Goal: Task Accomplishment & Management: Use online tool/utility

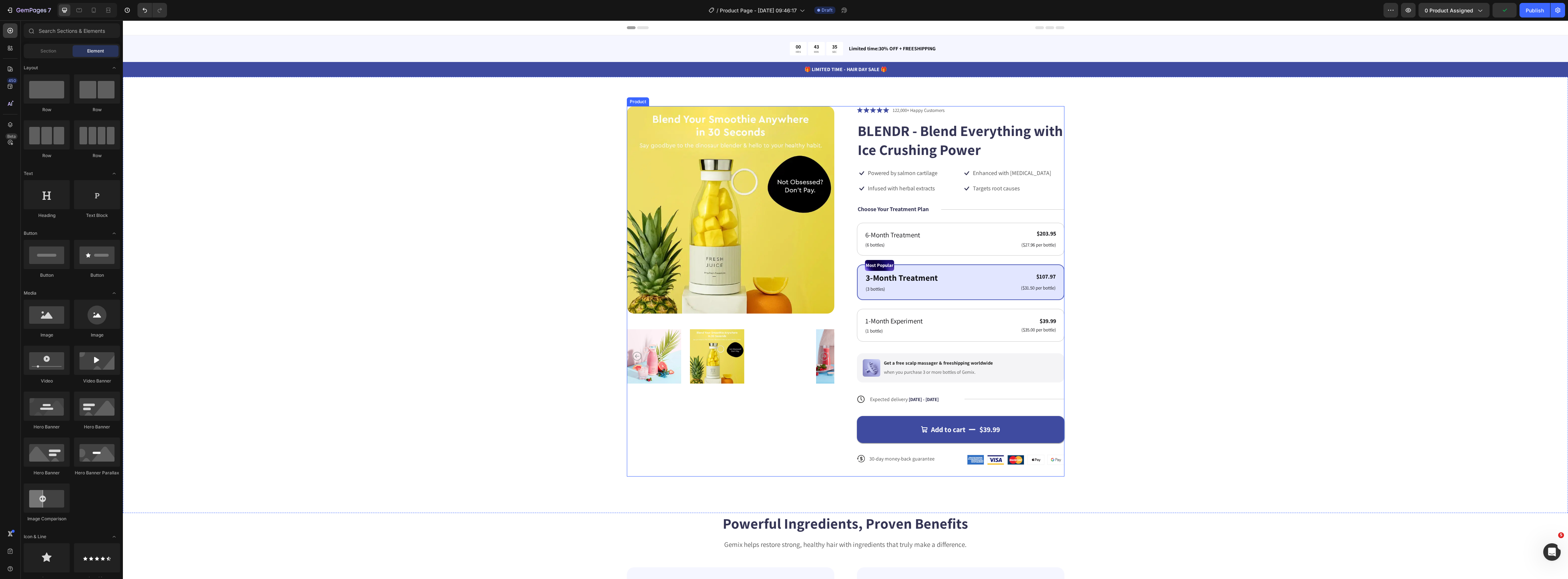
click at [654, 440] on div "Product Images" at bounding box center [730, 291] width 208 height 371
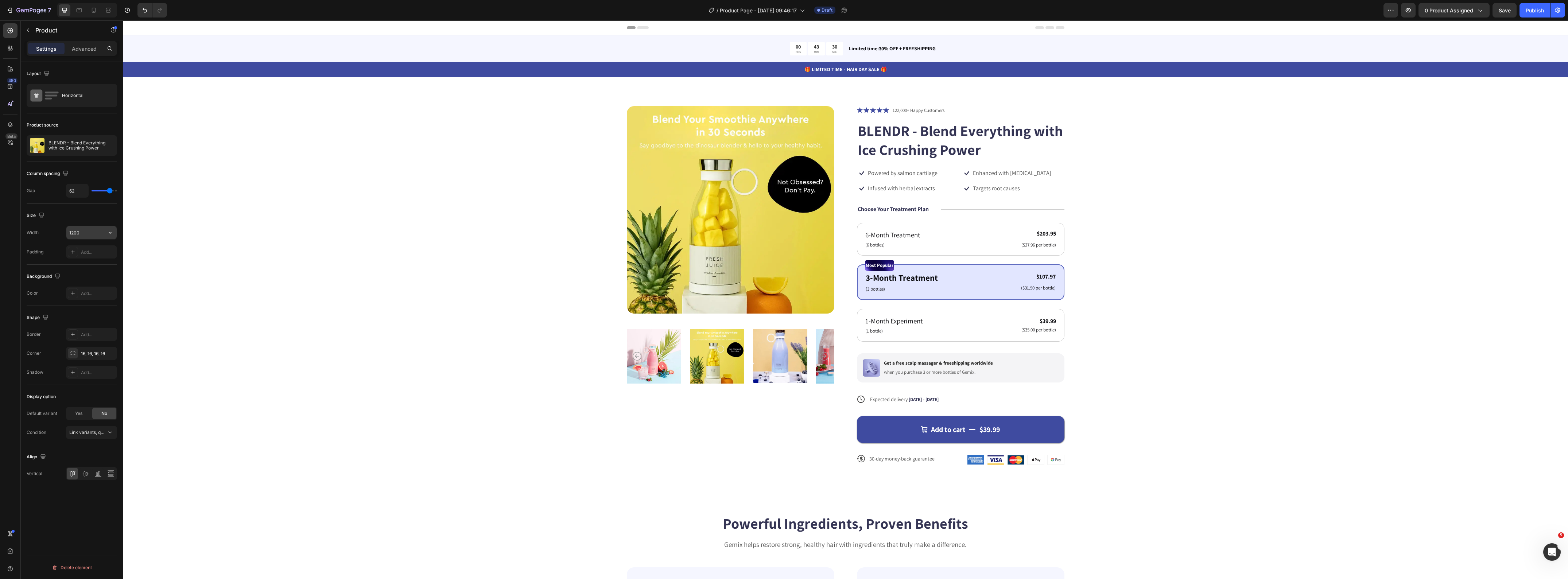
click at [88, 235] on input "1200" at bounding box center [91, 233] width 51 height 13
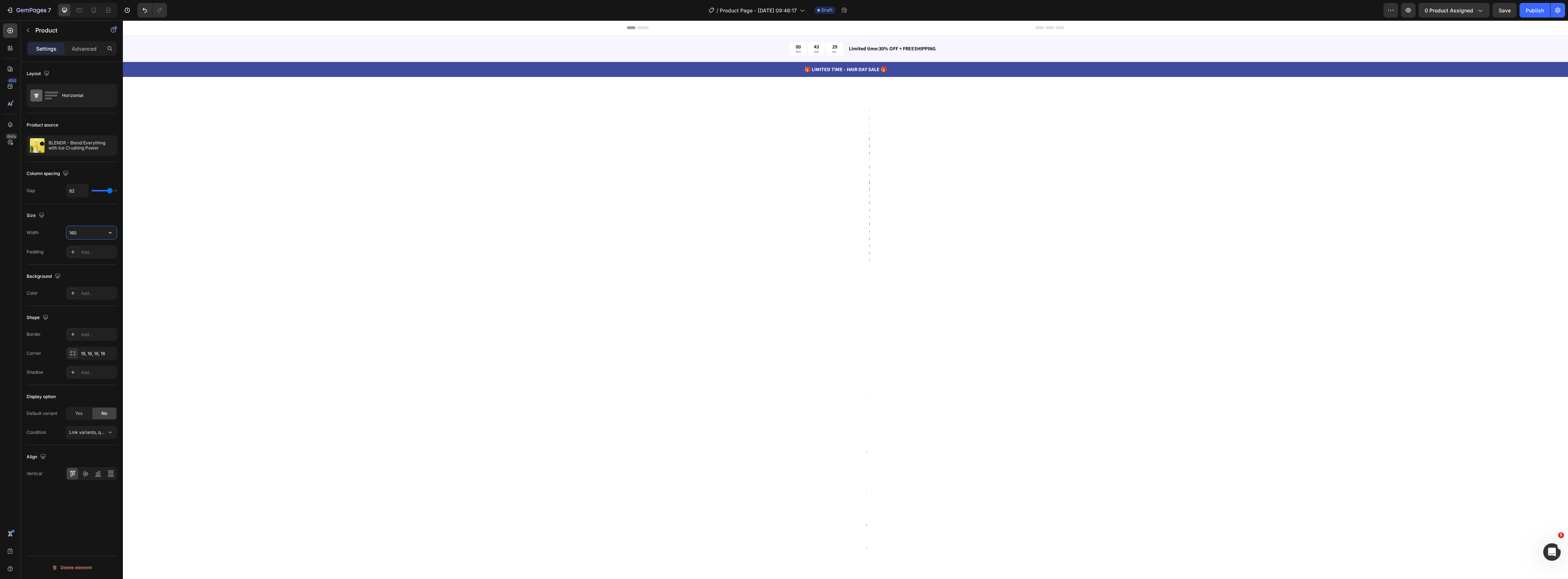
type input "1600"
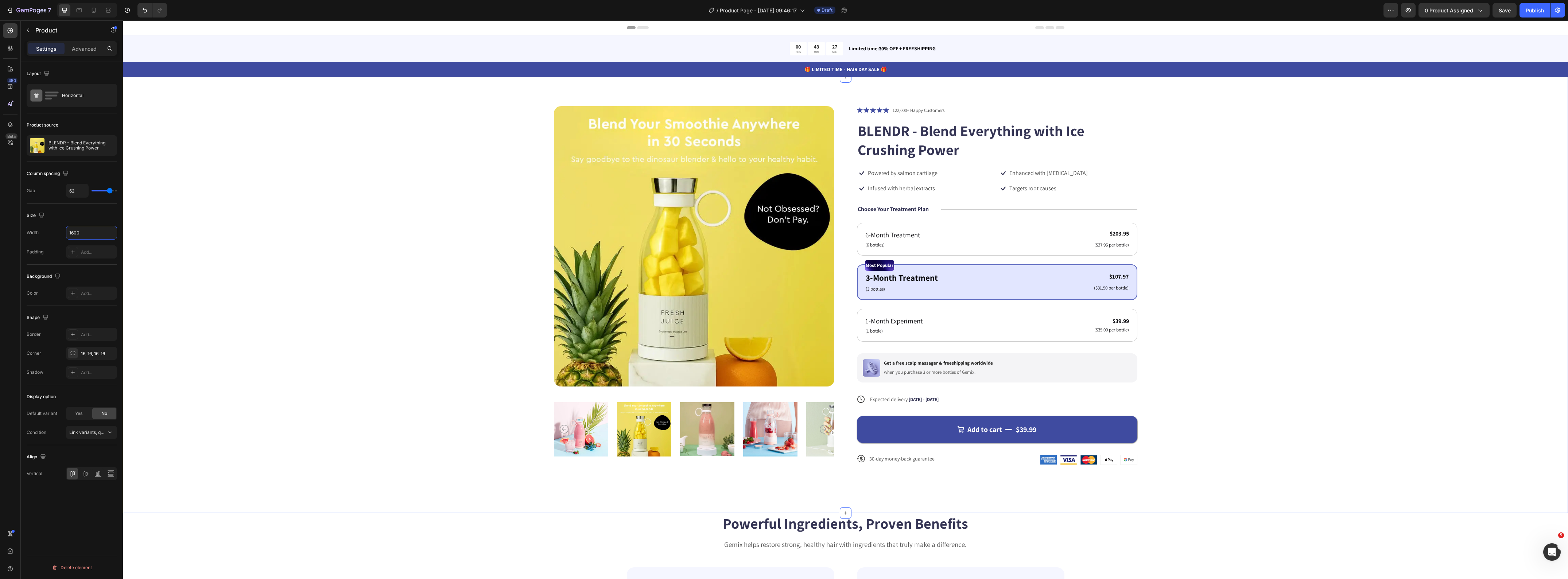
click at [298, 188] on div "Product Images Icon Icon Icon Icon Icon Icon List 122,000+ Happy Customers Text…" at bounding box center [845, 291] width 1387 height 371
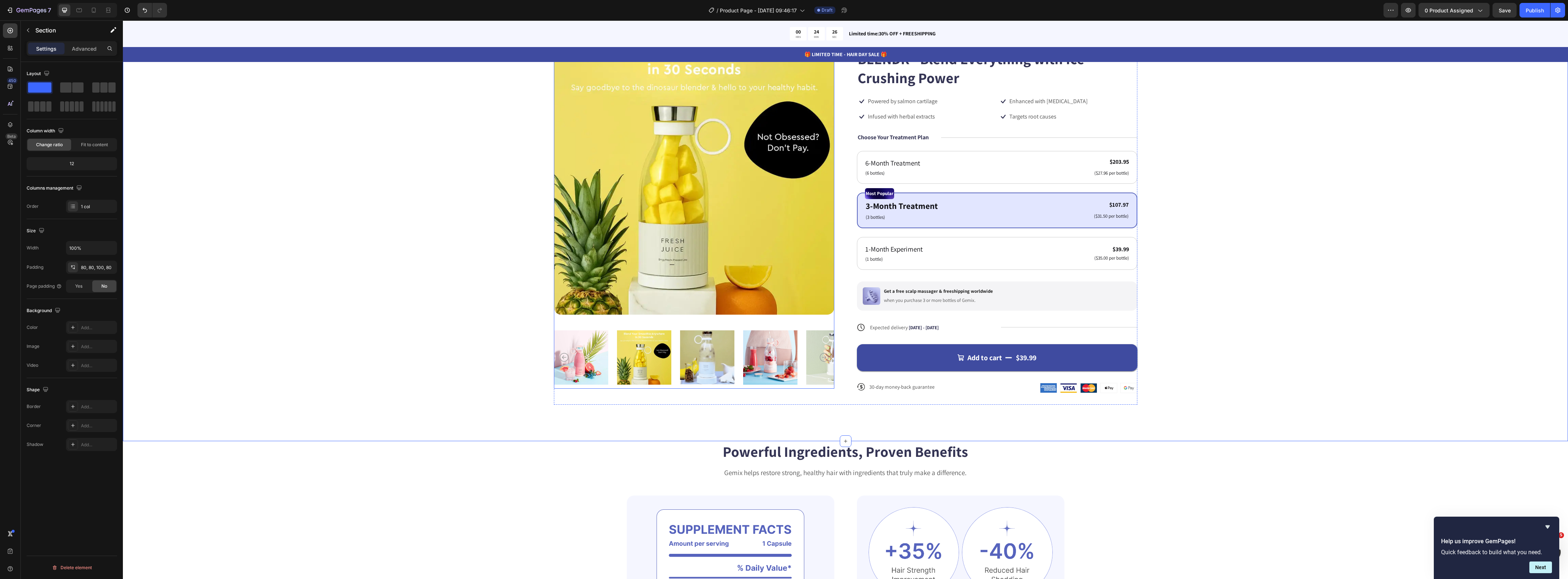
scroll to position [91, 0]
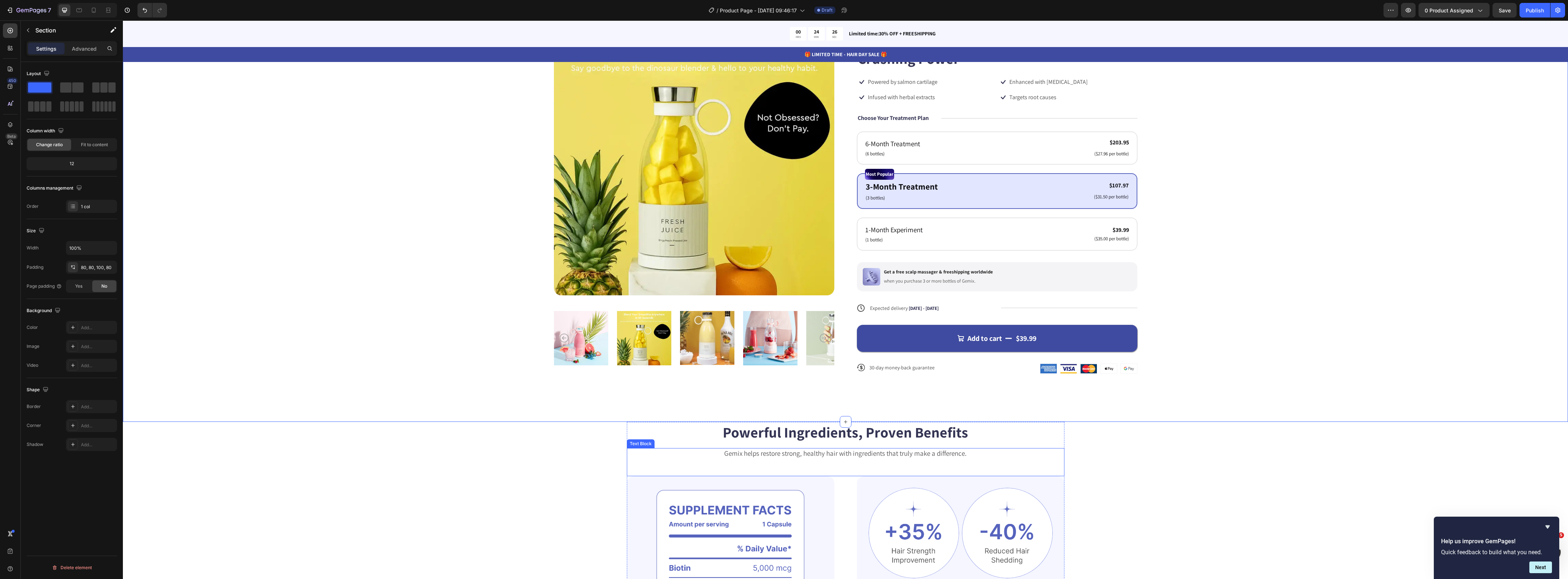
click at [737, 451] on p "Gemix helps restore strong, healthy hair with ingredients that truly make a dif…" at bounding box center [845, 453] width 436 height 9
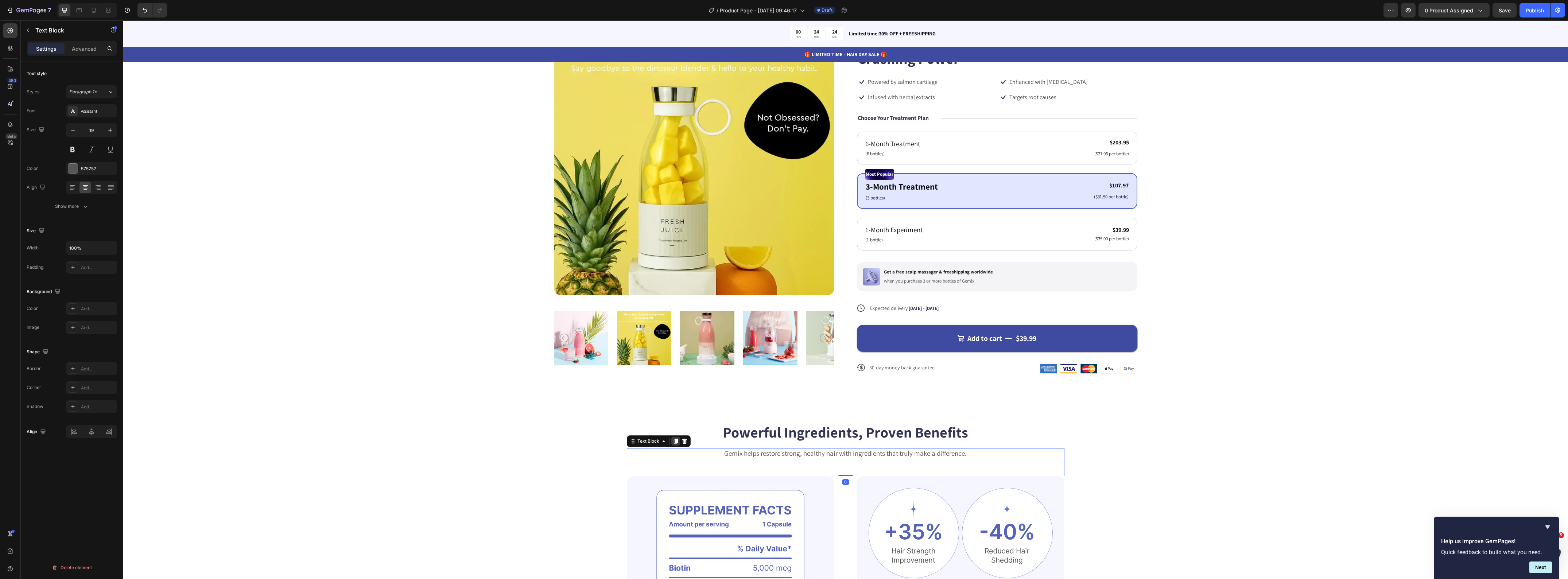
click at [673, 443] on icon at bounding box center [676, 441] width 6 height 6
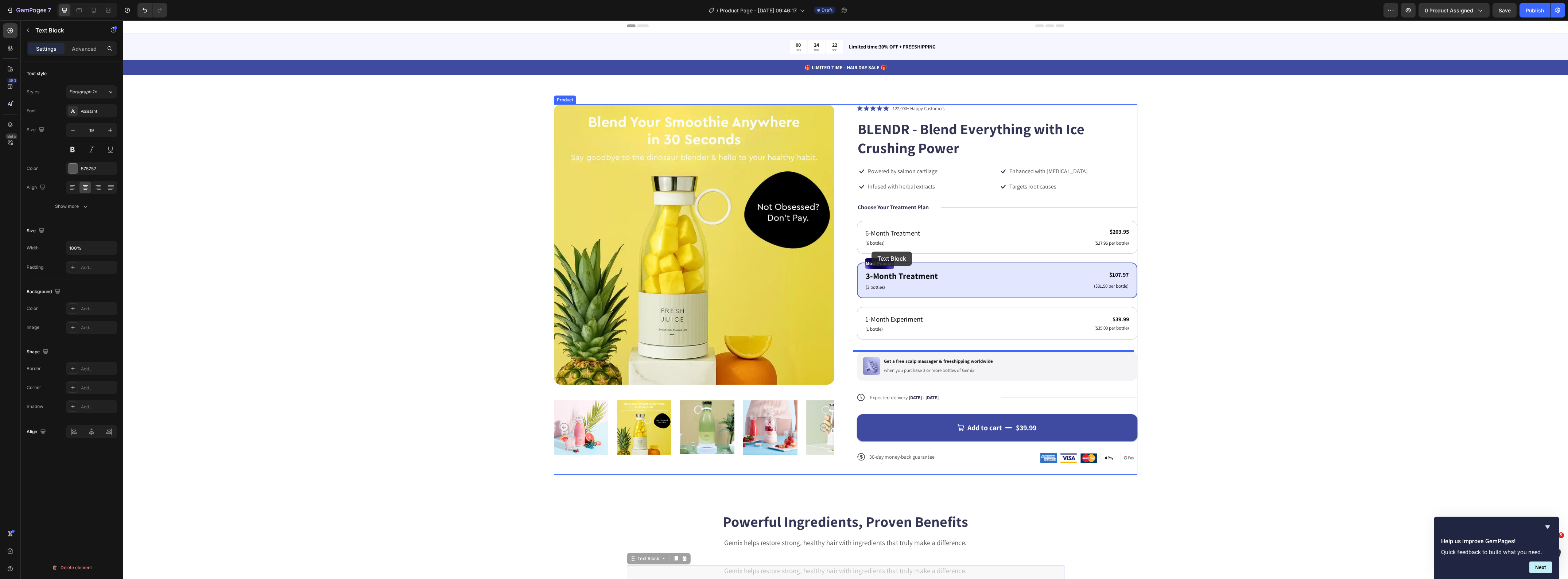
scroll to position [0, 0]
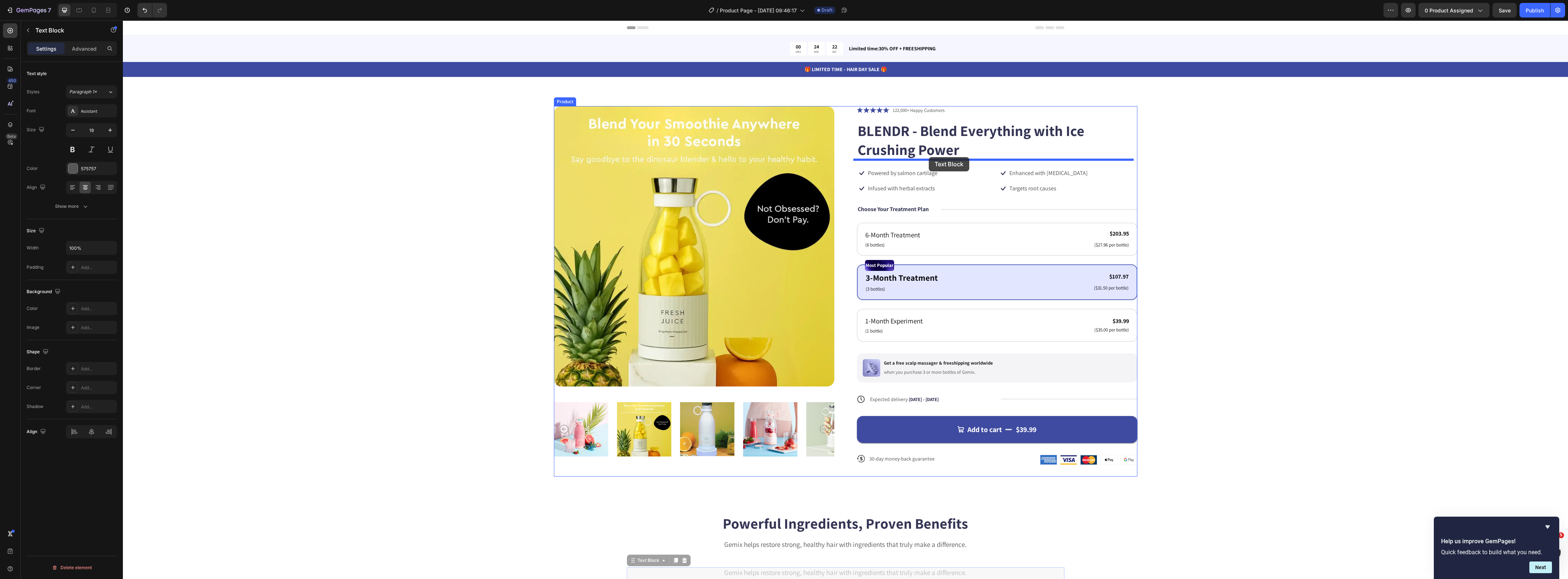
drag, startPoint x: 628, startPoint y: 470, endPoint x: 929, endPoint y: 157, distance: 434.2
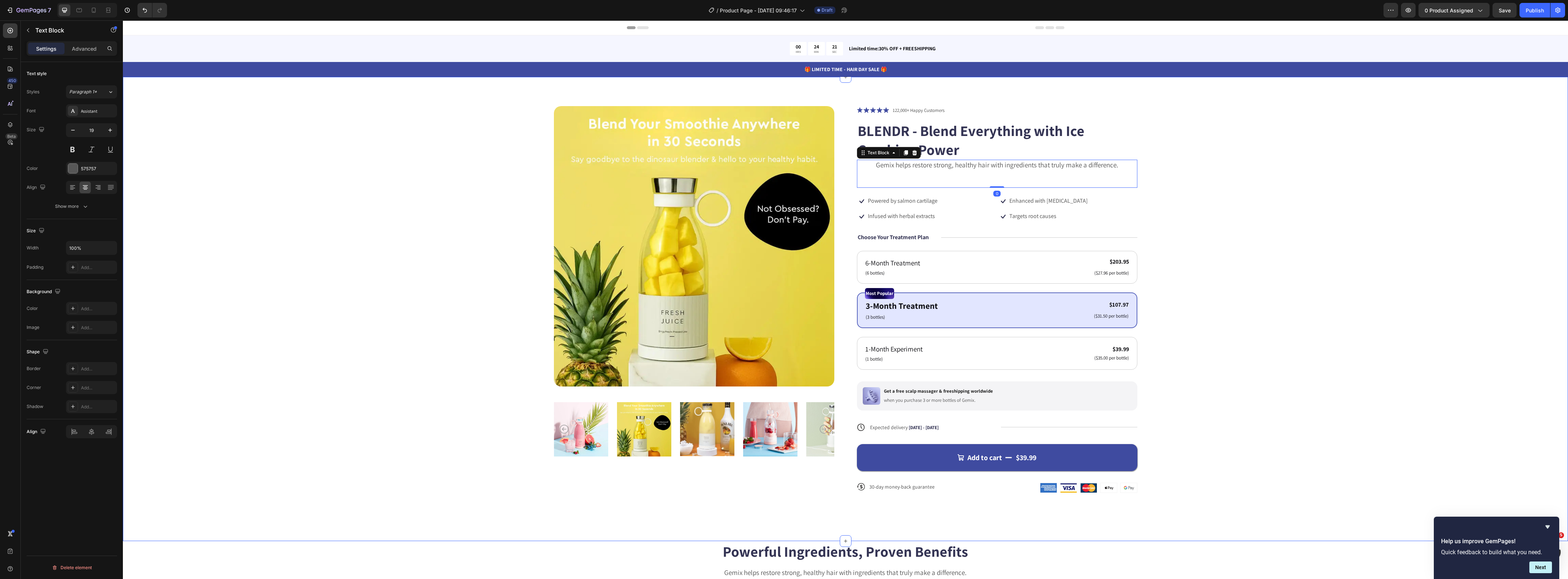
click at [1328, 177] on div "Product Images Icon Icon Icon Icon Icon Icon List 122,000+ Happy Customers Text…" at bounding box center [845, 305] width 1387 height 399
click at [958, 168] on p "Gemix helps restore strong, healthy hair with ingredients that truly make a dif…" at bounding box center [997, 165] width 279 height 9
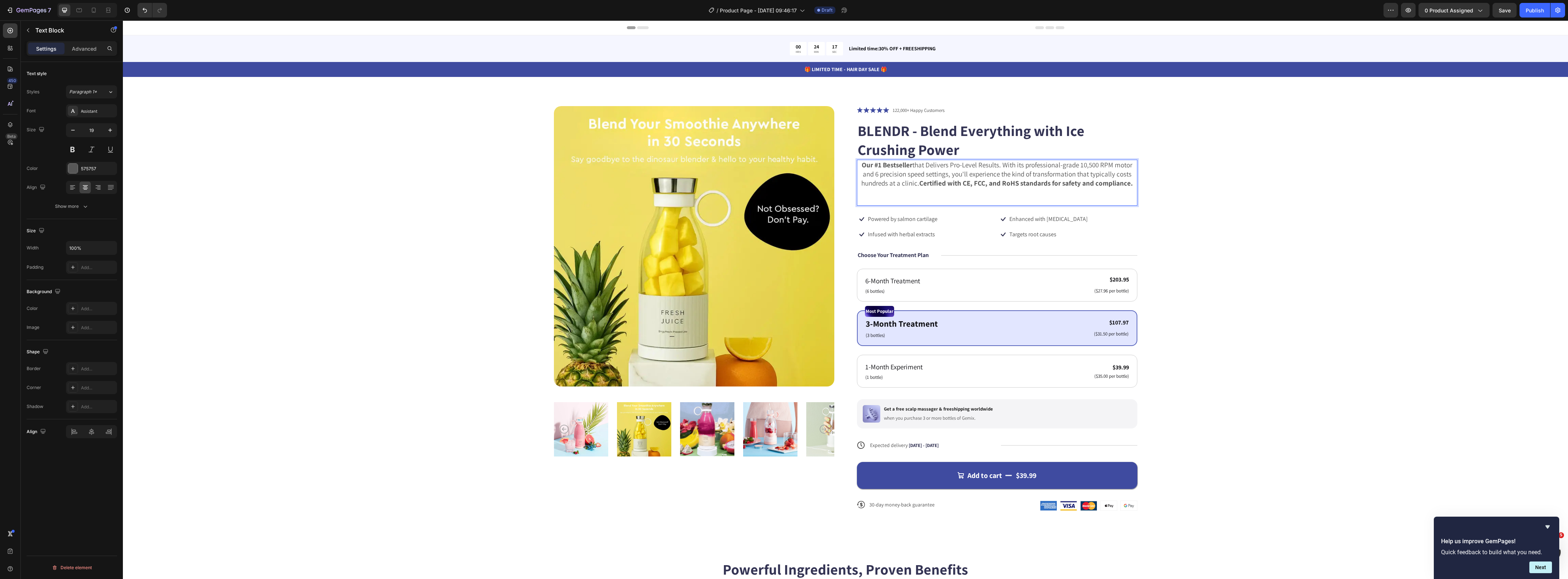
click at [1062, 189] on div "Our #1 Bestseller that Delivers Pro-Level Results. With its professional-grade …" at bounding box center [997, 182] width 281 height 46
click at [1057, 194] on div "Our #1 Bestseller that Delivers Pro-Level Results. With its professional-grade …" at bounding box center [997, 182] width 281 height 46
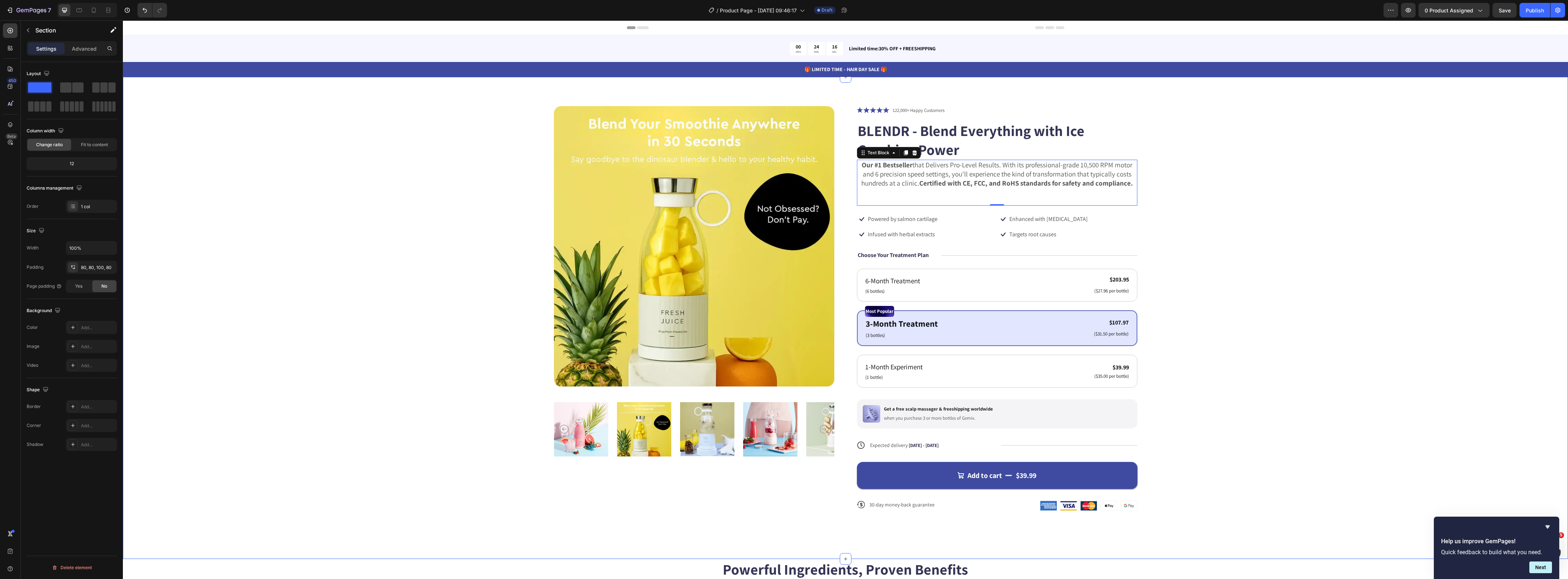
click at [1253, 188] on div "Product Images Icon Icon Icon Icon Icon Icon List 122,000+ Happy Customers Text…" at bounding box center [845, 314] width 1387 height 417
click at [863, 176] on p "Our #1 Bestseller that Delivers Pro-Level Results. With its professional-grade …" at bounding box center [997, 174] width 279 height 27
click at [102, 113] on div "Assistant" at bounding box center [98, 111] width 34 height 7
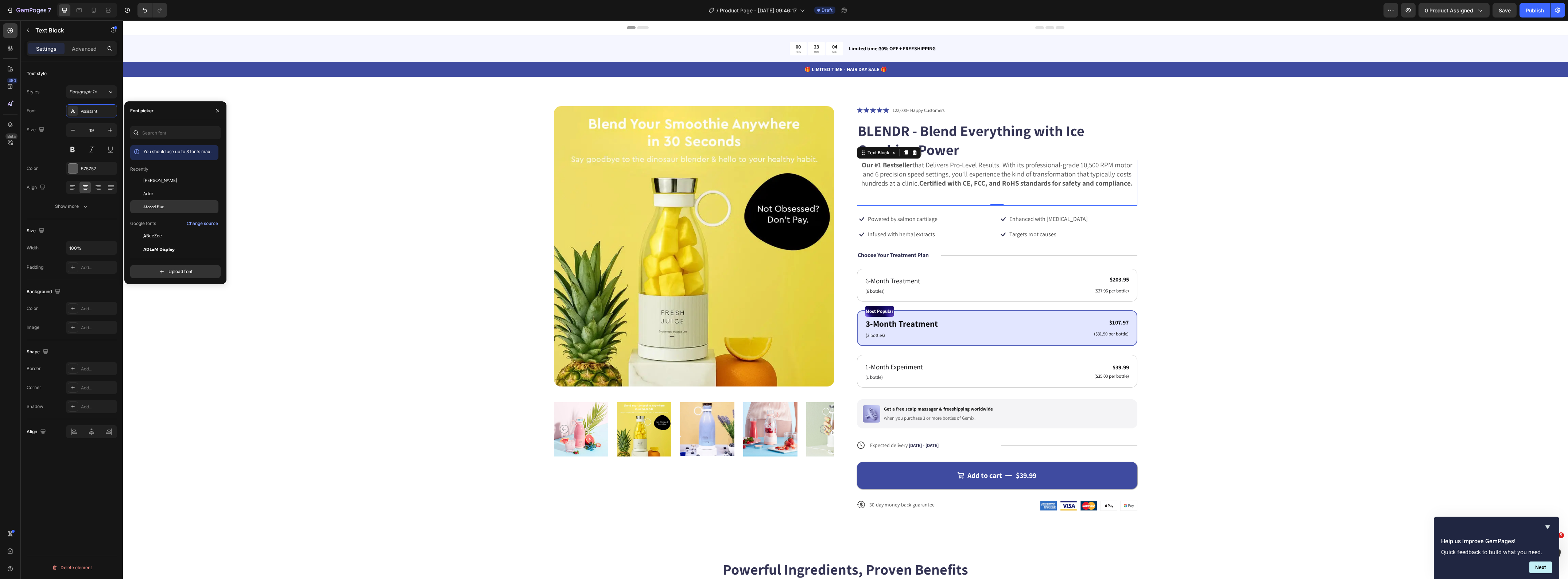
click at [170, 211] on div "Afacad Flux" at bounding box center [174, 207] width 88 height 13
click at [192, 214] on div "AR One Sans" at bounding box center [180, 216] width 74 height 7
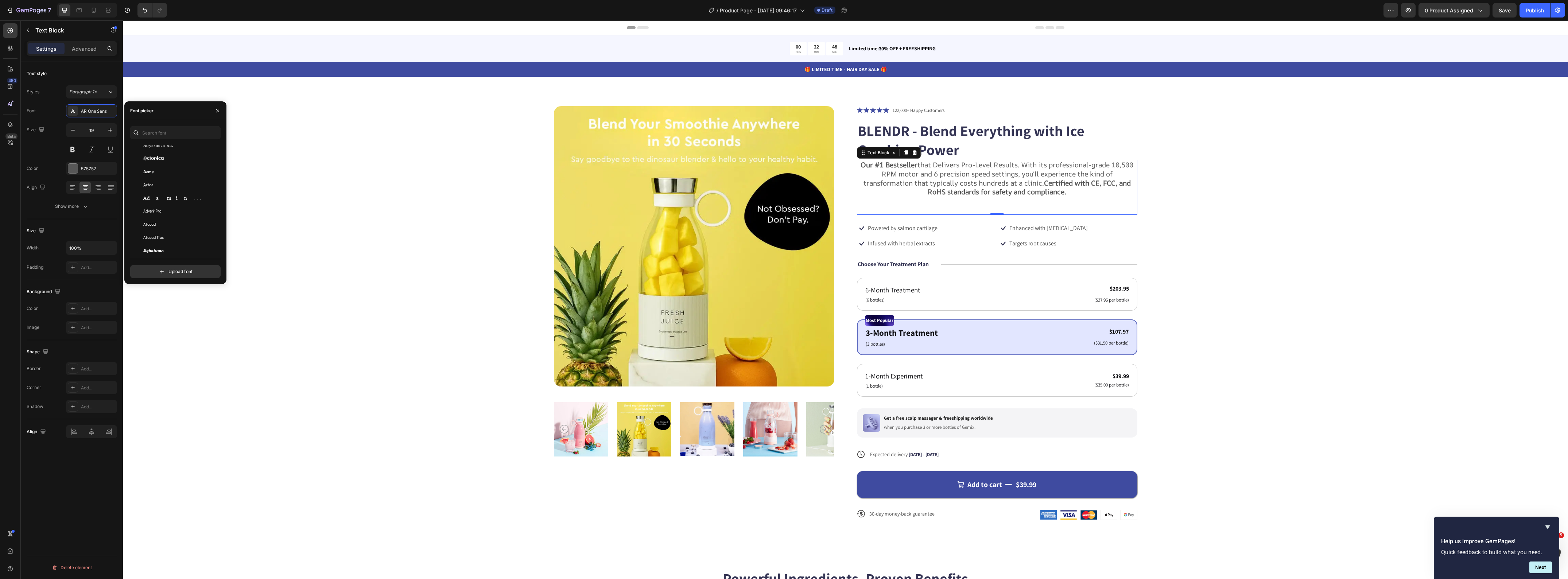
scroll to position [183, 0]
click at [163, 181] on div "Actor" at bounding box center [180, 184] width 74 height 7
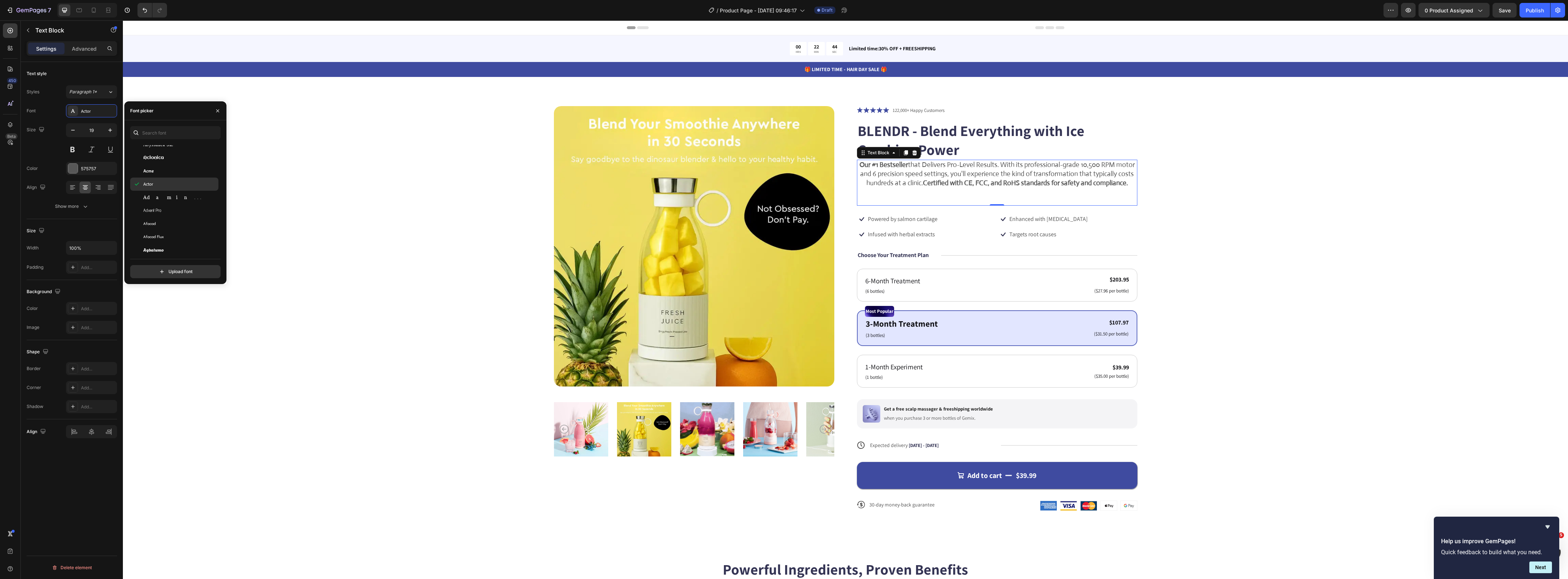
scroll to position [228, 0]
click at [163, 178] on div "Afacad" at bounding box center [174, 175] width 88 height 13
click at [161, 190] on span "Afacad Flux" at bounding box center [153, 188] width 21 height 7
click at [185, 211] on div "Alata" at bounding box center [180, 209] width 74 height 7
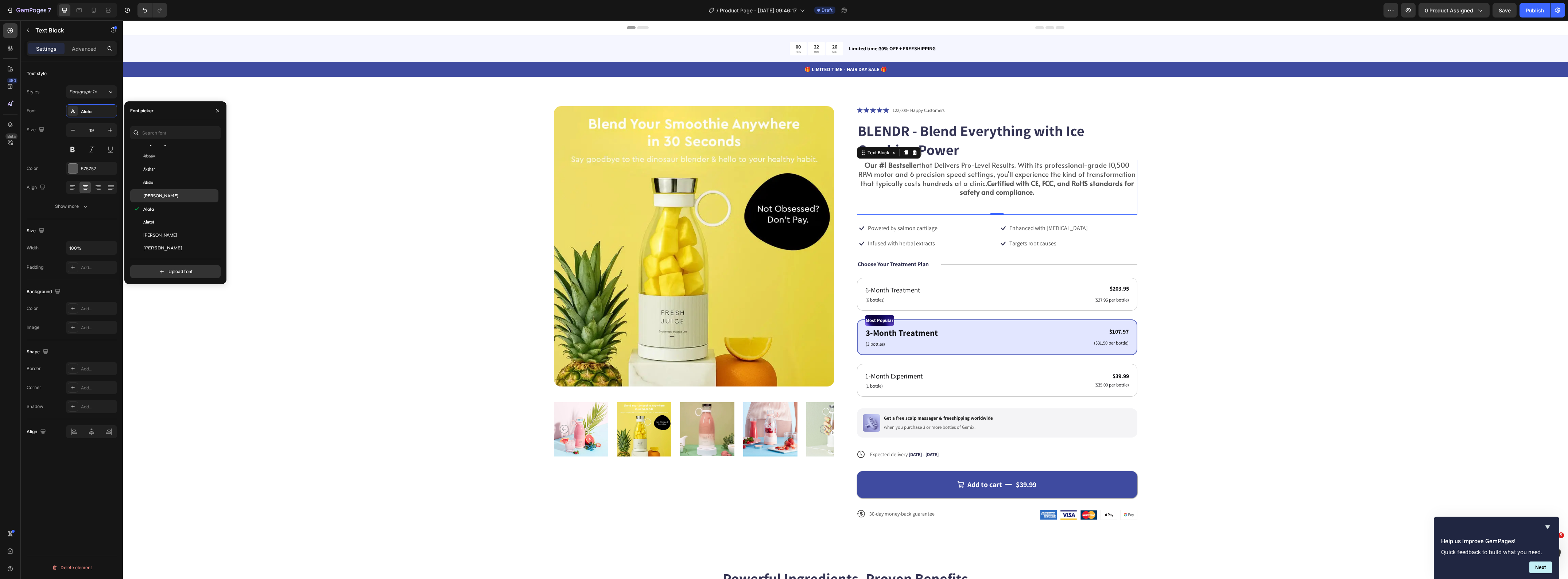
click at [181, 196] on div "[PERSON_NAME]" at bounding box center [180, 195] width 74 height 7
click at [175, 209] on div "Alata" at bounding box center [180, 209] width 74 height 7
click at [169, 194] on div "Almarai" at bounding box center [180, 192] width 74 height 7
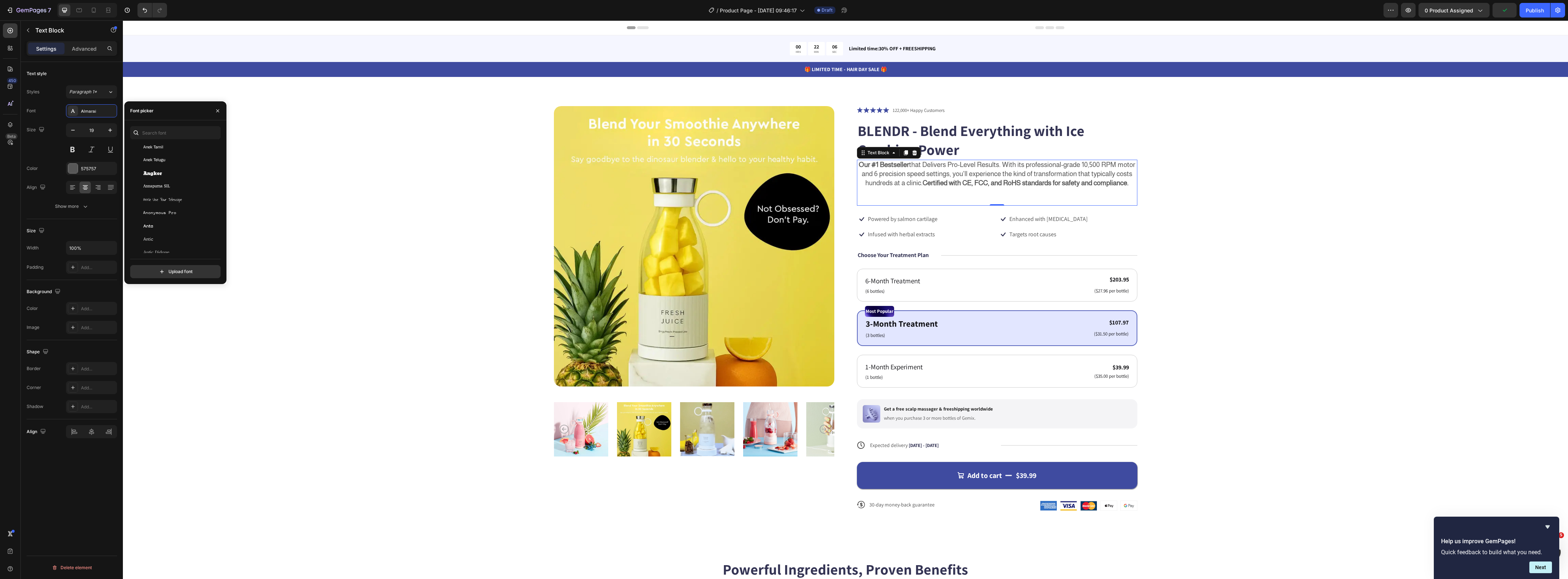
scroll to position [1140, 0]
click at [164, 207] on div "Anta" at bounding box center [180, 208] width 74 height 7
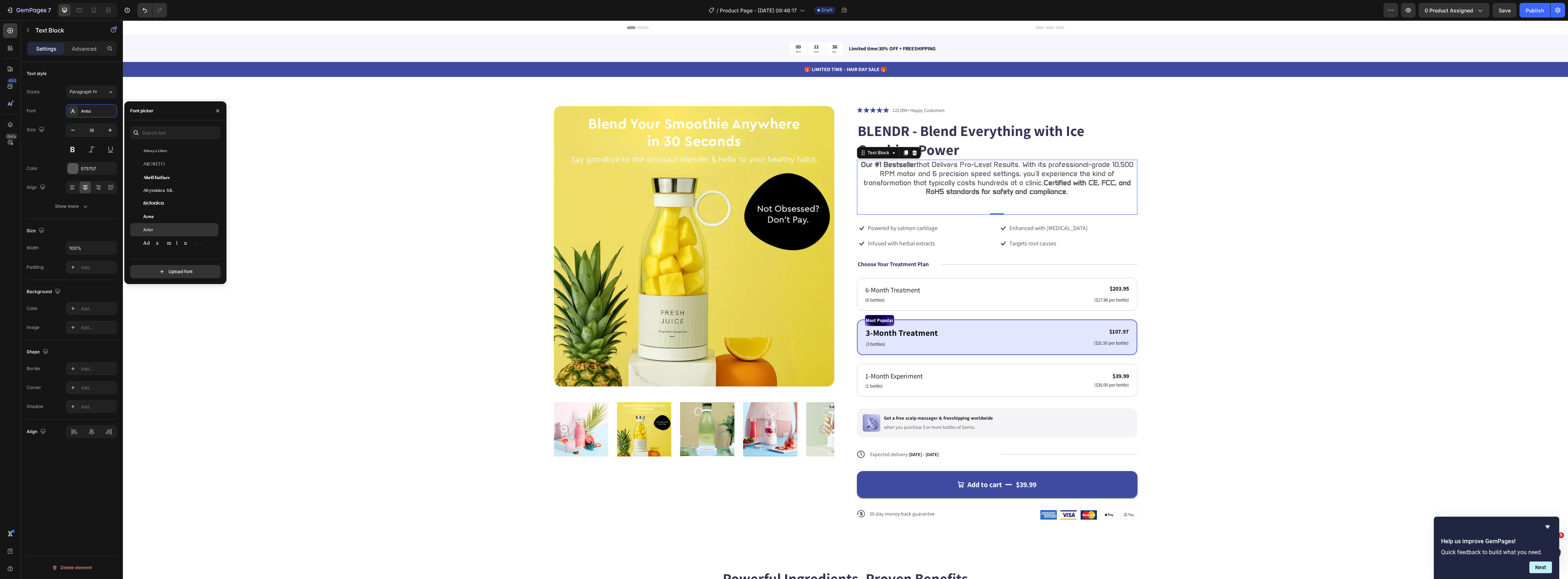
scroll to position [183, 0]
click at [174, 225] on div "Afacad" at bounding box center [180, 223] width 74 height 7
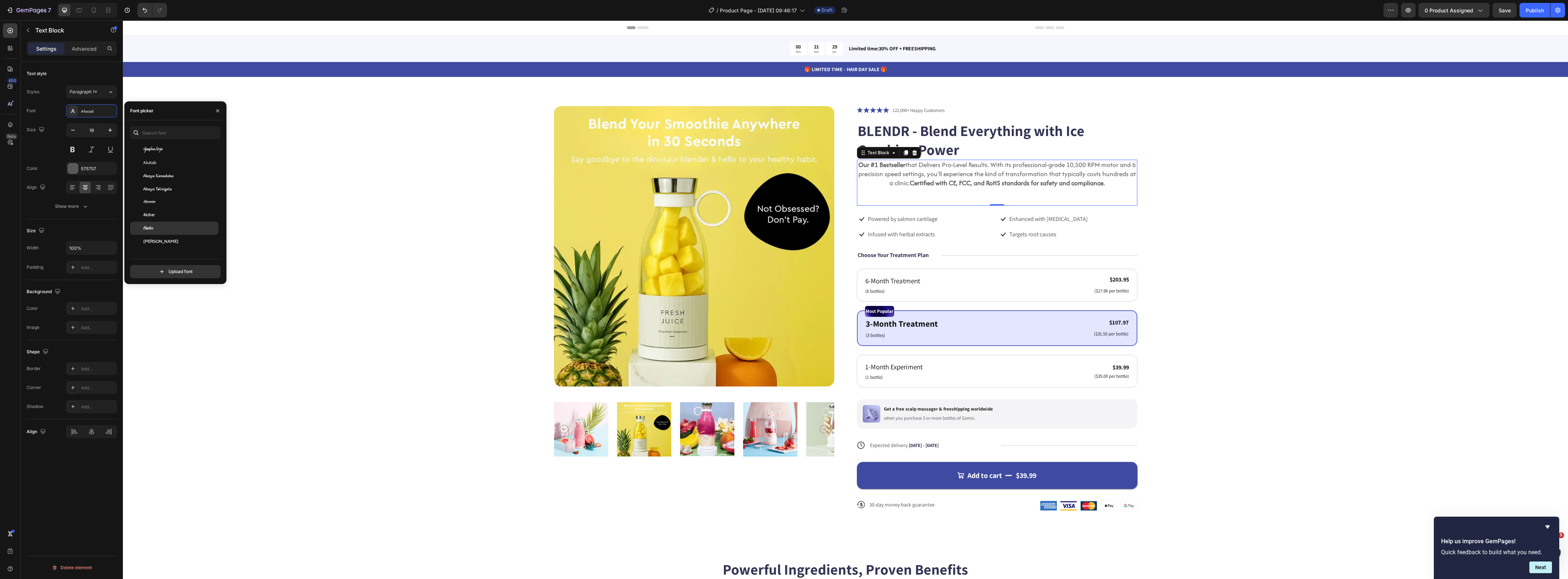
scroll to position [365, 0]
click at [183, 209] on div "Alata" at bounding box center [180, 209] width 74 height 7
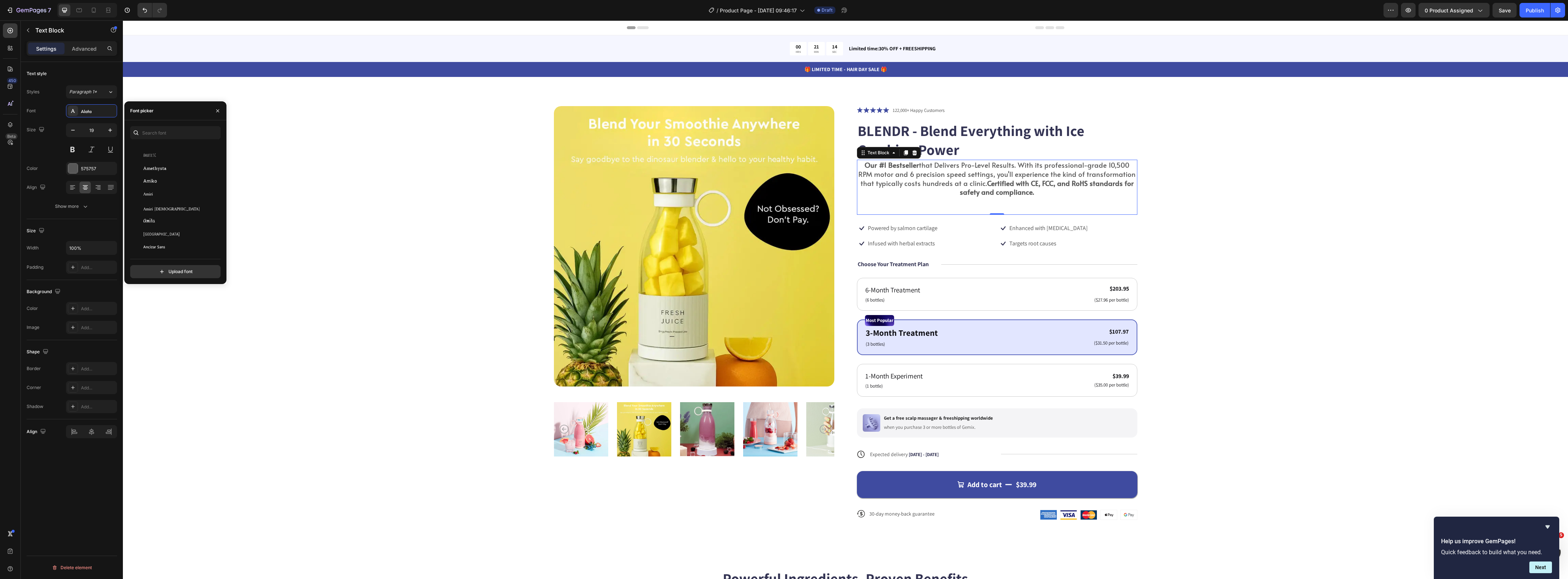
scroll to position [866, 0]
click at [184, 180] on div "Amiko" at bounding box center [180, 180] width 74 height 7
click at [184, 185] on div "Archivo Narrow" at bounding box center [174, 191] width 88 height 13
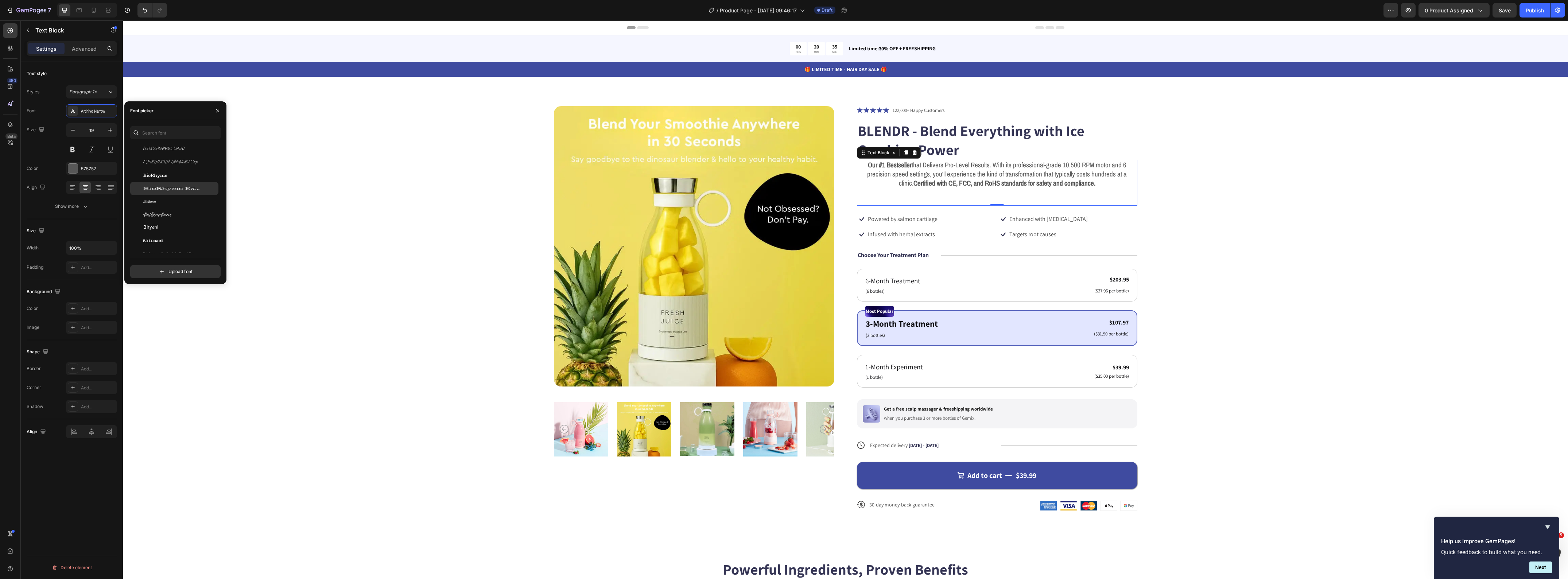
scroll to position [2781, 0]
click at [185, 185] on div "Biryani" at bounding box center [180, 182] width 74 height 7
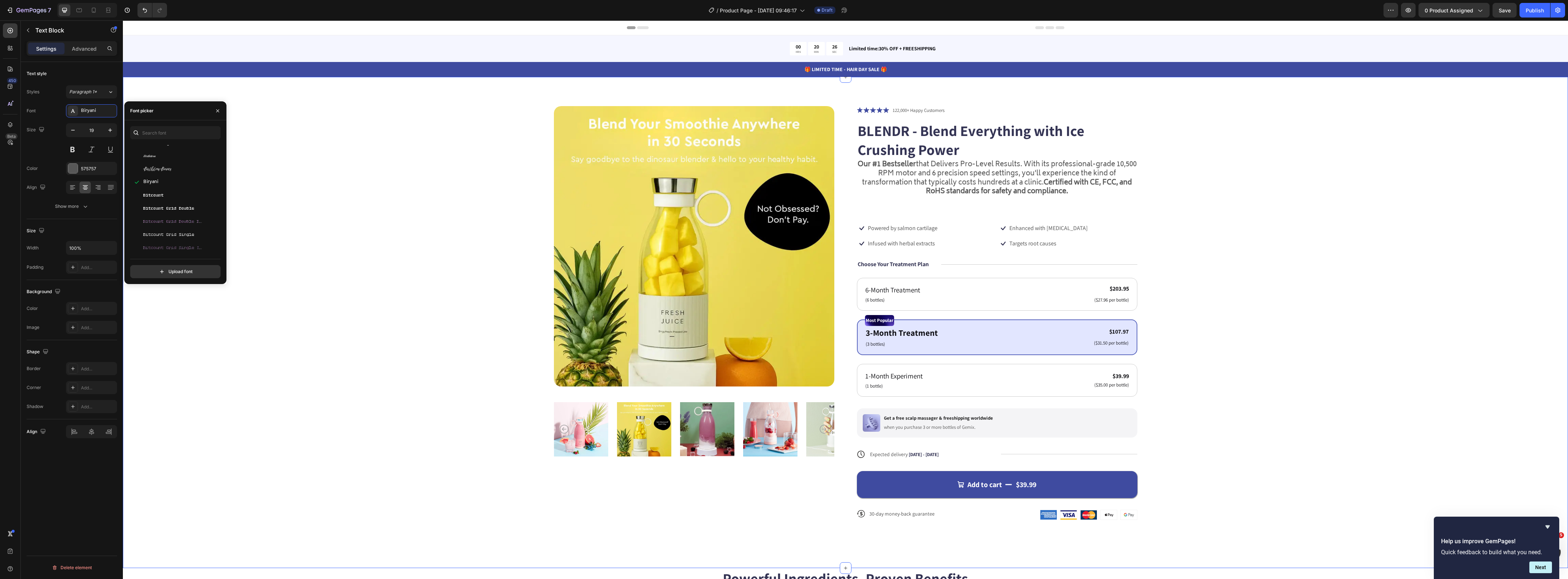
click at [320, 183] on div "Product Images Icon Icon Icon Icon Icon Icon List 122,000+ Happy Customers Text…" at bounding box center [845, 318] width 1387 height 426
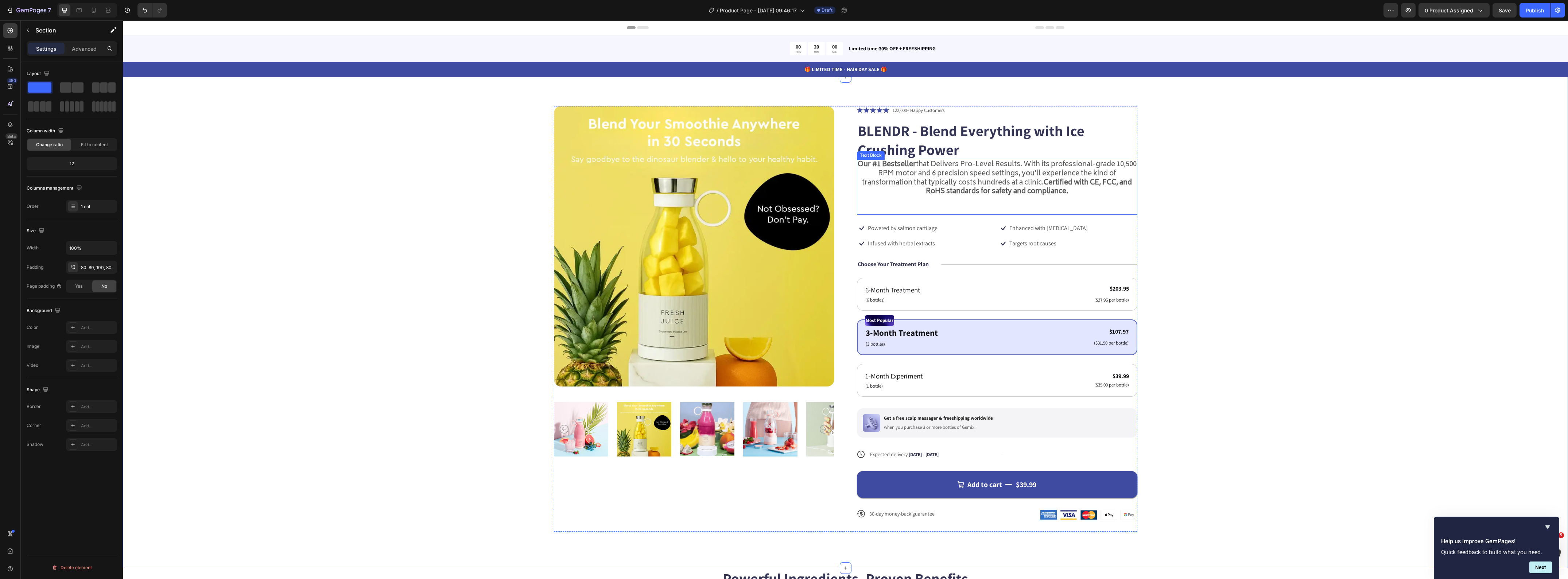
click at [1039, 197] on strong "Certified with CE, FCC, and RoHS standards for safety and compliance." at bounding box center [1029, 188] width 206 height 21
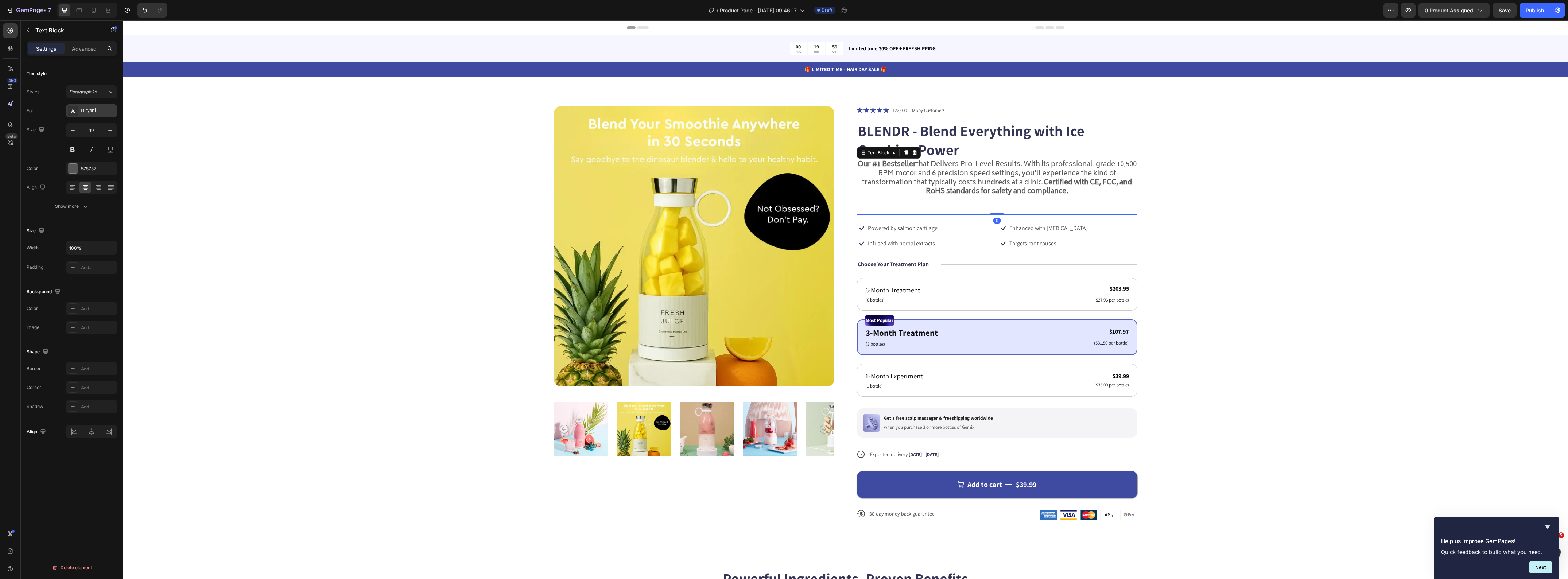
click at [102, 113] on div "Biryani" at bounding box center [98, 111] width 34 height 7
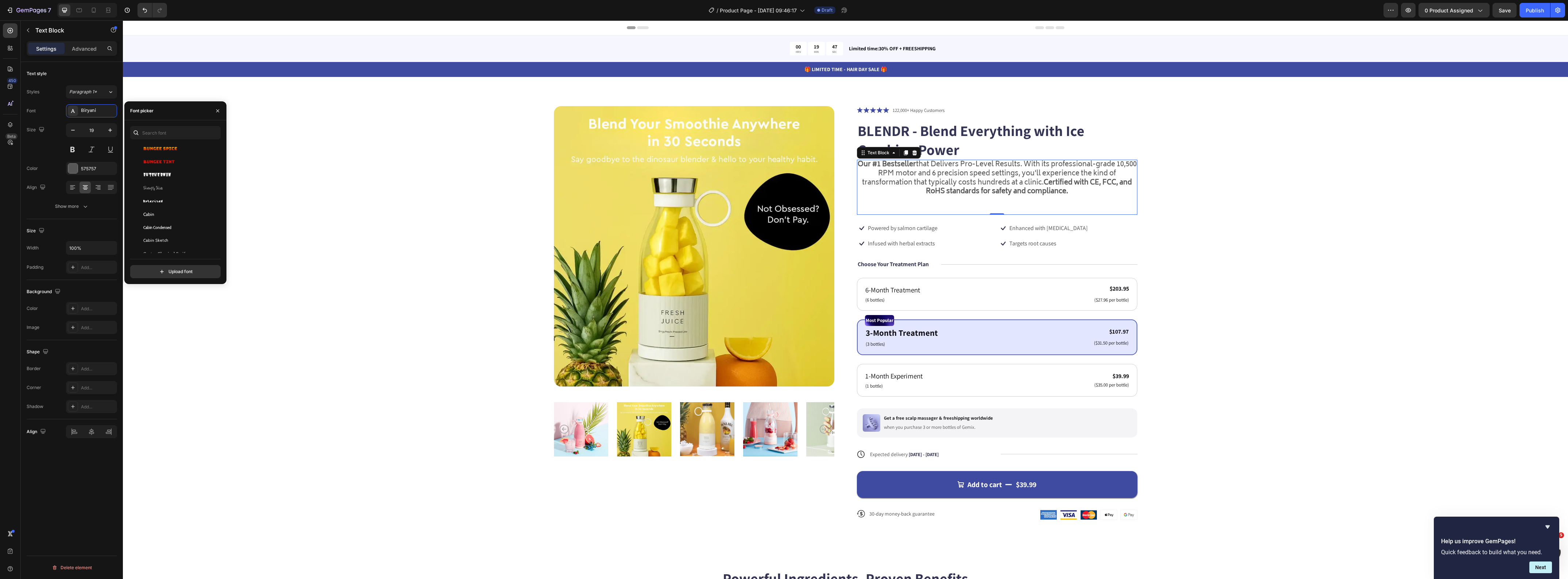
scroll to position [3465, 0]
click at [175, 205] on div "Cabin" at bounding box center [180, 207] width 74 height 7
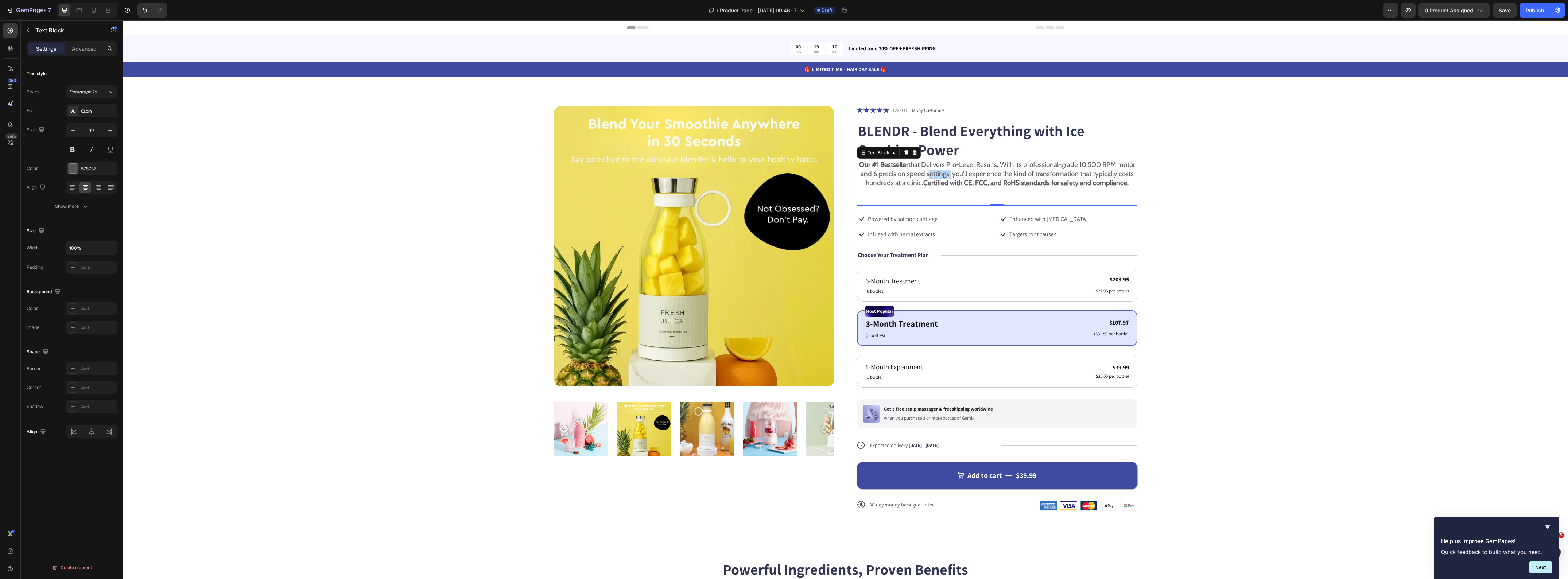
click at [941, 178] on p "Our #1 Bestseller that Delivers Pro-Level Results. With its professional-grade …" at bounding box center [997, 174] width 279 height 27
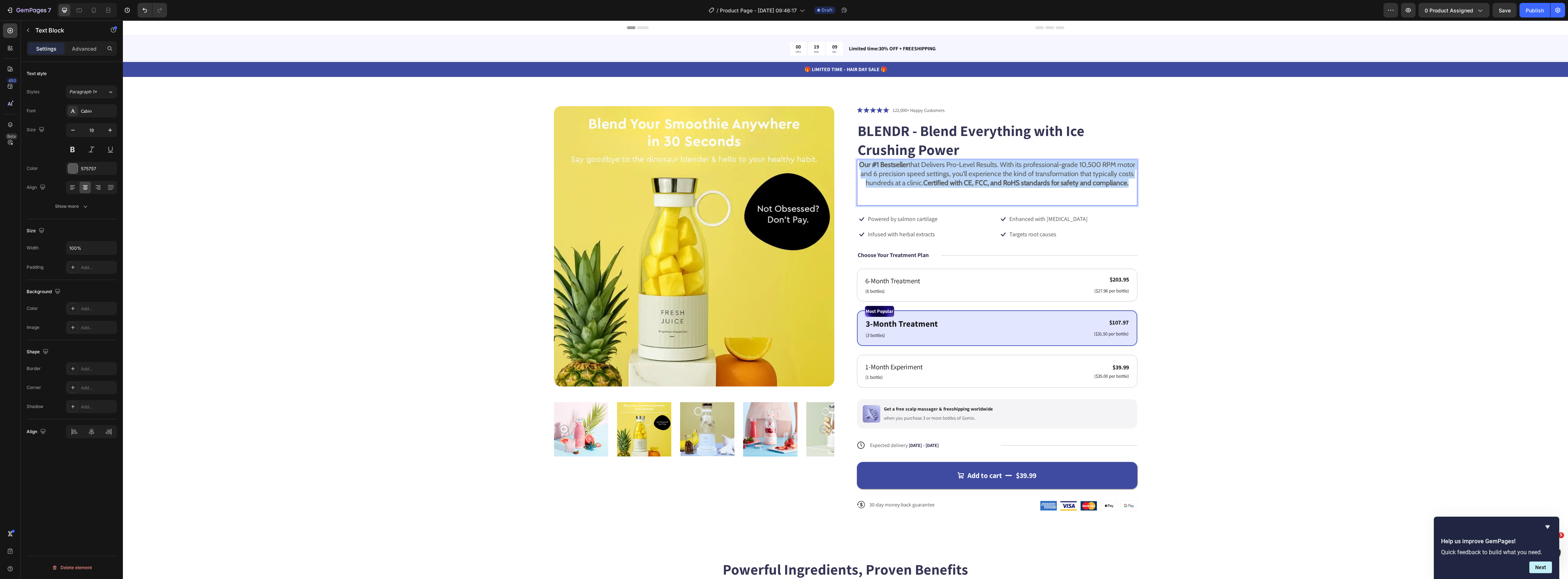
click at [940, 178] on p "Our #1 Bestseller that Delivers Pro-Level Results. With its professional-grade …" at bounding box center [997, 174] width 279 height 27
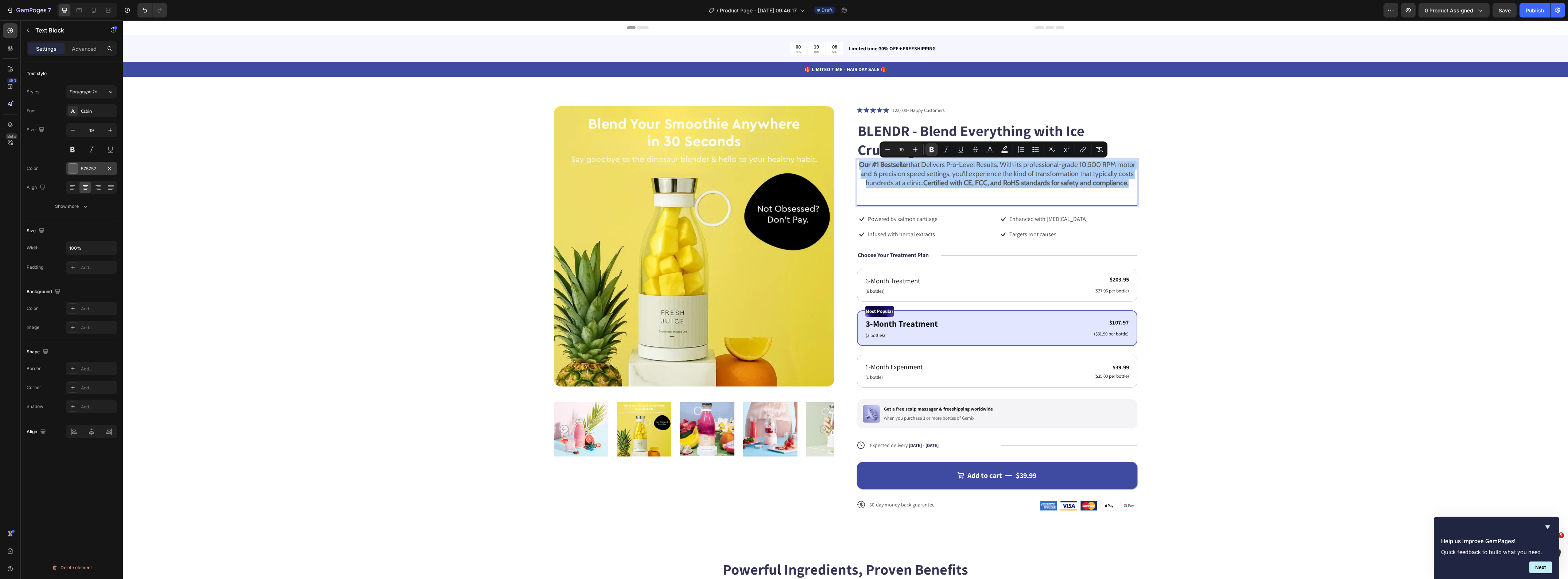
click at [74, 169] on div at bounding box center [73, 169] width 10 height 10
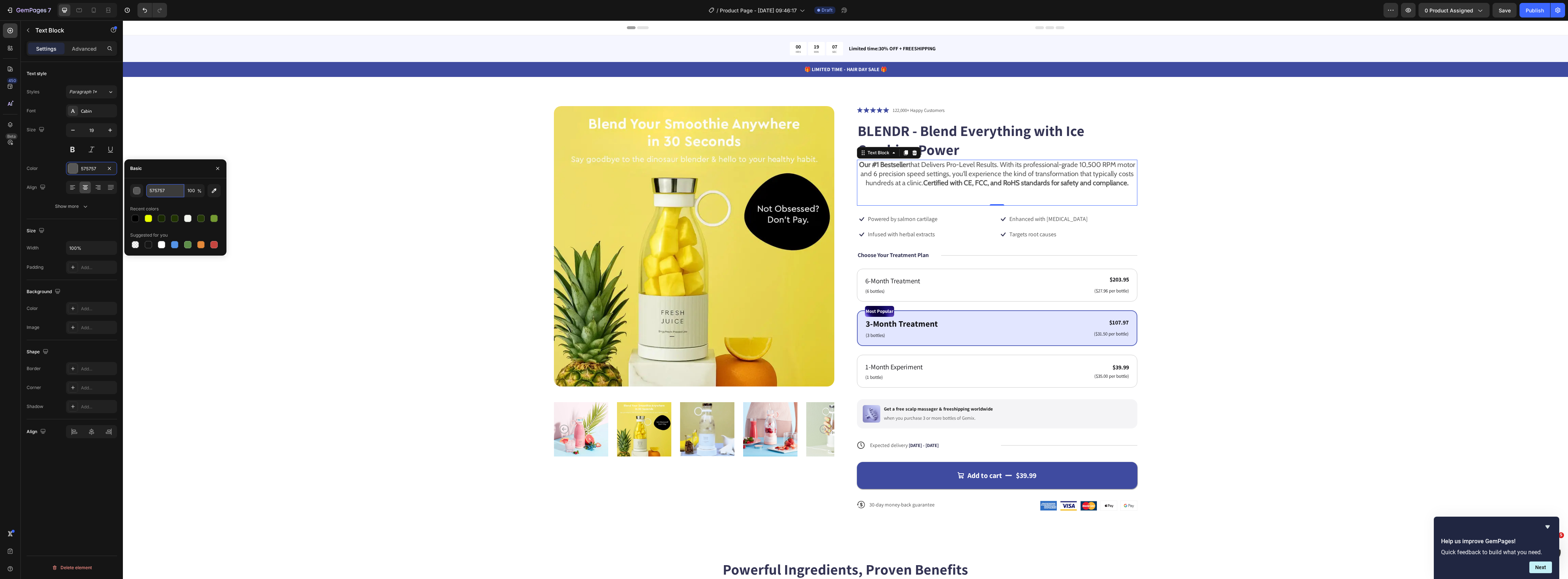
click at [149, 190] on input "575757" at bounding box center [165, 191] width 38 height 13
paste input "rgb(41 2 23)"
type input "rgb(41 2 23)"
click at [256, 201] on div "Product Images Icon Icon Icon Icon Icon Icon List 122,000+ Happy Customers Text…" at bounding box center [845, 314] width 1387 height 417
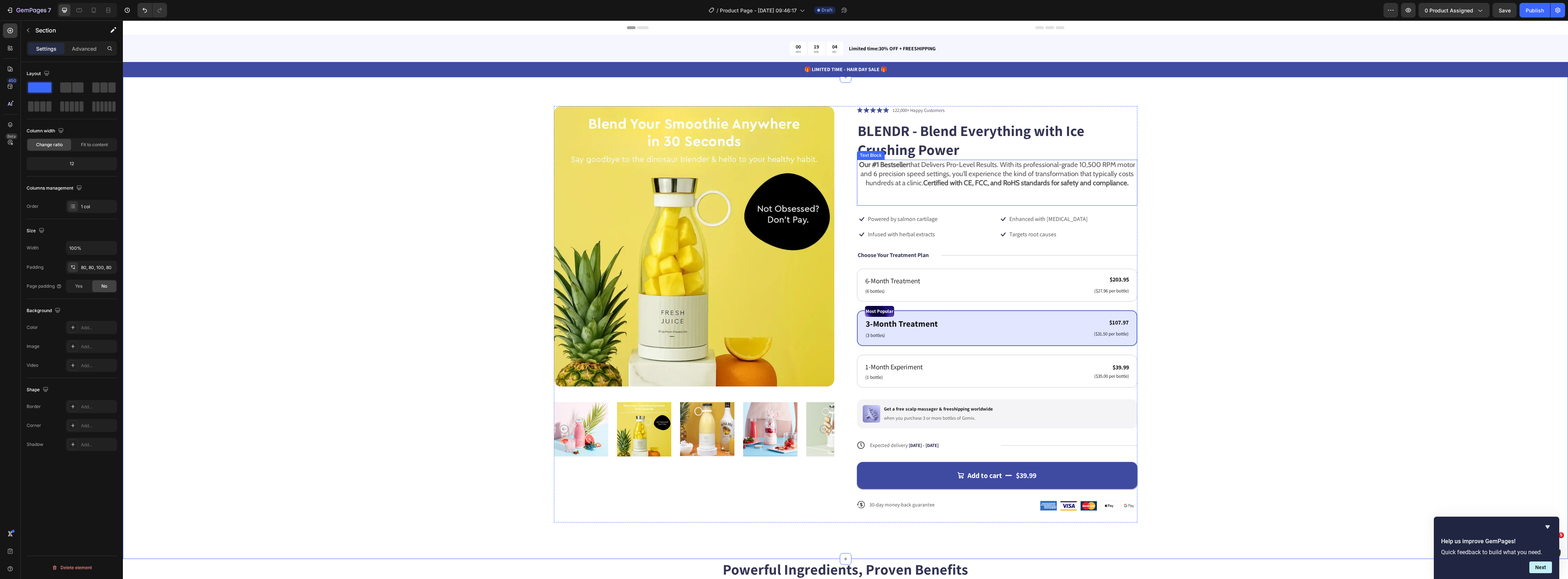
click at [922, 172] on p "Our #1 Bestseller that Delivers Pro-Level Results. With its professional-grade …" at bounding box center [997, 174] width 279 height 27
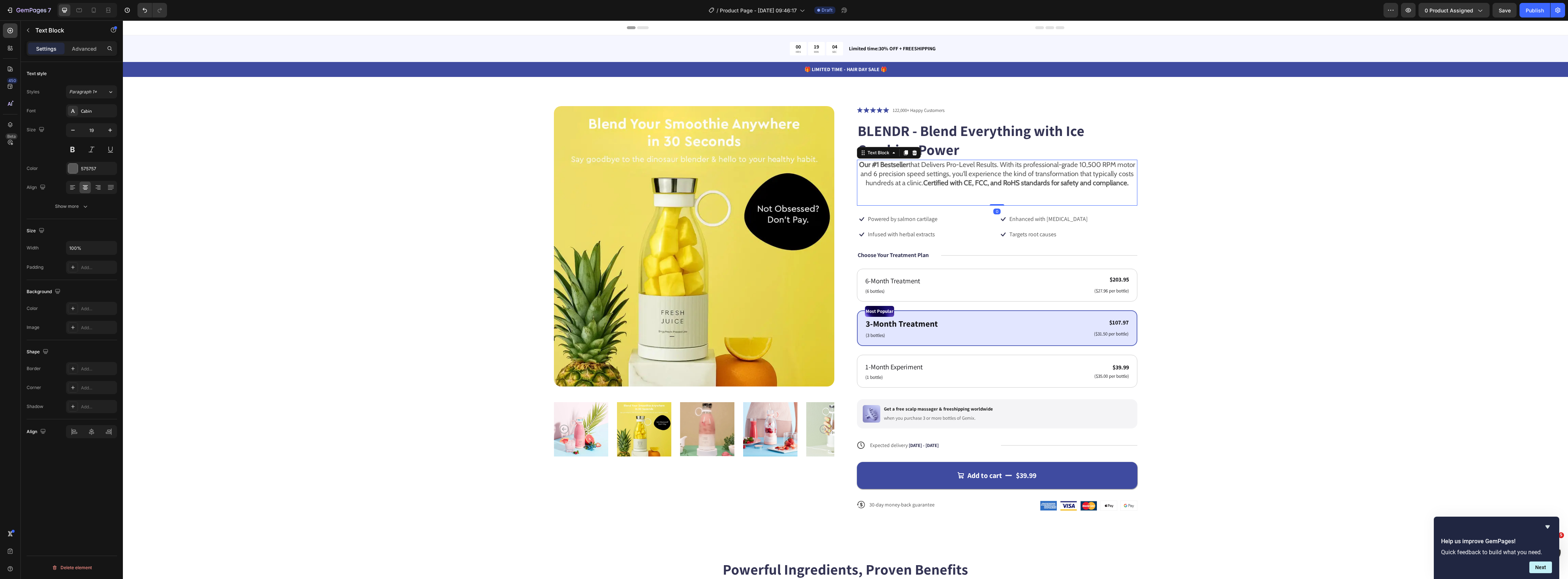
click at [922, 172] on p "Our #1 Bestseller that Delivers Pro-Level Results. With its professional-grade …" at bounding box center [997, 174] width 279 height 27
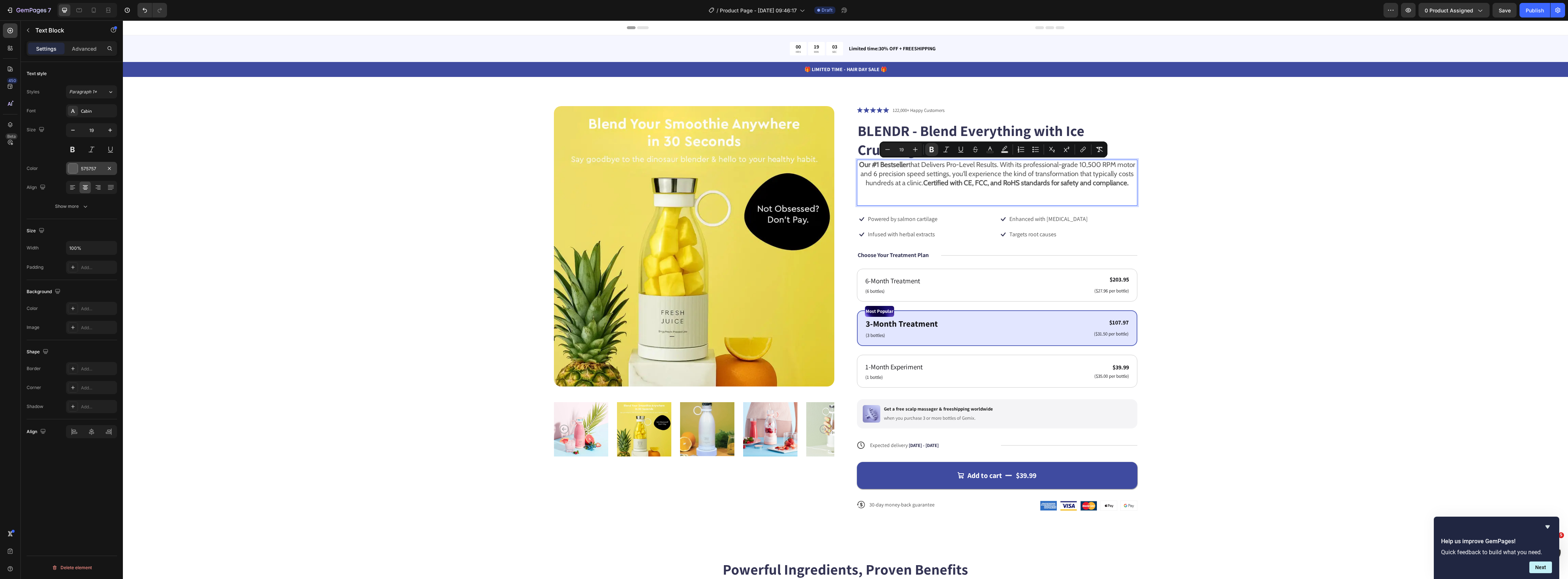
click at [82, 168] on div "575757" at bounding box center [91, 169] width 21 height 7
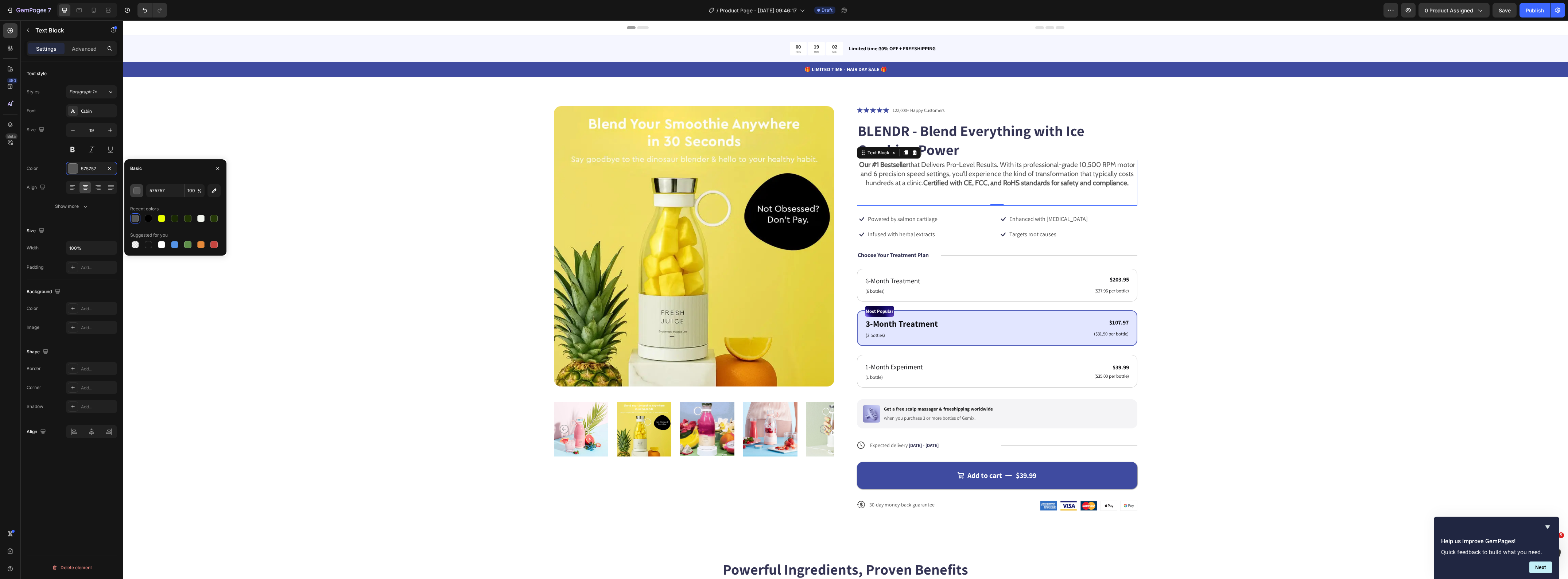
click at [133, 192] on div "button" at bounding box center [137, 191] width 7 height 7
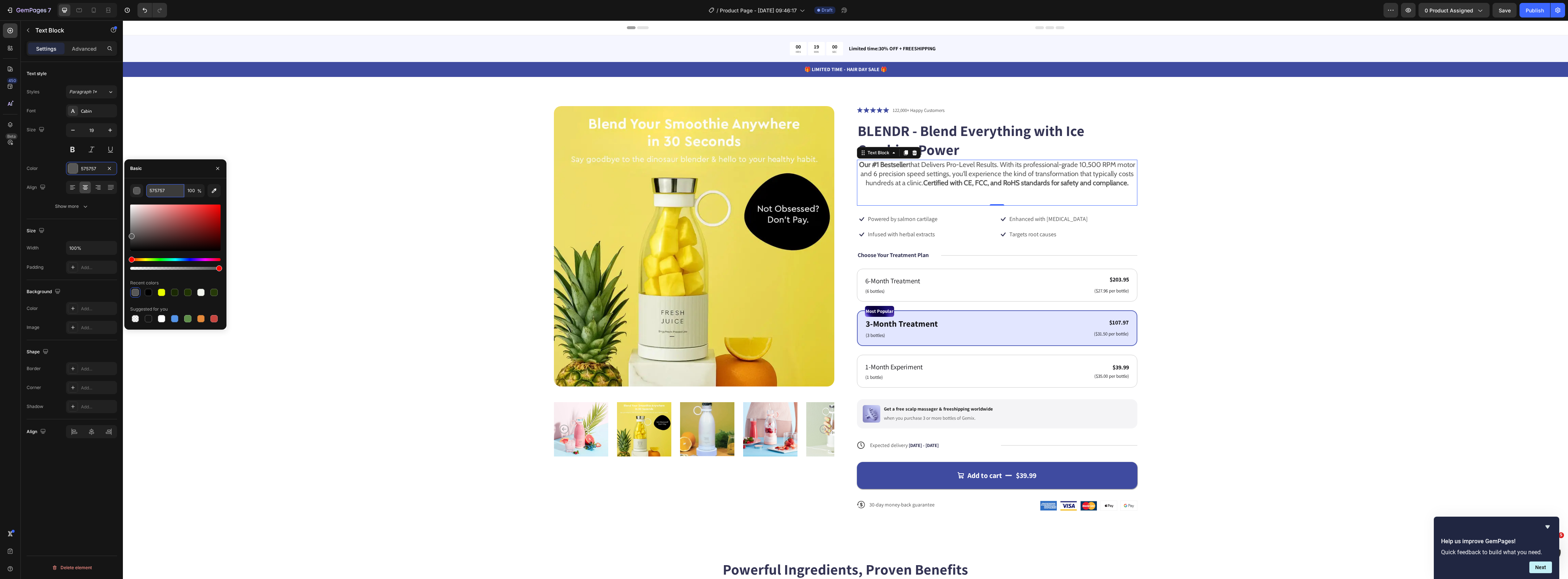
click at [164, 194] on input "575757" at bounding box center [165, 191] width 38 height 13
paste input "rgb(41 2 23)"
drag, startPoint x: 165, startPoint y: 192, endPoint x: 127, endPoint y: 191, distance: 38.0
click at [127, 191] on div "rgb(41 2 23) 100 % Recent colors Suggested for you" at bounding box center [175, 254] width 102 height 139
drag, startPoint x: 174, startPoint y: 192, endPoint x: 127, endPoint y: 194, distance: 47.0
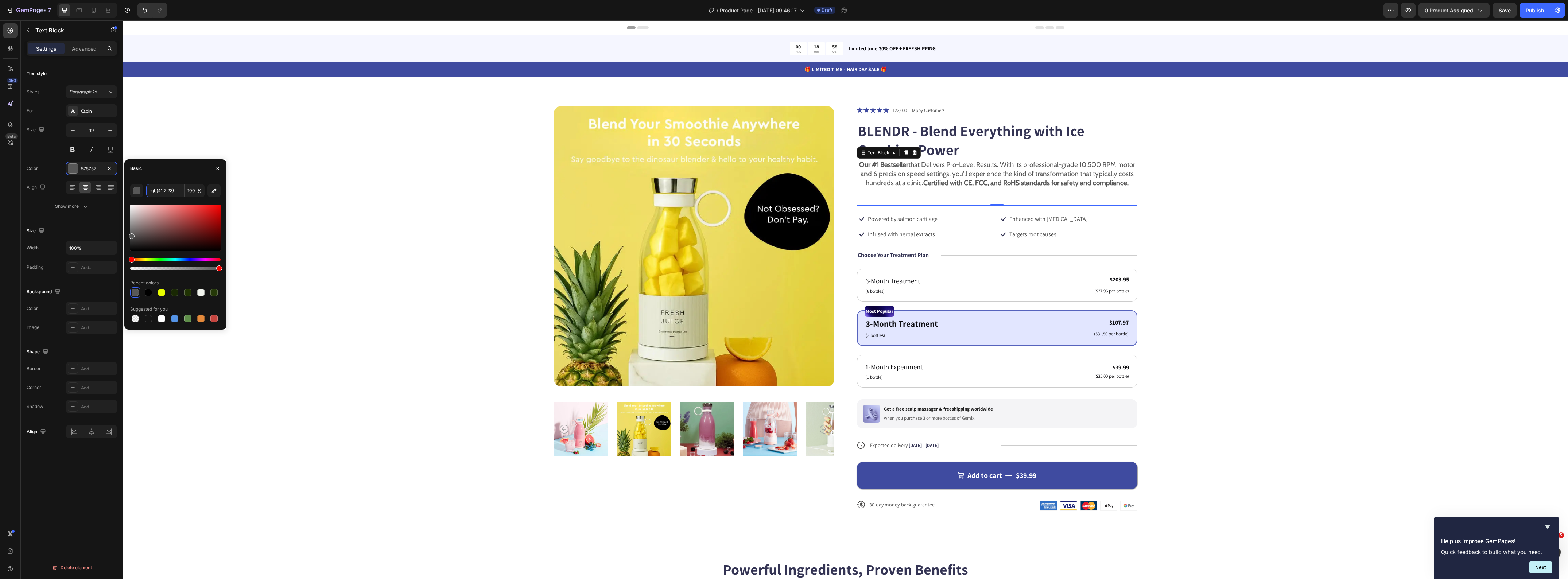
click at [127, 194] on div "rgb(41 2 23) 100 % Recent colors Suggested for you" at bounding box center [175, 254] width 102 height 139
type input "575757"
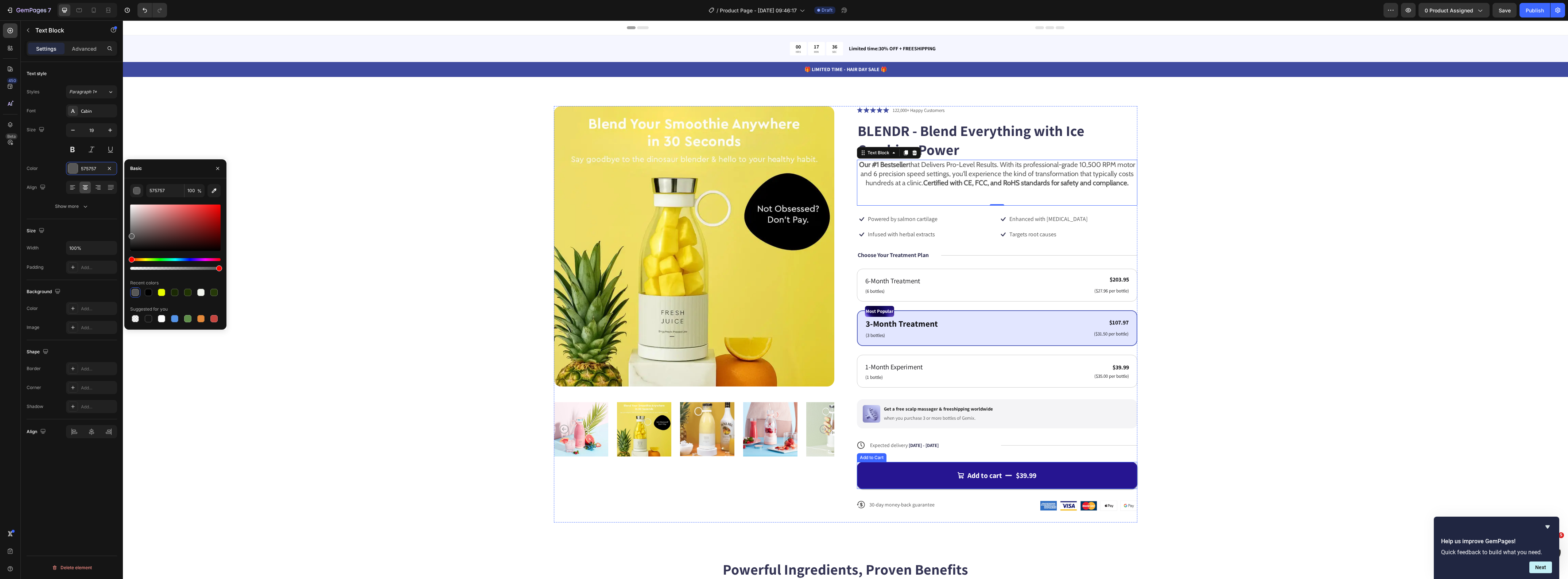
click at [901, 478] on button "Add to cart $39.99" at bounding box center [997, 475] width 281 height 27
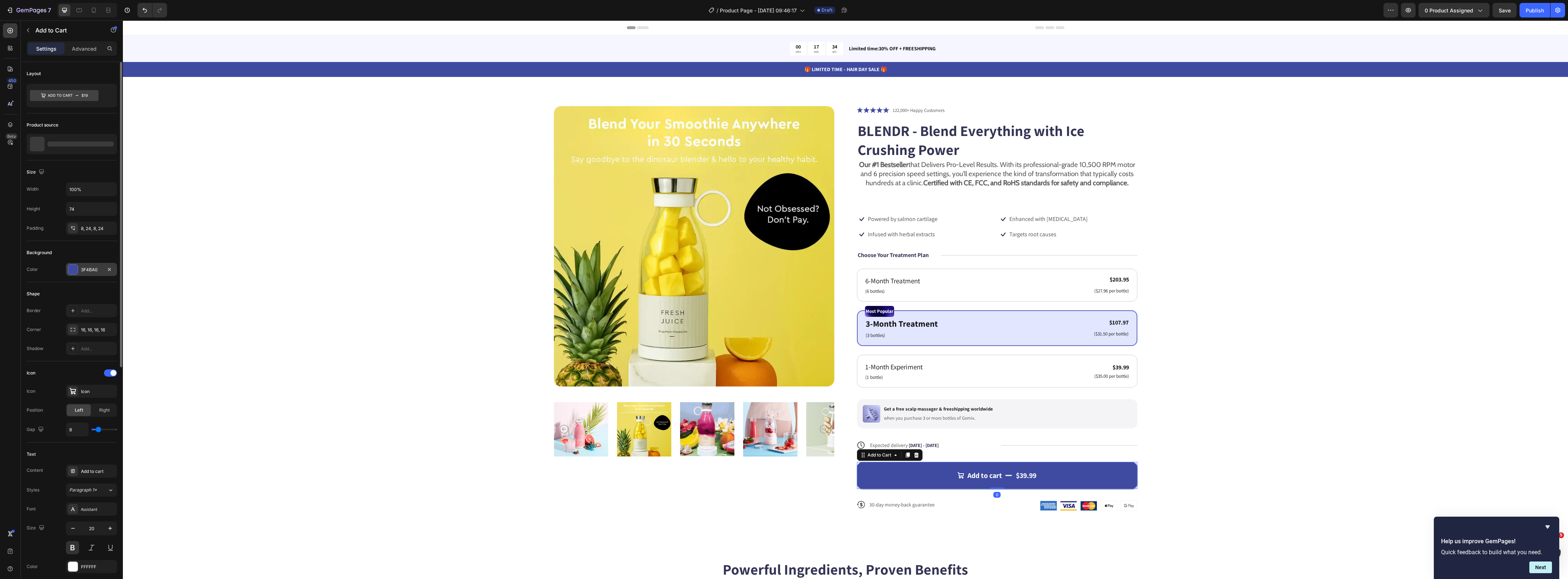
click at [95, 272] on div "3F4BA0" at bounding box center [91, 270] width 21 height 7
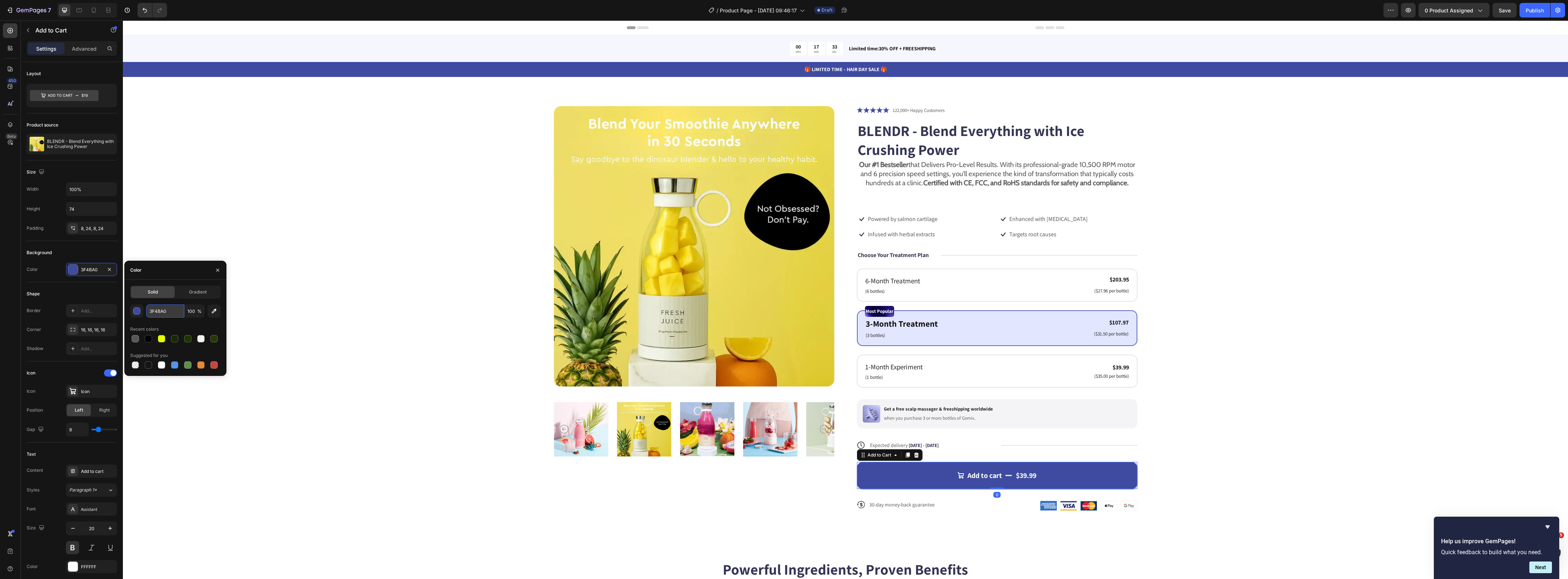
click at [165, 307] on input "3F4BA0" at bounding box center [165, 311] width 38 height 13
paste input "7c1c2f"
type input "7c1c2f"
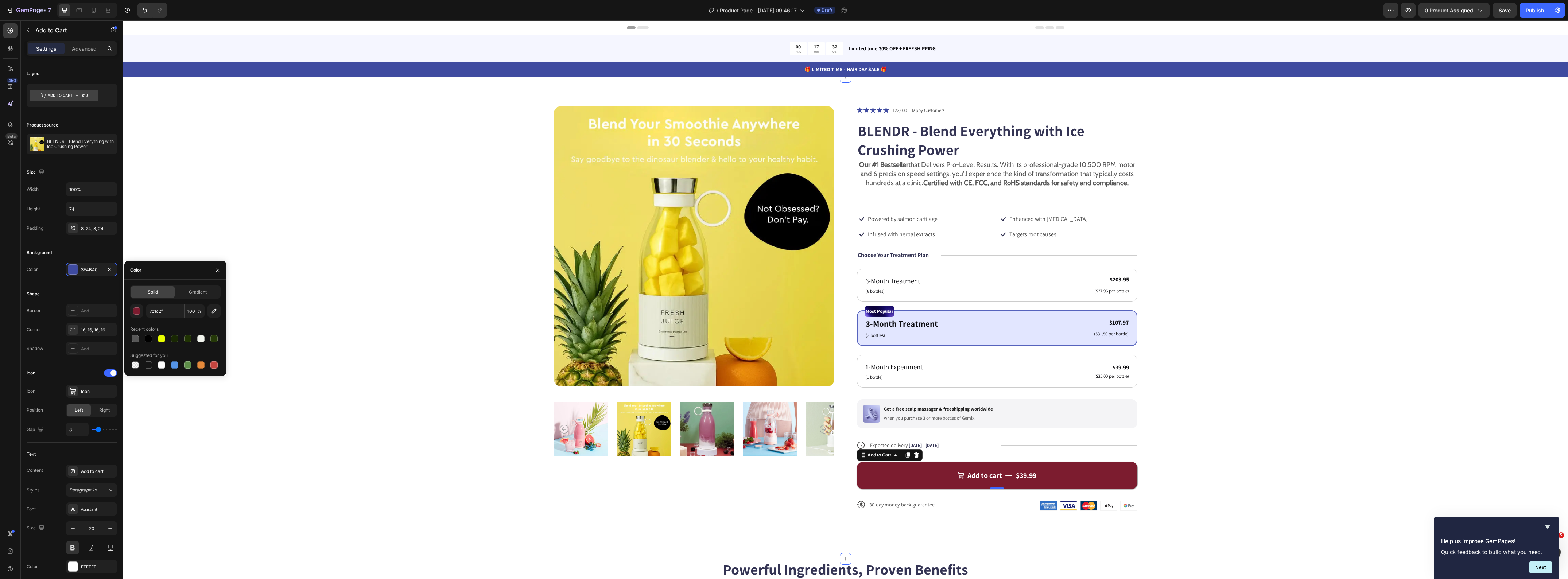
click at [373, 328] on div "Product Images Icon Icon Icon Icon Icon Icon List 122,000+ Happy Customers Text…" at bounding box center [845, 314] width 1387 height 417
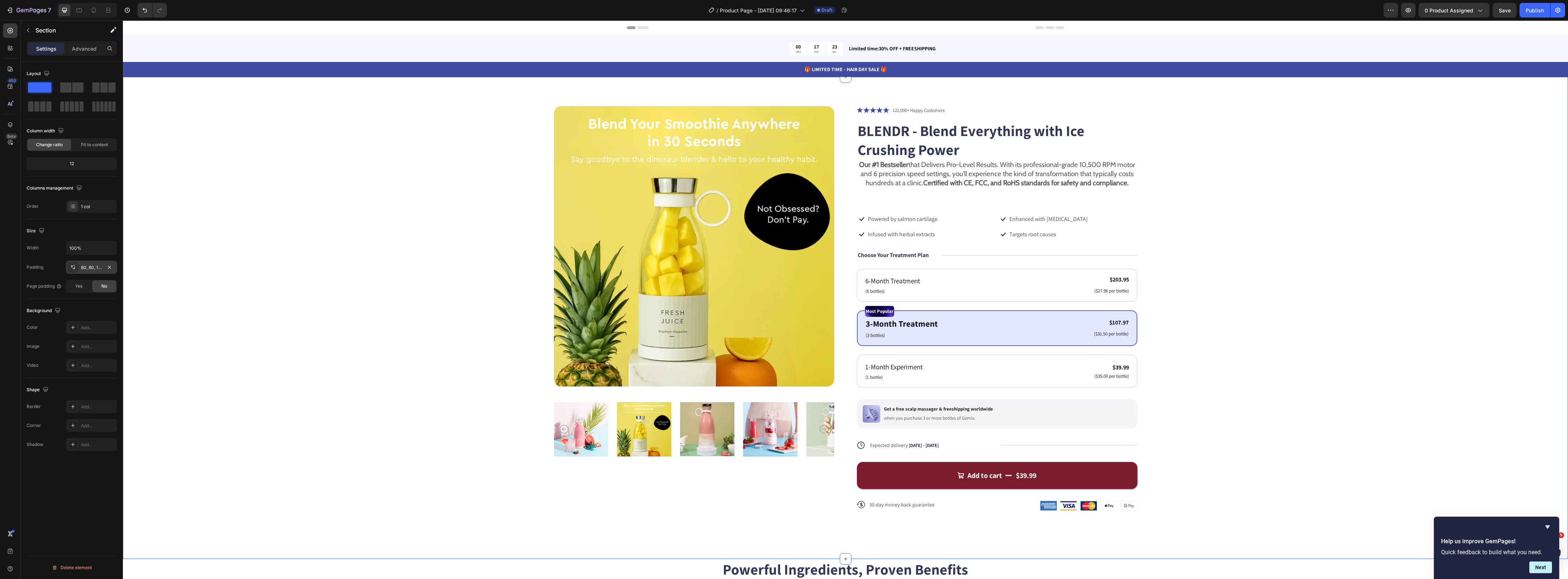
click at [89, 272] on div "80, 80, 100, 80" at bounding box center [91, 267] width 51 height 13
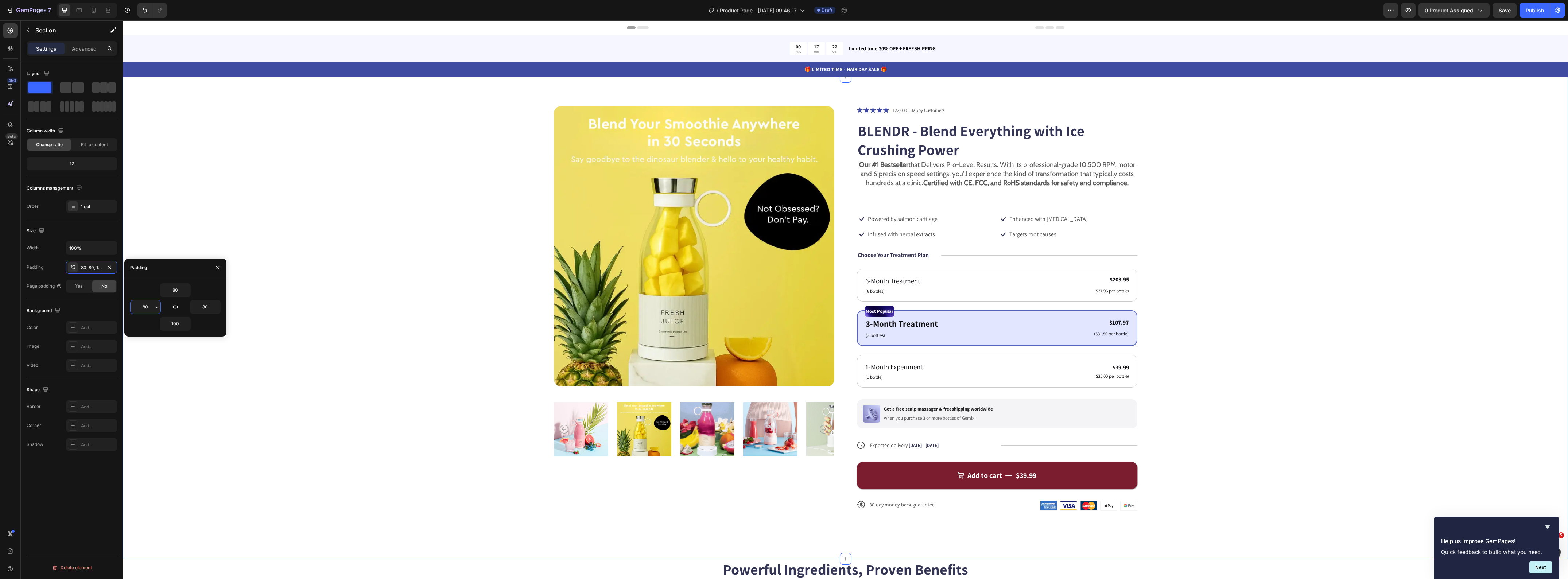
click at [148, 311] on input "80" at bounding box center [145, 307] width 30 height 13
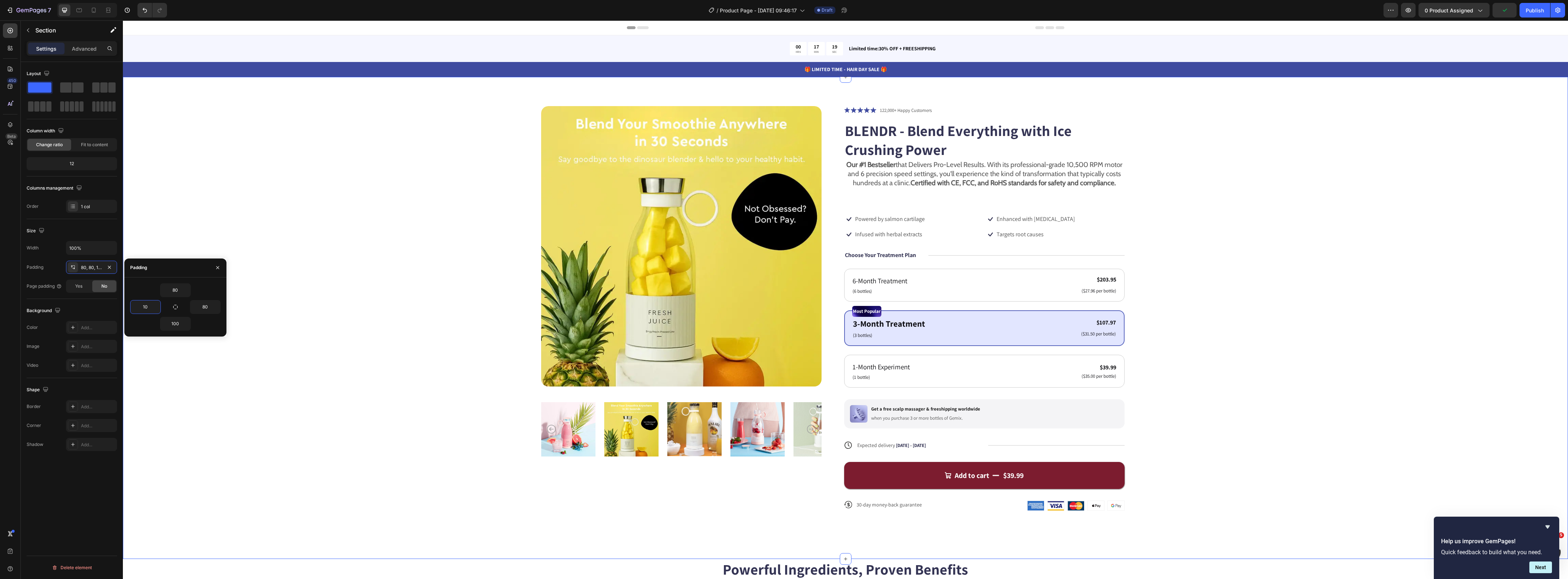
type input "1"
type input "80"
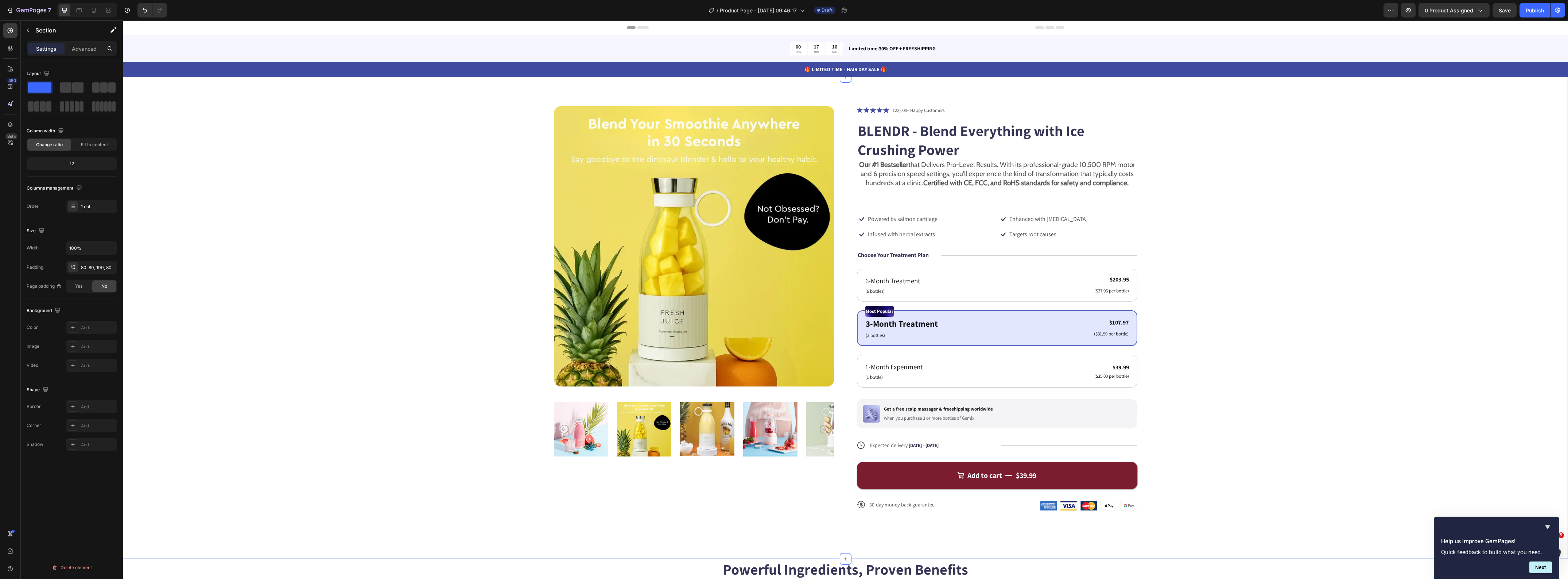
click at [49, 272] on div "Padding 80, 80, 100, 80" at bounding box center [72, 267] width 91 height 13
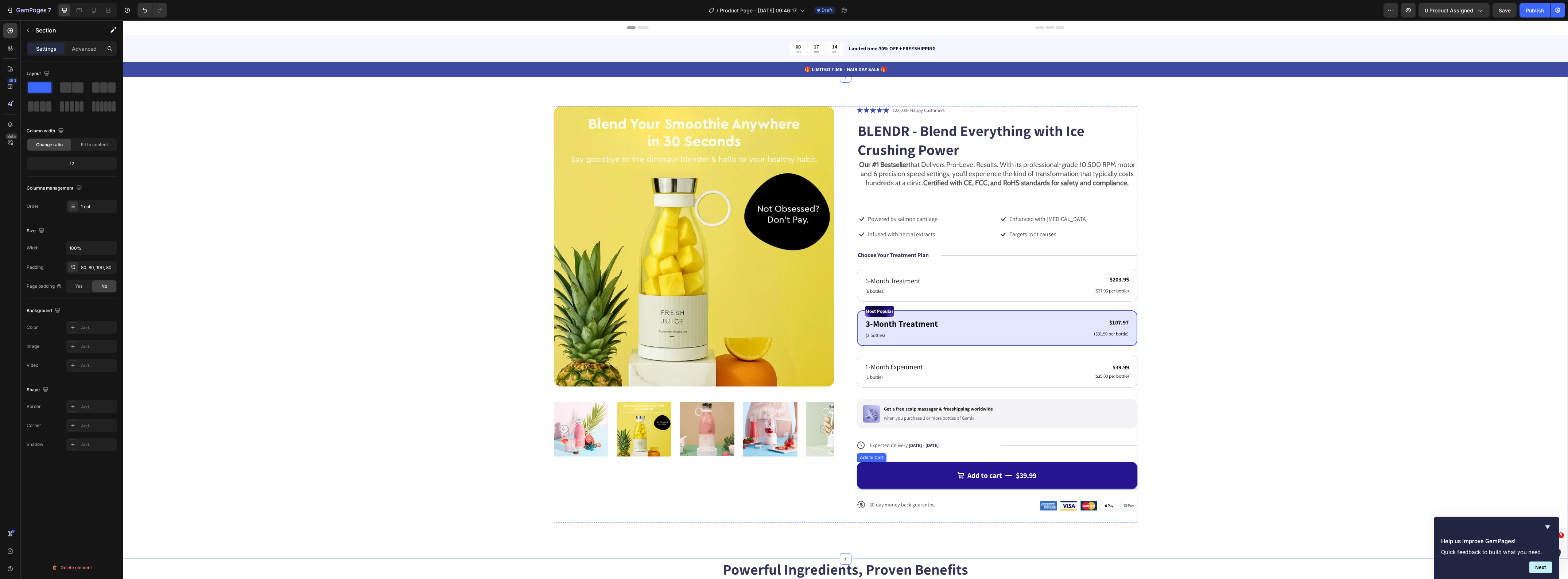
click at [888, 480] on button "Add to cart $39.99" at bounding box center [997, 475] width 281 height 27
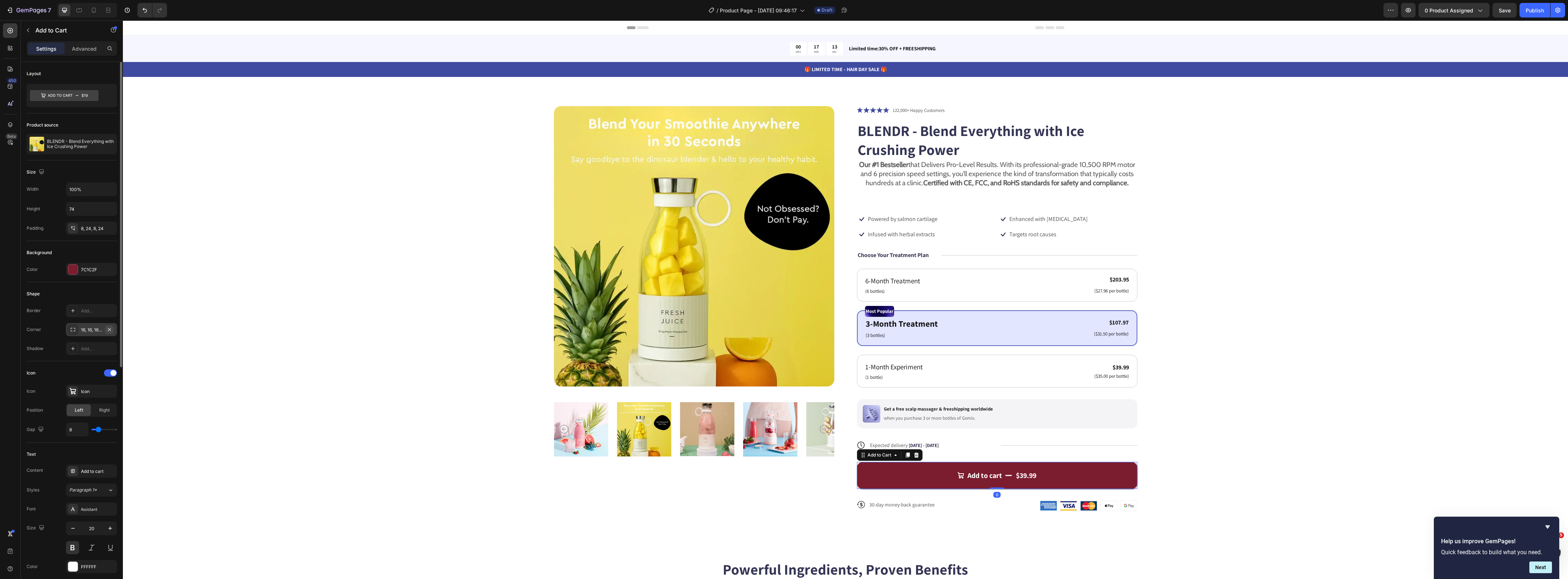
click at [113, 330] on button "button" at bounding box center [110, 329] width 9 height 9
click at [84, 329] on div "Add..." at bounding box center [98, 330] width 34 height 7
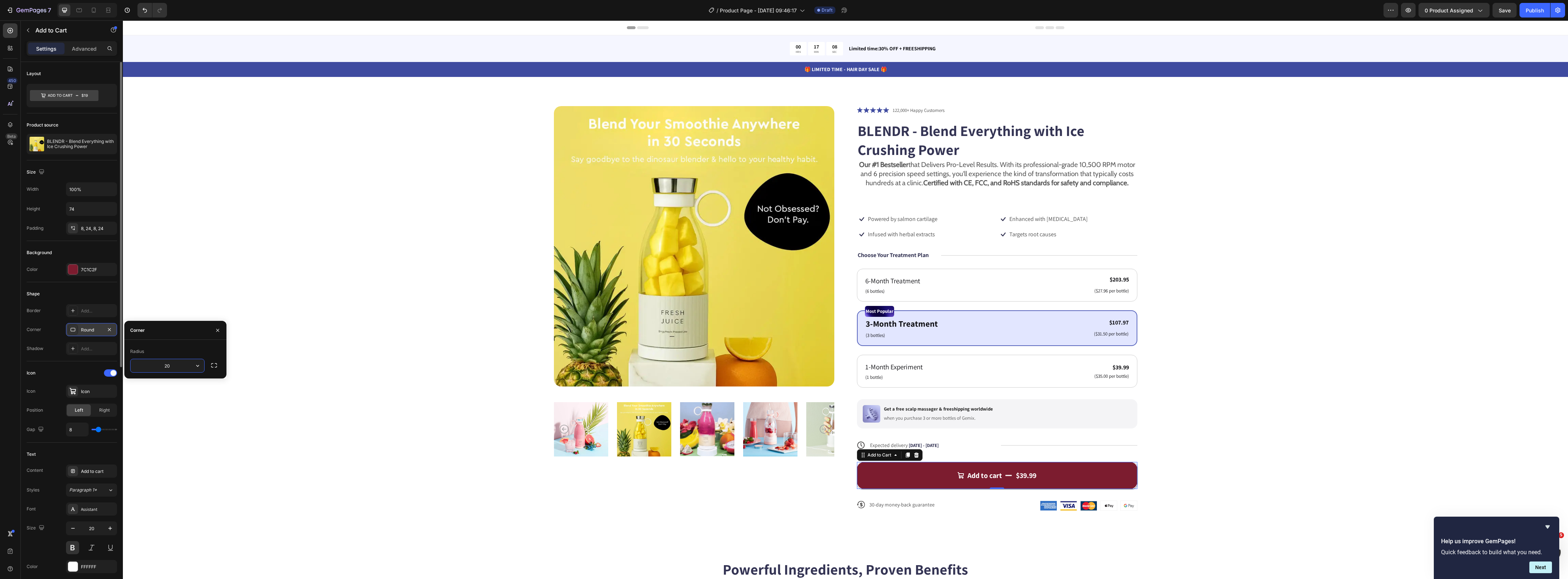
type input "2"
type input "30"
click at [358, 307] on div "Product Images Icon Icon Icon Icon Icon Icon List 122,000+ Happy Customers Text…" at bounding box center [845, 314] width 1387 height 417
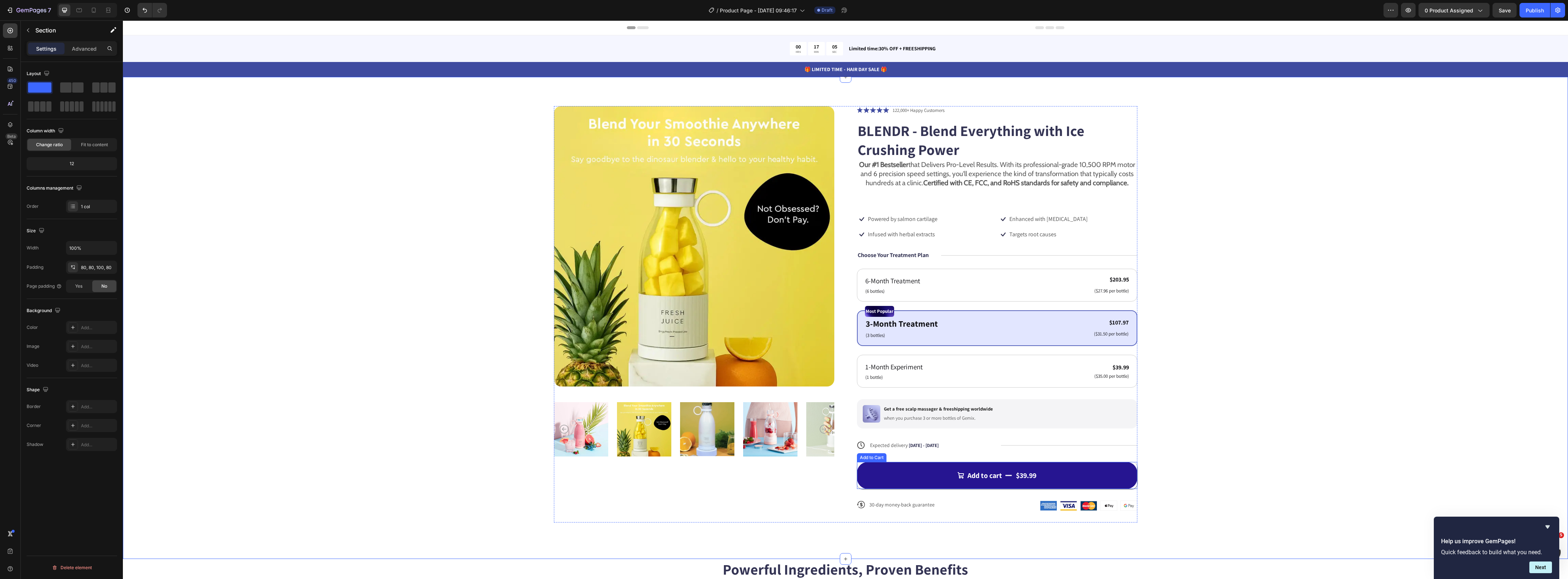
click at [1089, 489] on button "Add to cart $39.99" at bounding box center [997, 475] width 281 height 27
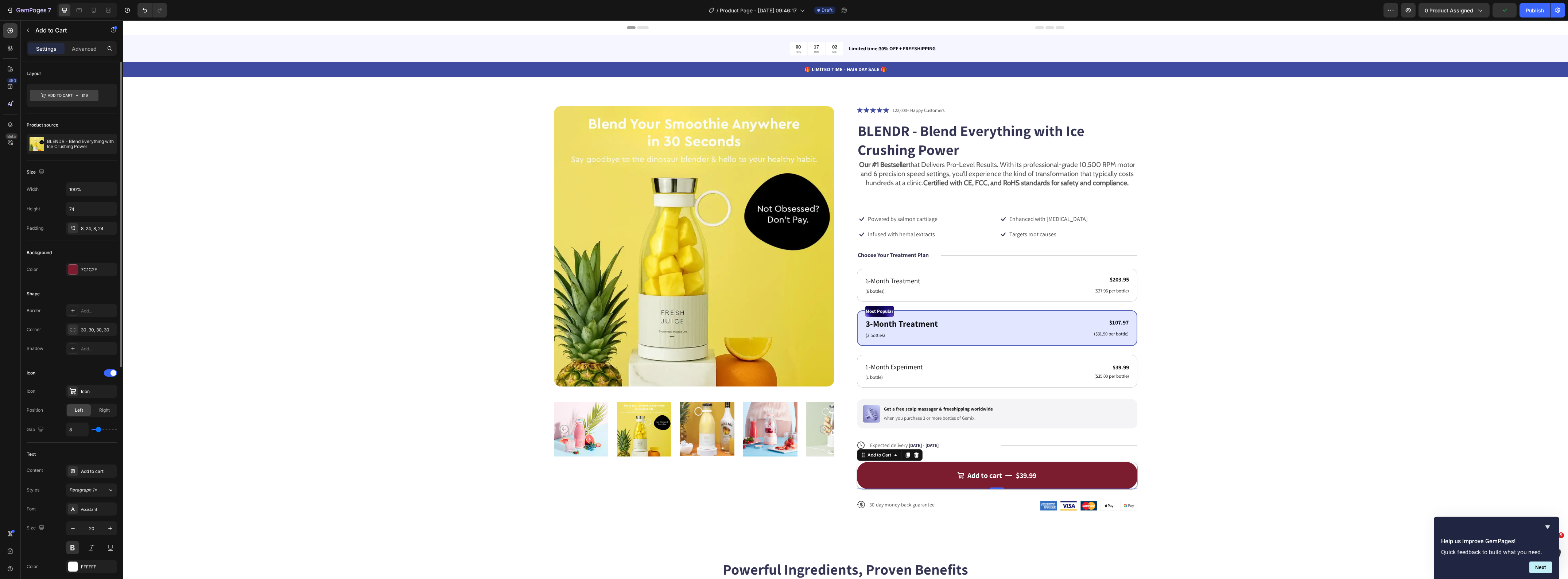
scroll to position [46, 0]
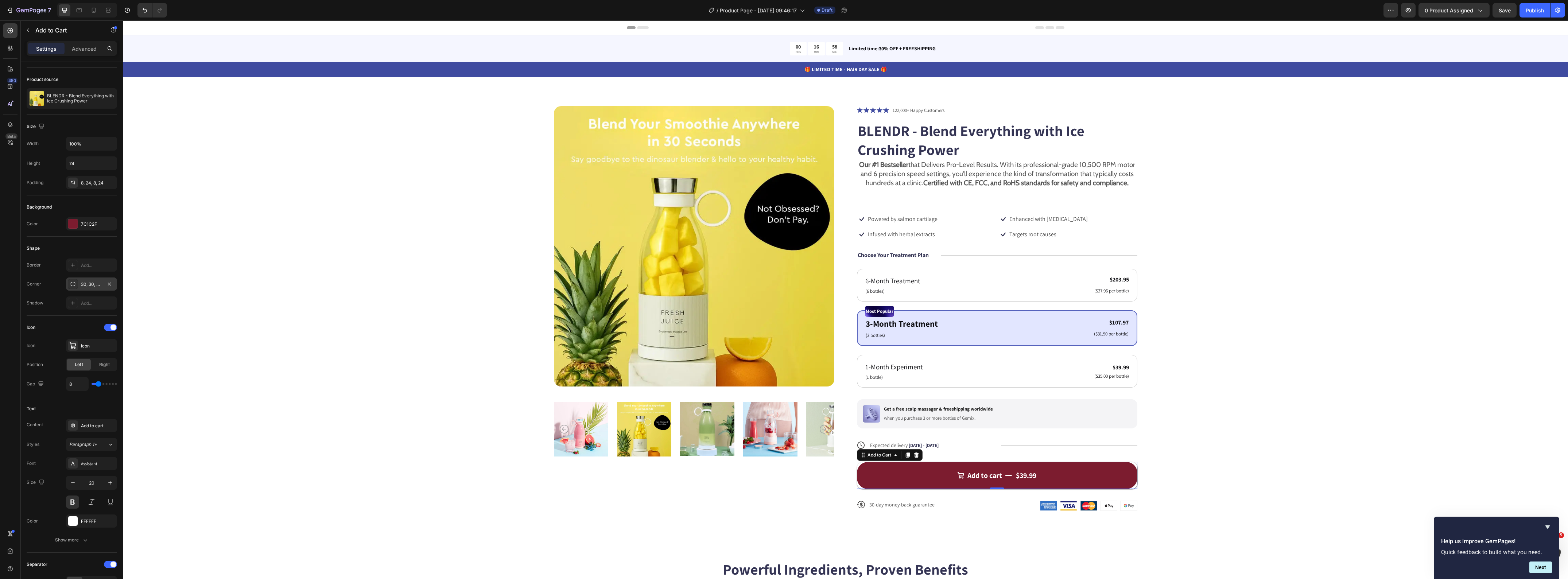
click at [84, 283] on div "30, 30, 30, 30" at bounding box center [91, 284] width 21 height 7
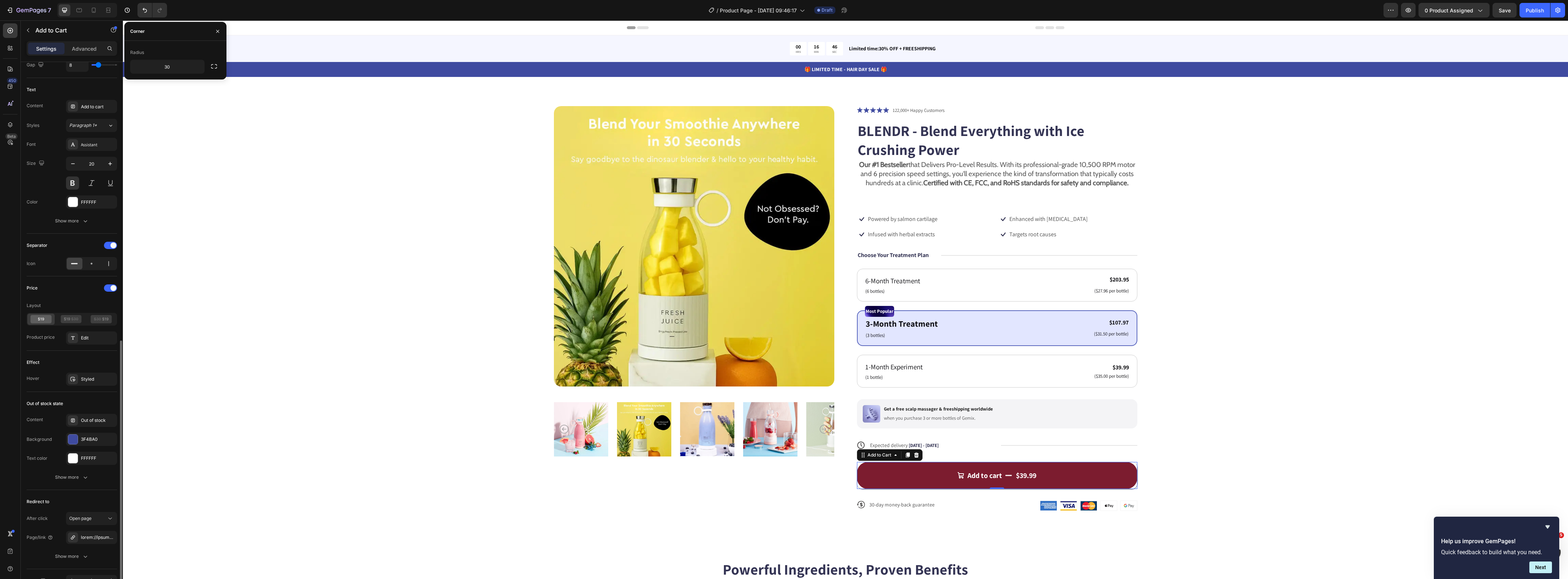
scroll to position [411, 0]
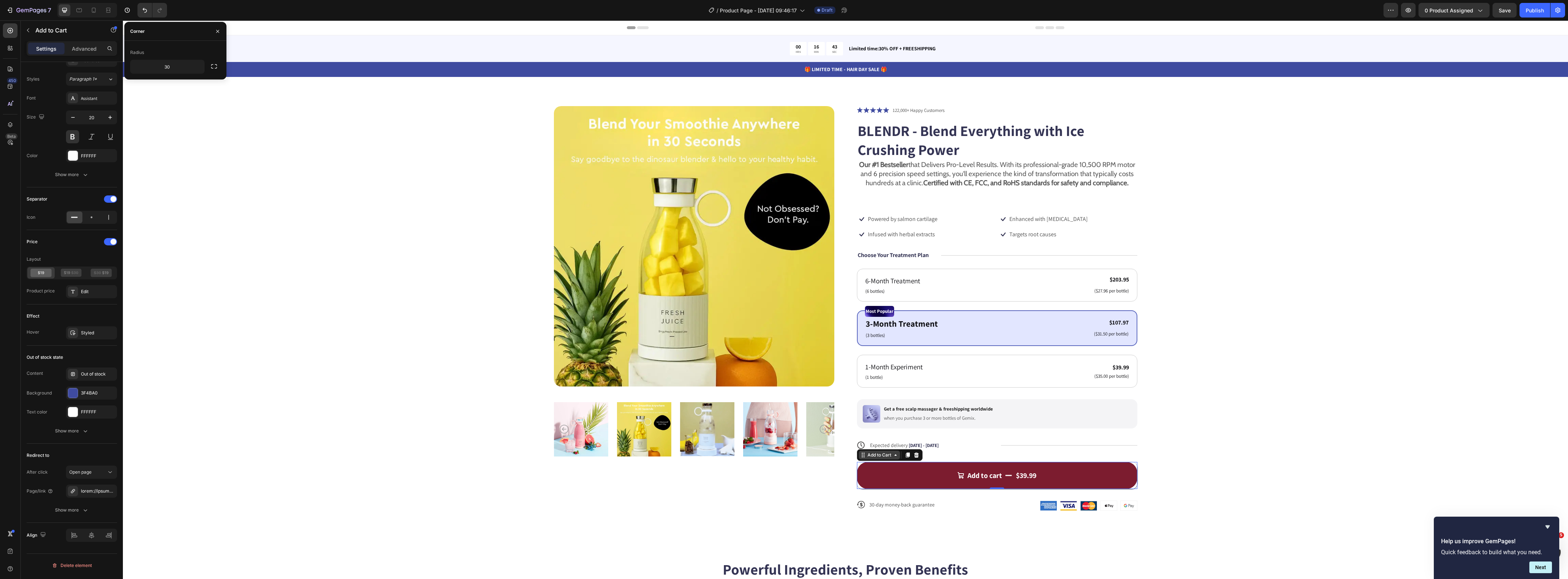
click at [872, 458] on div "Add to Cart" at bounding box center [880, 455] width 27 height 7
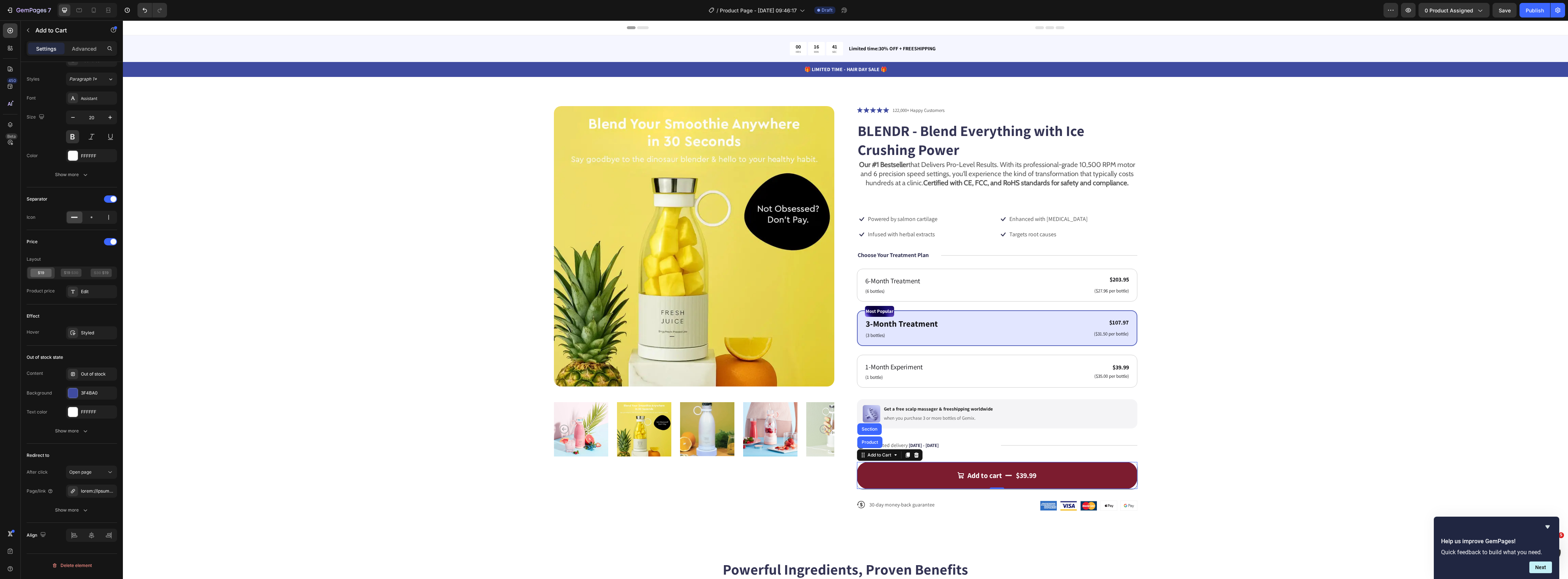
click at [717, 518] on div "Product Images" at bounding box center [694, 314] width 281 height 417
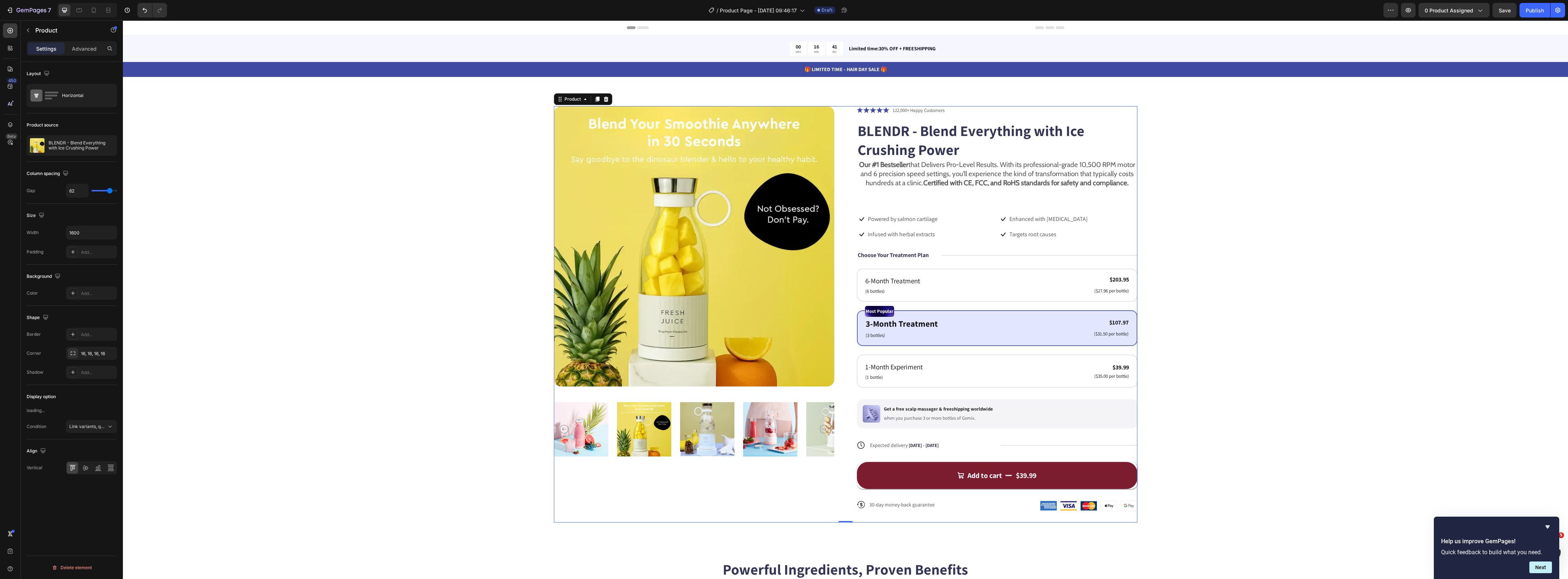
scroll to position [0, 0]
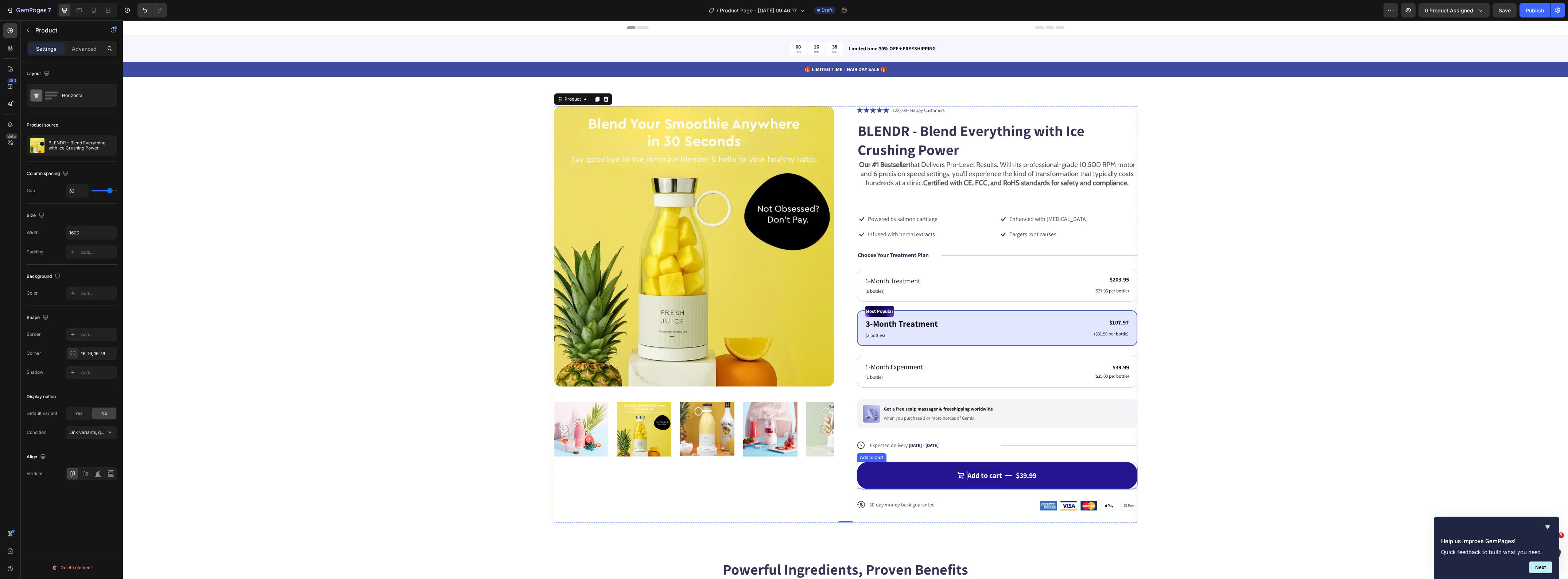
click at [975, 480] on div "Add to cart" at bounding box center [984, 475] width 35 height 10
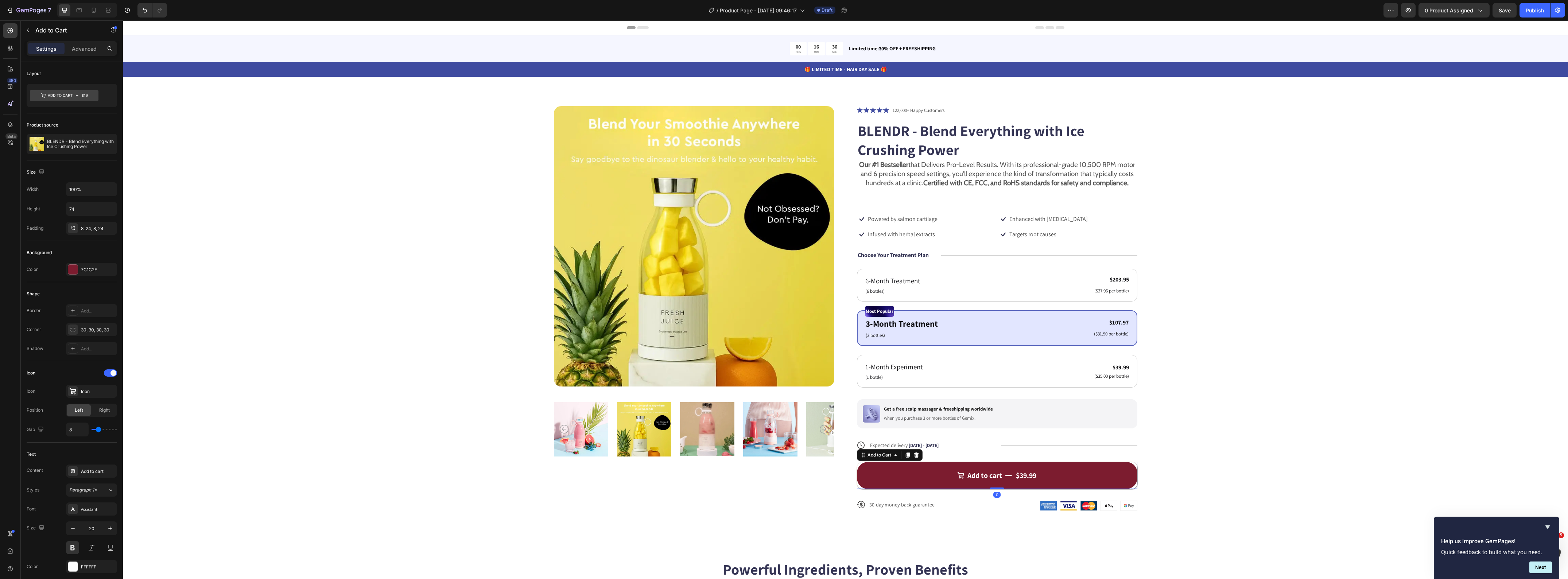
click at [857, 472] on div "Add to cart $39.99 Add to Cart 0" at bounding box center [997, 475] width 281 height 27
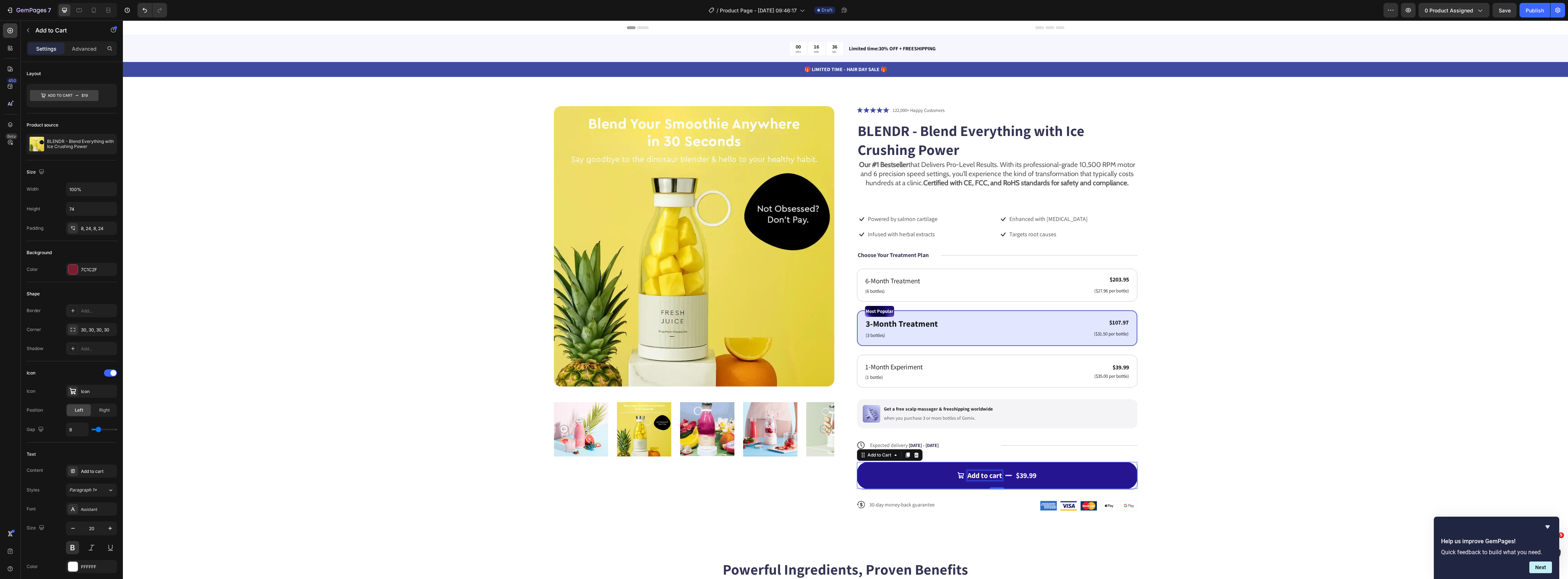
click at [995, 480] on div "Add to cart" at bounding box center [984, 475] width 35 height 10
click at [909, 483] on button "Add to cart $39.99" at bounding box center [997, 475] width 281 height 27
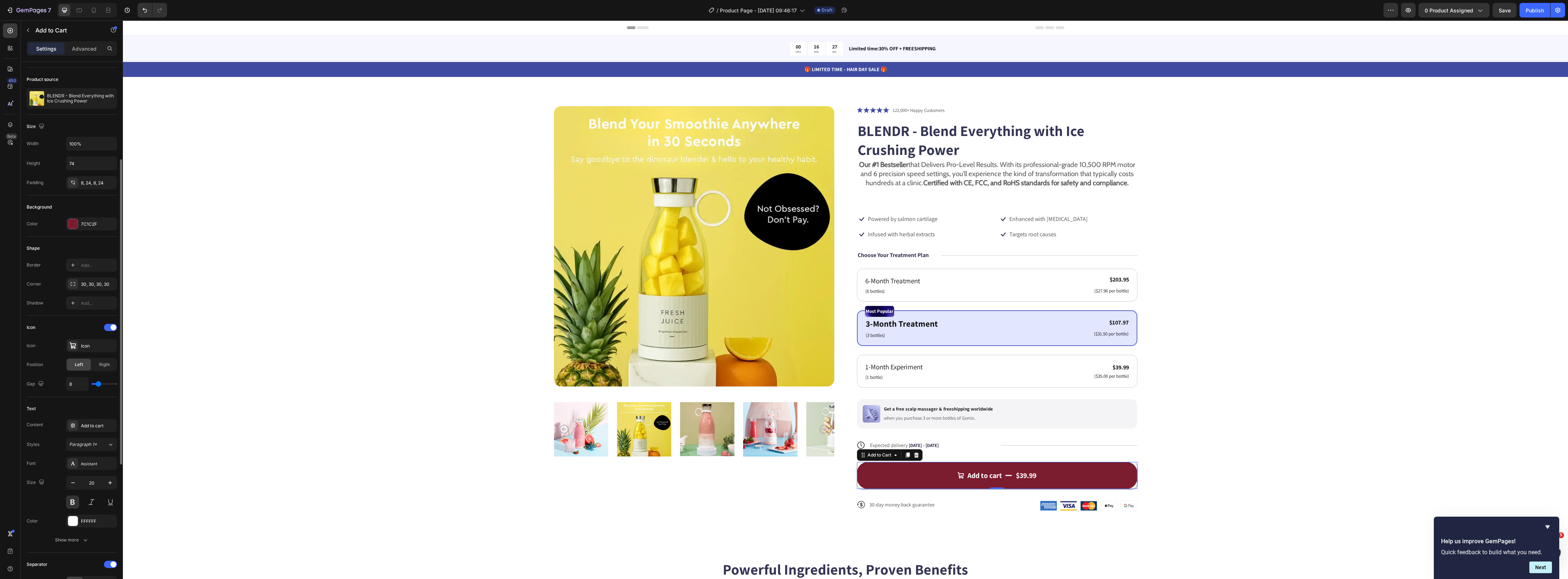
scroll to position [137, 0]
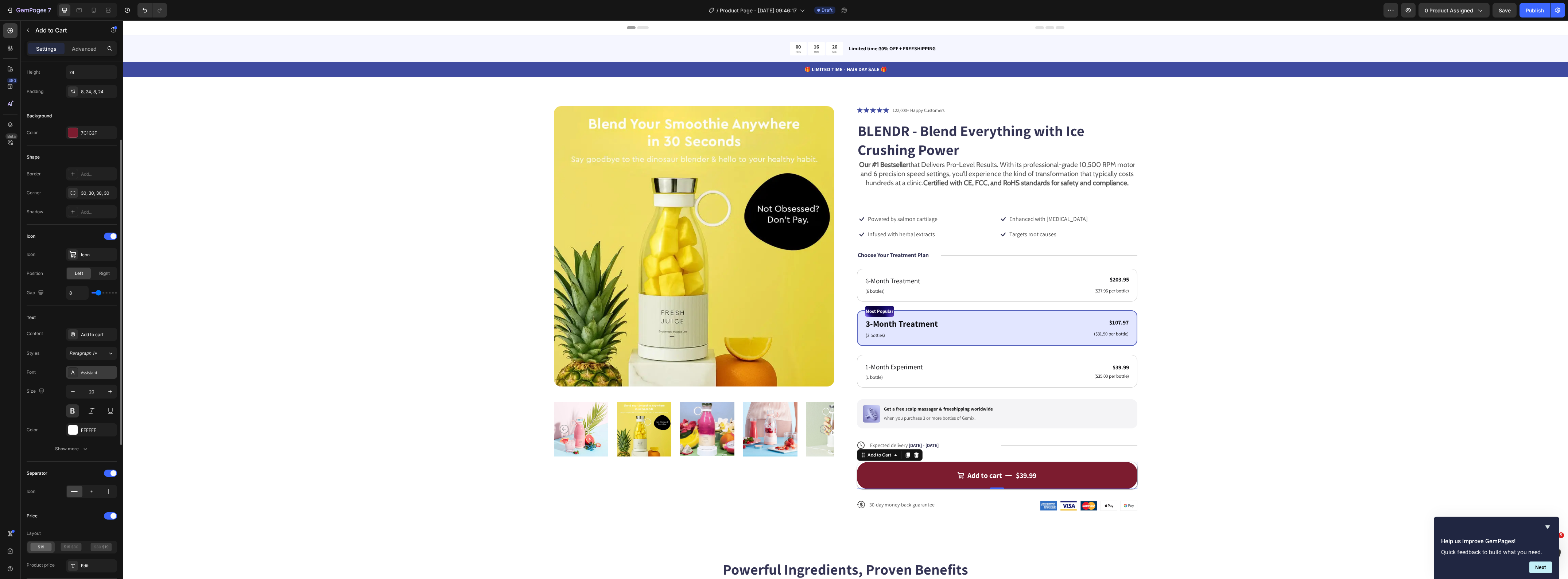
click at [88, 379] on div "Assistant" at bounding box center [91, 373] width 51 height 13
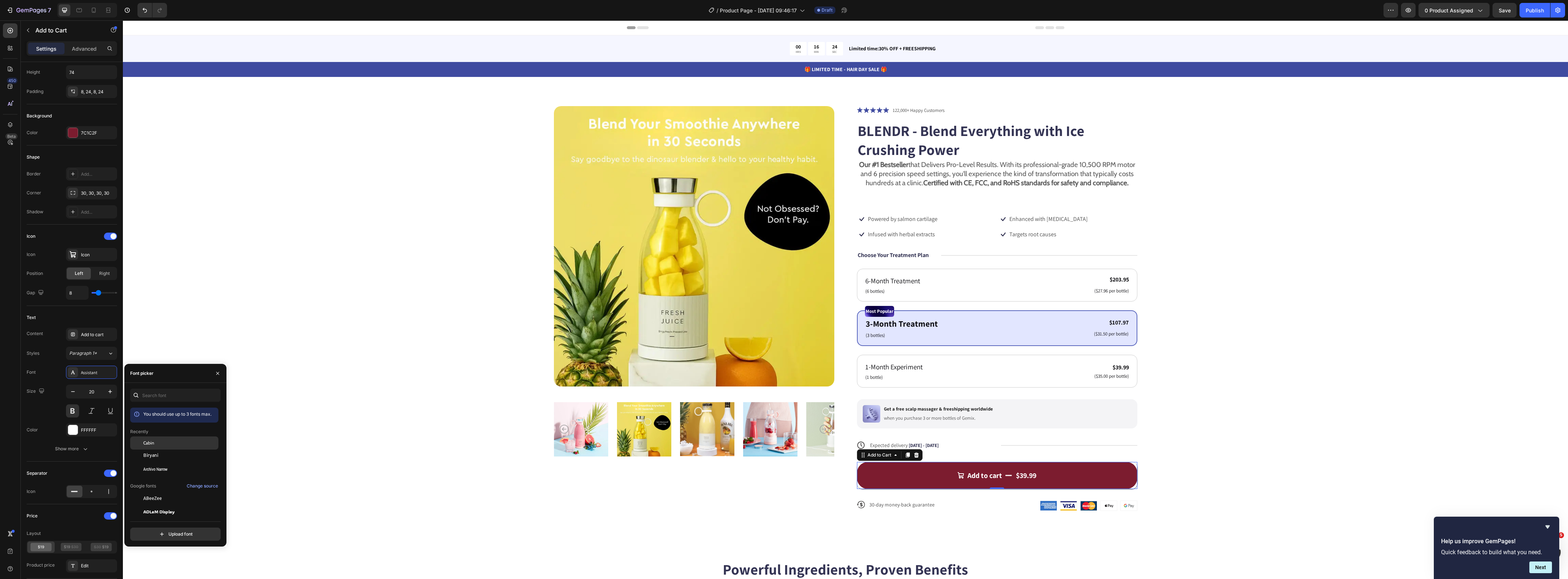
click at [161, 445] on div "Cabin" at bounding box center [180, 443] width 74 height 7
click at [161, 460] on div "Biryani" at bounding box center [174, 457] width 88 height 13
click at [159, 469] on span "Archivo Narrow" at bounding box center [155, 469] width 24 height 7
click at [172, 468] on div "Alata" at bounding box center [180, 471] width 74 height 7
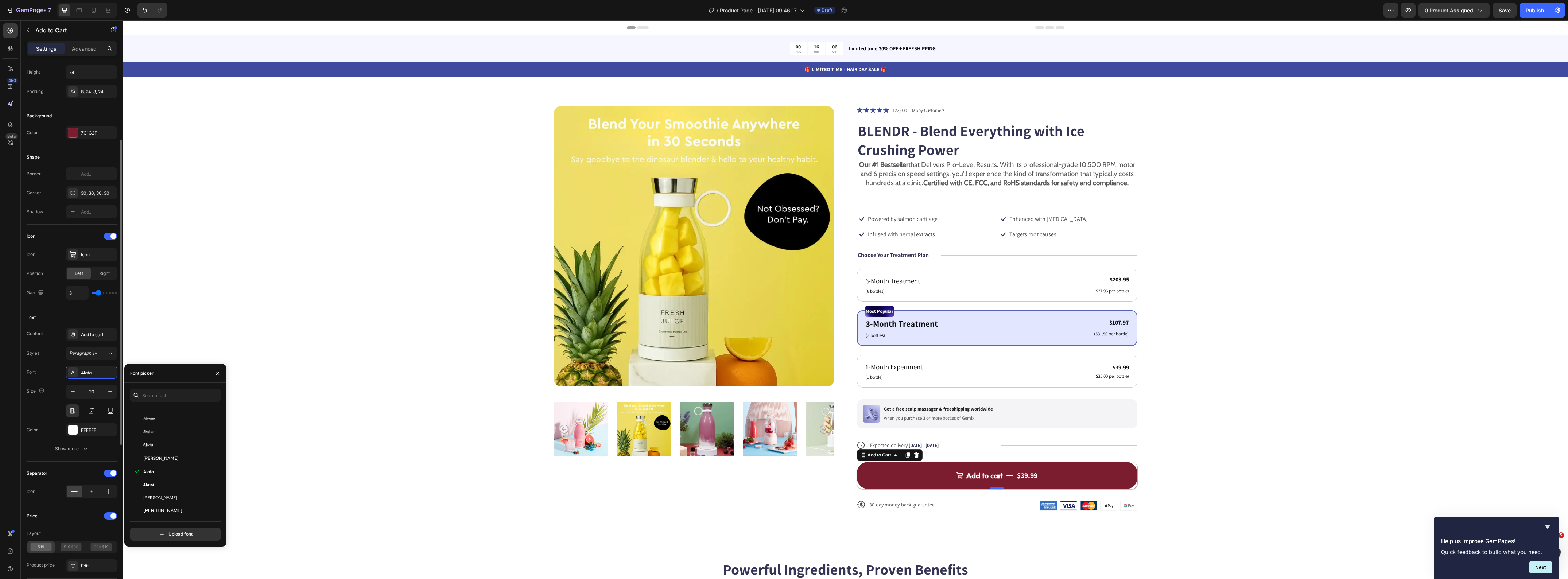
click at [22, 448] on div "Layout Product source BLENDR - Blend Everything with Ice Crushing Power Size Wi…" at bounding box center [72, 398] width 102 height 947
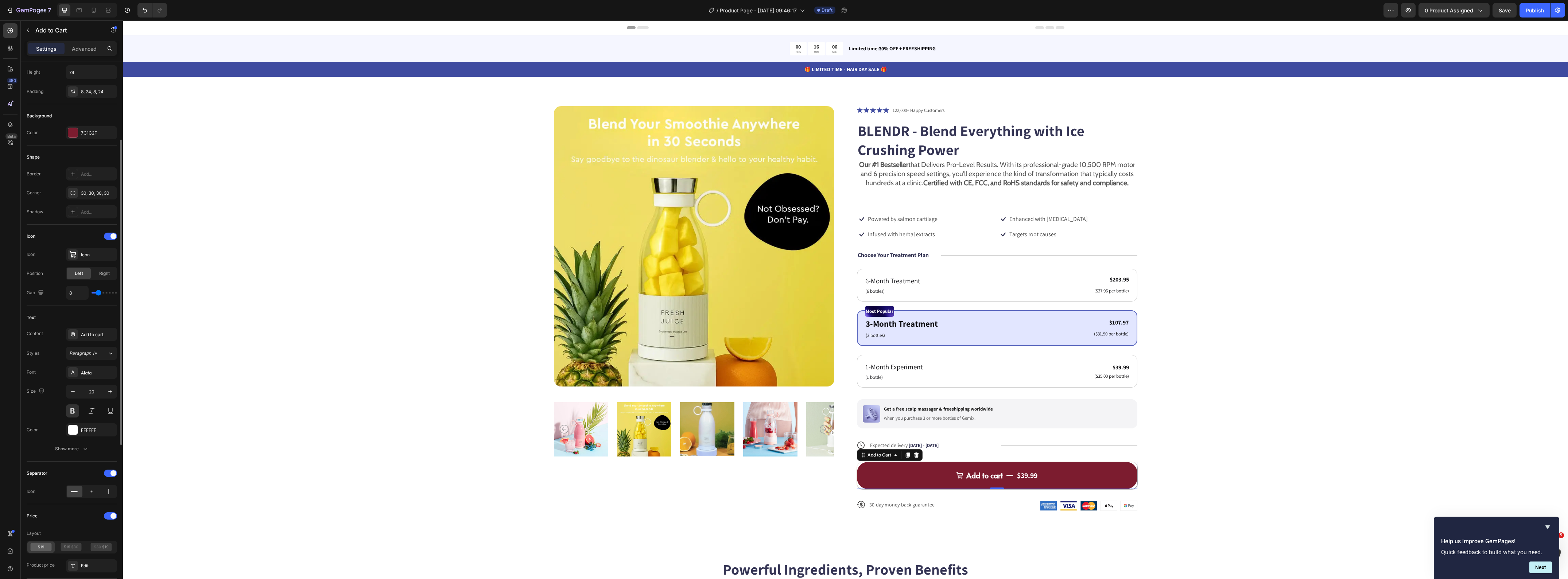
scroll to position [183, 0]
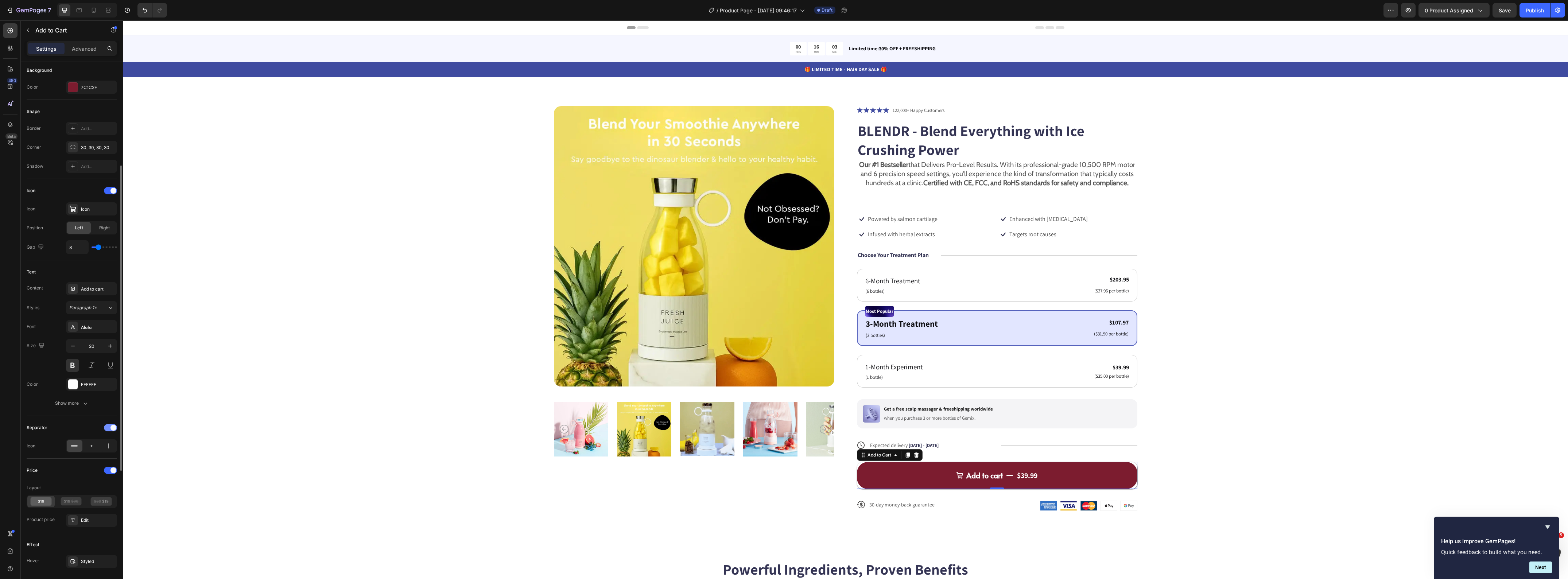
click at [113, 429] on span at bounding box center [114, 428] width 6 height 6
click at [113, 429] on div at bounding box center [111, 428] width 13 height 7
click at [87, 450] on div at bounding box center [92, 446] width 16 height 12
click at [77, 449] on icon at bounding box center [74, 446] width 7 height 7
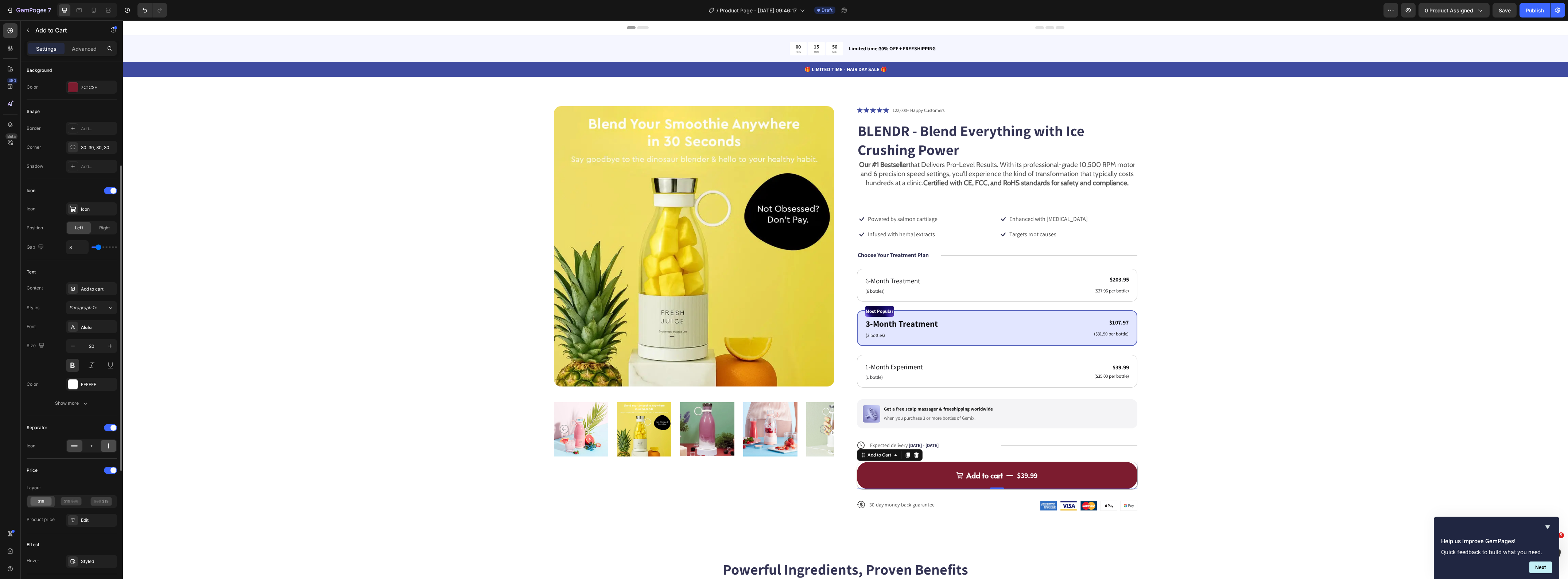
click at [104, 448] on div at bounding box center [108, 446] width 16 height 12
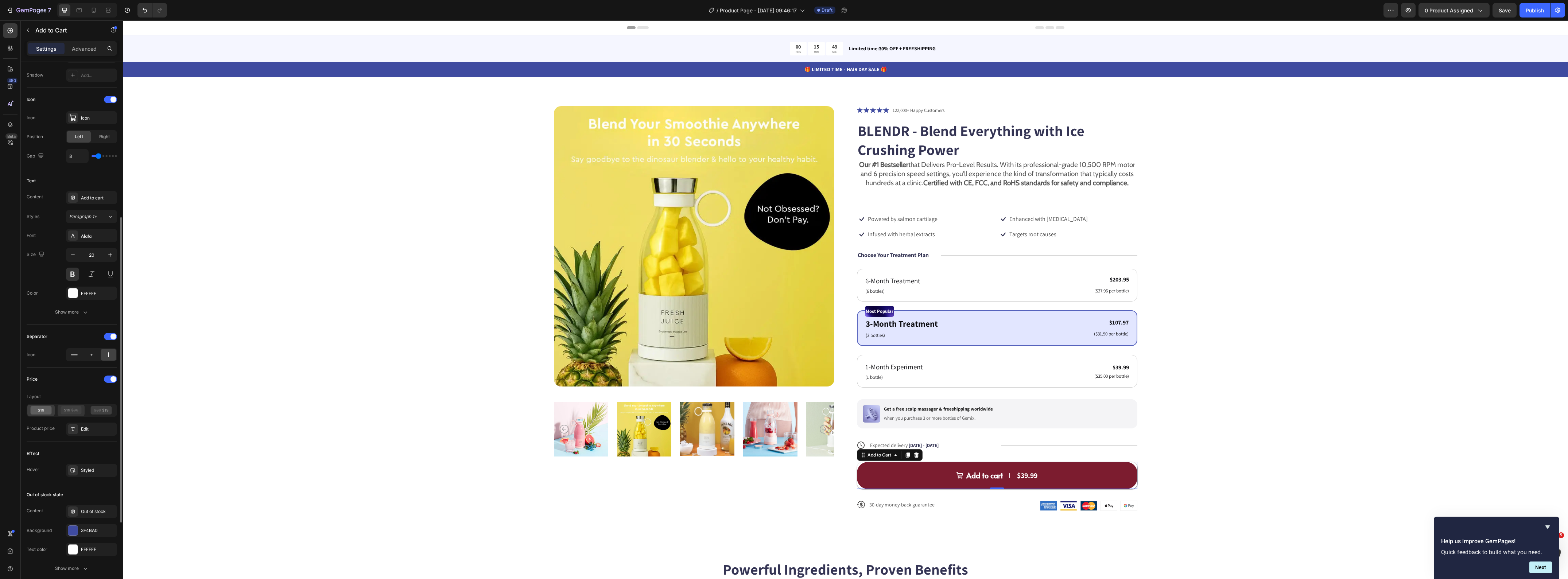
click at [68, 414] on icon at bounding box center [71, 410] width 21 height 9
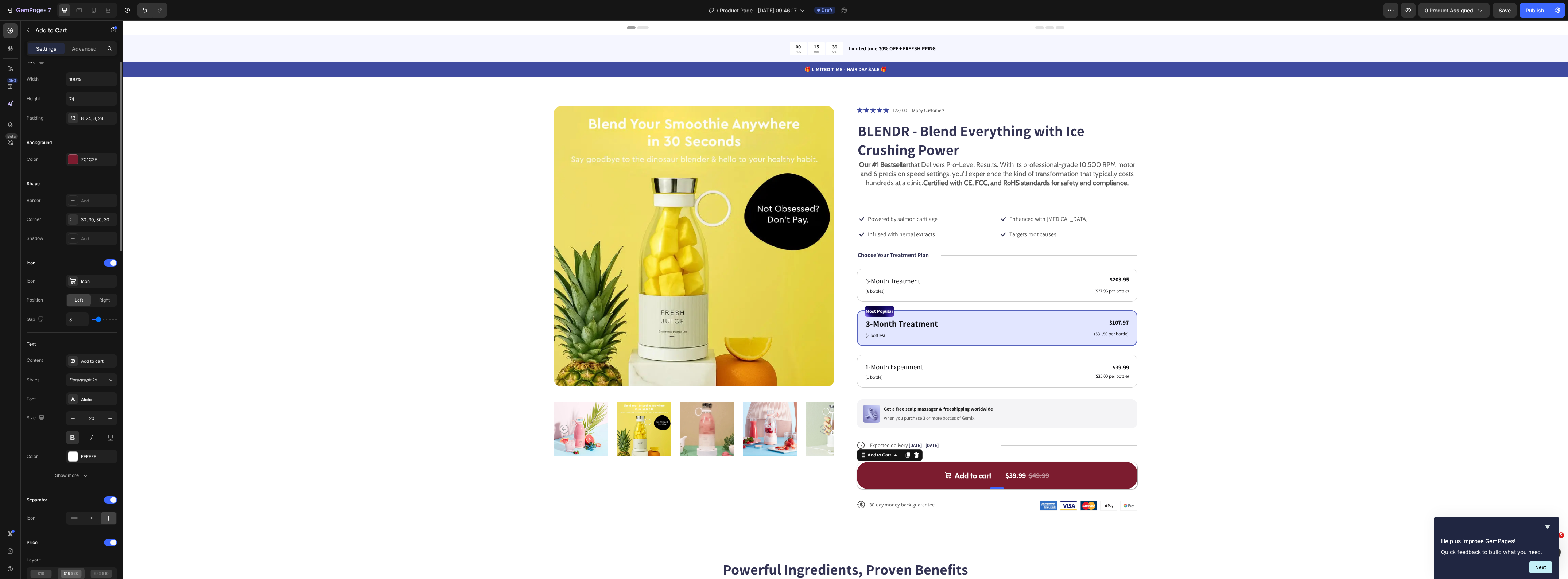
scroll to position [0, 0]
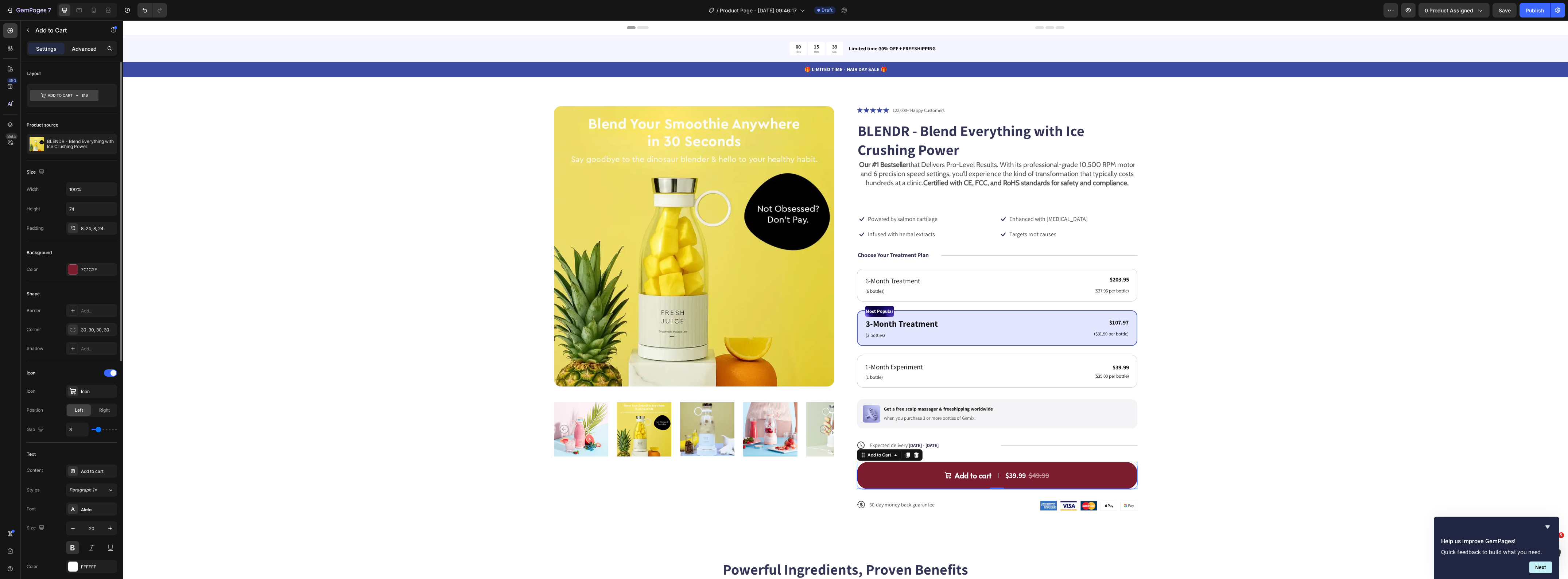
click at [84, 43] on div "Advanced" at bounding box center [84, 48] width 37 height 12
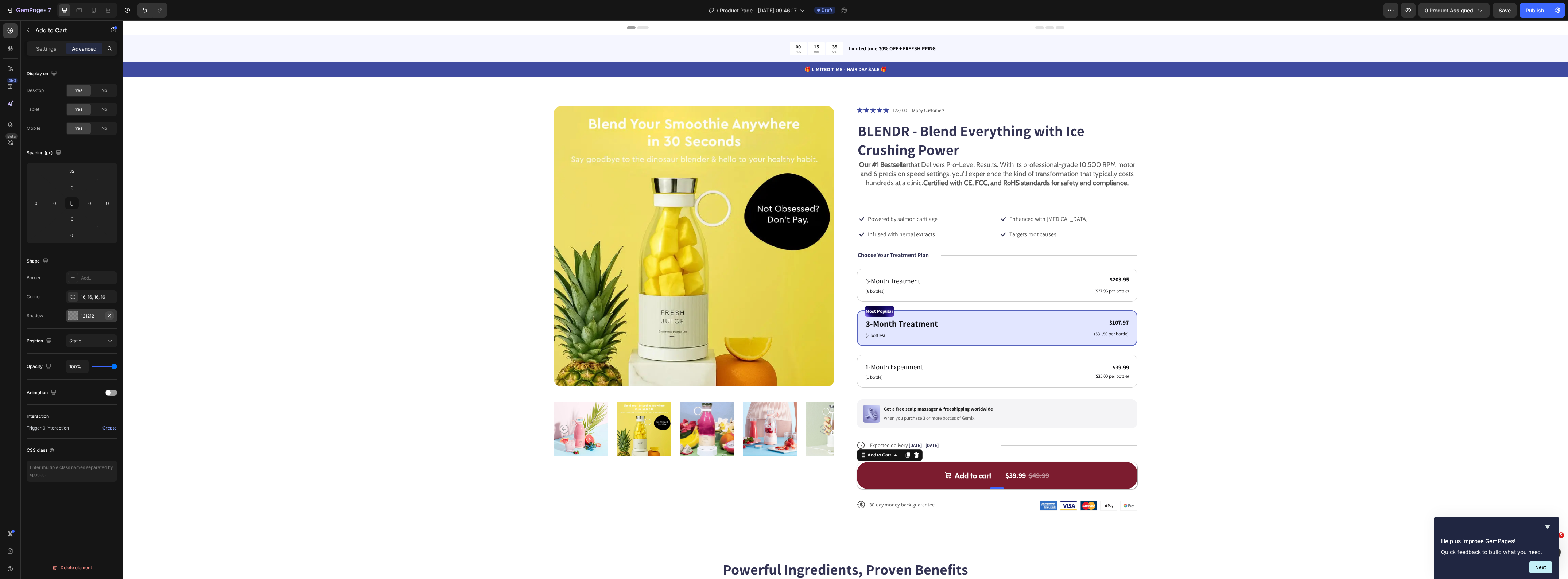
click at [110, 316] on icon "button" at bounding box center [110, 316] width 6 height 6
click at [184, 318] on div "Product Images Icon Icon Icon Icon Icon Icon List 122,000+ Happy Customers Text…" at bounding box center [845, 314] width 1387 height 417
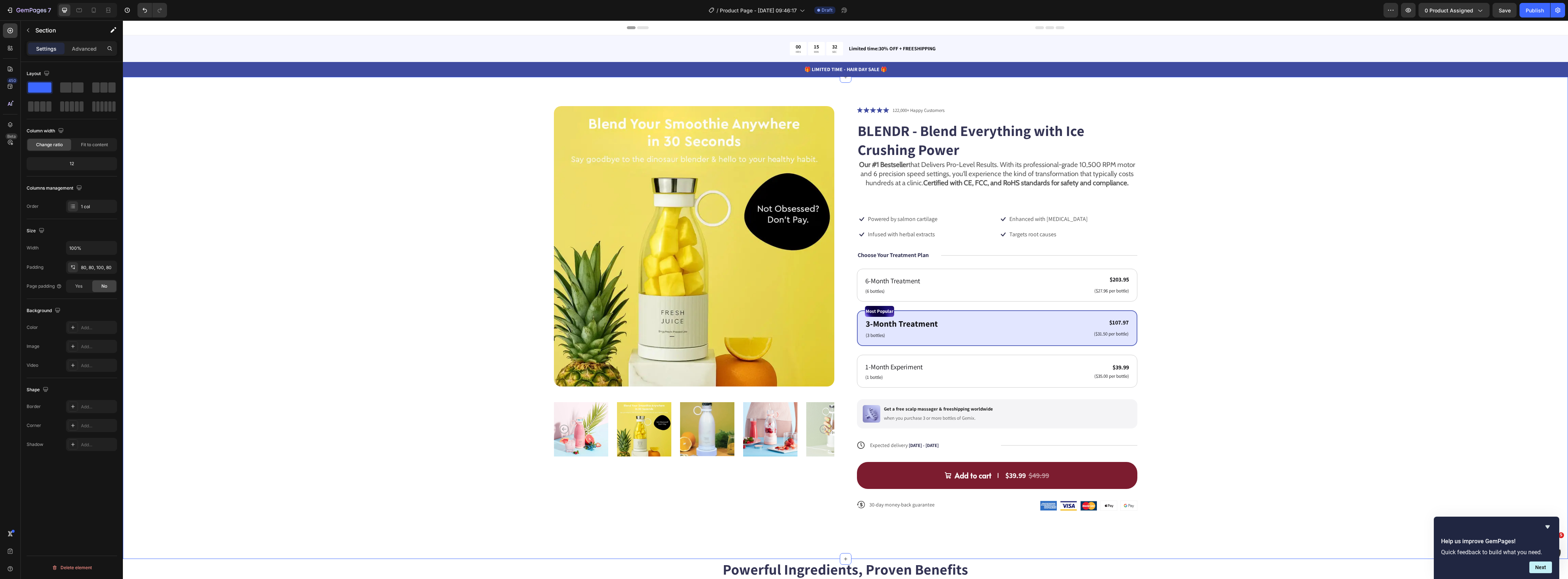
click at [1552, 528] on icon "Hide survey" at bounding box center [1547, 527] width 9 height 9
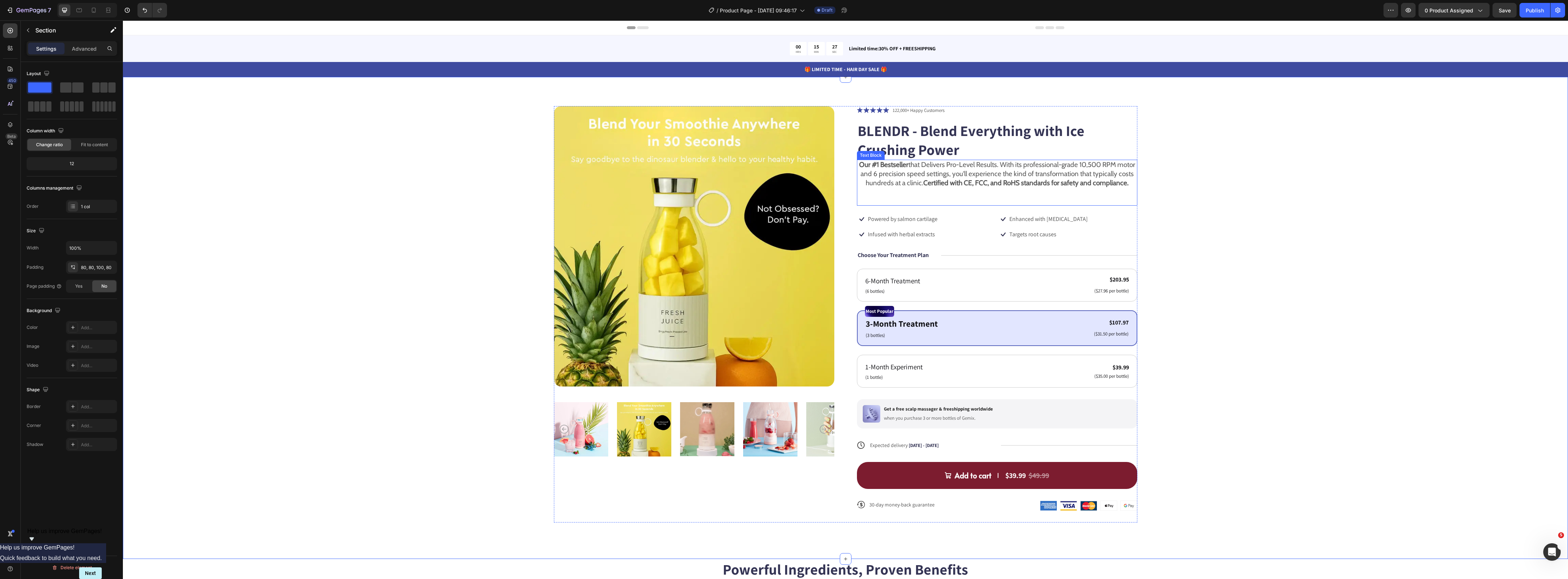
click at [962, 187] on strong "Certified with CE, FCC, and RoHS standards for safety and compliance." at bounding box center [1026, 183] width 205 height 9
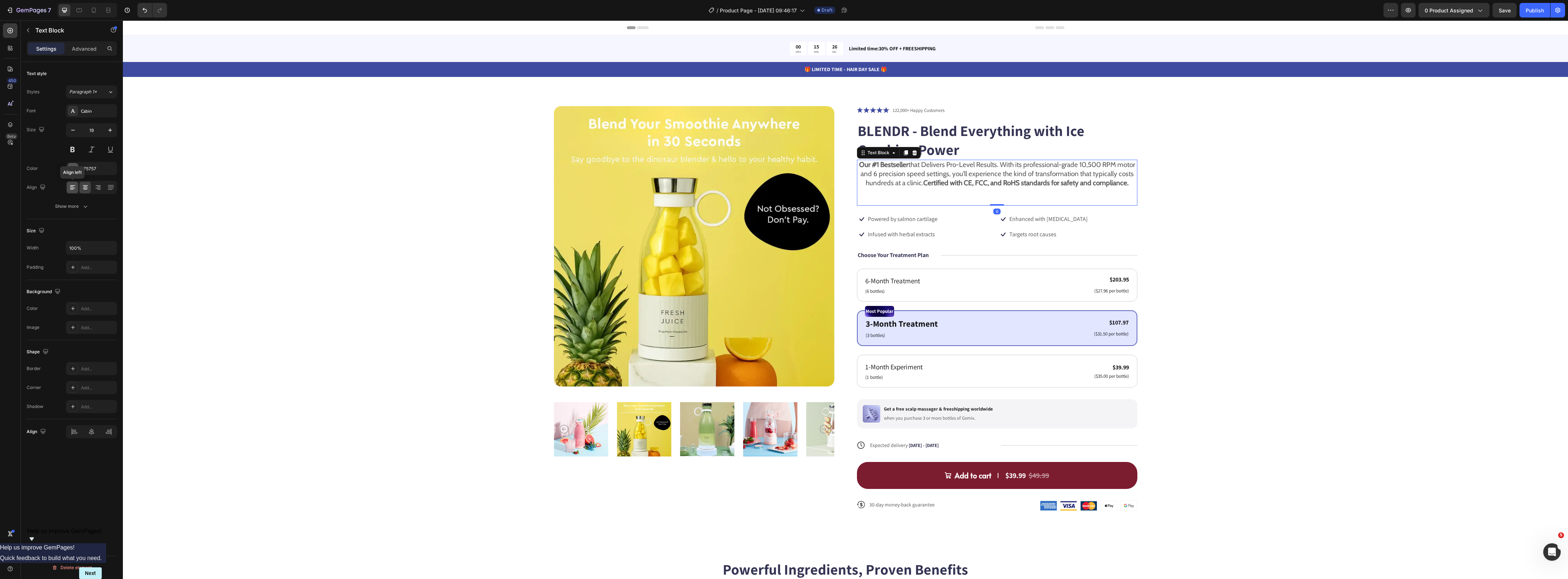
drag, startPoint x: 76, startPoint y: 188, endPoint x: 240, endPoint y: 194, distance: 164.1
click at [76, 188] on div at bounding box center [72, 187] width 12 height 12
click at [1519, 211] on div "Product Images Icon Icon Icon Icon Icon Icon List 122,000+ Happy Customers Text…" at bounding box center [845, 314] width 1387 height 417
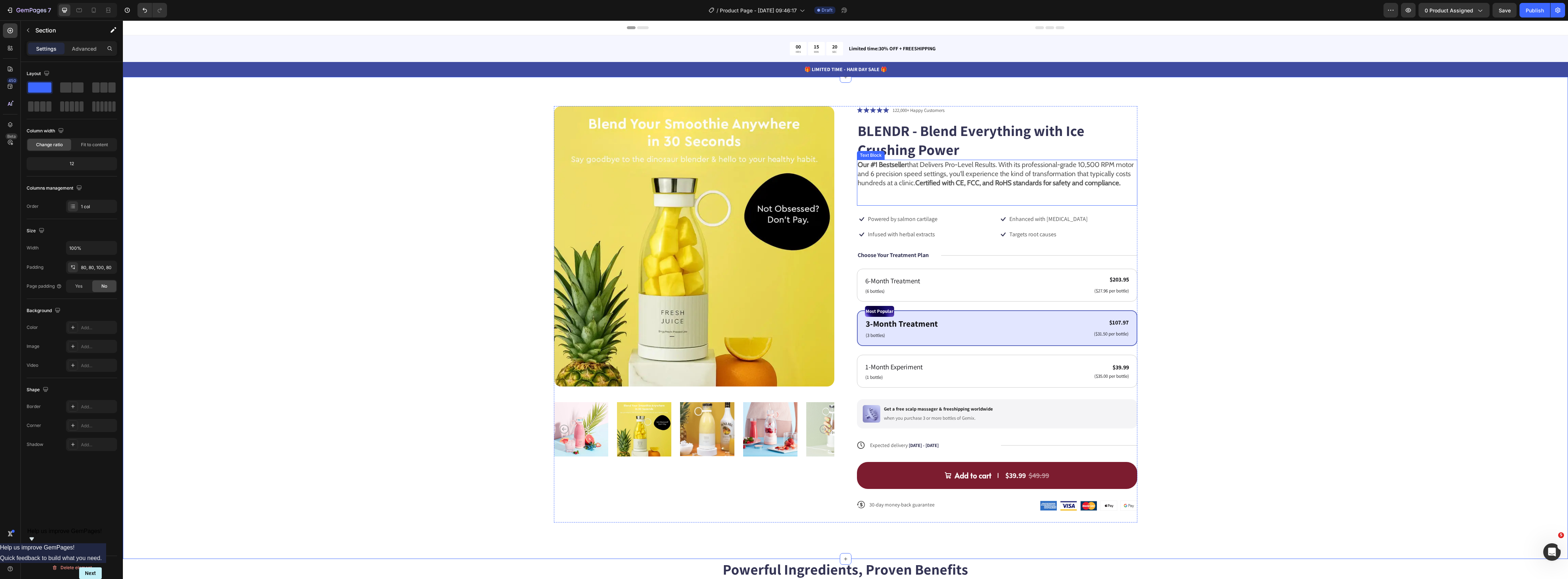
click at [914, 172] on p "Our #1 Bestseller that Delivers Pro-Level Results. With its professional-grade …" at bounding box center [997, 174] width 279 height 27
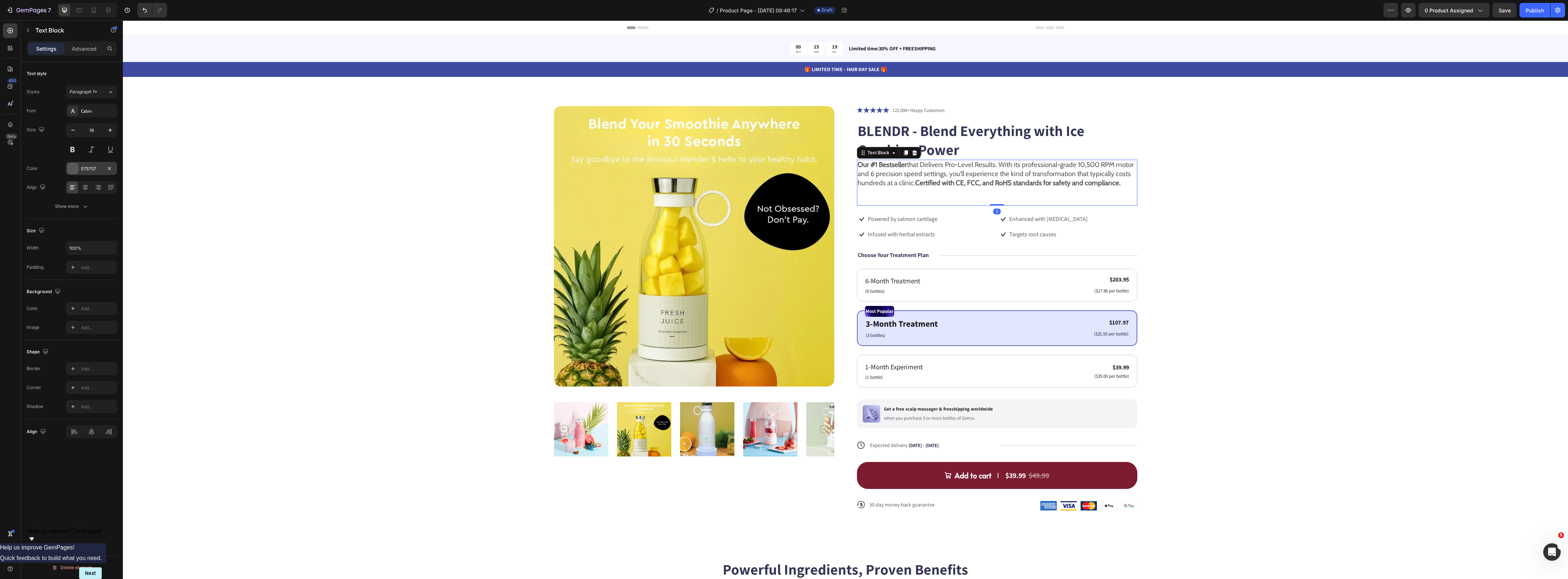
click at [81, 170] on div "575757" at bounding box center [91, 169] width 21 height 7
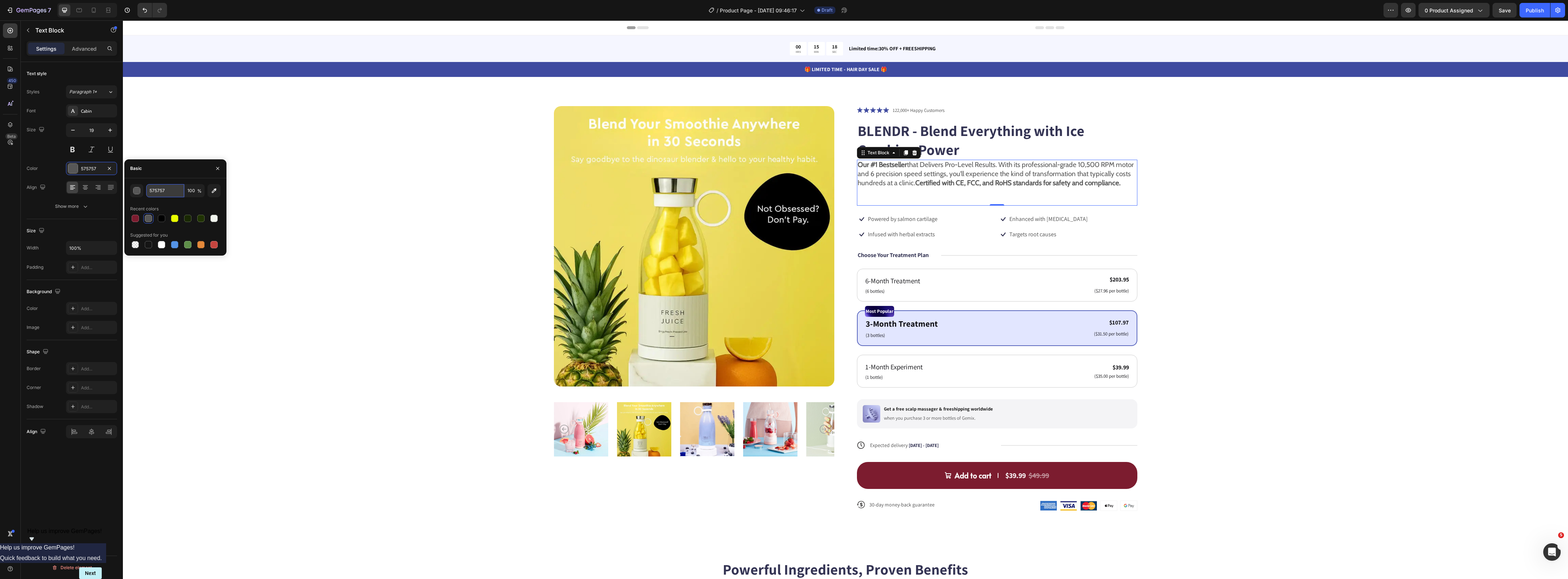
click at [159, 192] on input "575757" at bounding box center [165, 191] width 38 height 13
type input "290217"
click at [48, 169] on div "Color 575757" at bounding box center [72, 169] width 91 height 13
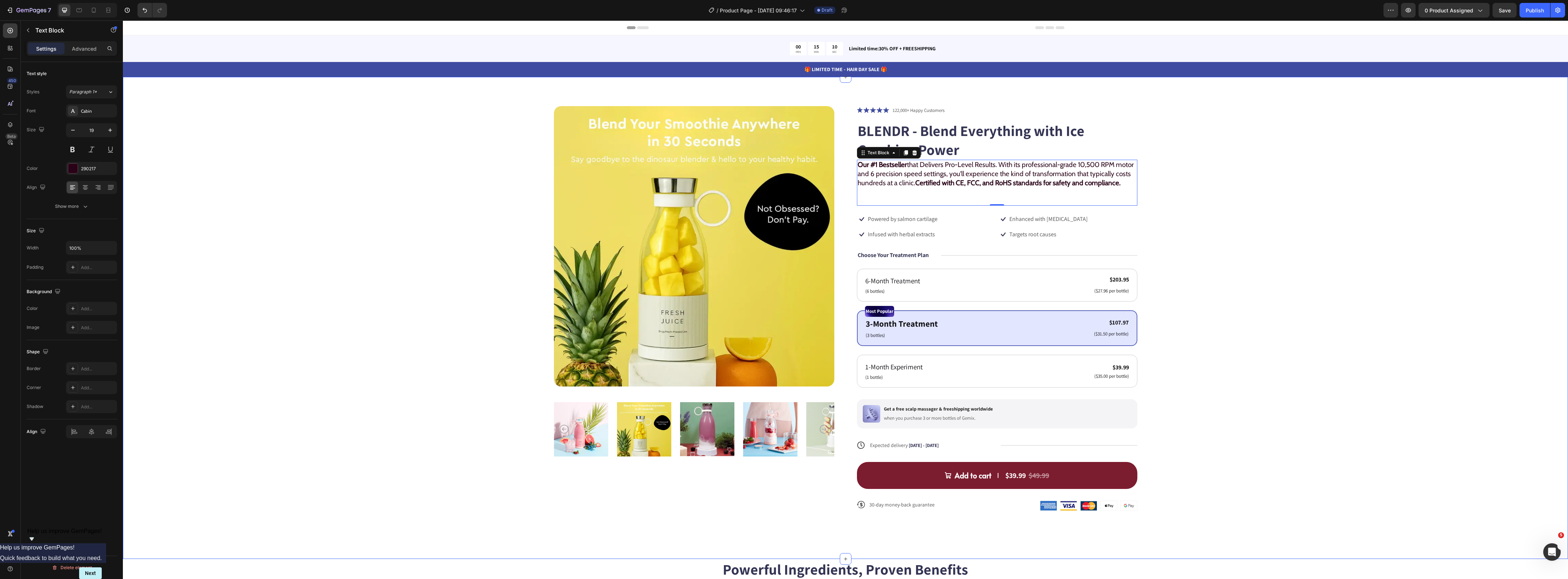
click at [1284, 233] on div "Product Images Icon Icon Icon Icon Icon Icon List 122,000+ Happy Customers Text…" at bounding box center [845, 314] width 1387 height 417
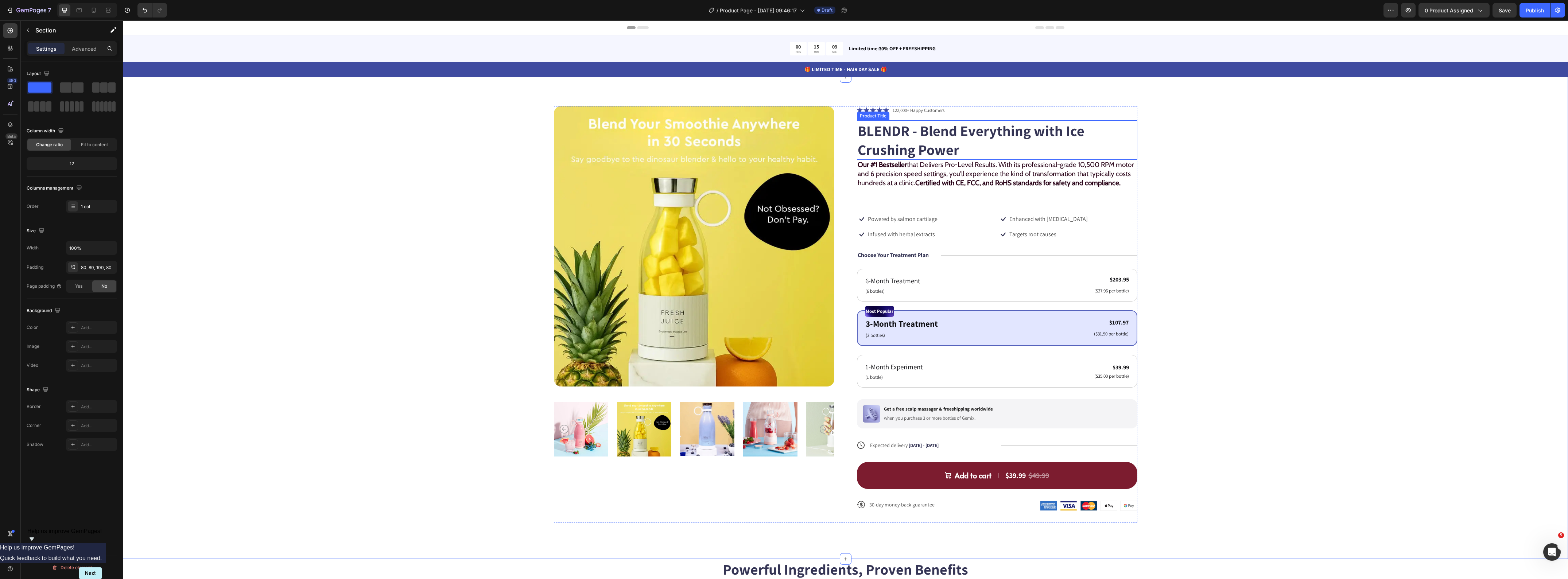
click at [943, 141] on h1 "BLENDR - Blend Everything with Ice Crushing Power" at bounding box center [997, 140] width 281 height 40
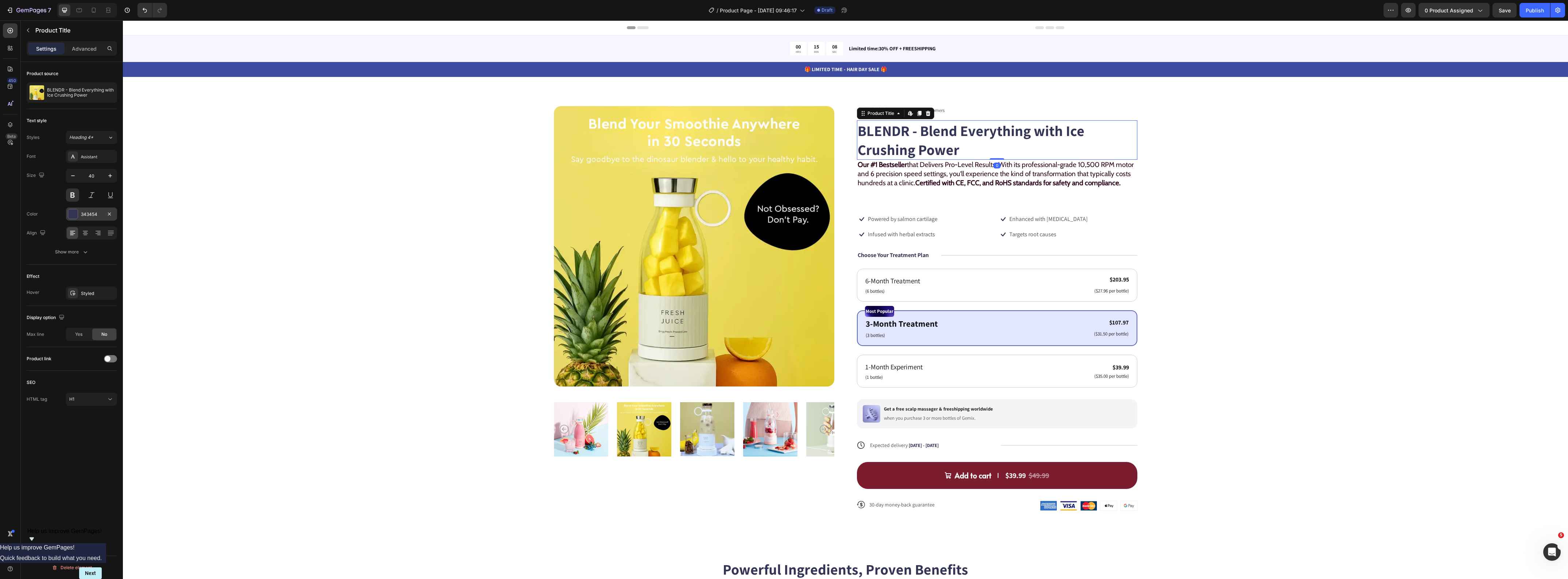
click at [85, 216] on div "343454" at bounding box center [91, 214] width 21 height 7
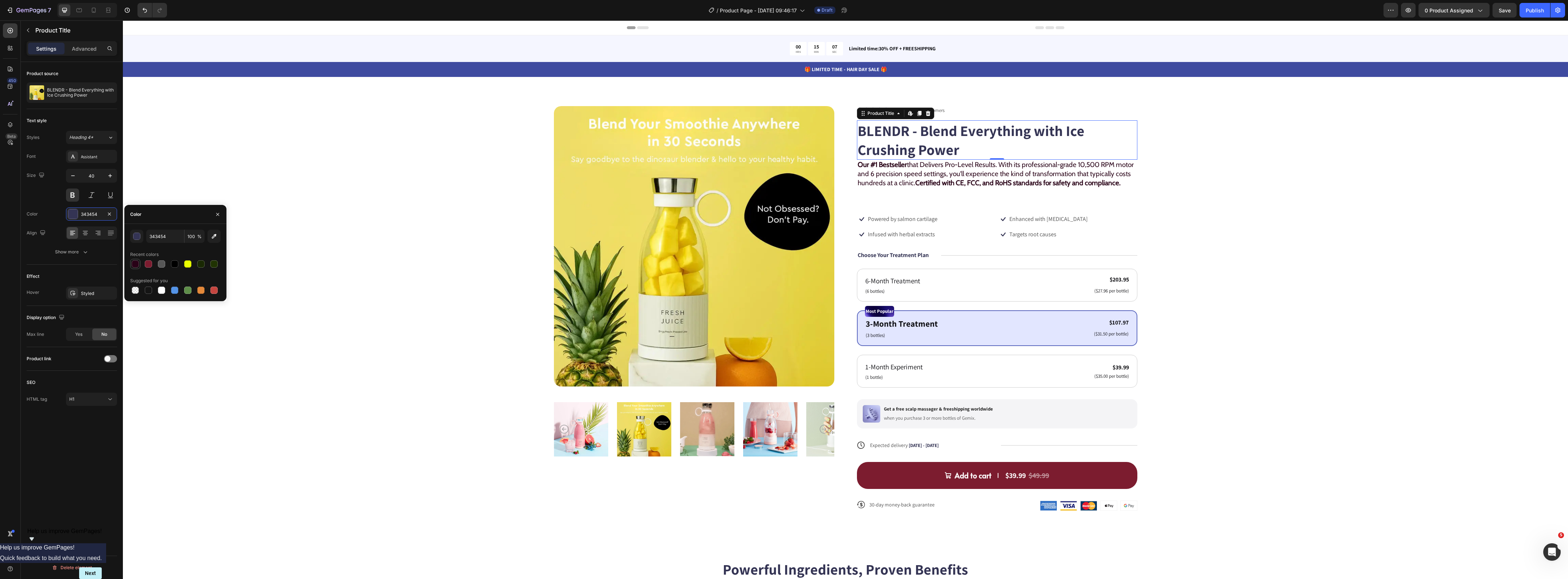
click at [138, 265] on div at bounding box center [135, 264] width 7 height 7
type input "290217"
click at [1284, 184] on div "Product Images Icon Icon Icon Icon Icon Icon List 122,000+ Happy Customers Text…" at bounding box center [845, 314] width 1387 height 417
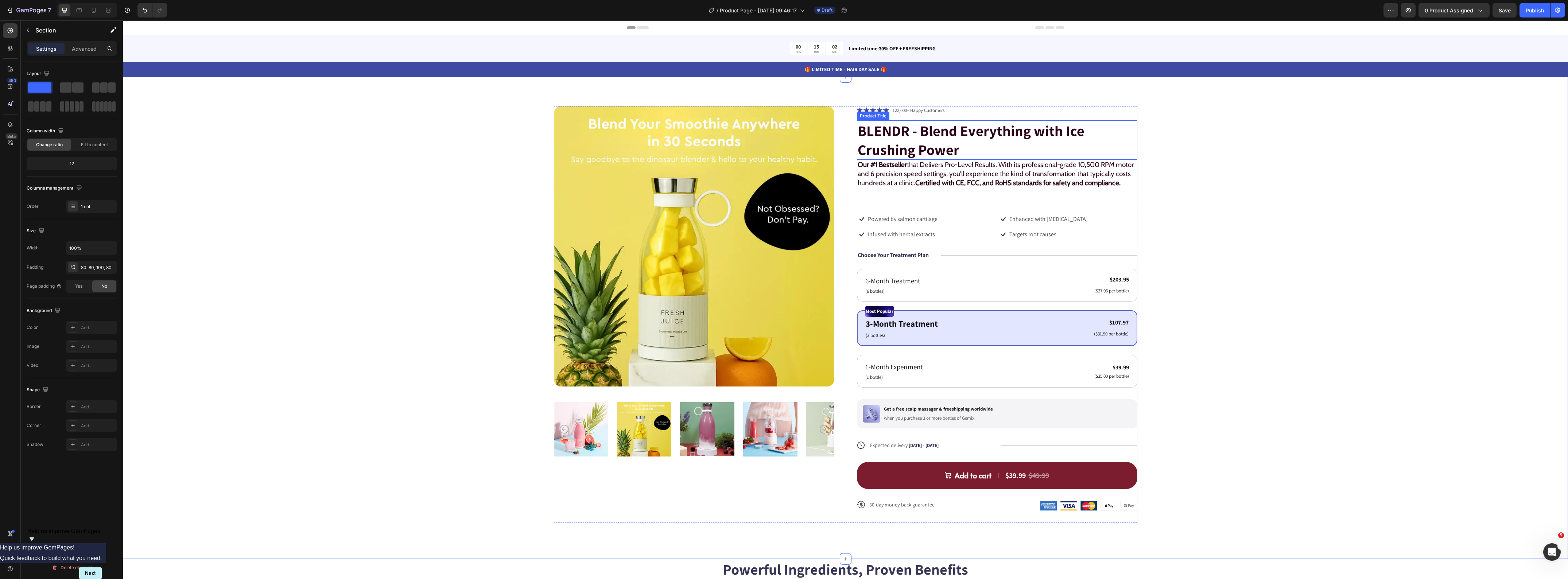
click at [920, 138] on h1 "BLENDR - Blend Everything with Ice Crushing Power" at bounding box center [997, 140] width 281 height 40
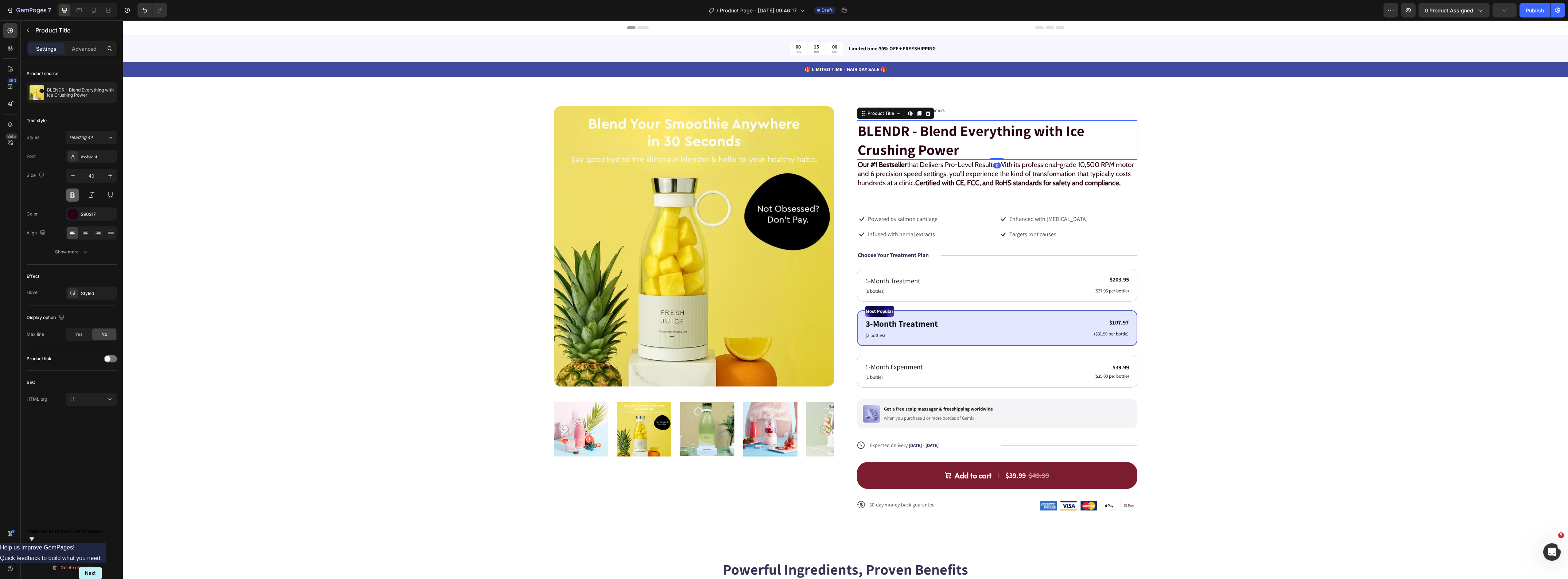
click at [70, 196] on button at bounding box center [72, 195] width 13 height 13
click at [1447, 170] on div "Product Images Icon Icon Icon Icon Icon Icon List 122,000+ Happy Customers Text…" at bounding box center [845, 314] width 1387 height 417
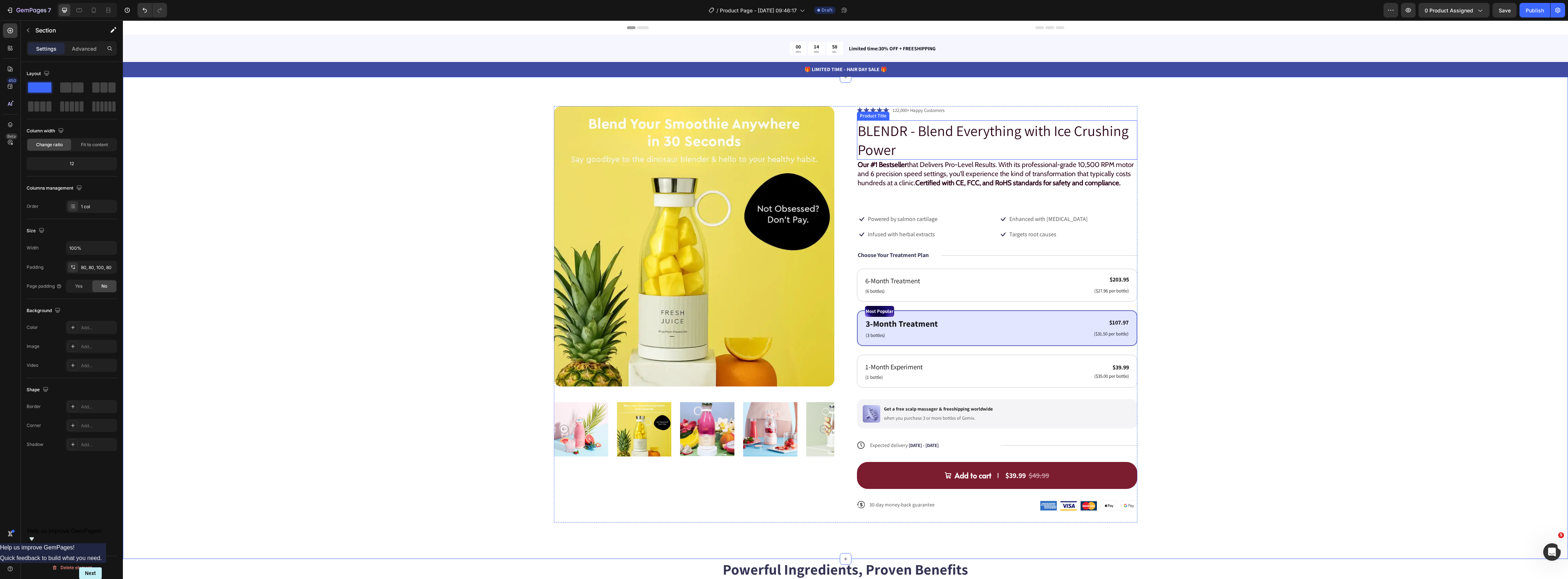
click at [959, 149] on h1 "BLENDR - Blend Everything with Ice Crushing Power" at bounding box center [997, 140] width 281 height 40
click at [1253, 189] on div "Product Images Icon Icon Icon Icon Icon Icon List 122,000+ Happy Customers Text…" at bounding box center [845, 314] width 1387 height 417
click at [857, 111] on icon at bounding box center [859, 110] width 5 height 5
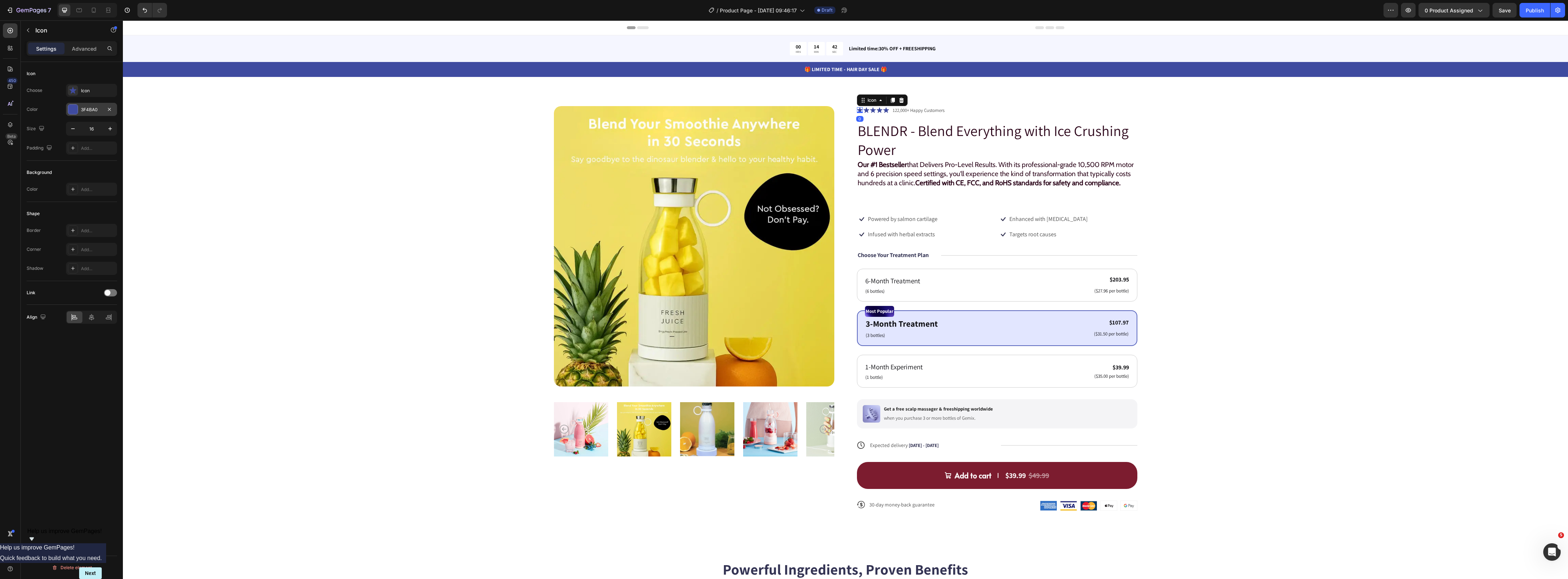
click at [85, 111] on div "3F4BA0" at bounding box center [91, 110] width 21 height 7
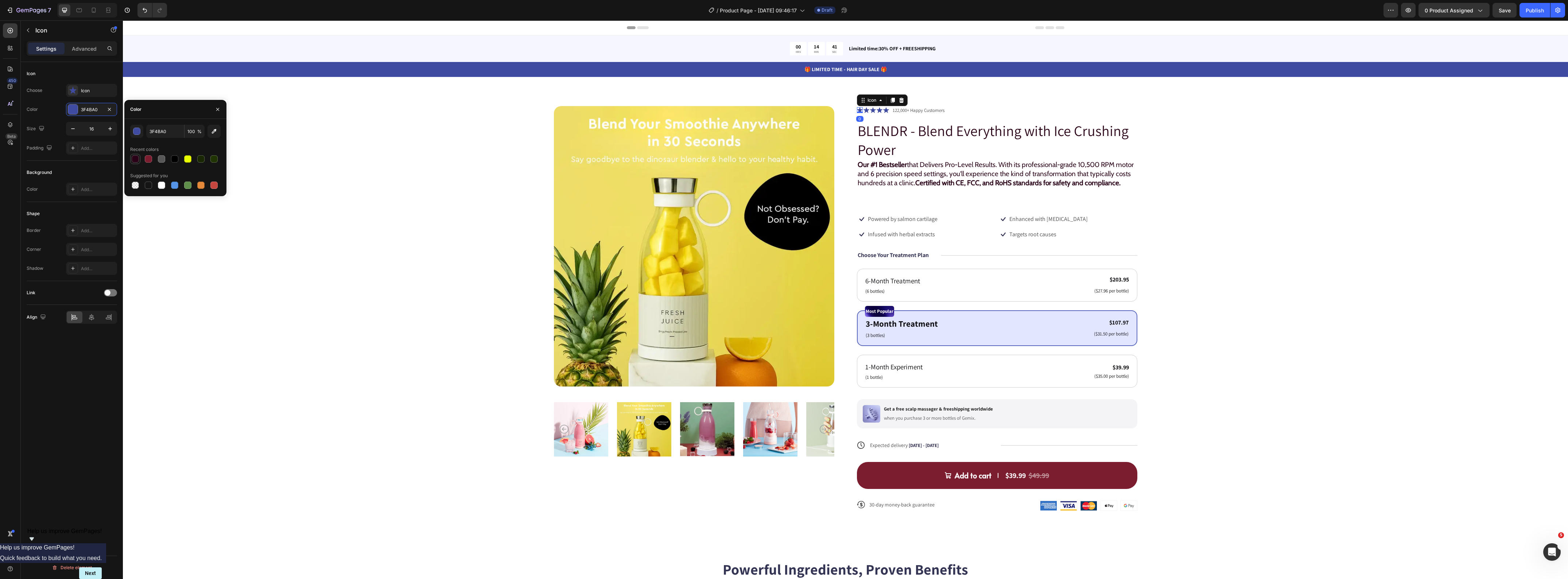
click at [137, 160] on div at bounding box center [135, 159] width 7 height 7
type input "290217"
click at [88, 90] on div "Icon" at bounding box center [98, 91] width 34 height 7
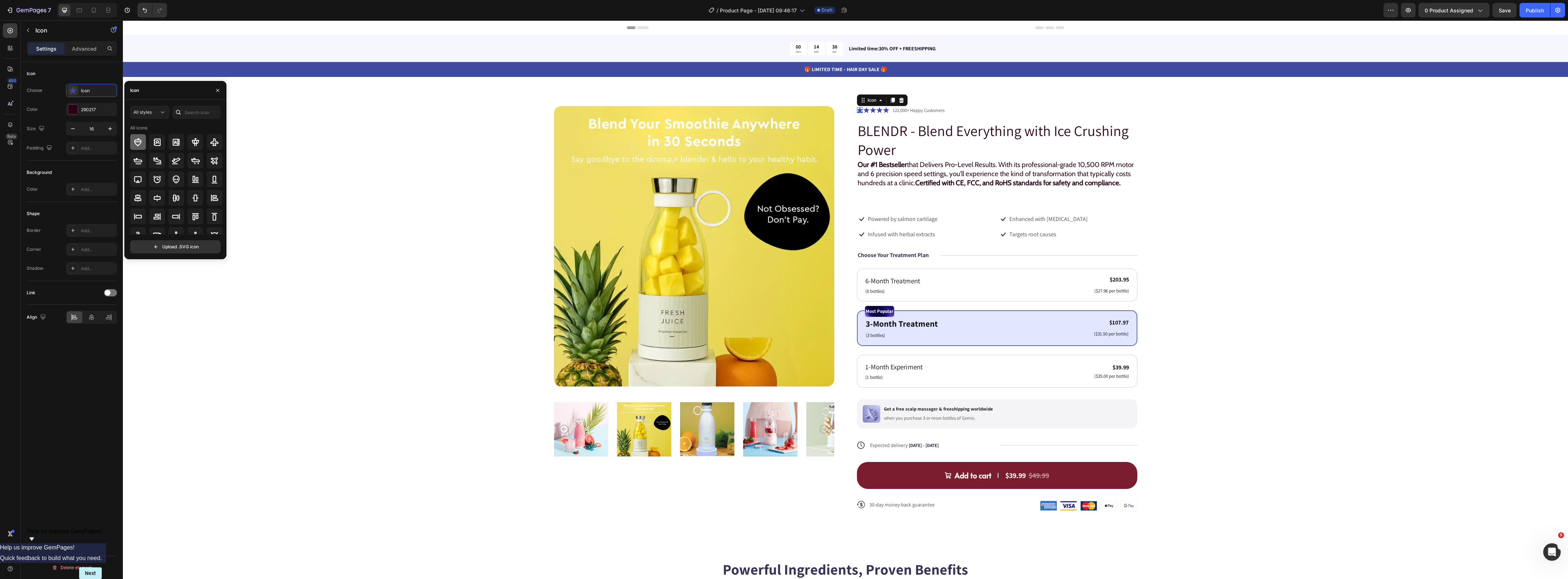
click at [141, 142] on icon at bounding box center [138, 142] width 7 height 9
click at [163, 93] on div "Icon" at bounding box center [175, 90] width 102 height 19
click at [198, 116] on input "text" at bounding box center [196, 113] width 48 height 13
type input "star"
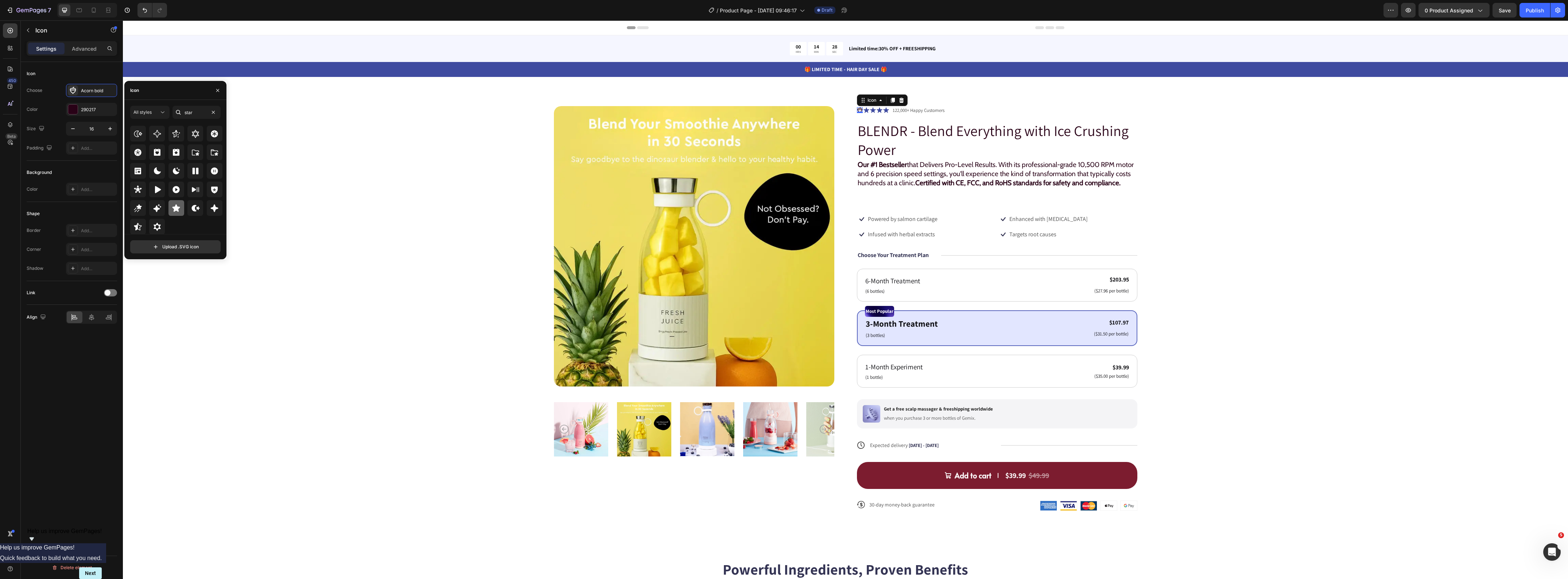
click at [174, 209] on icon at bounding box center [176, 208] width 8 height 7
click at [298, 201] on div "Product Images Icon 0 Icon Icon Icon Icon Icon List 122,000+ Happy Customers Te…" at bounding box center [845, 314] width 1387 height 417
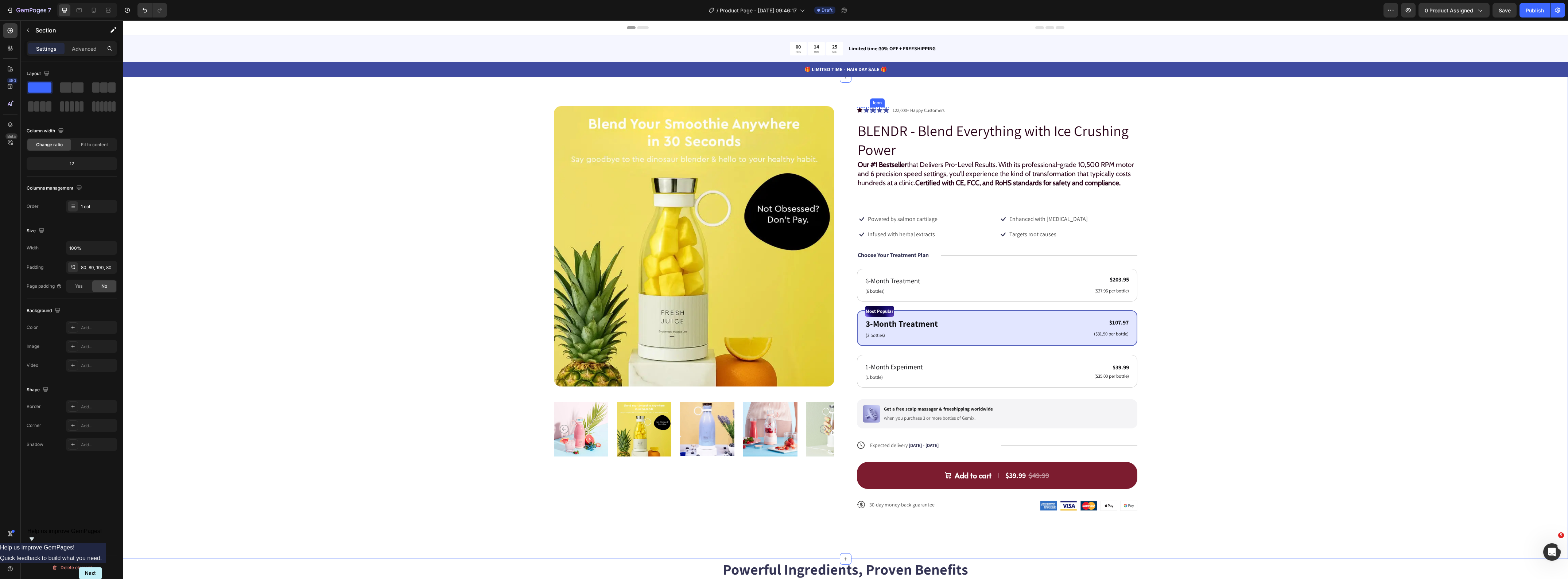
click at [870, 110] on icon at bounding box center [873, 110] width 6 height 5
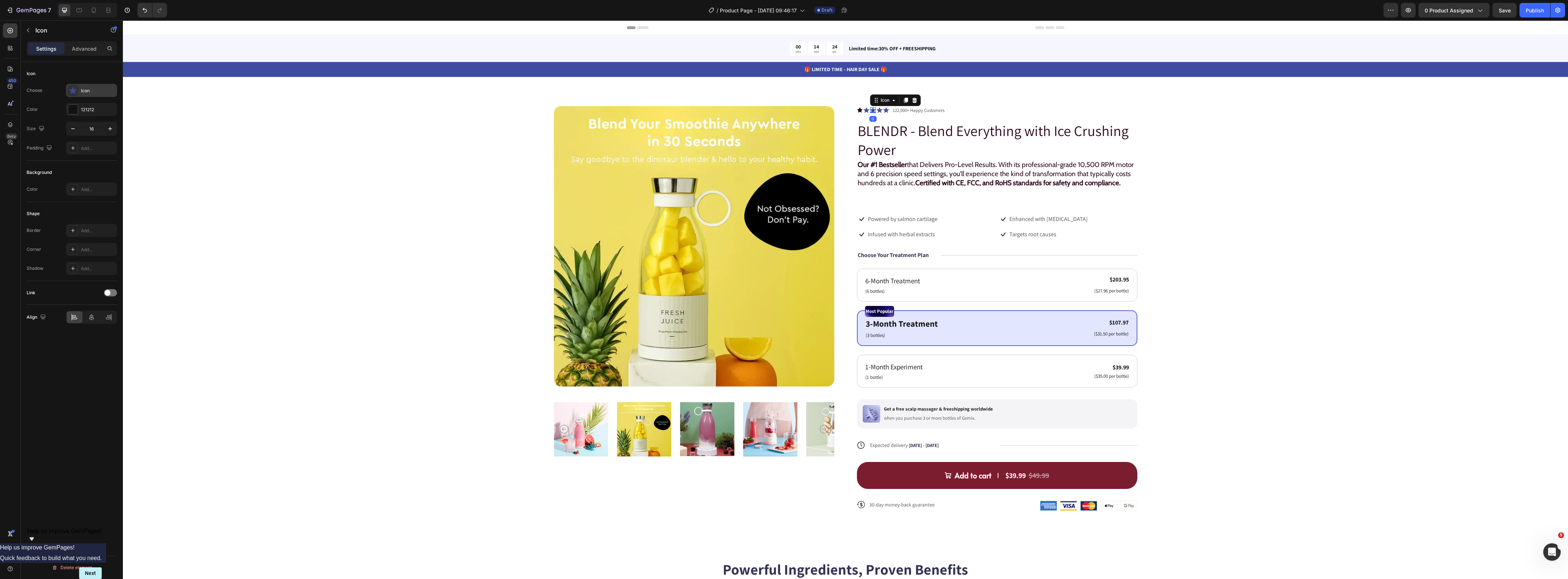
click at [93, 93] on div "Icon" at bounding box center [98, 91] width 34 height 7
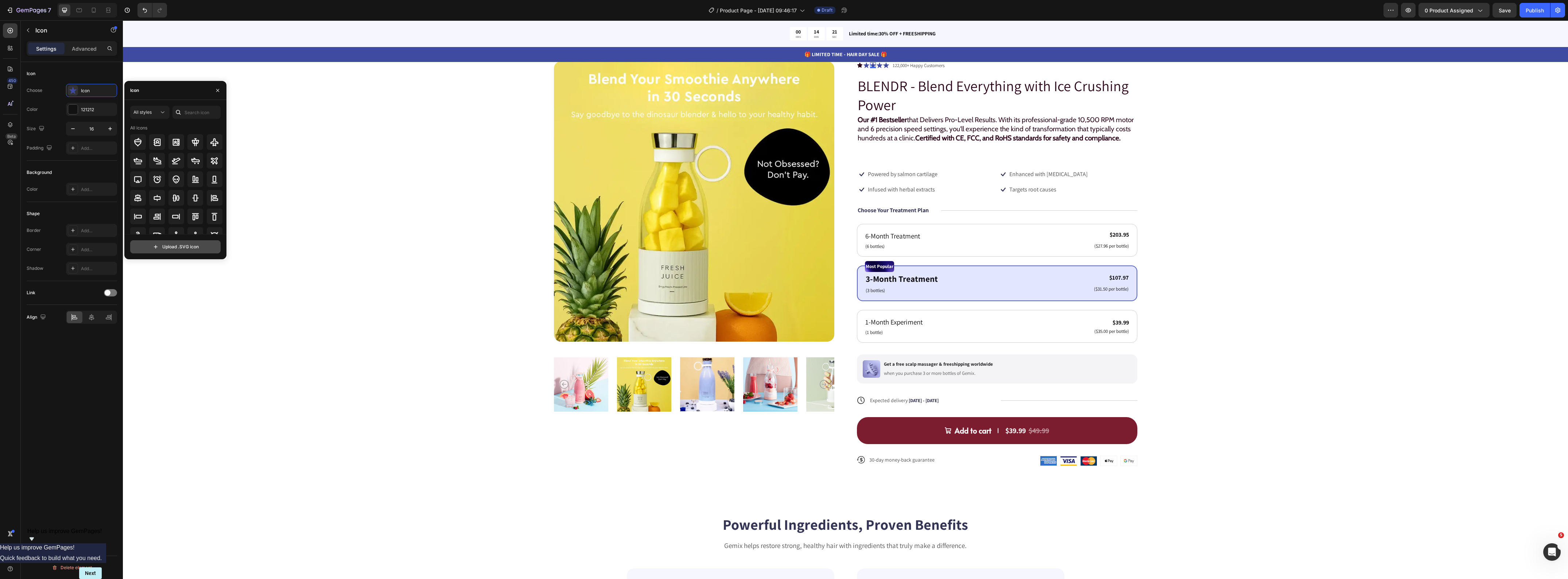
scroll to position [46, 0]
click at [186, 244] on input "file" at bounding box center [175, 247] width 89 height 12
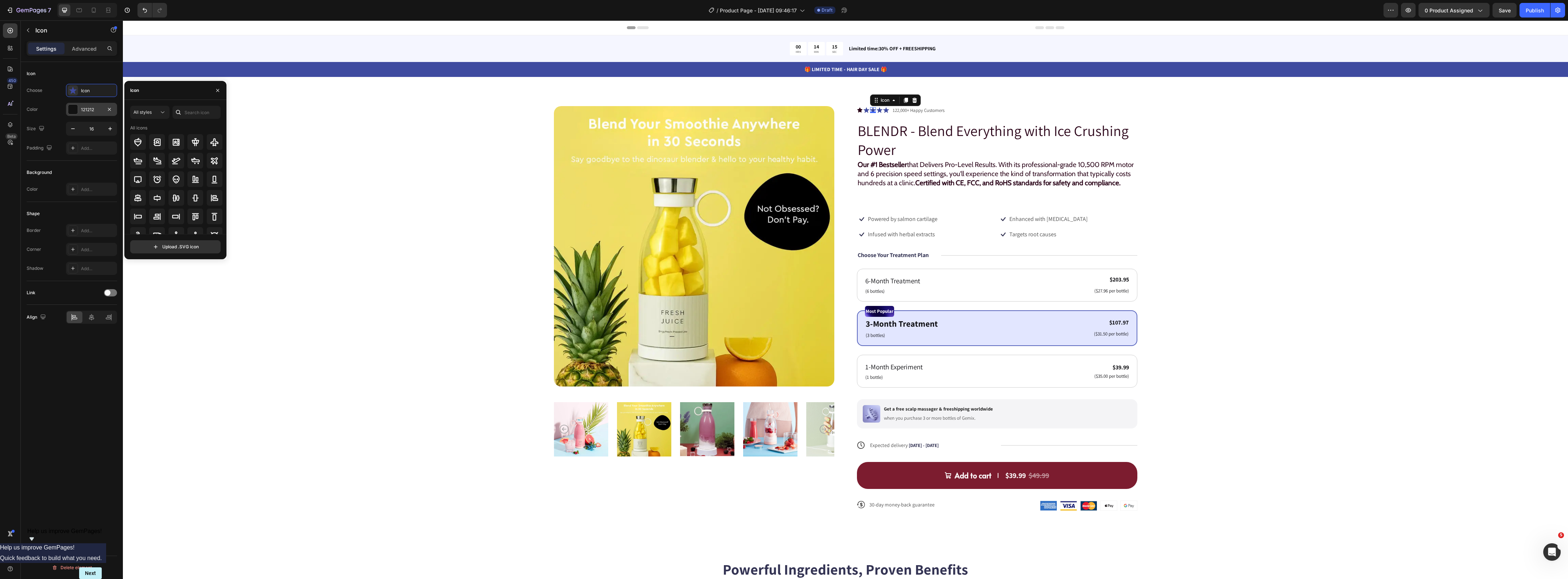
click at [80, 110] on div "121212" at bounding box center [91, 110] width 51 height 13
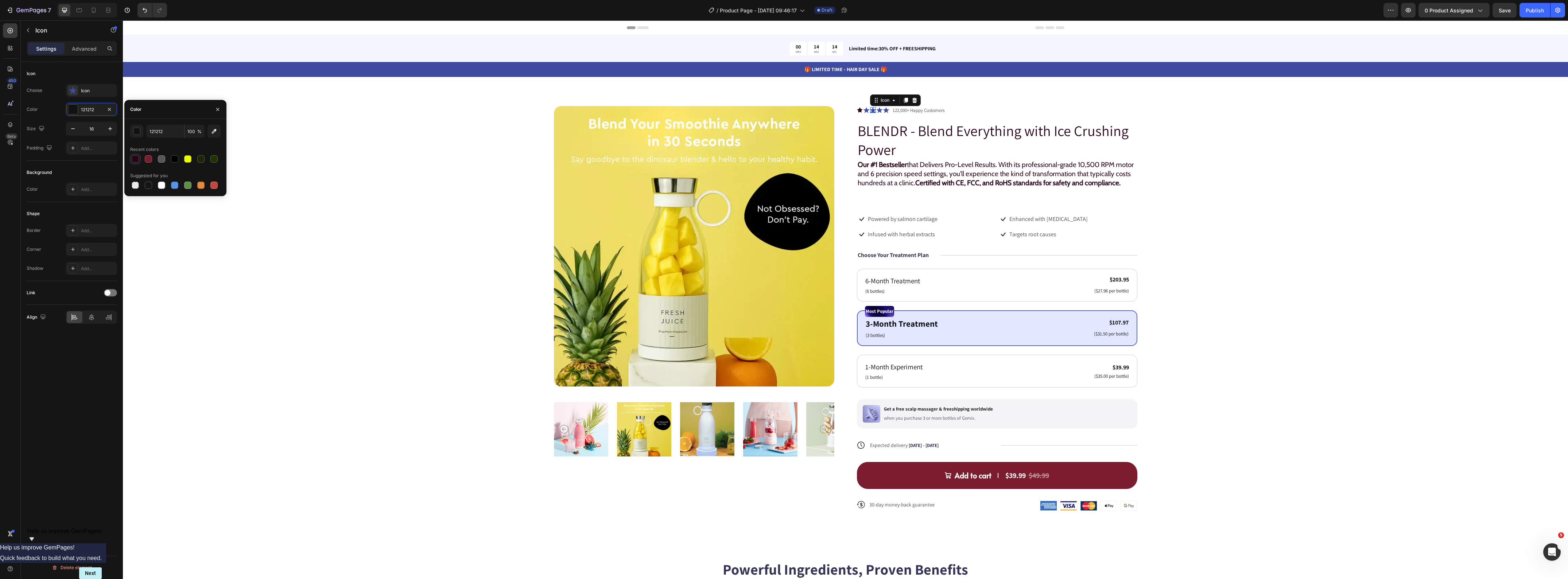
click at [134, 155] on div at bounding box center [135, 159] width 9 height 9
type input "290217"
click at [864, 110] on icon at bounding box center [867, 110] width 6 height 5
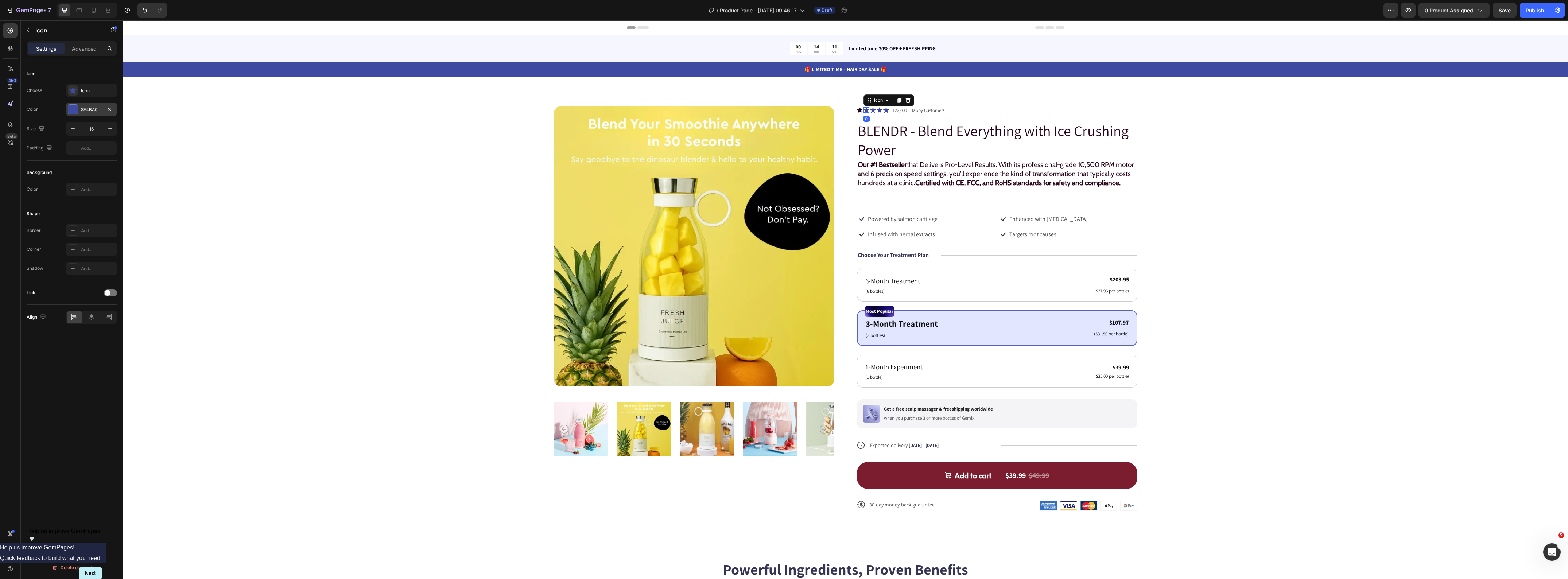
click at [82, 109] on div "3F4BA0" at bounding box center [91, 110] width 21 height 7
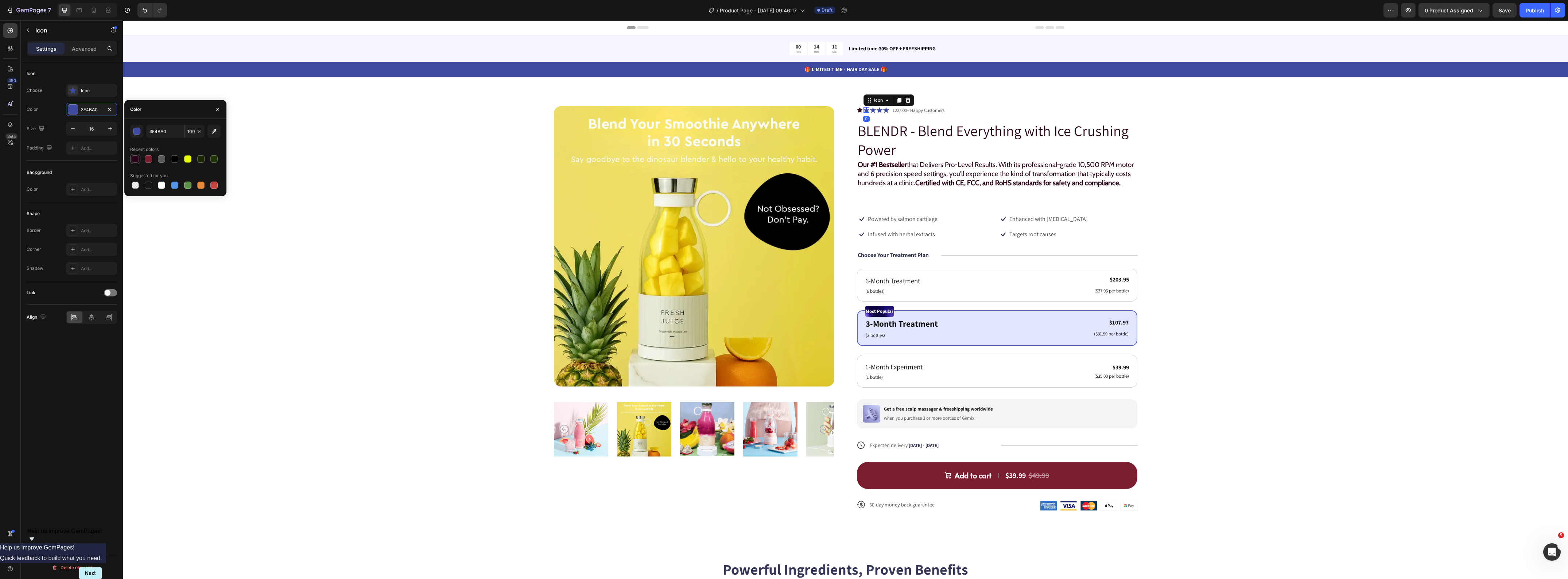
click at [135, 159] on div at bounding box center [135, 159] width 7 height 7
type input "290217"
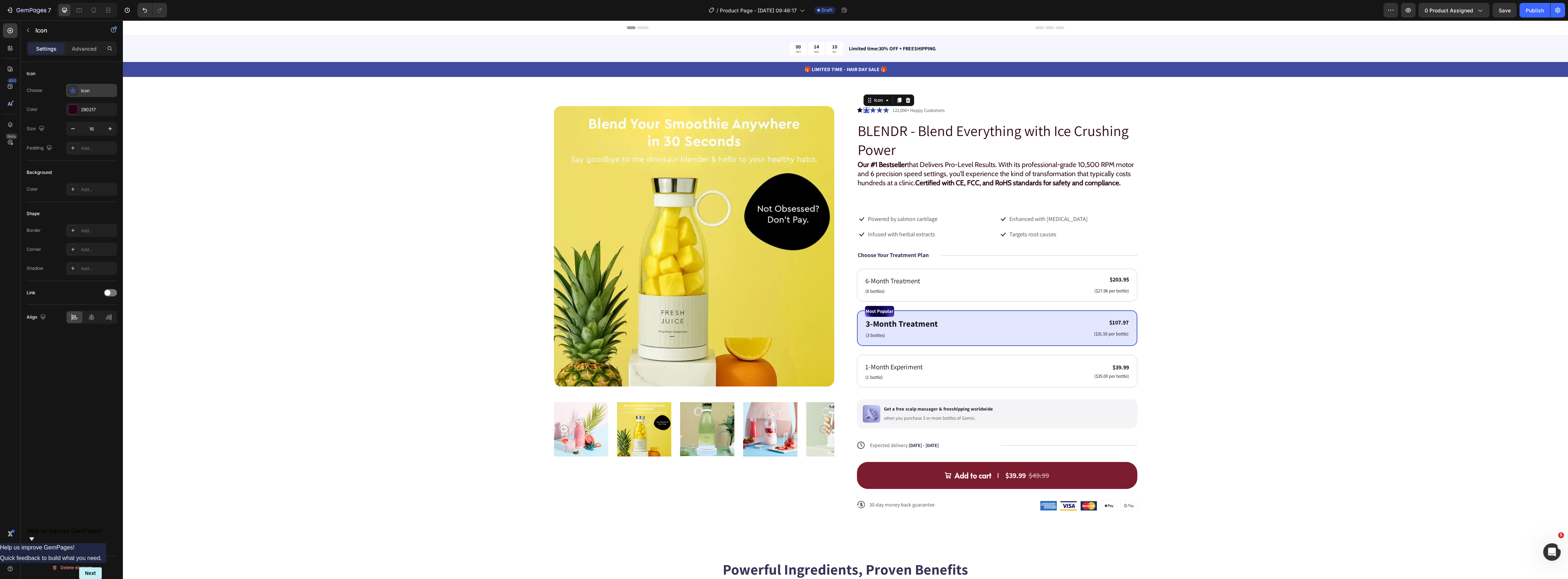
drag, startPoint x: 88, startPoint y: 92, endPoint x: 0, endPoint y: 89, distance: 88.1
click at [88, 92] on div "Icon" at bounding box center [98, 91] width 34 height 7
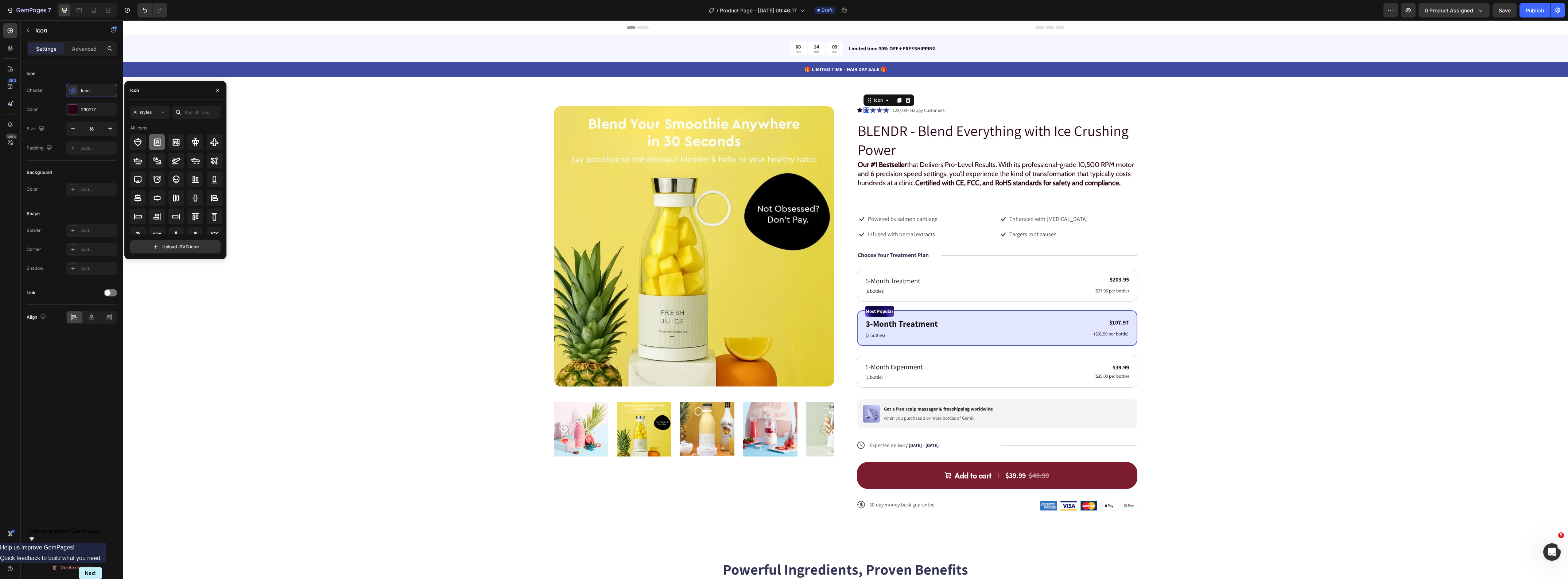
click at [161, 142] on div at bounding box center [157, 142] width 16 height 16
click at [190, 111] on input "text" at bounding box center [196, 113] width 48 height 13
type input "t"
type input "star"
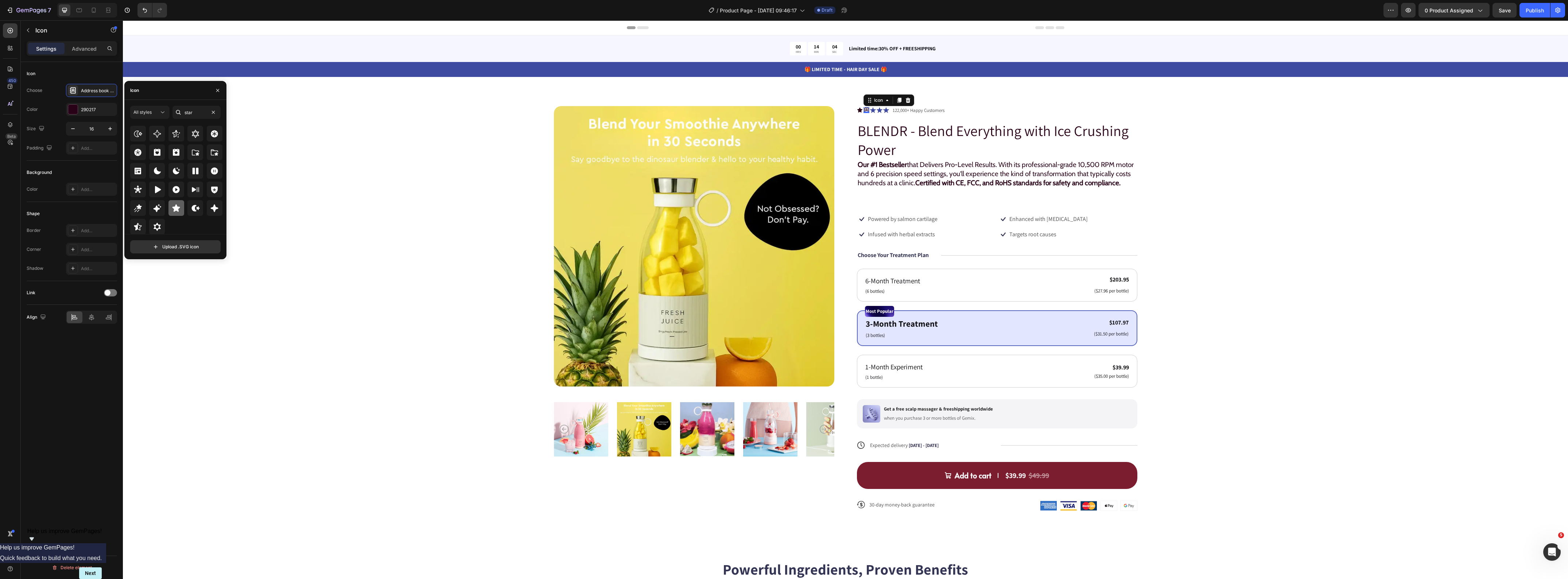
click at [179, 209] on icon at bounding box center [176, 208] width 9 height 9
click at [870, 110] on icon at bounding box center [873, 110] width 6 height 5
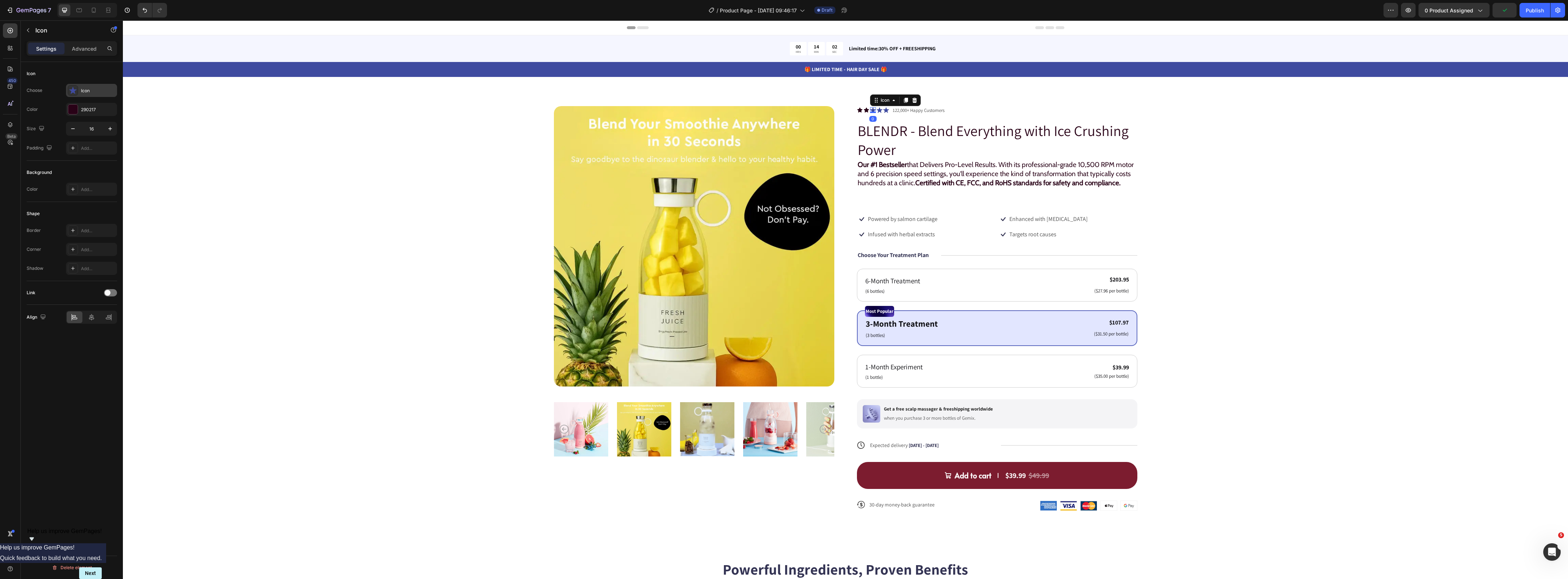
click at [94, 94] on div "Icon" at bounding box center [98, 91] width 34 height 7
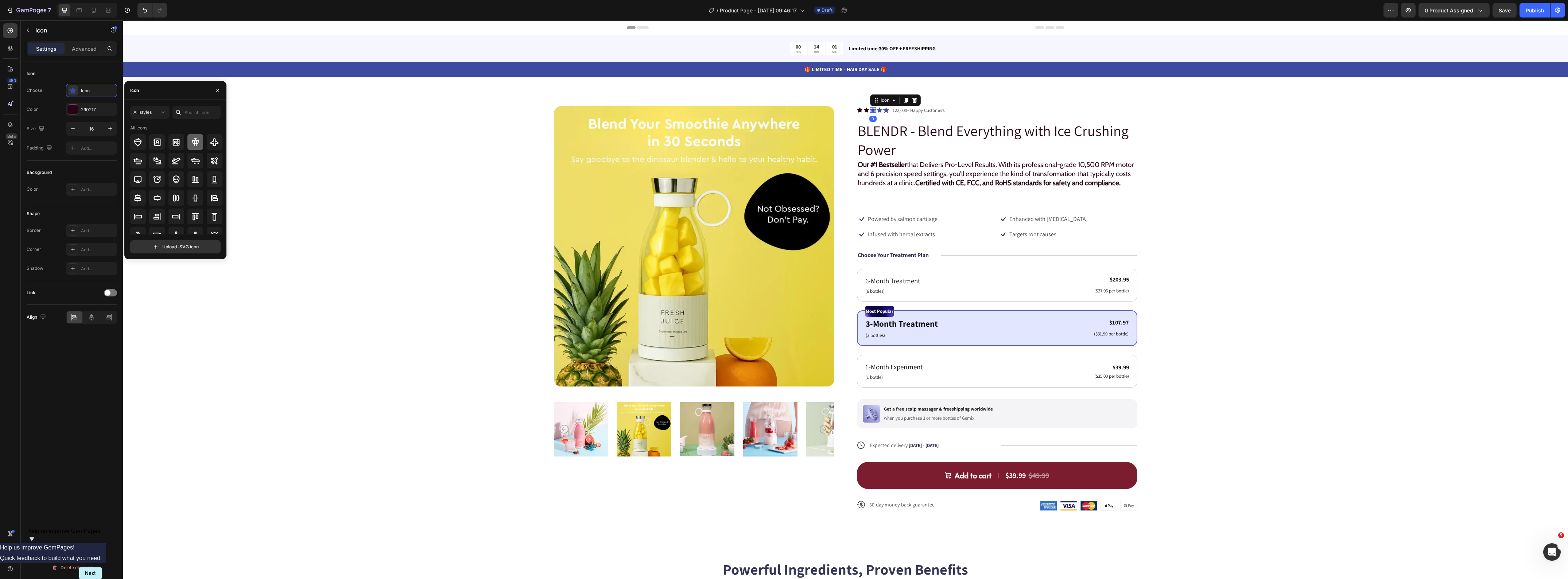
click at [187, 145] on div at bounding box center [195, 142] width 16 height 16
click at [195, 116] on input "text" at bounding box center [196, 113] width 48 height 13
type input "star"
drag, startPoint x: 179, startPoint y: 209, endPoint x: 183, endPoint y: 209, distance: 4.0
click at [179, 208] on icon at bounding box center [176, 208] width 9 height 9
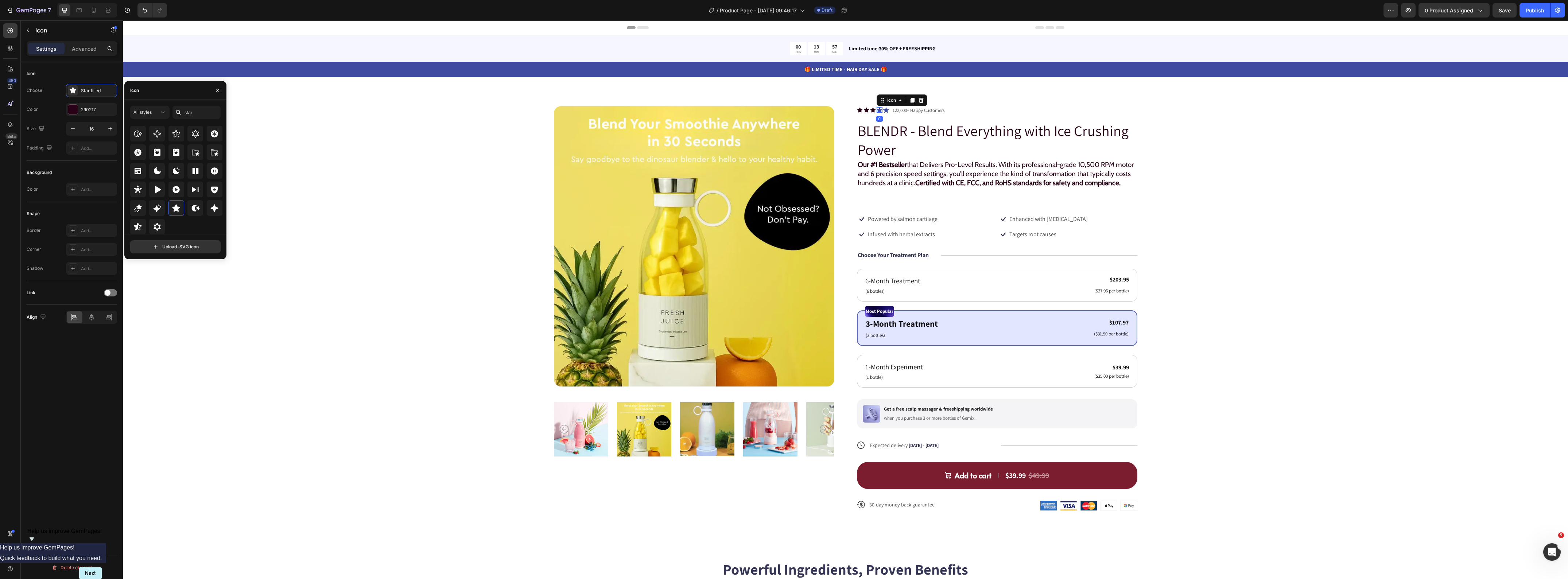
click at [877, 110] on icon at bounding box center [880, 110] width 6 height 5
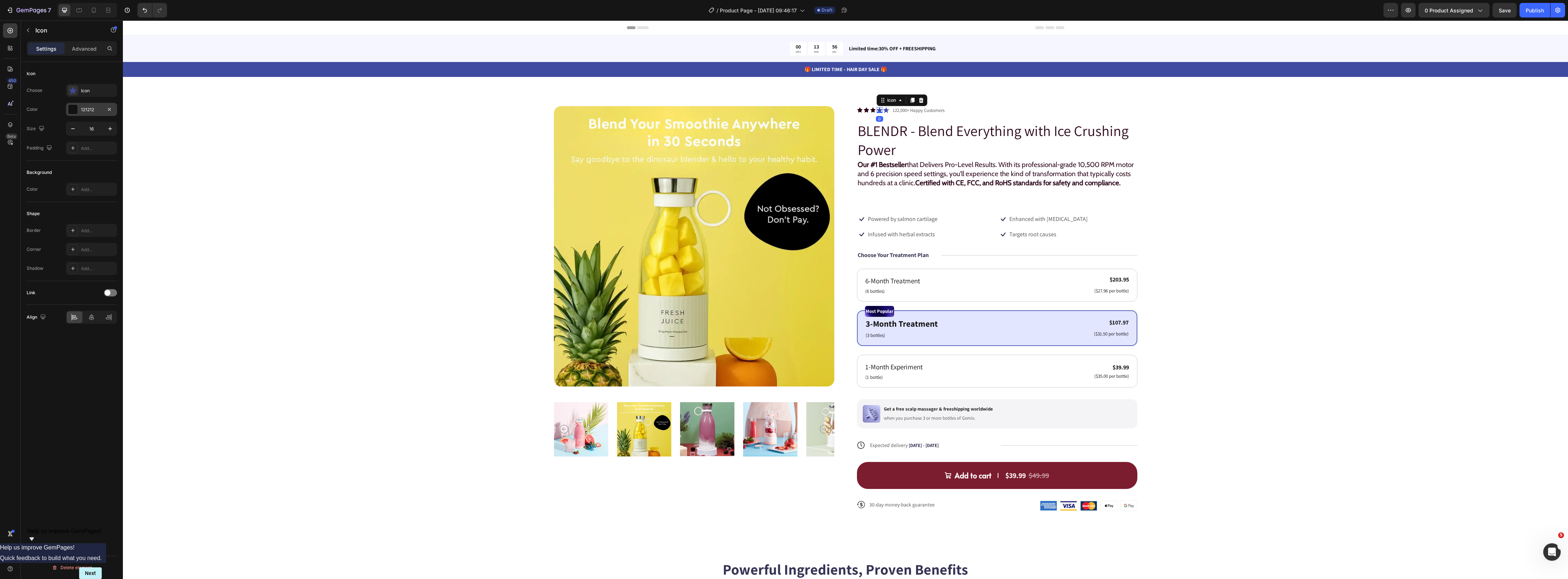
click at [91, 108] on div "121212" at bounding box center [91, 110] width 21 height 7
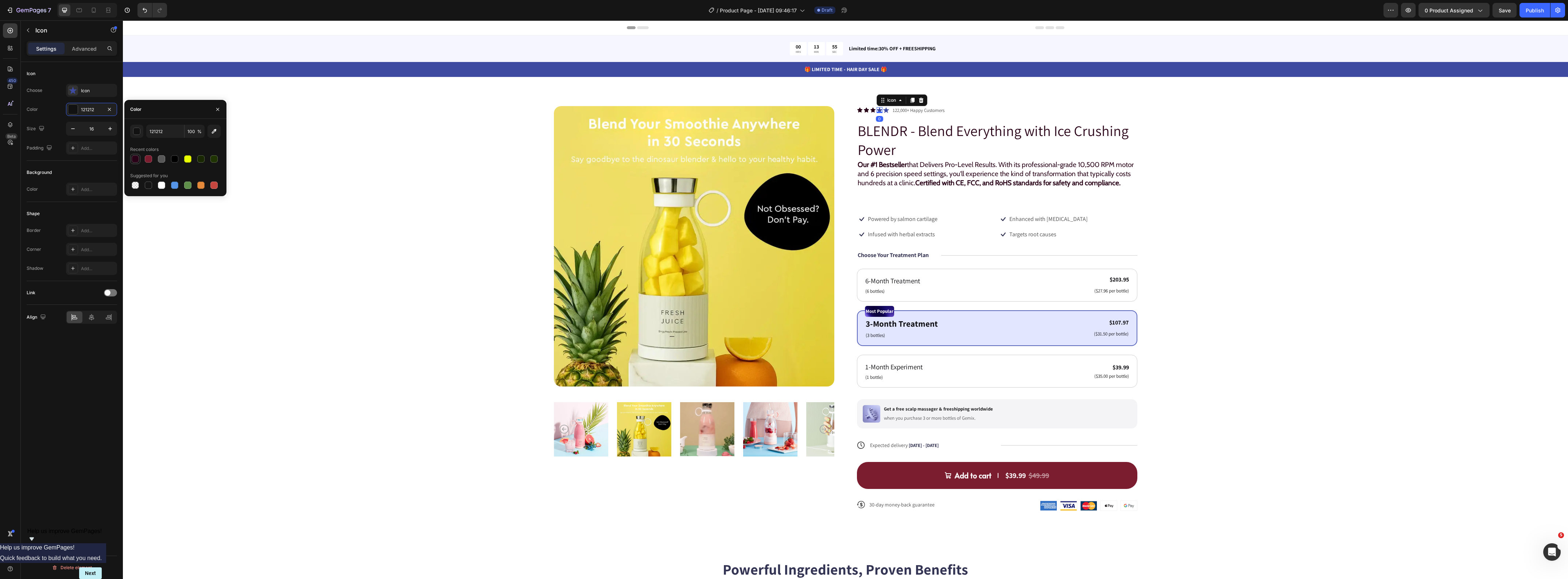
click at [134, 161] on div at bounding box center [135, 159] width 7 height 7
type input "290217"
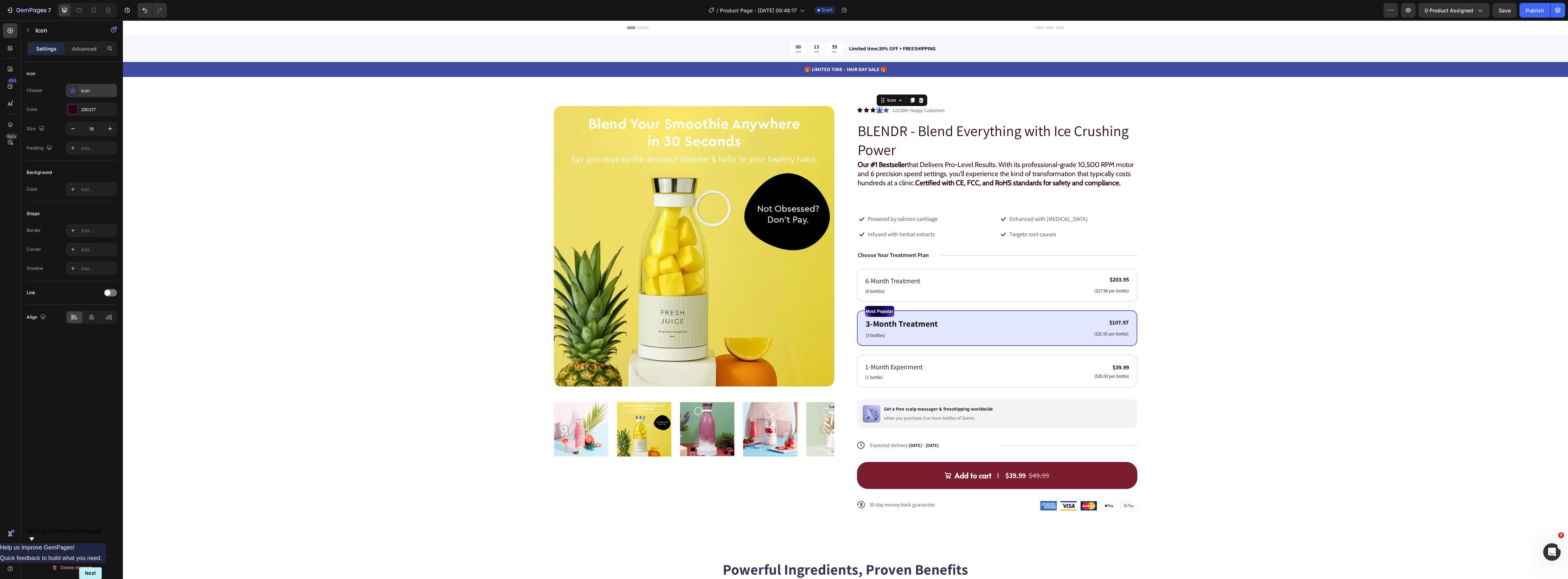
click at [89, 89] on div "Icon" at bounding box center [98, 91] width 34 height 7
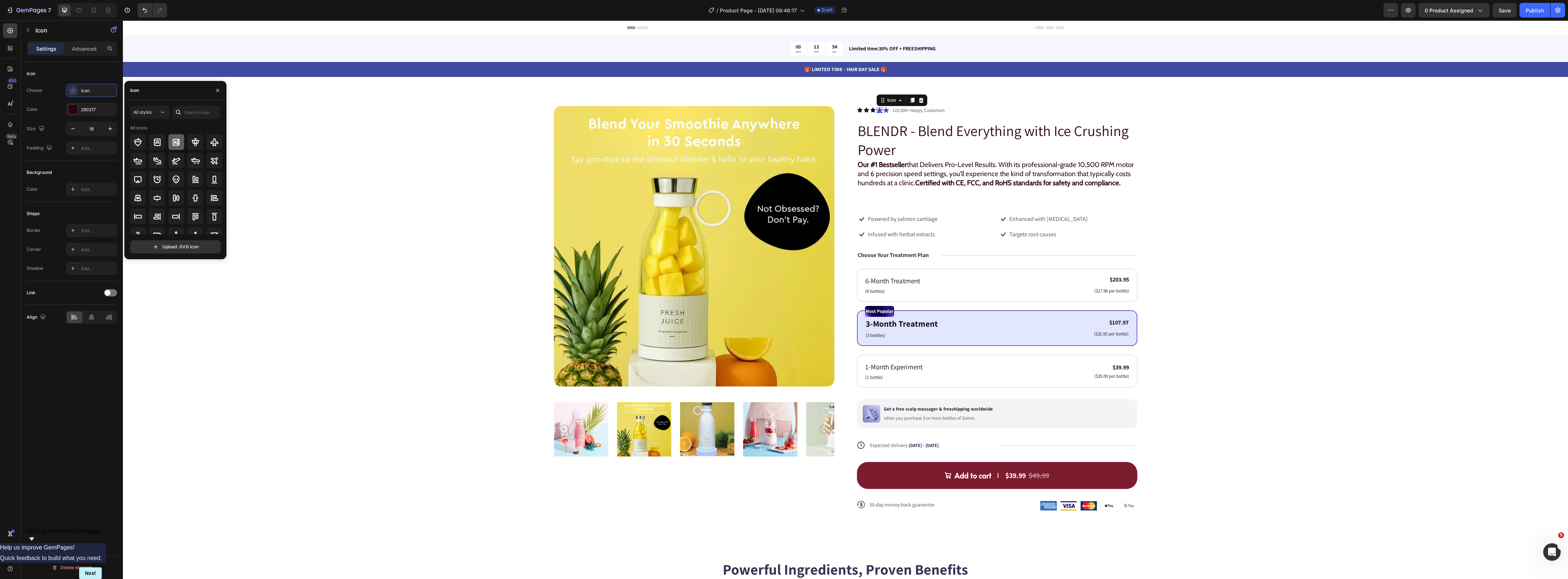
click at [181, 141] on div at bounding box center [177, 142] width 16 height 16
click at [190, 111] on input "text" at bounding box center [196, 113] width 48 height 13
type input "star"
click at [172, 211] on icon at bounding box center [176, 208] width 9 height 9
click at [883, 109] on icon at bounding box center [886, 110] width 6 height 6
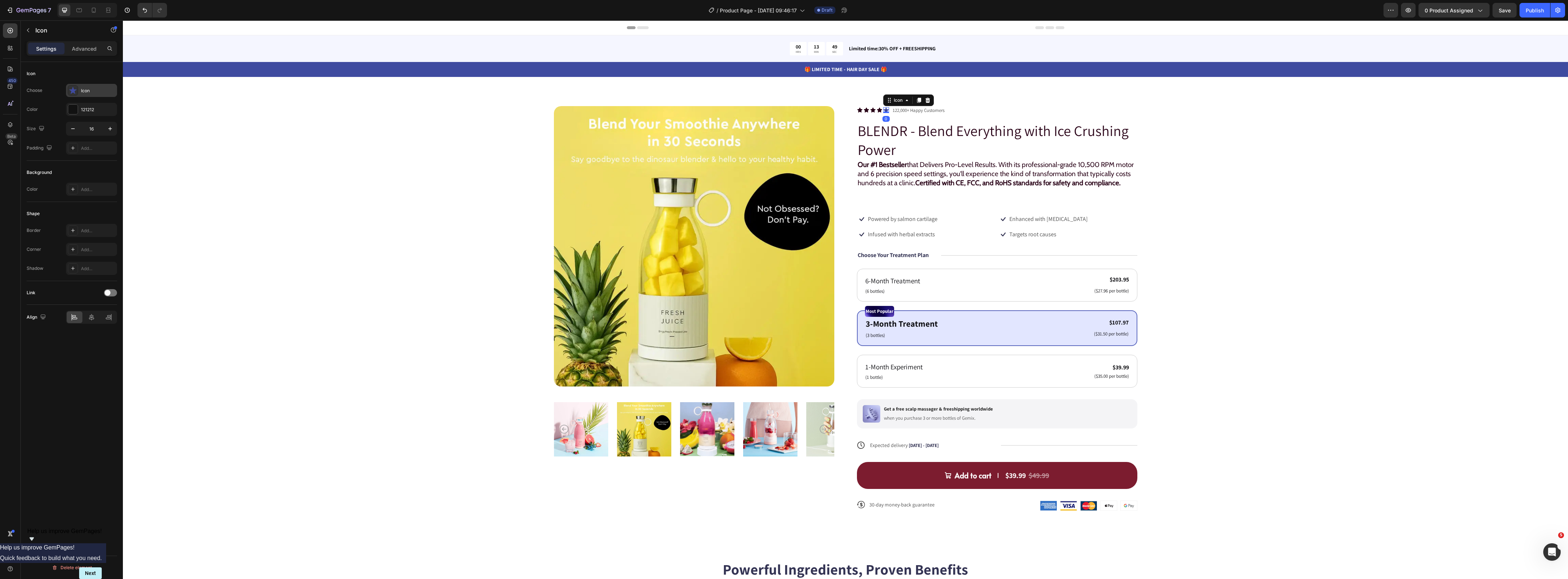
click at [89, 92] on div "Icon" at bounding box center [98, 91] width 34 height 7
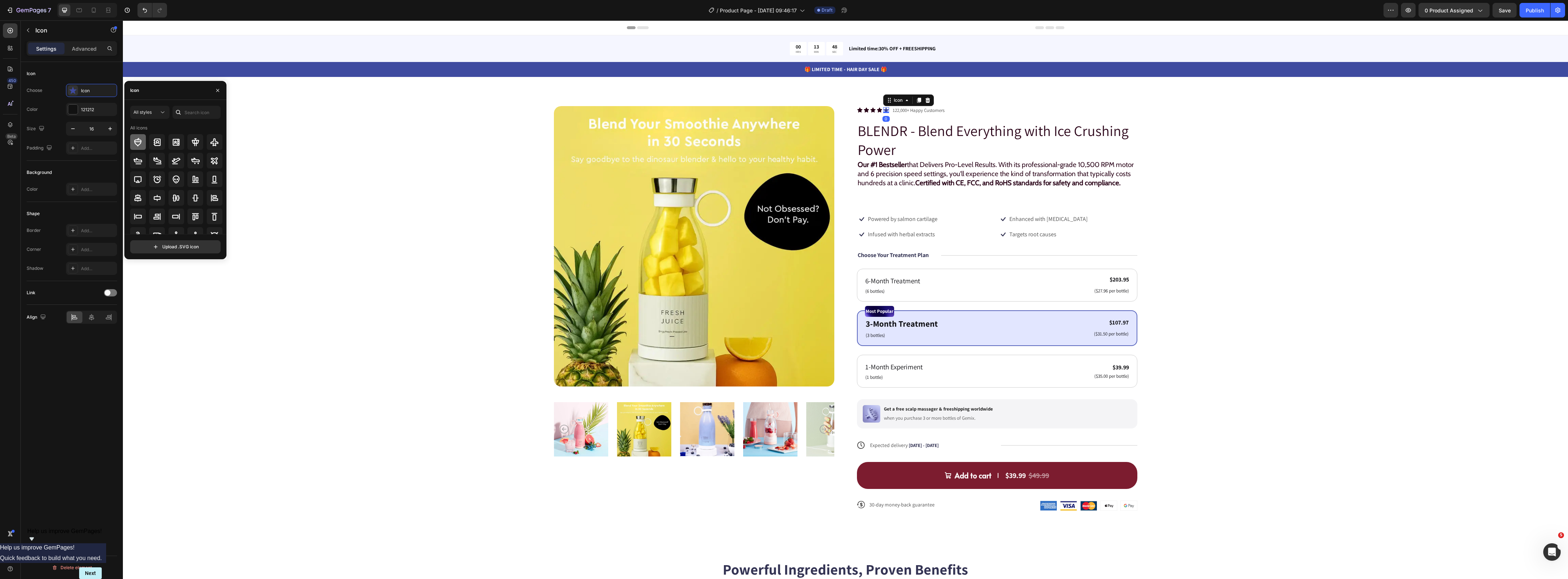
click at [135, 146] on icon at bounding box center [138, 142] width 9 height 9
click at [192, 112] on input "text" at bounding box center [196, 113] width 48 height 13
type input "star"
click at [177, 207] on icon at bounding box center [176, 208] width 8 height 7
click at [85, 105] on div "121212" at bounding box center [91, 110] width 51 height 13
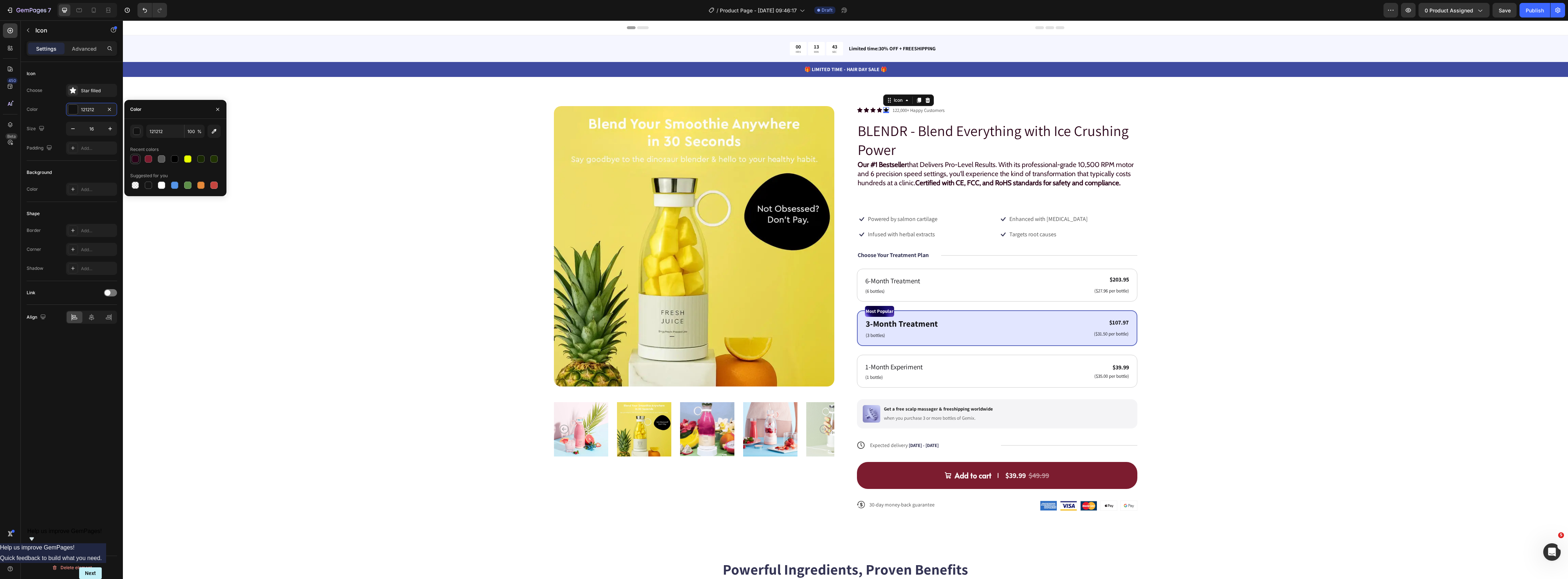
click at [133, 161] on div at bounding box center [135, 159] width 7 height 7
type input "290217"
click at [391, 142] on div "Product Images Icon Icon Icon Icon Icon 0 Icon List 122,000+ Happy Customers Te…" at bounding box center [845, 314] width 1387 height 417
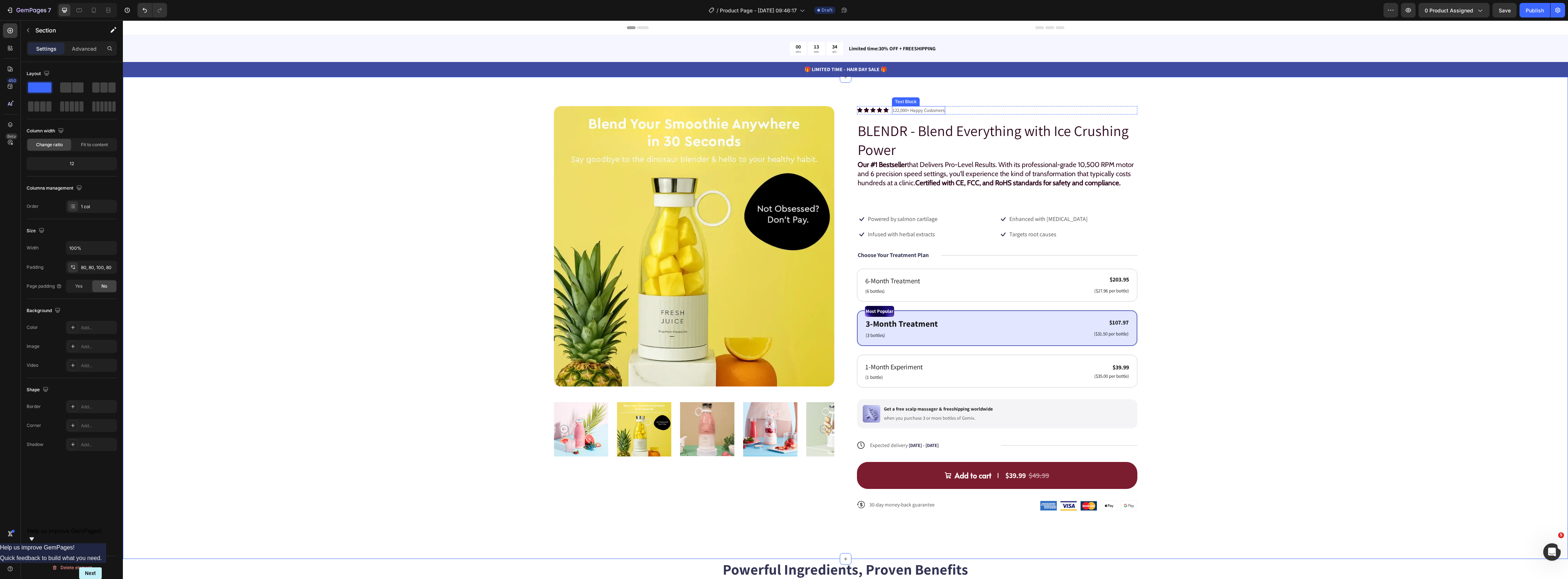
click at [925, 107] on p "122,000+ Happy Customers" at bounding box center [919, 111] width 52 height 7
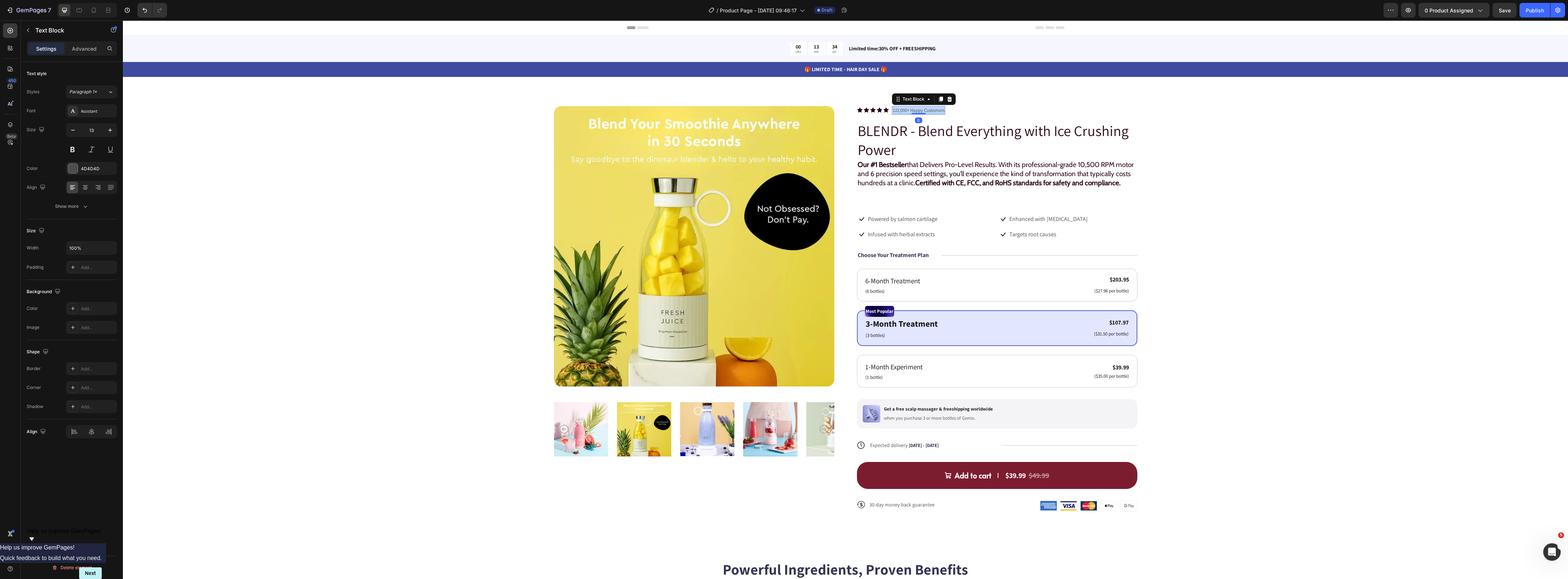
click at [925, 107] on p "122,000+ Happy Customers" at bounding box center [919, 111] width 52 height 7
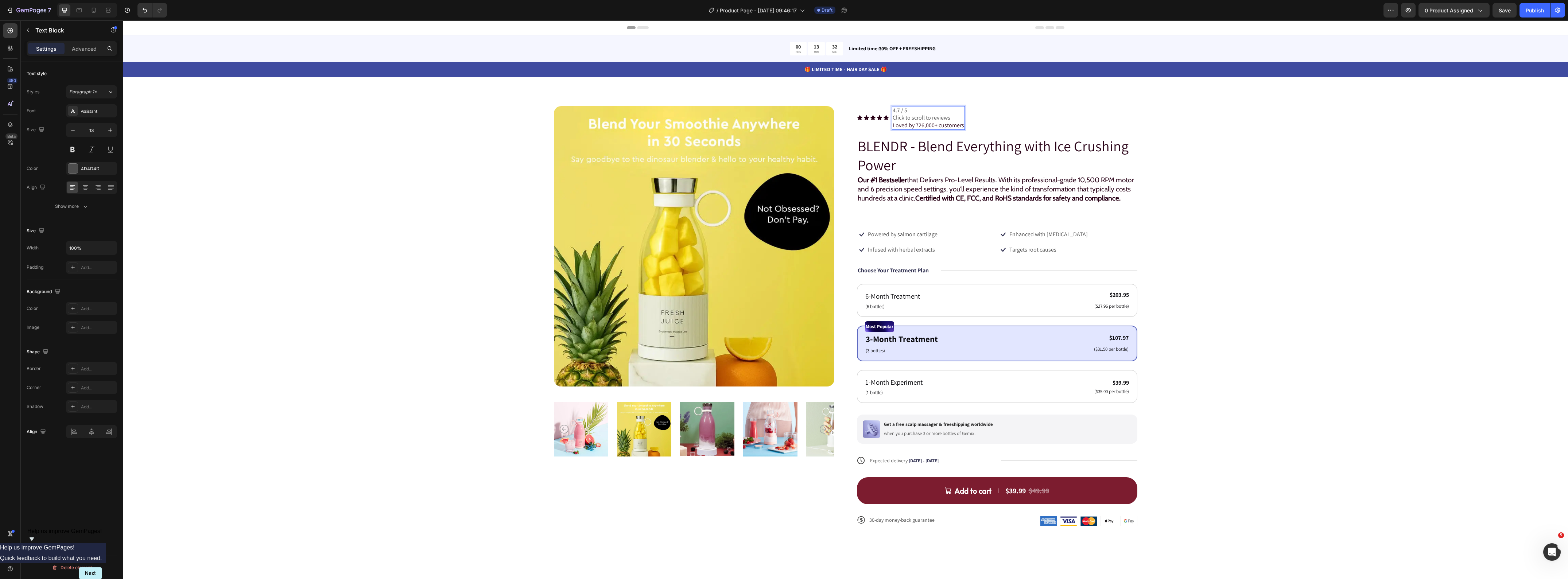
click at [945, 119] on span "Click to scroll to reviews" at bounding box center [922, 118] width 58 height 8
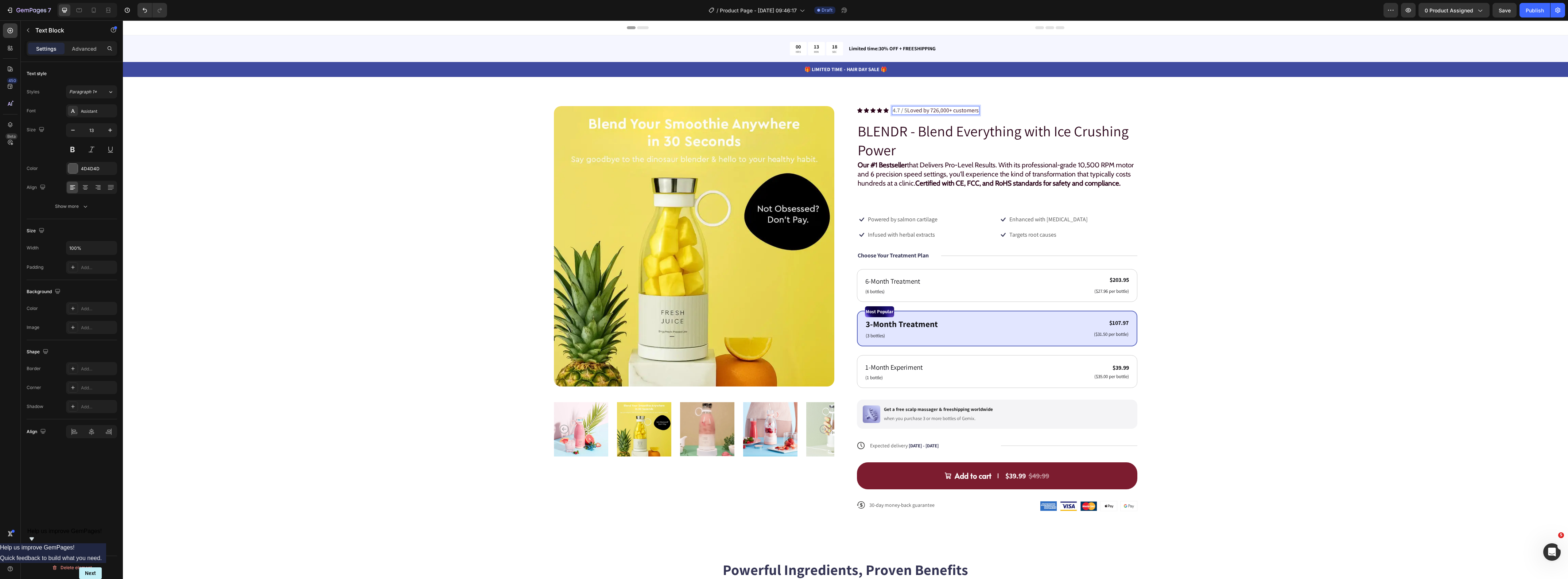
click at [901, 108] on span "4.7 / 5" at bounding box center [900, 110] width 15 height 8
click at [75, 165] on div at bounding box center [73, 169] width 10 height 10
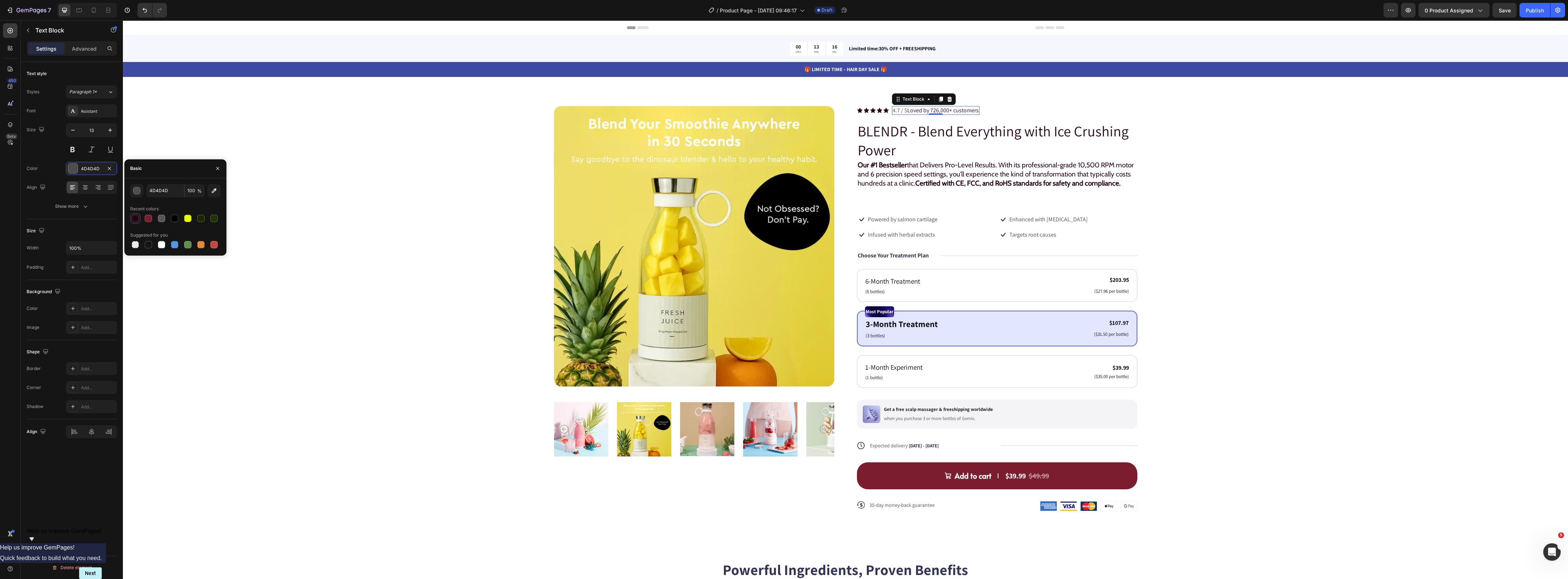
click at [136, 216] on div at bounding box center [135, 219] width 7 height 7
type input "290217"
click at [1326, 172] on div "Product Images Icon Icon Icon Icon Icon Icon List 4.7 / 5 Loved by 726,000+ cus…" at bounding box center [845, 314] width 1387 height 417
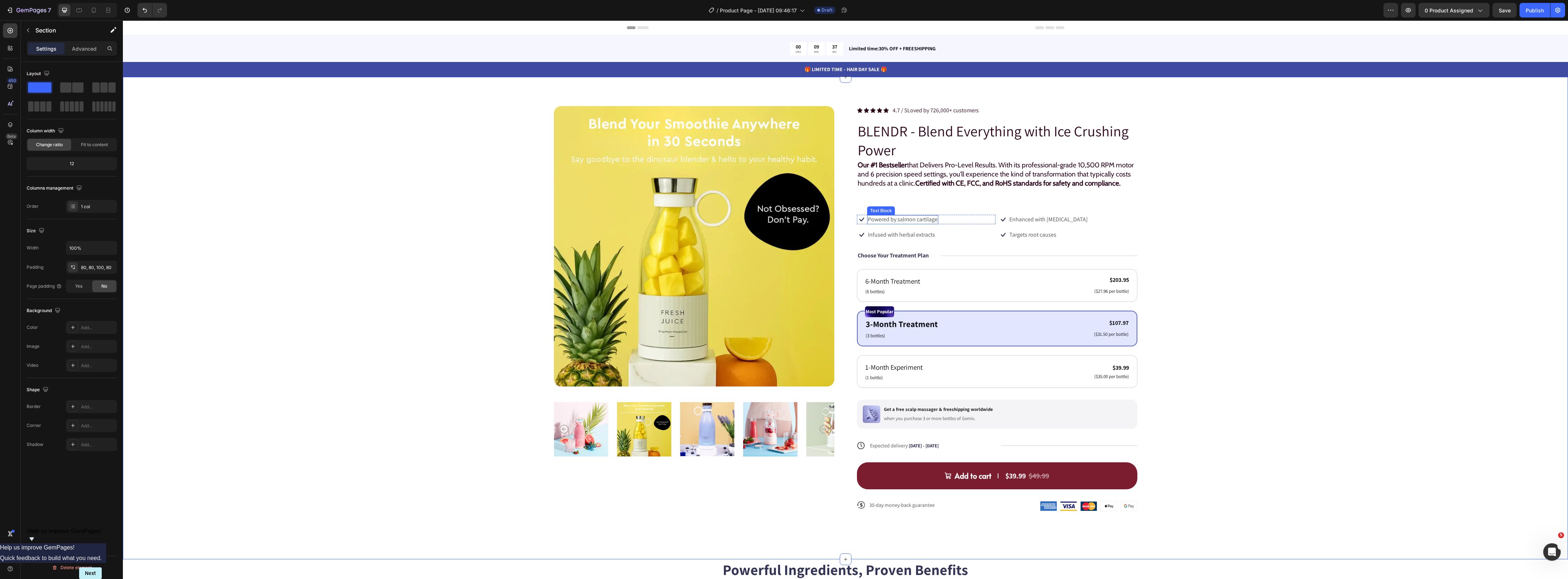
click at [919, 223] on p "Powered by salmon cartilage" at bounding box center [903, 220] width 69 height 8
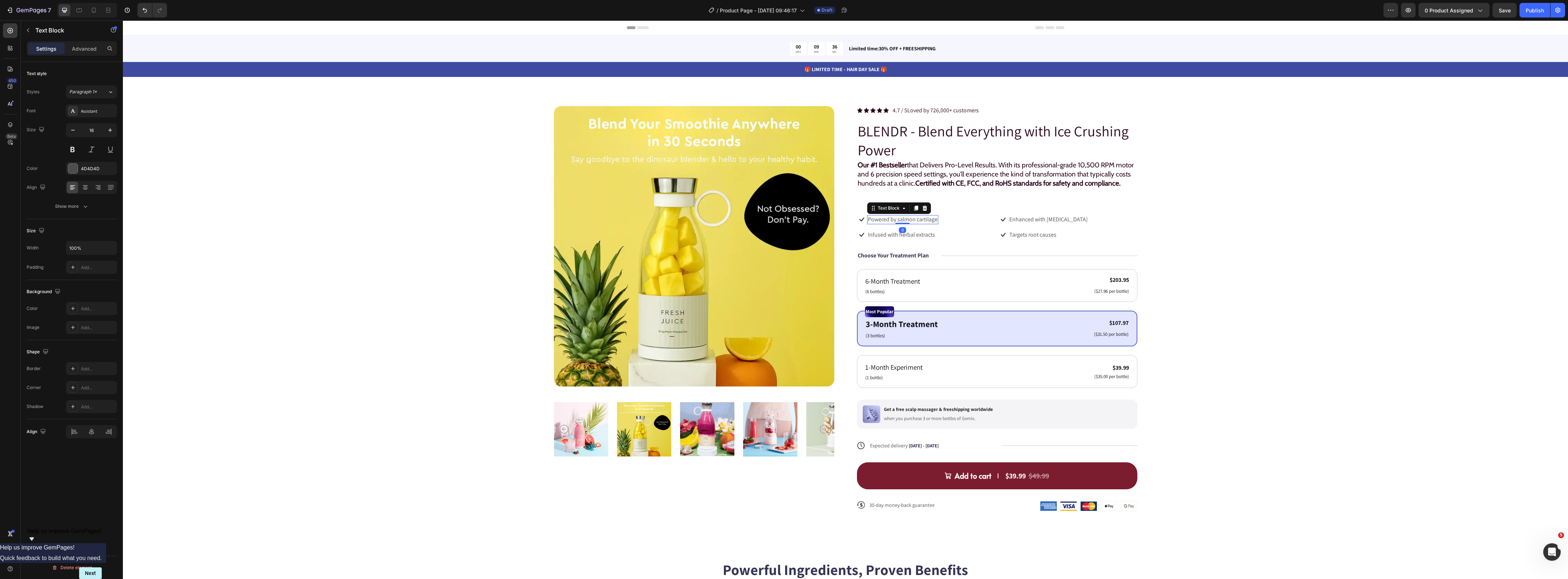
click at [919, 223] on p "Powered by salmon cartilage" at bounding box center [903, 220] width 69 height 8
click at [901, 239] on p "Infused with herbal extracts" at bounding box center [901, 235] width 67 height 8
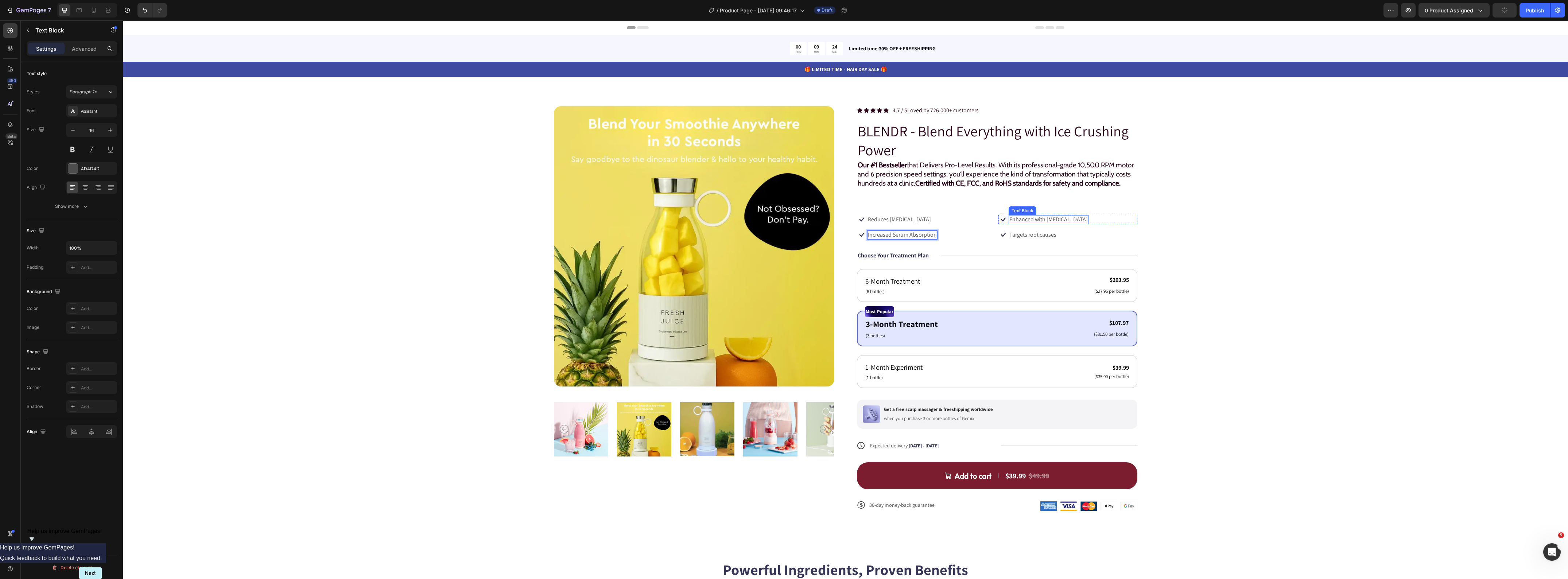
click at [1022, 223] on p "Enhanced with [MEDICAL_DATA]" at bounding box center [1048, 220] width 79 height 8
click at [1031, 239] on p "Targets root causes" at bounding box center [1032, 235] width 47 height 8
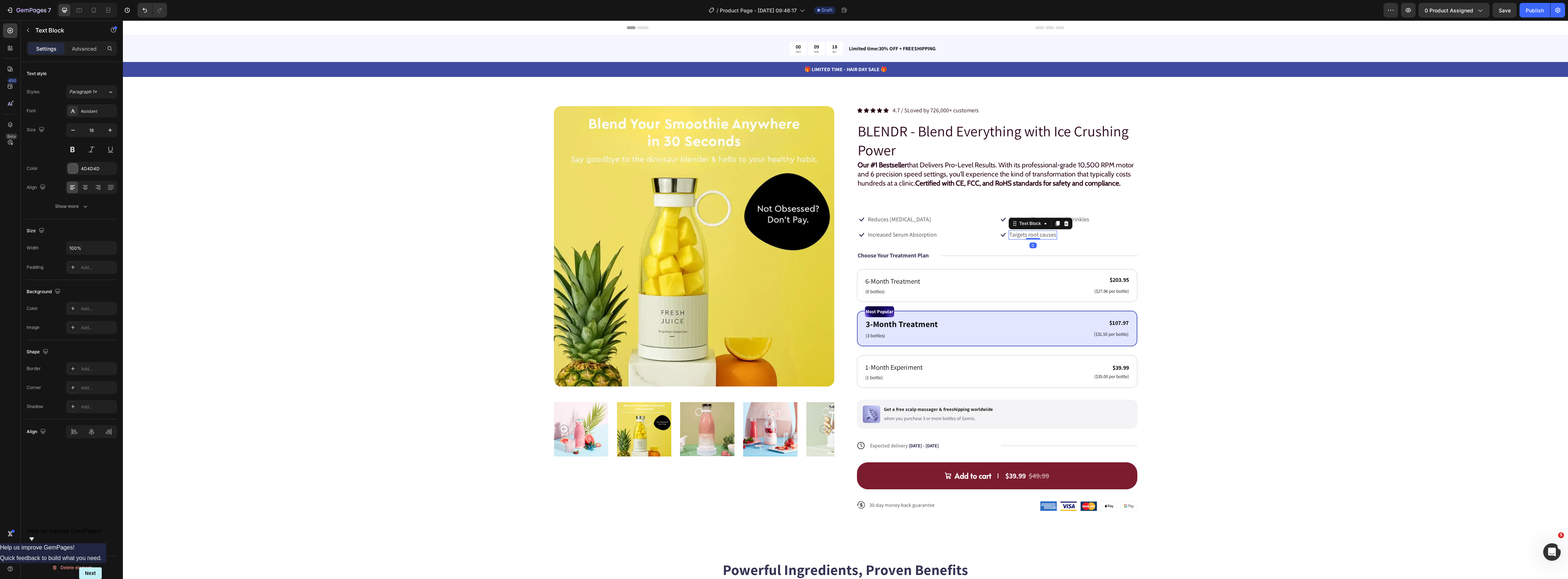
click at [1031, 239] on p "Targets root causes" at bounding box center [1032, 235] width 47 height 8
click at [954, 224] on div "Icon Reduces [MEDICAL_DATA] Text Block Row" at bounding box center [926, 220] width 139 height 10
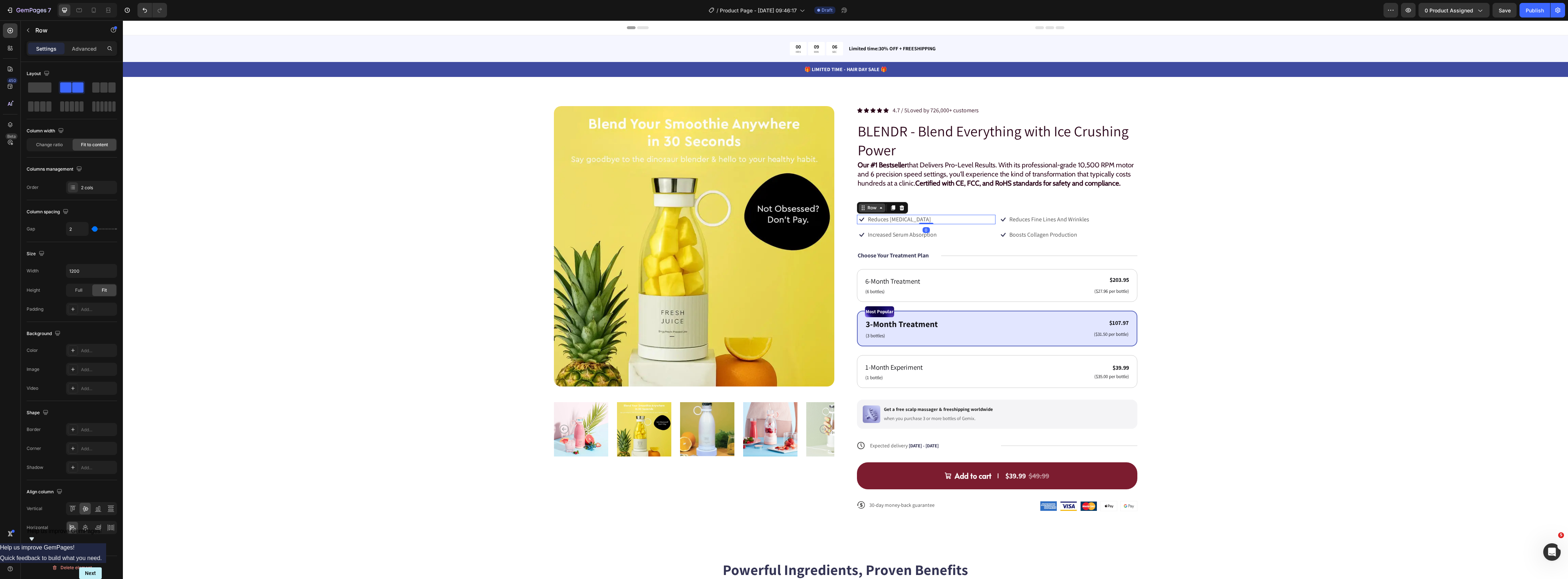
click at [869, 211] on div "Row" at bounding box center [872, 208] width 12 height 7
click at [870, 201] on div "Row 2 cols" at bounding box center [872, 195] width 31 height 12
click at [345, 175] on div "Product Images Icon Icon Icon Icon Icon Icon List 4.7 / 5 Loved by 726,000+ cus…" at bounding box center [845, 314] width 1387 height 417
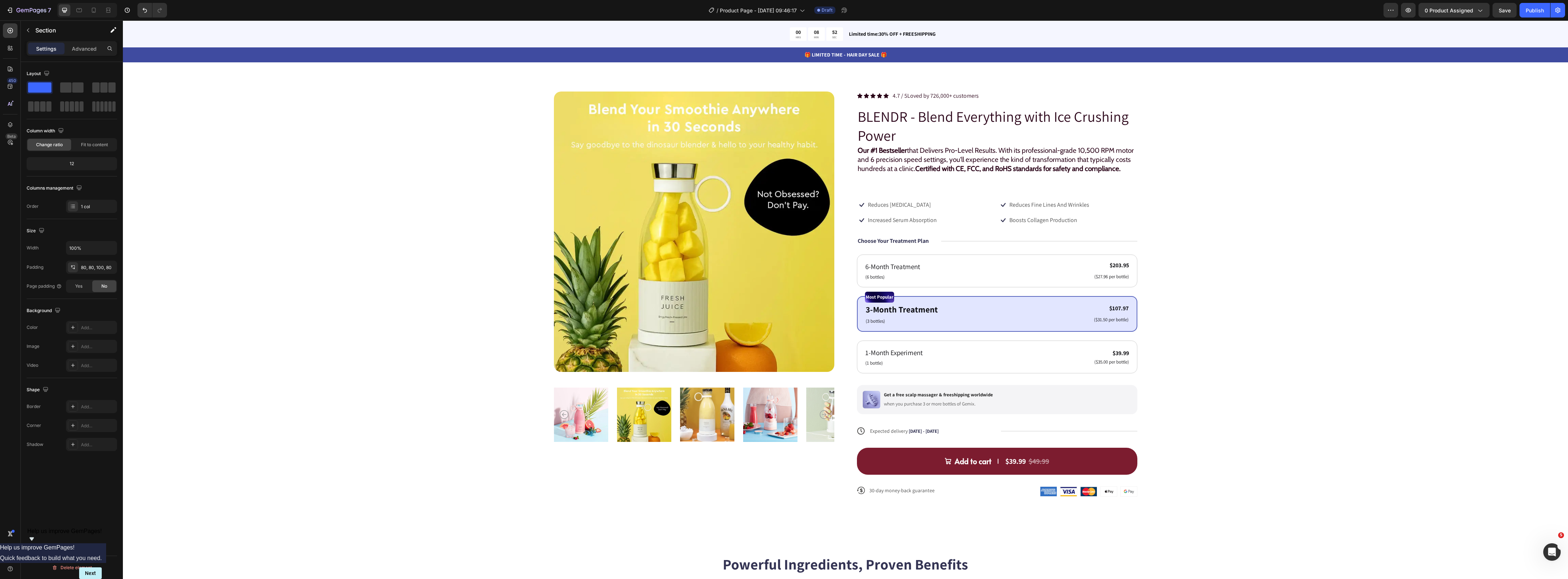
scroll to position [0, 0]
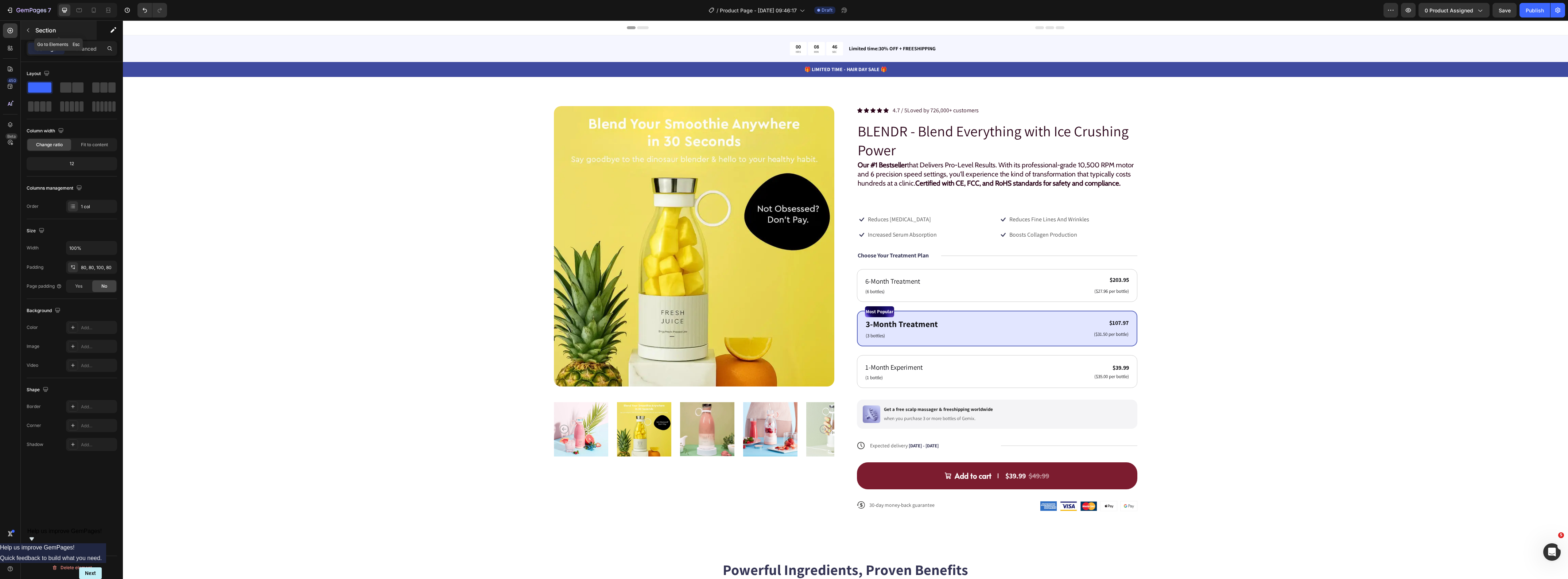
click at [24, 30] on button "button" at bounding box center [28, 30] width 12 height 12
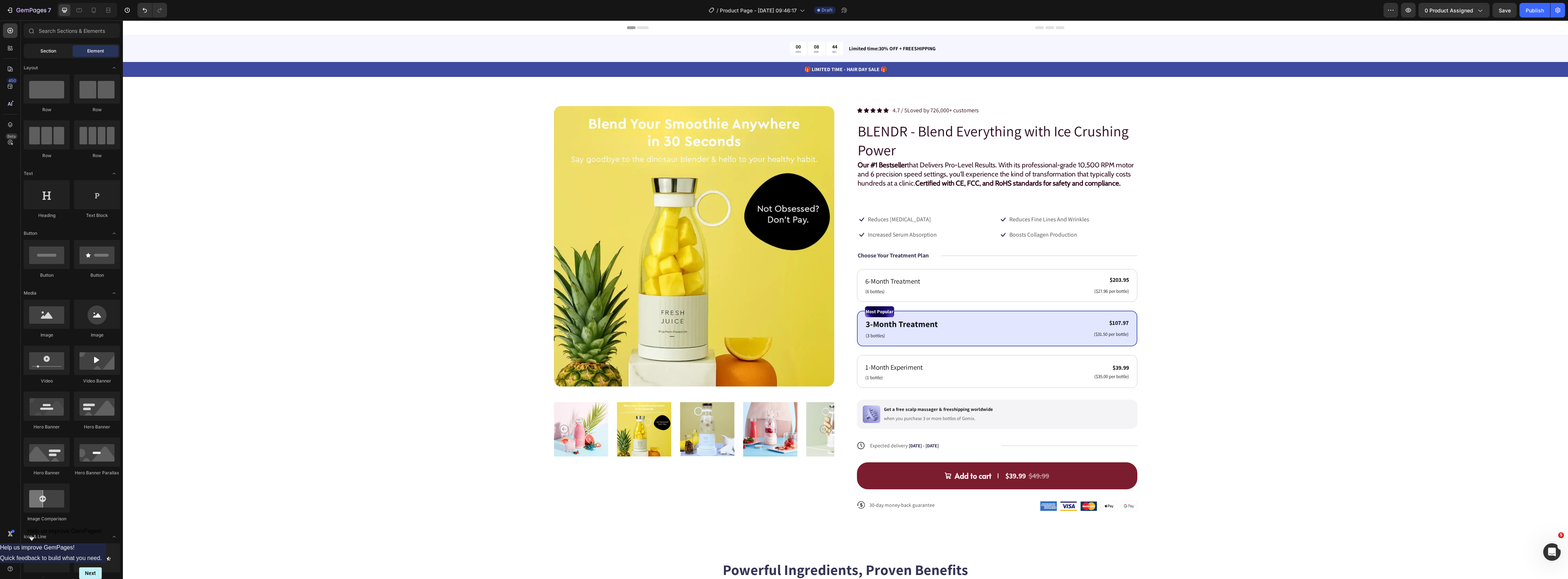
click at [47, 54] on span "Section" at bounding box center [48, 51] width 16 height 7
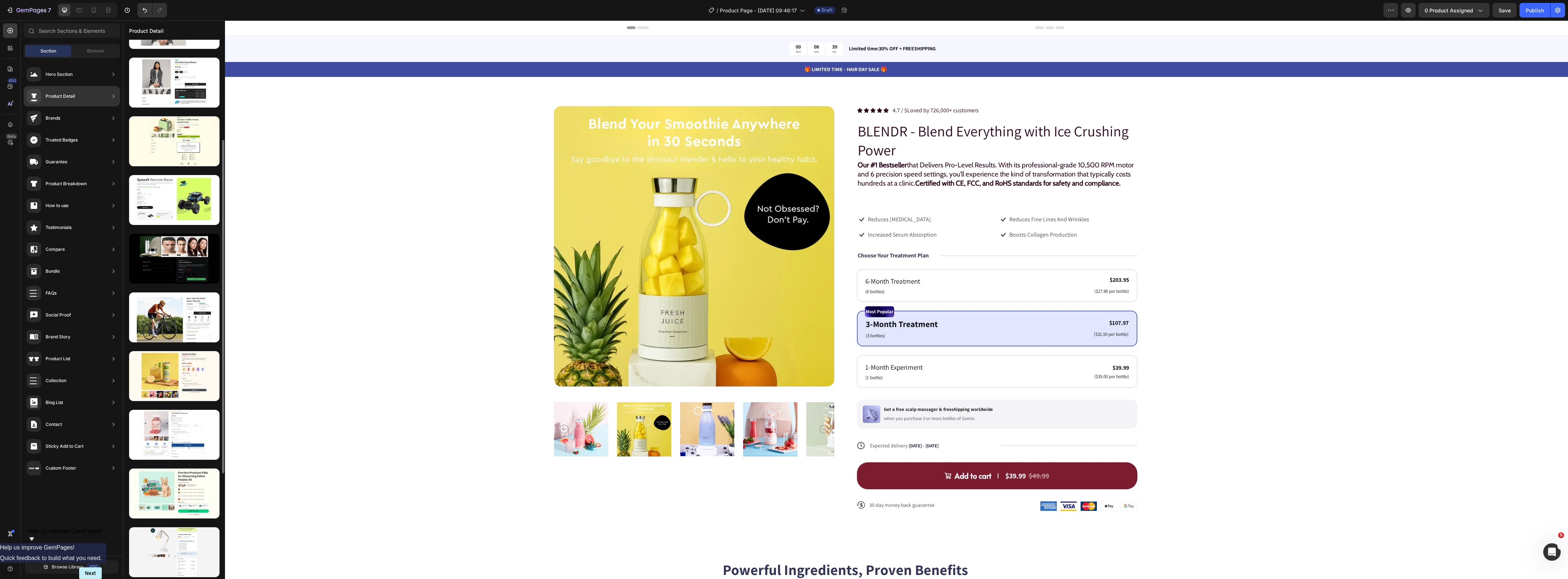
scroll to position [89, 0]
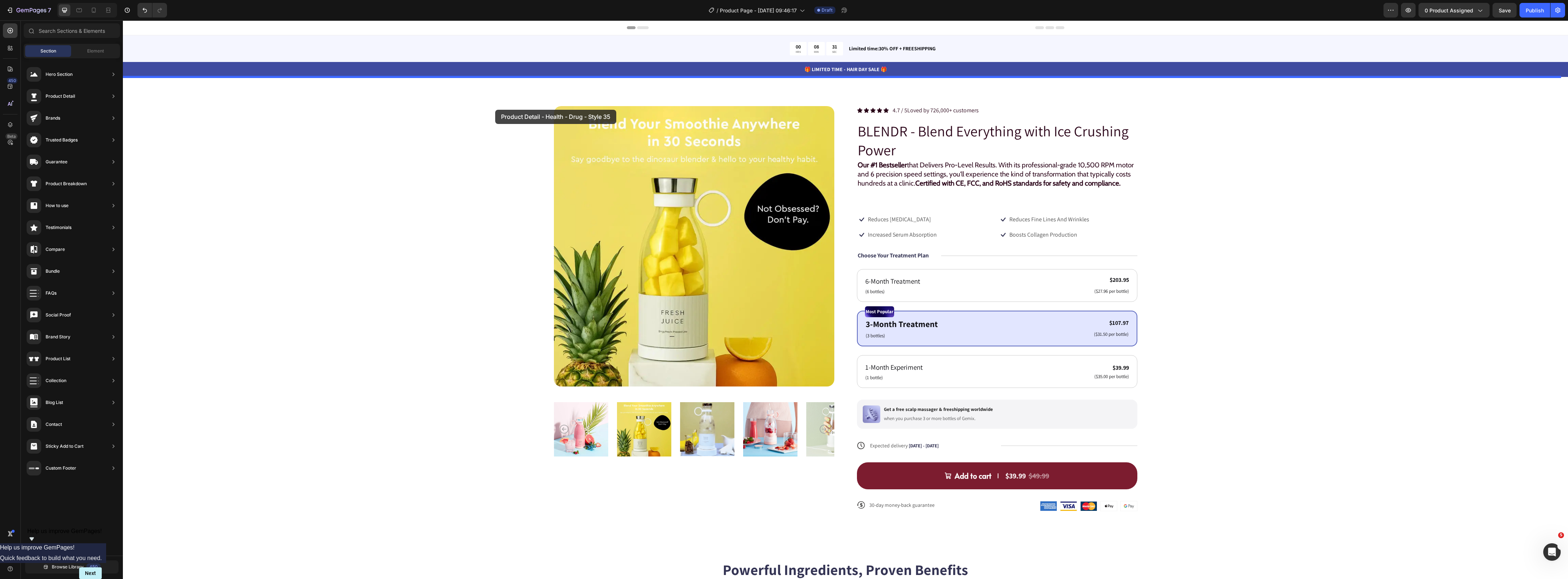
drag, startPoint x: 292, startPoint y: 409, endPoint x: 520, endPoint y: 77, distance: 402.8
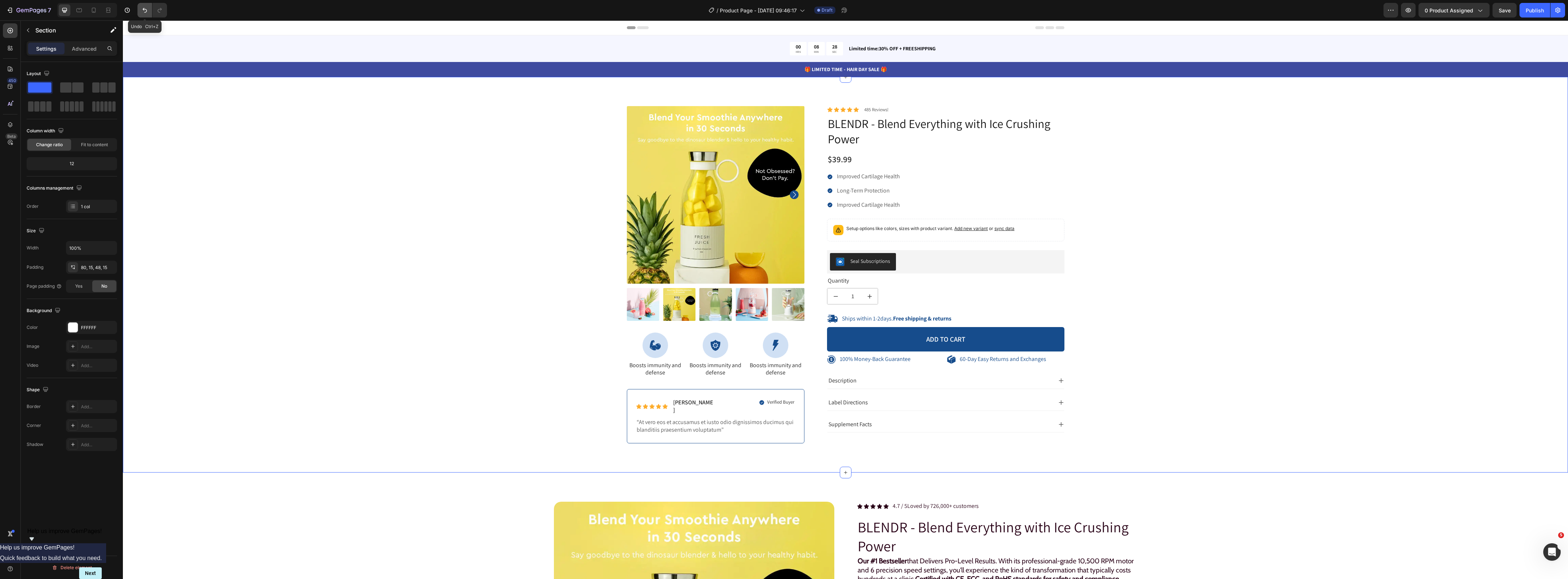
click at [143, 10] on icon "Undo/Redo" at bounding box center [145, 10] width 7 height 7
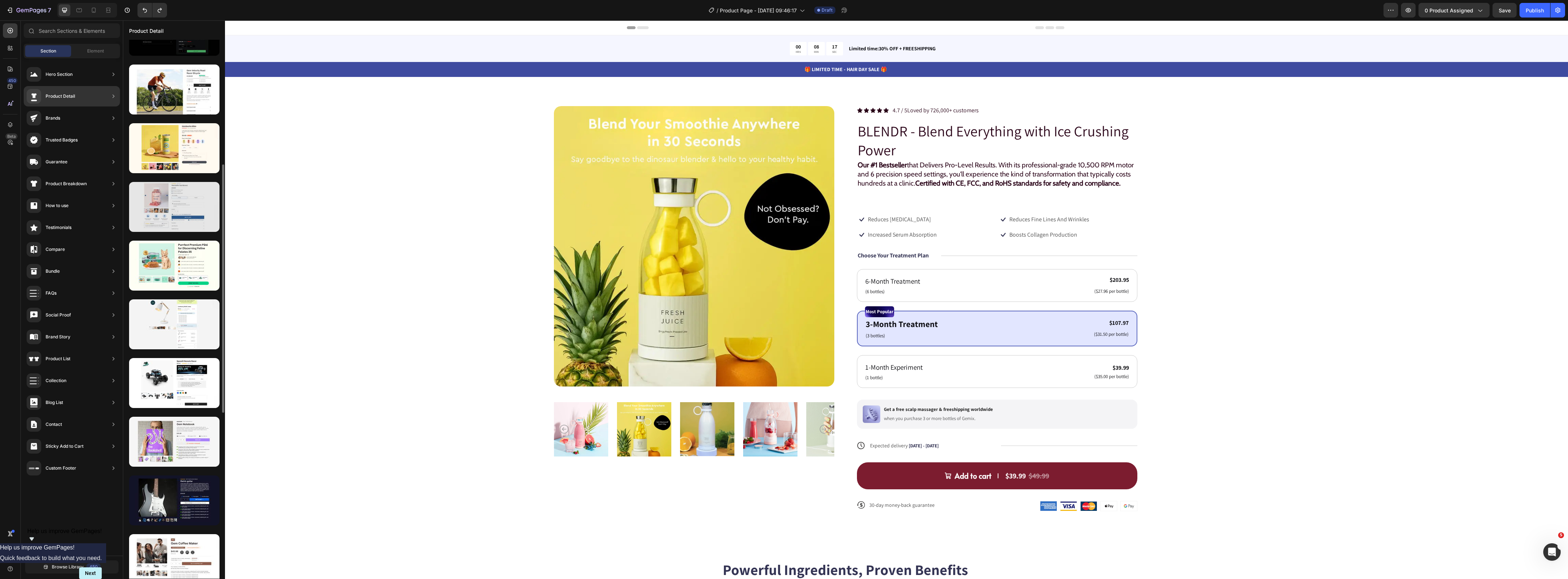
scroll to position [317, 0]
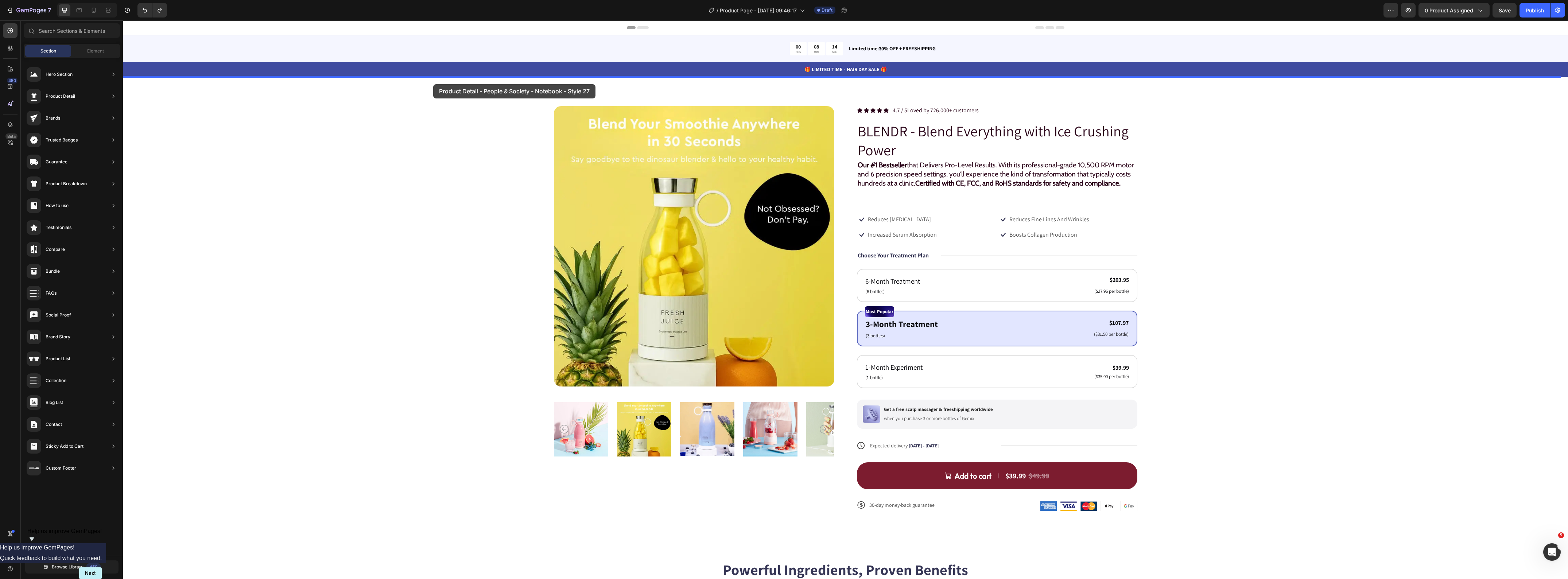
drag, startPoint x: 301, startPoint y: 421, endPoint x: 433, endPoint y: 84, distance: 361.9
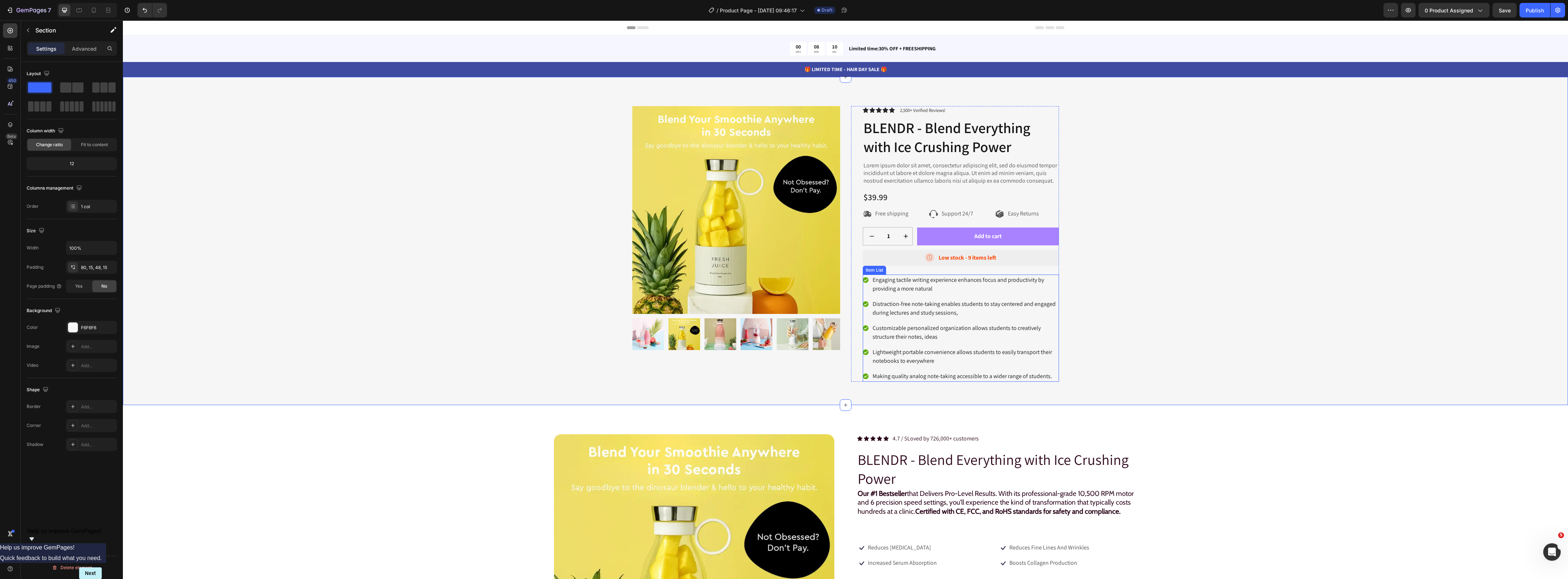
click at [863, 316] on div "Distraction-free note-taking enables students to stay centered and engaged duri…" at bounding box center [961, 309] width 196 height 19
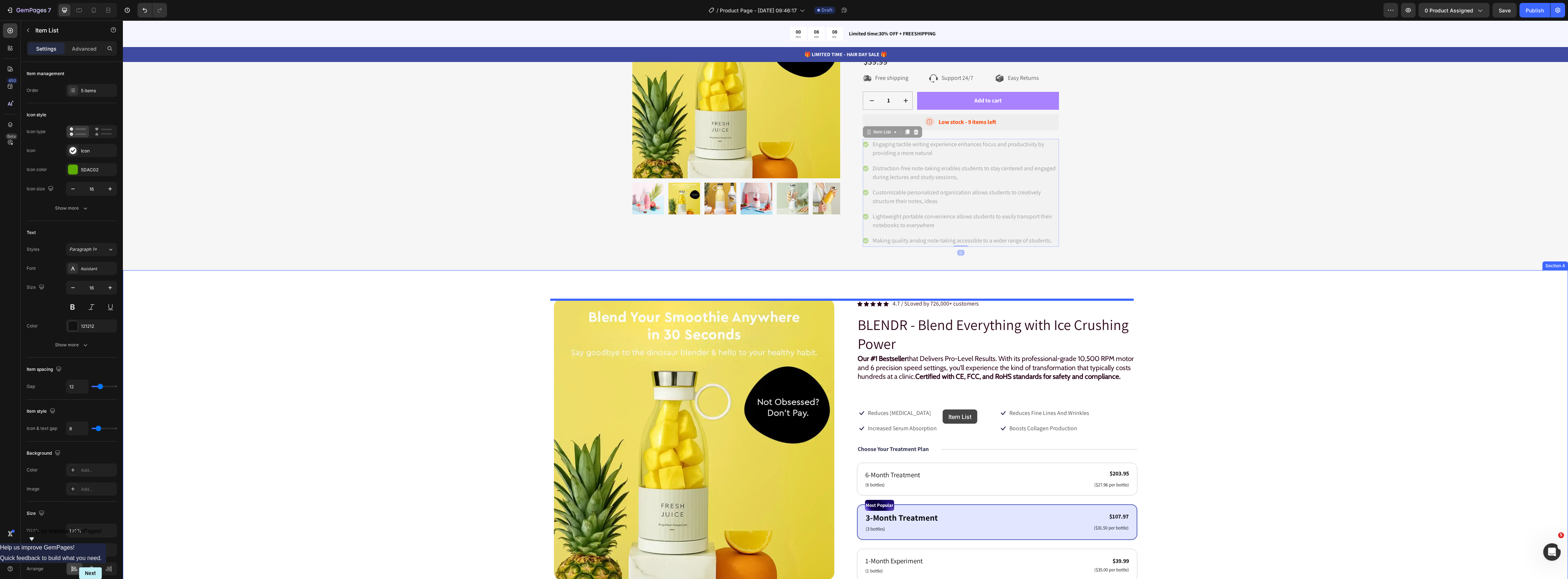
scroll to position [137, 0]
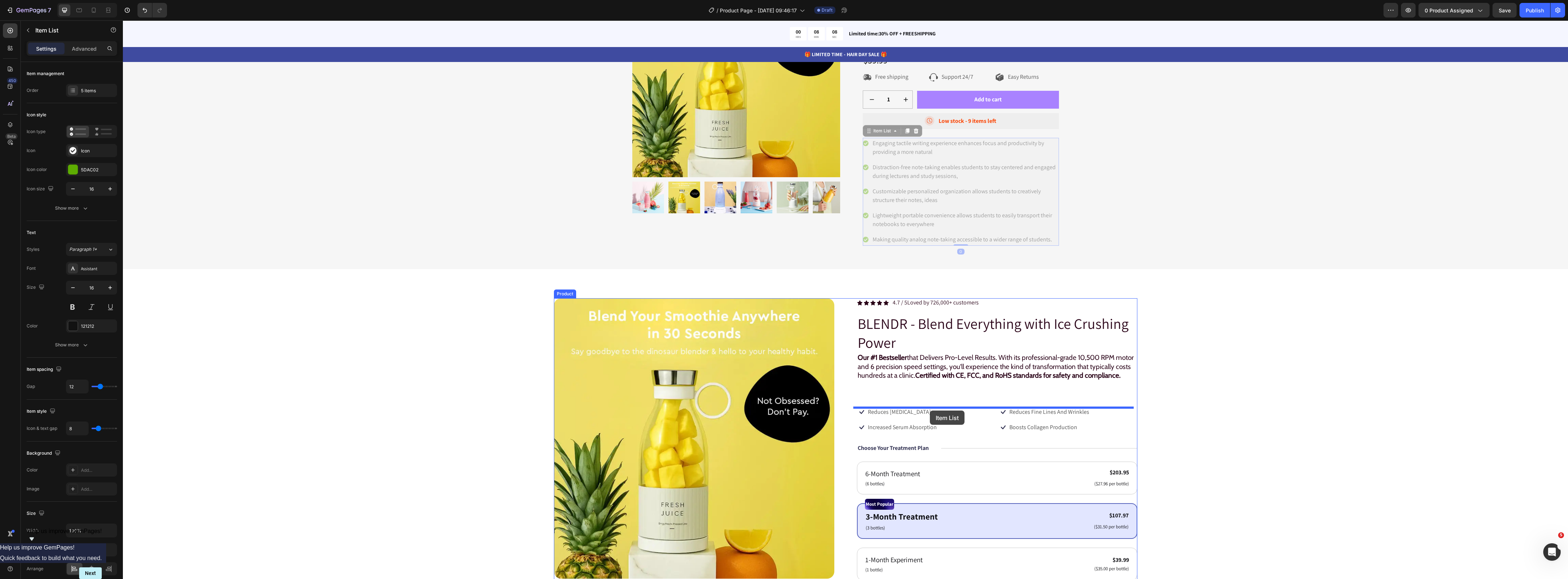
drag, startPoint x: 864, startPoint y: 269, endPoint x: 930, endPoint y: 411, distance: 156.6
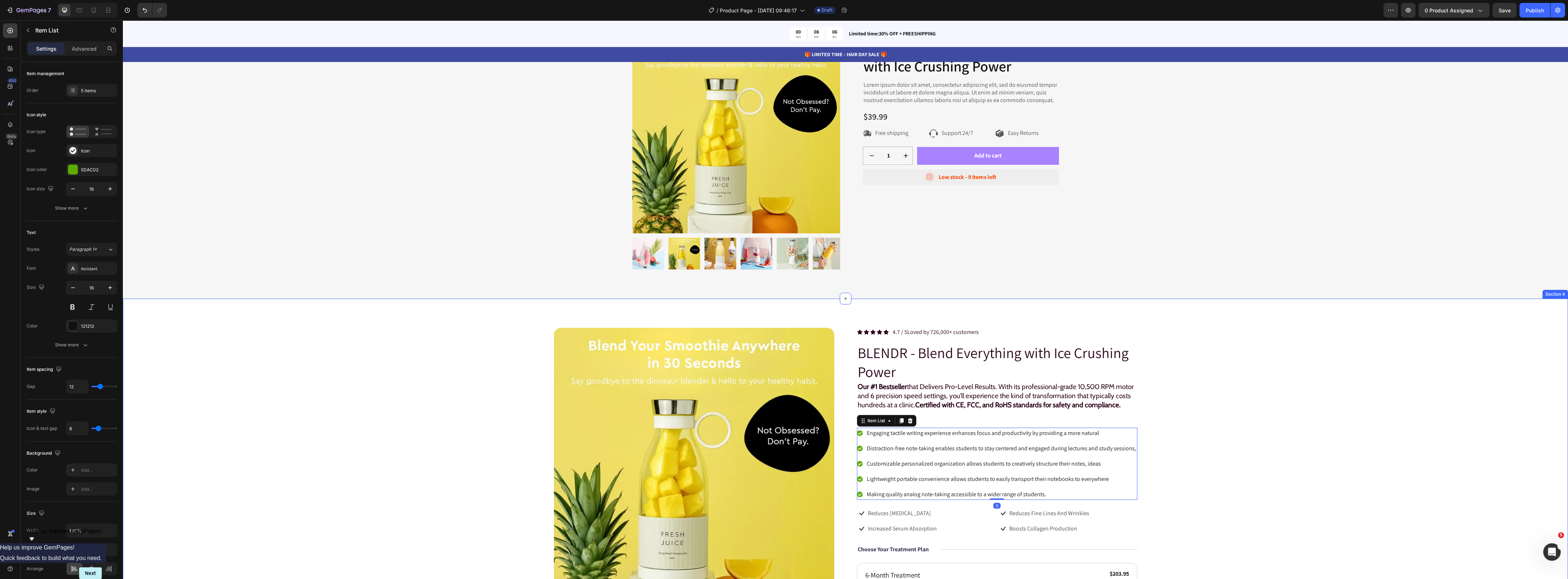
scroll to position [0, 0]
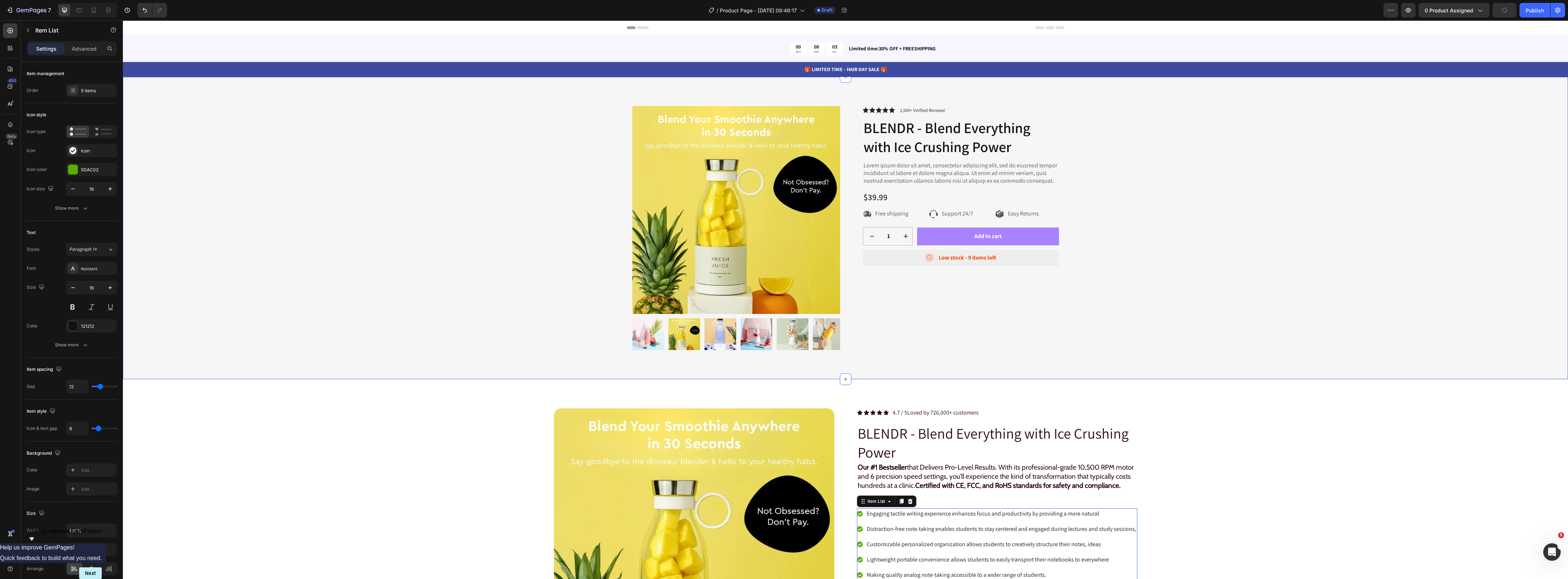
click at [394, 275] on div "Product Images Icon Icon Icon Icon Icon Icon List 2,500+ Verified Reviews! Text…" at bounding box center [845, 234] width 1434 height 256
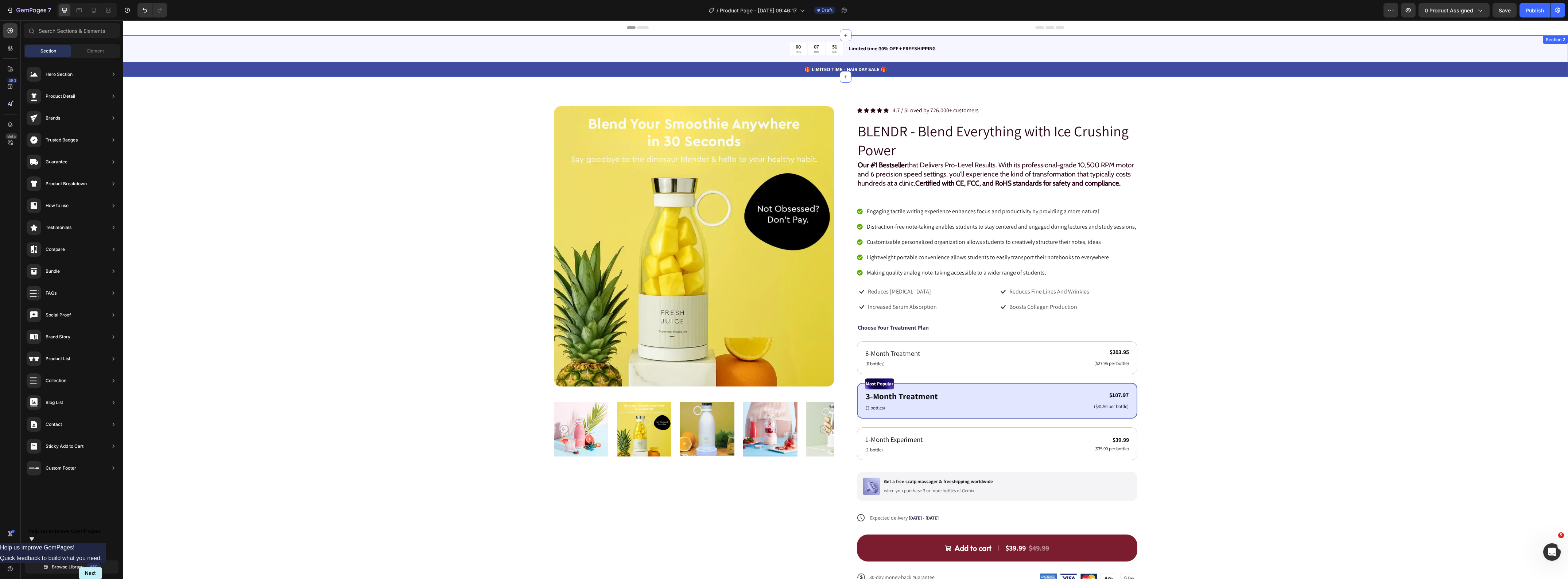
click at [362, 46] on div "00 HRS 07 MIN 51 SEC Countdown Timer Limited time:30% OFF + FREESHIPPING Text B…" at bounding box center [845, 56] width 1445 height 41
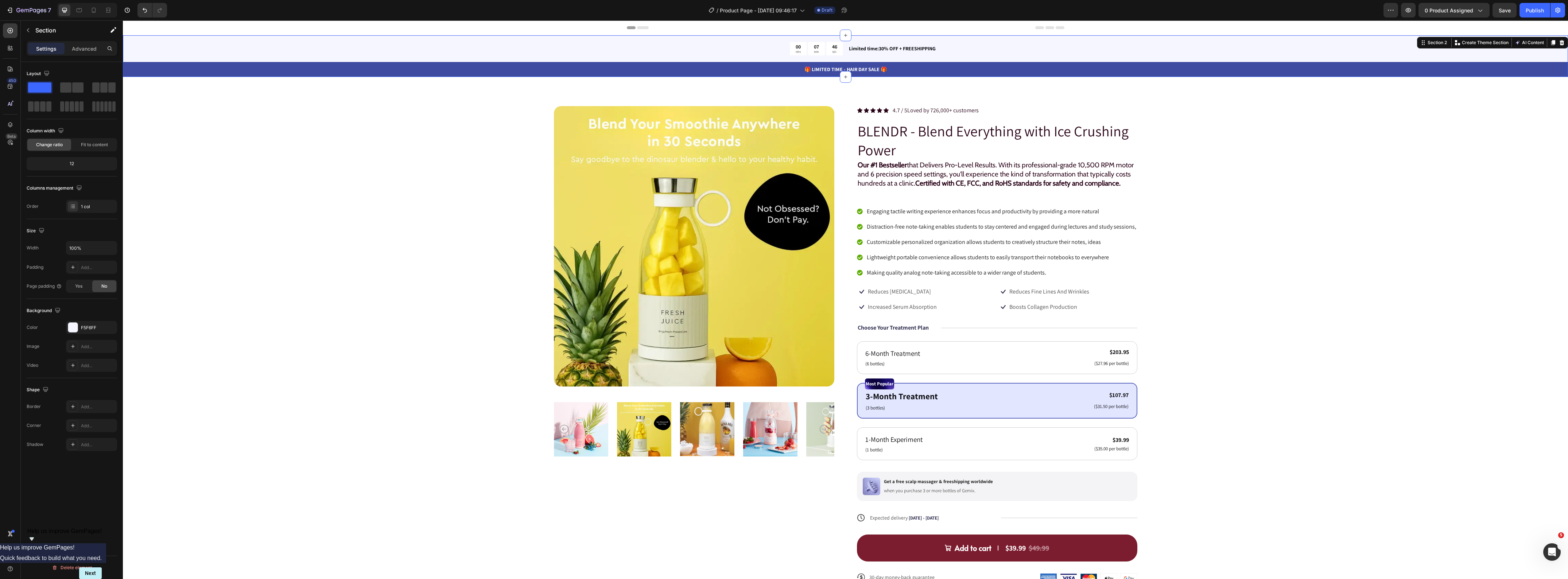
click at [261, 54] on div "00 HRS 07 MIN 46 SEC Countdown Timer Limited time:30% OFF + FREESHIPPING Text B…" at bounding box center [845, 56] width 1445 height 41
click at [1027, 40] on div "00 HRS 07 MIN 44 SEC Countdown Timer Limited time:30% OFF + FREESHIPPING Text B…" at bounding box center [845, 49] width 438 height 27
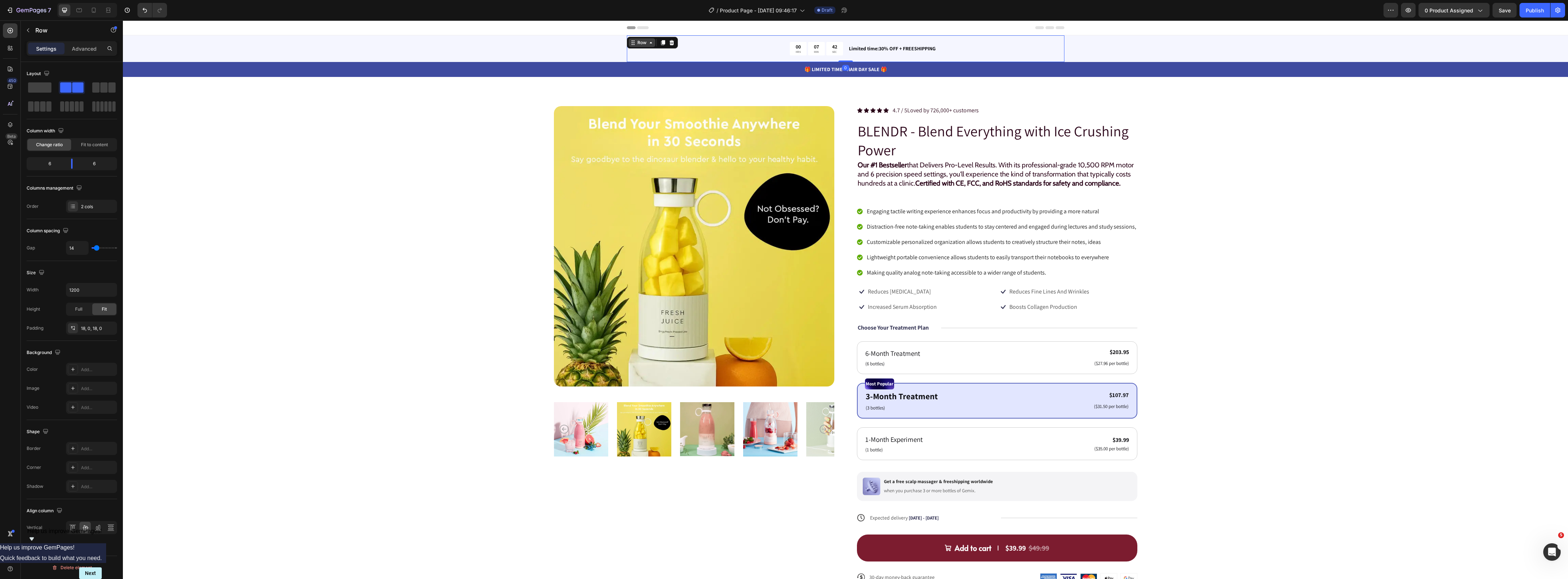
click at [637, 42] on div "Row" at bounding box center [642, 43] width 12 height 7
click at [636, 44] on div "Row" at bounding box center [642, 43] width 12 height 7
click at [774, 66] on p "🎁 LIMITED TIME - HAIR DAY SALE 🎁" at bounding box center [845, 69] width 1444 height 8
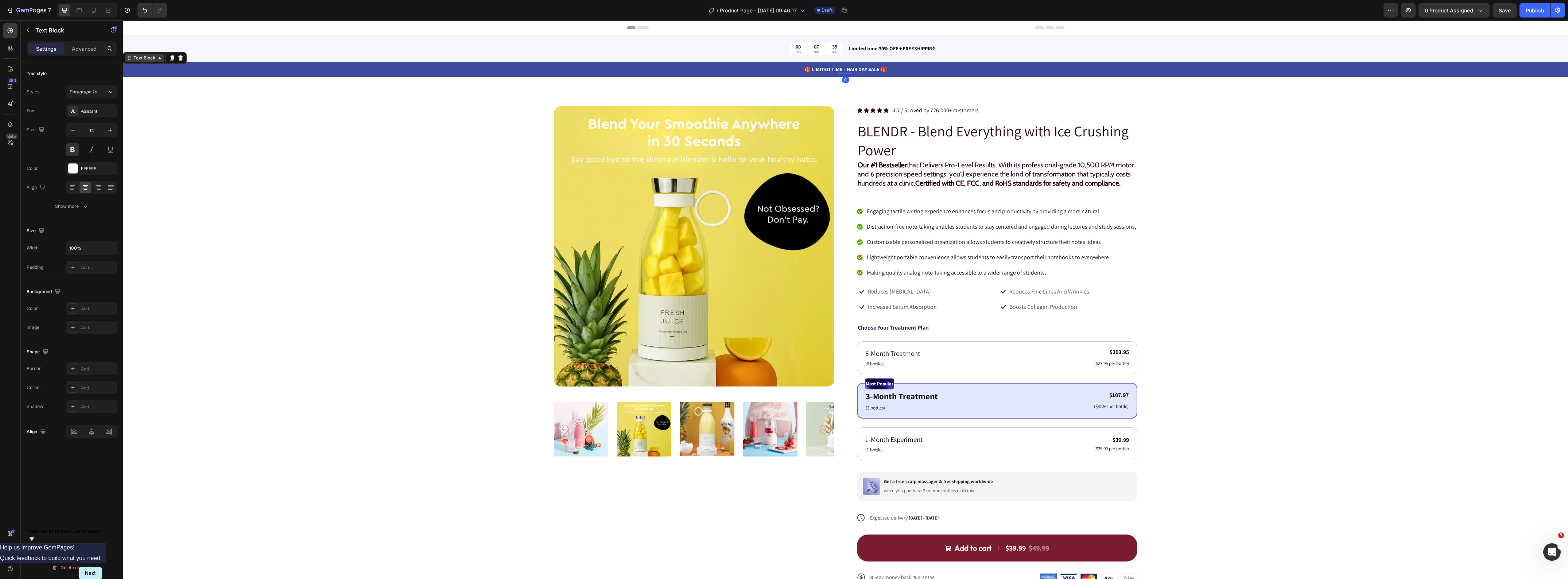
click at [150, 58] on div "Text Block" at bounding box center [144, 58] width 25 height 7
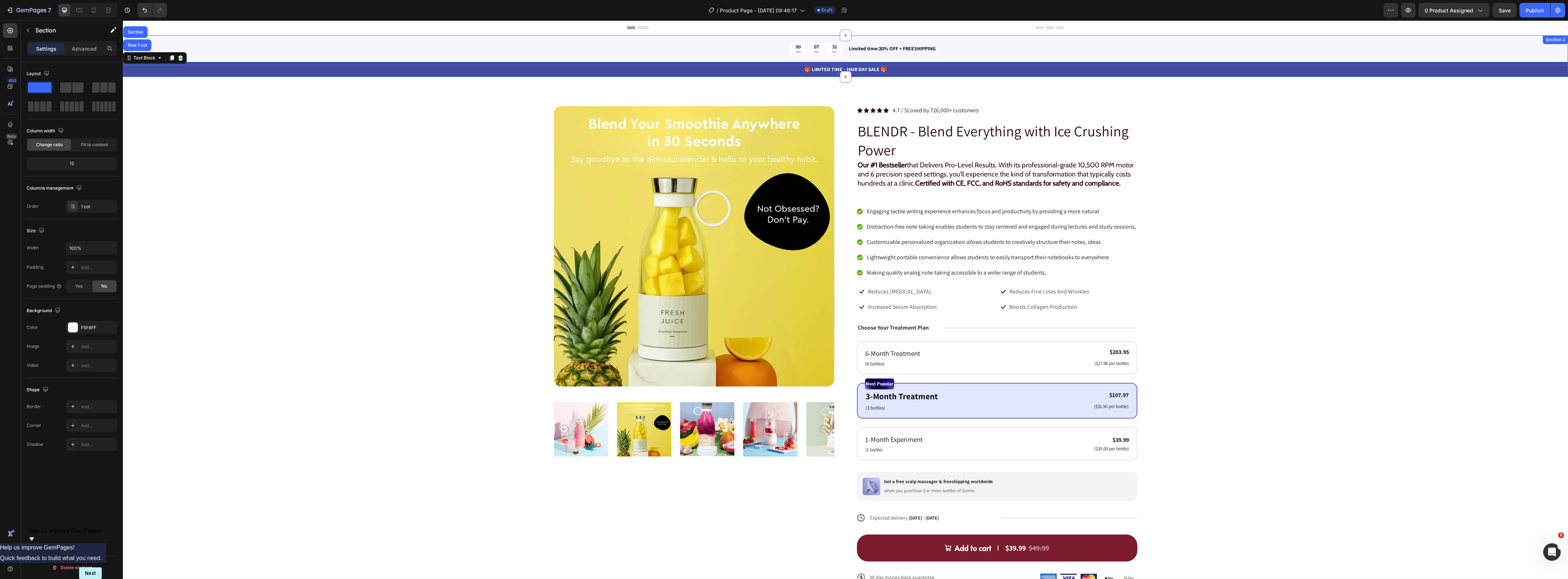
click at [192, 41] on div "00 HRS 07 MIN 31 SEC Countdown Timer Limited time:30% OFF + FREESHIPPING Text B…" at bounding box center [845, 56] width 1445 height 41
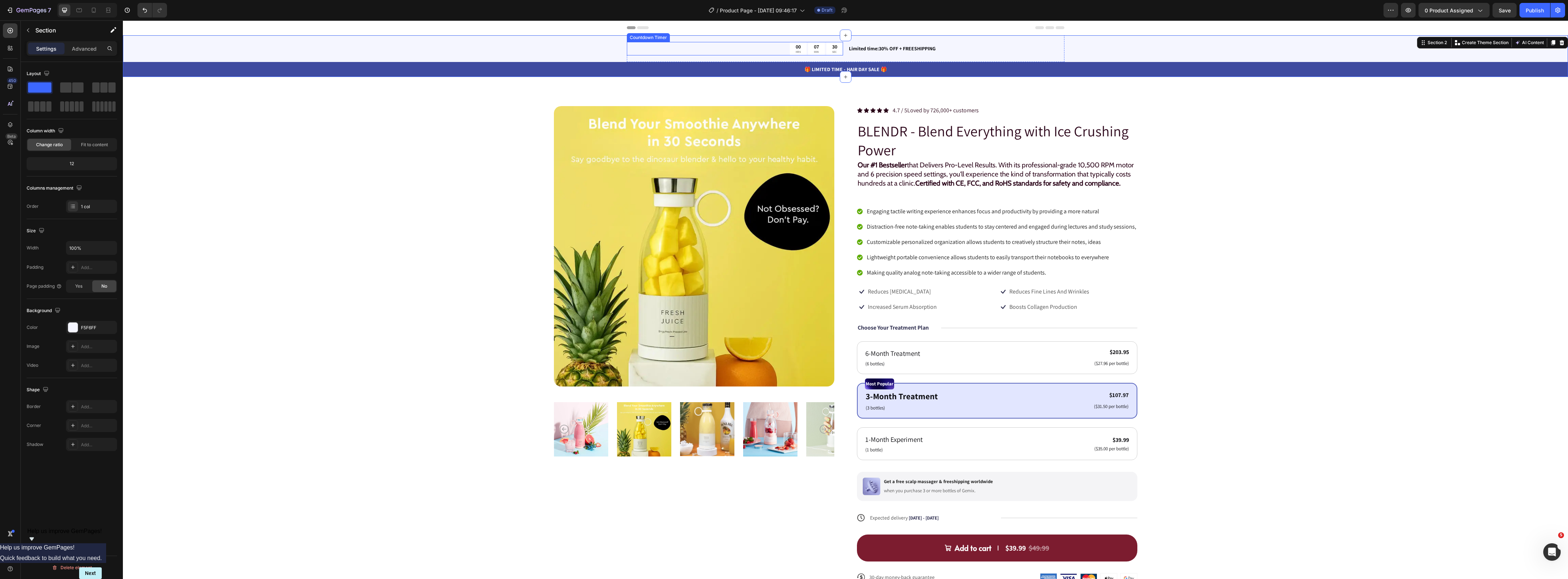
click at [687, 49] on div "00 HRS 07 MIN 30 SEC" at bounding box center [735, 49] width 216 height 13
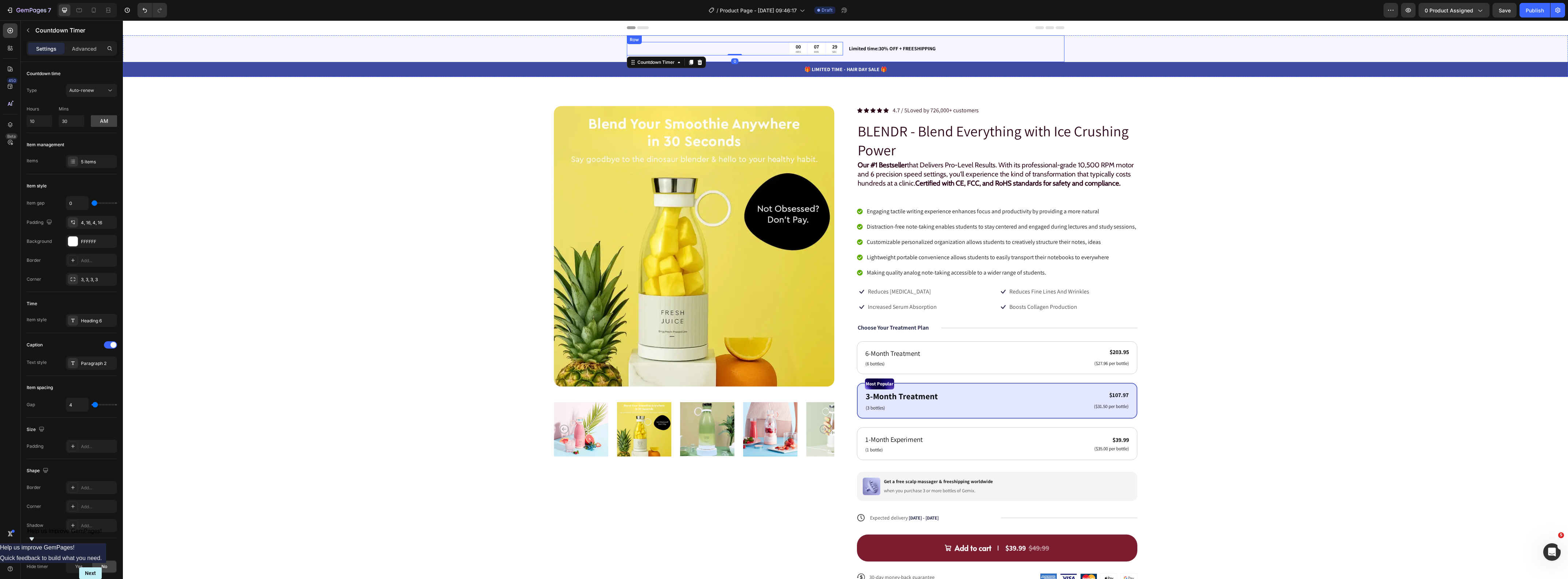
click at [707, 40] on div "00 HRS 07 MIN 29 SEC Countdown Timer 0 Limited time:30% OFF + FREESHIPPING Text…" at bounding box center [845, 49] width 438 height 27
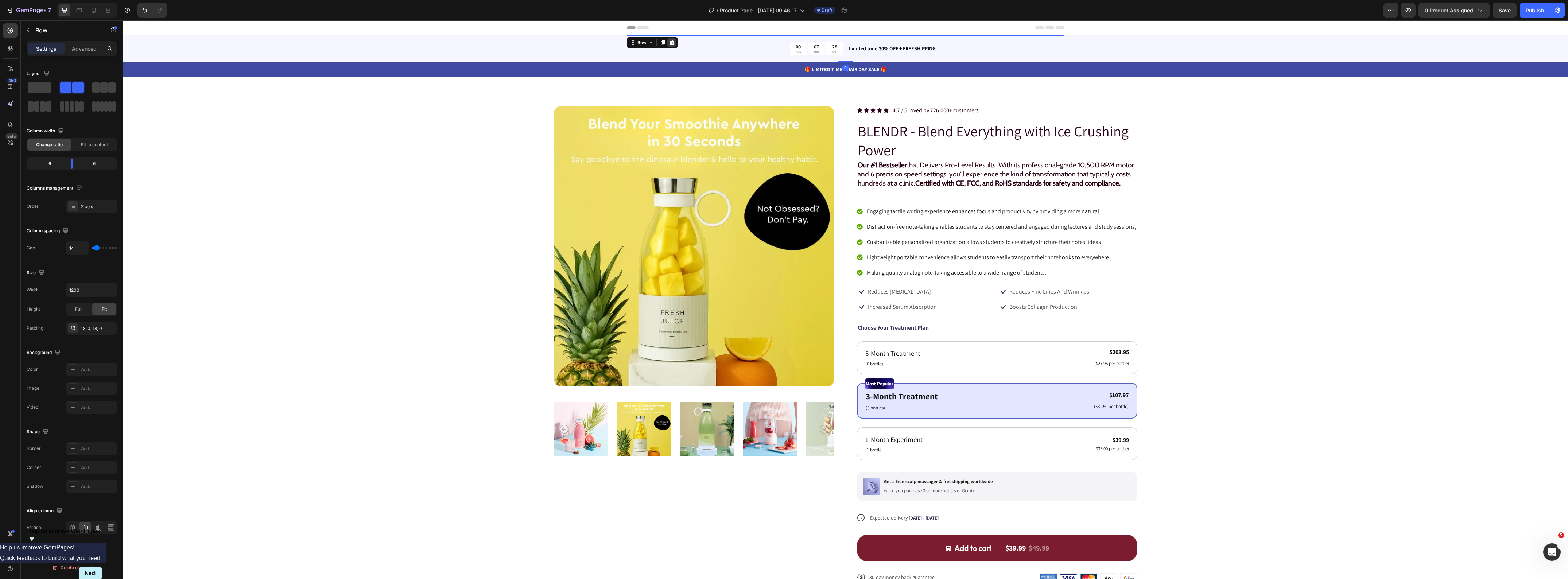
click at [669, 40] on icon at bounding box center [671, 43] width 5 height 5
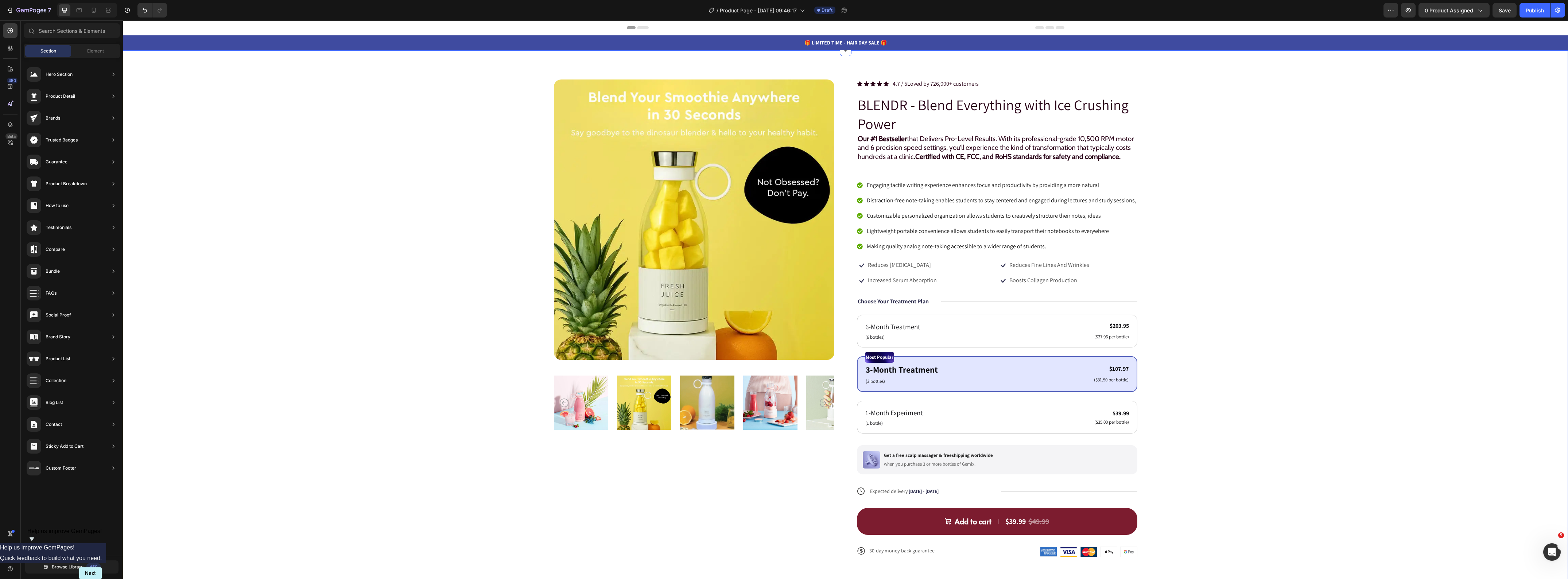
click at [415, 117] on div "Product Images Icon Icon Icon Icon Icon Icon List 4.7 / 5 Loved by 726,000+ cus…" at bounding box center [845, 325] width 1387 height 490
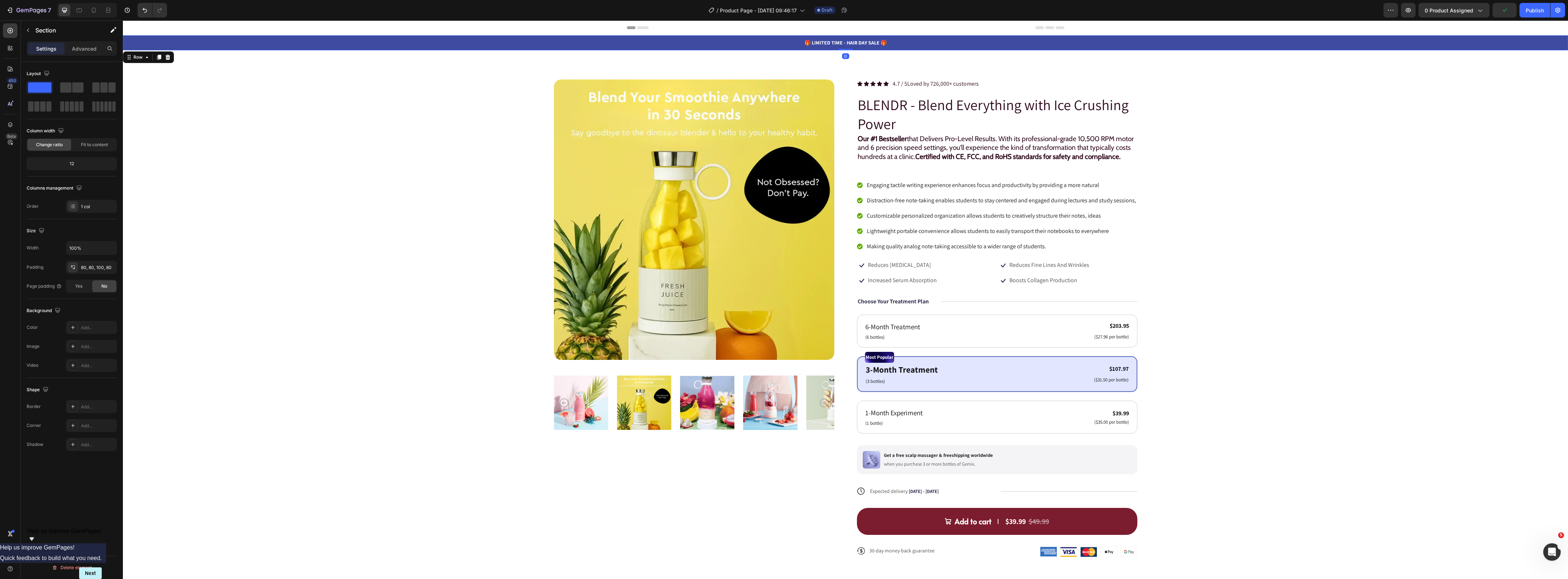
click at [411, 50] on div "🎁 LIMITED TIME - HAIR DAY SALE 🎁 Text Block Row 0" at bounding box center [845, 43] width 1445 height 15
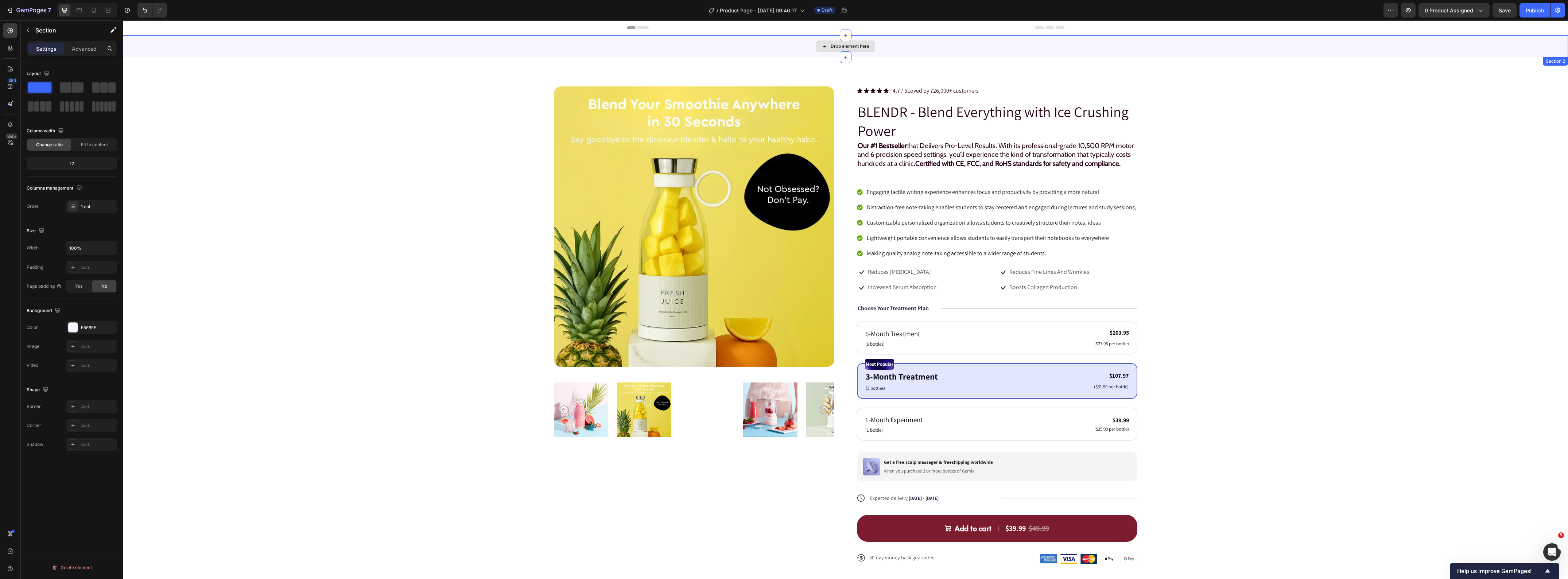
click at [239, 45] on div "Drop element here" at bounding box center [845, 46] width 1445 height 22
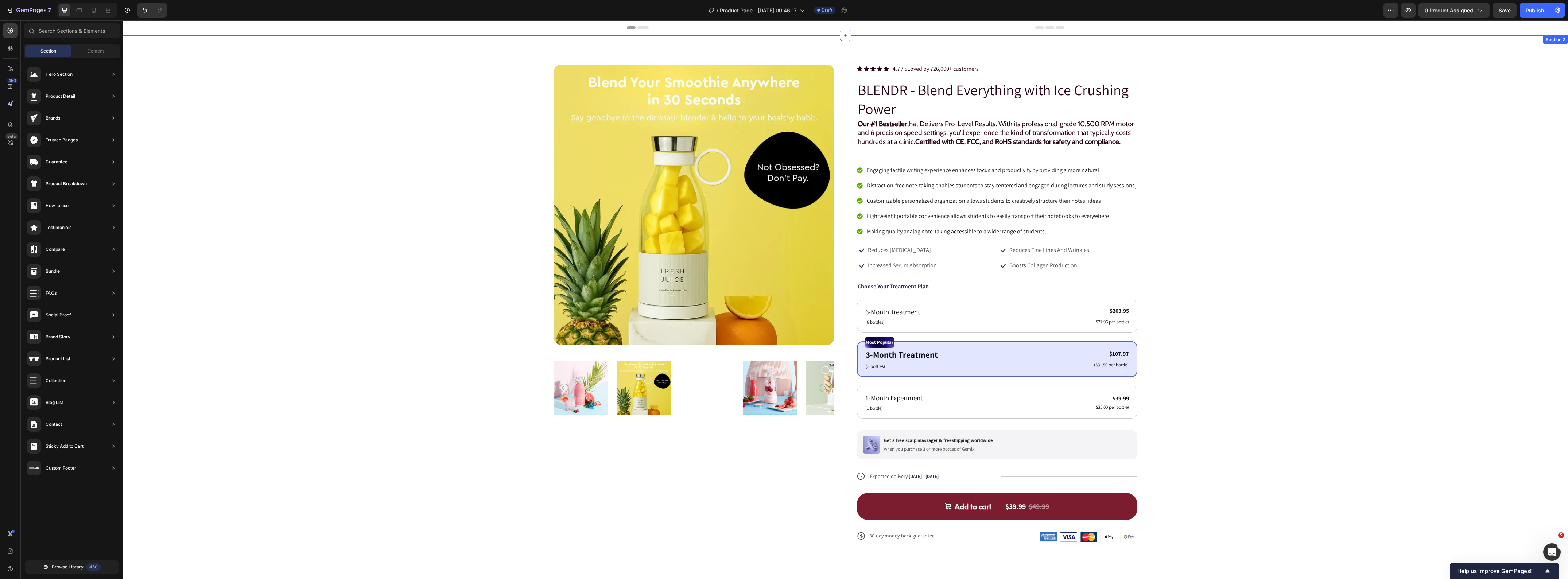
click at [251, 121] on div "Product Images Icon Icon Icon Icon Icon Icon List 4.7 / 5 Loved by 726,000+ cus…" at bounding box center [845, 309] width 1387 height 490
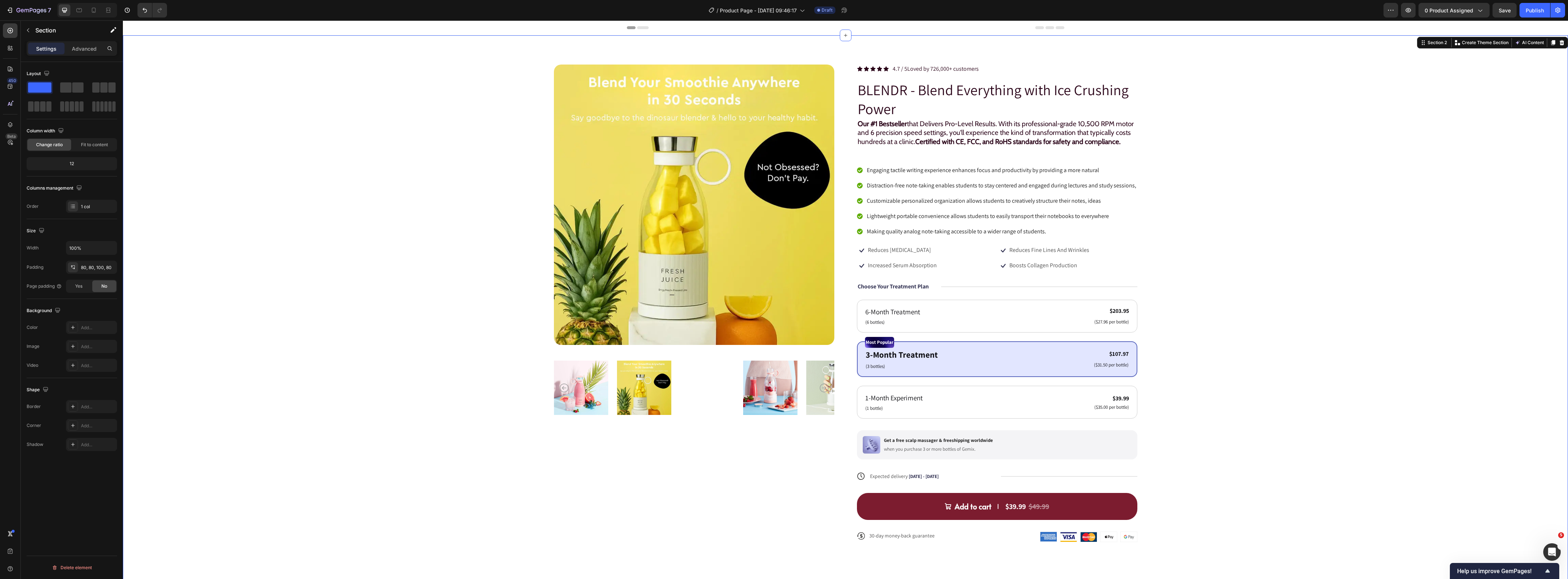
click at [1244, 219] on div "Product Images Icon Icon Icon Icon Icon Icon List 4.7 / 5 Loved by 726,000+ cus…" at bounding box center [845, 309] width 1387 height 490
click at [960, 205] on p "Customizable personalized organization allows students to creatively structure …" at bounding box center [1001, 201] width 270 height 9
click at [1455, 190] on div "Product Images Icon Icon Icon Icon Icon Icon List 4.7 / 5 Loved by 726,000+ cus…" at bounding box center [845, 309] width 1387 height 490
click at [895, 254] on p "Reduces [MEDICAL_DATA]" at bounding box center [900, 250] width 63 height 8
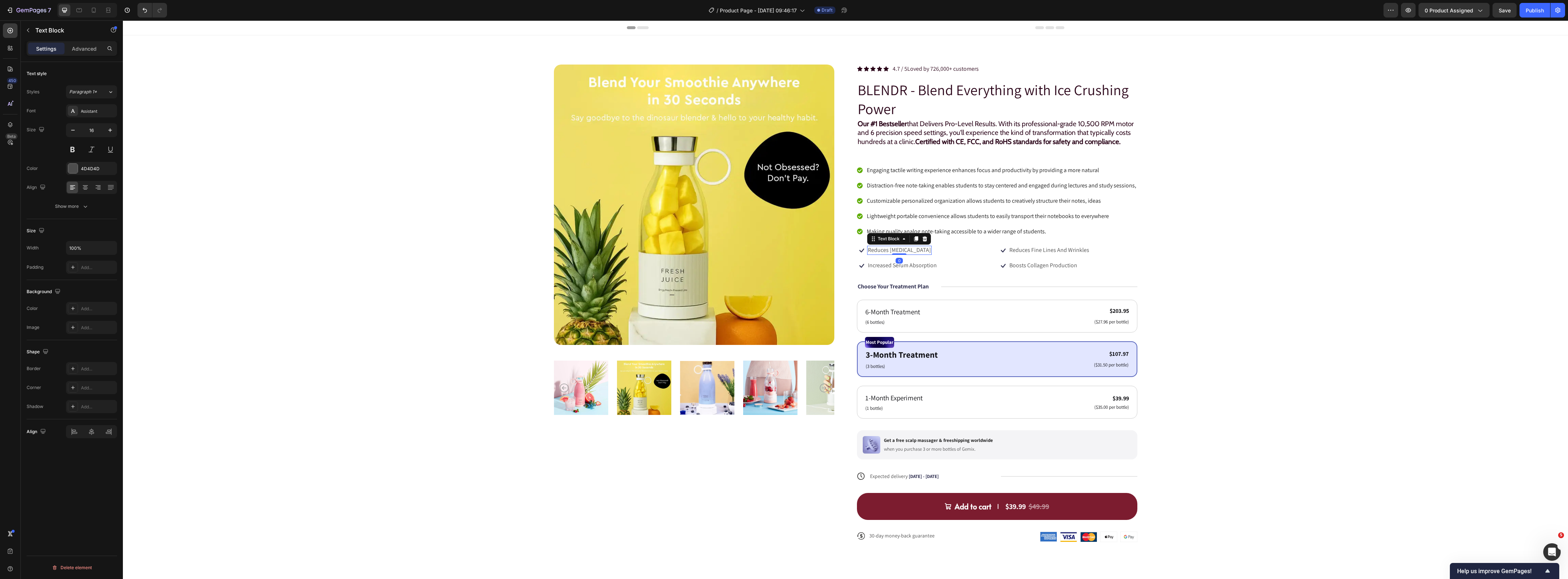
click at [895, 254] on p "Reduces [MEDICAL_DATA]" at bounding box center [900, 250] width 63 height 8
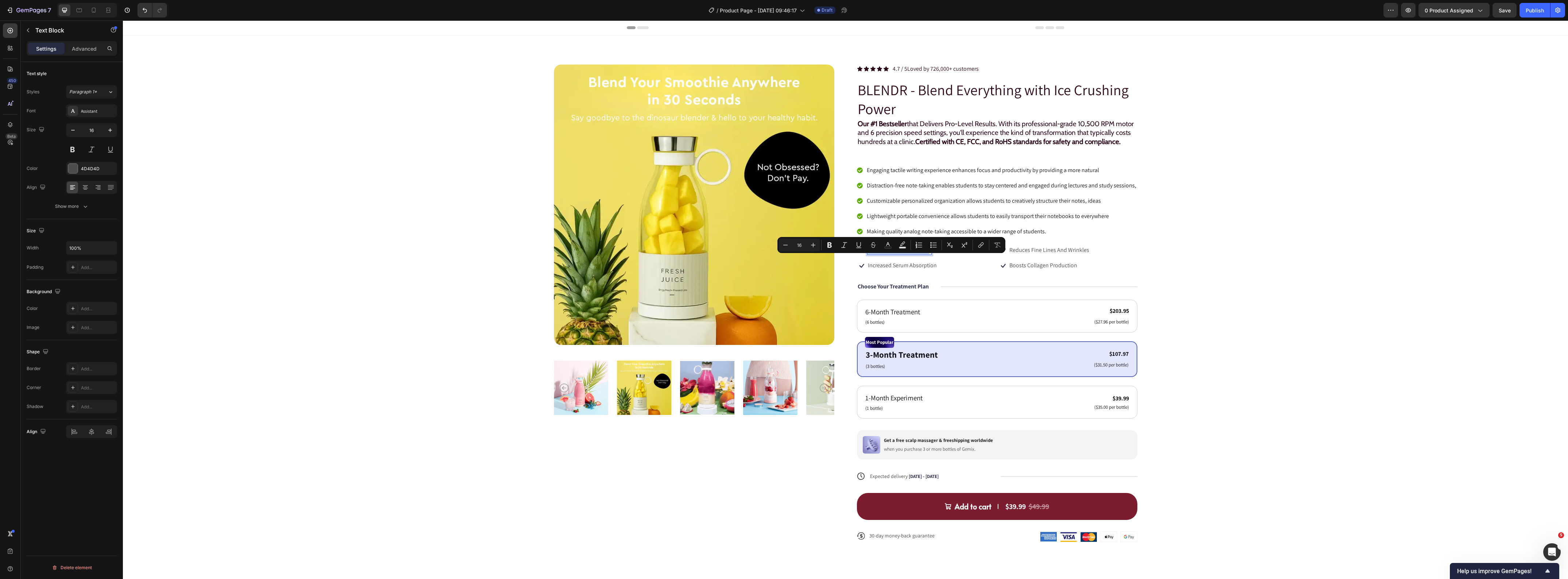
copy p "Reduces [MEDICAL_DATA]"
click at [905, 175] on p "Engaging tactile writing experience enhances focus and productivity by providin…" at bounding box center [1001, 170] width 270 height 9
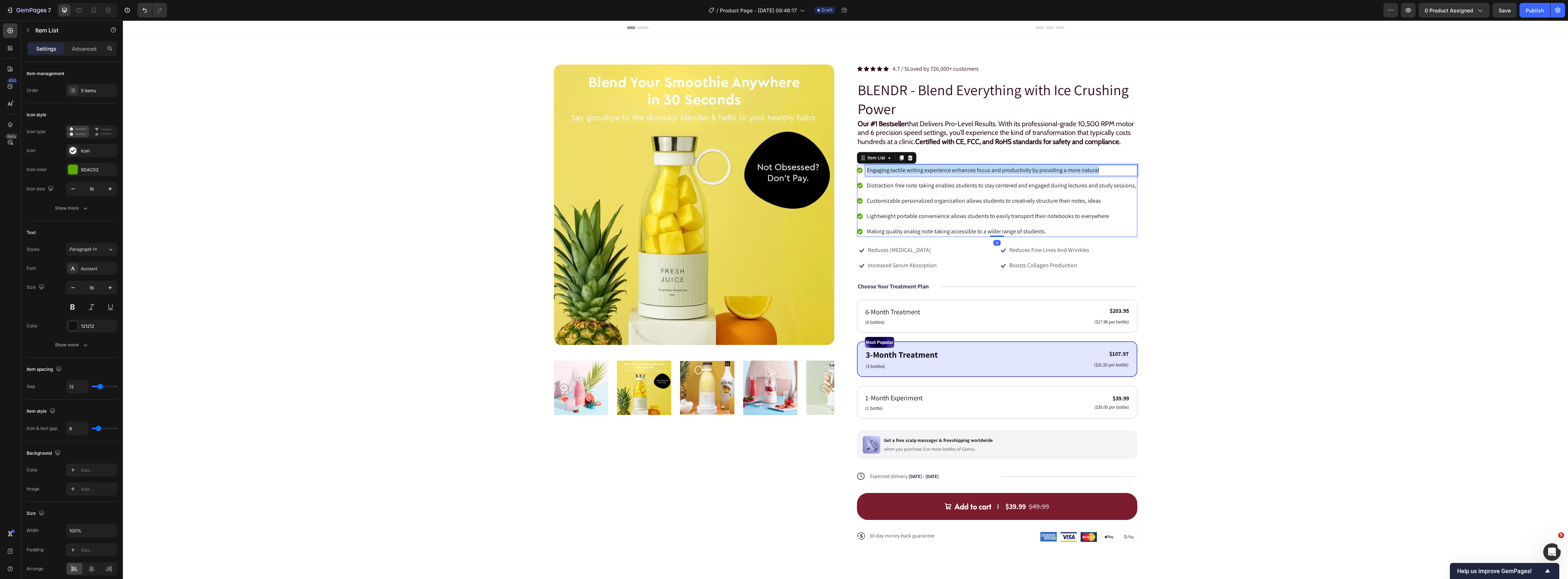
click at [905, 175] on p "Engaging tactile writing experience enhances focus and productivity by providin…" at bounding box center [1001, 170] width 270 height 9
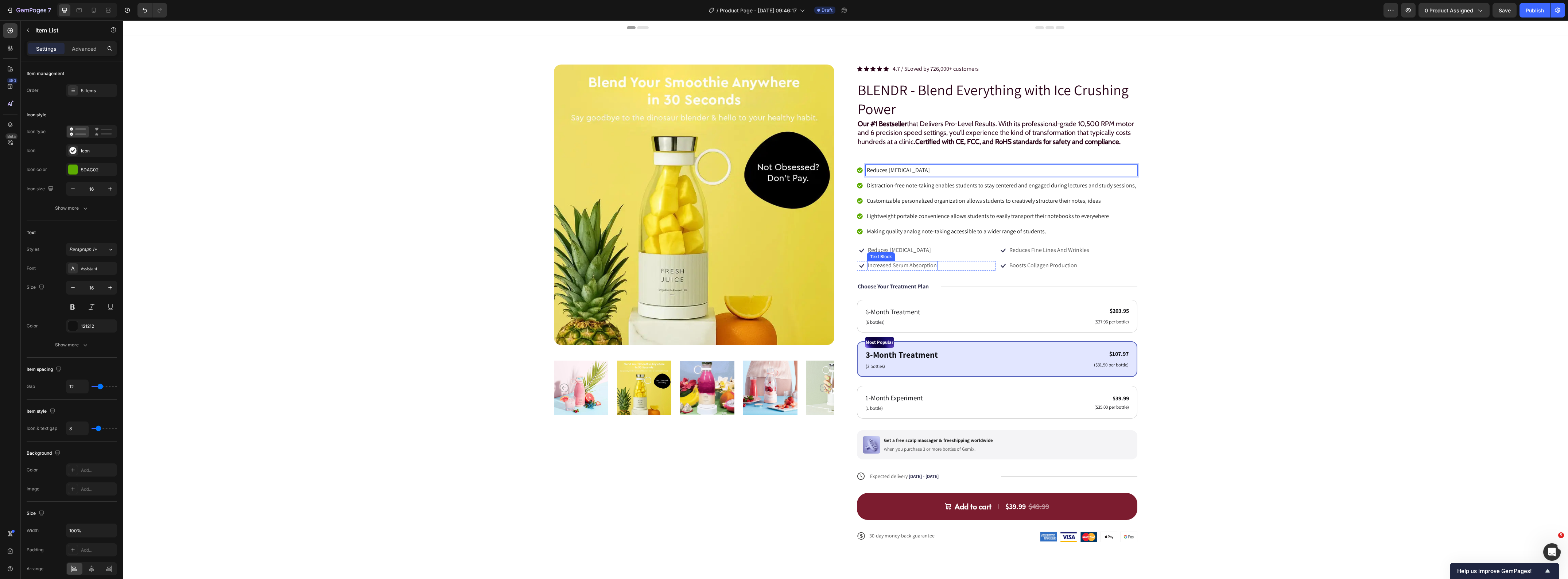
click at [899, 270] on p "Increased Serum Absorption" at bounding box center [902, 265] width 69 height 8
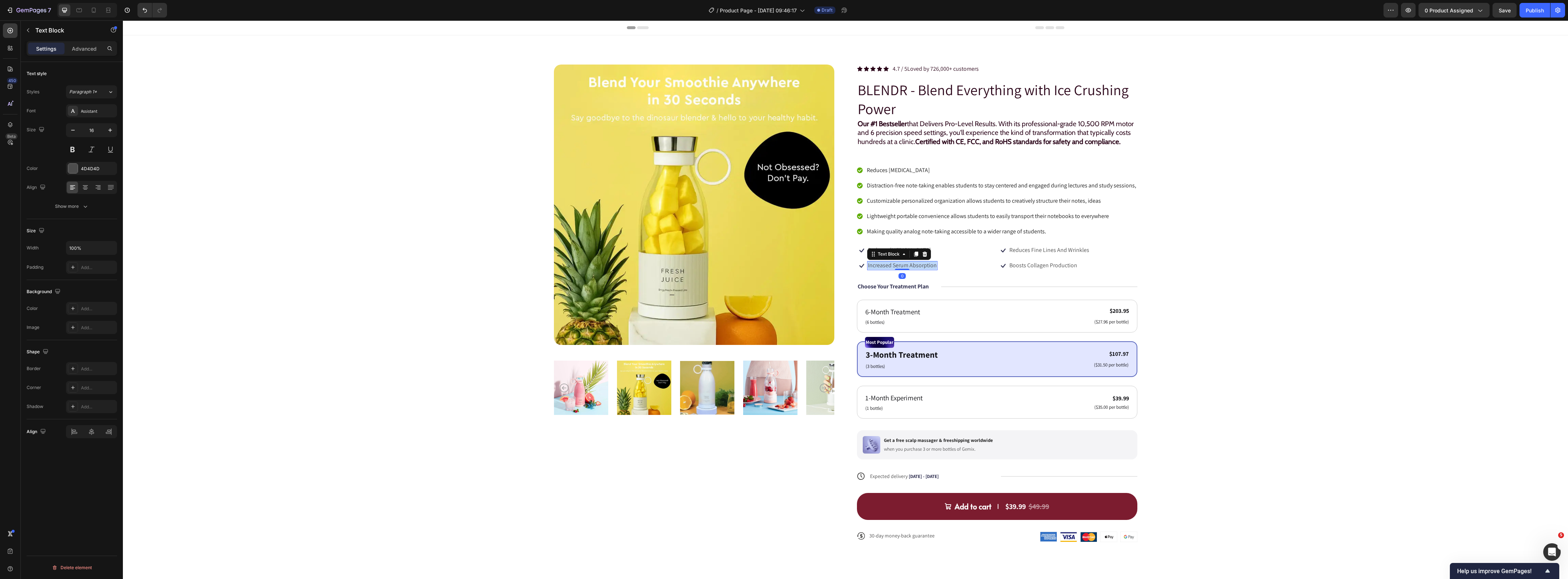
click at [899, 270] on p "Increased Serum Absorption" at bounding box center [902, 265] width 69 height 8
copy p "Increased Serum Absorption"
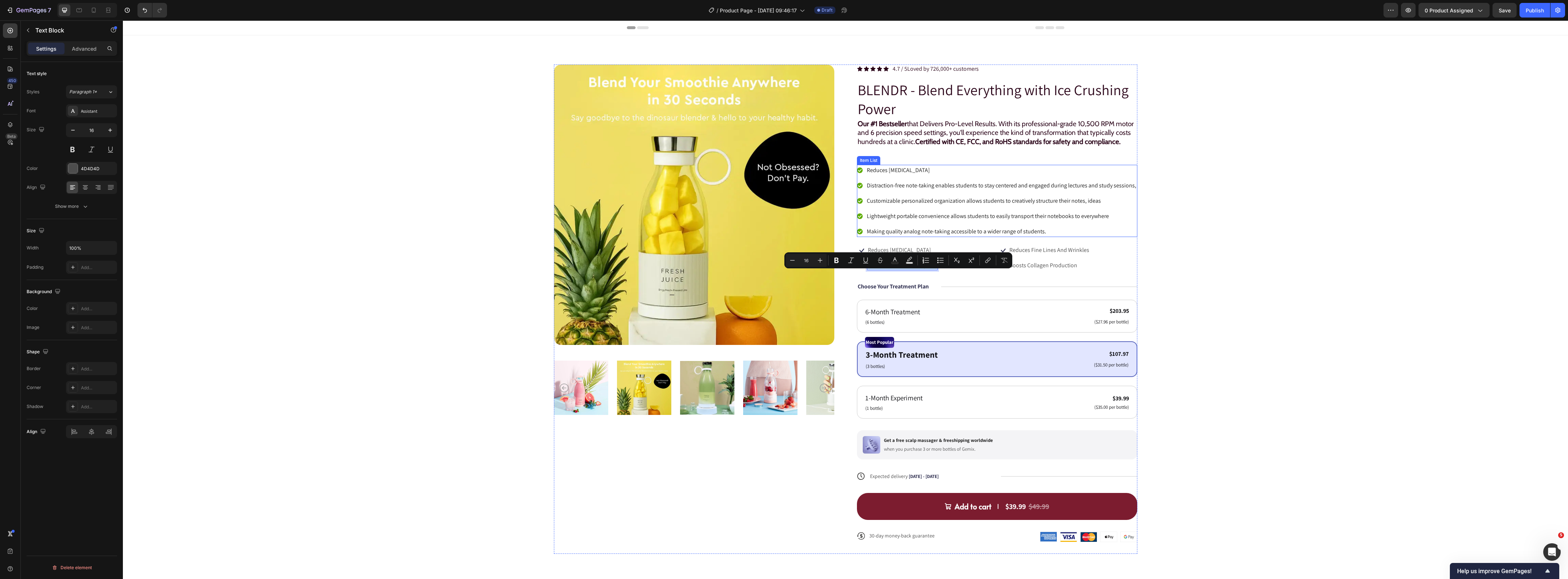
click at [890, 190] on p "Distraction-free note-taking enables students to stay centered and engaged duri…" at bounding box center [1001, 186] width 270 height 9
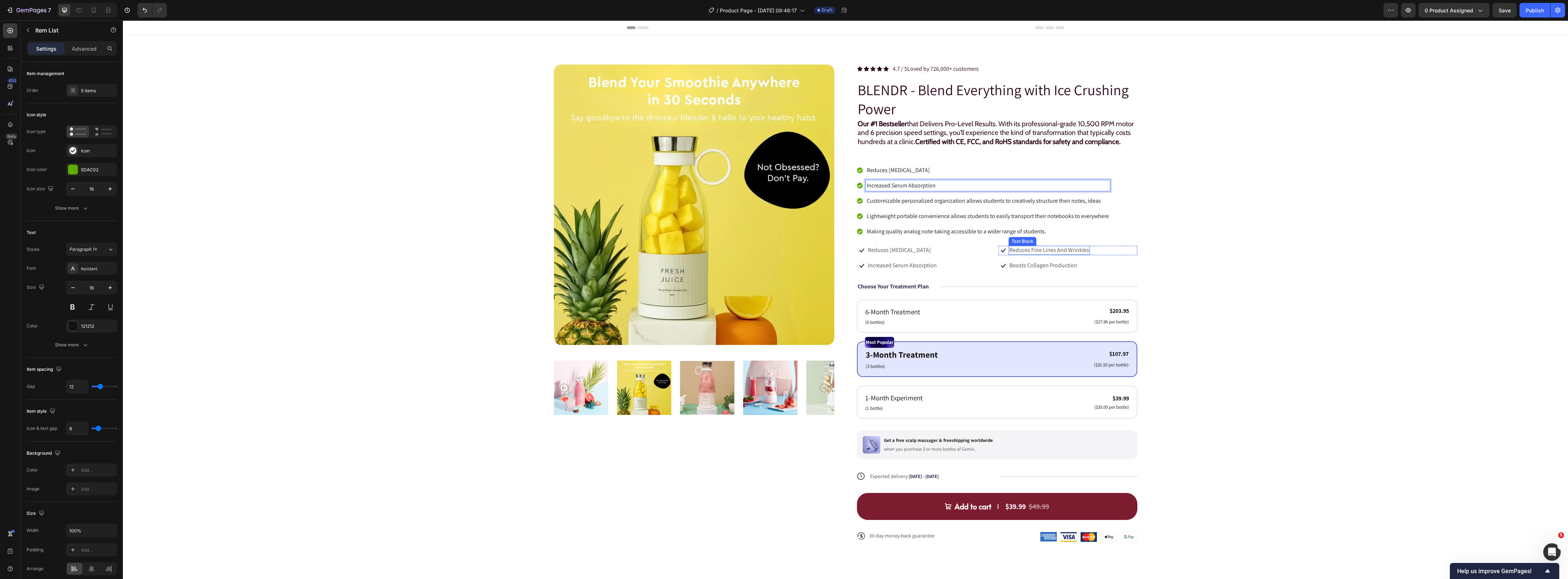
click at [1033, 254] on p "Reduces Fine Lines And Wrinkles" at bounding box center [1049, 250] width 80 height 8
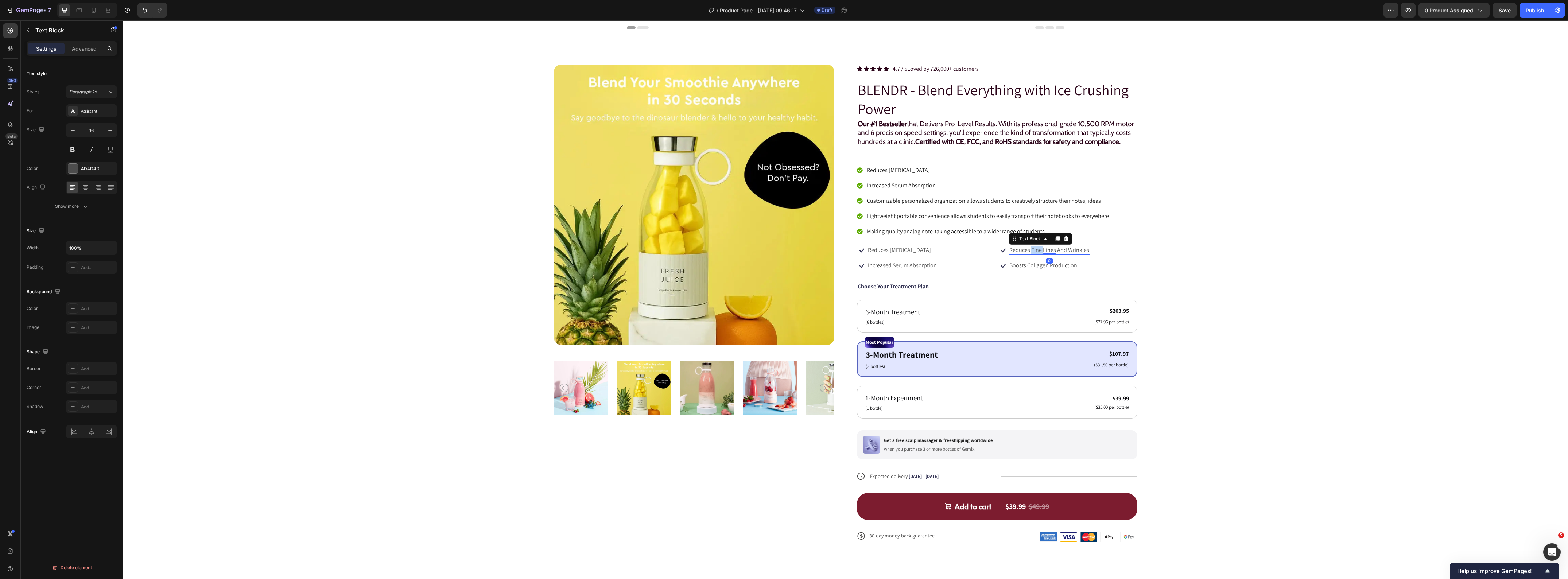
click at [1033, 254] on p "Reduces Fine Lines And Wrinkles" at bounding box center [1049, 250] width 80 height 8
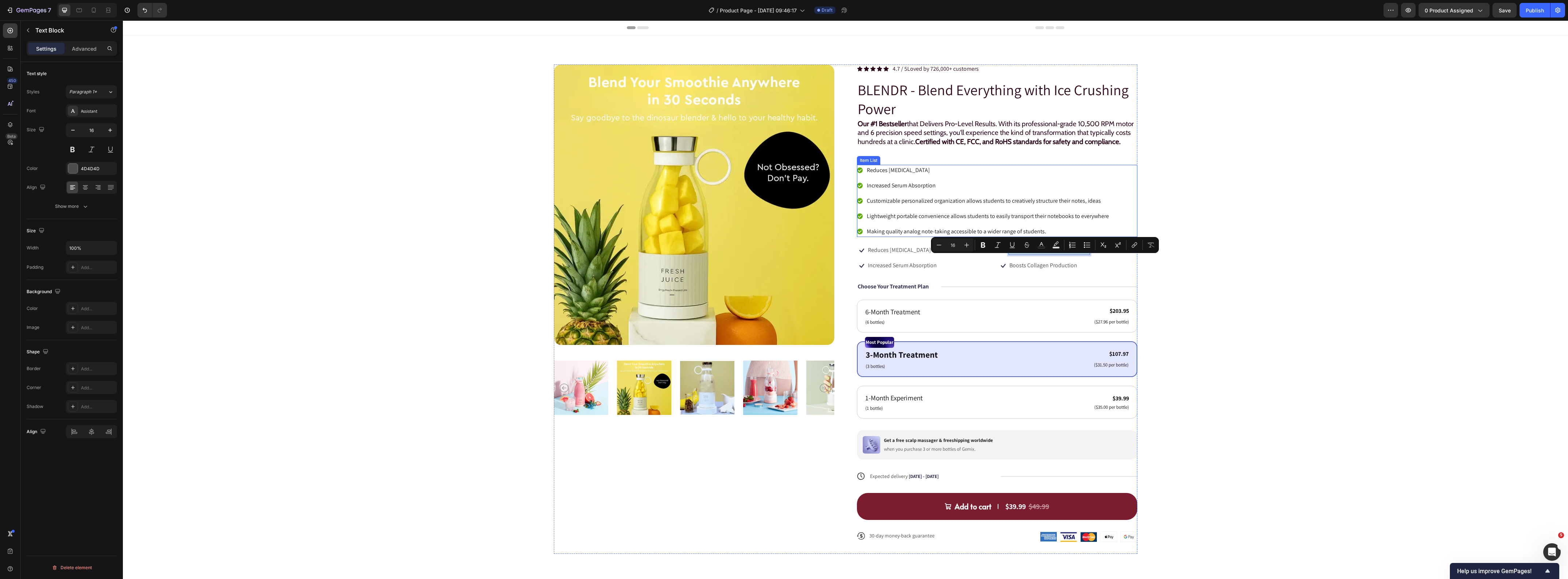
copy p "Reduces Fine Lines And Wrinkles"
click at [877, 205] on p "Customizable personalized organization allows students to creatively structure …" at bounding box center [988, 201] width 242 height 9
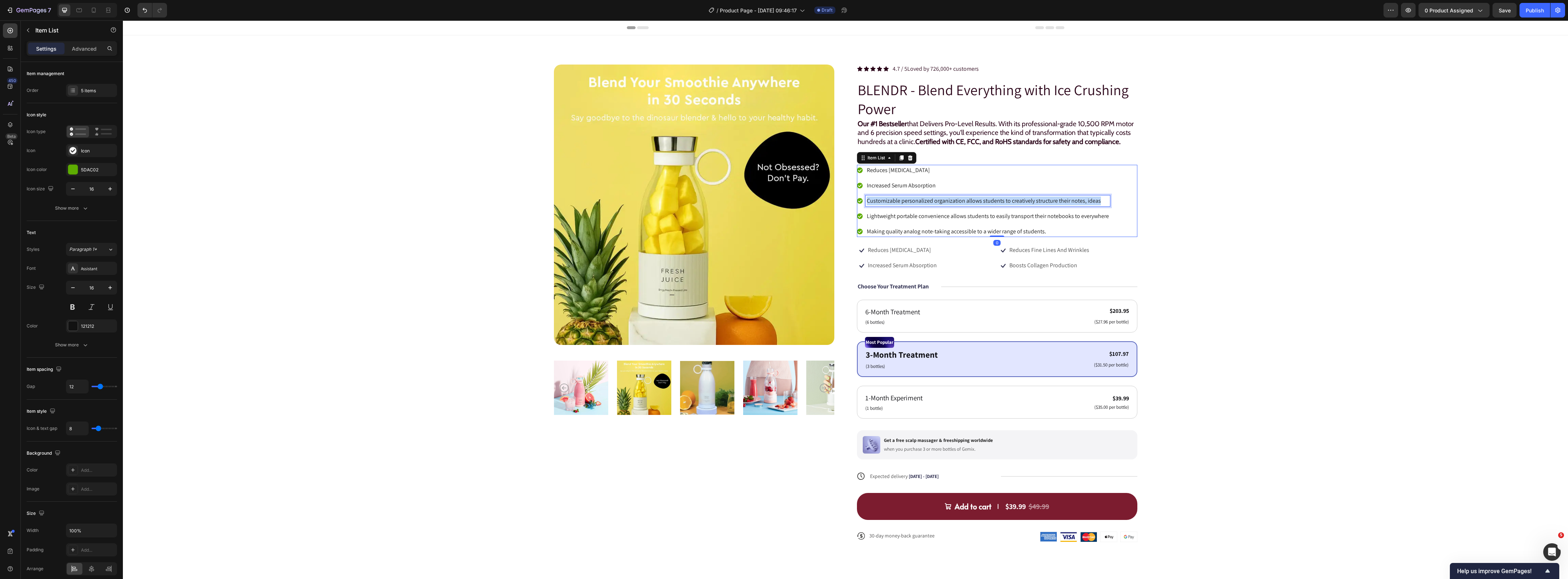
click at [877, 205] on p "Customizable personalized organization allows students to creatively structure …" at bounding box center [988, 201] width 242 height 9
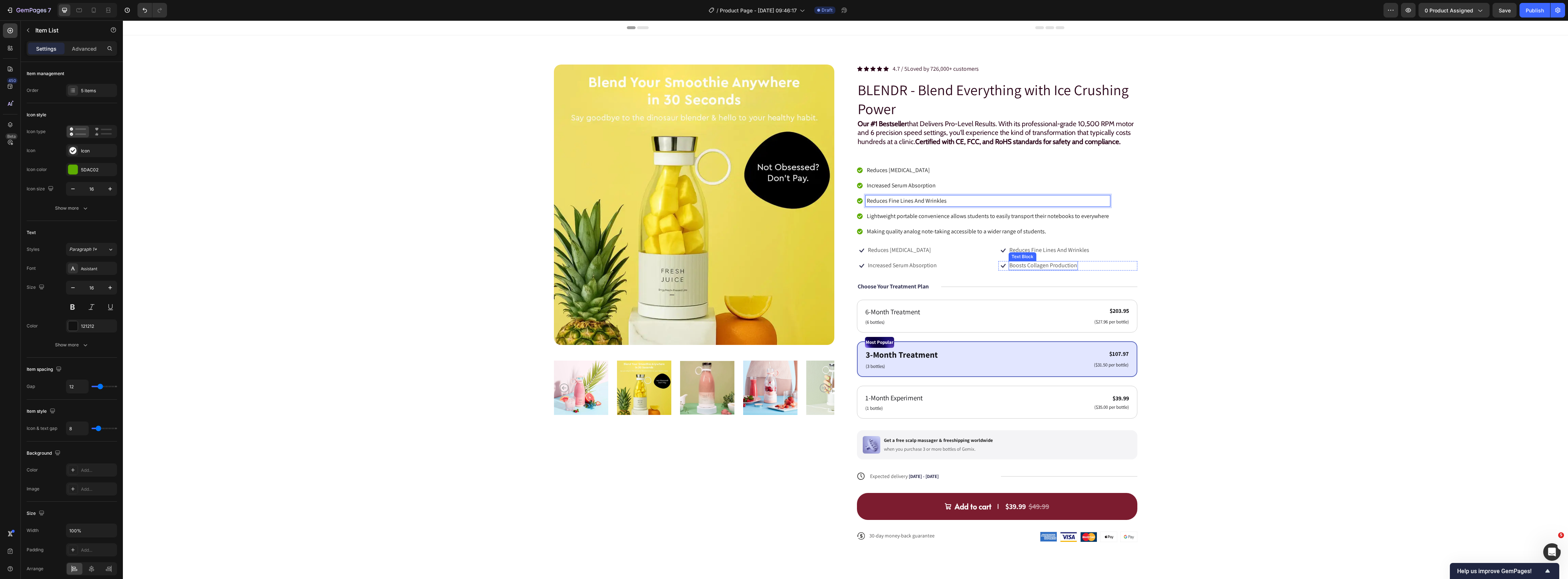
click at [1031, 270] on p "Boosts Collagen Production" at bounding box center [1043, 265] width 68 height 8
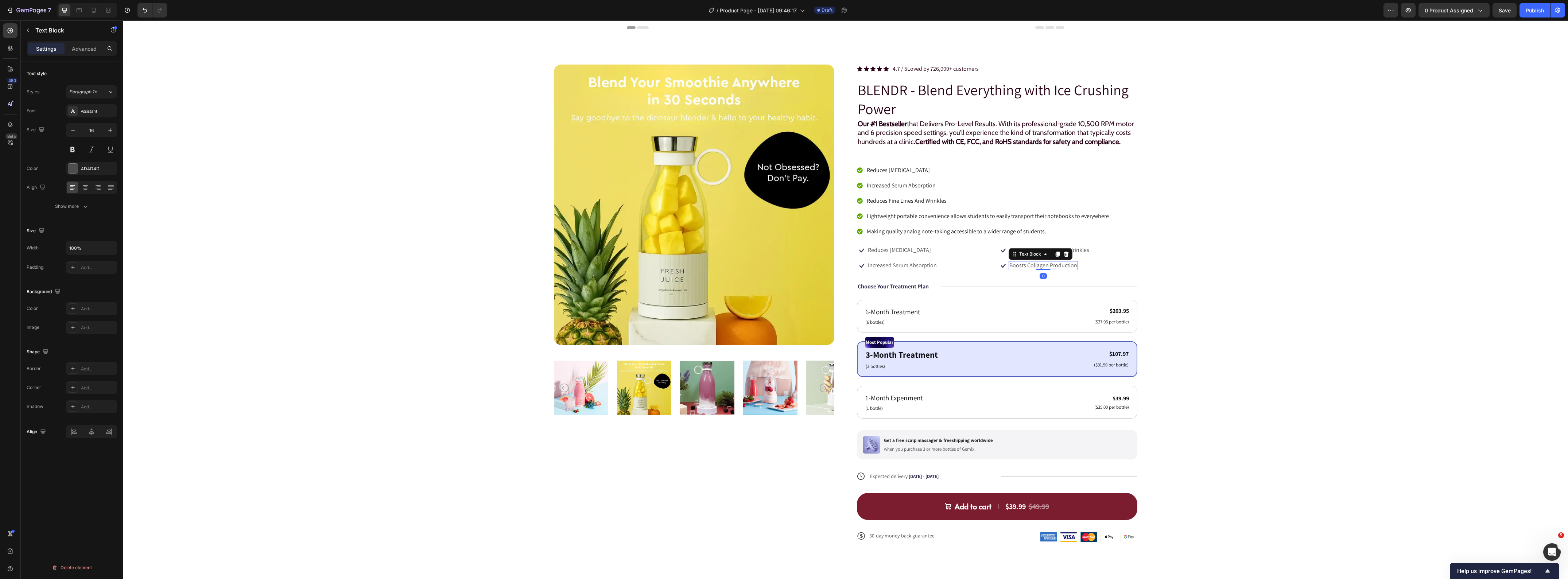
click at [1031, 270] on p "Boosts Collagen Production" at bounding box center [1043, 265] width 68 height 8
copy p "Boosts Collagen Production"
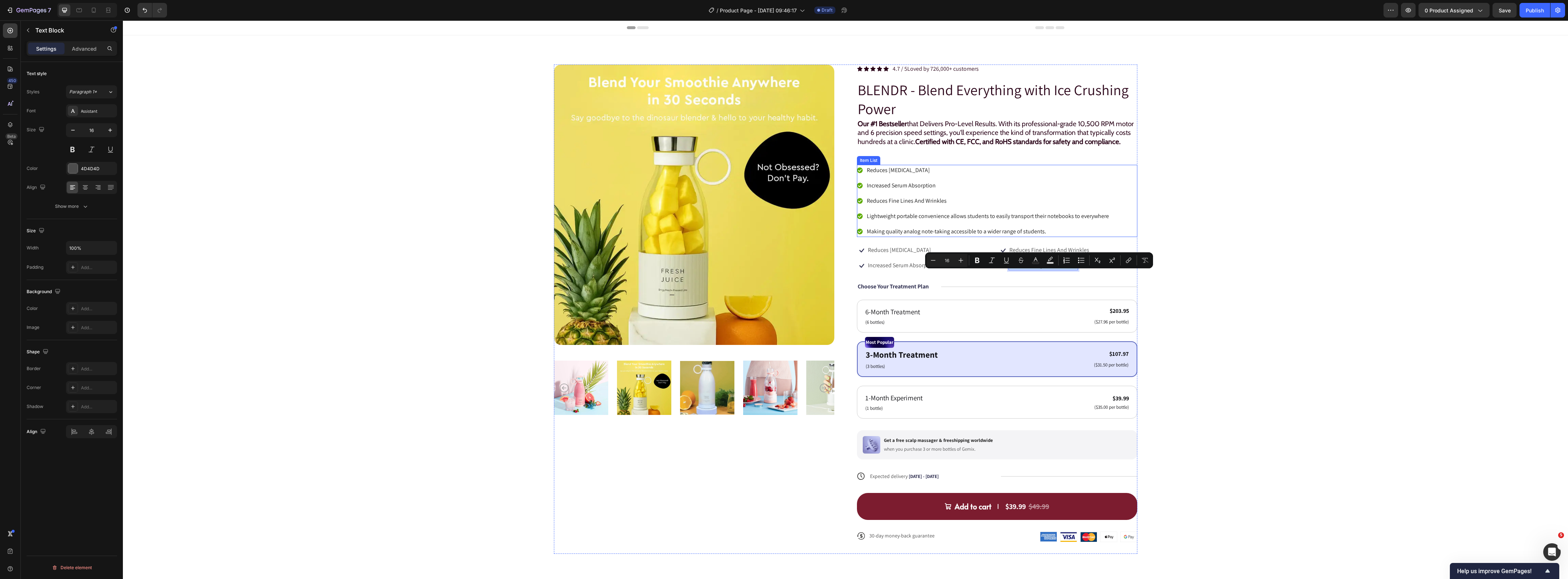
click at [877, 220] on p "Lightweight portable convenience allows students to easily transport their note…" at bounding box center [988, 216] width 242 height 9
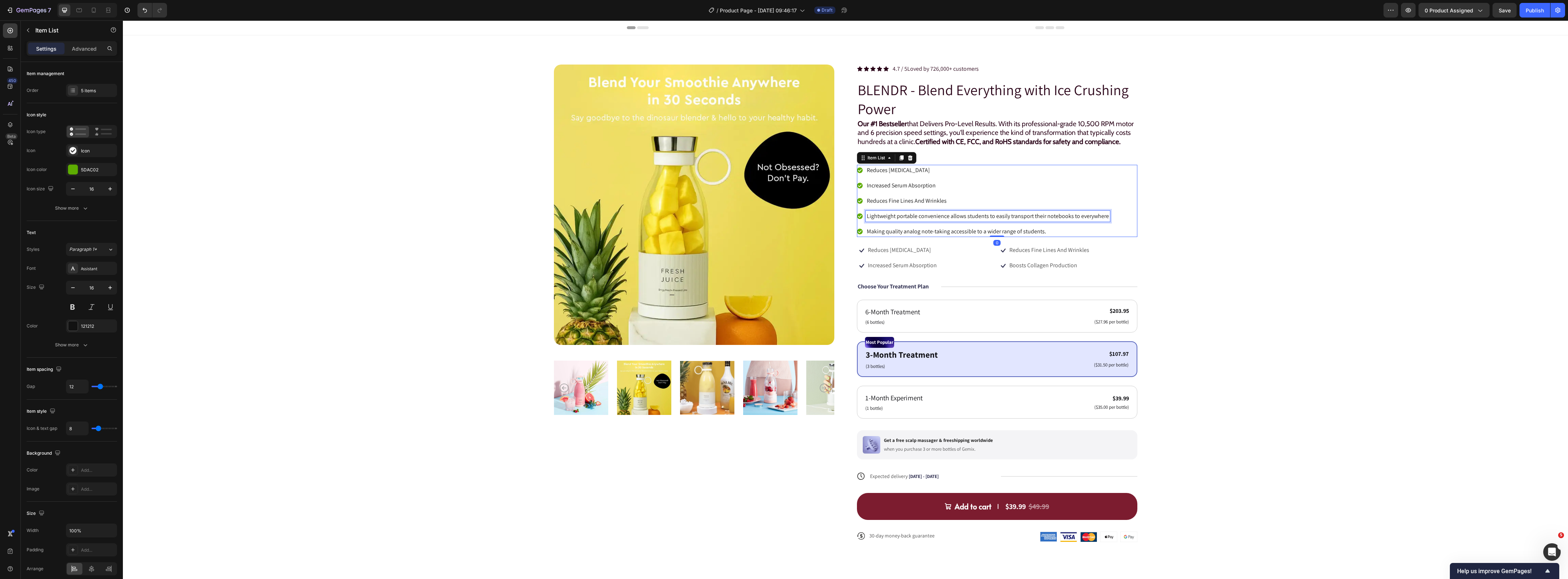
click at [877, 220] on p "Lightweight portable convenience allows students to easily transport their note…" at bounding box center [988, 216] width 242 height 9
click at [897, 236] on p "Making quality analog note-taking accessible to a wider range of students." at bounding box center [956, 231] width 180 height 9
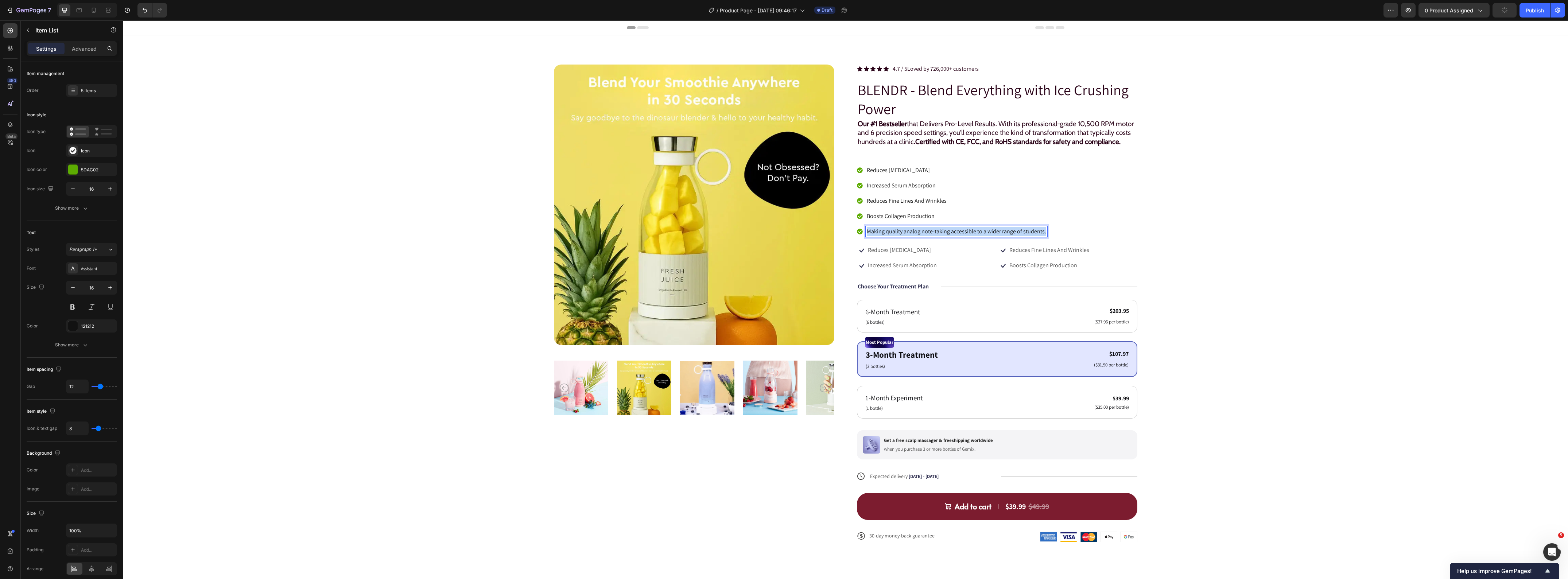
click at [897, 236] on p "Making quality analog note-taking accessible to a wider range of students." at bounding box center [956, 231] width 180 height 9
click at [1318, 240] on div "Product Images Icon Icon Icon Icon Icon Icon List 4.7 / 5 Loved by 726,000+ cus…" at bounding box center [845, 309] width 1387 height 490
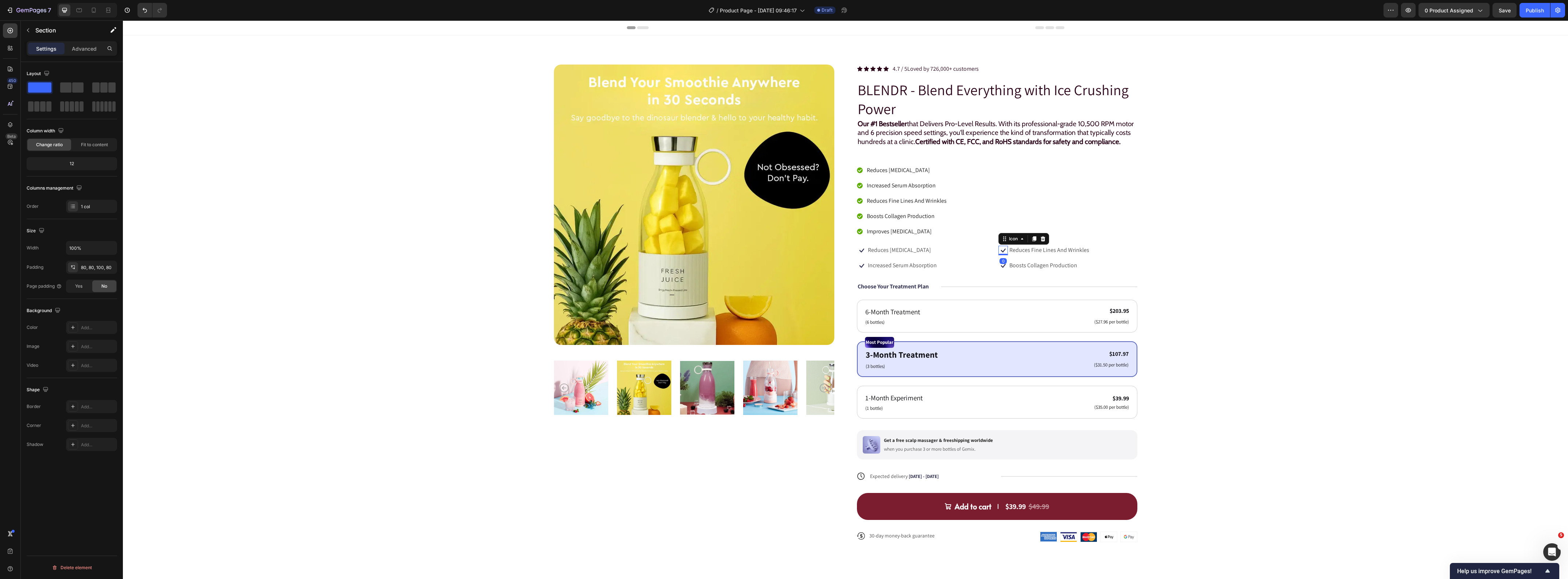
click at [998, 255] on icon at bounding box center [1003, 251] width 10 height 10
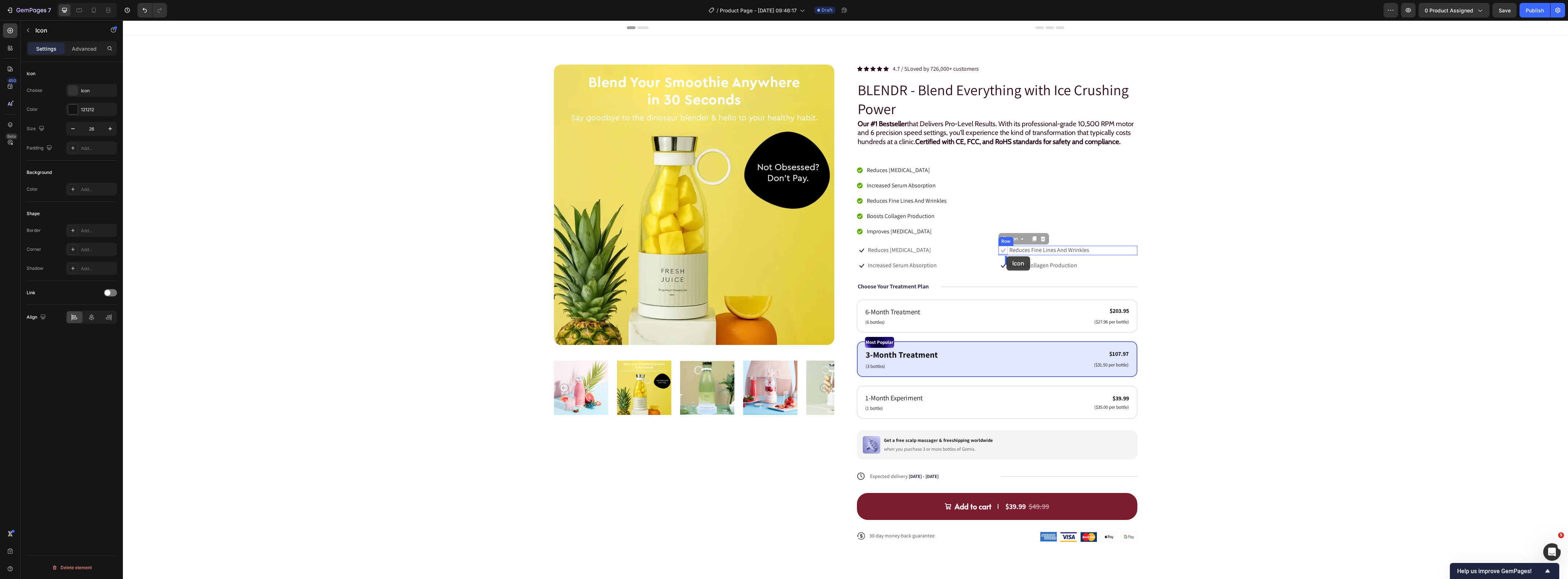
drag, startPoint x: 999, startPoint y: 251, endPoint x: 1005, endPoint y: 258, distance: 9.2
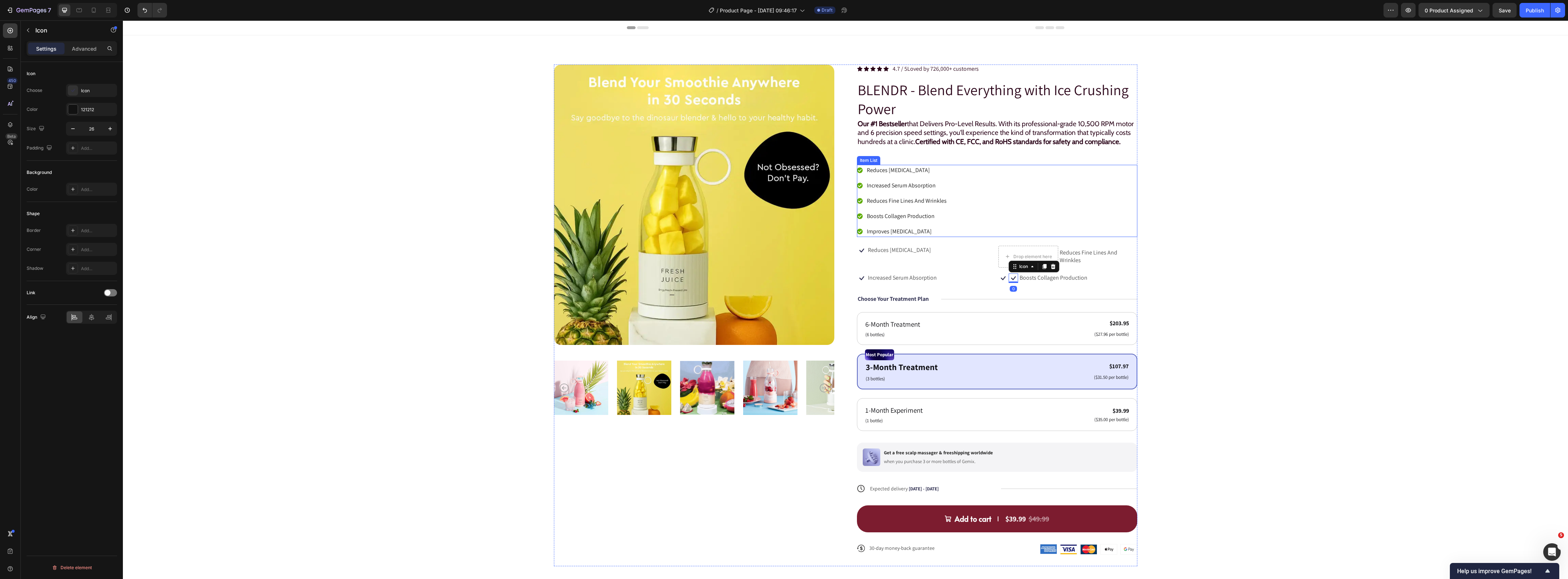
click at [857, 174] on icon at bounding box center [860, 170] width 6 height 6
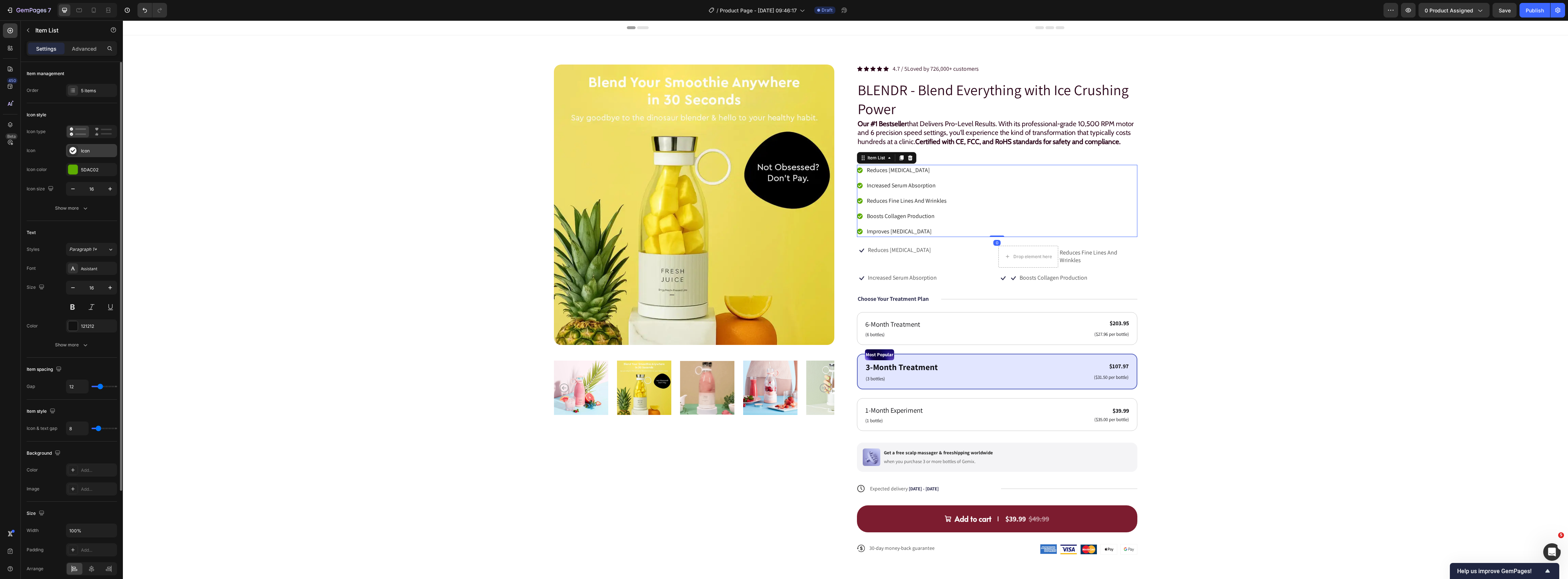
click at [97, 147] on div "Icon" at bounding box center [91, 151] width 51 height 13
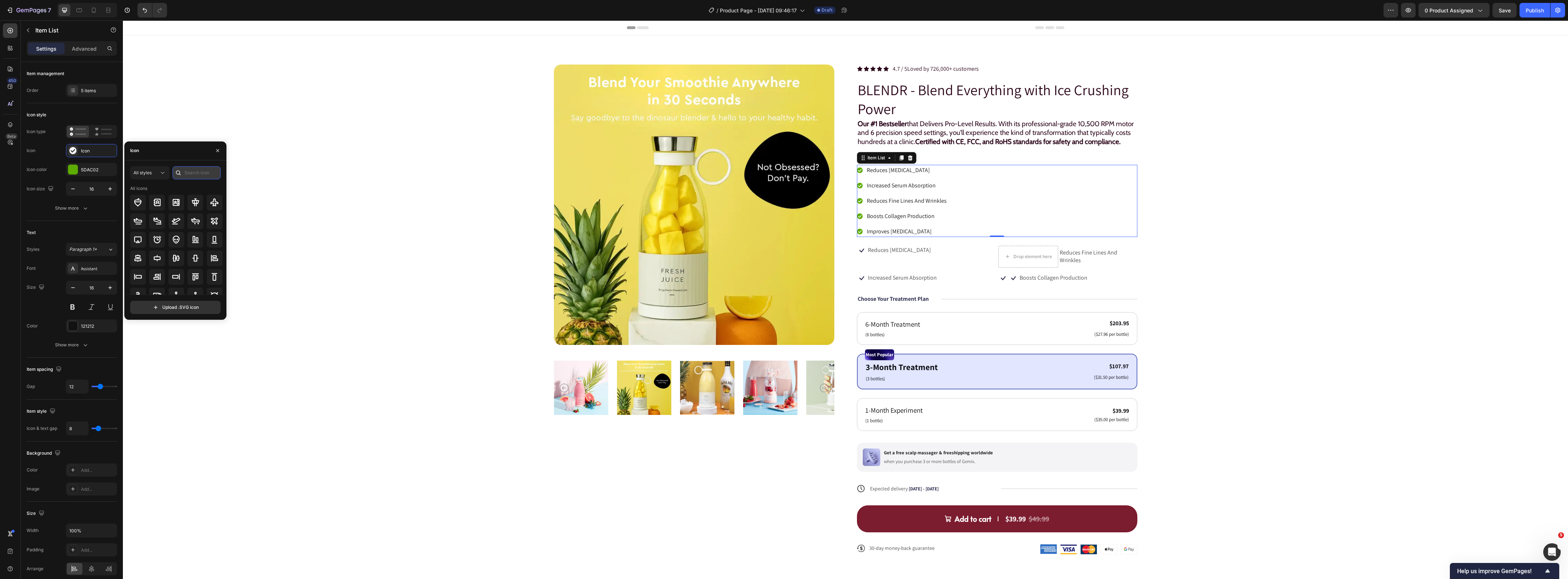
click at [197, 175] on input "text" at bounding box center [196, 173] width 48 height 13
type input "check"
click at [192, 201] on icon at bounding box center [195, 202] width 9 height 9
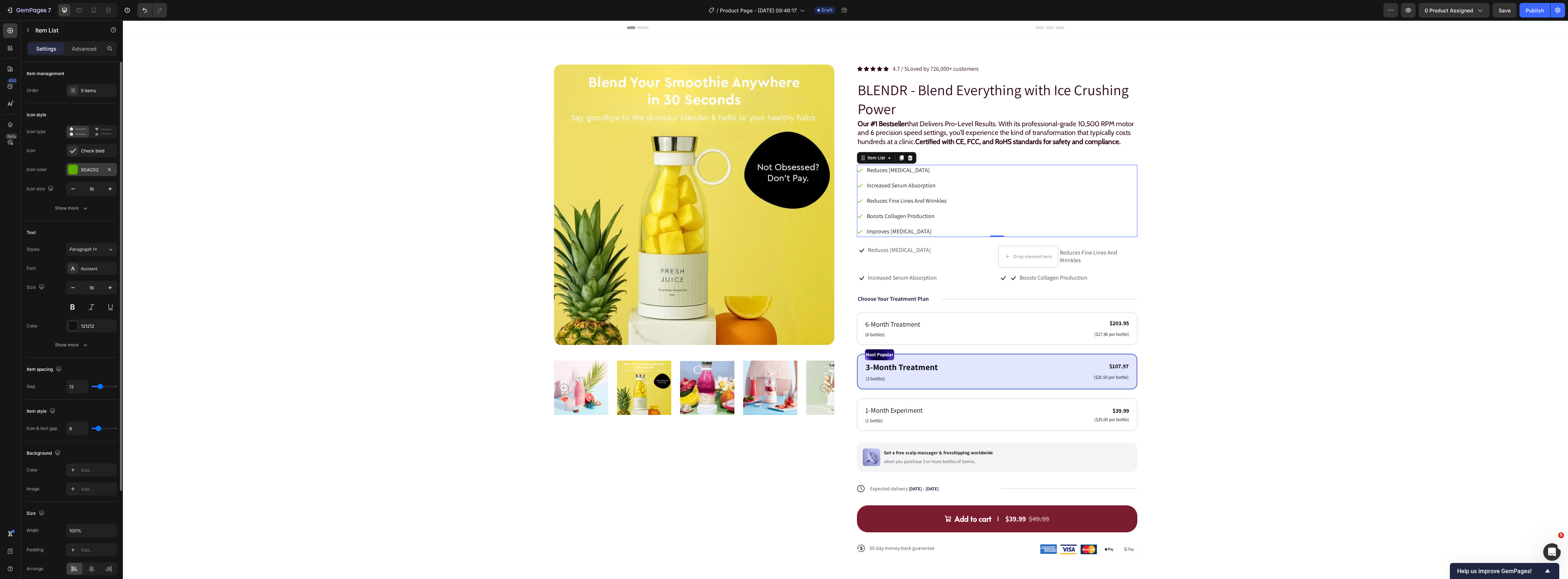
click at [76, 174] on div at bounding box center [72, 169] width 10 height 10
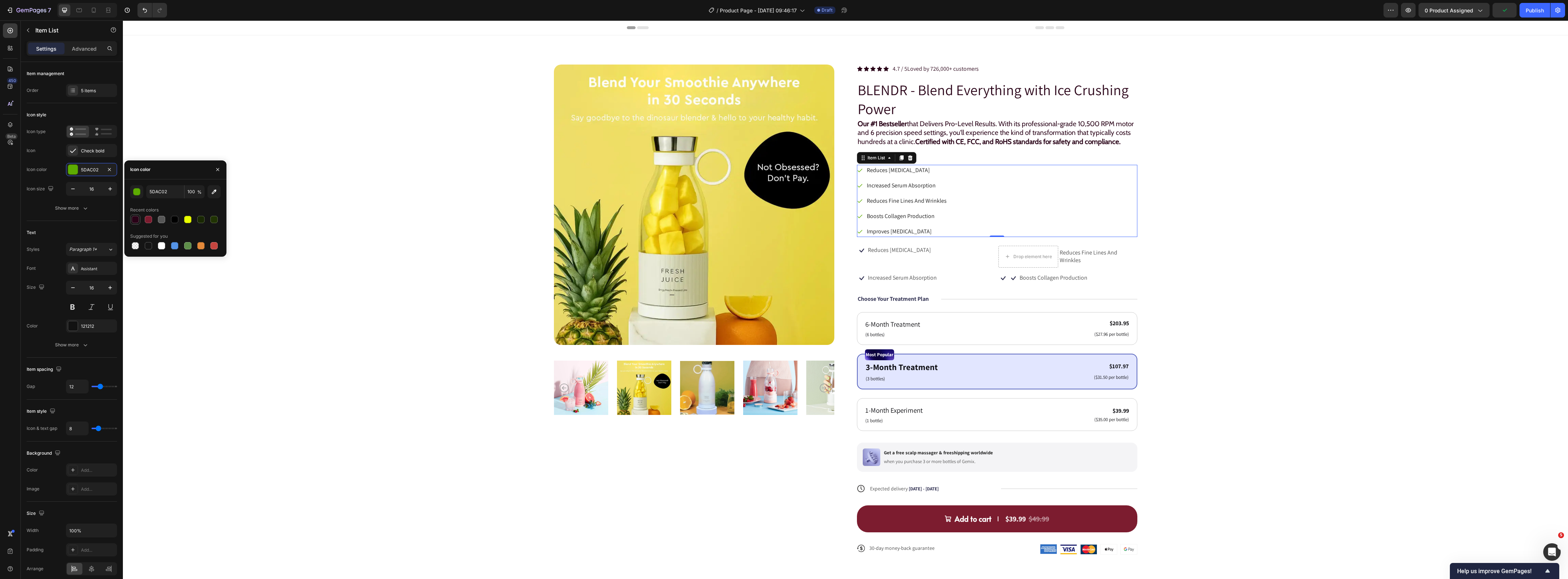
click at [135, 222] on div at bounding box center [135, 220] width 7 height 7
type input "290217"
click at [1313, 206] on div "Product Images Icon Icon Icon Icon Icon Icon List 4.7 / 5 Loved by 726,000+ cus…" at bounding box center [845, 315] width 1387 height 502
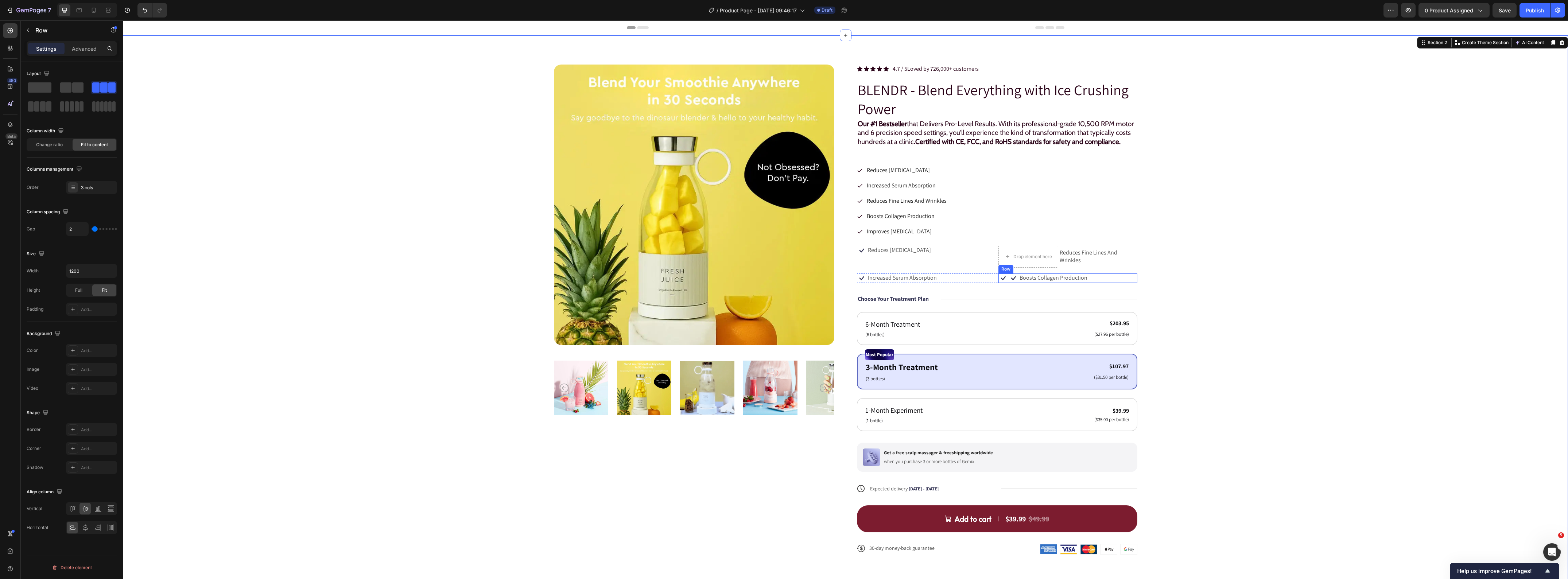
click at [1113, 283] on div "Icon Icon Boosts Collagen Production Text Block Row" at bounding box center [1068, 278] width 139 height 10
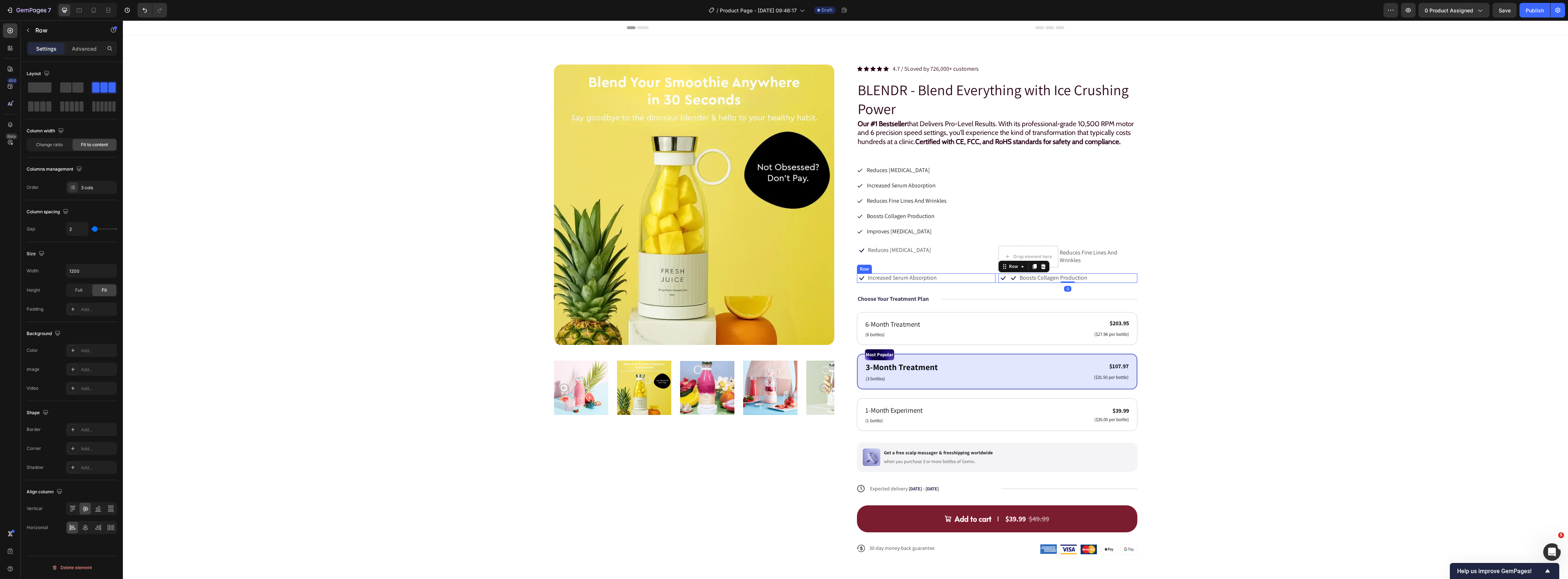
click at [949, 283] on div "Icon Increased Serum Absorption Text Block Row" at bounding box center [926, 278] width 139 height 10
click at [869, 270] on div "Row" at bounding box center [872, 267] width 12 height 7
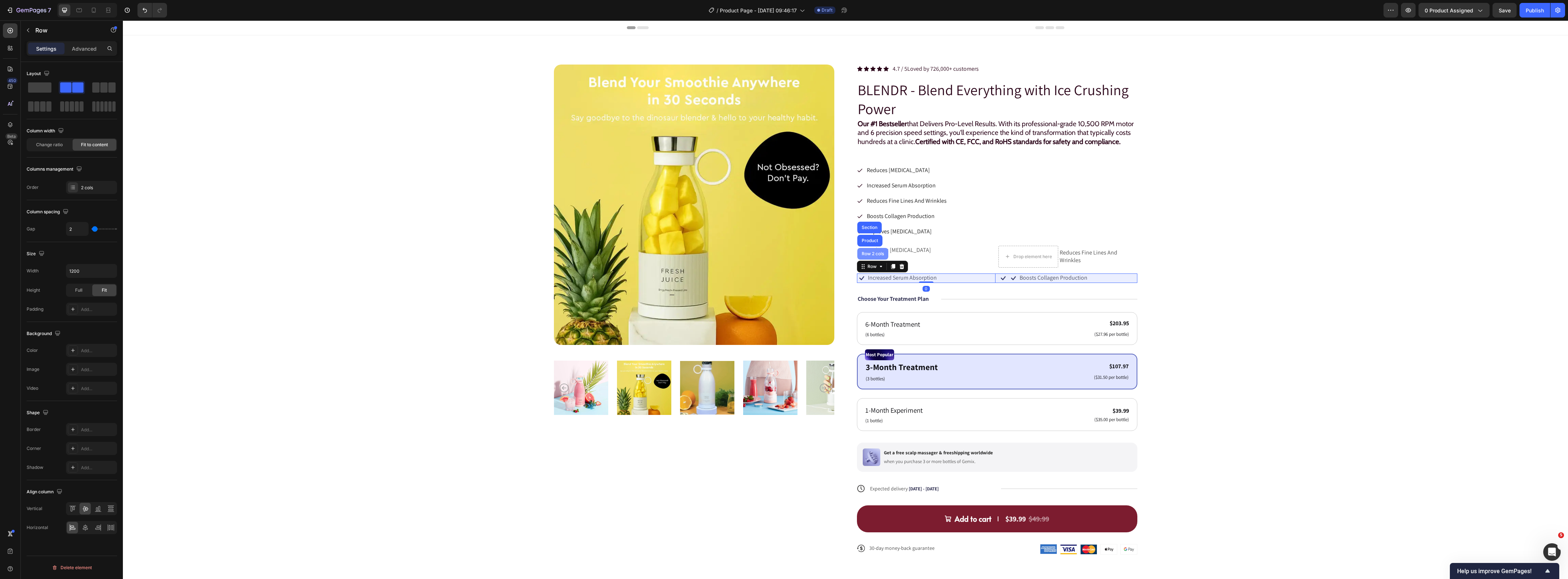
click at [866, 260] on div "Row 2 cols" at bounding box center [872, 253] width 31 height 12
click at [900, 271] on div at bounding box center [901, 267] width 9 height 9
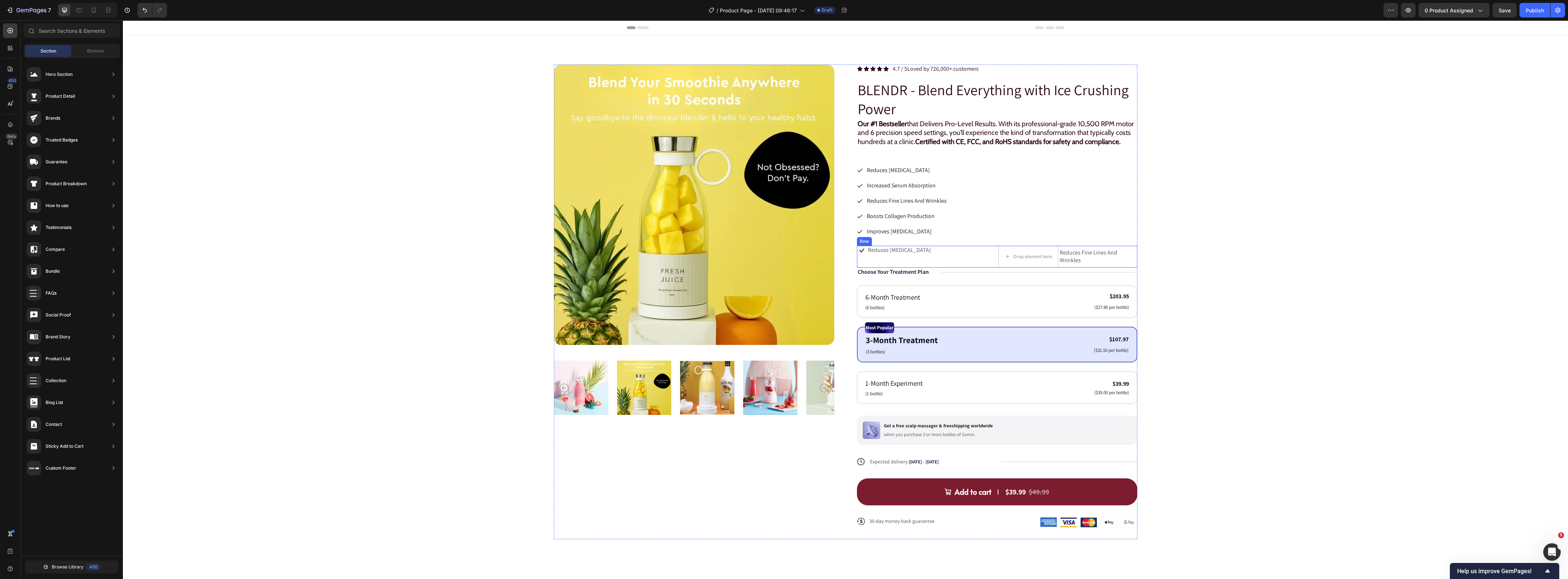
click at [933, 268] on div "Icon Reduces [MEDICAL_DATA] Text Block Row" at bounding box center [926, 257] width 139 height 22
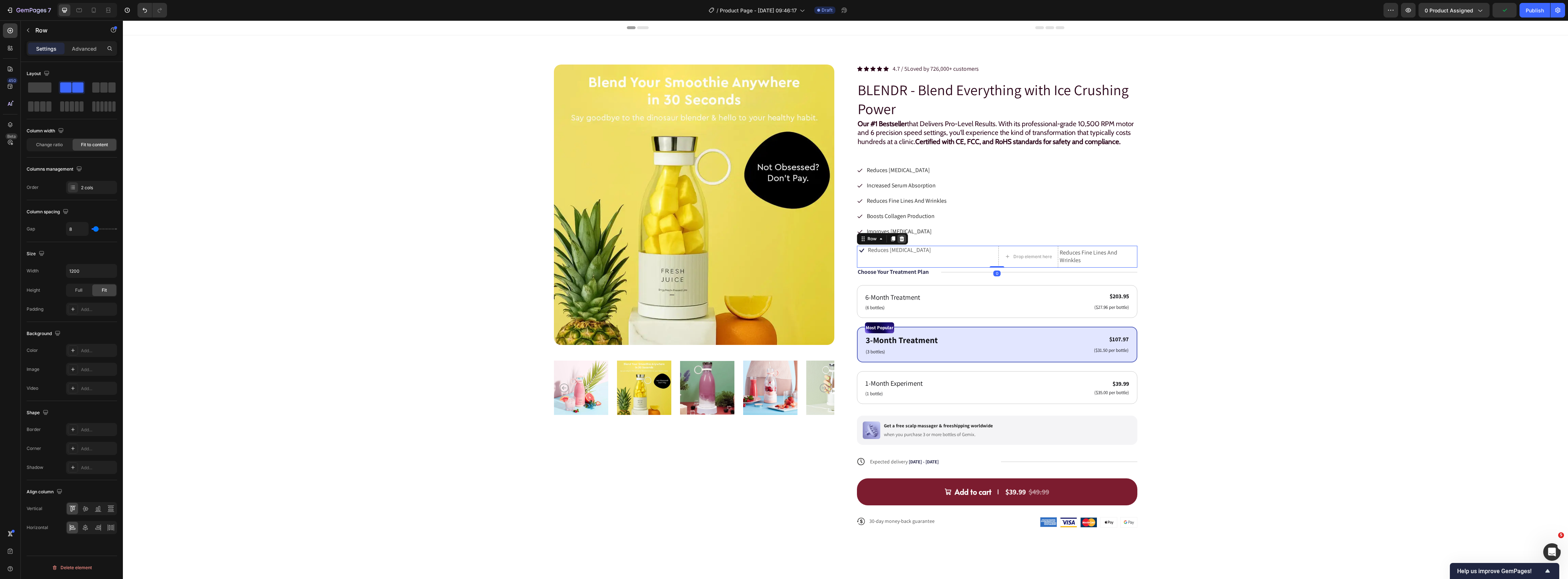
click at [899, 241] on icon at bounding box center [901, 239] width 5 height 5
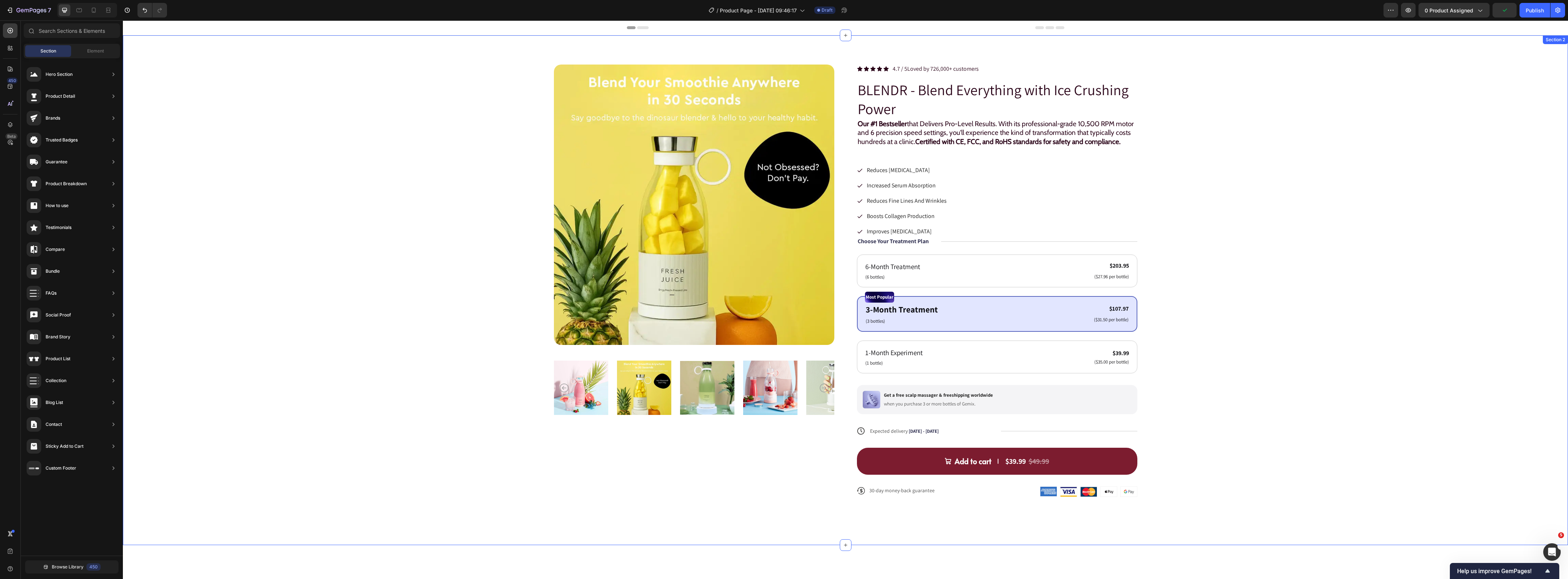
click at [1401, 260] on div "Product Images Icon Icon Icon Icon Icon Icon List 4.7 / 5 Loved by 726,000+ cus…" at bounding box center [845, 287] width 1387 height 444
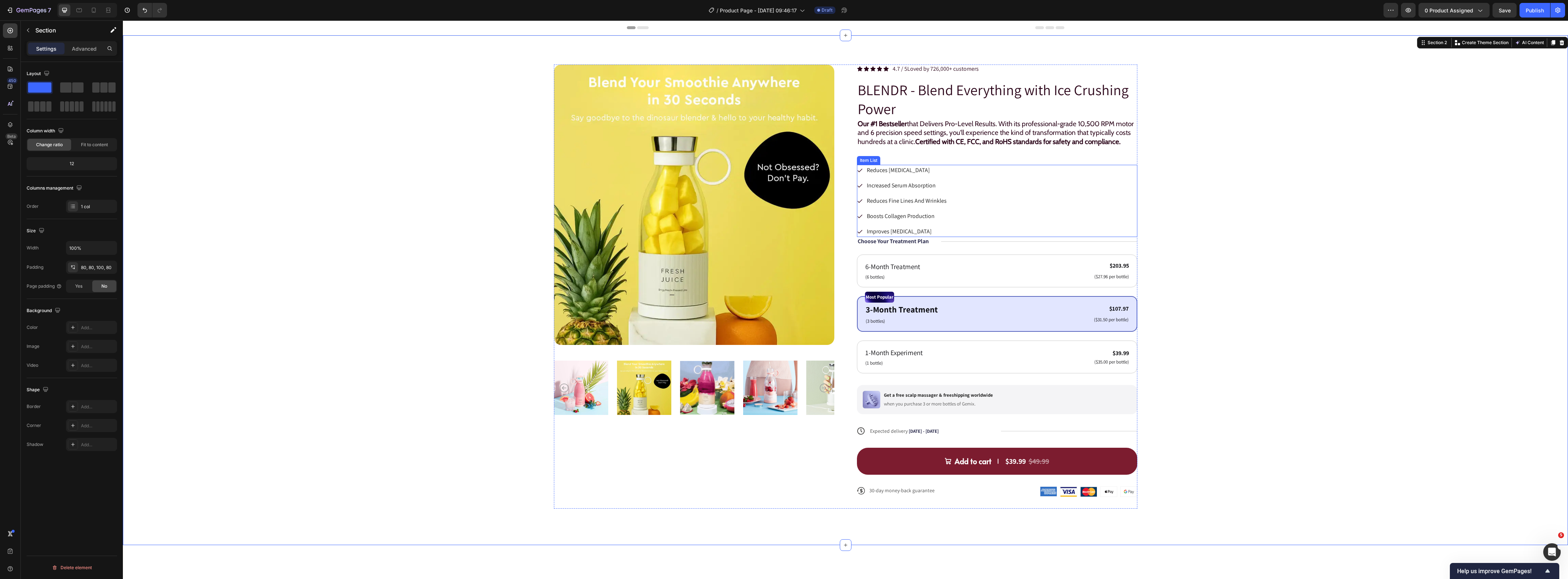
click at [1024, 237] on div "Reduces Acne Scarring Increased Serum Absorption Reduces Fine Lines And Wrinkle…" at bounding box center [997, 201] width 281 height 72
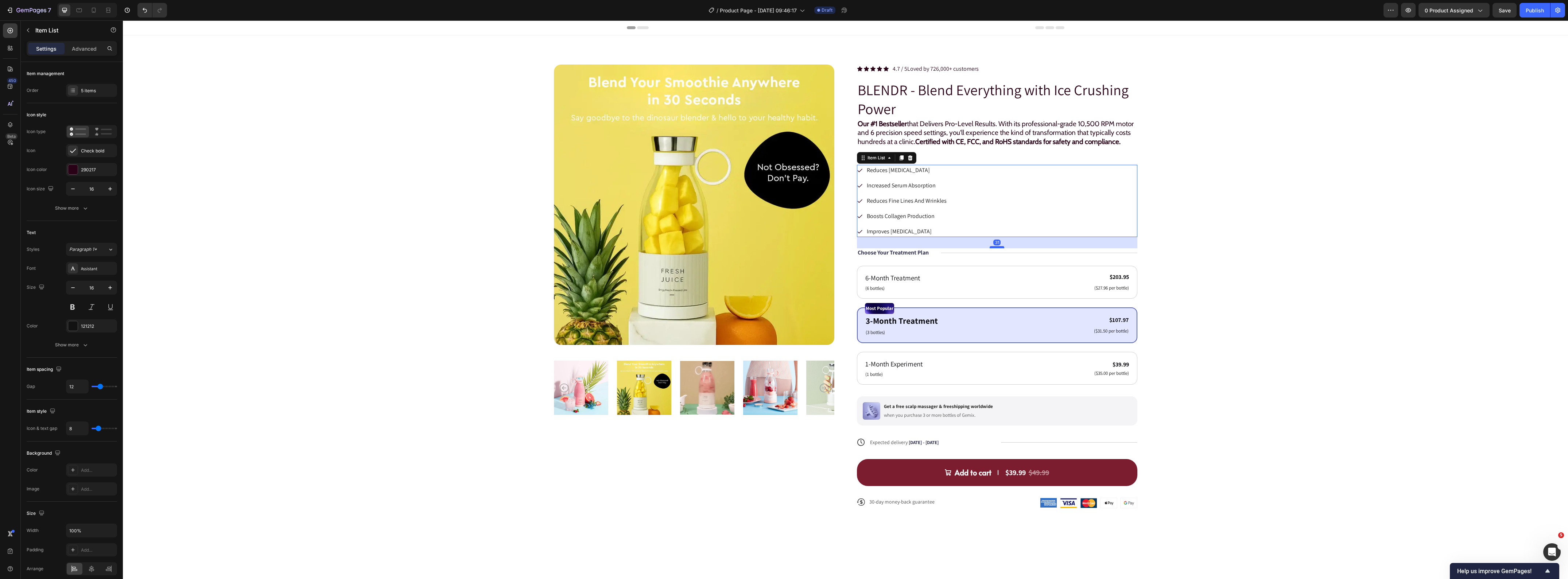
drag, startPoint x: 996, startPoint y: 246, endPoint x: 996, endPoint y: 258, distance: 12.0
click at [996, 248] on div at bounding box center [997, 247] width 15 height 2
type input "100%"
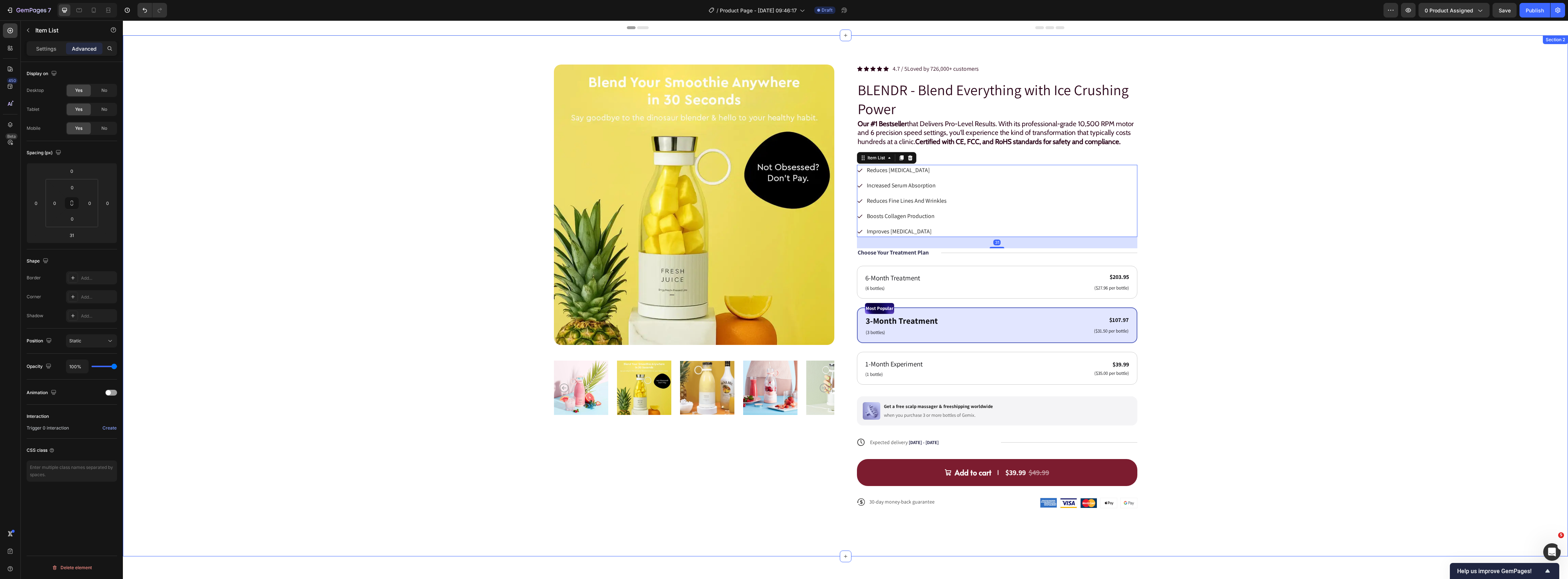
click at [1318, 240] on div "Product Images Icon Icon Icon Icon Icon Icon List 4.7 / 5 Loved by 726,000+ cus…" at bounding box center [845, 292] width 1387 height 455
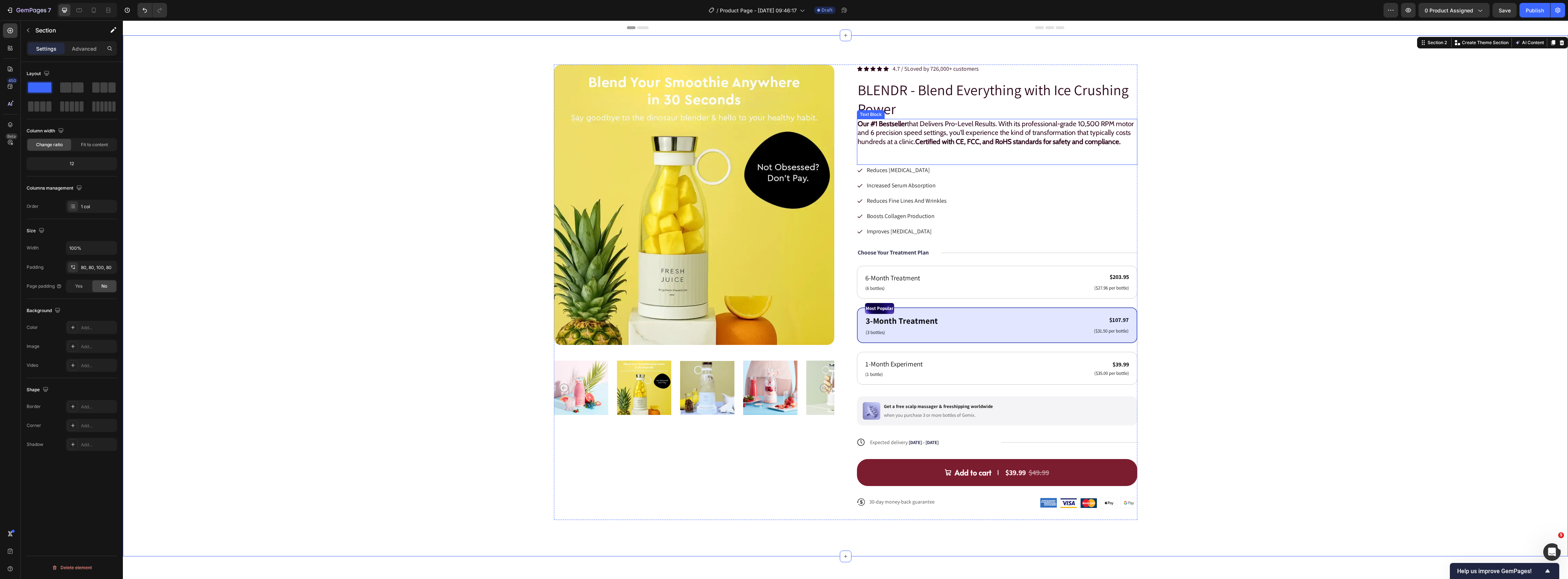
click at [967, 138] on strong "Certified with CE, FCC, and RoHS standards for safety and compliance." at bounding box center [1018, 142] width 205 height 9
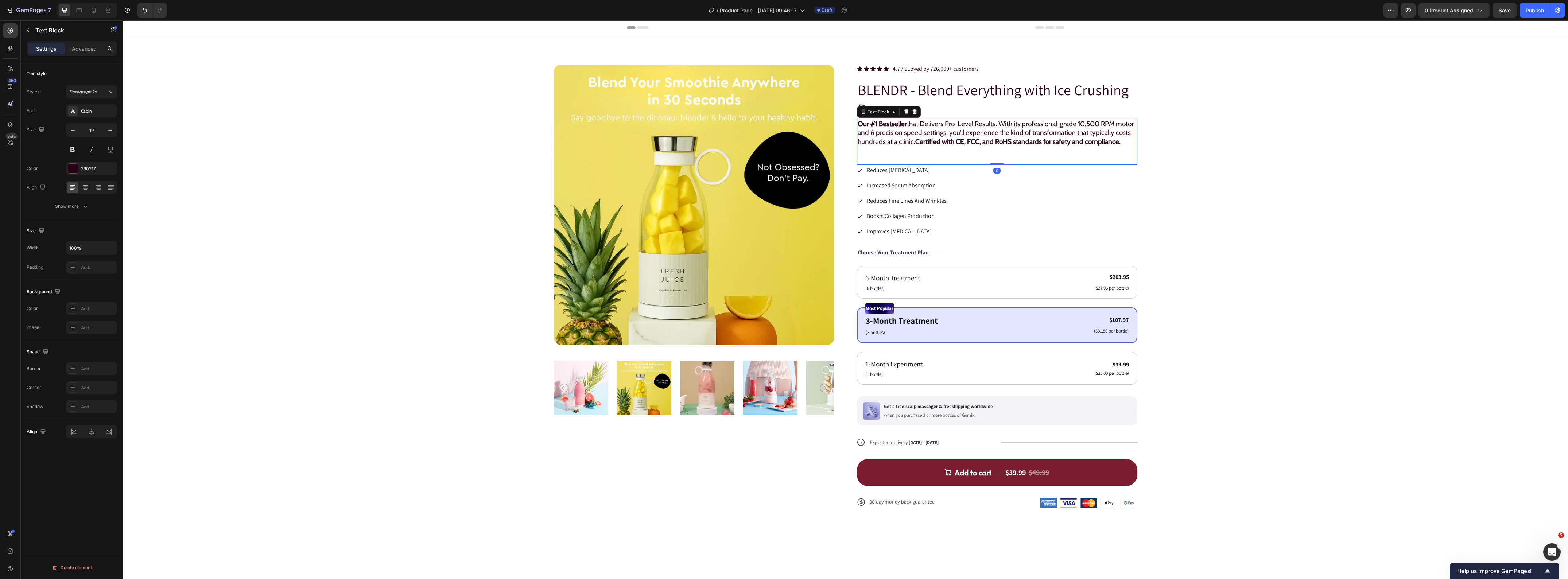
click at [949, 147] on p "Our #1 Bestseller that Delivers Pro-Level Results. With its professional-grade …" at bounding box center [997, 133] width 279 height 27
click at [893, 165] on div "Our #1 Bestseller that Delivers Pro-Level Results. With its professional-grade …" at bounding box center [997, 141] width 281 height 46
click at [83, 49] on p "Advanced" at bounding box center [84, 49] width 25 height 8
click at [72, 222] on input "48" at bounding box center [72, 219] width 15 height 11
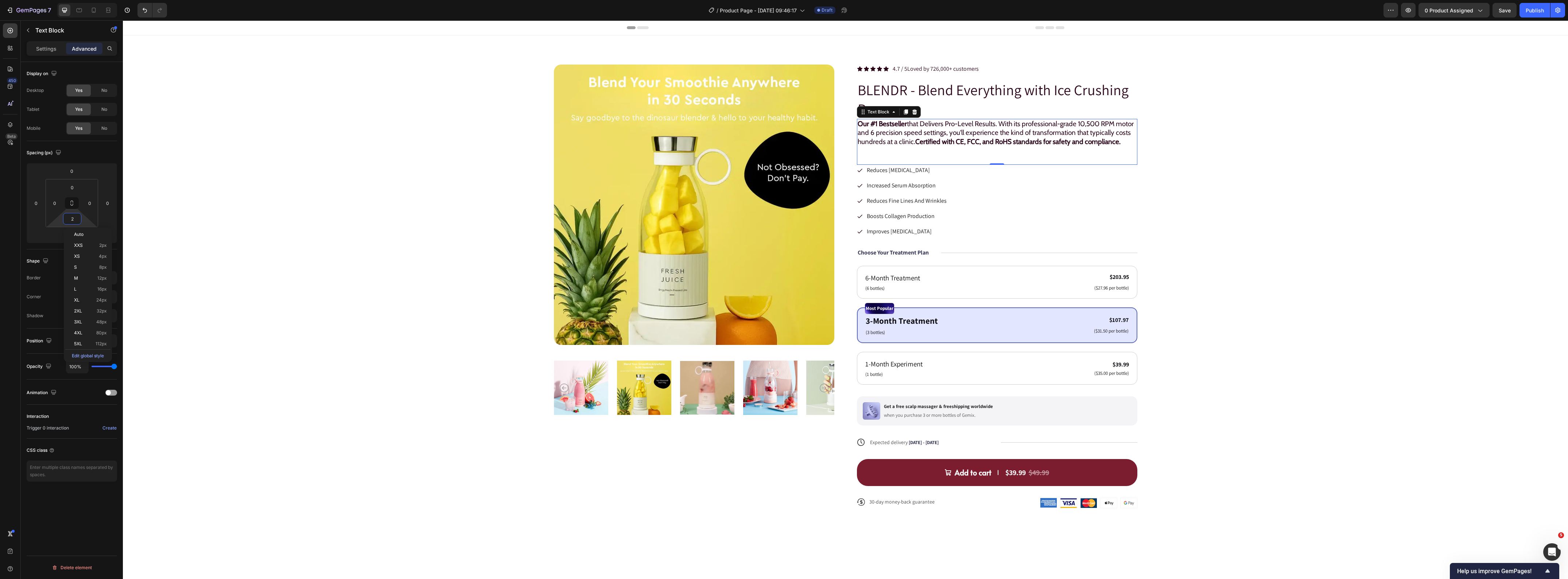
type input "20"
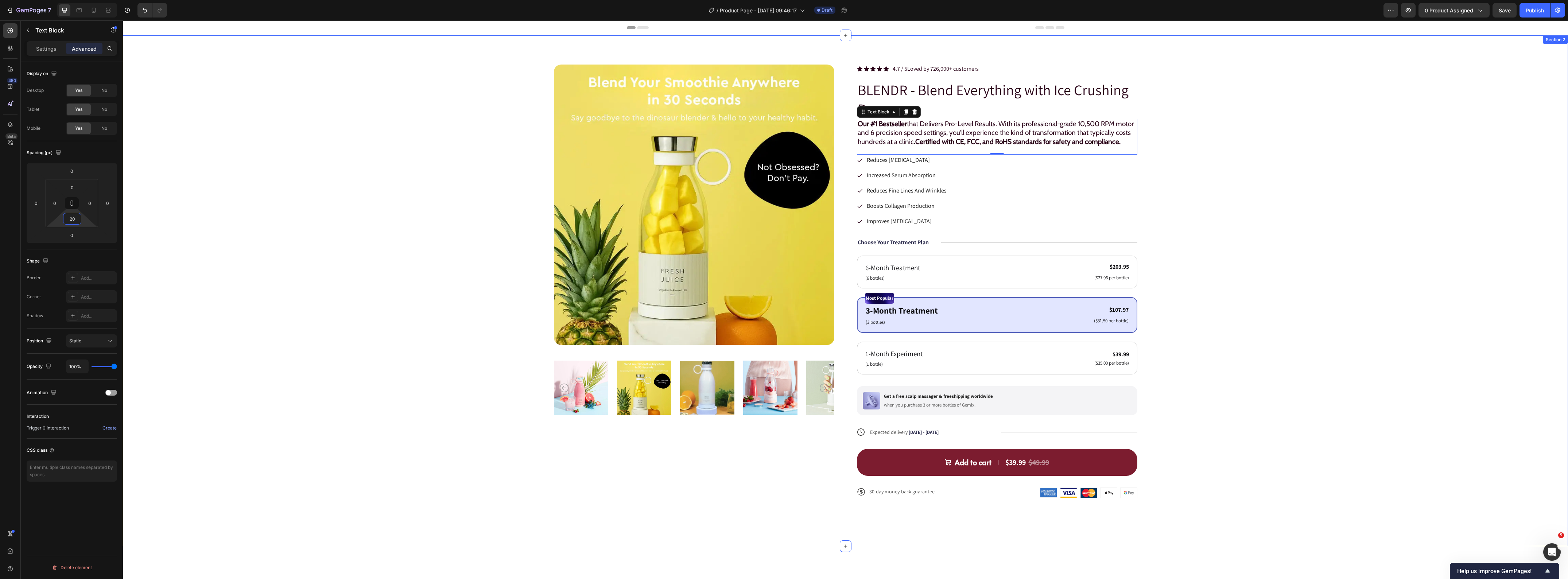
click at [1308, 165] on div "Product Images Icon Icon Icon Icon Icon Icon List 4.7 / 5 Loved by 726,000+ cus…" at bounding box center [845, 287] width 1387 height 445
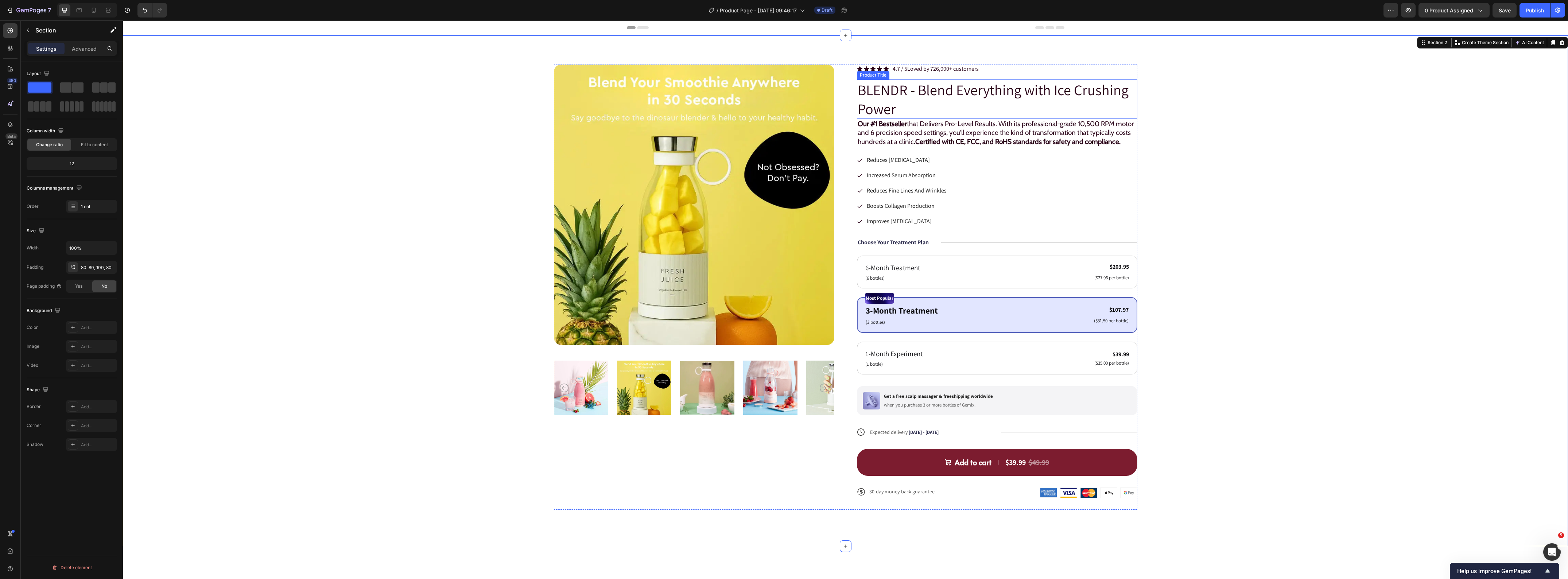
click at [954, 109] on h1 "BLENDR - Blend Everything with Ice Crushing Power" at bounding box center [997, 99] width 281 height 40
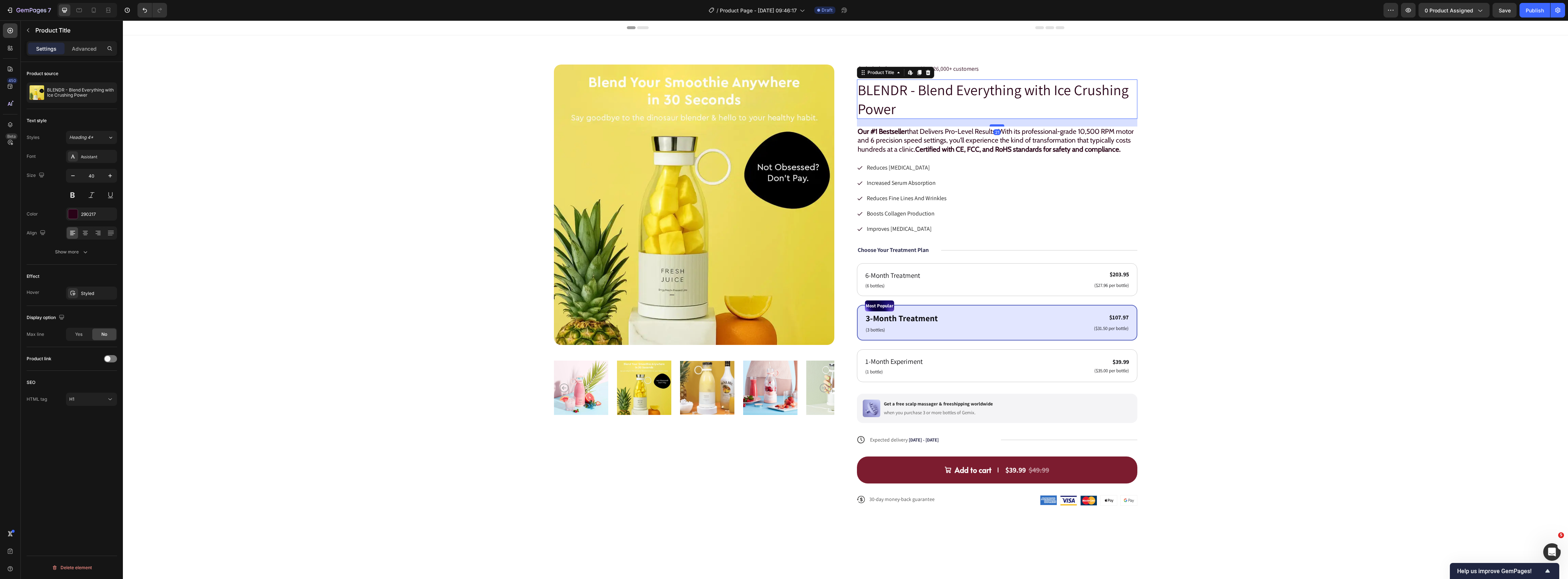
drag, startPoint x: 996, startPoint y: 117, endPoint x: 999, endPoint y: 125, distance: 8.5
click at [999, 125] on div at bounding box center [997, 125] width 15 height 2
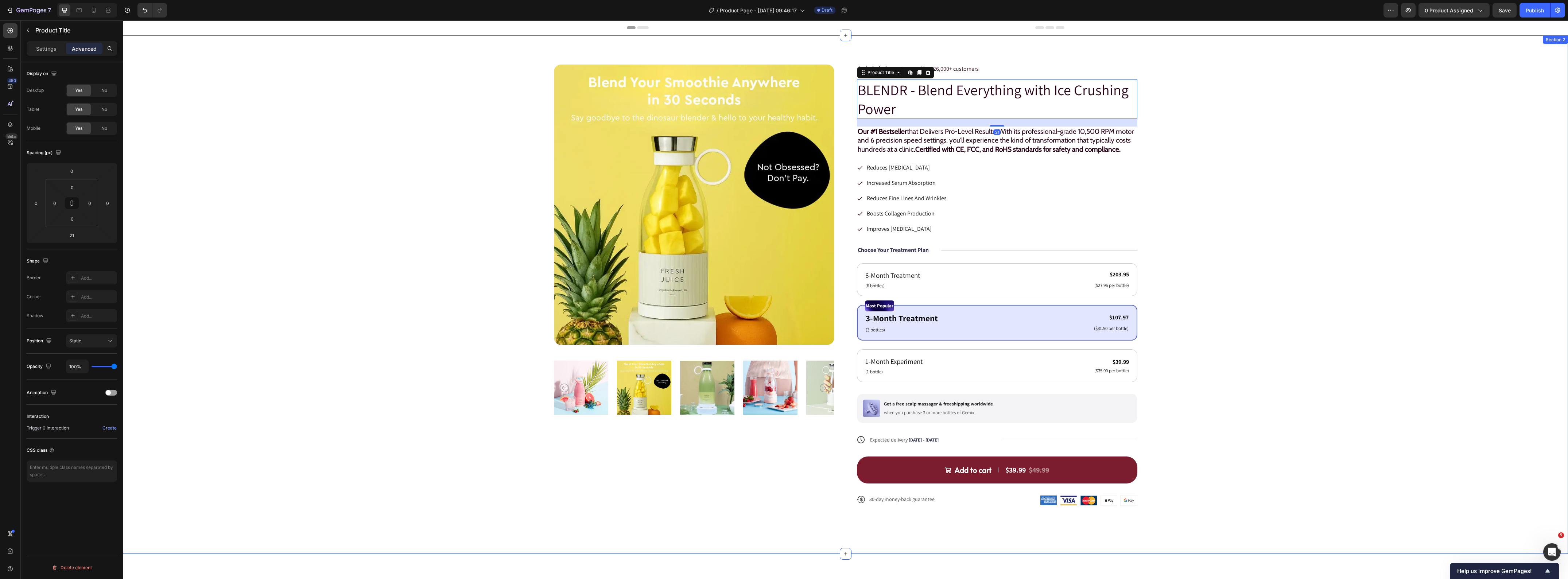
click at [1200, 166] on div "Product Images Icon Icon Icon Icon Icon Icon List 4.7 / 5 Loved by 726,000+ cus…" at bounding box center [845, 291] width 1387 height 453
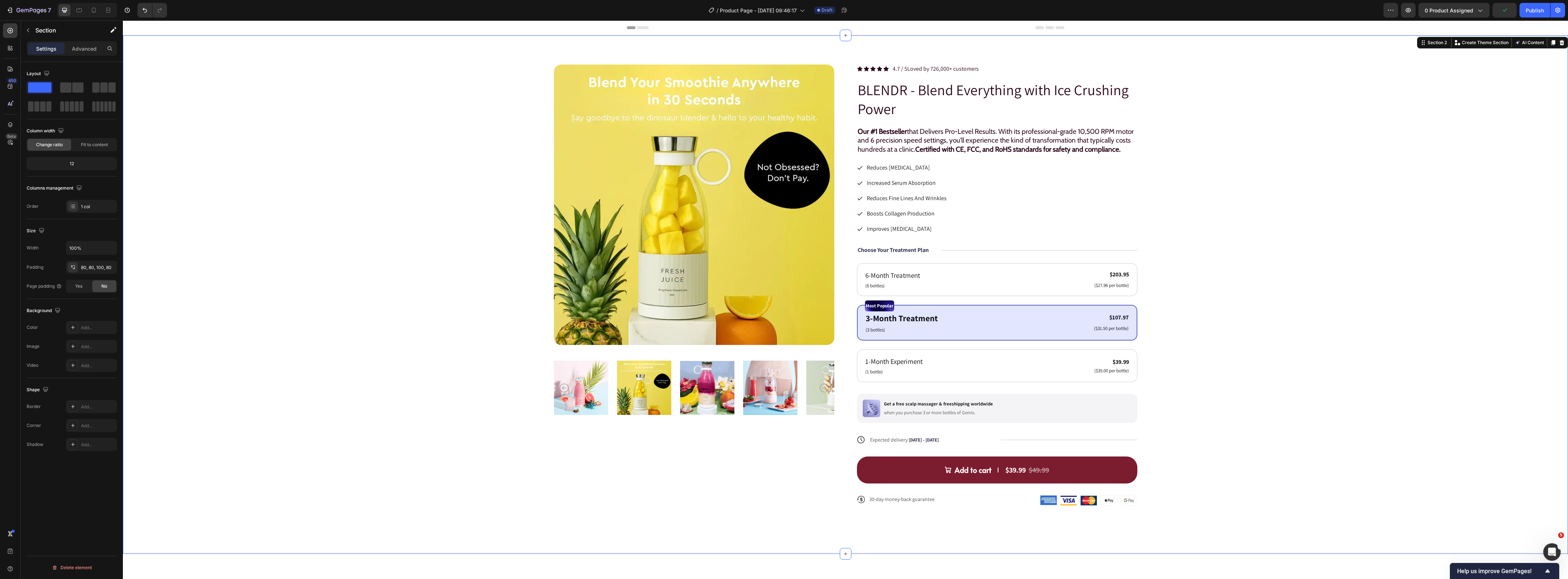
click at [1303, 161] on div "Product Images Icon Icon Icon Icon Icon Icon List 4.7 / 5 Loved by 726,000+ cus…" at bounding box center [845, 291] width 1387 height 453
click at [936, 87] on h1 "BLENDR - Blend Everything with Ice Crushing Power" at bounding box center [997, 99] width 281 height 40
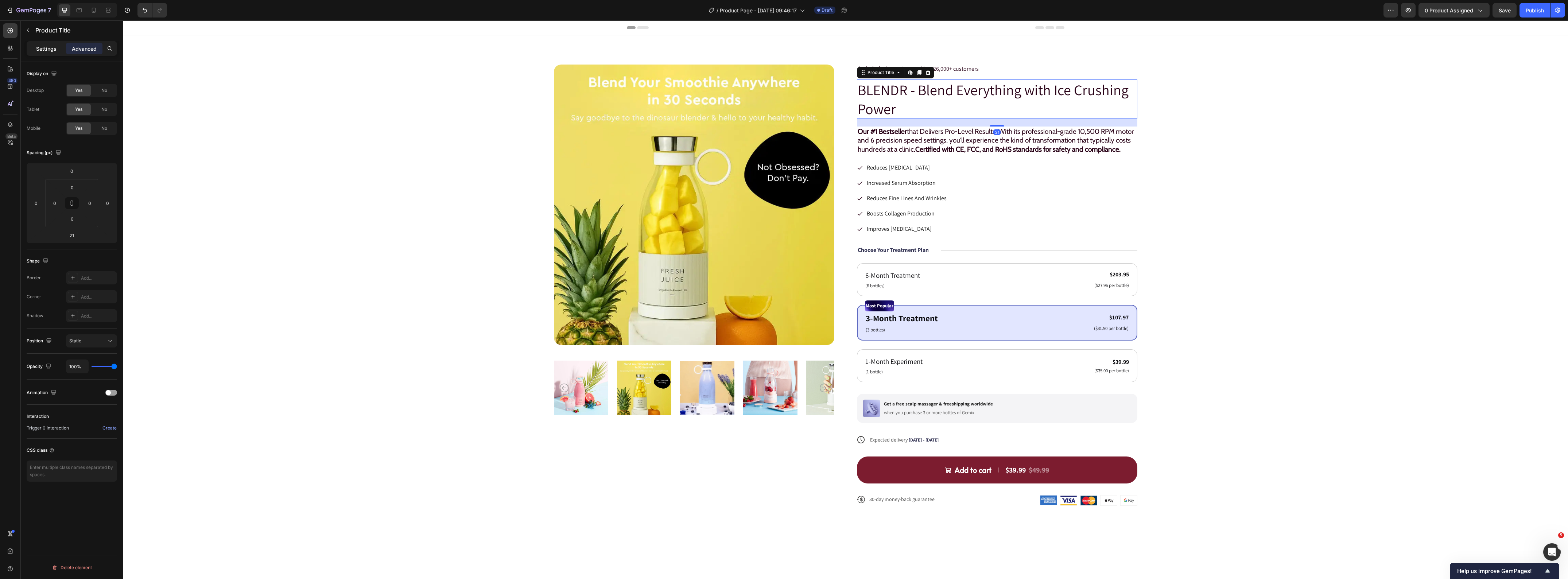
click at [42, 45] on p "Settings" at bounding box center [46, 49] width 21 height 8
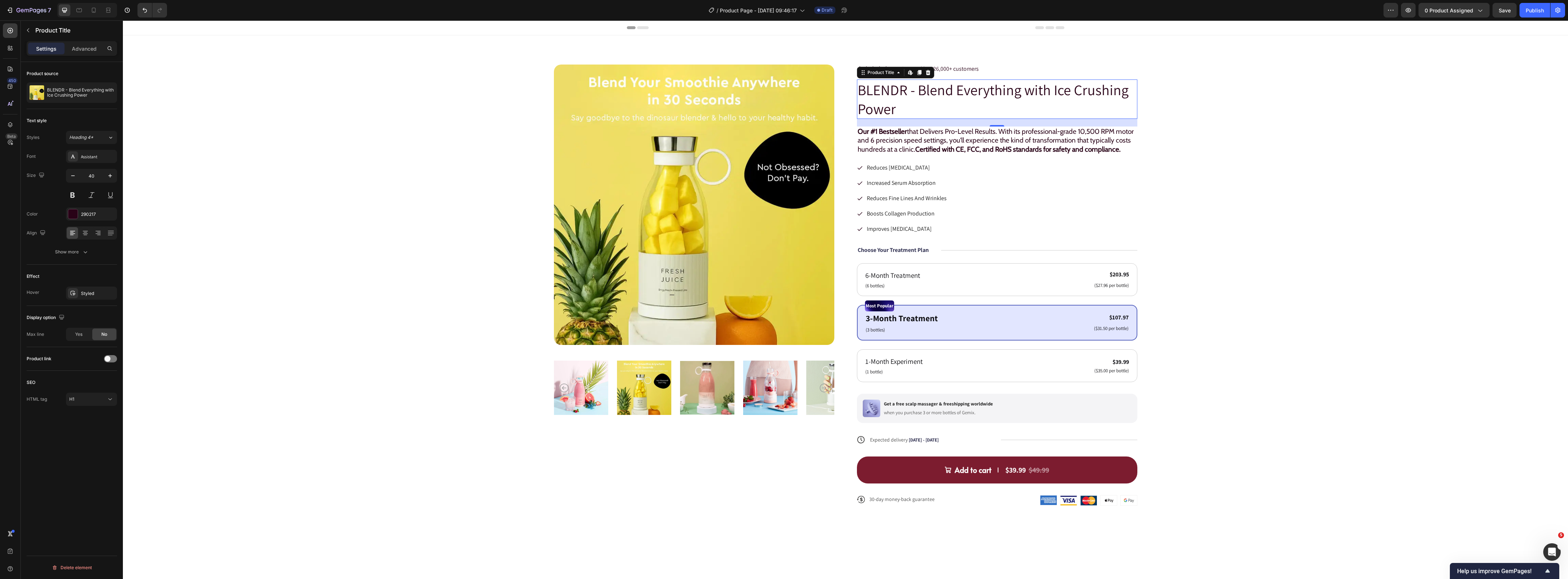
click at [895, 143] on p "Our #1 Bestseller that Delivers Pro-Level Results. With its professional-grade …" at bounding box center [997, 141] width 279 height 27
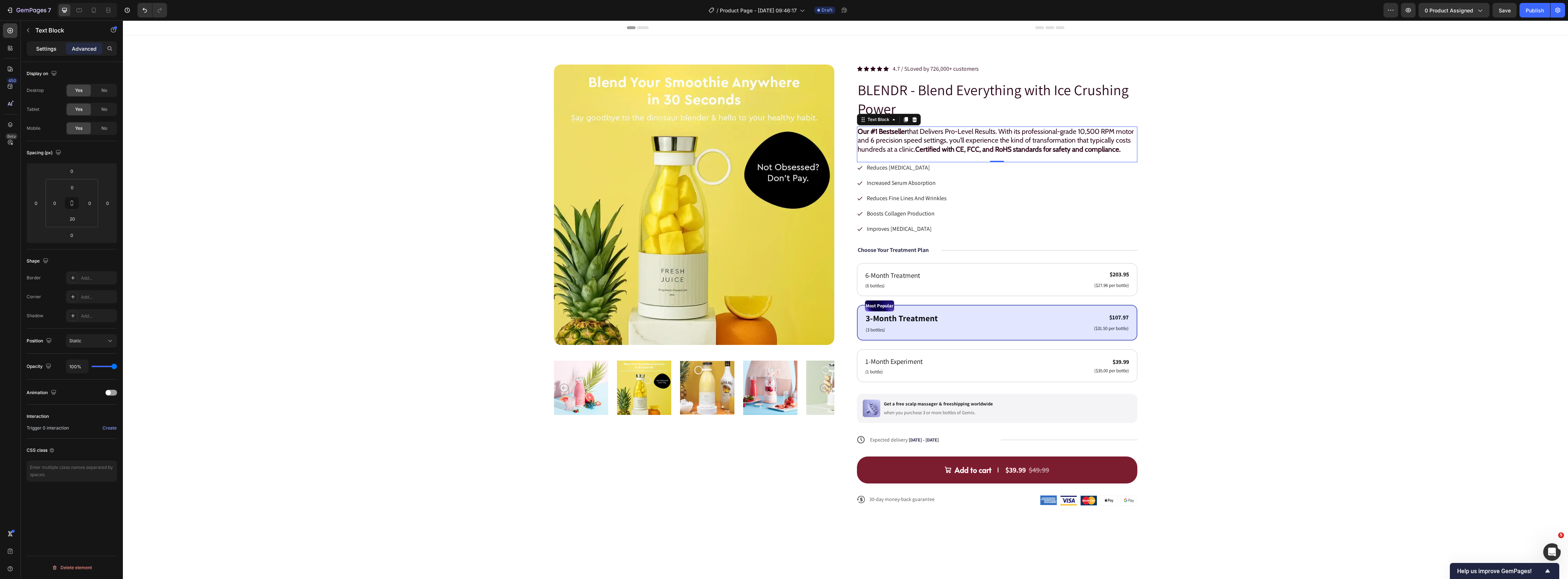
click at [42, 53] on div "Settings" at bounding box center [46, 48] width 37 height 12
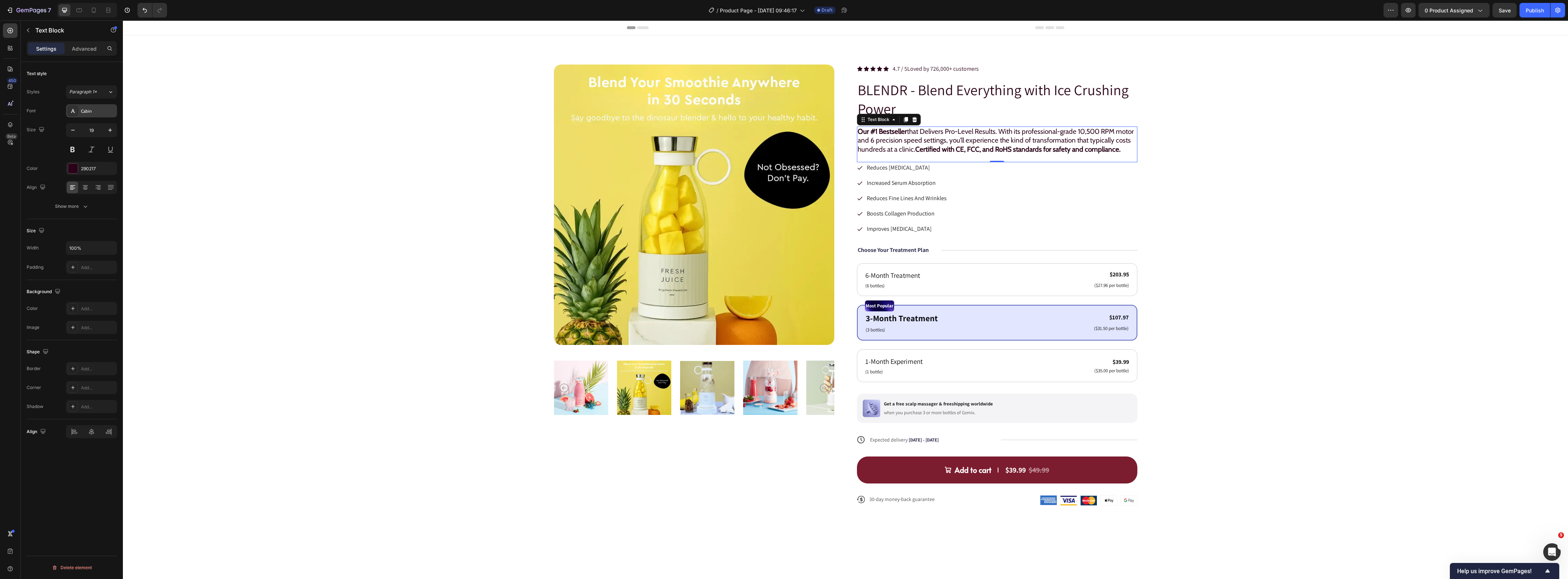
click at [86, 107] on div "Cabin" at bounding box center [91, 111] width 51 height 13
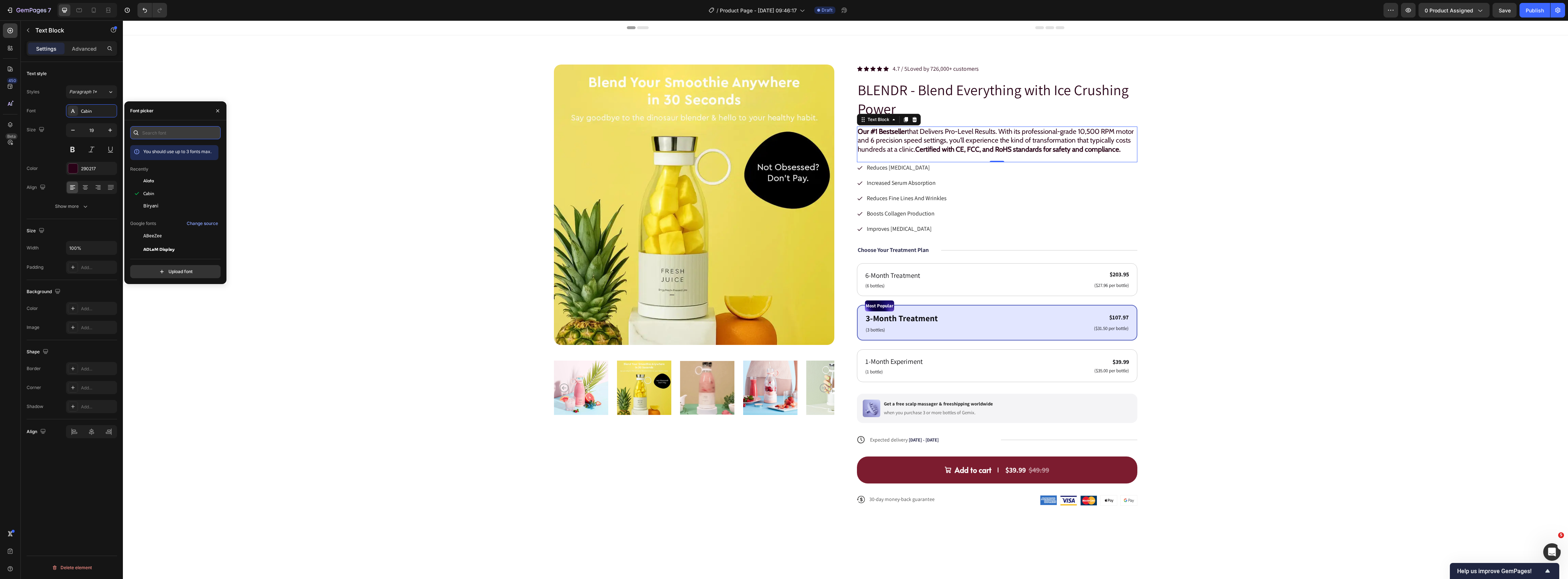
click at [178, 128] on input "text" at bounding box center [175, 133] width 91 height 13
type input "ass"
click at [153, 195] on span "Assistant" at bounding box center [151, 195] width 16 height 7
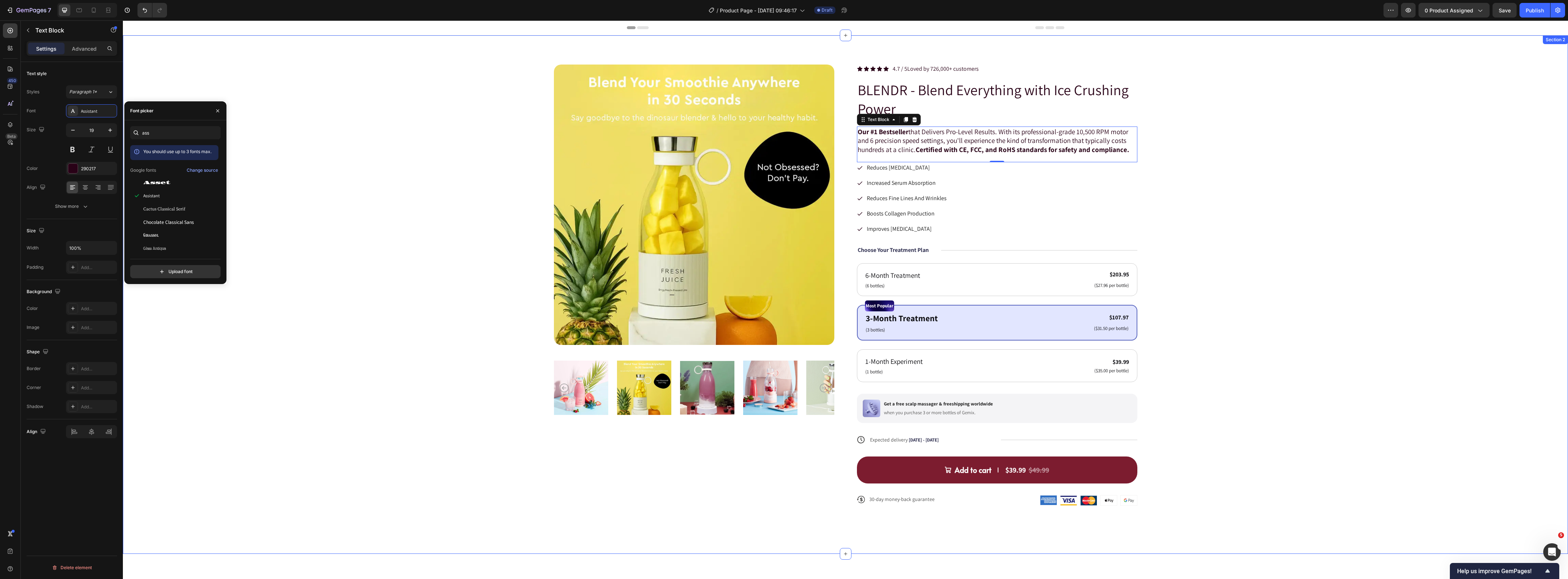
click at [1435, 172] on div "Product Images Icon Icon Icon Icon Icon Icon List 4.7 / 5 Loved by 726,000+ cus…" at bounding box center [845, 291] width 1387 height 453
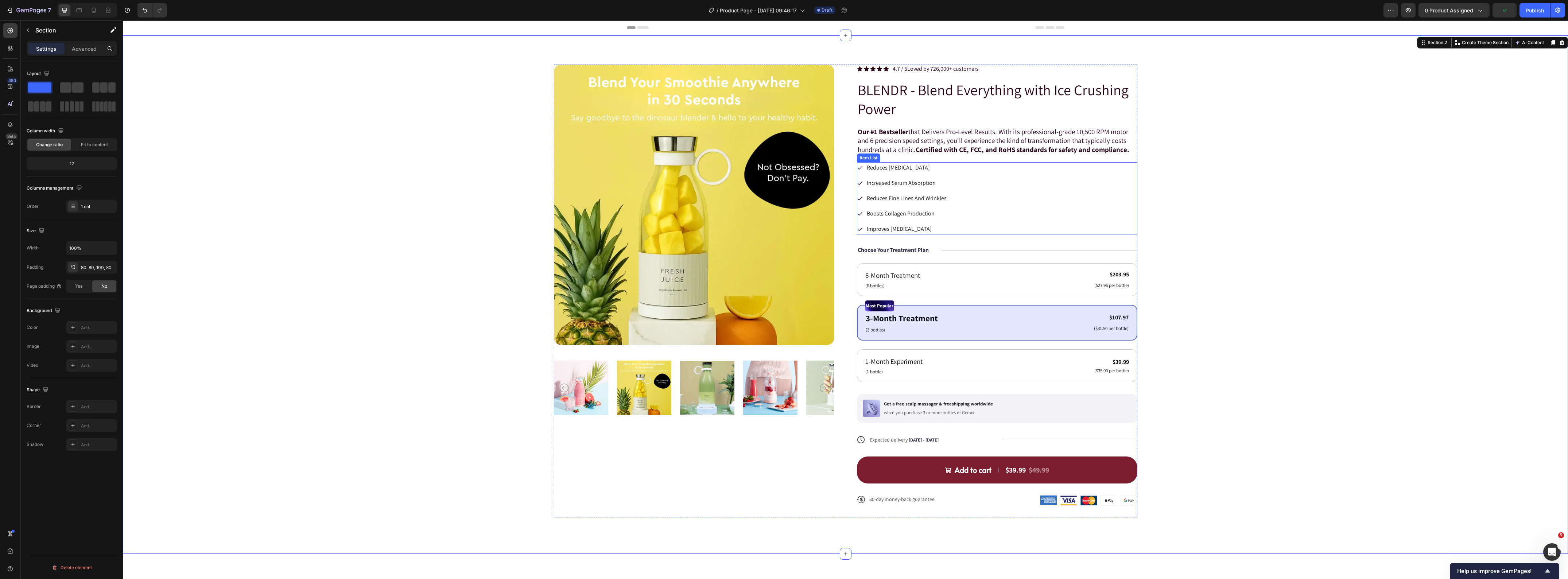
click at [980, 179] on div "Reduces Acne Scarring Increased Serum Absorption Reduces Fine Lines And Wrinkle…" at bounding box center [997, 198] width 281 height 72
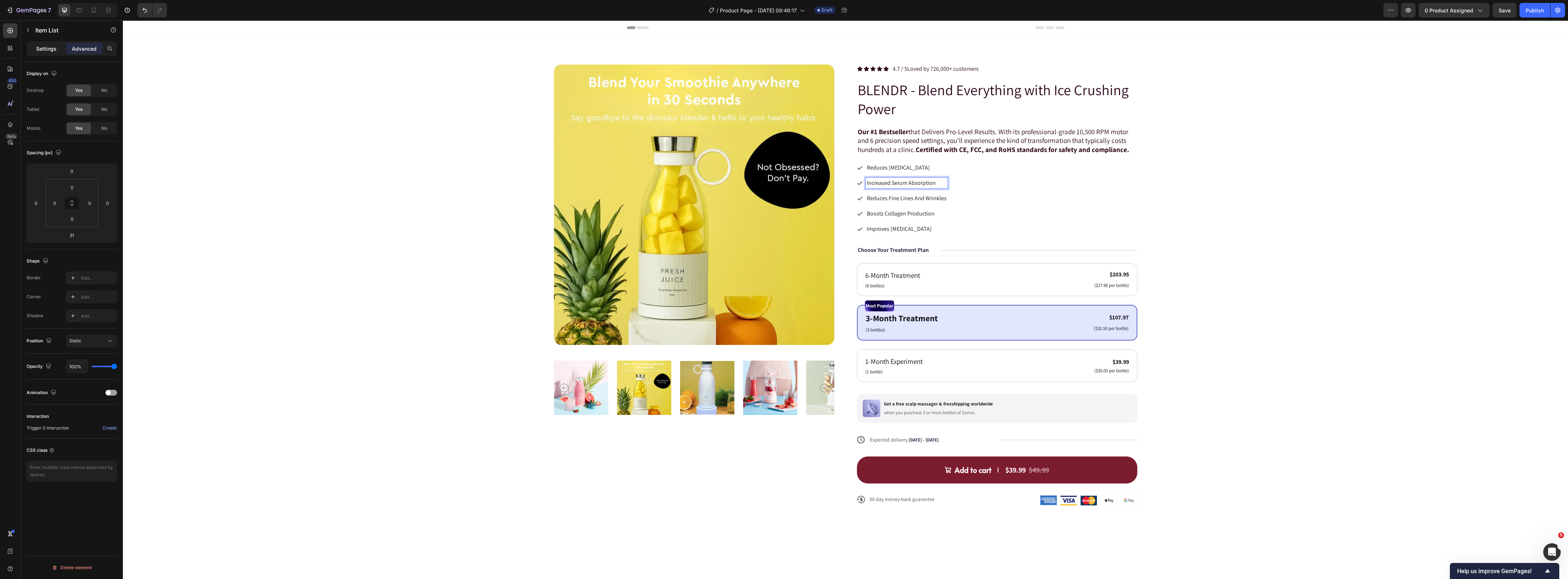
click at [43, 47] on p "Settings" at bounding box center [46, 49] width 21 height 8
type input "8"
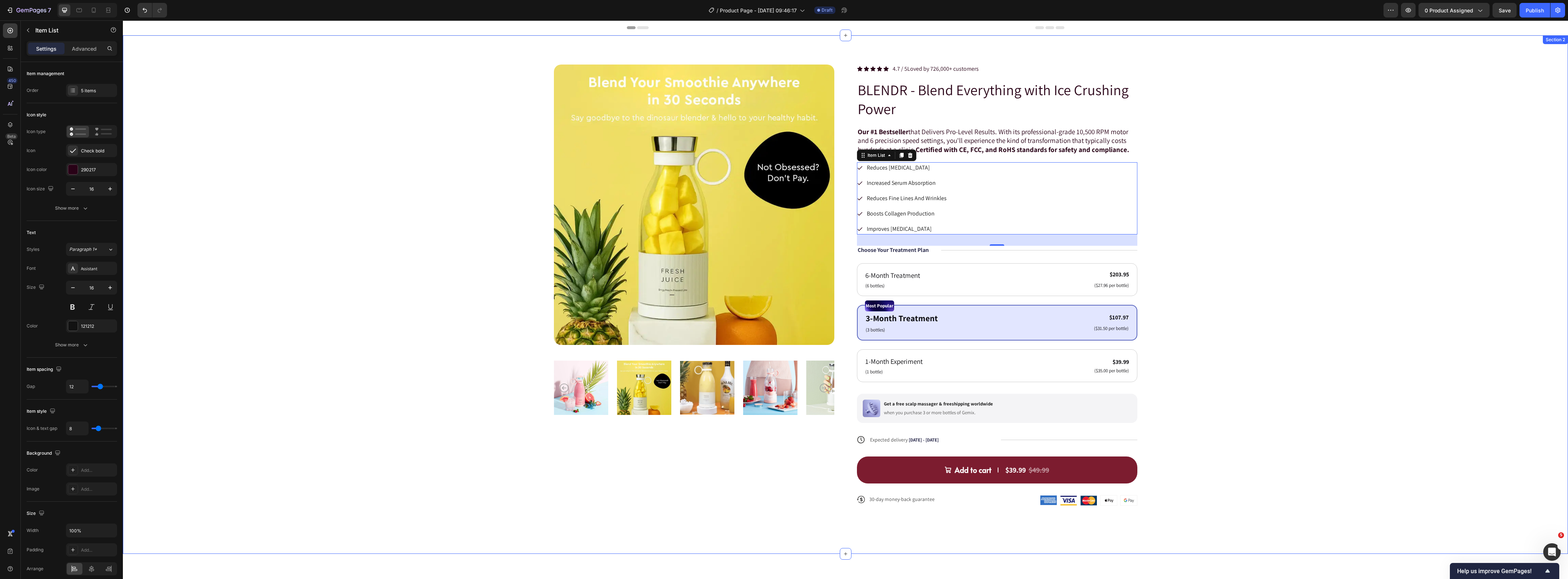
click at [1391, 172] on div "Product Images Icon Icon Icon Icon Icon Icon List 4.7 / 5 Loved by 726,000+ cus…" at bounding box center [845, 291] width 1387 height 453
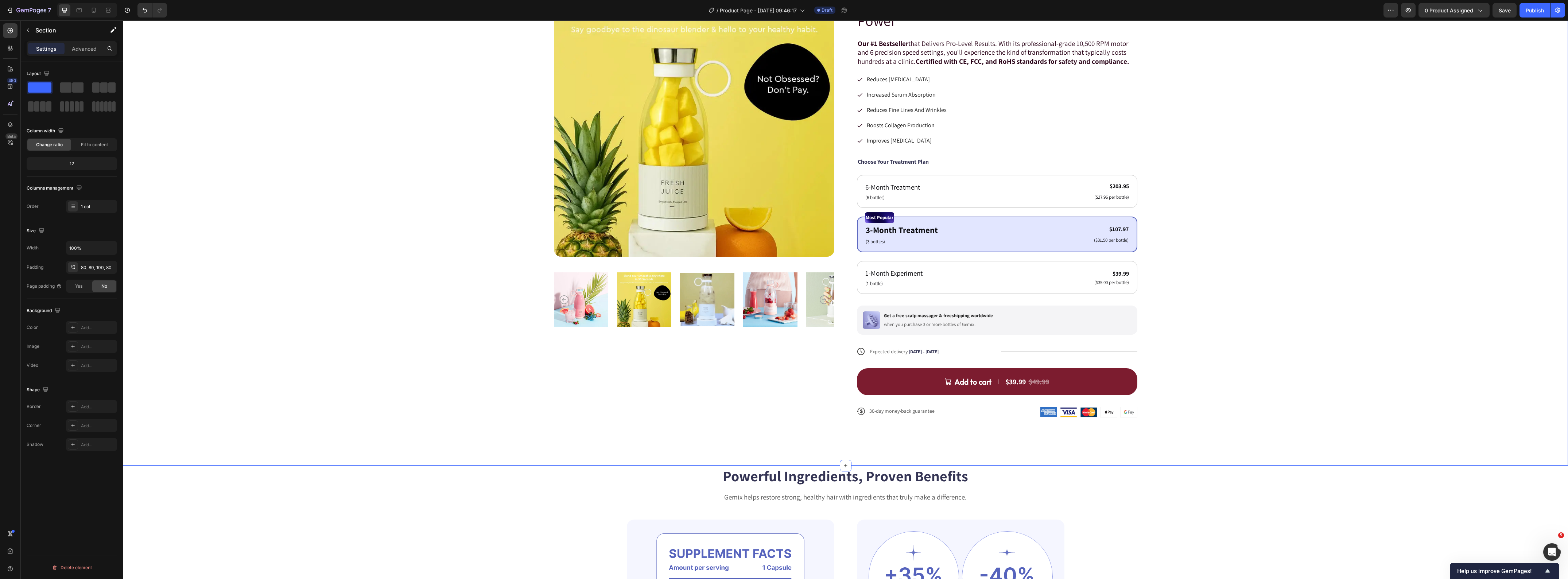
scroll to position [91, 0]
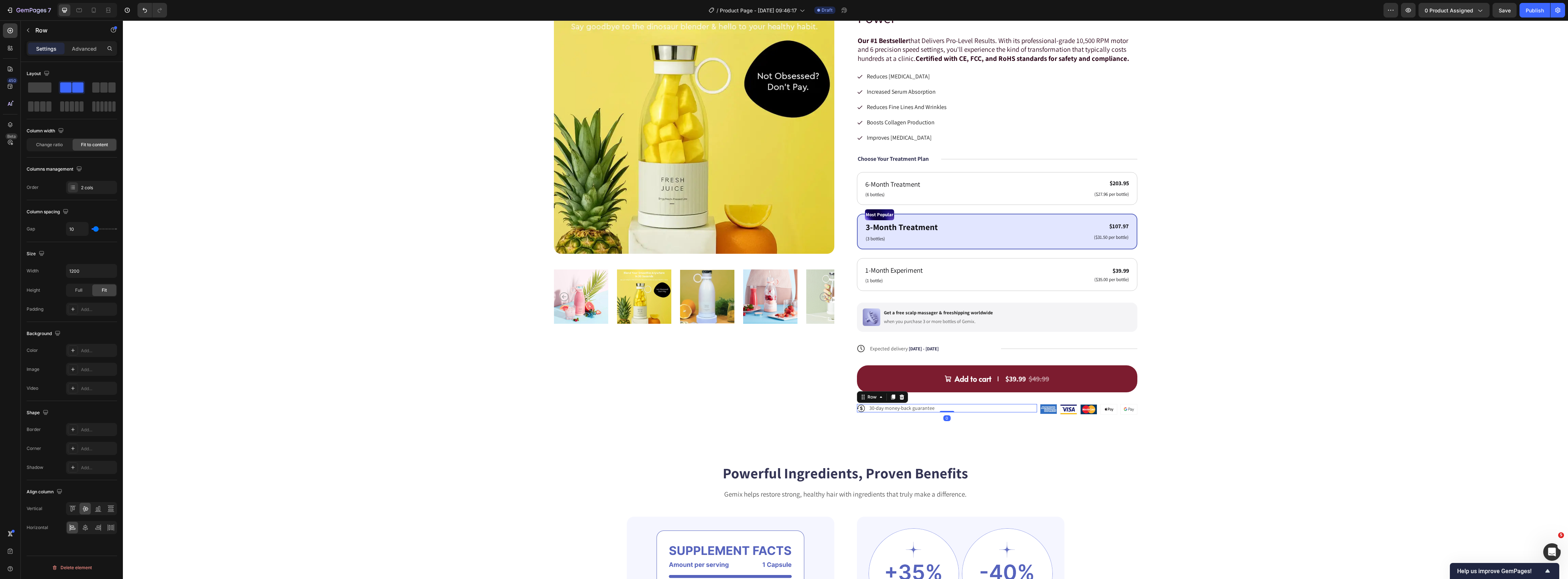
click at [954, 408] on div "Icon 30-day money-back guarantee Text Block Row 0" at bounding box center [947, 408] width 180 height 8
click at [921, 352] on span "[DATE] - [DATE]" at bounding box center [923, 349] width 30 height 6
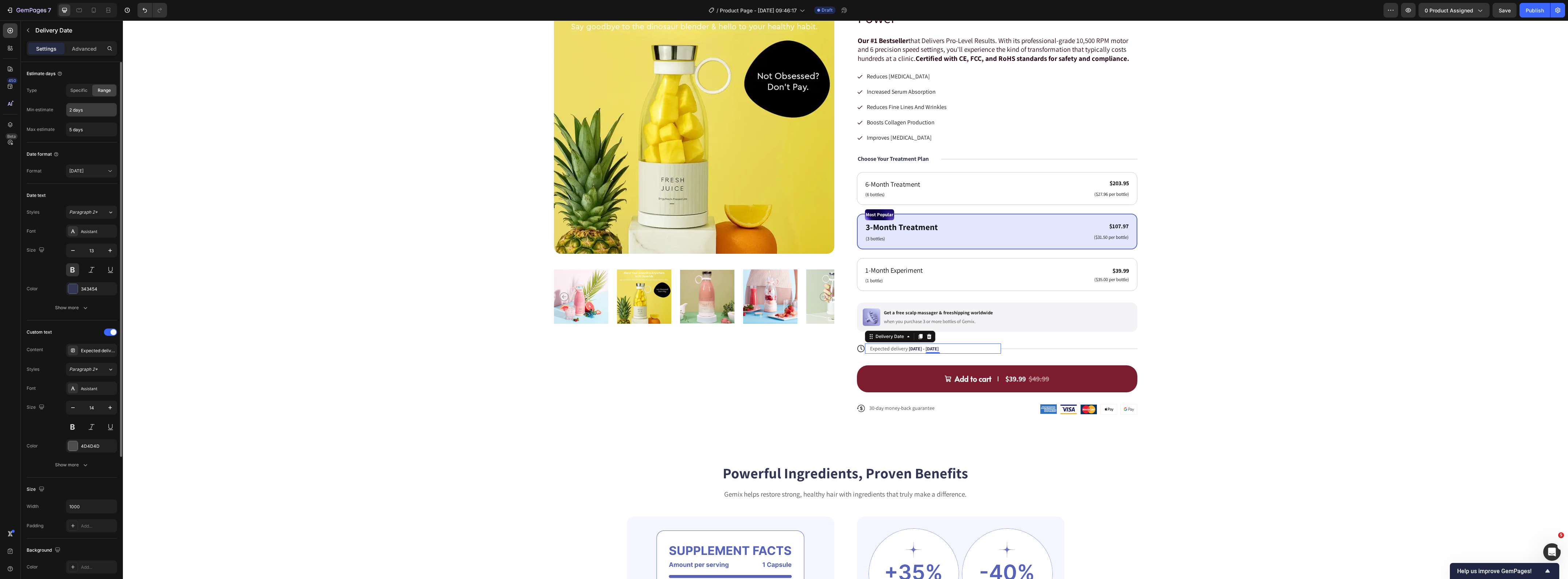
click at [93, 113] on input "2 days" at bounding box center [91, 110] width 51 height 13
click at [72, 111] on input "2 days" at bounding box center [91, 110] width 51 height 13
click at [69, 110] on input "2 days" at bounding box center [91, 110] width 51 height 13
type input "4 days"
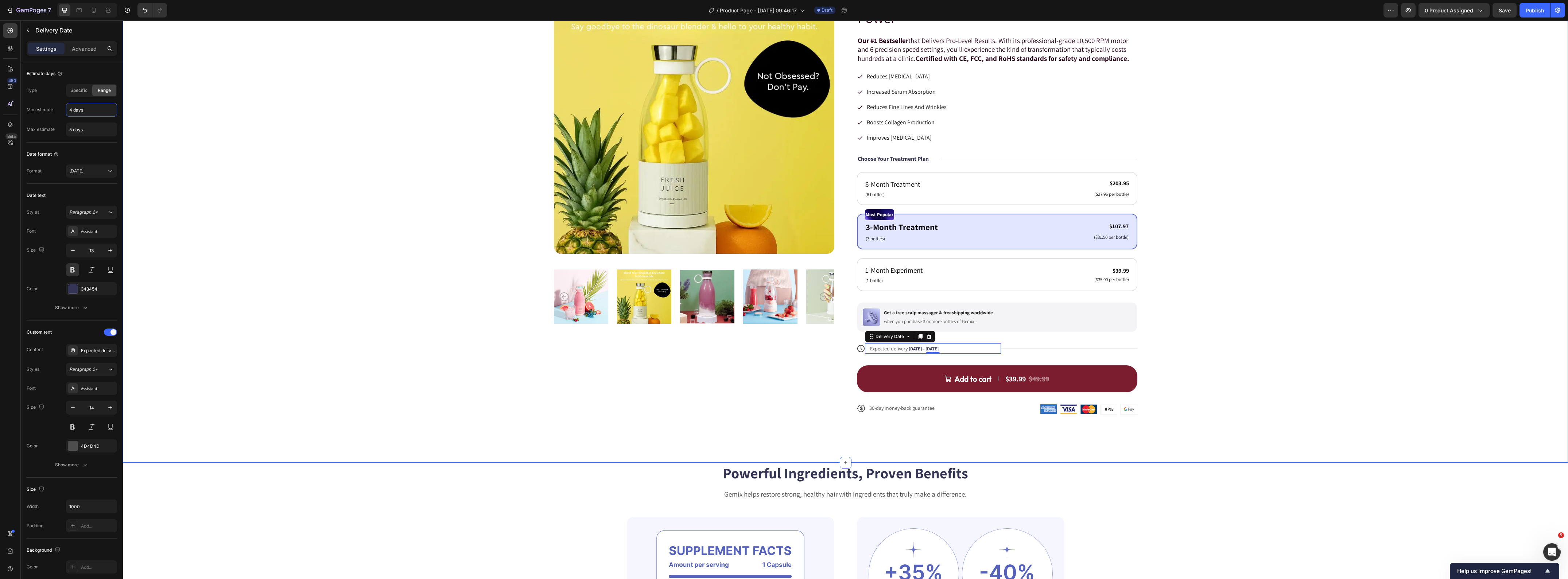
click at [317, 245] on div "Product Images Icon Icon Icon Icon Icon Icon List 4.7 / 5 Loved by 726,000+ cus…" at bounding box center [845, 200] width 1387 height 453
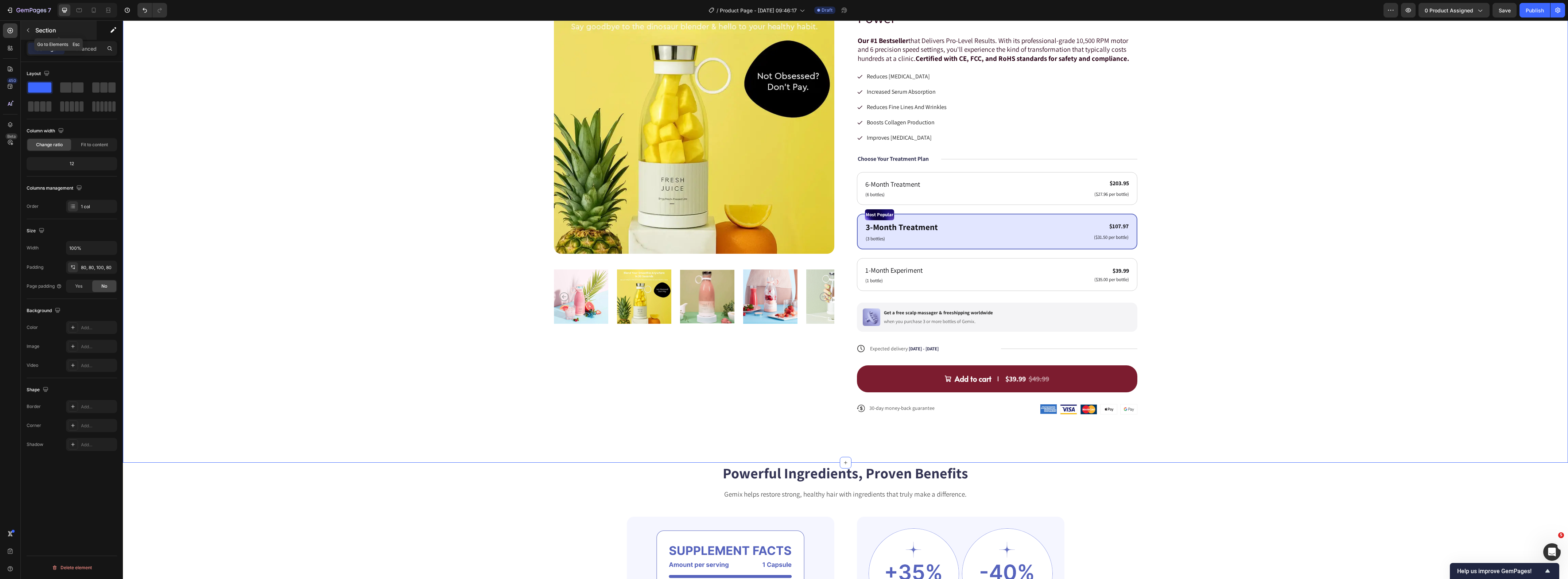
click at [28, 29] on icon "button" at bounding box center [28, 30] width 6 height 6
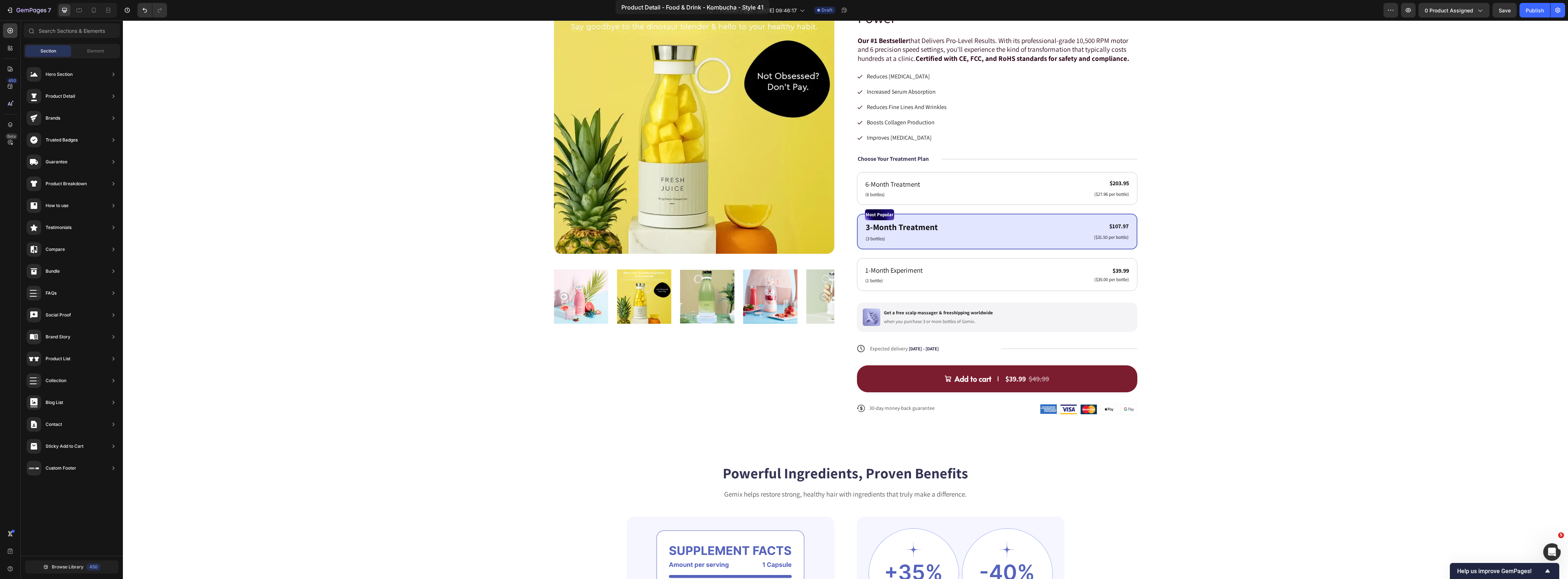
scroll to position [0, 0]
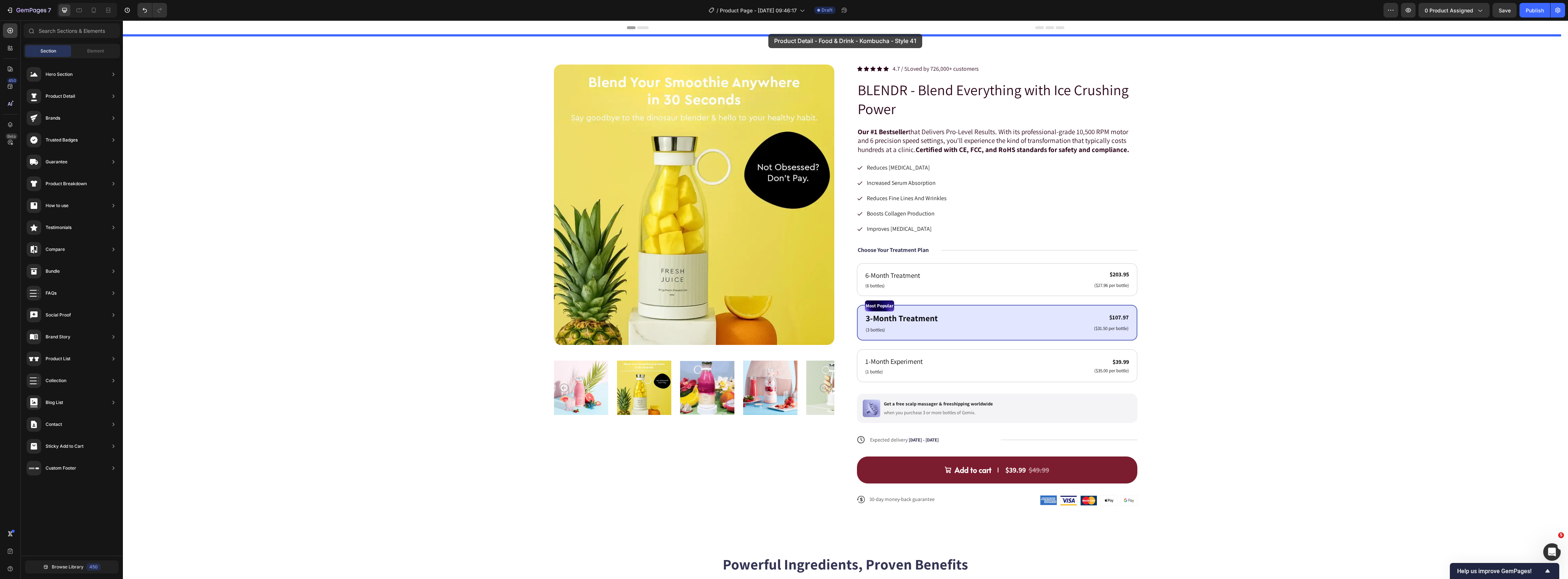
drag, startPoint x: 288, startPoint y: 423, endPoint x: 768, endPoint y: 33, distance: 618.5
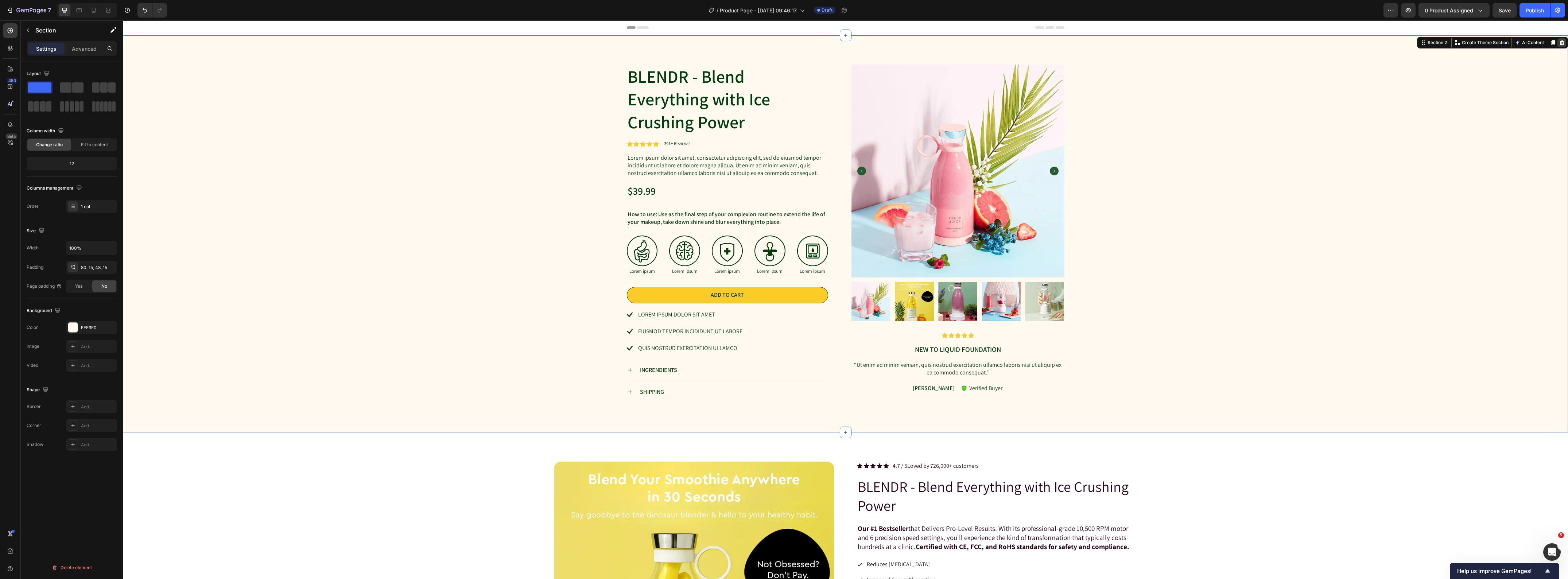
click at [1559, 46] on icon at bounding box center [1562, 43] width 6 height 6
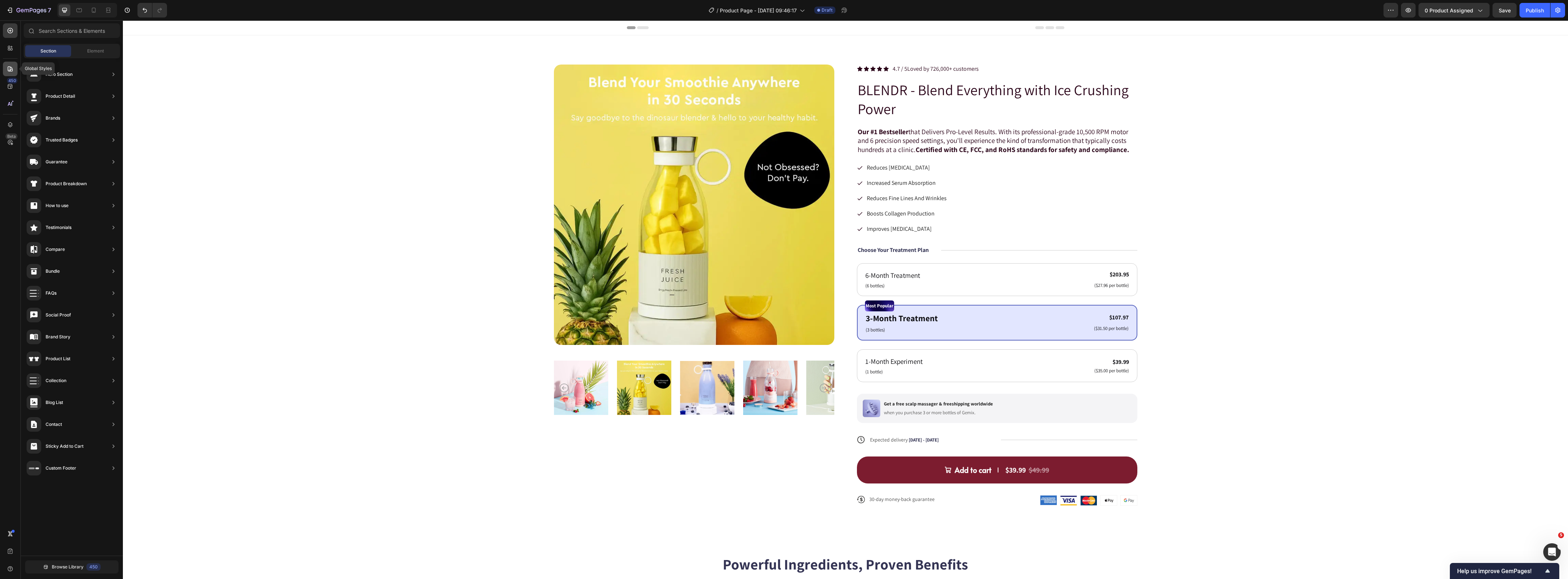
click at [12, 64] on div at bounding box center [10, 69] width 15 height 15
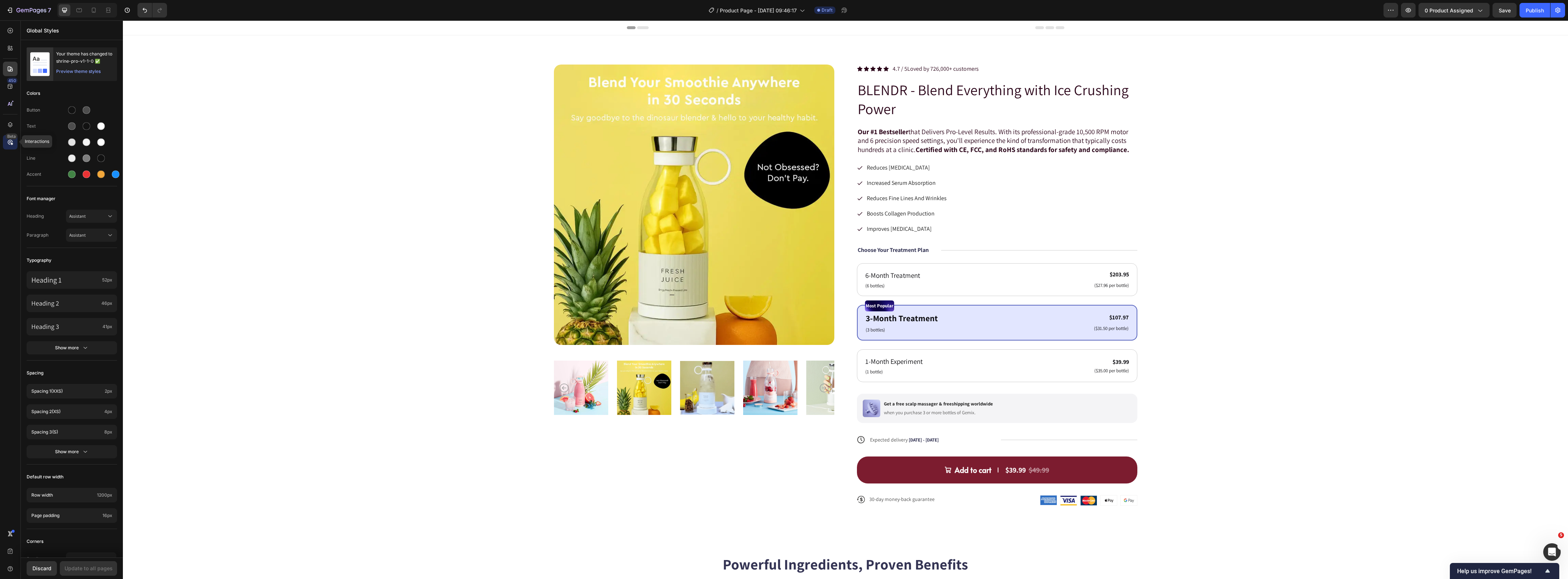
click at [9, 144] on icon at bounding box center [10, 142] width 7 height 7
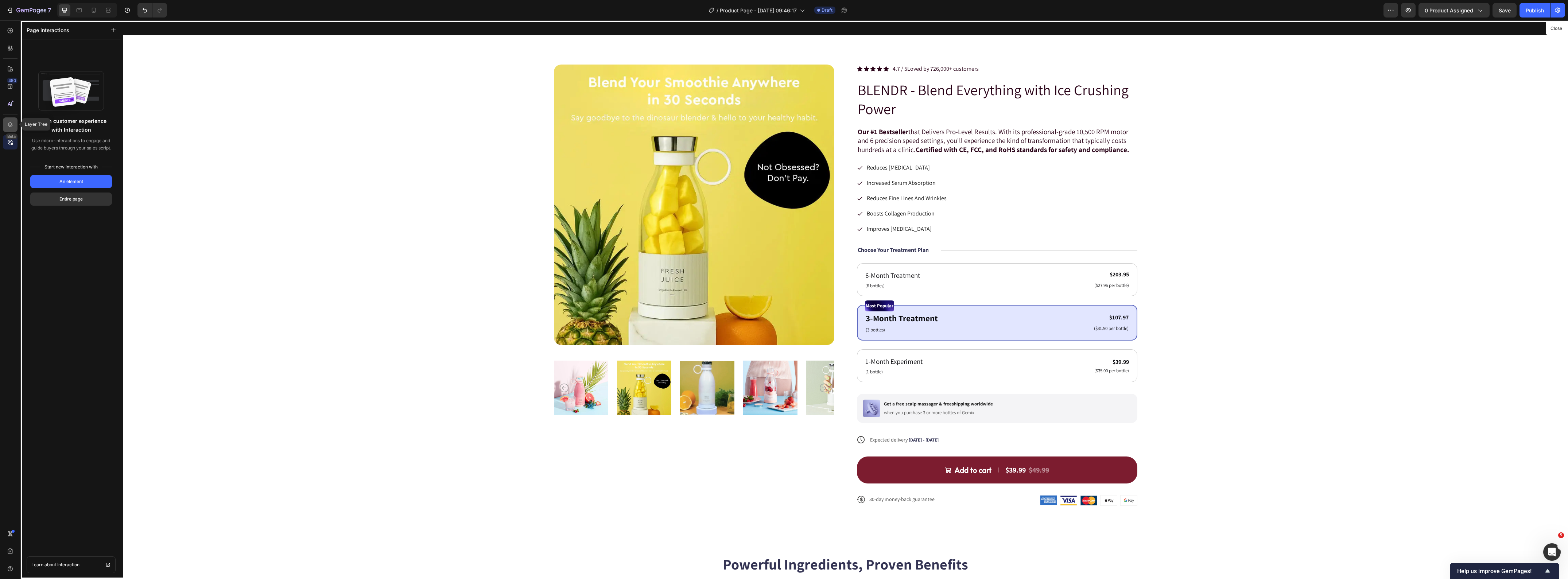
click at [10, 125] on icon at bounding box center [10, 125] width 5 height 5
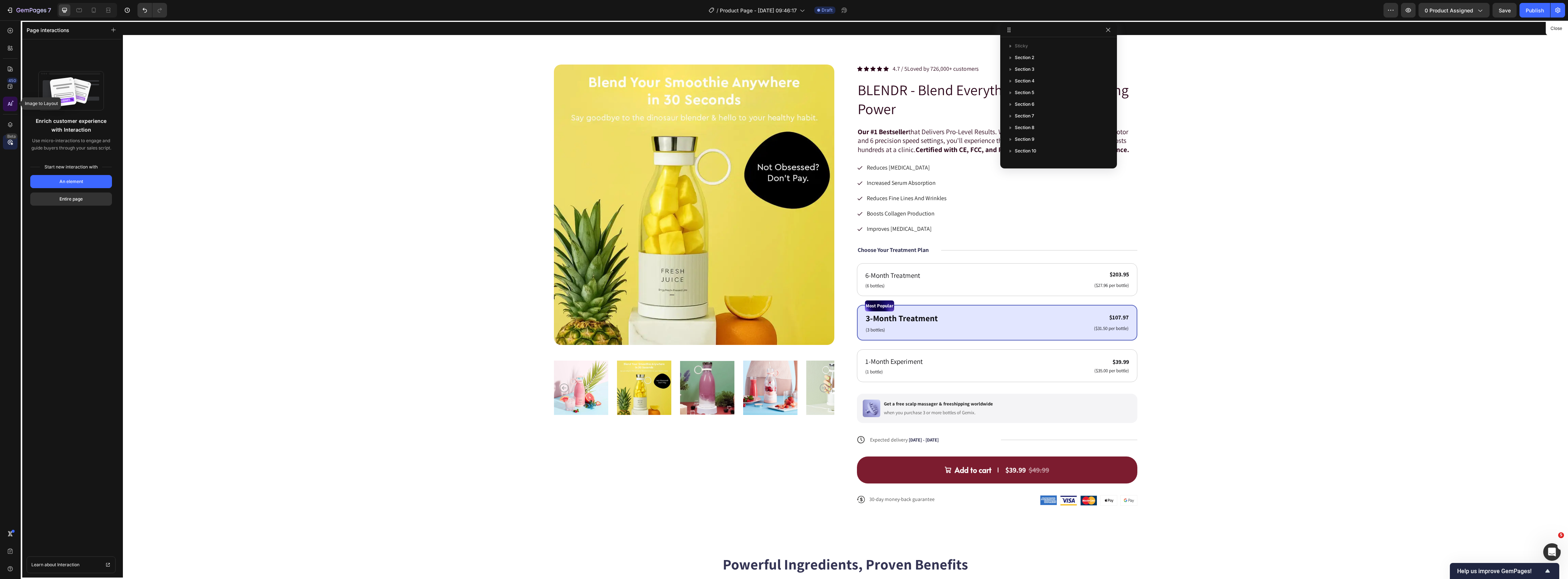
click at [10, 108] on div at bounding box center [10, 104] width 15 height 15
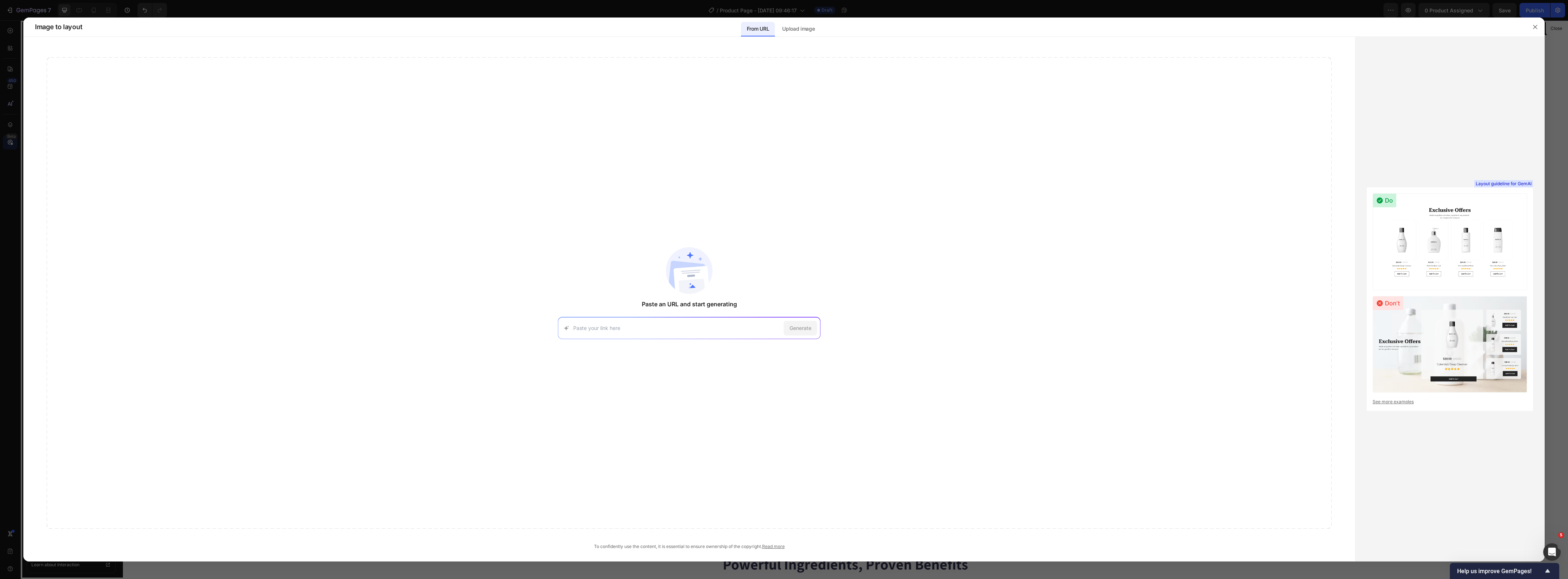
click at [11, 83] on div at bounding box center [784, 289] width 1568 height 579
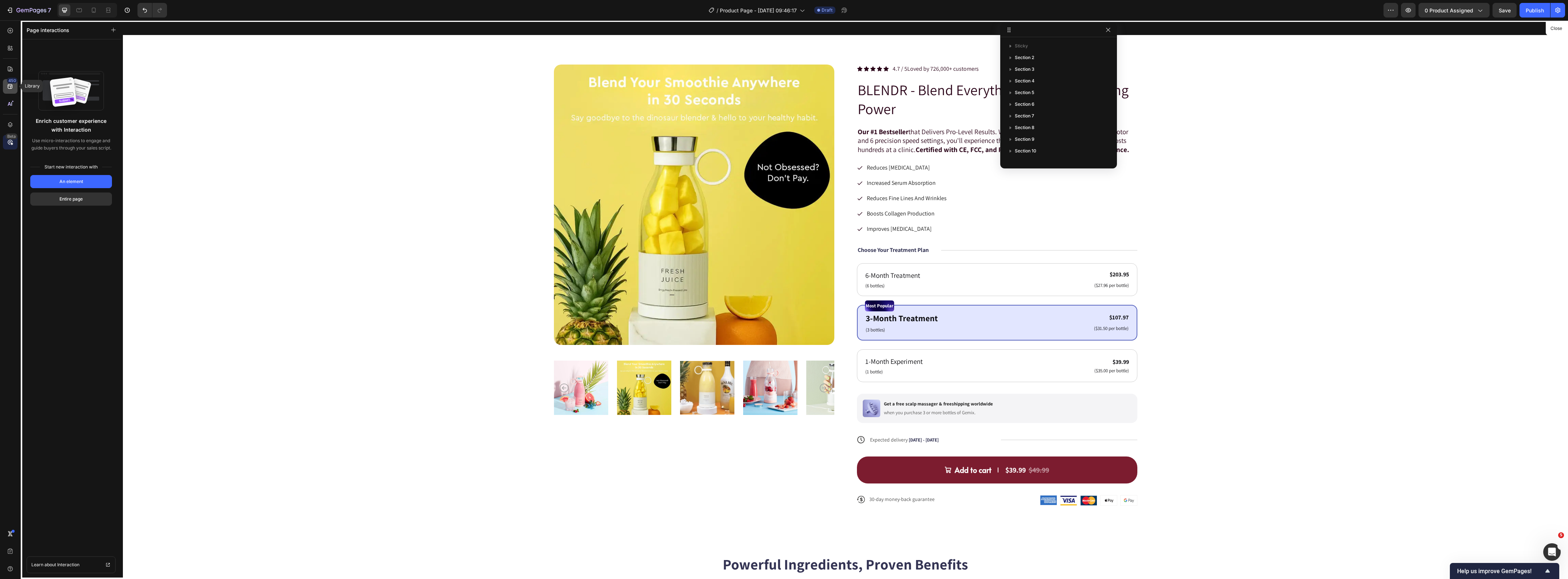
click at [9, 86] on icon at bounding box center [10, 86] width 5 height 5
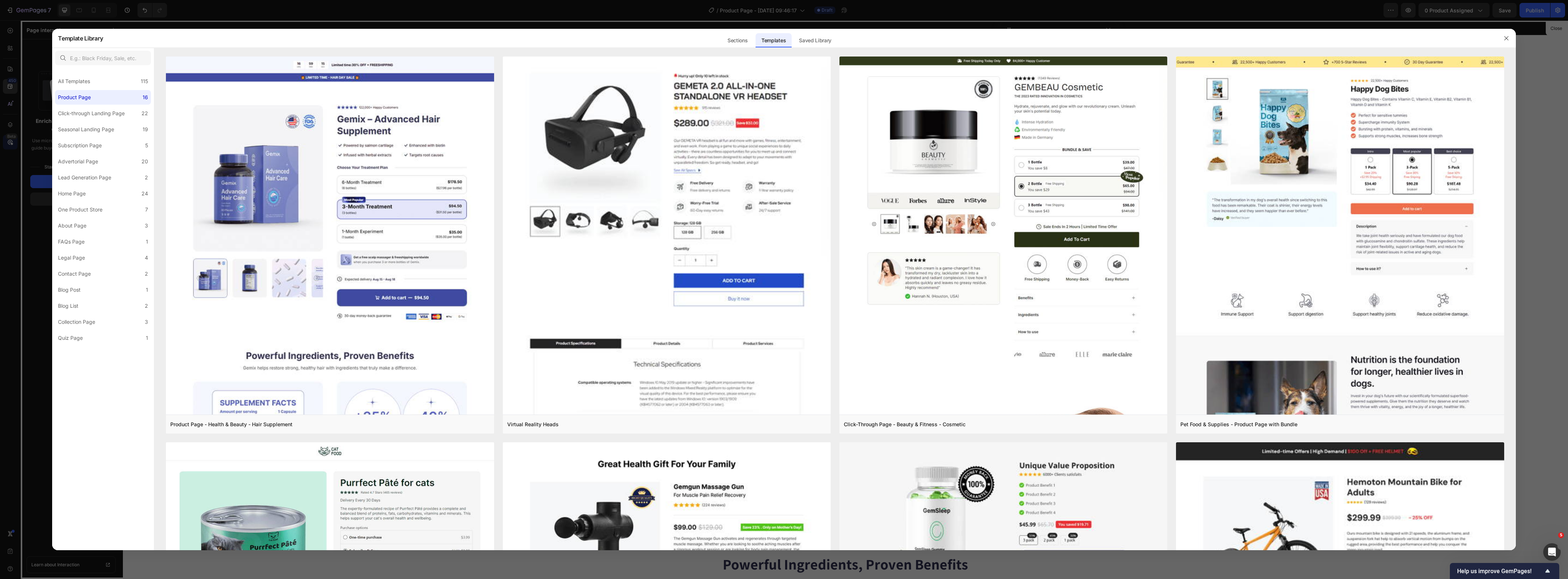
click at [5, 104] on div at bounding box center [784, 289] width 1568 height 579
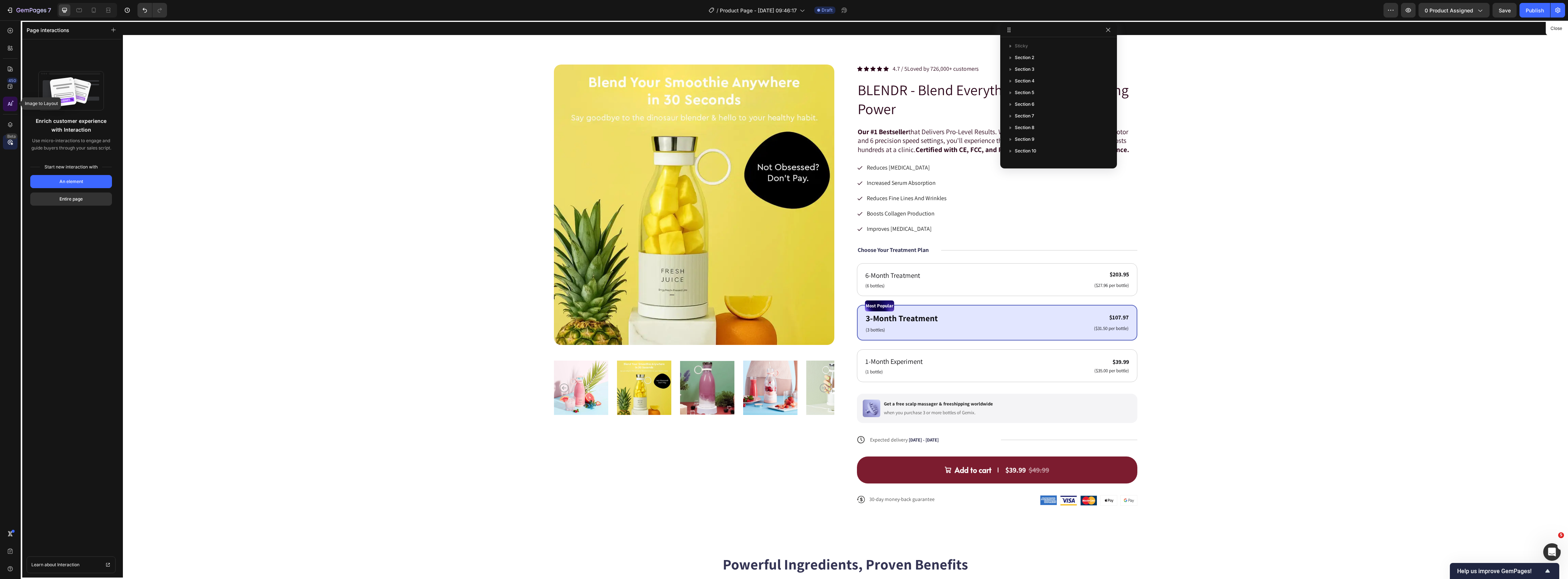
click at [10, 105] on icon at bounding box center [10, 104] width 7 height 7
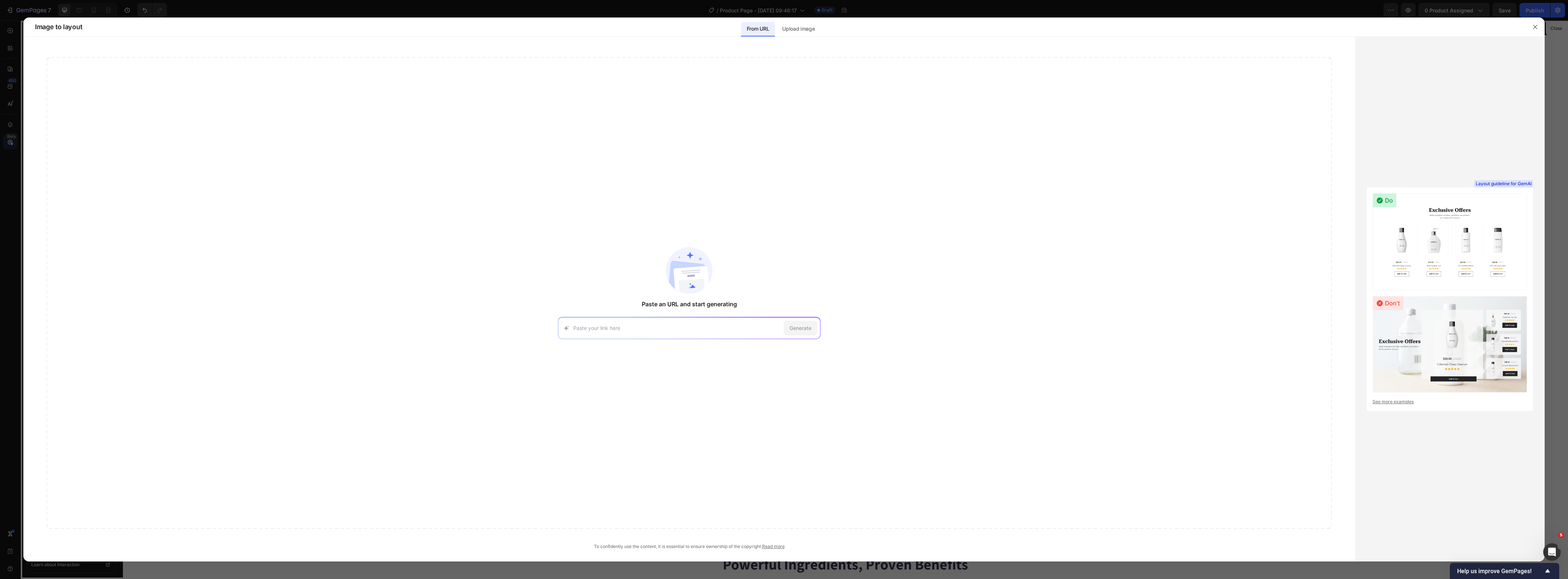
click at [608, 330] on input at bounding box center [677, 328] width 208 height 8
paste input "https://www.solawave.co/products/radiant-renewal-skincare-wand-lightboost-set?v…"
type input "https://www.solawave.co/products/radiant-renewal-skincare-wand-lightboost-set?v…"
click at [810, 331] on span "Generate" at bounding box center [800, 328] width 22 height 8
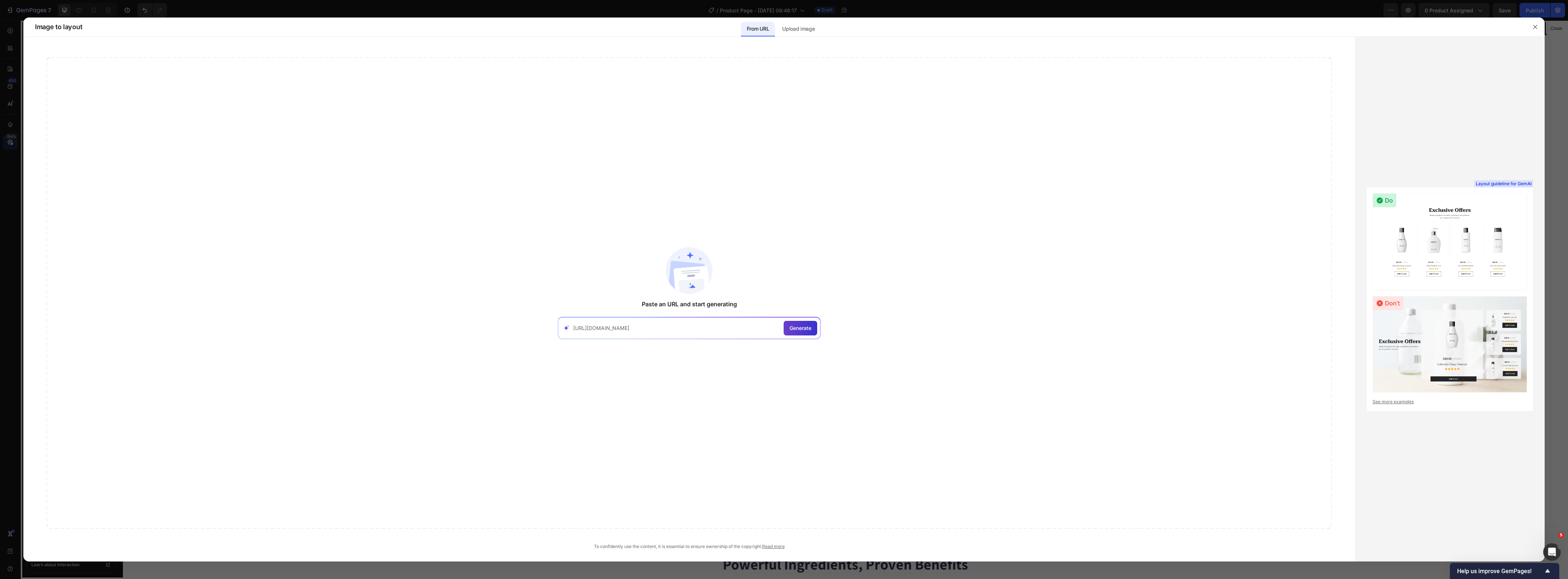
scroll to position [0, 0]
click at [1534, 29] on icon "button" at bounding box center [1535, 27] width 6 height 6
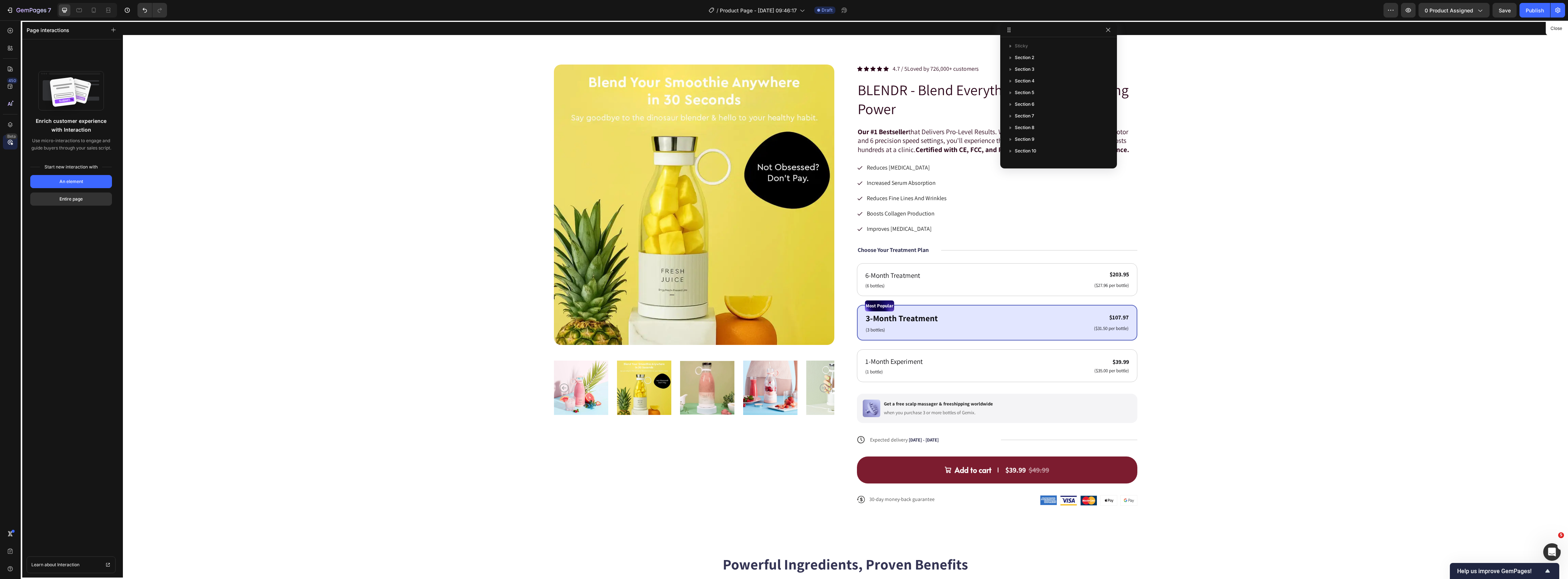
click at [321, 279] on div at bounding box center [845, 300] width 1445 height 559
click at [12, 84] on icon at bounding box center [10, 86] width 7 height 7
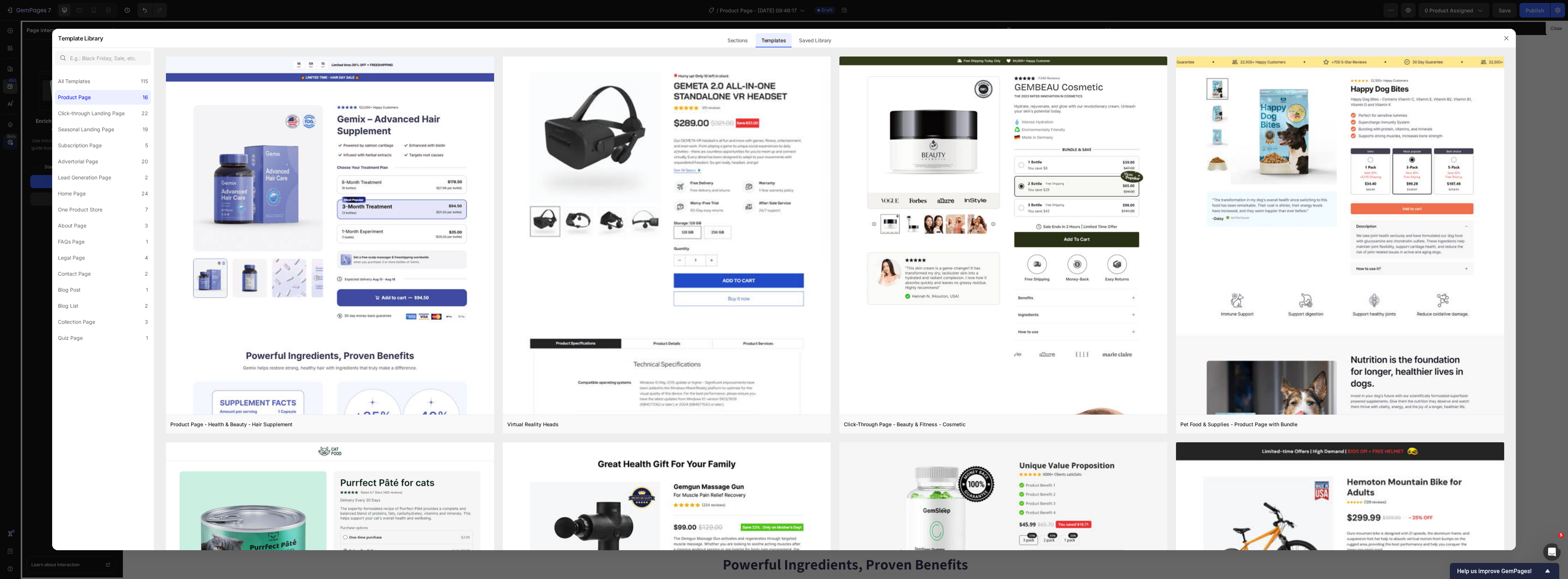
drag, startPoint x: 1544, startPoint y: 183, endPoint x: 1309, endPoint y: 186, distance: 235.0
click at [1544, 183] on div at bounding box center [784, 289] width 1568 height 579
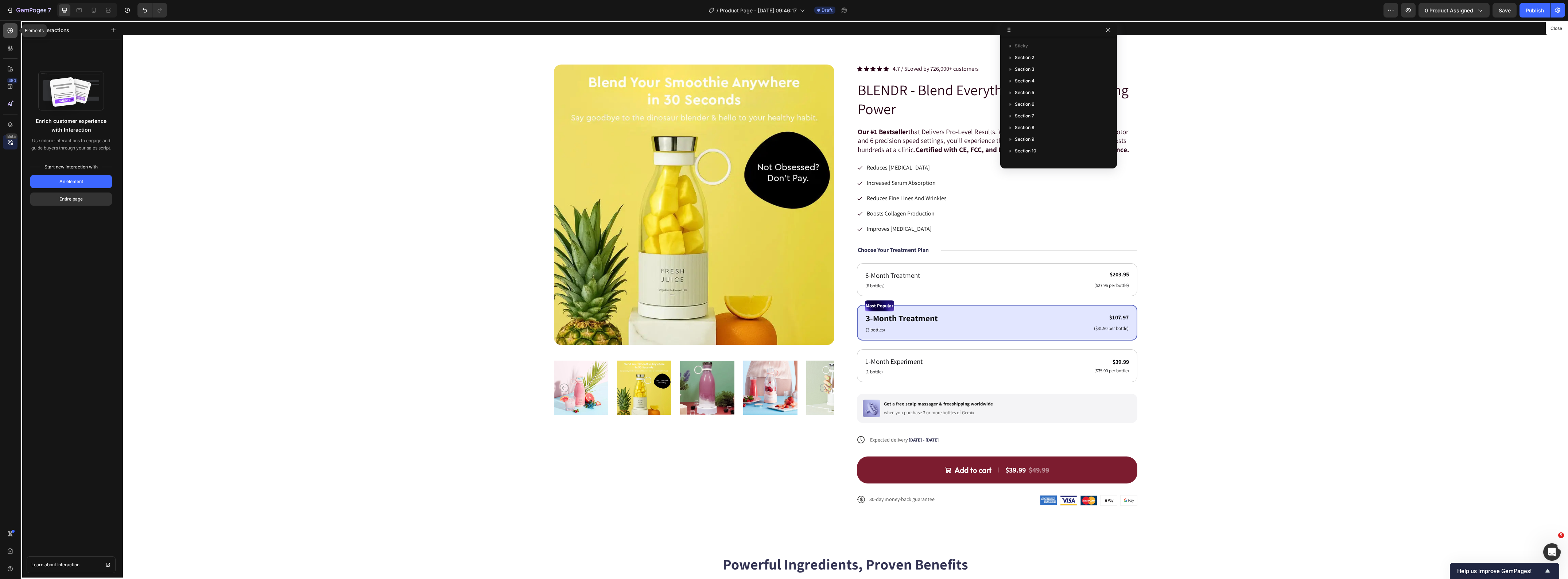
click at [9, 37] on div at bounding box center [10, 30] width 15 height 15
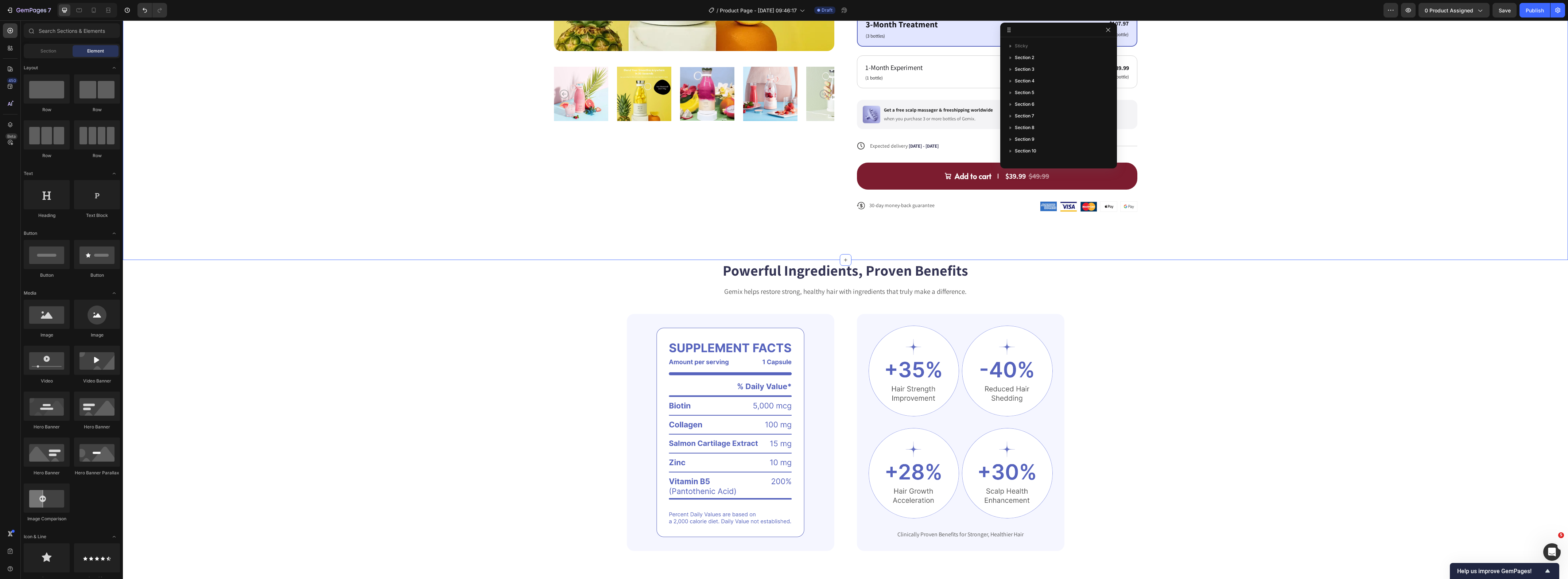
scroll to position [319, 0]
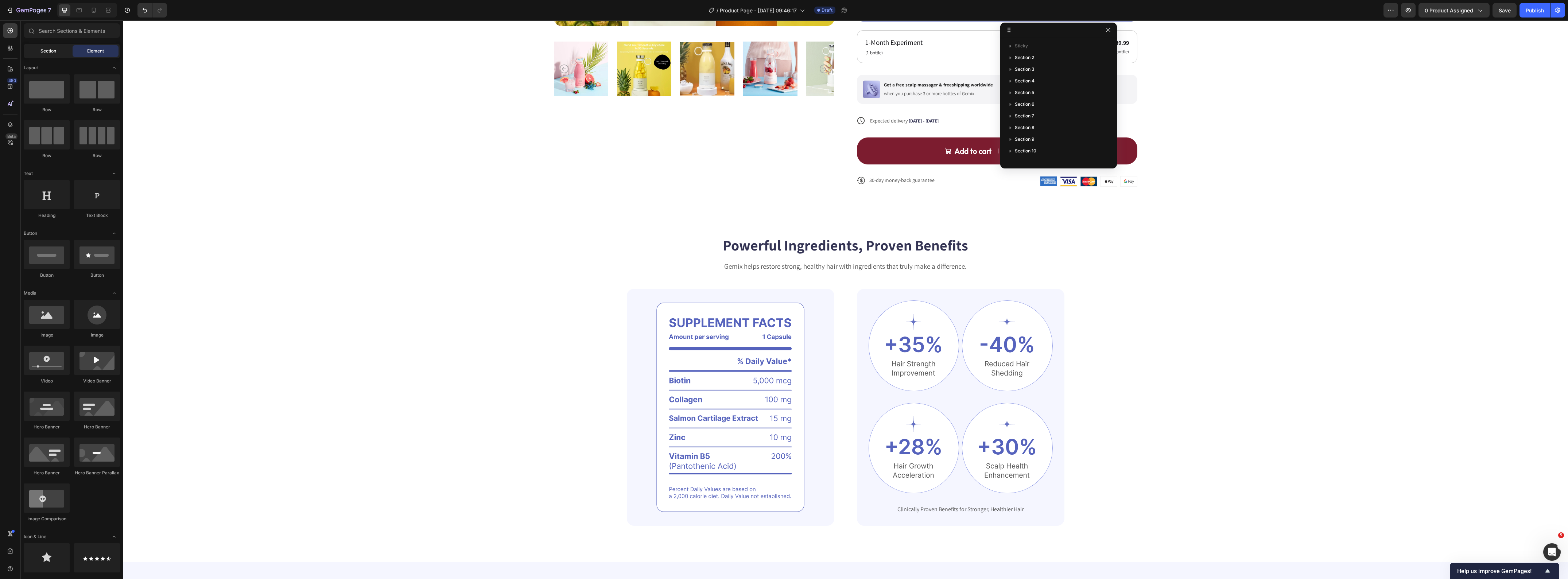
click at [37, 55] on div "Section" at bounding box center [47, 51] width 46 height 12
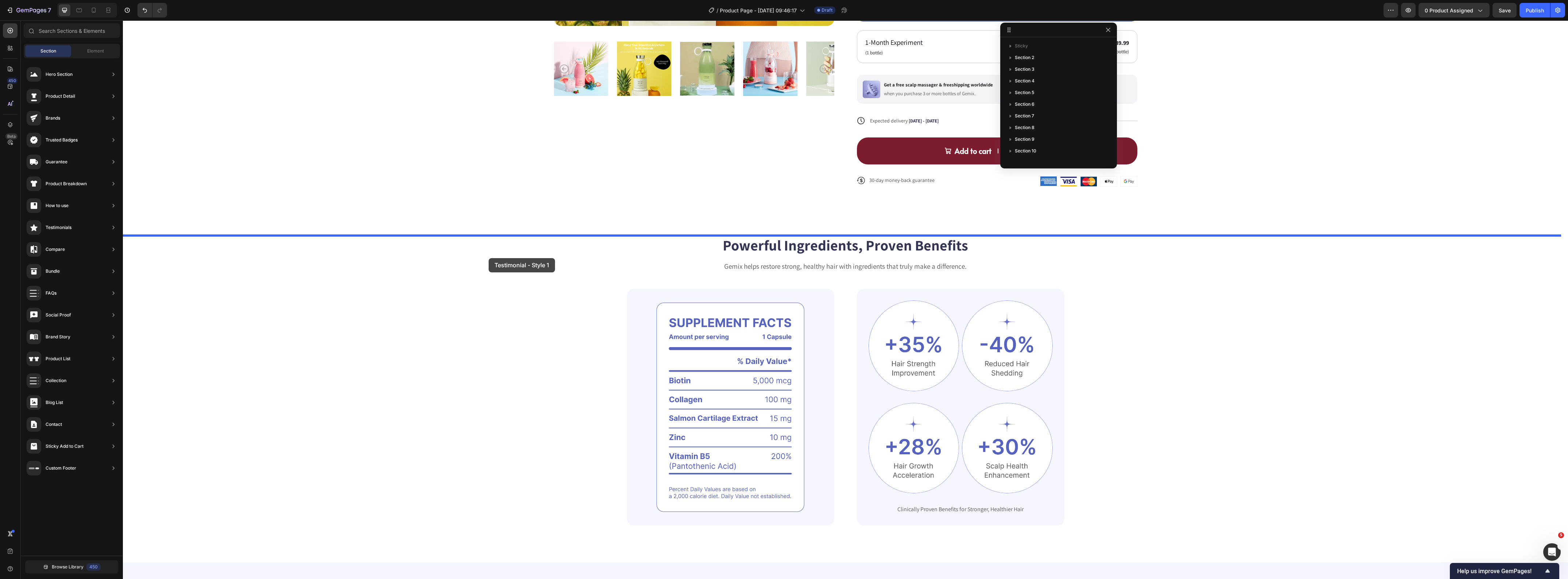
drag, startPoint x: 266, startPoint y: 93, endPoint x: 489, endPoint y: 258, distance: 277.4
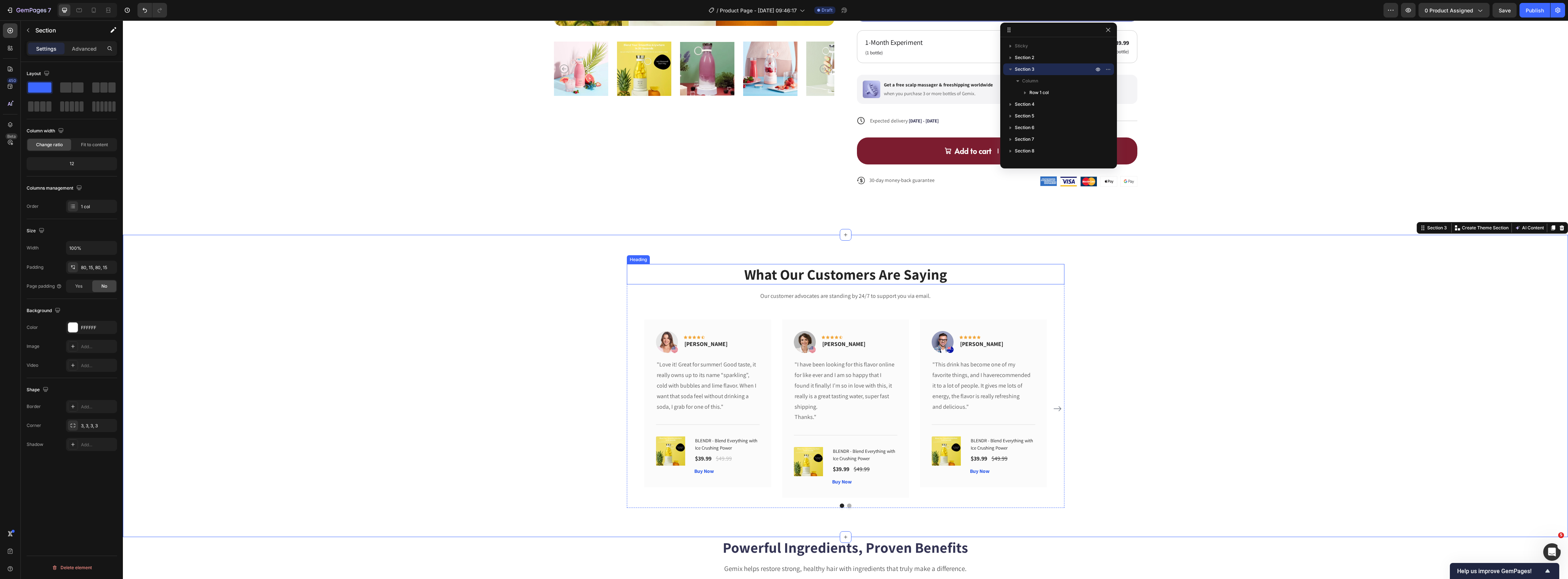
click at [632, 275] on p "What Our Customers Are Saying" at bounding box center [845, 274] width 436 height 19
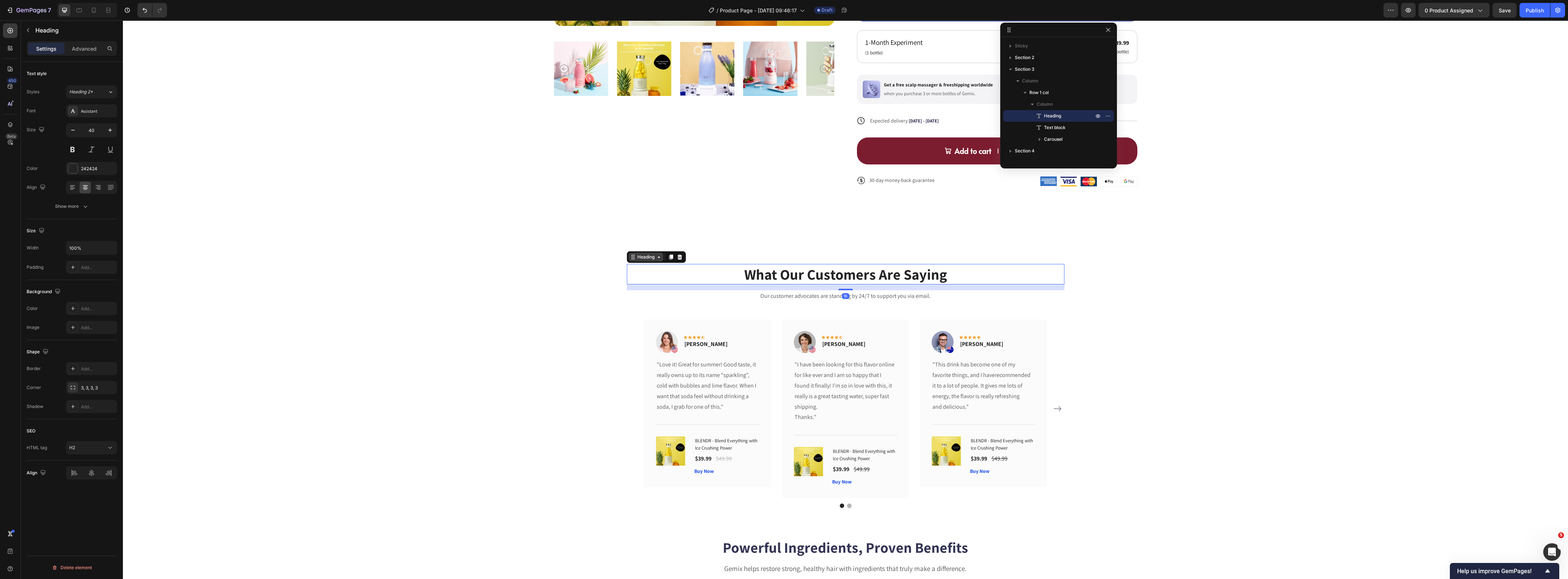
click at [636, 258] on div "Heading" at bounding box center [646, 257] width 20 height 7
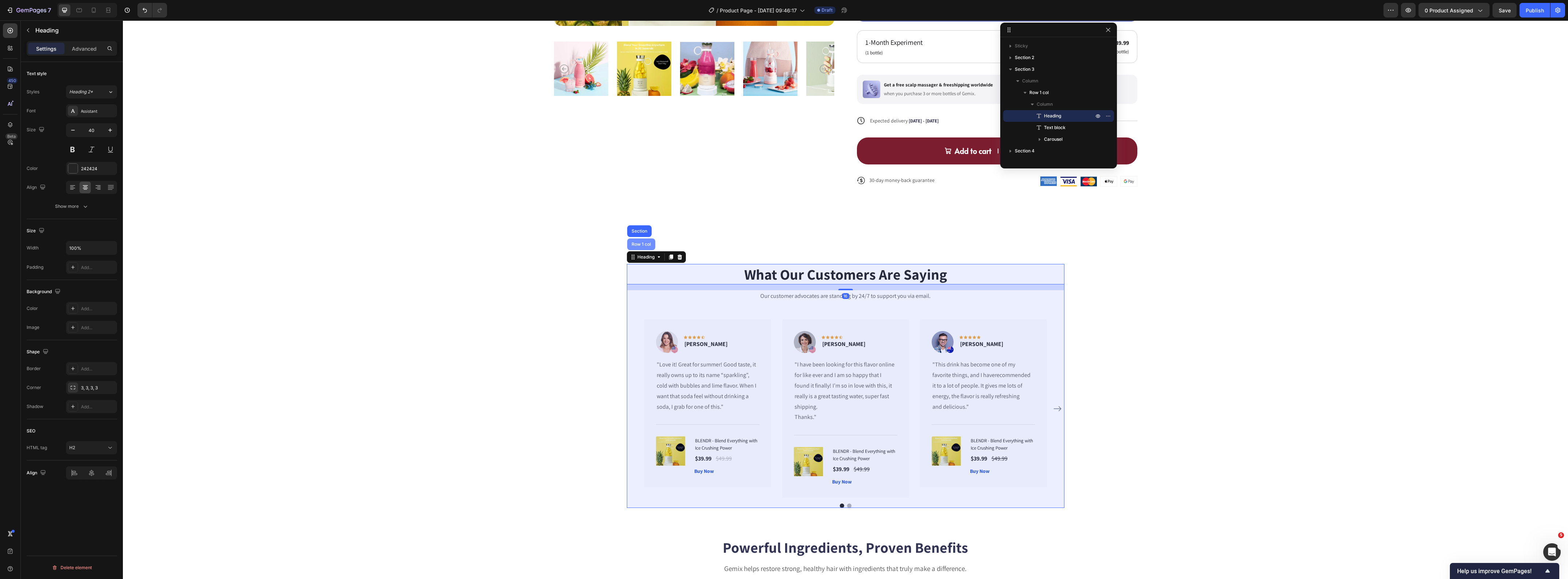
click at [637, 248] on div "Row 1 col" at bounding box center [641, 244] width 28 height 12
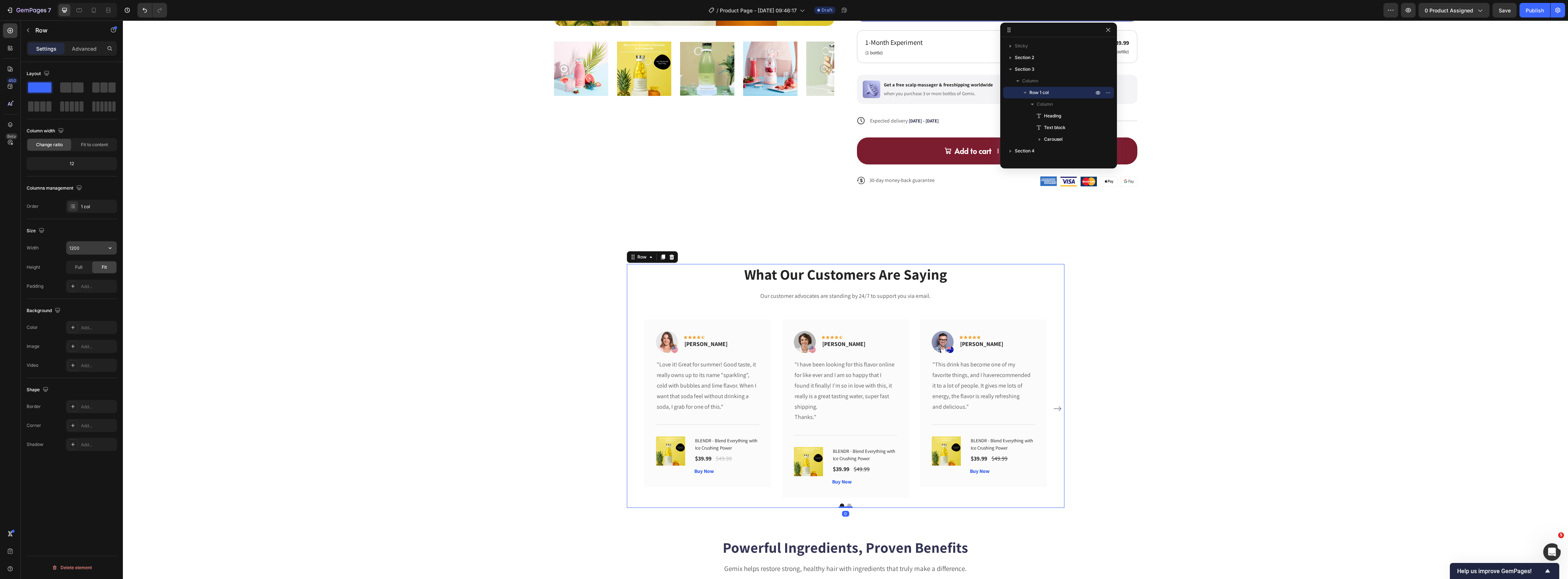
click at [89, 253] on input "1200" at bounding box center [91, 248] width 51 height 13
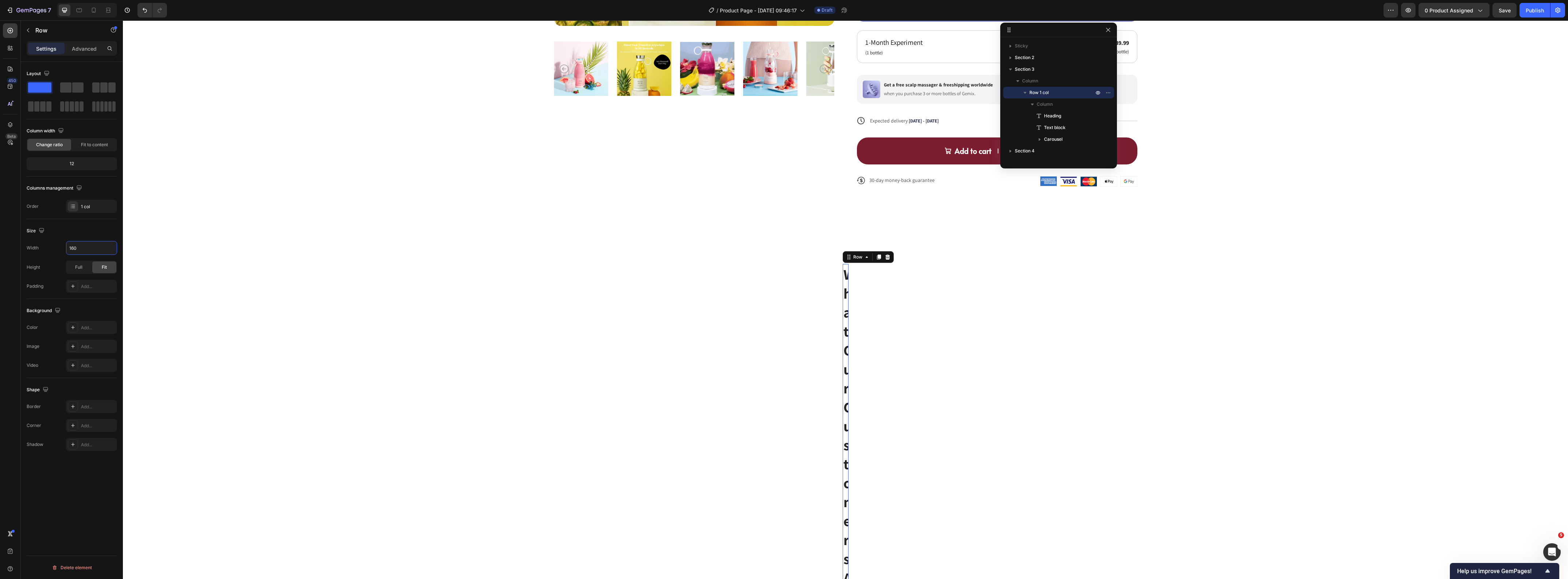
type input "1600"
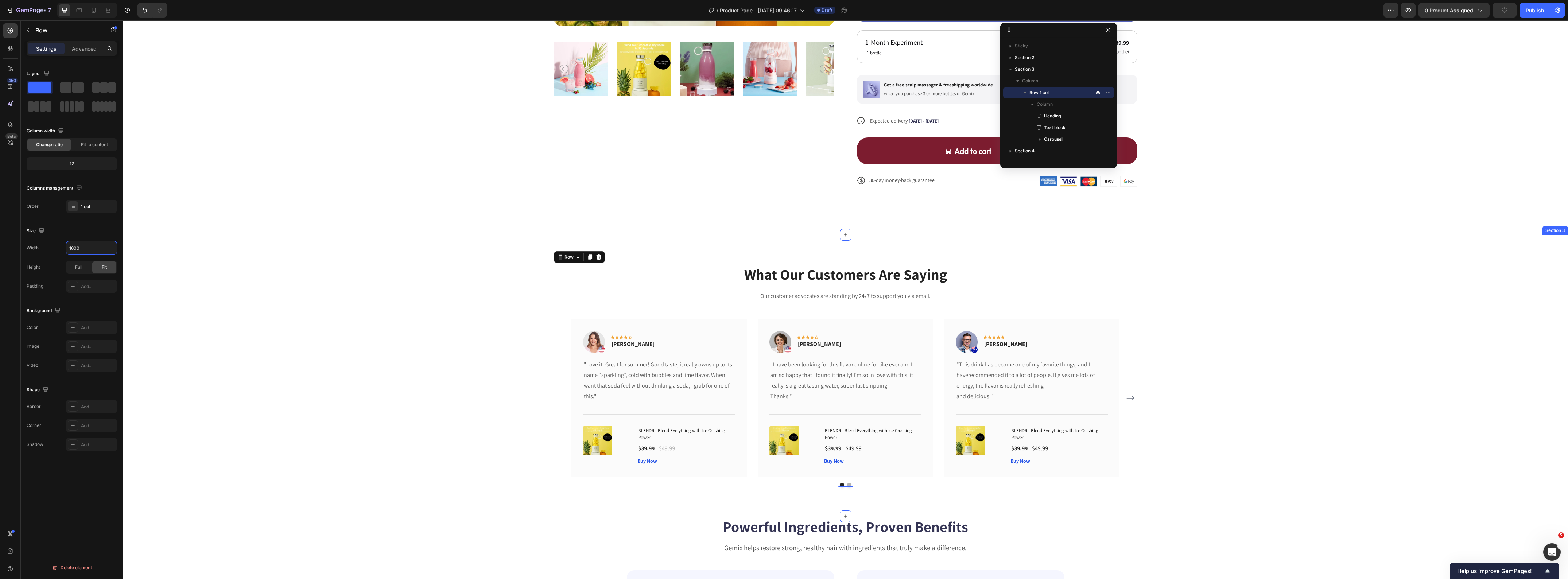
click at [317, 292] on div "What Our Customers Are Saying Heading Our customer advocates are standing by 24…" at bounding box center [845, 376] width 1434 height 223
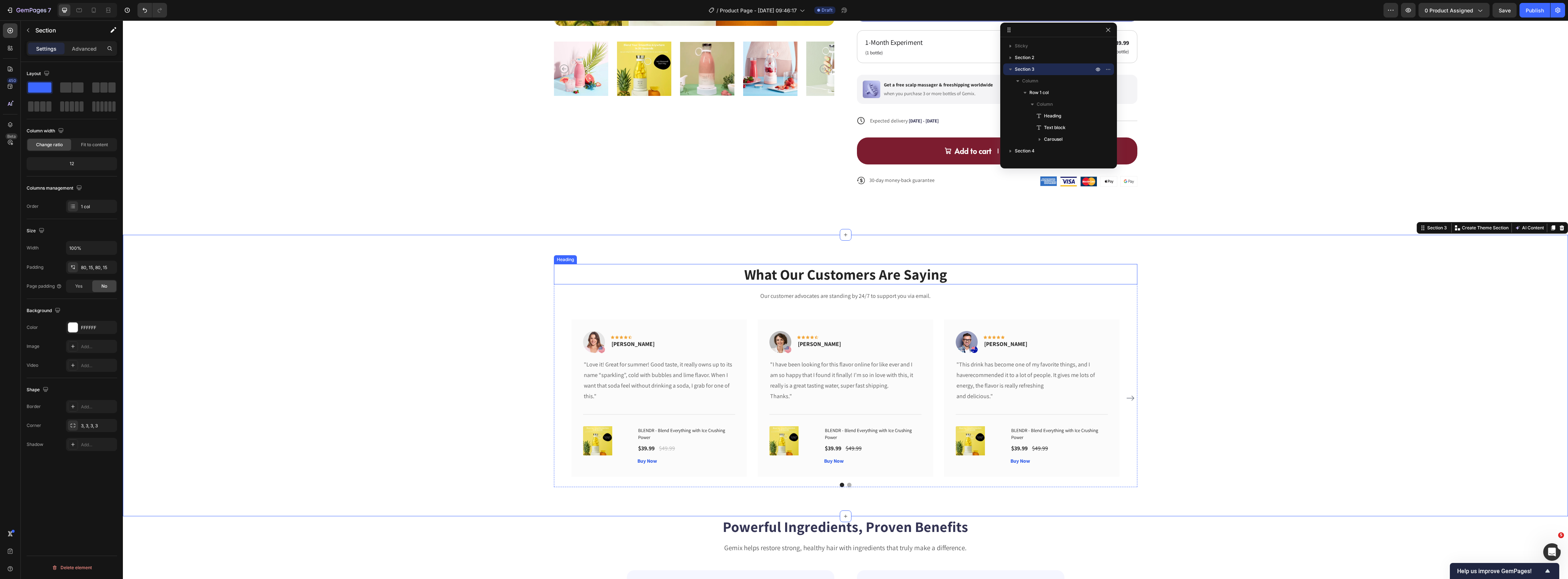
click at [773, 272] on p "What Our Customers Are Saying" at bounding box center [845, 274] width 582 height 19
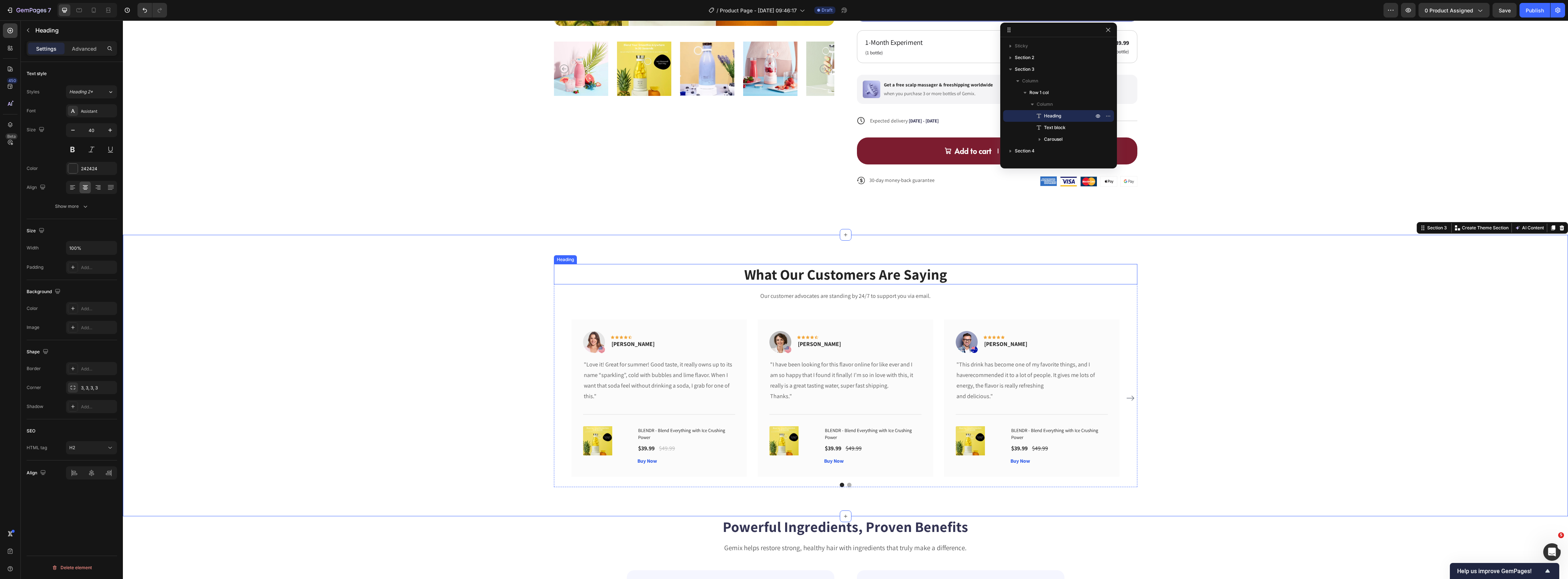
click at [773, 272] on p "What Our Customers Are Saying" at bounding box center [845, 274] width 582 height 19
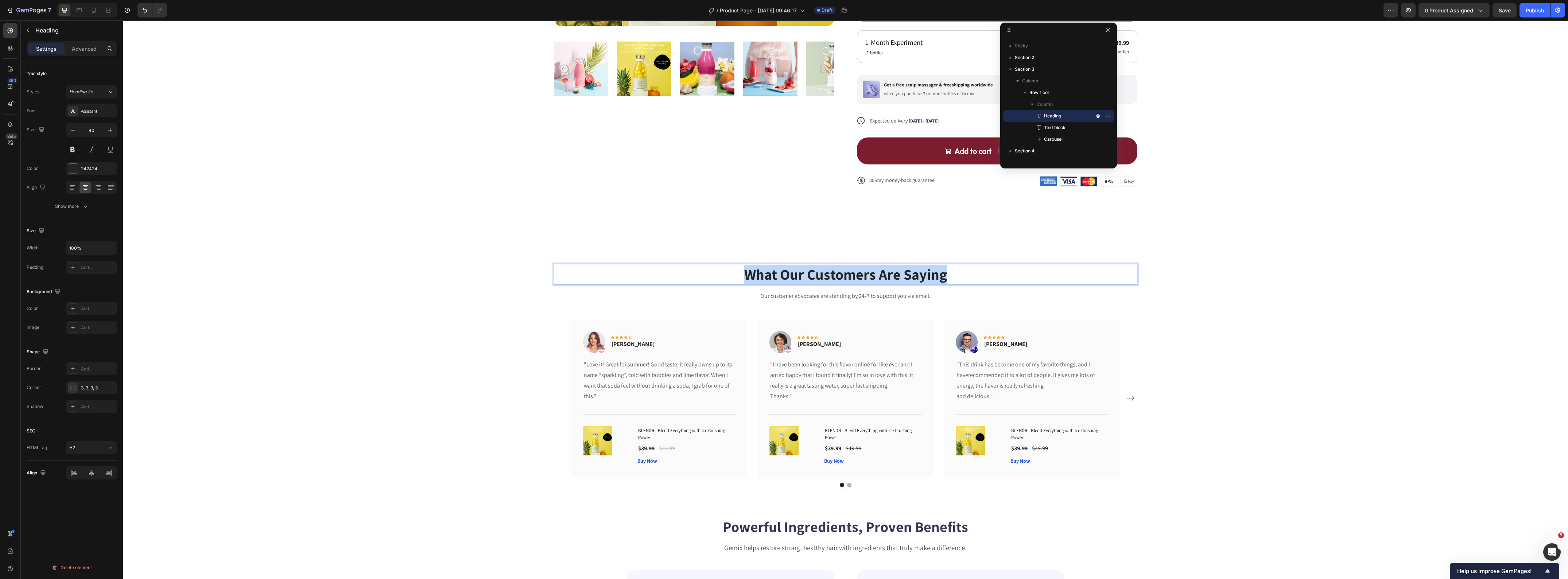
click at [773, 272] on p "What Our Customers Are Saying" at bounding box center [845, 274] width 582 height 19
click at [763, 297] on p "Our customer advocates are standing by 24/7 to support you via email." at bounding box center [845, 296] width 582 height 10
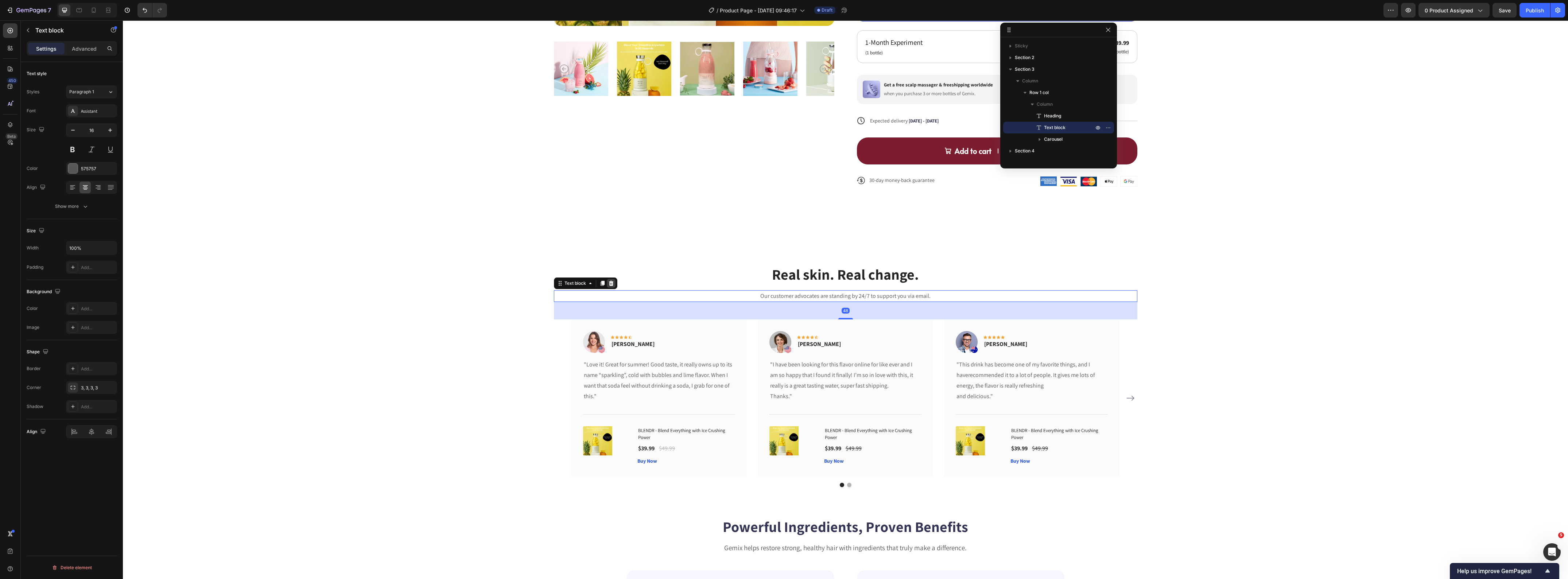
click at [609, 283] on icon at bounding box center [611, 283] width 5 height 5
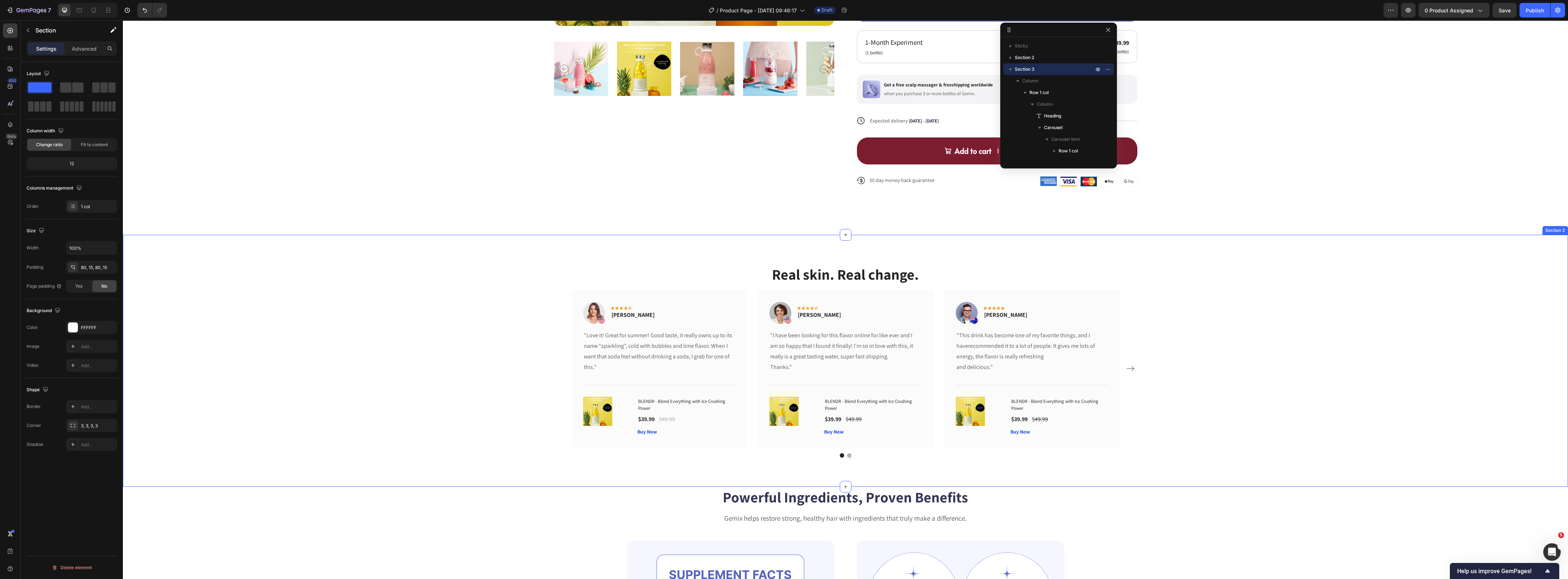
click at [333, 293] on div "Real skin. Real change. Heading Image Icon Icon Icon Icon Icon Row Rita Carroll…" at bounding box center [845, 361] width 1434 height 194
click at [624, 384] on div "Title Line" at bounding box center [659, 385] width 152 height 24
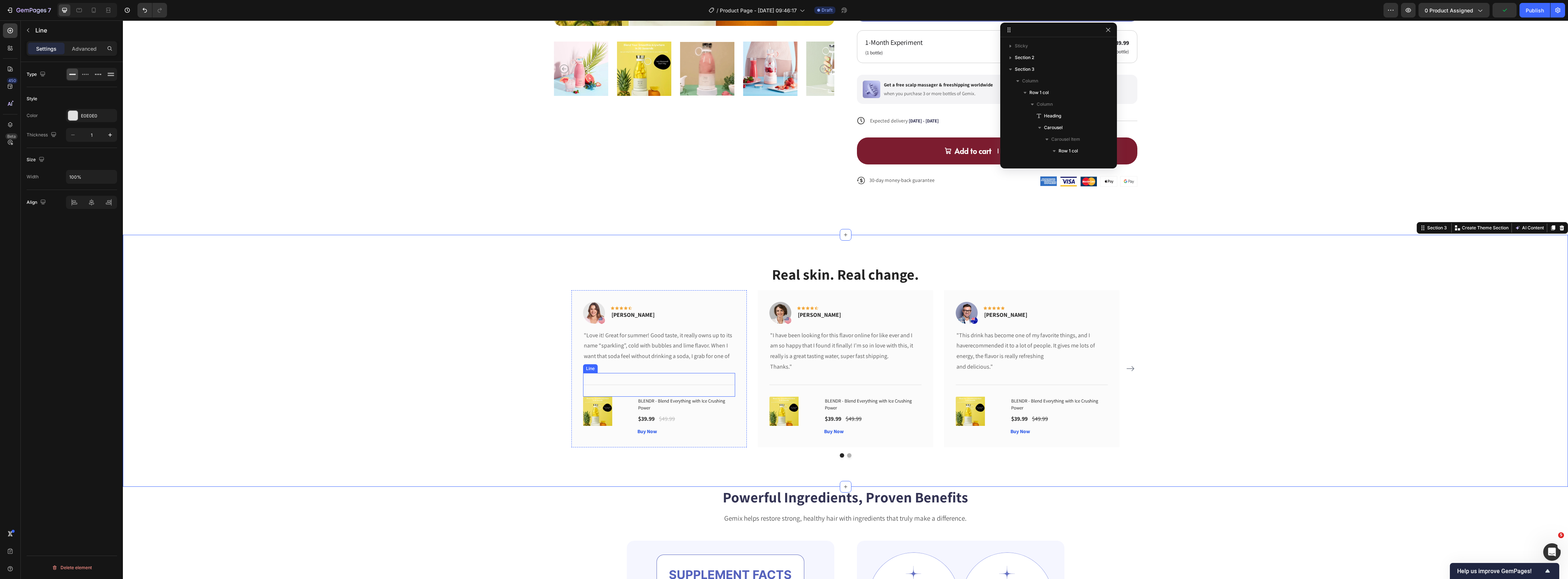
scroll to position [103, 0]
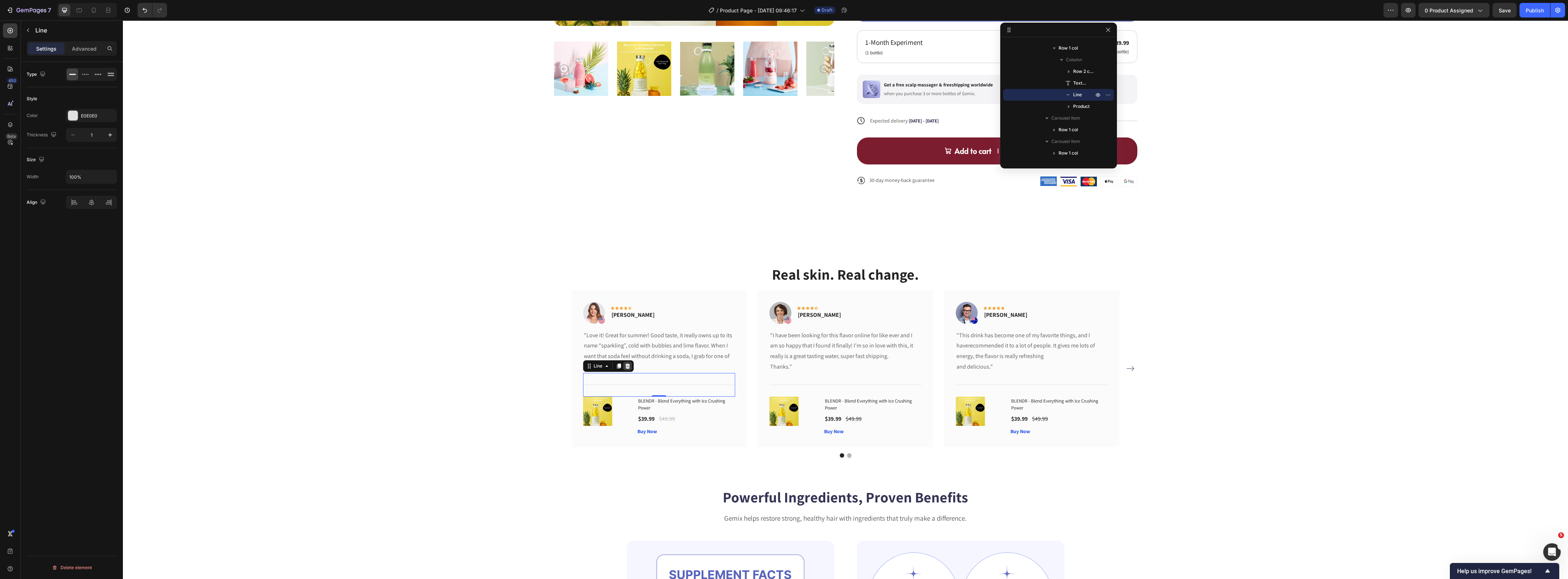
click at [625, 367] on icon at bounding box center [628, 366] width 5 height 5
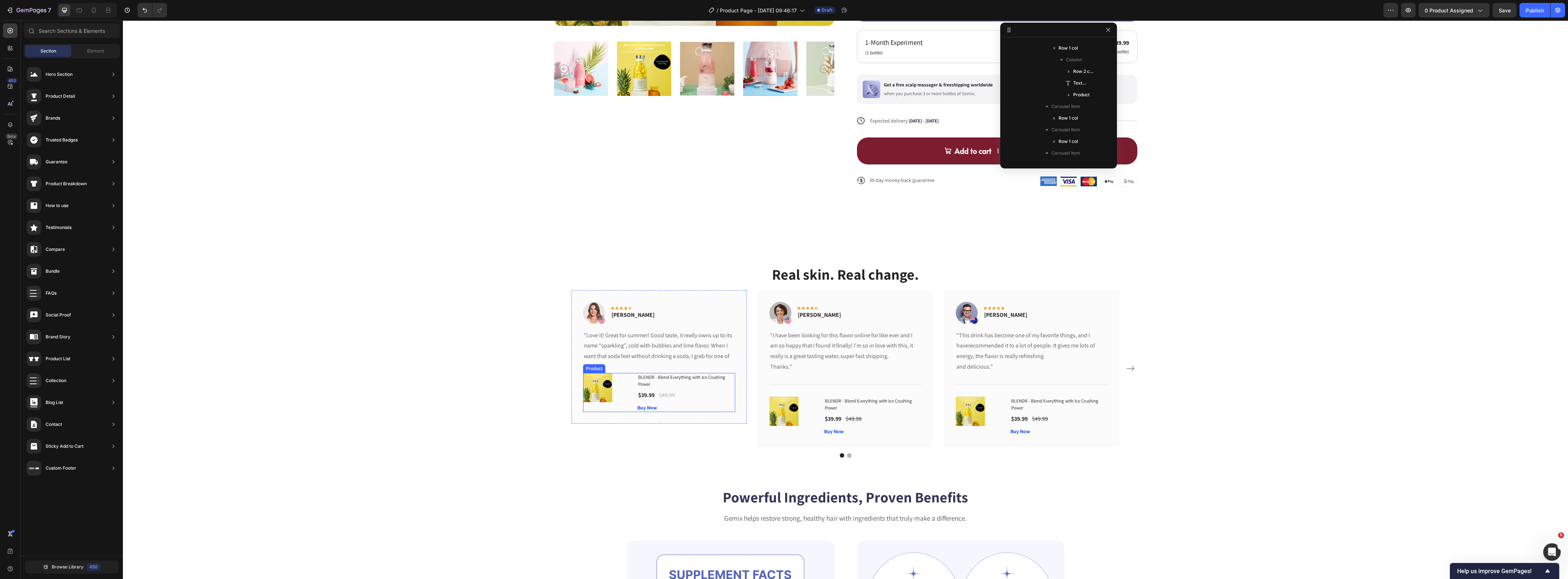
click at [618, 409] on div "(P) Images & Gallery" at bounding box center [607, 393] width 49 height 39
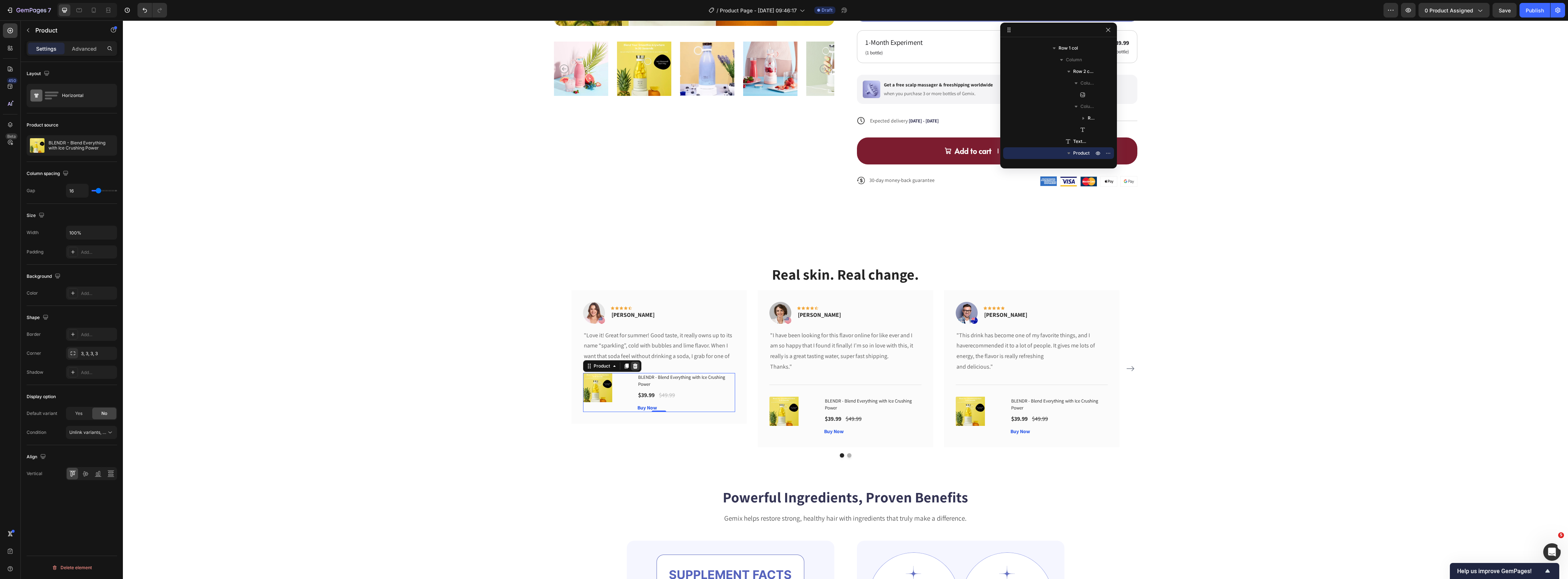
click at [632, 370] on div at bounding box center [635, 366] width 9 height 9
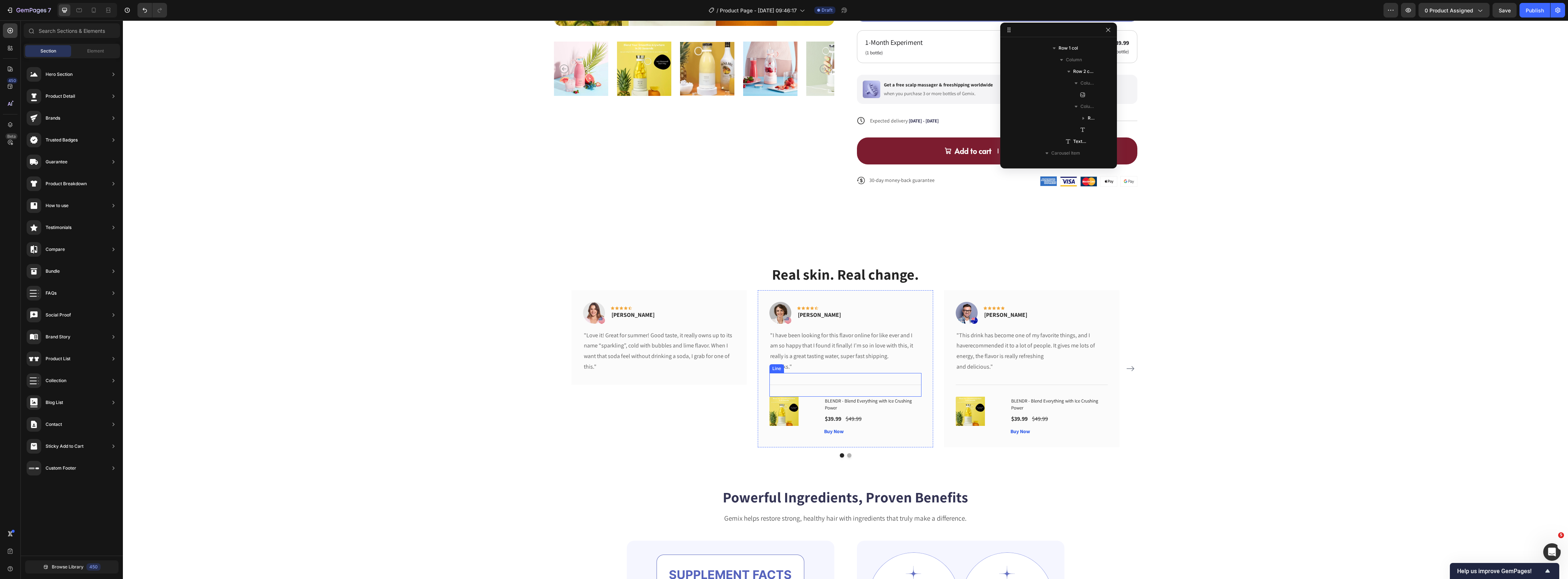
click at [807, 389] on div "Title Line" at bounding box center [845, 385] width 152 height 24
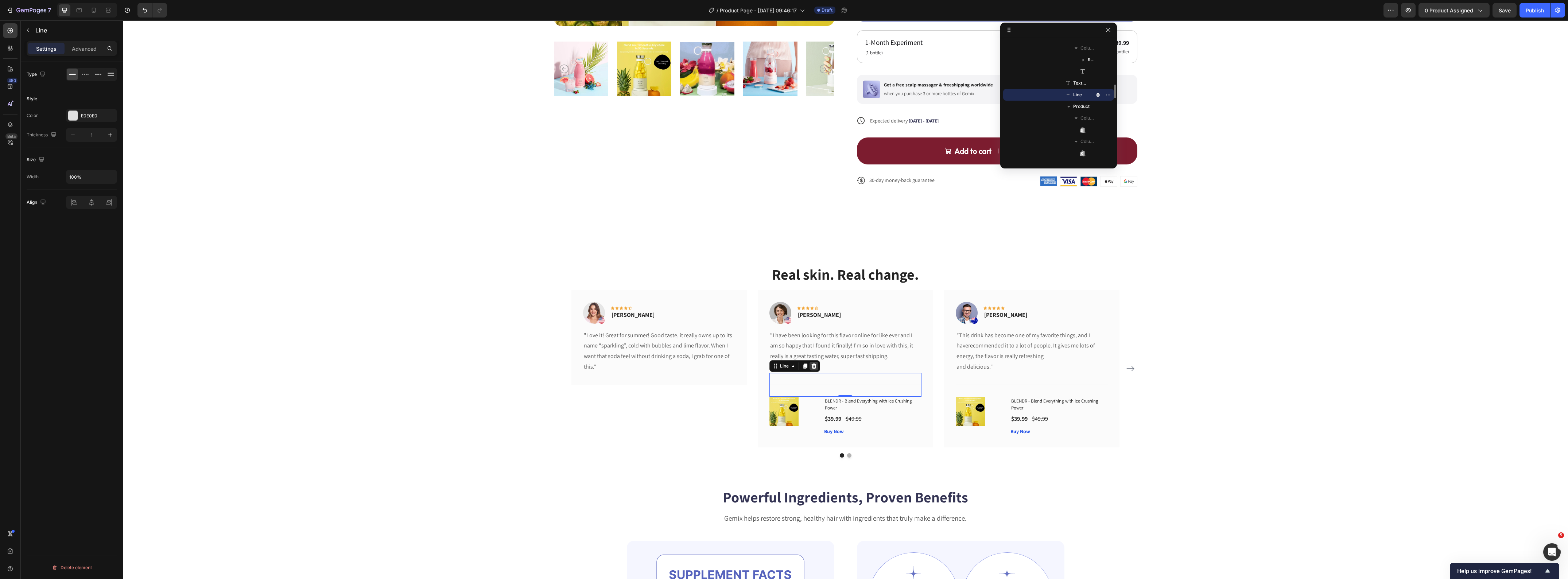
click at [811, 366] on icon at bounding box center [814, 366] width 5 height 5
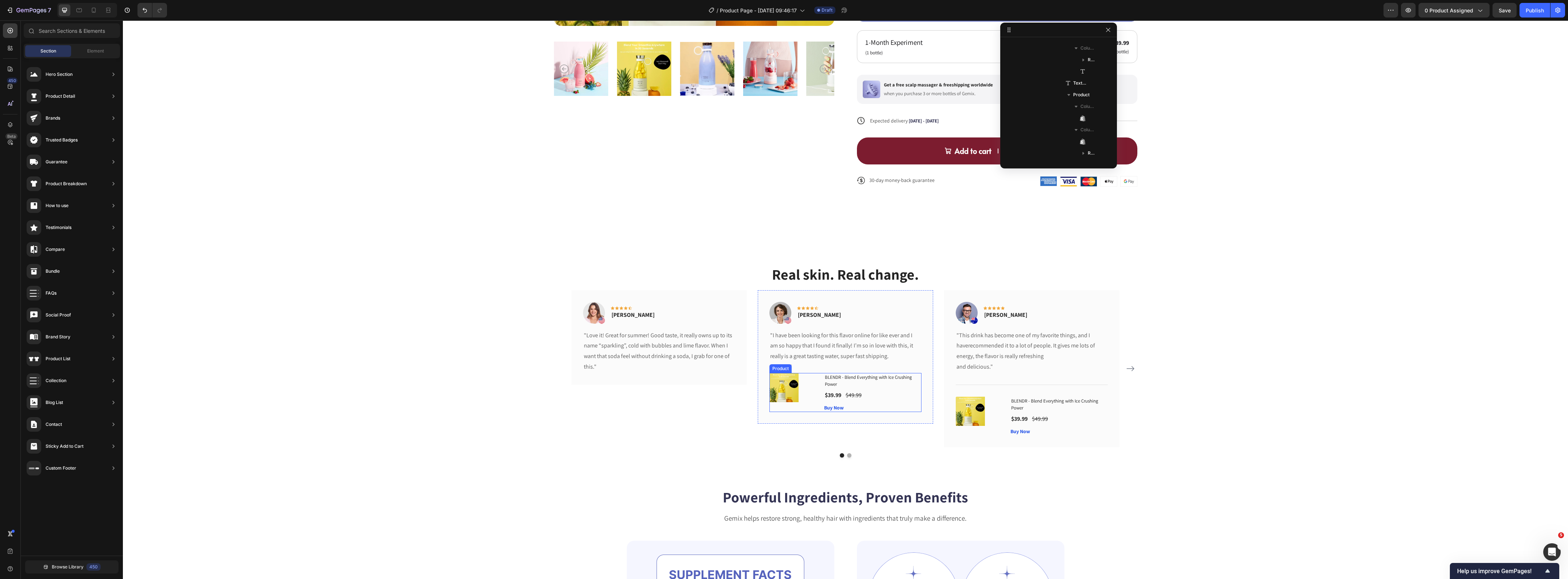
click at [800, 409] on div "(P) Images & Gallery" at bounding box center [794, 393] width 49 height 39
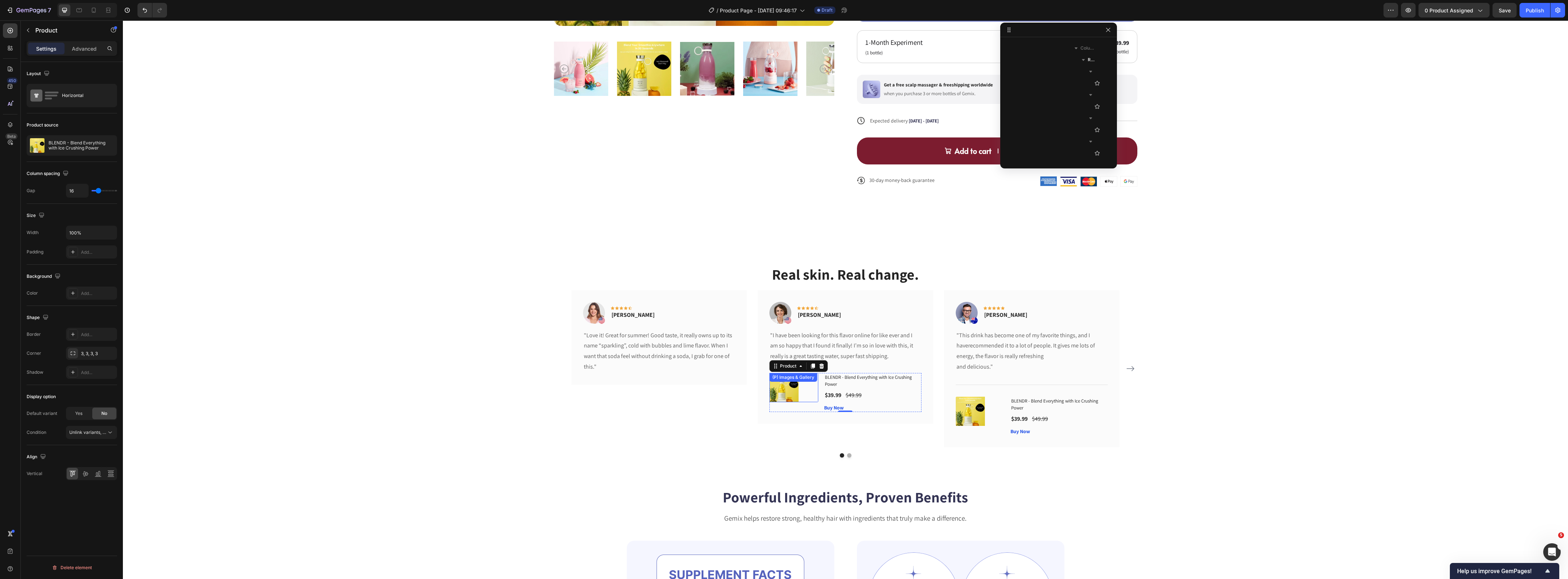
scroll to position [511, 0]
click at [819, 366] on icon at bounding box center [822, 366] width 5 height 5
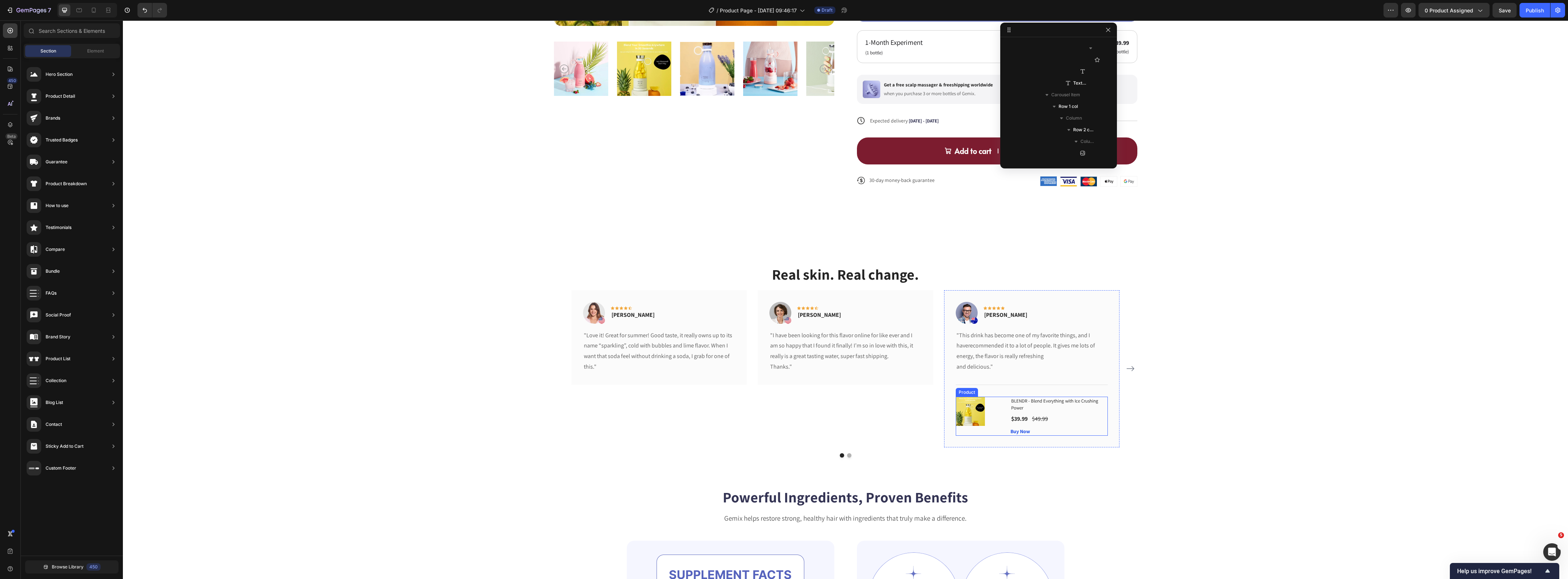
click at [972, 435] on div "(P) Images & Gallery" at bounding box center [980, 416] width 49 height 39
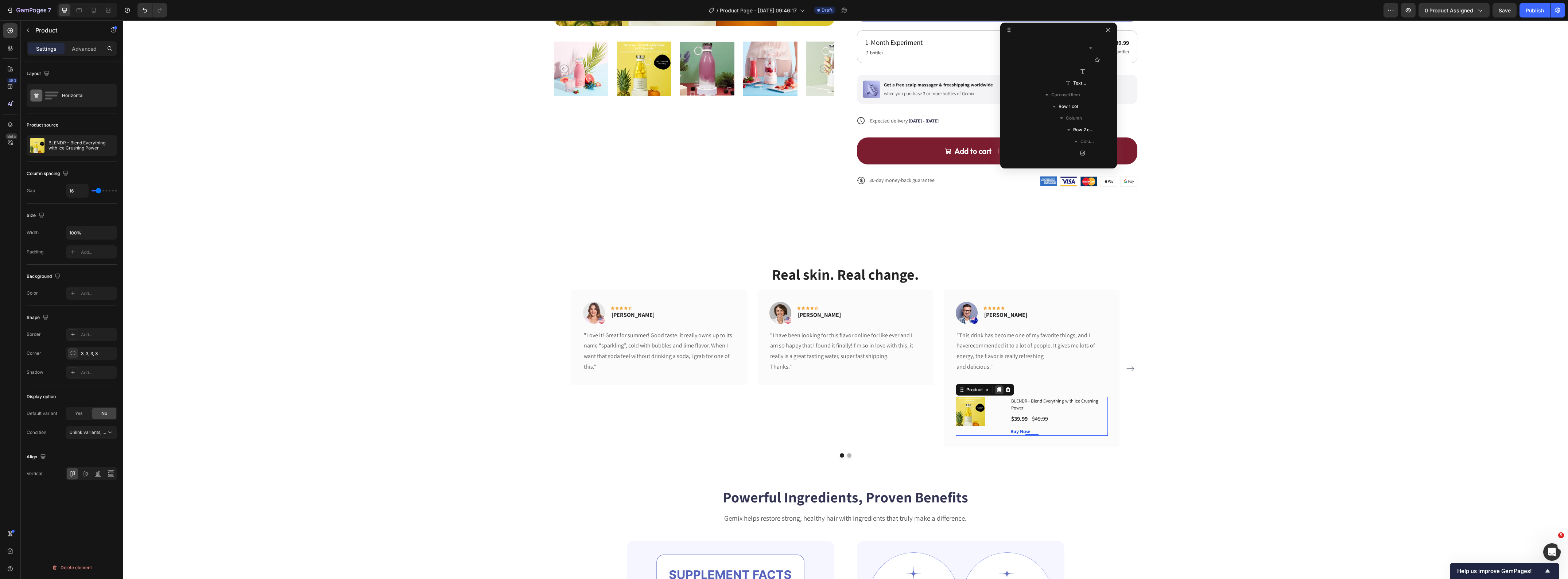
scroll to position [756, 0]
click at [1006, 390] on icon at bounding box center [1008, 390] width 5 height 5
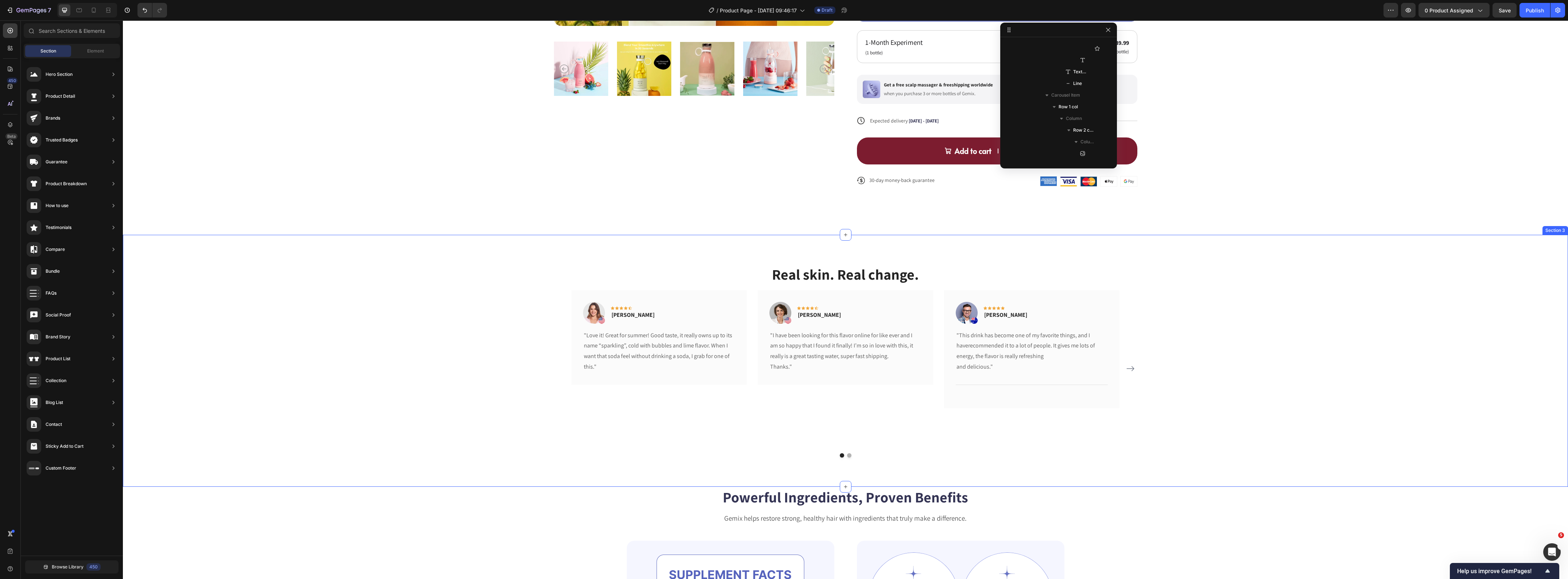
click at [400, 402] on div "Real skin. Real change. Heading Image Icon Icon Icon Icon Icon Row Rita Carroll…" at bounding box center [845, 361] width 1434 height 194
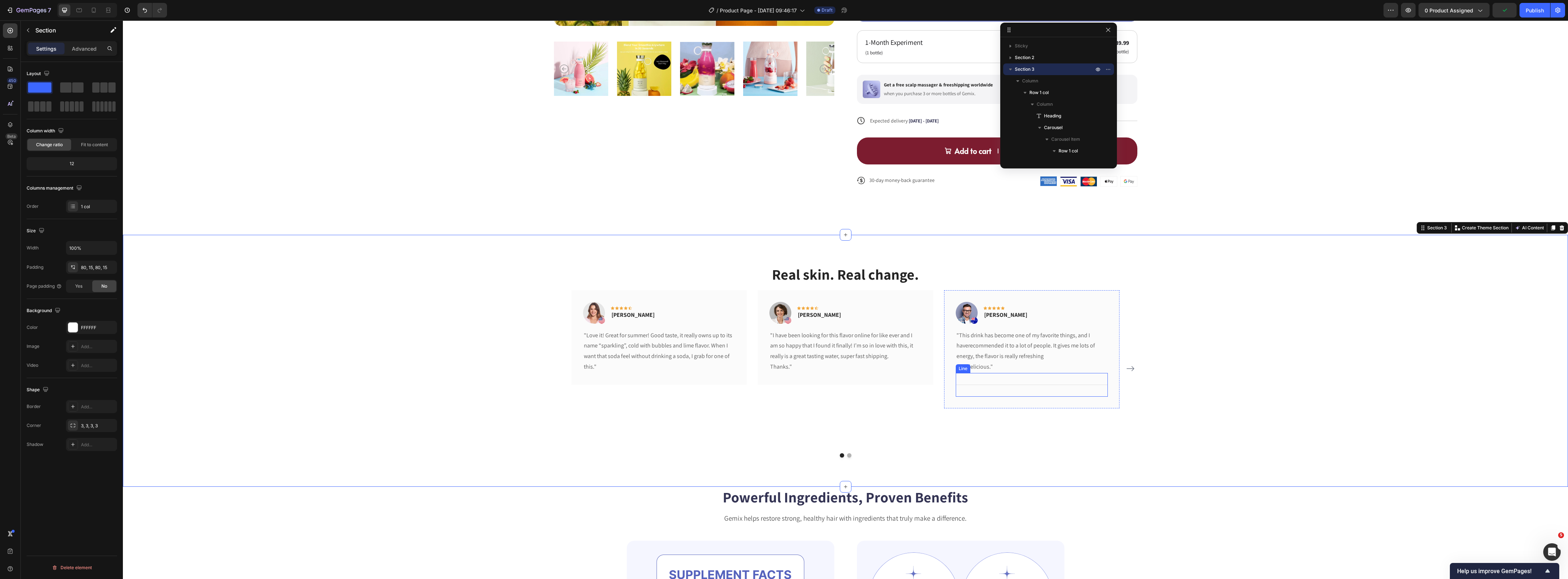
click at [1004, 384] on div "Title Line" at bounding box center [1032, 385] width 152 height 24
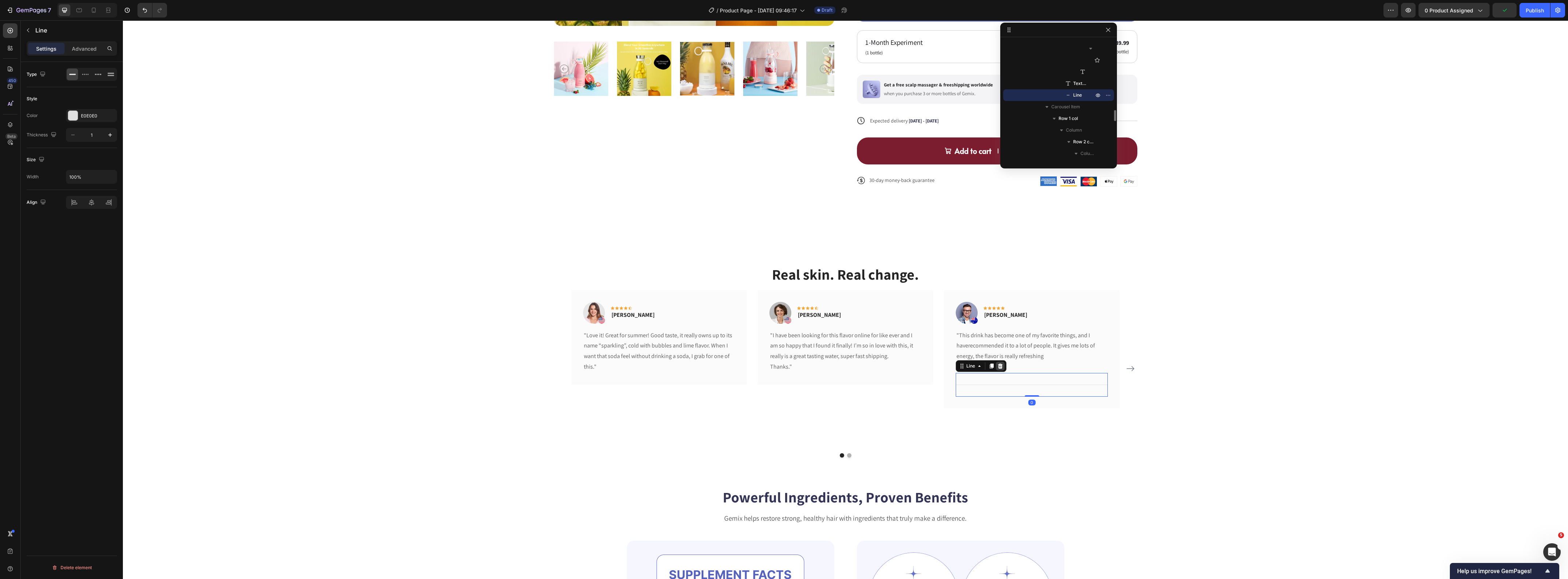
click at [998, 366] on icon at bounding box center [1001, 366] width 5 height 5
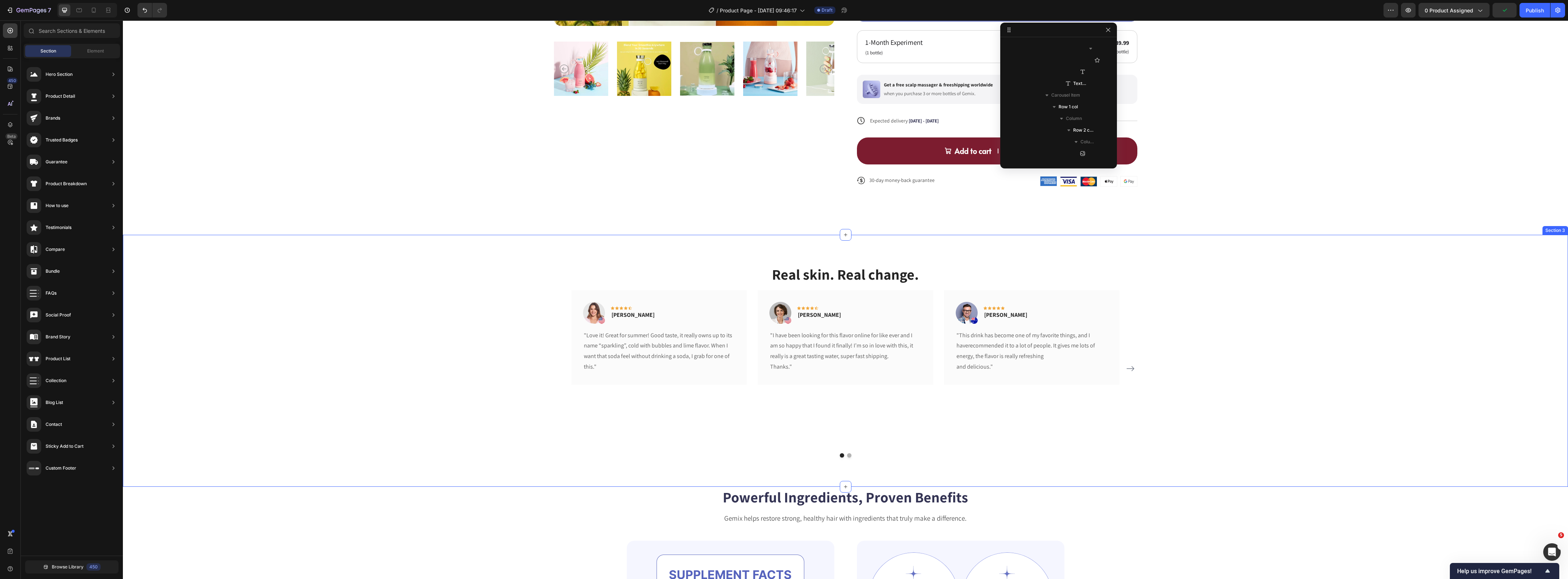
click at [310, 332] on div "Real skin. Real change. Heading Image Icon Icon Icon Icon Icon Row Rita Carroll…" at bounding box center [845, 361] width 1434 height 194
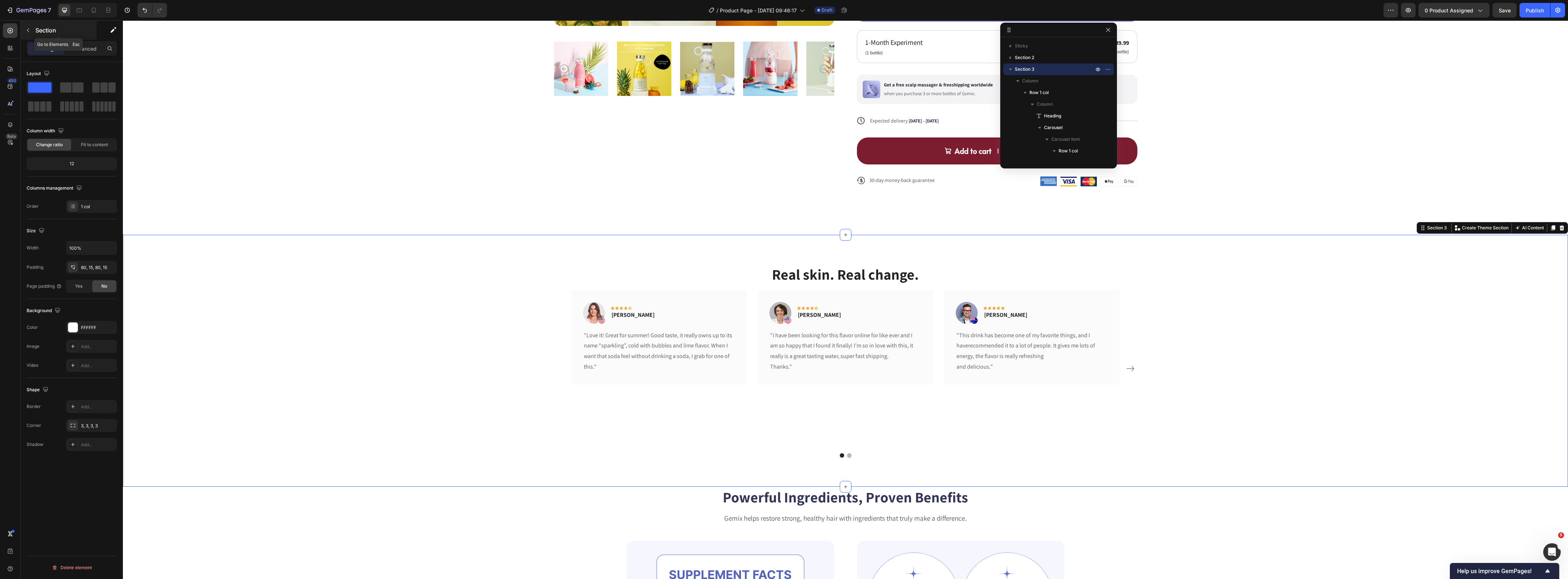
click at [26, 34] on button "button" at bounding box center [28, 30] width 12 height 12
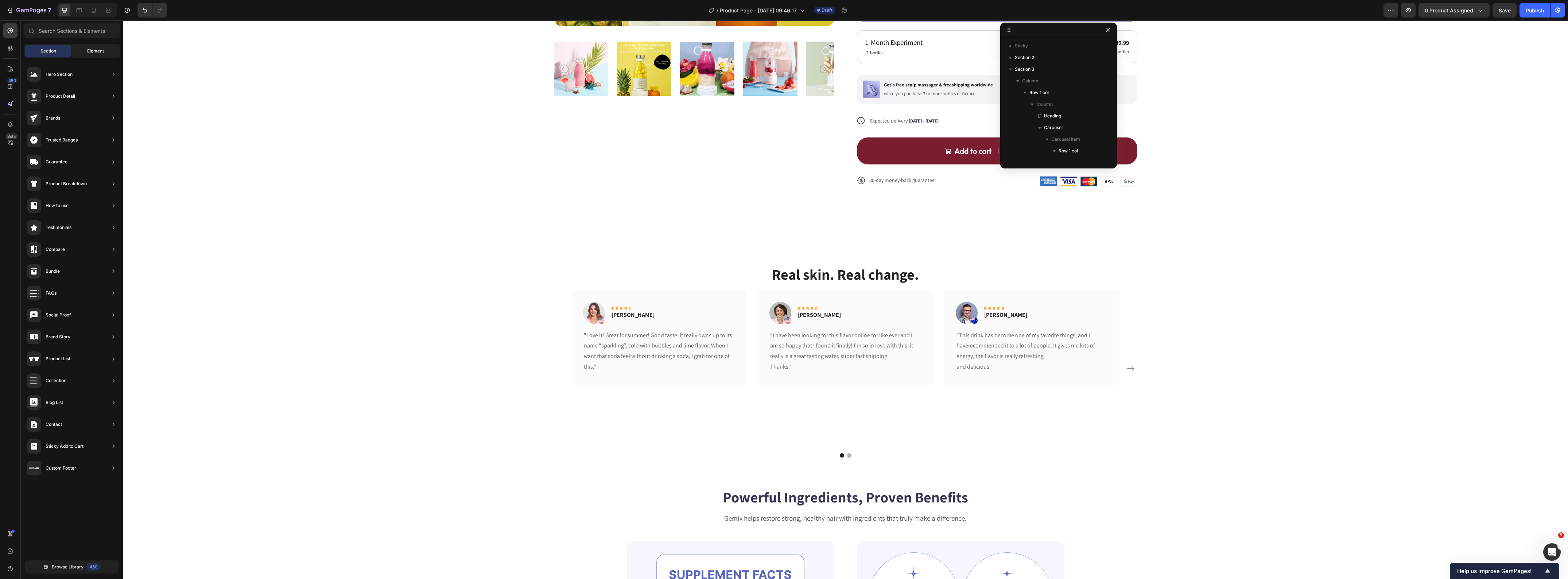
click at [91, 51] on span "Element" at bounding box center [96, 51] width 17 height 7
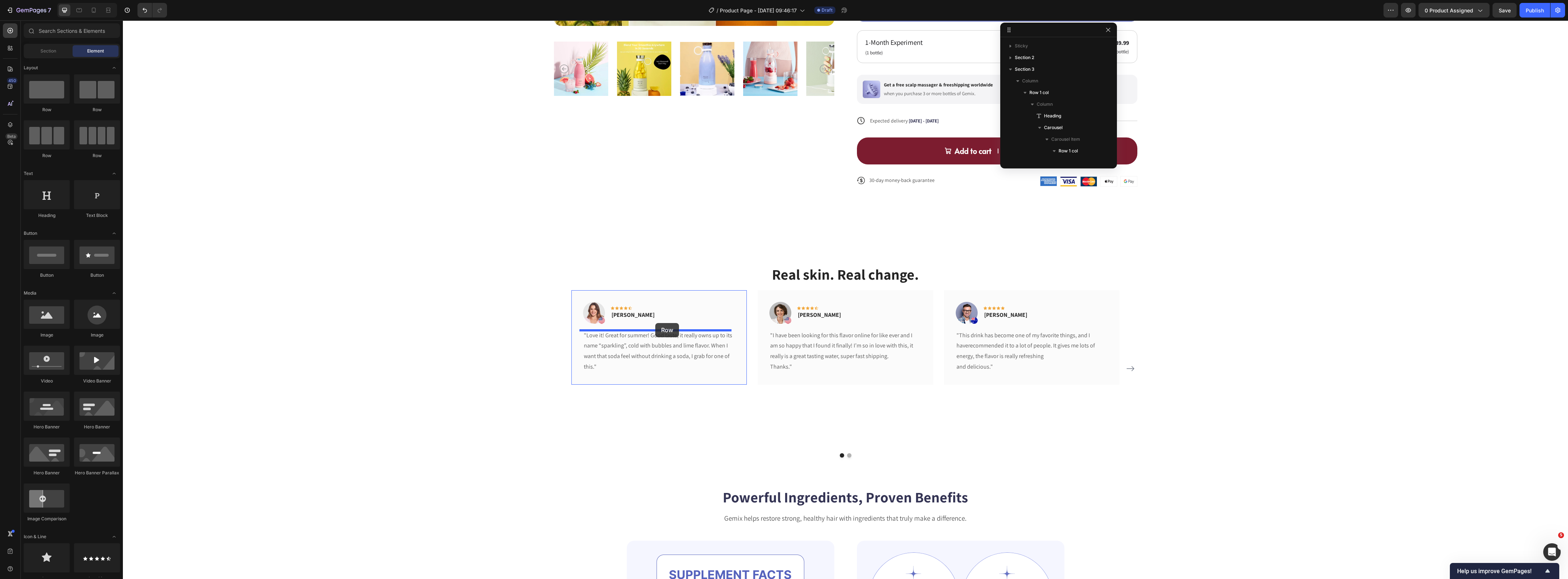
drag, startPoint x: 228, startPoint y: 118, endPoint x: 656, endPoint y: 323, distance: 474.6
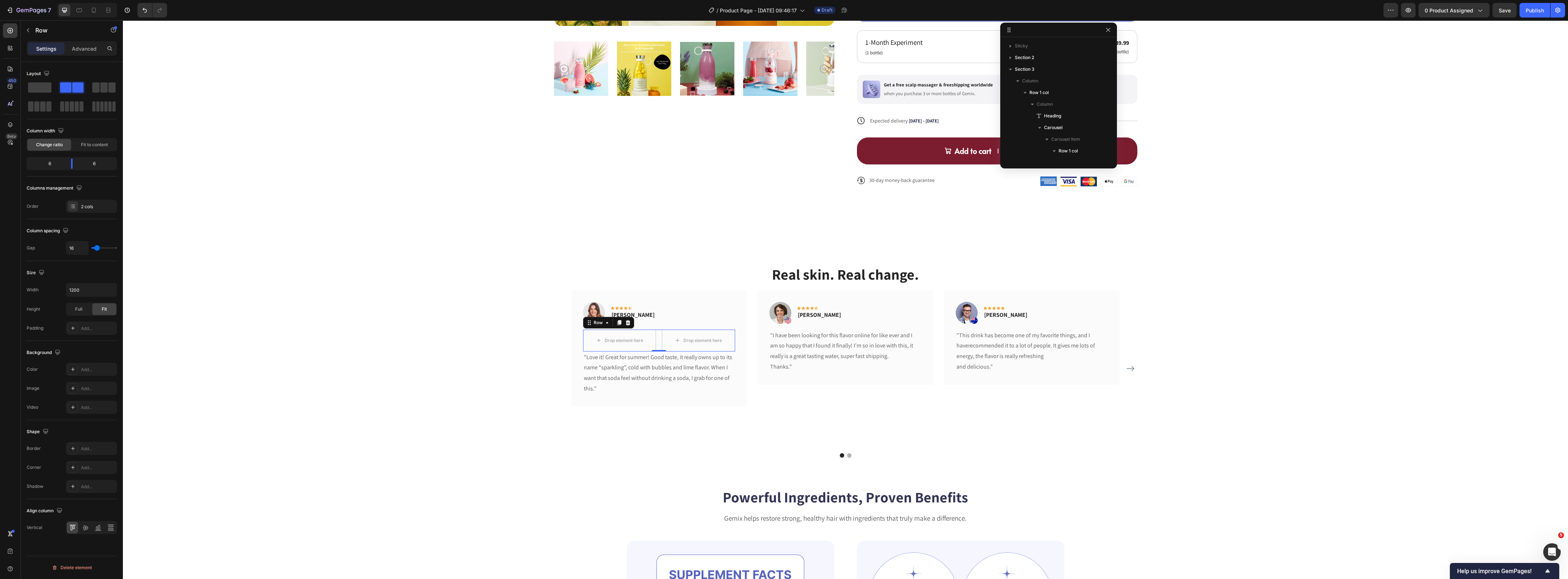
scroll to position [267, 0]
click at [406, 337] on div "Real skin. Real change. Heading Image Icon Icon Icon Icon Icon Row Rita Carroll…" at bounding box center [845, 361] width 1434 height 194
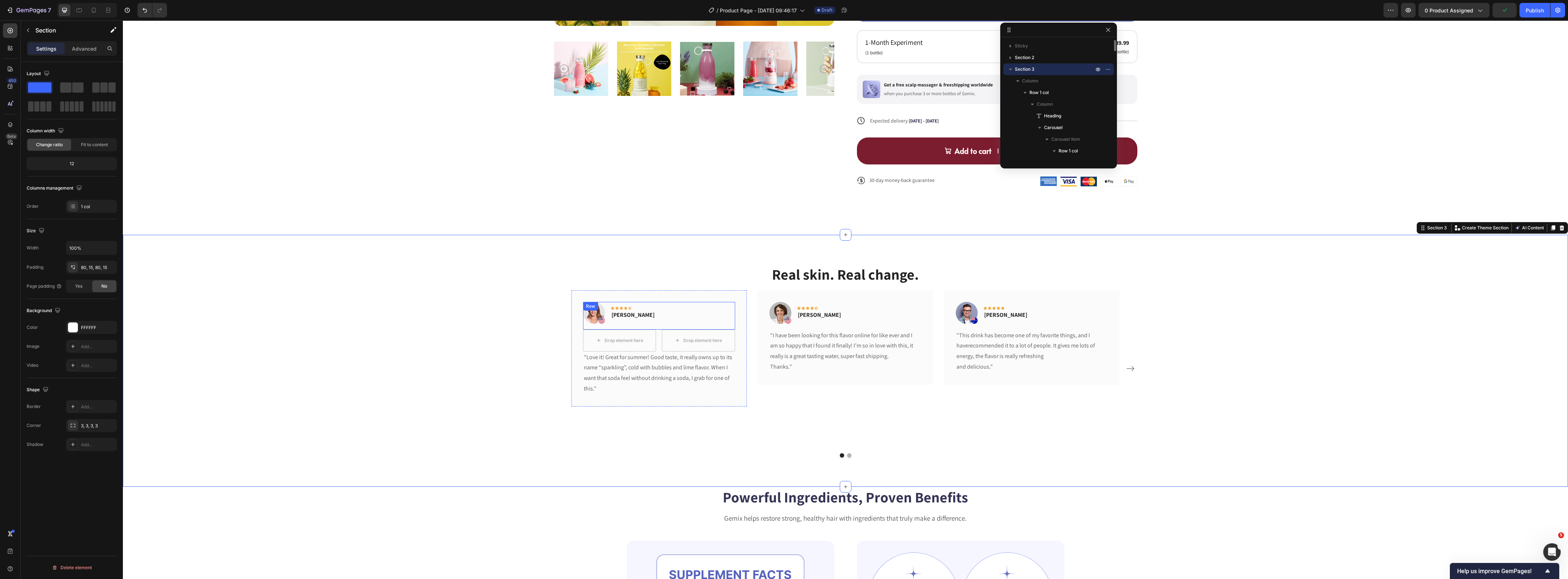
click at [656, 316] on div "Image Icon Icon Icon Icon Icon Row Rita Carroll Text block Row" at bounding box center [659, 316] width 152 height 28
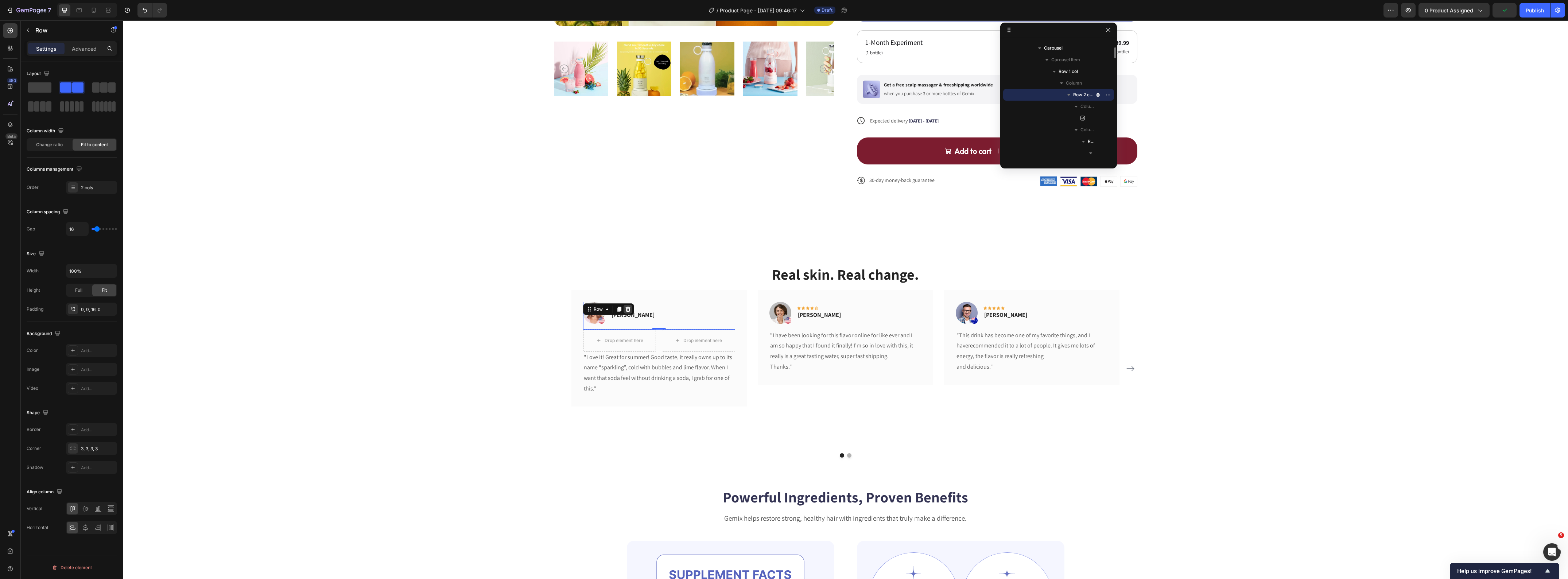
click at [628, 307] on div at bounding box center [628, 309] width 9 height 9
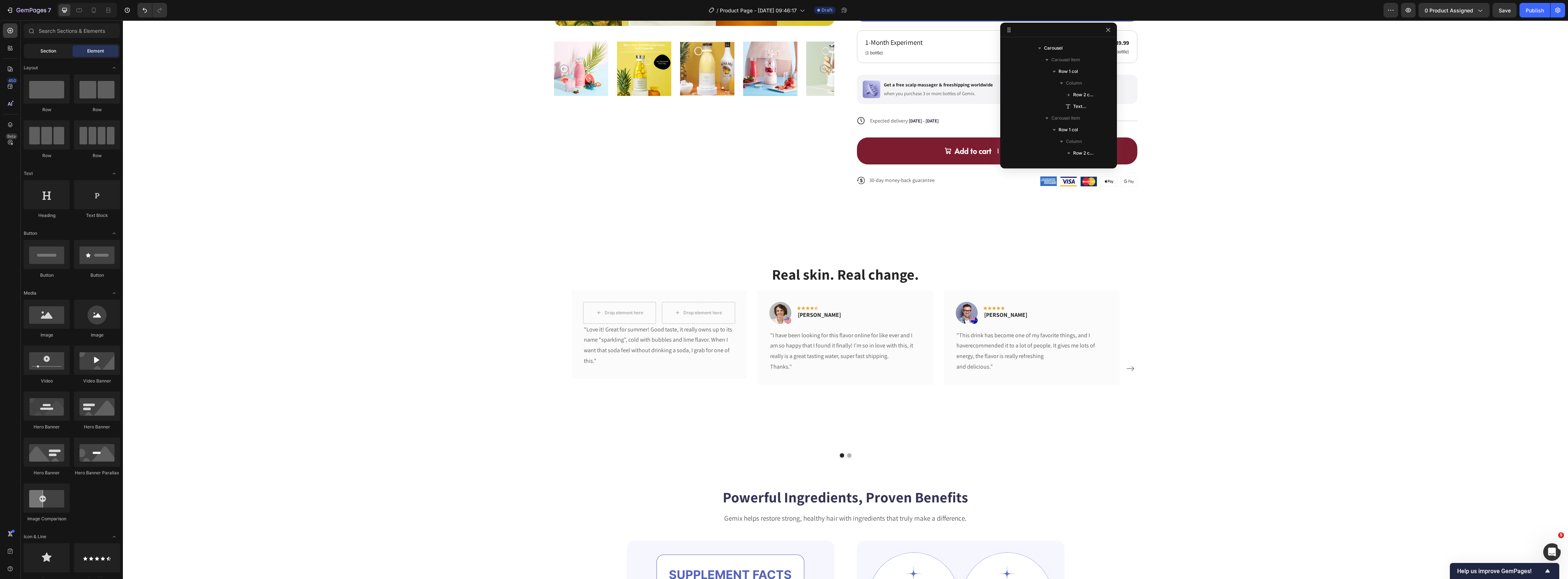
click at [41, 53] on span "Section" at bounding box center [48, 51] width 16 height 7
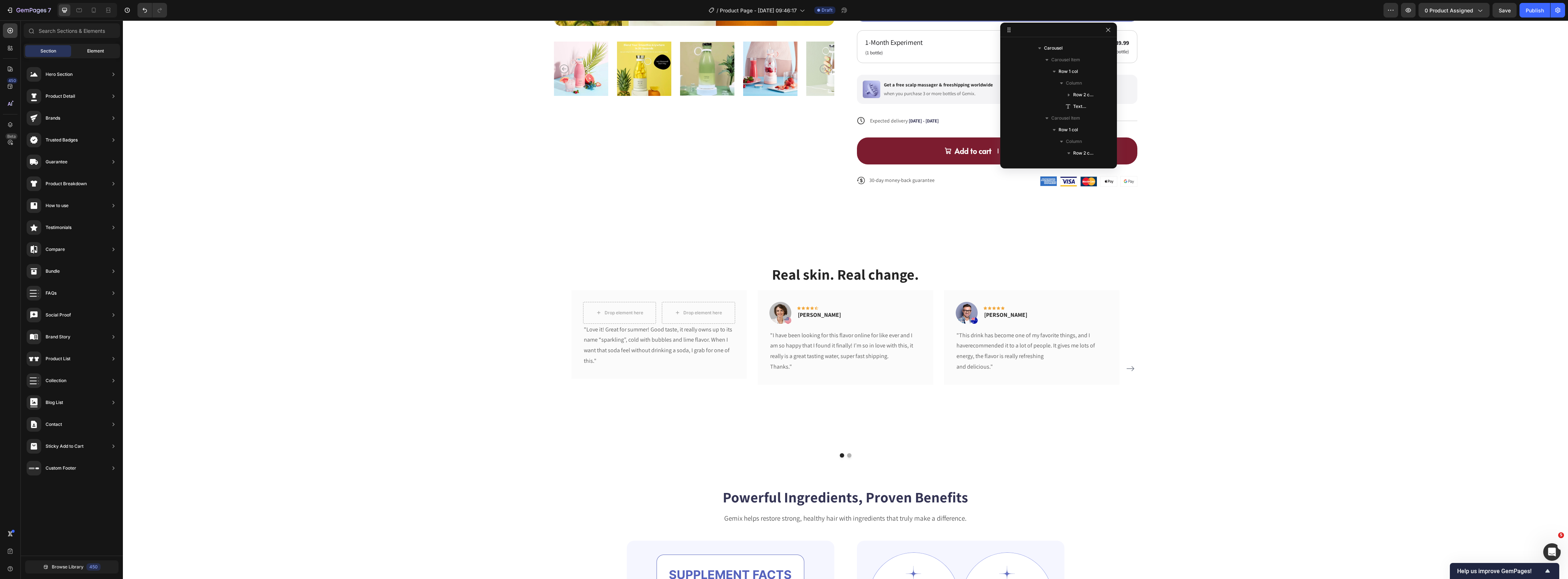
click at [77, 53] on div "Element" at bounding box center [95, 51] width 46 height 12
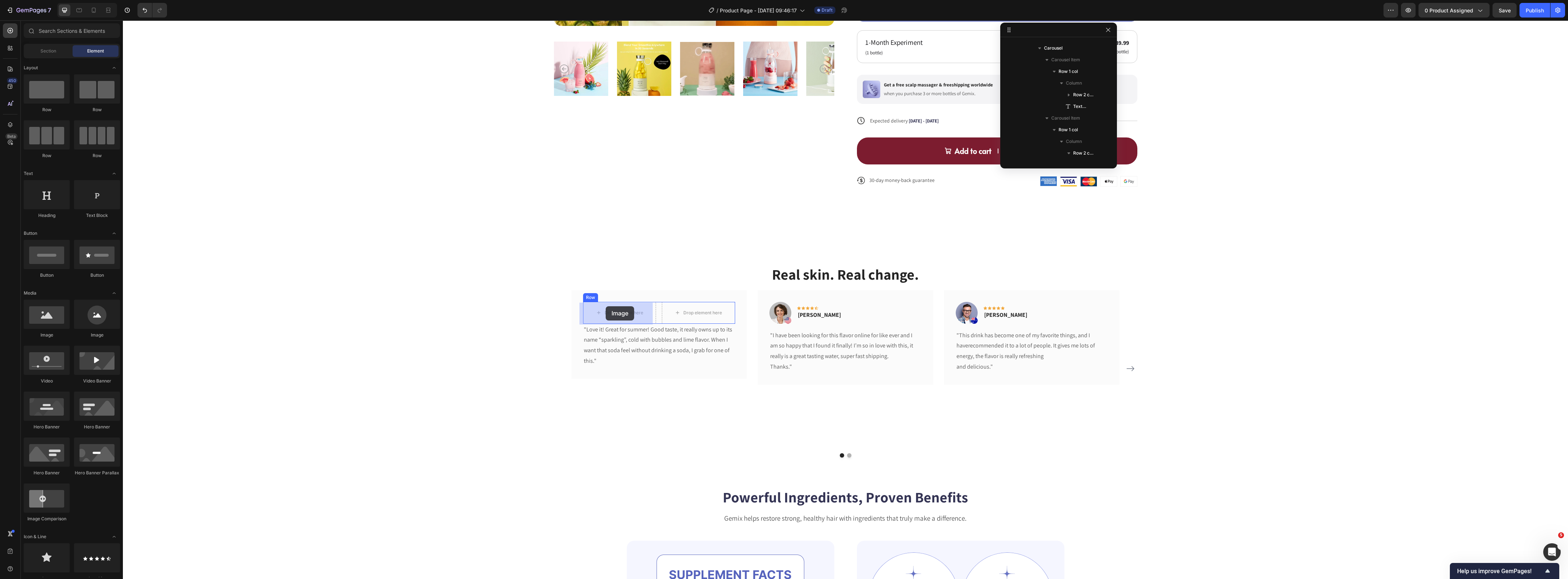
drag, startPoint x: 176, startPoint y: 344, endPoint x: 606, endPoint y: 308, distance: 431.5
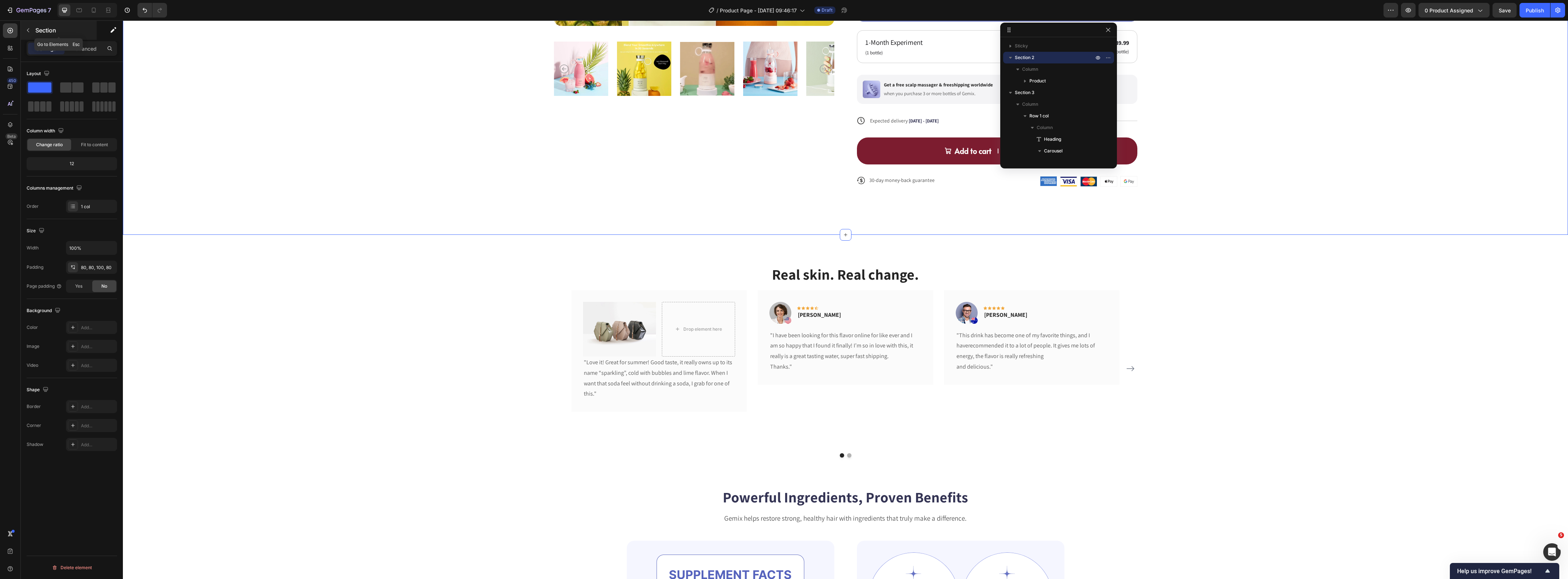
click at [28, 37] on div "Section" at bounding box center [58, 30] width 76 height 19
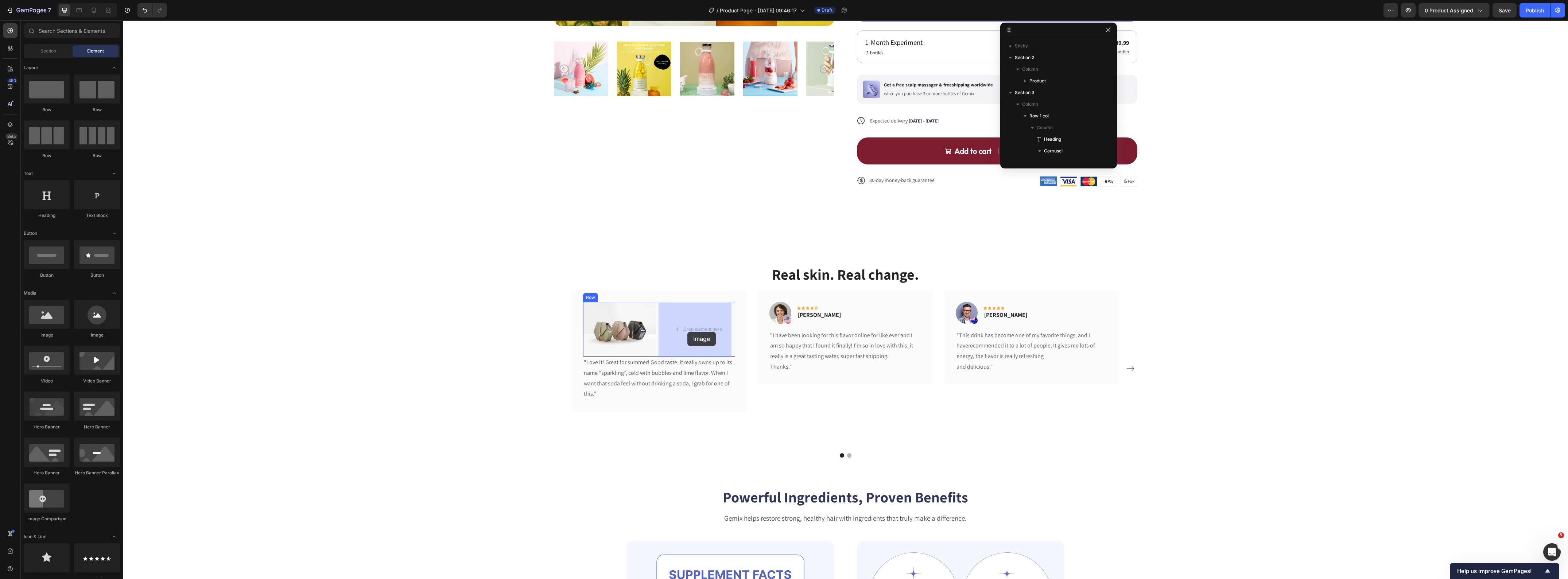
drag, startPoint x: 233, startPoint y: 343, endPoint x: 687, endPoint y: 332, distance: 454.1
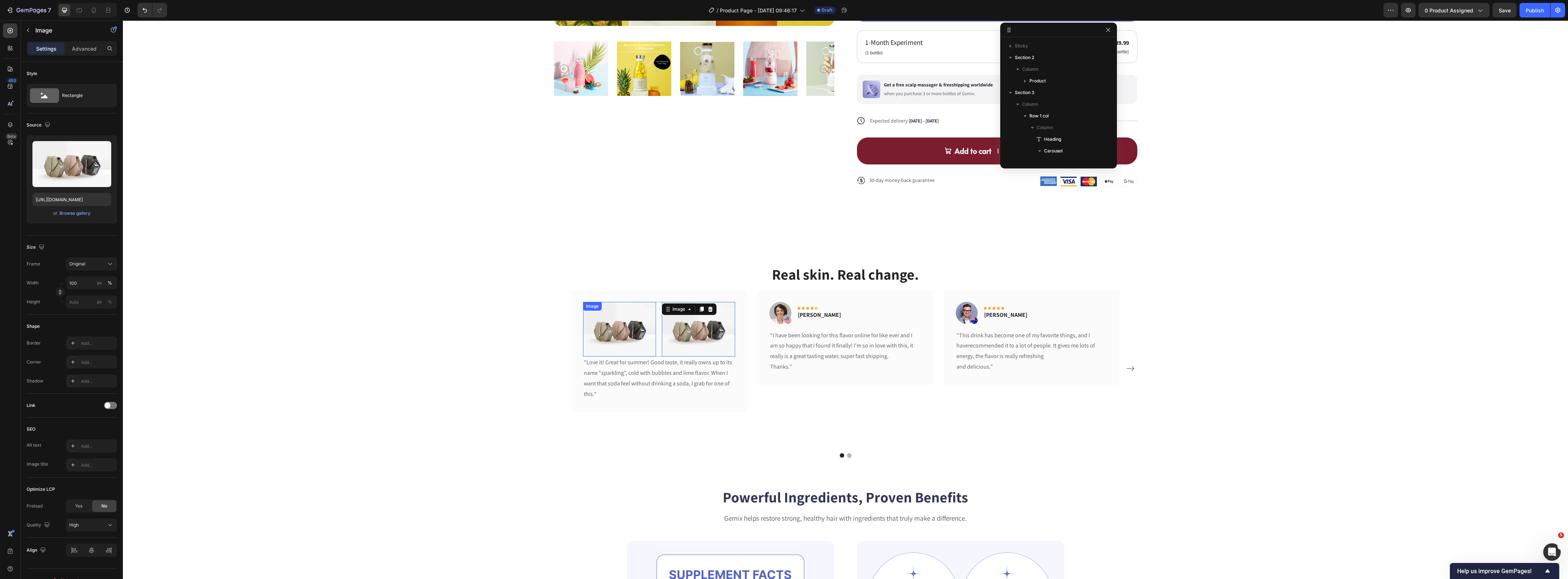
scroll to position [150, 0]
click at [618, 337] on img at bounding box center [620, 329] width 73 height 55
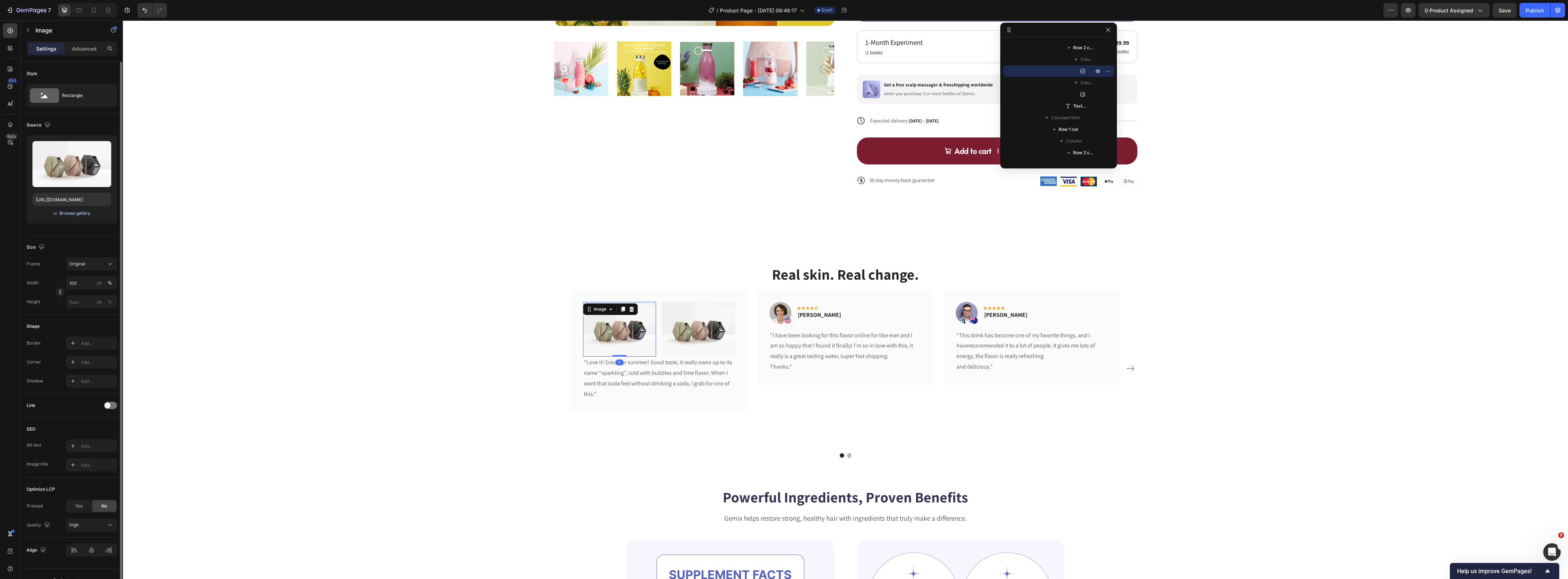
click at [72, 216] on div "Browse gallery" at bounding box center [75, 213] width 31 height 7
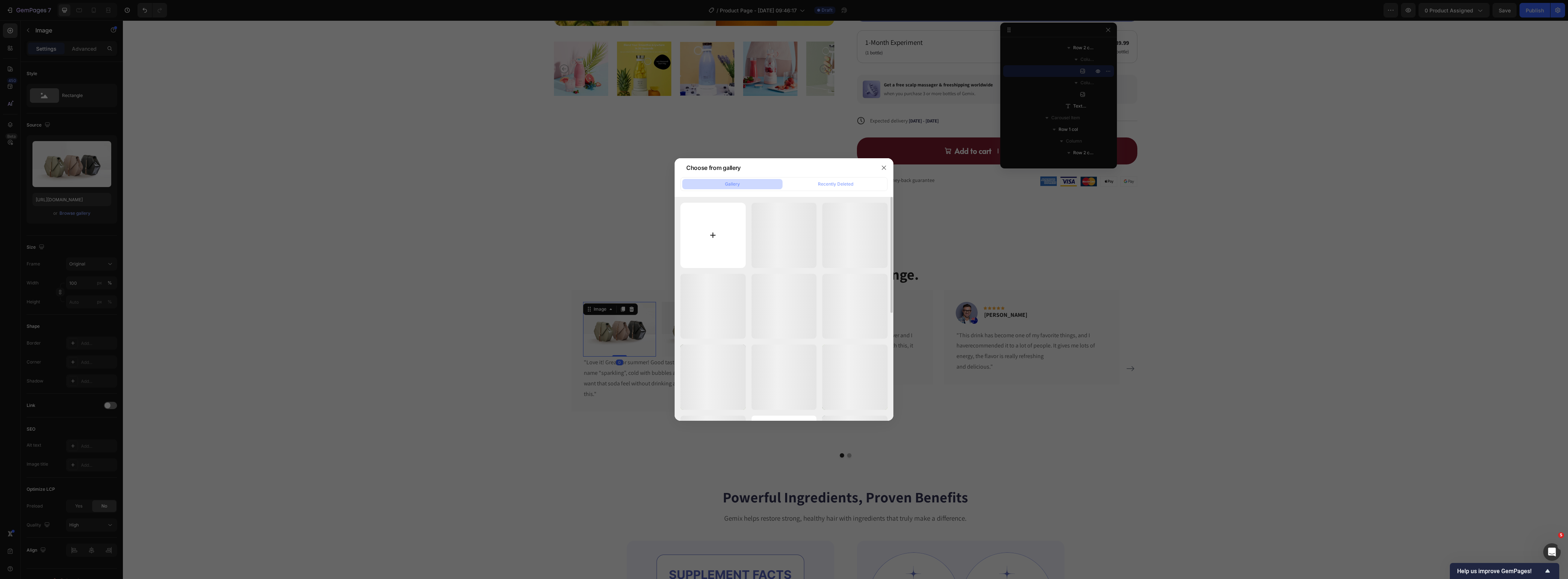
click at [706, 254] on input "file" at bounding box center [713, 235] width 65 height 65
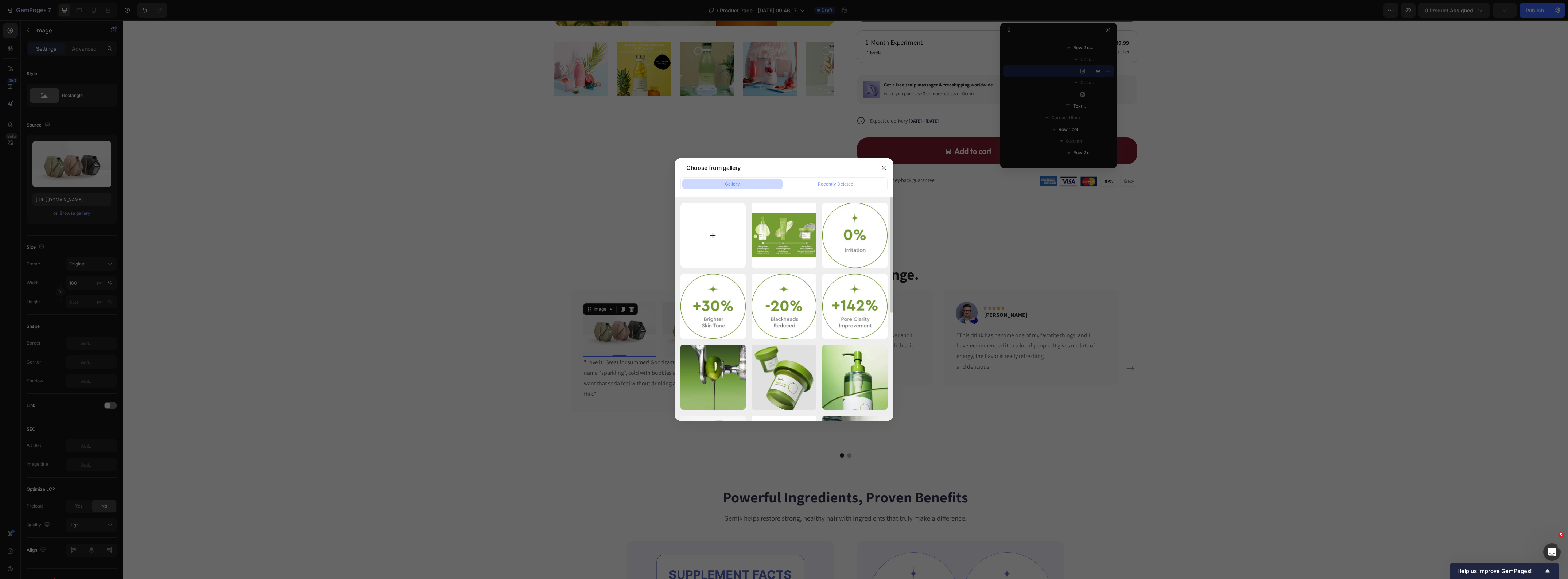
type input "C:\fakepath\before-monique_5347cad5-d4f6-40fb-b0f3-33ed072282e6.webp"
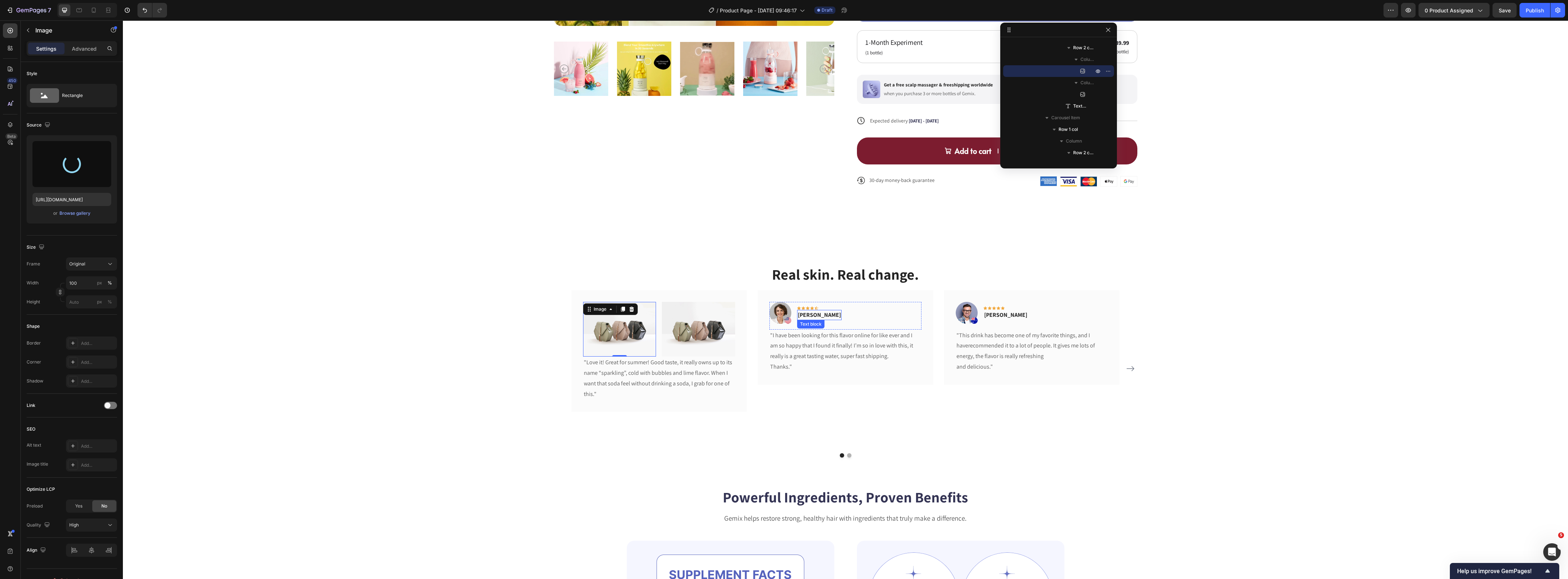
type input "https://cdn.shopify.com/s/files/1/0419/1387/6648/files/gempages_493182690959295…"
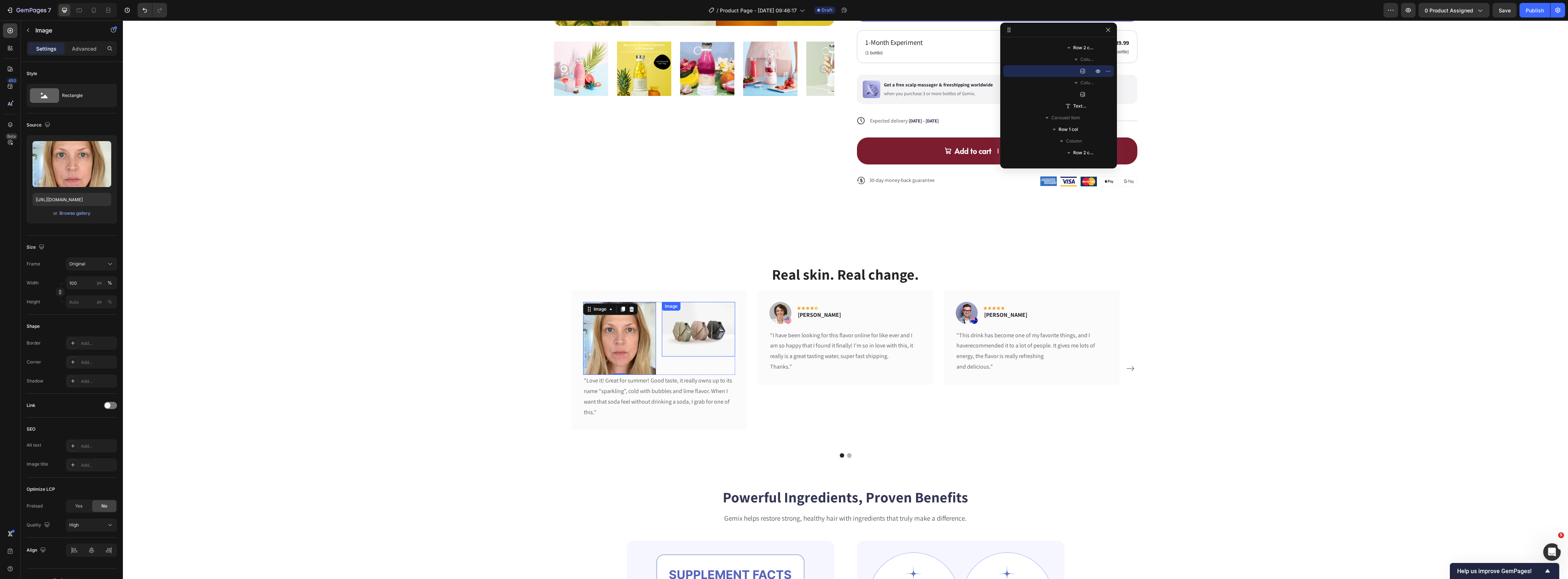
click at [684, 348] on img at bounding box center [698, 329] width 73 height 55
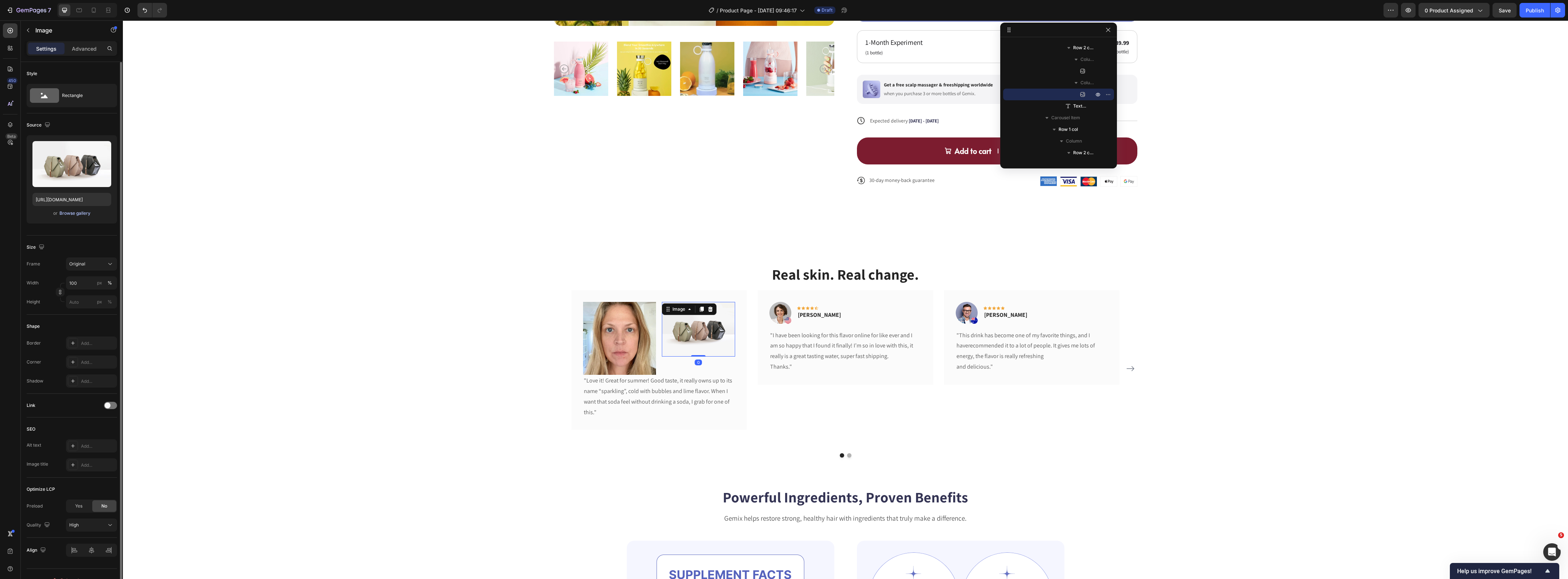
click at [77, 211] on div "Browse gallery" at bounding box center [75, 213] width 31 height 7
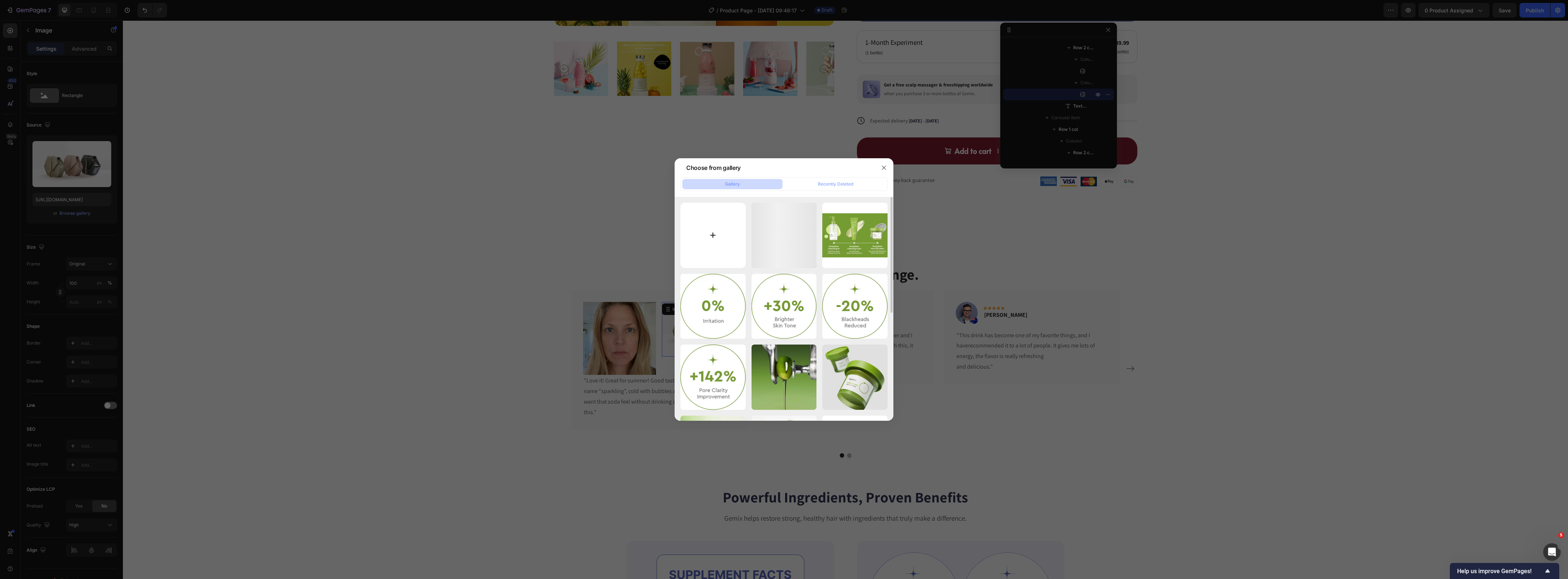
click at [691, 243] on input "file" at bounding box center [713, 235] width 65 height 65
type input "C:\fakepath\after-monique.webp"
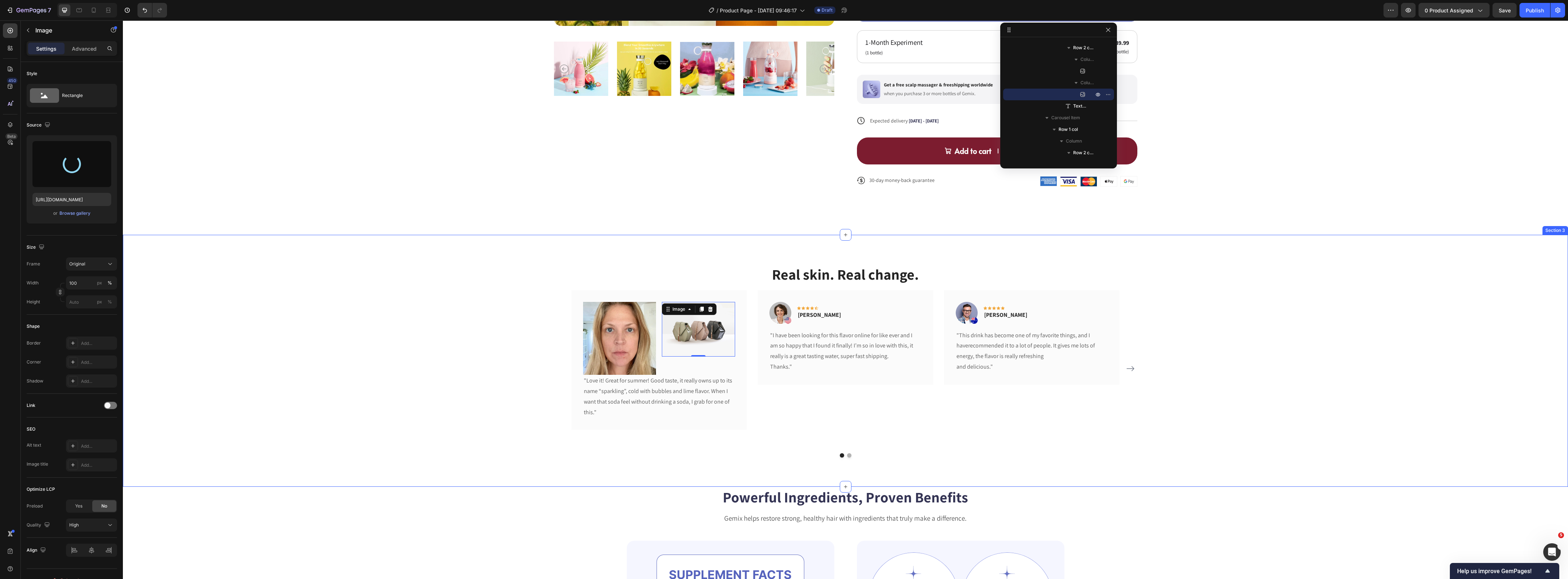
type input "https://cdn.shopify.com/s/files/1/0419/1387/6648/files/gempages_493182690959295…"
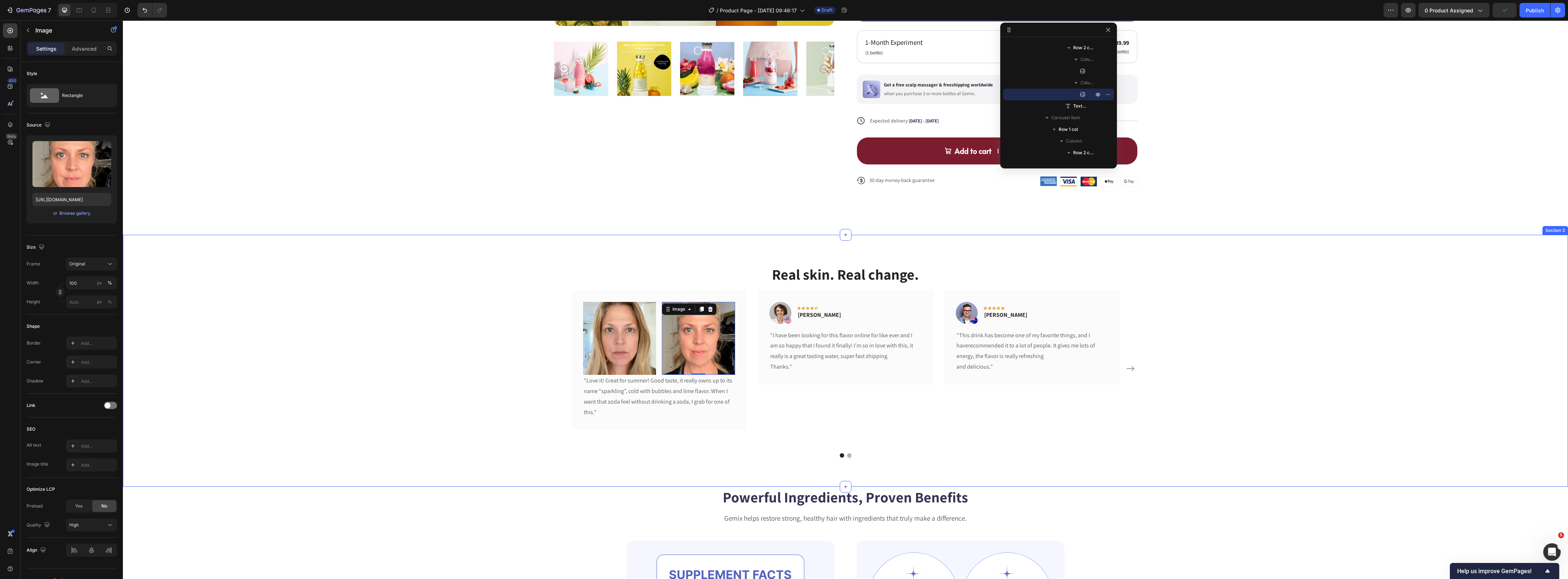
click at [453, 268] on div "Real skin. Real change. Heading Image Image 0 Row "Love it! Great for summer! G…" at bounding box center [845, 361] width 1434 height 194
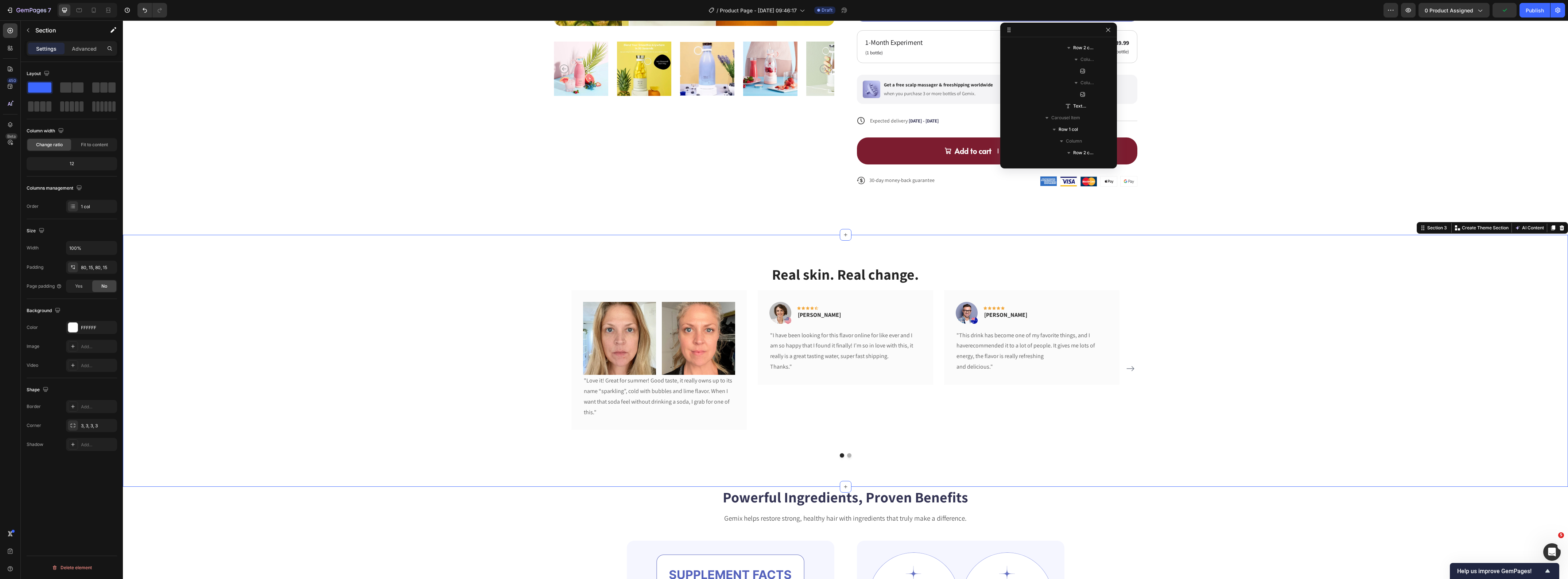
scroll to position [0, 0]
click at [656, 340] on div "Image Image Row" at bounding box center [659, 339] width 152 height 73
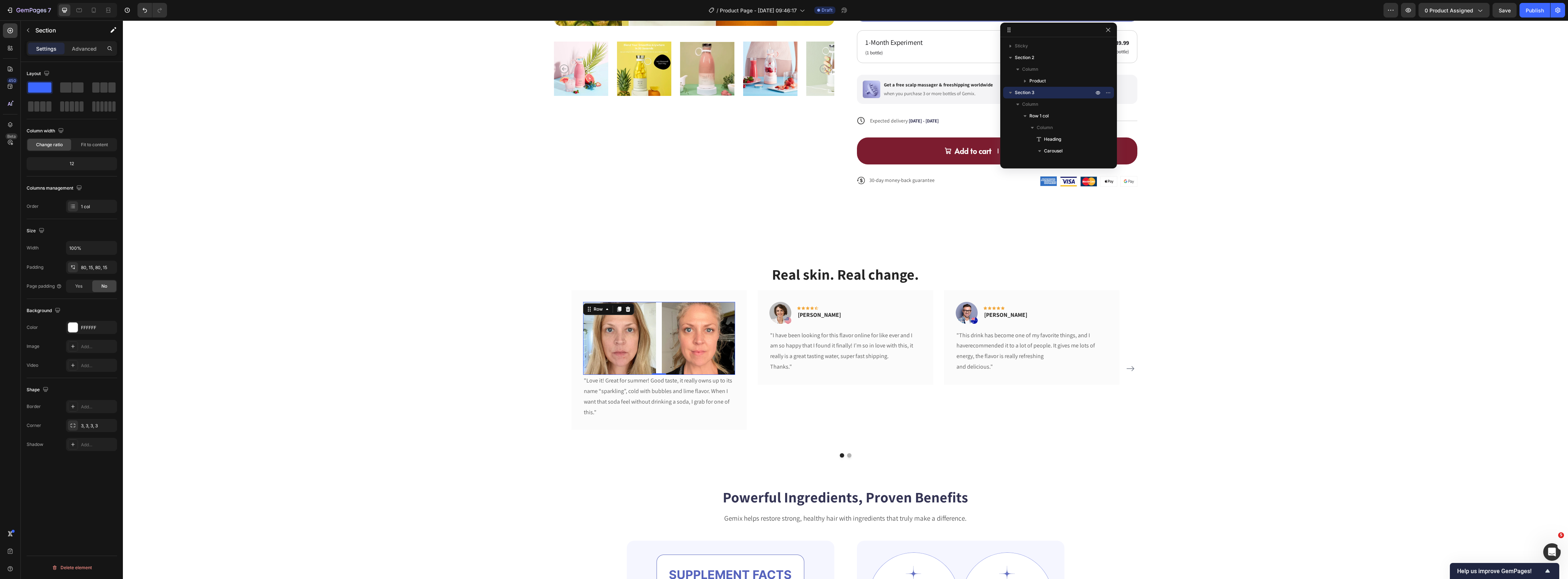
scroll to position [103, 0]
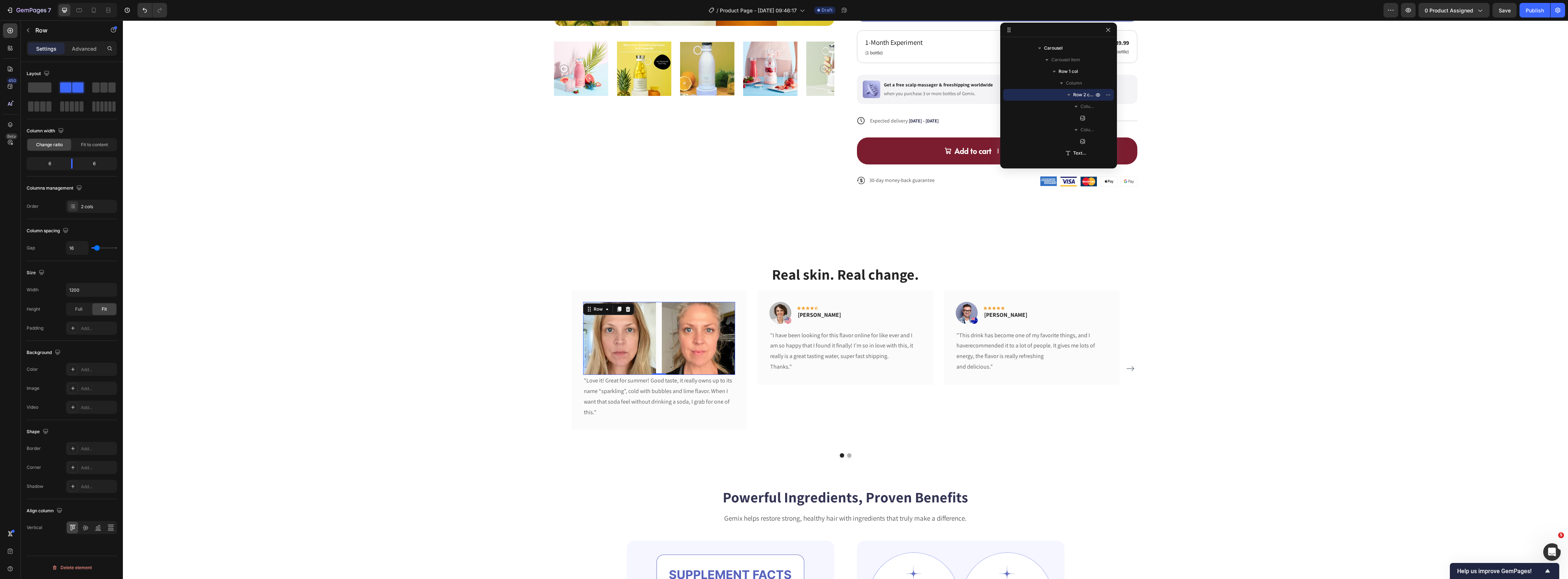
type input "8"
type input "5"
type input "2"
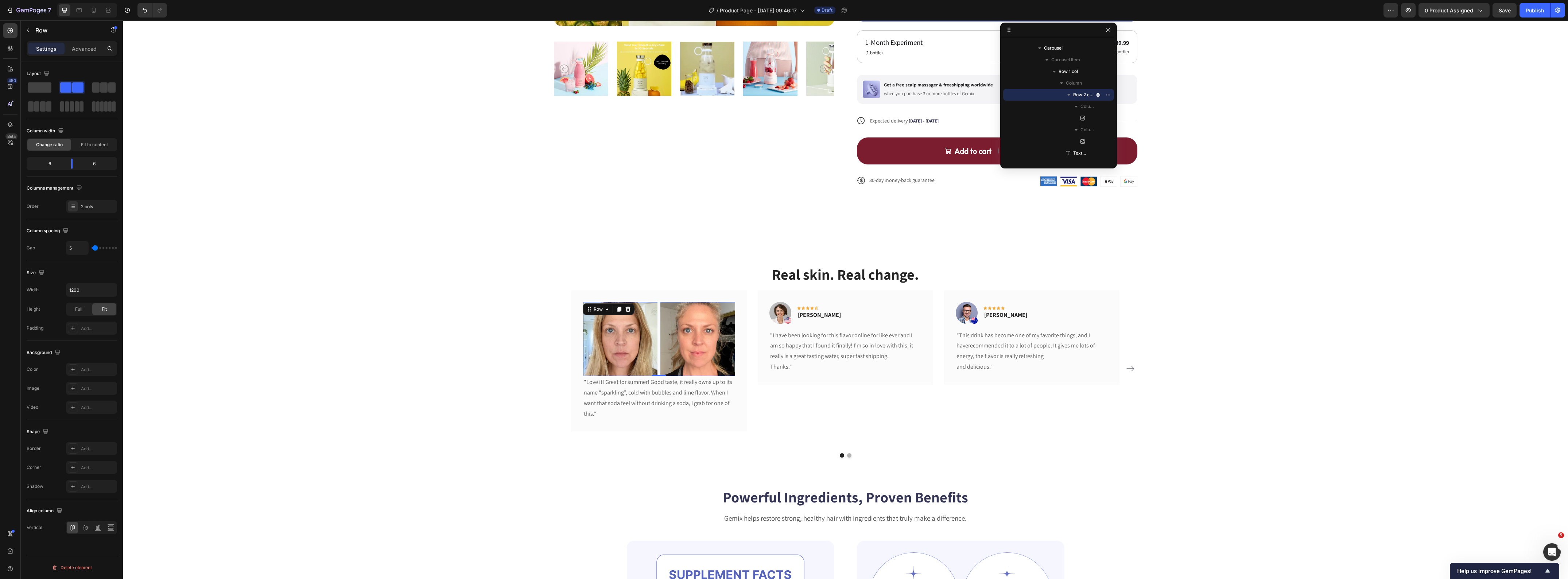
type input "2"
type input "0"
type input "2"
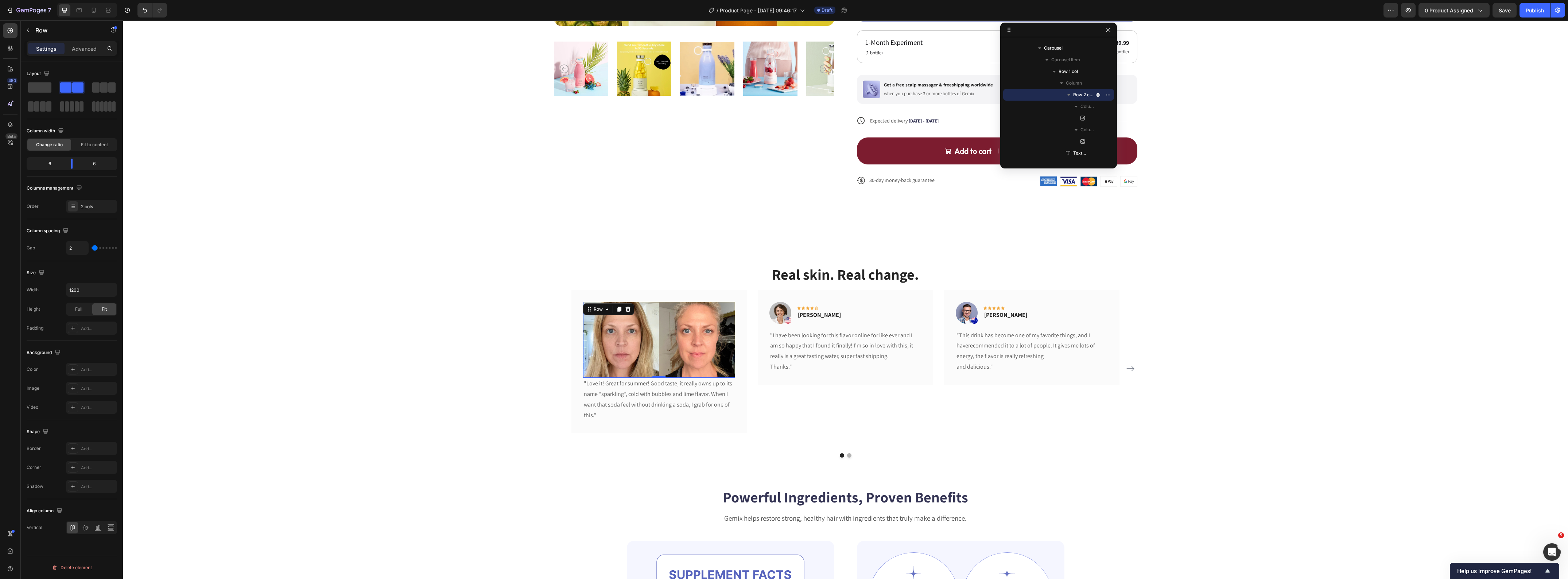
type input "5"
type input "11"
type input "8"
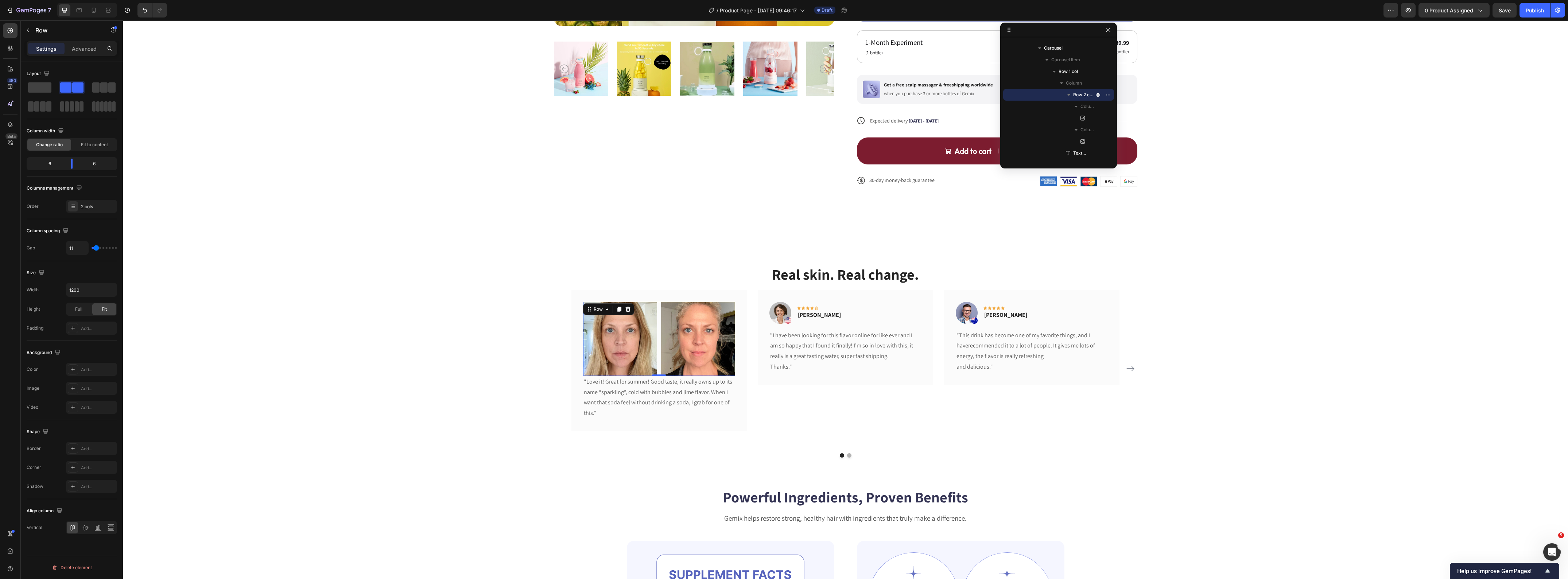
type input "8"
type input "5"
type input "2"
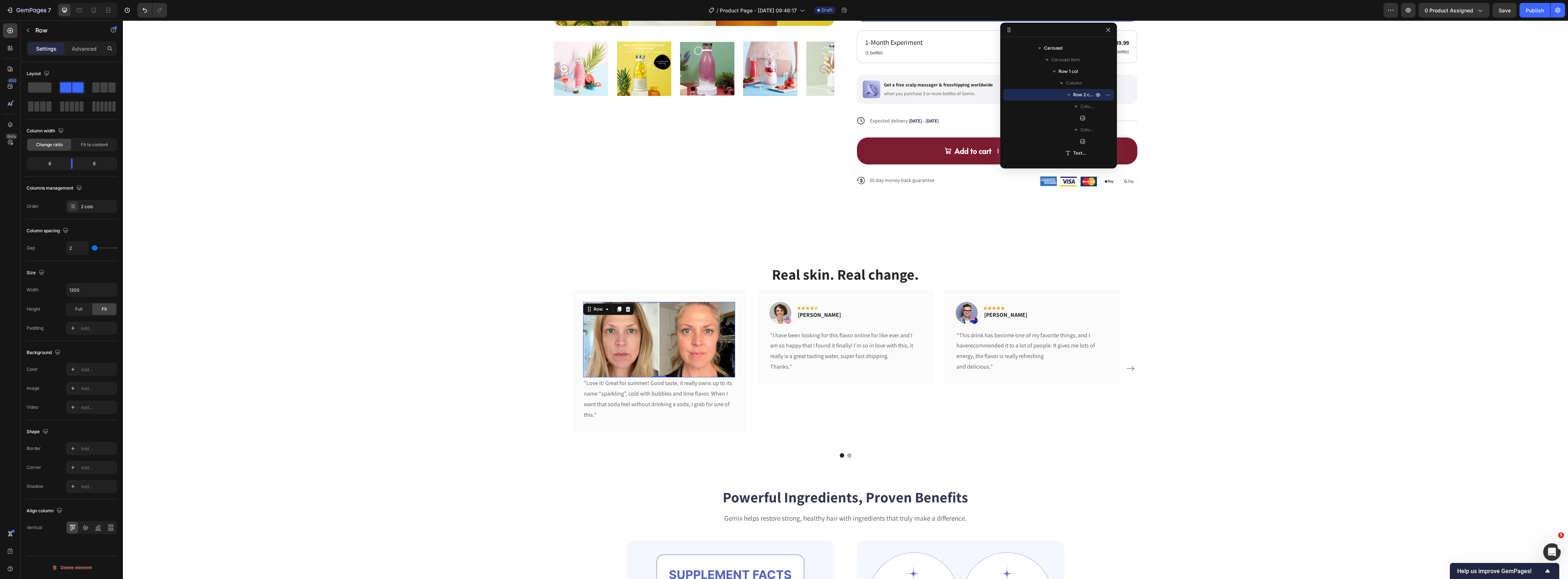
click at [95, 249] on input "range" at bounding box center [104, 248] width 26 height 1
click at [79, 250] on input "2" at bounding box center [77, 248] width 22 height 13
type input "5"
click at [408, 363] on div "Real skin. Real change. Heading Image Image Row 0 "Love it! Great for summer! G…" at bounding box center [845, 361] width 1434 height 194
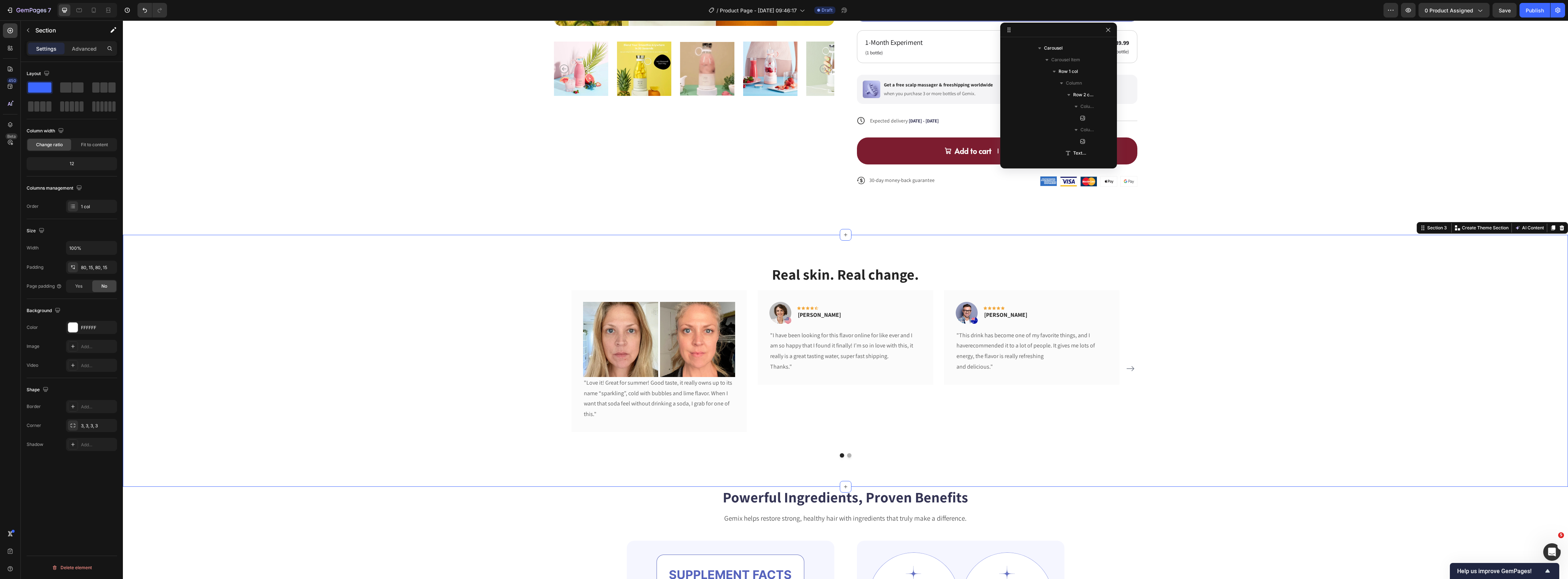
scroll to position [0, 0]
click at [608, 340] on img at bounding box center [620, 339] width 75 height 75
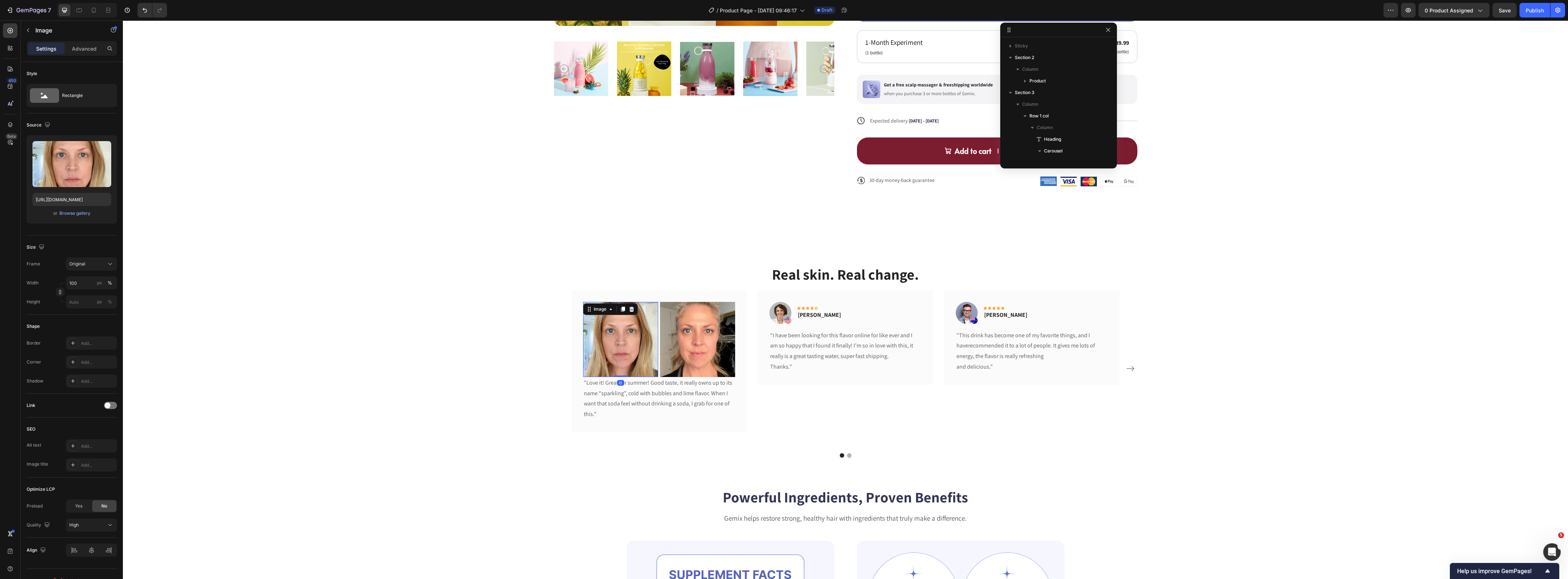
scroll to position [126, 0]
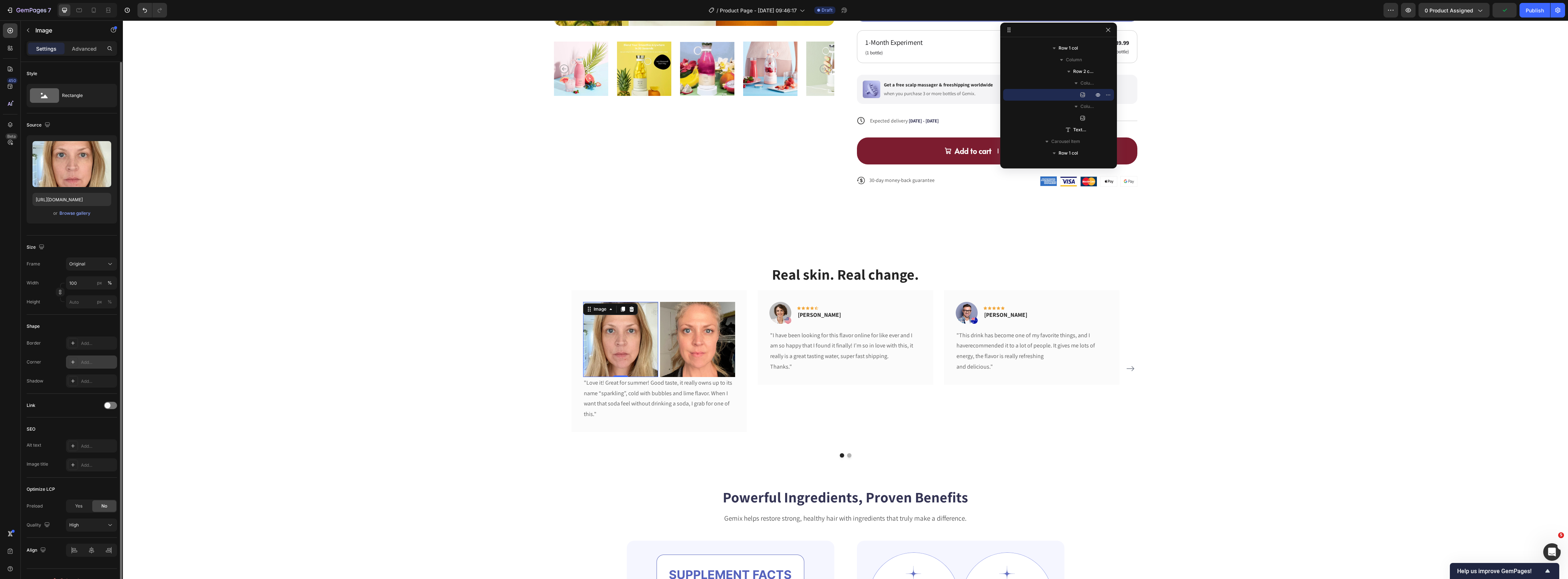
click at [82, 362] on div "Add..." at bounding box center [98, 362] width 34 height 7
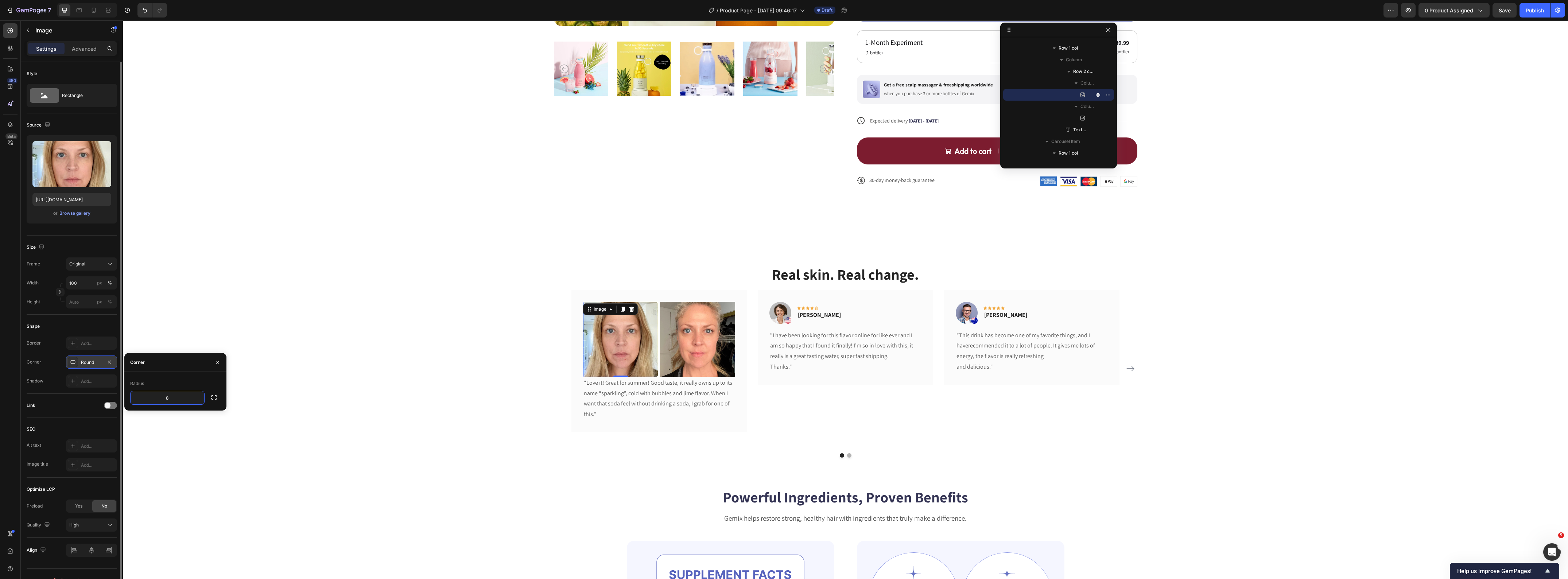
click at [349, 293] on div "Real skin. Real change. Heading Image 0 Image Row "Love it! Great for summer! G…" at bounding box center [845, 361] width 1434 height 194
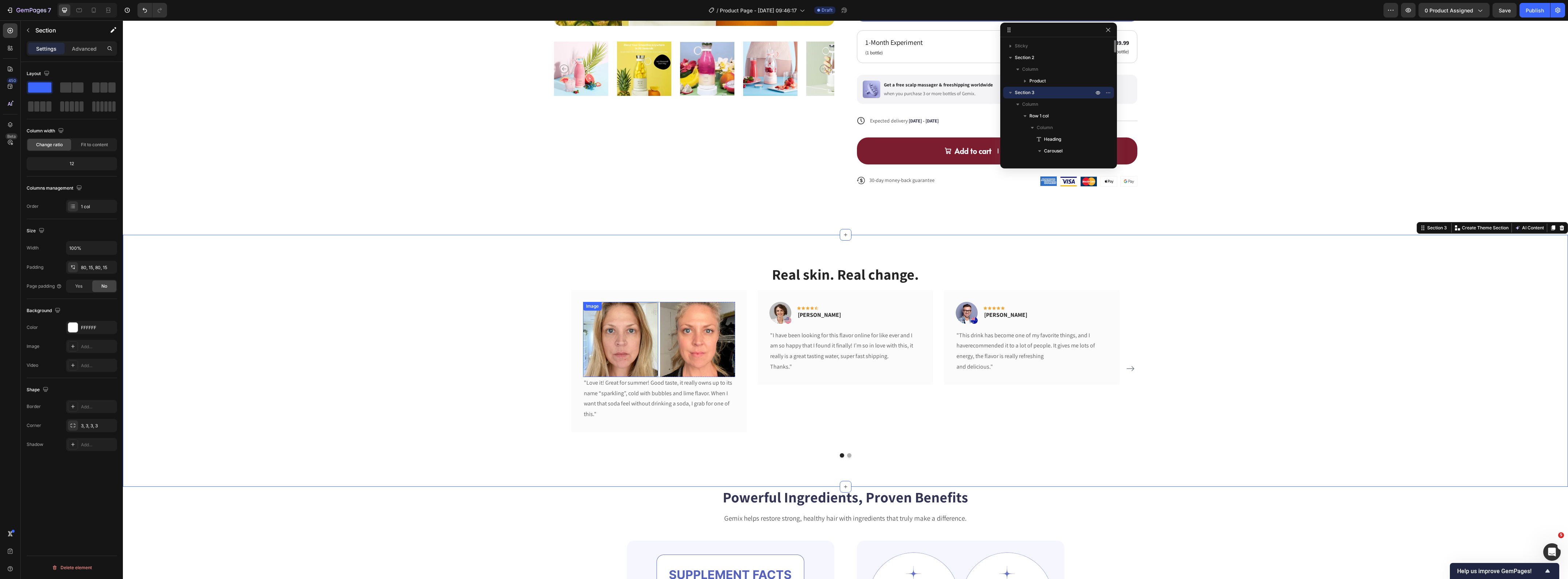
click at [691, 328] on img at bounding box center [697, 339] width 75 height 75
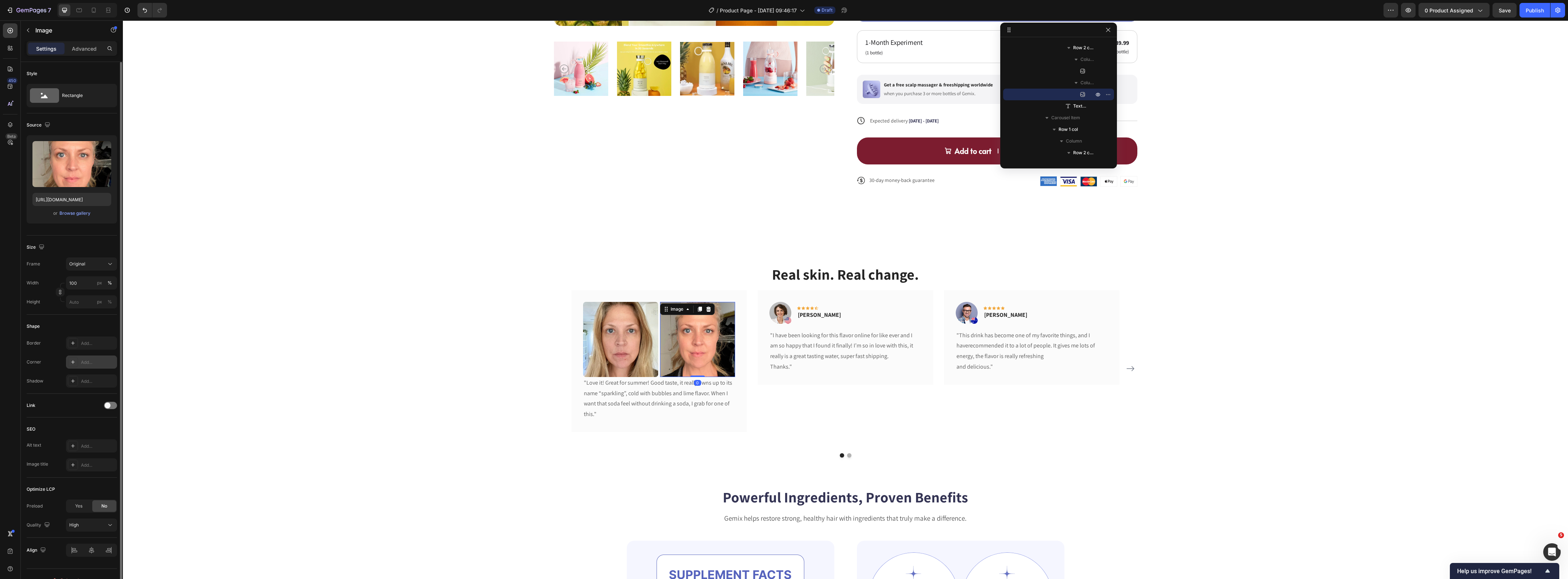
click at [94, 362] on div "Add..." at bounding box center [98, 362] width 34 height 7
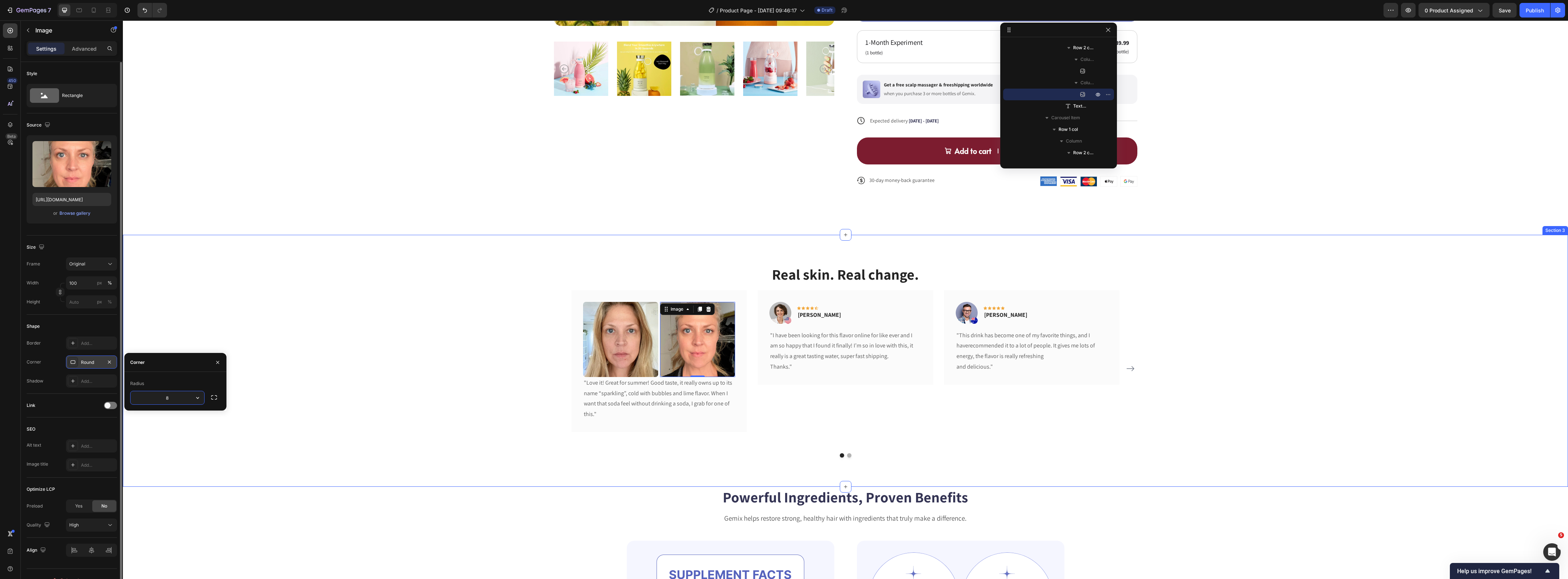
click at [398, 346] on div "Real skin. Real change. Heading Image Image 0 Row "Love it! Great for summer! G…" at bounding box center [845, 361] width 1434 height 194
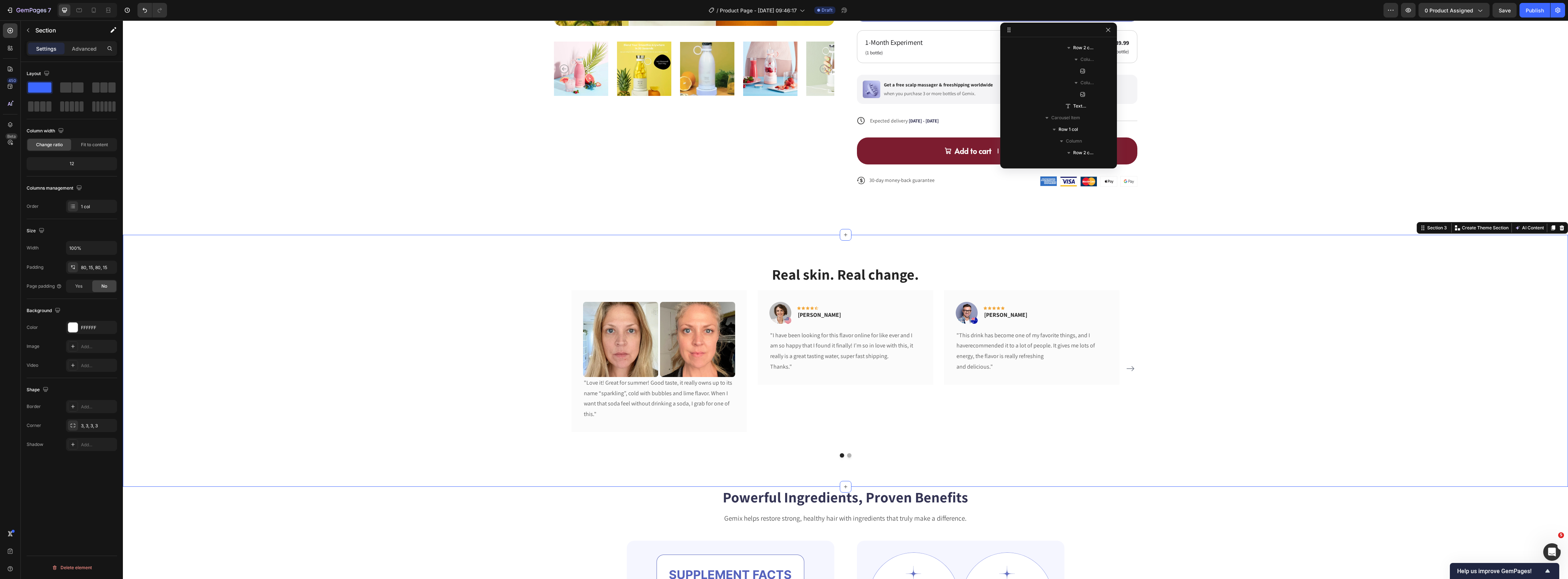
scroll to position [0, 0]
click at [575, 427] on div "Image Image Row "Love it! Great for summer! Good taste, it really owns up to it…" at bounding box center [659, 361] width 175 height 142
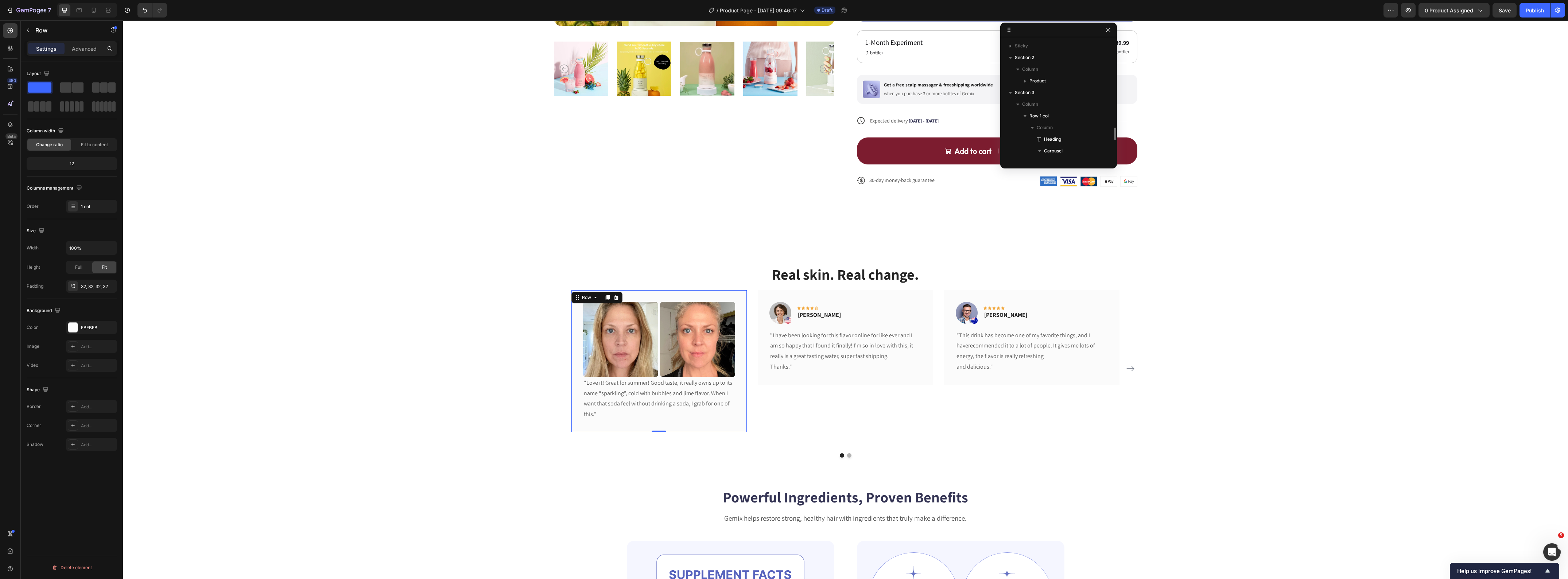
scroll to position [80, 0]
click at [85, 331] on div "FBFBFB" at bounding box center [91, 328] width 21 height 7
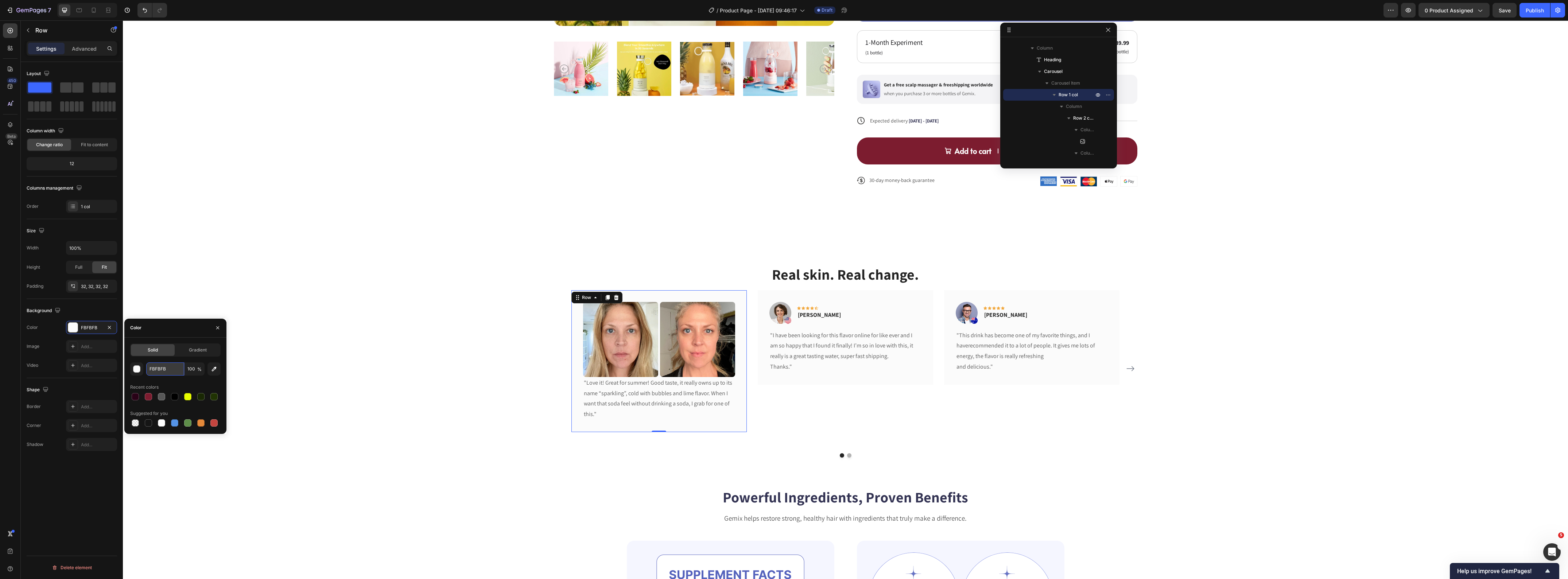
click at [158, 371] on input "FBFBFB" at bounding box center [165, 369] width 38 height 13
paste input "faf3f4"
type input "faf3f4"
click at [316, 264] on div "Real skin. Real change. Heading Image Image Row "Love it! Great for summer! Goo…" at bounding box center [845, 361] width 1445 height 252
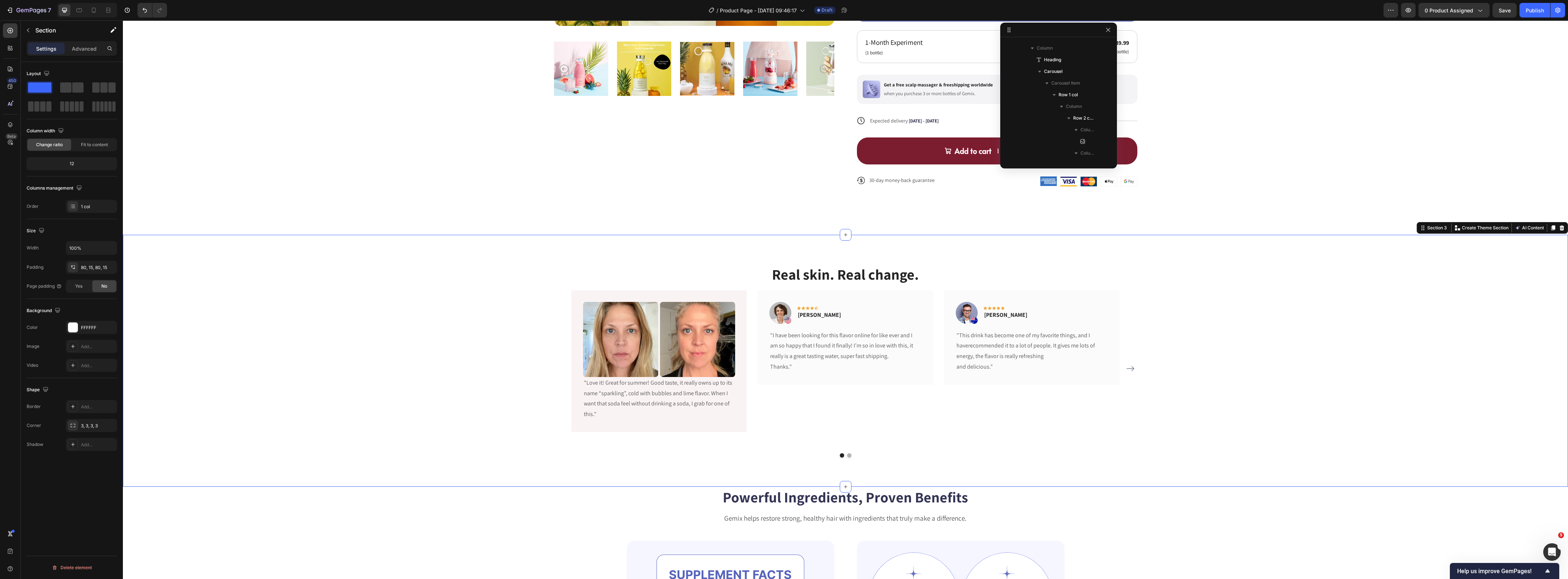
scroll to position [0, 0]
click at [572, 317] on div "Image Image Row "Love it! Great for summer! Good taste, it really owns up to it…" at bounding box center [659, 361] width 175 height 142
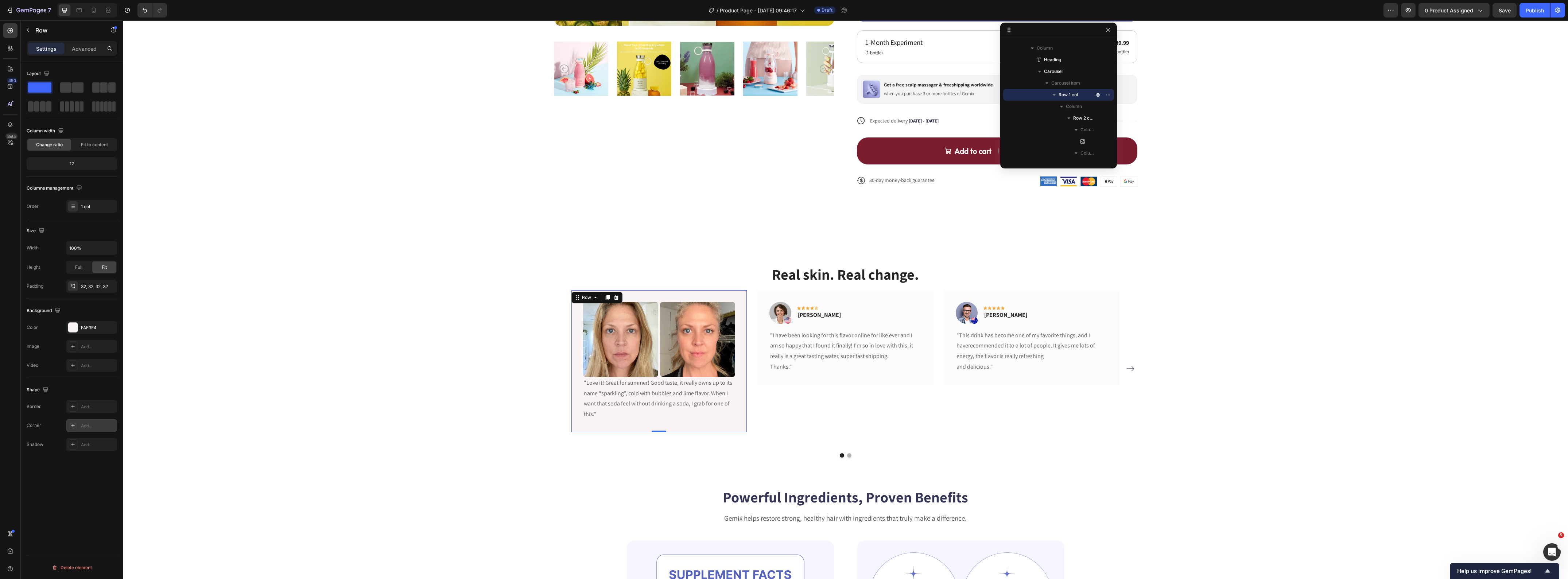
click at [86, 431] on div "Add..." at bounding box center [91, 426] width 51 height 13
click at [305, 346] on div "Real skin. Real change. Heading Image Image Row "Love it! Great for summer! Goo…" at bounding box center [845, 361] width 1434 height 194
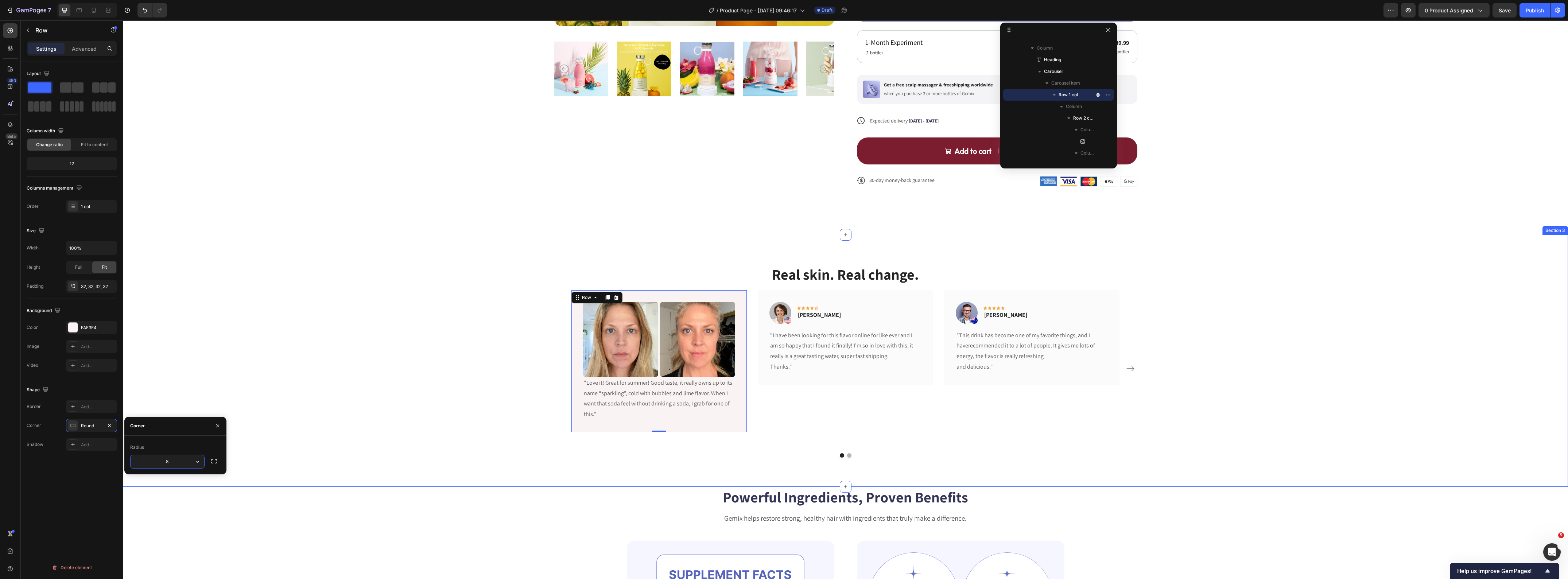
scroll to position [0, 0]
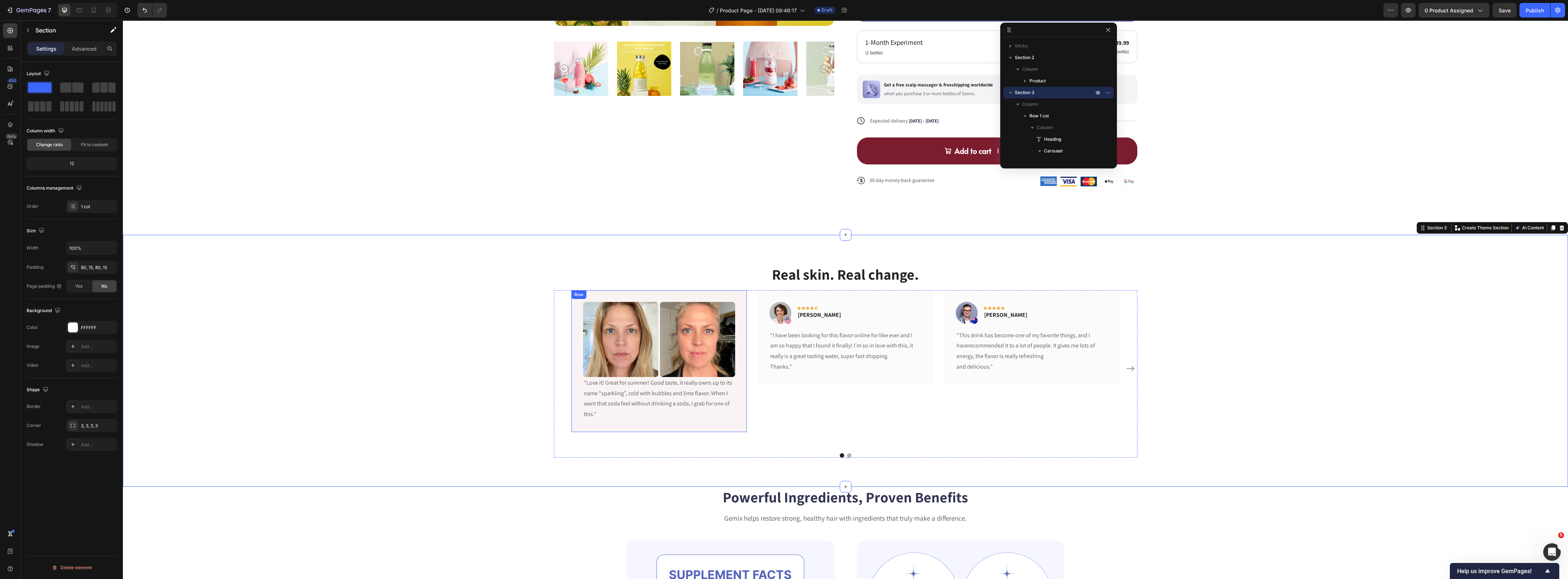
click at [575, 303] on div "Image Image Row "Love it! Great for summer! Good taste, it really owns up to it…" at bounding box center [659, 361] width 175 height 142
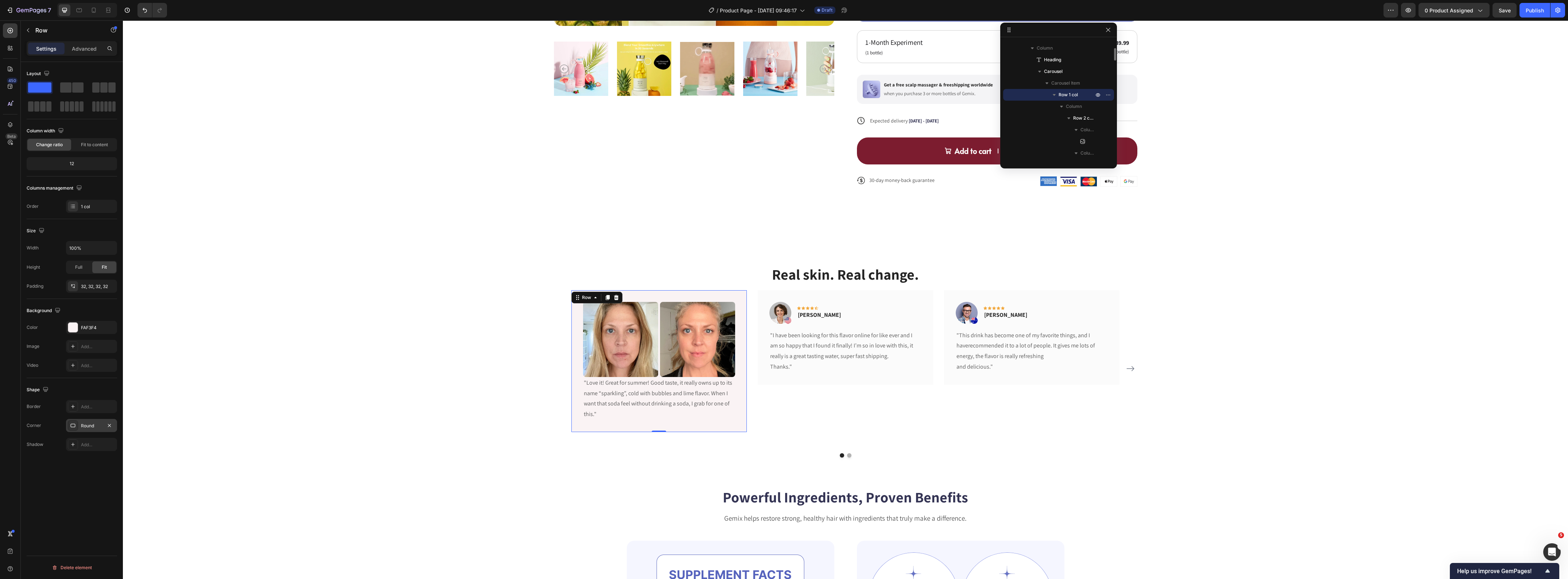
click at [93, 423] on div "Round" at bounding box center [91, 426] width 51 height 13
click at [169, 468] on input "8" at bounding box center [167, 462] width 74 height 13
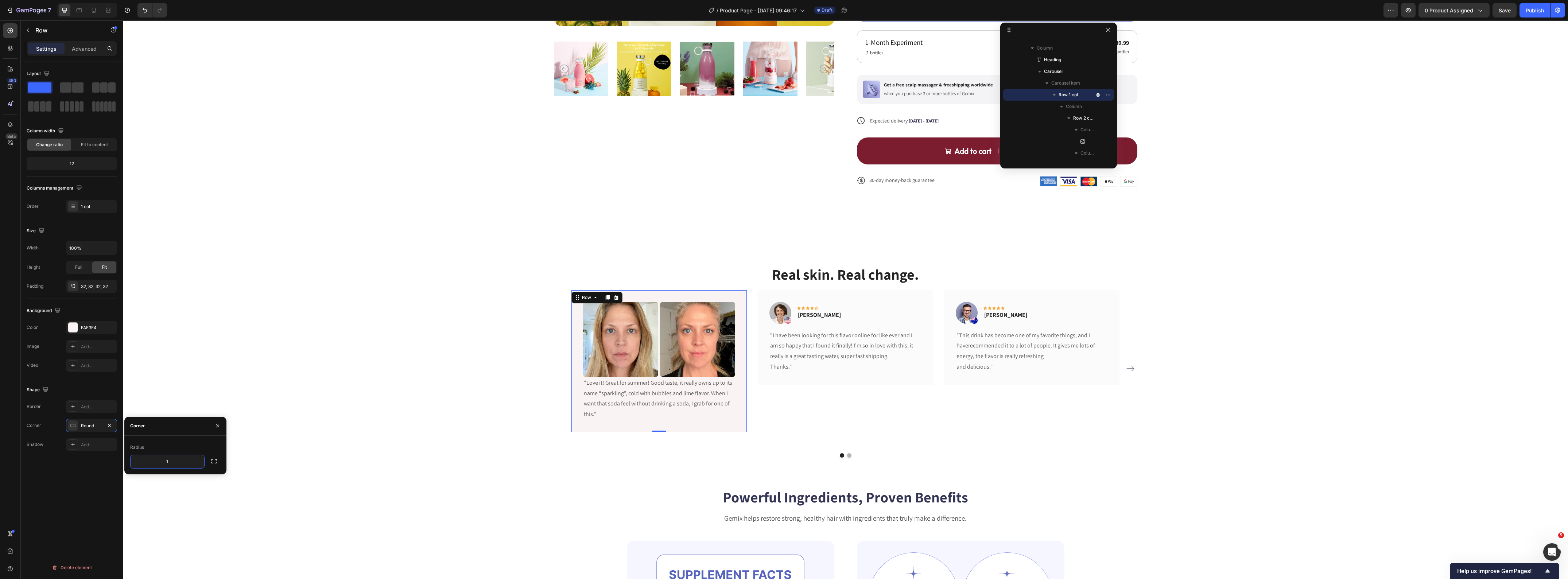
type input "15"
click at [305, 342] on div "Real skin. Real change. Heading Image Image Row "Love it! Great for summer! Goo…" at bounding box center [845, 361] width 1434 height 194
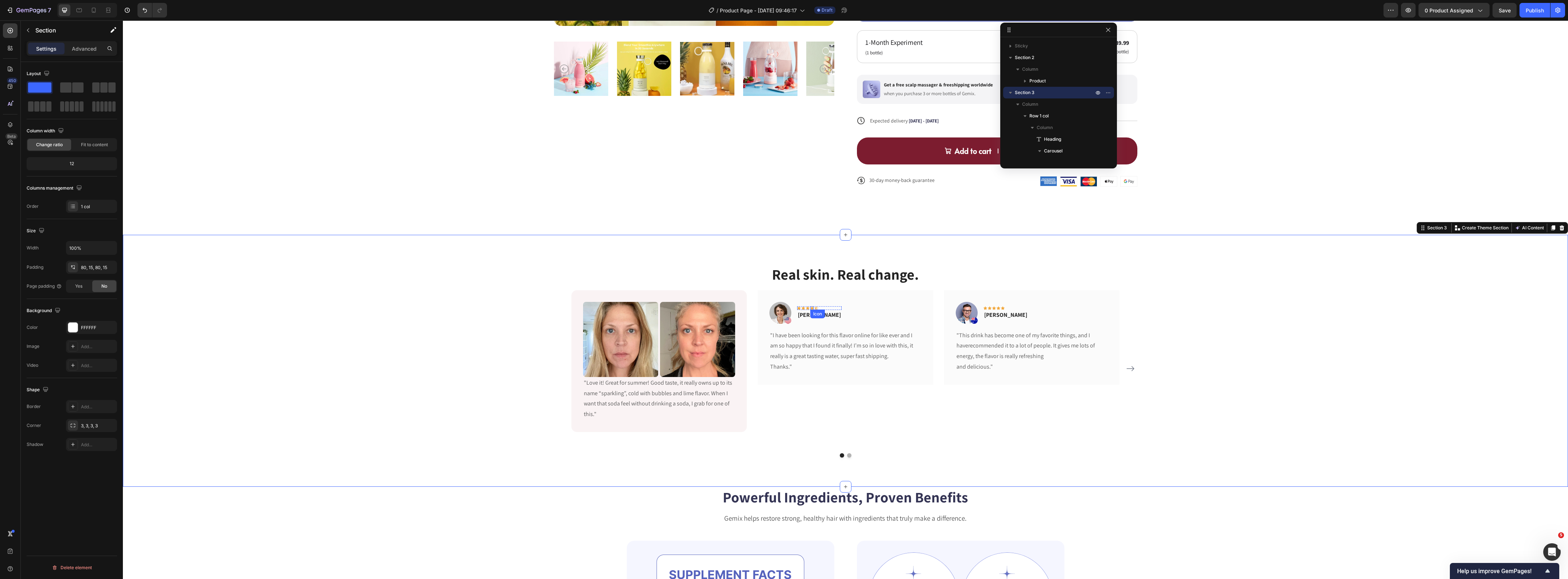
click at [812, 317] on div "Icon" at bounding box center [817, 314] width 15 height 9
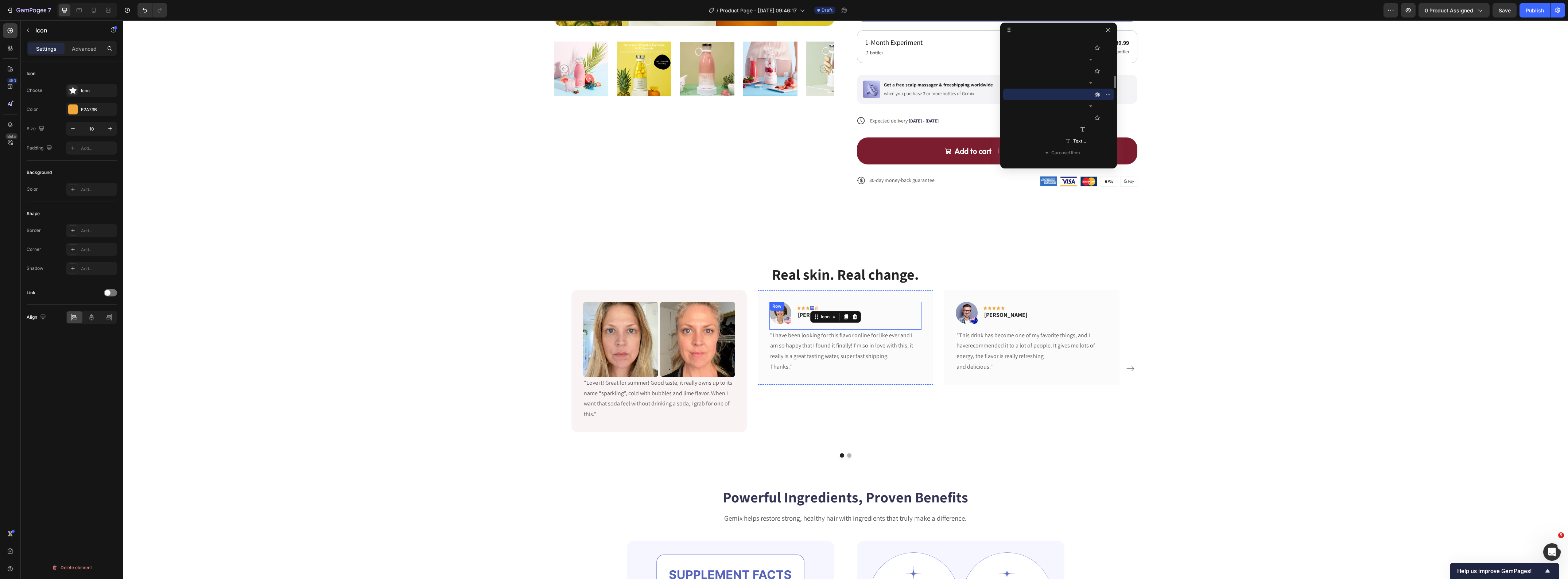
click at [901, 318] on div "Image Icon Icon Icon Icon 0 Icon Row Olivia Rowse Text block Row" at bounding box center [845, 316] width 152 height 28
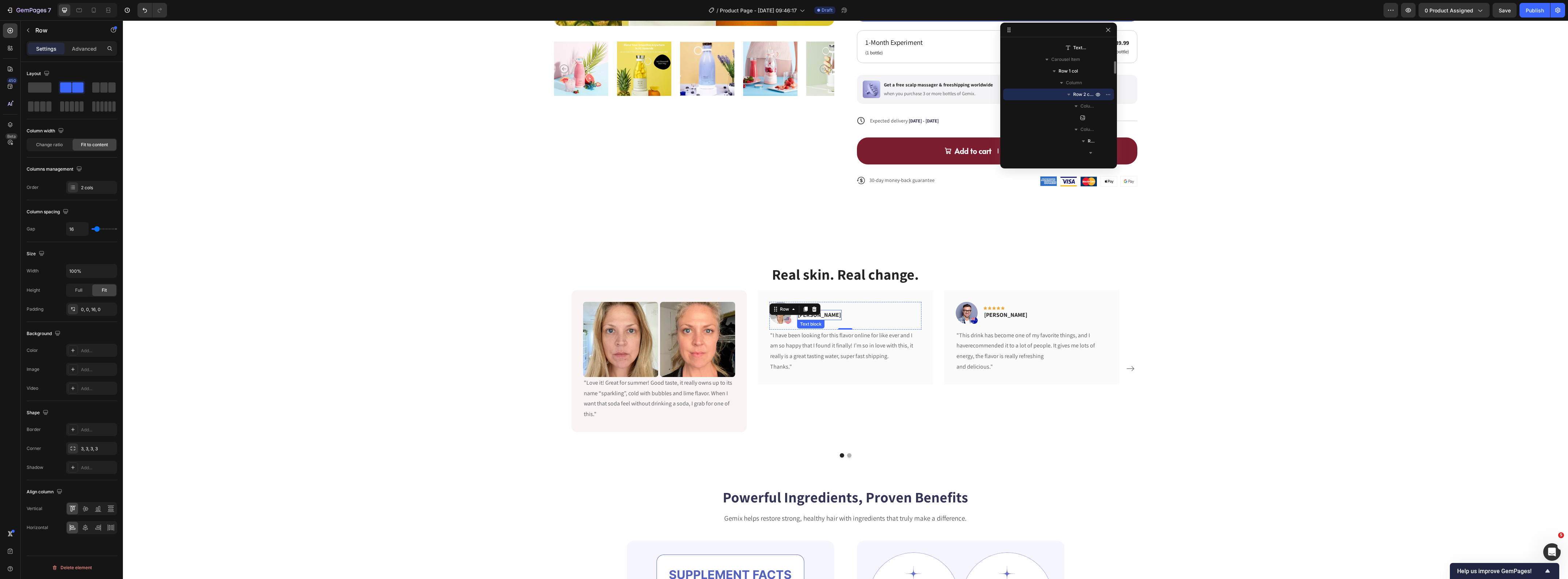
click at [827, 316] on div "Olivia Rowse" at bounding box center [819, 315] width 44 height 10
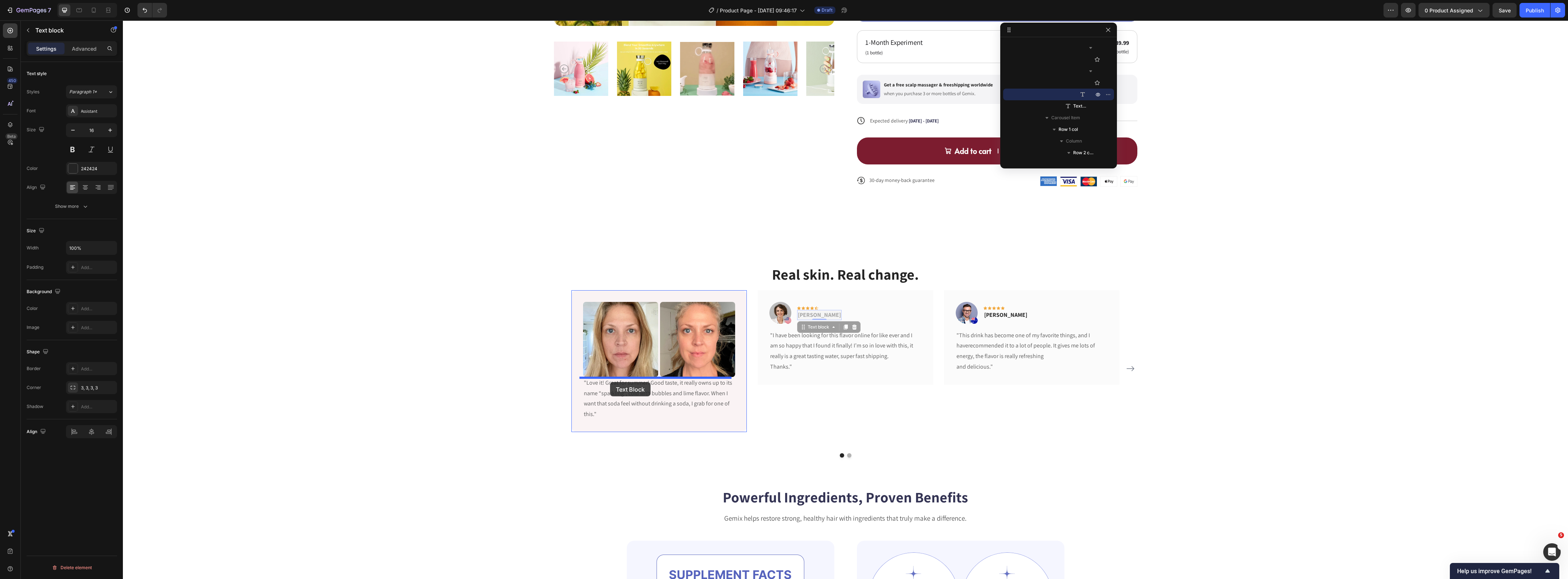
drag, startPoint x: 781, startPoint y: 338, endPoint x: 610, endPoint y: 382, distance: 176.6
click at [446, 377] on div "Real skin. Real change. Heading Image Image Row Olivia Rowse Text block 0 "Love…" at bounding box center [845, 361] width 1434 height 194
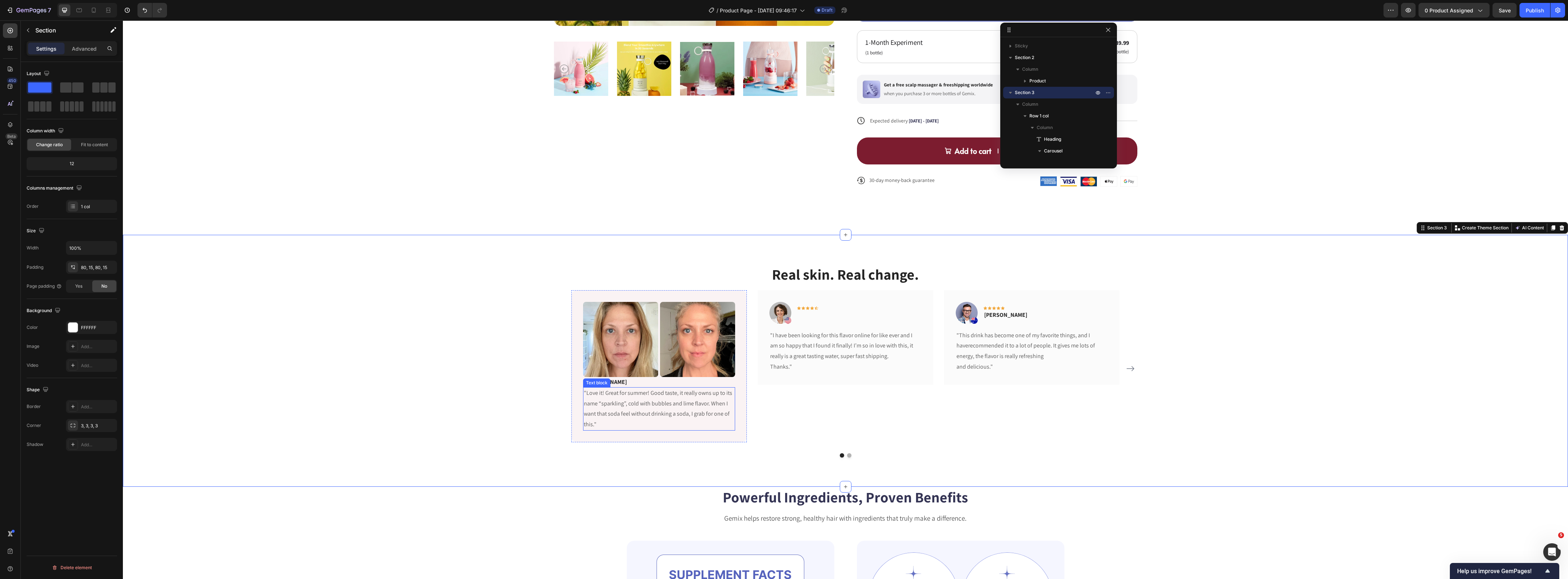
drag, startPoint x: 596, startPoint y: 384, endPoint x: 623, endPoint y: 385, distance: 27.0
click at [596, 384] on div "Text block" at bounding box center [597, 383] width 24 height 7
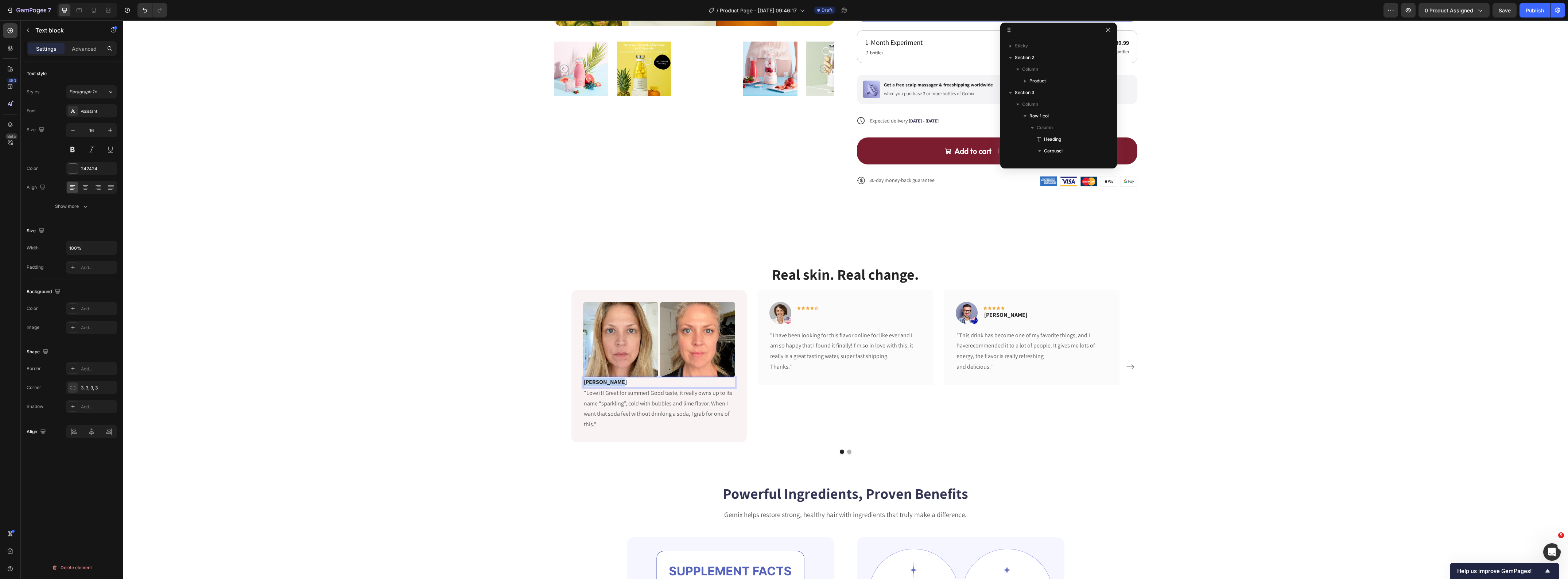
scroll to position [174, 0]
click at [662, 385] on p "Olivia Rowse" at bounding box center [659, 382] width 150 height 9
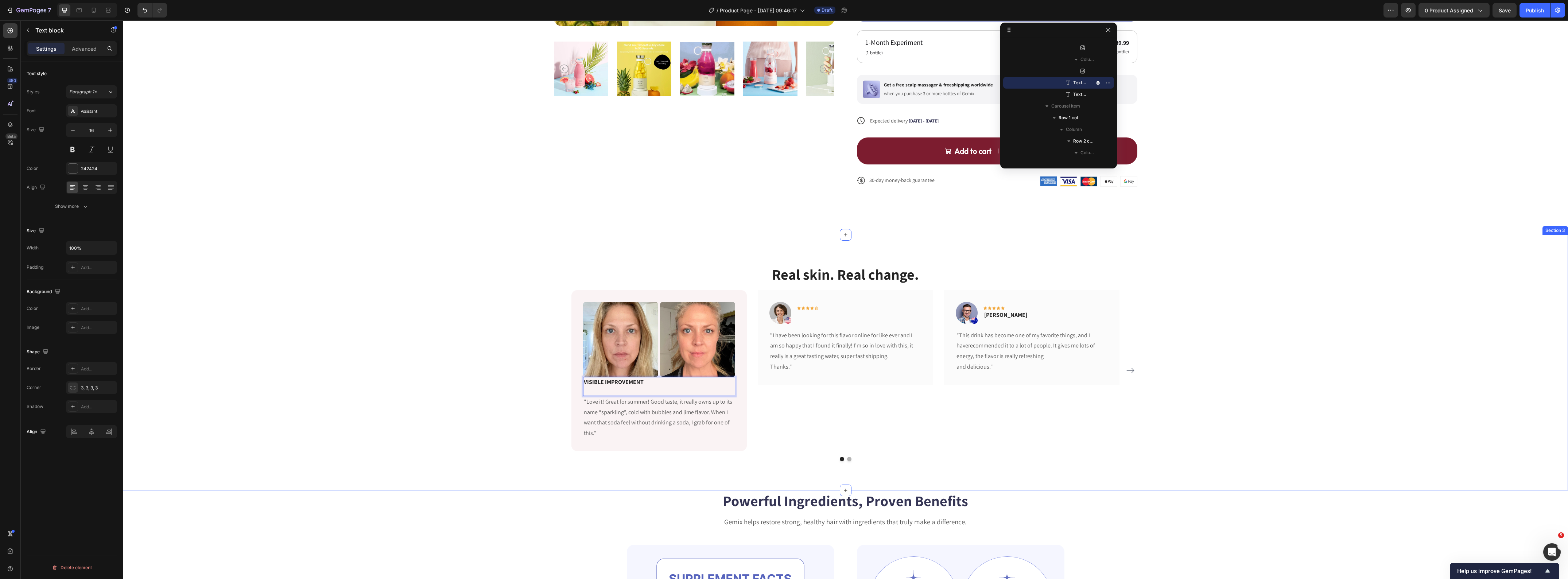
click at [429, 422] on div "Real skin. Real change. Heading Image Image Row VISIBLE IMPROVEMENT Text block …" at bounding box center [845, 363] width 1434 height 197
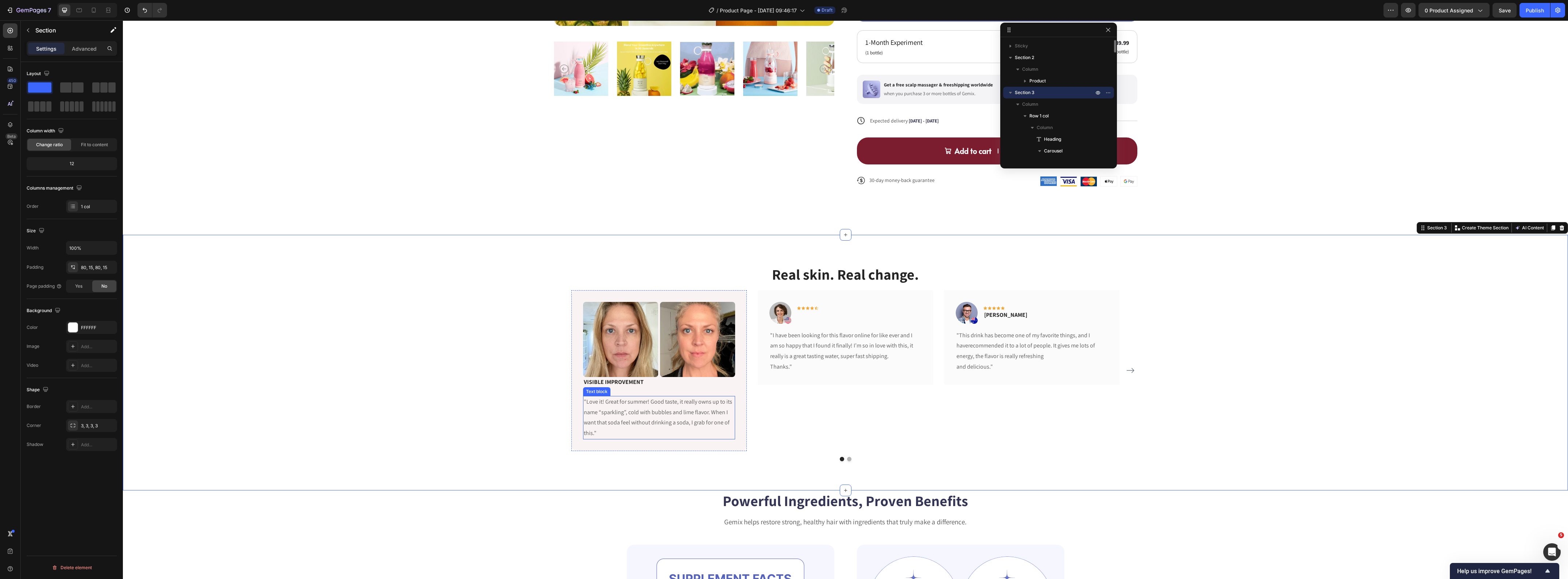
click at [595, 395] on div "Text block" at bounding box center [597, 391] width 27 height 9
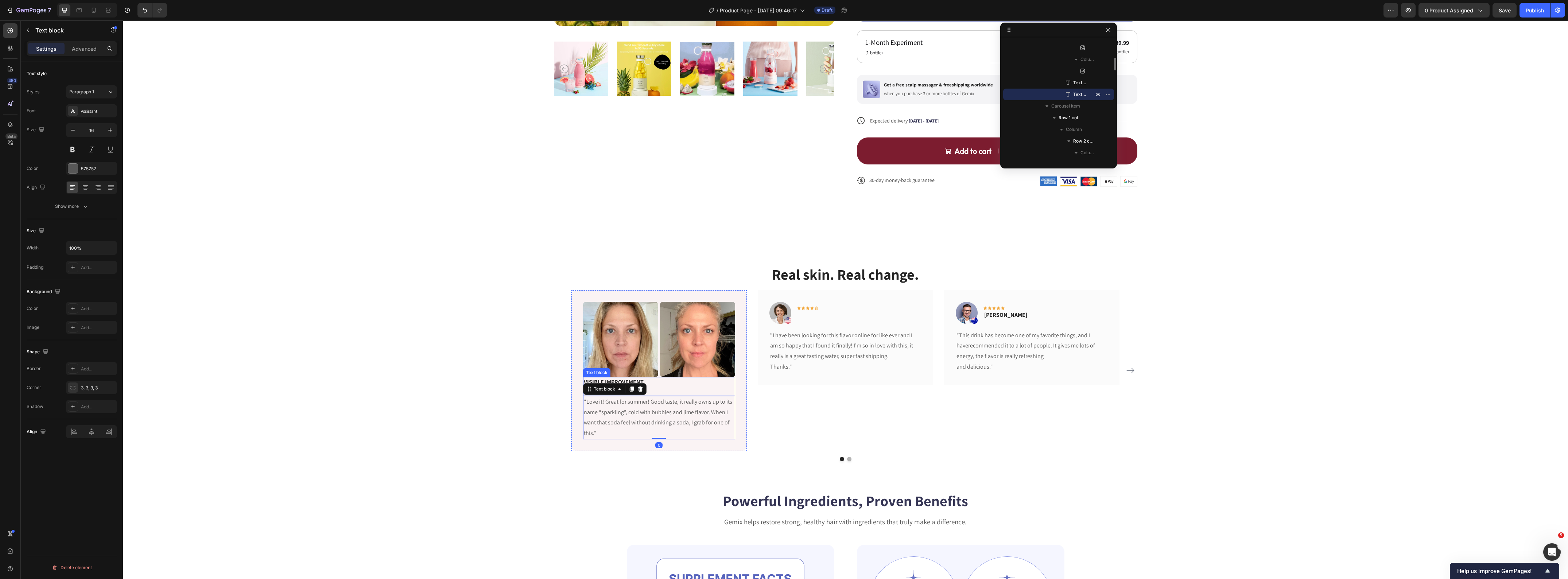
click at [681, 393] on p "VISIBLE IMPROVEMENT" at bounding box center [659, 387] width 150 height 18
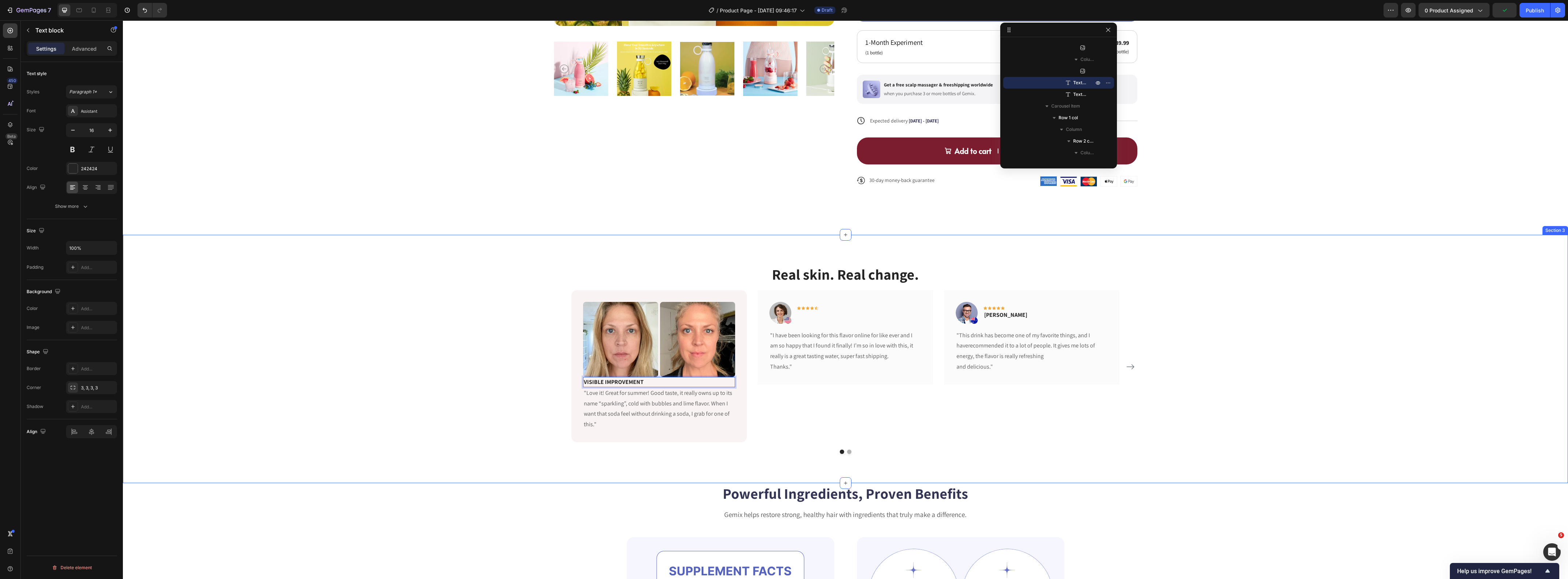
click at [500, 435] on div "Real skin. Real change. Heading Image Image Row VISIBLE IMPROVEMENT Text block …" at bounding box center [845, 359] width 1434 height 190
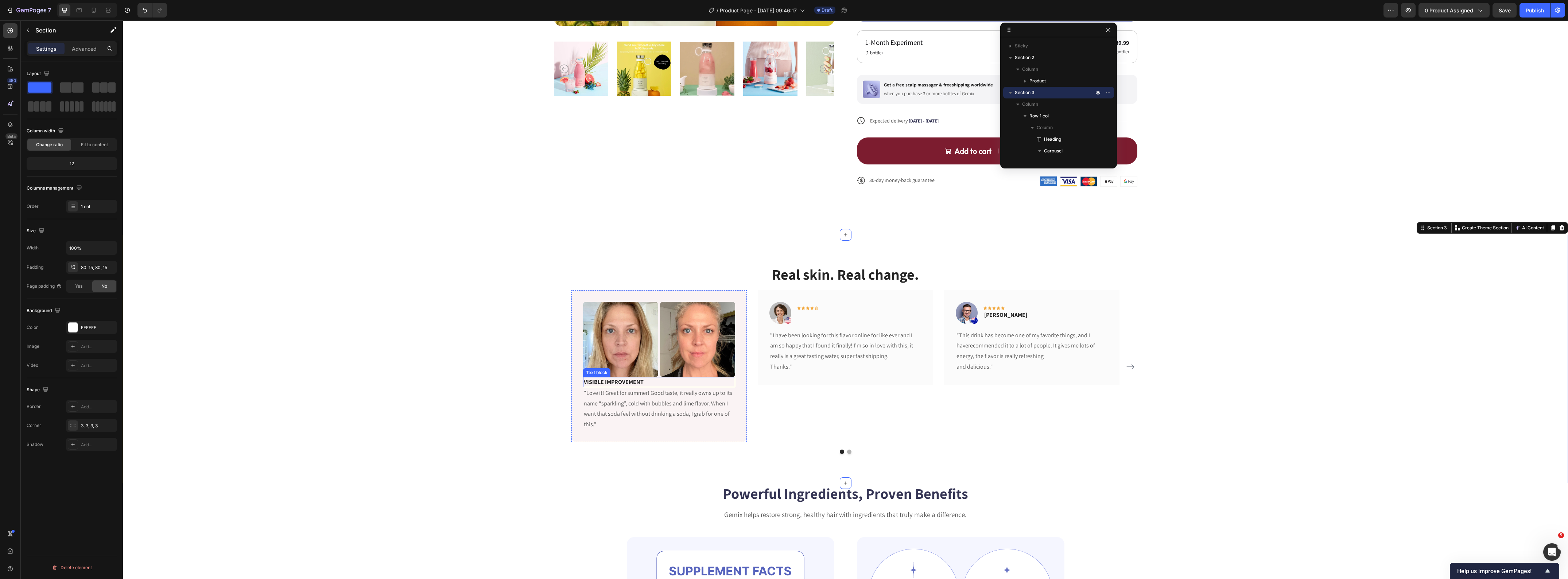
click at [649, 385] on p "VISIBLE IMPROVEMENT" at bounding box center [659, 382] width 150 height 9
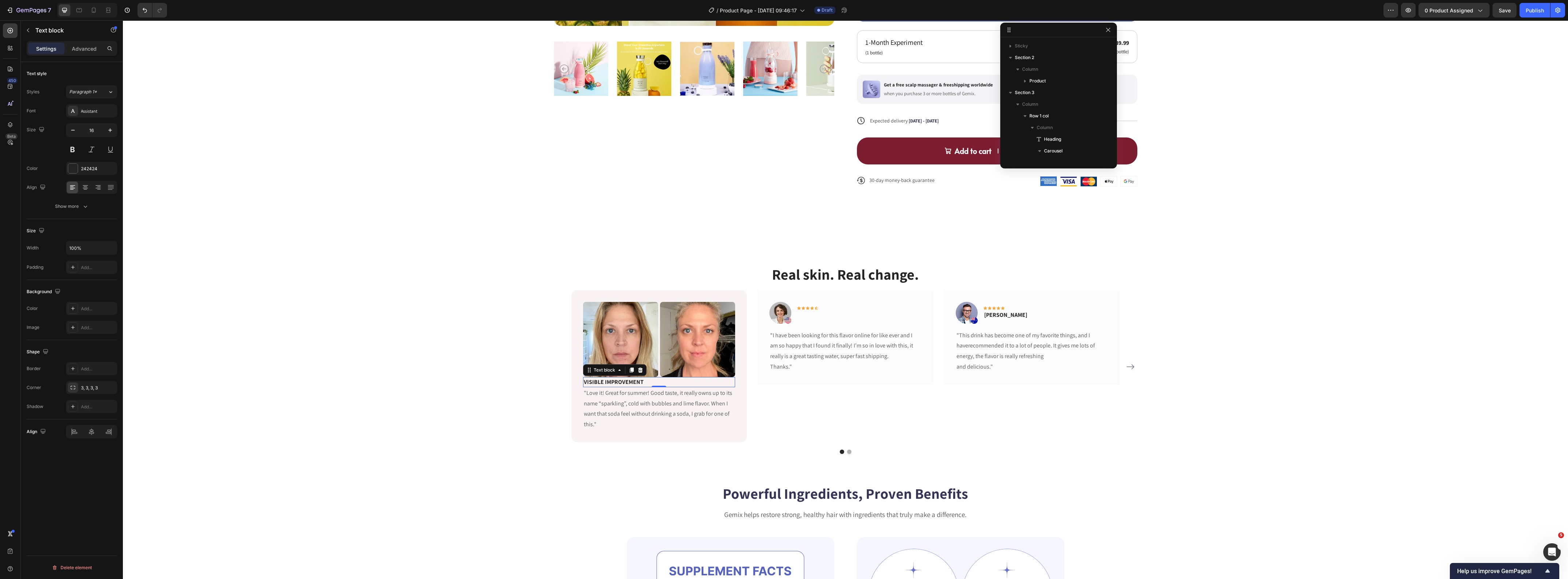
scroll to position [161, 0]
click at [629, 371] on icon at bounding box center [632, 370] width 6 height 6
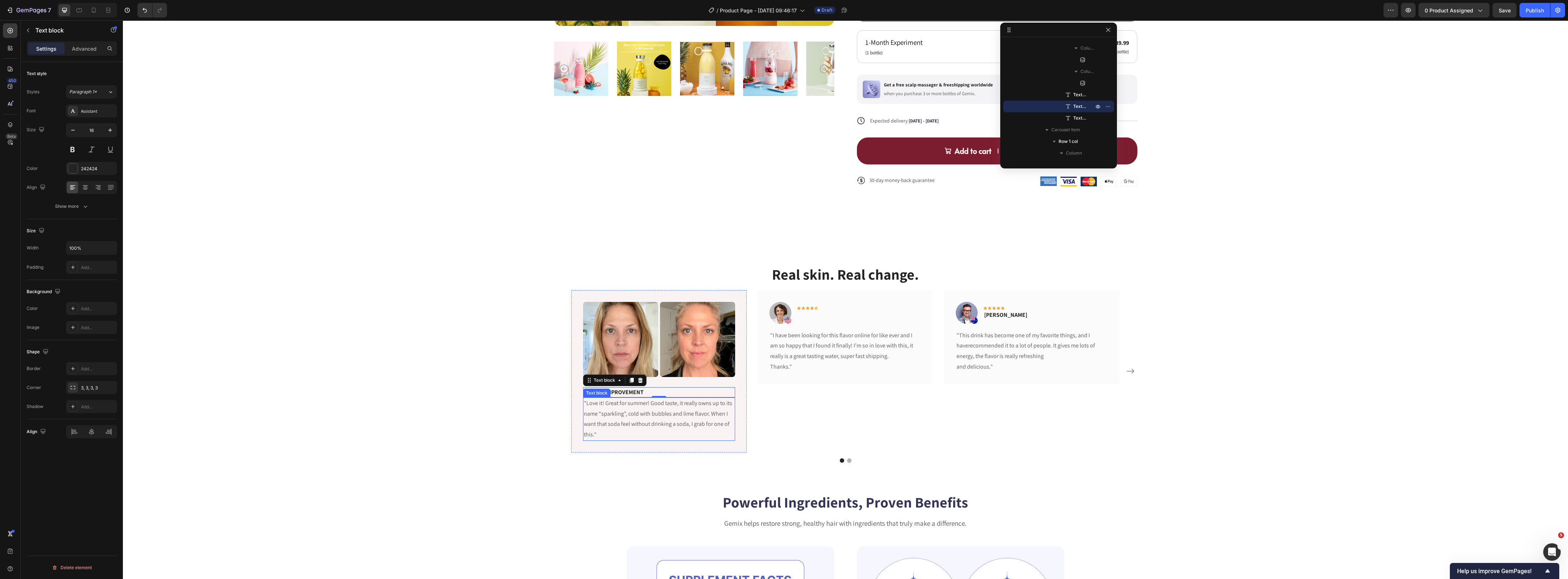
drag, startPoint x: 648, startPoint y: 409, endPoint x: 640, endPoint y: 402, distance: 10.6
click at [648, 409] on p ""Love it! Great for summer! Good taste, it really owns up to its name “sparklin…" at bounding box center [659, 419] width 150 height 42
click at [672, 393] on p "VISIBLE IMPROVEMENT" at bounding box center [659, 392] width 150 height 9
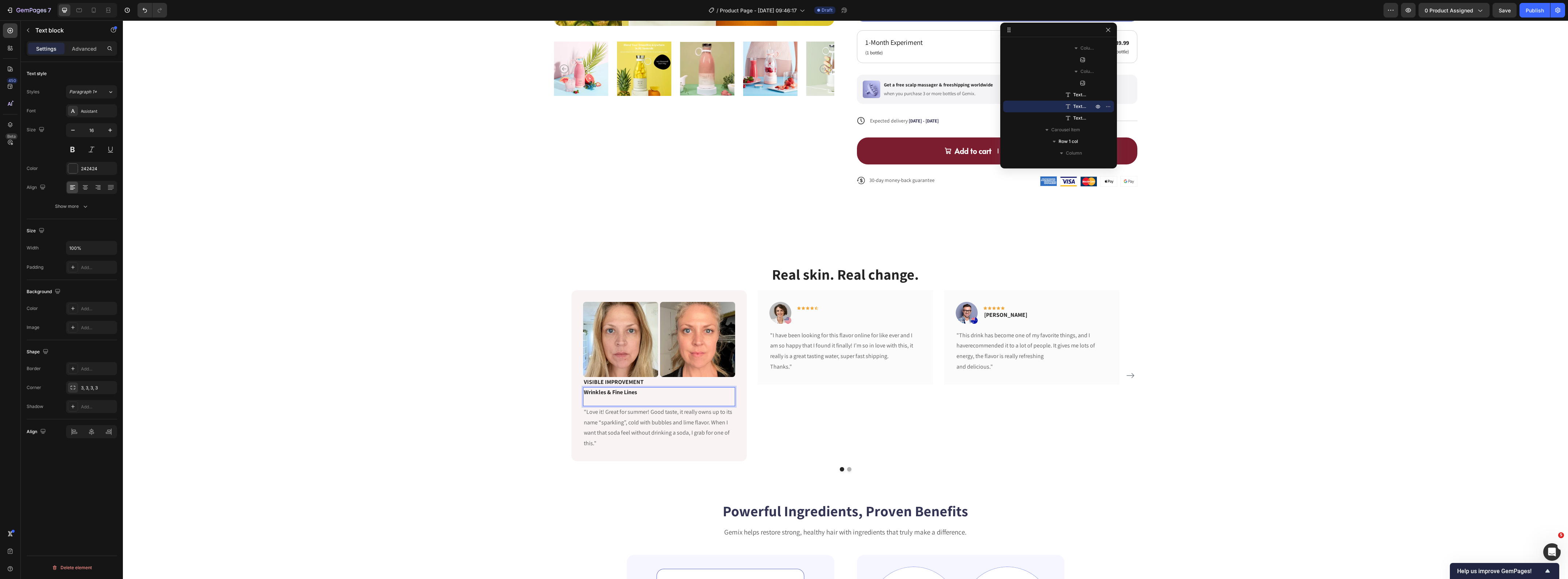
click at [618, 392] on p "Wrinkles & Fine Lines" at bounding box center [659, 396] width 150 height 18
click at [624, 401] on p "Wrinkles & Fine Lines" at bounding box center [659, 396] width 150 height 18
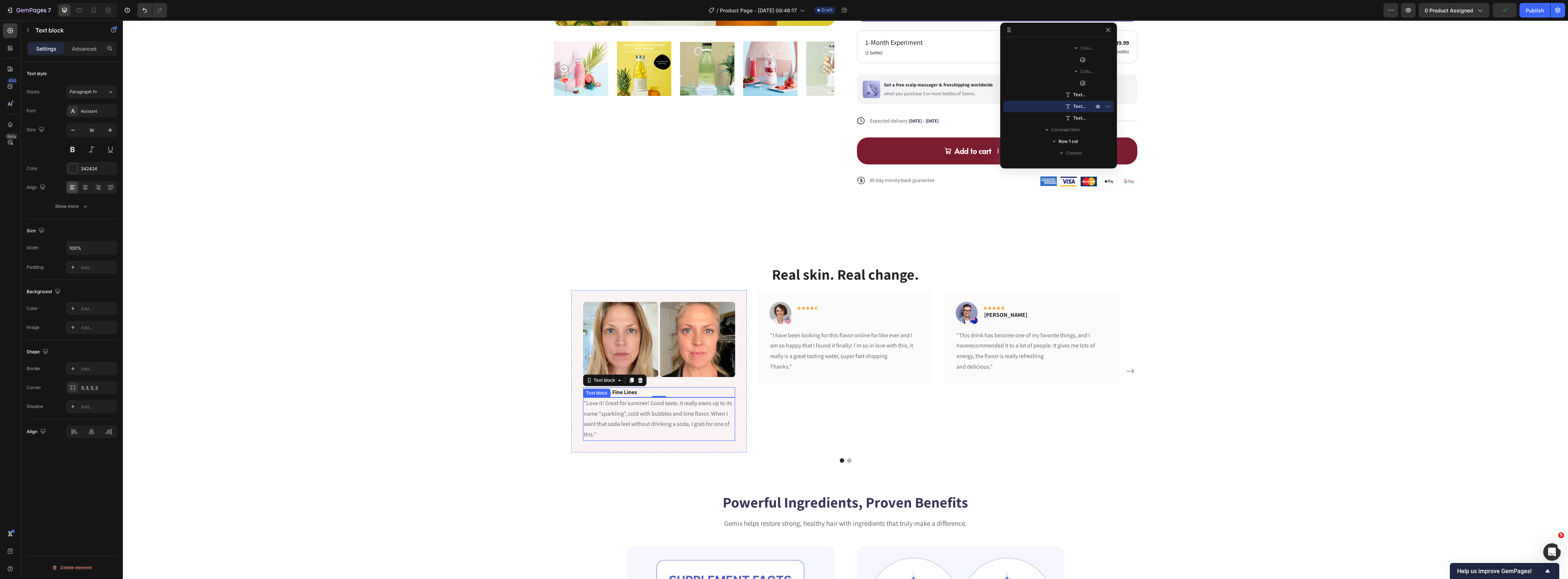
click at [609, 429] on p ""Love it! Great for summer! Good taste, it really owns up to its name “sparklin…" at bounding box center [659, 419] width 150 height 42
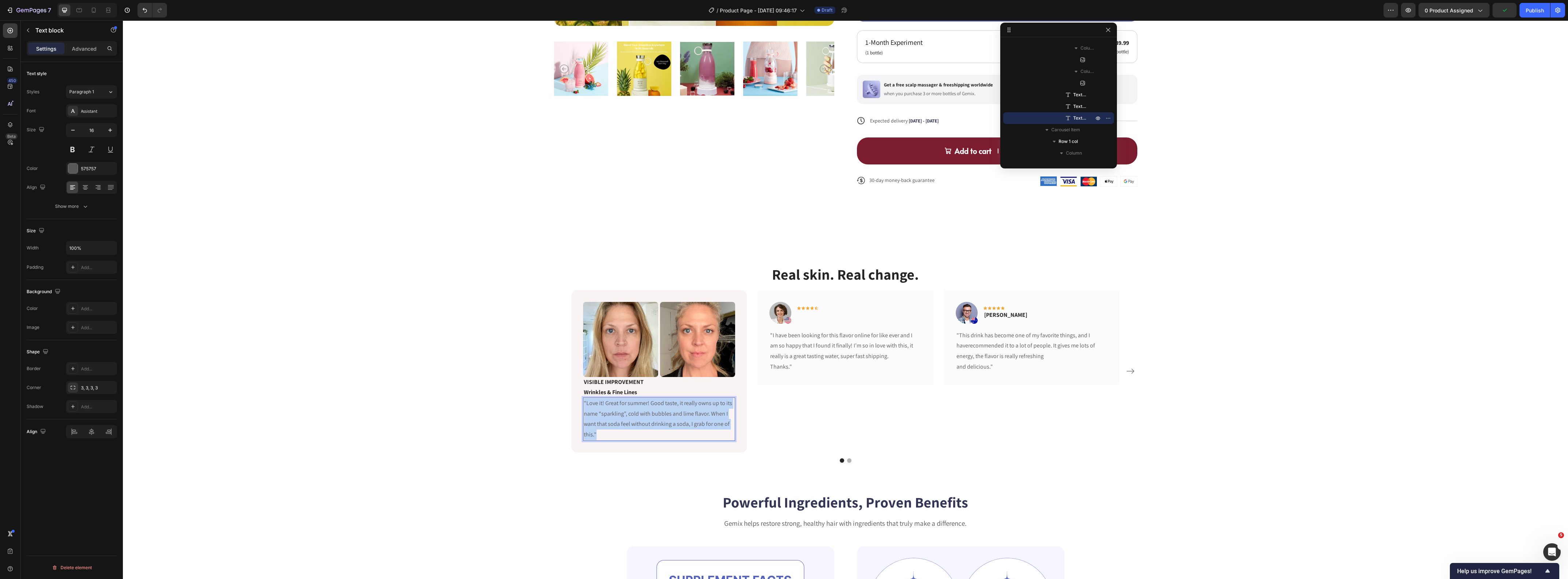
click at [609, 429] on p ""Love it! Great for summer! Good taste, it really owns up to its name “sparklin…" at bounding box center [659, 419] width 150 height 42
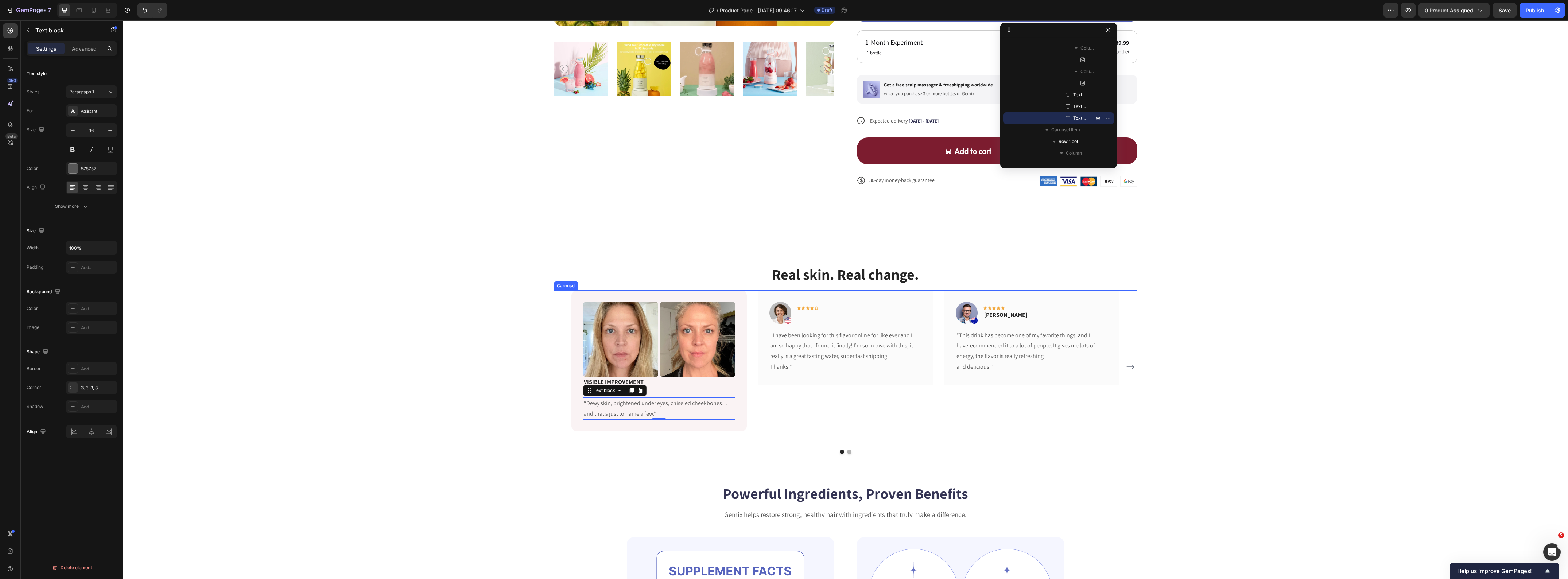
drag, startPoint x: 775, startPoint y: 411, endPoint x: 661, endPoint y: 390, distance: 115.9
click at [775, 411] on div "Image Icon Icon Icon Icon Icon Row Row "I have been looking for this flavor onl…" at bounding box center [845, 367] width 175 height 153
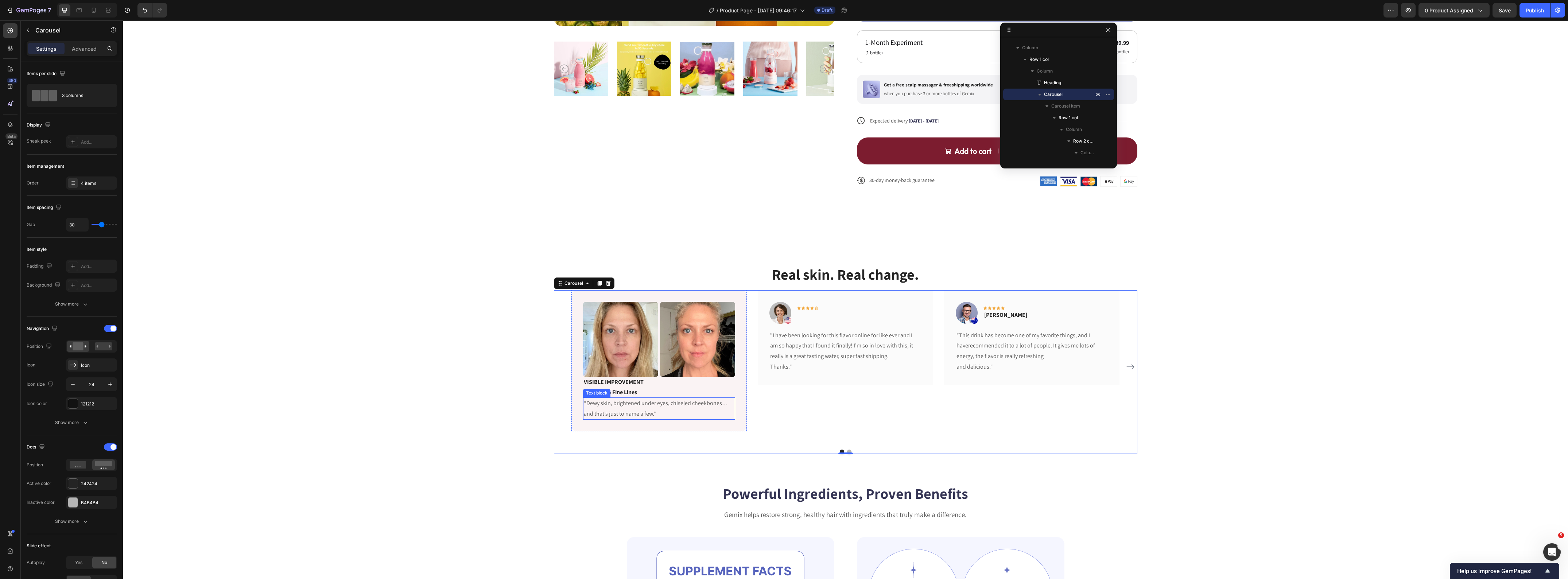
click at [634, 412] on p "“Dewy skin, brightened under eyes, chiseled cheekbones… and that’s just to name…" at bounding box center [659, 409] width 150 height 21
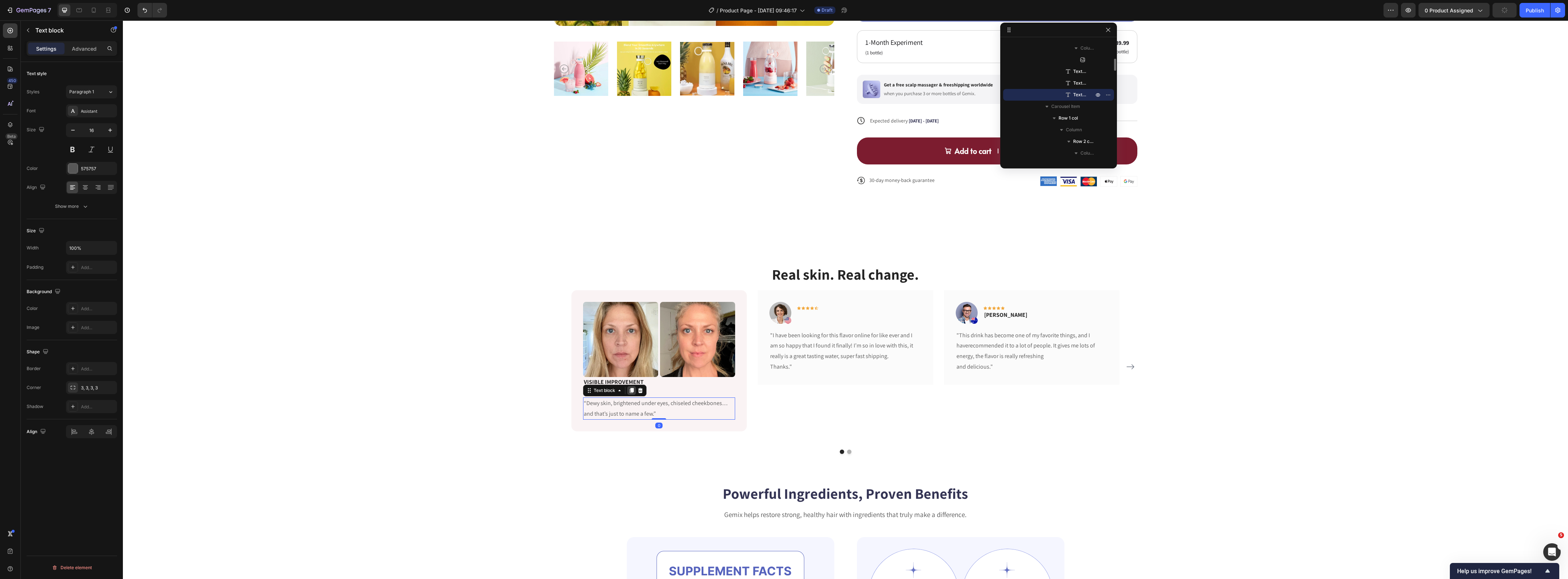
click at [628, 395] on div at bounding box center [631, 390] width 9 height 9
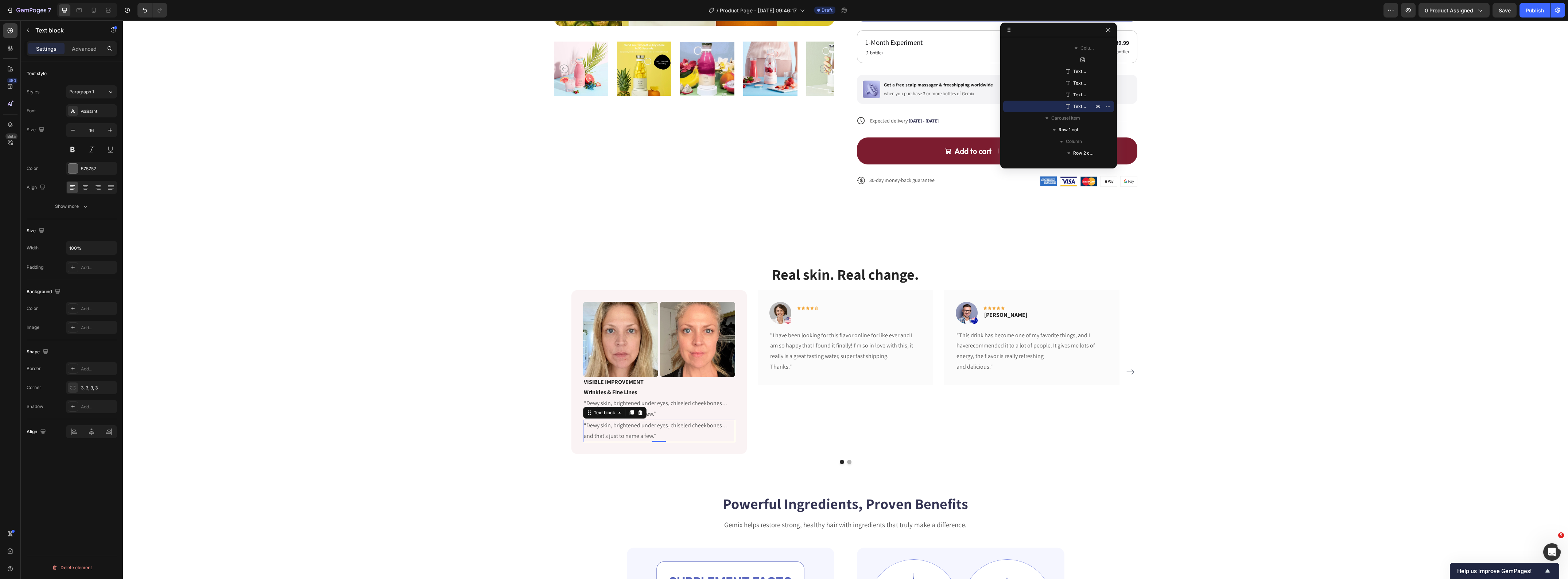
click at [624, 429] on p "“Dewy skin, brightened under eyes, chiseled cheekbones… and that’s just to name…" at bounding box center [659, 431] width 150 height 21
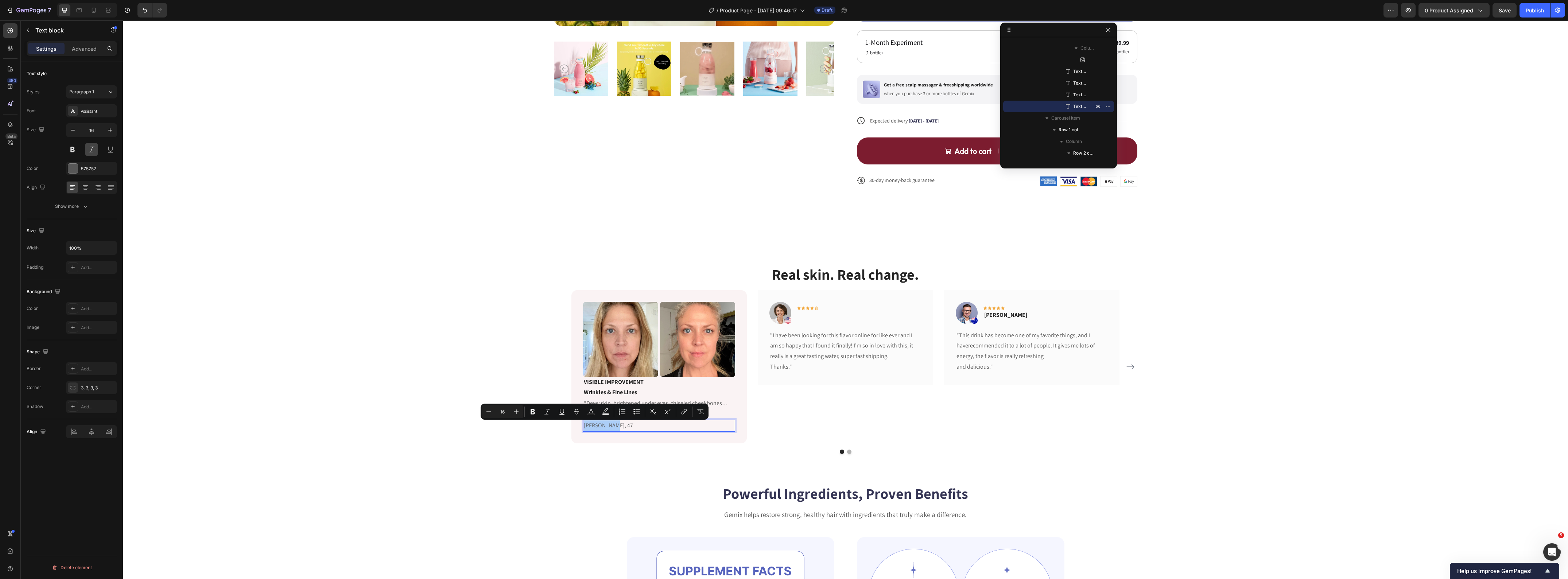
click at [93, 150] on button at bounding box center [92, 150] width 13 height 13
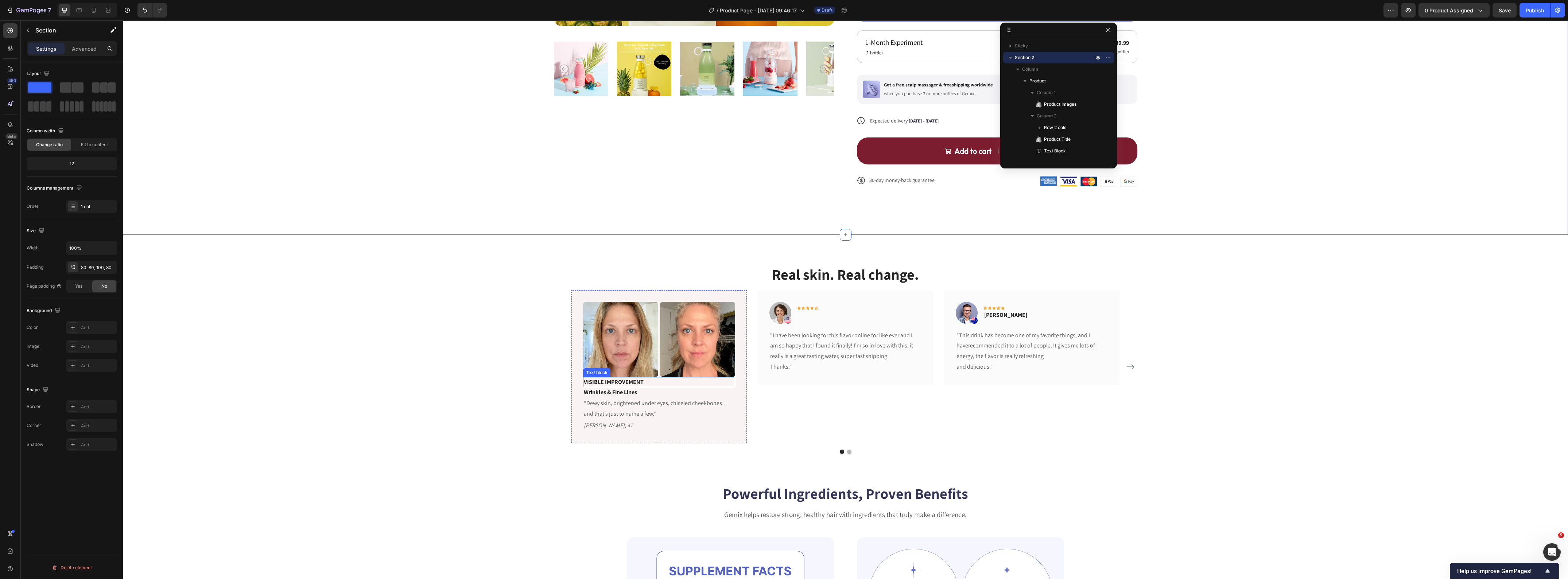
click at [611, 387] on p "VISIBLE IMPROVEMENT" at bounding box center [659, 382] width 150 height 9
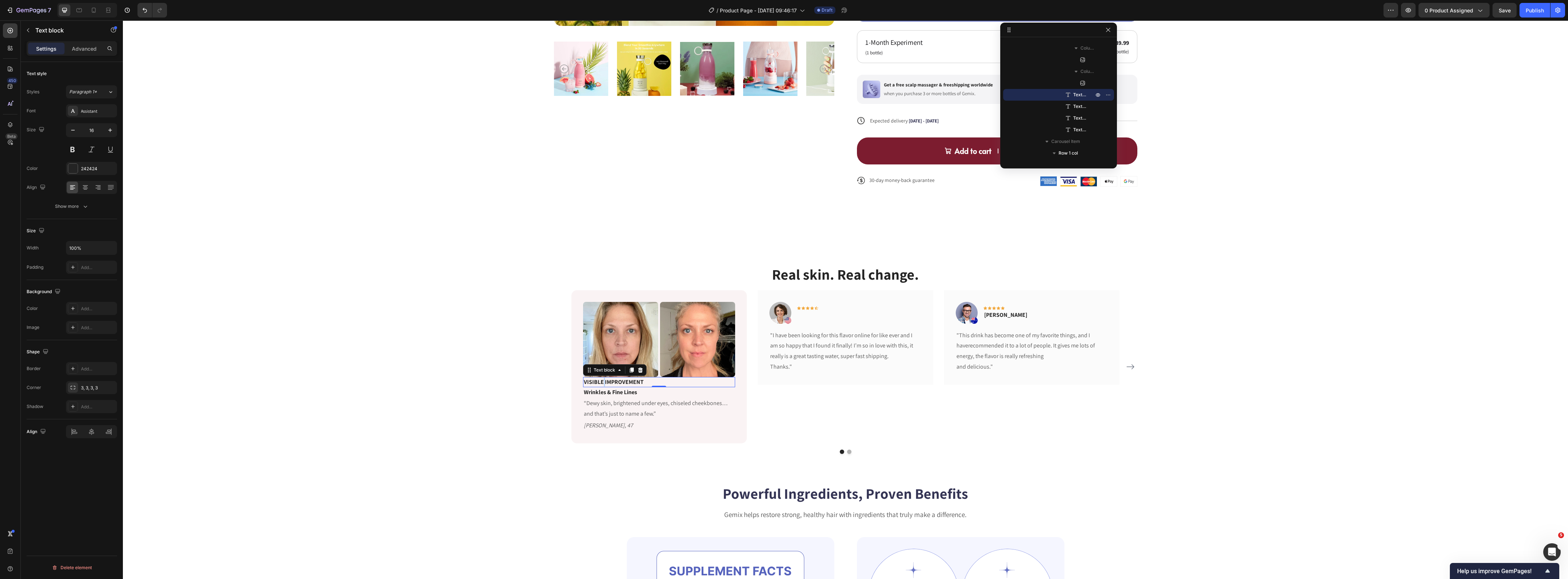
click at [598, 381] on p "VISIBLE IMPROVEMENT" at bounding box center [659, 382] width 150 height 9
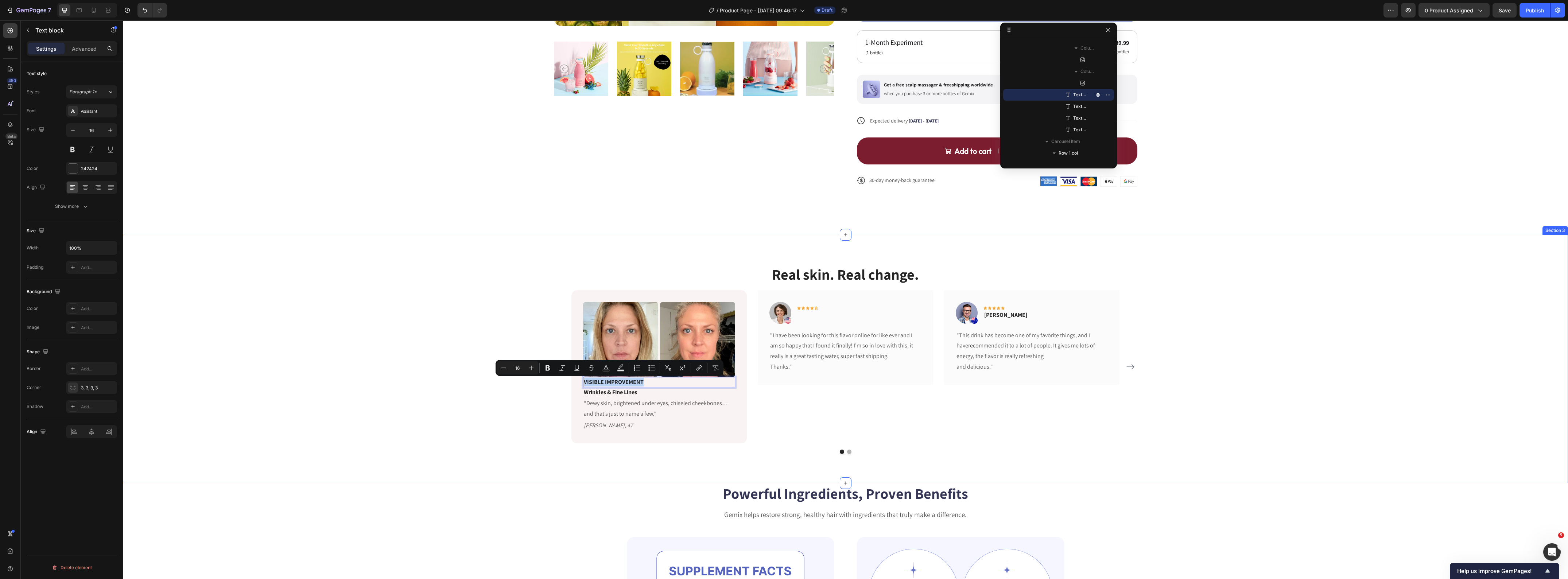
click at [421, 395] on div "Real skin. Real change. Heading Image Image Row VISIBLE IMPROVEMENT Text block …" at bounding box center [845, 359] width 1434 height 190
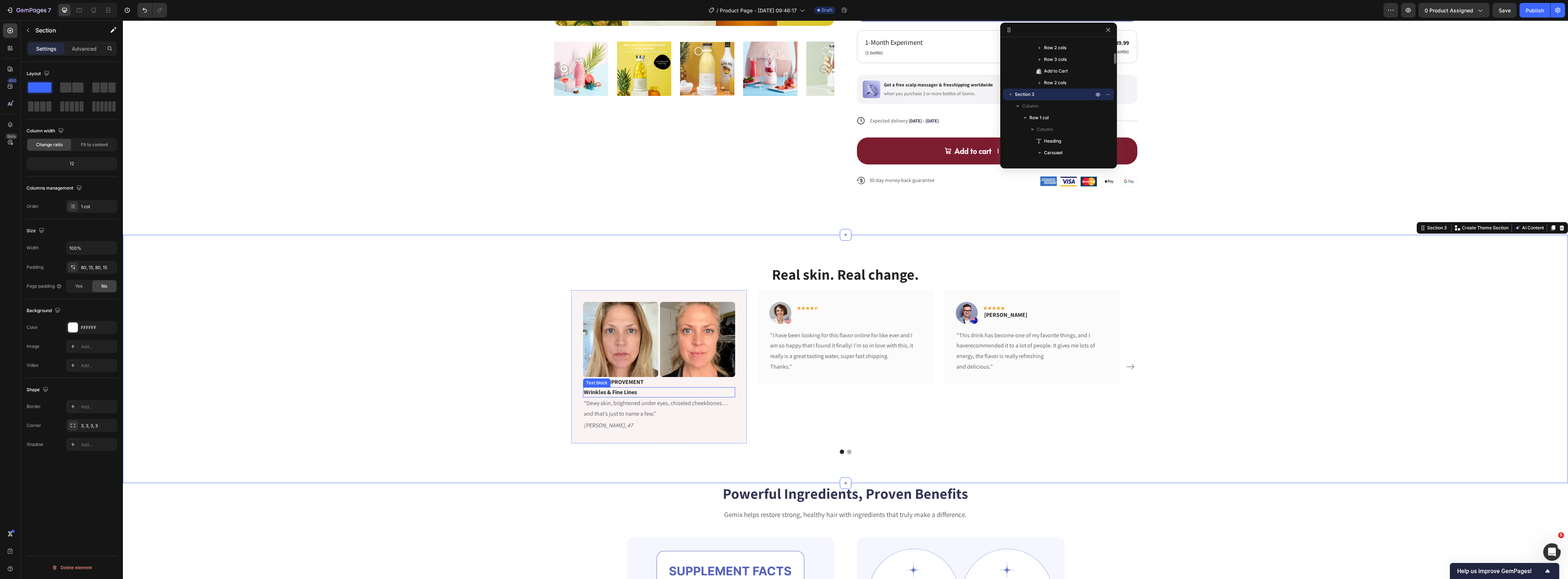
click at [610, 383] on p "VISIBLE IMPROVEMENT" at bounding box center [659, 382] width 150 height 9
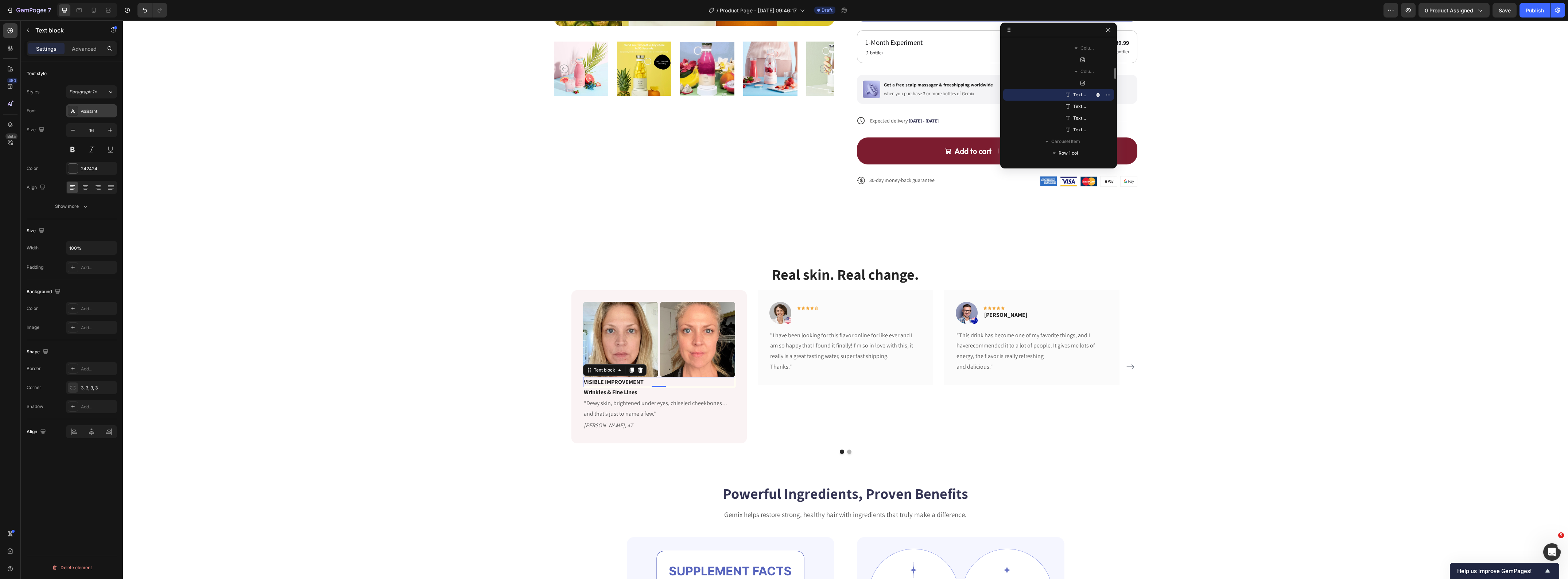
click at [105, 111] on div "Assistant" at bounding box center [98, 111] width 34 height 7
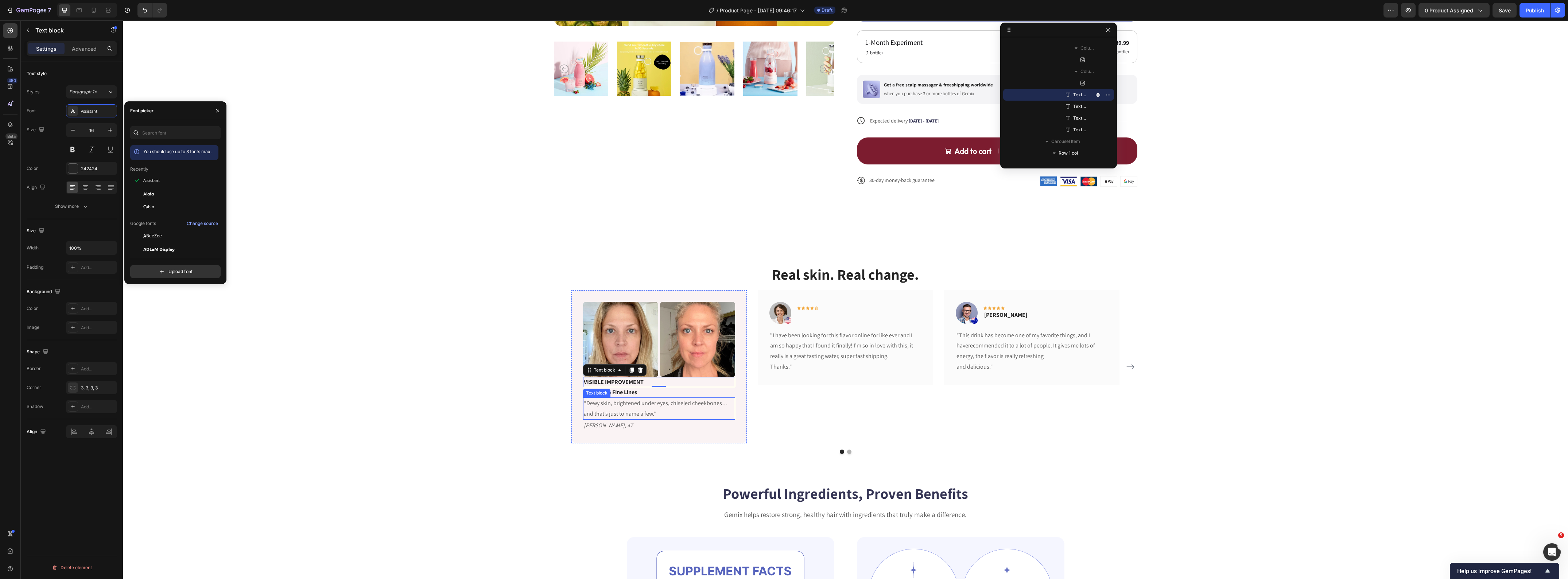
click at [628, 416] on p "“Dewy skin, brightened under eyes, chiseled cheekbones… and that’s just to name…" at bounding box center [659, 409] width 150 height 21
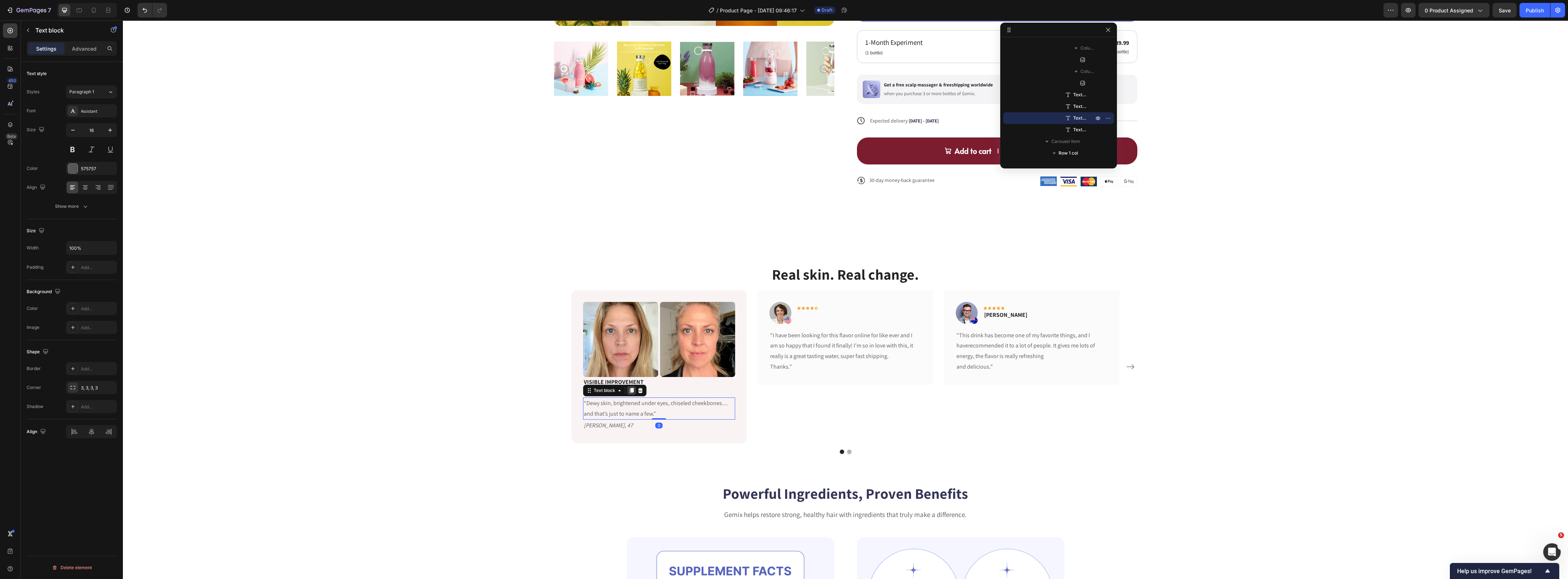
click at [629, 393] on icon at bounding box center [631, 390] width 4 height 5
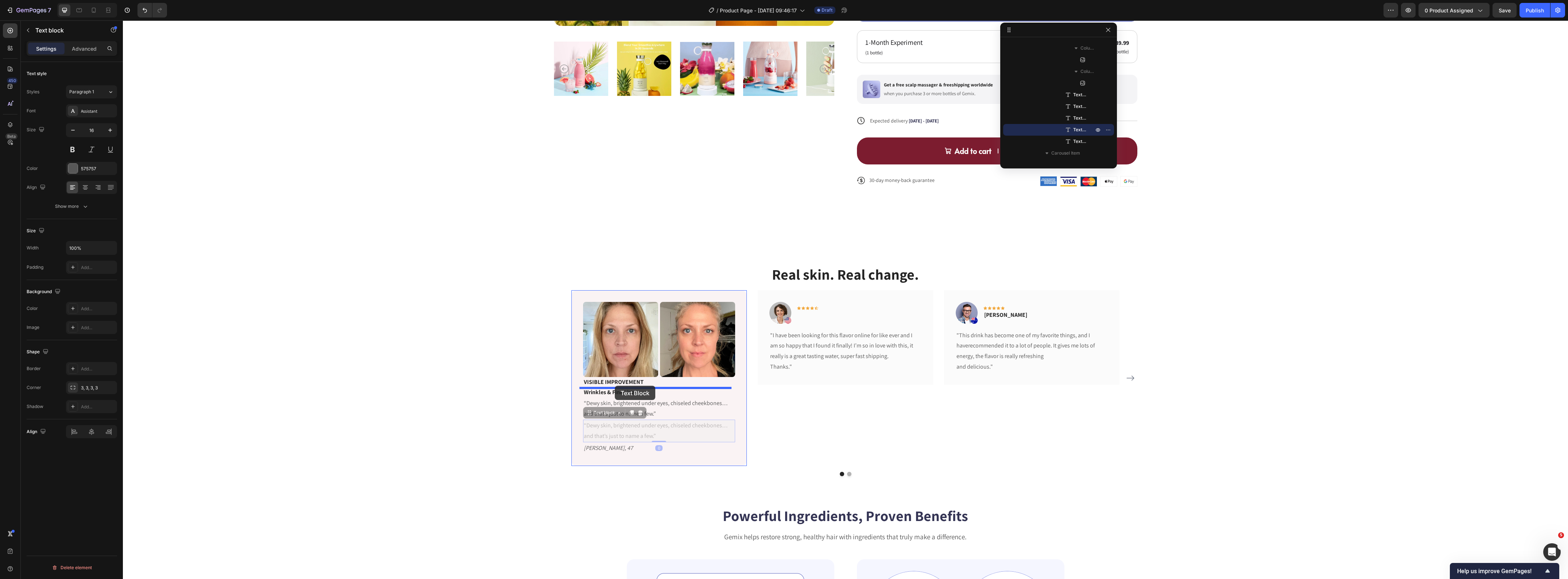
drag, startPoint x: 586, startPoint y: 414, endPoint x: 615, endPoint y: 385, distance: 41.0
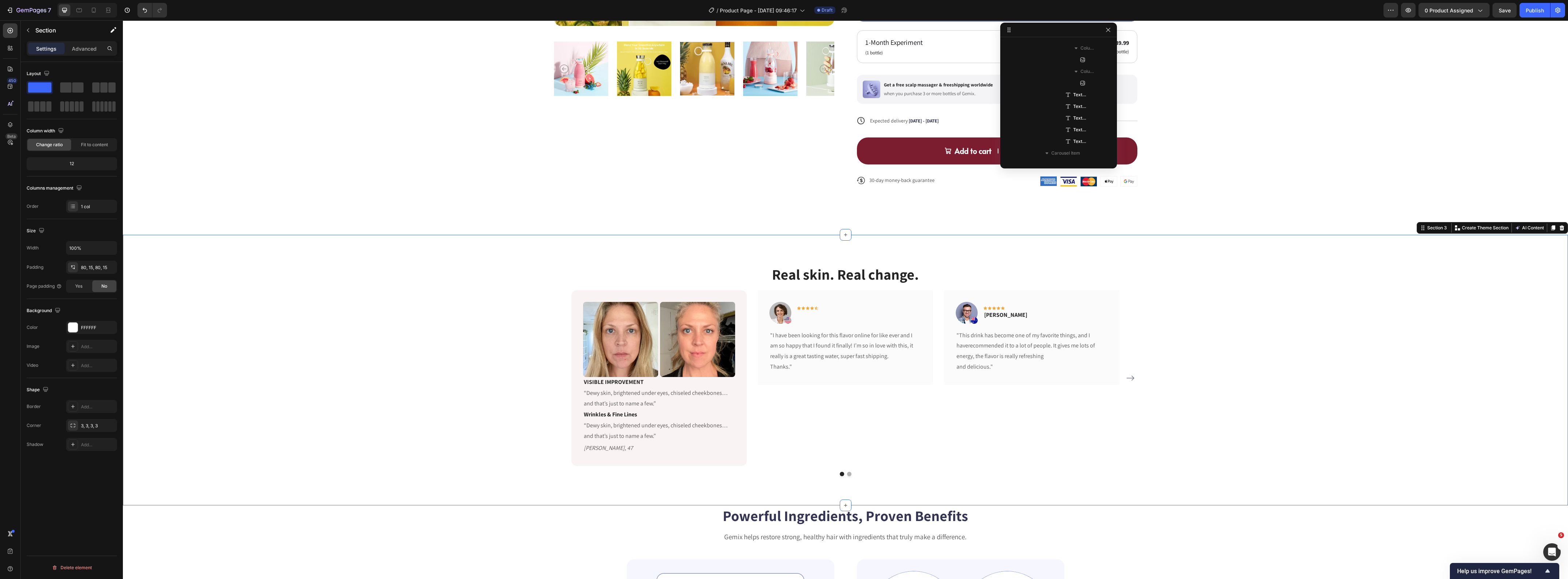
scroll to position [150, 0]
click at [474, 398] on div "Real skin. Real change. Heading Image Image Row VISIBLE IMPROVEMENT Text block …" at bounding box center [845, 370] width 1434 height 212
click at [628, 384] on p "VISIBLE IMPROVEMENT" at bounding box center [659, 382] width 150 height 9
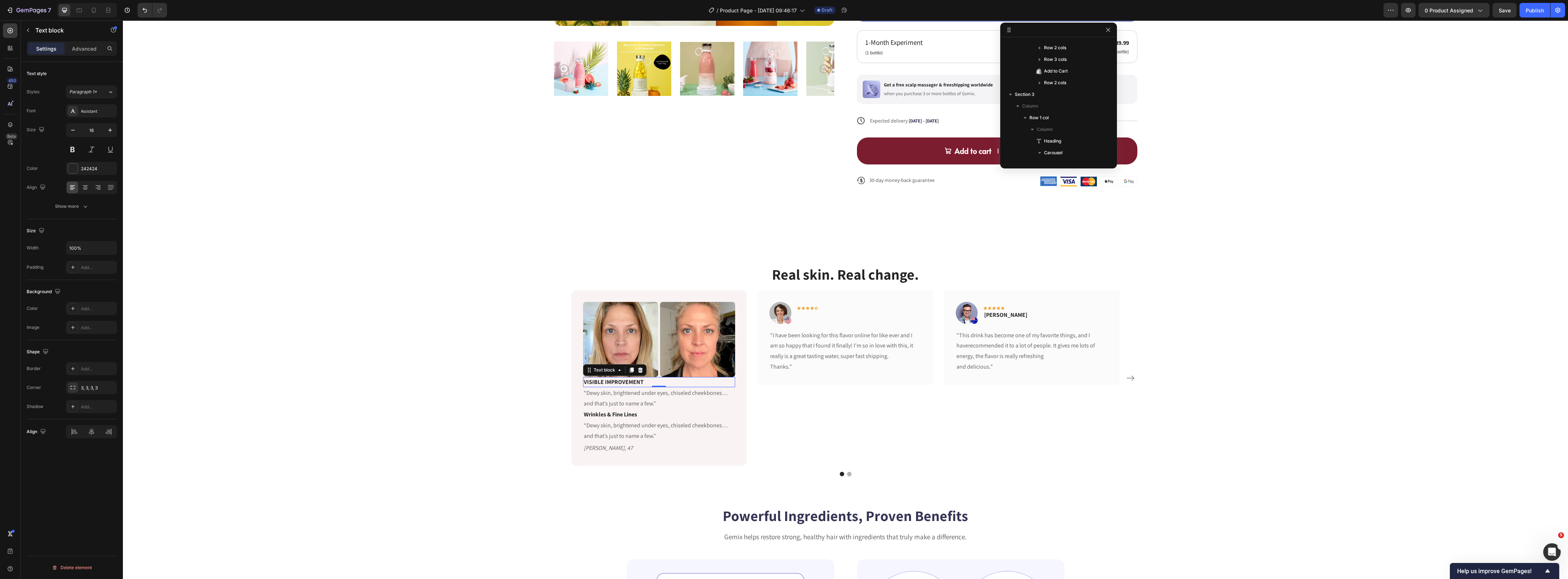
scroll to position [313, 0]
click at [628, 384] on p "VISIBLE IMPROVEMENT" at bounding box center [659, 382] width 150 height 9
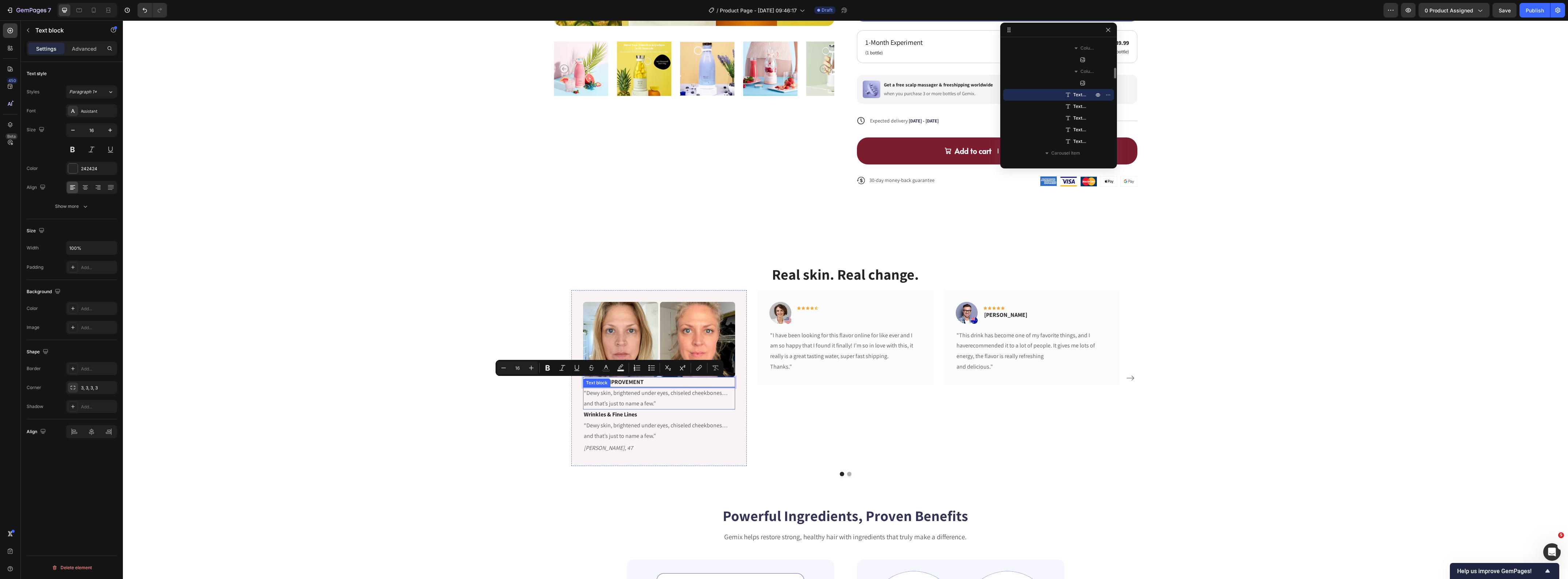
click at [617, 398] on p "“Dewy skin, brightened under eyes, chiseled cheekbones… and that’s just to name…" at bounding box center [659, 398] width 150 height 21
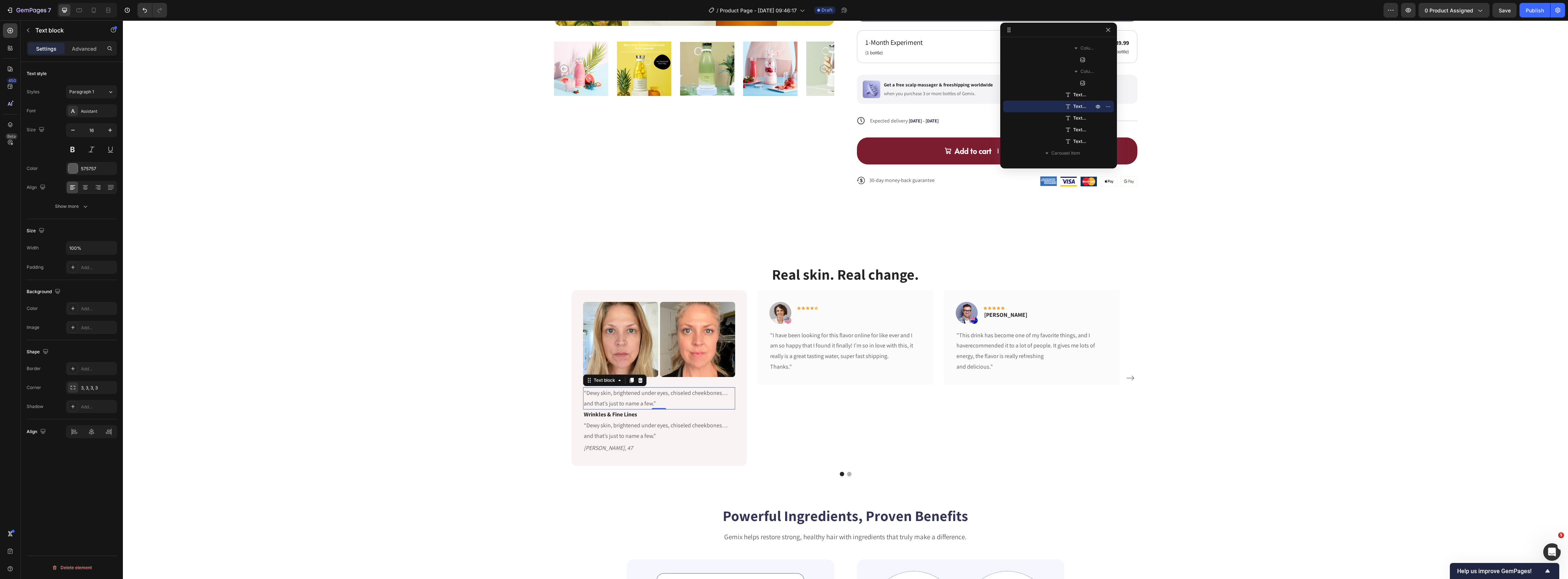
click at [617, 398] on p "“Dewy skin, brightened under eyes, chiseled cheekbones… and that’s just to name…" at bounding box center [659, 398] width 150 height 21
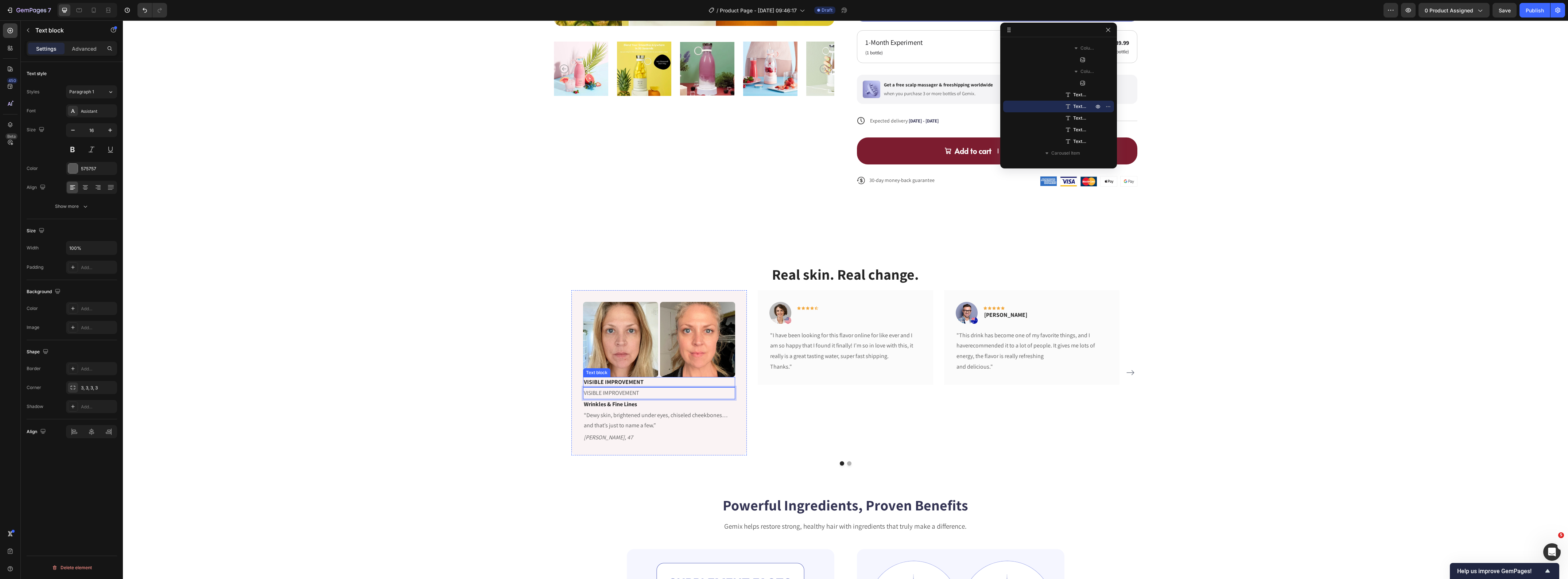
click at [661, 385] on p "VISIBLE IMPROVEMENT" at bounding box center [659, 382] width 150 height 9
click at [638, 373] on icon at bounding box center [640, 370] width 5 height 5
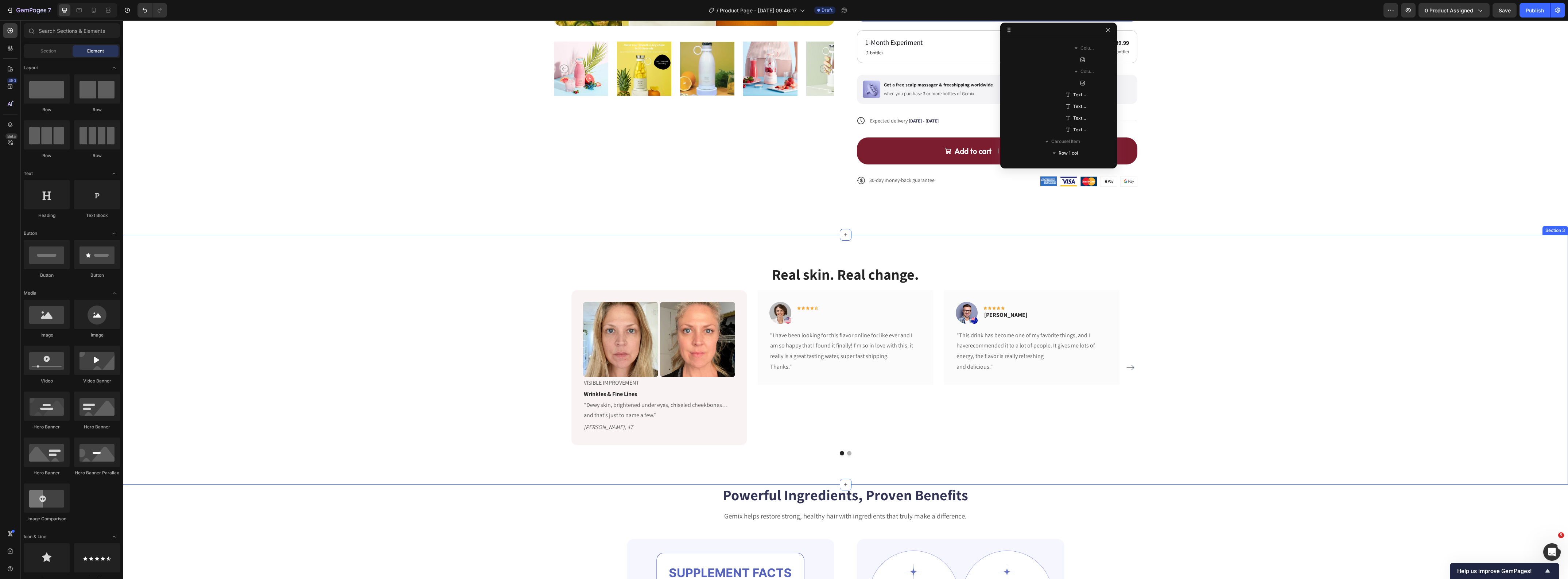
click at [412, 396] on div "Real skin. Real change. Heading Image Image Row VISIBLE IMPROVEMENT Text block …" at bounding box center [845, 360] width 1434 height 192
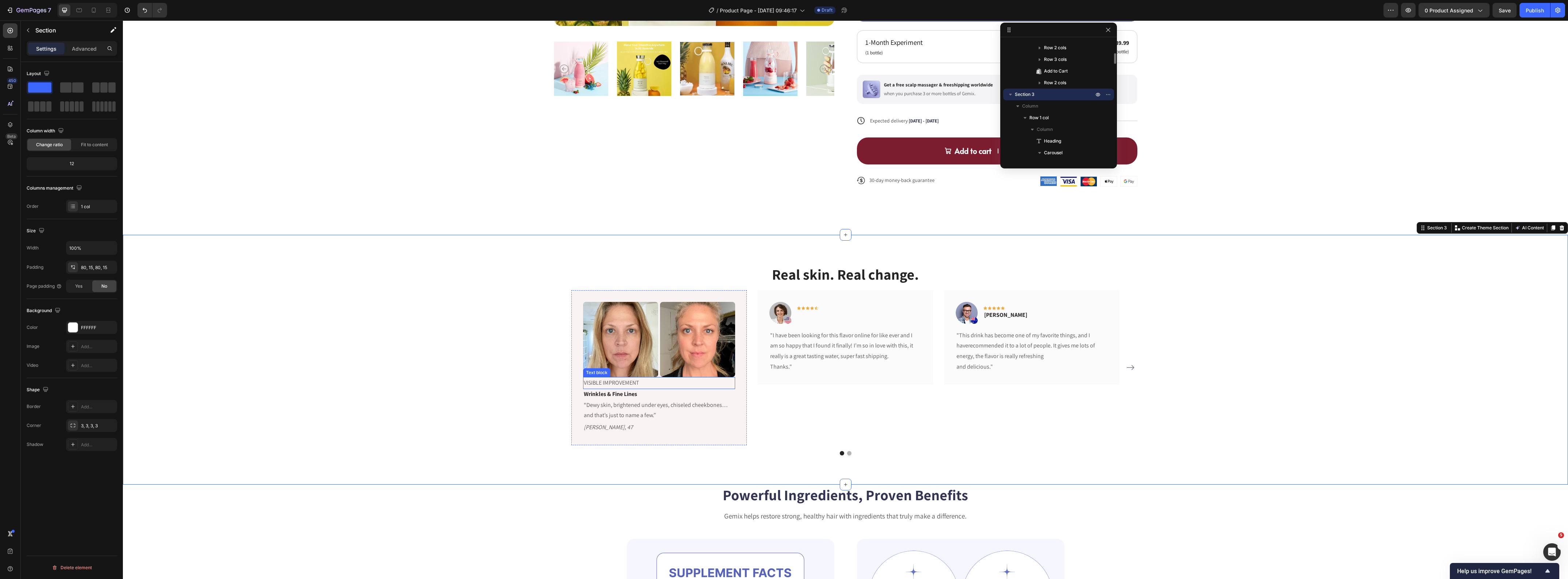
click at [586, 387] on p "VISIBLE IMPROVEMENT" at bounding box center [659, 383] width 150 height 10
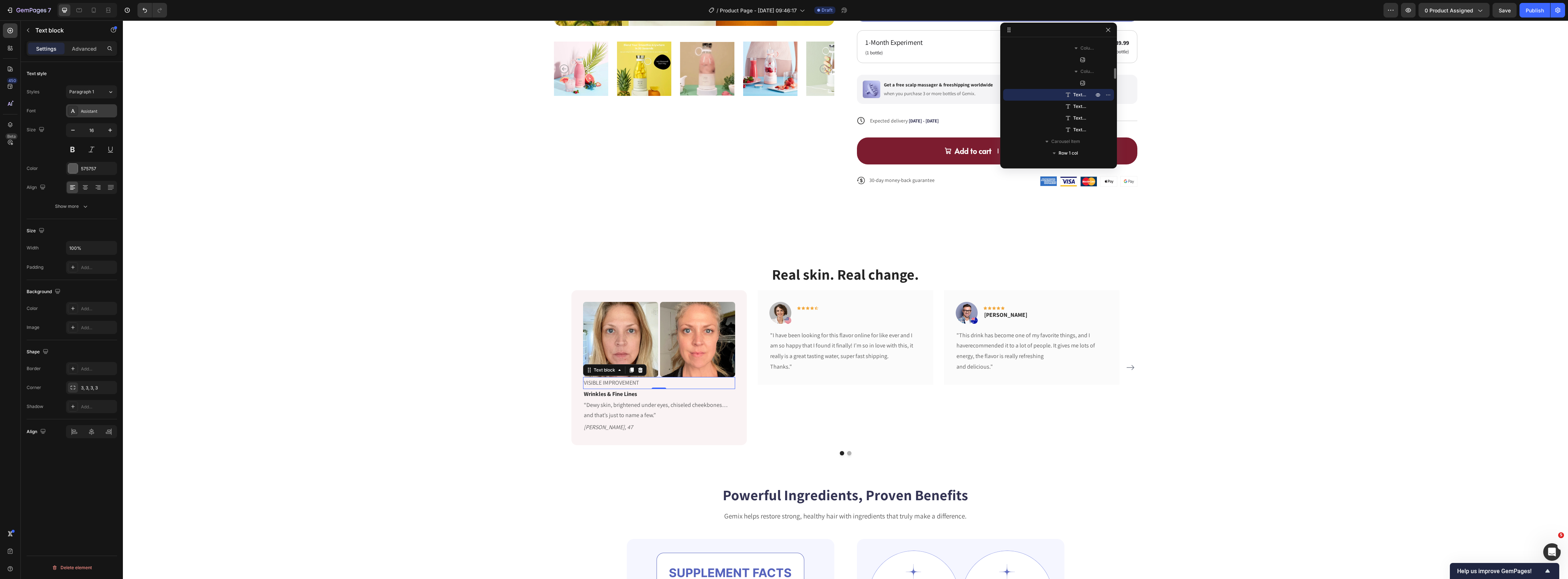
click at [96, 113] on div "Assistant" at bounding box center [98, 111] width 34 height 7
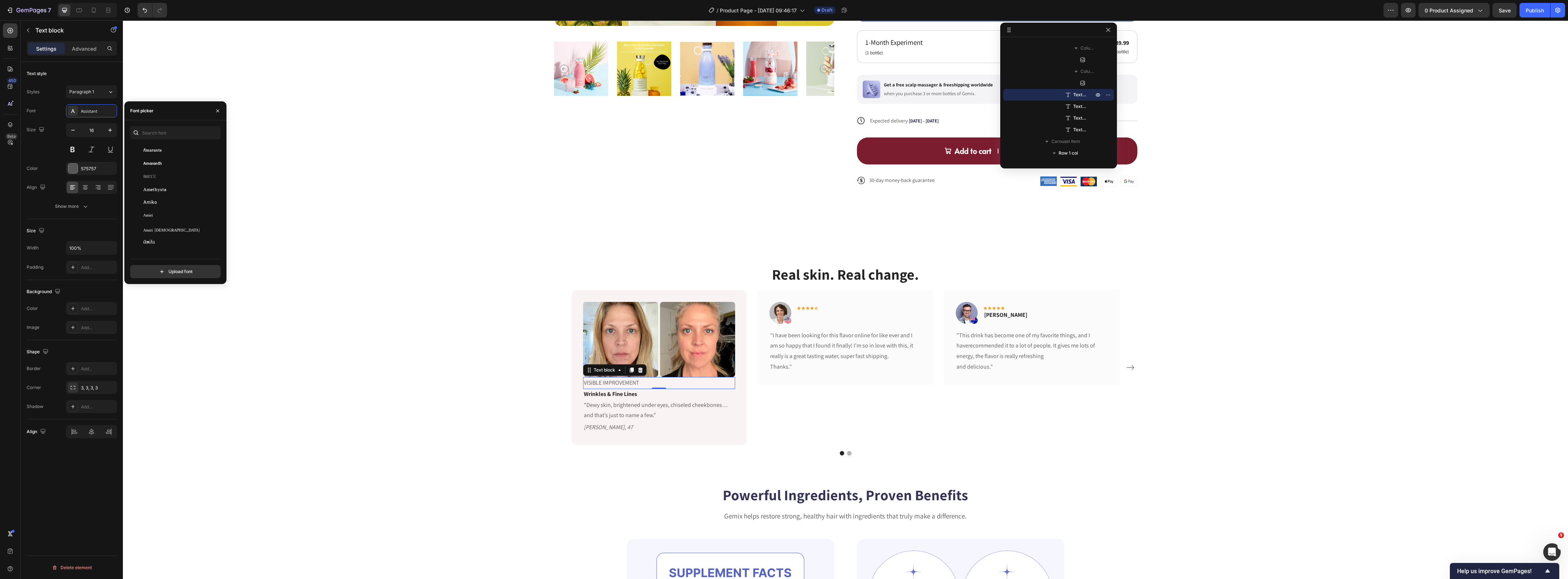
scroll to position [866, 0]
click at [166, 204] on div "Amiri [DEMOGRAPHIC_DATA]" at bounding box center [180, 206] width 74 height 7
click at [112, 134] on icon "button" at bounding box center [110, 130] width 7 height 7
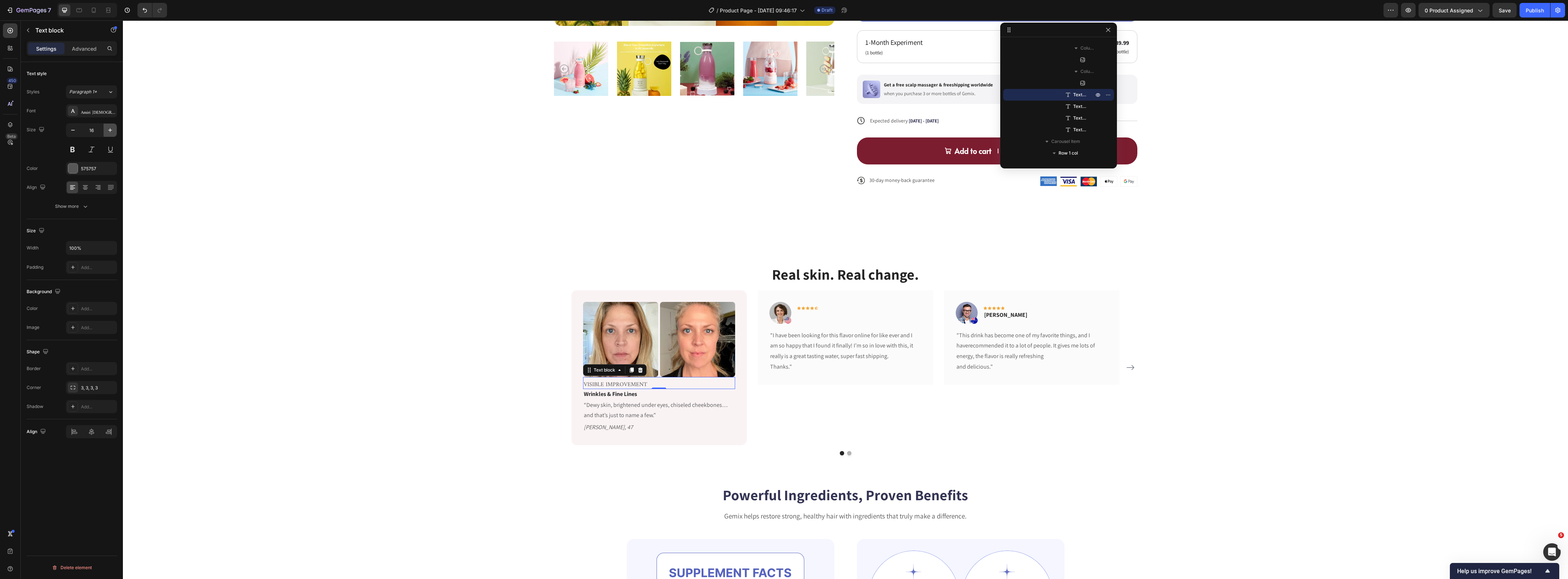
click at [112, 134] on icon "button" at bounding box center [110, 130] width 7 height 7
type input "19"
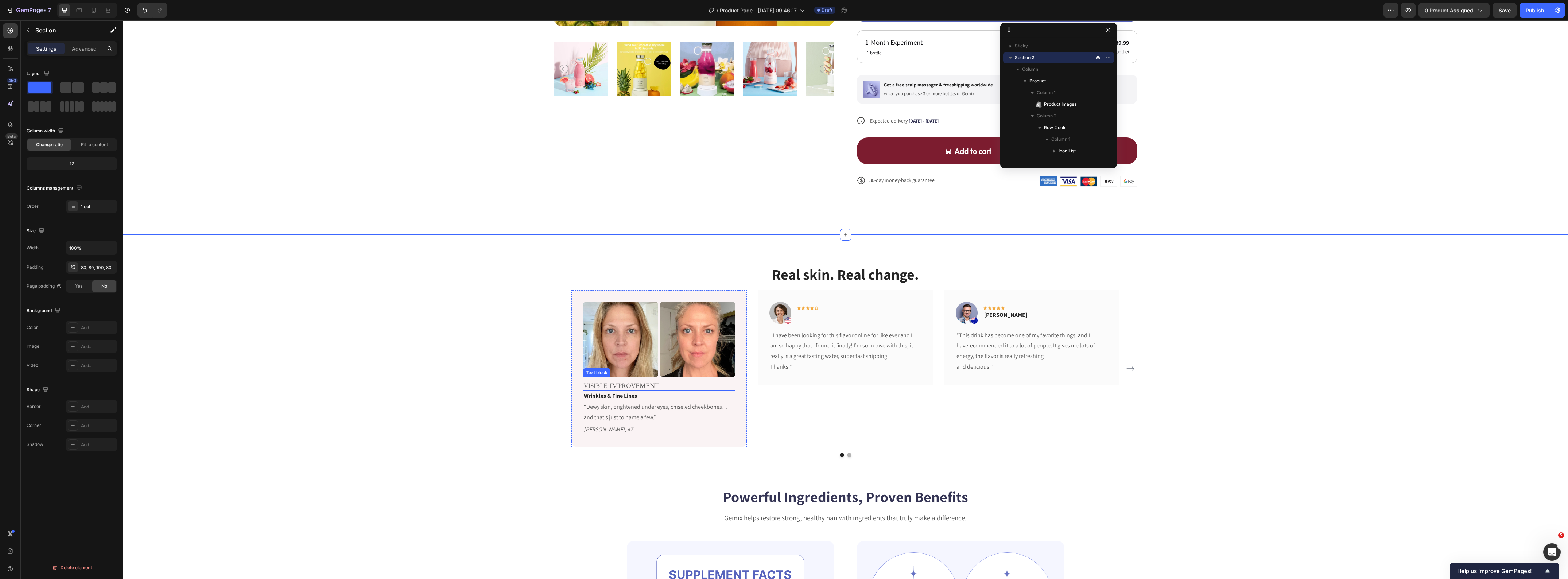
click at [616, 388] on p "VISIBLE IMPROVEMENT" at bounding box center [659, 384] width 150 height 12
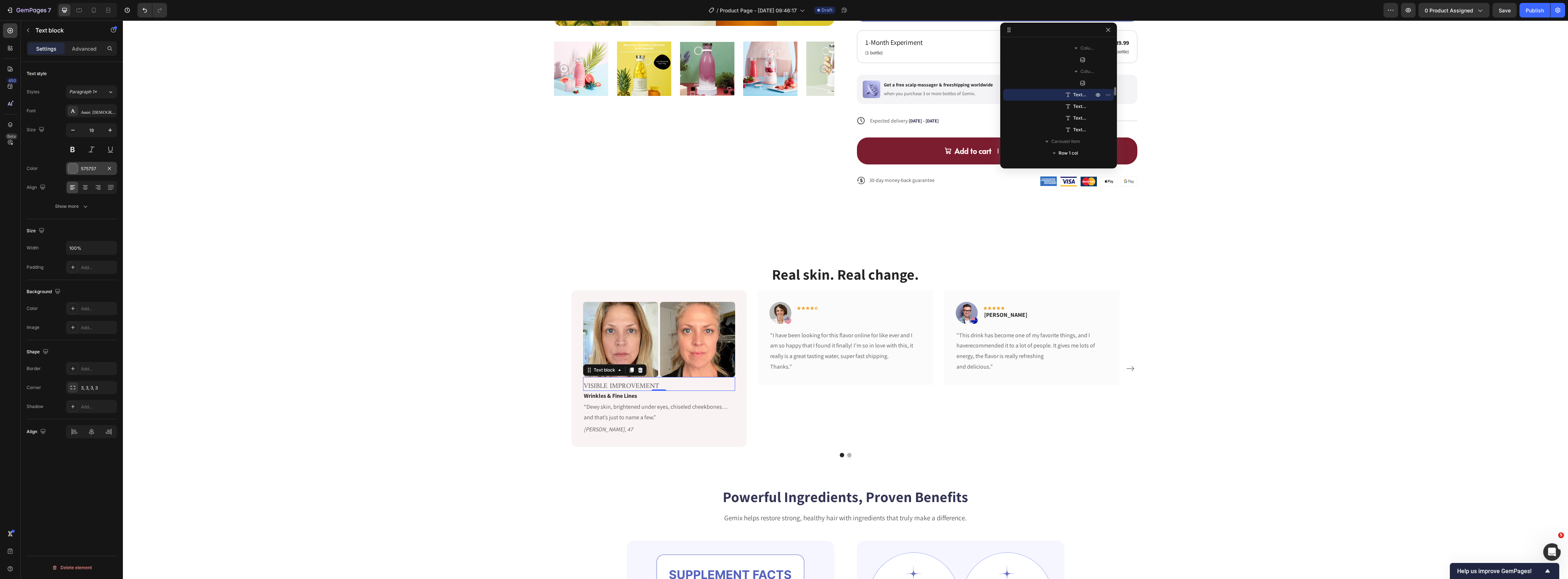
click at [78, 174] on div "575757" at bounding box center [91, 169] width 51 height 13
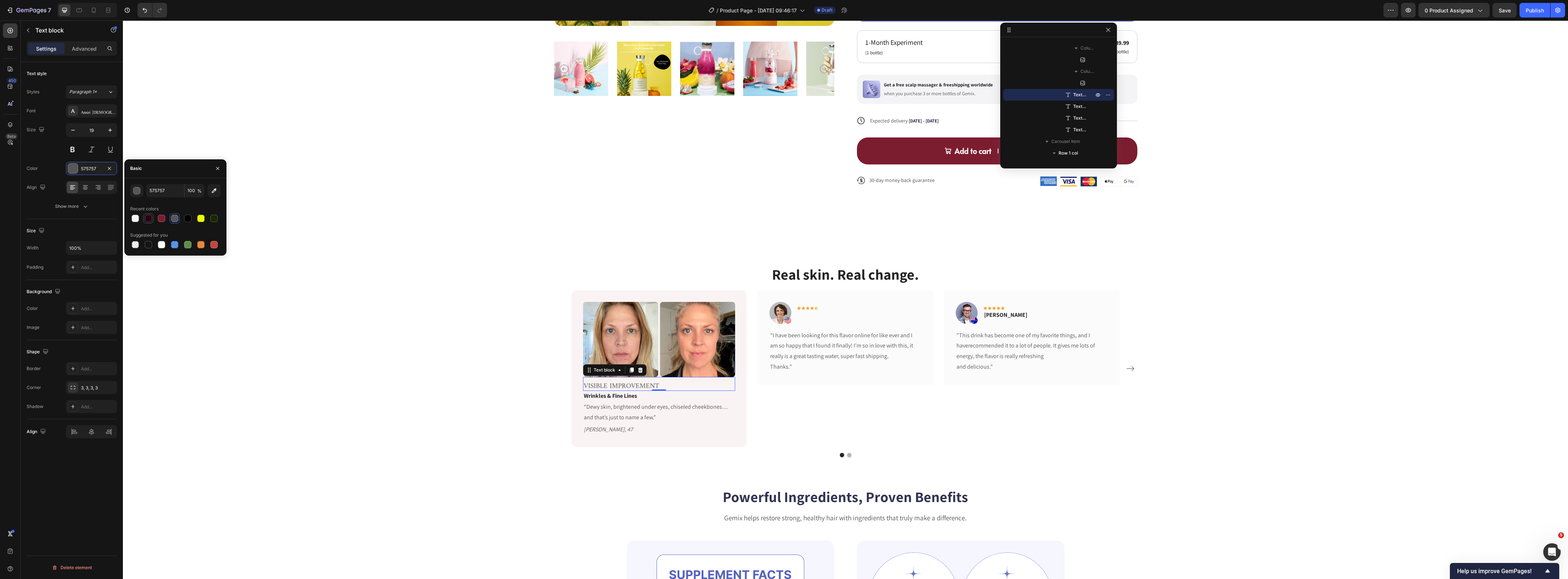
click at [150, 222] on div at bounding box center [149, 219] width 7 height 7
type input "290217"
click at [351, 345] on div "Real skin. Real change. Heading Image Image Row VISIBLE IMPROVEMENT Text block …" at bounding box center [845, 361] width 1434 height 194
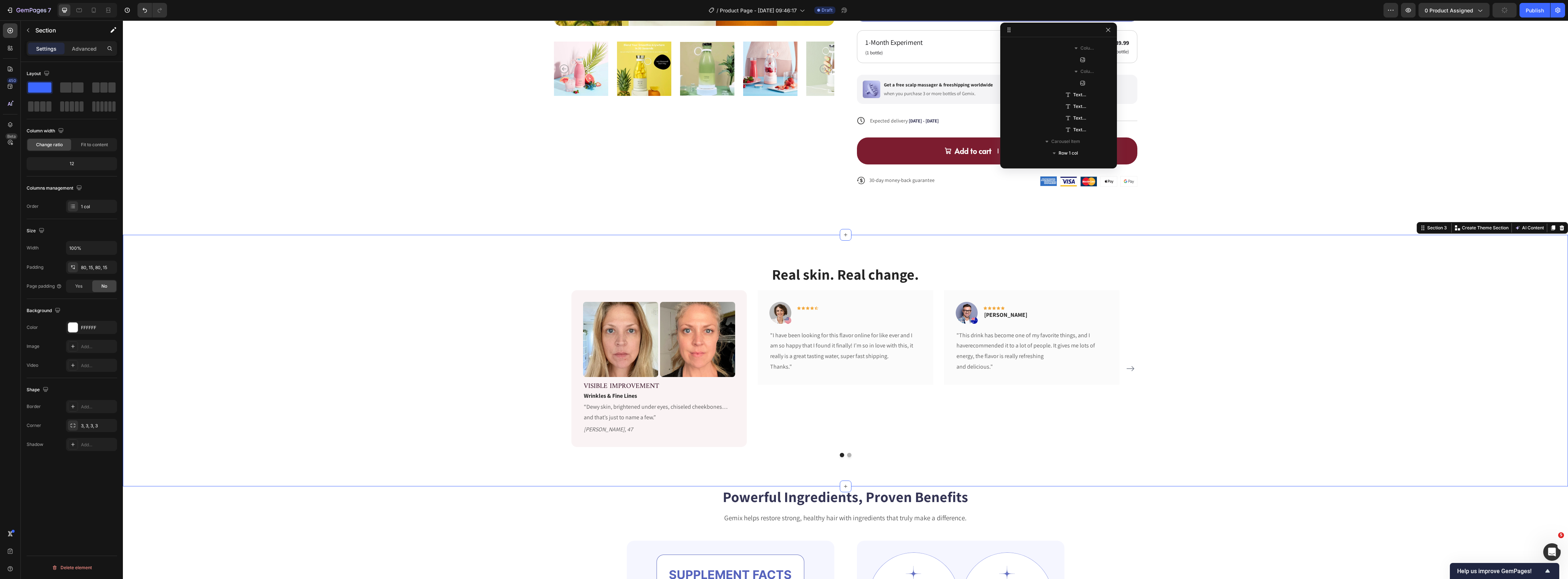
scroll to position [500, 0]
click at [621, 398] on p "Wrinkles & Fine Lines" at bounding box center [659, 396] width 150 height 9
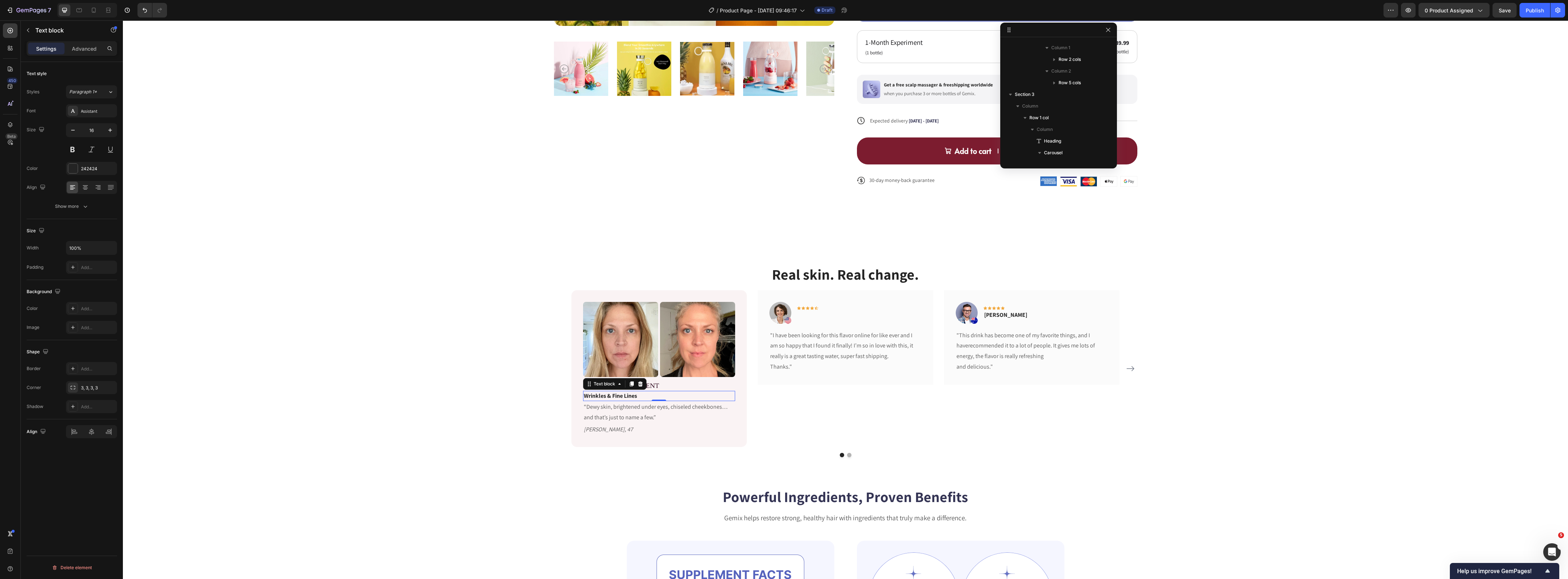
scroll to position [675, 0]
click at [75, 170] on div at bounding box center [73, 169] width 10 height 10
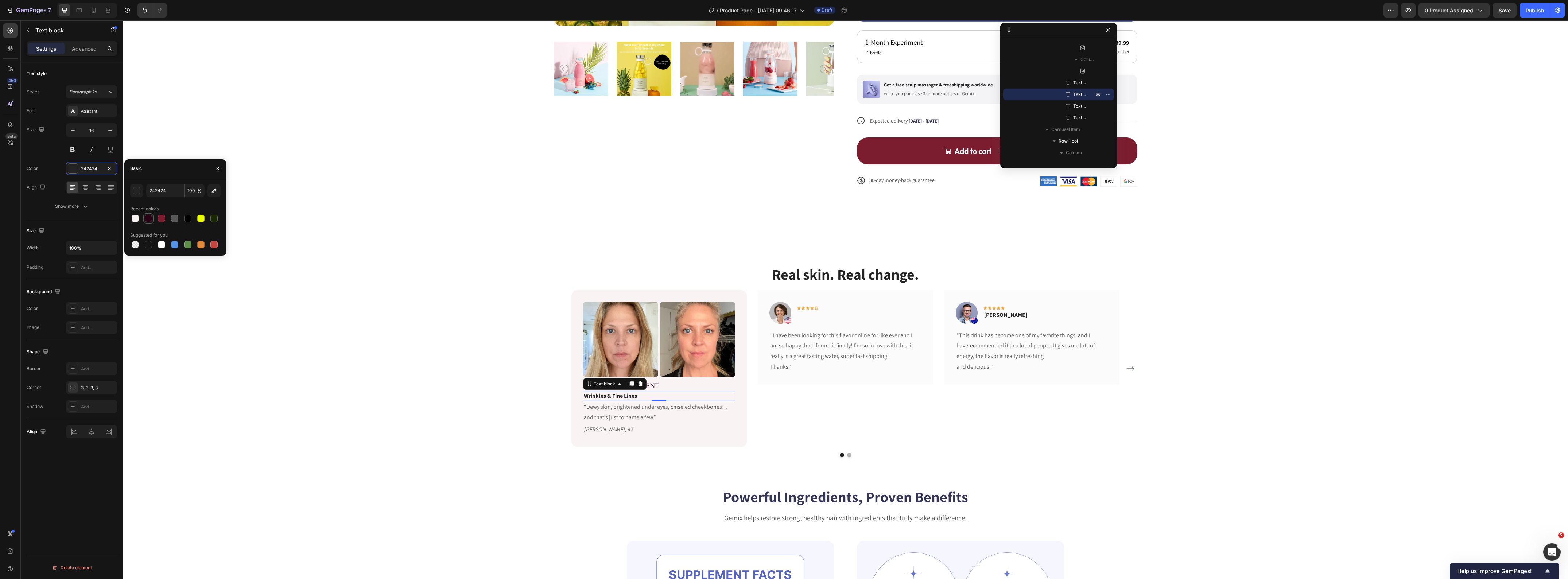
click at [149, 218] on div at bounding box center [149, 219] width 7 height 7
type input "290217"
drag, startPoint x: 406, startPoint y: 261, endPoint x: 420, endPoint y: 267, distance: 15.2
click at [407, 261] on div "Real skin. Real change. Heading Image Image Row VISIBLE IMPROVEMENT Text block …" at bounding box center [845, 361] width 1445 height 252
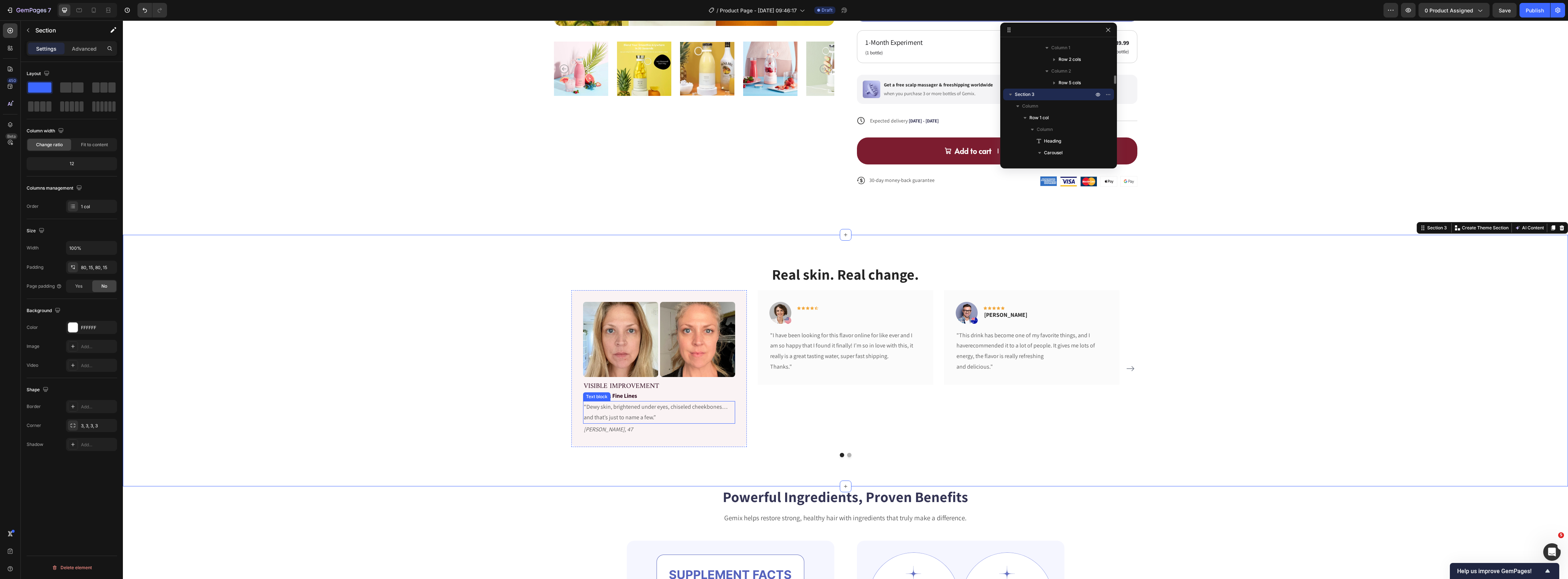
click at [602, 413] on p "“Dewy skin, brightened under eyes, chiseled cheekbones… and that’s just to name…" at bounding box center [659, 412] width 150 height 21
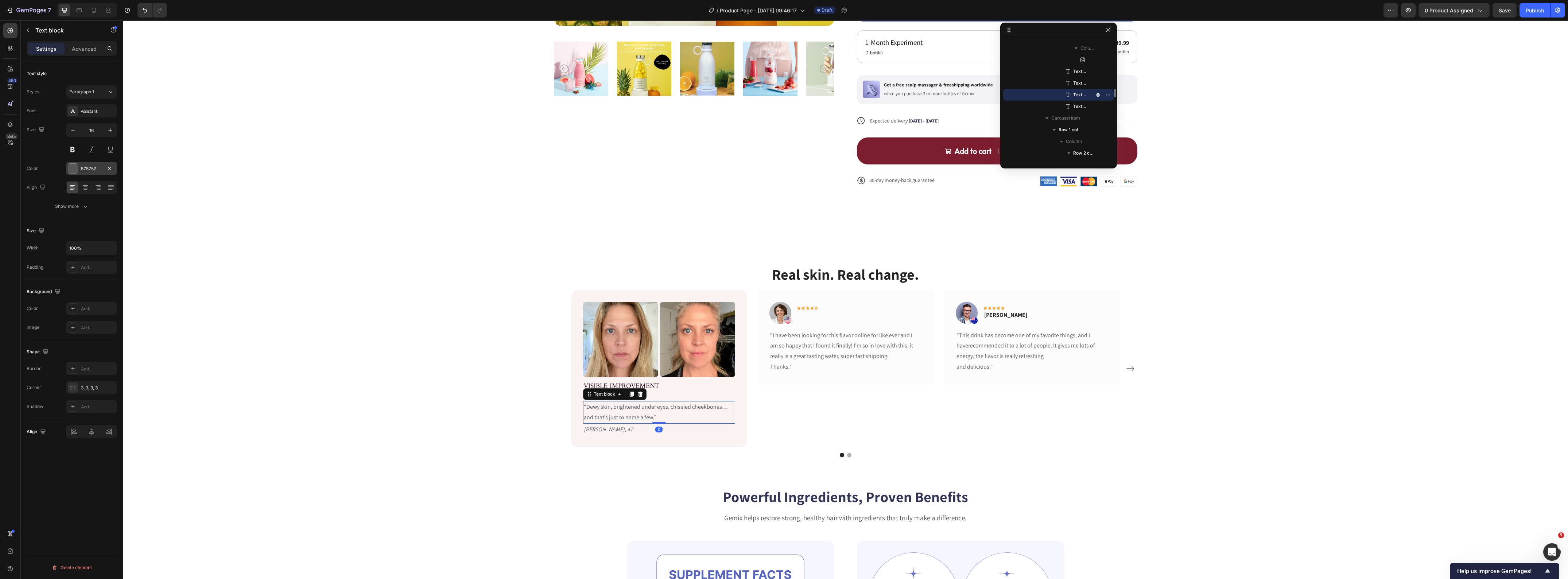
click at [70, 169] on div at bounding box center [73, 169] width 10 height 10
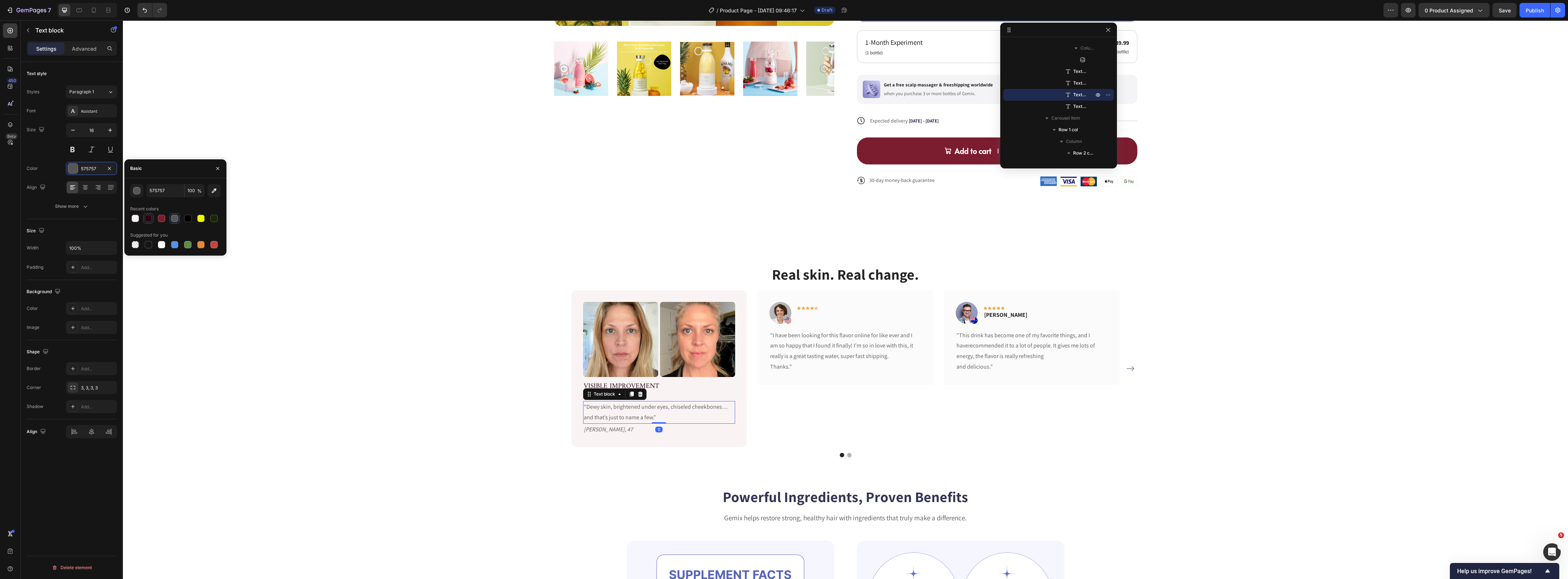
drag, startPoint x: 147, startPoint y: 218, endPoint x: 216, endPoint y: 237, distance: 71.6
click at [150, 220] on div at bounding box center [149, 219] width 7 height 7
type input "290217"
click at [360, 253] on div "Real skin. Real change. Heading Image Image Row VISIBLE IMPROVEMENT Text block …" at bounding box center [845, 361] width 1445 height 252
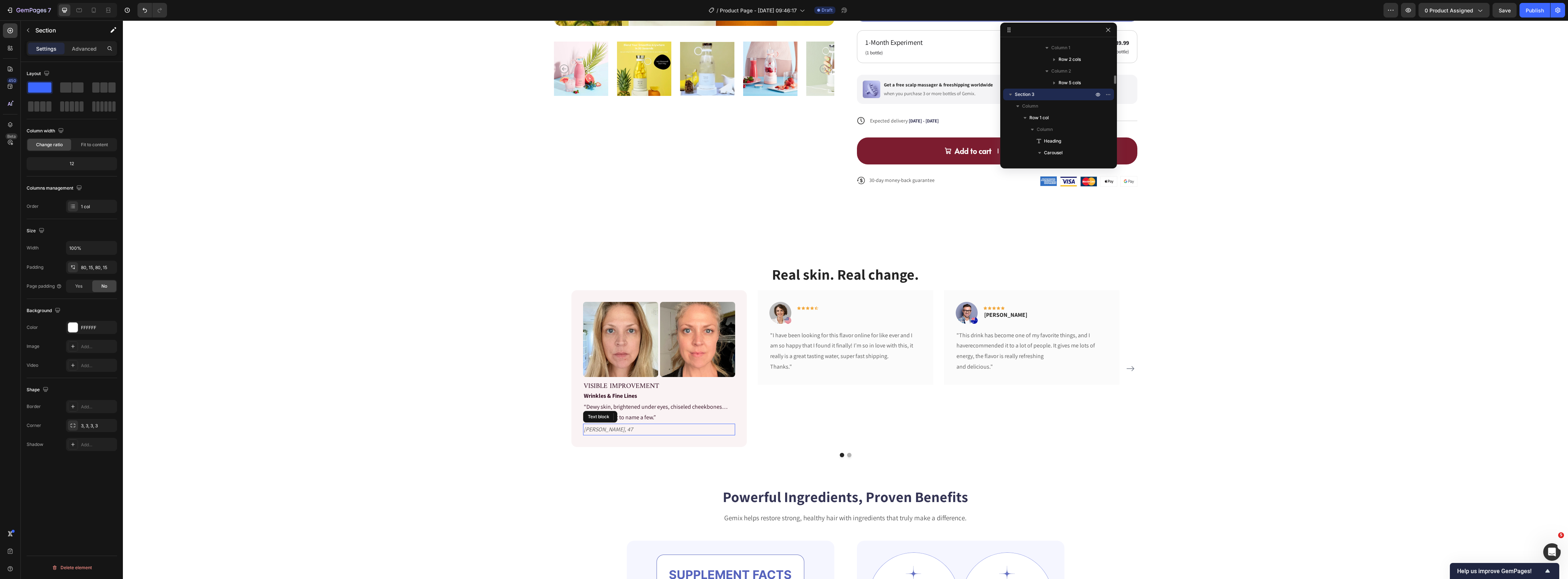
click at [595, 430] on p "Monique, 47" at bounding box center [659, 429] width 150 height 10
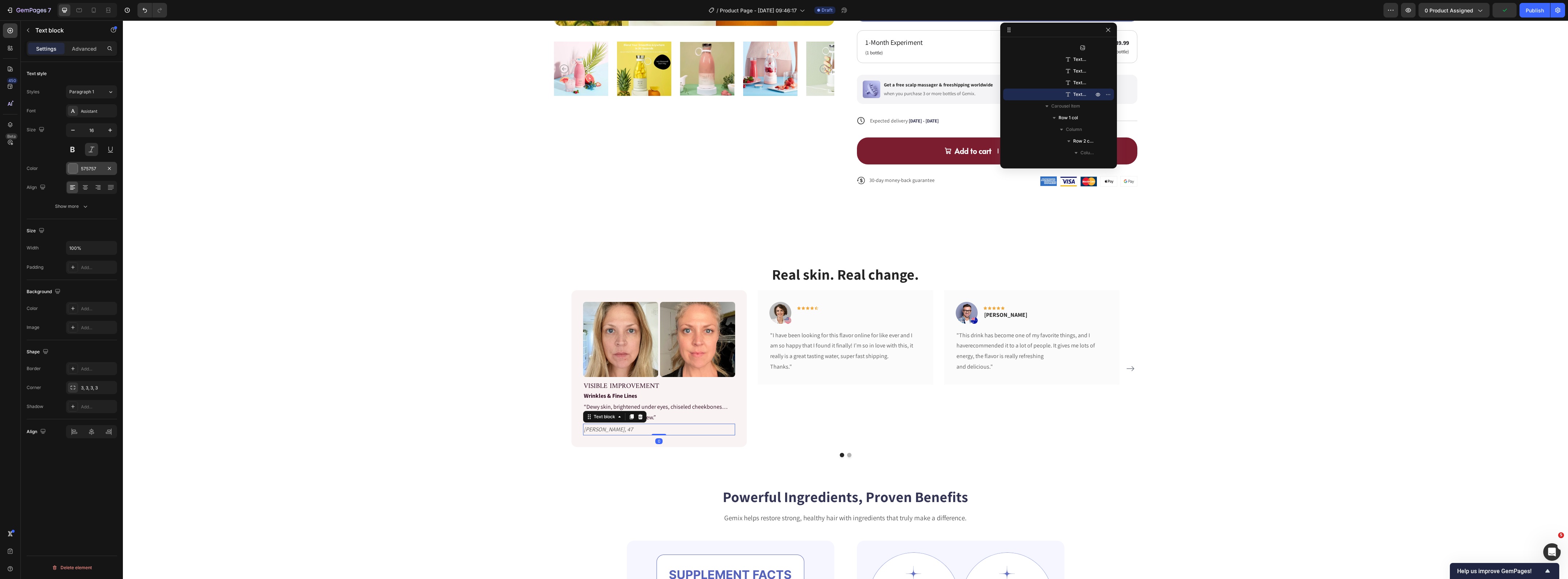
click at [74, 170] on div at bounding box center [73, 169] width 10 height 10
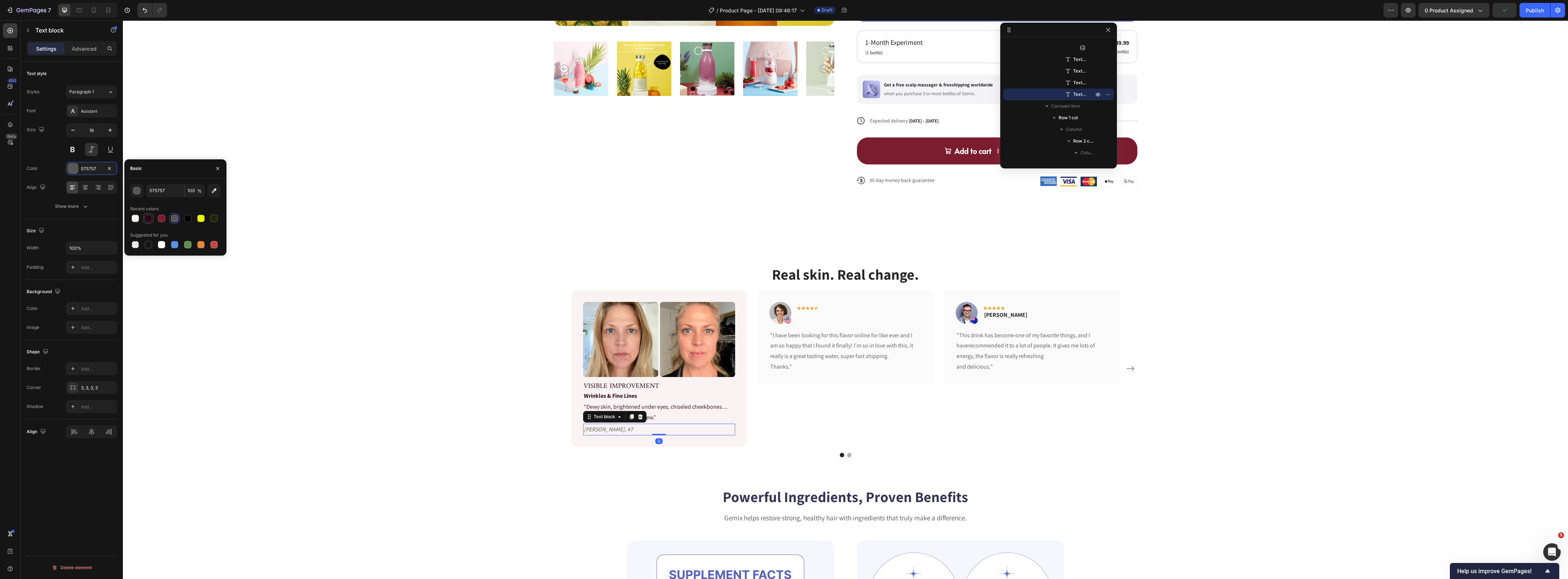
click at [143, 219] on div at bounding box center [148, 218] width 10 height 10
type input "290217"
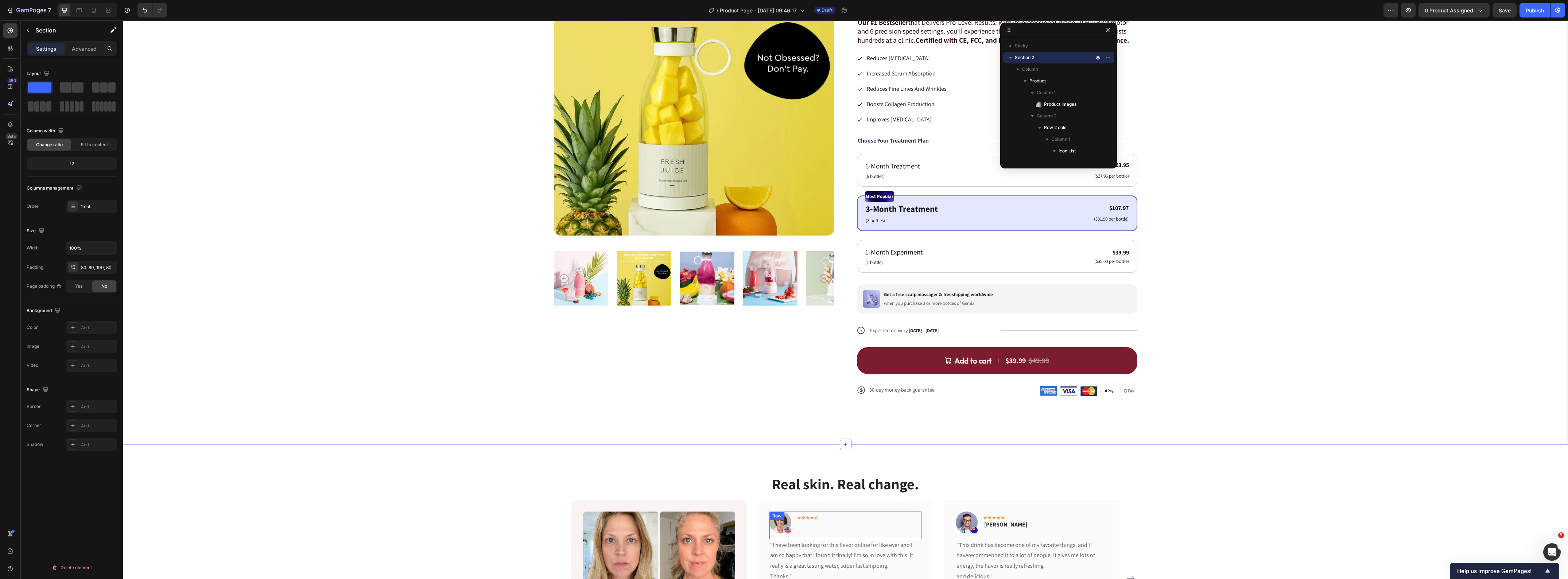
scroll to position [0, 0]
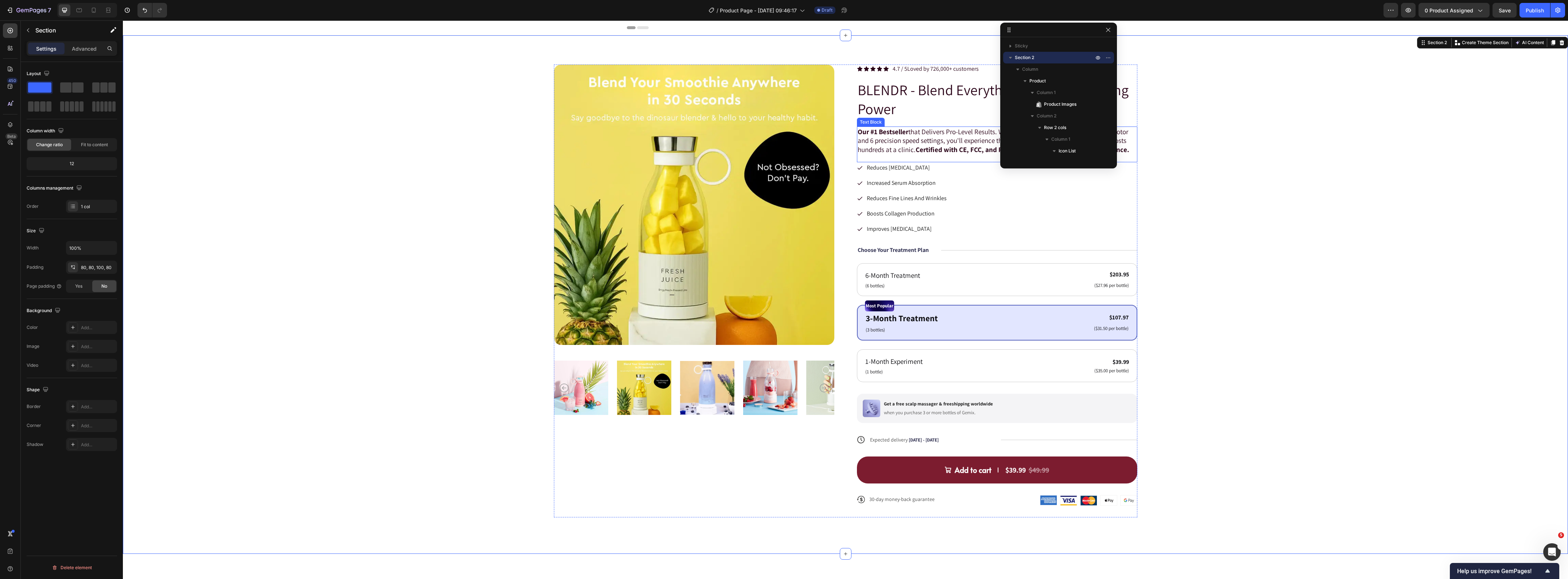
click at [887, 132] on strong "Our #1 Bestseller" at bounding box center [883, 132] width 51 height 9
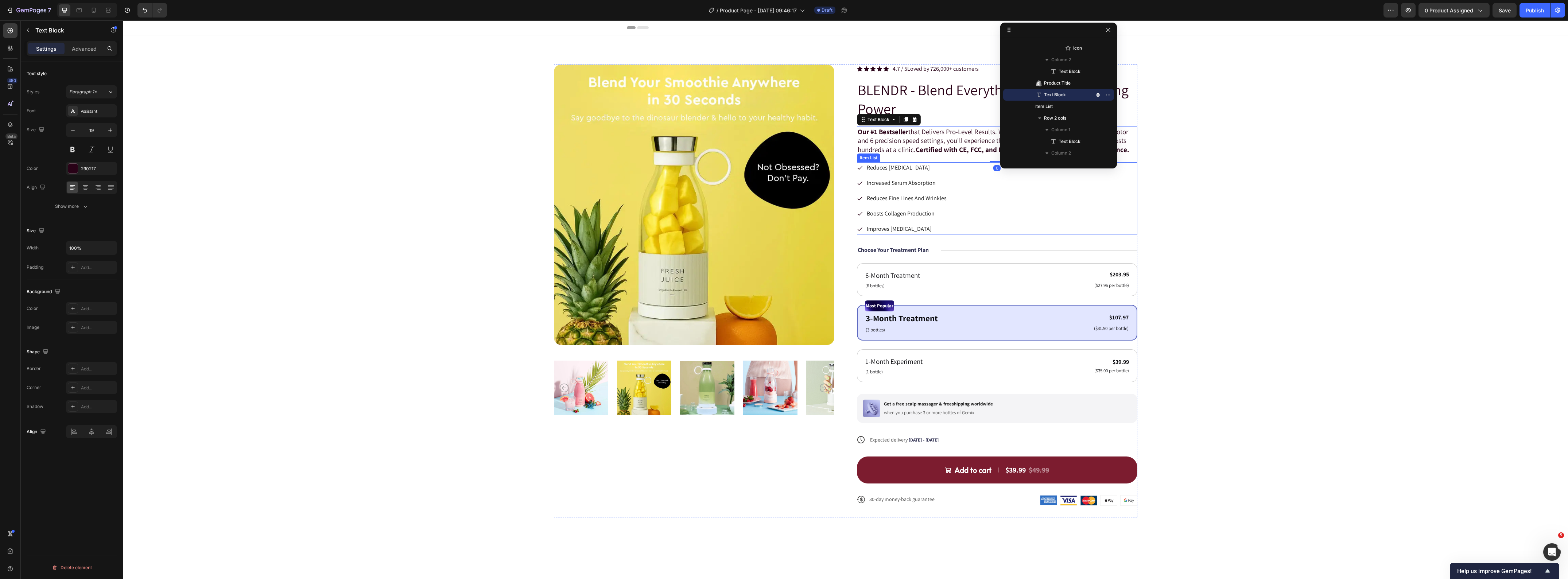
click at [912, 211] on p "Boosts Collagen Production" at bounding box center [906, 214] width 80 height 9
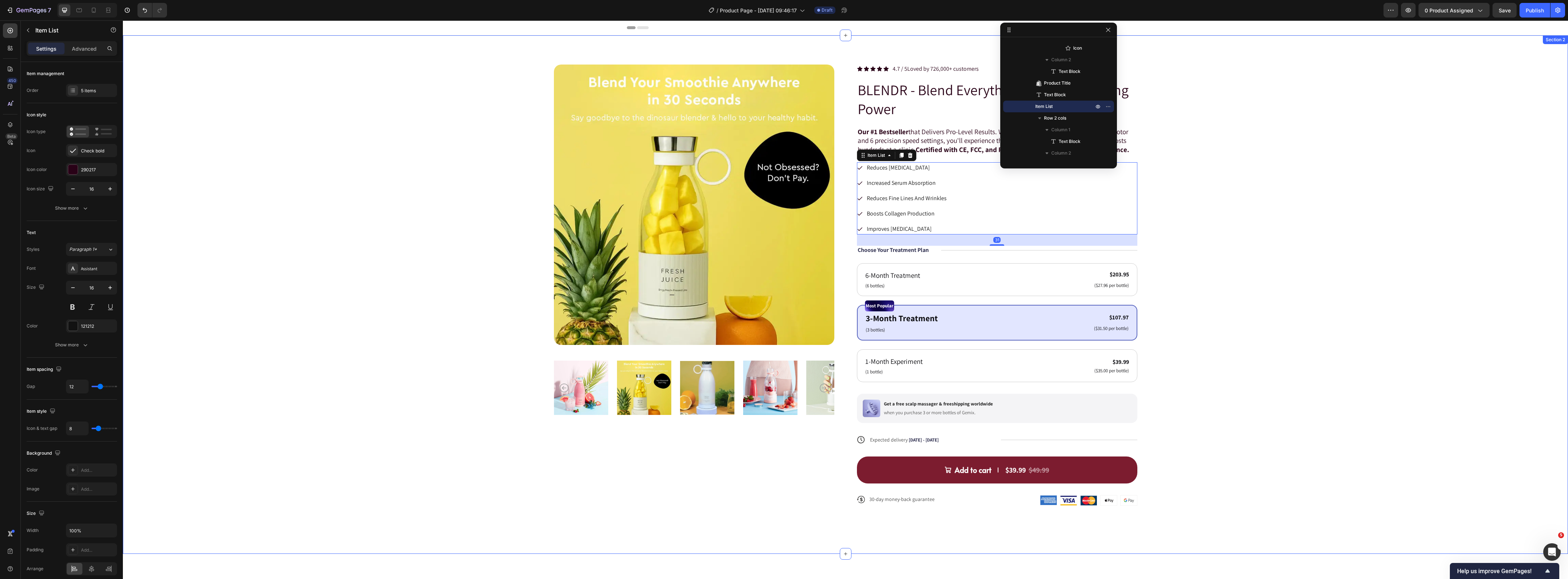
click at [321, 237] on div "Product Images Icon Icon Icon Icon Icon Icon List 4.7 / 5 Loved by 726,000+ cus…" at bounding box center [845, 291] width 1387 height 453
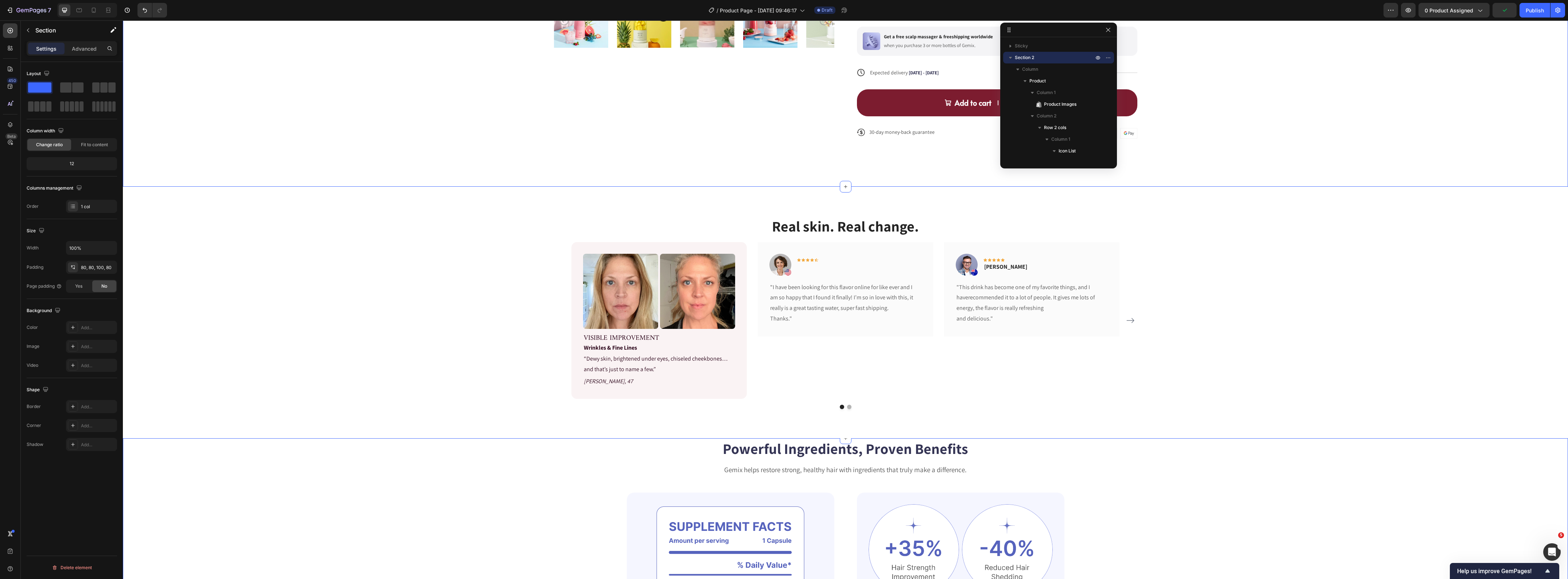
scroll to position [365, 0]
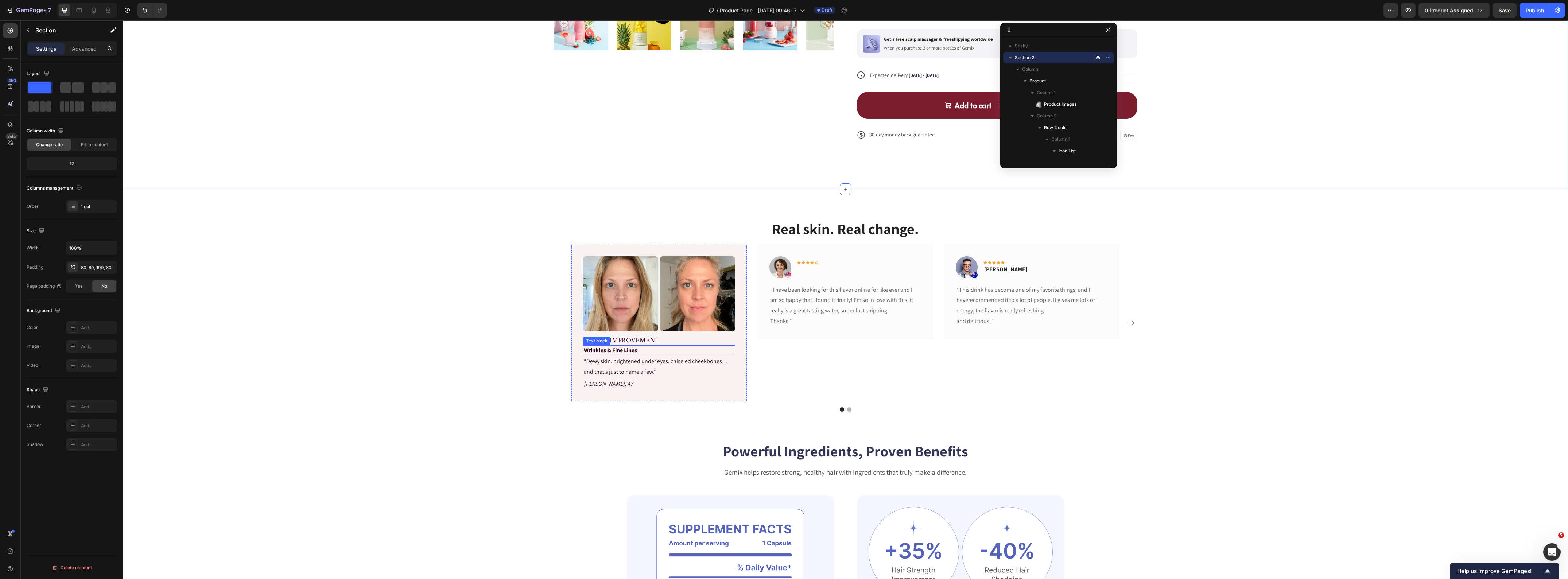
click at [616, 349] on p "Wrinkles & Fine Lines" at bounding box center [659, 351] width 150 height 9
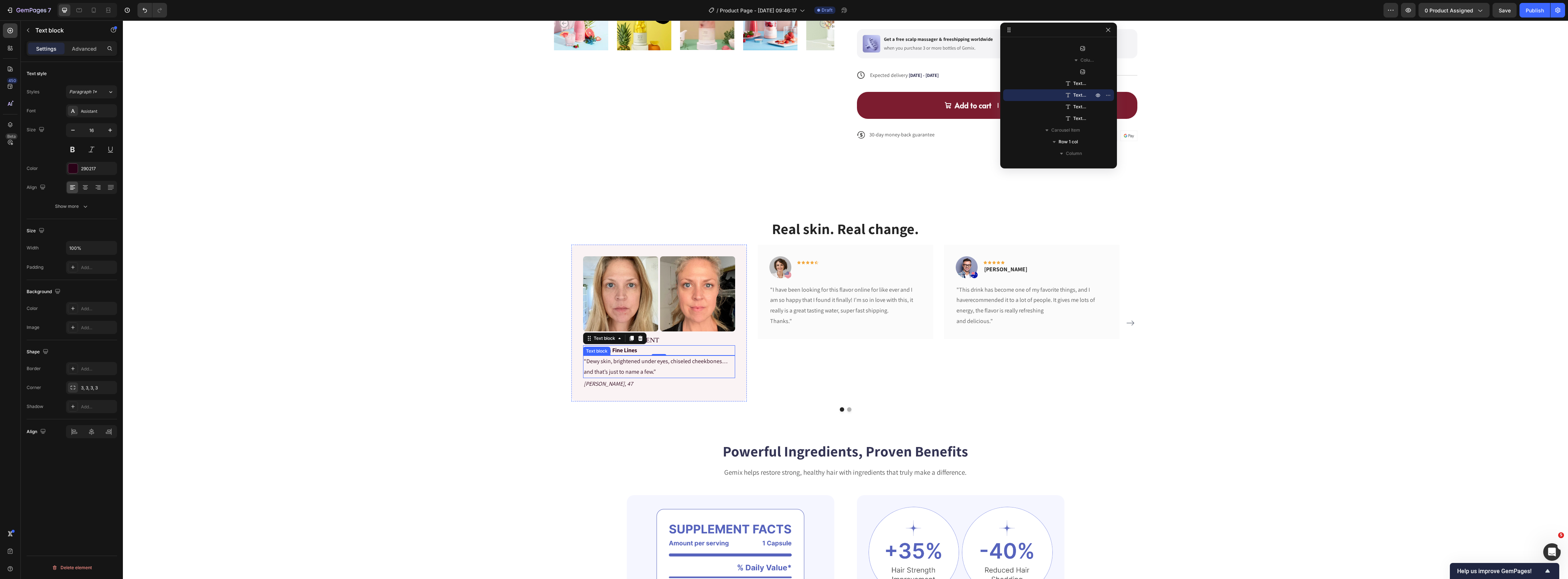
click at [659, 362] on p "“Dewy skin, brightened under eyes, chiseled cheekbones… and that’s just to name…" at bounding box center [659, 367] width 150 height 21
click at [629, 352] on icon at bounding box center [632, 349] width 6 height 6
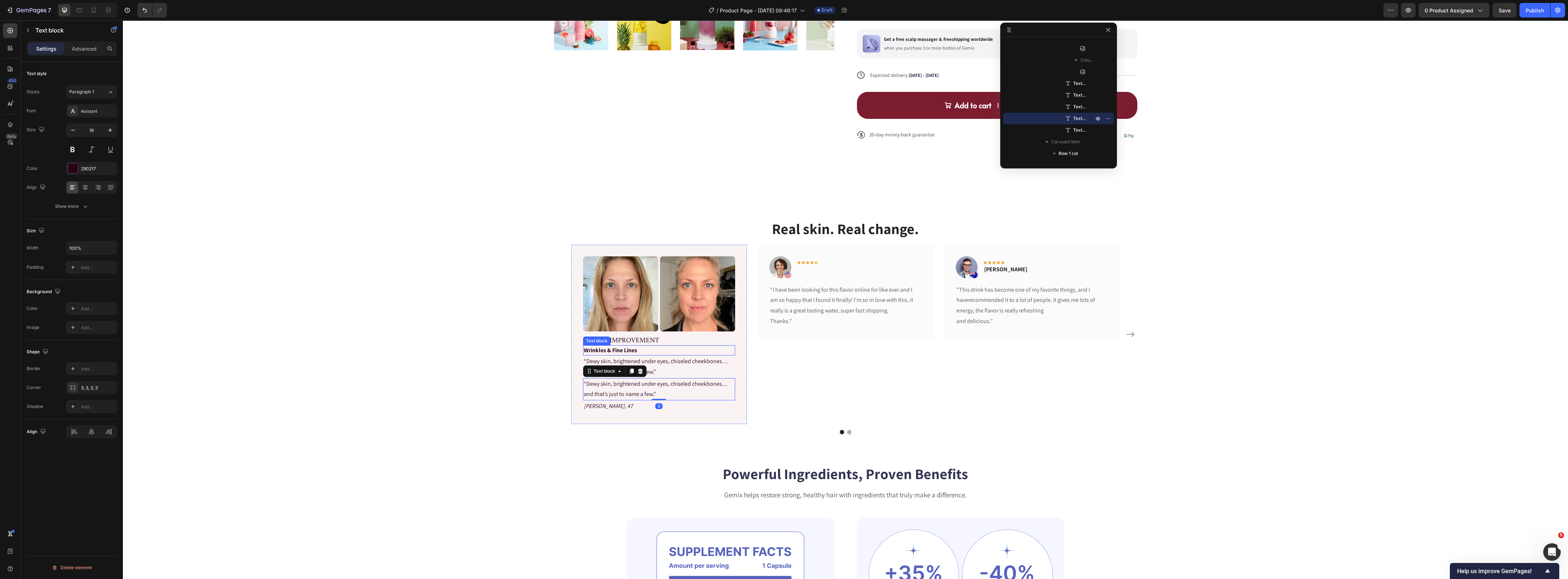
click at [626, 349] on p "Wrinkles & Fine Lines" at bounding box center [659, 351] width 150 height 9
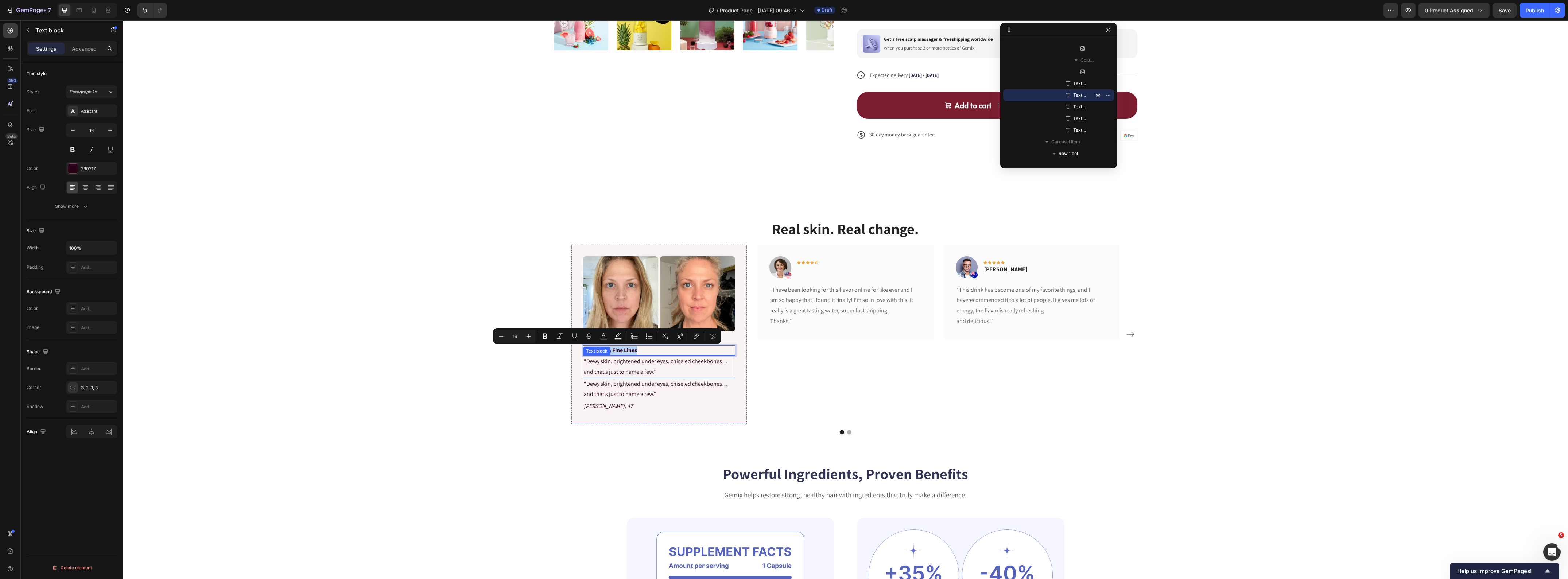
click at [620, 371] on p "“Dewy skin, brightened under eyes, chiseled cheekbones… and that’s just to name…" at bounding box center [659, 367] width 150 height 21
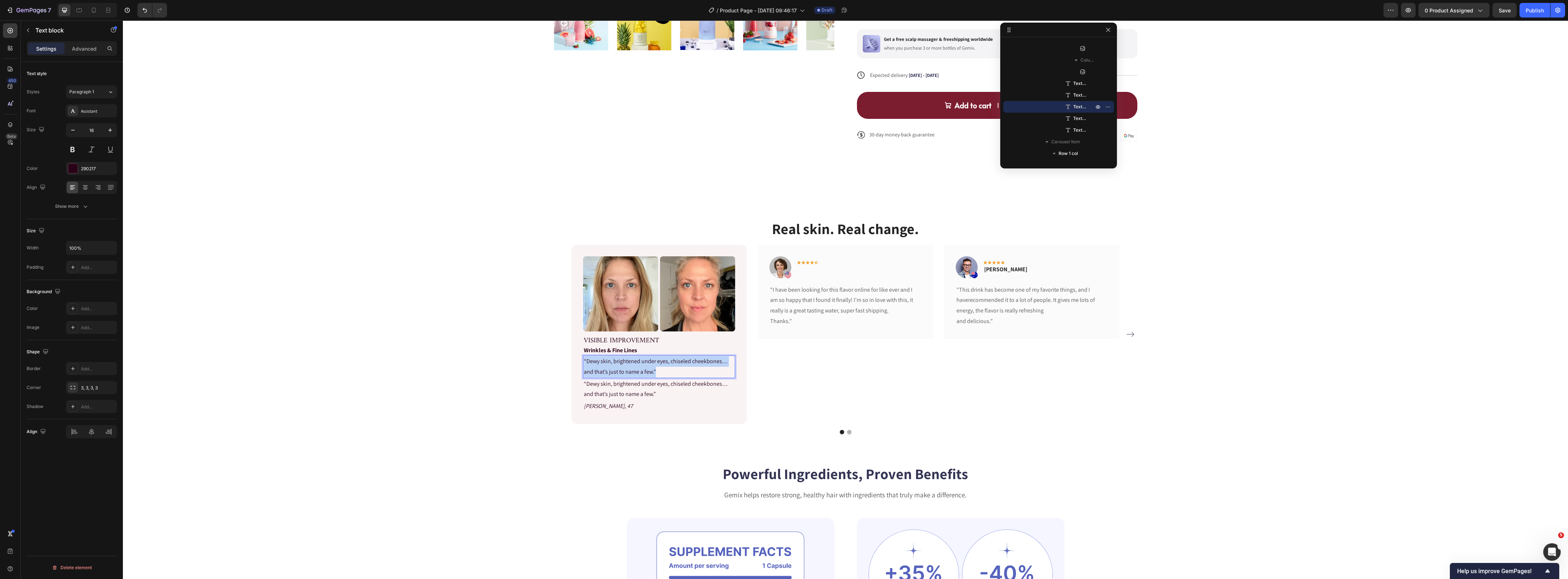
click at [620, 371] on p "“Dewy skin, brightened under eyes, chiseled cheekbones… and that’s just to name…" at bounding box center [659, 367] width 150 height 21
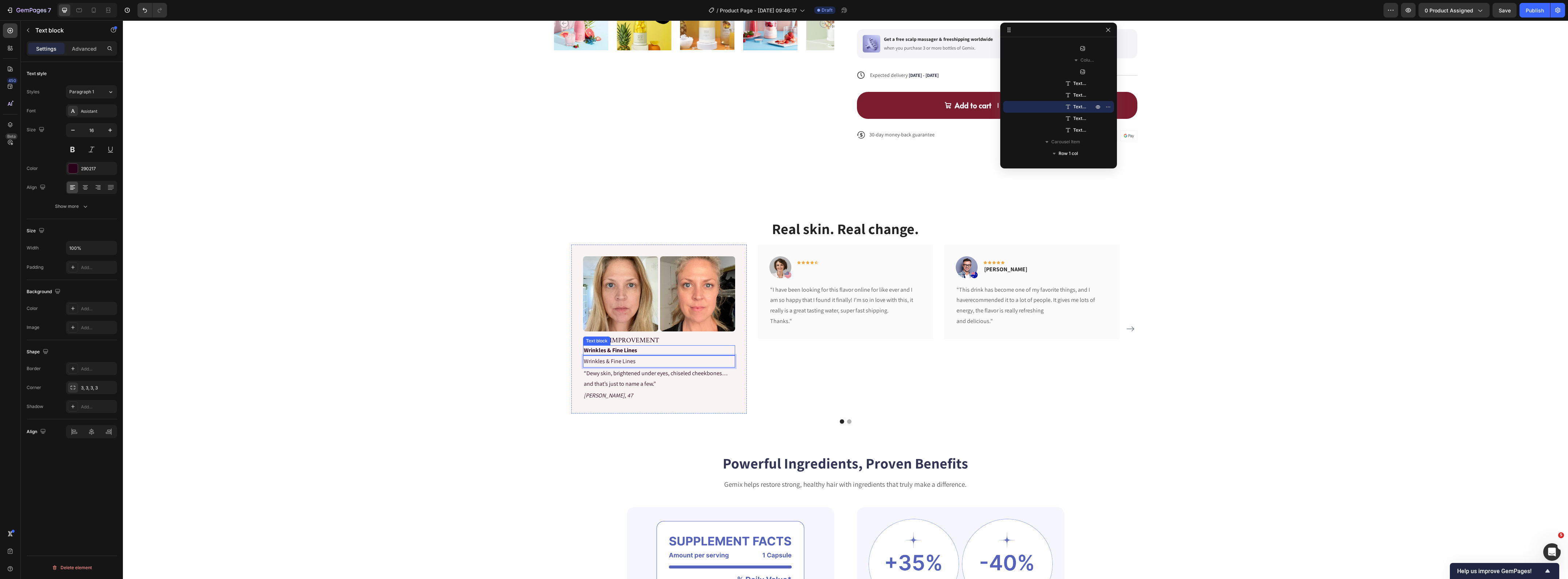
click at [641, 349] on p "Wrinkles & Fine Lines" at bounding box center [659, 351] width 150 height 9
click at [639, 335] on div at bounding box center [640, 339] width 9 height 9
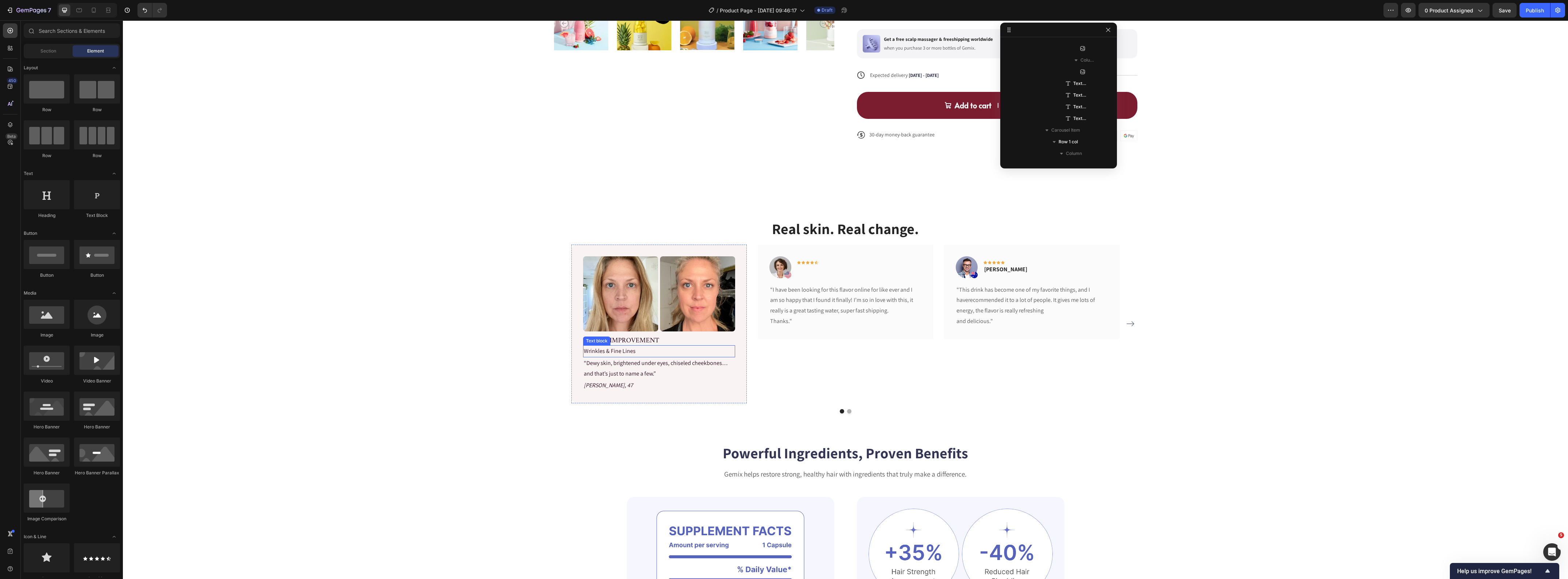
click at [627, 353] on p "Wrinkles & Fine Lines" at bounding box center [659, 351] width 150 height 10
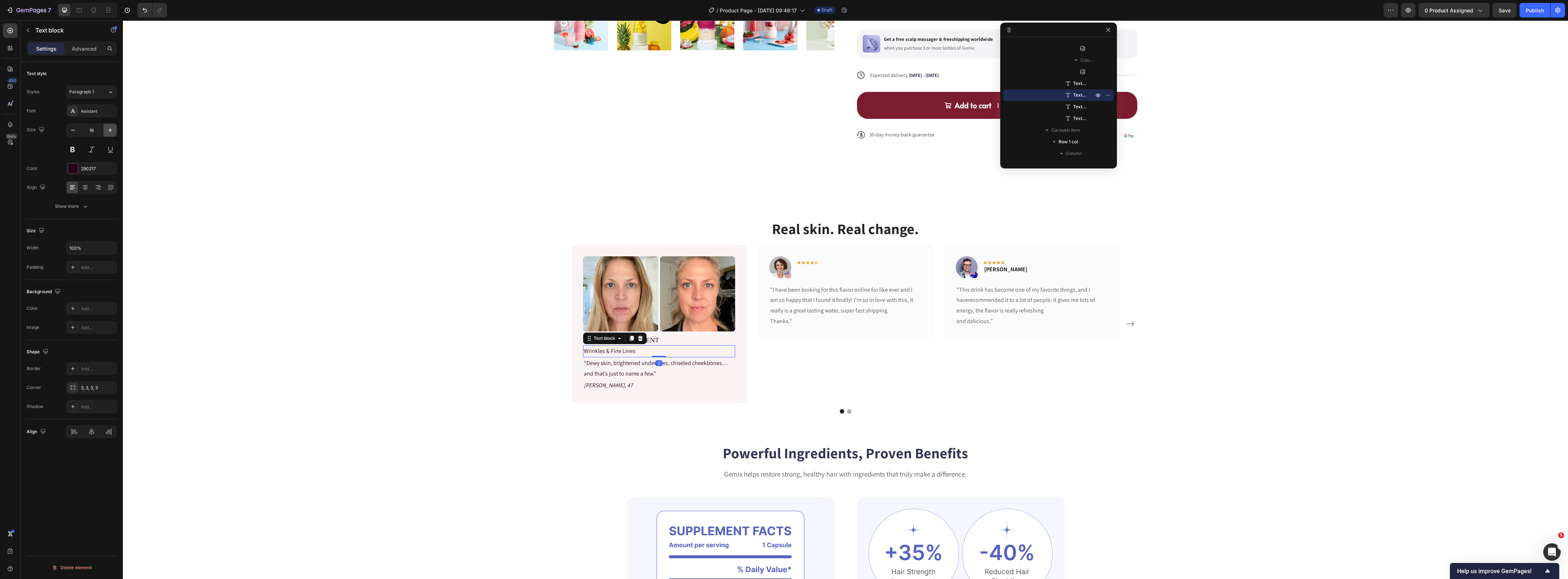
click at [111, 130] on icon "button" at bounding box center [110, 130] width 7 height 7
type input "18"
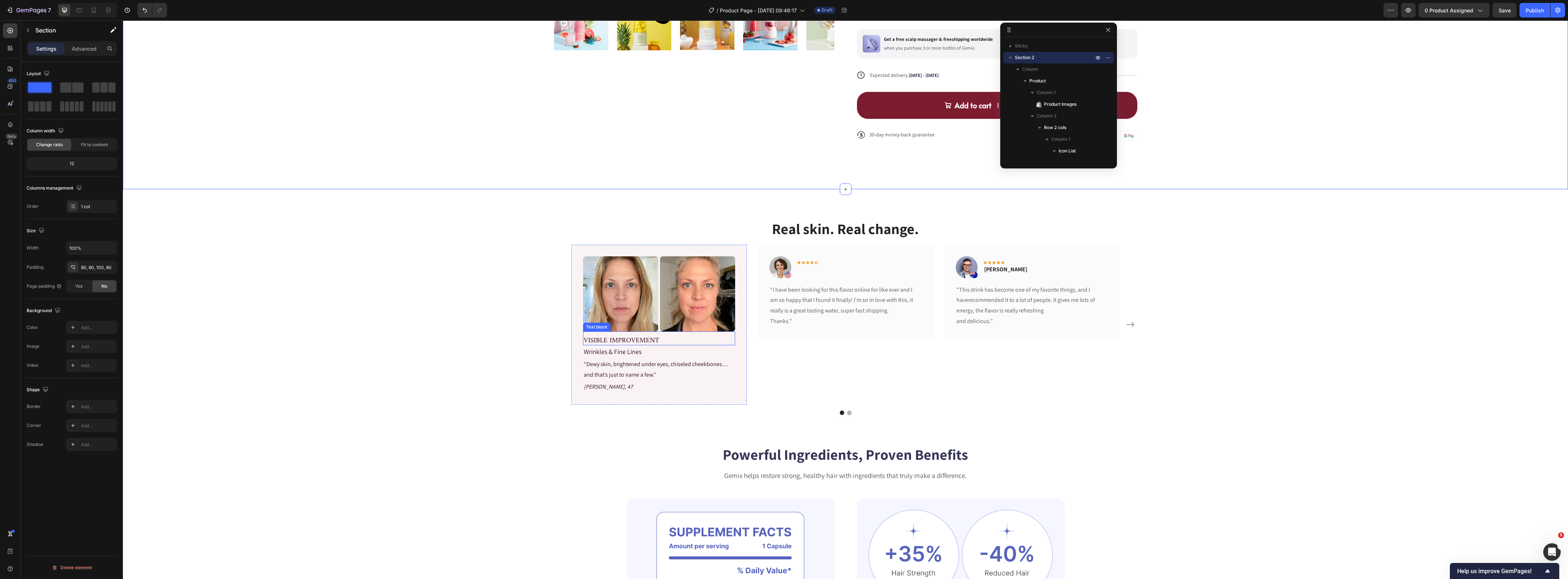
click at [643, 342] on p "VISIBLE IMPROVEMENT" at bounding box center [659, 339] width 150 height 12
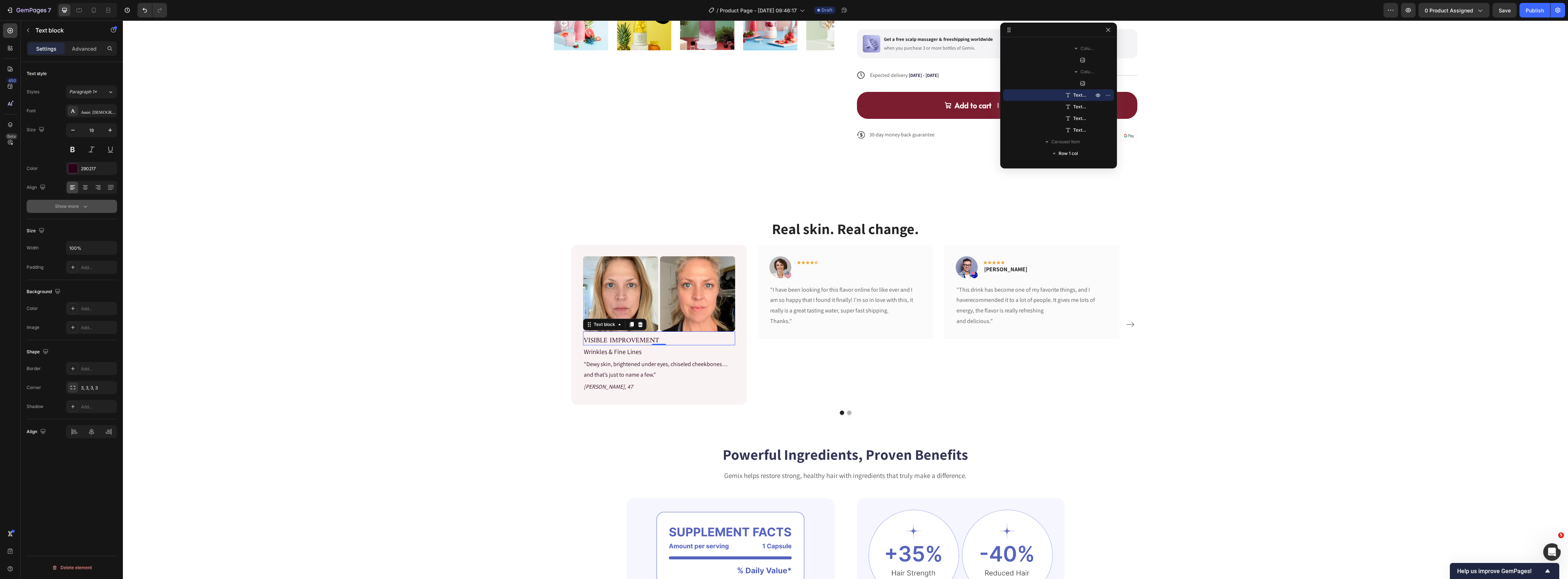
click at [69, 211] on button "Show more" at bounding box center [72, 206] width 91 height 13
click at [100, 265] on span "Aa" at bounding box center [98, 265] width 6 height 7
click at [88, 267] on div "AA" at bounding box center [85, 264] width 12 height 12
click at [220, 265] on div "Real skin. Real change. Heading Image Image Row VISIBLE IMPROVEMENT Text block …" at bounding box center [845, 317] width 1434 height 197
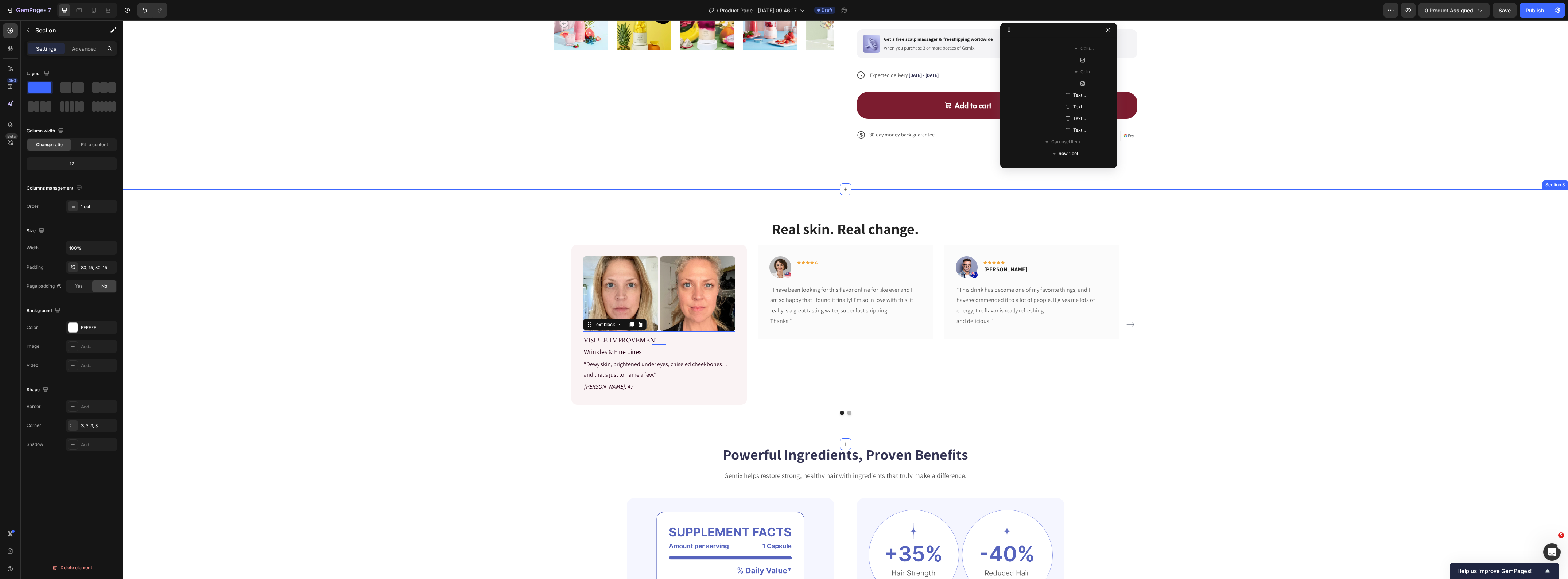
scroll to position [1060, 0]
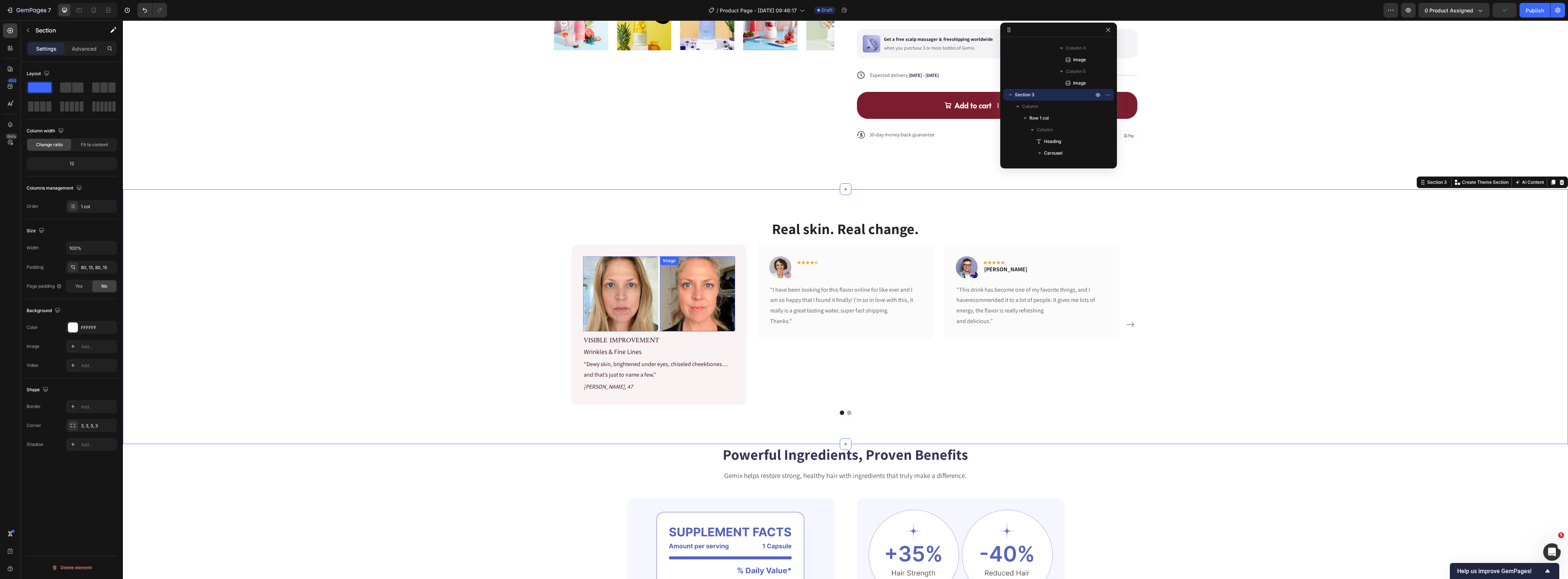
click at [675, 325] on img at bounding box center [697, 293] width 75 height 75
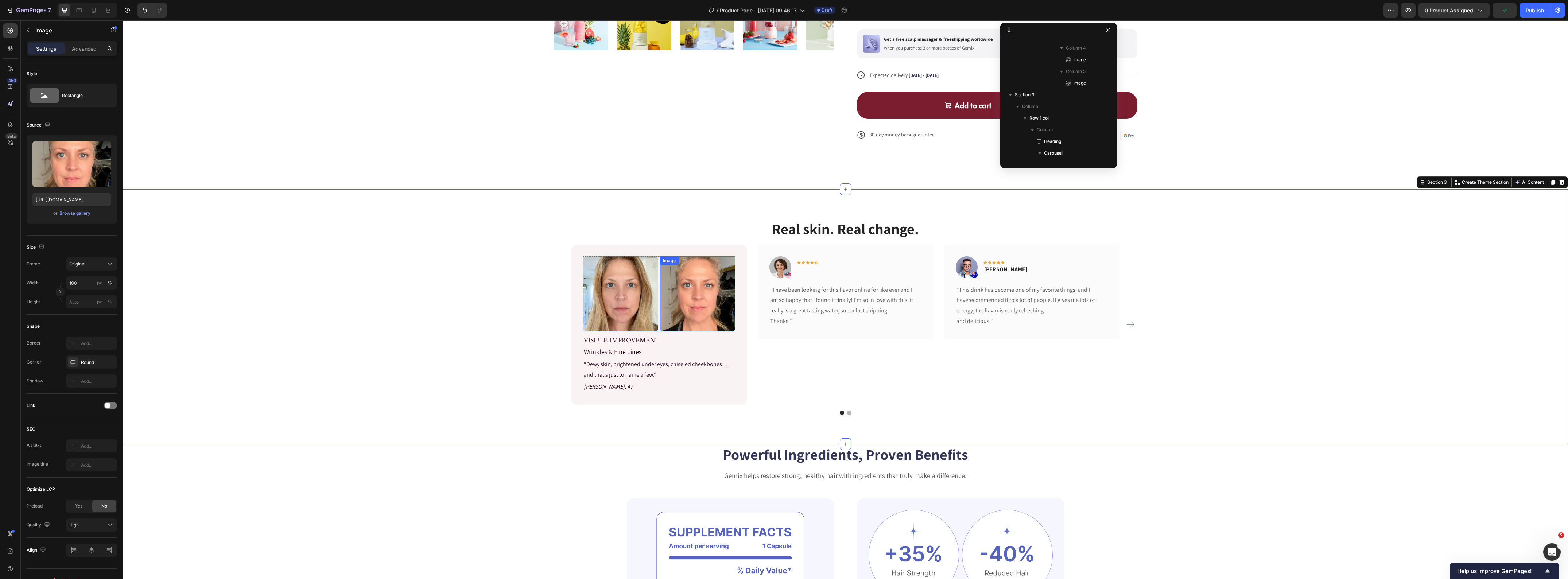
scroll to position [1212, 0]
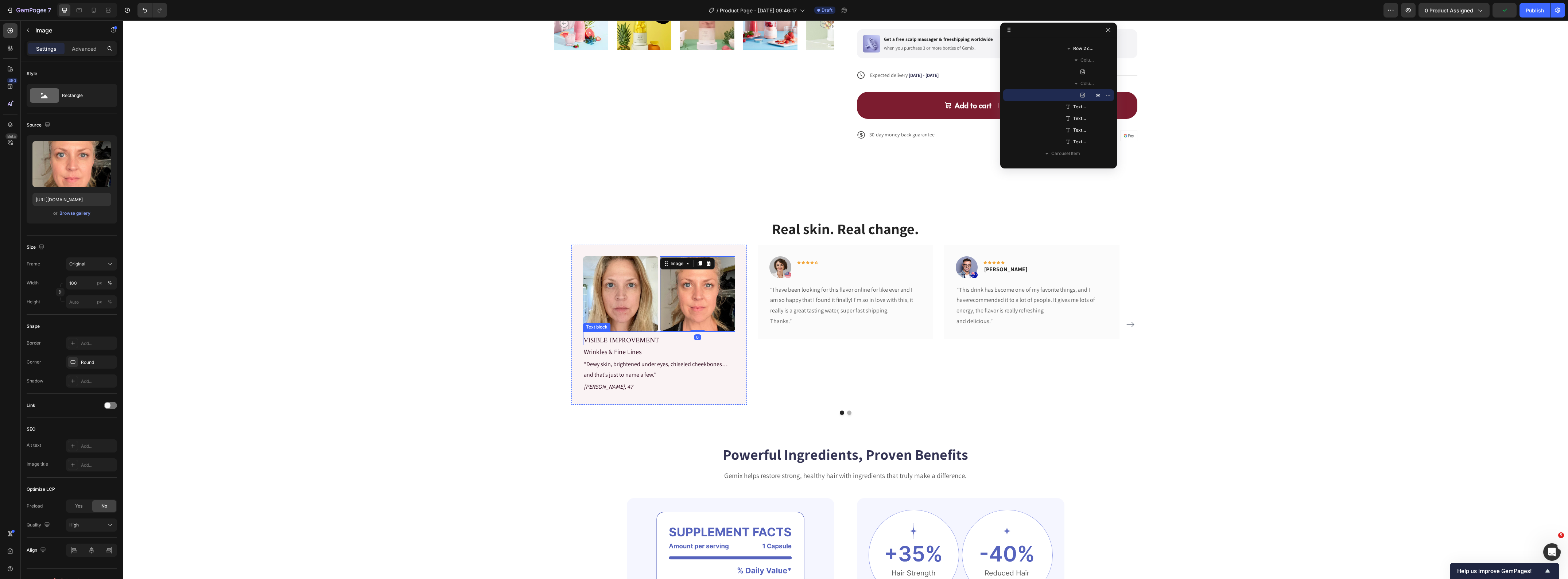
click at [656, 332] on p "VISIBLE IMPROVEMENT" at bounding box center [659, 339] width 150 height 12
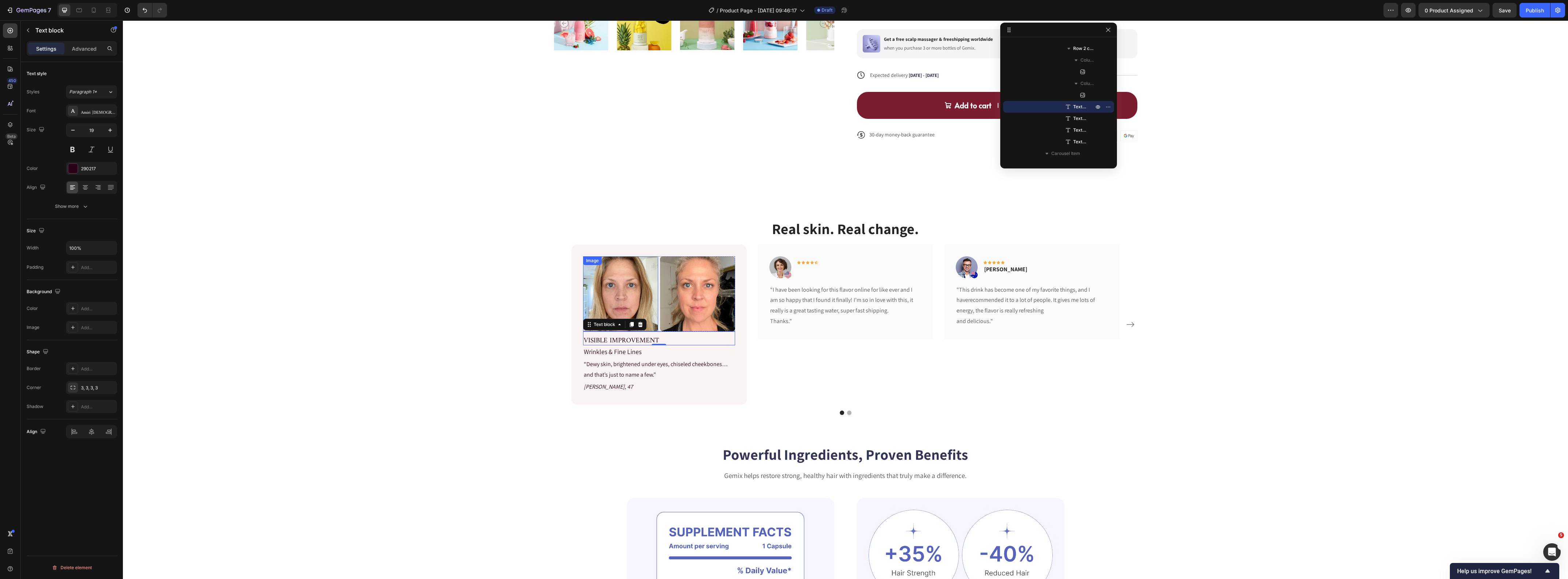
click at [583, 272] on img at bounding box center [620, 293] width 75 height 75
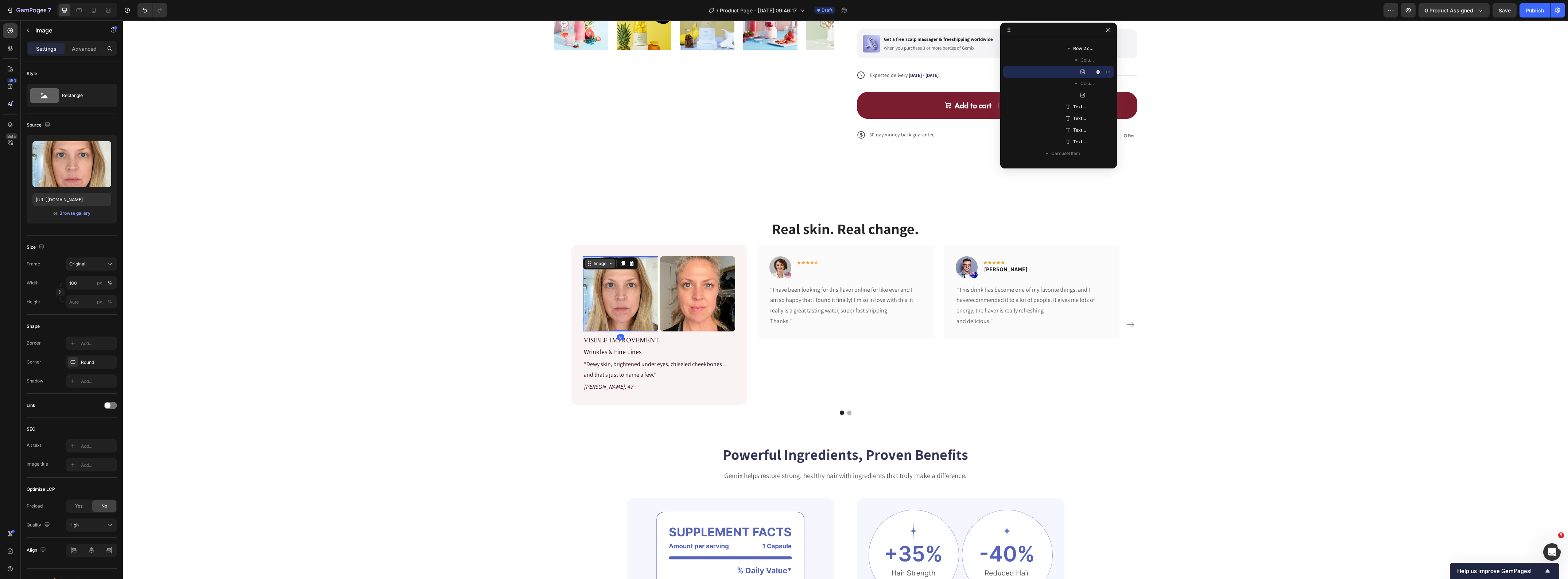
click at [587, 262] on icon at bounding box center [589, 264] width 6 height 6
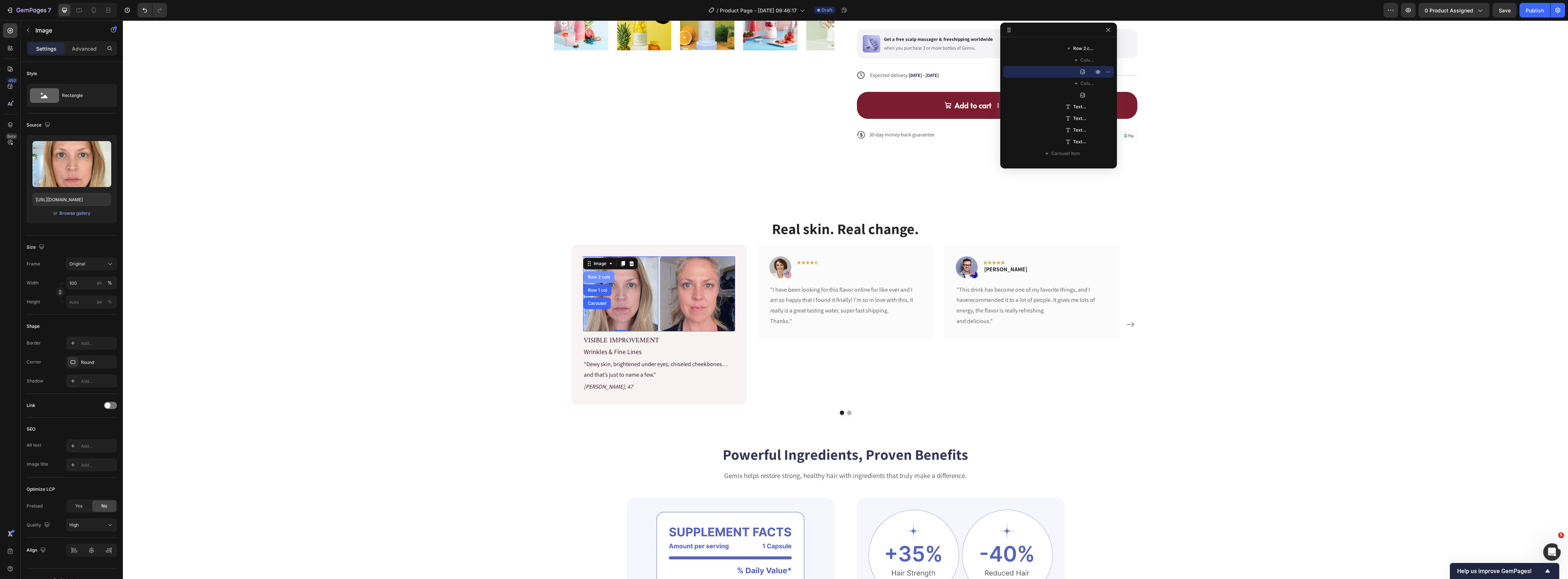
click at [596, 281] on div "Row 2 cols" at bounding box center [599, 277] width 31 height 12
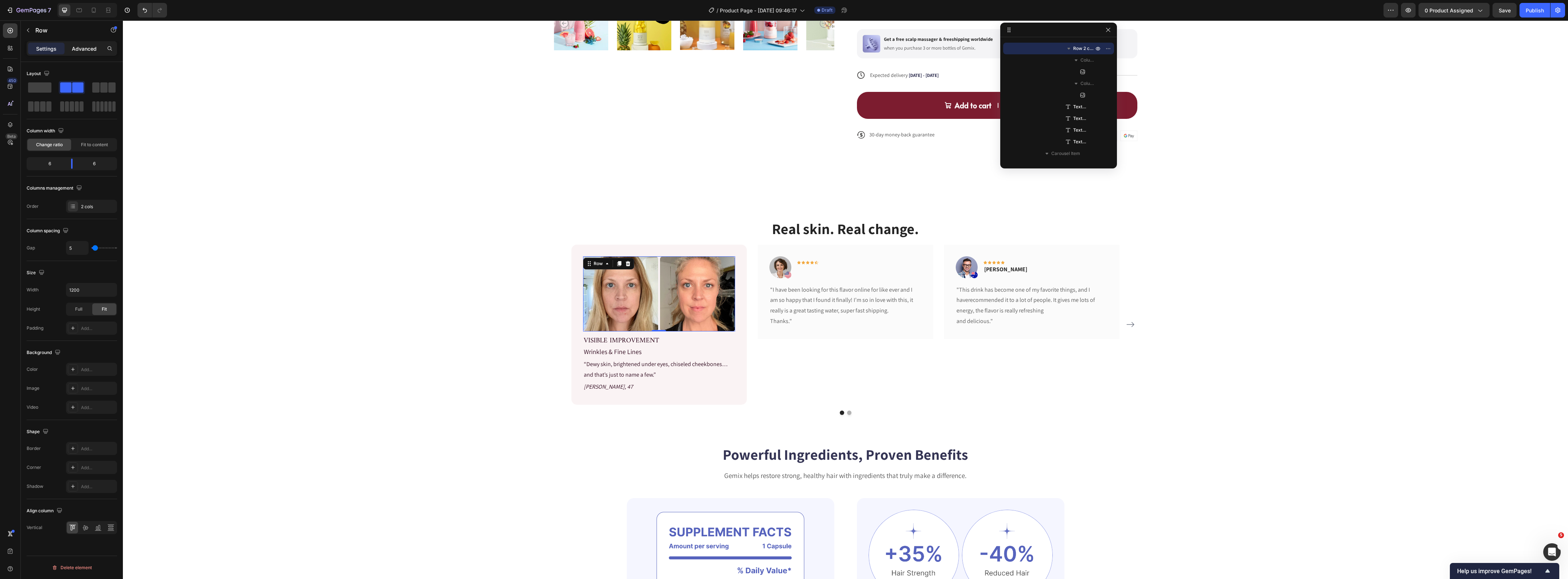
click at [79, 43] on div "Advanced" at bounding box center [84, 48] width 37 height 12
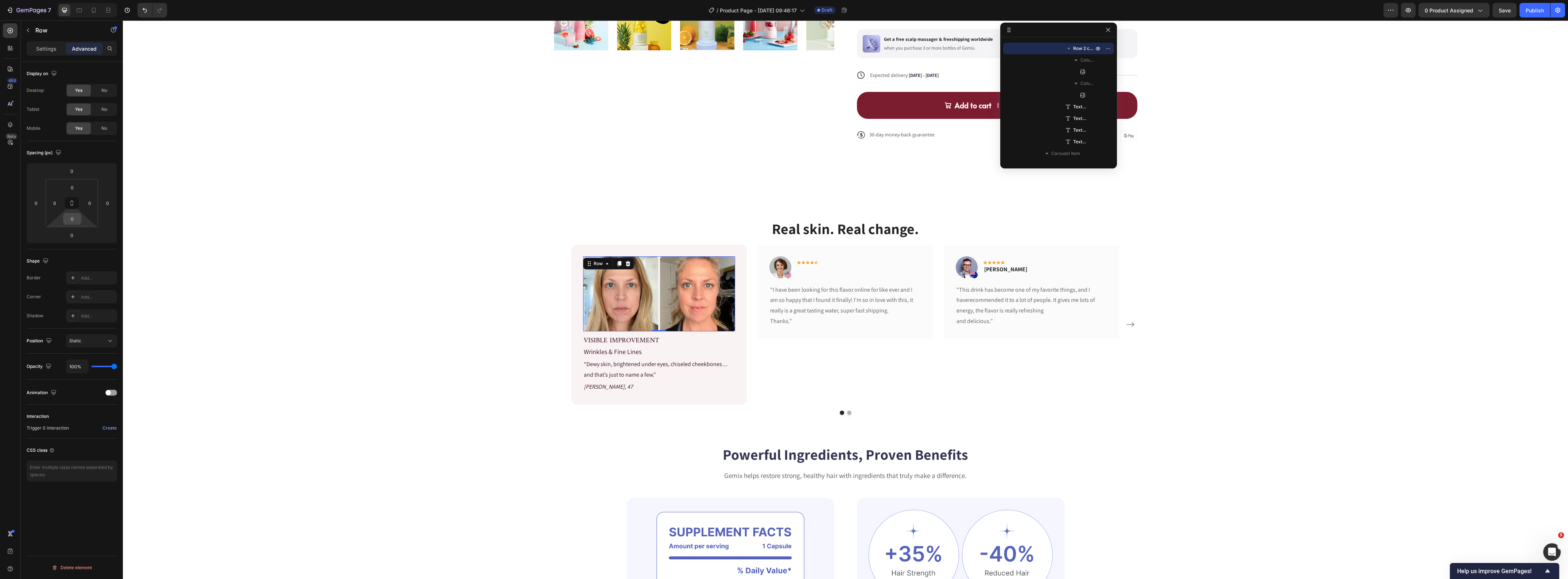
click at [72, 224] on input "0" at bounding box center [72, 219] width 15 height 11
type input "10"
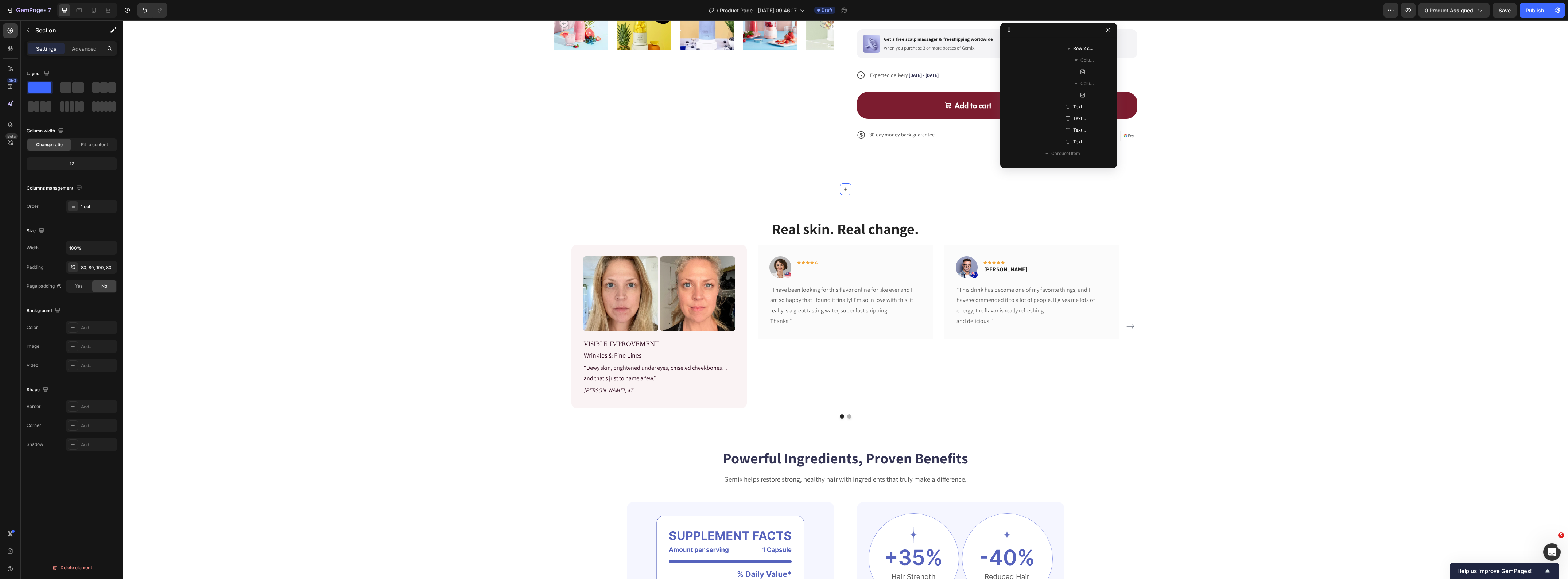
scroll to position [0, 0]
click at [611, 371] on p "“Dewy skin, brightened under eyes, chiseled cheekbones… and that’s just to name…" at bounding box center [659, 373] width 150 height 21
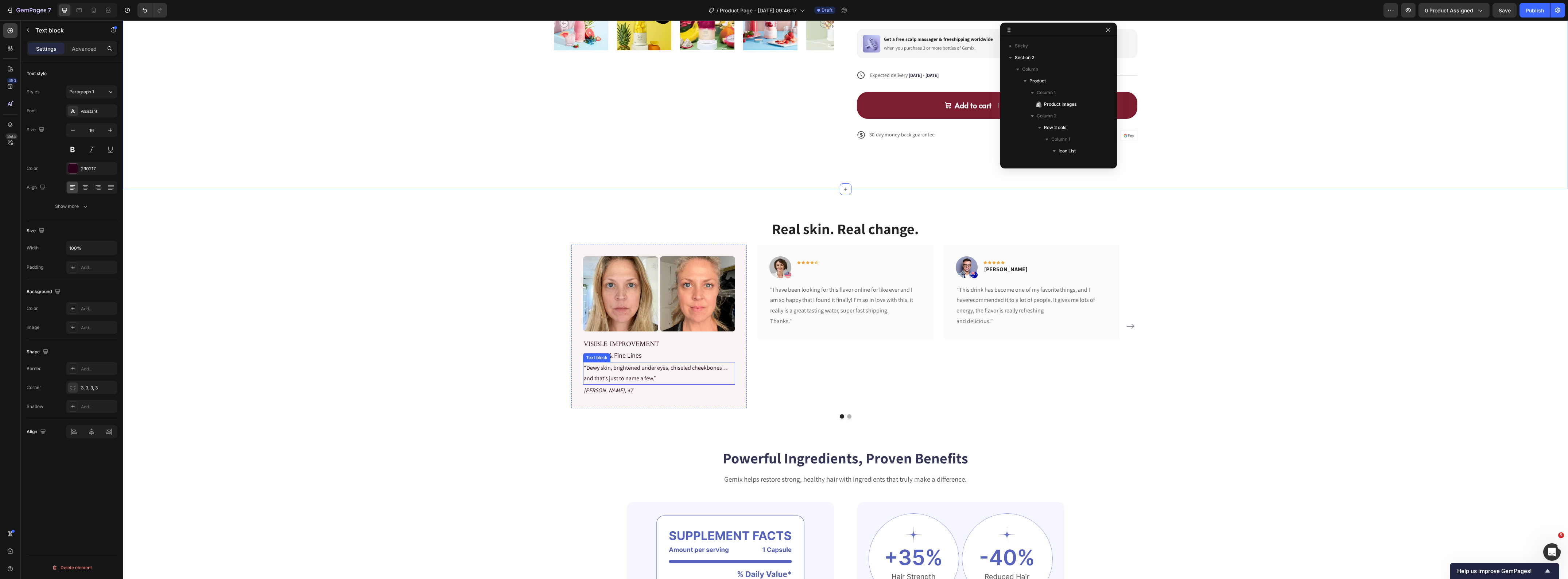
scroll to position [1246, 0]
click at [260, 314] on div "Real skin. Real change. Heading Image Image Row VISIBLE IMPROVEMENT Text block …" at bounding box center [845, 318] width 1434 height 200
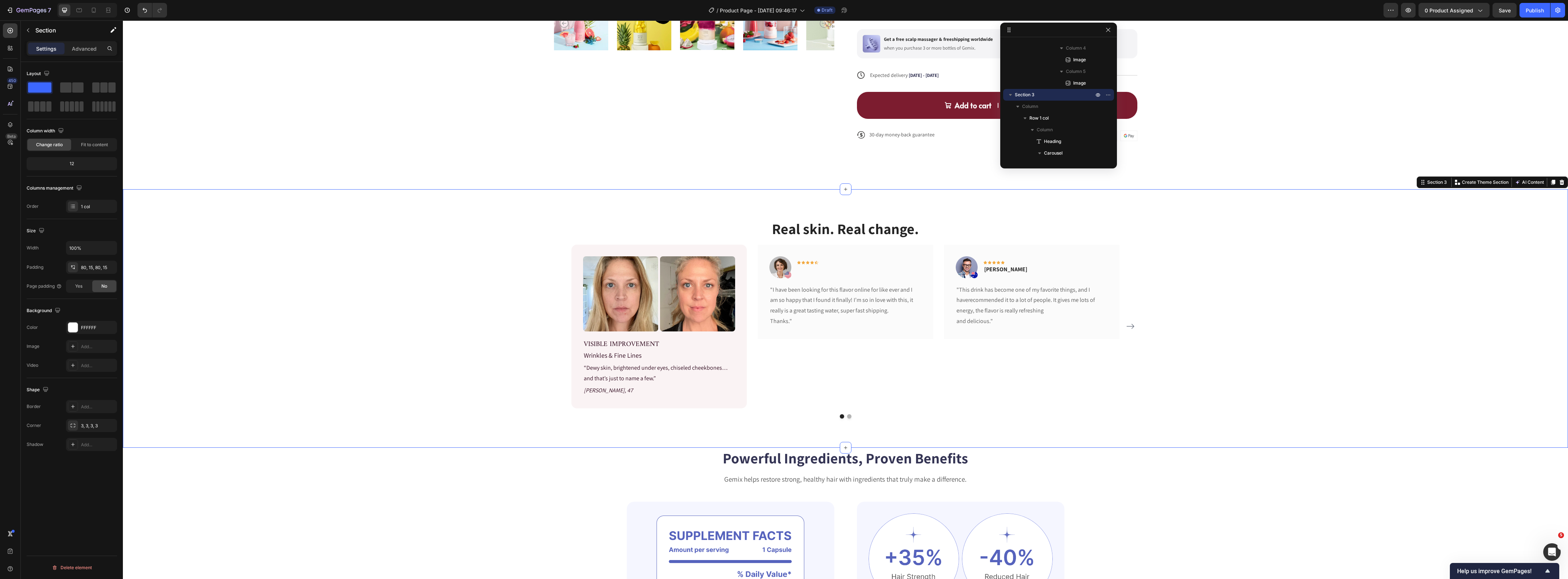
click at [234, 345] on div "Real skin. Real change. Heading Image Image Row VISIBLE IMPROVEMENT Text block …" at bounding box center [845, 318] width 1434 height 200
drag, startPoint x: 79, startPoint y: 331, endPoint x: 105, endPoint y: 330, distance: 26.0
click at [86, 331] on div "FFFFFF" at bounding box center [91, 328] width 51 height 13
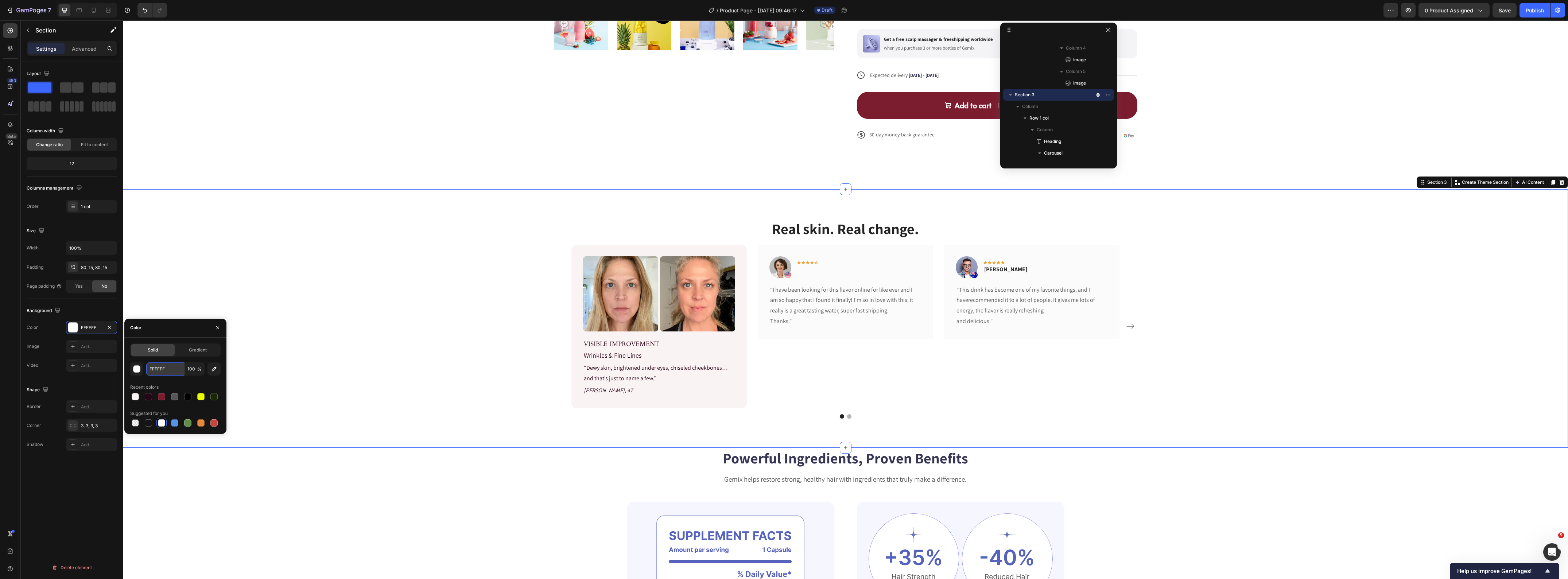
drag, startPoint x: 163, startPoint y: 365, endPoint x: 183, endPoint y: 366, distance: 20.0
click at [164, 365] on input "FFFFFF" at bounding box center [165, 369] width 38 height 13
paste input "fefbf9"
type input "fefbf9"
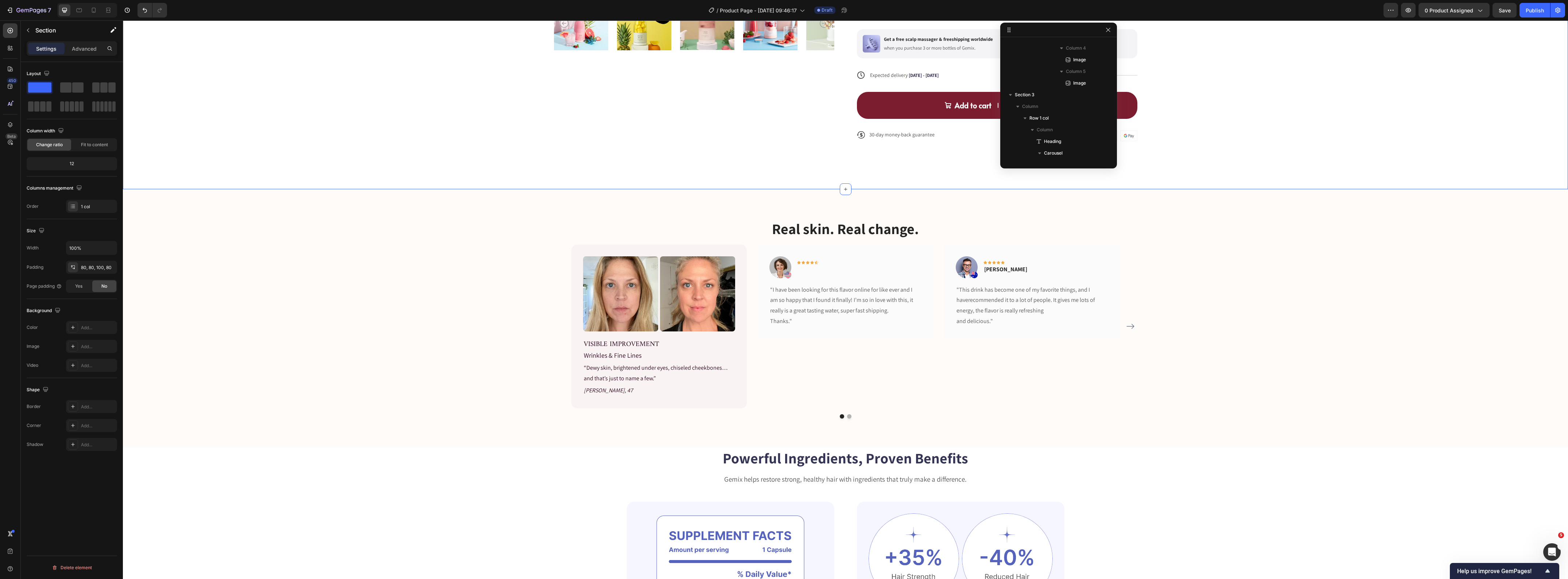
scroll to position [0, 0]
click at [848, 226] on p "Real skin. Real change." at bounding box center [845, 228] width 582 height 19
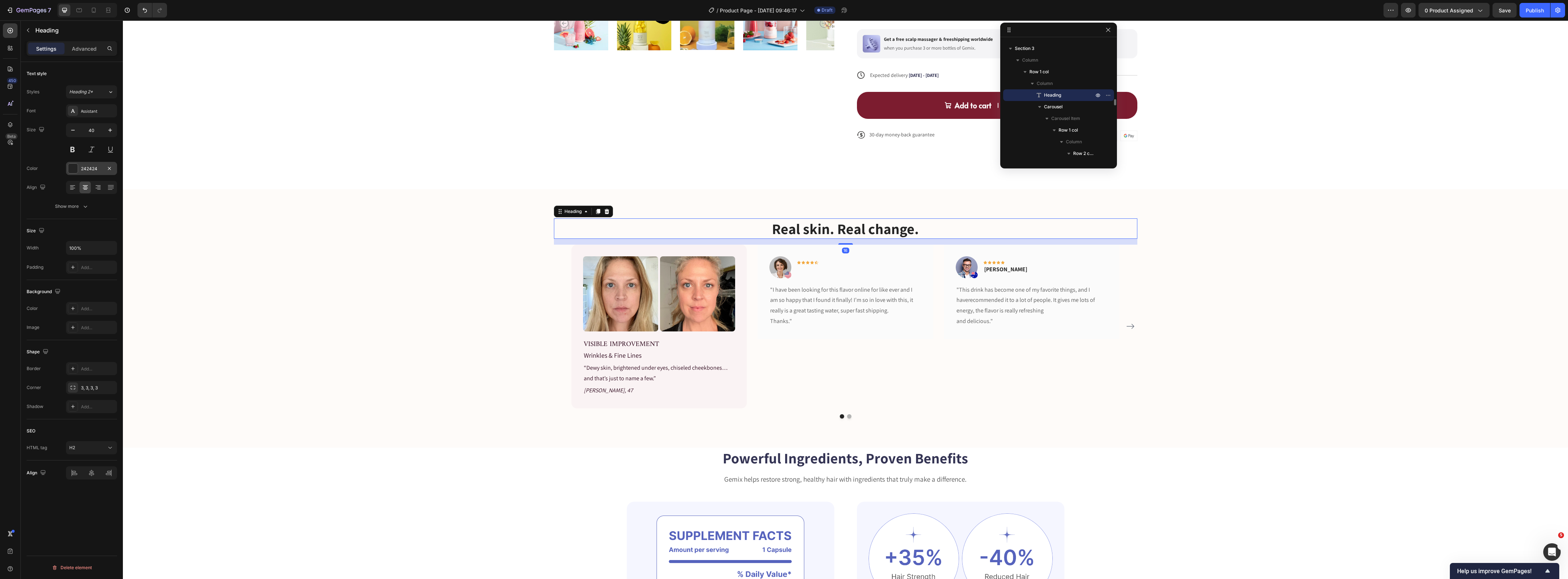
click at [100, 168] on div "242424" at bounding box center [91, 169] width 21 height 7
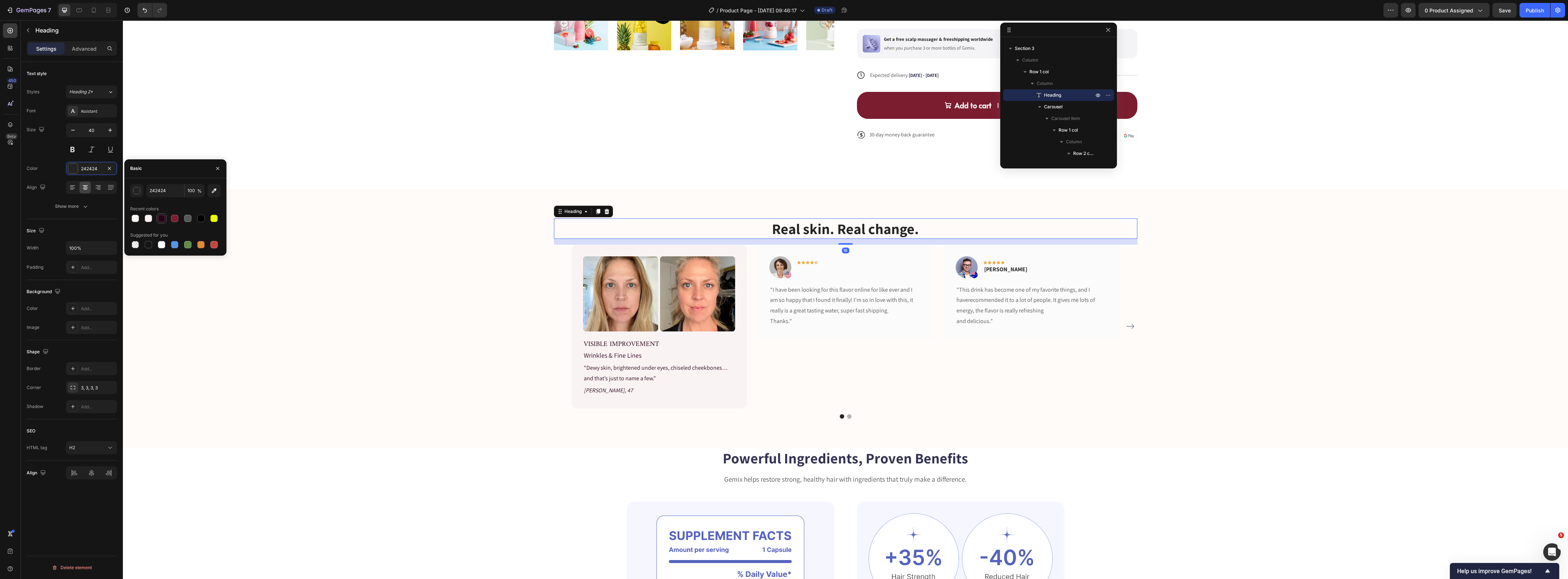
click at [163, 220] on div at bounding box center [161, 219] width 7 height 7
type input "290217"
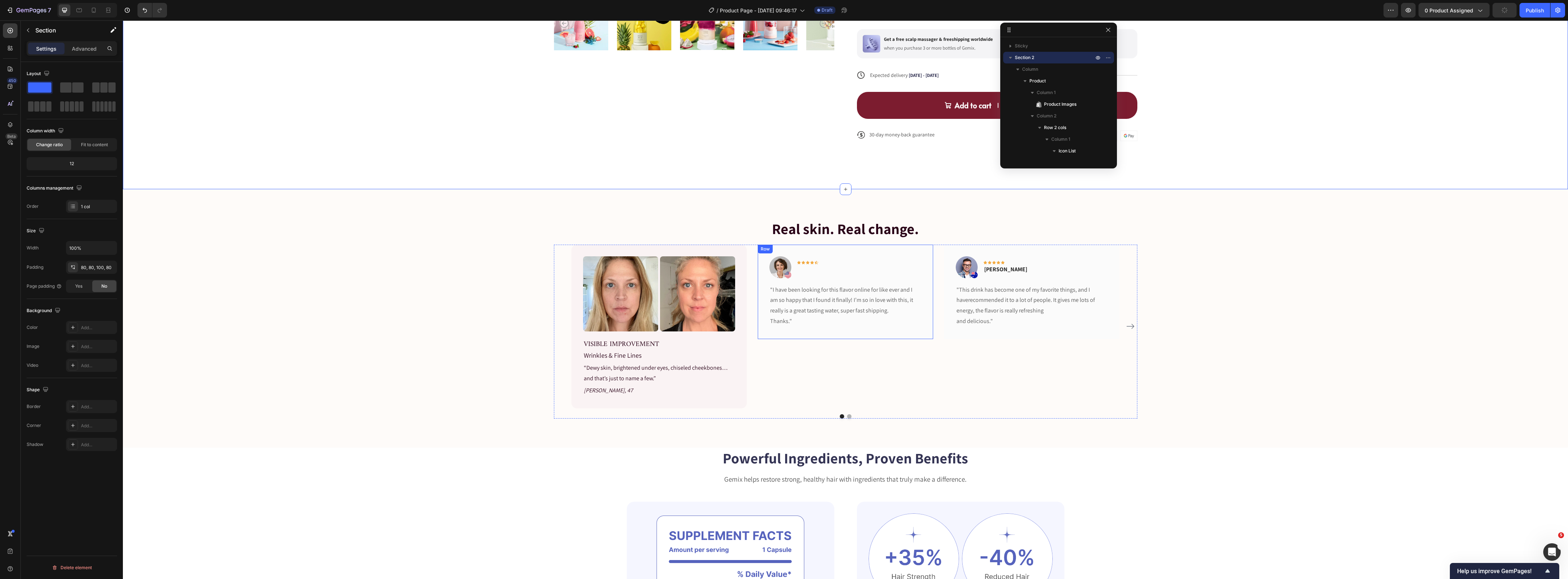
click at [846, 251] on div "Image Icon Icon Icon Icon Icon Row Row "I have been looking for this flavor onl…" at bounding box center [845, 292] width 175 height 94
click at [800, 251] on icon at bounding box center [802, 251] width 5 height 5
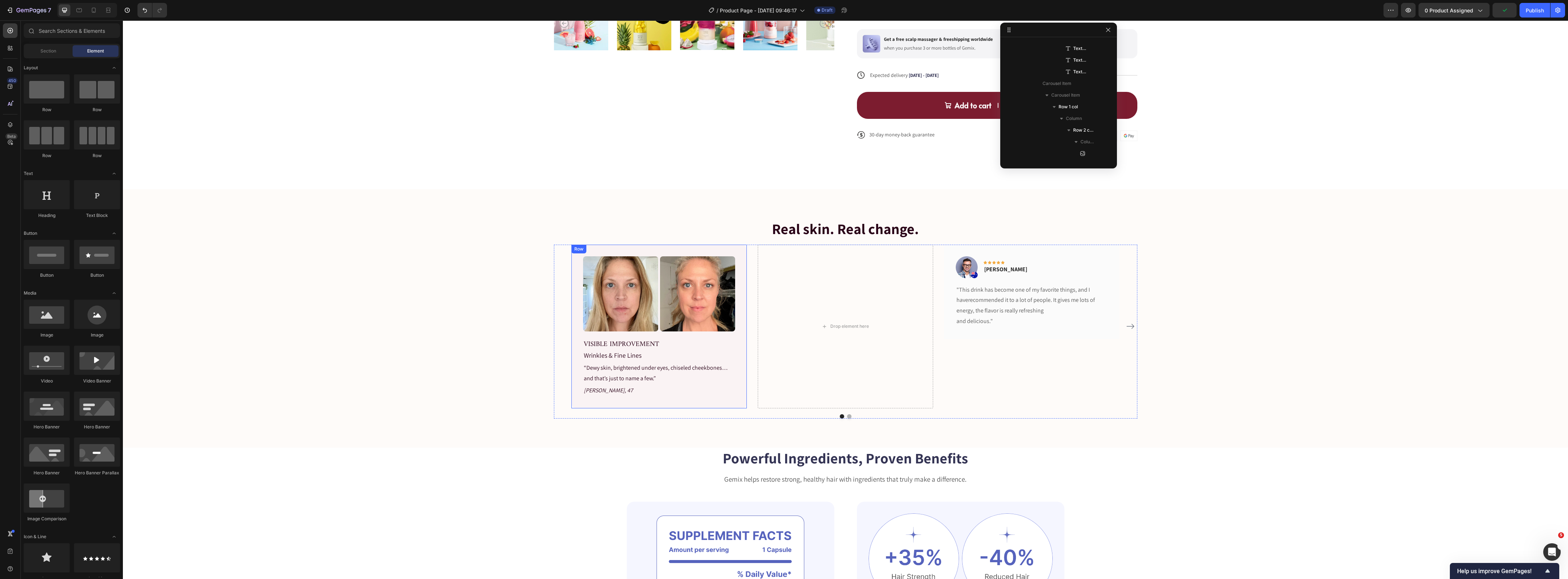
click at [734, 337] on div "Image Image Row VISIBLE IMPROVEMENT Text block Wrinkles & Fine Lines Text block…" at bounding box center [659, 326] width 175 height 164
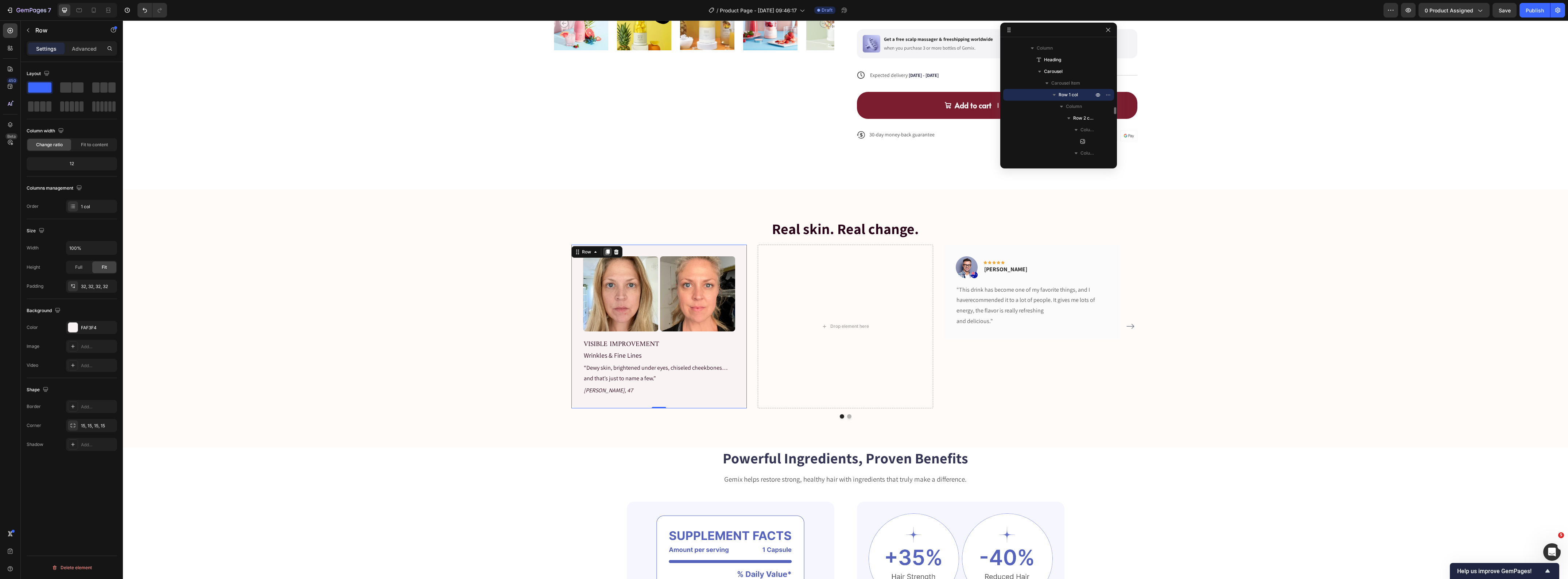
click at [605, 253] on icon at bounding box center [607, 252] width 4 height 5
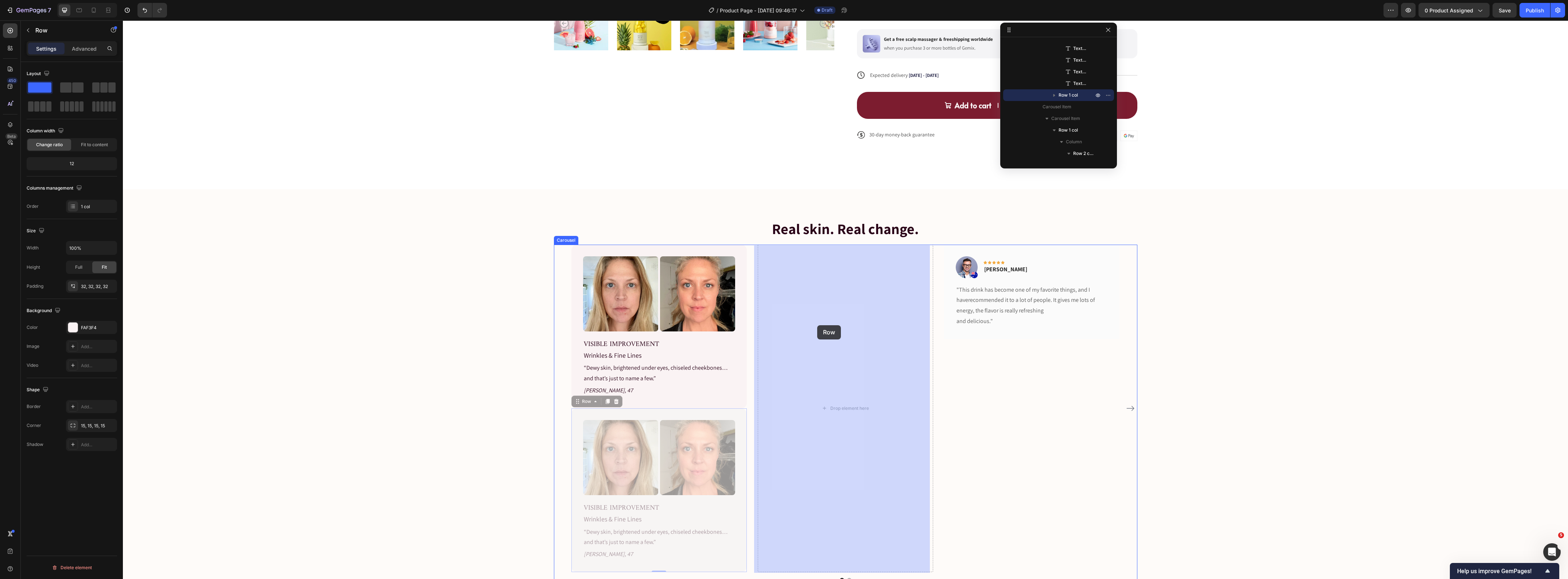
drag, startPoint x: 575, startPoint y: 402, endPoint x: 817, endPoint y: 325, distance: 254.0
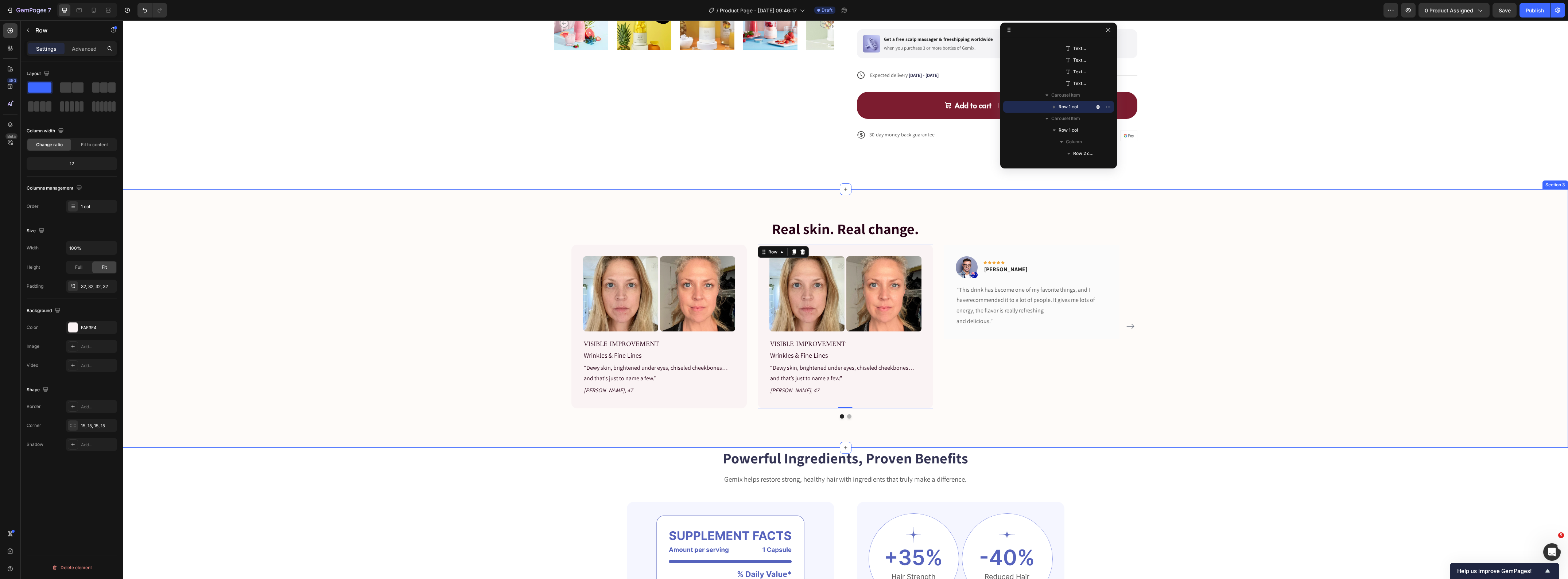
click at [396, 329] on div "Real skin. Real change. Heading Image Image Row VISIBLE IMPROVEMENT Text block …" at bounding box center [845, 318] width 1434 height 200
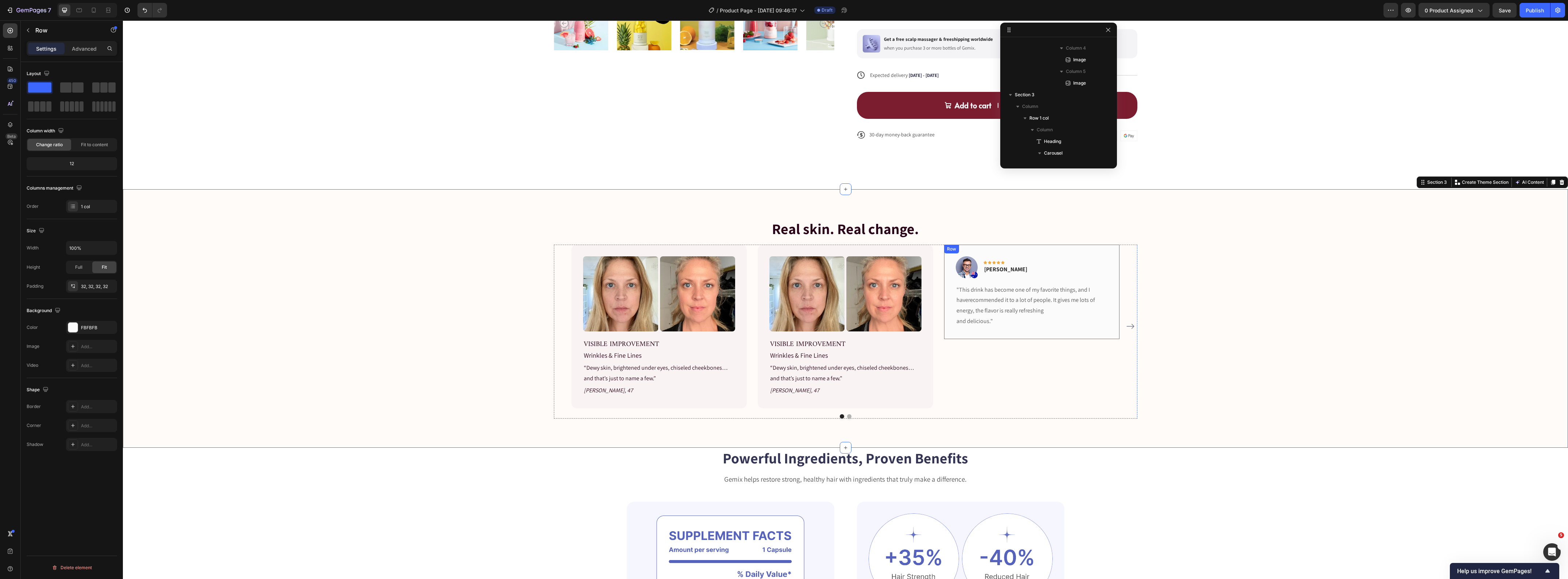
click at [1108, 253] on div "Image Icon Icon Icon Icon Icon Row Timothy Joseph Text block Row "This drink ha…" at bounding box center [1032, 292] width 175 height 94
click at [987, 251] on icon at bounding box center [989, 252] width 6 height 6
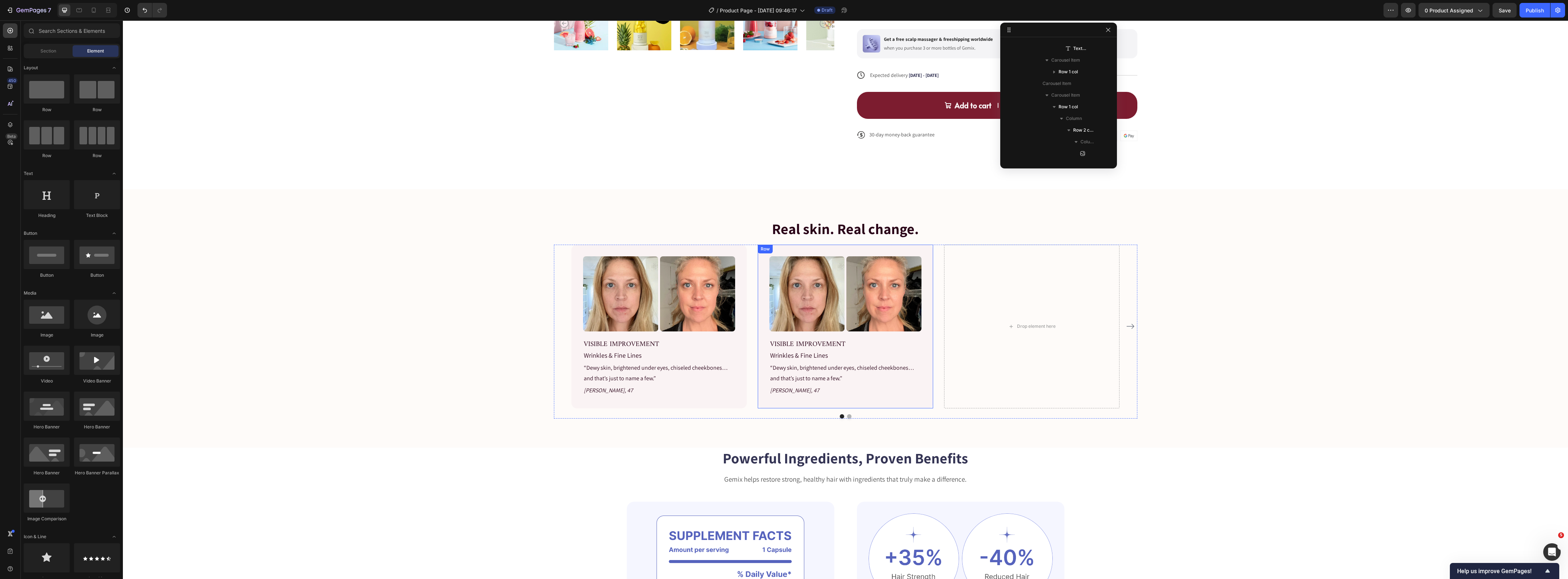
click at [925, 344] on div "Image Image Row VISIBLE IMPROVEMENT Text block Wrinkles & Fine Lines Text block…" at bounding box center [845, 326] width 175 height 164
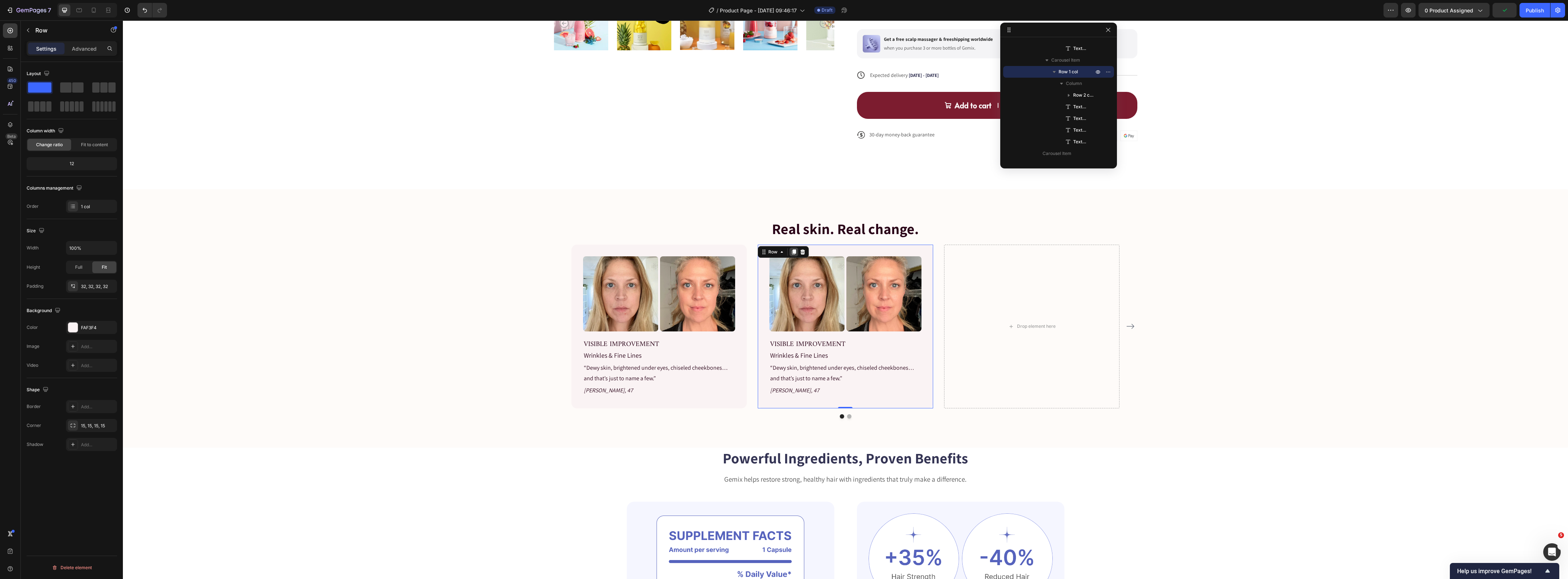
click at [792, 254] on icon at bounding box center [794, 252] width 4 height 5
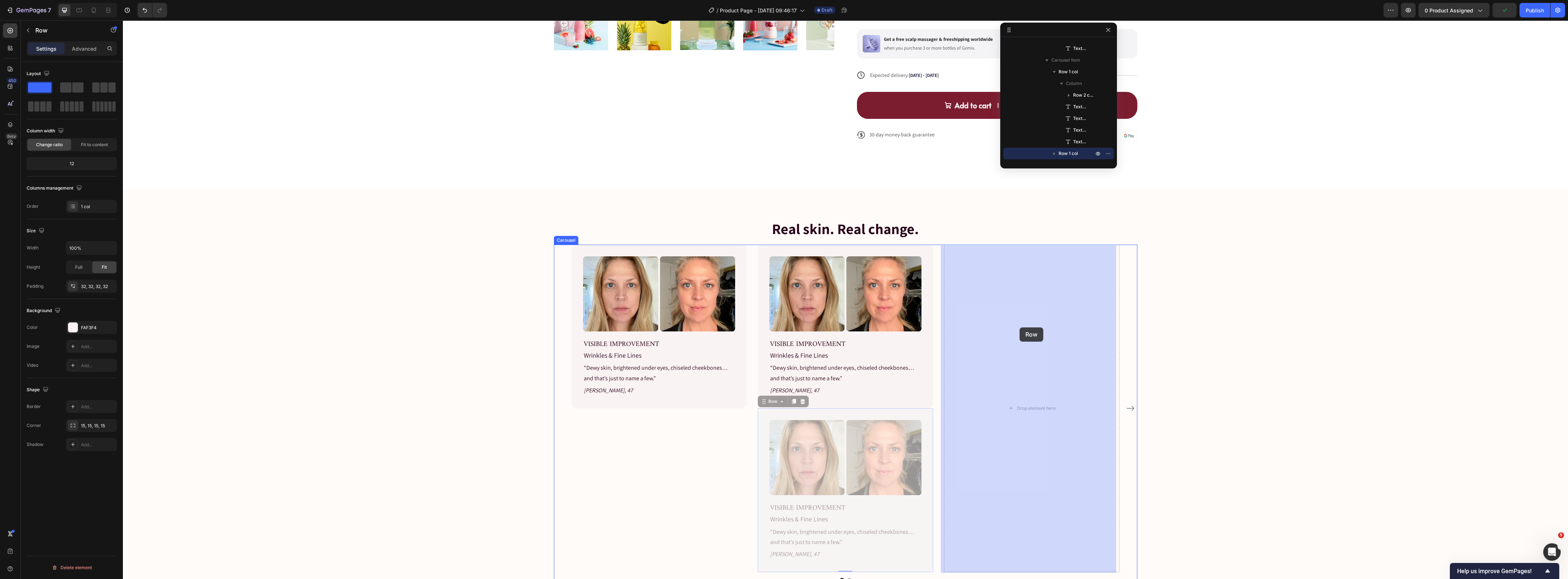
drag, startPoint x: 758, startPoint y: 401, endPoint x: 1020, endPoint y: 328, distance: 272.0
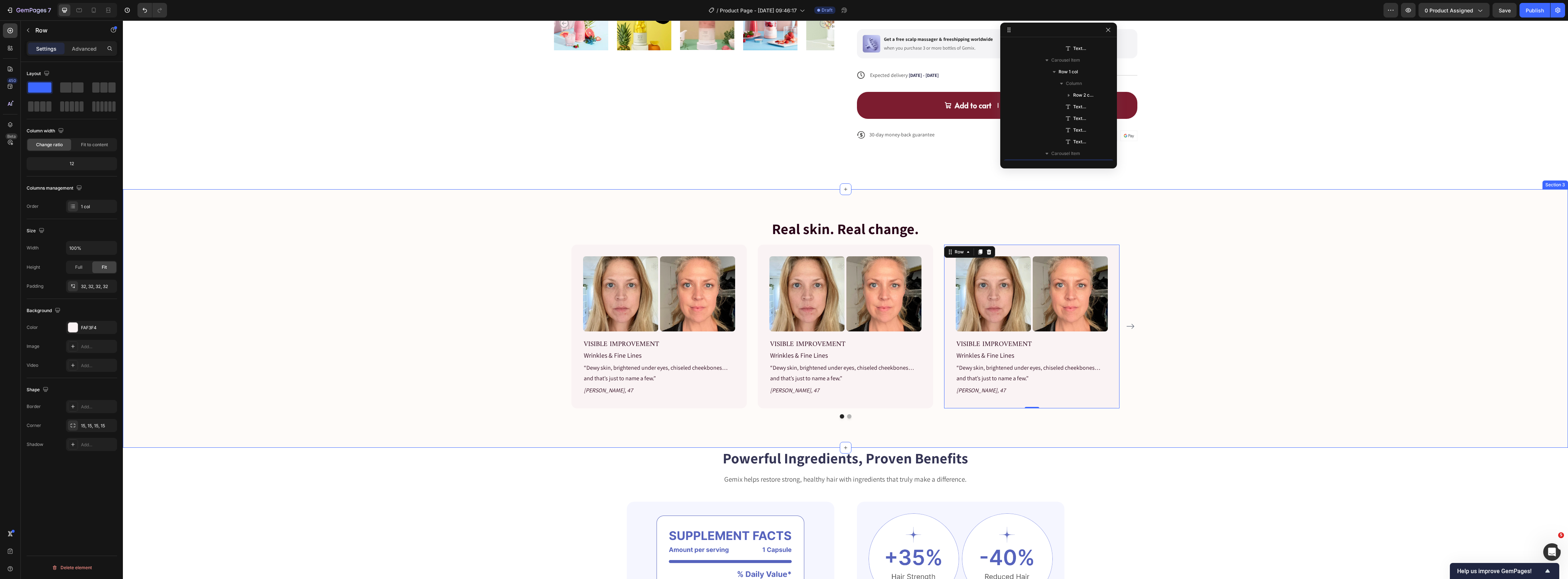
click at [1253, 338] on div "Real skin. Real change. Heading Image Image Row VISIBLE IMPROVEMENT Text block …" at bounding box center [845, 318] width 1434 height 200
click at [1126, 328] on icon "Carousel Next Arrow" at bounding box center [1130, 326] width 9 height 9
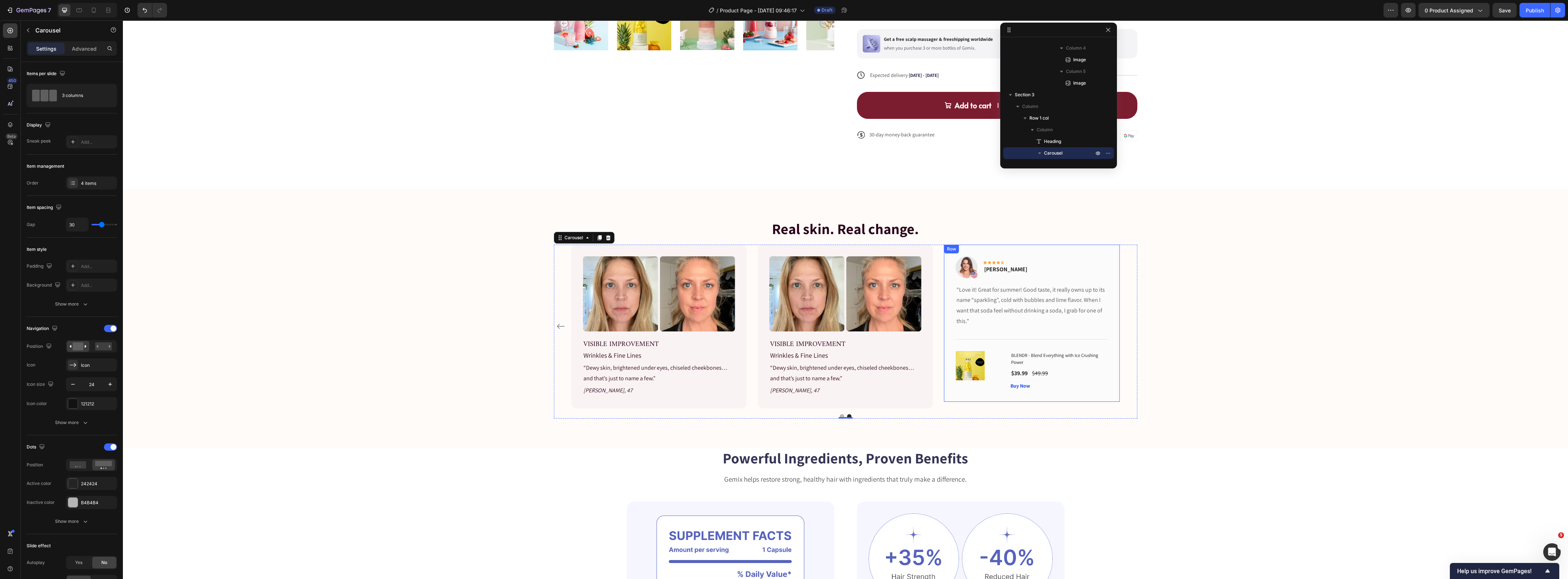
click at [949, 398] on div "Image Icon Icon Icon Icon Icon Row Rita Carroll Text block Row "Love it! Great …" at bounding box center [1032, 323] width 175 height 157
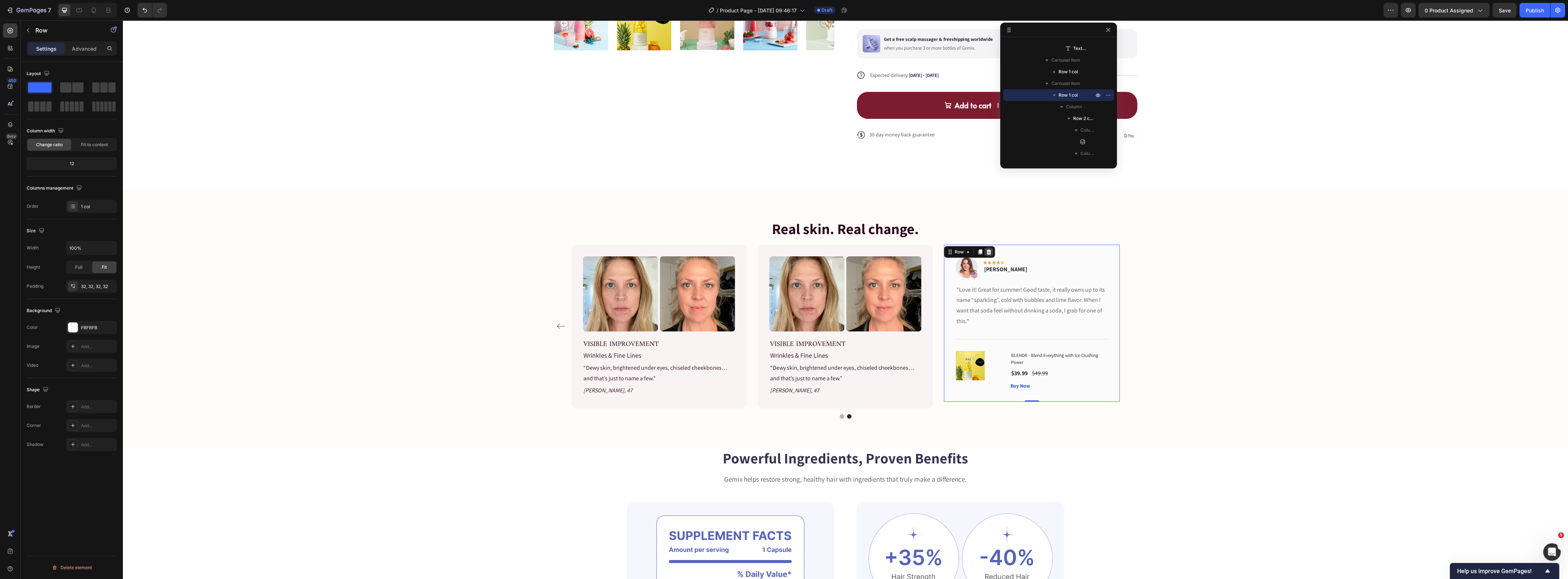
click at [987, 251] on icon at bounding box center [989, 252] width 6 height 6
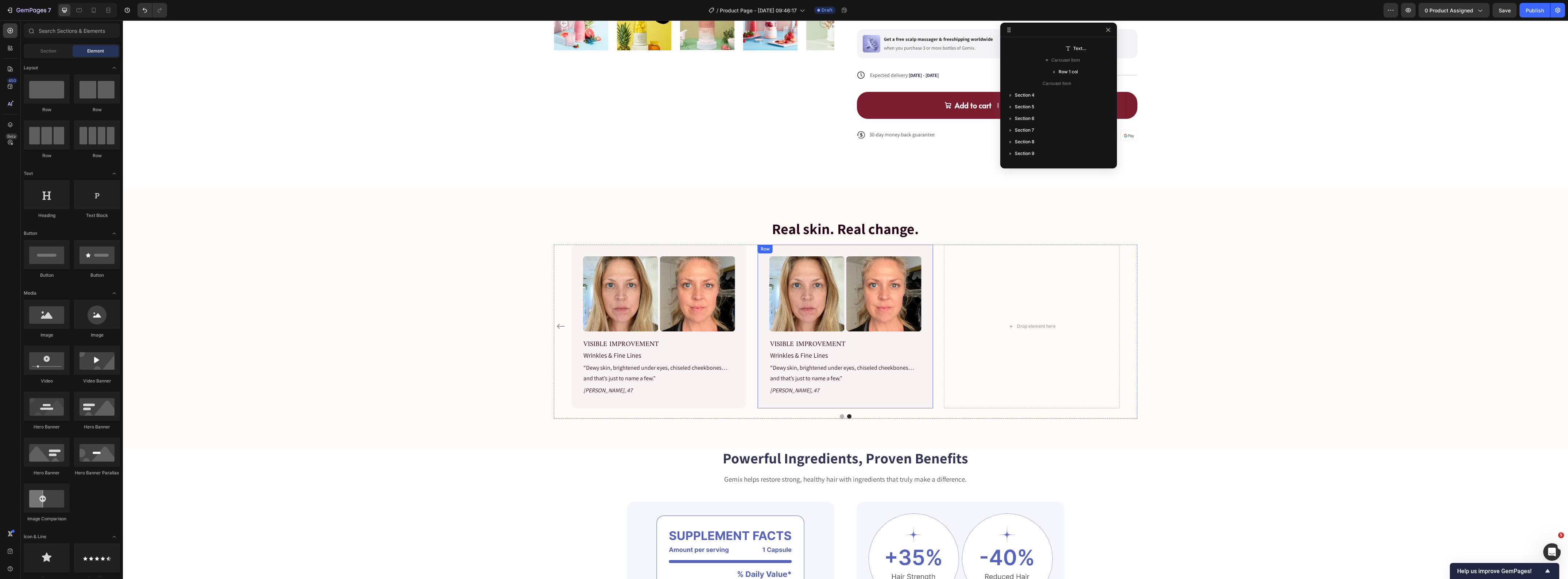
click at [914, 402] on div "Image Image Row VISIBLE IMPROVEMENT Text block Wrinkles & Fine Lines Text block…" at bounding box center [845, 326] width 175 height 164
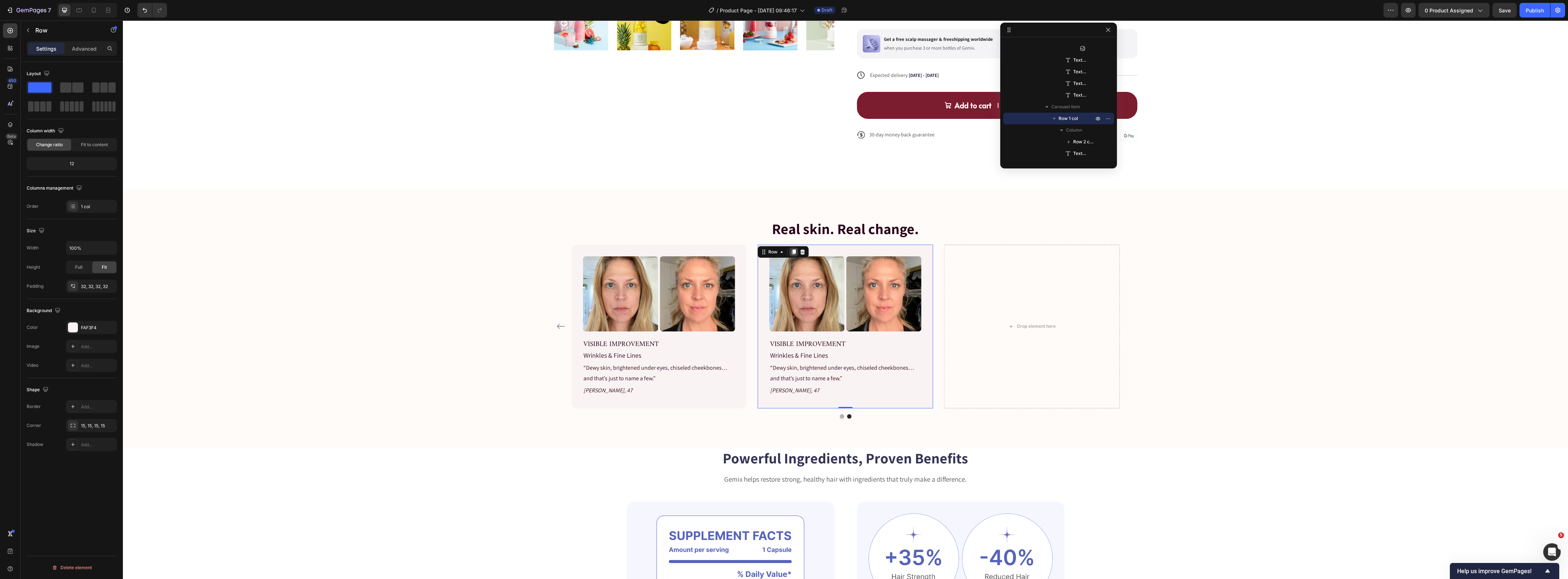
click at [789, 249] on div at bounding box center [794, 252] width 9 height 9
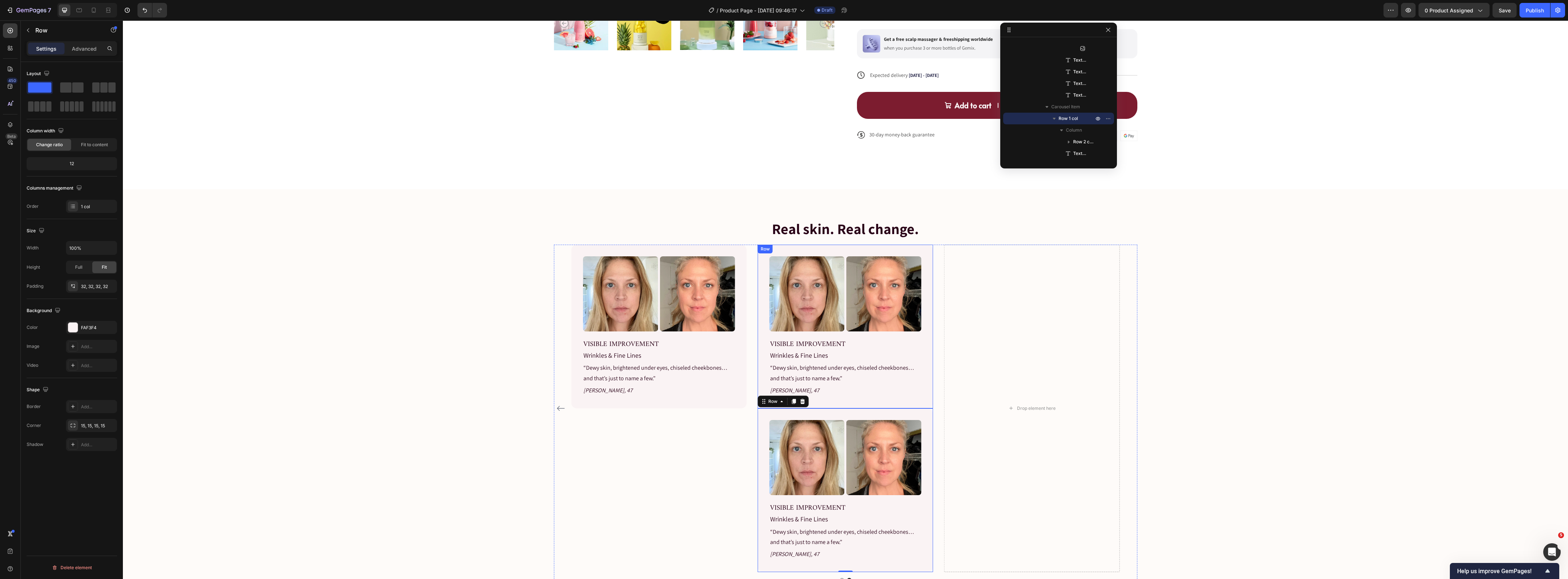
scroll to position [1503, 0]
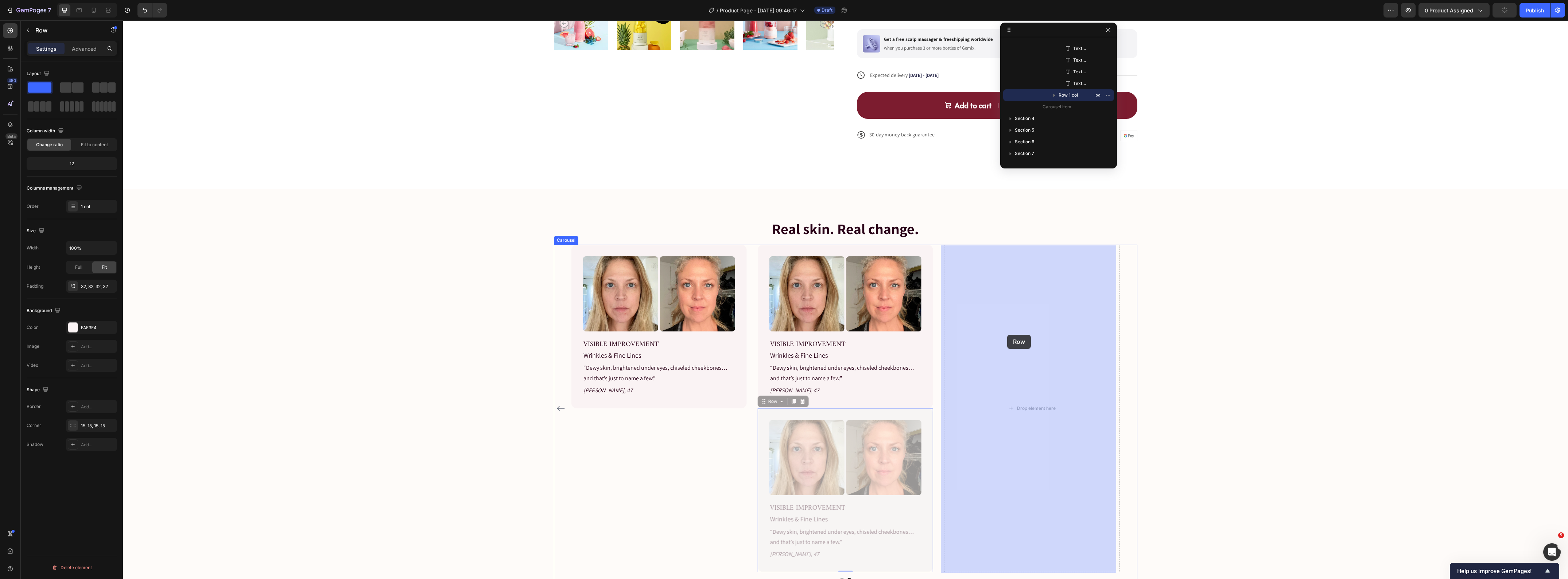
drag, startPoint x: 767, startPoint y: 402, endPoint x: 1009, endPoint y: 334, distance: 251.4
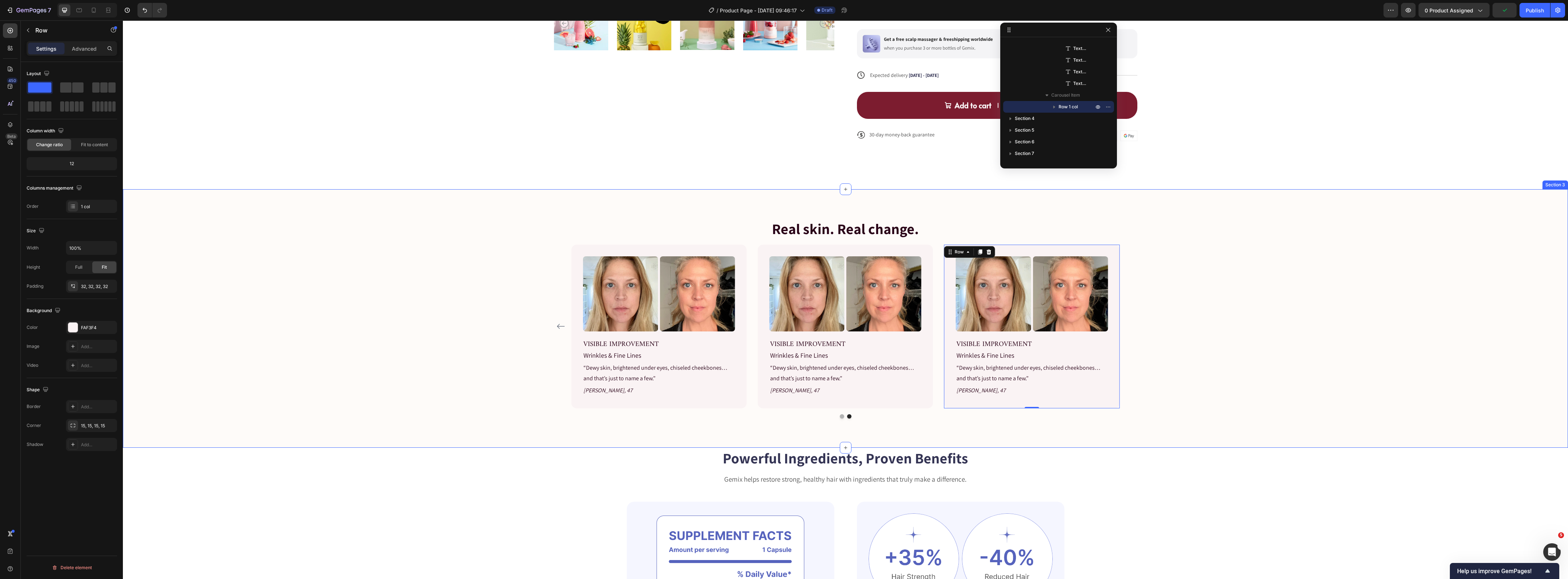
click at [1337, 325] on div "Real skin. Real change. Heading Image Image Row VISIBLE IMPROVEMENT Text block …" at bounding box center [845, 318] width 1434 height 200
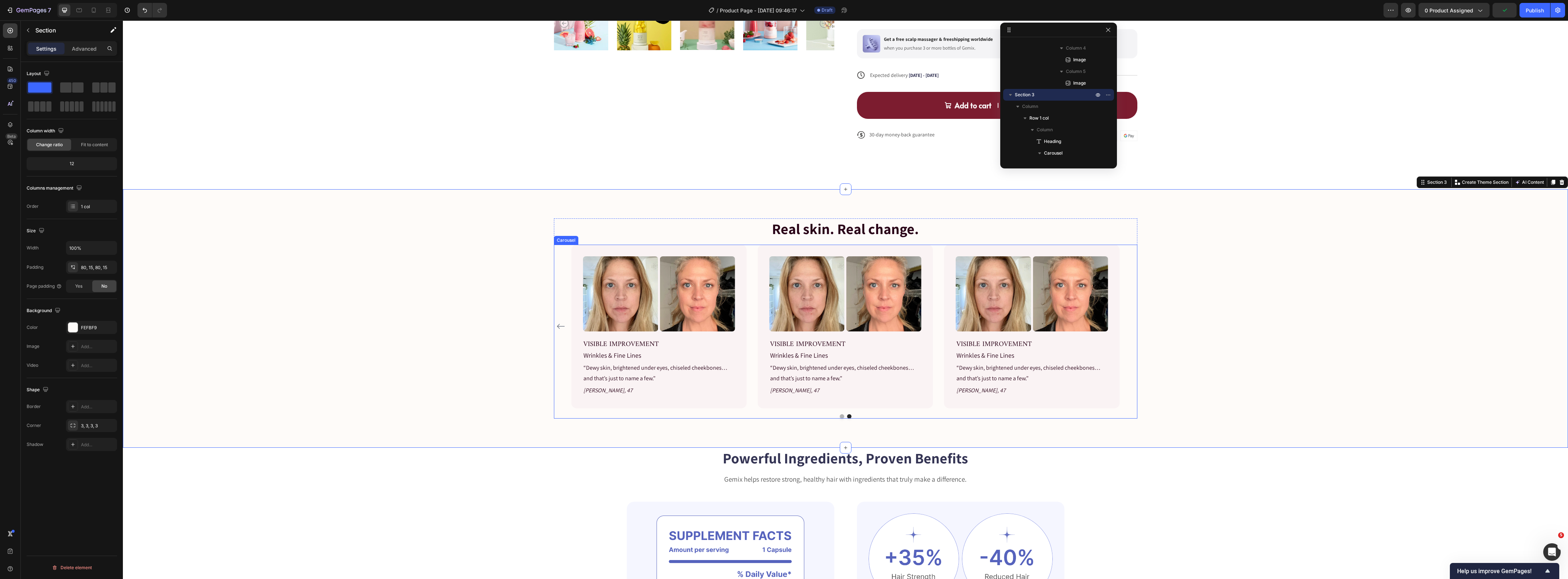
click at [837, 418] on div "Image Image Row VISIBLE IMPROVEMENT Text block Wrinkles & Fine Lines Text block…" at bounding box center [845, 332] width 584 height 174
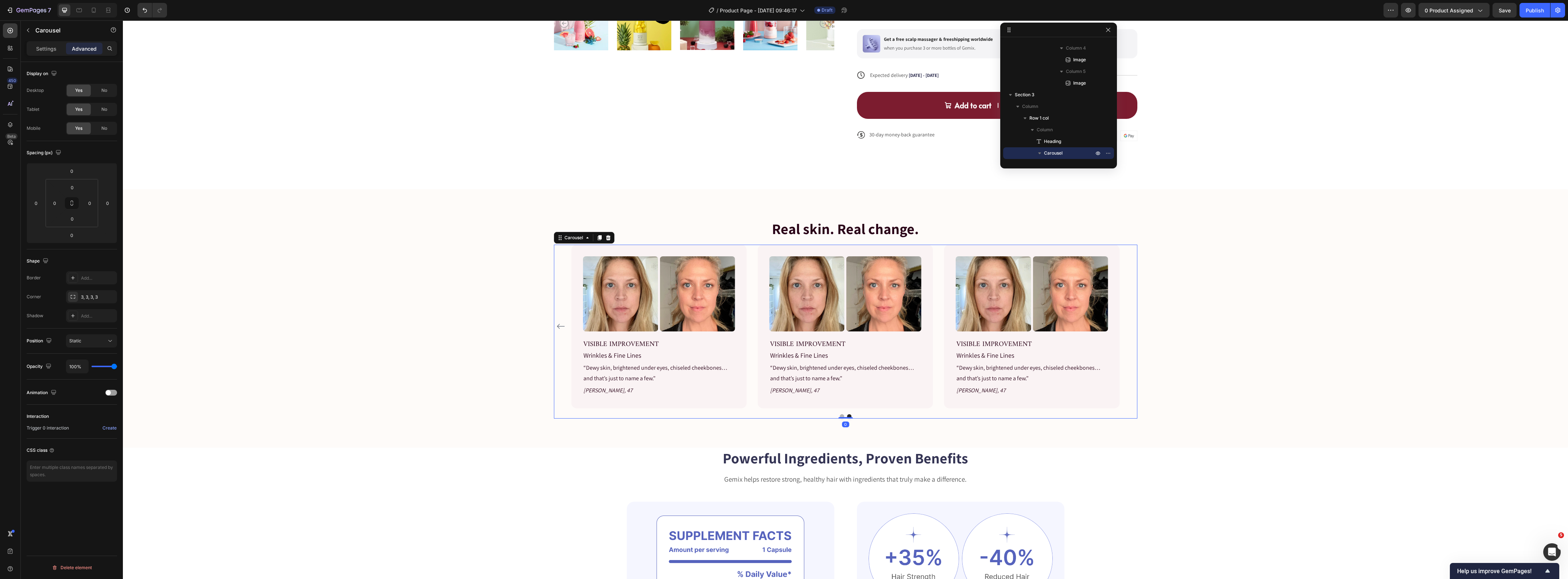
click at [557, 327] on icon "Carousel Back Arrow" at bounding box center [561, 326] width 8 height 5
click at [336, 343] on div "Real skin. Real change. Heading Image Image Row VISIBLE IMPROVEMENT Text block …" at bounding box center [845, 318] width 1434 height 200
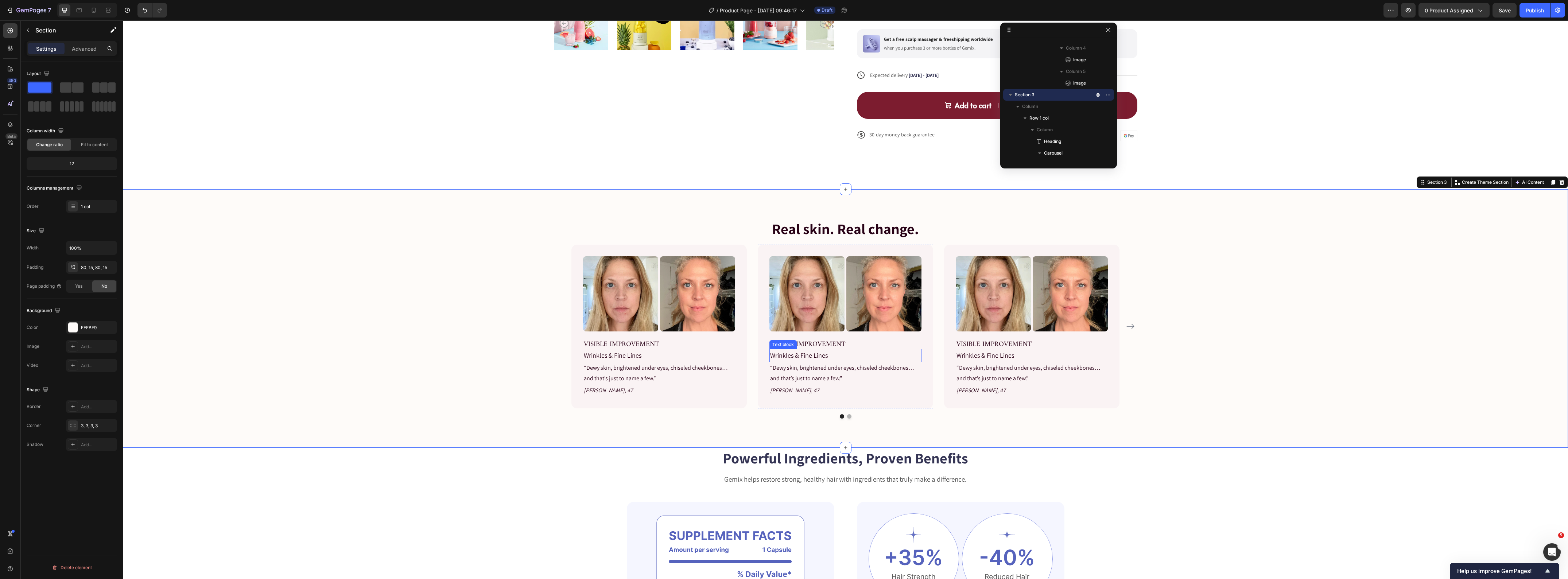
click at [801, 356] on p "Wrinkles & Fine Lines" at bounding box center [845, 356] width 150 height 12
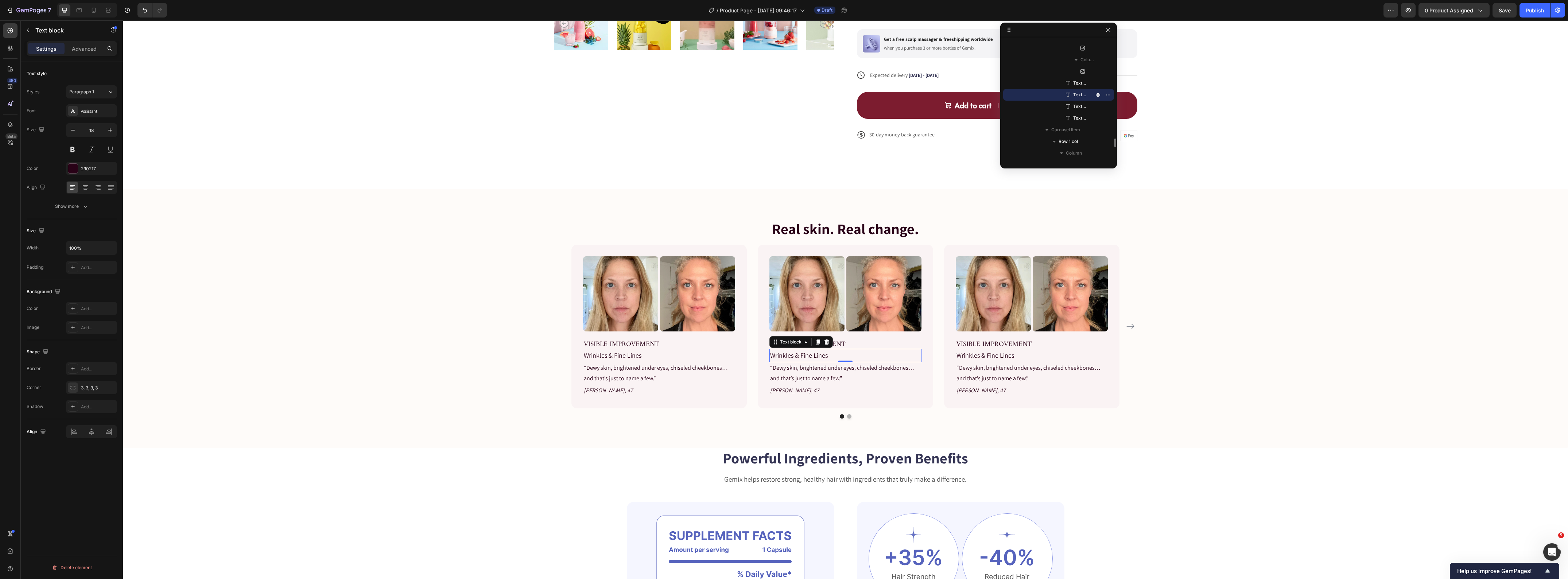
click at [801, 356] on p "Wrinkles & Fine Lines" at bounding box center [845, 356] width 150 height 12
click at [799, 371] on p "“Dewy skin, brightened under eyes, chiseled cheekbones… and that’s just to name…" at bounding box center [845, 373] width 150 height 21
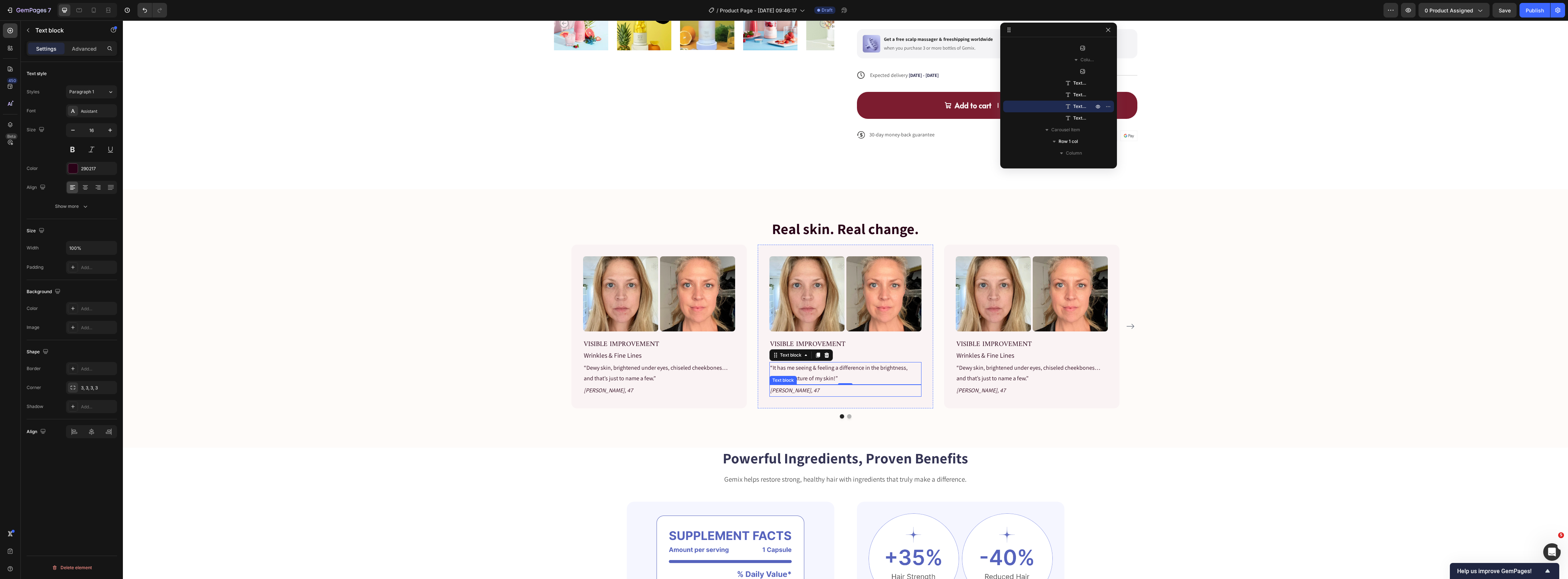
click at [782, 390] on p "Monique, 47" at bounding box center [845, 390] width 150 height 10
drag, startPoint x: 500, startPoint y: 336, endPoint x: 509, endPoint y: 357, distance: 22.8
click at [500, 335] on div "Real skin. Real change. Heading Image Image Row VISIBLE IMPROVEMENT Text block …" at bounding box center [845, 318] width 1434 height 200
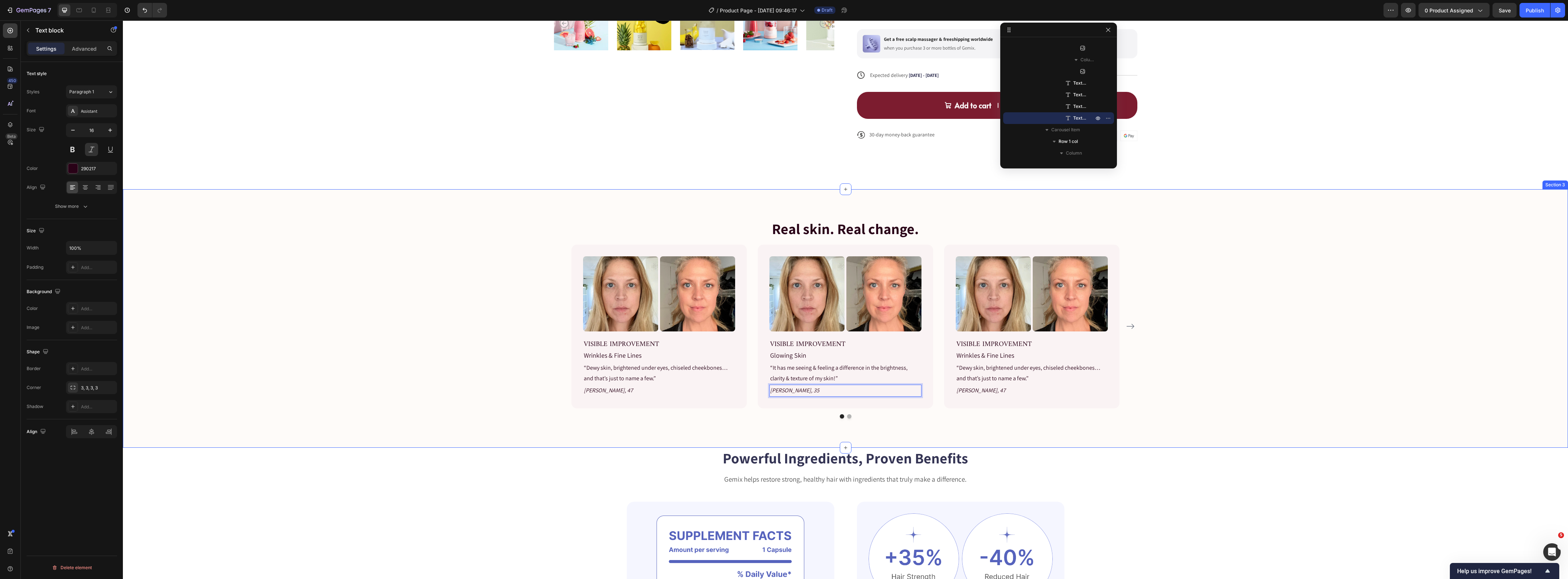
scroll to position [1060, 0]
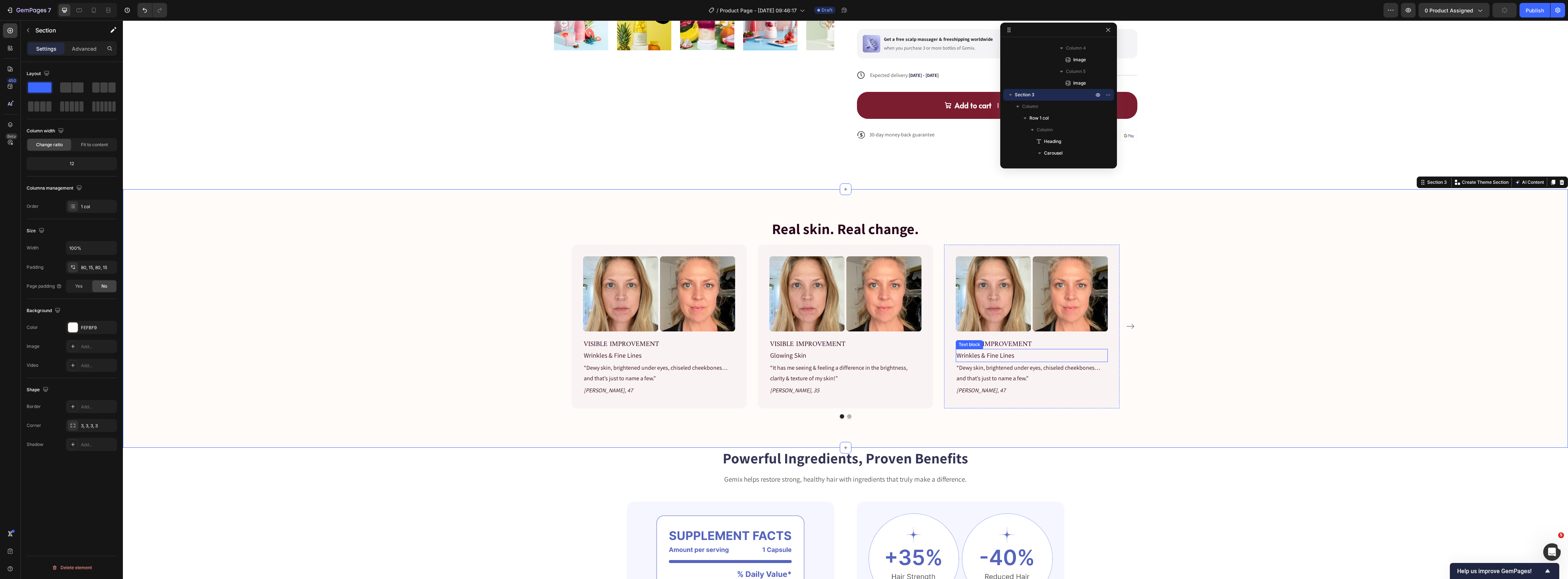
click at [971, 357] on p "Wrinkles & Fine Lines" at bounding box center [1031, 356] width 150 height 12
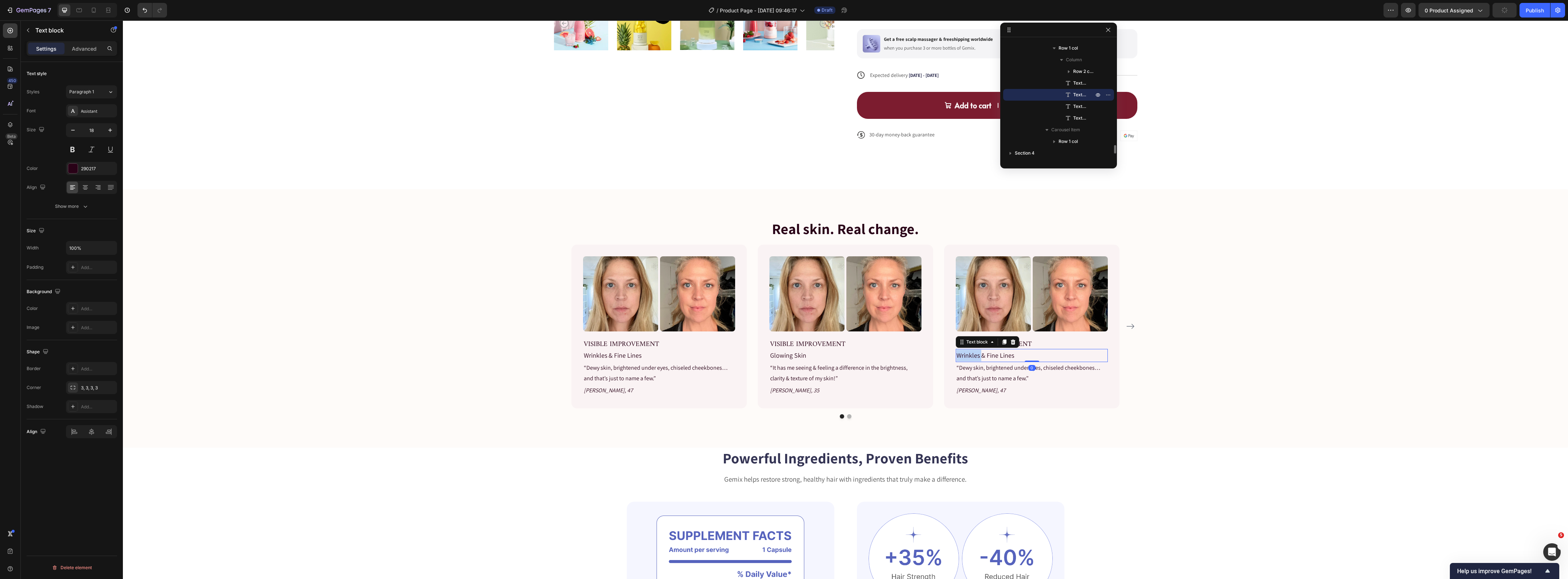
click at [971, 357] on p "Wrinkles & Fine Lines" at bounding box center [1031, 356] width 150 height 12
click at [973, 377] on div "Text block" at bounding box center [969, 381] width 27 height 9
click at [1003, 373] on p "“Dewy skin, brightened under eyes, chiseled cheekbones… and that’s just to name…" at bounding box center [1031, 373] width 150 height 21
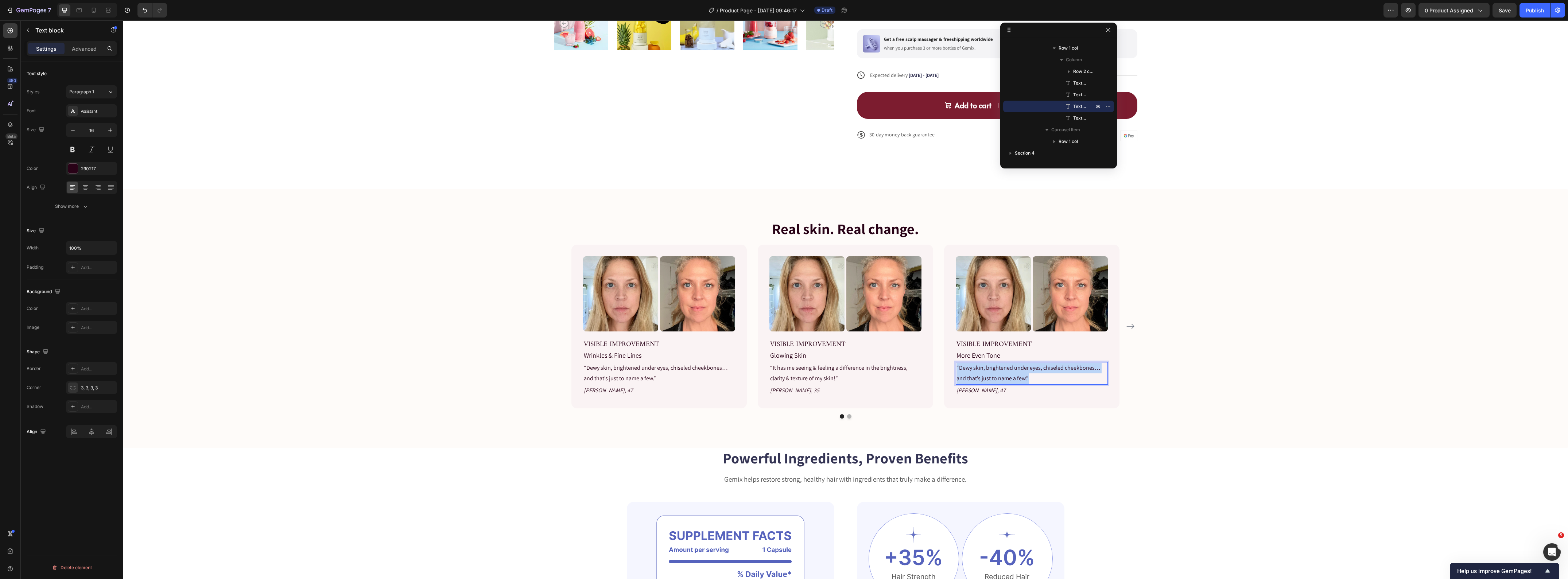
click at [1003, 373] on p "“Dewy skin, brightened under eyes, chiseled cheekbones… and that’s just to name…" at bounding box center [1031, 373] width 150 height 21
click at [1130, 328] on icon "Carousel Next Arrow" at bounding box center [1130, 326] width 9 height 9
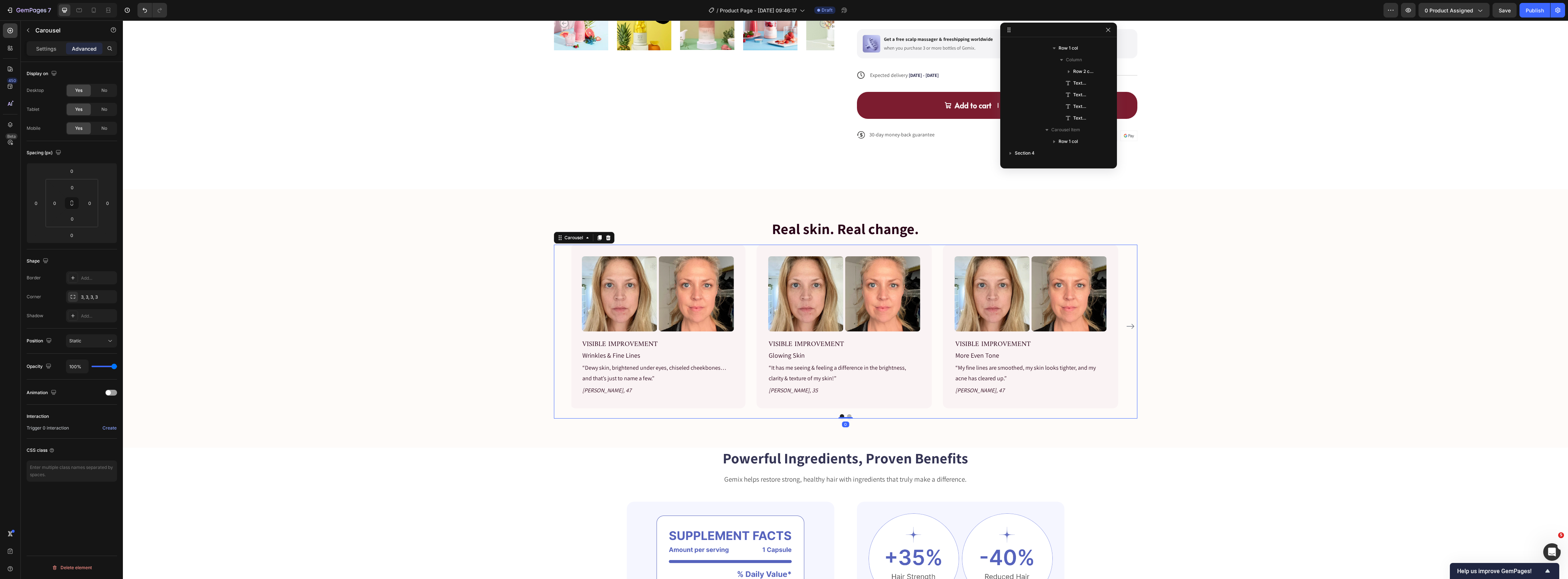
scroll to position [1118, 0]
click at [976, 353] on p "Wrinkles & Fine Lines" at bounding box center [1031, 356] width 150 height 12
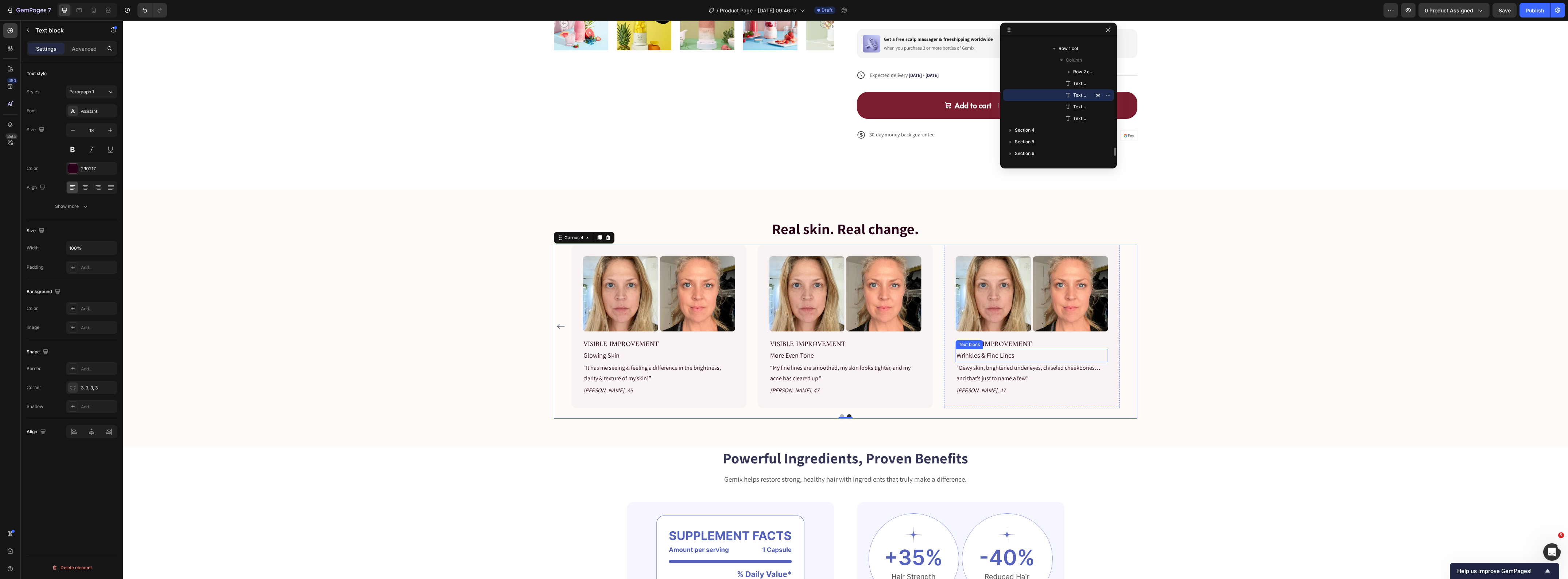
click at [976, 353] on p "Wrinkles & Fine Lines" at bounding box center [1031, 356] width 150 height 12
click at [971, 378] on p "“Dewy skin, brightened under eyes, chiseled cheekbones… and that’s just to name…" at bounding box center [1031, 373] width 150 height 21
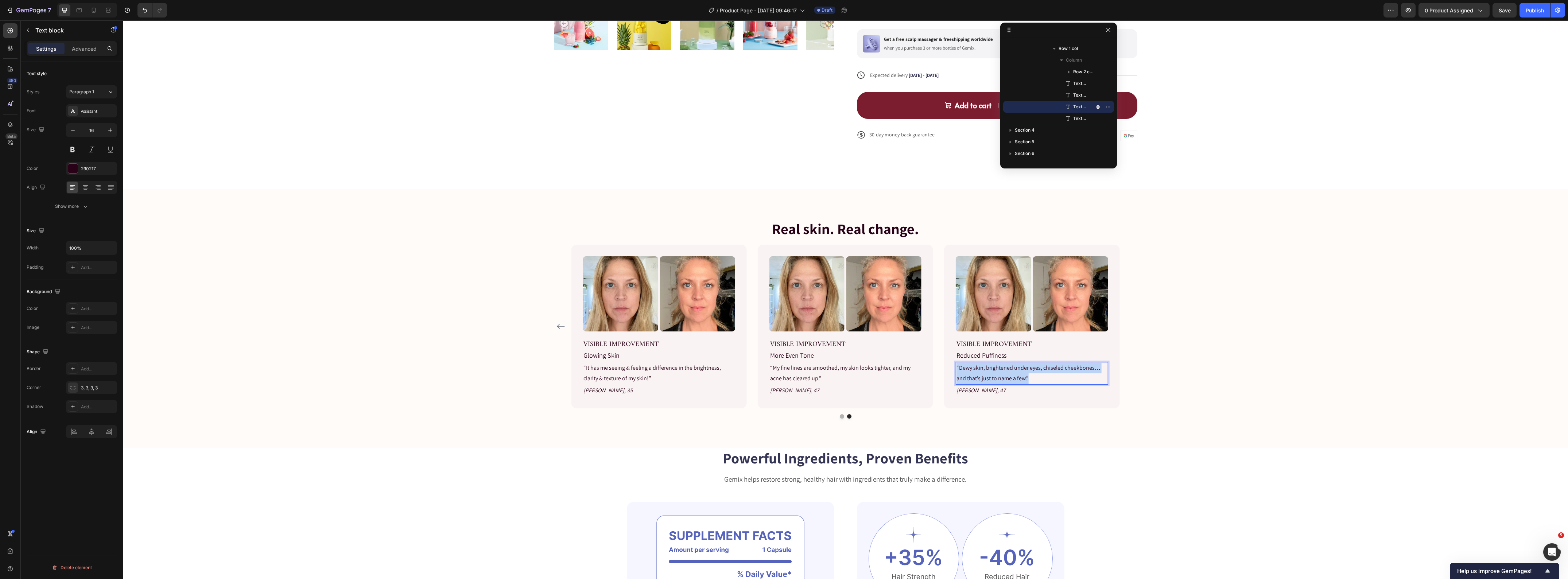
click at [971, 378] on p "“Dewy skin, brightened under eyes, chiseled cheekbones… and that’s just to name…" at bounding box center [1031, 373] width 150 height 21
click at [972, 394] on p "Monique, 47" at bounding box center [1031, 390] width 150 height 10
click at [363, 380] on div "Real skin. Real change. Heading Image Image Row VISIBLE IMPROVEMENT Text block …" at bounding box center [845, 318] width 1434 height 200
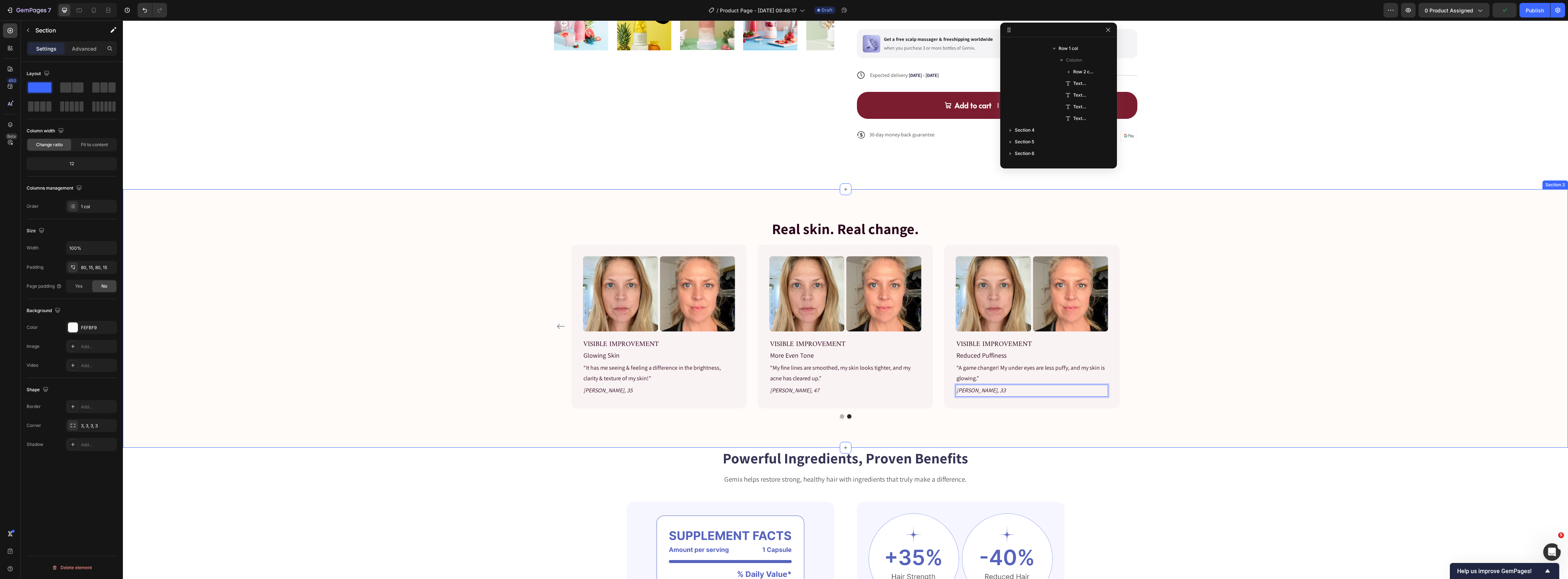
scroll to position [1060, 0]
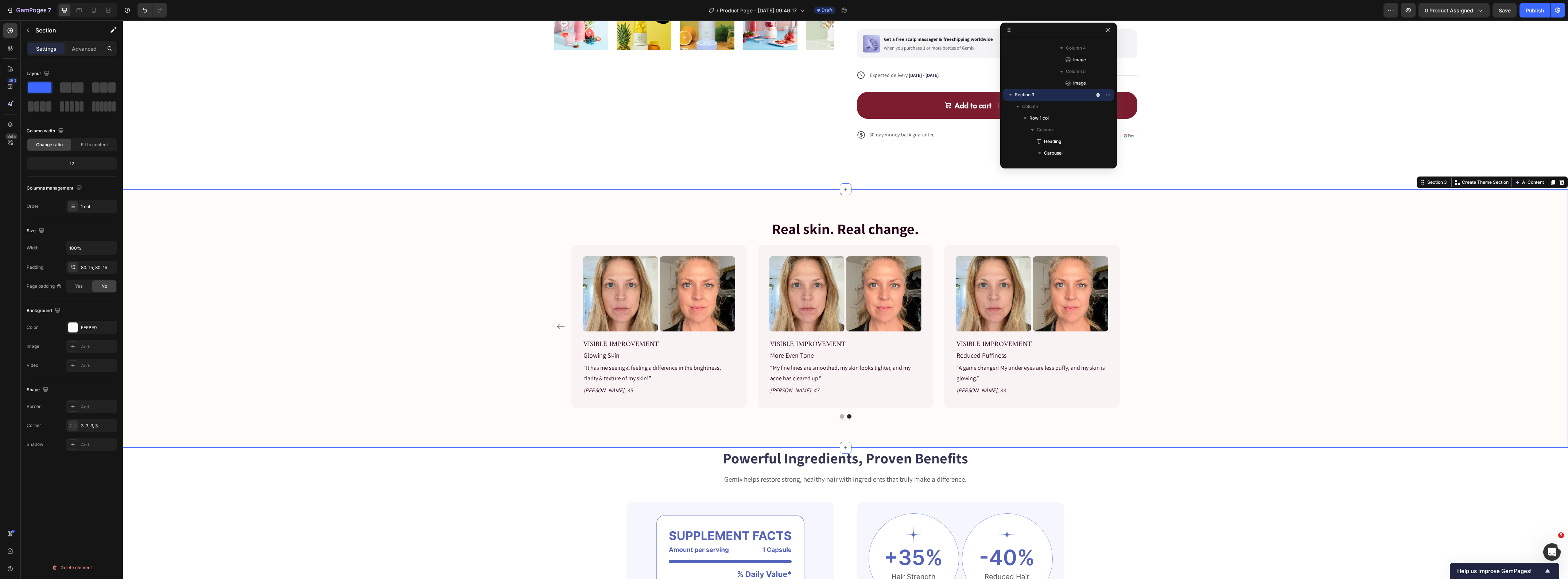
click at [1337, 281] on div "Real skin. Real change. Heading Image Image Row VISIBLE IMPROVEMENT Text block …" at bounding box center [845, 318] width 1434 height 200
click at [432, 300] on div "Real skin. Real change. Heading Image Image Row VISIBLE IMPROVEMENT Text block …" at bounding box center [845, 318] width 1434 height 200
drag, startPoint x: 794, startPoint y: 300, endPoint x: 710, endPoint y: 306, distance: 84.2
click at [794, 299] on img at bounding box center [807, 293] width 75 height 75
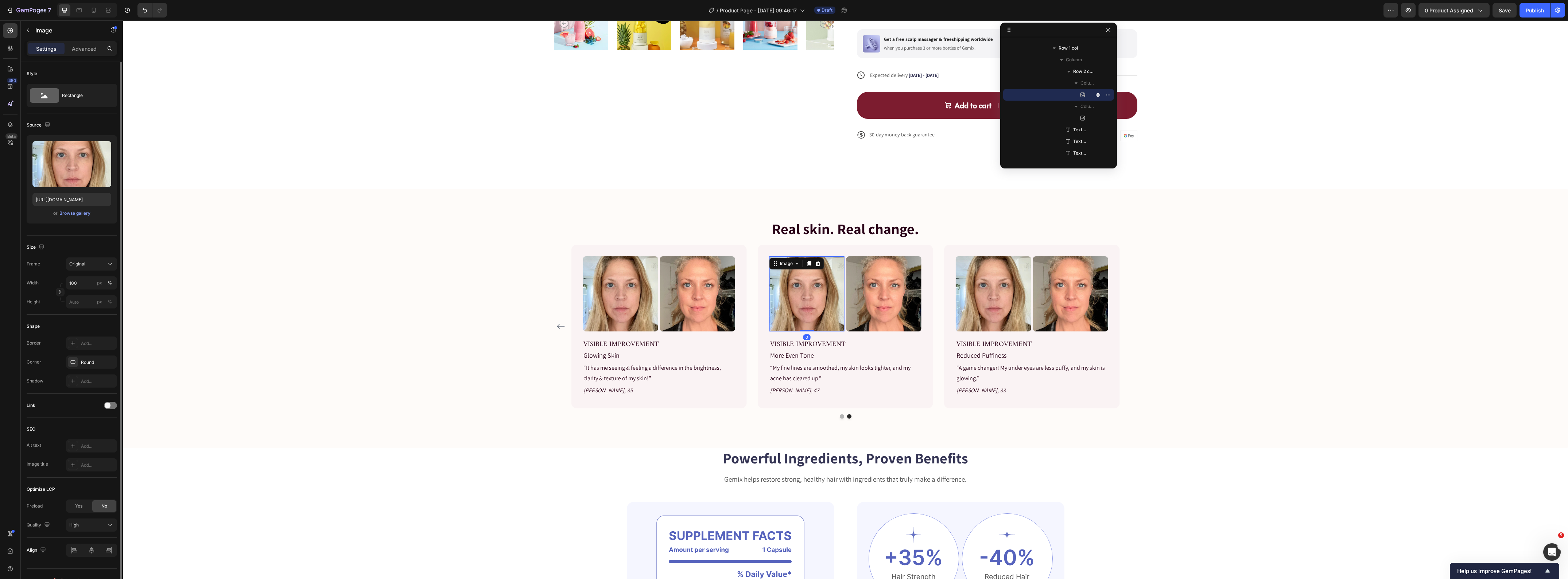
click at [75, 217] on div "or Browse gallery" at bounding box center [71, 213] width 79 height 9
click at [77, 211] on div "Browse gallery" at bounding box center [75, 213] width 31 height 7
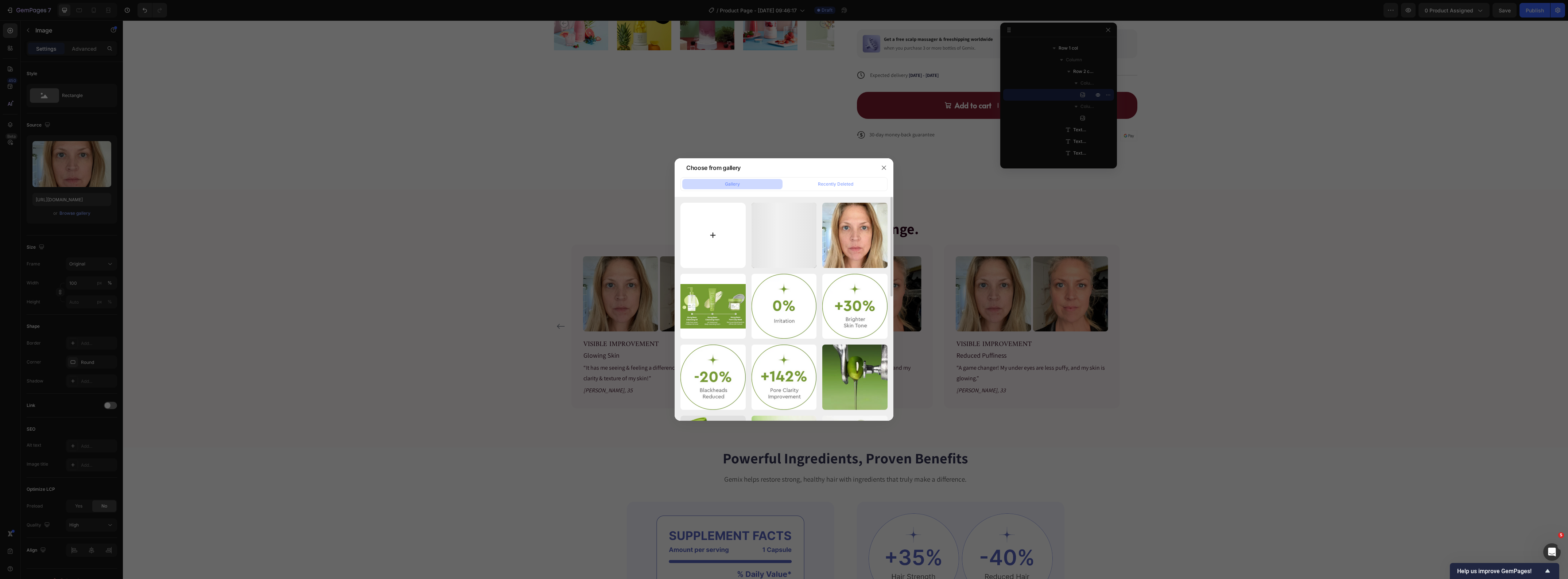
click at [704, 237] on input "file" at bounding box center [713, 235] width 65 height 65
type input "C:\fakepath\solawave-4-in-1-skincare-wand-JOCELYN35_BEFORE_DAY1.jpg"
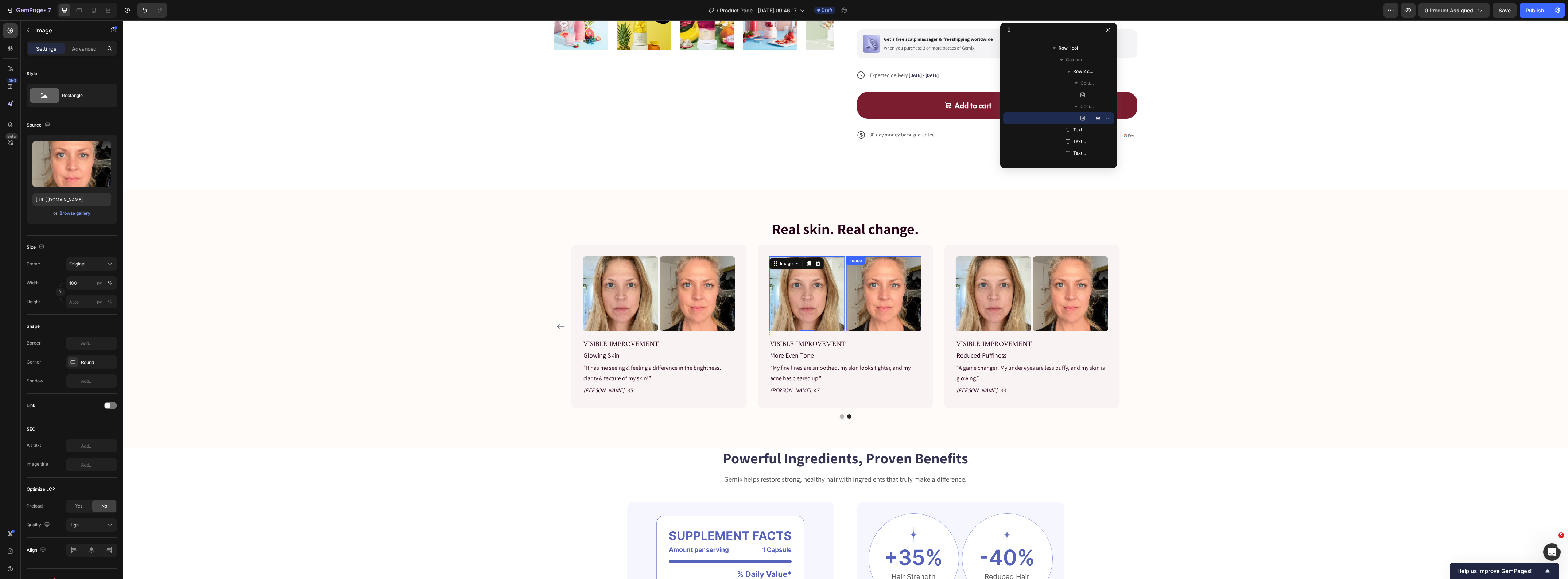
click at [887, 298] on img at bounding box center [883, 293] width 75 height 75
click at [786, 305] on img at bounding box center [807, 293] width 75 height 75
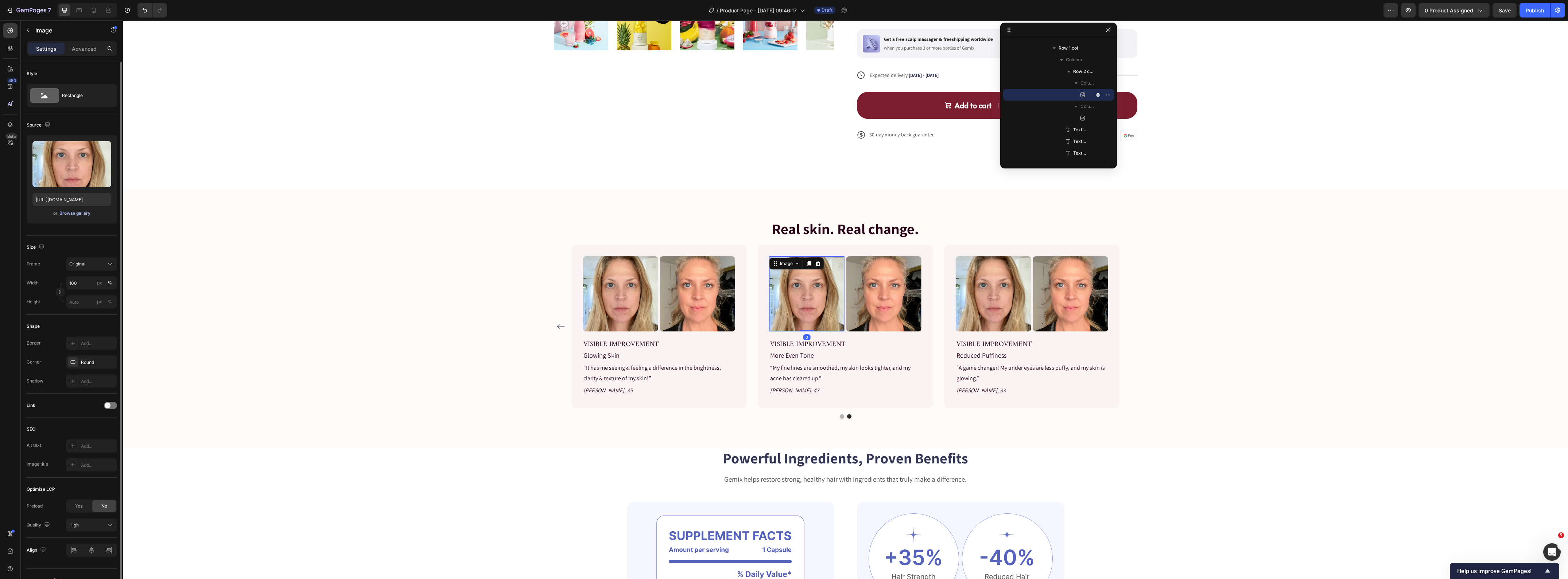
click at [70, 212] on div "Browse gallery" at bounding box center [75, 213] width 31 height 7
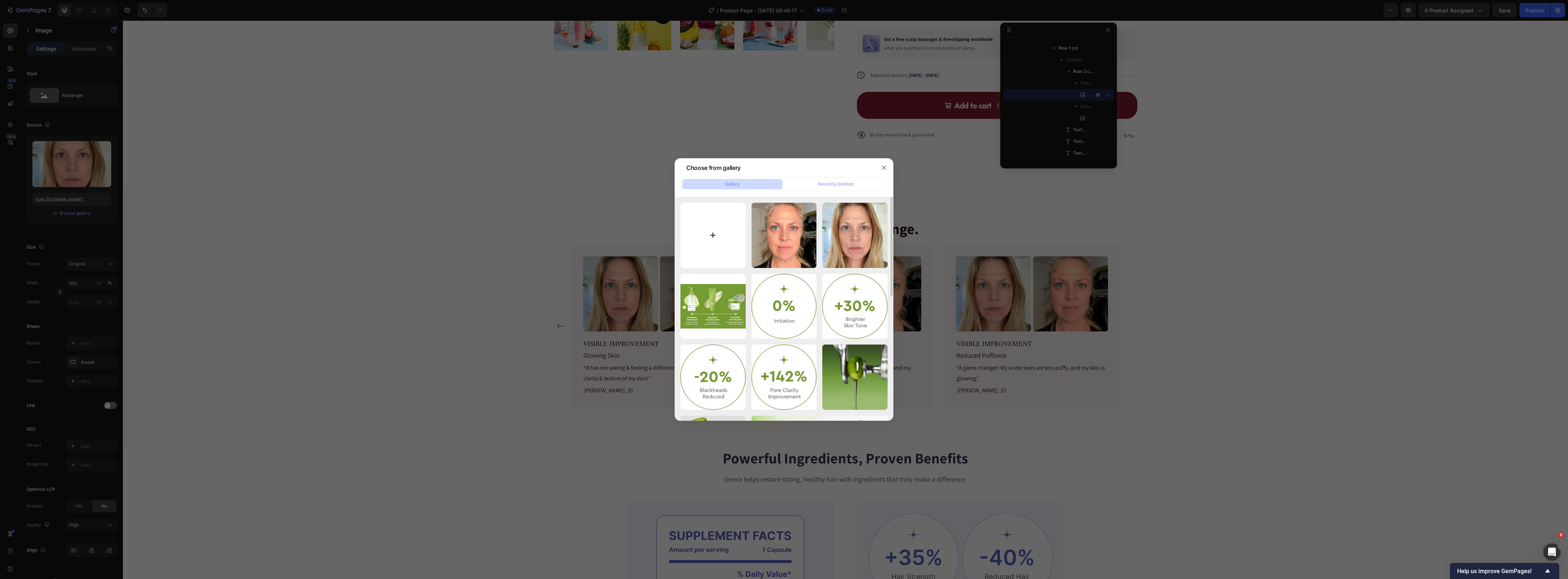
click at [703, 232] on input "file" at bounding box center [713, 235] width 65 height 65
type input "C:\fakepath\solawave-4-in-1-skincare-wand-JOCELYN35_BEFORE_DAY1.jpg"
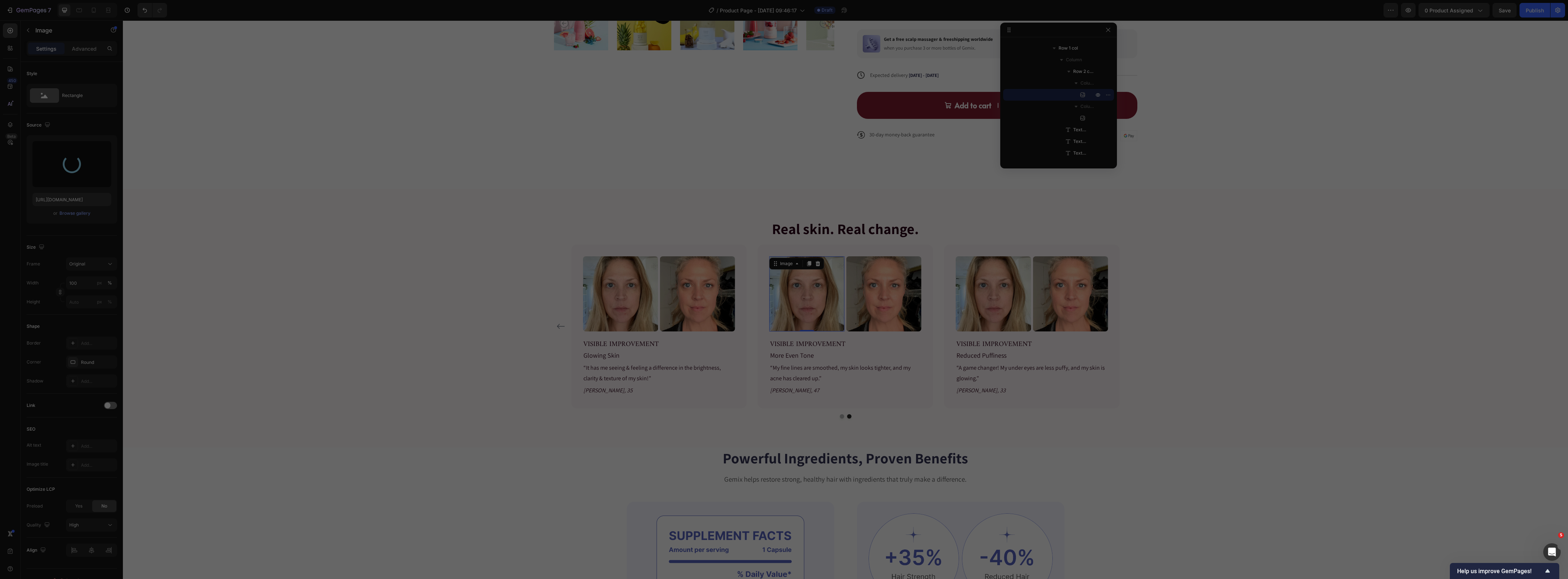
type input "https://cdn.shopify.com/s/files/1/0419/1387/6648/files/gempages_493182690959295…"
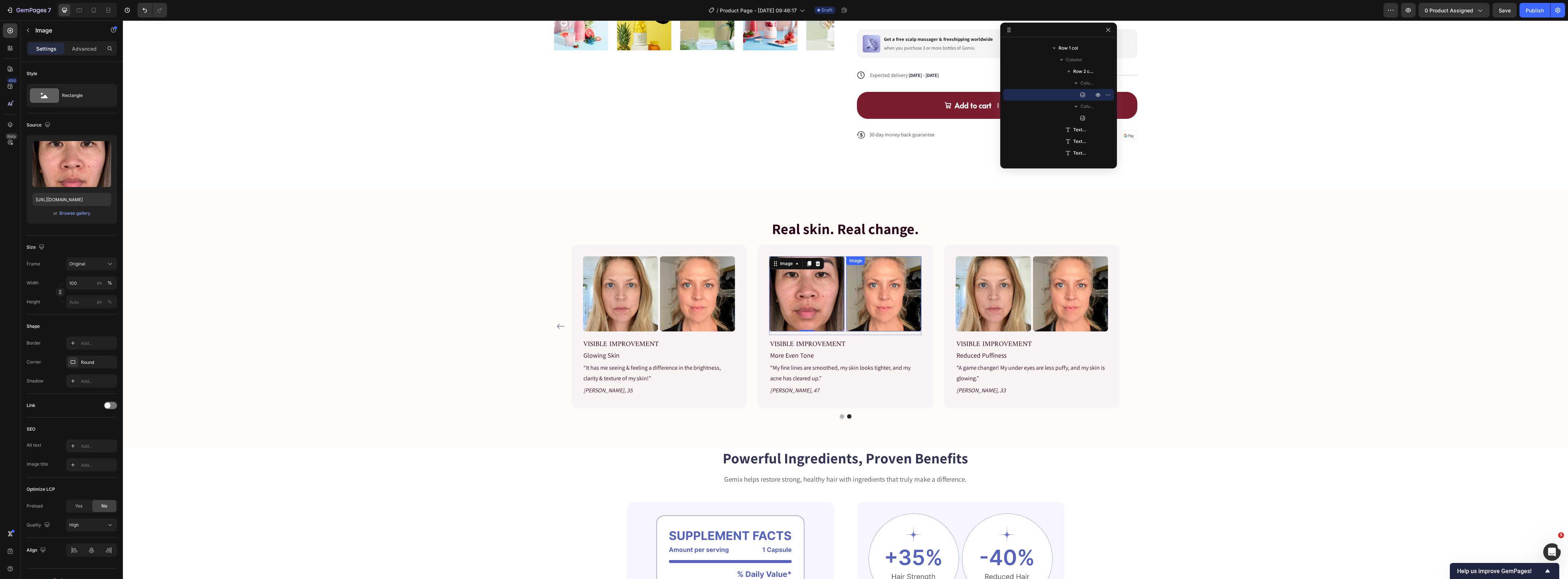
click at [895, 309] on img at bounding box center [883, 293] width 75 height 75
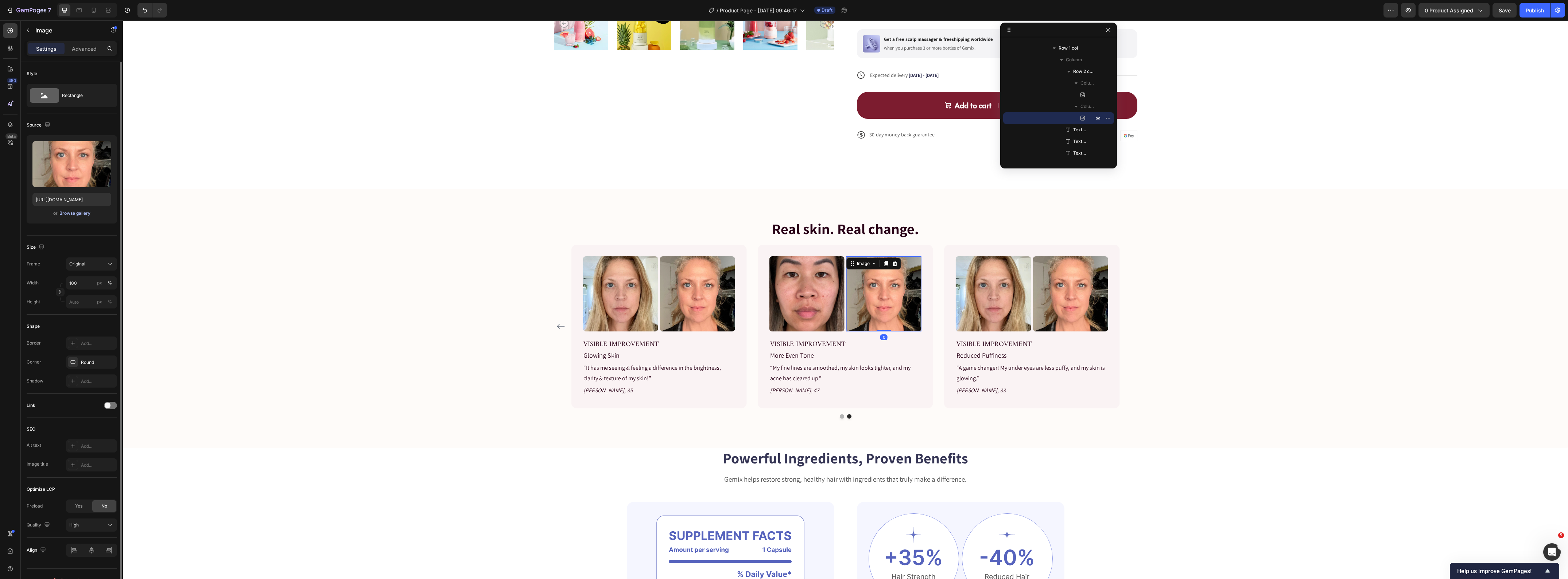
click at [77, 212] on div "Browse gallery" at bounding box center [75, 213] width 31 height 7
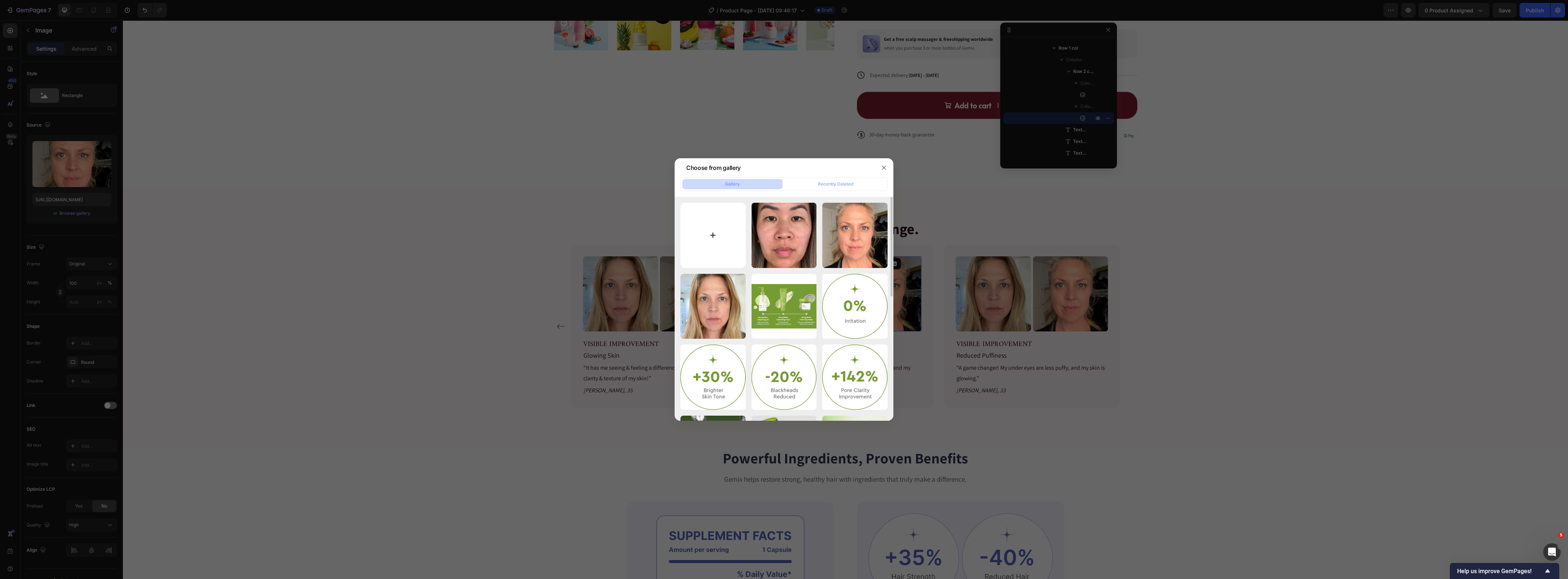
click at [715, 233] on input "file" at bounding box center [713, 235] width 65 height 65
type input "C:\fakepath\solawave-4-in-1-skincare-wand-JOCELYN35_AFTER_DAY30.jpg"
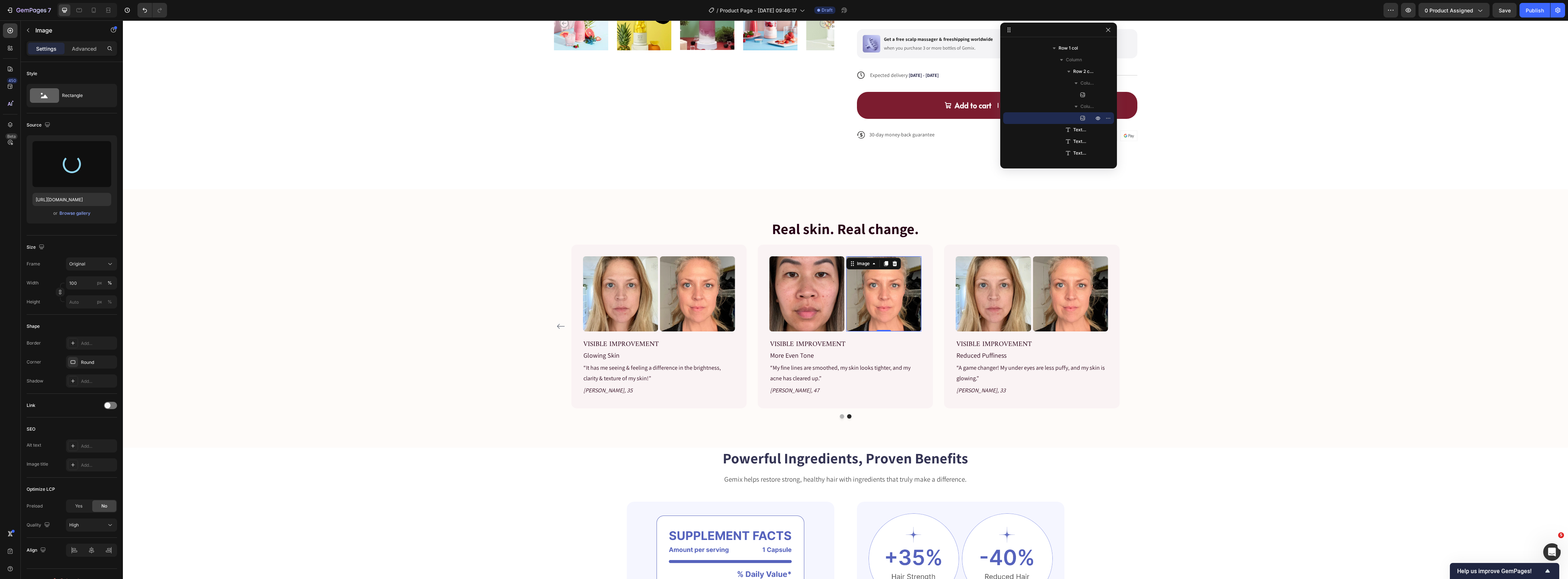
type input "https://cdn.shopify.com/s/files/1/0419/1387/6648/files/gempages_493182690959295…"
click at [973, 284] on img at bounding box center [993, 293] width 75 height 75
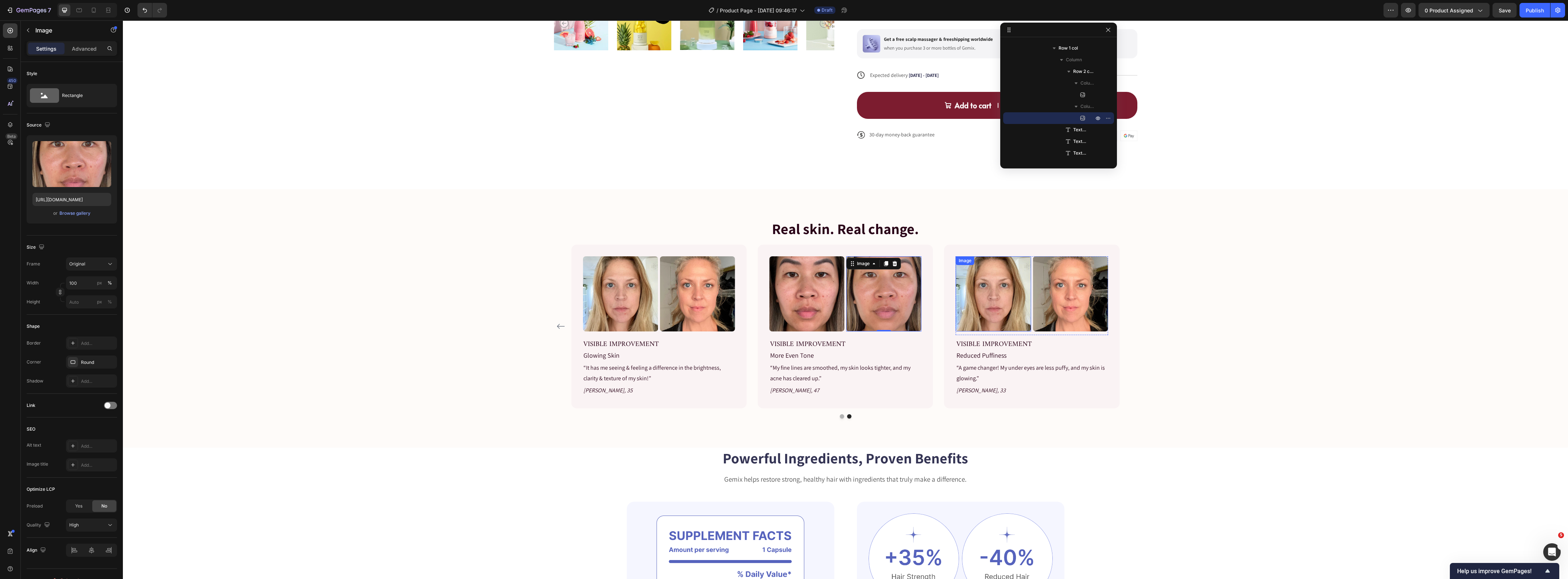
scroll to position [1609, 0]
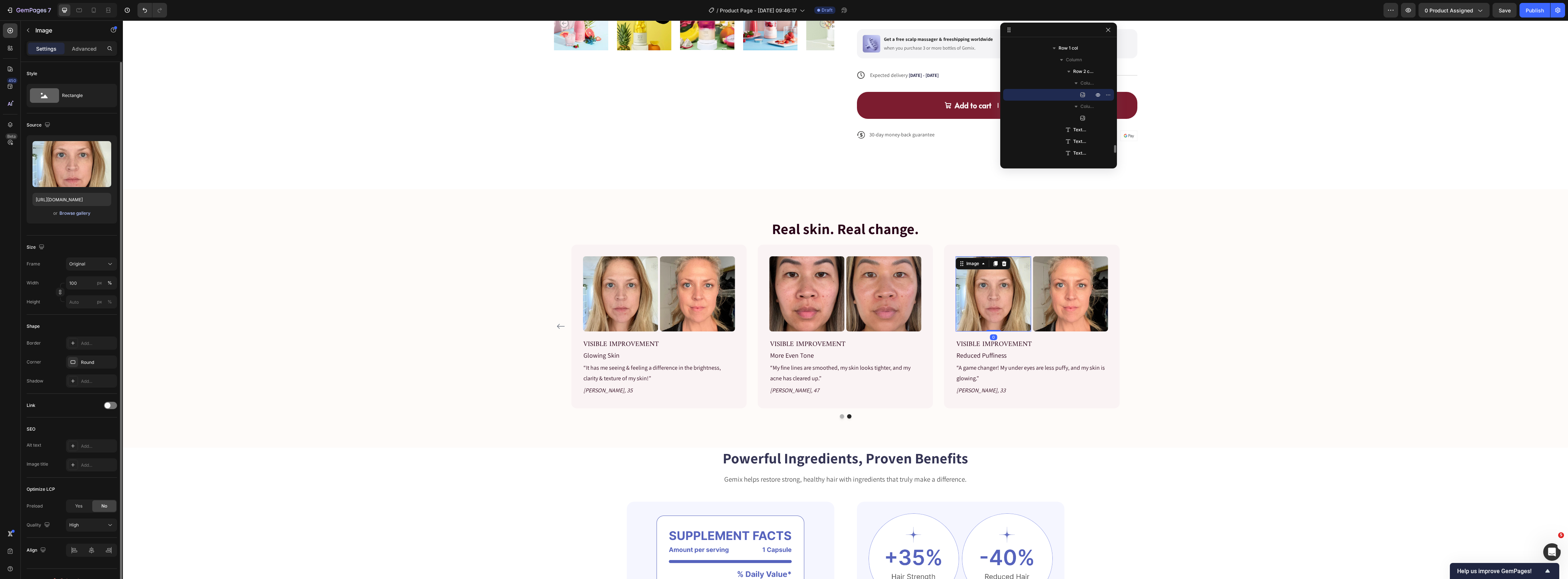
click at [71, 212] on div "Browse gallery" at bounding box center [75, 213] width 31 height 7
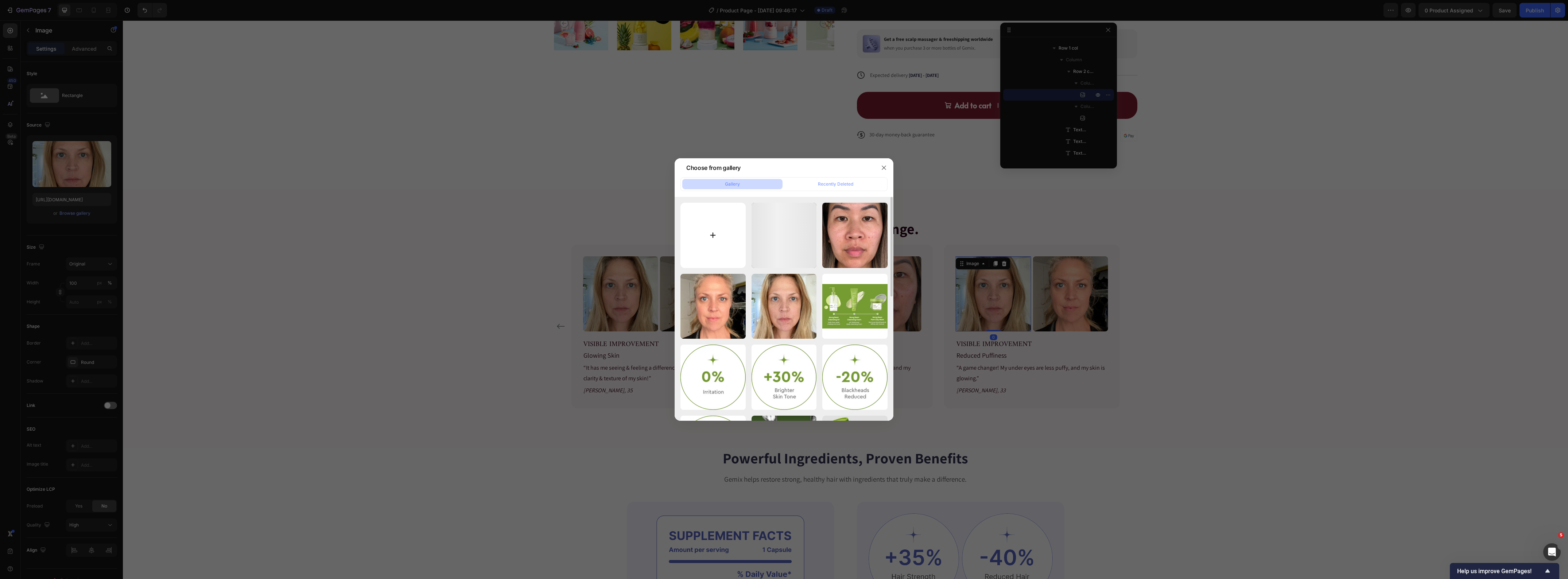
click at [698, 238] on input "file" at bounding box center [713, 235] width 65 height 65
type input "C:\fakepath\solawave-4-in-1-skincare-wand-RACHEL34-BEFORE-DAY-0.jpg"
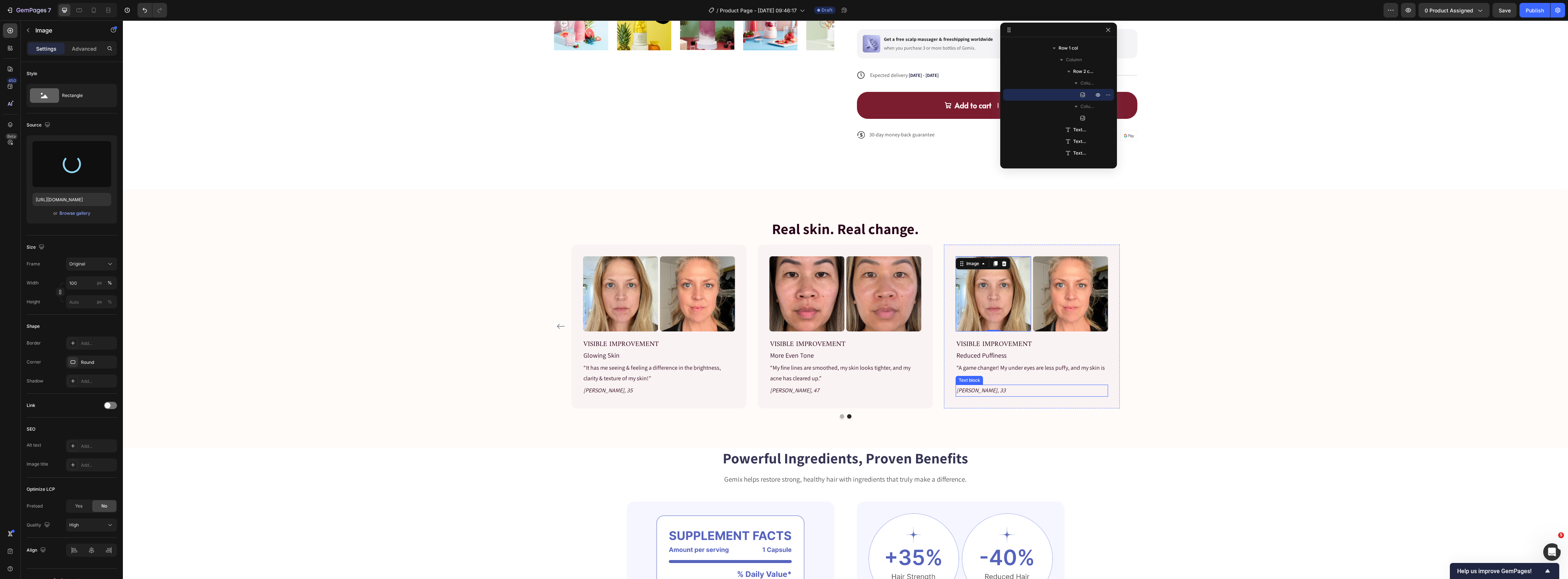
type input "https://cdn.shopify.com/s/files/1/0419/1387/6648/files/gempages_493182690959295…"
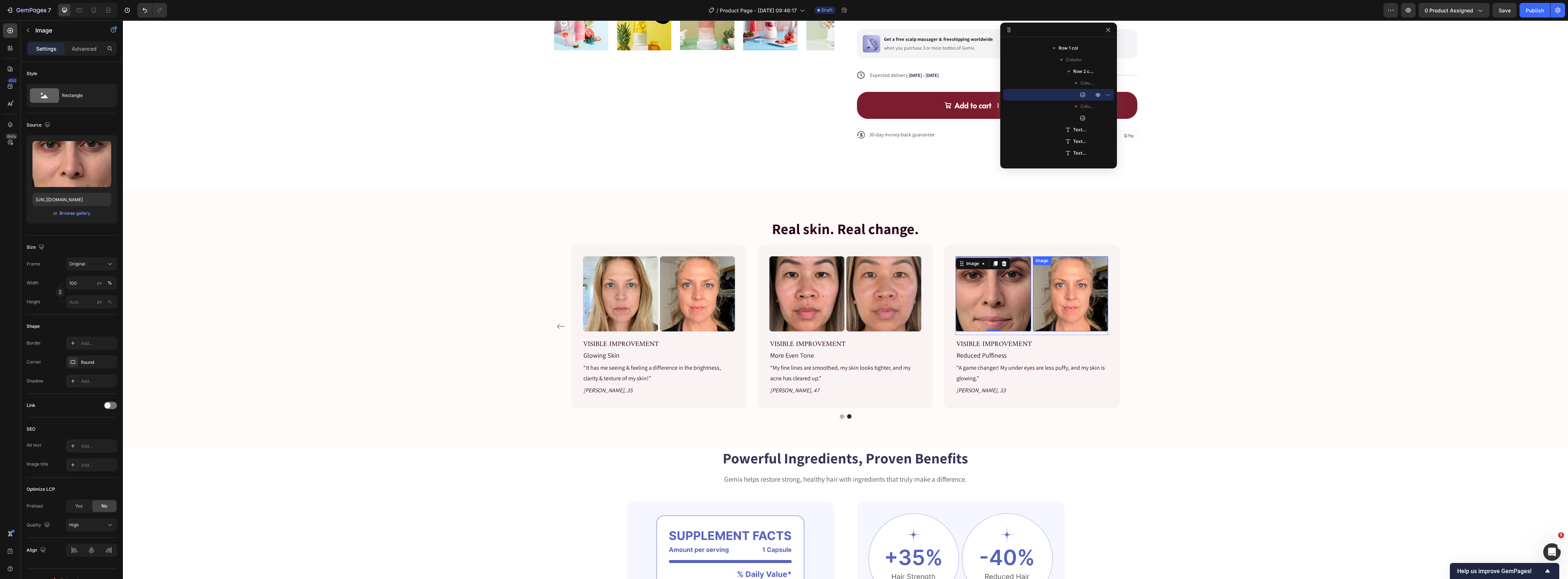
click at [1057, 303] on img at bounding box center [1070, 293] width 75 height 75
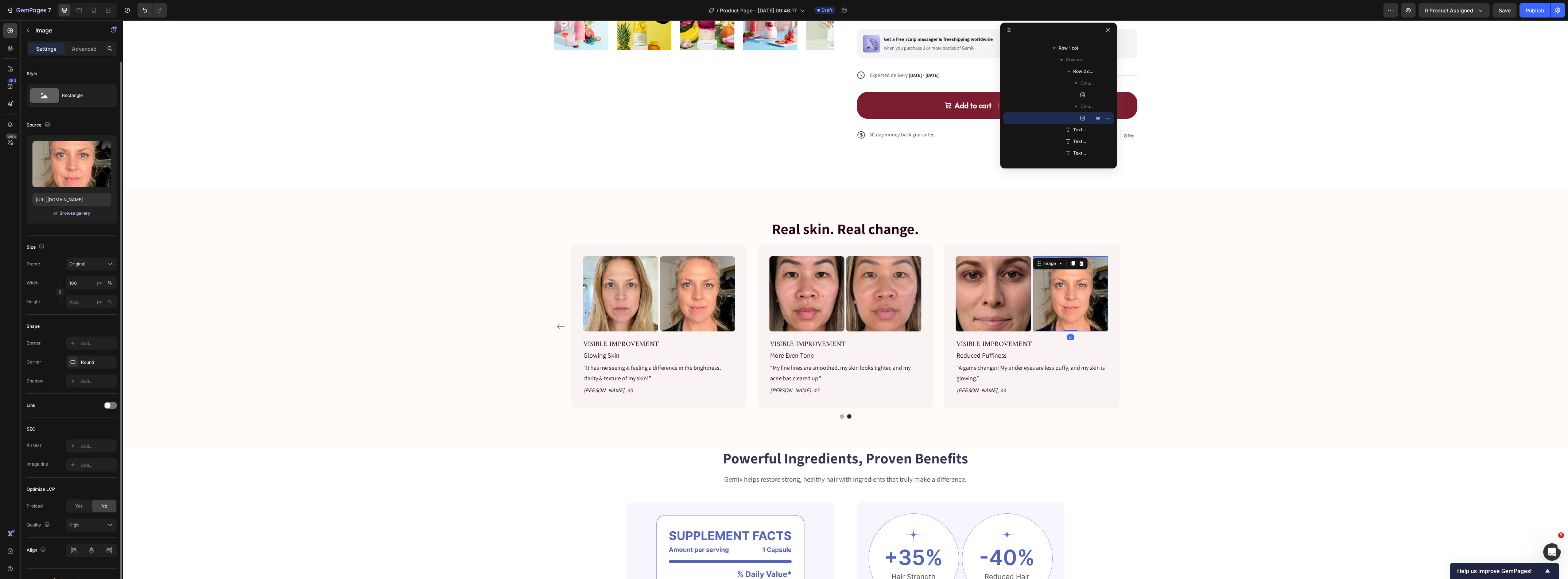
click at [72, 213] on div "Browse gallery" at bounding box center [75, 213] width 31 height 7
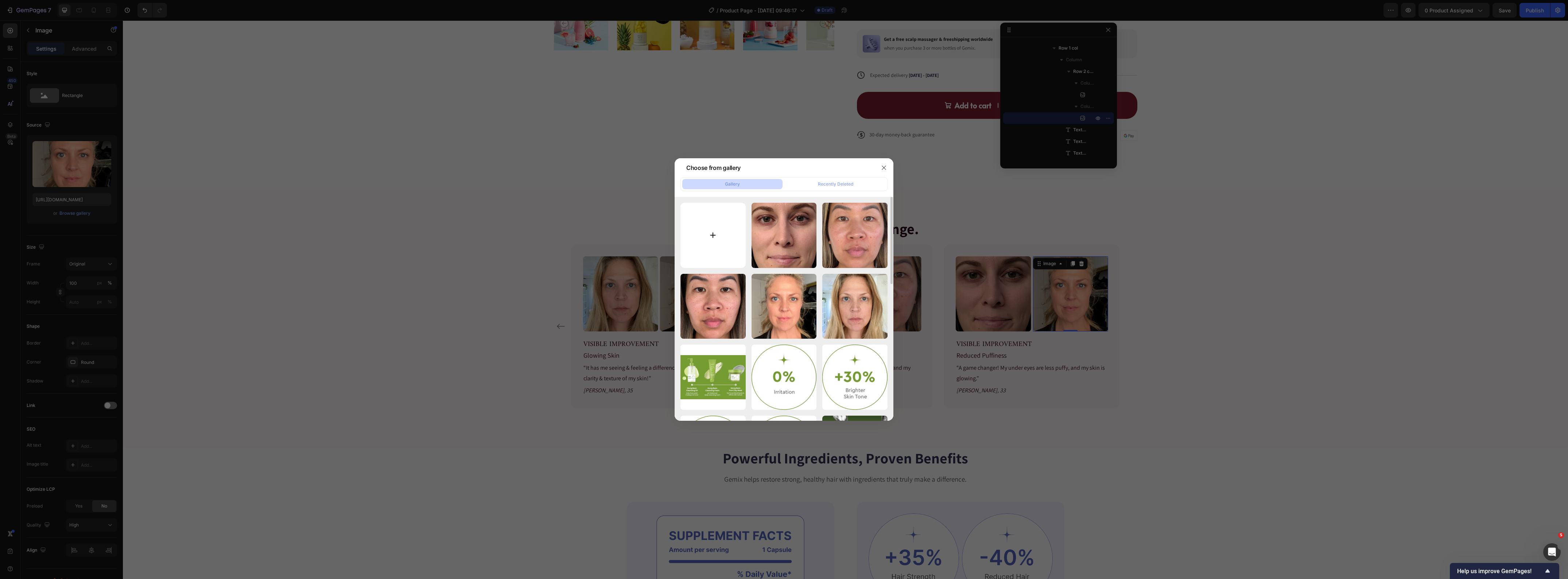
click at [705, 236] on input "file" at bounding box center [713, 235] width 65 height 65
type input "C:\fakepath\solawave-4-in-1-skincare-wand-RACHEL34-AFTER-DAY-21.jpg"
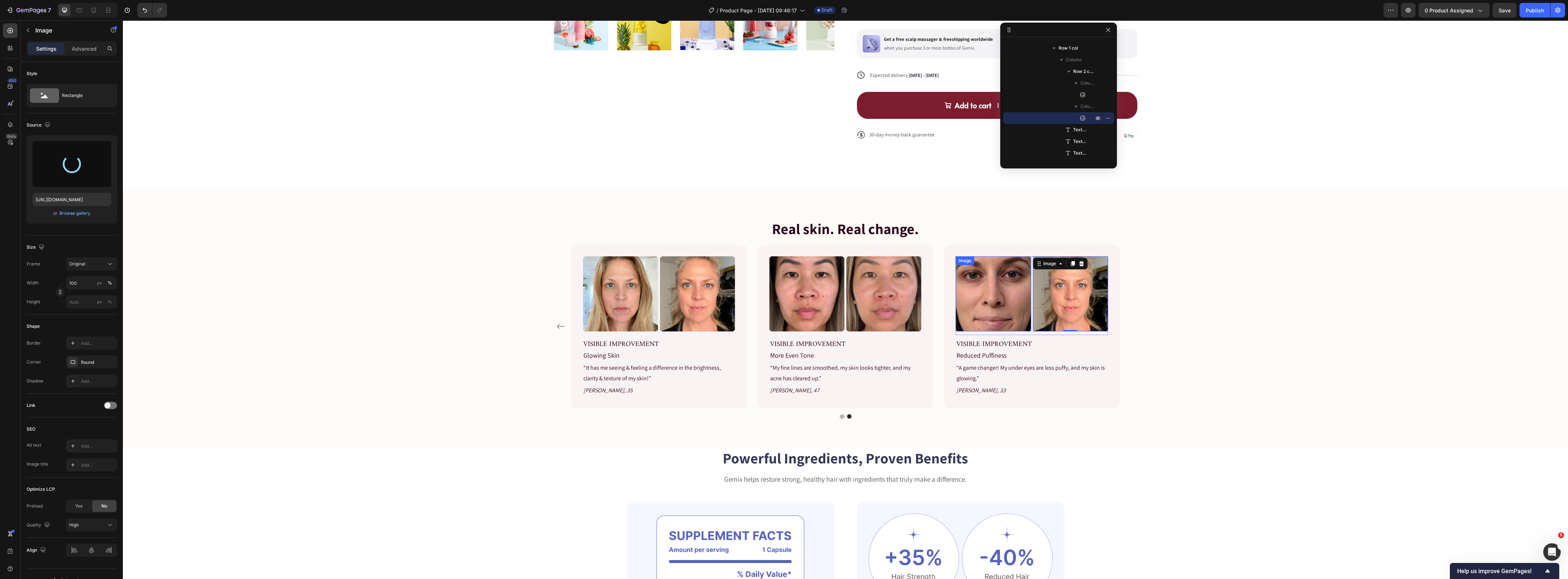
type input "https://cdn.shopify.com/s/files/1/0419/1387/6648/files/gempages_493182690959295…"
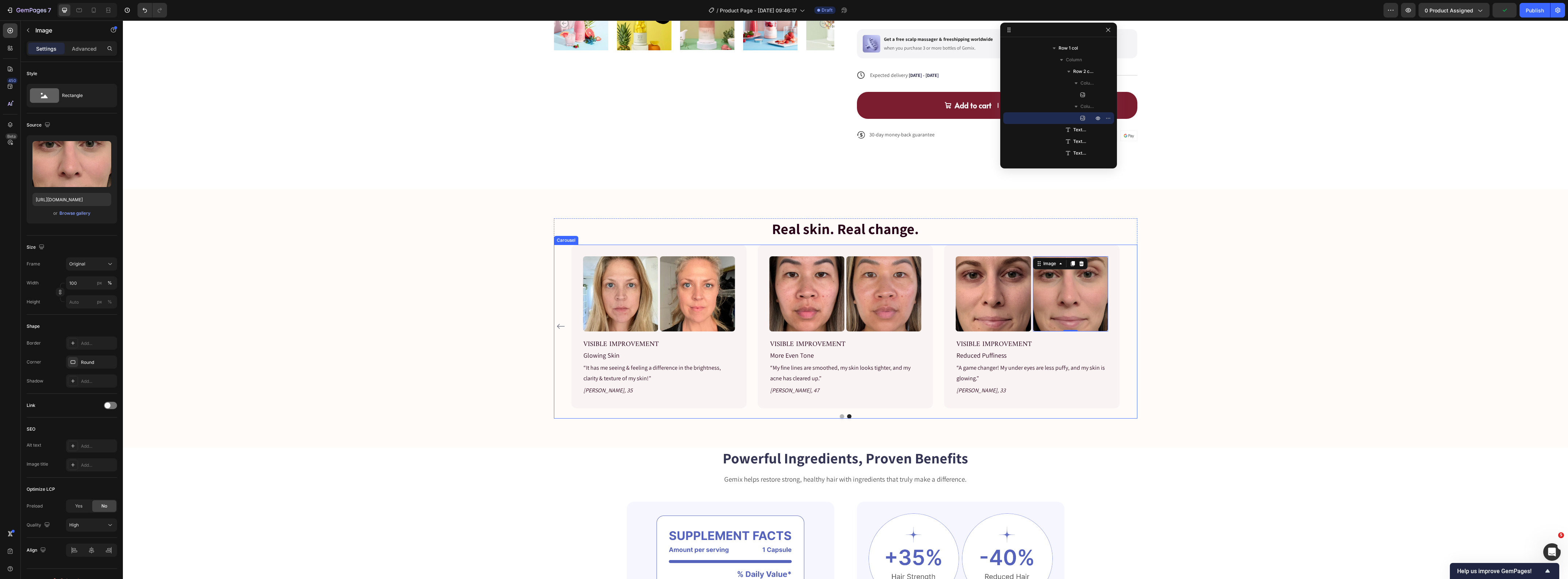
click at [557, 329] on icon "Carousel Back Arrow" at bounding box center [561, 326] width 9 height 9
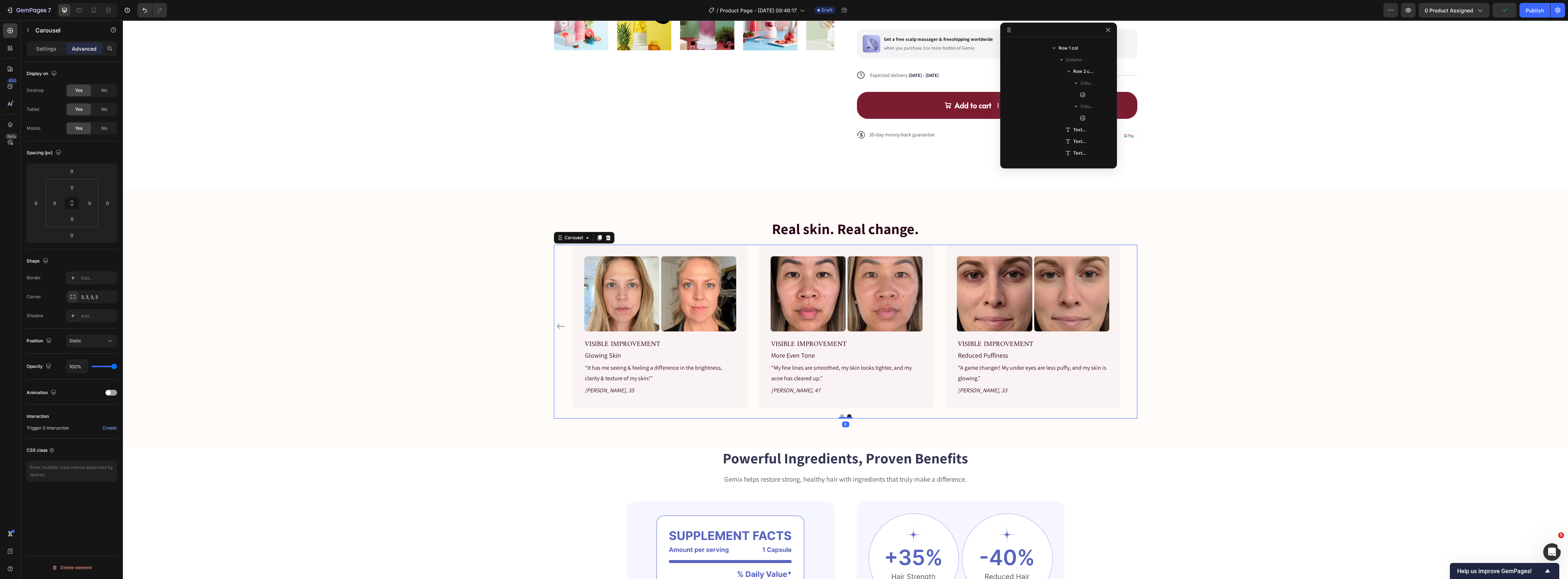
scroll to position [1118, 0]
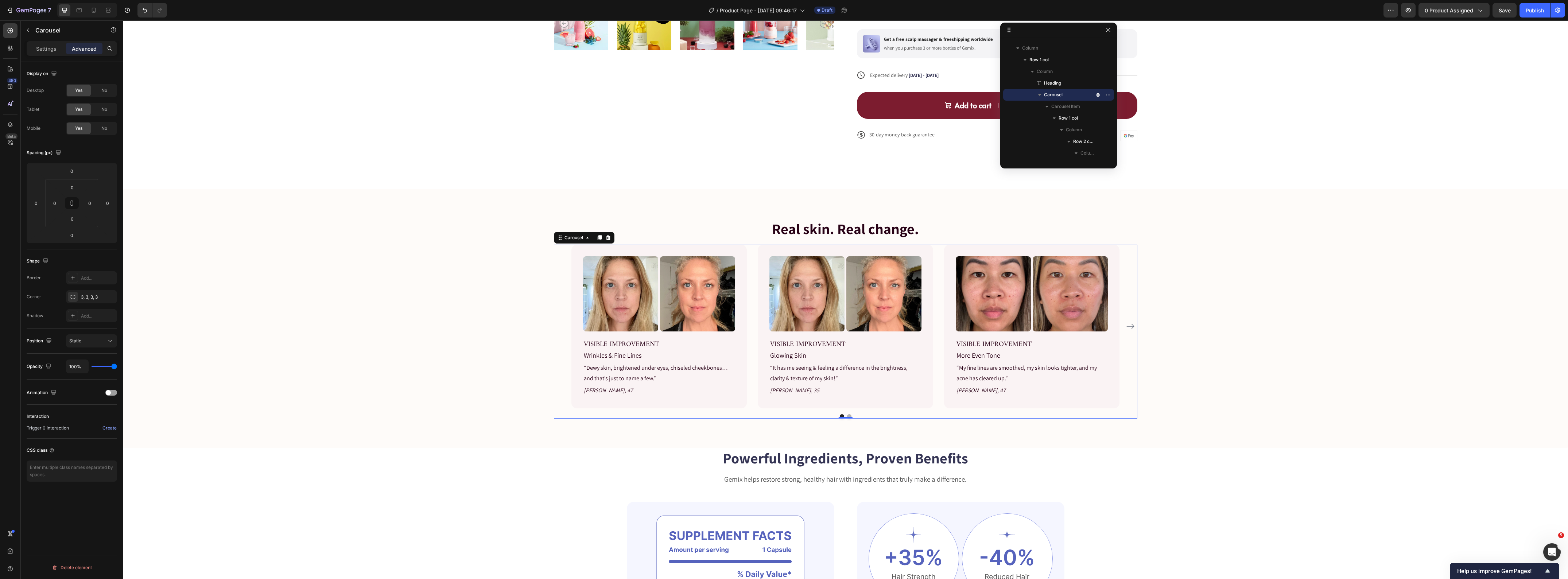
click at [557, 329] on div "Image Image Row VISIBLE IMPROVEMENT Text block Wrinkles & Fine Lines Text block…" at bounding box center [845, 326] width 584 height 164
click at [831, 301] on img at bounding box center [807, 293] width 75 height 75
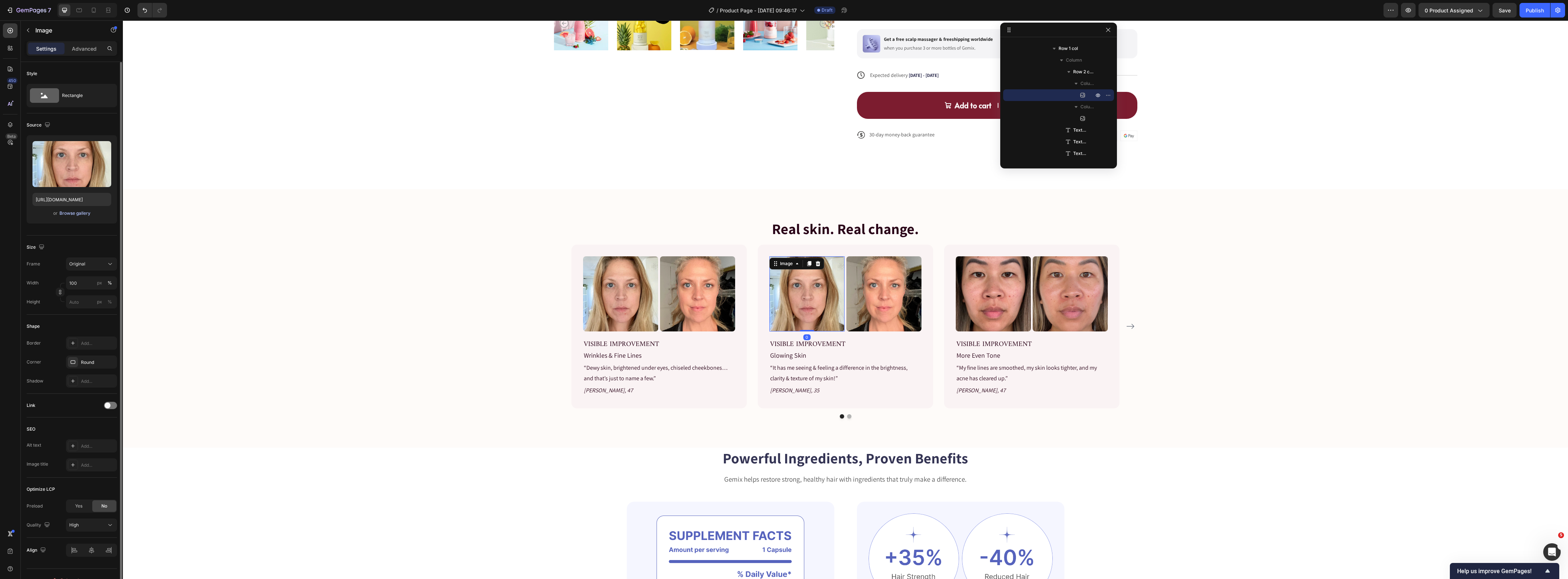
click at [80, 214] on div "Browse gallery" at bounding box center [75, 213] width 31 height 7
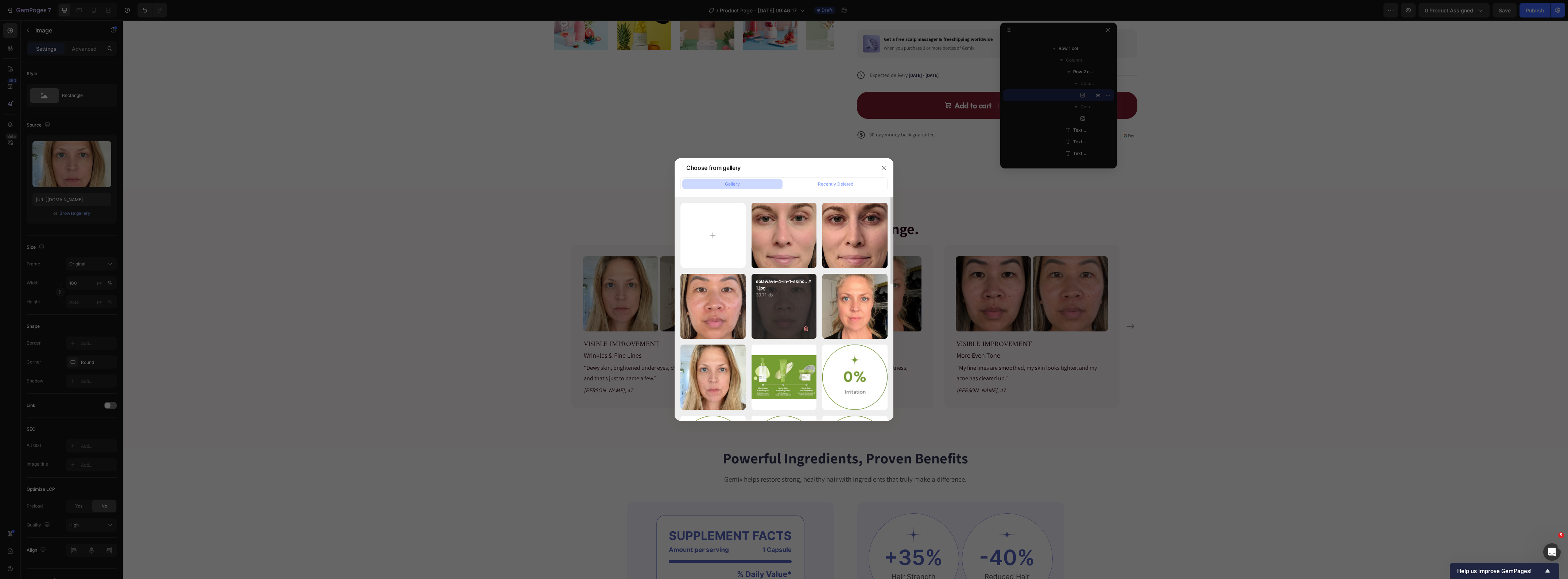
click at [785, 318] on div "solawave-4-in-1-skinc...Y1.jpg 39.71 kb" at bounding box center [784, 306] width 65 height 65
type input "https://cdn.shopify.com/s/files/1/0419/1387/6648/files/gempages_493182690959295…"
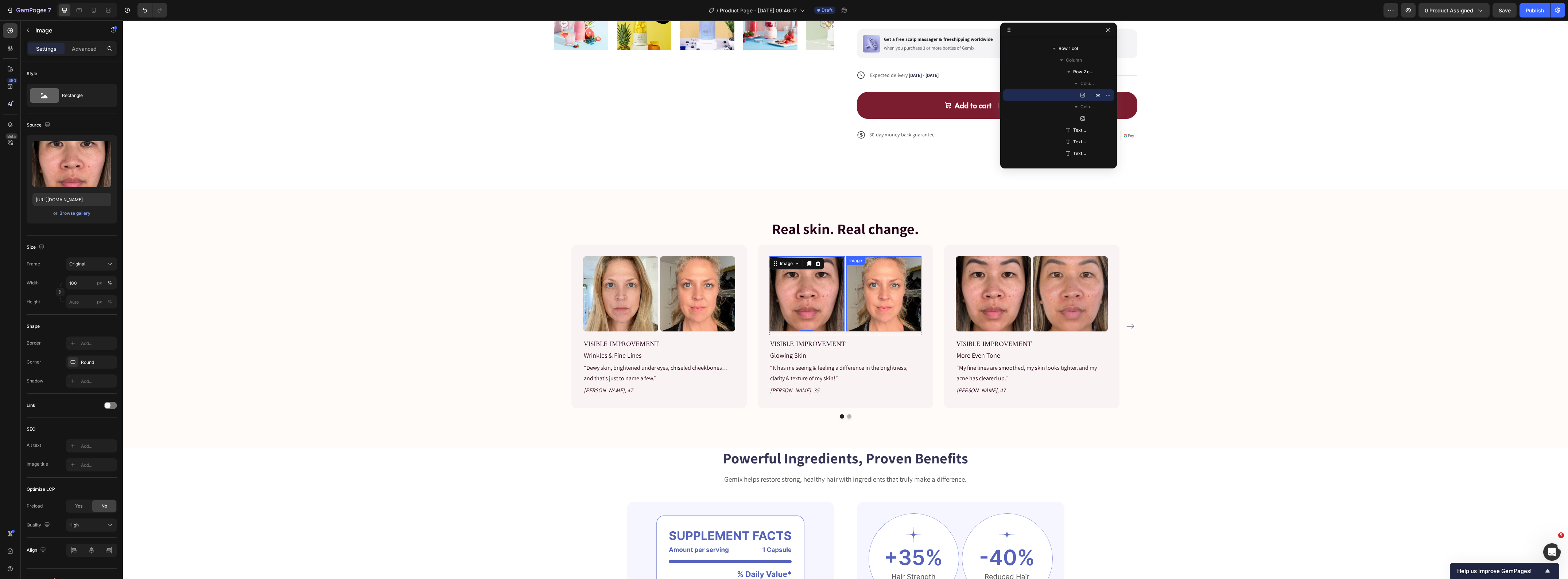
click at [908, 316] on img at bounding box center [883, 293] width 75 height 75
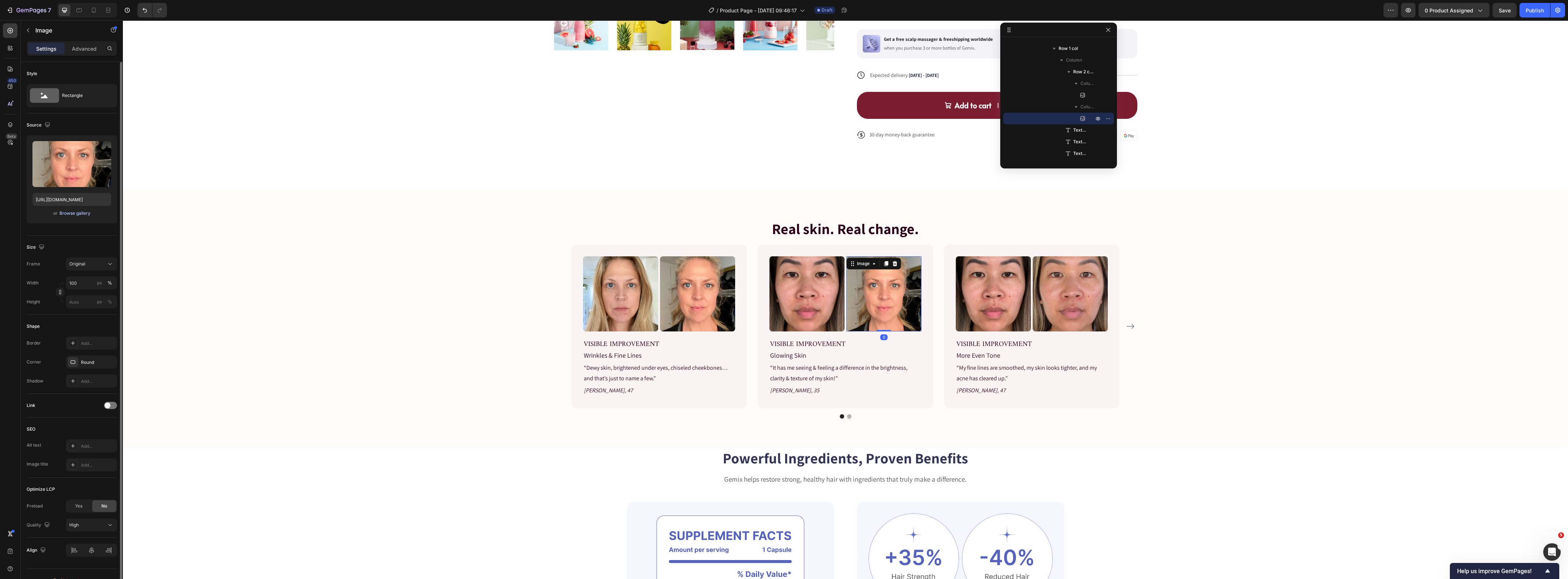
click at [61, 211] on div "Browse gallery" at bounding box center [75, 213] width 31 height 7
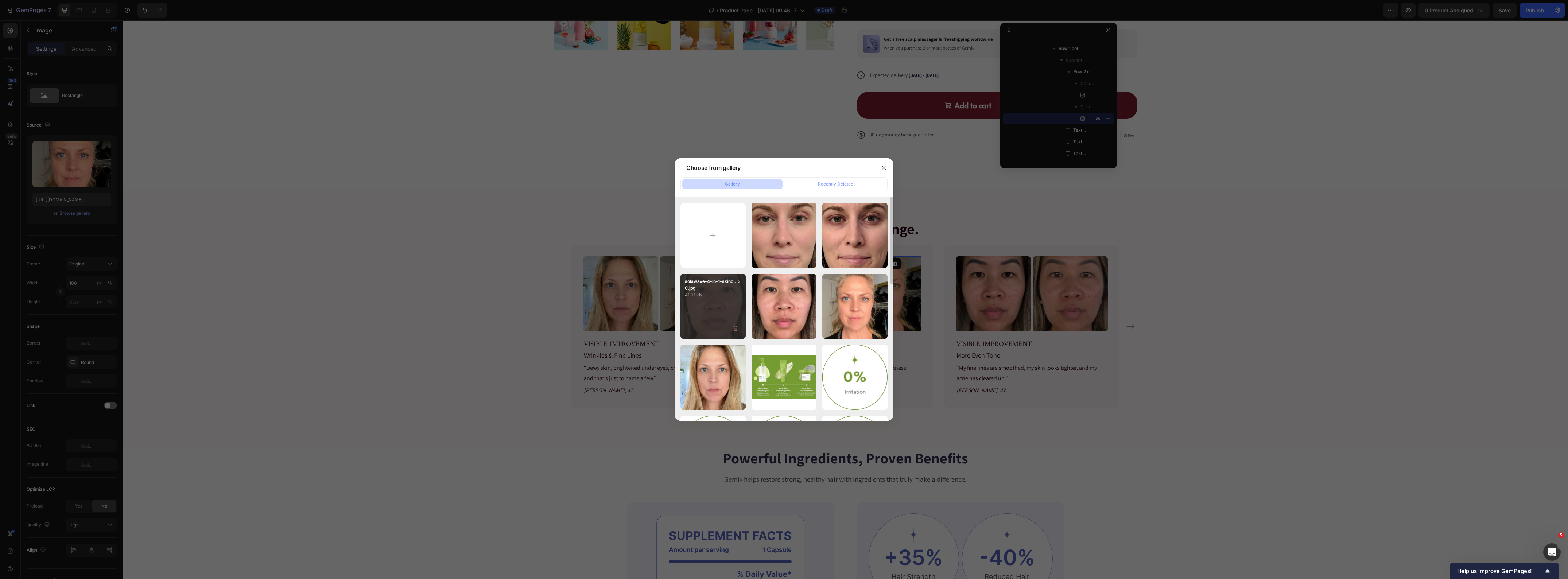
click at [732, 299] on div "solawave-4-in-1-skinc...30.jpg 41.01 kb" at bounding box center [713, 306] width 65 height 65
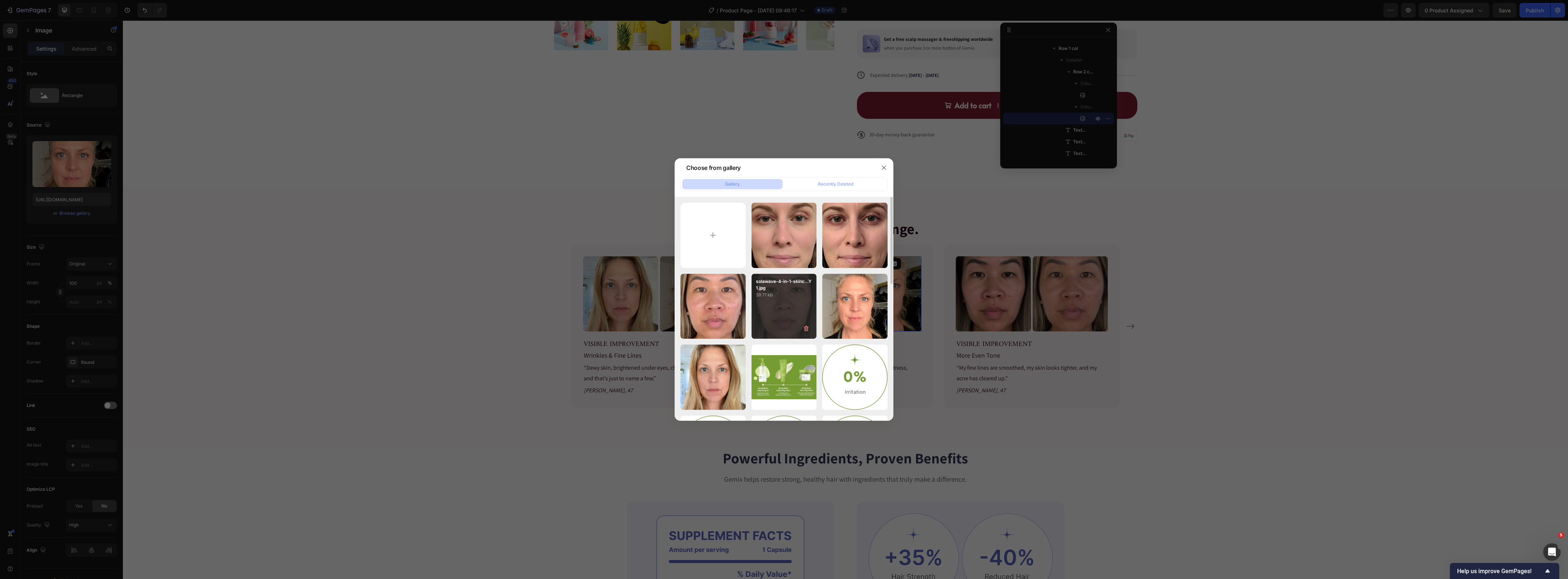
type input "https://cdn.shopify.com/s/files/1/0419/1387/6648/files/gempages_493182690959295…"
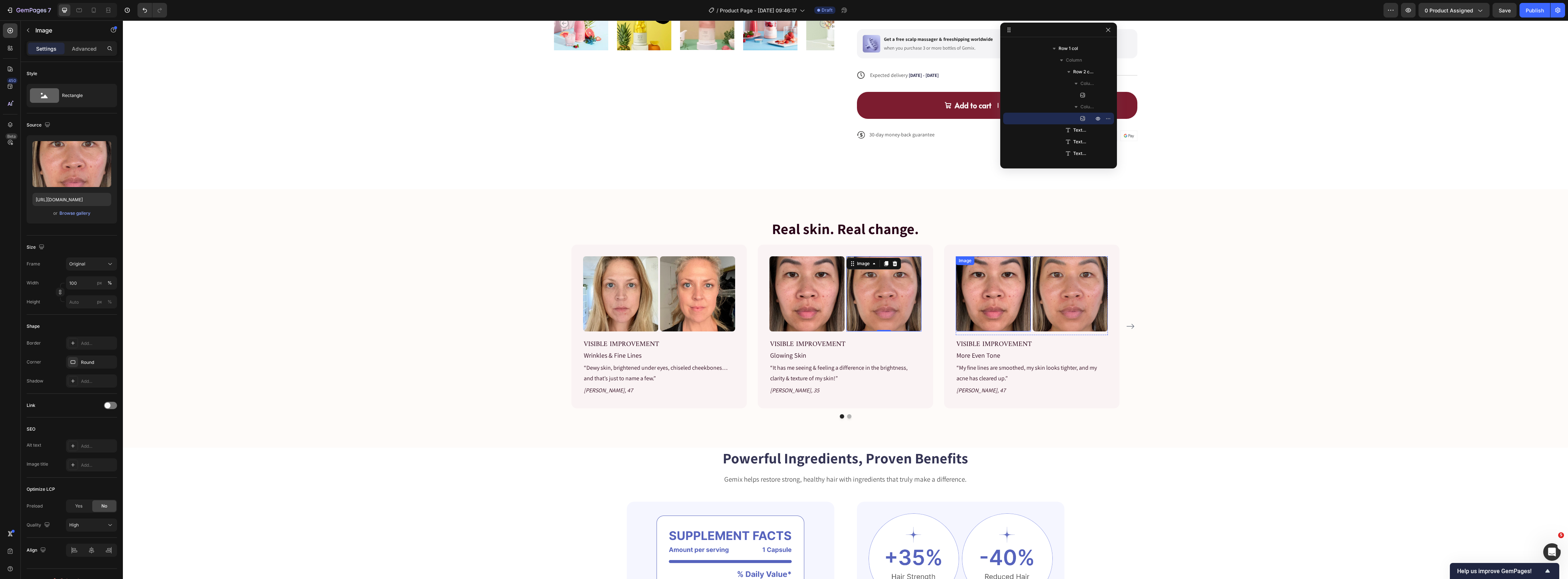
click at [978, 300] on img at bounding box center [993, 293] width 75 height 75
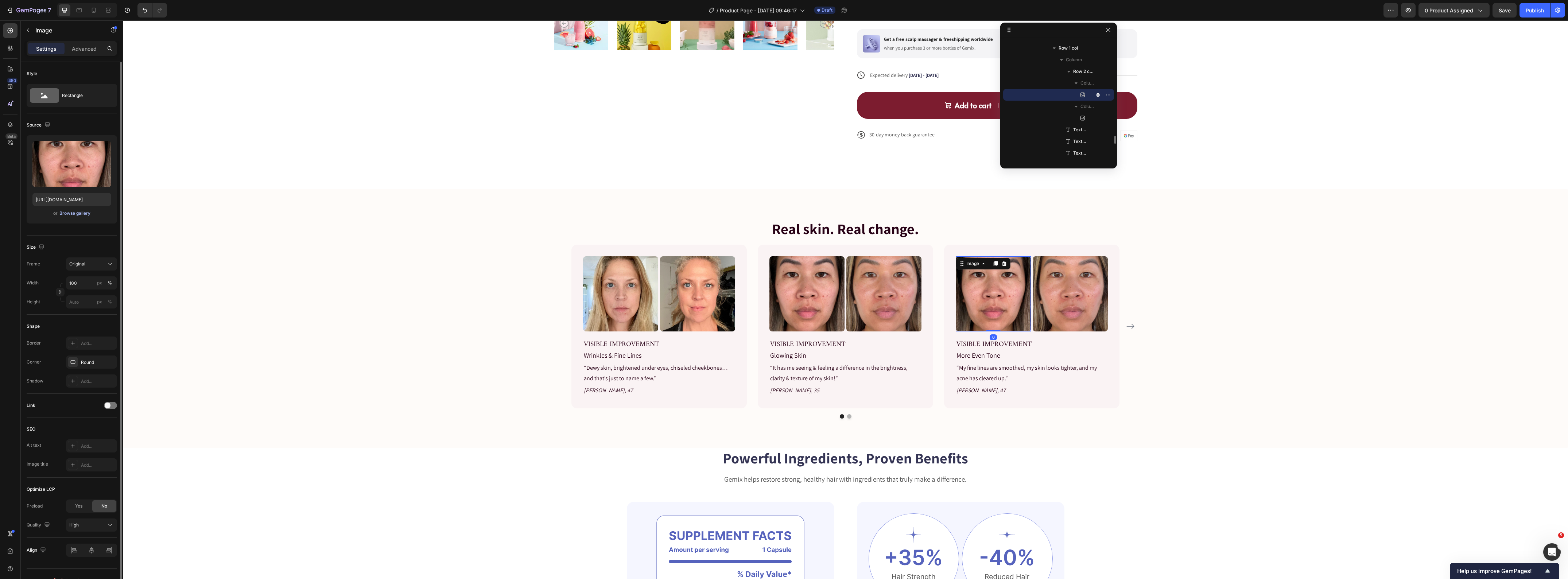
click at [60, 212] on div "Browse gallery" at bounding box center [75, 213] width 31 height 7
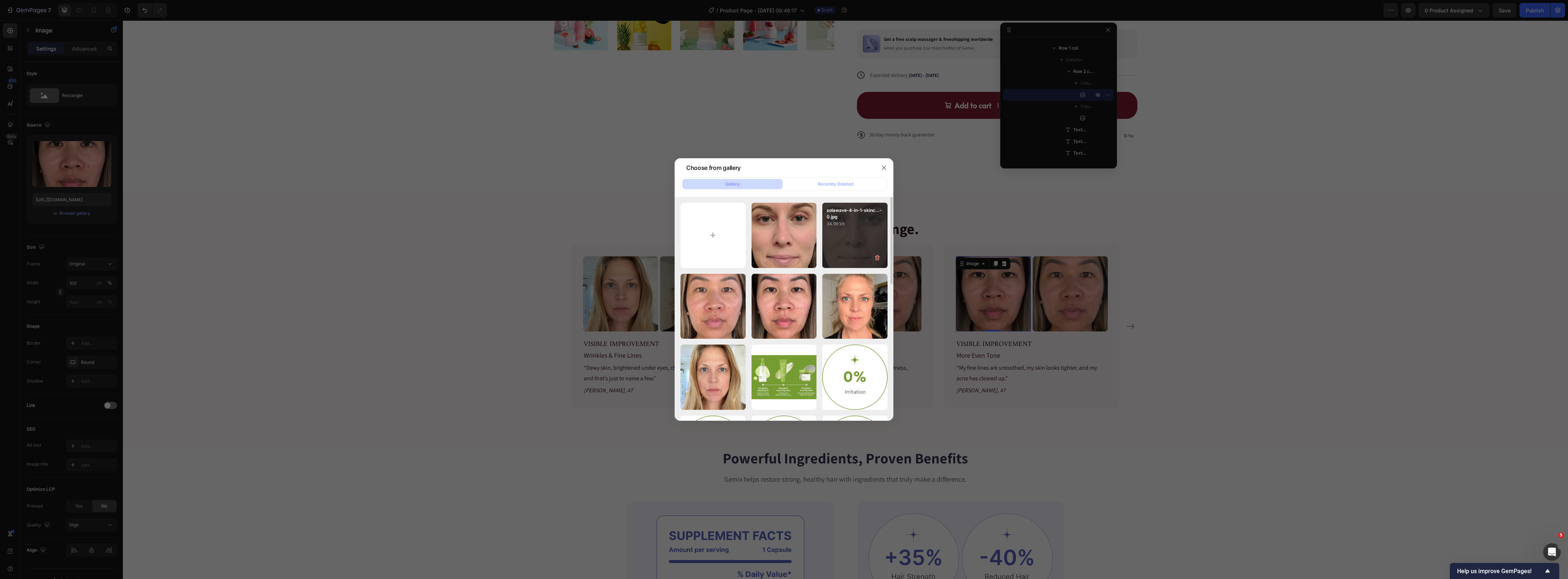
click at [869, 255] on div "solawave-4-in-1-skinc...-0.jpg 34.99 kb" at bounding box center [855, 235] width 65 height 65
type input "https://cdn.shopify.com/s/files/1/0419/1387/6648/files/gempages_493182690959295…"
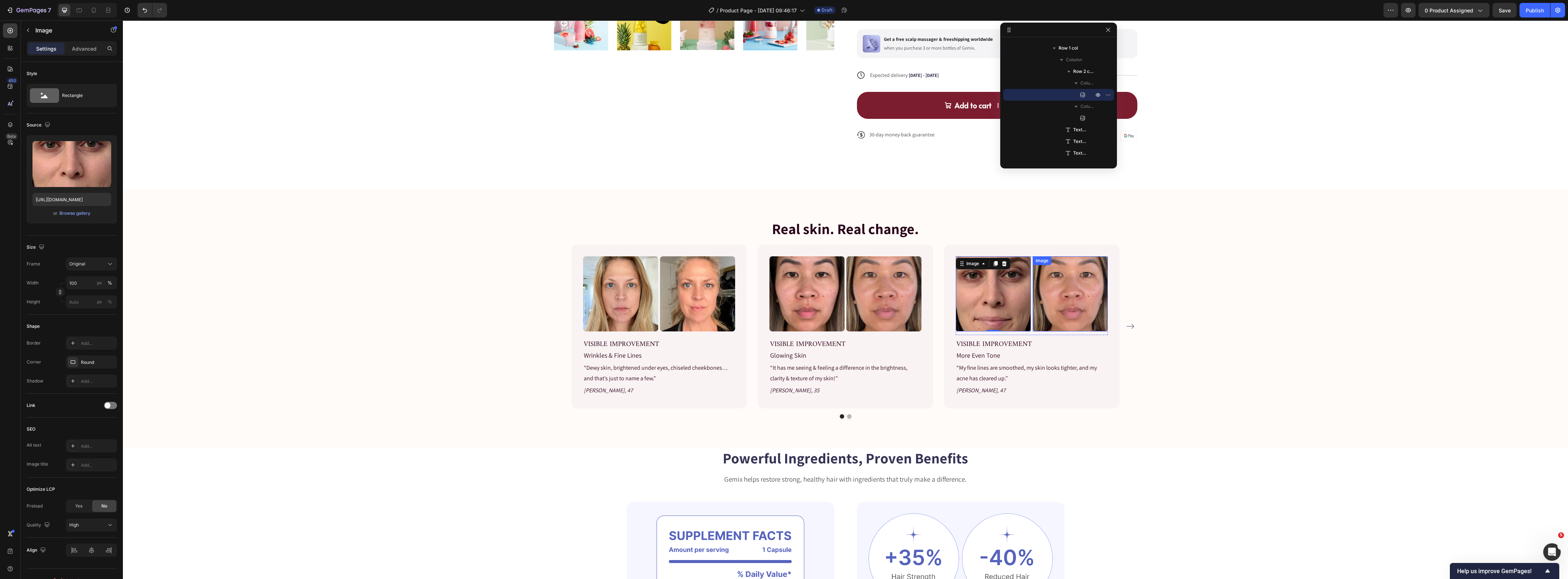
click at [1046, 293] on img at bounding box center [1070, 293] width 75 height 75
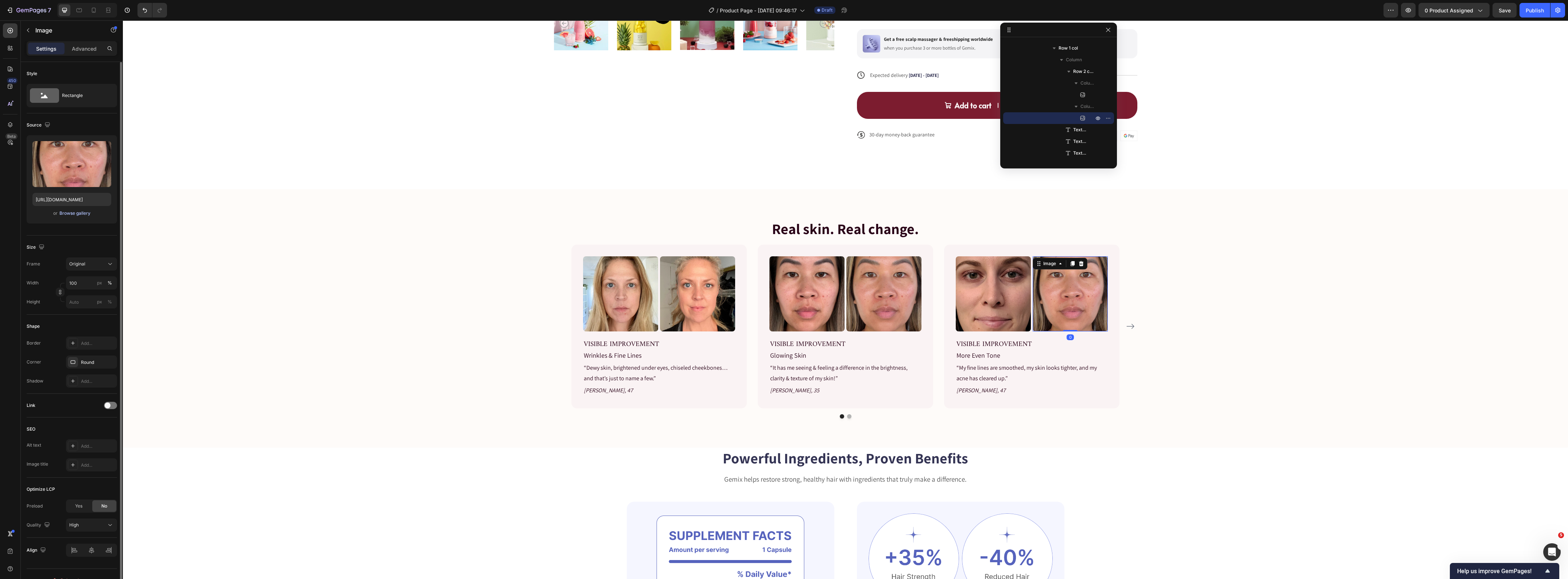
click at [73, 216] on div "Browse gallery" at bounding box center [75, 213] width 31 height 7
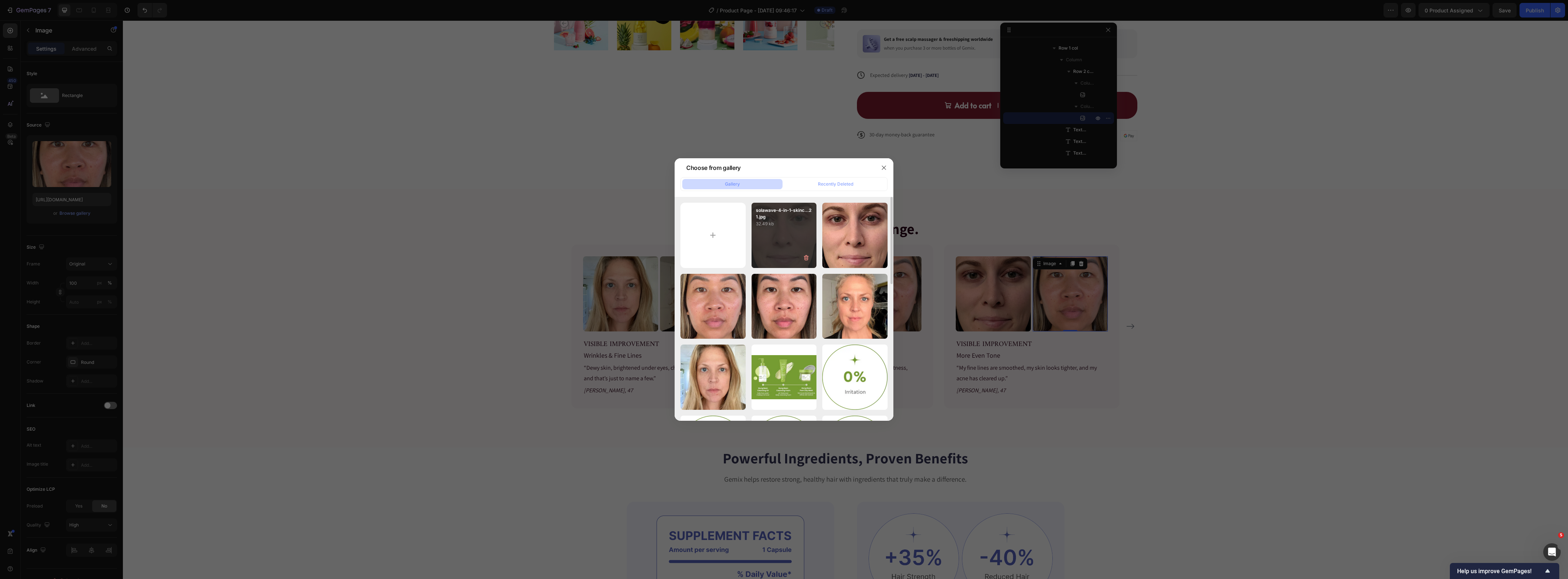
click at [779, 244] on div "solawave-4-in-1-skinc...21.jpg 32.49 kb" at bounding box center [784, 235] width 65 height 65
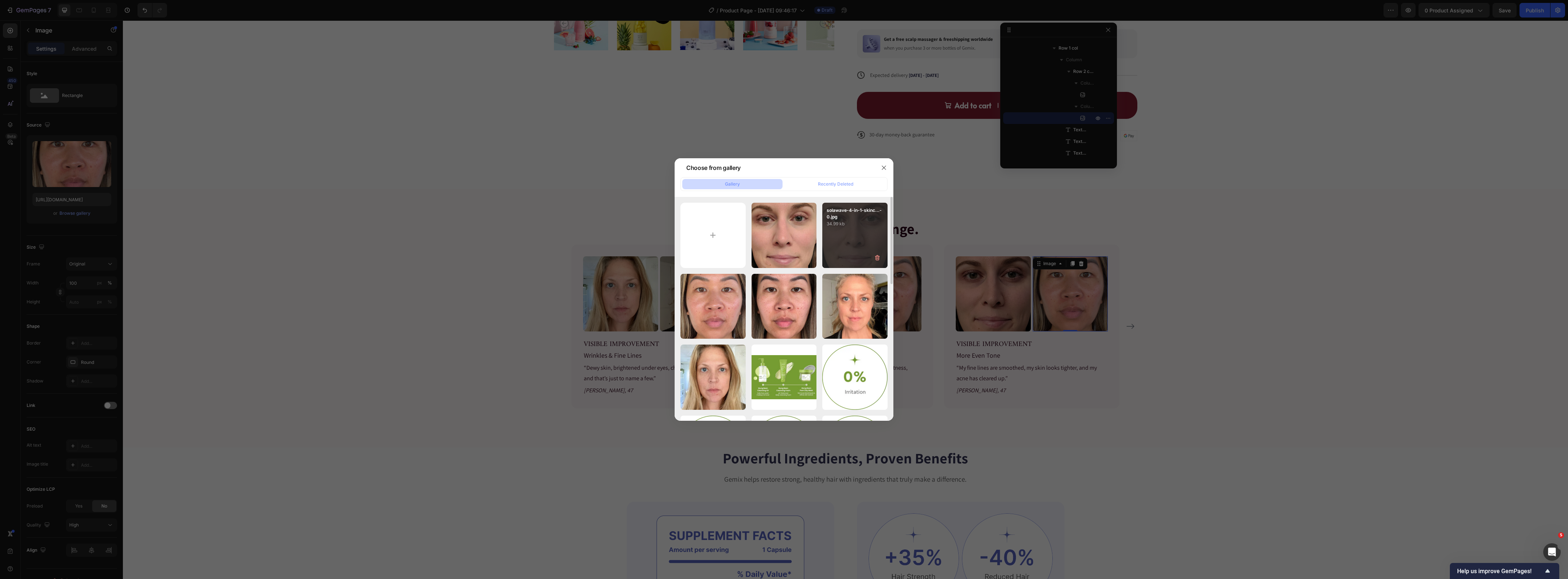
type input "https://cdn.shopify.com/s/files/1/0419/1387/6648/files/gempages_493182690959295…"
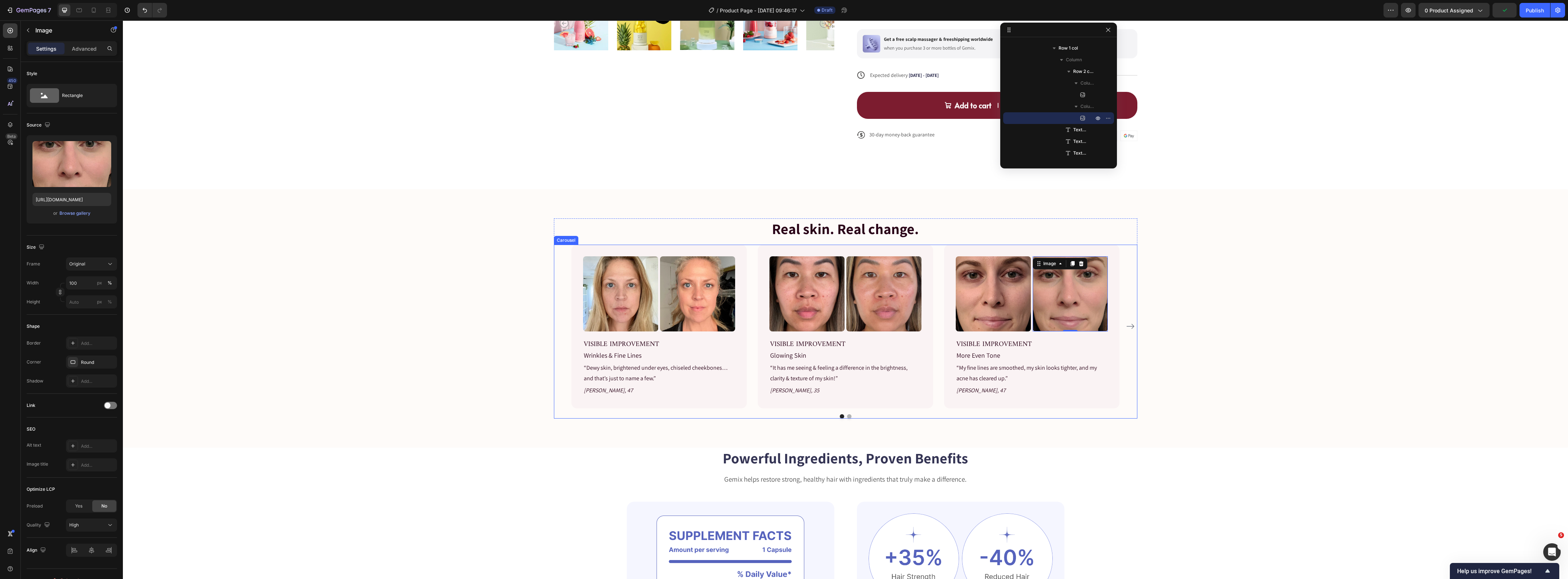
click at [1128, 326] on icon "Carousel Next Arrow" at bounding box center [1130, 326] width 9 height 9
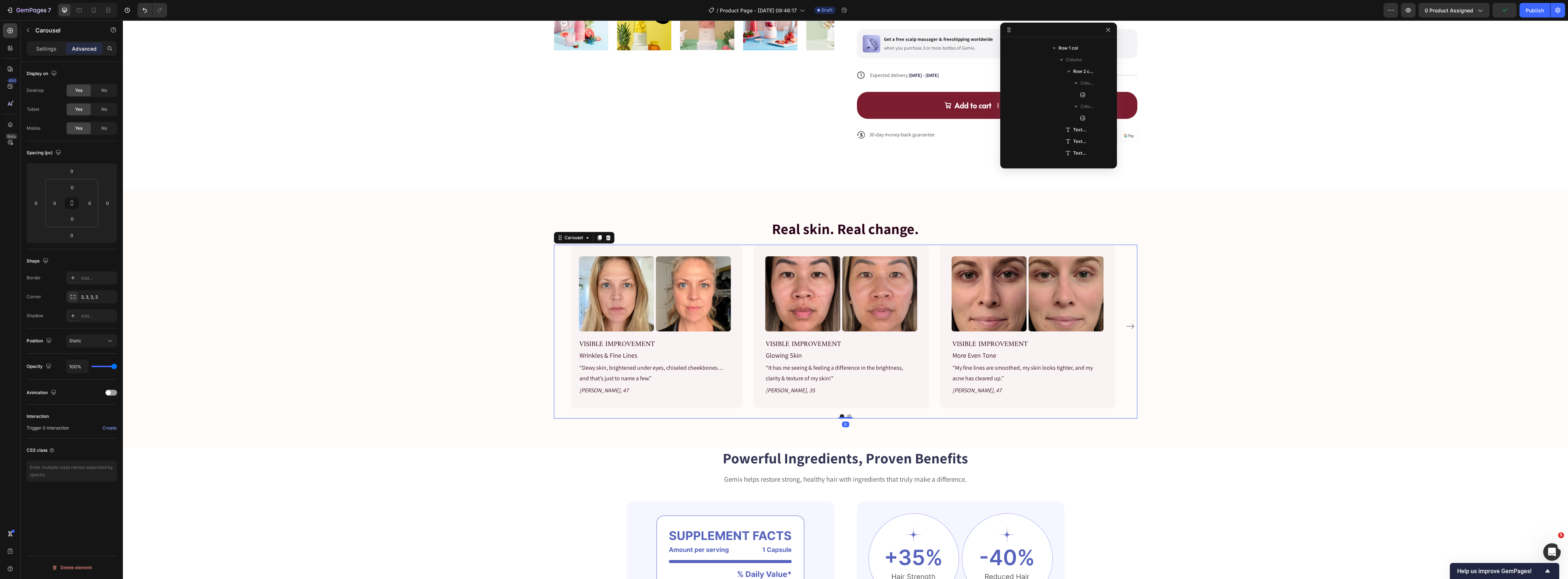
scroll to position [1118, 0]
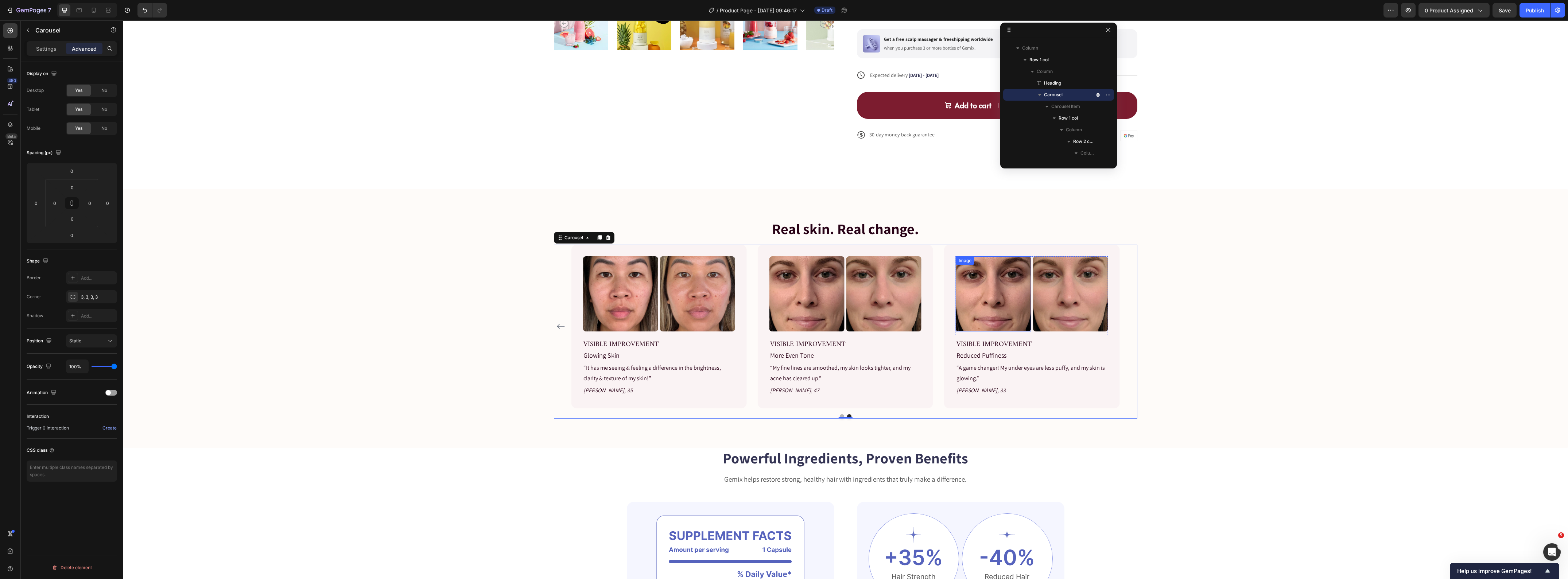
click at [973, 295] on img at bounding box center [993, 293] width 75 height 75
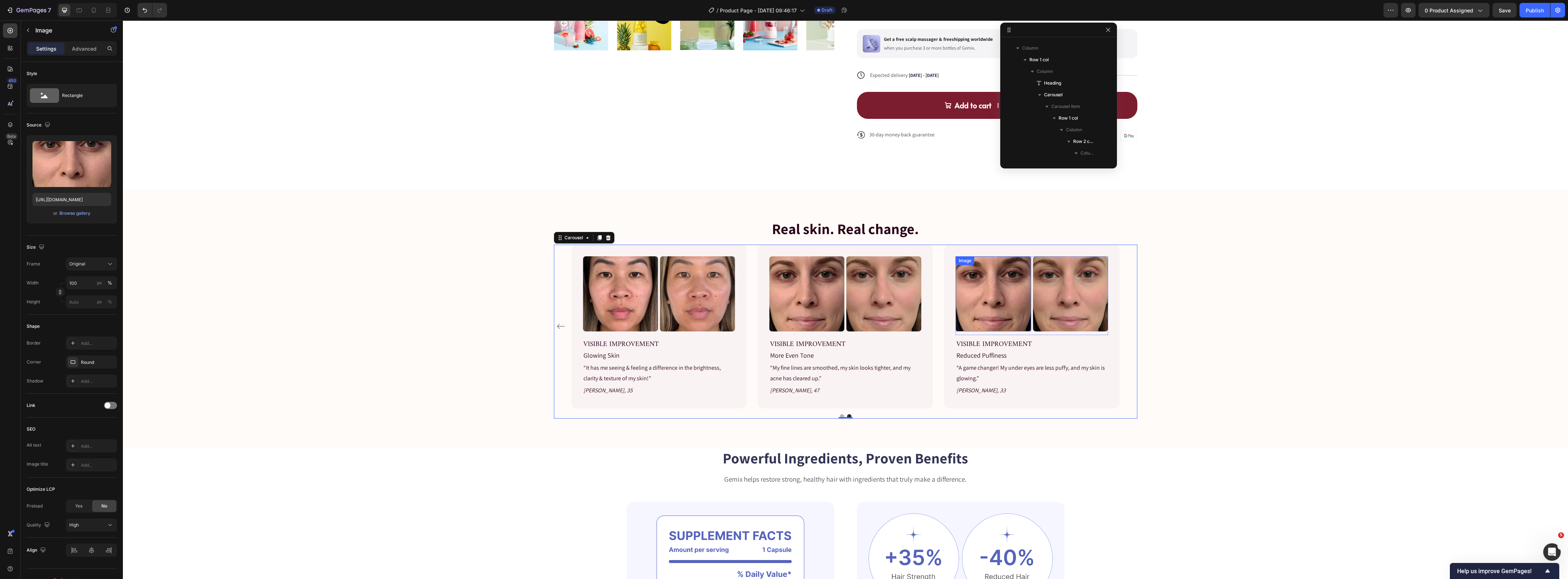
scroll to position [1609, 0]
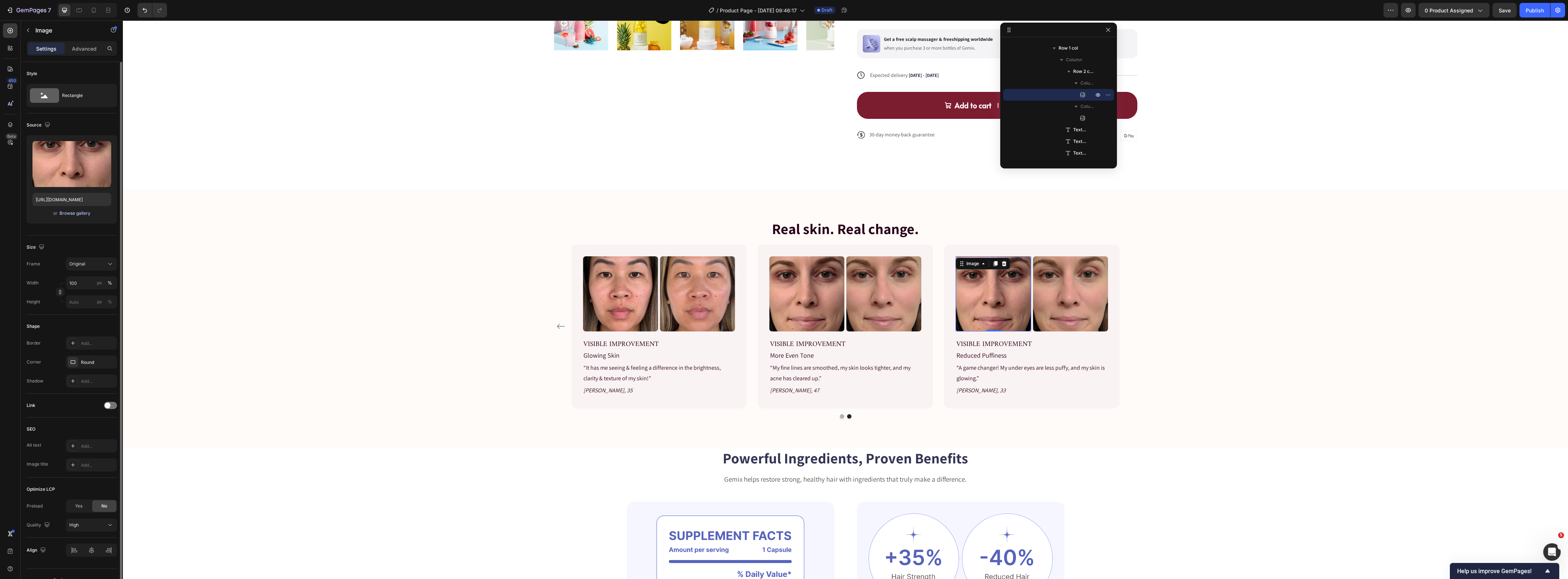
click at [75, 214] on div "Browse gallery" at bounding box center [75, 213] width 31 height 7
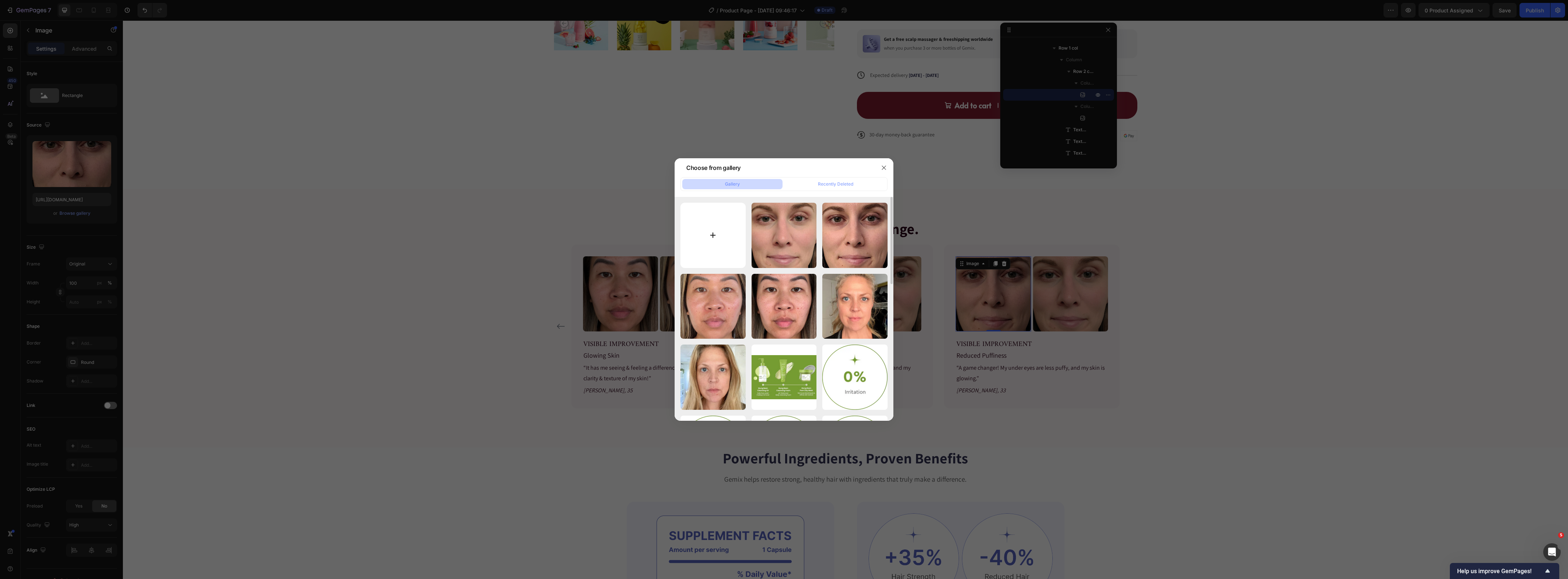
click at [702, 249] on input "file" at bounding box center [713, 235] width 65 height 65
type input "C:\fakepath\solawave-4-in-1-skincare-wand-NAKITA33_BEFORE_DAY1.webp"
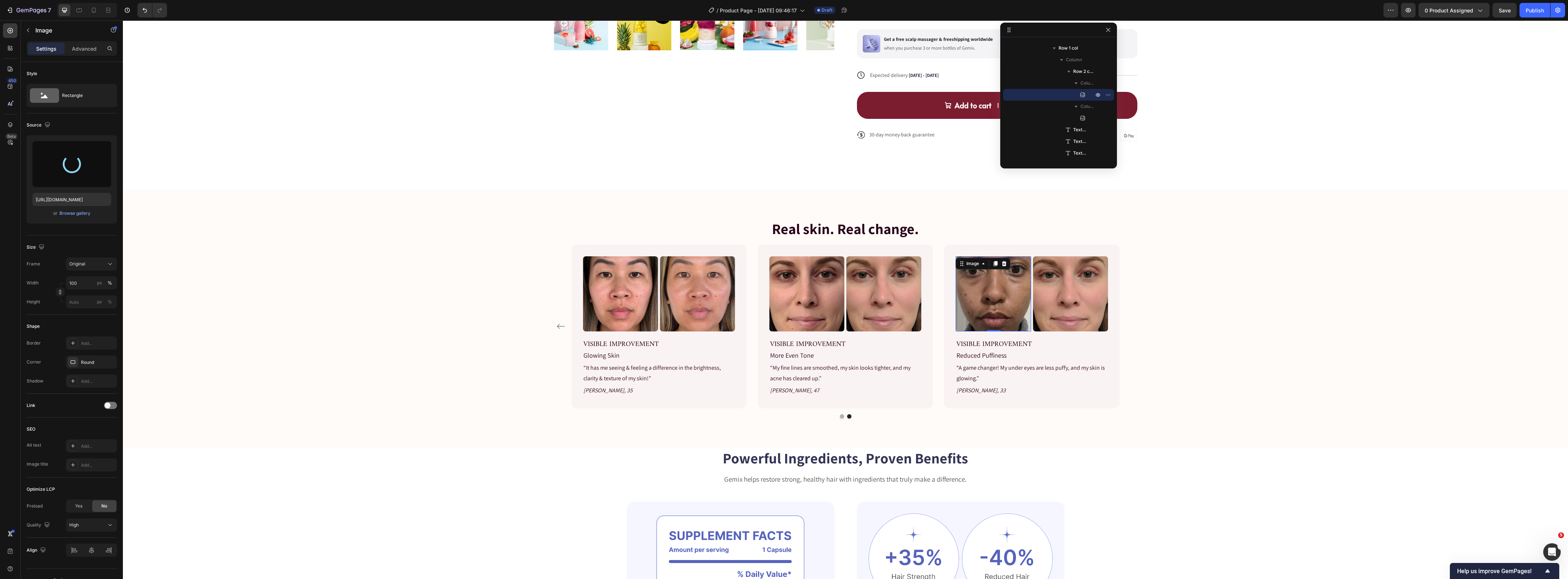
type input "https://cdn.shopify.com/s/files/1/0419/1387/6648/files/gempages_493182690959295…"
click at [1062, 300] on img at bounding box center [1070, 293] width 75 height 75
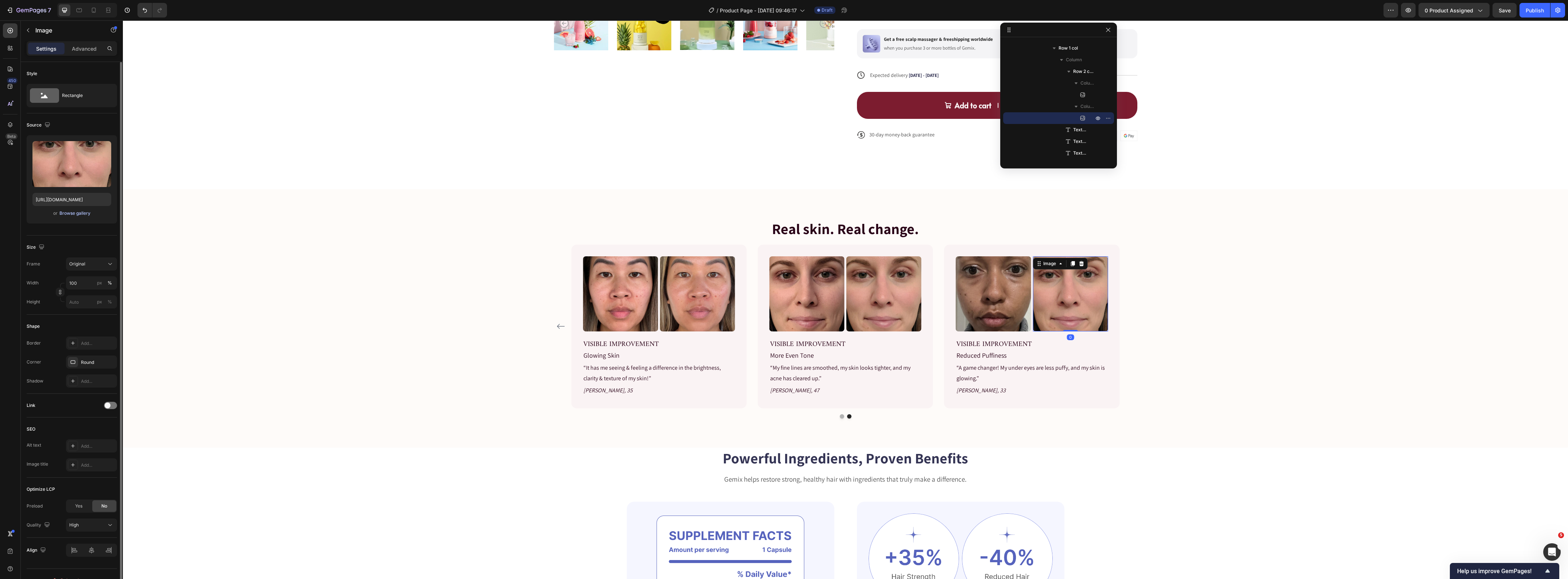
click at [78, 214] on div "Browse gallery" at bounding box center [75, 213] width 31 height 7
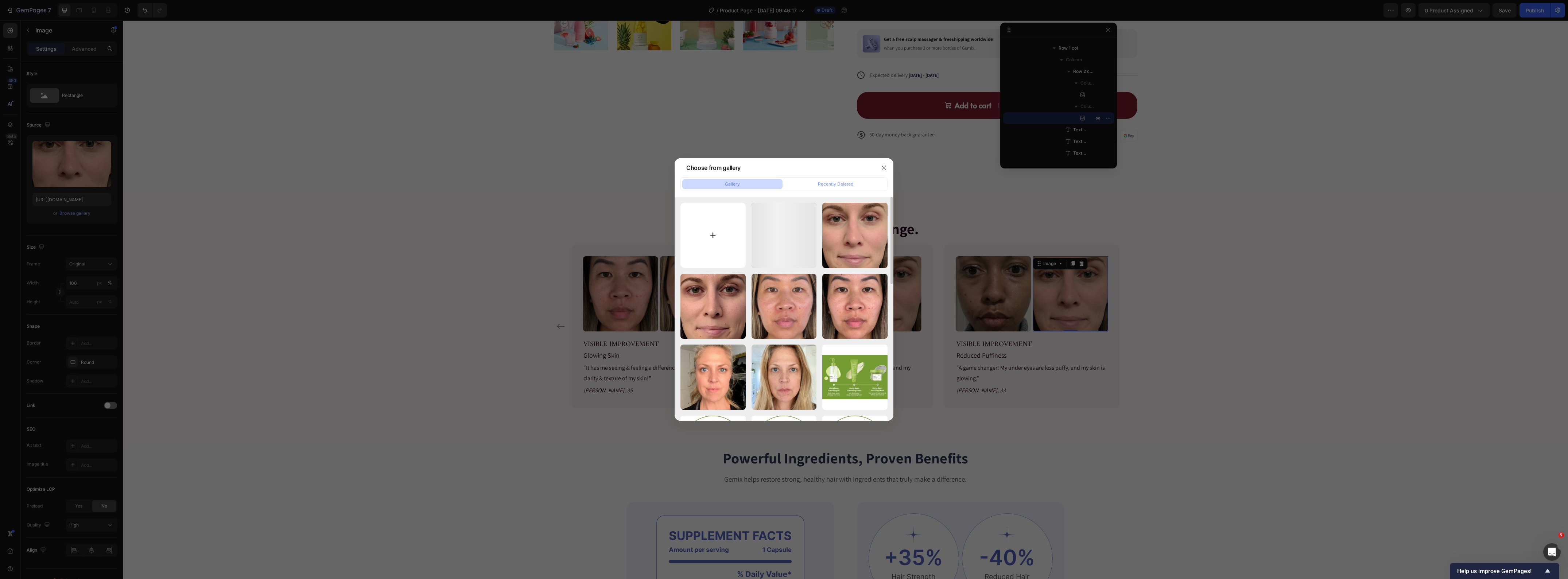
click at [719, 248] on input "file" at bounding box center [713, 235] width 65 height 65
type input "C:\fakepath\solawave-4-in-1-skincare-wand-NAKITA33_AFTER_DAY21.jpg"
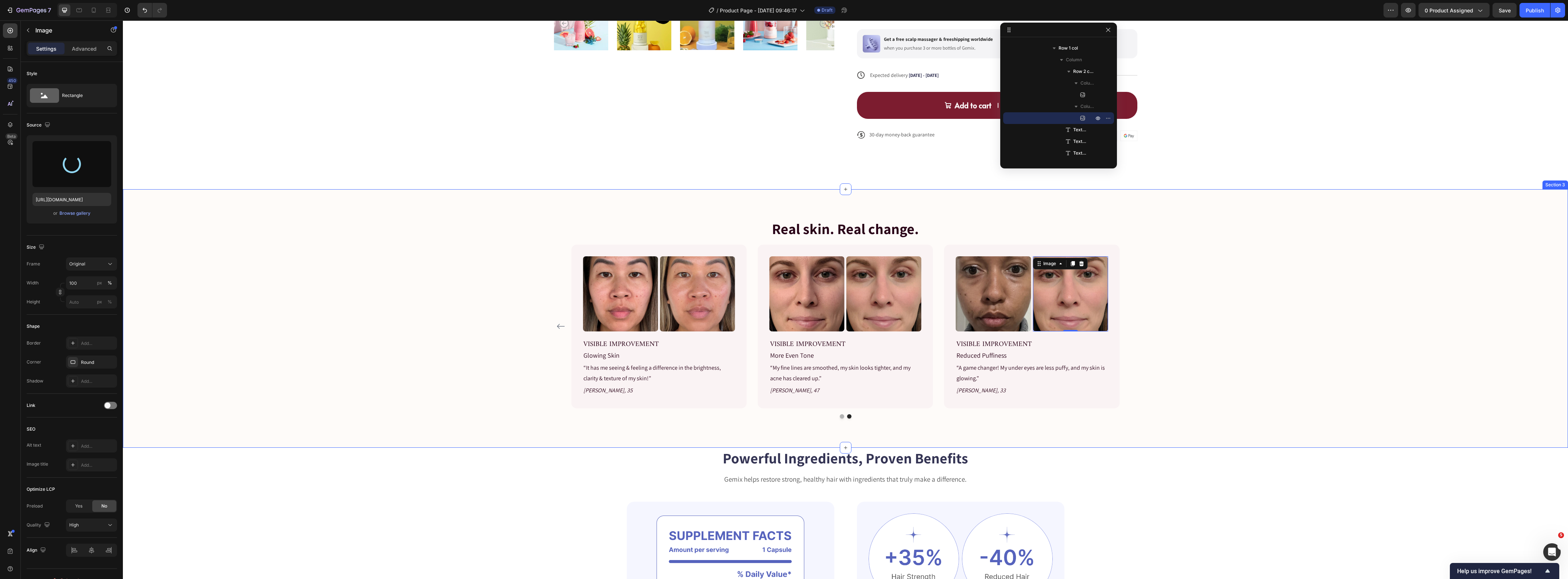
type input "https://cdn.shopify.com/s/files/1/0419/1387/6648/files/gempages_493182690959295…"
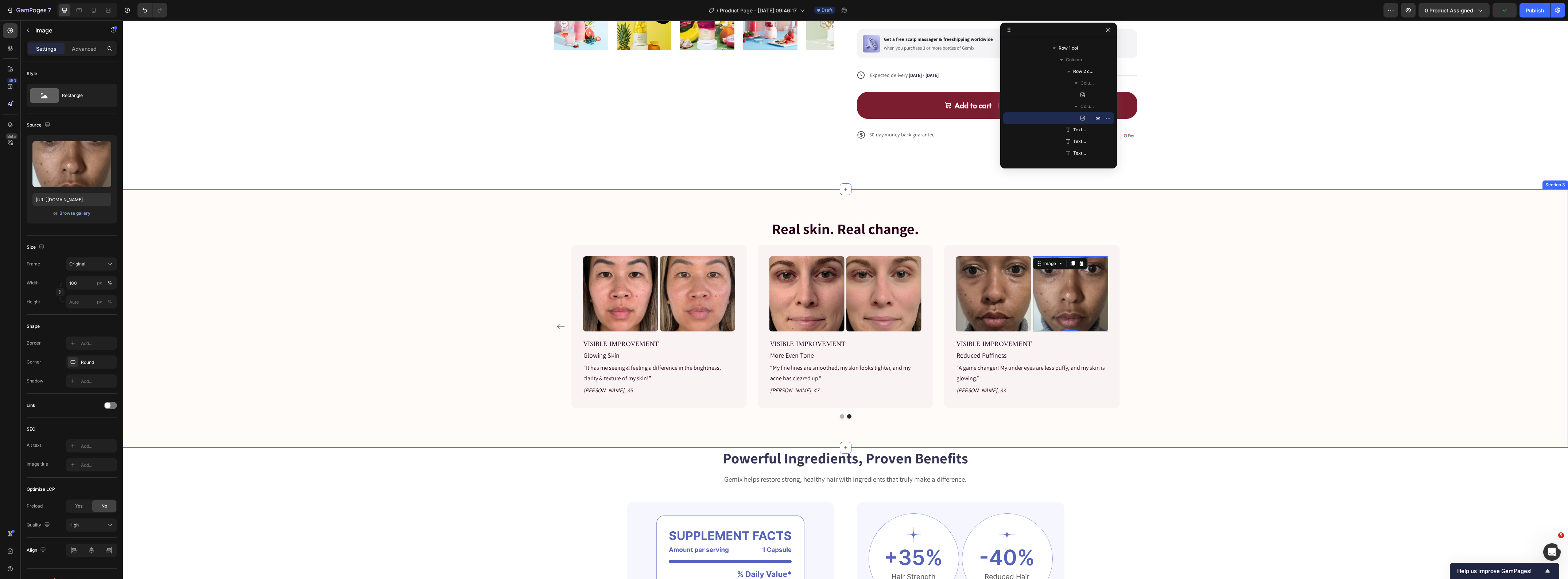
click at [416, 305] on div "Real skin. Real change. Heading Image Image Row VISIBLE IMPROVEMENT Text block …" at bounding box center [845, 318] width 1434 height 200
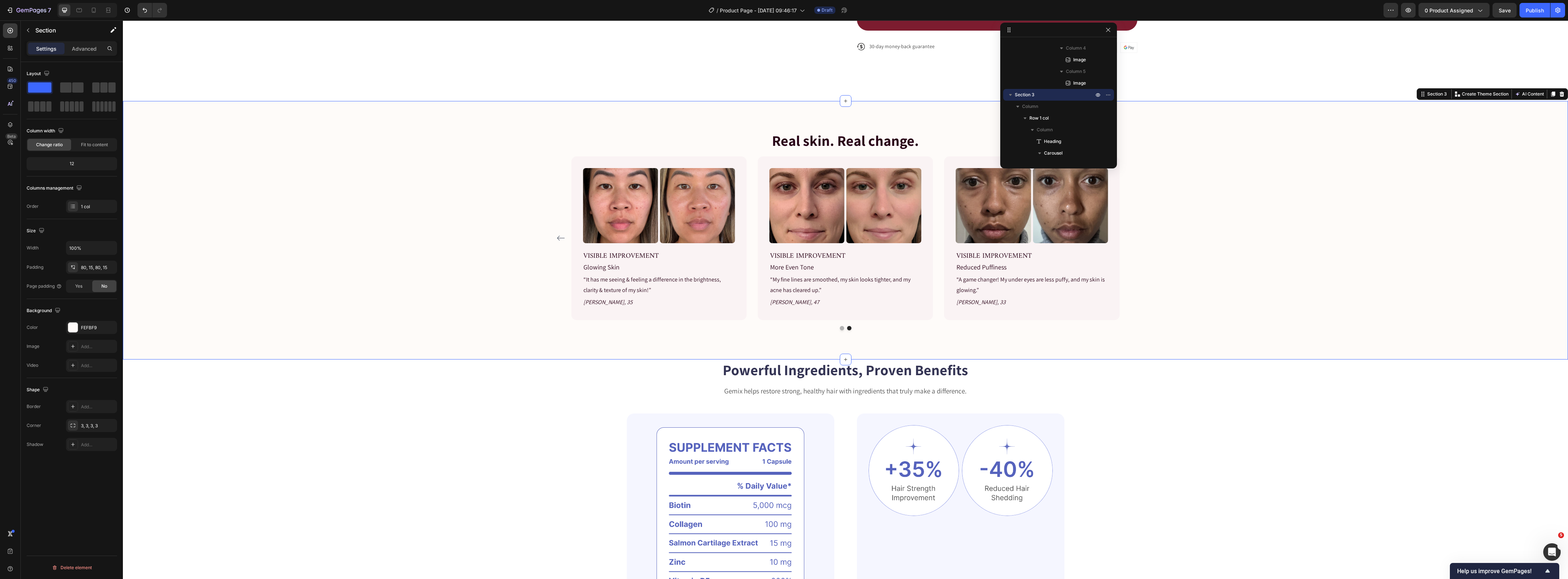
scroll to position [456, 0]
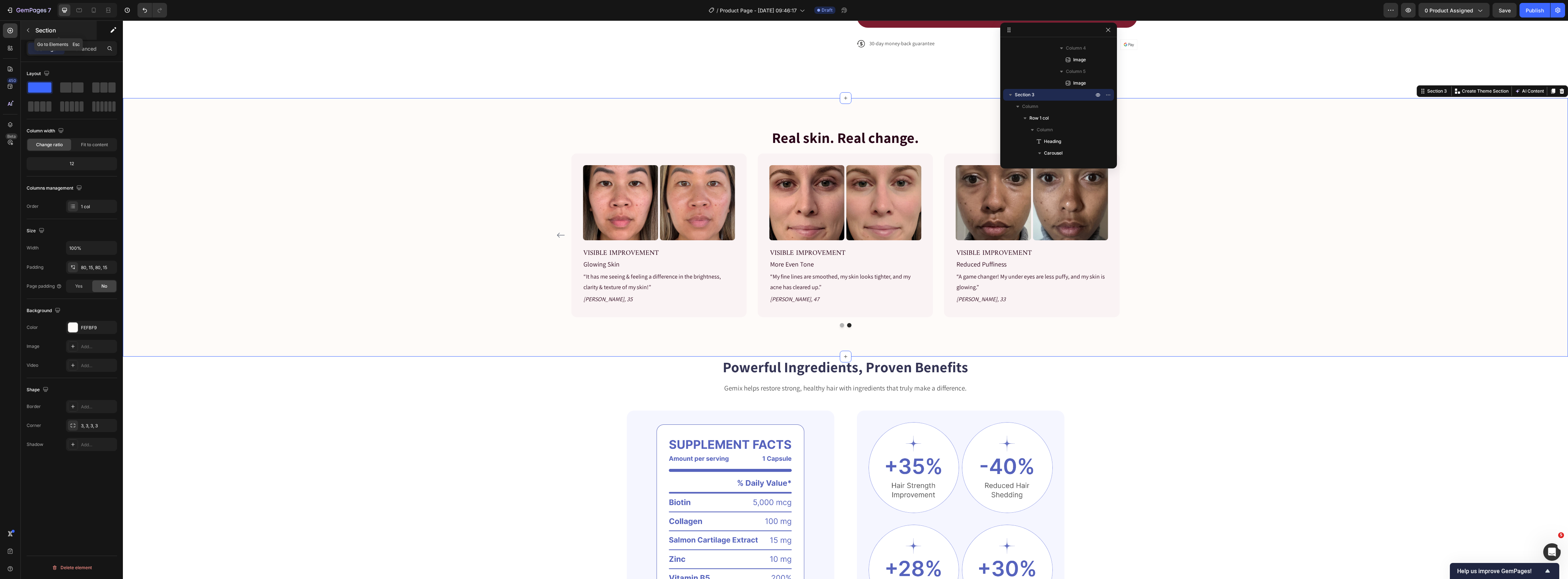
click at [26, 34] on button "button" at bounding box center [28, 30] width 12 height 12
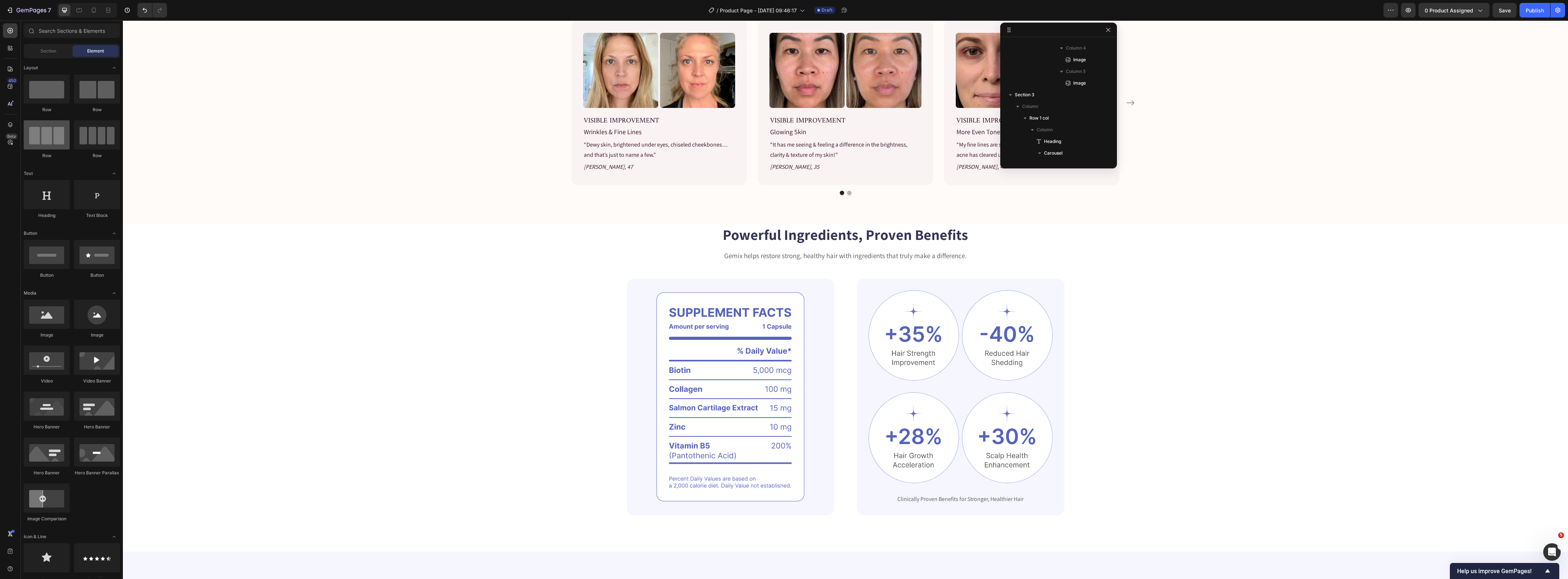
scroll to position [463, 0]
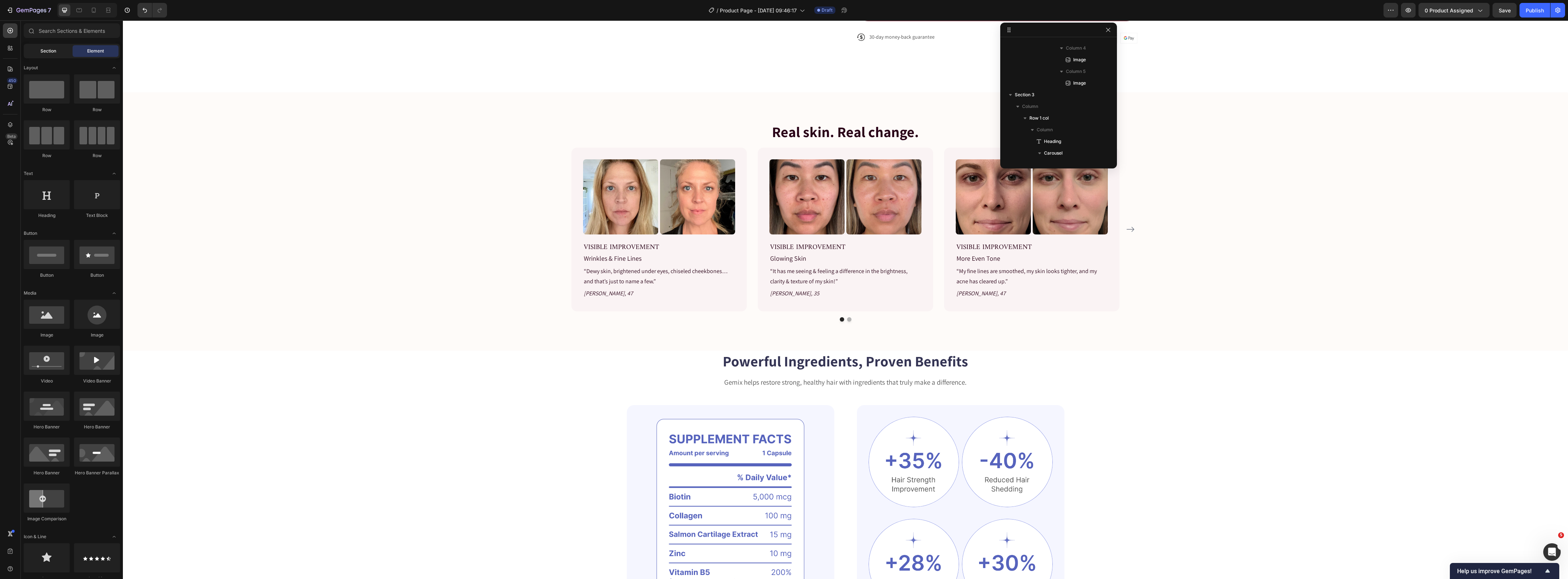
click at [37, 52] on div "Section" at bounding box center [47, 51] width 46 height 12
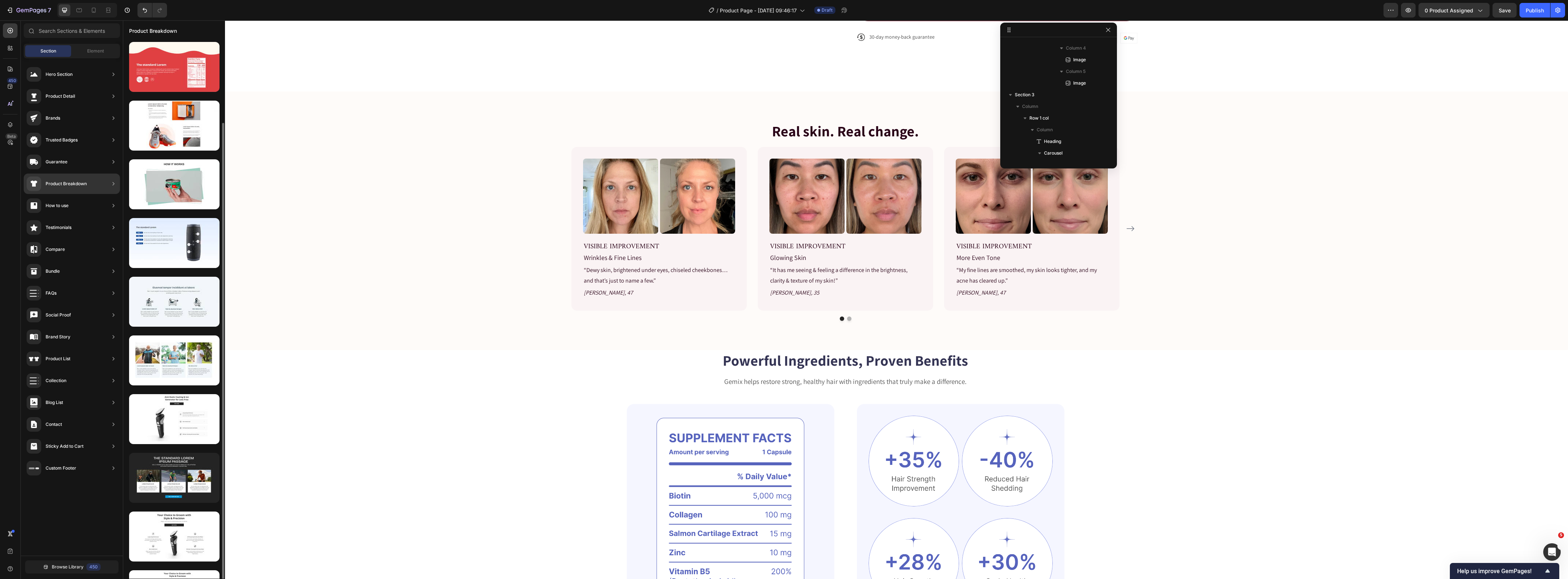
scroll to position [43, 0]
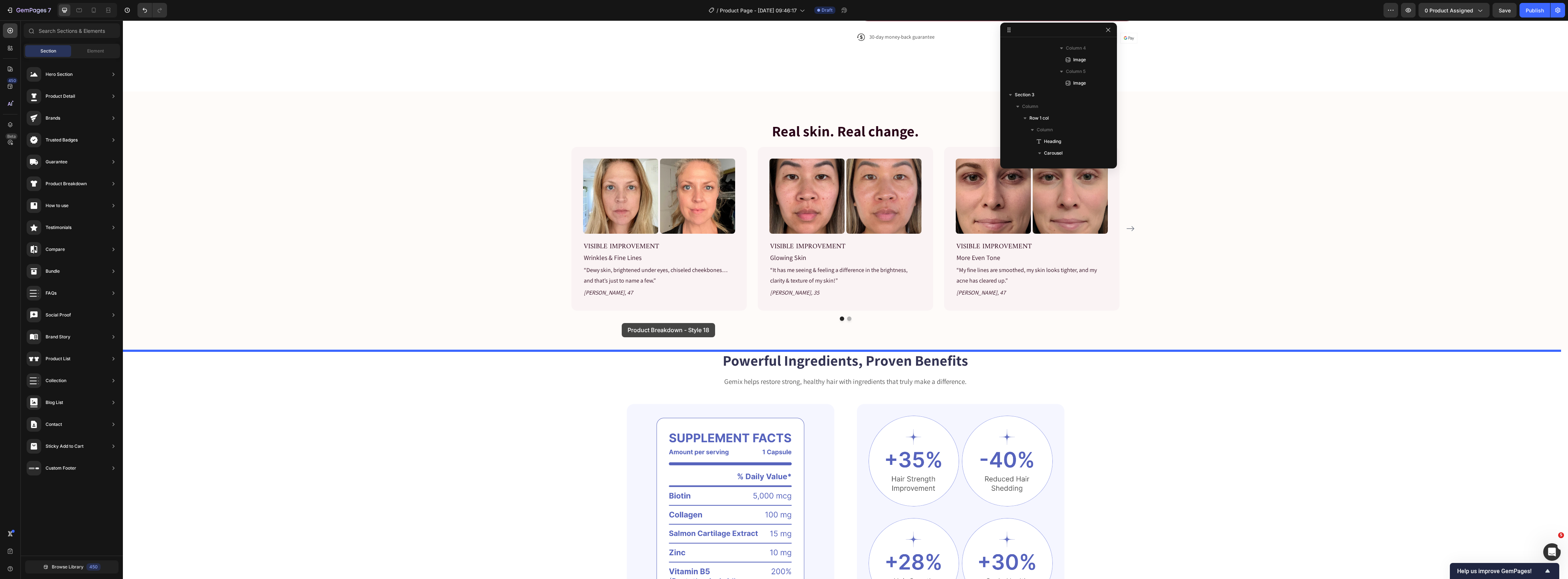
drag, startPoint x: 306, startPoint y: 276, endPoint x: 627, endPoint y: 323, distance: 324.4
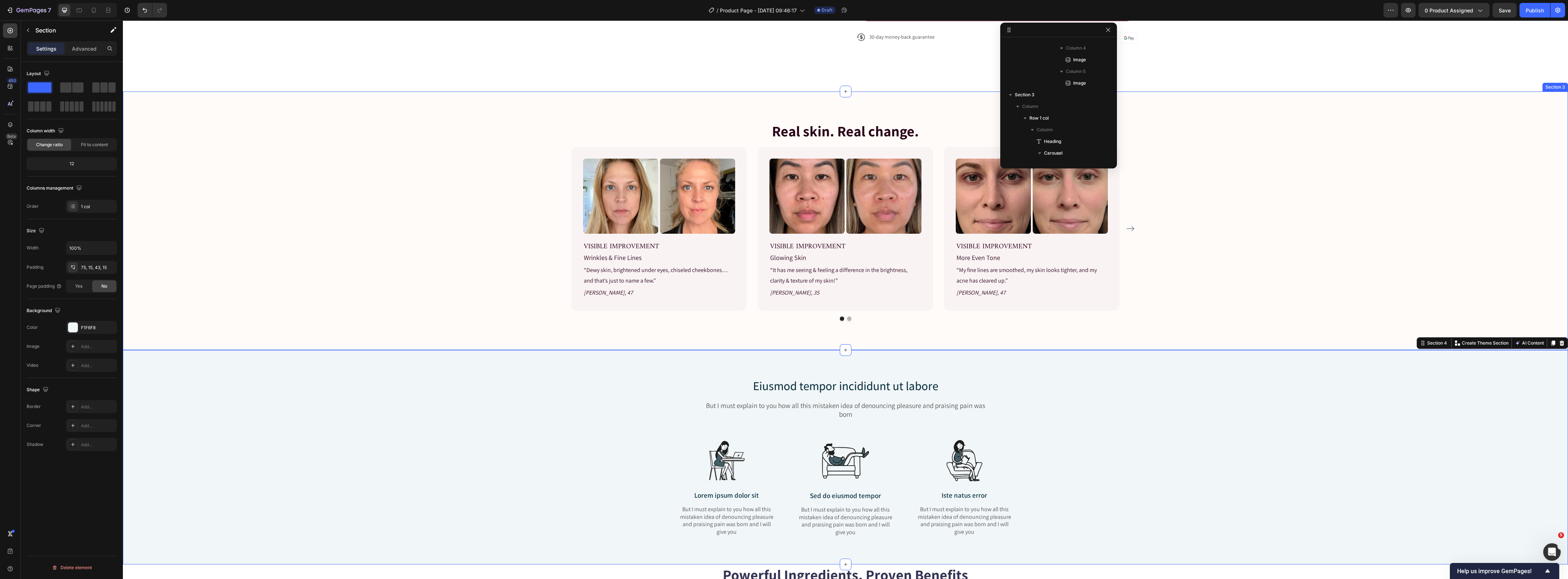
scroll to position [1690, 0]
click at [797, 391] on h2 "Eiusmod tempor incididunt ut labore" at bounding box center [845, 386] width 281 height 17
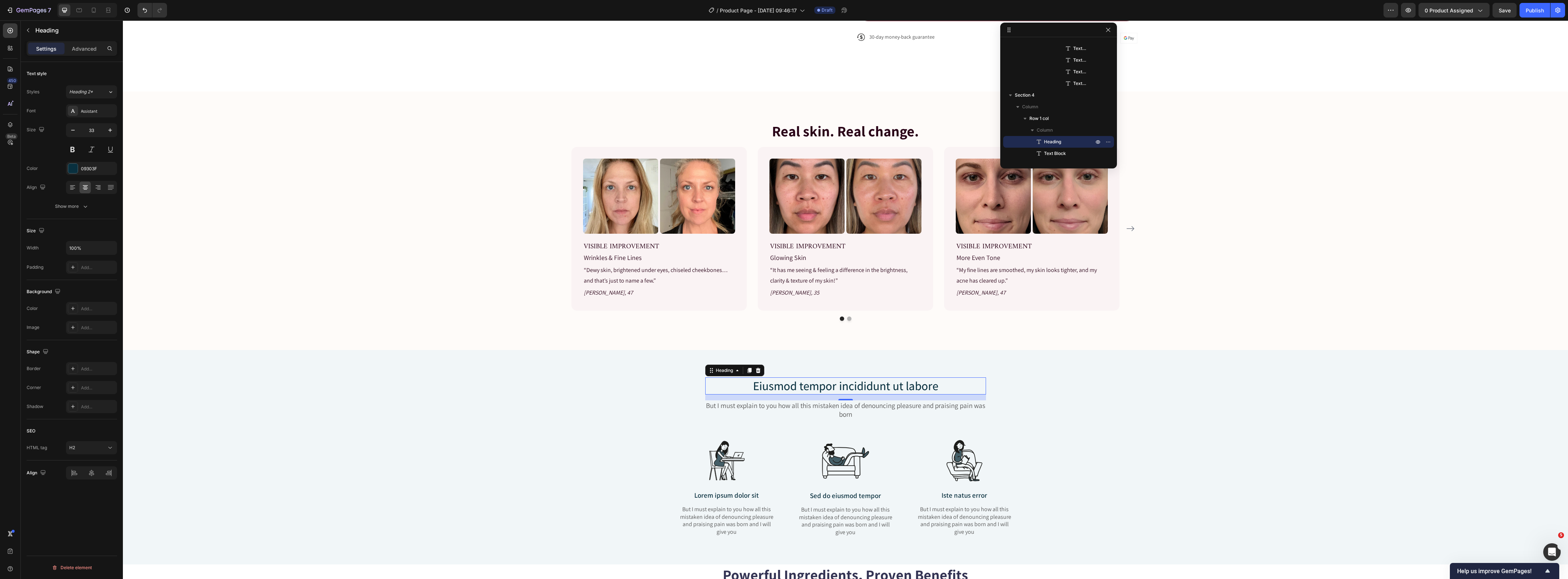
click at [797, 391] on h2 "Eiusmod tempor incididunt ut labore" at bounding box center [845, 386] width 281 height 17
click at [797, 391] on p "Eiusmod tempor incididunt ut labore" at bounding box center [845, 386] width 279 height 16
click at [727, 468] on img at bounding box center [727, 460] width 47 height 47
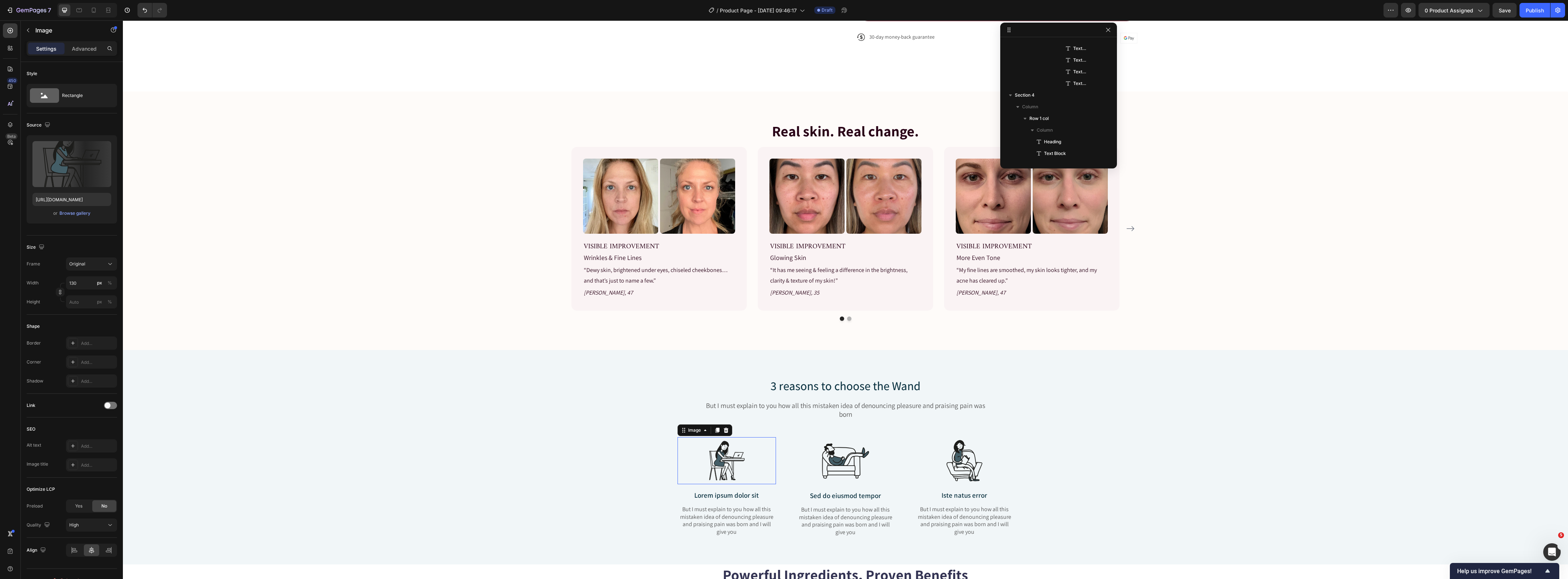
scroll to position [1806, 0]
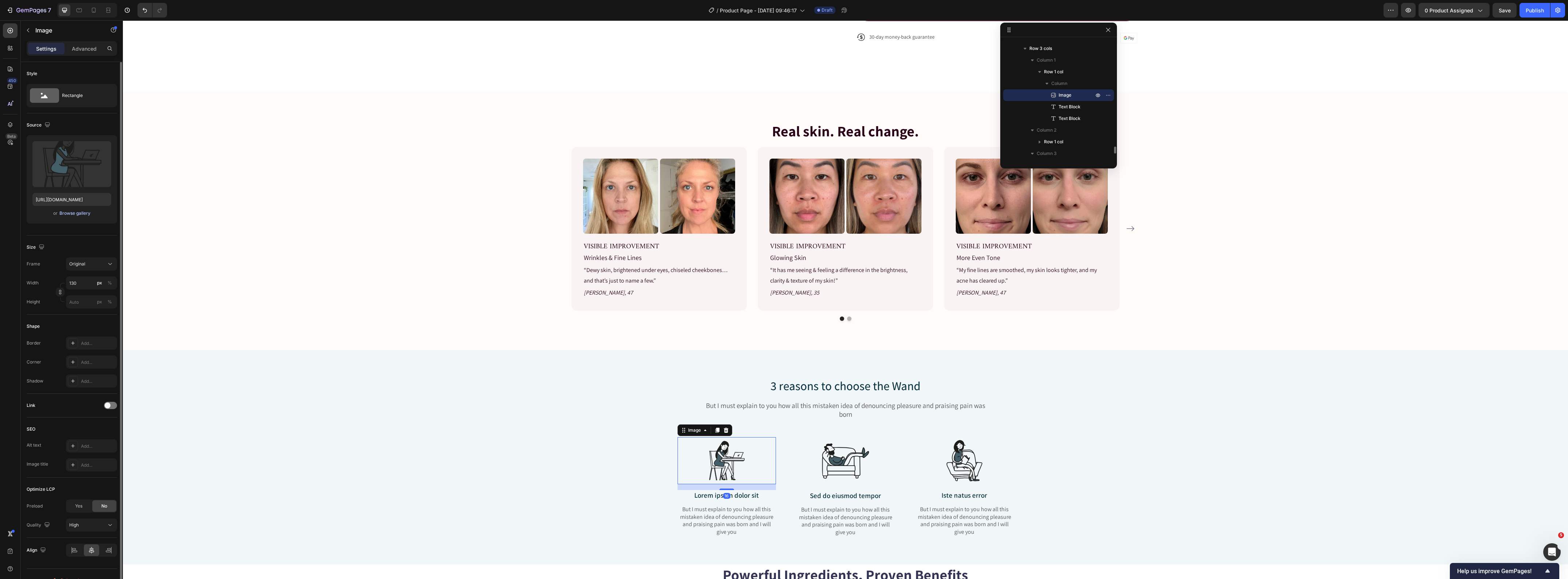
click at [78, 212] on div "Browse gallery" at bounding box center [75, 213] width 31 height 7
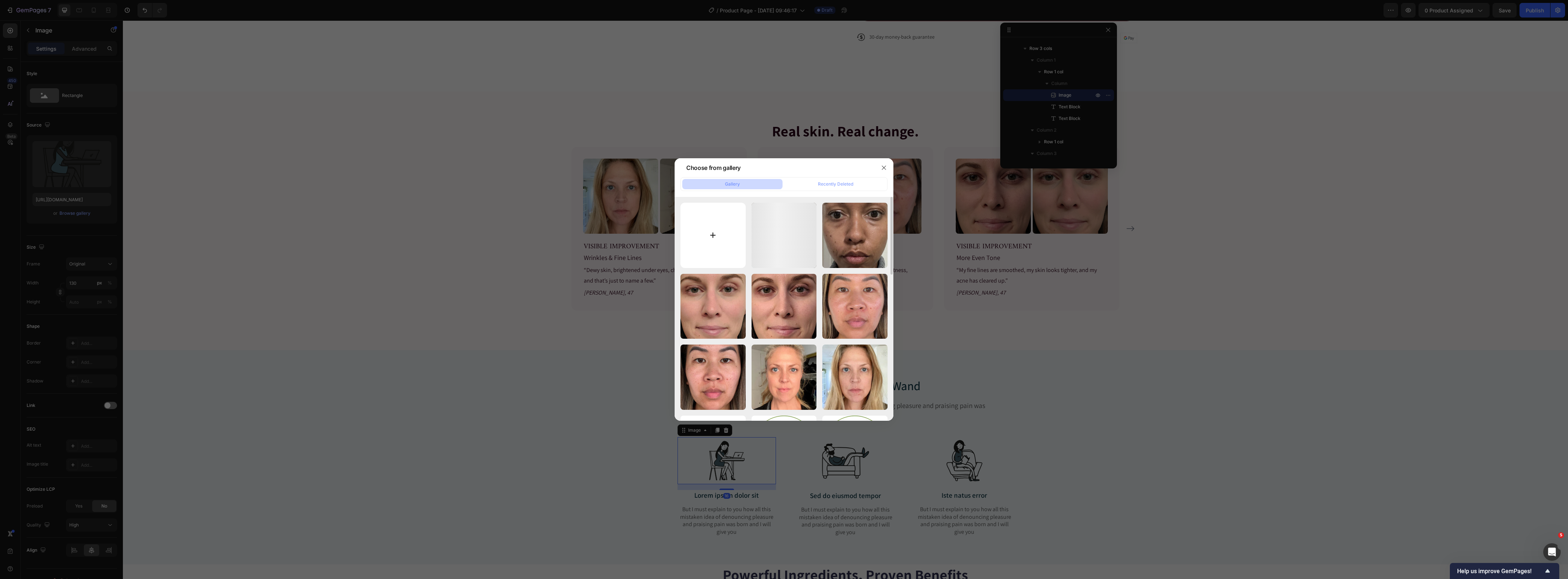
click at [724, 244] on input "file" at bounding box center [713, 235] width 65 height 65
type input "C:\fakepath\icon-check (1).svg"
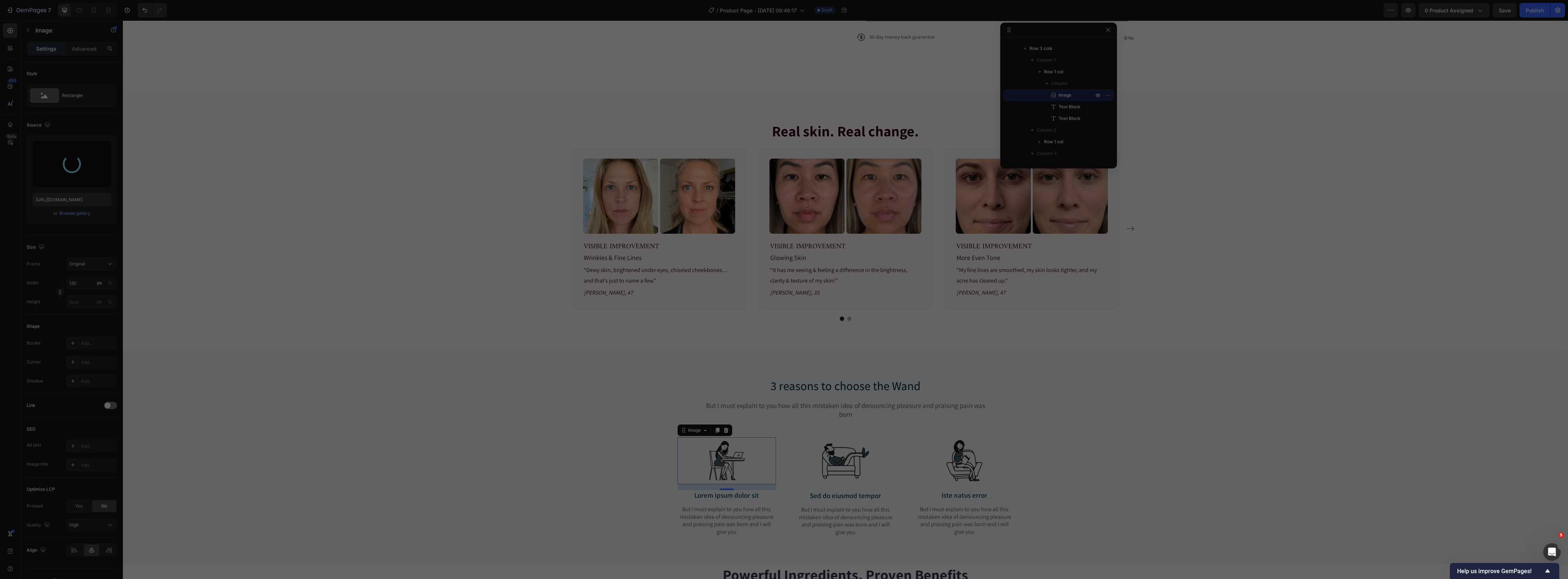
type input "https://cdn.shopify.com/s/files/1/0419/1387/6648/files/gempages_493182690959295…"
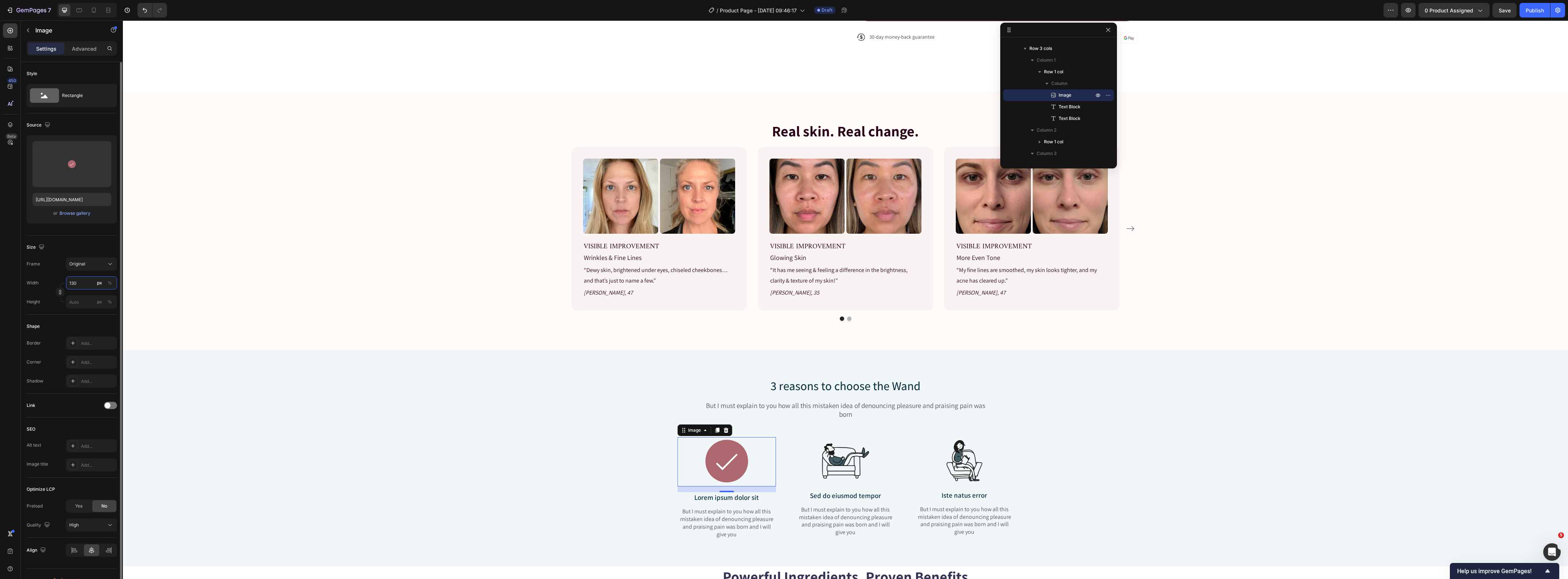
click at [81, 284] on input "130" at bounding box center [91, 283] width 51 height 13
type input "40"
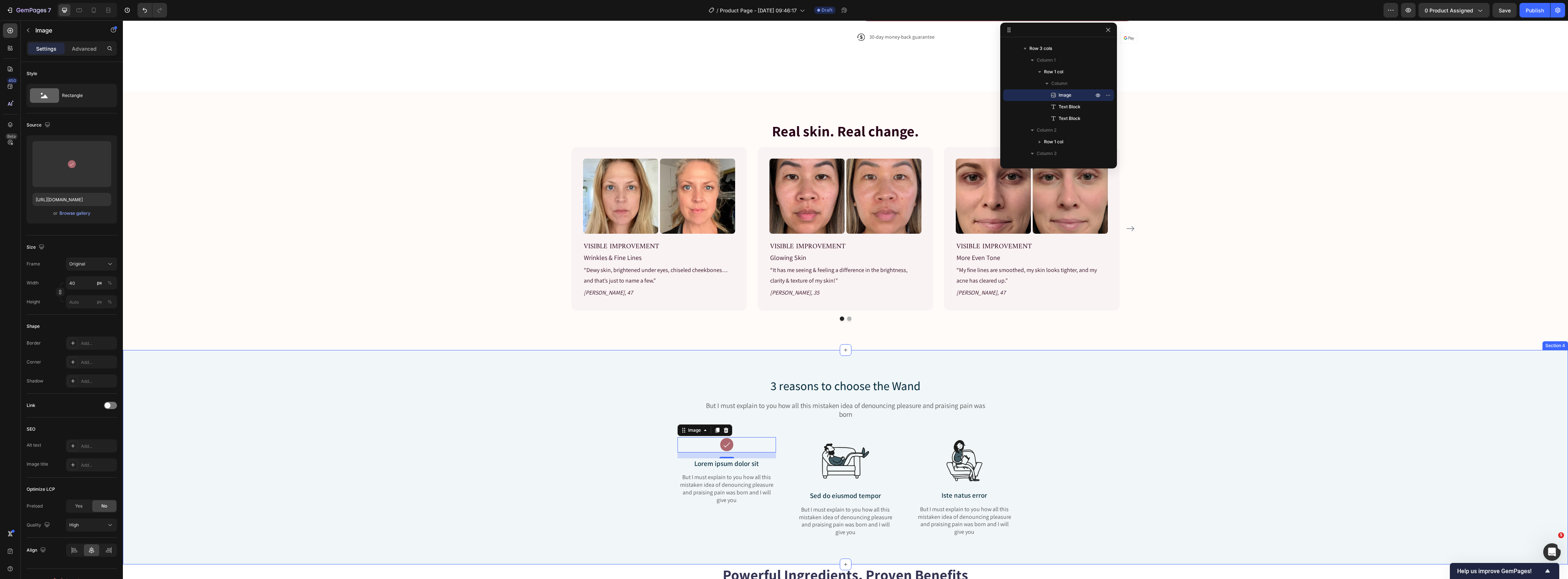
click at [448, 413] on div "3 reasons to choose the Wand Heading But I must explain to you how all this mis…" at bounding box center [845, 463] width 1434 height 172
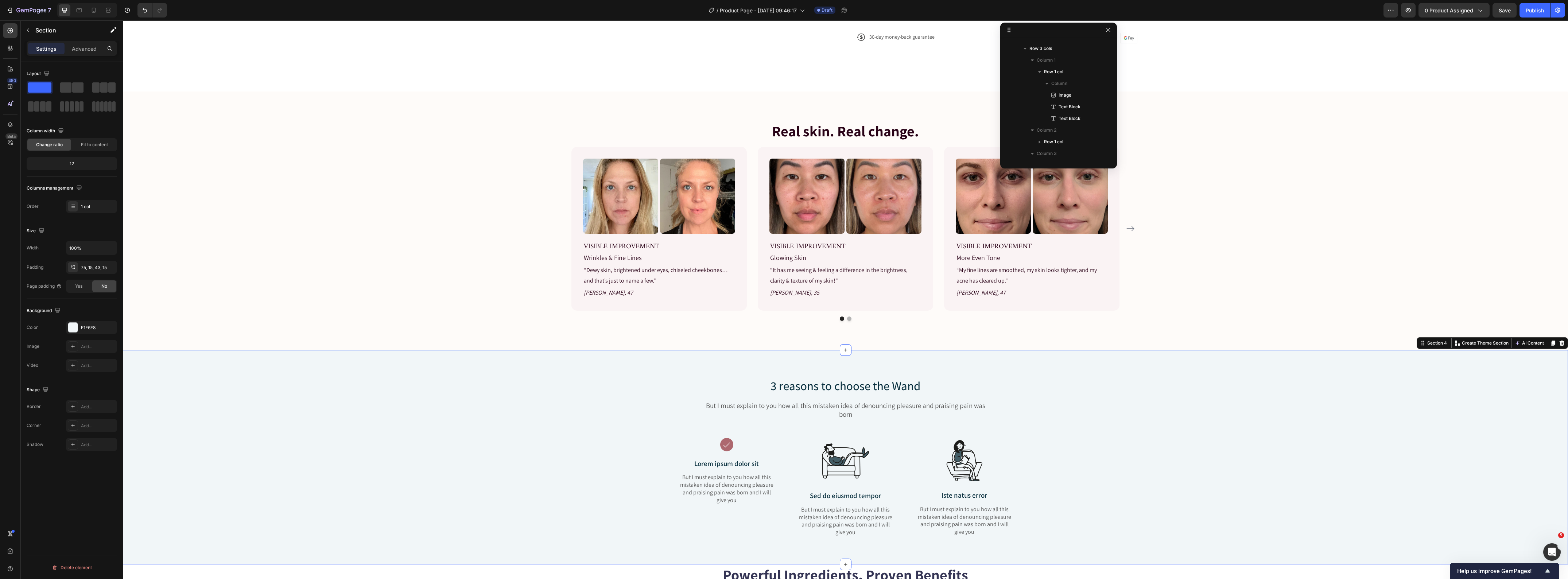
scroll to position [1690, 0]
click at [751, 390] on p "3 reasons to choose the Wand" at bounding box center [845, 386] width 279 height 16
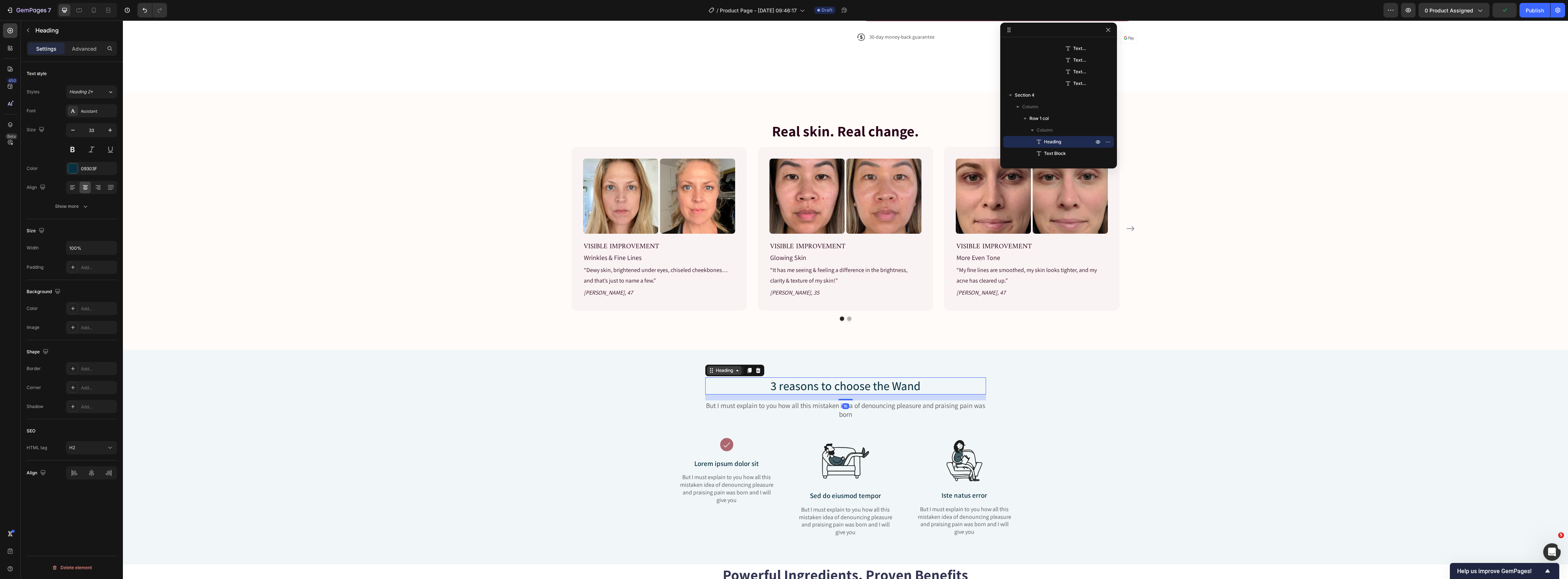
click at [724, 373] on div "Heading" at bounding box center [724, 370] width 20 height 7
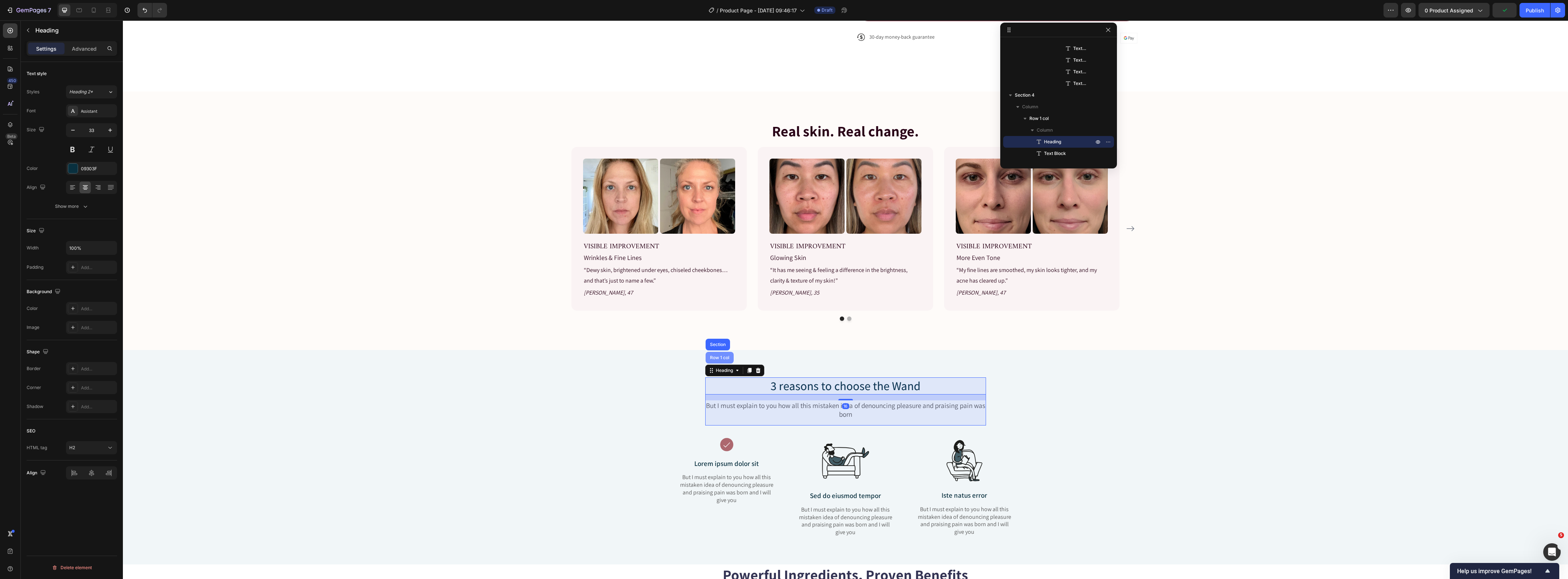
click at [719, 357] on div "Row 1 col" at bounding box center [719, 357] width 23 height 4
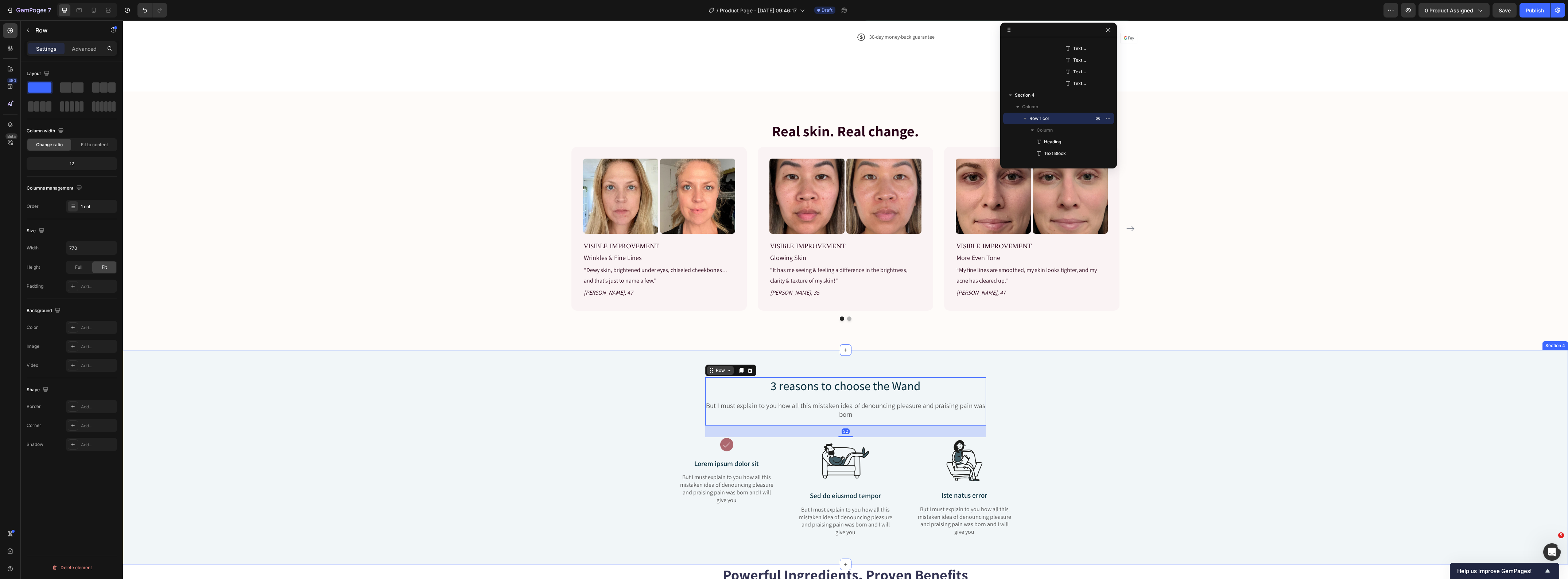
click at [715, 371] on div "Row" at bounding box center [721, 370] width 12 height 7
click at [625, 420] on div "3 reasons to choose the Wand Heading But I must explain to you how all this mis…" at bounding box center [845, 463] width 1434 height 172
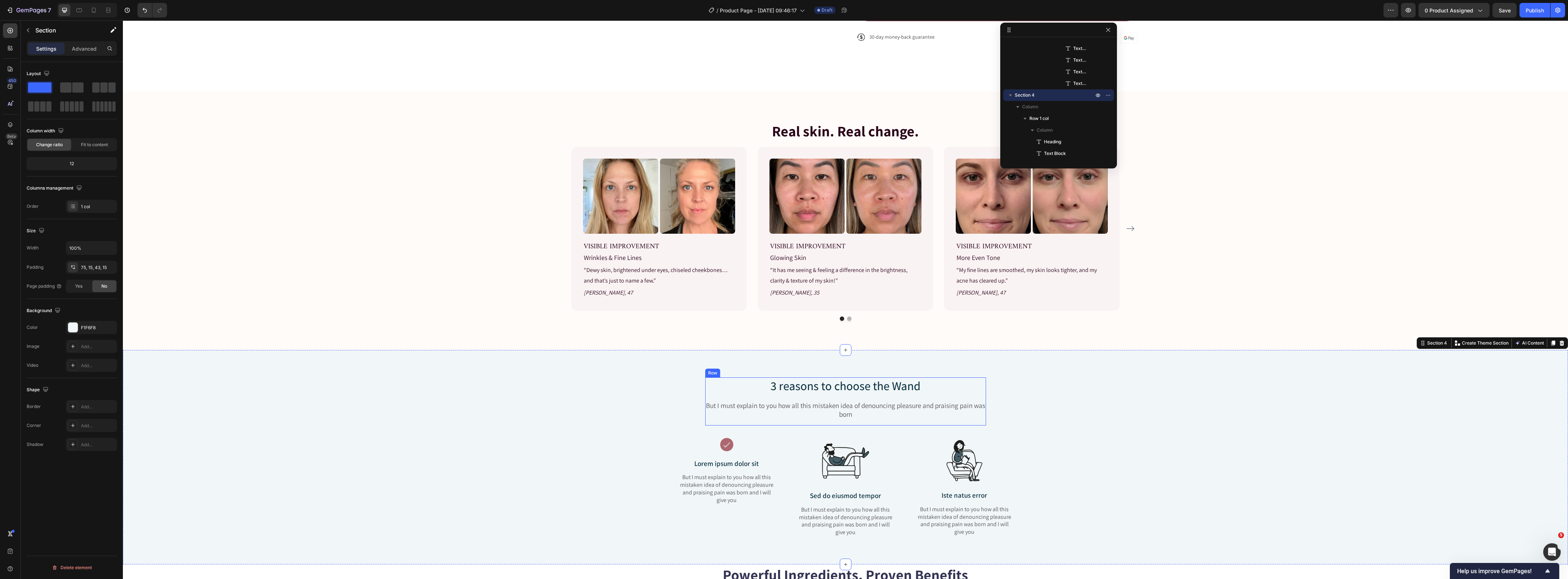
click at [709, 422] on div "3 reasons to choose the Wand Heading But I must explain to you how all this mis…" at bounding box center [845, 401] width 281 height 48
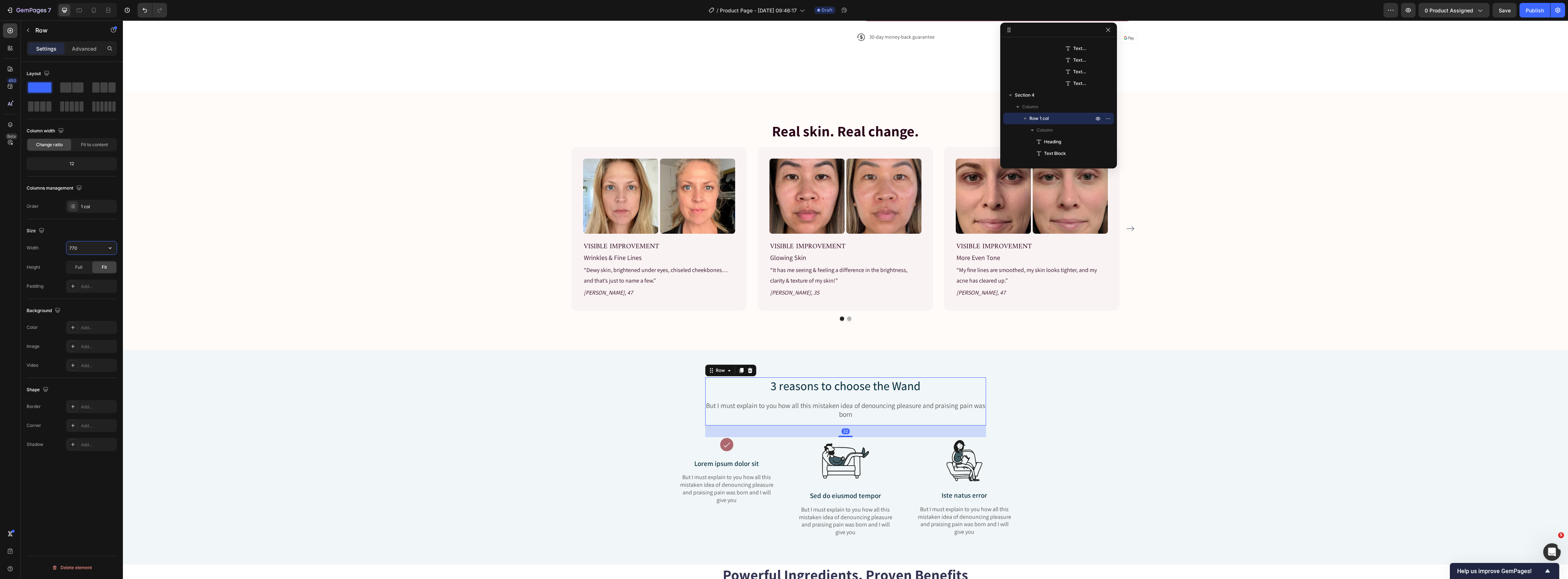
click at [84, 253] on input "770" at bounding box center [91, 248] width 51 height 13
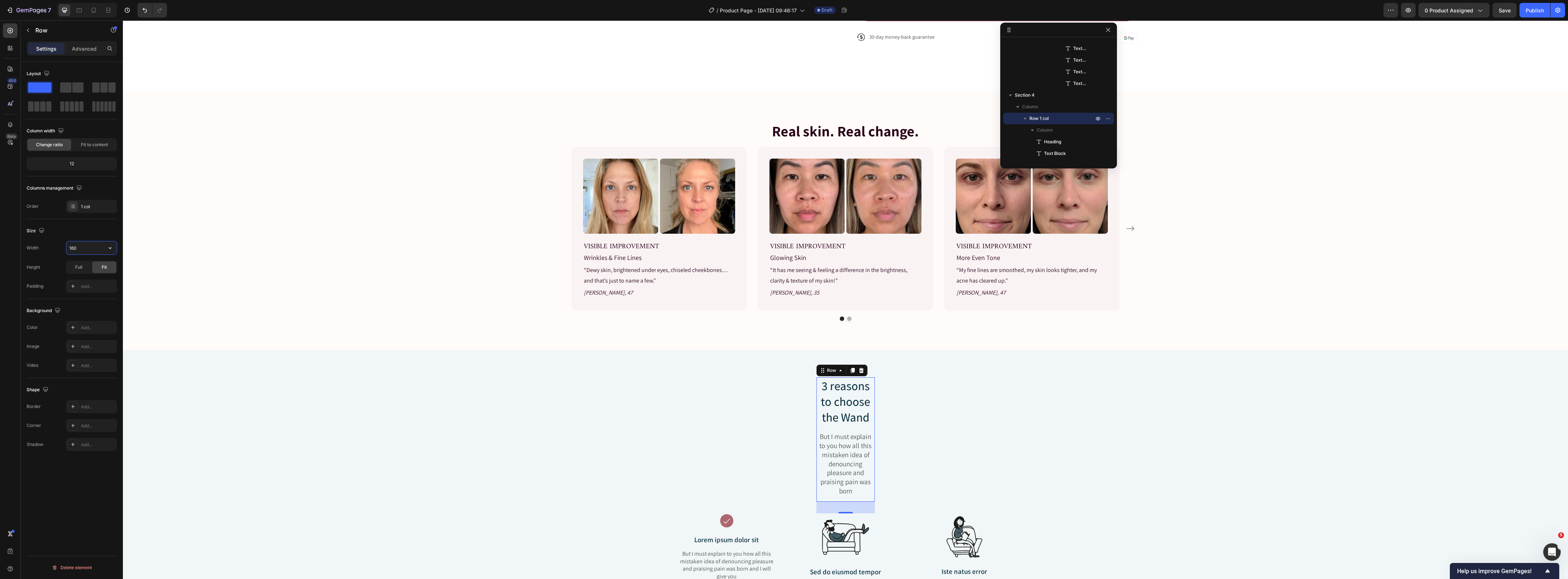
type input "1600"
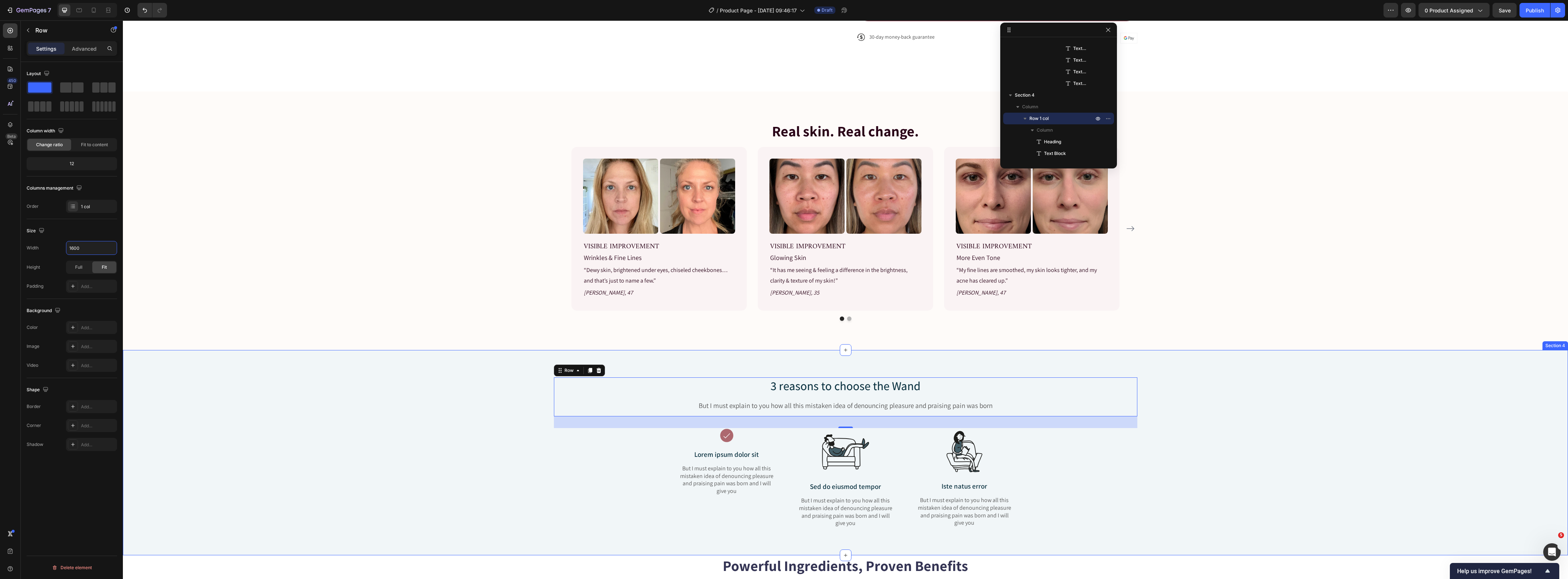
click at [616, 464] on div "3 reasons to choose the Wand Heading But I must explain to you how all this mis…" at bounding box center [845, 458] width 1434 height 163
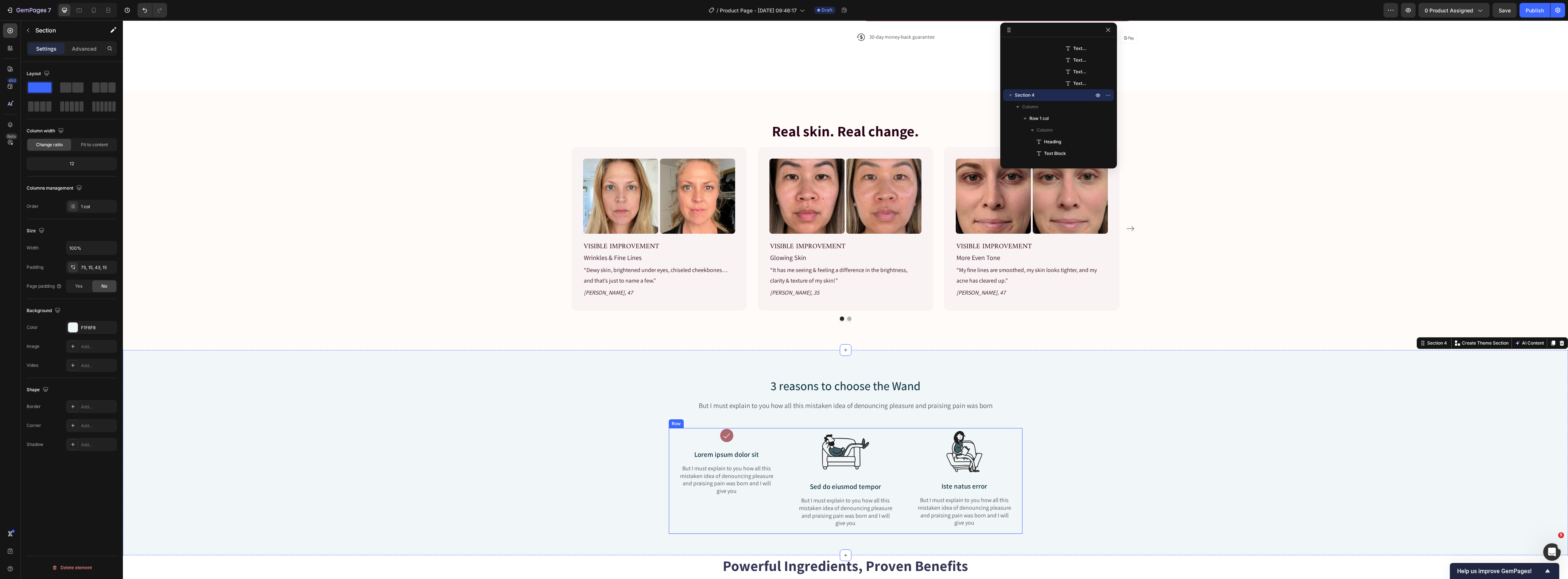
click at [673, 505] on div "Image Lorem ipsum dolor sit Text Block But I must explain to you how all this m…" at bounding box center [727, 481] width 116 height 106
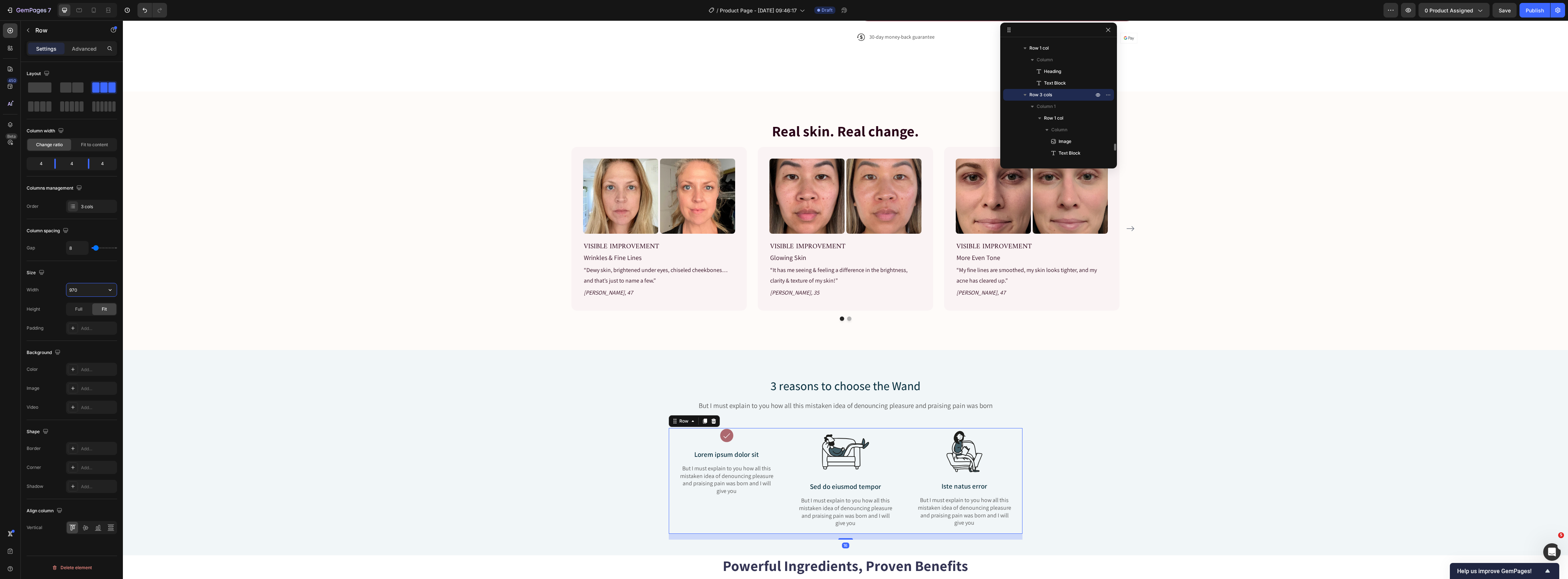
click at [88, 294] on input "970" at bounding box center [91, 290] width 51 height 13
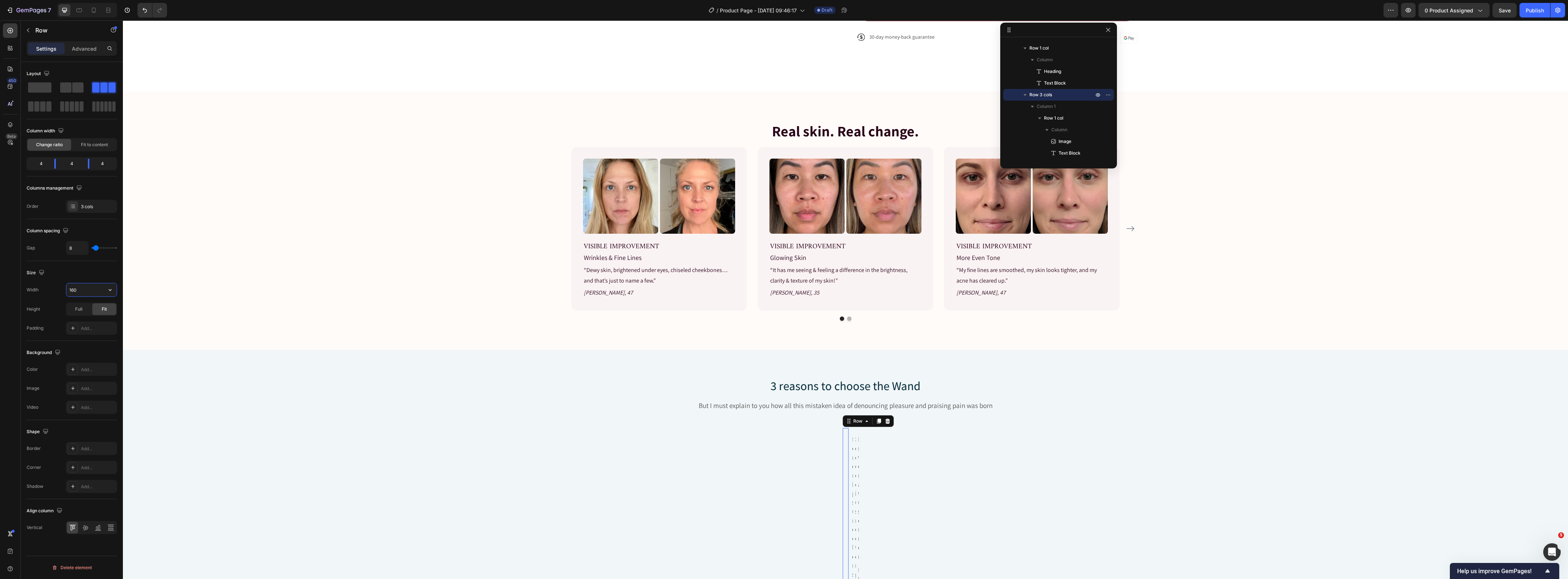
type input "1600"
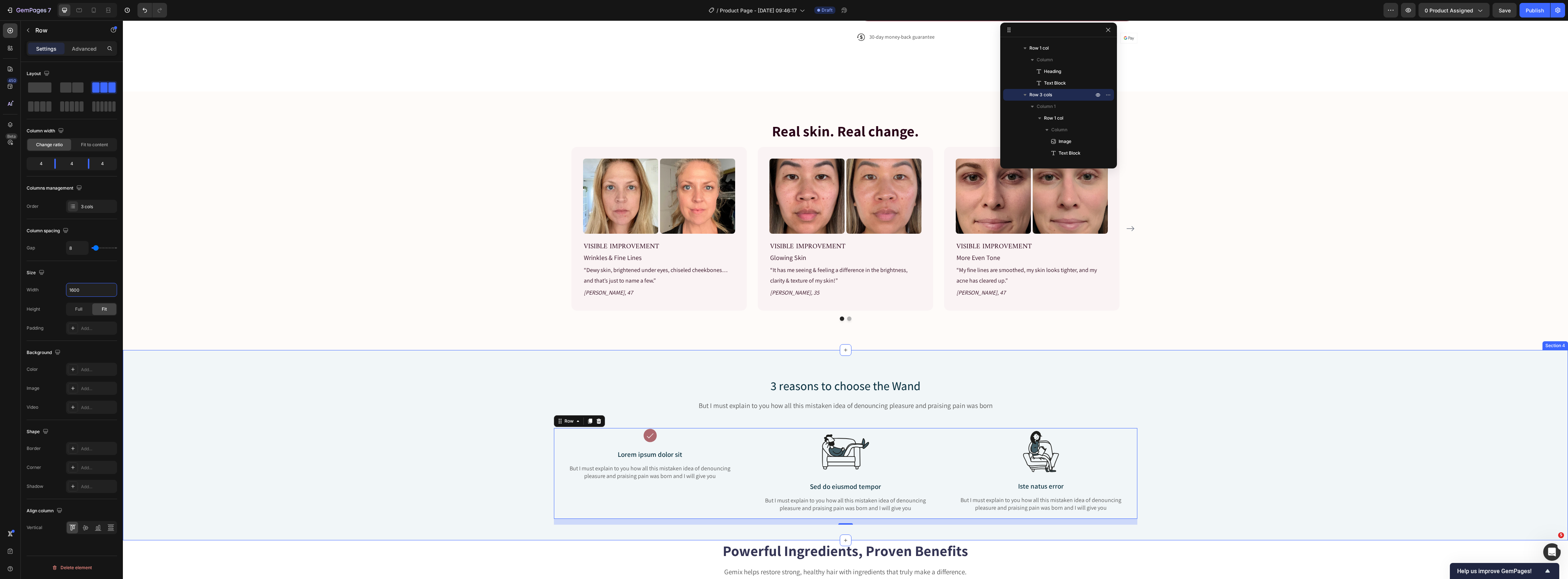
click at [287, 424] on div "3 reasons to choose the Wand Heading But I must explain to you how all this mis…" at bounding box center [845, 451] width 1434 height 147
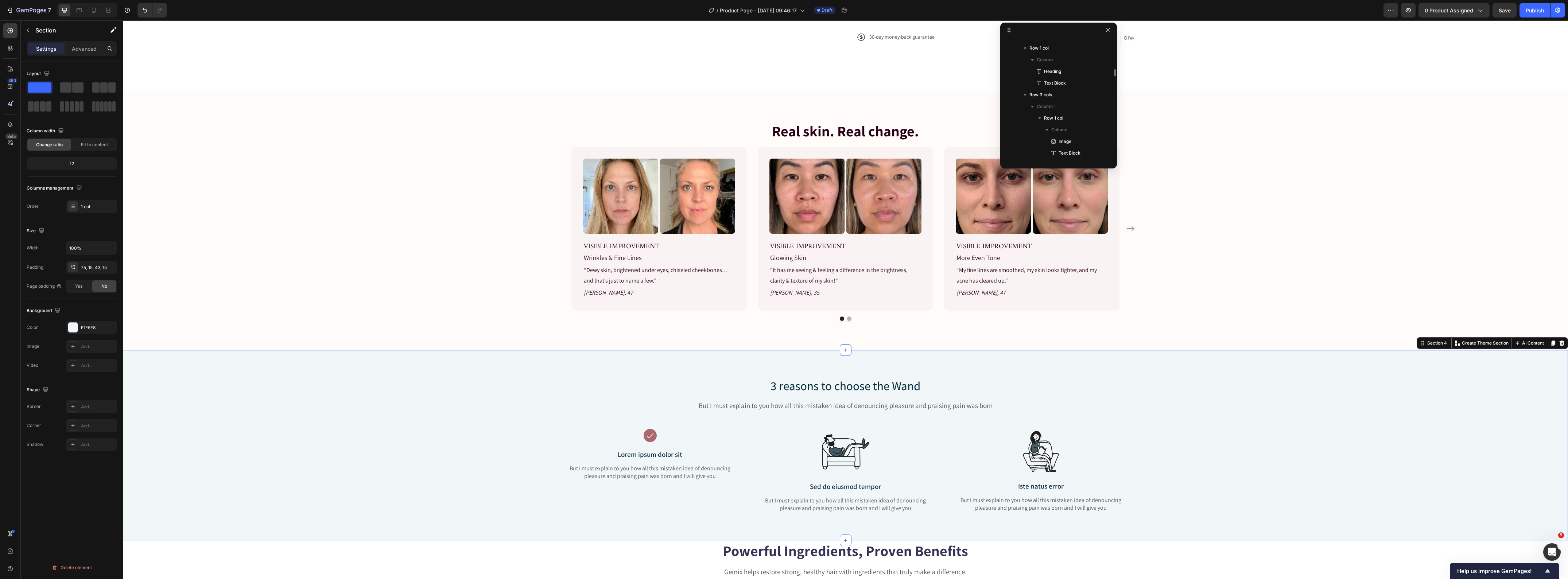
scroll to position [1690, 0]
click at [636, 455] on p "Lorem ipsum dolor sit" at bounding box center [650, 454] width 173 height 9
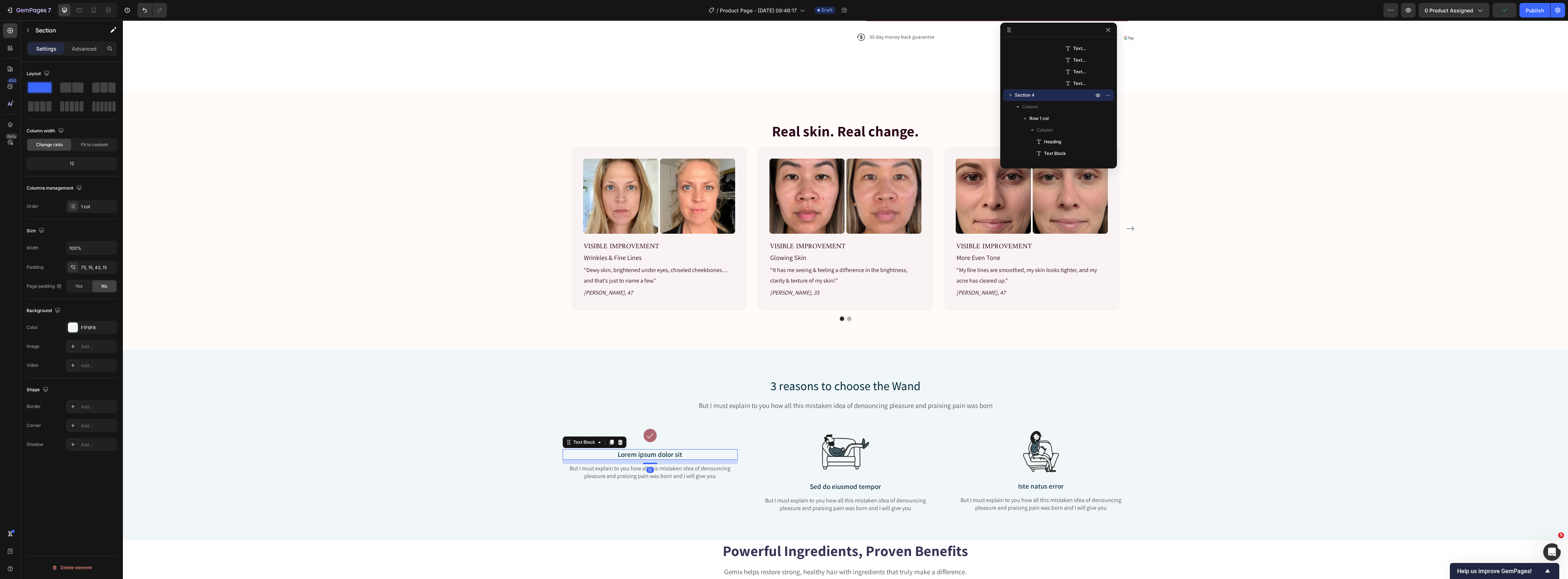
scroll to position [1819, 0]
click at [636, 455] on p "Lorem ipsum dolor sit" at bounding box center [650, 454] width 173 height 9
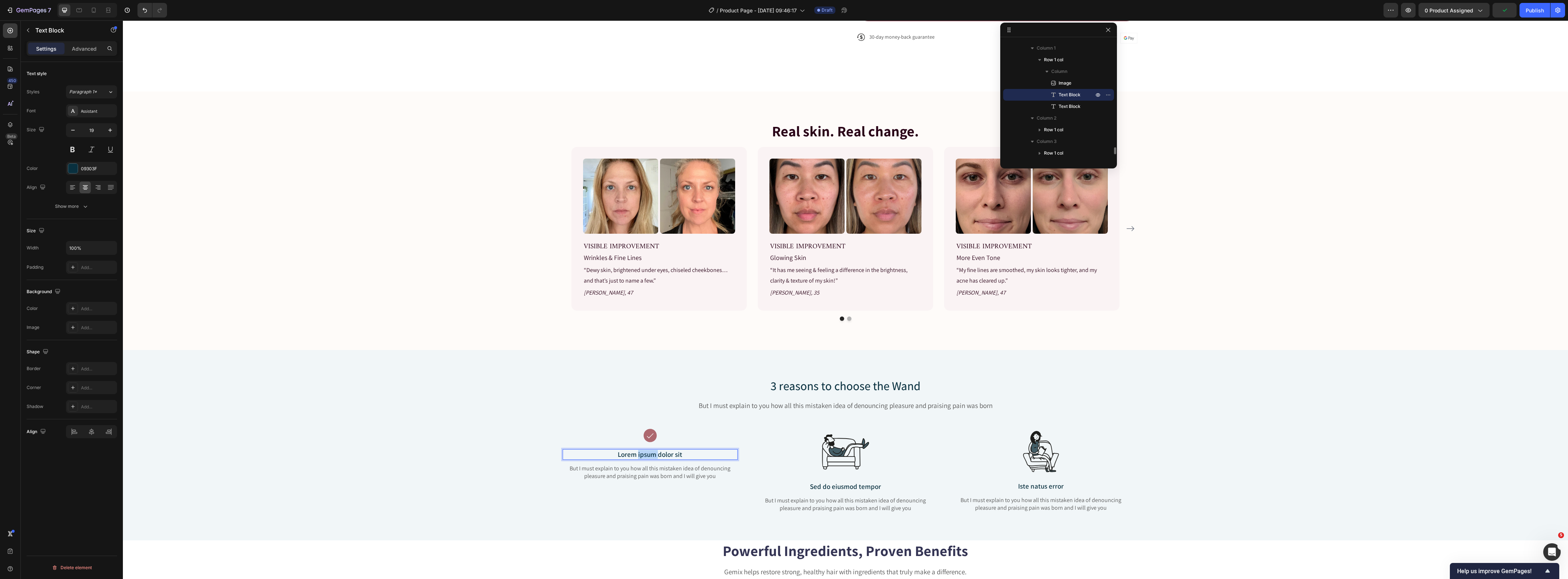
click at [637, 455] on p "Lorem ipsum dolor sit" at bounding box center [650, 454] width 173 height 9
click at [476, 423] on div "3 reasons to choose the Wand Heading But I must explain to you how all this mis…" at bounding box center [845, 451] width 1434 height 147
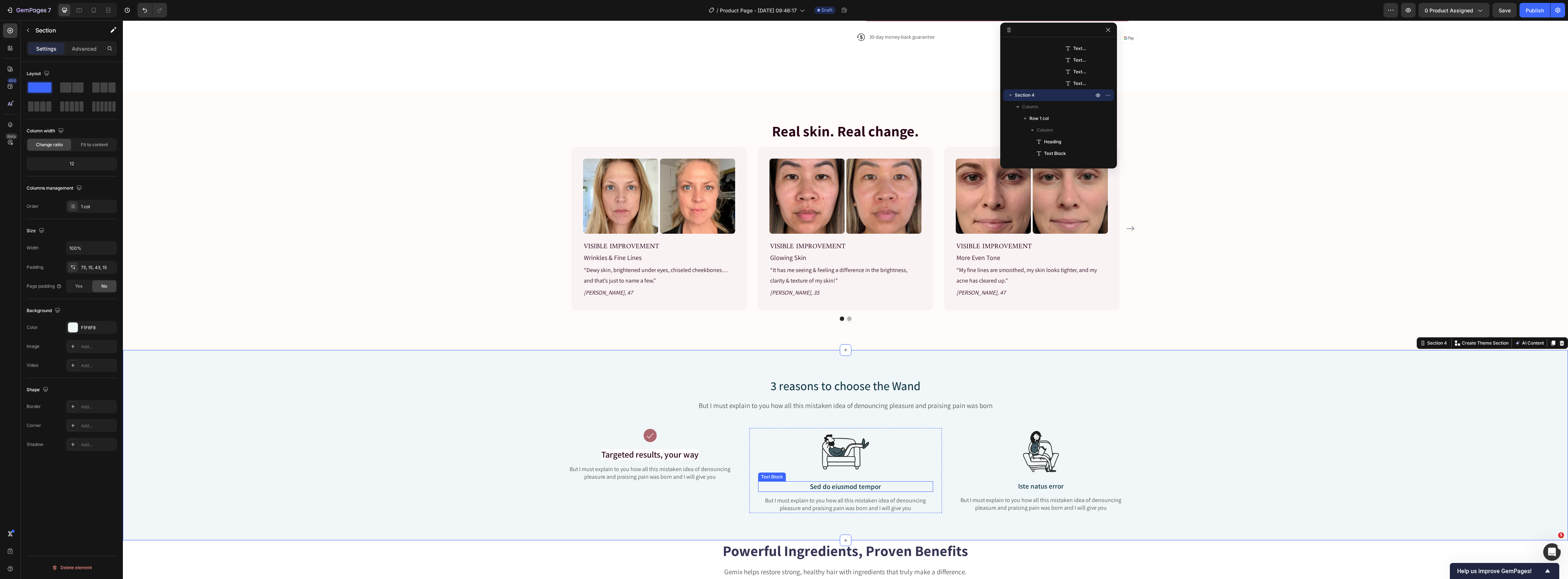
click at [830, 486] on p "Sed do eiusmod tempor" at bounding box center [845, 486] width 173 height 9
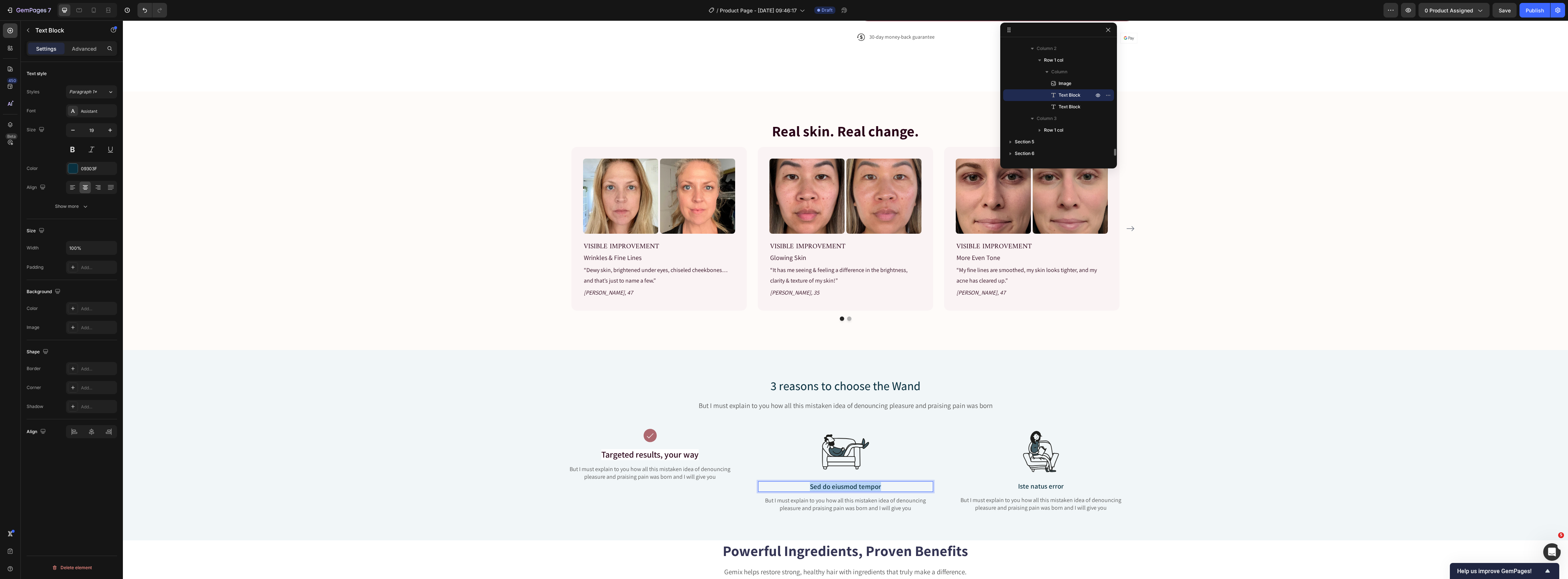
click at [830, 486] on p "Sed do eiusmod tempor" at bounding box center [845, 486] width 173 height 9
click at [838, 460] on img at bounding box center [845, 452] width 47 height 47
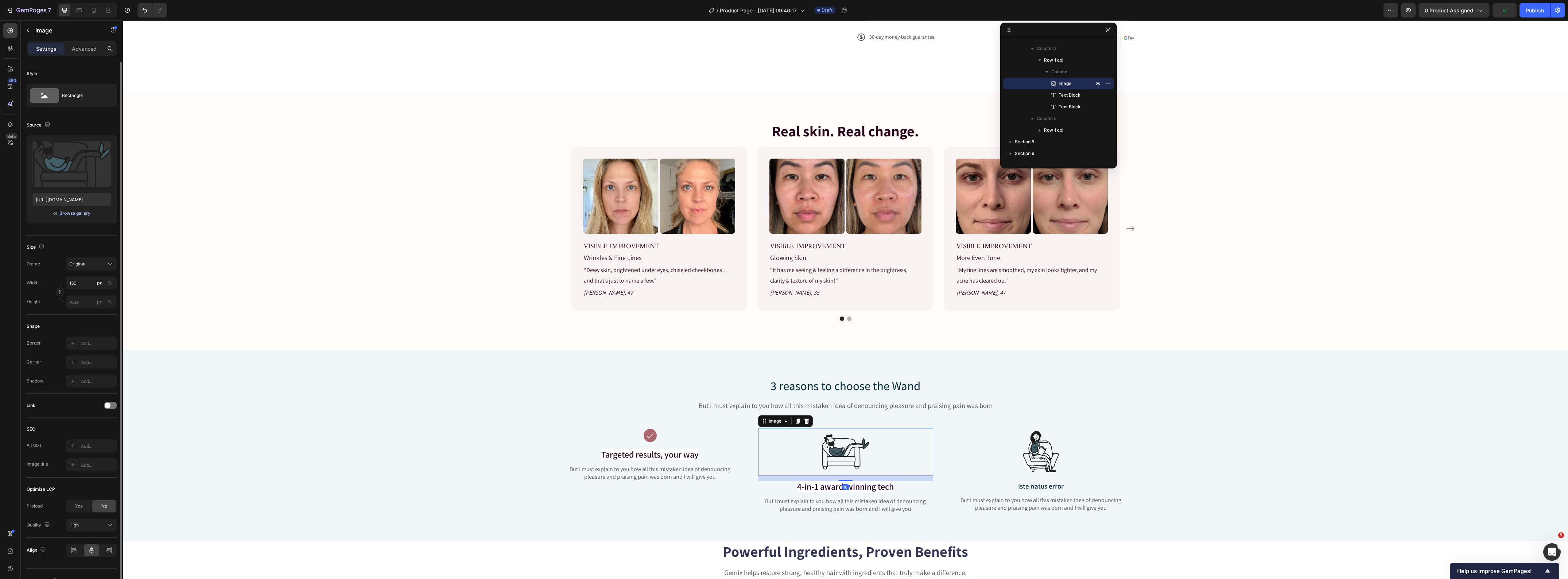
click at [81, 215] on div "Browse gallery" at bounding box center [75, 213] width 31 height 7
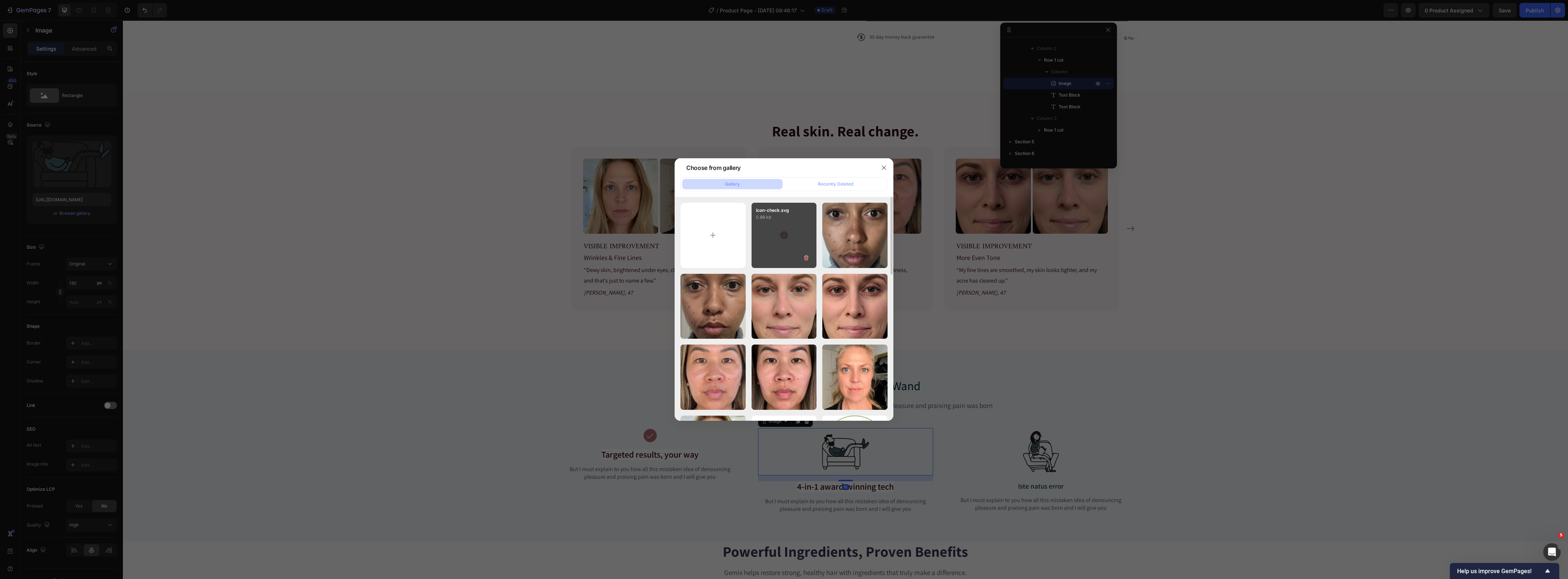
click at [774, 238] on div "icon-check.svg 0.88 kb" at bounding box center [784, 235] width 65 height 65
type input "https://cdn.shopify.com/s/files/1/0419/1387/6648/files/gempages_493182690959295…"
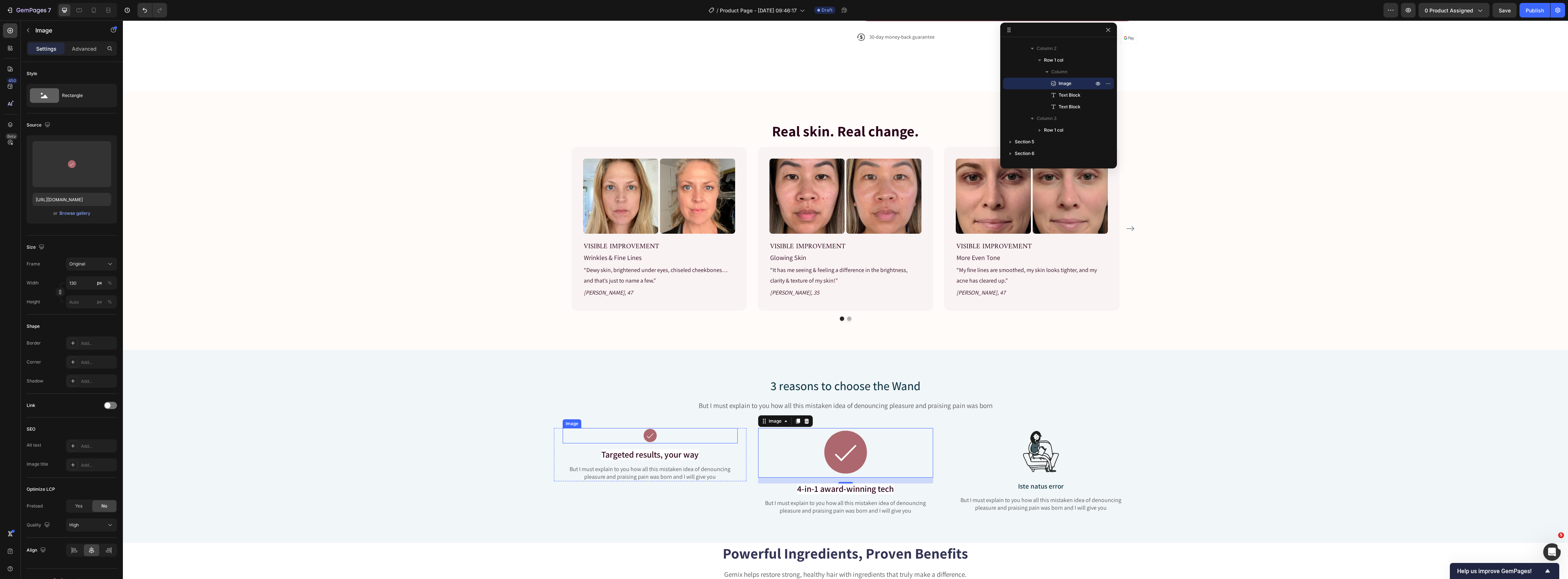
click at [637, 430] on div at bounding box center [650, 435] width 175 height 15
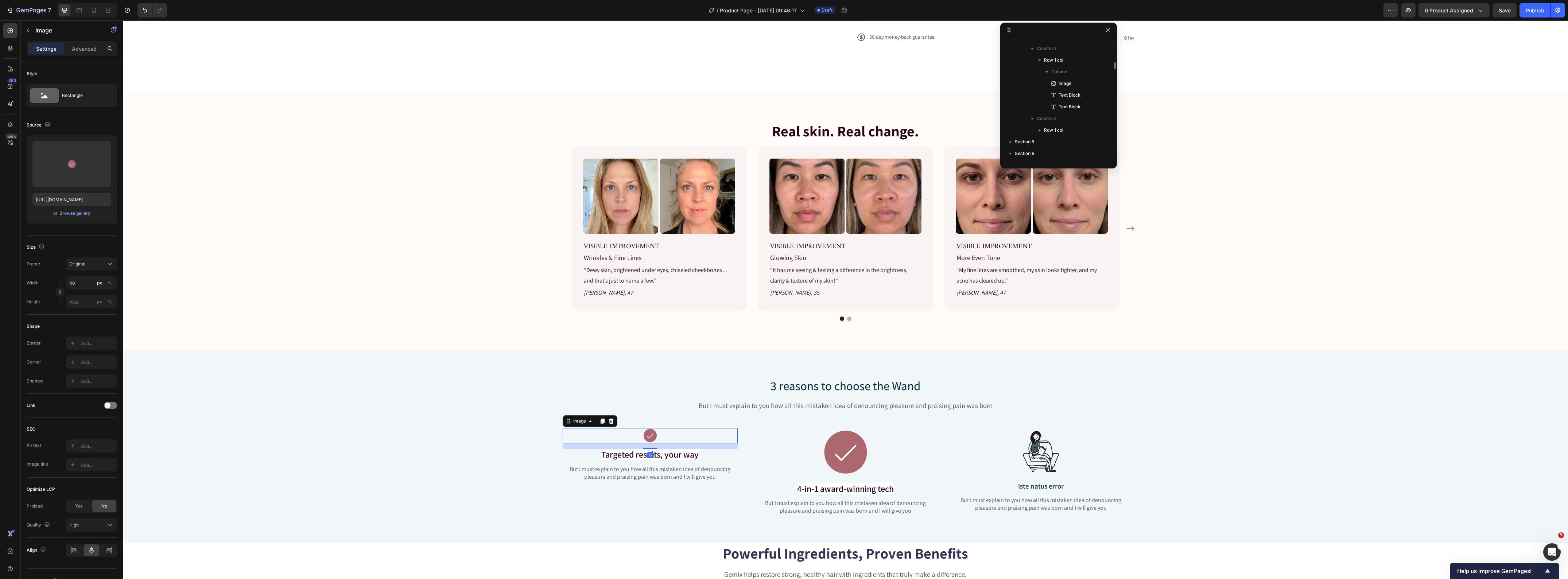
scroll to position [1806, 0]
click at [849, 447] on img at bounding box center [845, 452] width 47 height 49
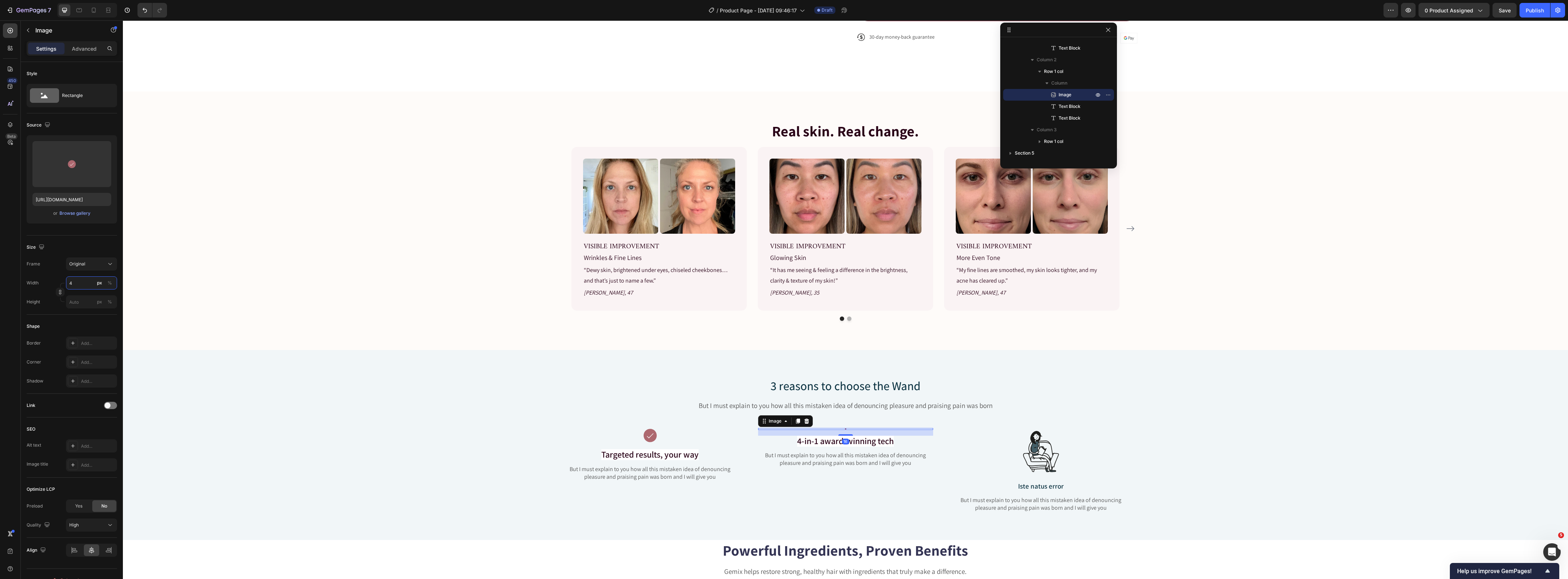
type input "40"
click at [1152, 438] on div "3 reasons to choose the Wand Heading But I must explain to you how all this mis…" at bounding box center [845, 451] width 1434 height 147
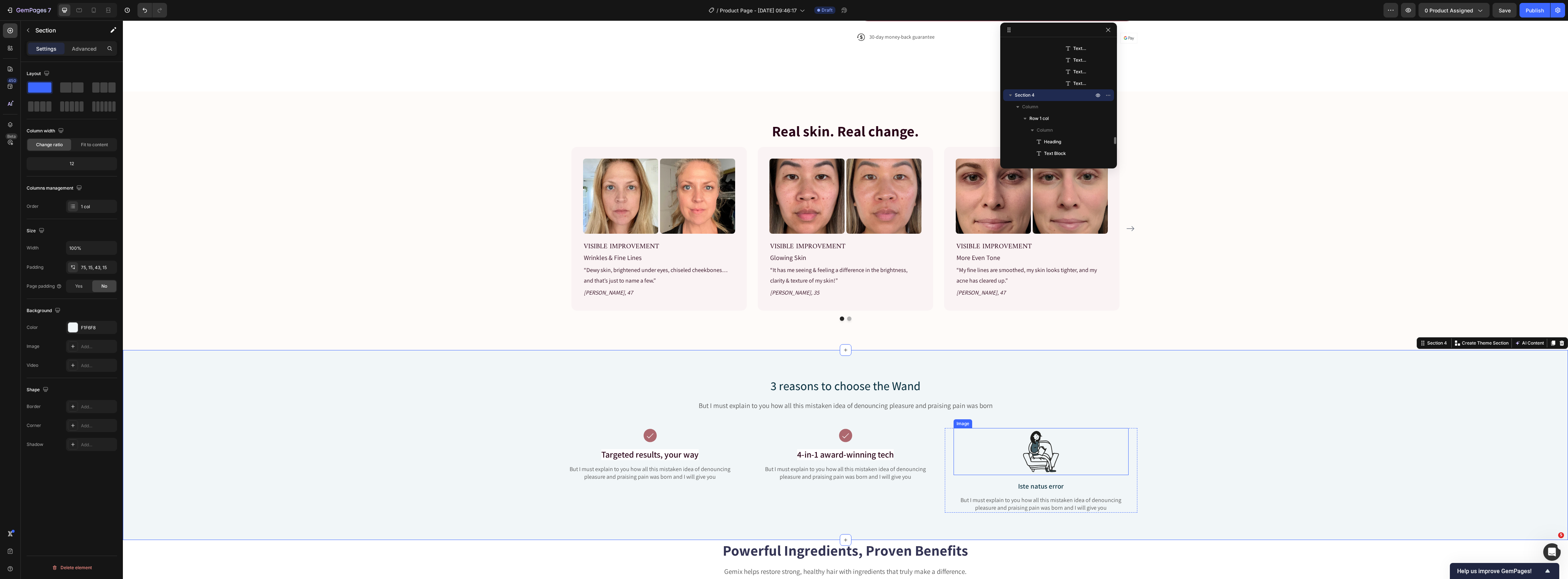
click at [1046, 447] on img at bounding box center [1041, 451] width 47 height 47
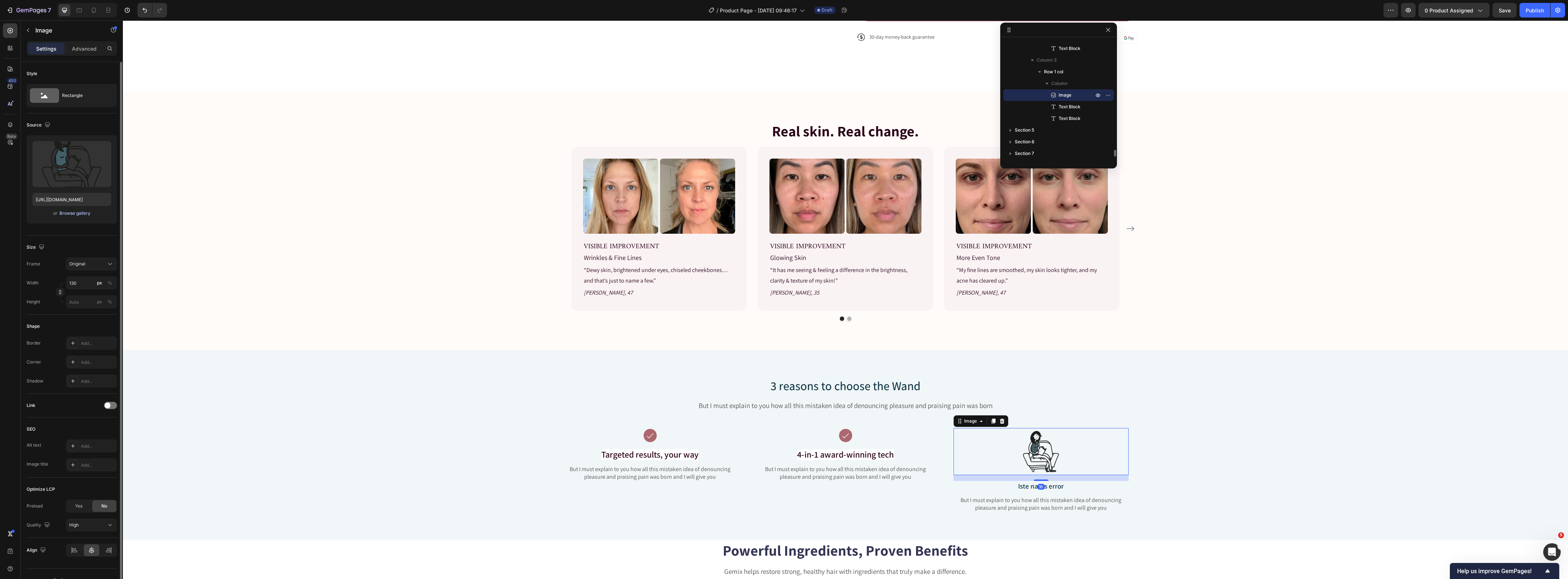
click at [72, 215] on div "Browse gallery" at bounding box center [75, 213] width 31 height 7
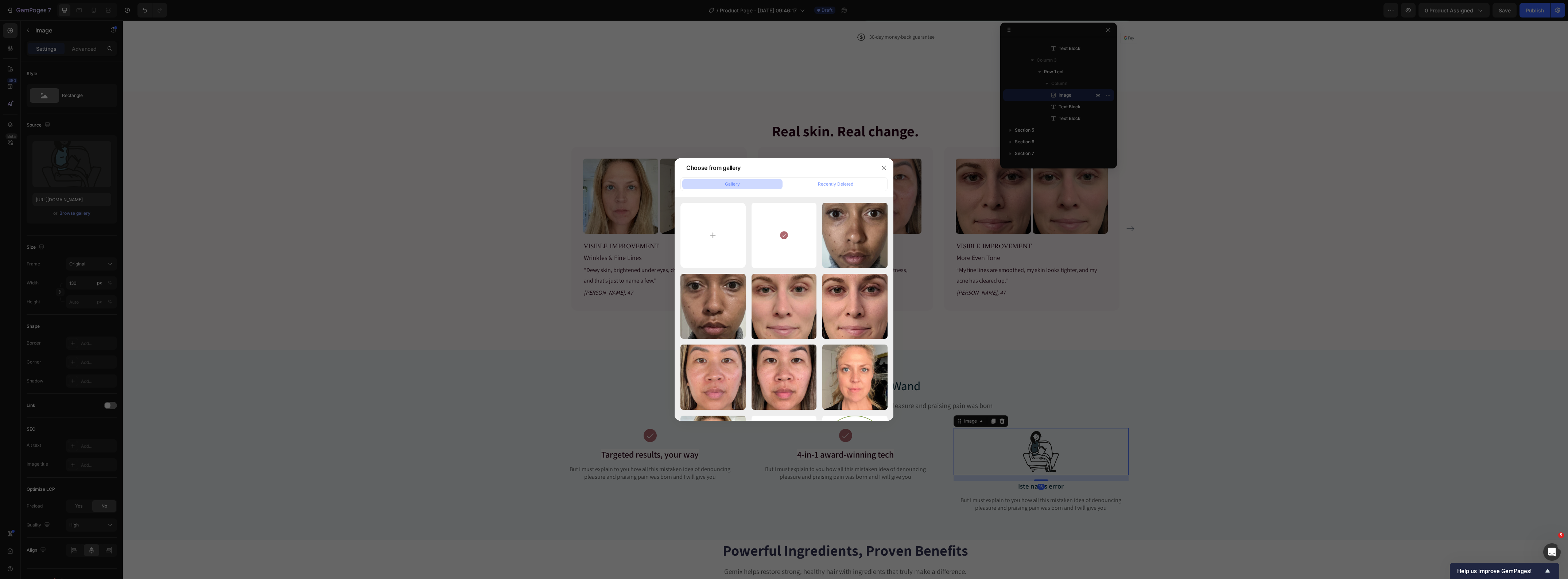
drag, startPoint x: 775, startPoint y: 237, endPoint x: 517, endPoint y: 274, distance: 260.6
click at [0, 0] on div "icon-check.svg 0.88 kb" at bounding box center [0, 0] width 0 height 0
type input "https://cdn.shopify.com/s/files/1/0419/1387/6648/files/gempages_493182690959295…"
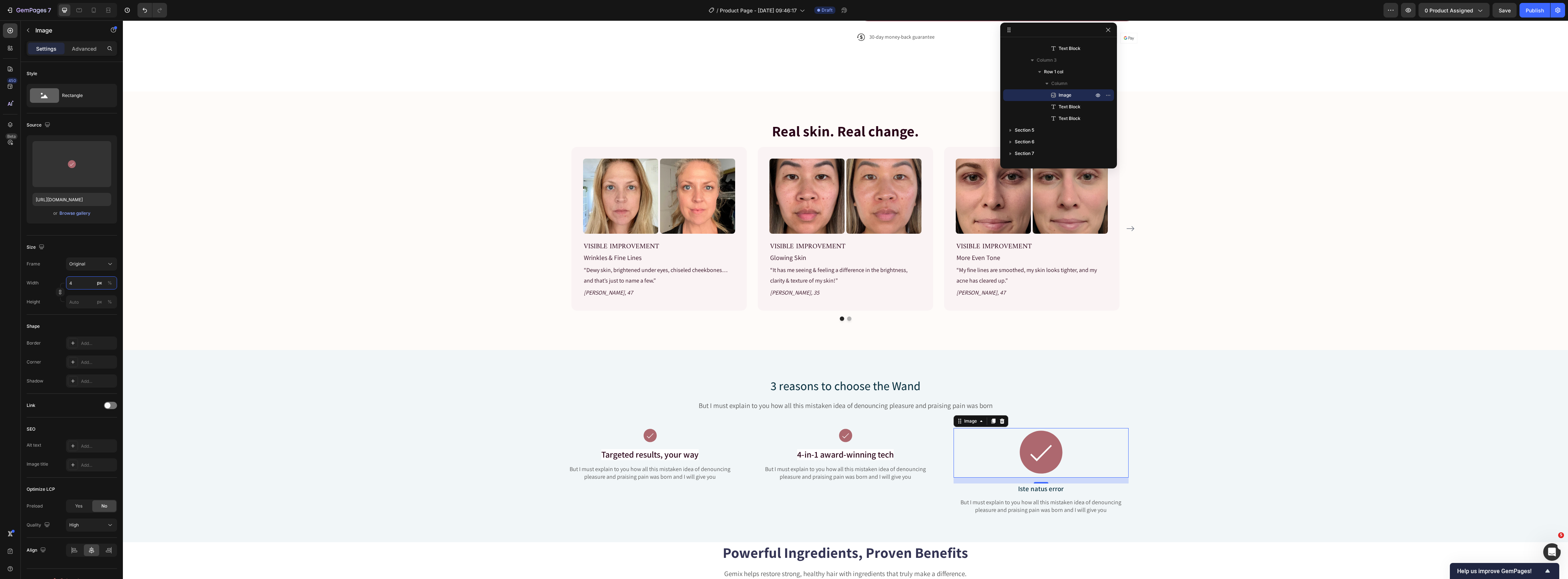
type input "40"
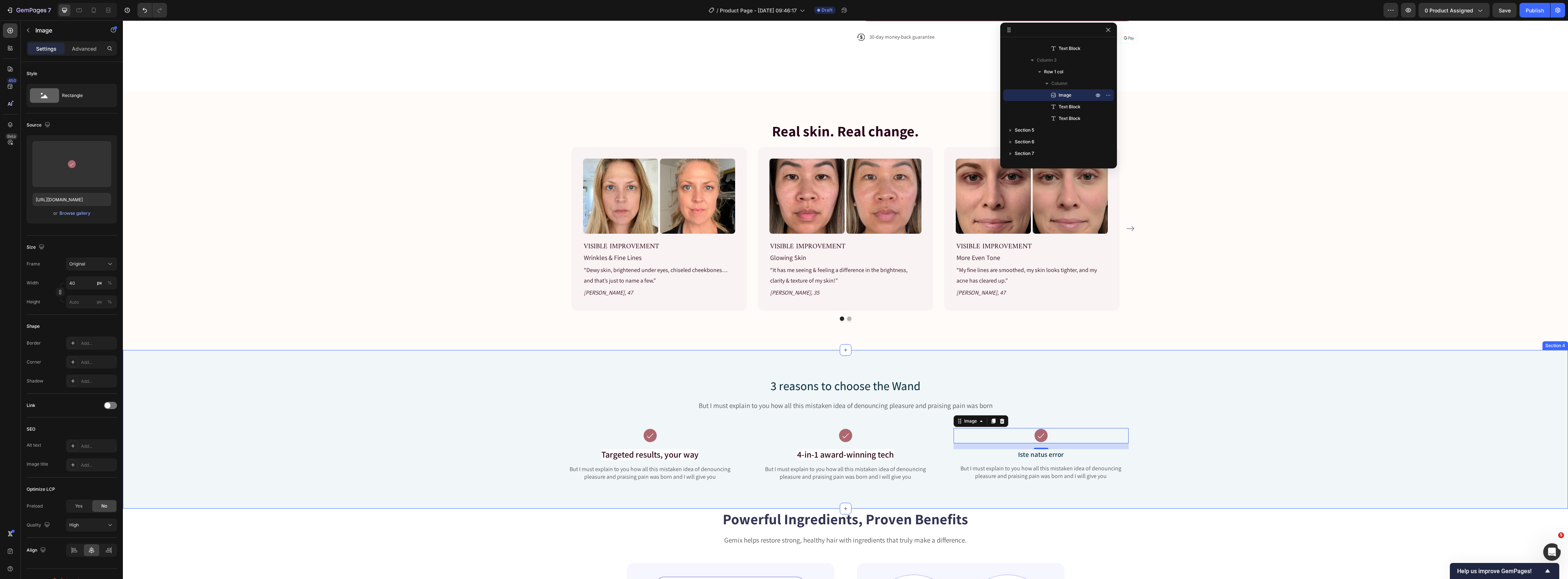
click at [394, 387] on div "3 reasons to choose the Wand Heading But I must explain to you how all this mis…" at bounding box center [845, 435] width 1434 height 116
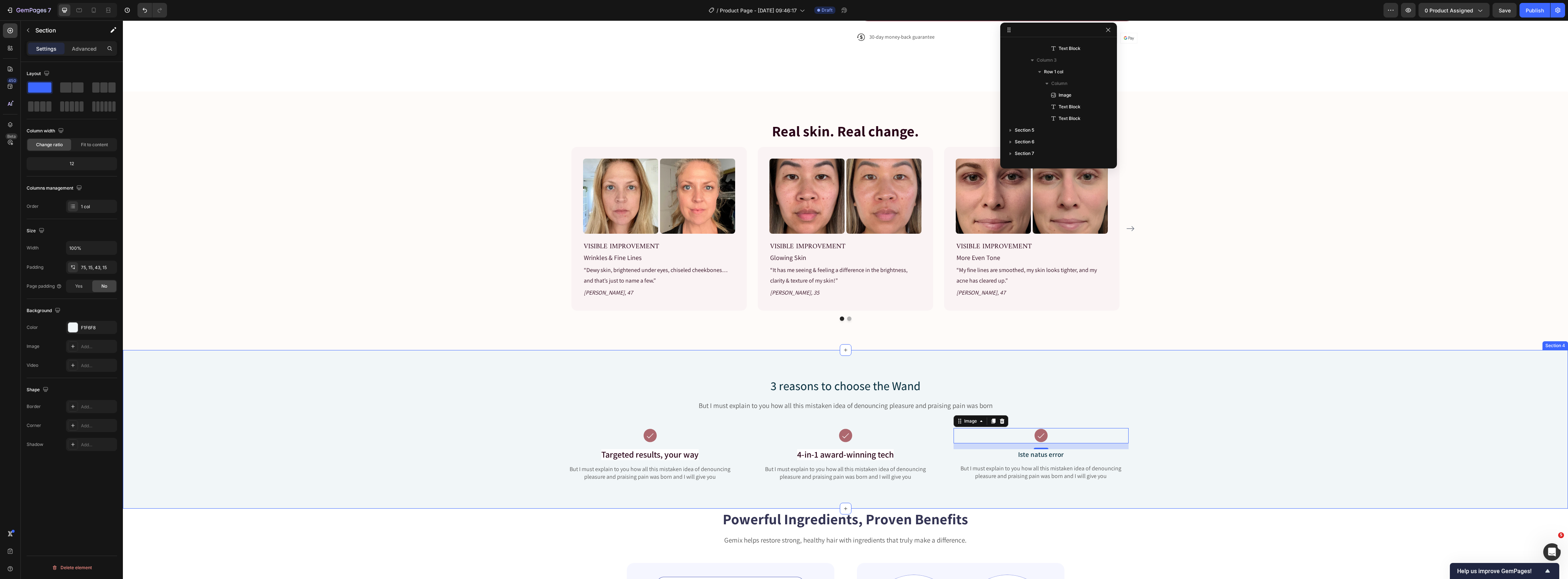
scroll to position [1690, 0]
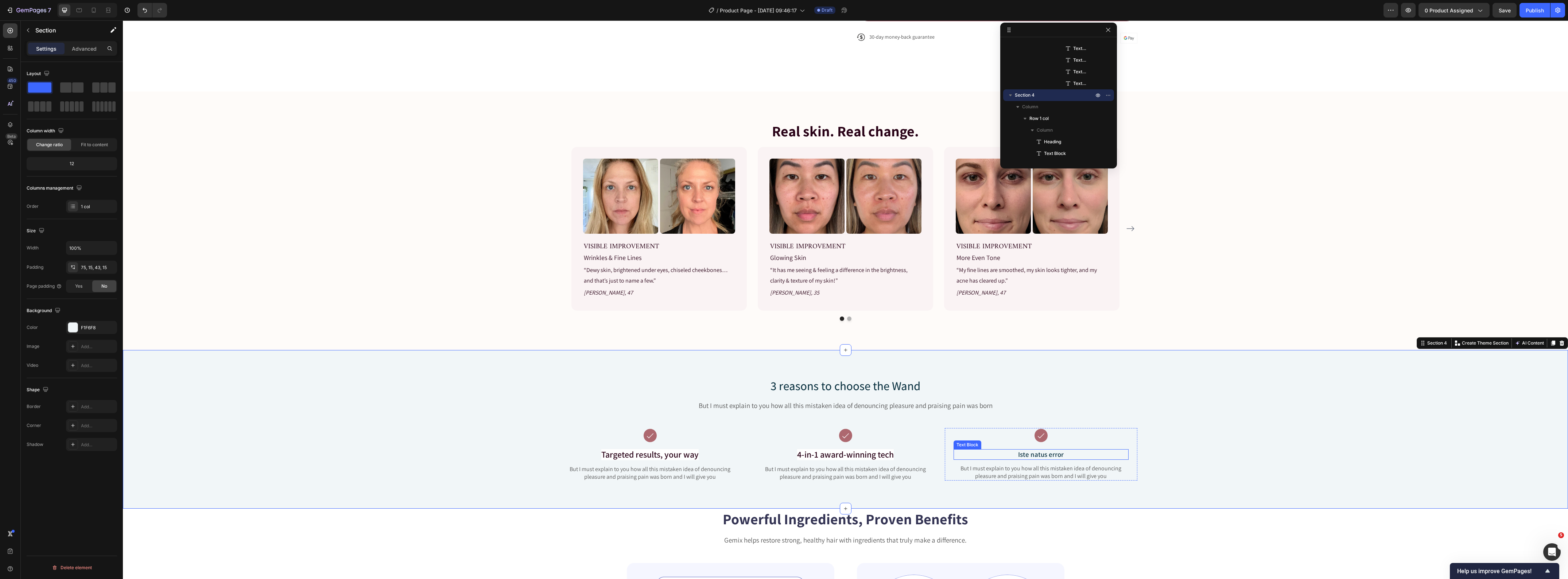
click at [1027, 452] on p "Iste natus error" at bounding box center [1041, 454] width 173 height 9
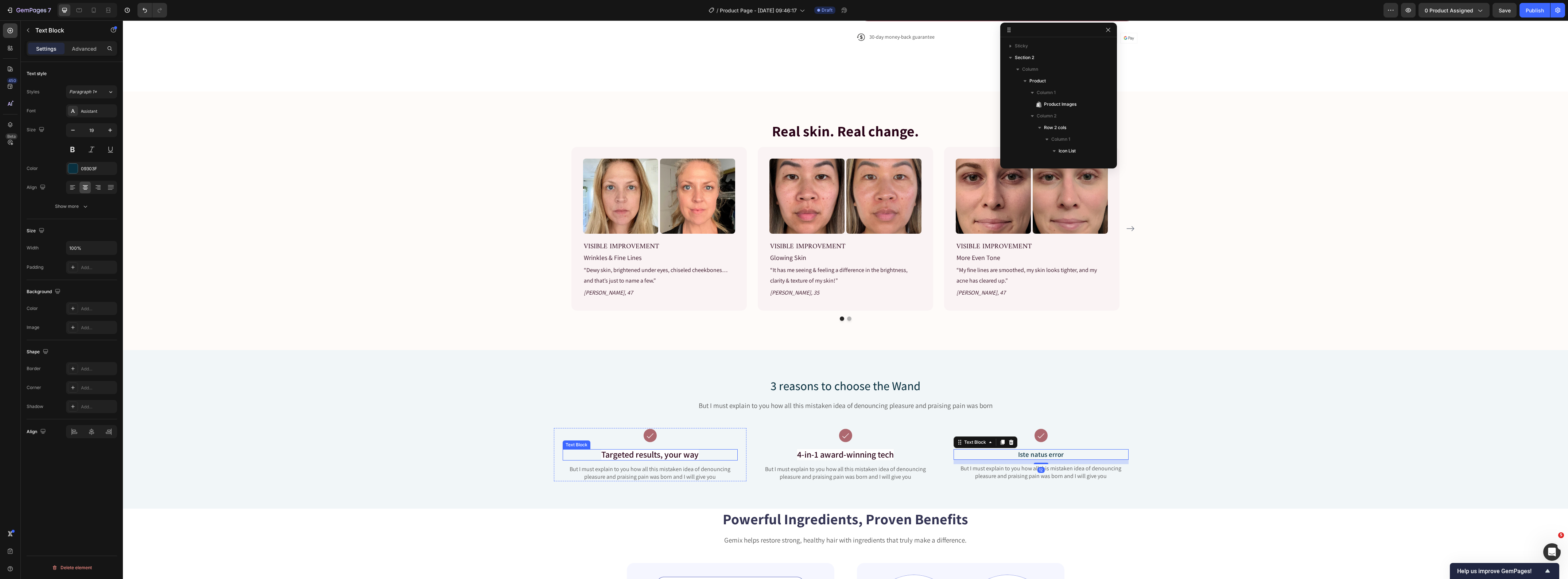
scroll to position [1959, 0]
click at [1046, 457] on p "Iste natus error" at bounding box center [1041, 454] width 173 height 9
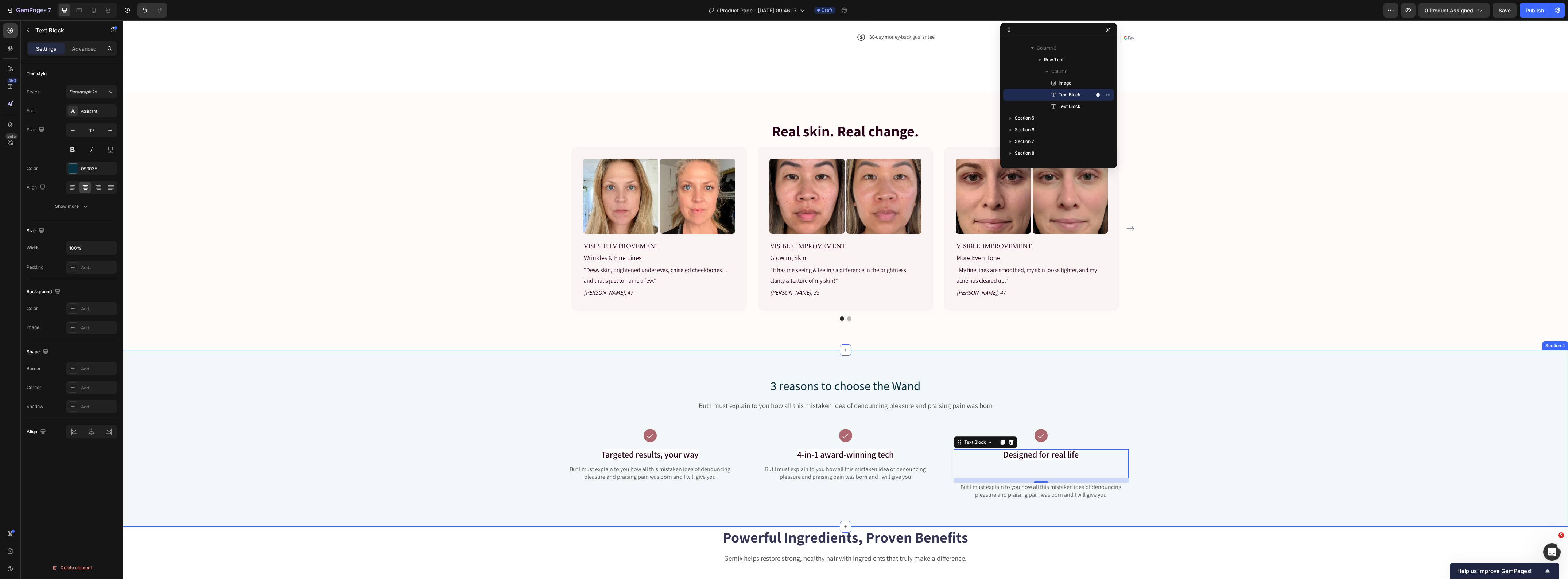
click at [420, 441] on div "3 reasons to choose the Wand Heading But I must explain to you how all this mis…" at bounding box center [845, 444] width 1434 height 134
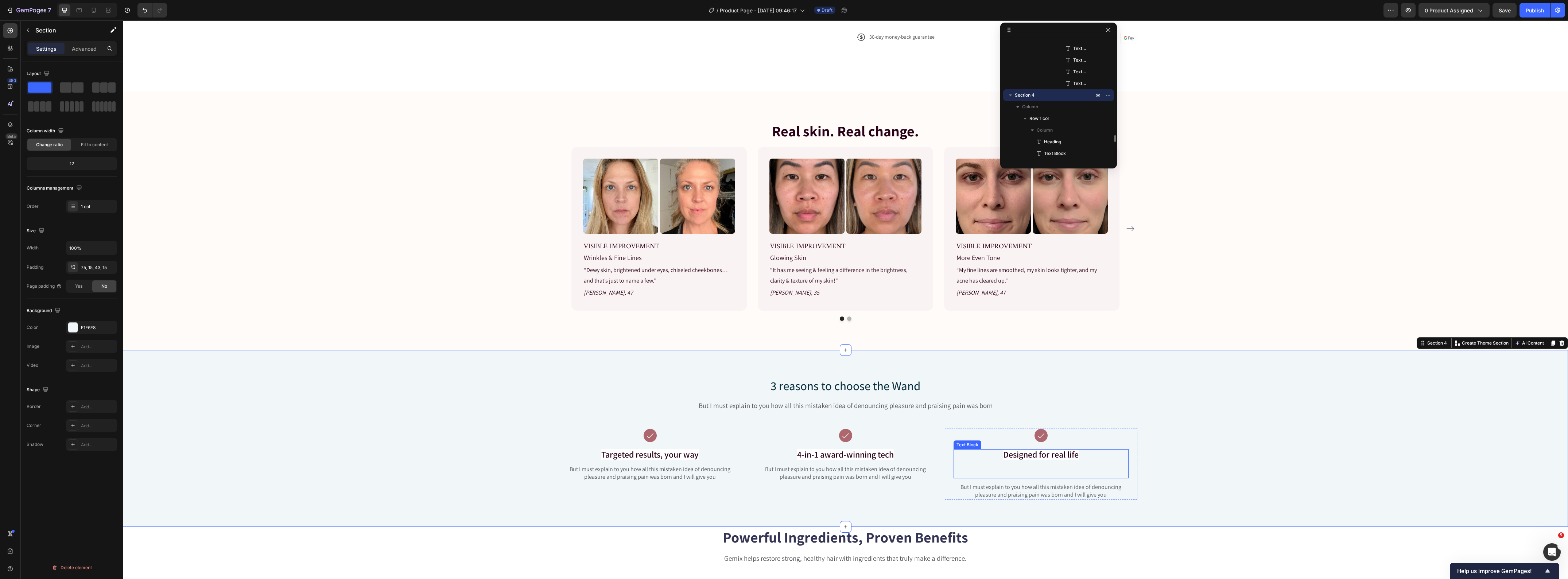
click at [1067, 469] on p "Rich Text Editor. Editing area: main" at bounding box center [1041, 468] width 173 height 18
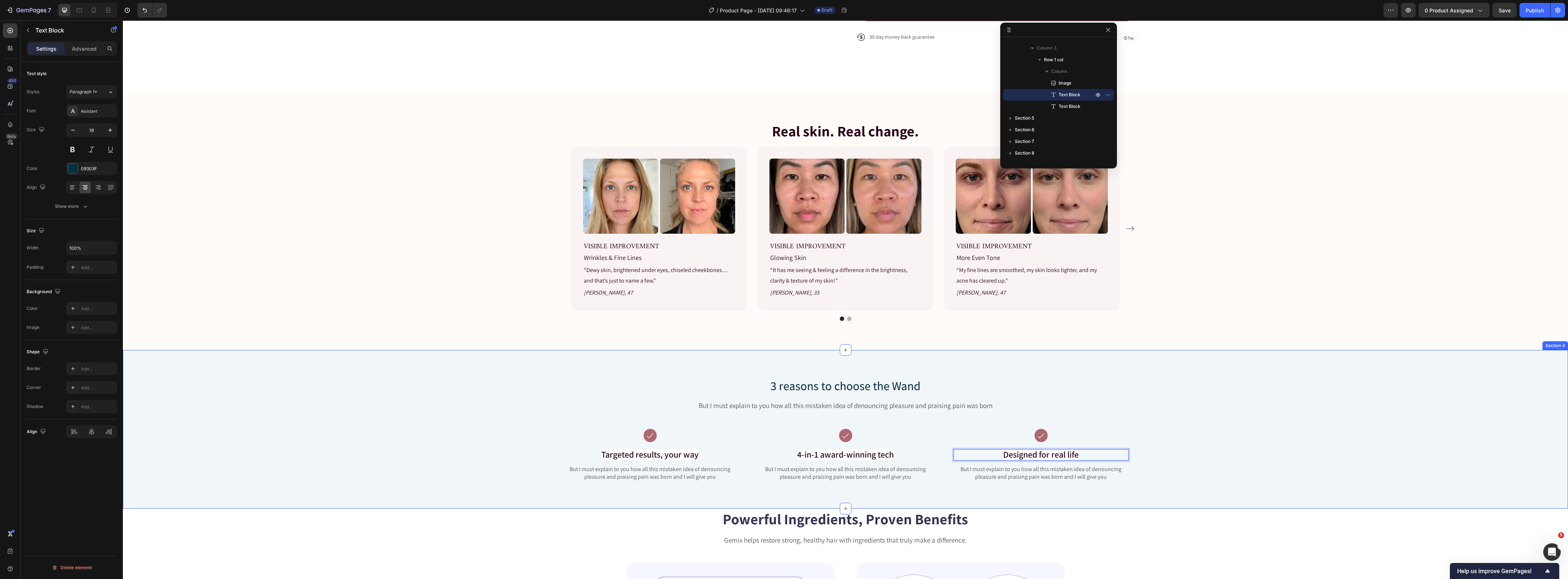
click at [1264, 449] on div "3 reasons to choose the Wand Heading But I must explain to you how all this mis…" at bounding box center [845, 435] width 1434 height 116
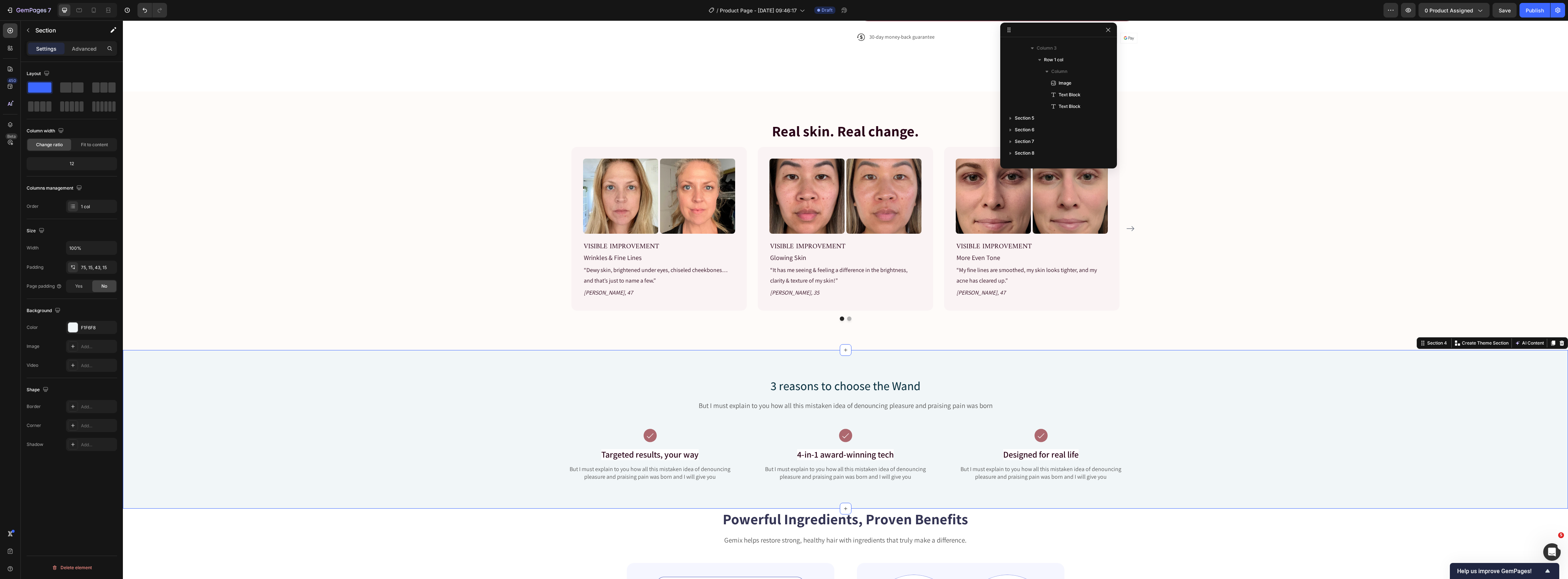
scroll to position [1690, 0]
click at [467, 363] on div "3 reasons to choose the Wand Heading But I must explain to you how all this mis…" at bounding box center [845, 429] width 1445 height 159
drag, startPoint x: 413, startPoint y: 409, endPoint x: 362, endPoint y: 399, distance: 52.0
click at [413, 409] on div "3 reasons to choose the Wand Heading But I must explain to you how all this mis…" at bounding box center [845, 435] width 1434 height 116
click at [83, 327] on div "F1F6F8" at bounding box center [91, 328] width 21 height 7
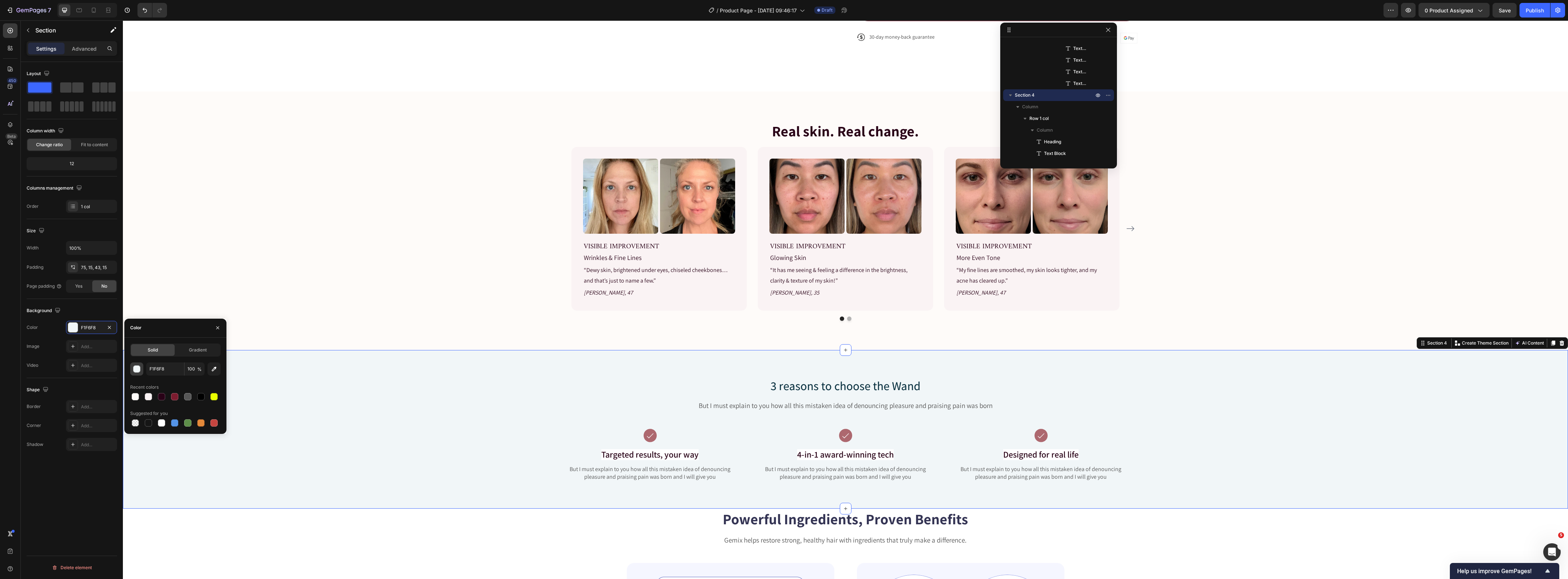
click at [139, 370] on div "button" at bounding box center [137, 370] width 7 height 7
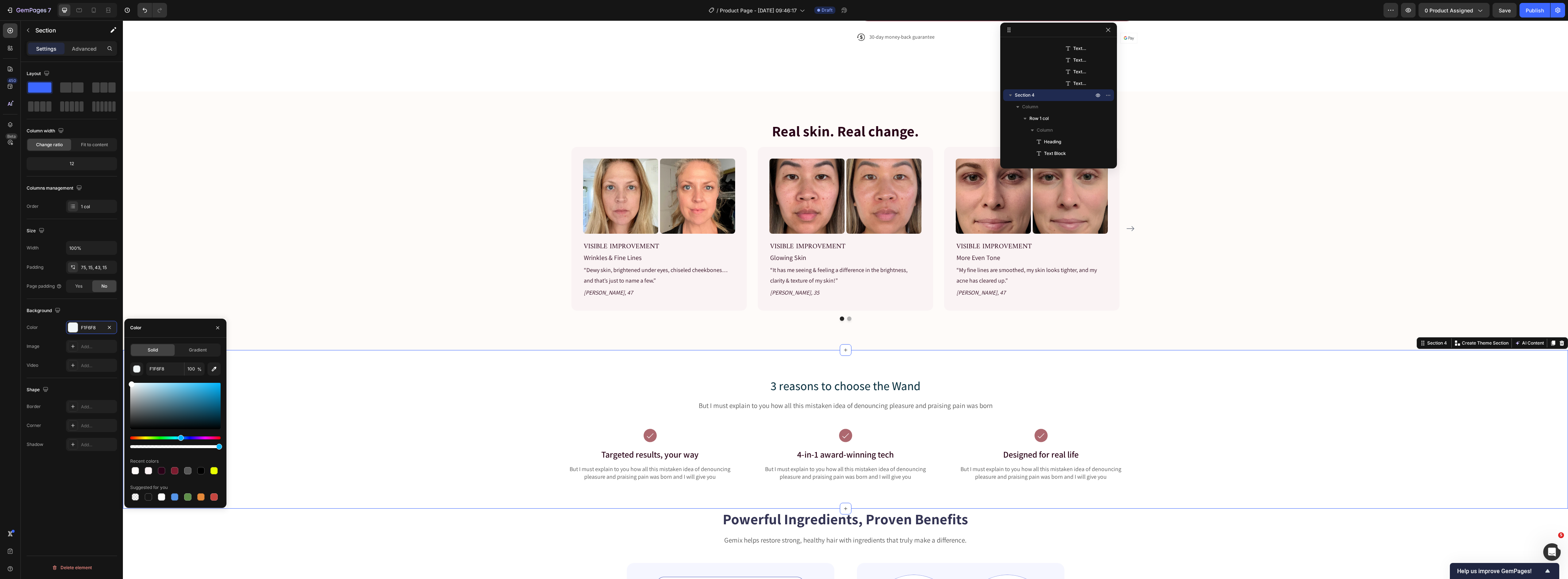
drag, startPoint x: 111, startPoint y: 377, endPoint x: 103, endPoint y: 359, distance: 19.7
click at [103, 359] on div "450 Beta Sections(18) Elements(84) Section Element Hero Section Product Detail …" at bounding box center [61, 300] width 123 height 559
type input "FFFFFF"
click at [400, 410] on div "3 reasons to choose the Wand Heading But I must explain to you how all this mis…" at bounding box center [845, 435] width 1434 height 116
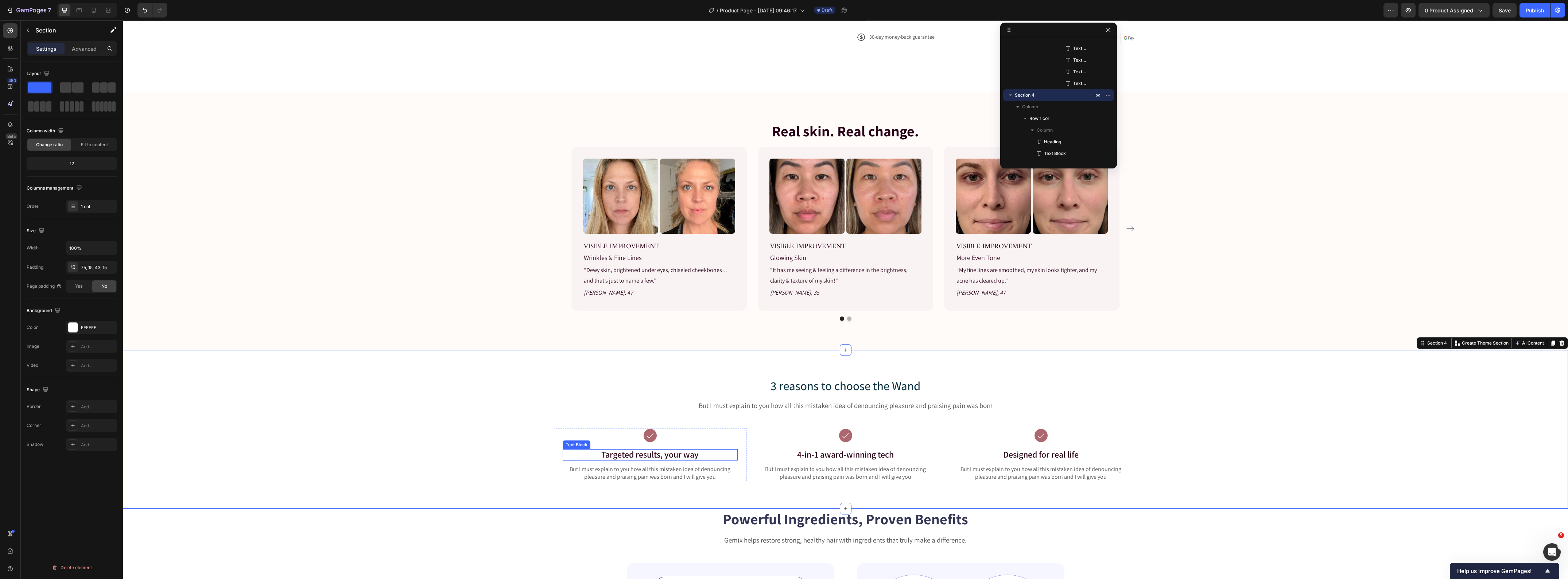
click at [635, 458] on span "Targeted results, your way" at bounding box center [650, 454] width 97 height 12
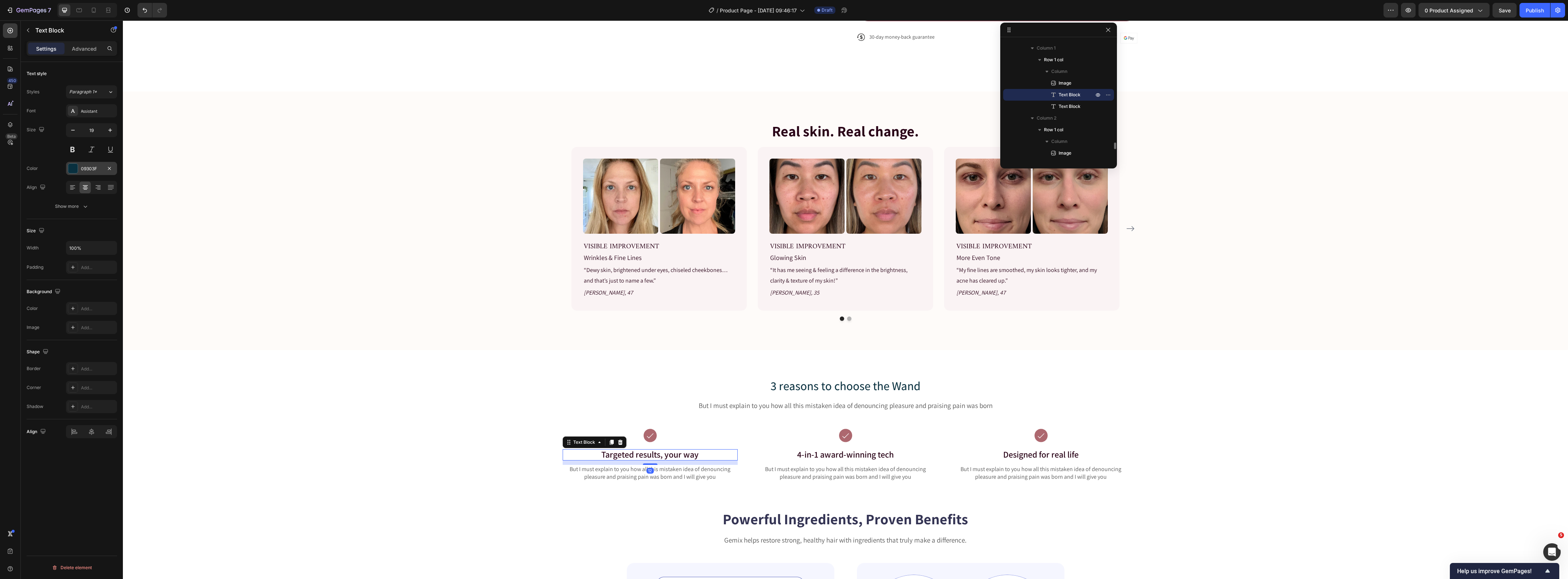
click at [88, 168] on div "09303F" at bounding box center [91, 169] width 21 height 7
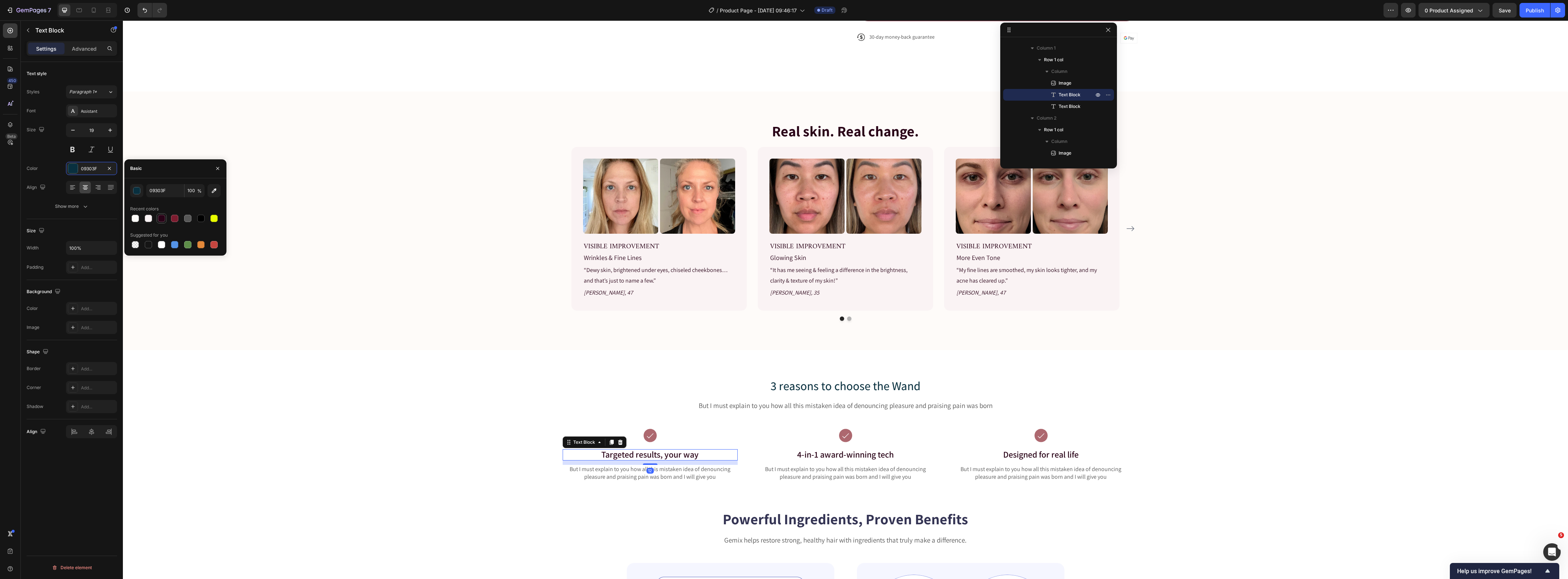
click at [163, 220] on div at bounding box center [161, 219] width 7 height 7
type input "290217"
click at [839, 460] on span "4-in-1 award-winning tech" at bounding box center [845, 454] width 97 height 12
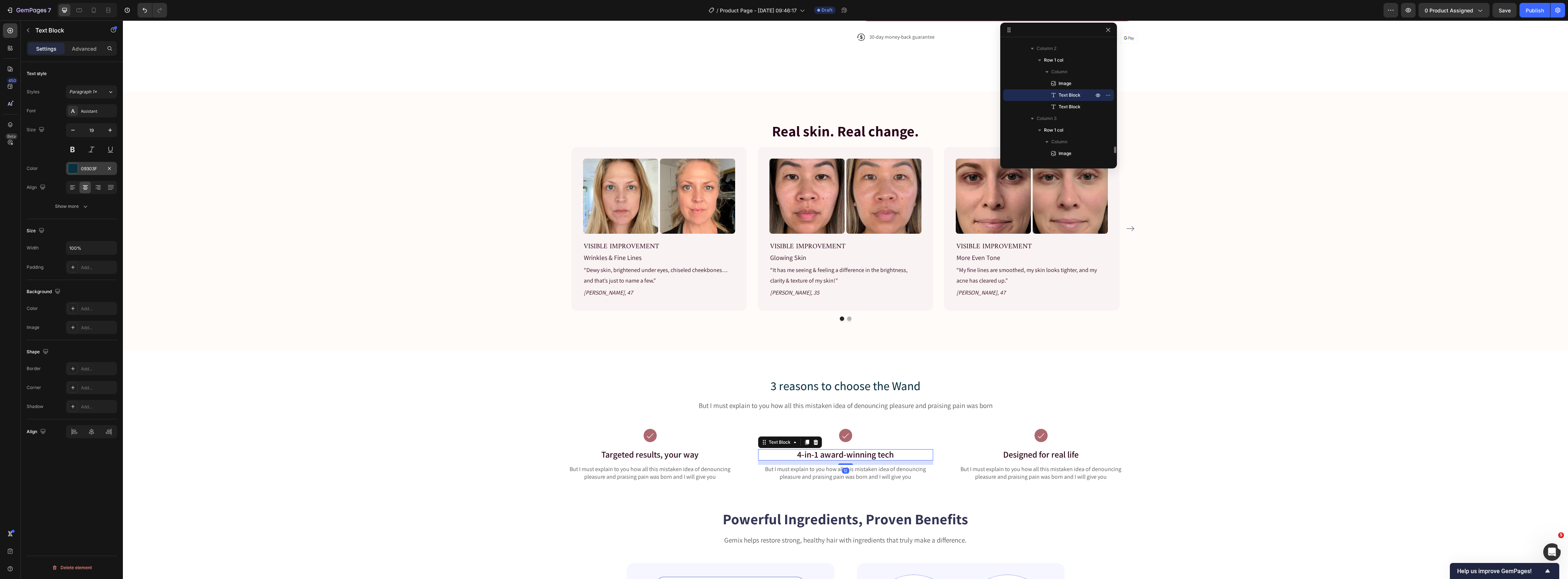
click at [96, 167] on div "09303F" at bounding box center [91, 169] width 21 height 7
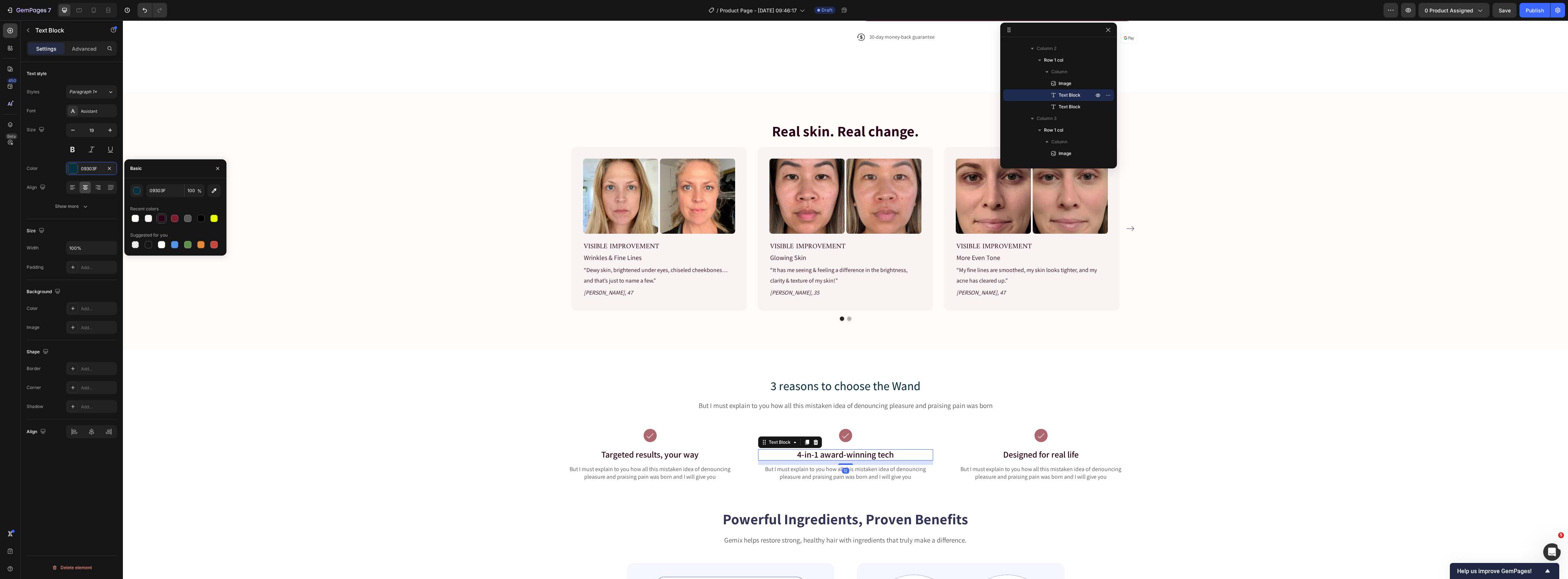
click at [164, 217] on div at bounding box center [161, 219] width 7 height 7
type input "290217"
click at [1021, 455] on span "Designed for real life" at bounding box center [1041, 454] width 75 height 12
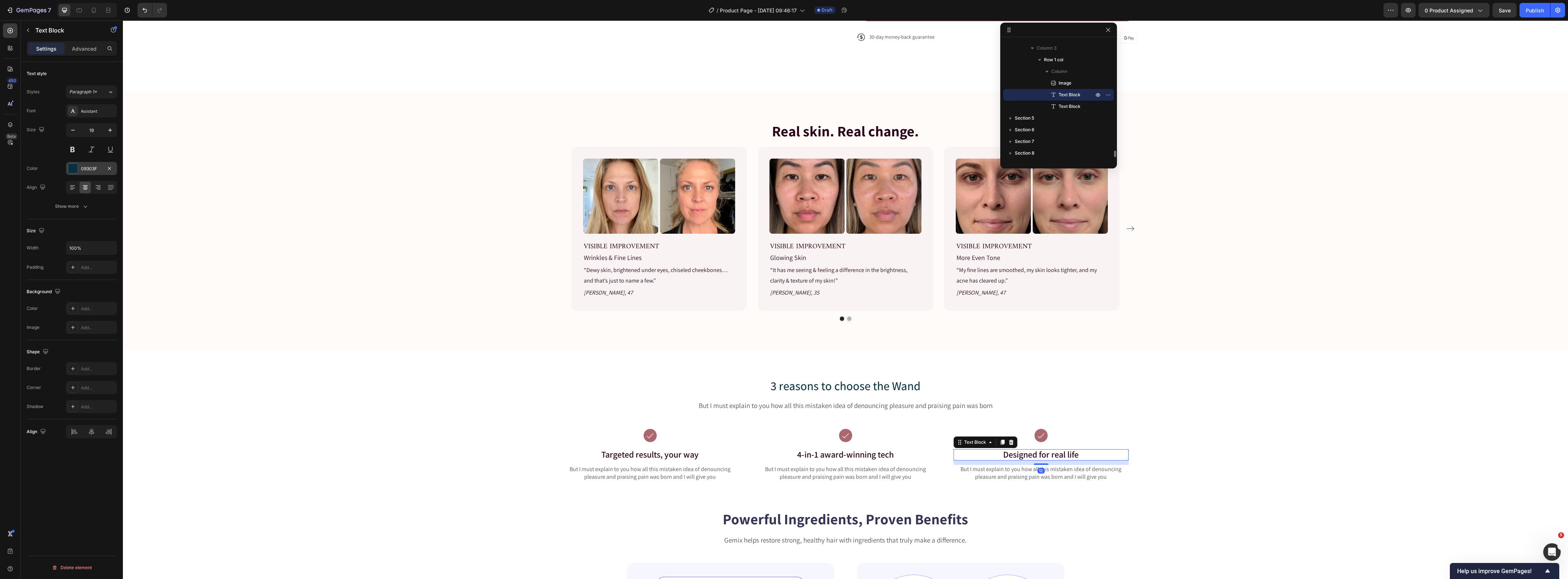
click at [86, 166] on div "09303F" at bounding box center [91, 169] width 21 height 7
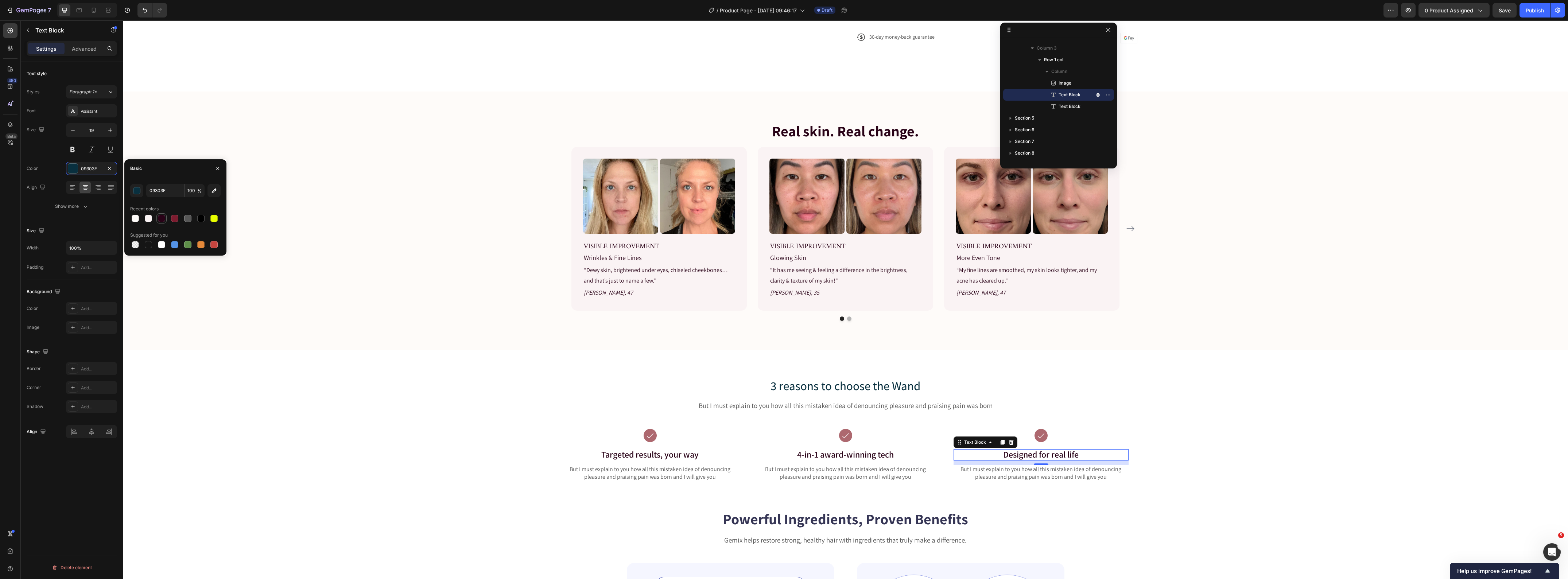
click at [161, 218] on div at bounding box center [161, 219] width 7 height 7
type input "290217"
click at [351, 440] on div "3 reasons to choose the Wand Heading But I must explain to you how all this mis…" at bounding box center [845, 435] width 1434 height 116
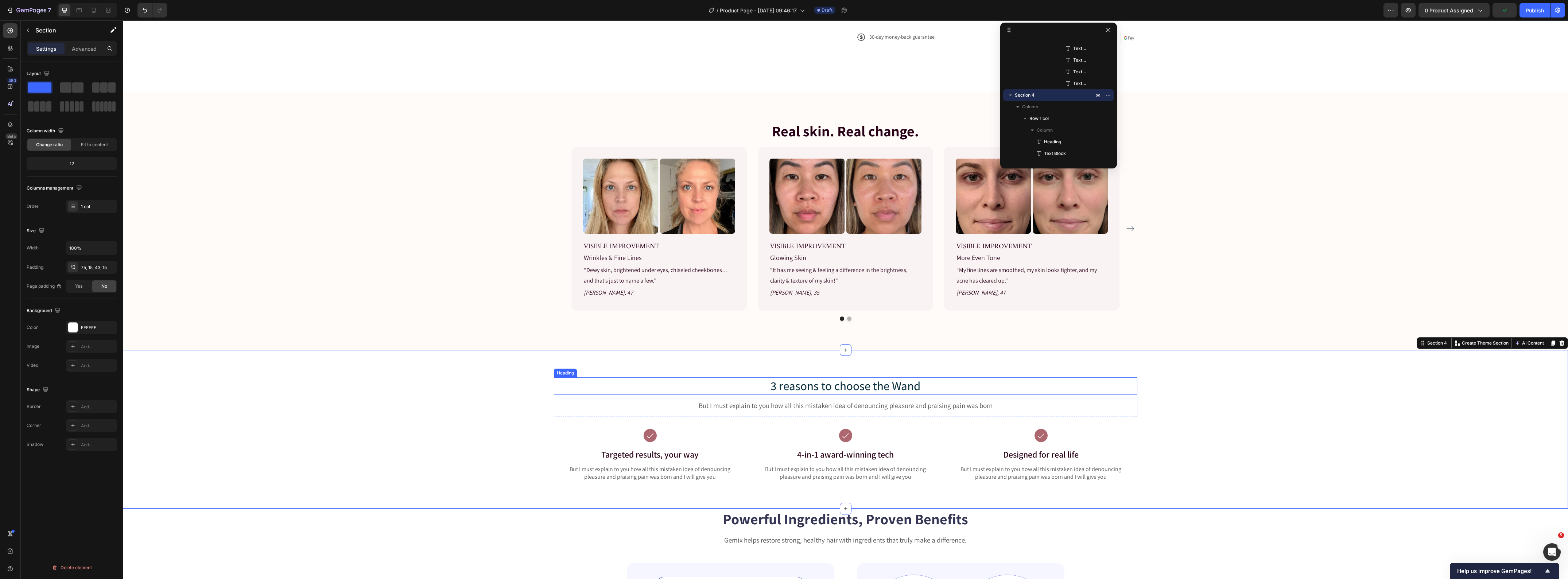
click at [826, 389] on p "3 reasons to choose the Wand" at bounding box center [845, 386] width 582 height 16
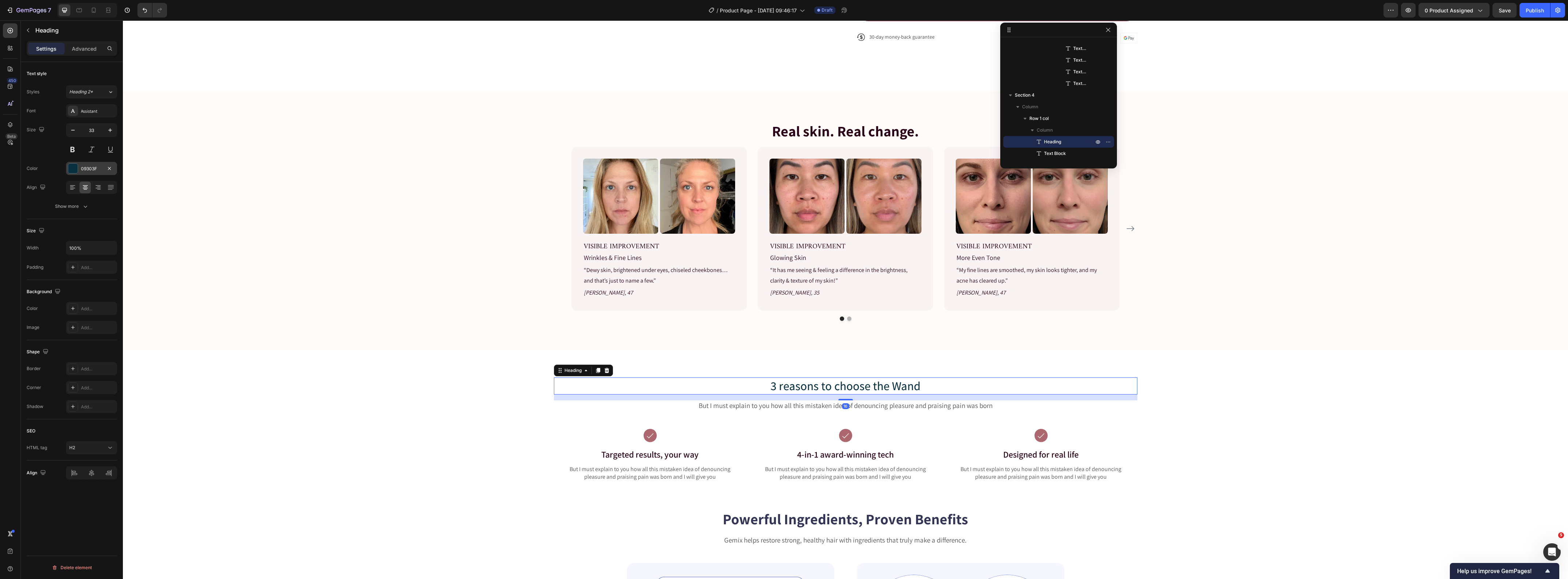
click at [74, 170] on div at bounding box center [73, 169] width 10 height 10
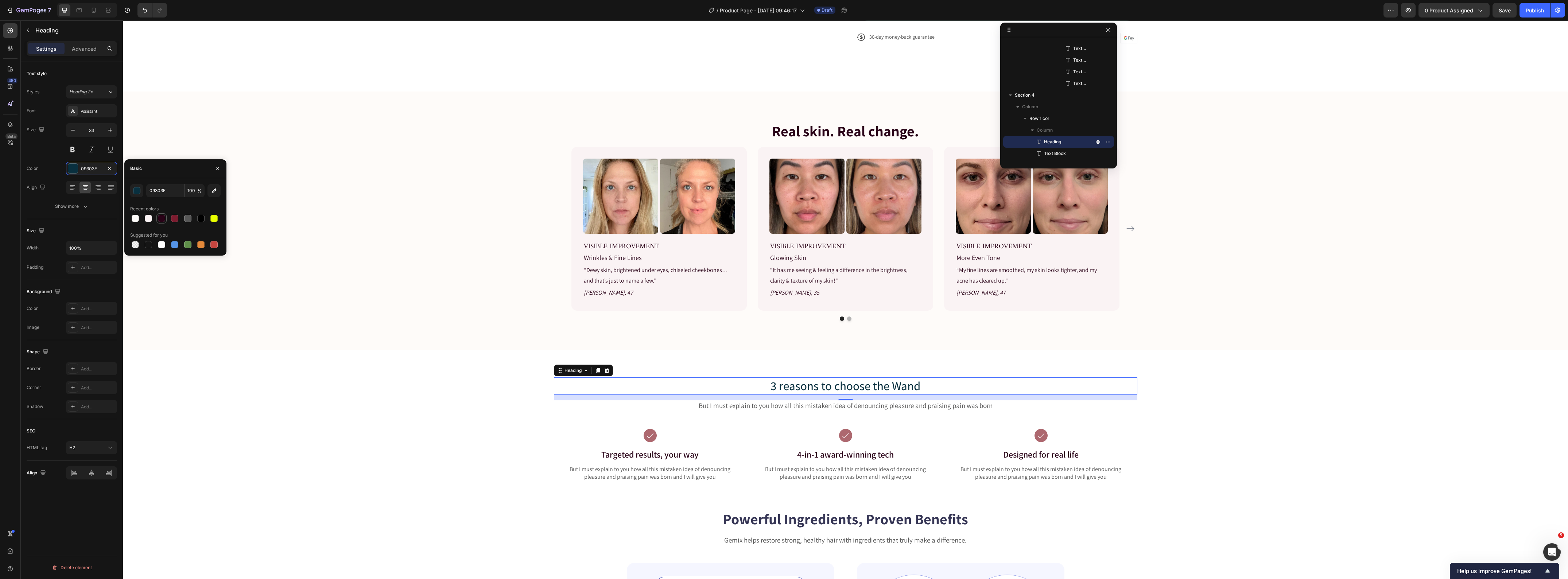
click at [163, 219] on div at bounding box center [161, 219] width 7 height 7
type input "290217"
click at [360, 427] on div "3 reasons to choose the Wand Heading 16 But I must explain to you how all this …" at bounding box center [845, 435] width 1434 height 116
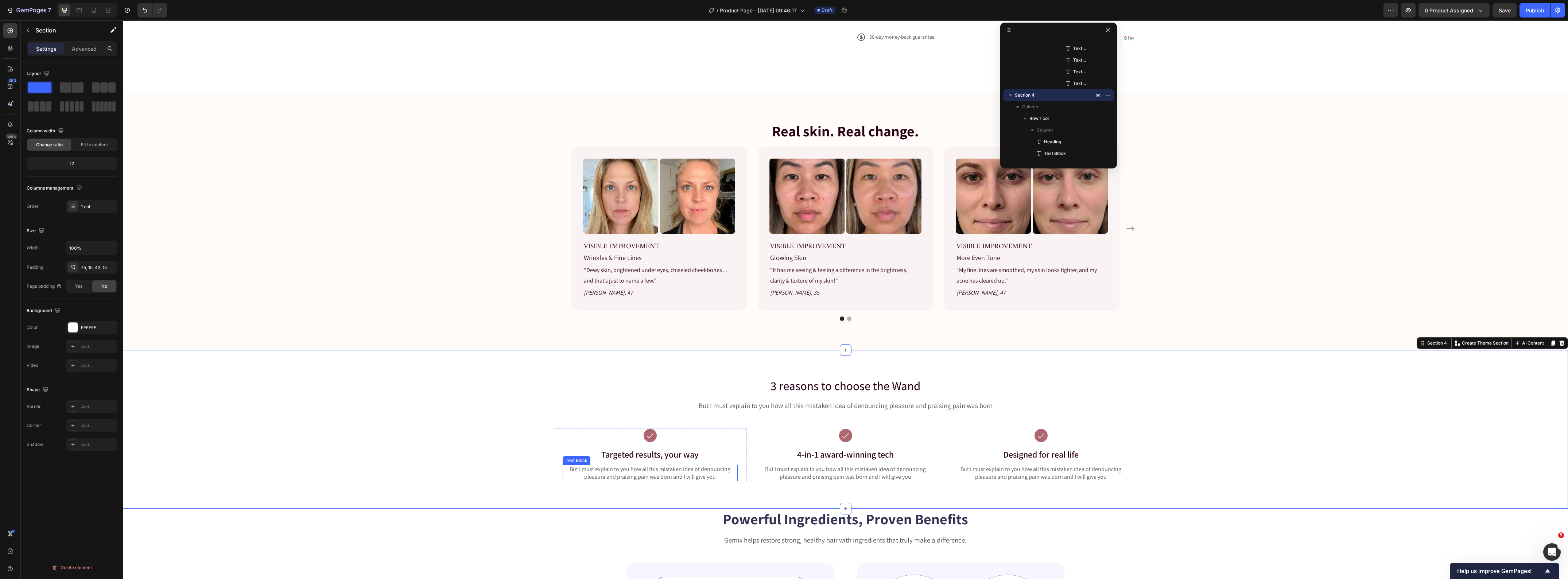
click at [647, 472] on p "But I must explain to you how all this mistaken idea of denouncing pleasure and…" at bounding box center [650, 473] width 173 height 15
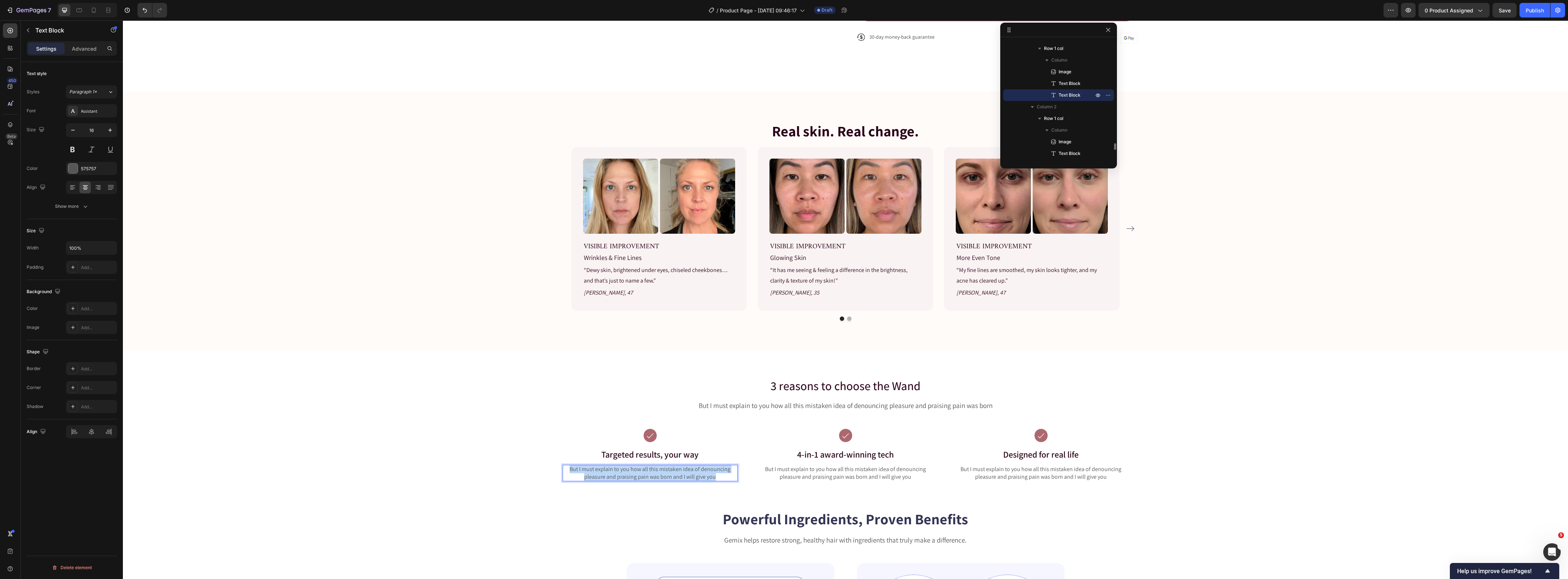
click at [647, 472] on p "But I must explain to you how all this mistaken idea of denouncing pleasure and…" at bounding box center [650, 473] width 173 height 15
click at [668, 472] on p "Control where and when you treat visible signs of aging—perfect for your eyes, …" at bounding box center [650, 473] width 173 height 15
click at [70, 164] on div at bounding box center [73, 169] width 10 height 10
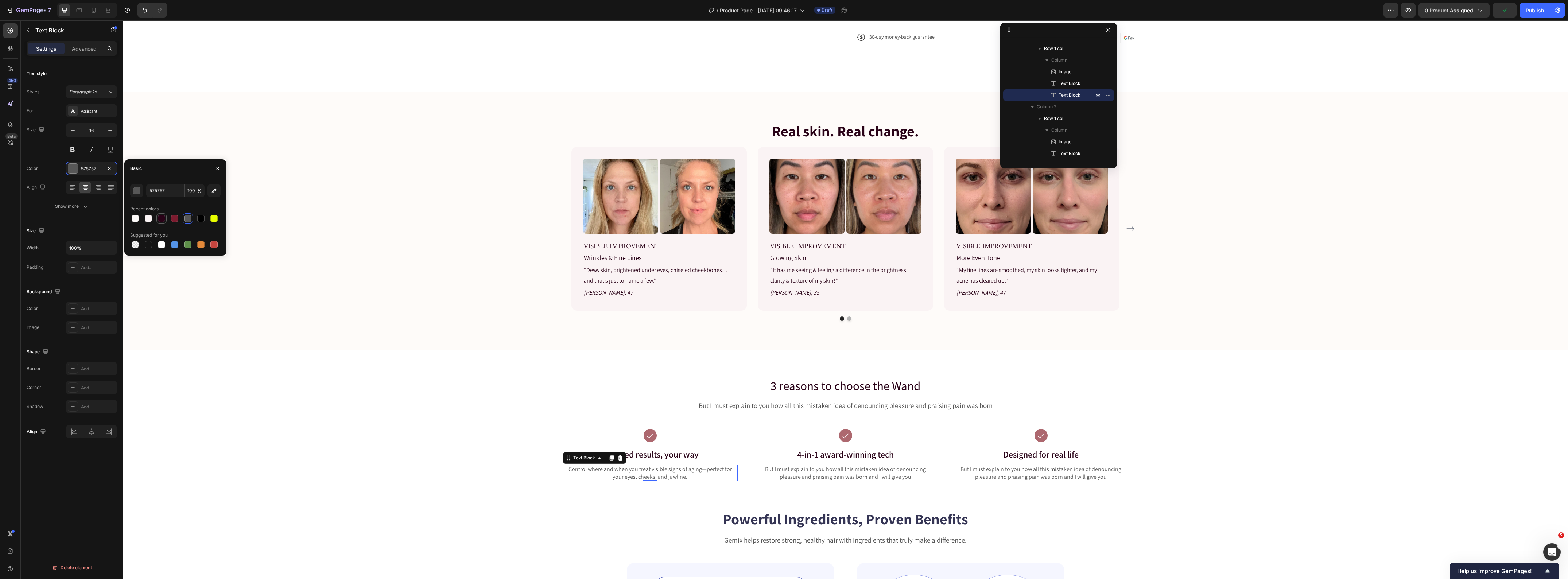
click at [159, 220] on div at bounding box center [161, 219] width 7 height 7
type input "290217"
click at [337, 431] on div "3 reasons to choose the Wand Heading But I must explain to you how all this mis…" at bounding box center [845, 435] width 1434 height 116
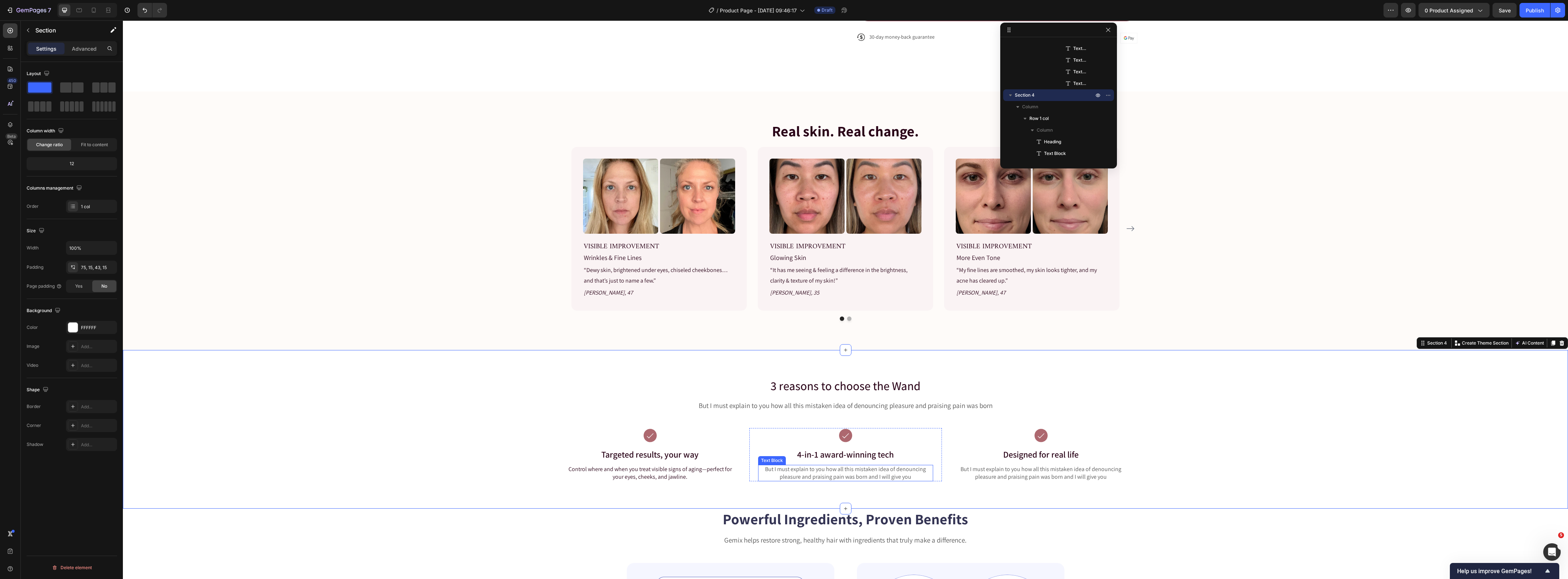
click at [829, 469] on p "But I must explain to you how all this mistaken idea of denouncing pleasure and…" at bounding box center [845, 473] width 173 height 15
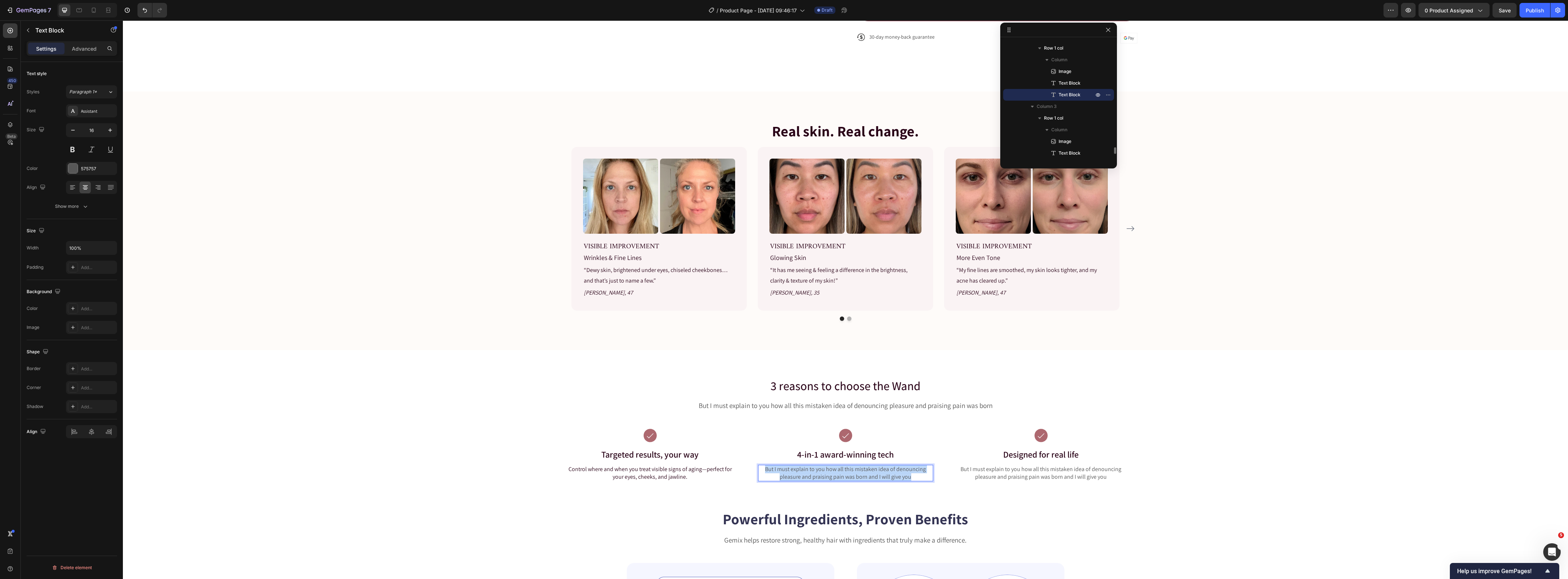
click at [829, 469] on p "But I must explain to you how all this mistaken idea of denouncing pleasure and…" at bounding box center [845, 473] width 173 height 15
click at [855, 471] on p "Red light, warmth, microcurrent, and massage—each step backed by science and tr…" at bounding box center [845, 473] width 173 height 15
click at [77, 170] on div at bounding box center [73, 169] width 10 height 10
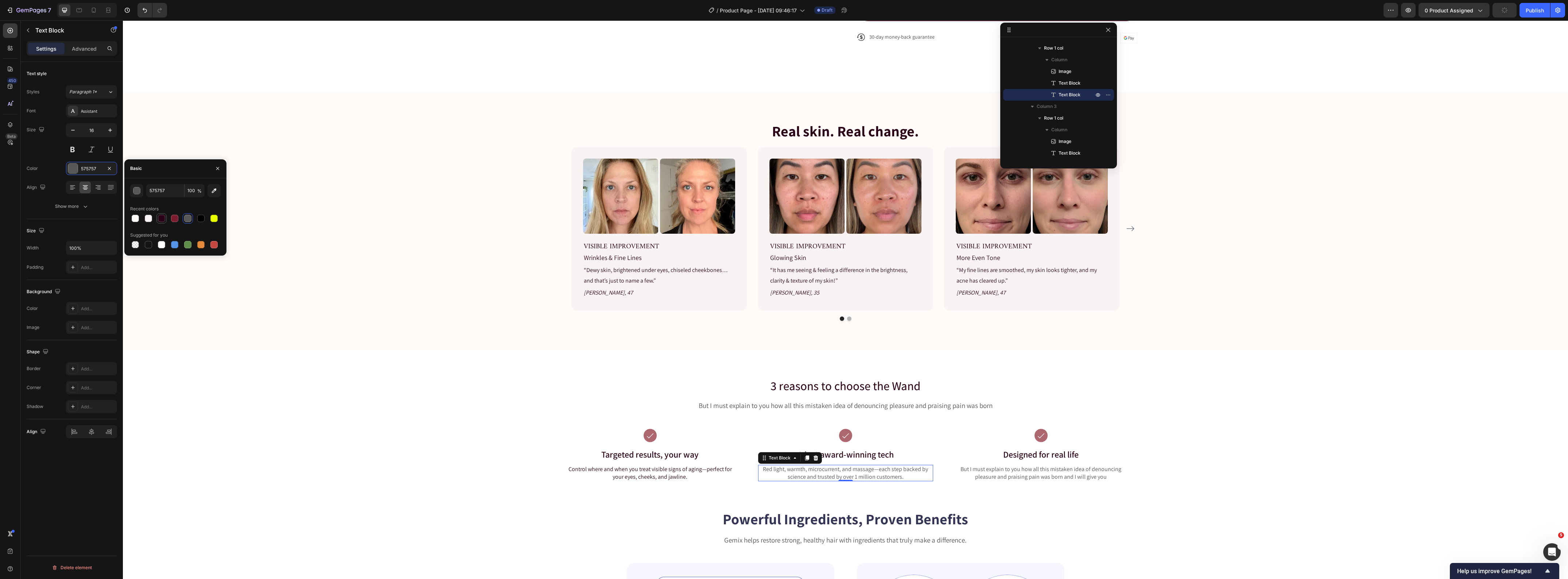
click at [165, 219] on div at bounding box center [161, 219] width 7 height 7
type input "290217"
click at [1021, 473] on p "But I must explain to you how all this mistaken idea of denouncing pleasure and…" at bounding box center [1041, 473] width 173 height 15
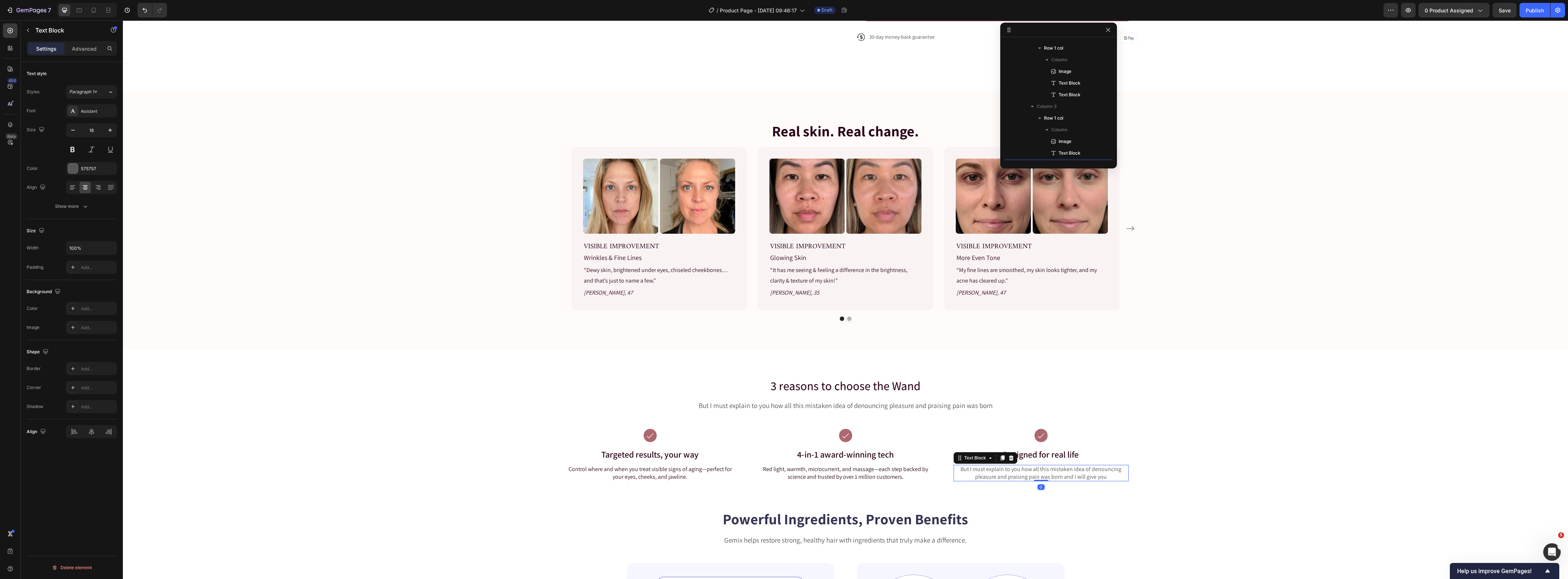
scroll to position [1970, 0]
click at [1021, 473] on p "But I must explain to you how all this mistaken idea of denouncing pleasure and…" at bounding box center [1041, 473] width 173 height 15
click at [1015, 472] on p "Whether you're on Zoom, lying in bed, or watching TV—it’s a 3-minute ritual tha…" at bounding box center [1041, 473] width 173 height 15
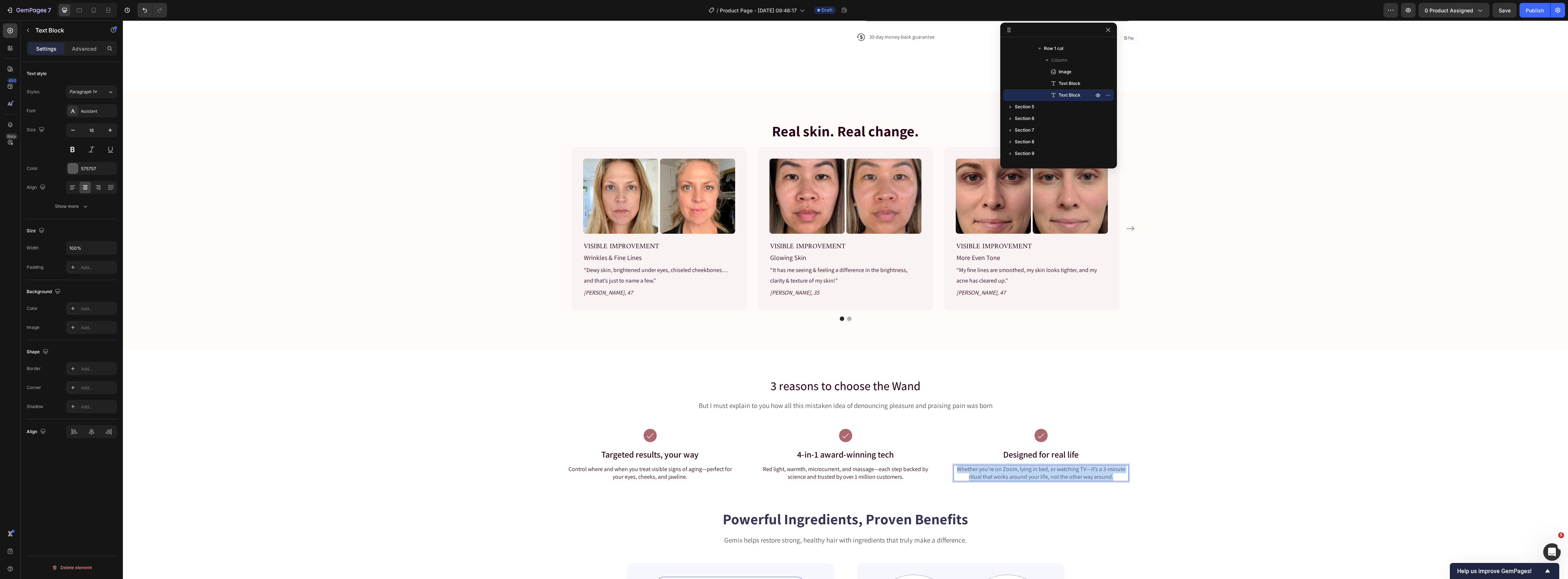
click at [1015, 472] on p "Whether you're on Zoom, lying in bed, or watching TV—it’s a 3-minute ritual tha…" at bounding box center [1041, 473] width 173 height 15
click at [77, 167] on div at bounding box center [73, 169] width 10 height 10
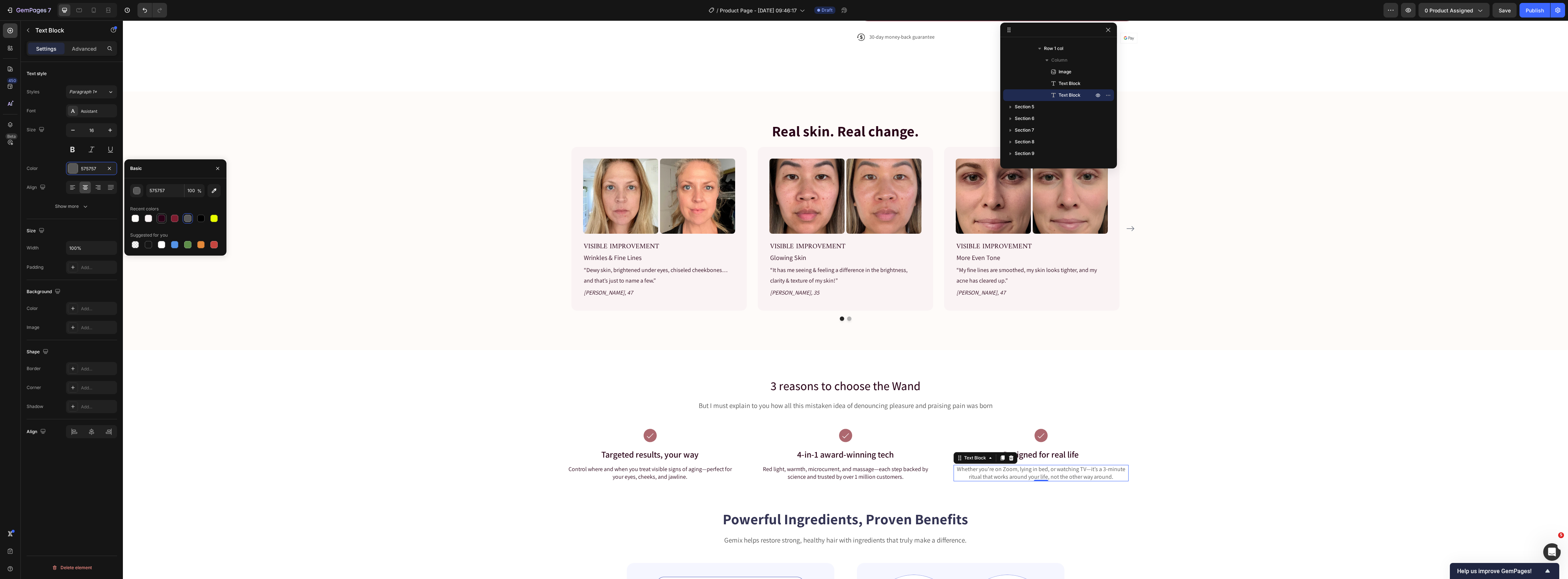
click at [161, 218] on div at bounding box center [161, 219] width 7 height 7
type input "290217"
click at [431, 436] on div "3 reasons to choose the Wand Heading But I must explain to you how all this mis…" at bounding box center [845, 435] width 1434 height 116
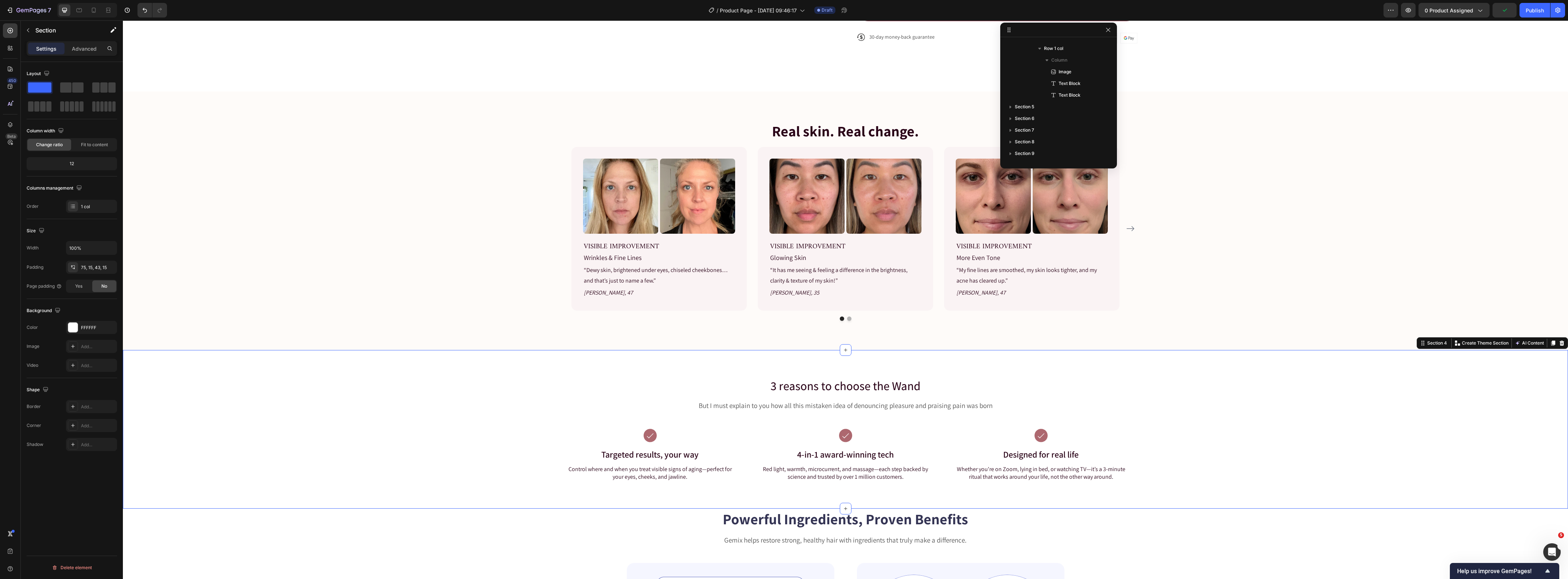
scroll to position [1690, 0]
click at [1322, 410] on div "3 reasons to choose the Wand Heading But I must explain to you how all this mis…" at bounding box center [845, 435] width 1434 height 116
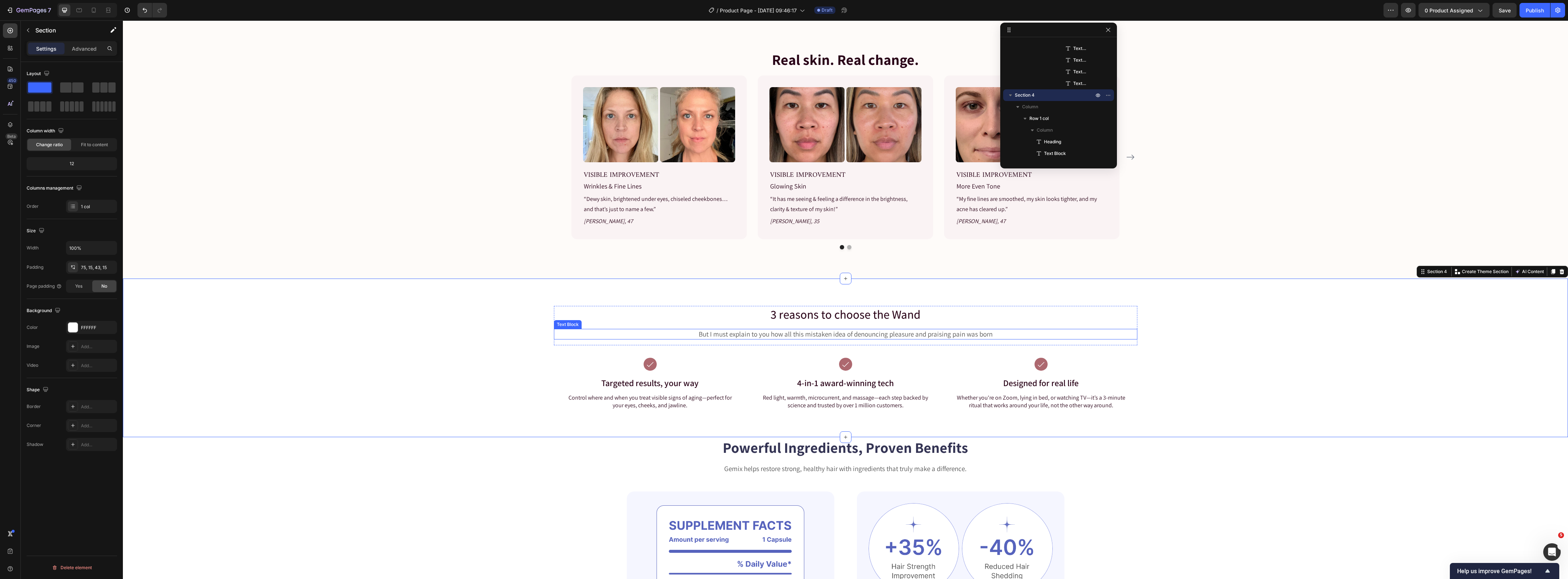
scroll to position [645, 0]
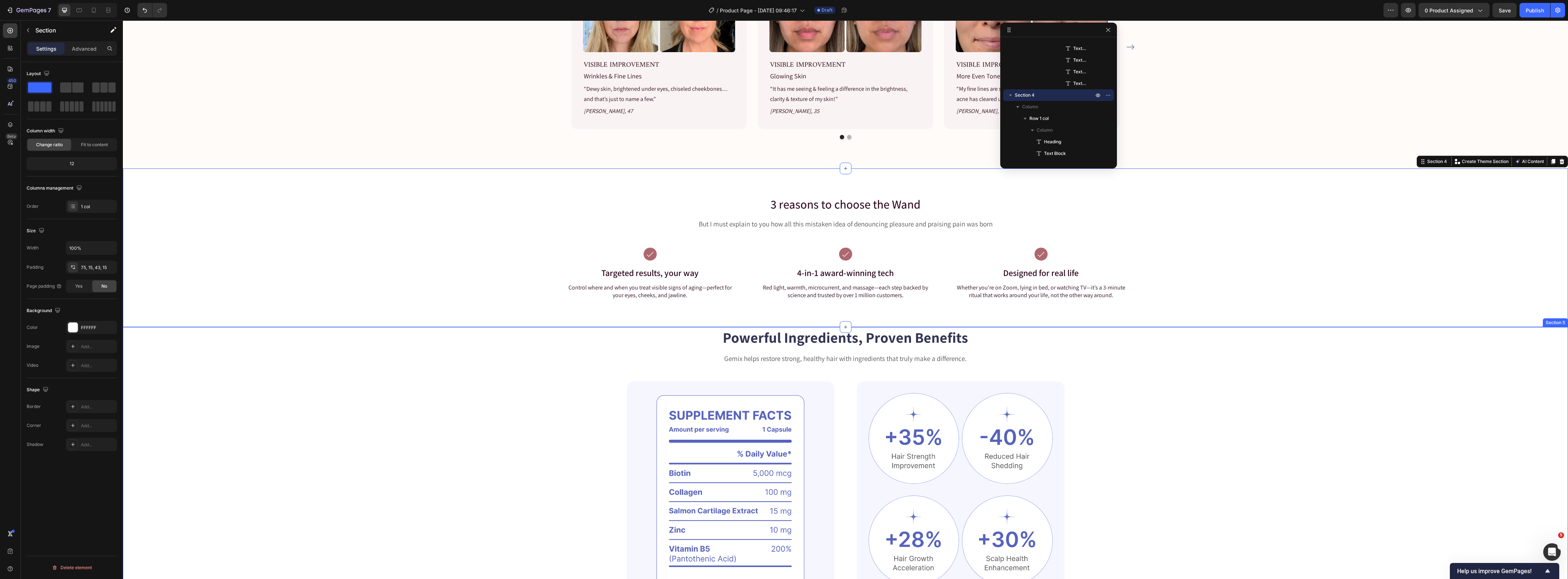
drag, startPoint x: 406, startPoint y: 369, endPoint x: 377, endPoint y: 356, distance: 31.8
click at [405, 369] on div "Powerful Ingredients, Proven Benefits Heading Gemix helps restore strong, healt…" at bounding box center [845, 472] width 1387 height 292
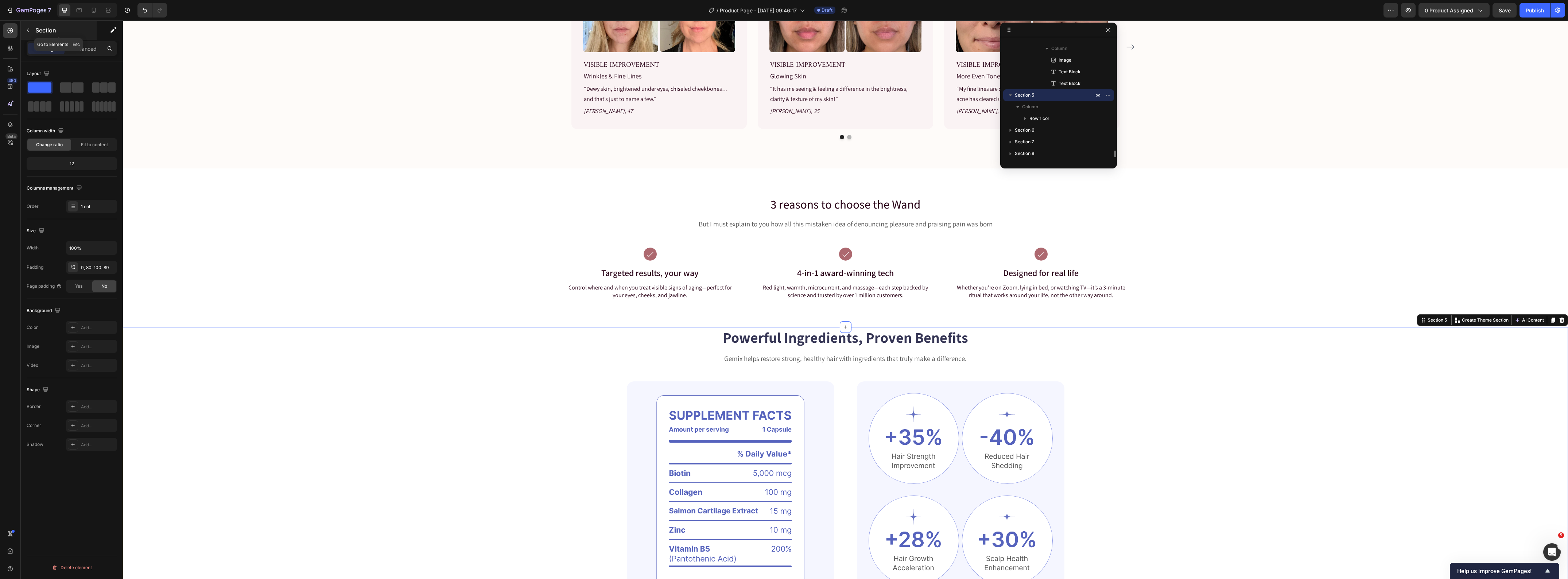
click at [29, 33] on icon "button" at bounding box center [28, 30] width 6 height 6
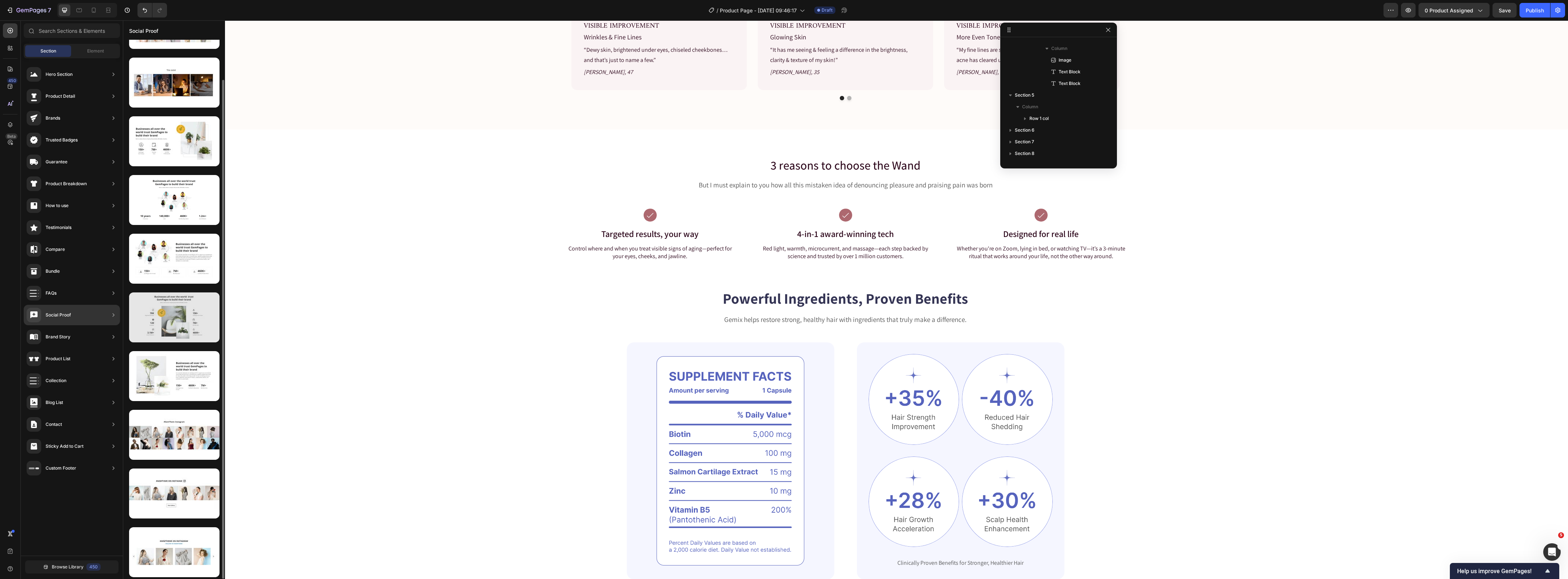
scroll to position [0, 0]
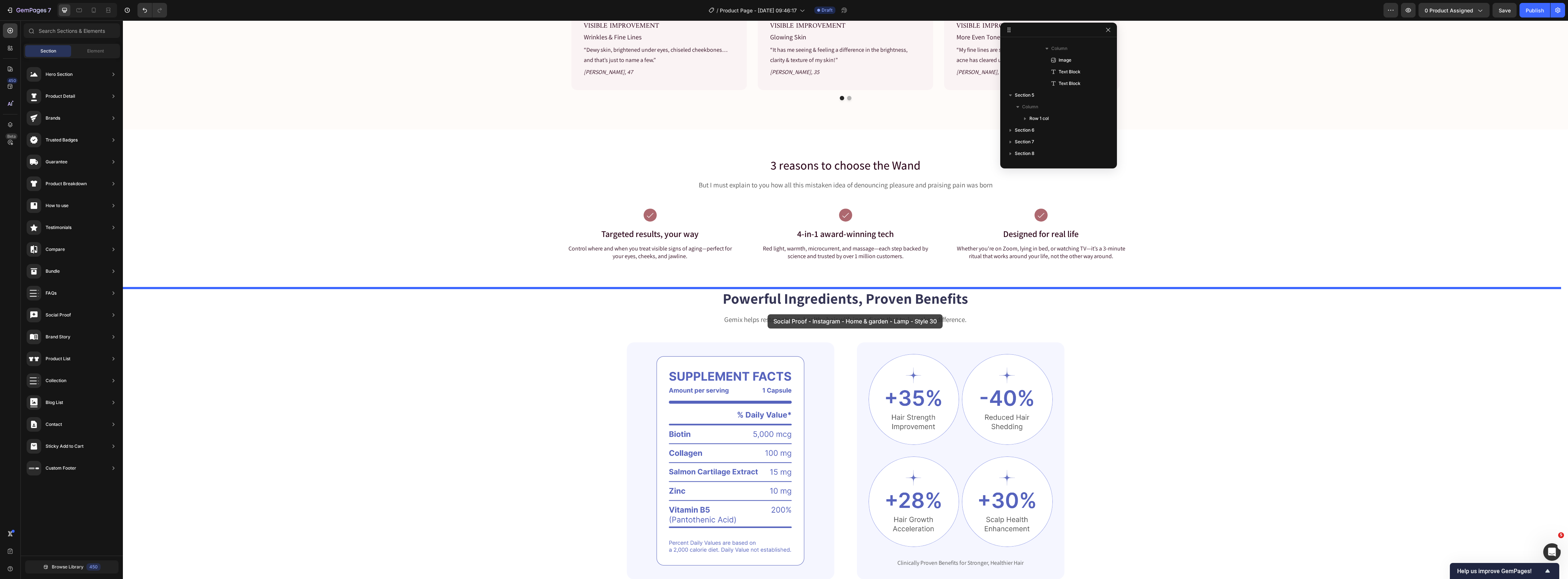
drag, startPoint x: 299, startPoint y: 160, endPoint x: 768, endPoint y: 314, distance: 493.6
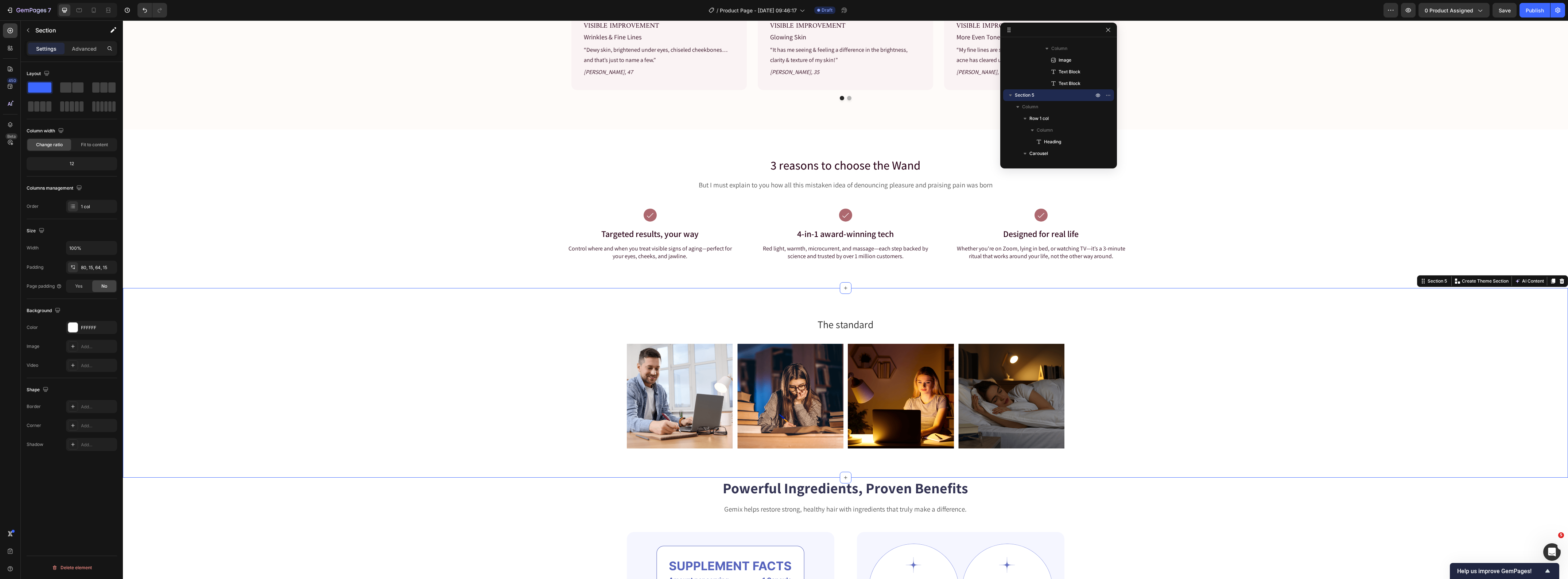
click at [395, 358] on div "Image Image Image Image Carousel" at bounding box center [845, 399] width 1434 height 111
click at [654, 374] on img at bounding box center [680, 396] width 106 height 105
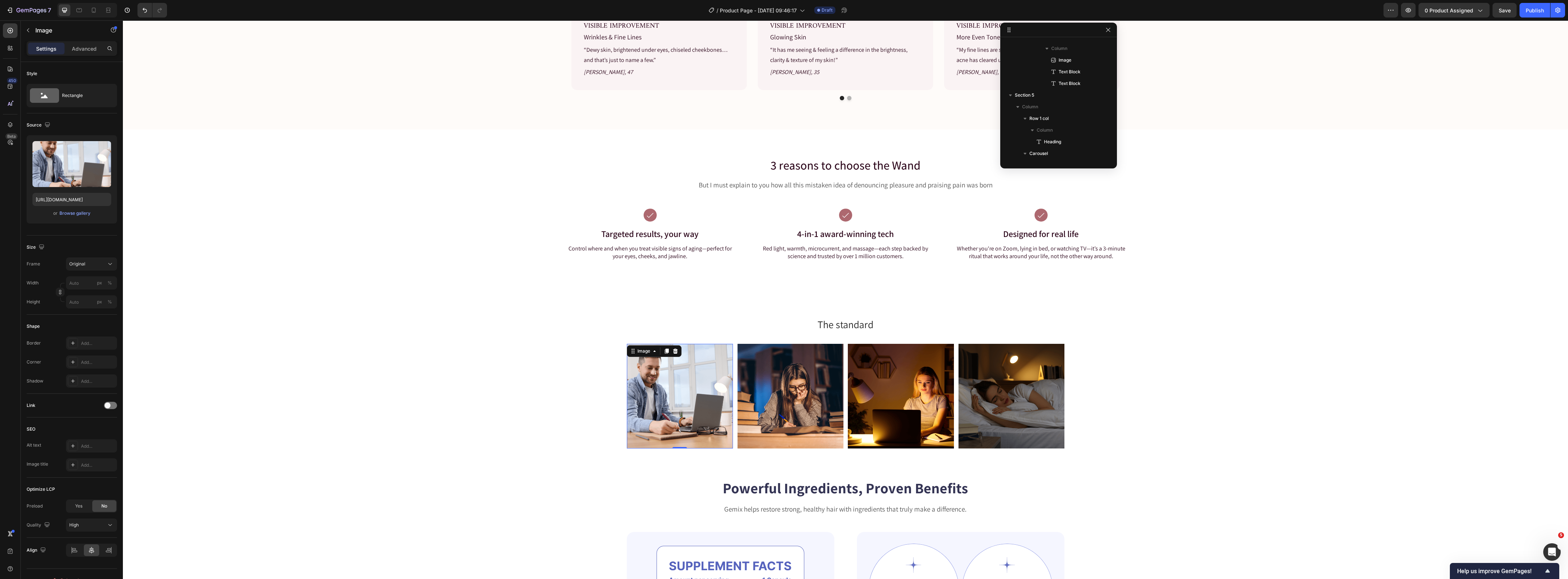
scroll to position [2063, 0]
click at [673, 352] on icon at bounding box center [675, 351] width 5 height 5
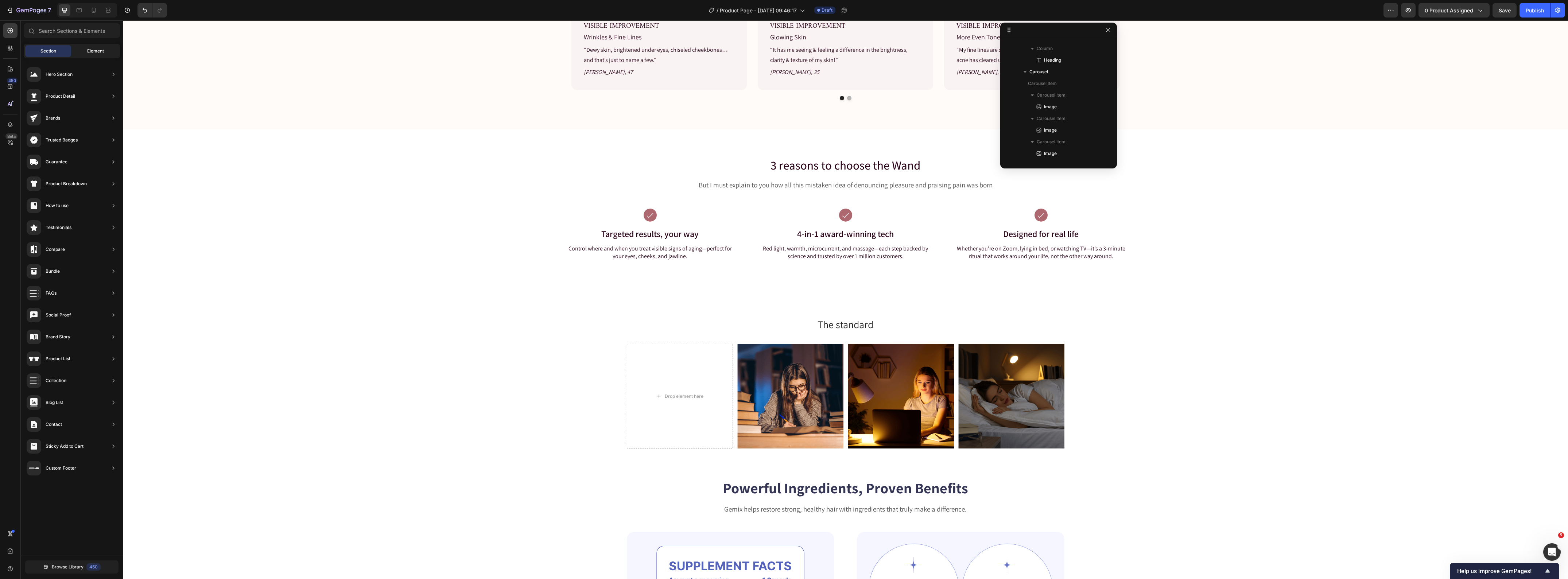
click at [98, 57] on div "Element" at bounding box center [95, 51] width 46 height 12
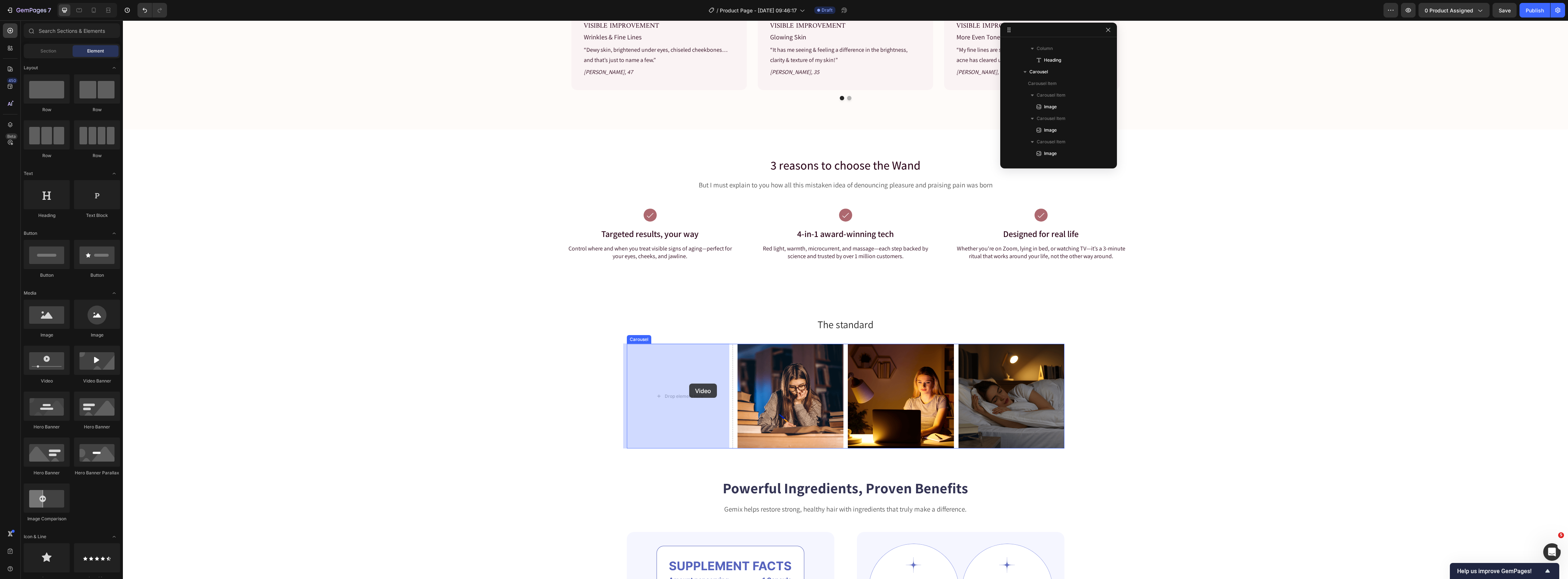
drag, startPoint x: 180, startPoint y: 389, endPoint x: 689, endPoint y: 384, distance: 509.0
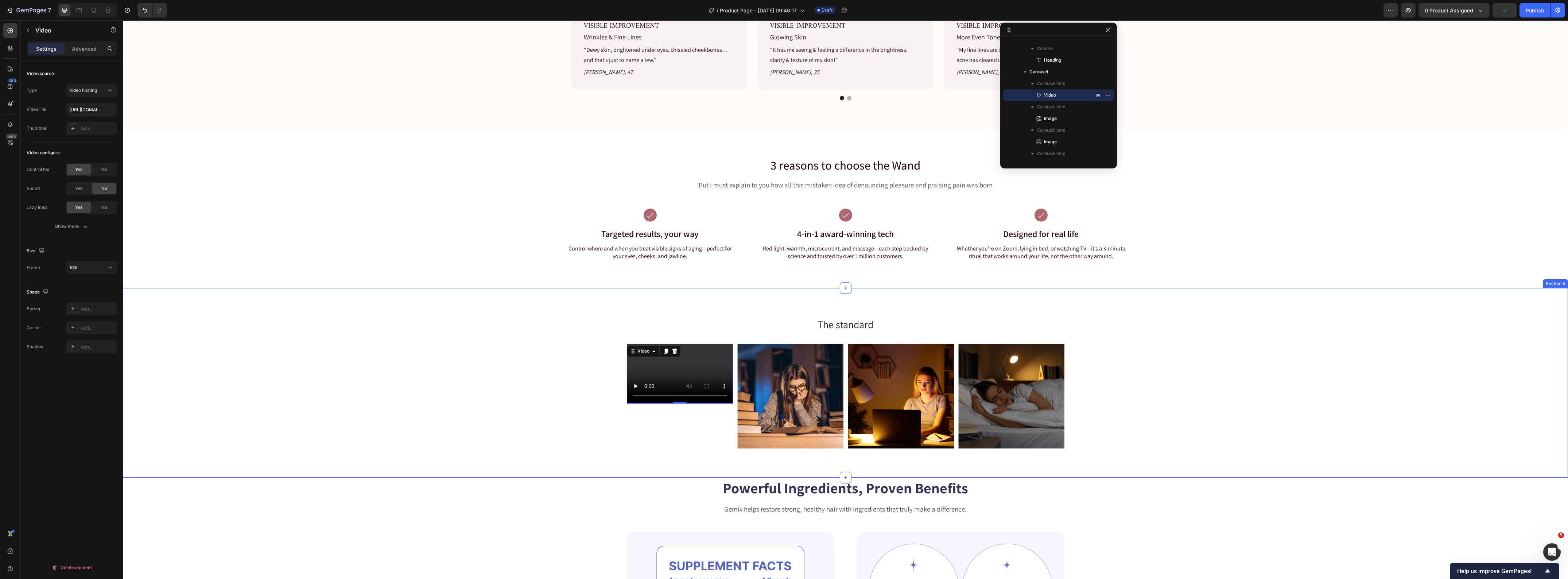
click at [464, 385] on div "Video 0 Image Image Image Carousel" at bounding box center [845, 399] width 1434 height 111
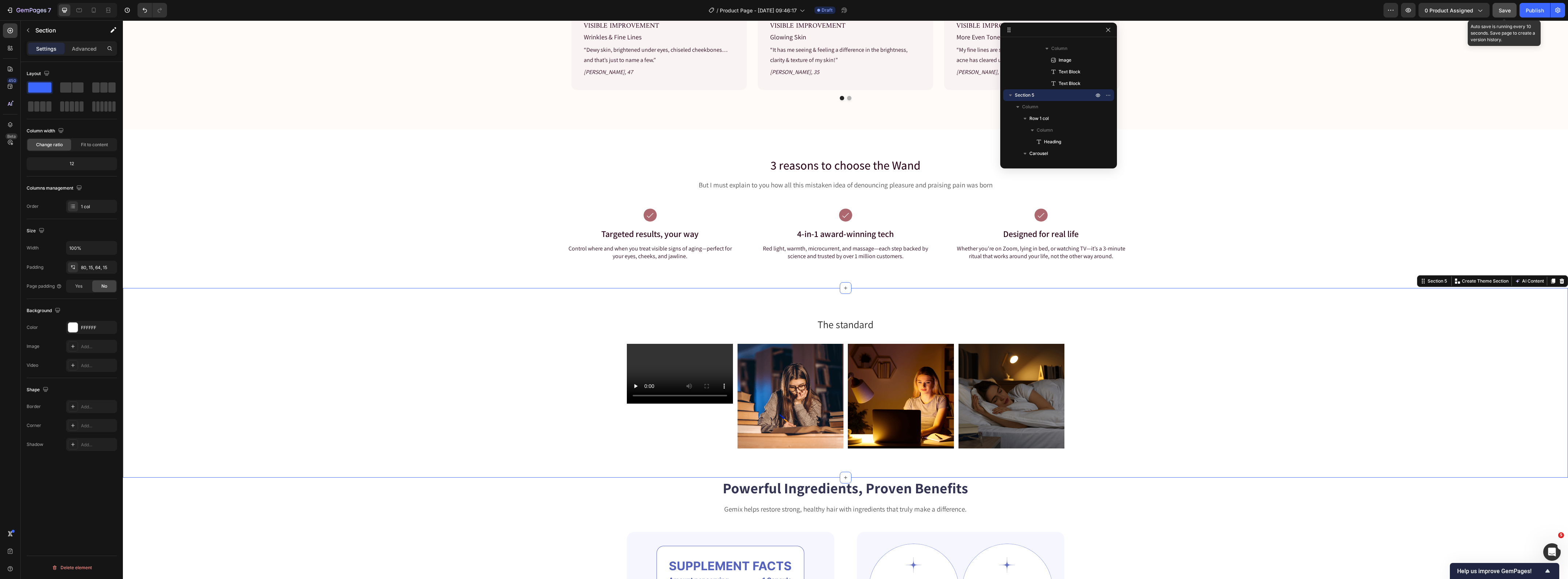
click at [1501, 13] on span "Save" at bounding box center [1505, 10] width 12 height 6
click at [28, 28] on icon "button" at bounding box center [28, 30] width 6 height 6
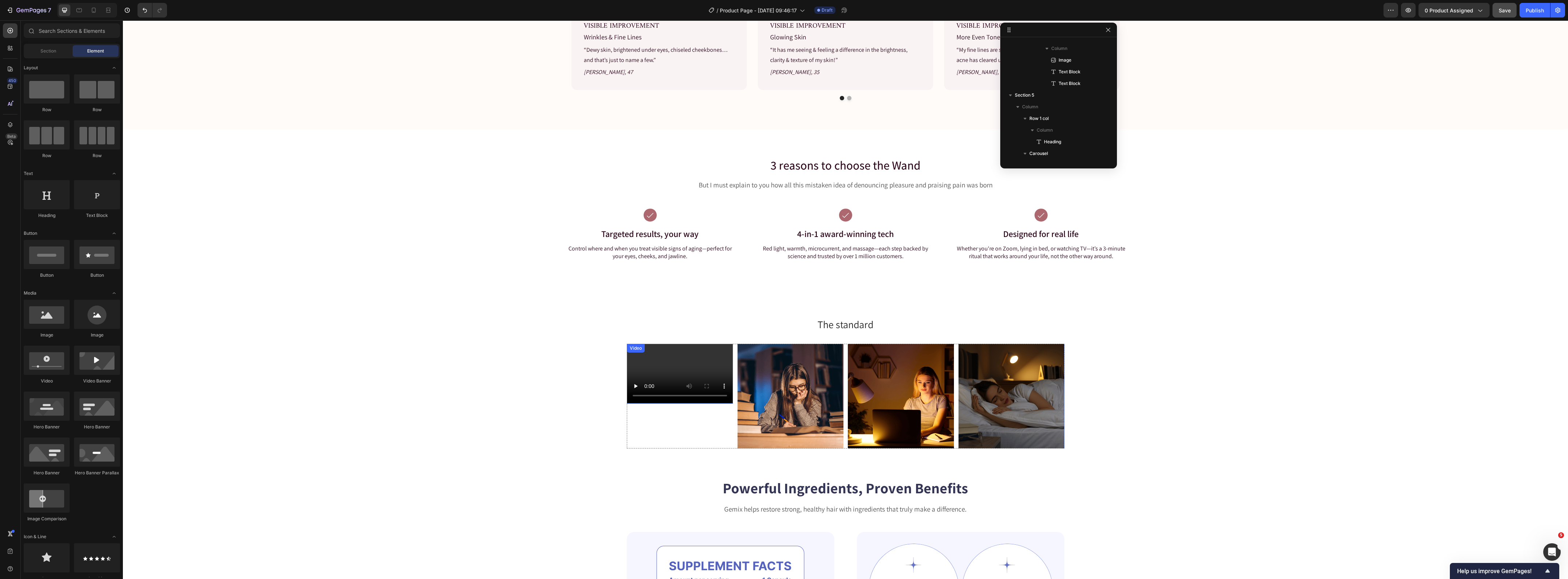
click at [690, 351] on video at bounding box center [680, 374] width 106 height 60
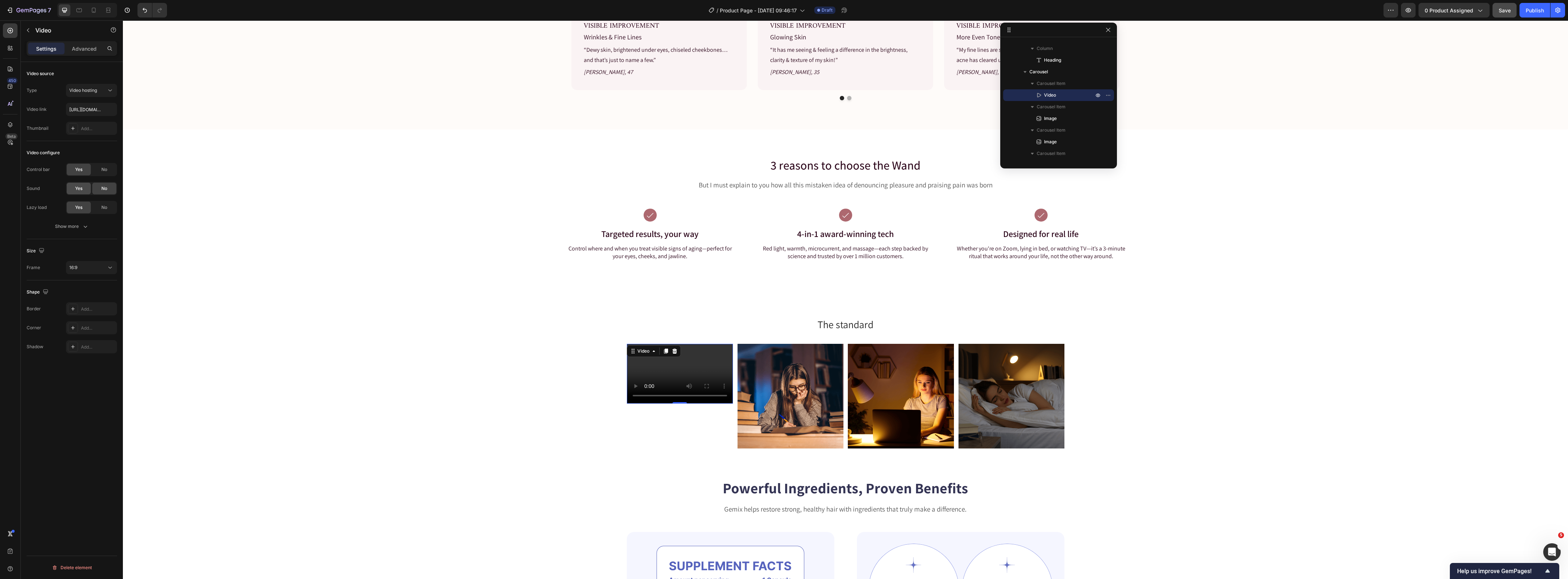
click at [79, 192] on span "Yes" at bounding box center [79, 188] width 7 height 7
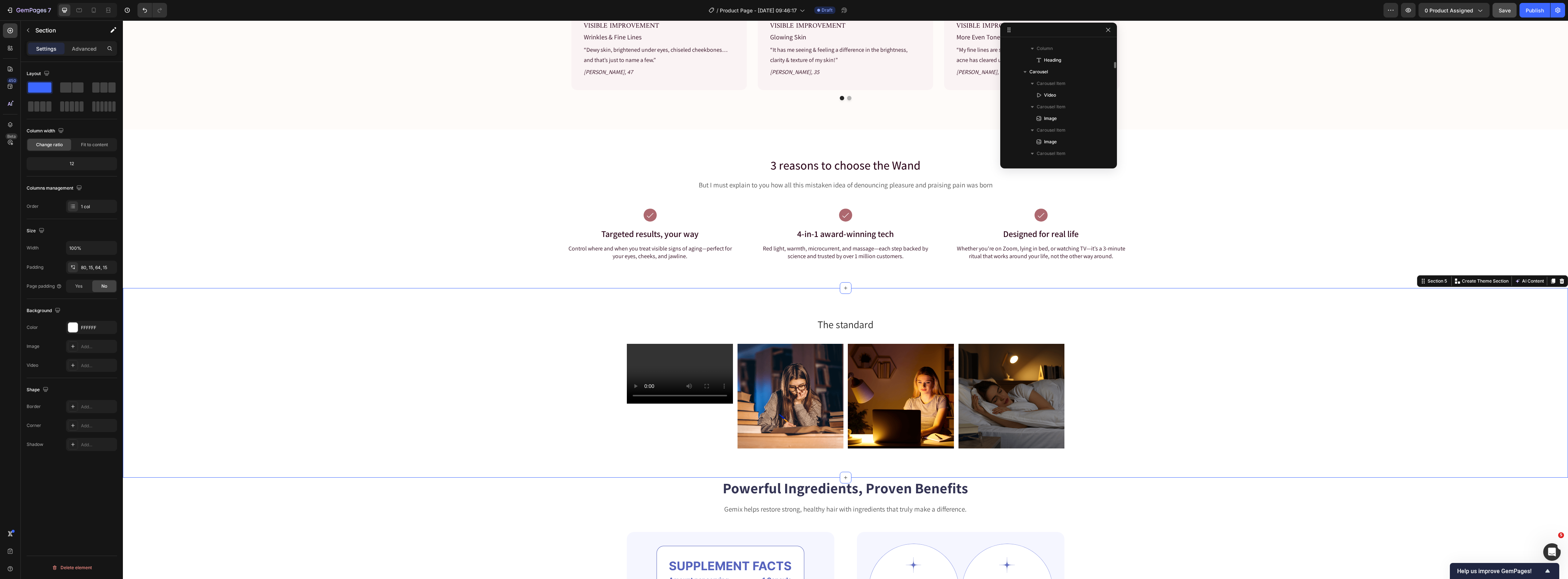
click at [460, 426] on div "Video Image Image Image Carousel" at bounding box center [845, 399] width 1434 height 111
click at [824, 391] on img at bounding box center [790, 396] width 106 height 105
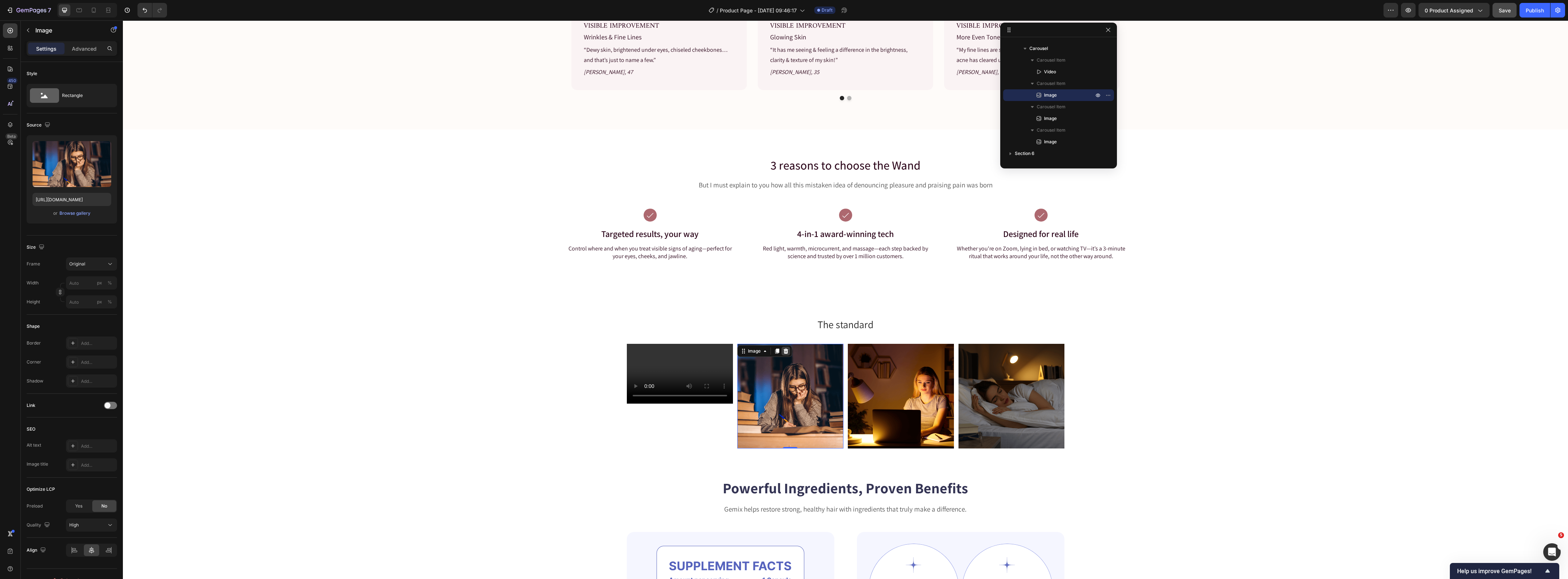
click at [783, 351] on icon at bounding box center [786, 351] width 5 height 5
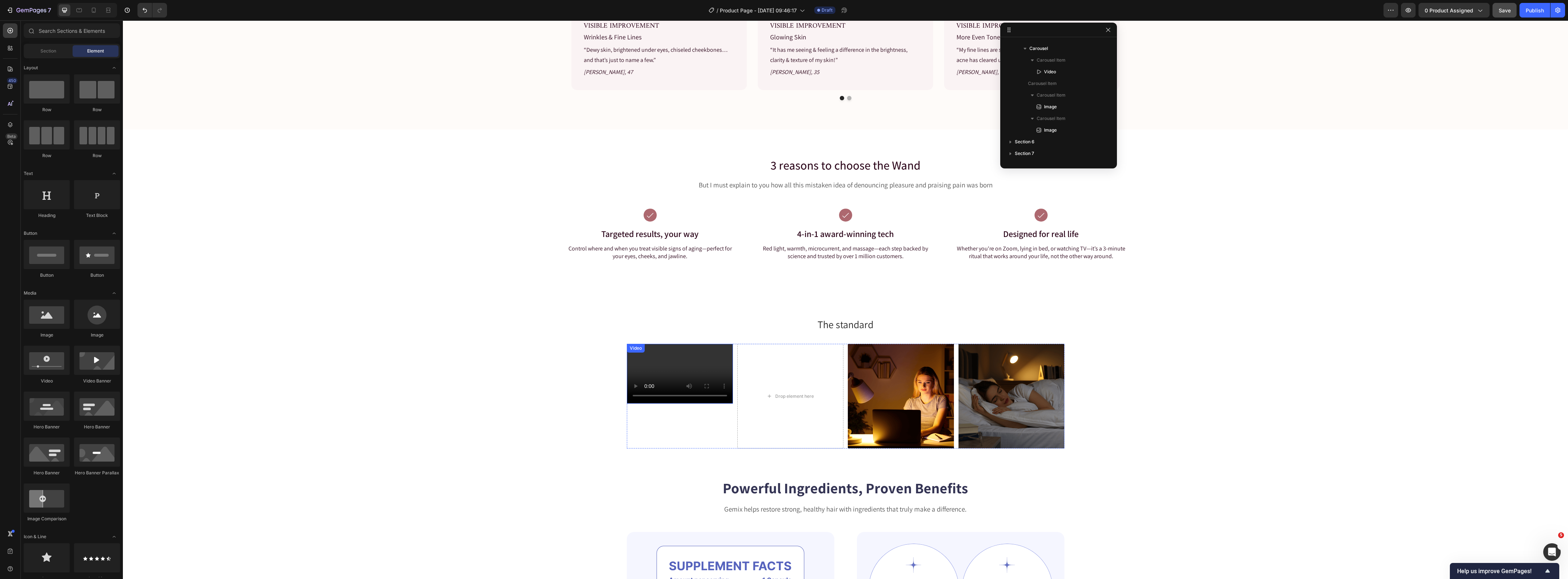
click at [704, 373] on video at bounding box center [680, 374] width 106 height 60
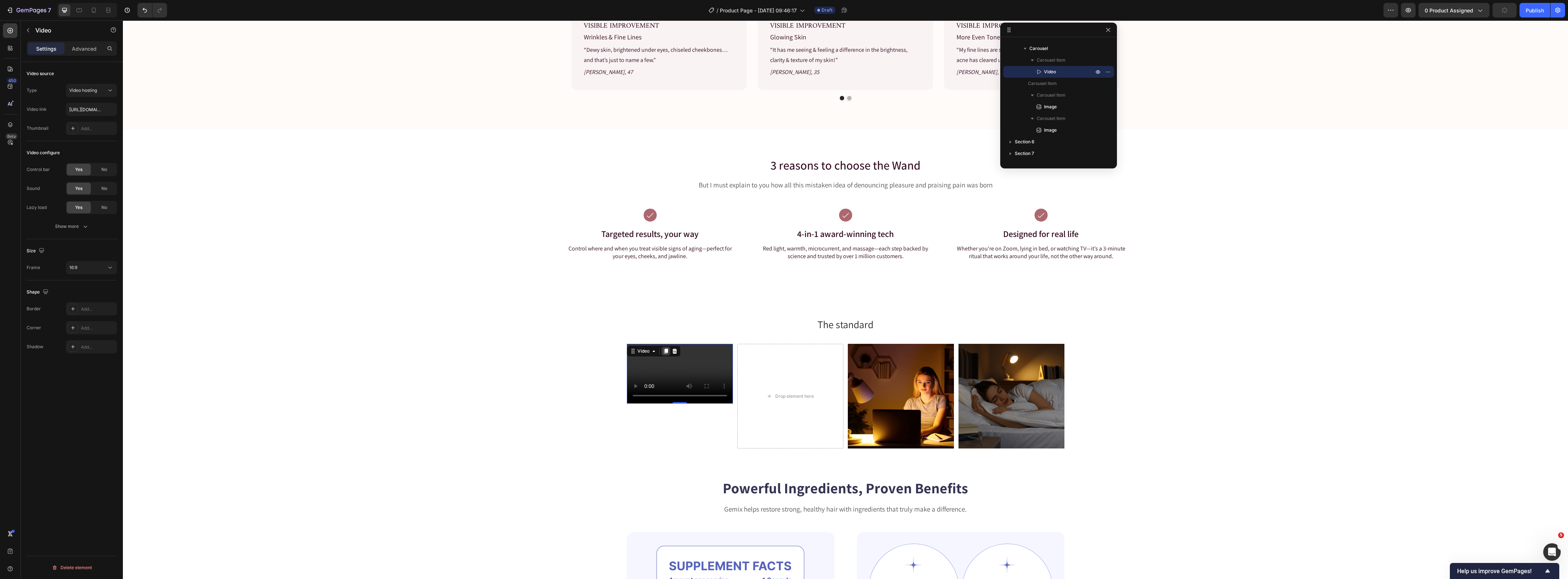
click at [662, 354] on div at bounding box center [666, 351] width 9 height 9
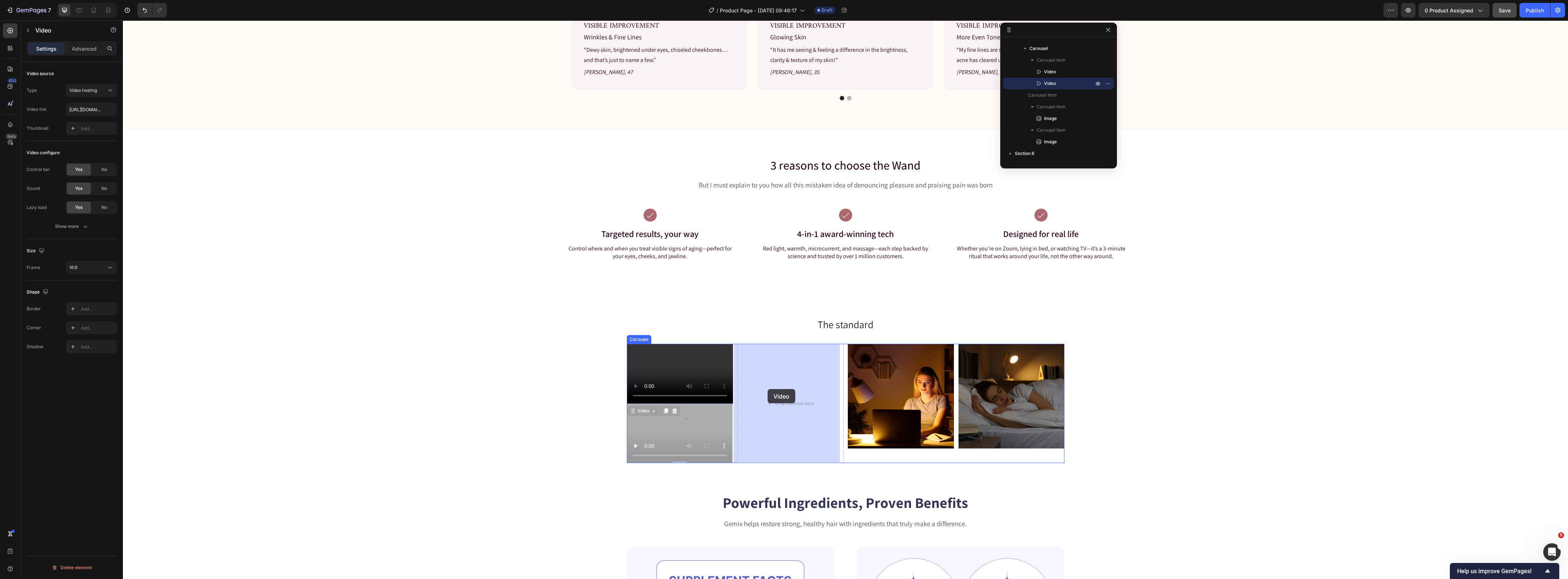
drag, startPoint x: 674, startPoint y: 402, endPoint x: 769, endPoint y: 388, distance: 96.0
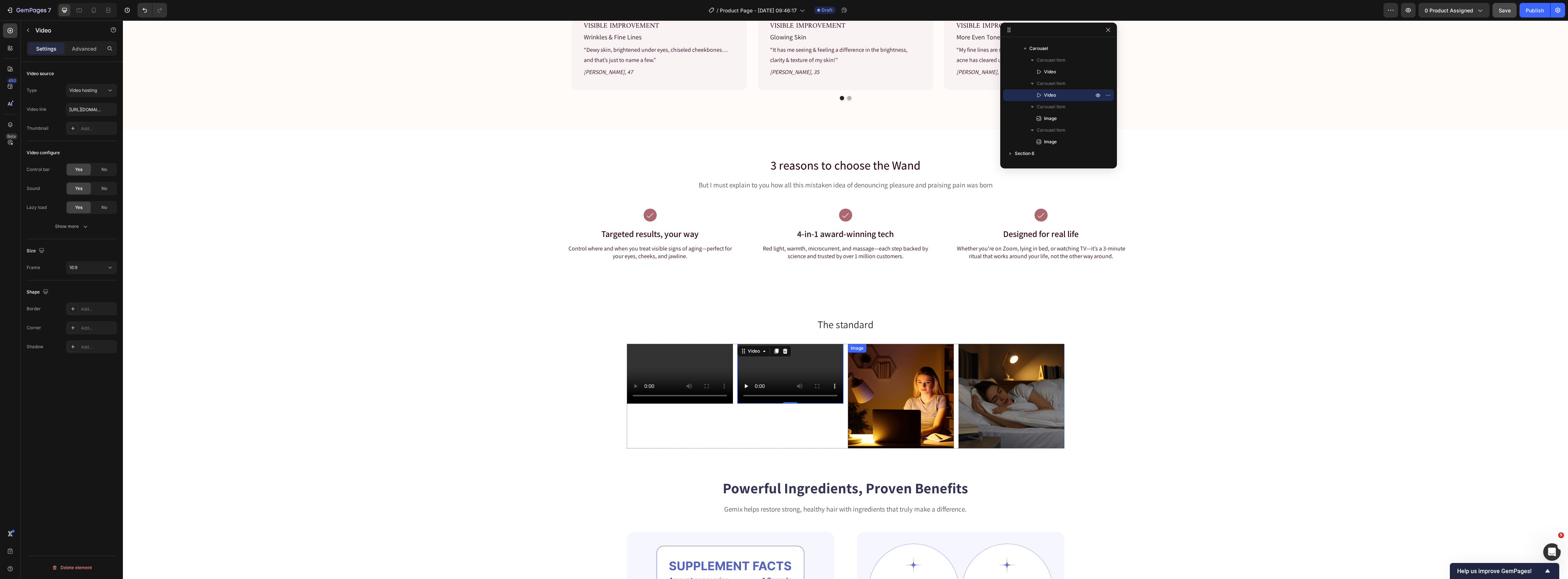
click at [896, 382] on img at bounding box center [901, 396] width 106 height 105
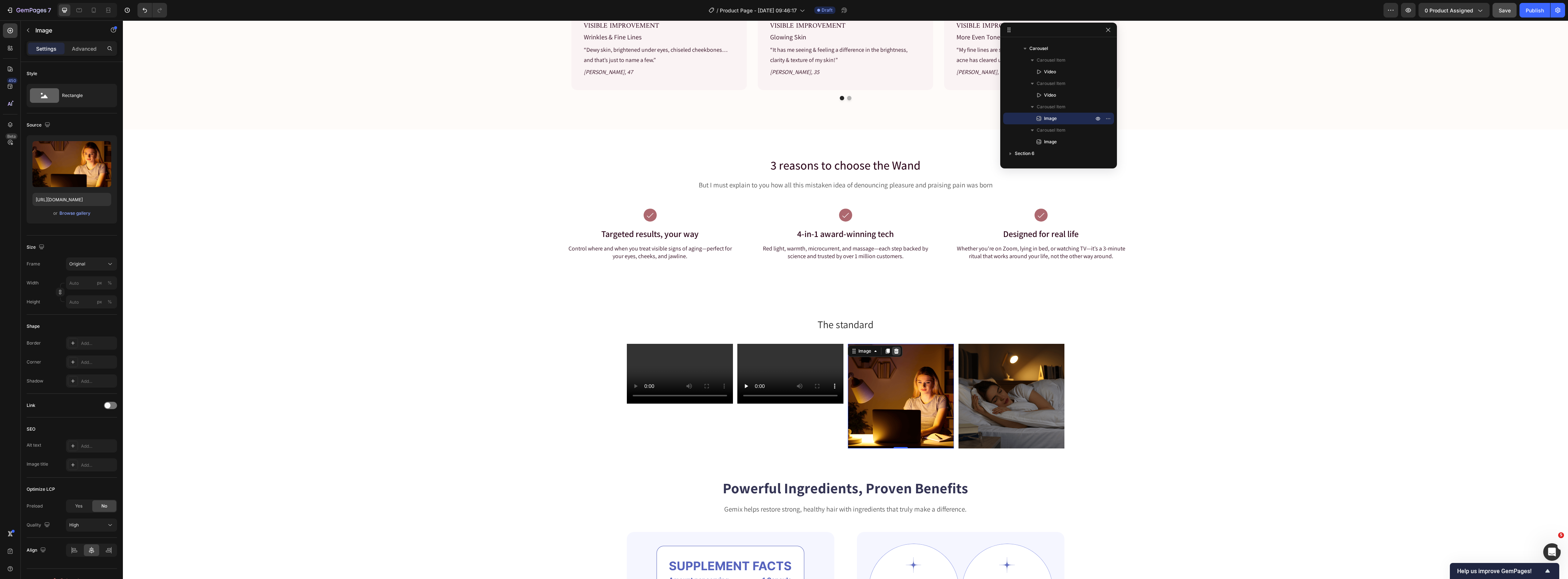
click at [894, 353] on icon at bounding box center [897, 351] width 6 height 6
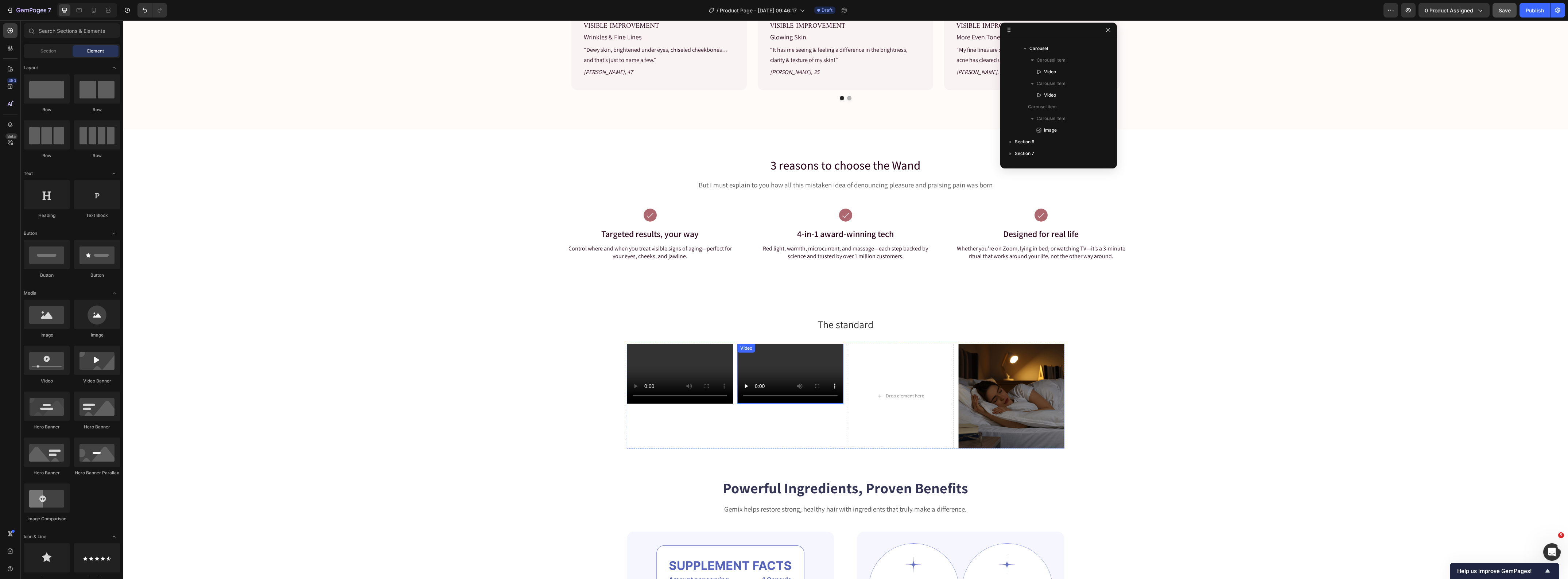
click at [788, 371] on video at bounding box center [790, 374] width 106 height 60
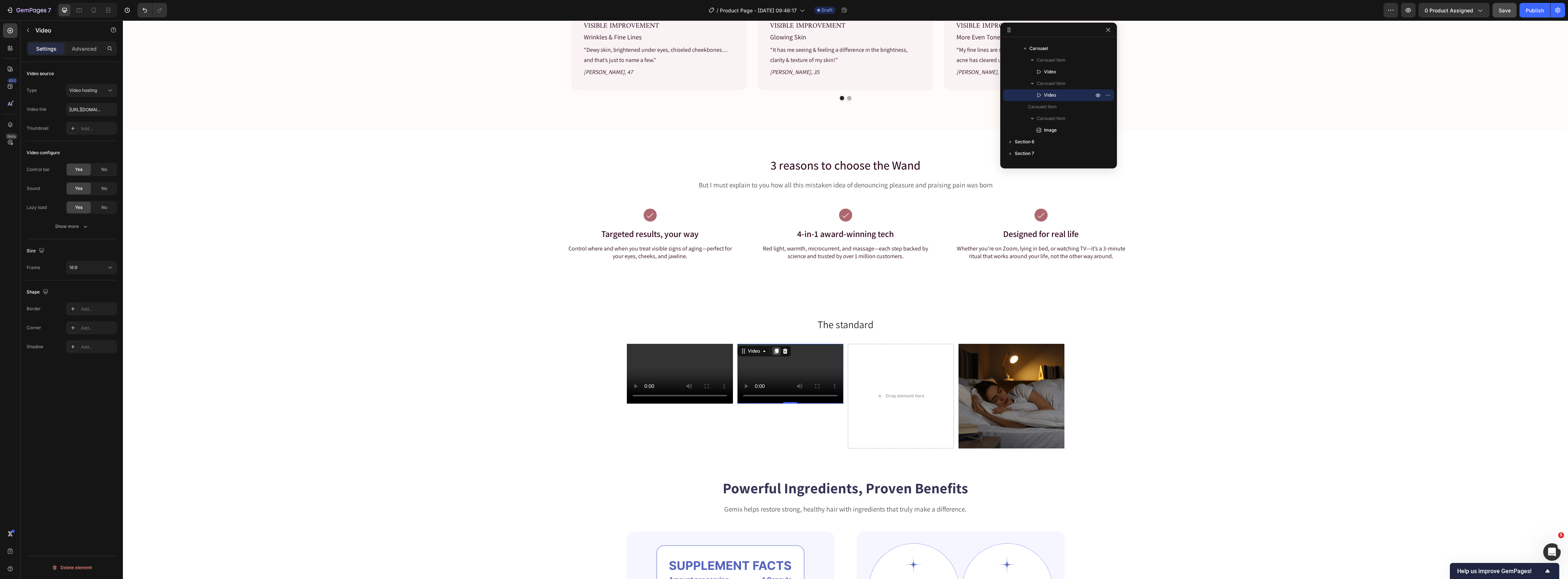
click at [774, 353] on icon at bounding box center [777, 351] width 6 height 6
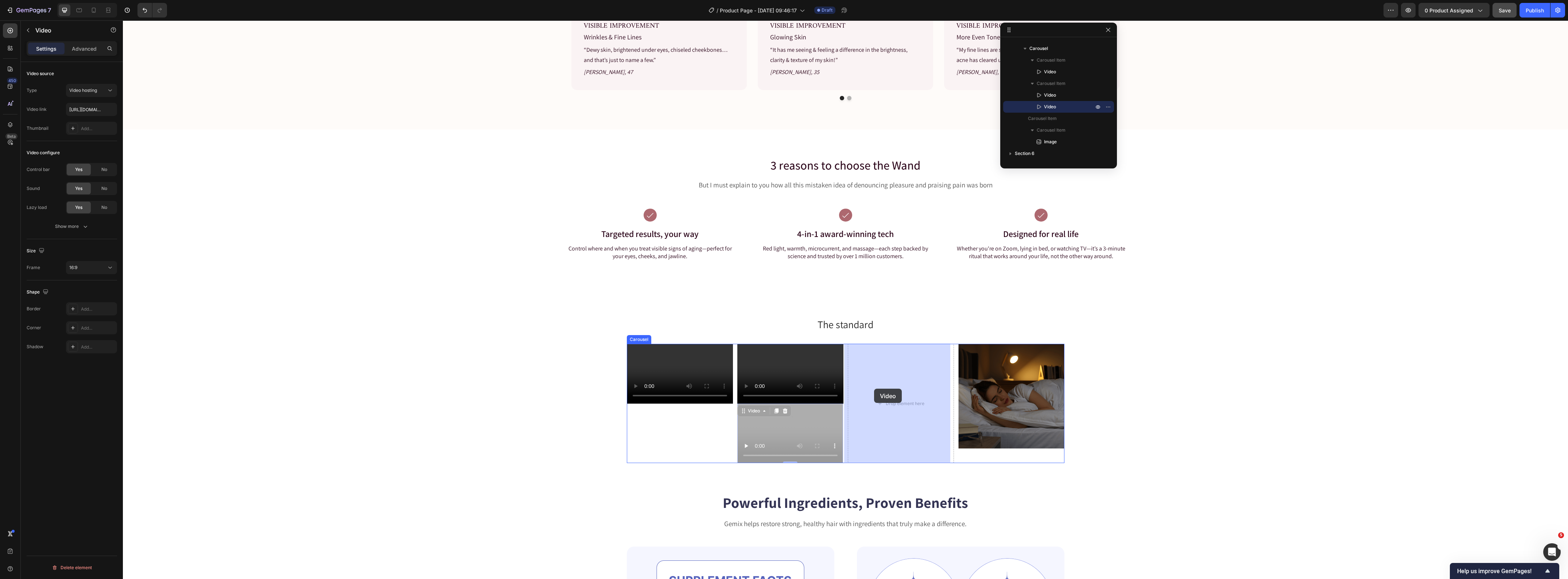
drag, startPoint x: 741, startPoint y: 410, endPoint x: 881, endPoint y: 385, distance: 142.2
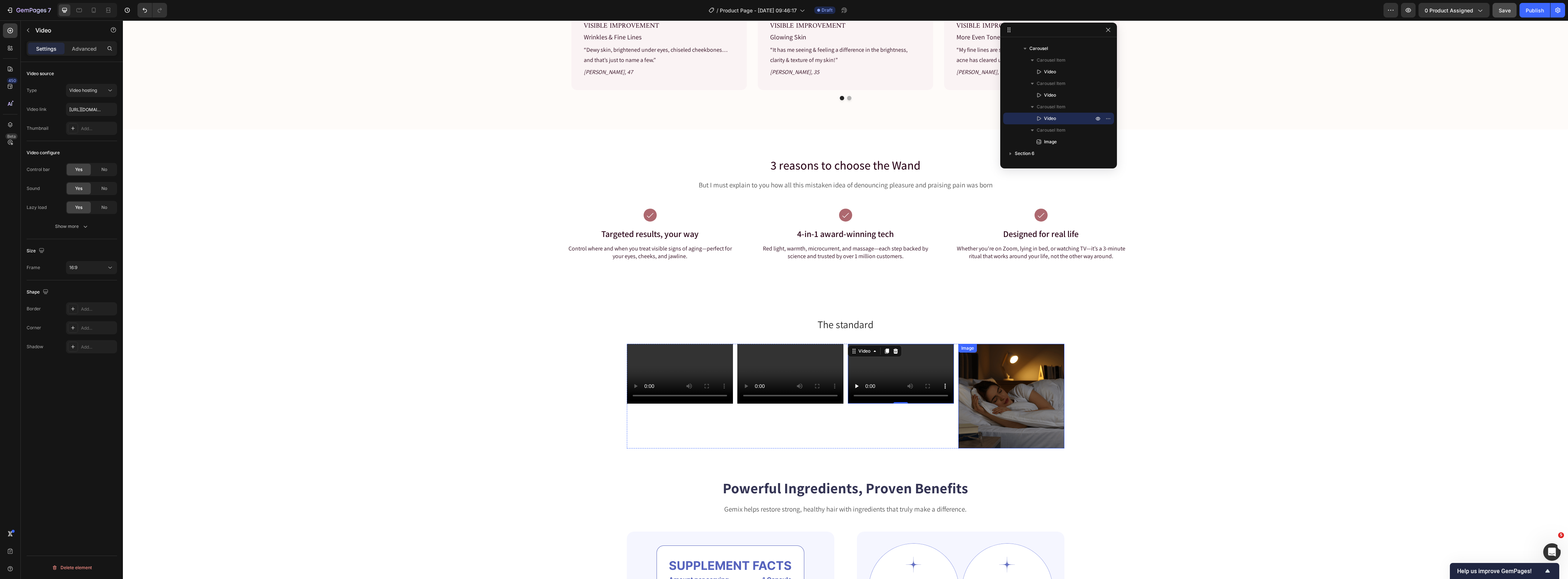
click at [1004, 376] on img at bounding box center [1011, 396] width 106 height 105
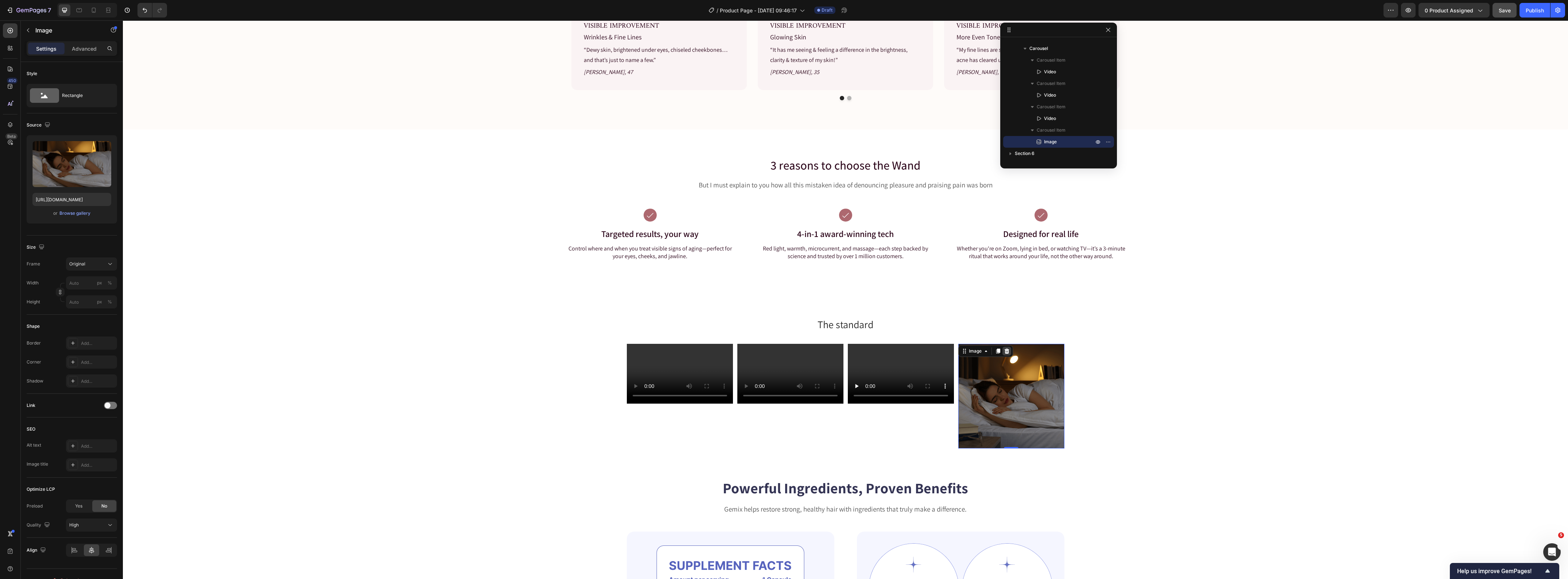
click at [1006, 353] on icon at bounding box center [1007, 351] width 6 height 6
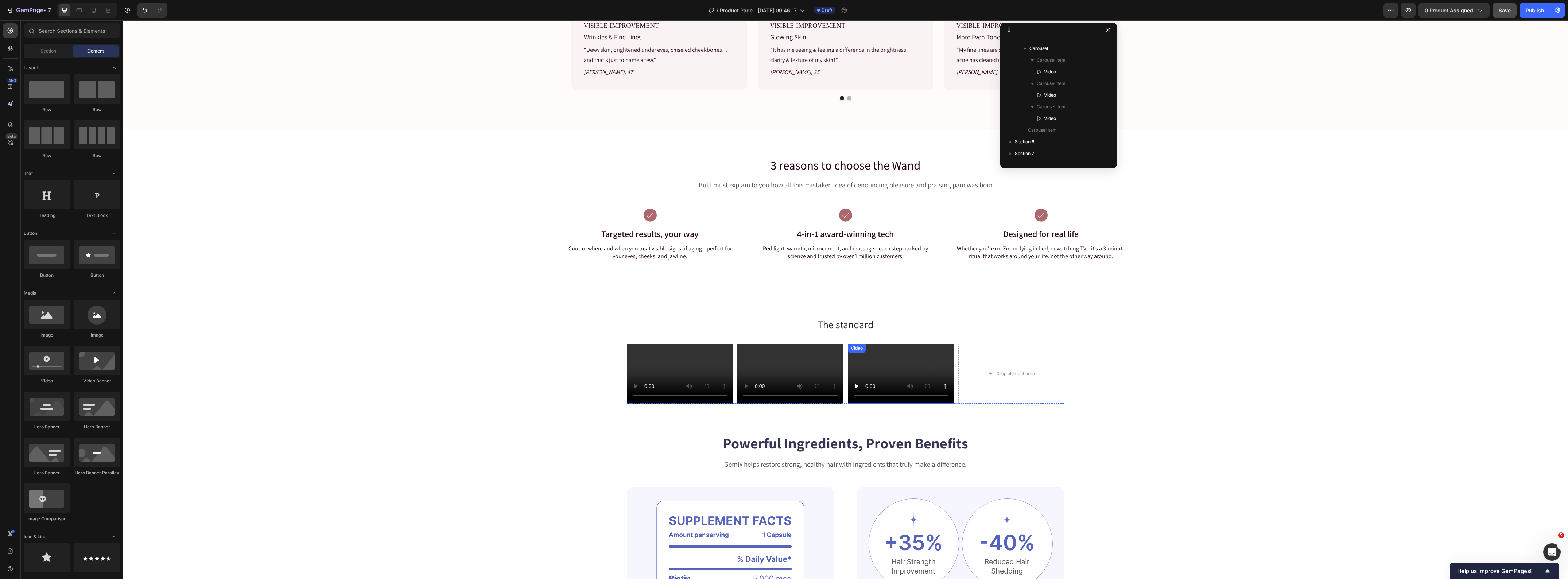
click at [867, 362] on video at bounding box center [901, 374] width 106 height 60
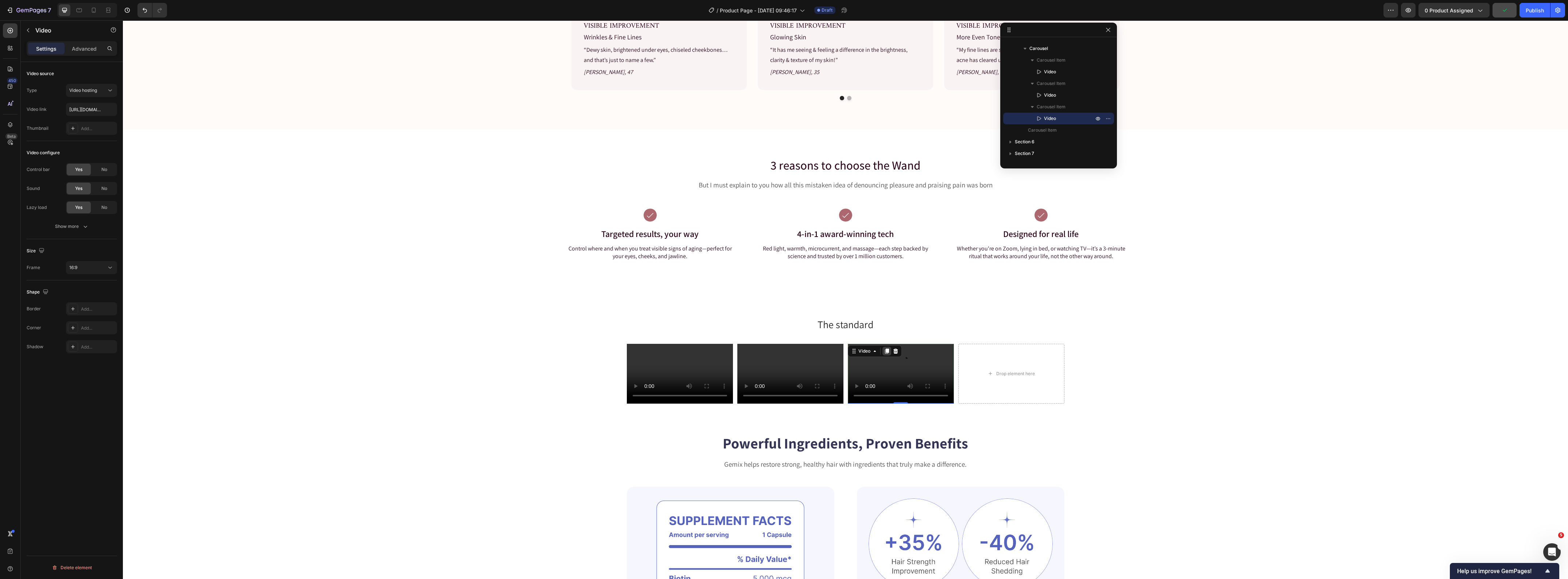
click at [884, 351] on icon at bounding box center [886, 351] width 4 height 5
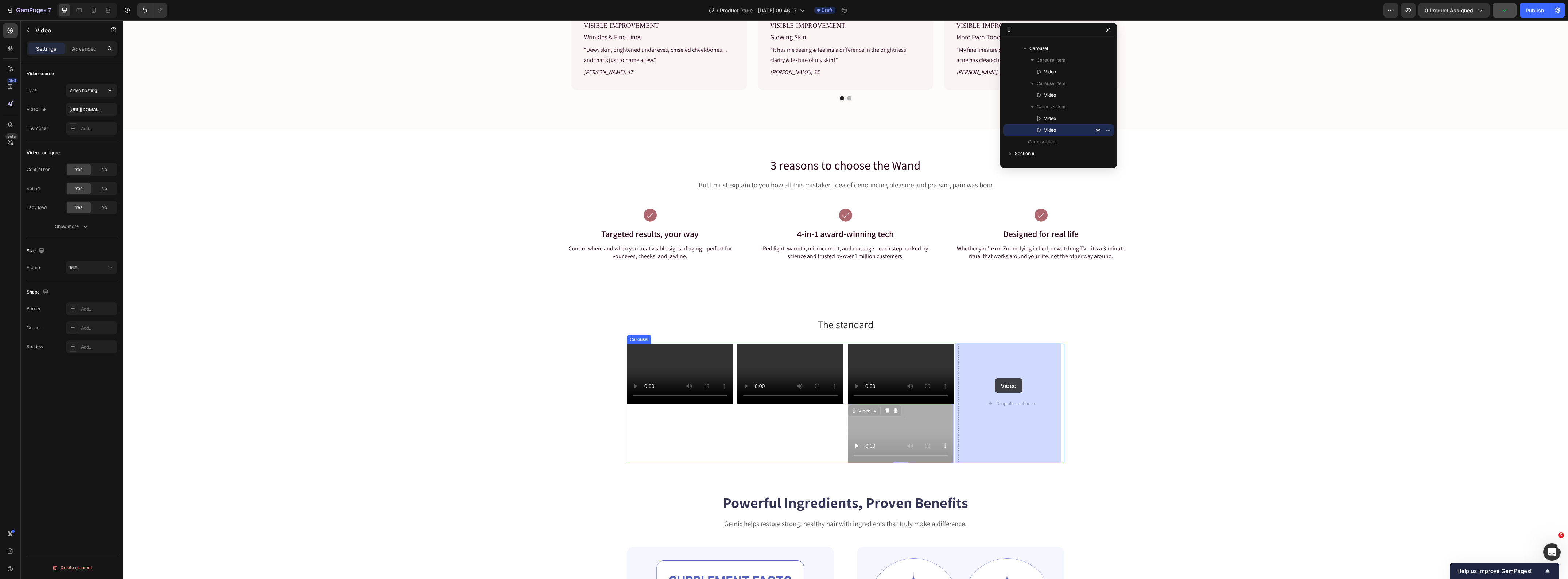
drag, startPoint x: 853, startPoint y: 411, endPoint x: 995, endPoint y: 379, distance: 145.6
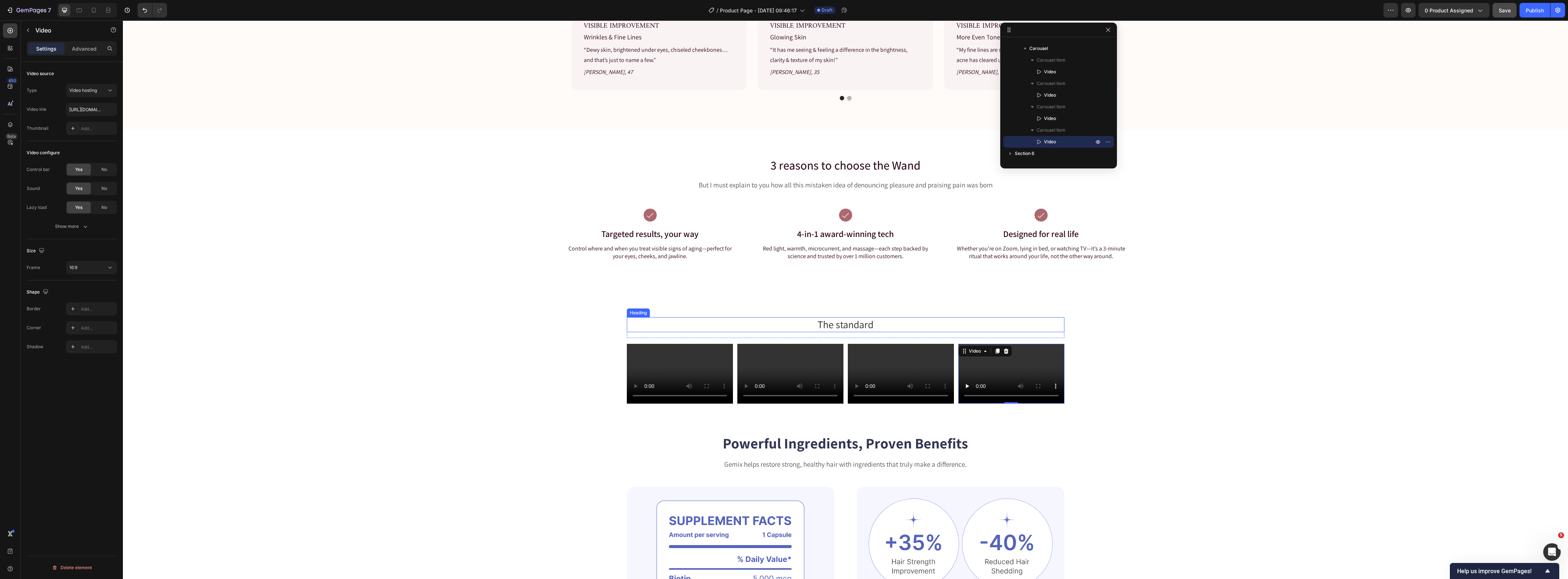
click at [841, 325] on h2 "The standard" at bounding box center [845, 325] width 438 height 15
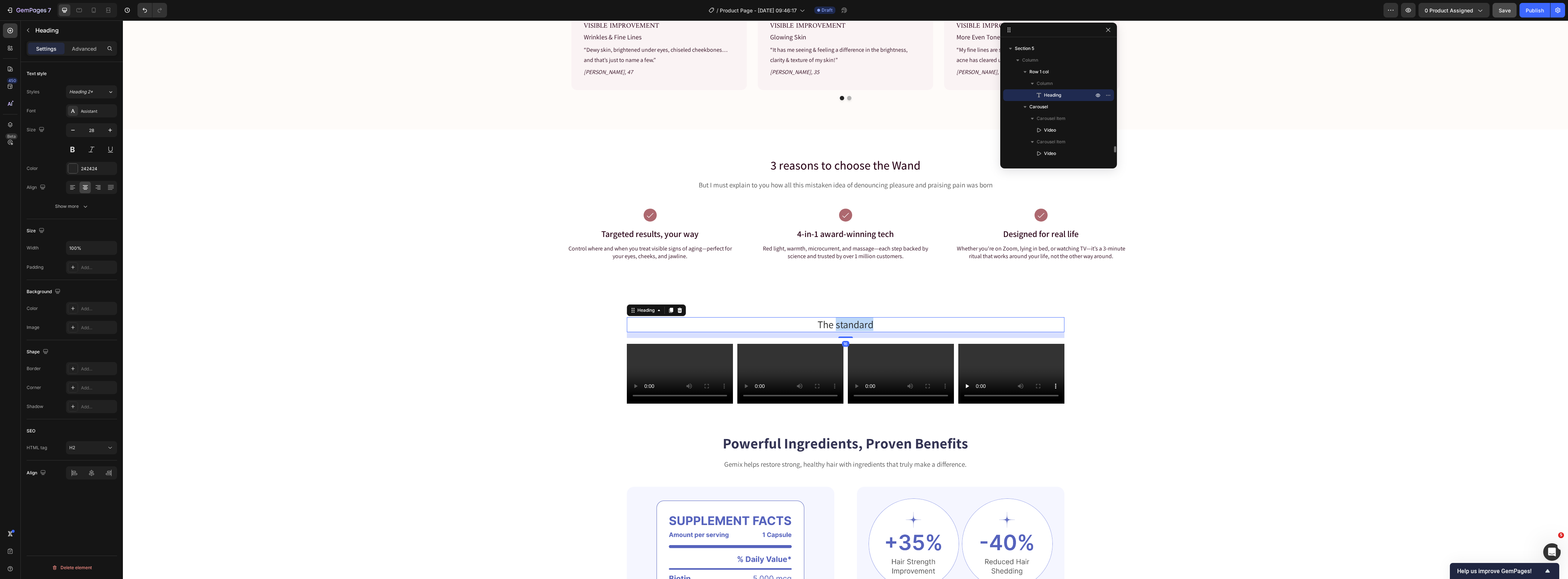
click at [841, 325] on h2 "The standard" at bounding box center [845, 325] width 438 height 15
click at [841, 325] on p "The standard" at bounding box center [845, 325] width 436 height 13
click at [820, 187] on p "But I must explain to you how all this mistaken idea of denouncing pleasure and…" at bounding box center [845, 185] width 582 height 9
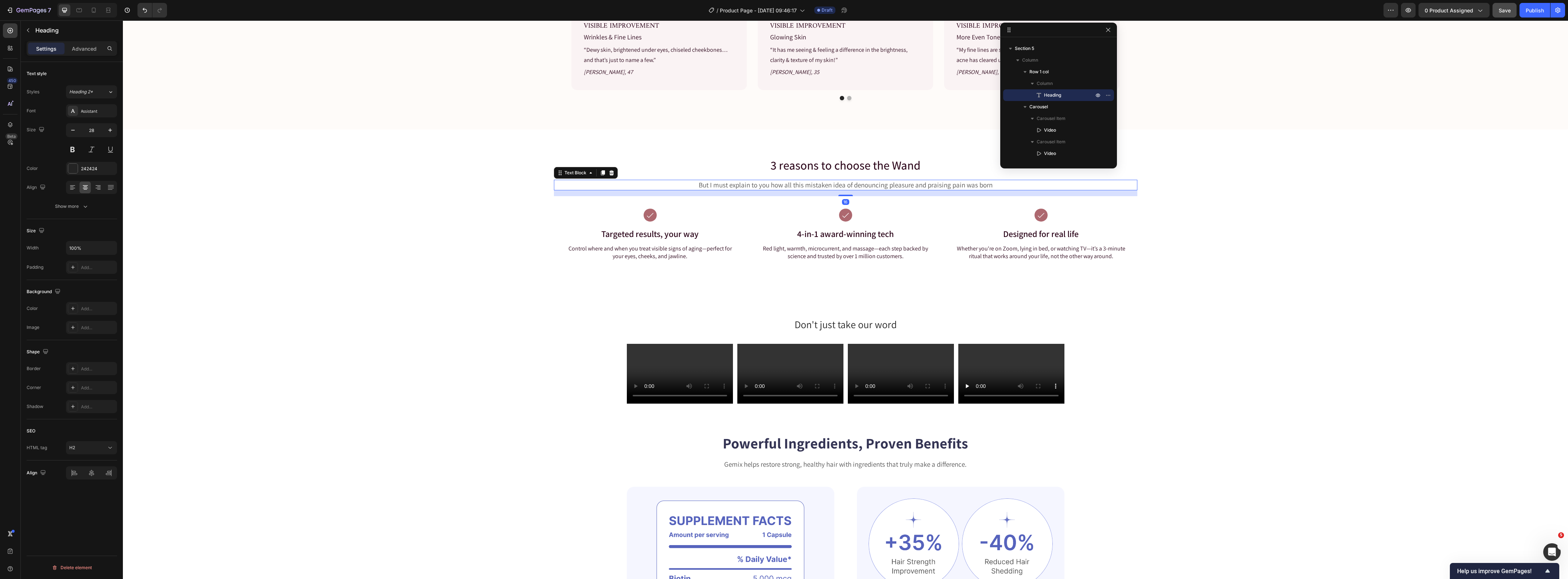
scroll to position [1748, 0]
click at [598, 176] on div at bounding box center [603, 173] width 9 height 9
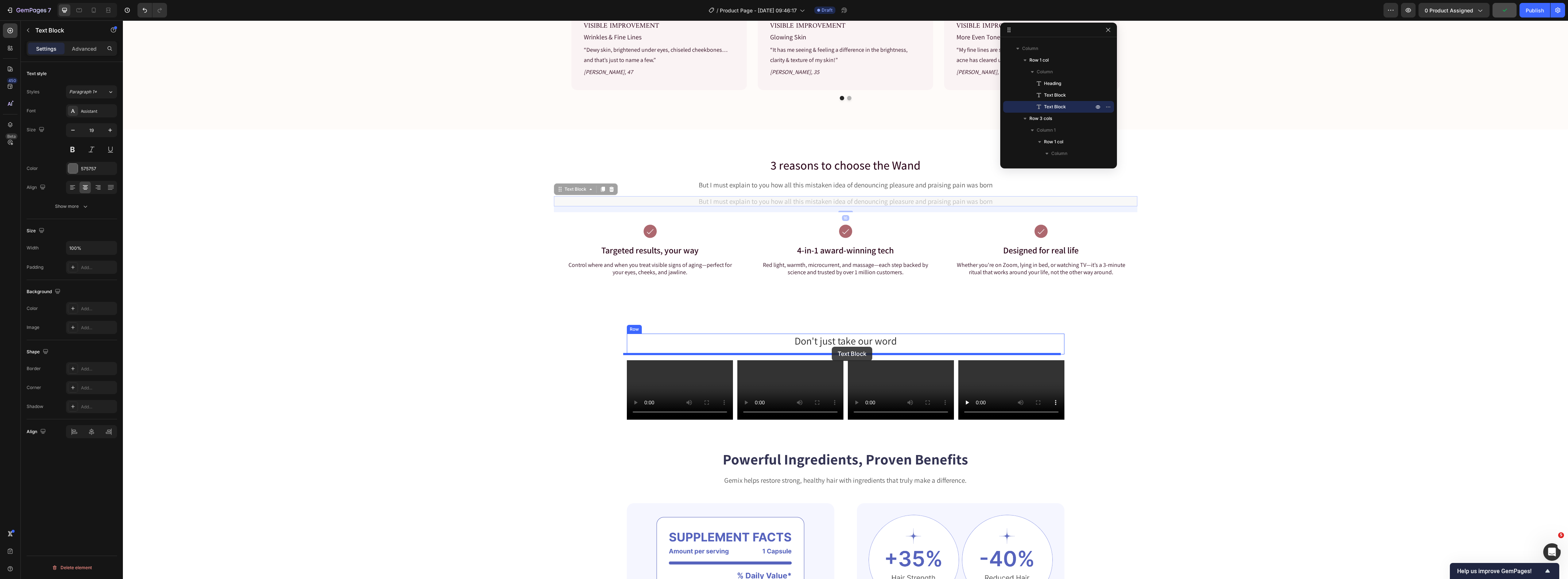
drag, startPoint x: 553, startPoint y: 190, endPoint x: 831, endPoint y: 347, distance: 319.3
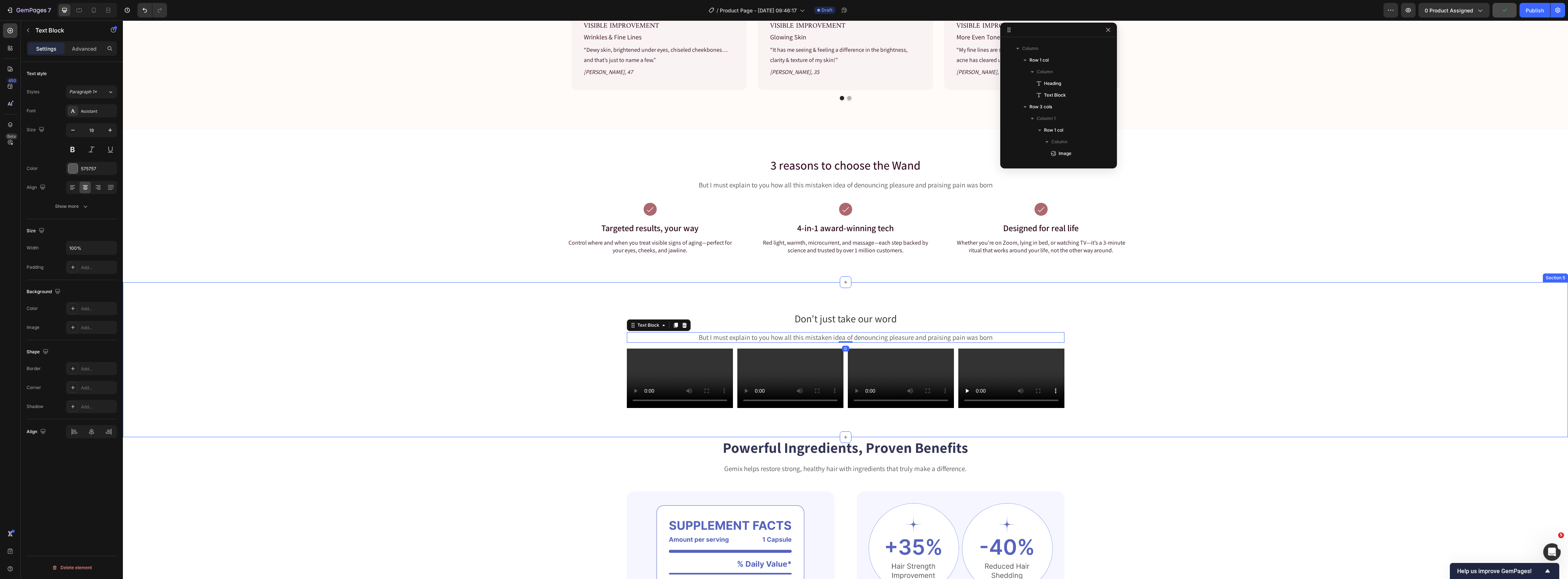
click at [411, 371] on div "Video Video Video Video Carousel" at bounding box center [845, 382] width 1434 height 66
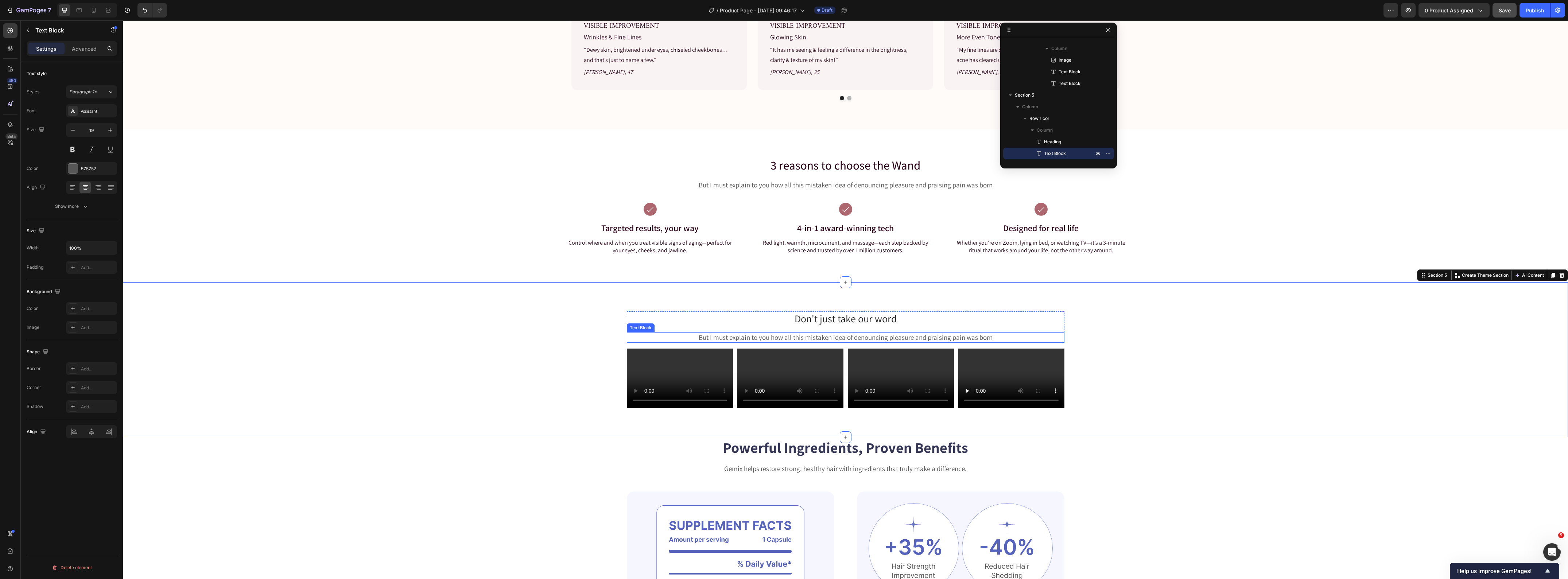
click at [858, 337] on p "But I must explain to you how all this mistaken idea of denouncing pleasure and…" at bounding box center [845, 337] width 436 height 9
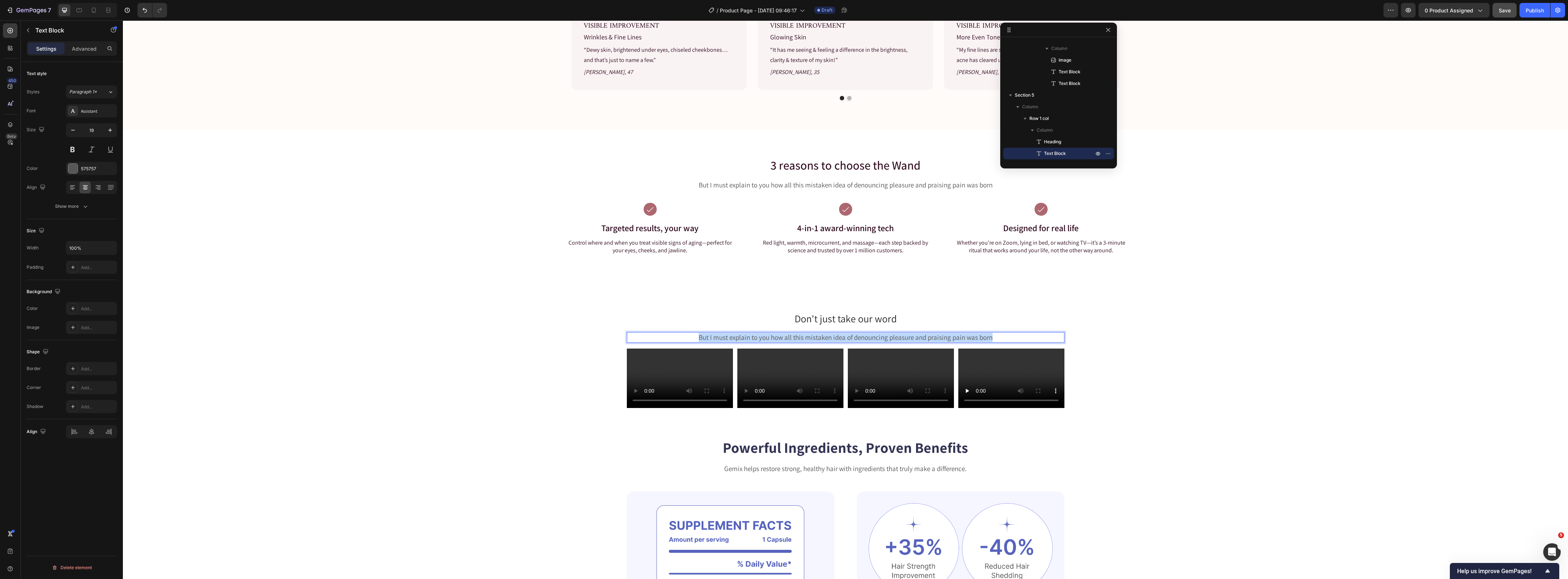
click at [858, 337] on p "But I must explain to you how all this mistaken idea of denouncing pleasure and…" at bounding box center [845, 337] width 436 height 9
click at [443, 358] on div "Video Video Video Video Carousel" at bounding box center [845, 382] width 1434 height 66
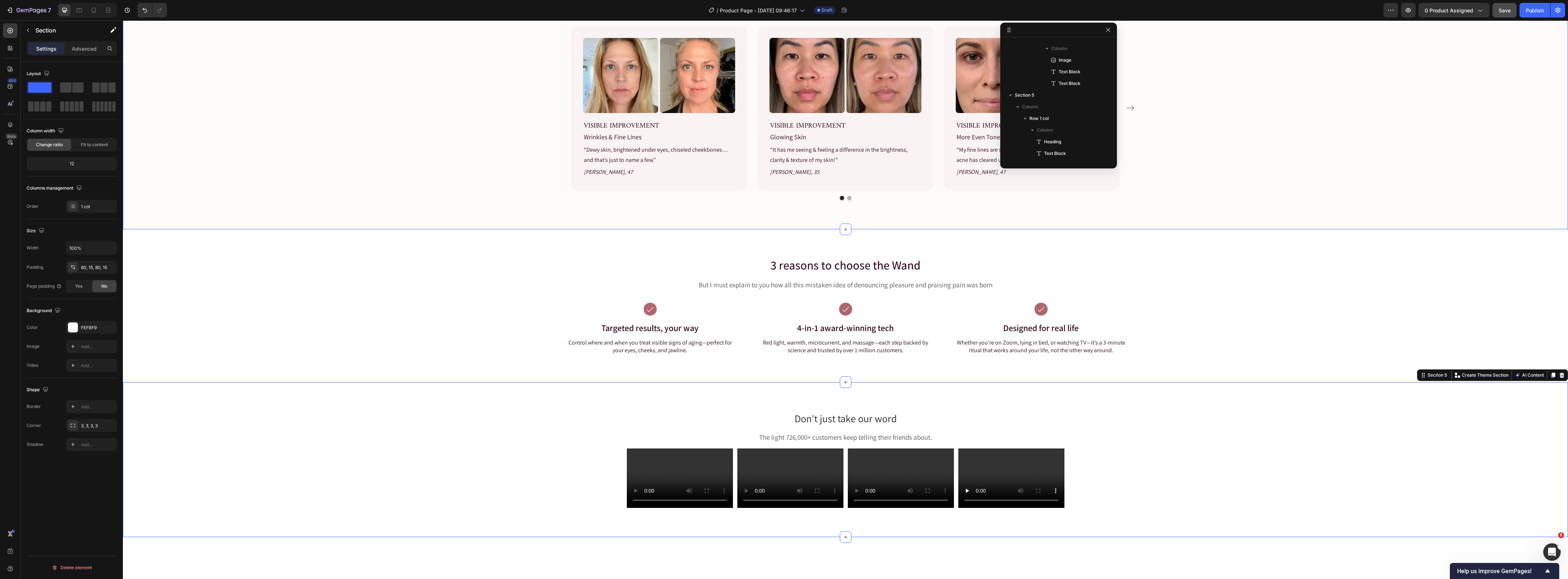
click at [385, 200] on div "Real skin. Real change. Heading Image Image Row VISIBLE IMPROVEMENT Text block …" at bounding box center [845, 100] width 1434 height 200
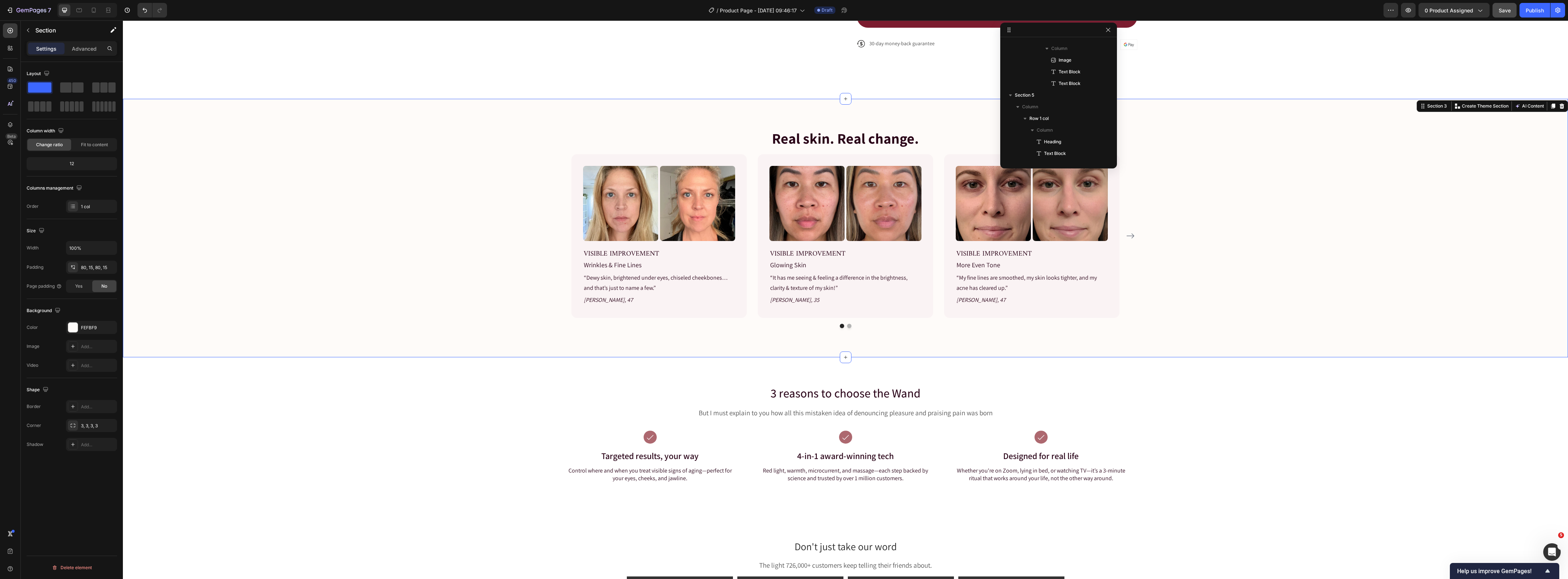
scroll to position [1060, 0]
click at [90, 331] on div "FEFBF9" at bounding box center [91, 328] width 21 height 7
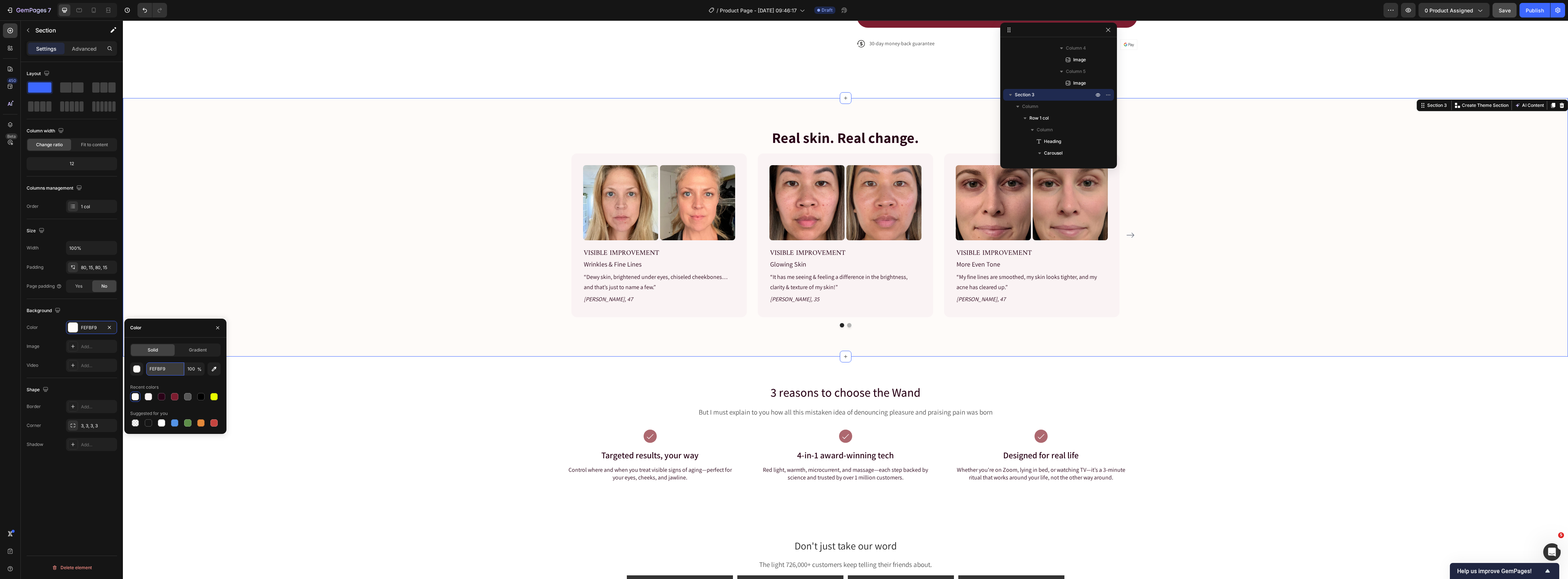
click at [163, 368] on input "FEFBF9" at bounding box center [165, 369] width 38 height 13
click at [351, 303] on div "Real skin. Real change. Heading Image Image Row VISIBLE IMPROVEMENT Text block …" at bounding box center [845, 227] width 1434 height 200
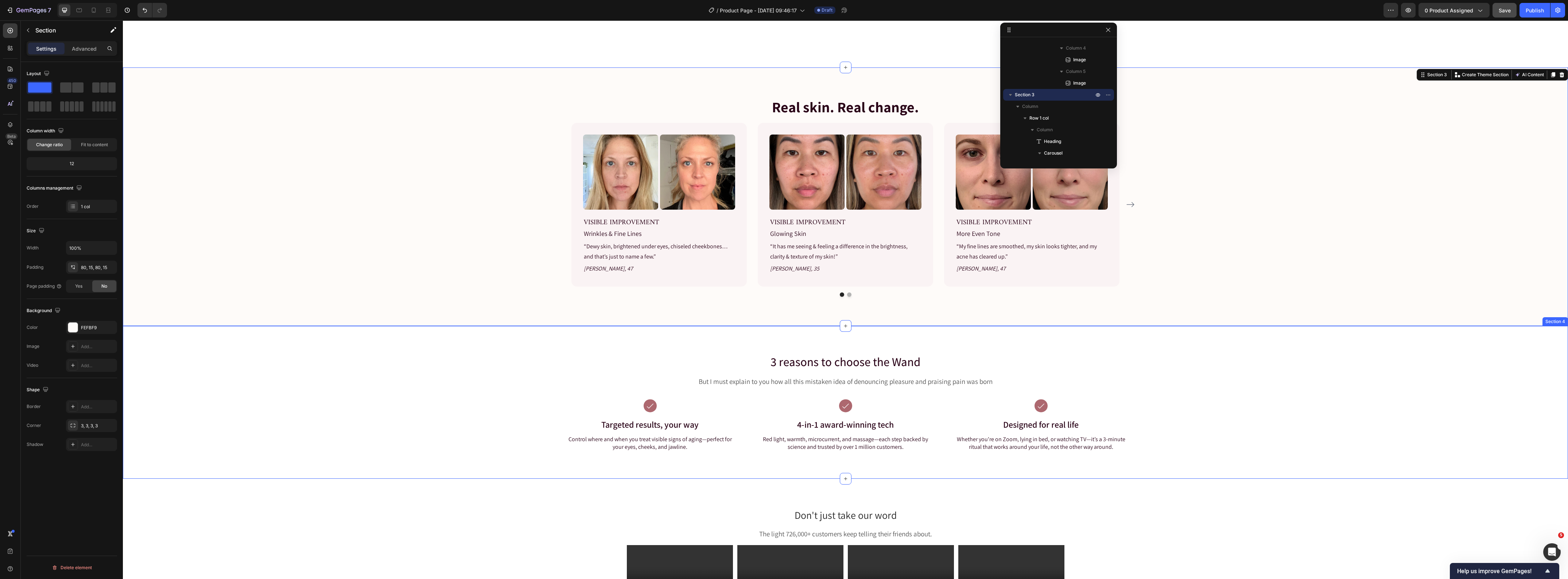
scroll to position [684, 0]
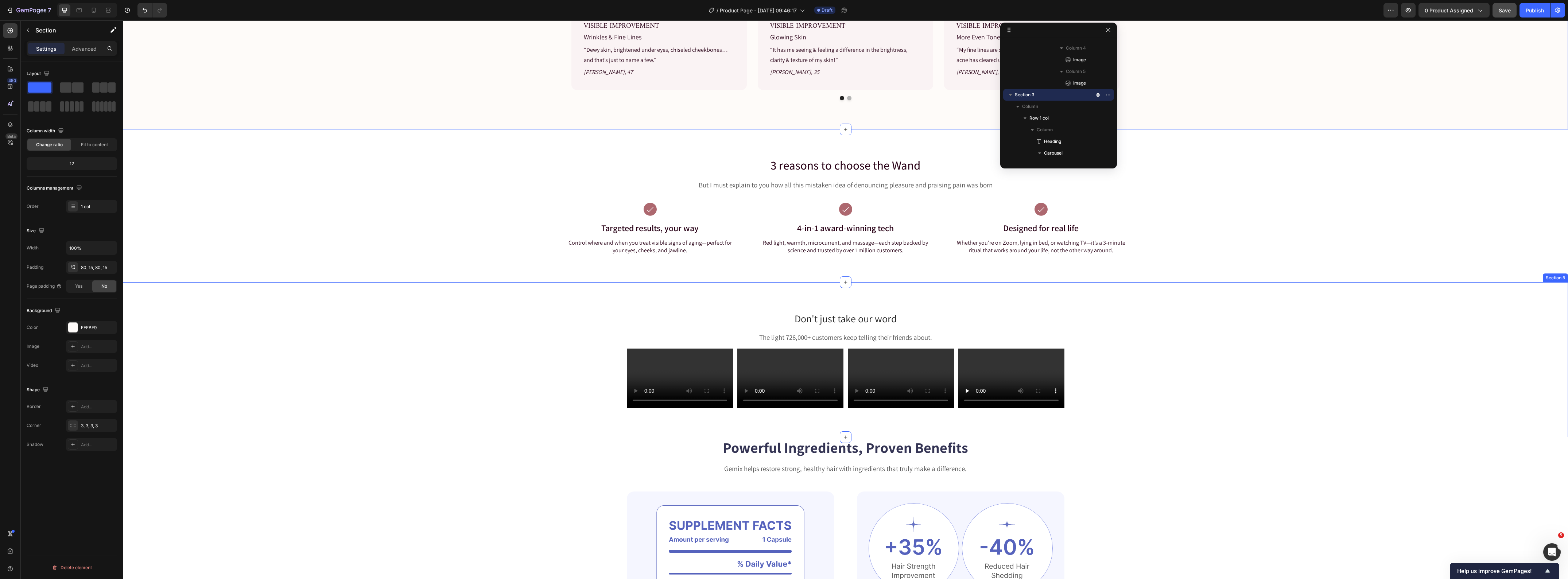
click at [389, 347] on div "Don't just take our word Heading The light 726,000+ customers keep telling thei…" at bounding box center [845, 363] width 1434 height 102
click at [84, 327] on div "FFFFFF" at bounding box center [91, 328] width 21 height 7
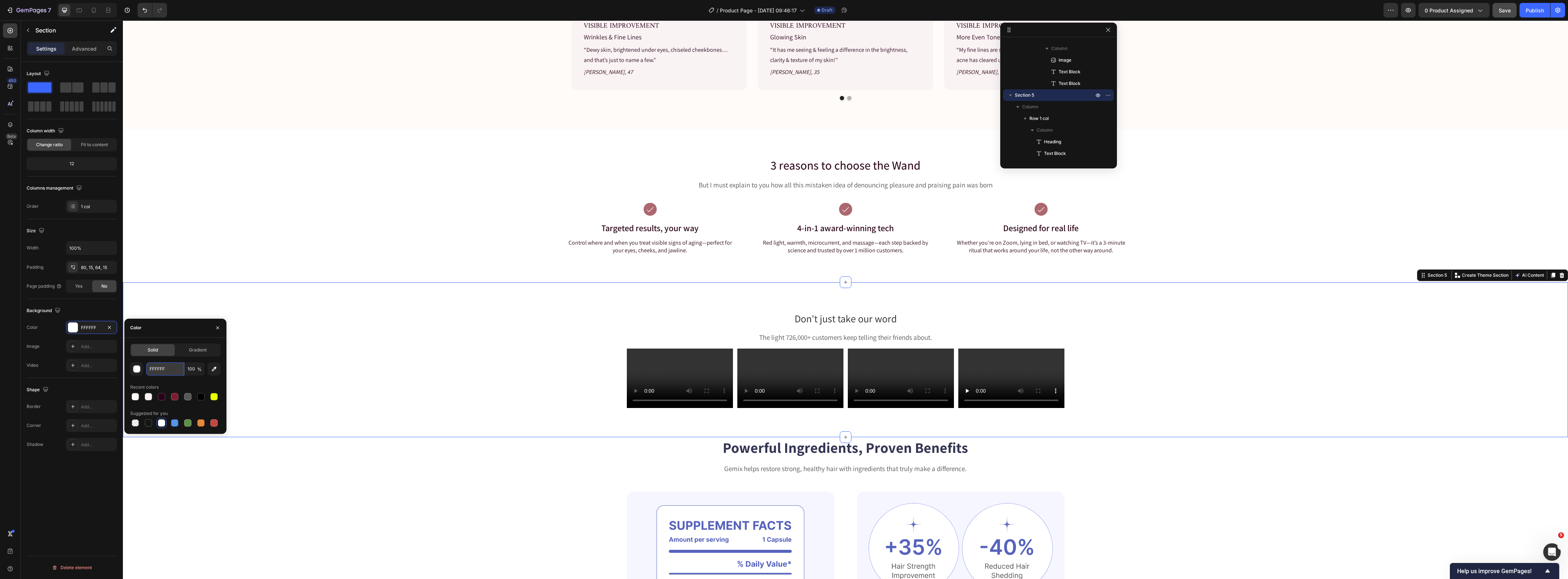
click at [159, 367] on input "FFFFFF" at bounding box center [165, 369] width 38 height 13
paste input "EFBF9"
type input "FEFBF9"
click at [385, 498] on div "Powerful Ingredients, Proven Benefits Heading Gemix helps restore strong, healt…" at bounding box center [845, 583] width 1387 height 292
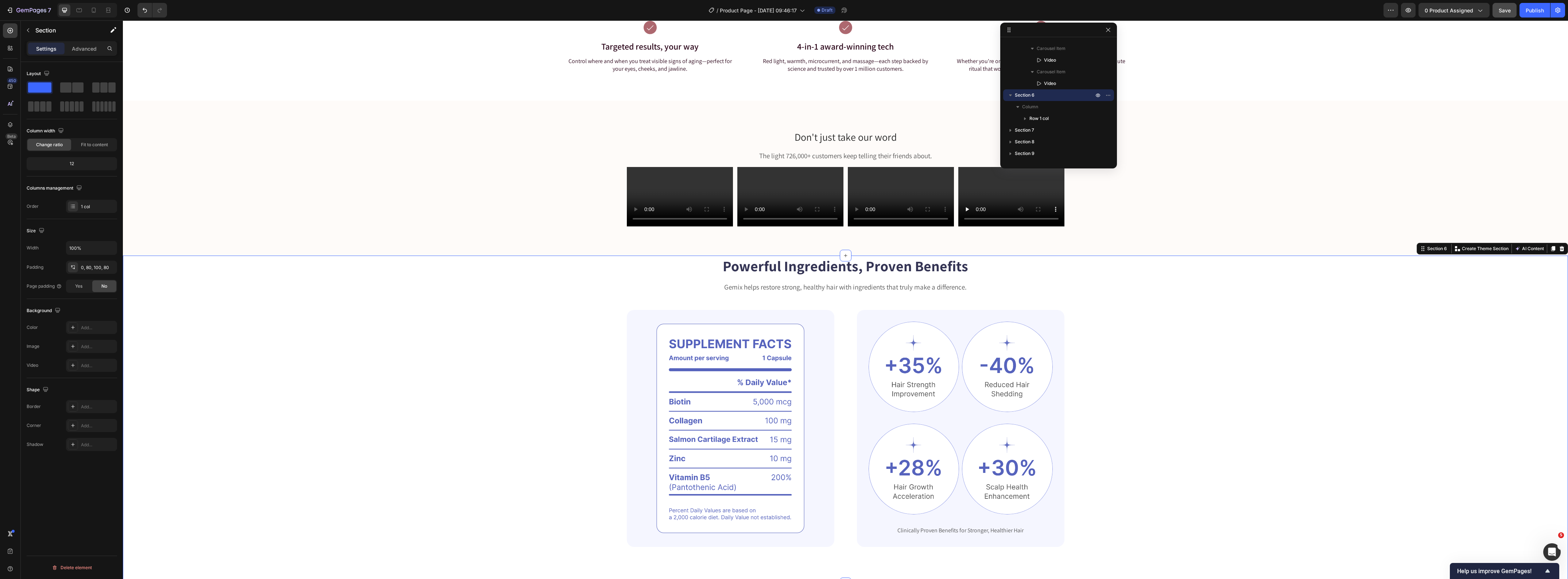
scroll to position [866, 0]
click at [760, 290] on div "Gemix helps restore strong, healthy hair with ingredients that truly make a dif…" at bounding box center [845, 286] width 438 height 10
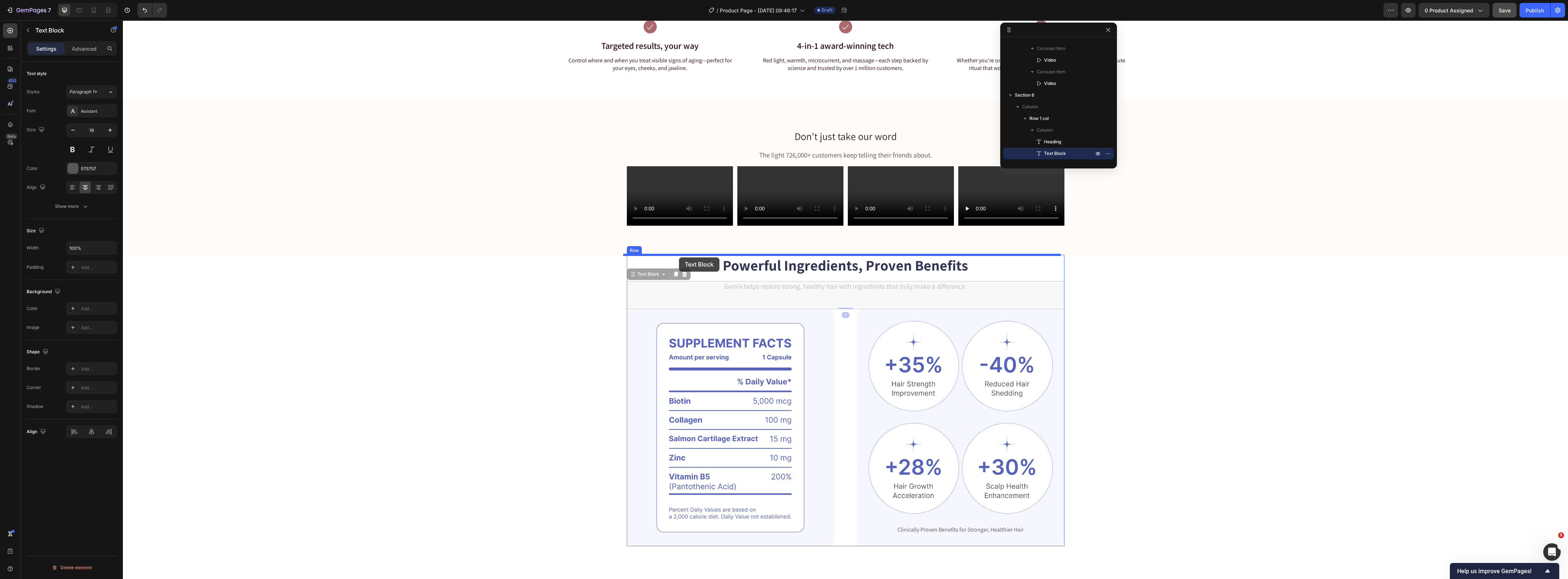
drag, startPoint x: 632, startPoint y: 276, endPoint x: 679, endPoint y: 258, distance: 50.3
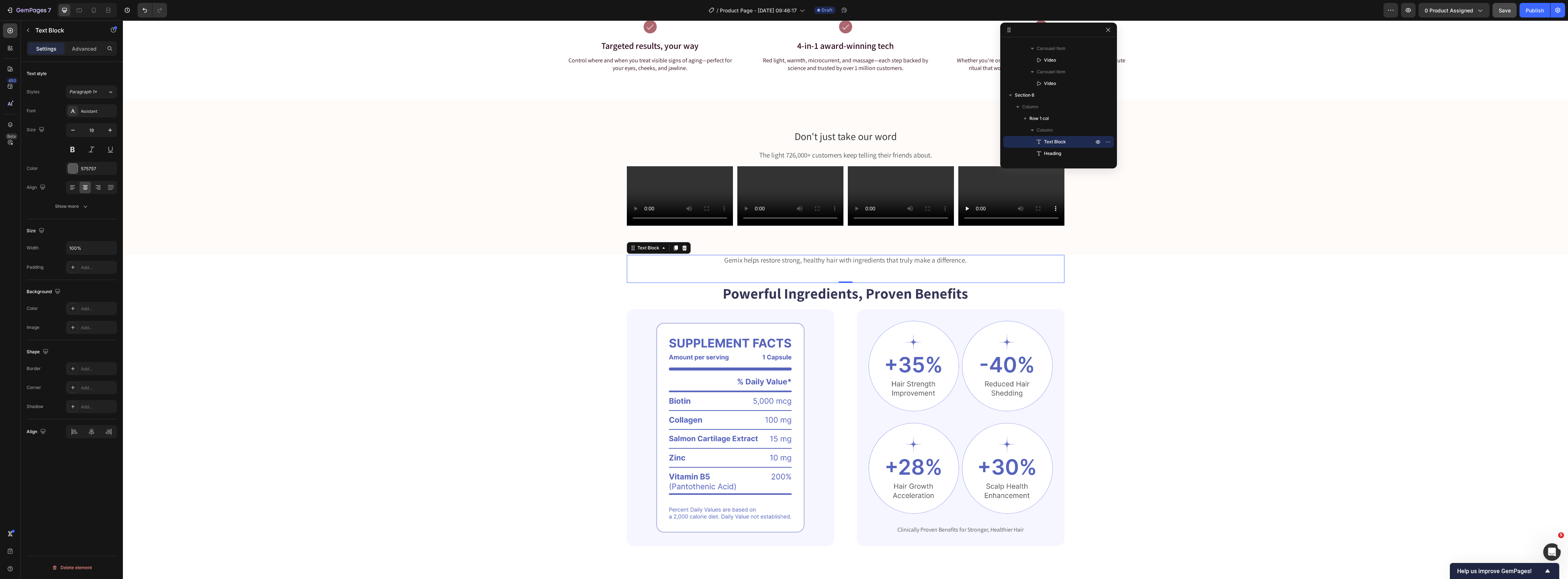
click at [726, 258] on p "Gemix helps restore strong, healthy hair with ingredients that truly make a dif…" at bounding box center [845, 260] width 436 height 9
click at [837, 274] on div "NOT MAGIC. JUST SCIENCE. Text Block 0" at bounding box center [845, 269] width 438 height 28
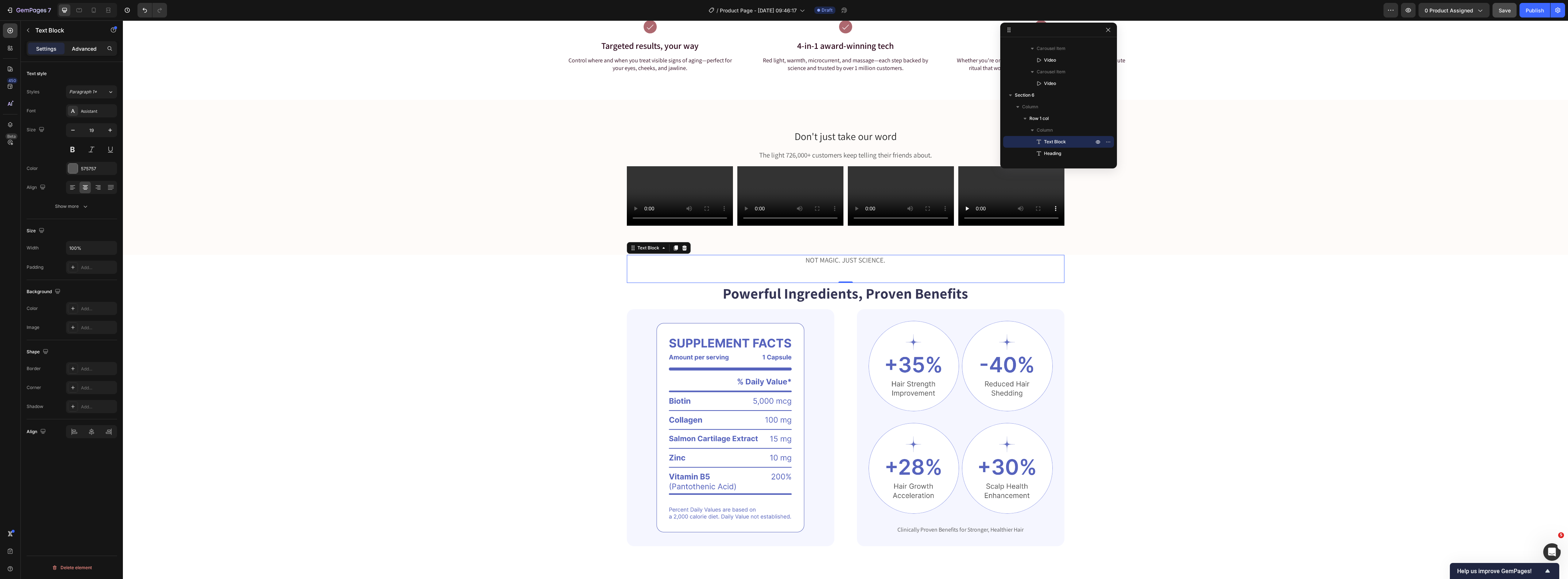
click at [80, 50] on p "Advanced" at bounding box center [84, 49] width 25 height 8
click at [77, 221] on input "48" at bounding box center [72, 219] width 15 height 11
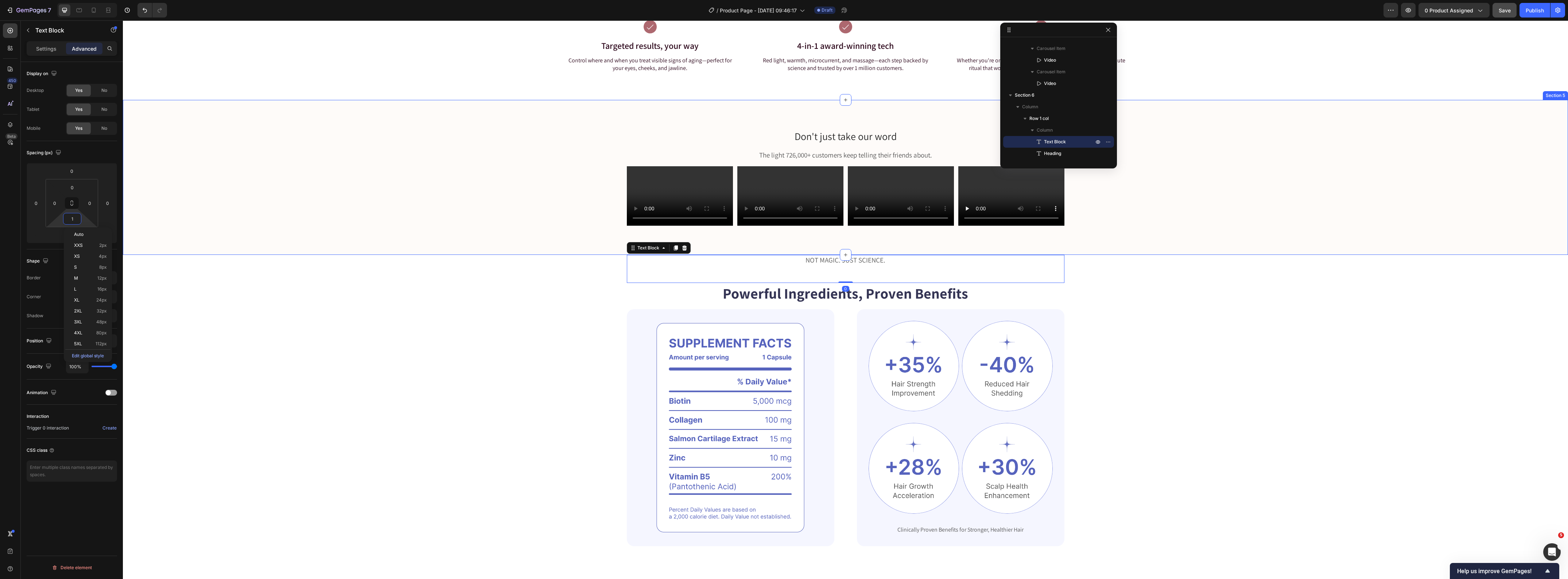
type input "10"
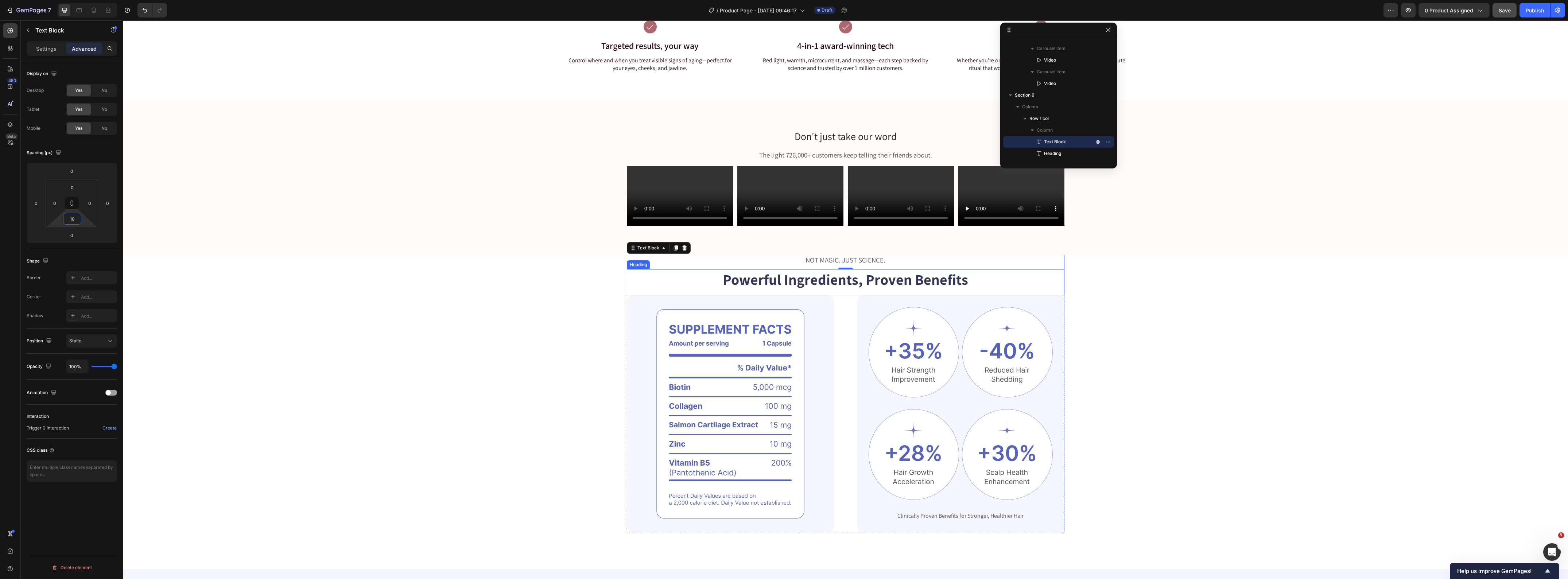
click at [779, 287] on h2 "Powerful Ingredients, Proven Benefits" at bounding box center [845, 279] width 438 height 21
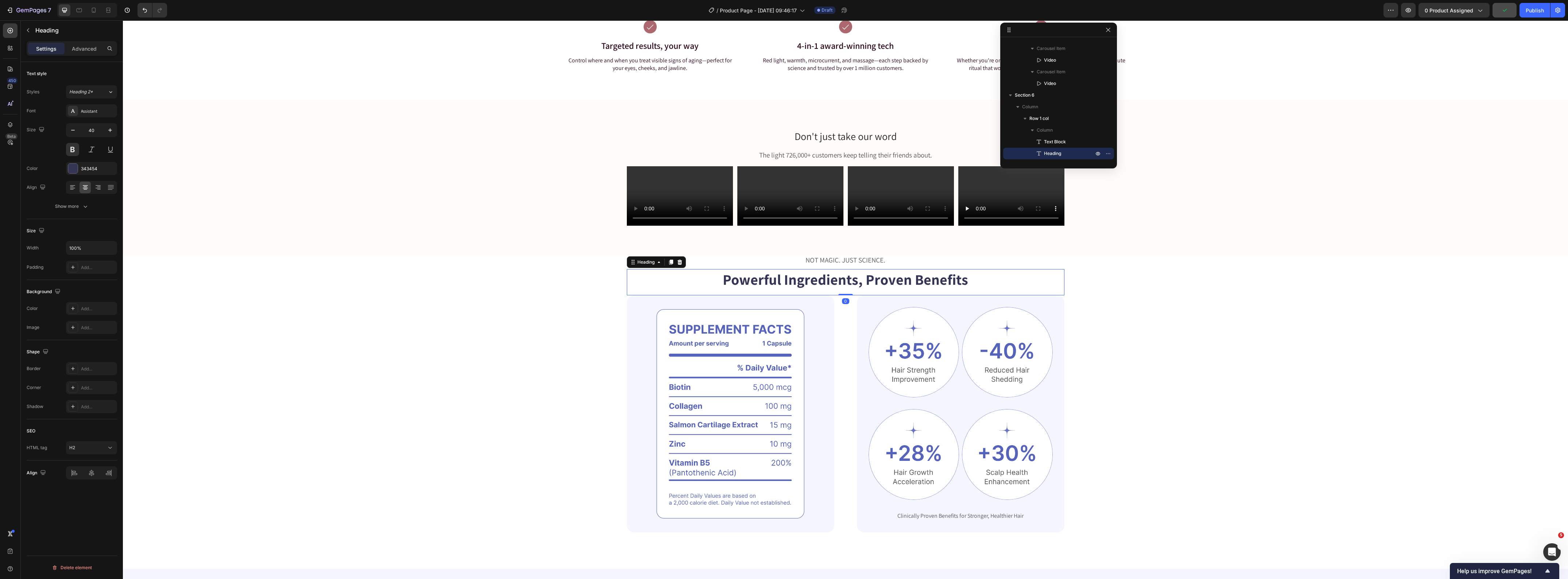
click at [81, 55] on div "Settings Advanced" at bounding box center [72, 49] width 91 height 15
click at [82, 53] on div "Advanced" at bounding box center [84, 48] width 37 height 12
click at [77, 216] on input "16" at bounding box center [72, 219] width 15 height 11
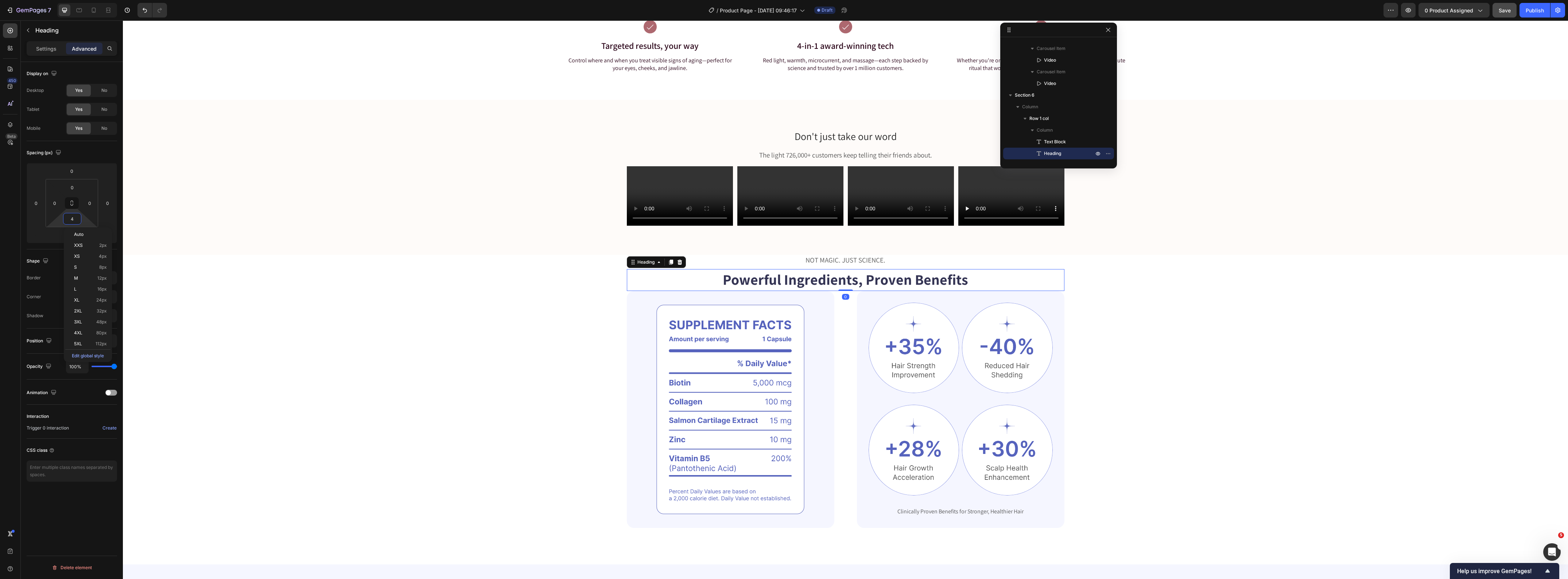
type input "40"
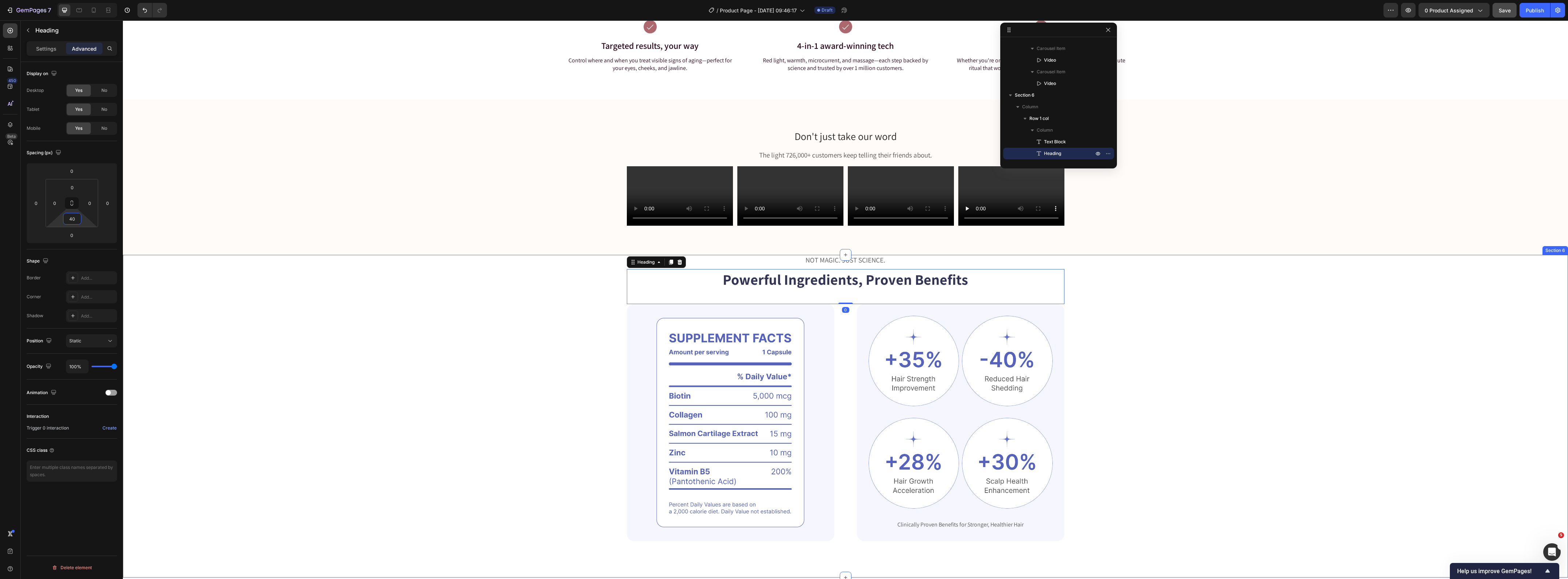
click at [412, 323] on div "NOT MAGIC. JUST SCIENCE. Text Block Powerful Ingredients, Proven Benefits Headi…" at bounding box center [845, 398] width 1387 height 286
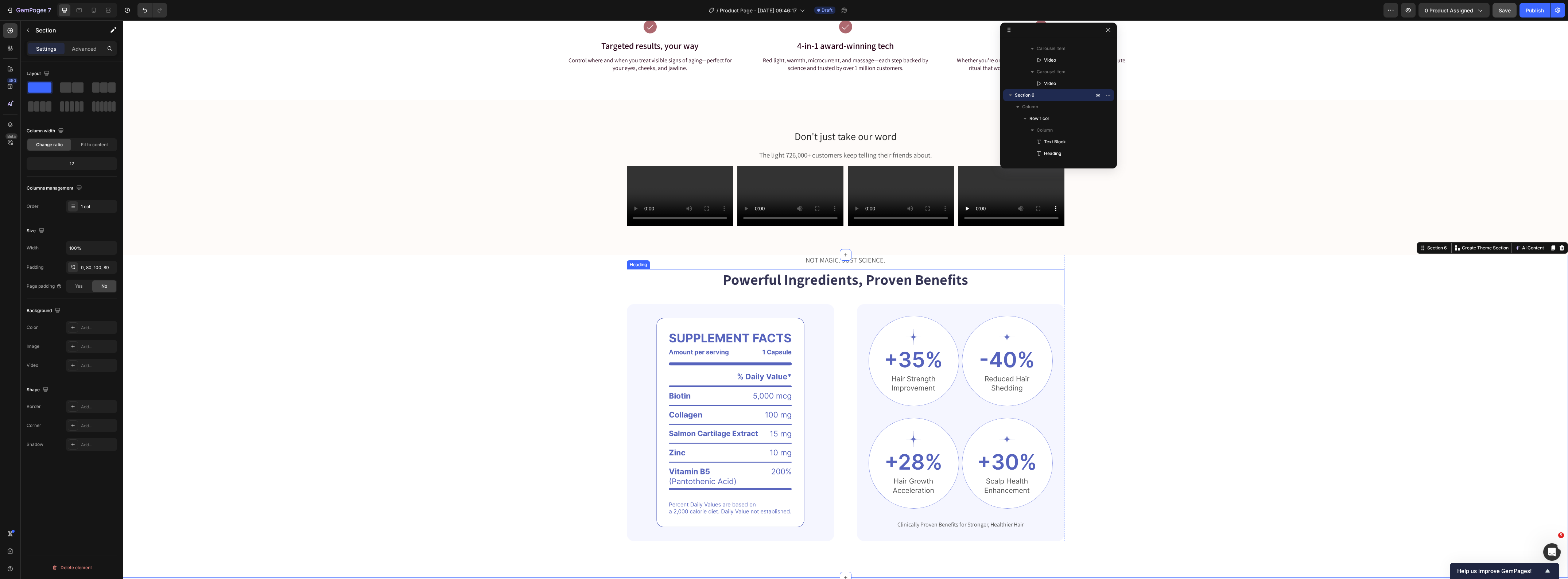
click at [781, 278] on h2 "Powerful Ingredients, Proven Benefits" at bounding box center [845, 279] width 438 height 21
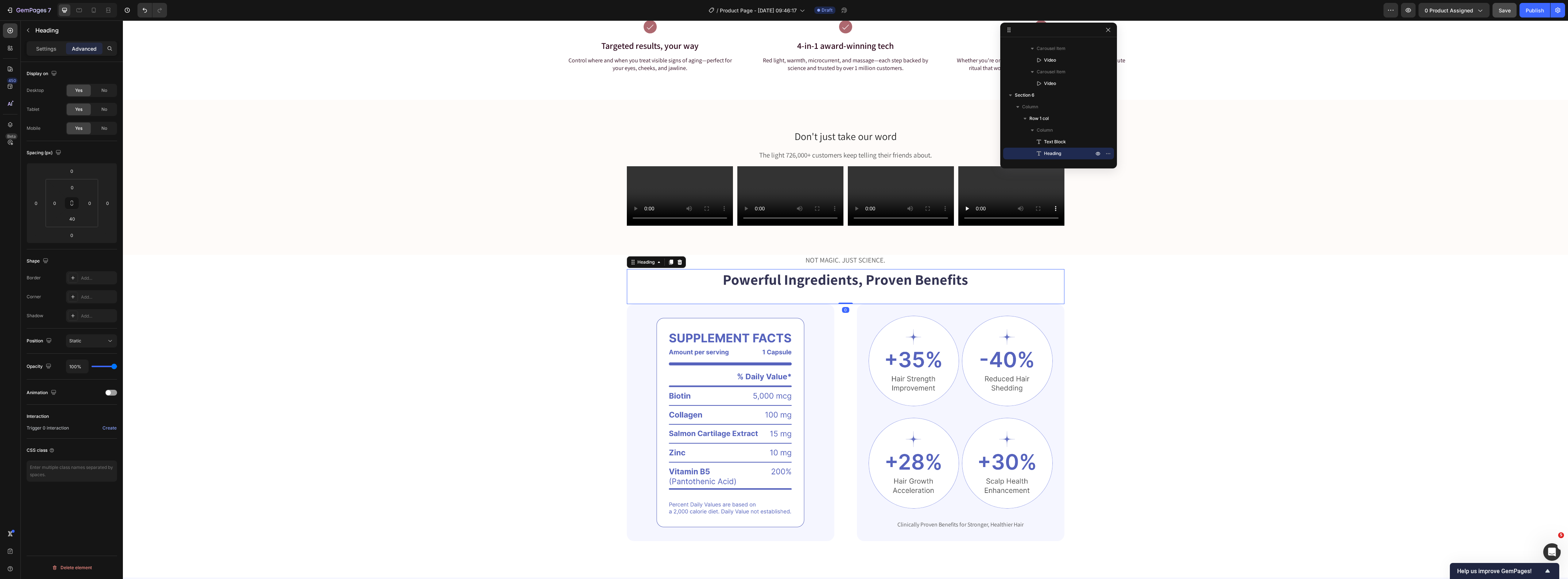
click at [781, 278] on h2 "Powerful Ingredients, Proven Benefits" at bounding box center [845, 279] width 438 height 21
click at [781, 278] on p "Powerful Ingredients, Proven Benefits" at bounding box center [845, 279] width 436 height 19
click at [667, 376] on img at bounding box center [730, 423] width 208 height 237
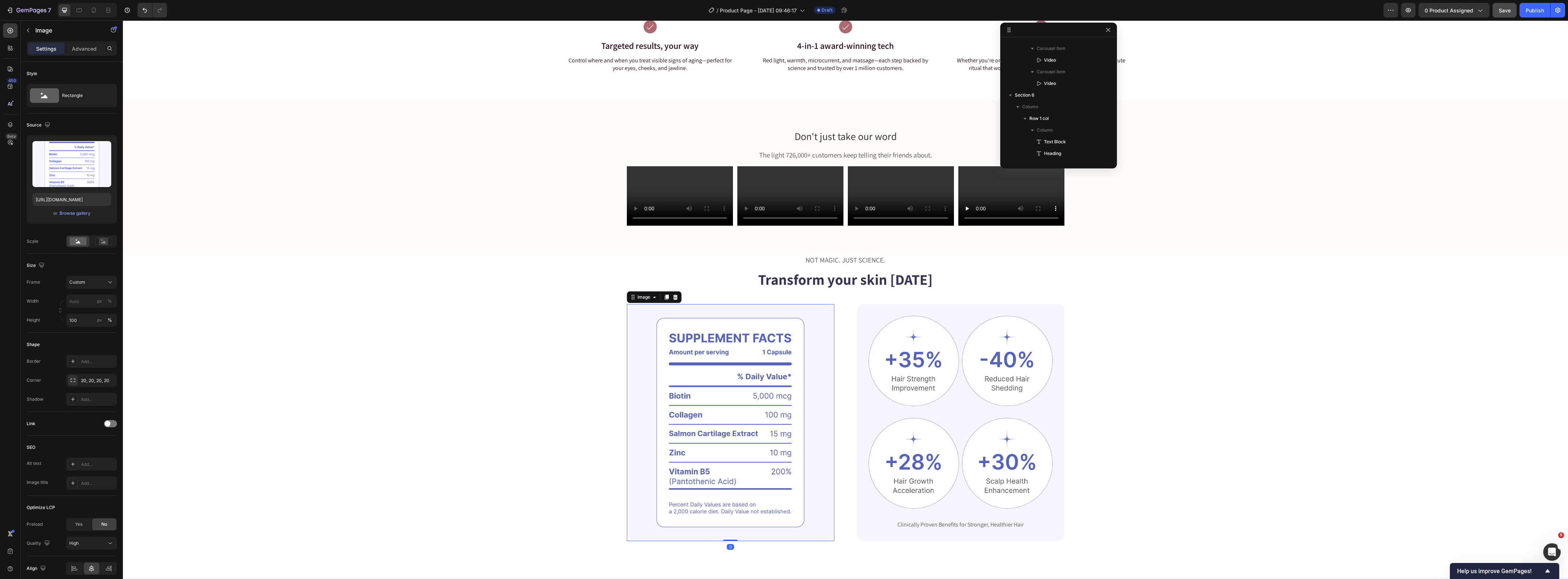
scroll to position [2250, 0]
click at [75, 216] on div "Browse gallery" at bounding box center [75, 213] width 31 height 7
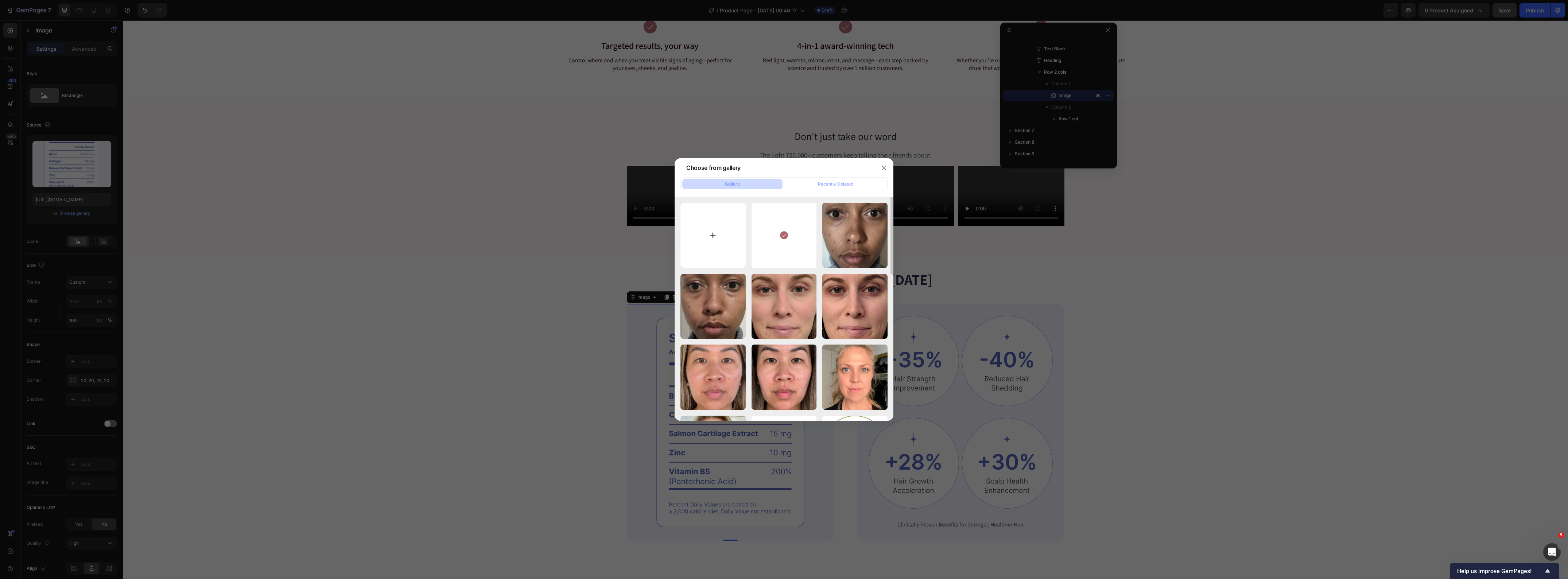
click at [706, 231] on input "file" at bounding box center [713, 235] width 65 height 65
type input "C:\fakepath\solawave-4-in-1-skincare-wand-LAUREN38-BEFORE_863a65a0-fd3d-4914-85…"
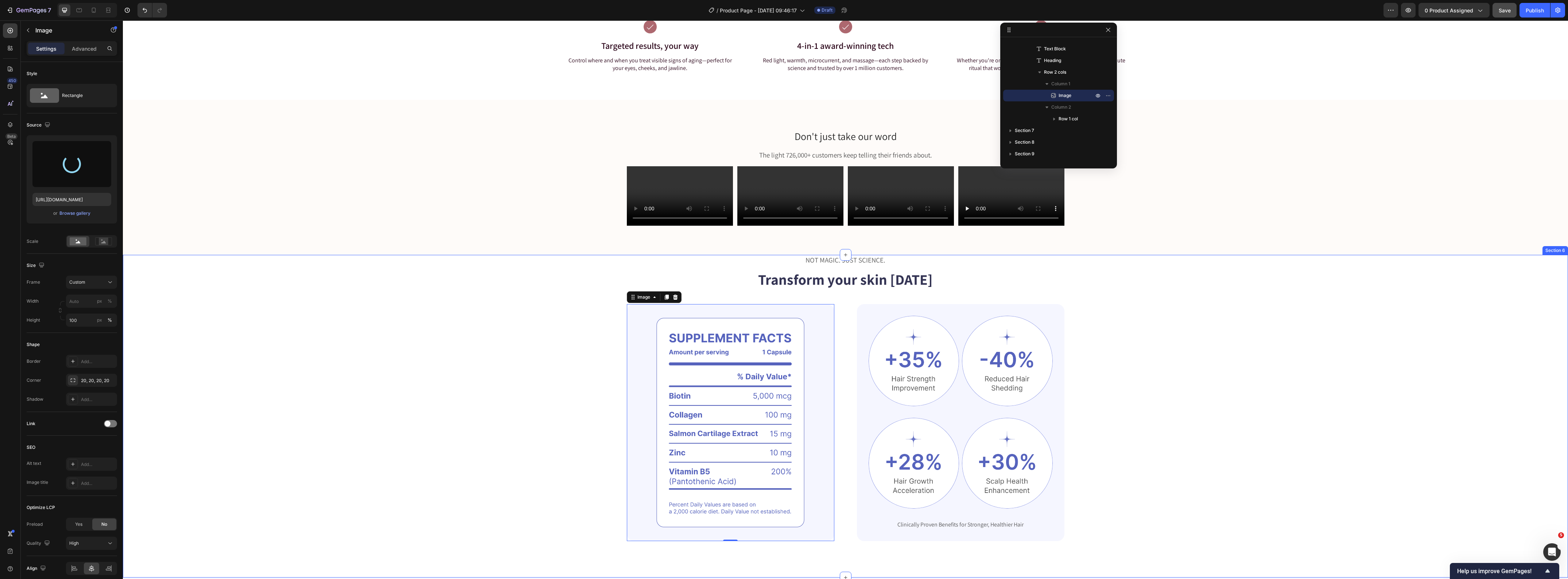
type input "https://cdn.shopify.com/s/files/1/0419/1387/6648/files/gempages_493182690959295…"
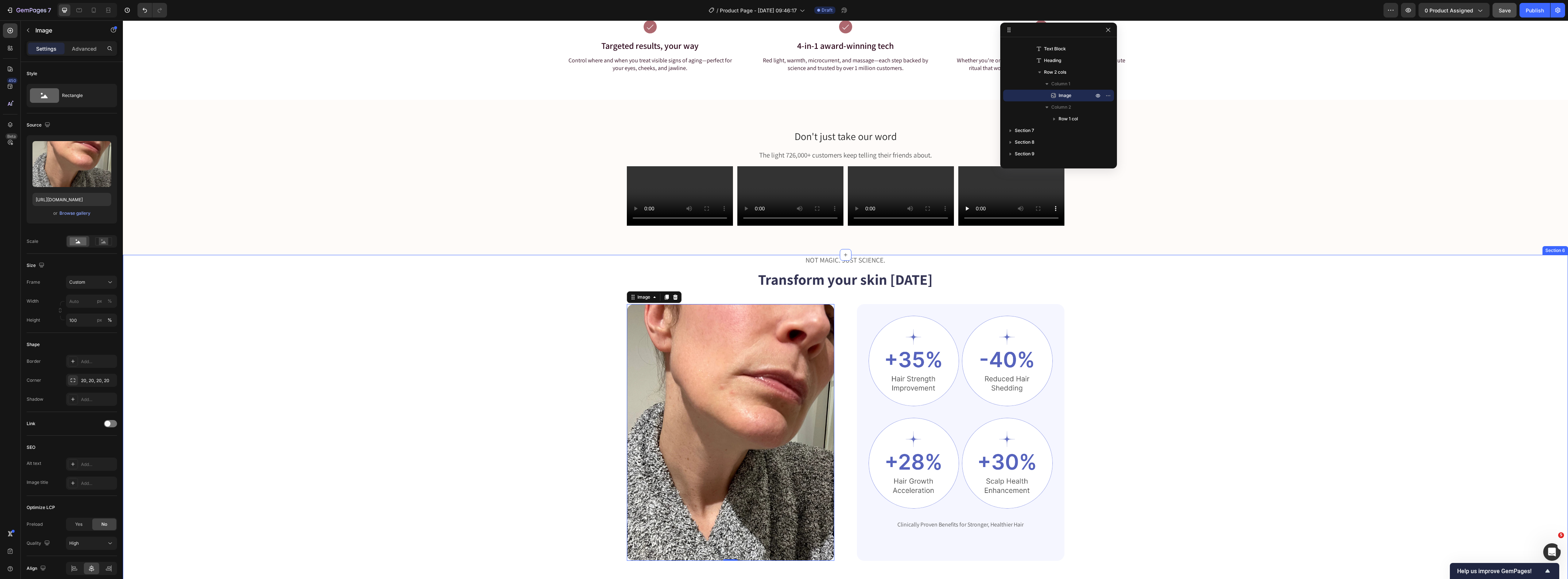
click at [404, 437] on div "NOT MAGIC. JUST SCIENCE. Text Block Transform your skin in 8 weeks Heading Imag…" at bounding box center [845, 408] width 1387 height 306
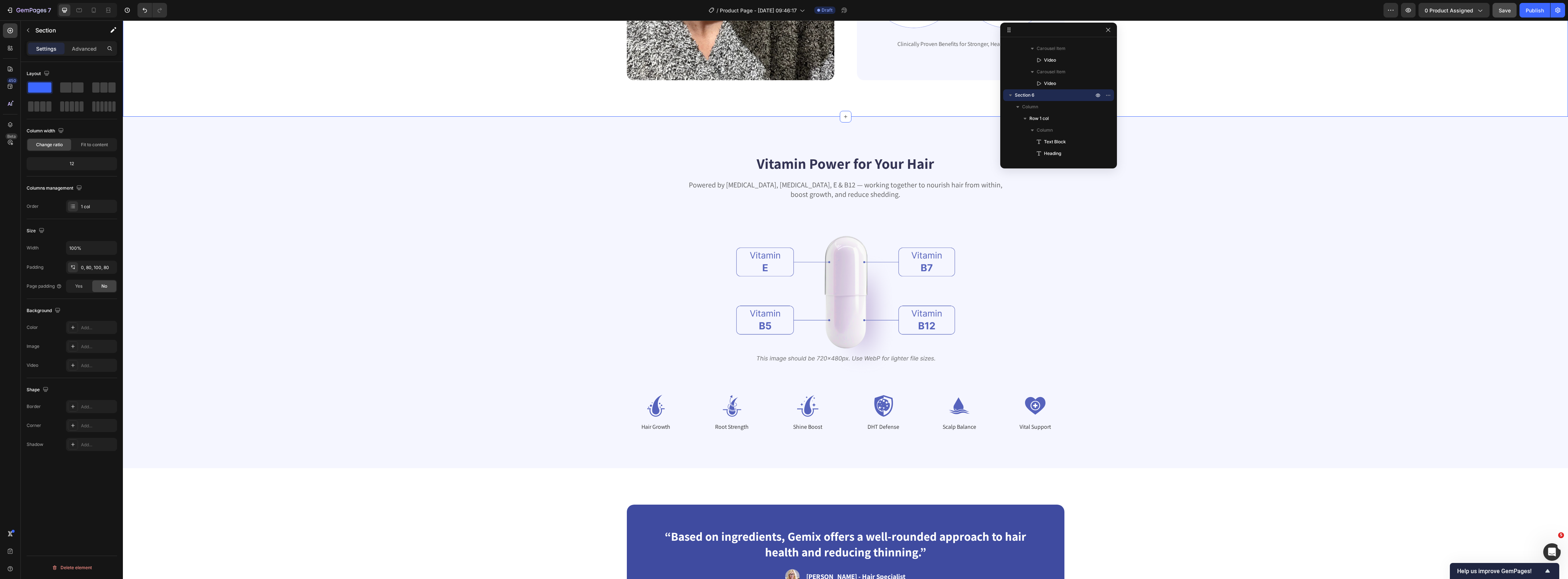
scroll to position [1550, 0]
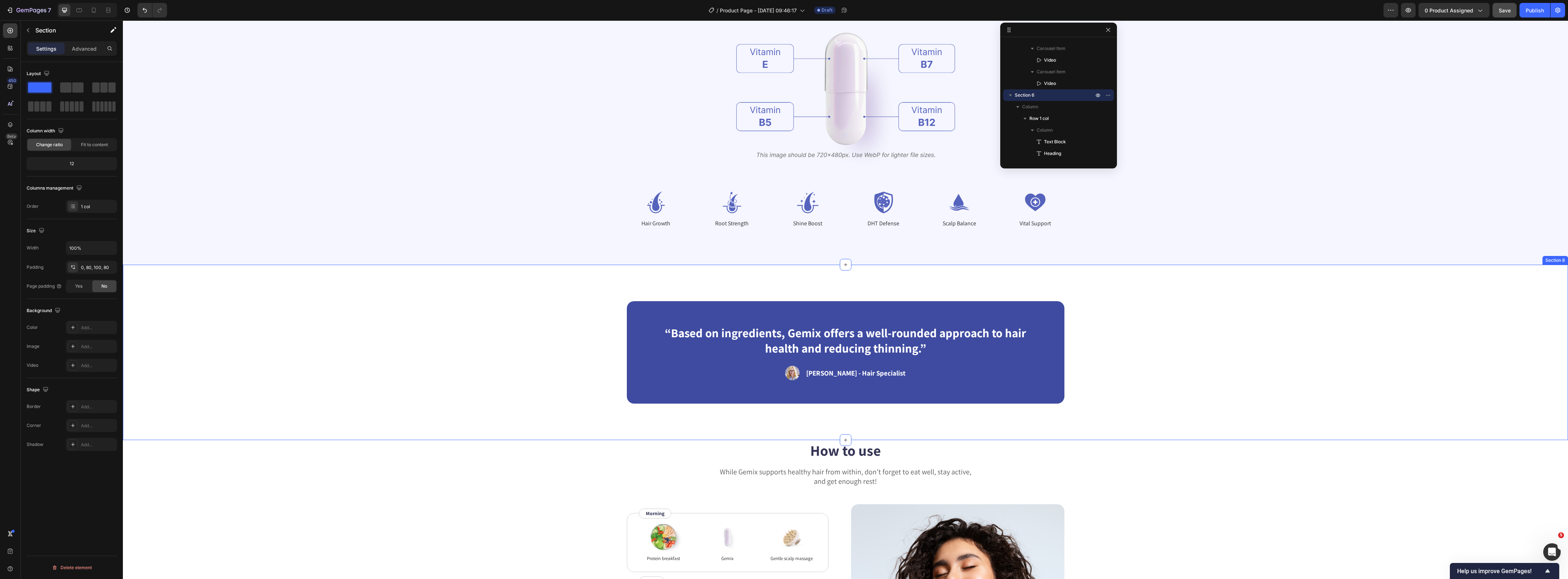
click at [446, 343] on div "“Based on ingredients, Gemix offers a well-rounded approach to hair health and …" at bounding box center [845, 353] width 1387 height 103
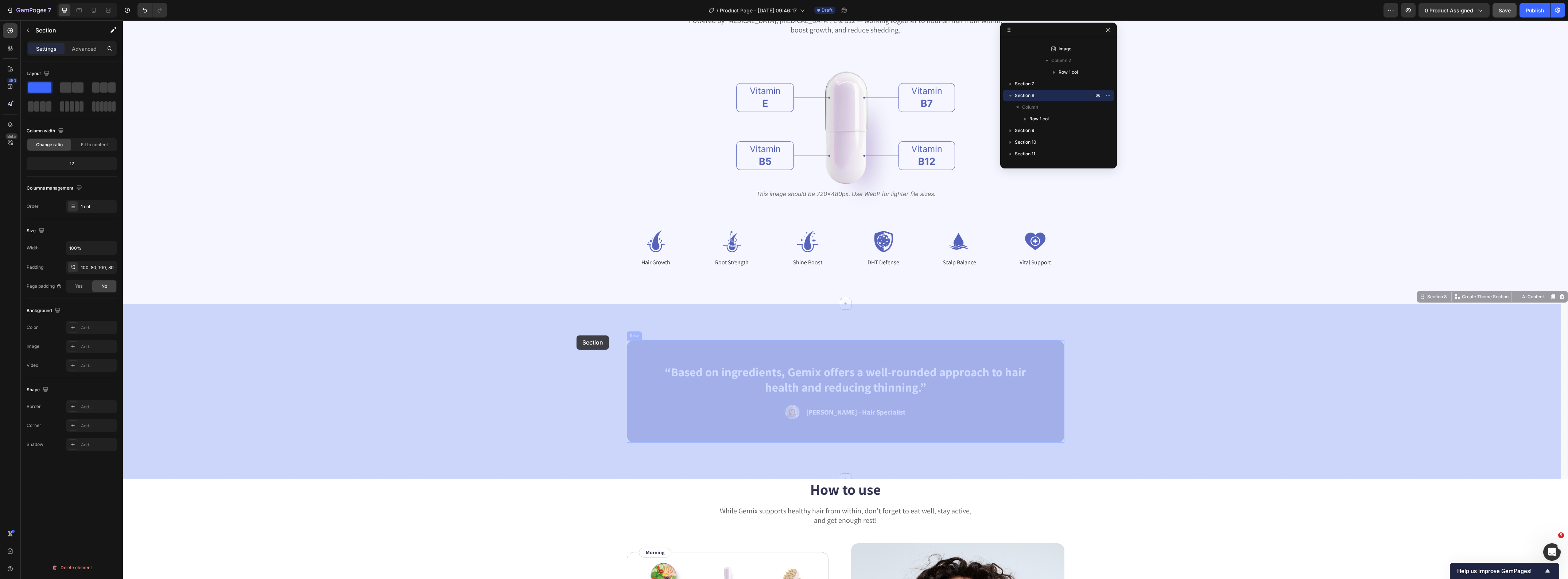
scroll to position [1322, 0]
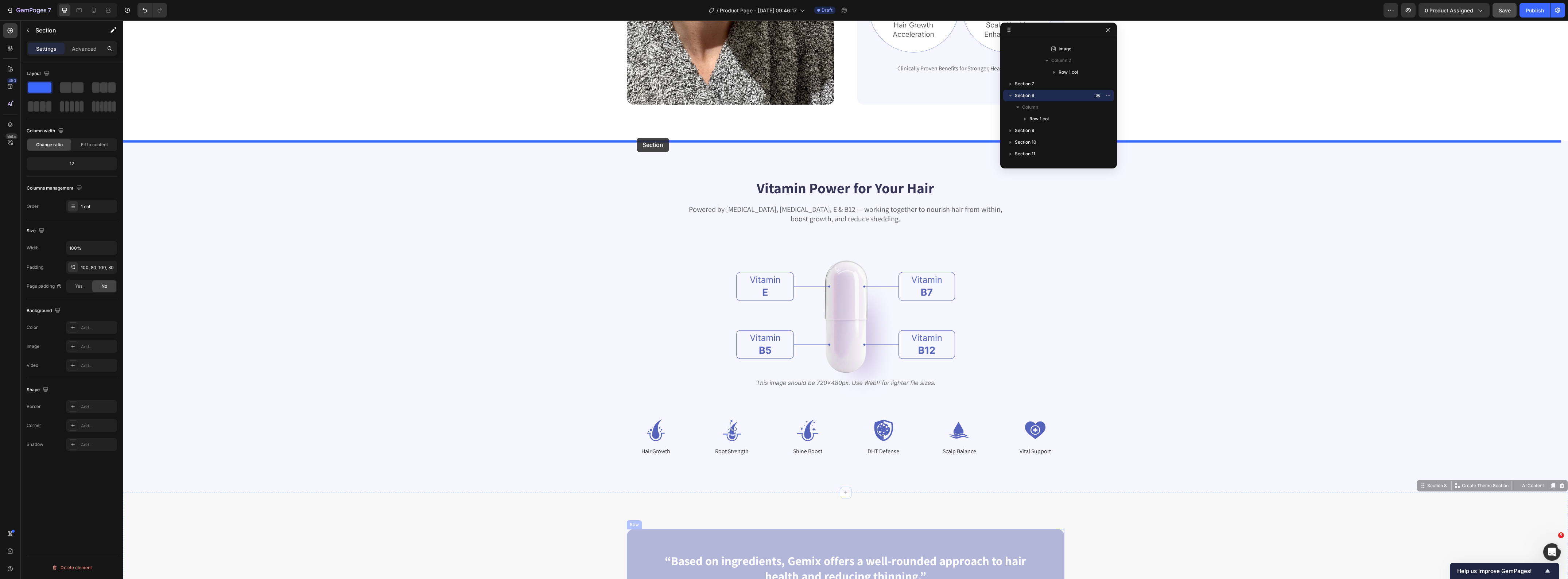
drag, startPoint x: 1416, startPoint y: 258, endPoint x: 637, endPoint y: 138, distance: 788.2
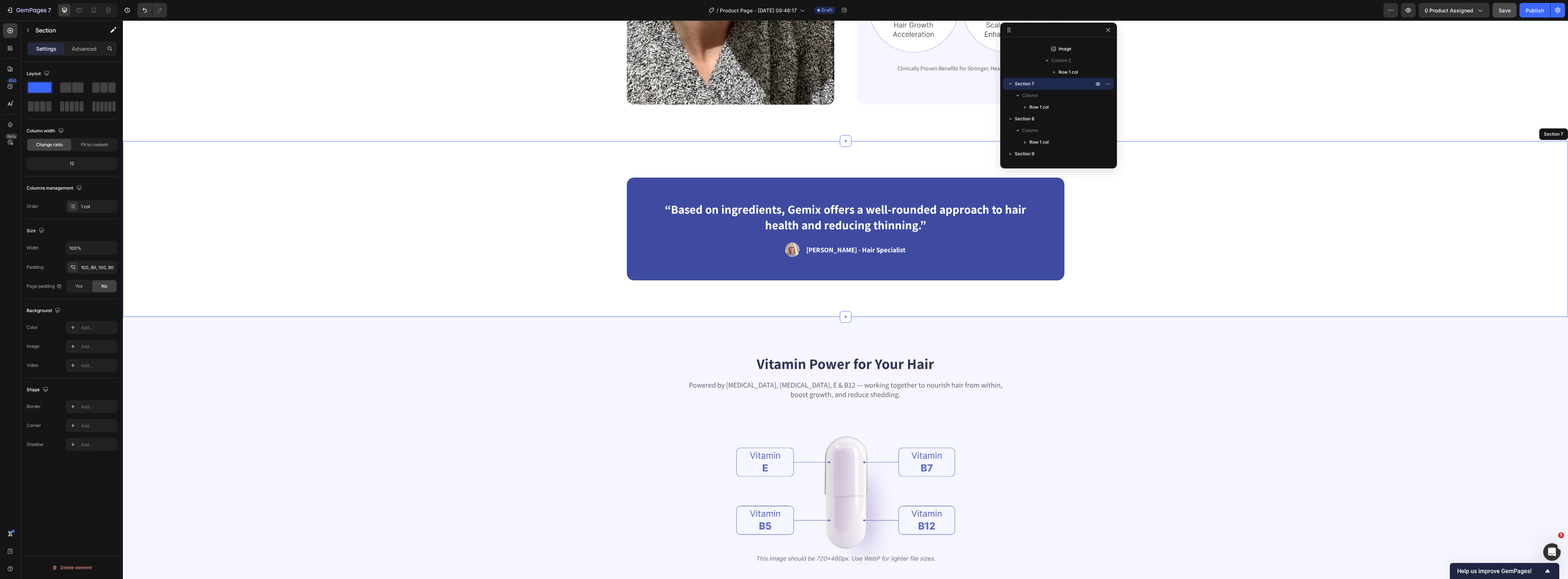
click at [390, 180] on div "“Based on ingredients, Gemix offers a well-rounded approach to hair health and …" at bounding box center [845, 229] width 1387 height 103
click at [760, 208] on p "“Based on ingredients, Gemix offers a well-rounded approach to hair health and …" at bounding box center [845, 217] width 390 height 32
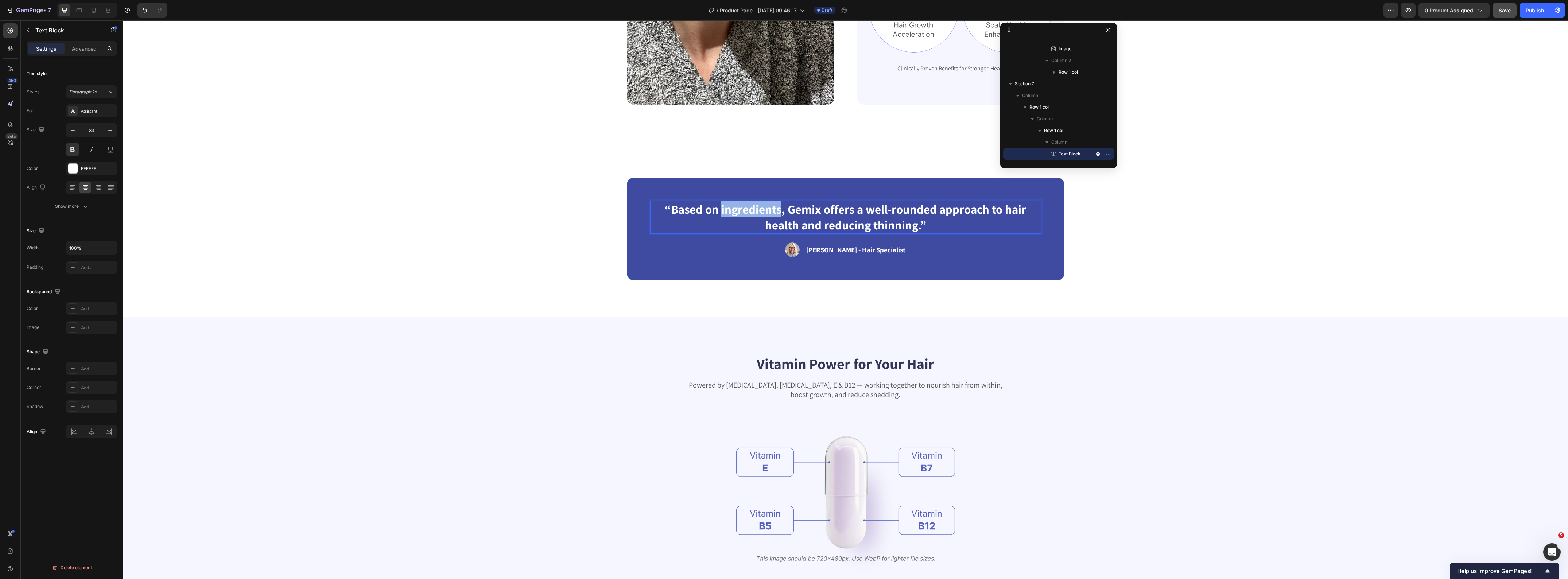
click at [760, 208] on p "“Based on ingredients, Gemix offers a well-rounded approach to hair health and …" at bounding box center [845, 217] width 390 height 32
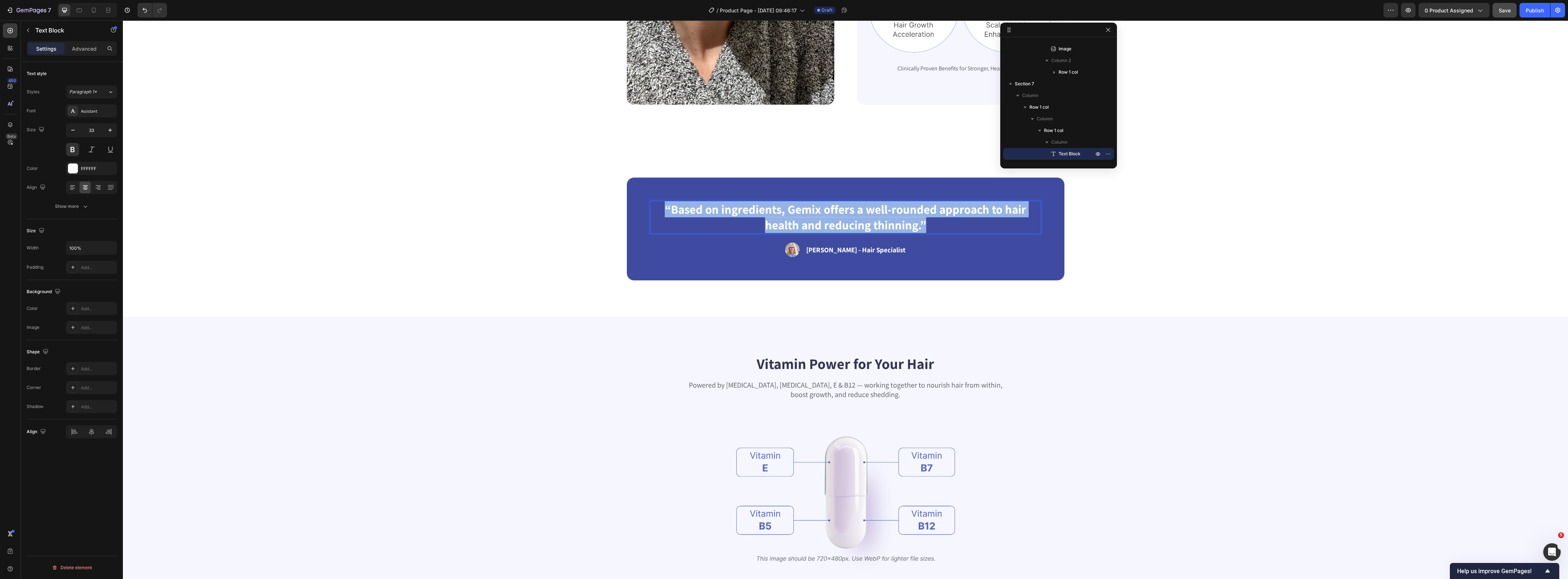
click at [760, 208] on p "“Based on ingredients, Gemix offers a well-rounded approach to hair health and …" at bounding box center [845, 217] width 390 height 32
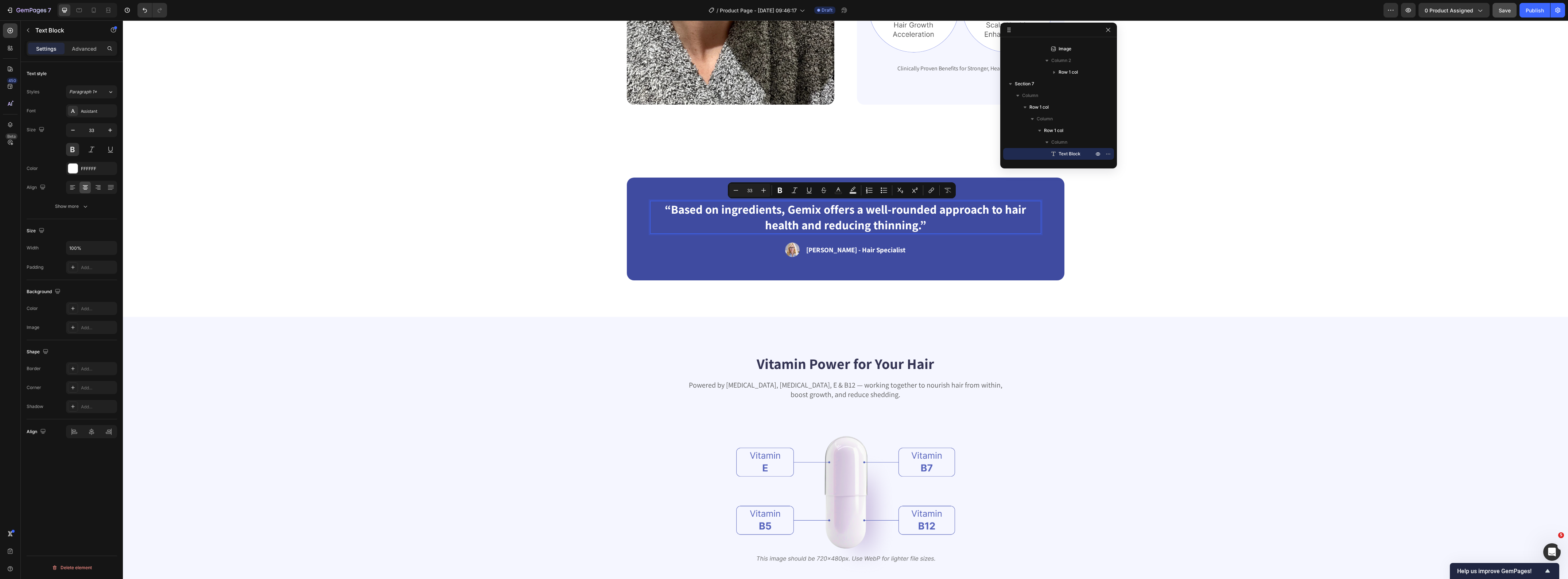
click at [864, 211] on p "“Based on ingredients, Gemix offers a well-rounded approach to hair health and …" at bounding box center [845, 217] width 390 height 32
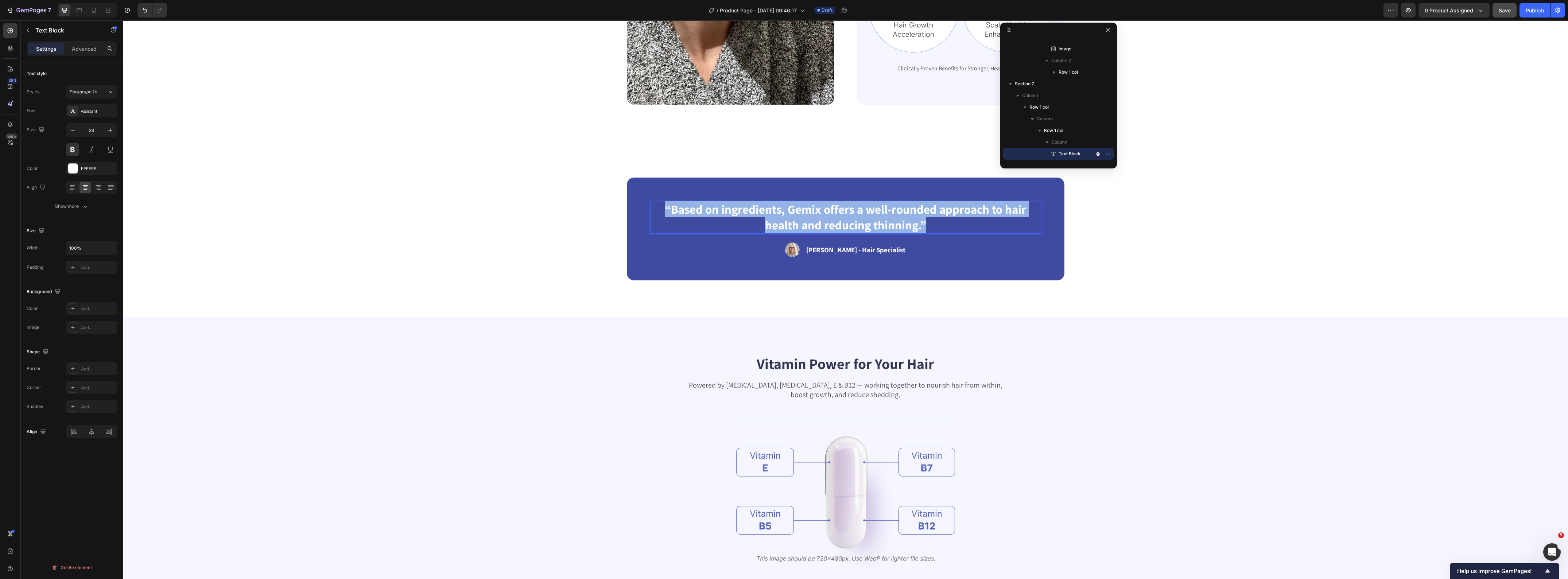
click at [864, 211] on p "“Based on ingredients, Gemix offers a well-rounded approach to hair health and …" at bounding box center [845, 217] width 390 height 32
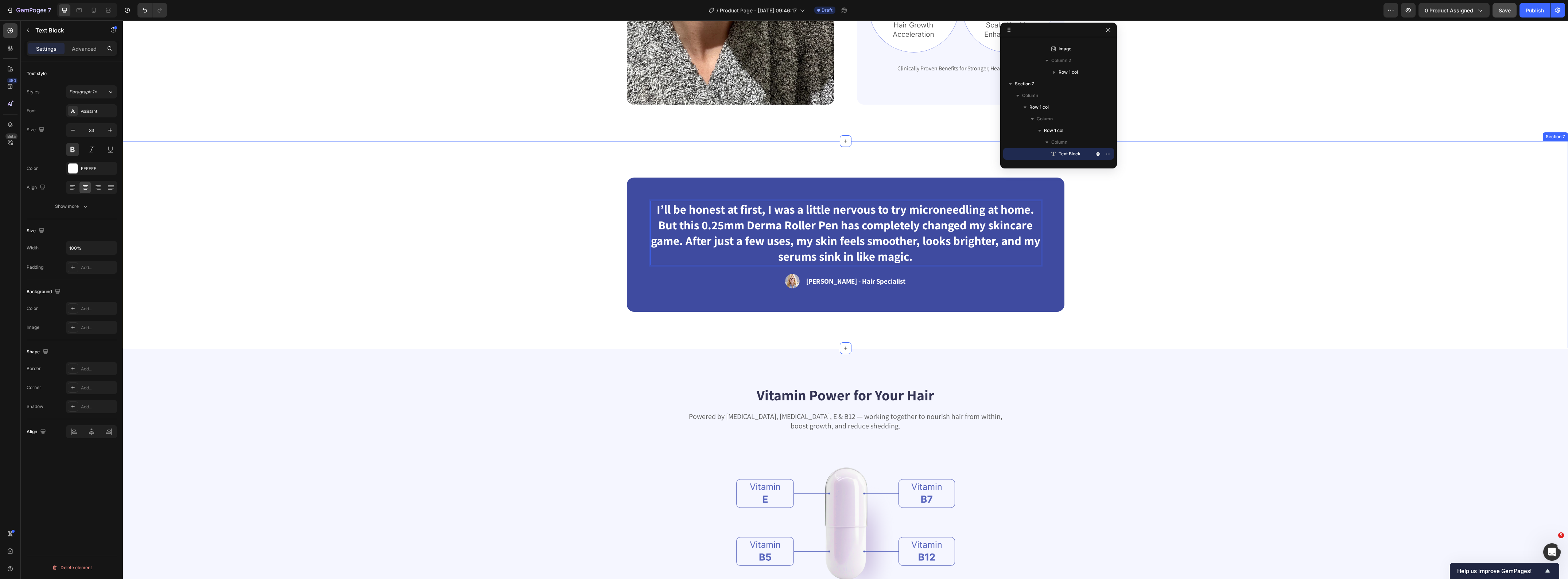
click at [467, 286] on div "I’ll be honest at first, I was a little nervous to try microneedling at home. B…" at bounding box center [845, 245] width 1387 height 134
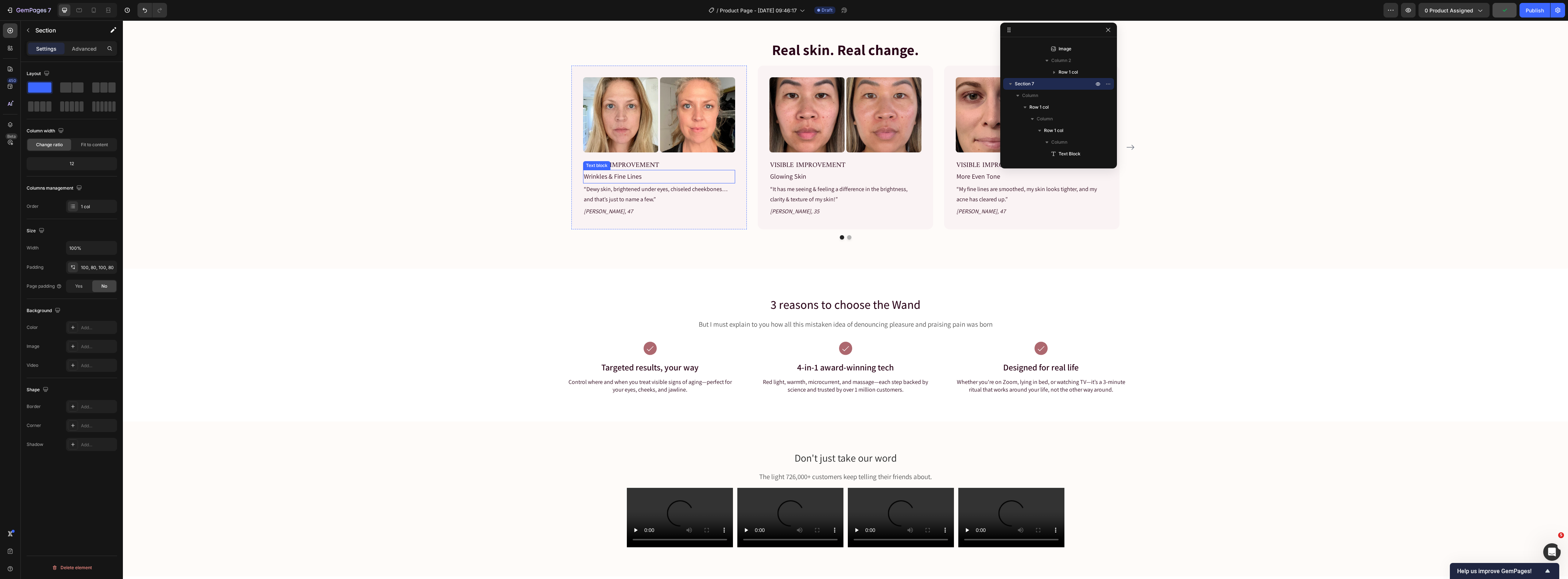
scroll to position [502, 0]
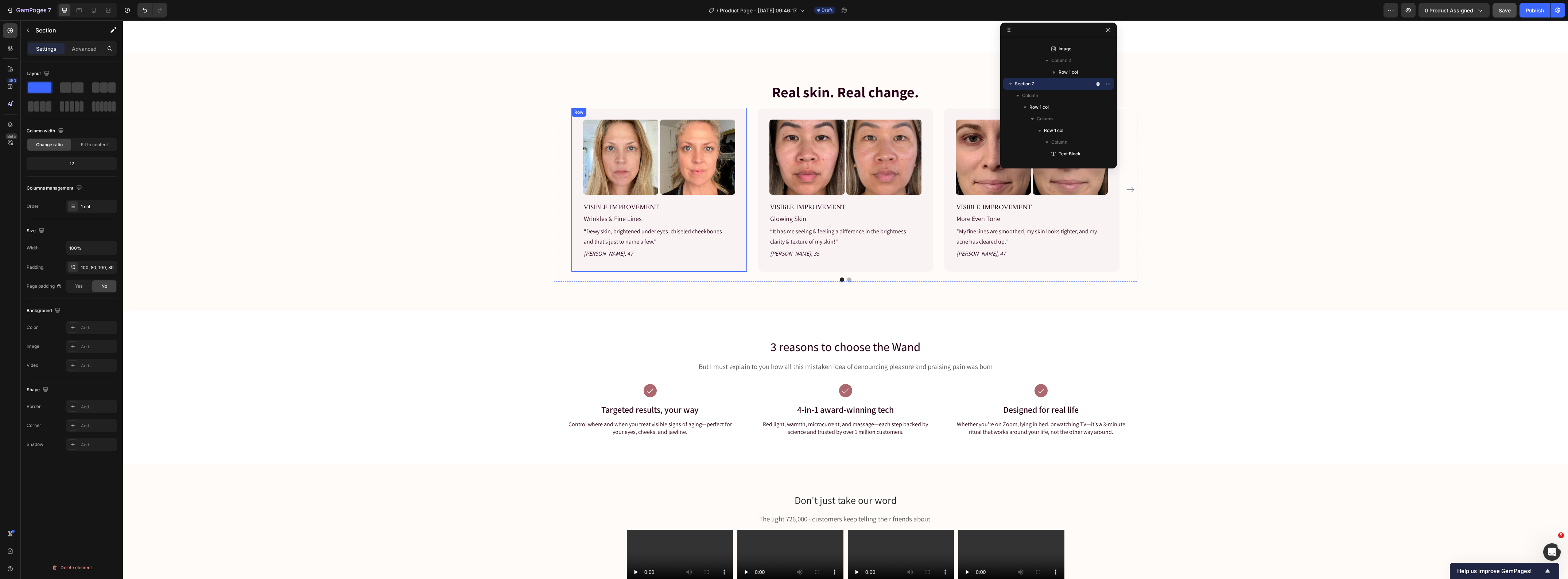
click at [735, 264] on div "Image Image Row VISIBLE IMPROVEMENT Text block Wrinkles & Fine Lines Text block…" at bounding box center [659, 189] width 175 height 164
click at [88, 325] on div "FAF3F4" at bounding box center [91, 328] width 51 height 13
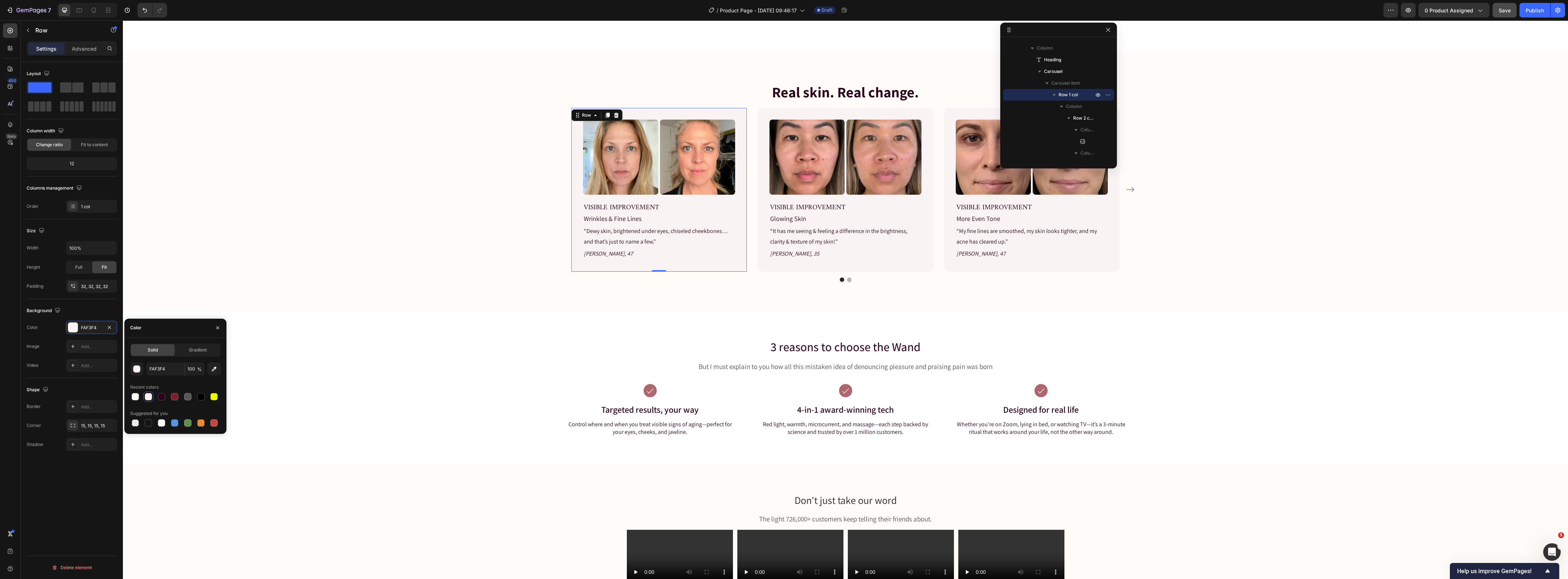
click at [153, 349] on span "Solid" at bounding box center [153, 350] width 10 height 7
click at [161, 369] on input "FAF3F4" at bounding box center [165, 369] width 38 height 13
click at [367, 361] on div "3 reasons to choose the Wand Heading But I must explain to you how all this mis…" at bounding box center [845, 393] width 1434 height 110
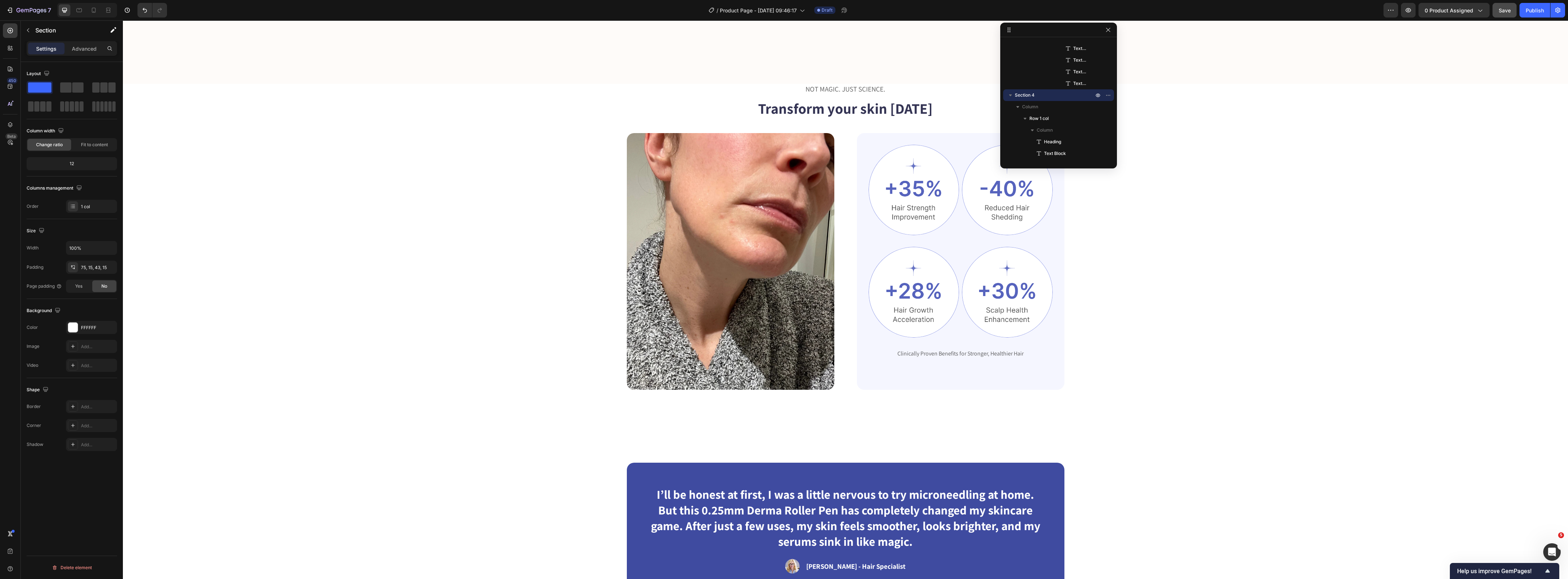
scroll to position [1140, 0]
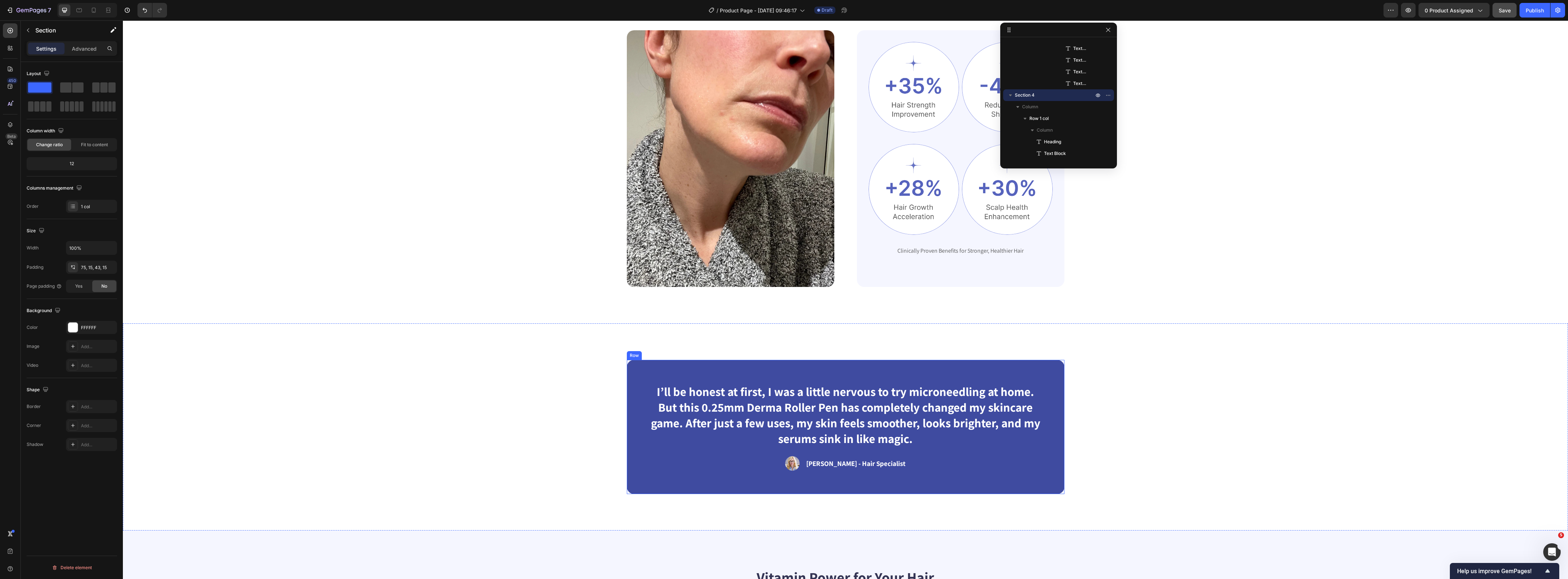
click at [640, 458] on div "I’ll be honest at first, I was a little nervous to try microneedling at home. B…" at bounding box center [845, 427] width 438 height 134
click at [88, 331] on div "3F4BA0" at bounding box center [91, 328] width 21 height 7
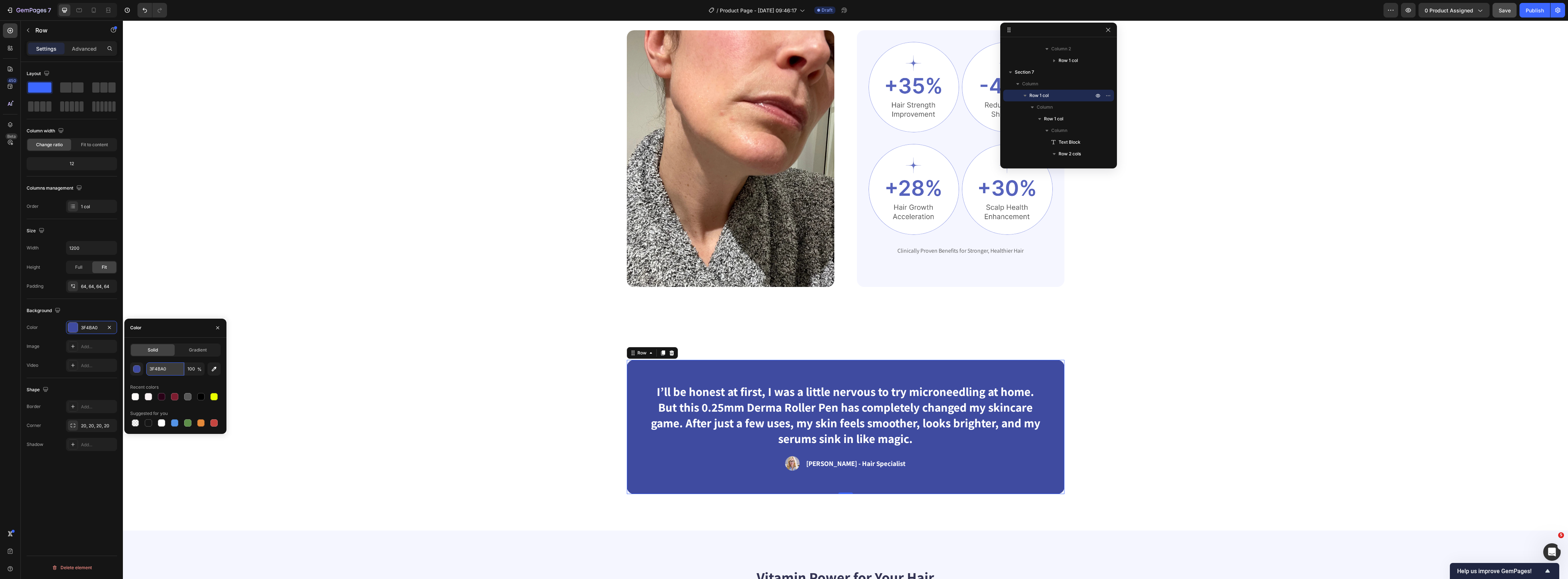
click at [168, 371] on input "3F4BA0" at bounding box center [165, 369] width 38 height 13
paste input "FAF3F4"
type input "FAF3F4"
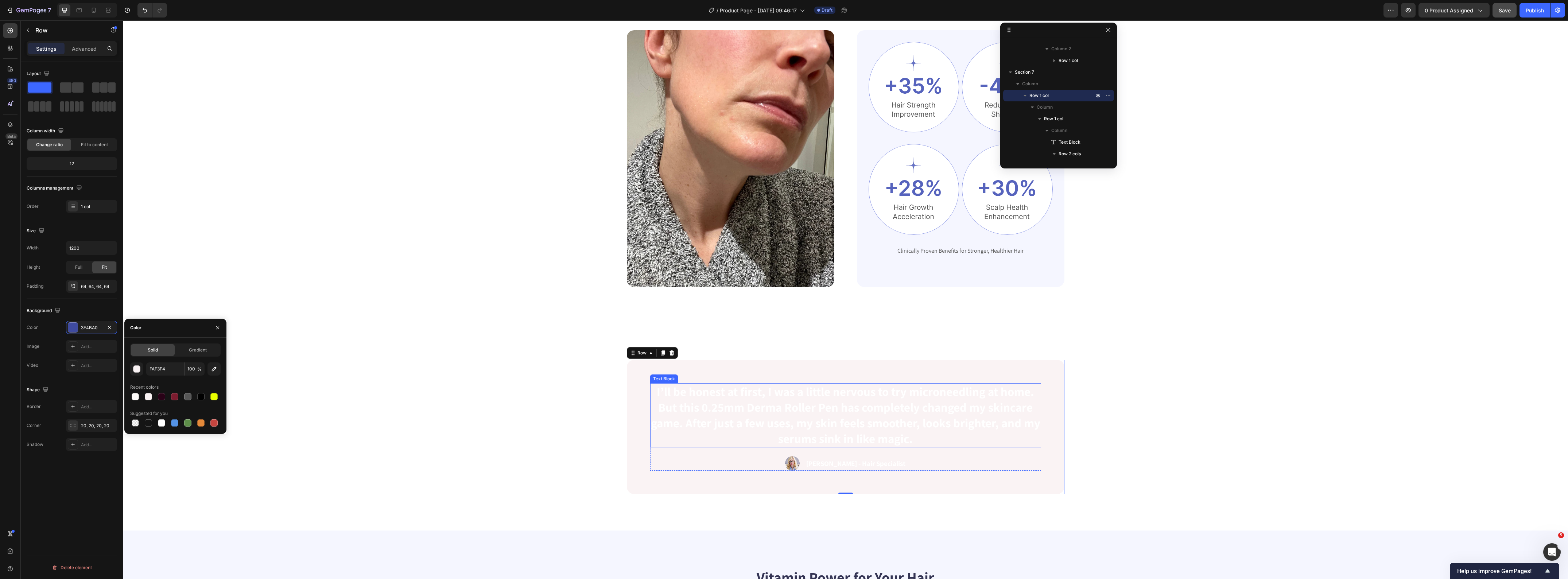
click at [788, 413] on p "I’ll be honest at first, I was a little nervous to try microneedling at home. B…" at bounding box center [845, 415] width 390 height 63
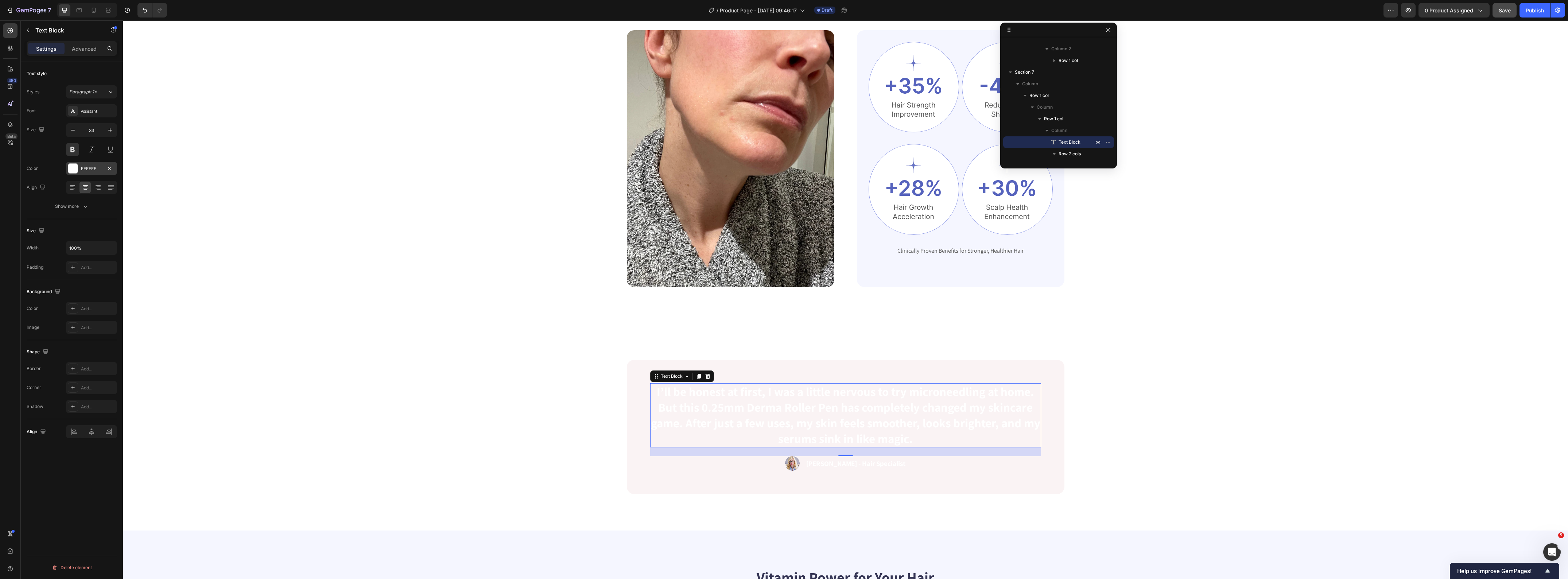
click at [73, 172] on div at bounding box center [73, 169] width 10 height 10
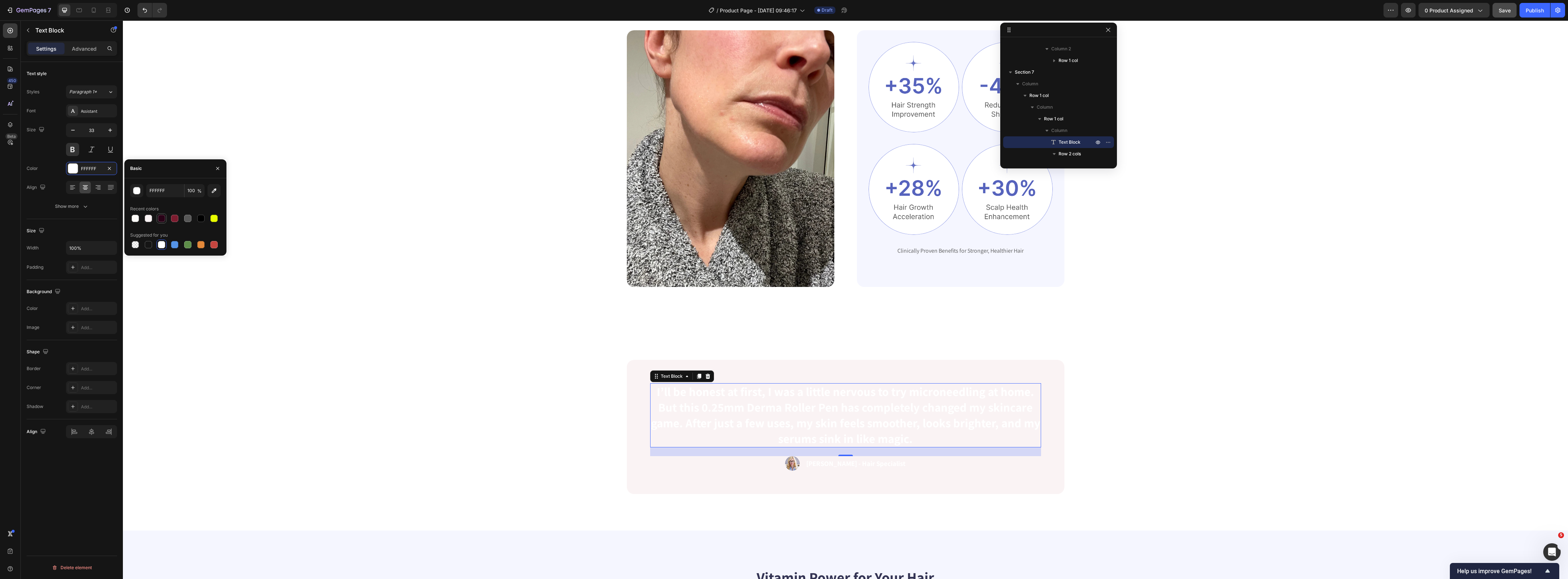
click at [163, 220] on div at bounding box center [161, 219] width 7 height 7
type input "290217"
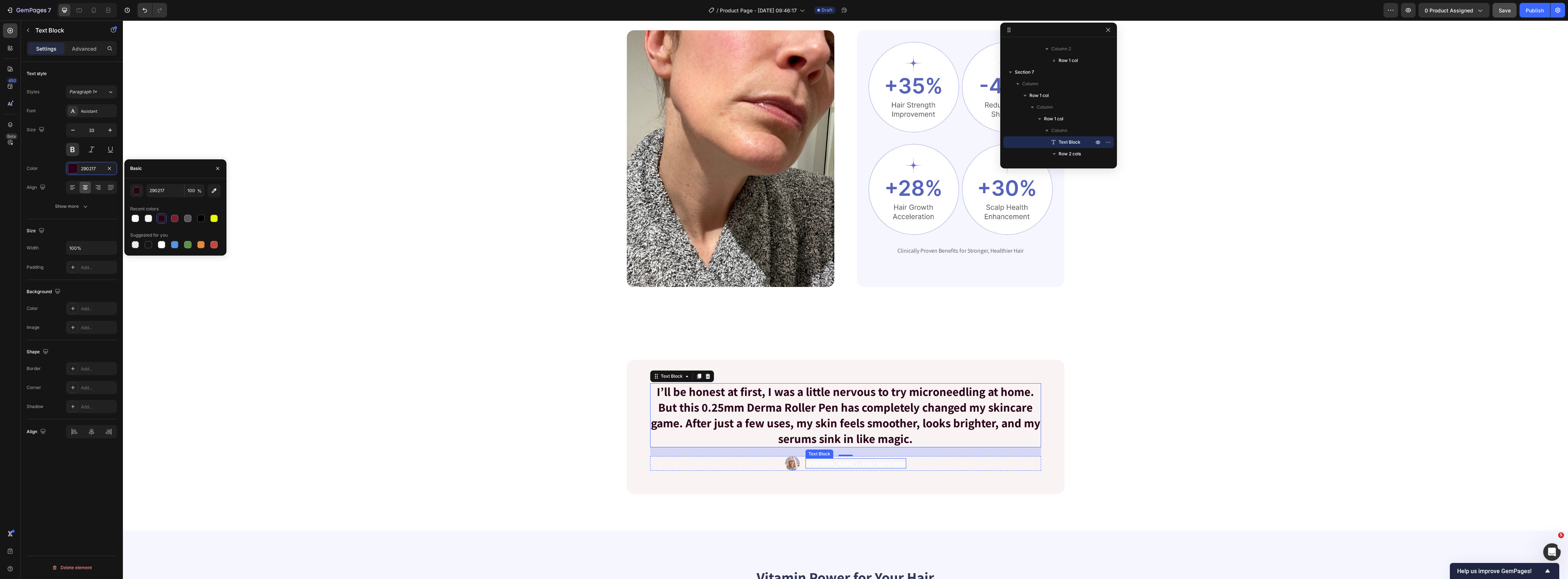
click at [861, 463] on p "[PERSON_NAME] - Hair Specialist" at bounding box center [856, 463] width 99 height 9
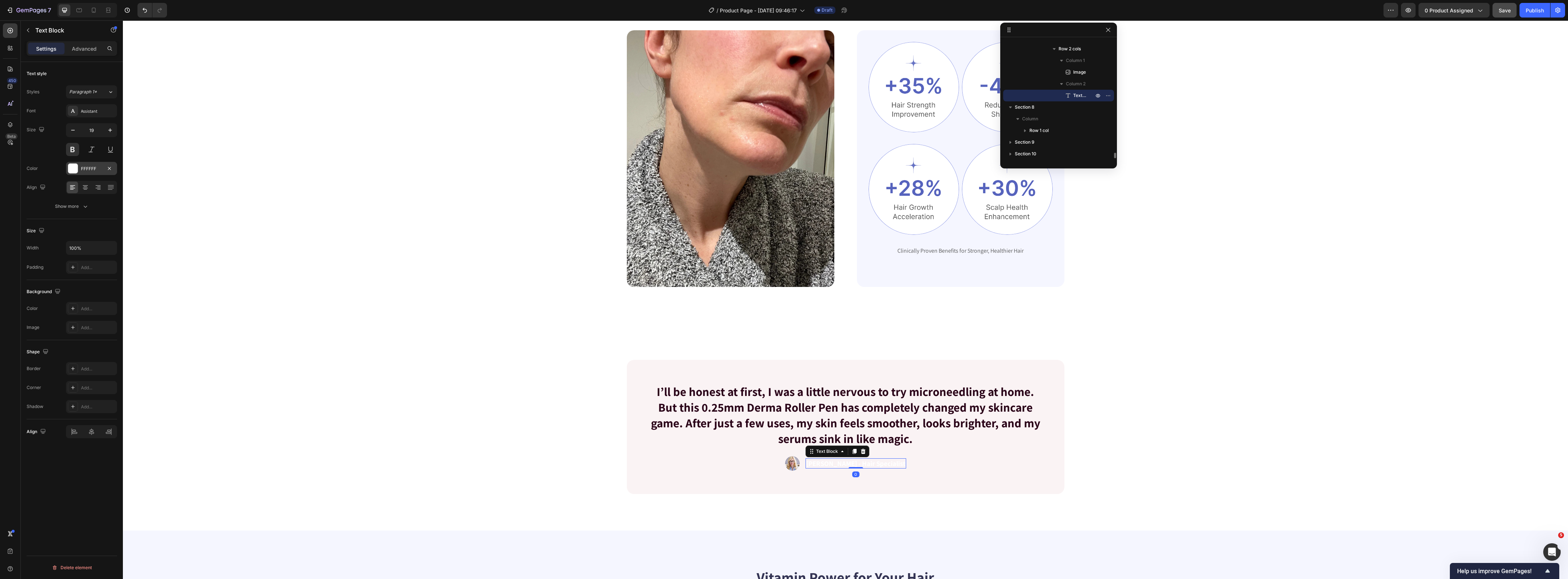
click at [85, 170] on div "FFFFFF" at bounding box center [91, 169] width 21 height 7
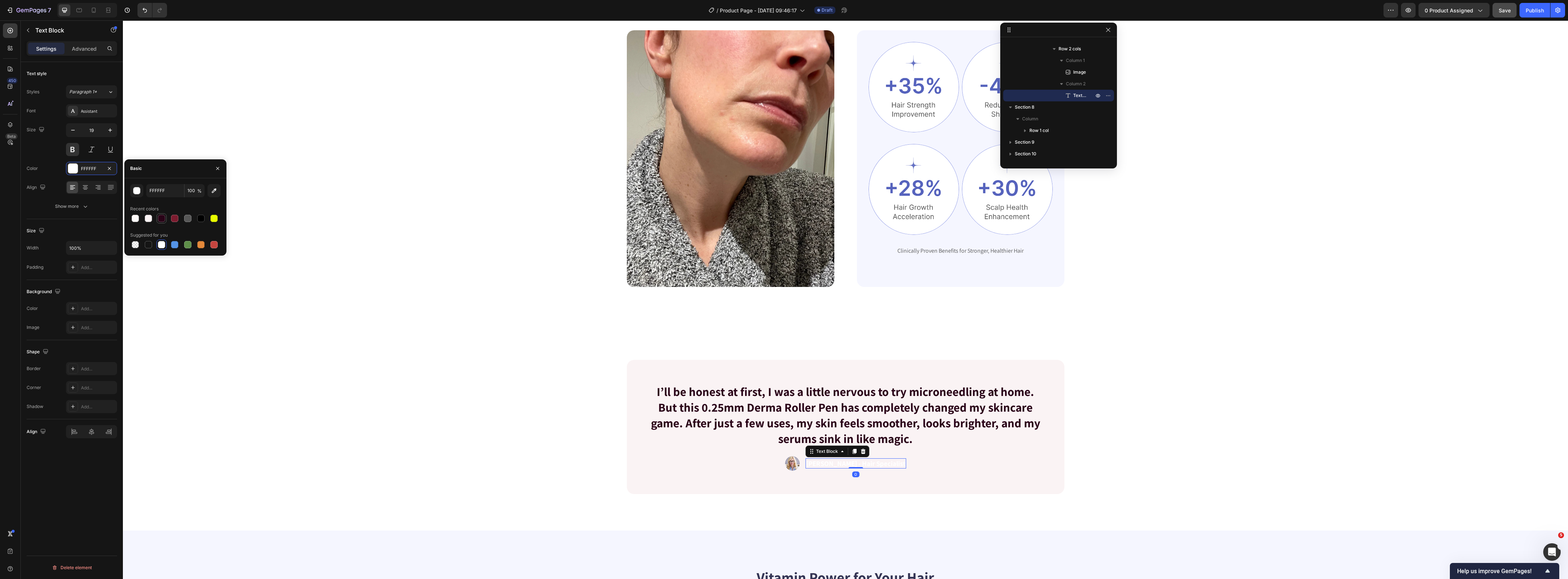
click at [157, 221] on div at bounding box center [161, 219] width 9 height 9
type input "290217"
click at [349, 370] on div "I’ll be honest at first, I was a little nervous to try microneedling at home. B…" at bounding box center [845, 427] width 1387 height 134
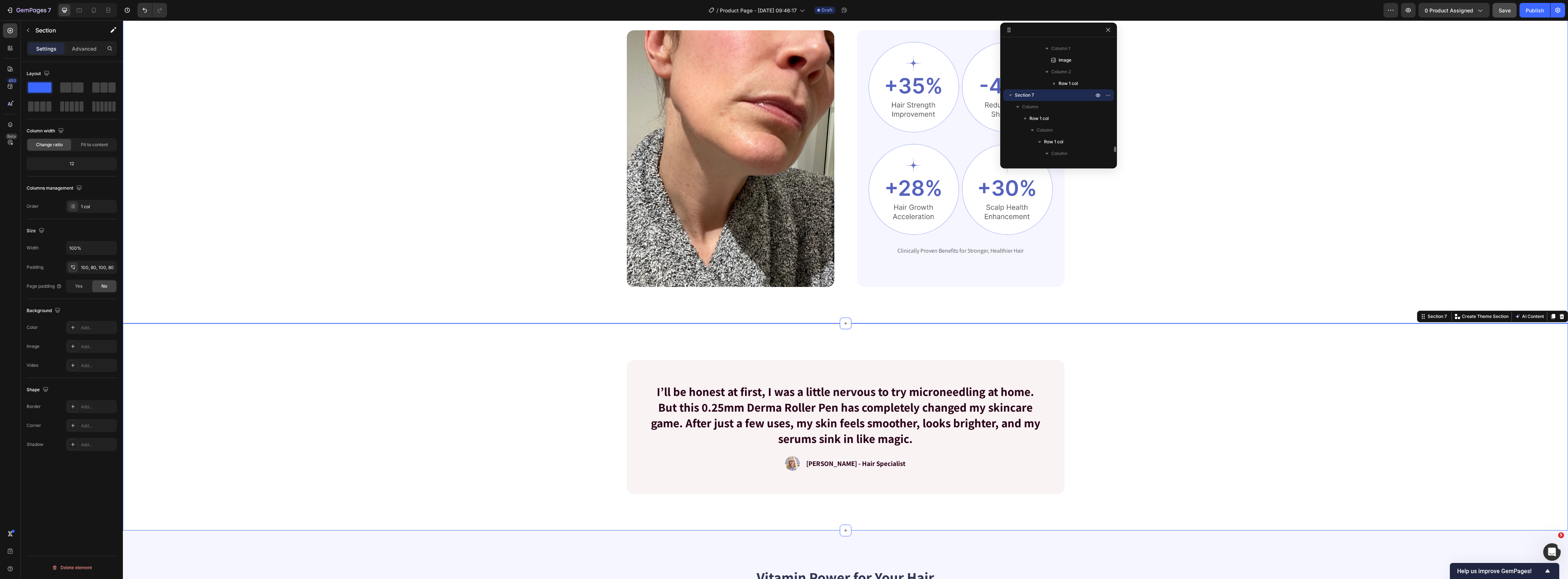
click at [329, 180] on div "NOT MAGIC. JUST SCIENCE. Text Block Transform your skin in 8 weeks Heading Imag…" at bounding box center [845, 134] width 1387 height 306
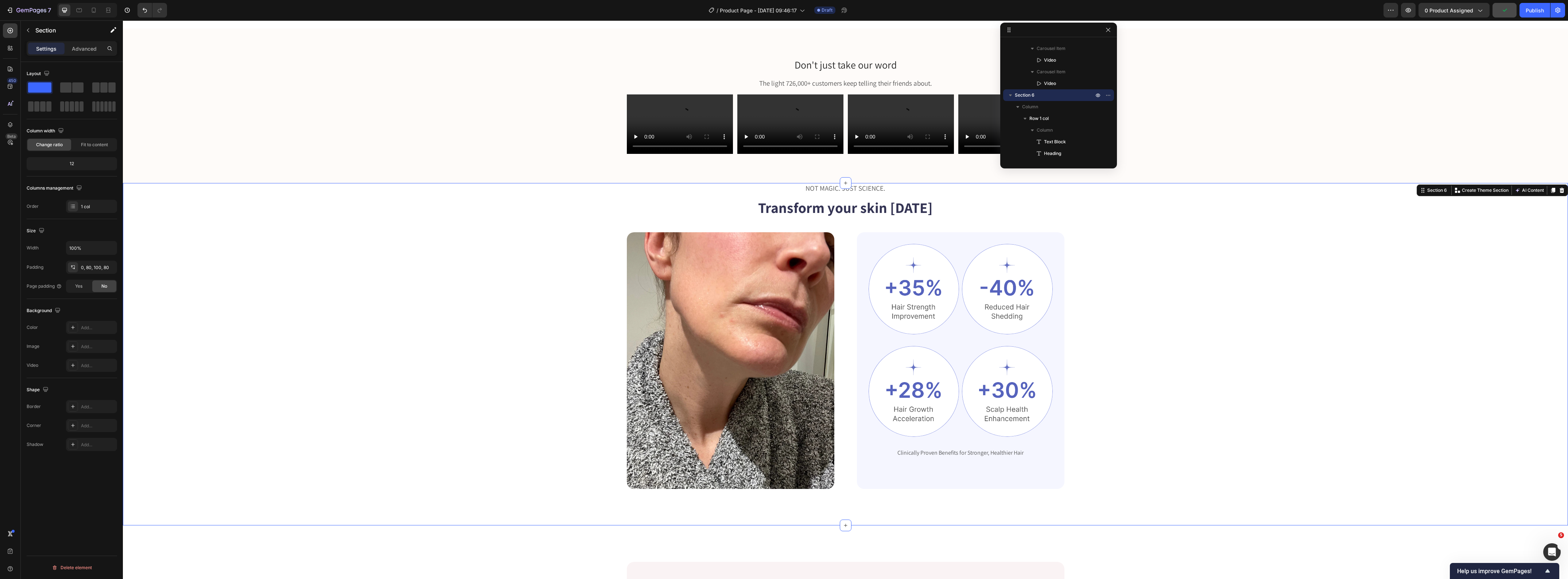
scroll to position [912, 0]
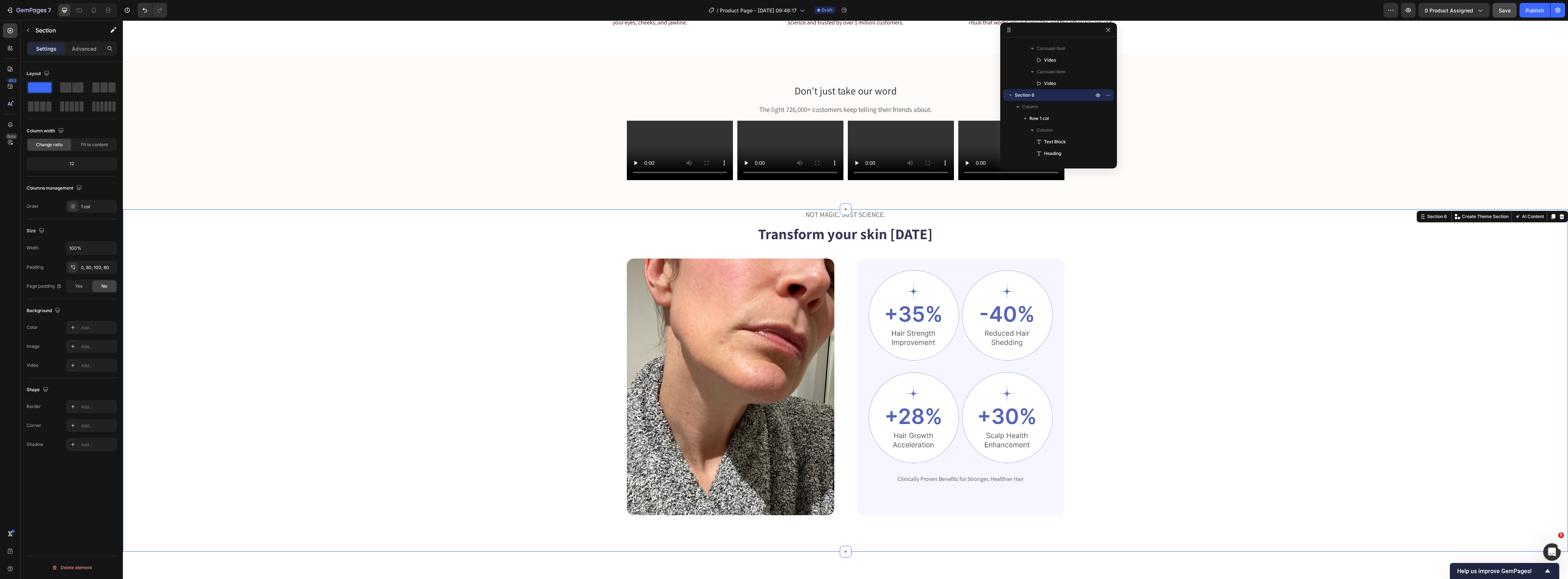
click at [556, 220] on div "NOT MAGIC. JUST SCIENCE. Text Block Transform your skin in 8 weeks Heading Imag…" at bounding box center [845, 362] width 1387 height 306
click at [89, 45] on p "Advanced" at bounding box center [84, 49] width 25 height 8
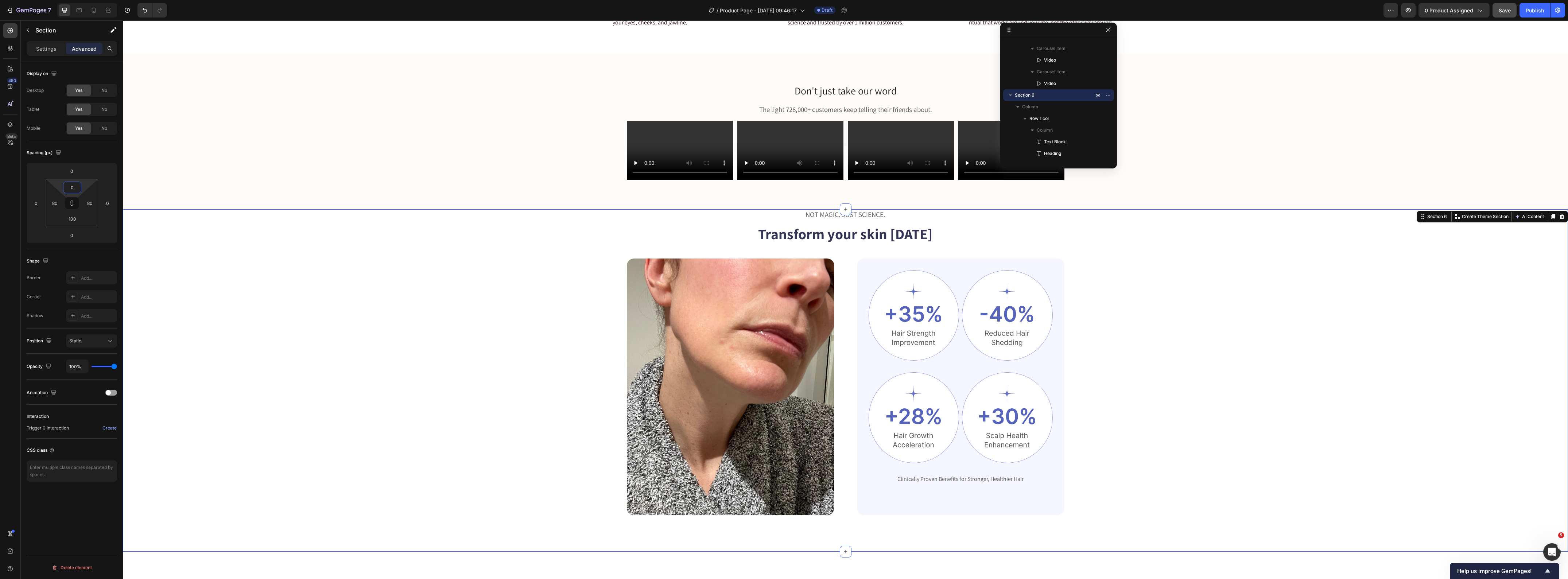
click at [72, 183] on input "0" at bounding box center [72, 188] width 15 height 11
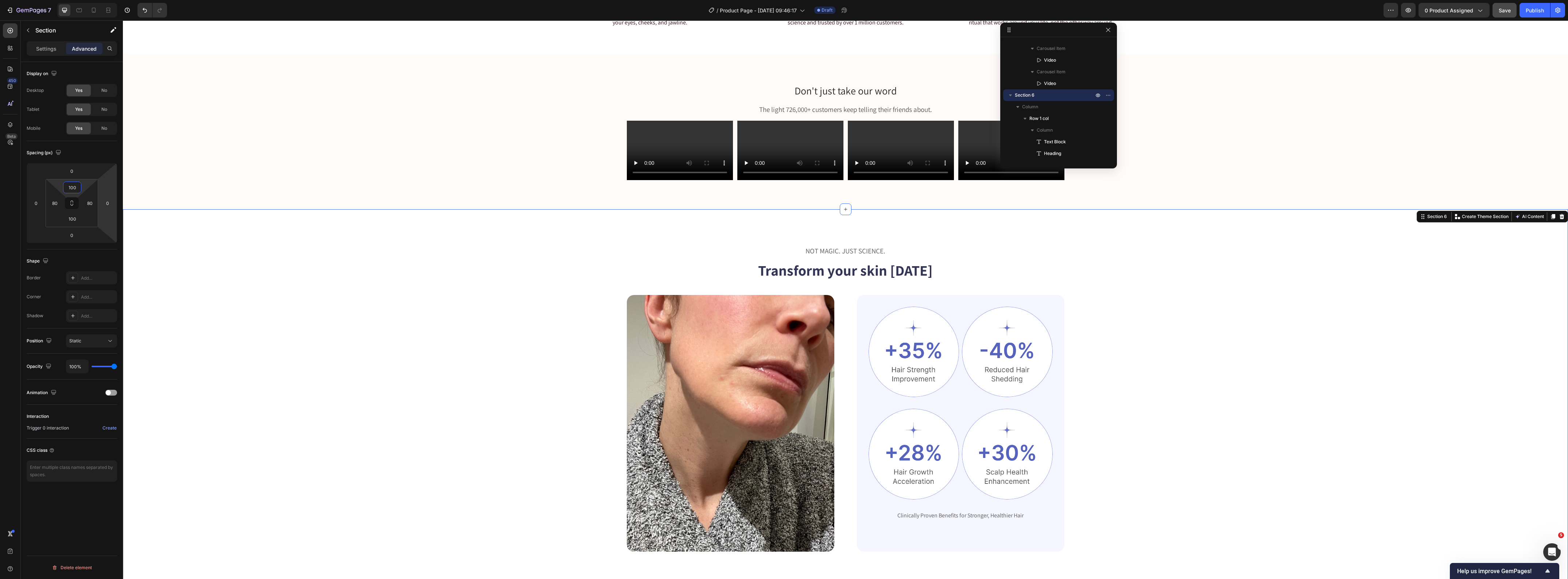
type input "100"
click at [517, 339] on div "NOT MAGIC. JUST SCIENCE. Text Block Transform your skin in 8 weeks Heading Imag…" at bounding box center [845, 399] width 1387 height 306
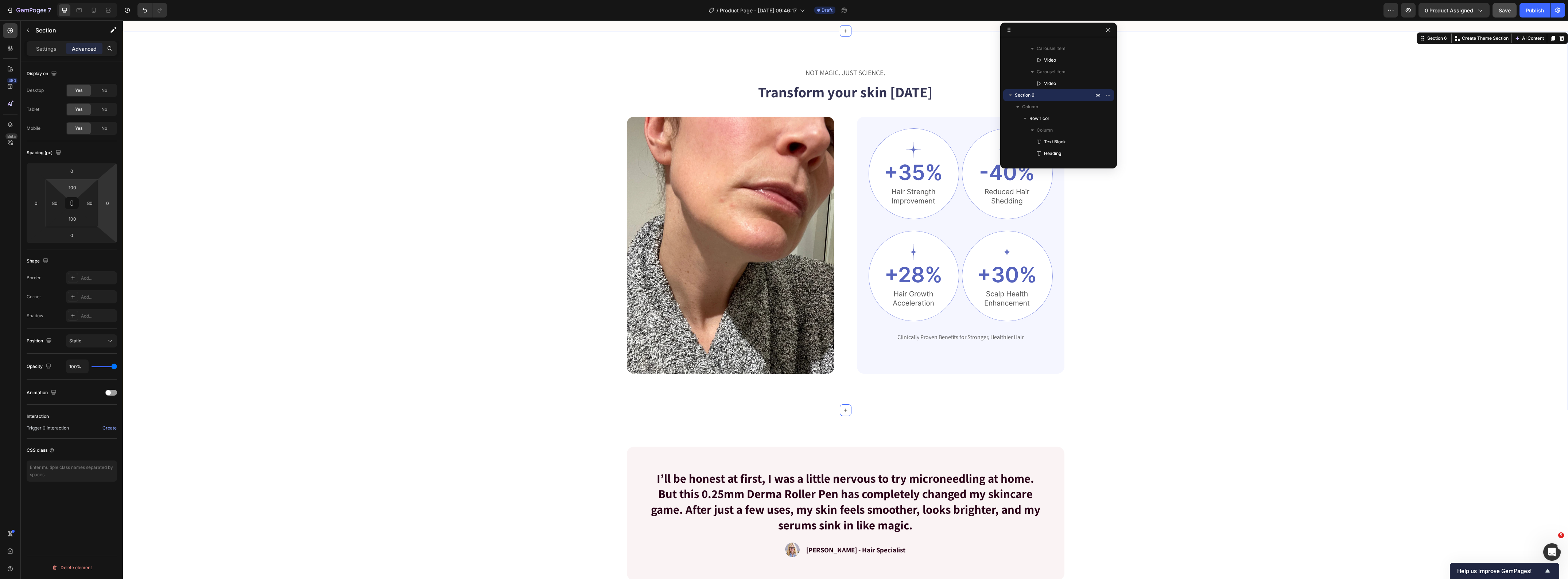
scroll to position [1094, 0]
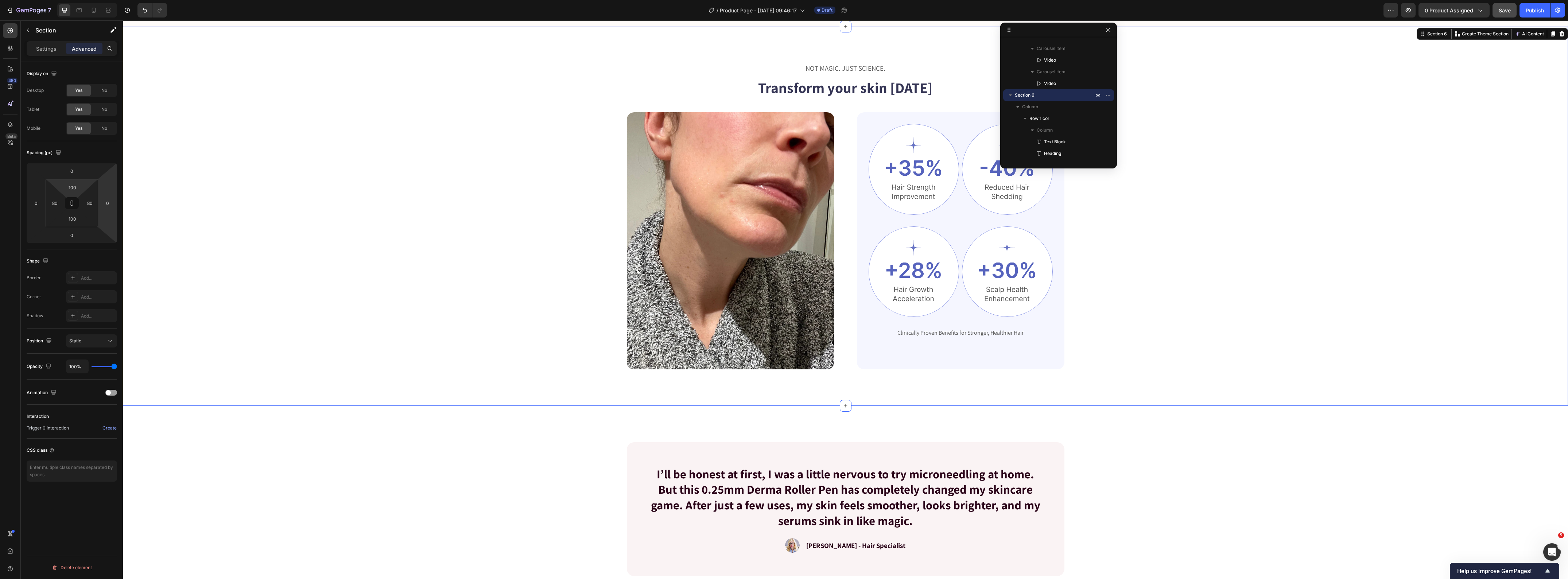
click at [363, 244] on div "NOT MAGIC. JUST SCIENCE. Text Block Transform your skin in 8 weeks Heading Imag…" at bounding box center [845, 216] width 1387 height 306
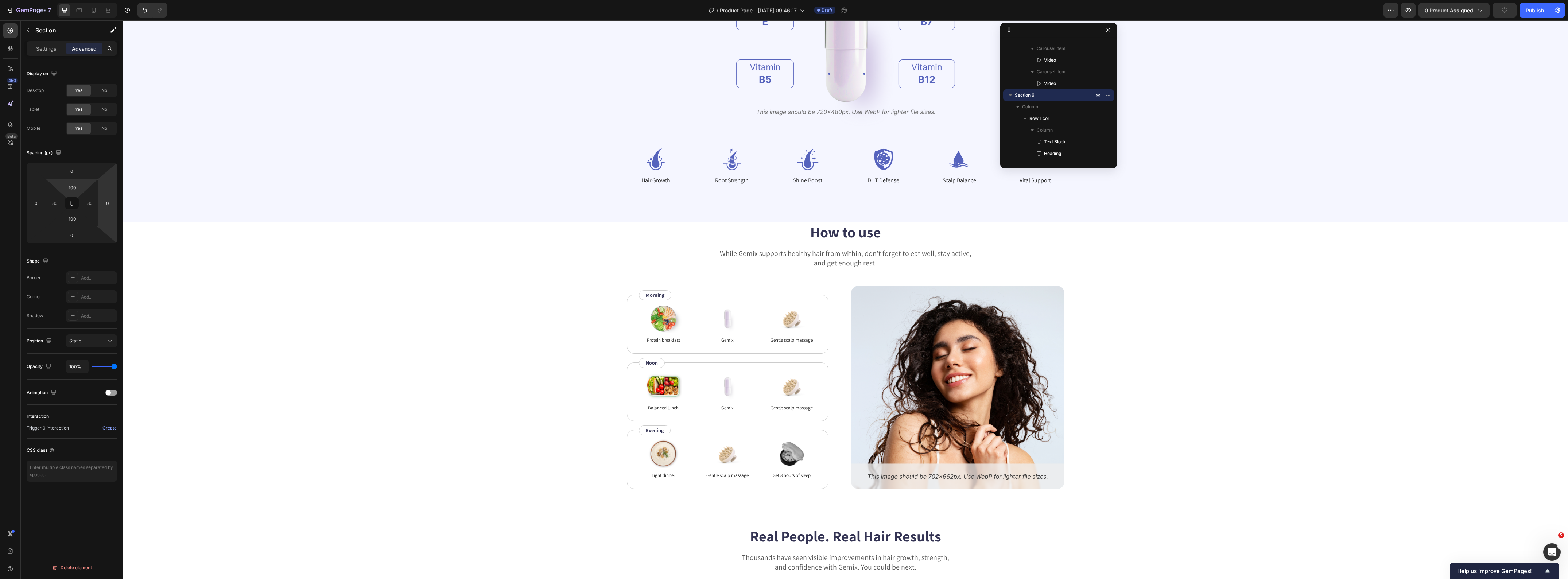
scroll to position [1869, 0]
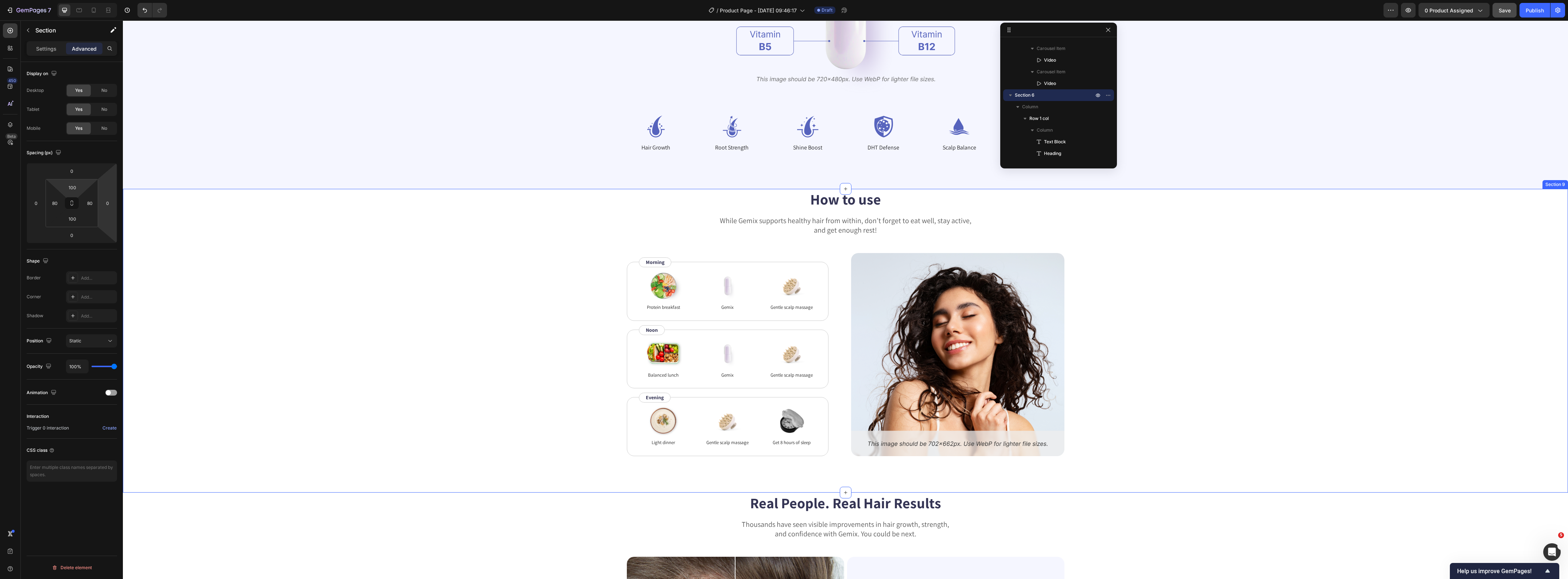
click at [524, 197] on div "How to use Heading While Gemix supports healthy hair from within, don’t forget …" at bounding box center [845, 322] width 1387 height 267
click at [74, 185] on input "0" at bounding box center [72, 188] width 15 height 11
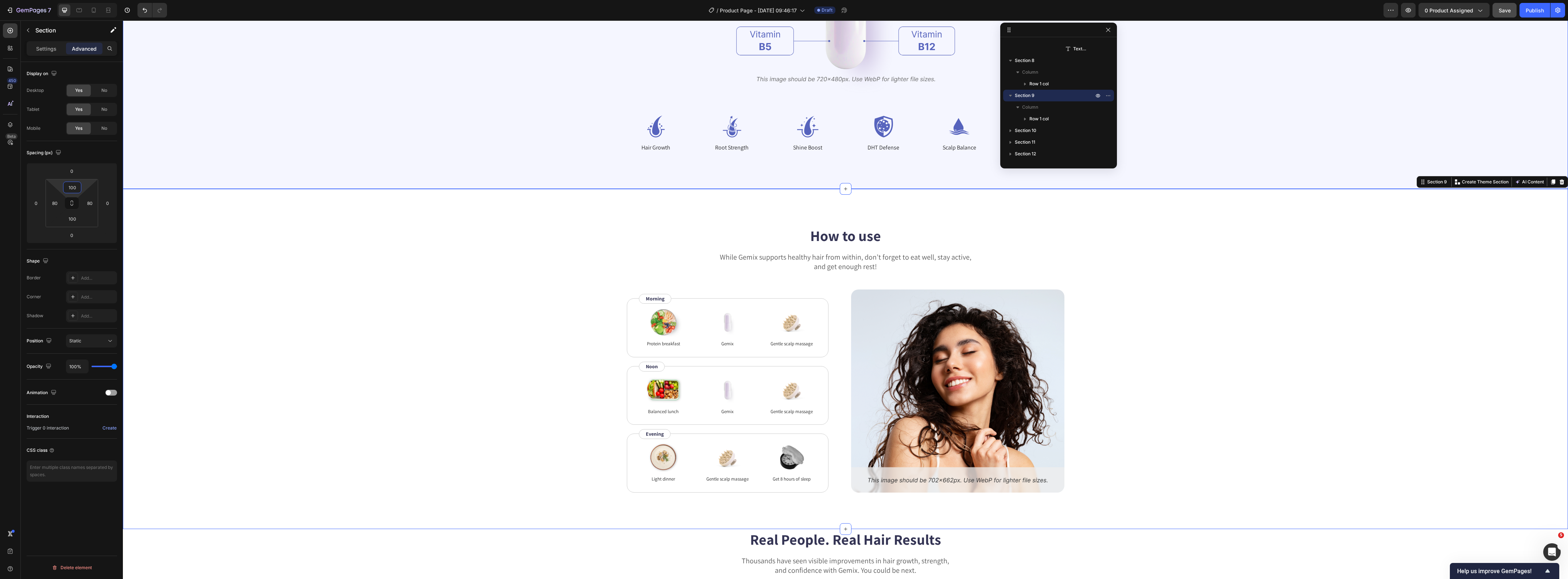
type input "100"
click at [424, 281] on div "How to use Heading While Gemix supports healthy hair from within, don’t forget …" at bounding box center [845, 359] width 1387 height 267
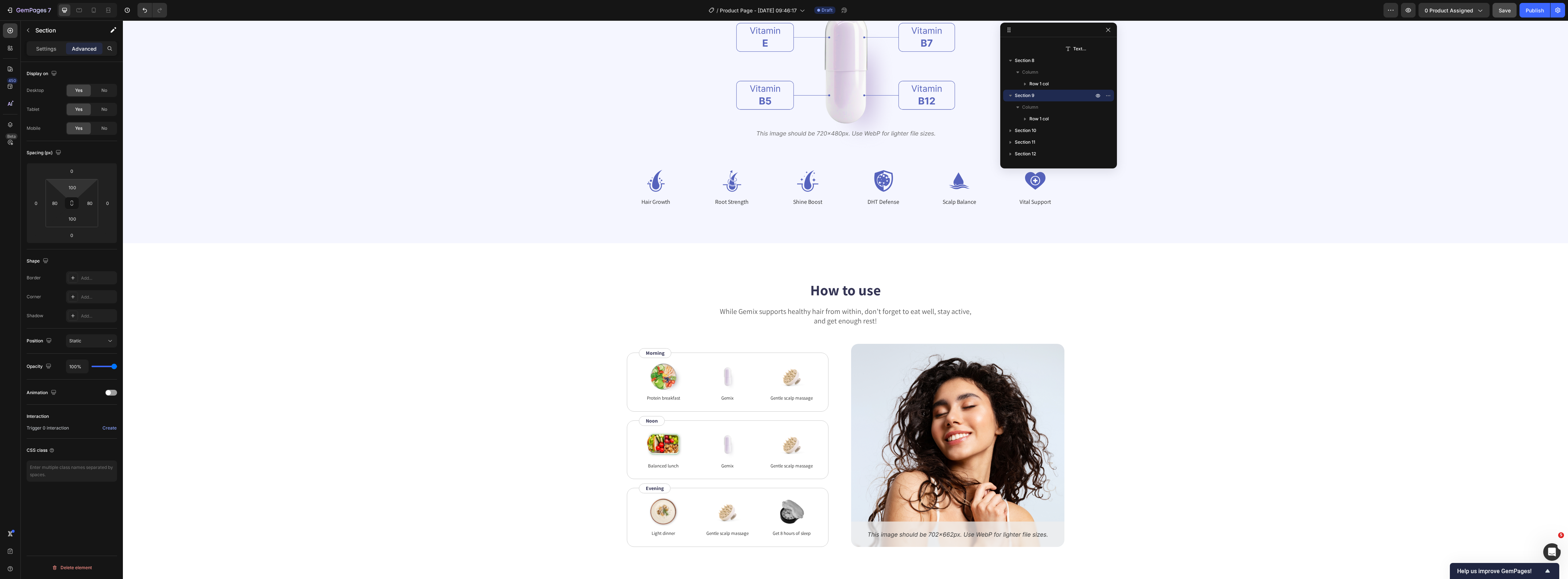
scroll to position [1823, 0]
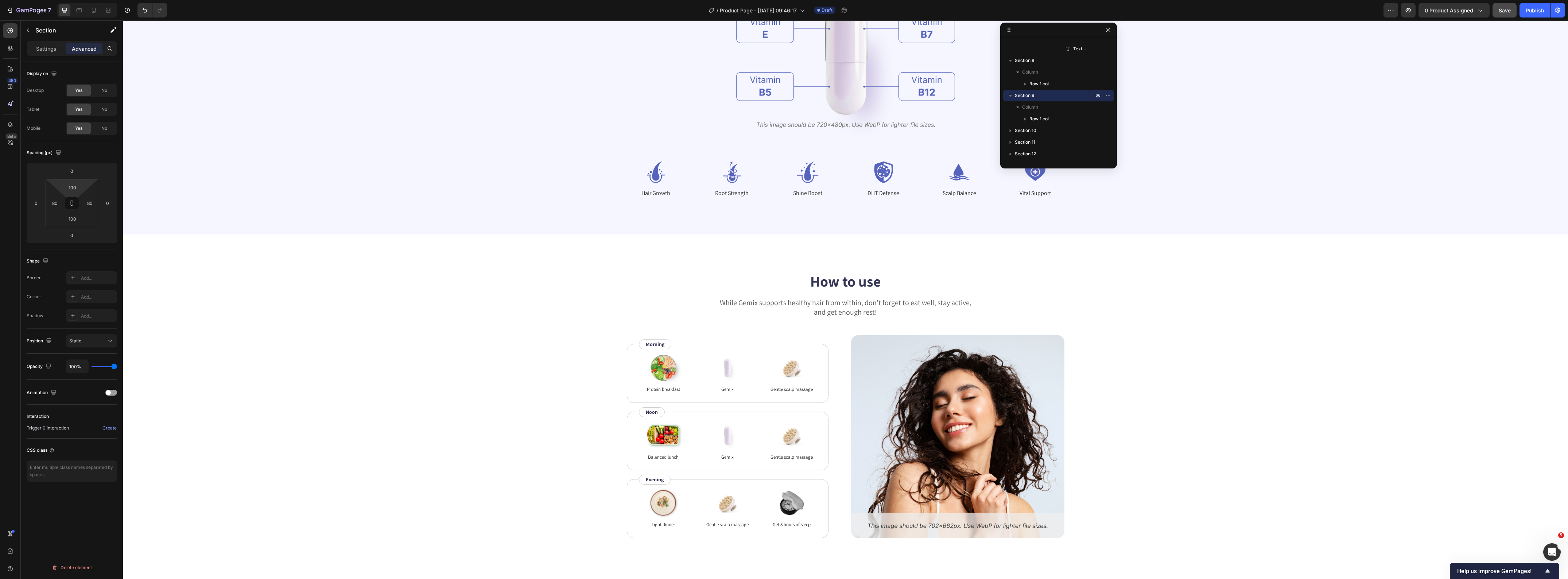
click at [1106, 308] on div "How to use Heading While Gemix supports healthy hair from within, don’t forget …" at bounding box center [845, 405] width 1387 height 268
click at [1153, 253] on div "How to use Heading While Gemix supports healthy hair from within, don’t forget …" at bounding box center [845, 404] width 1445 height 340
click at [1108, 29] on icon "button" at bounding box center [1108, 30] width 6 height 6
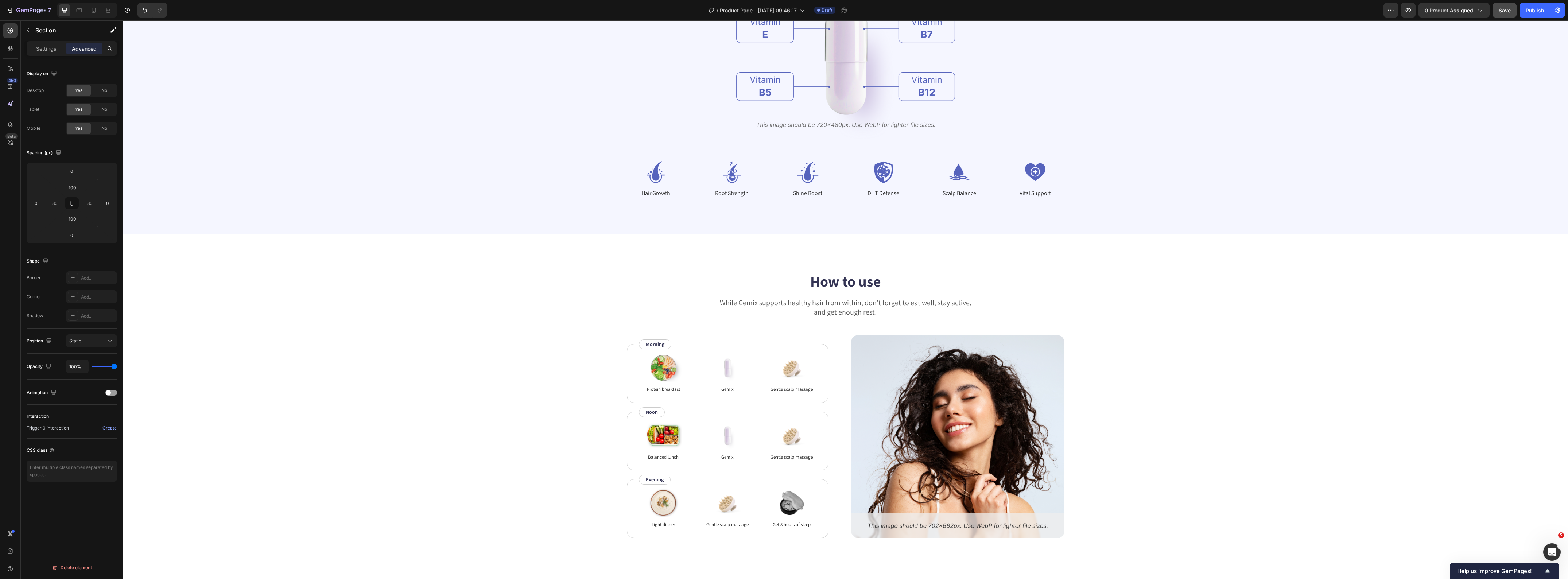
click at [1275, 280] on div "How to use Heading While Gemix supports healthy hair from within, don’t forget …" at bounding box center [845, 404] width 1387 height 267
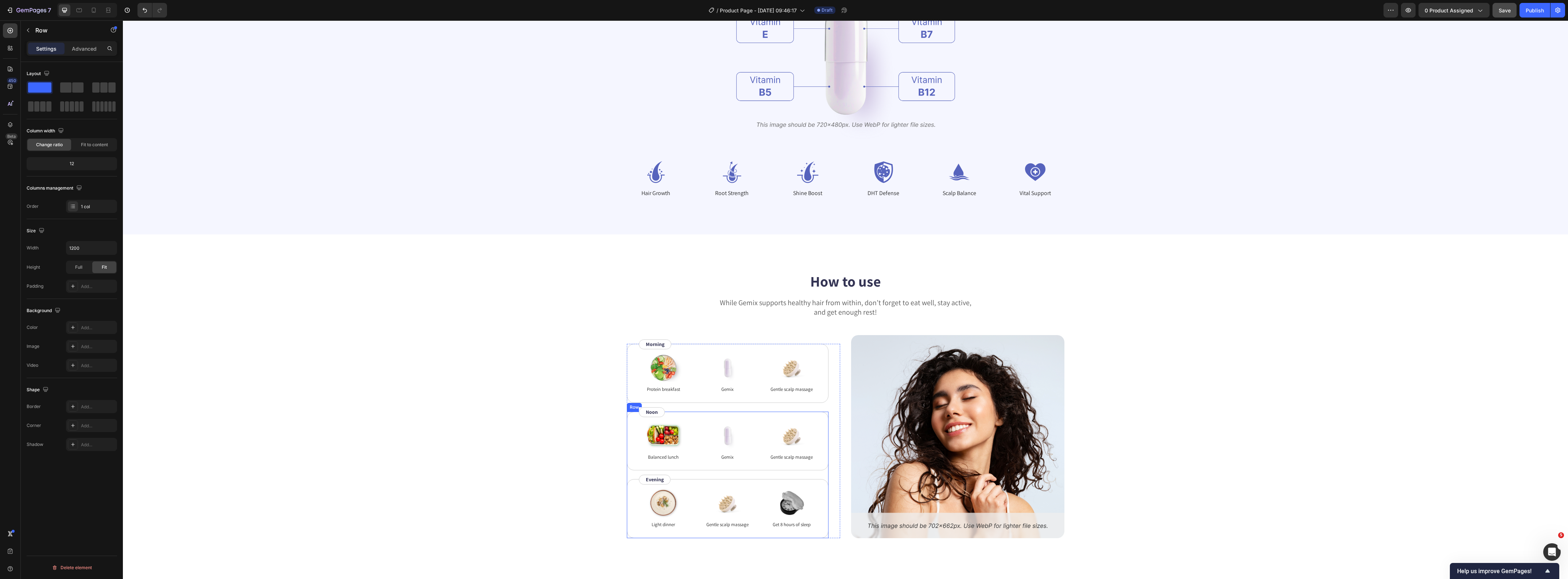
click at [627, 482] on div "Image Light dinner Text Block Image Gentle scalp massage Text Block Image Get 8…" at bounding box center [727, 508] width 201 height 59
click at [513, 480] on div "How to use Heading While Gemix supports healthy hair from within, don’t forget …" at bounding box center [845, 404] width 1387 height 267
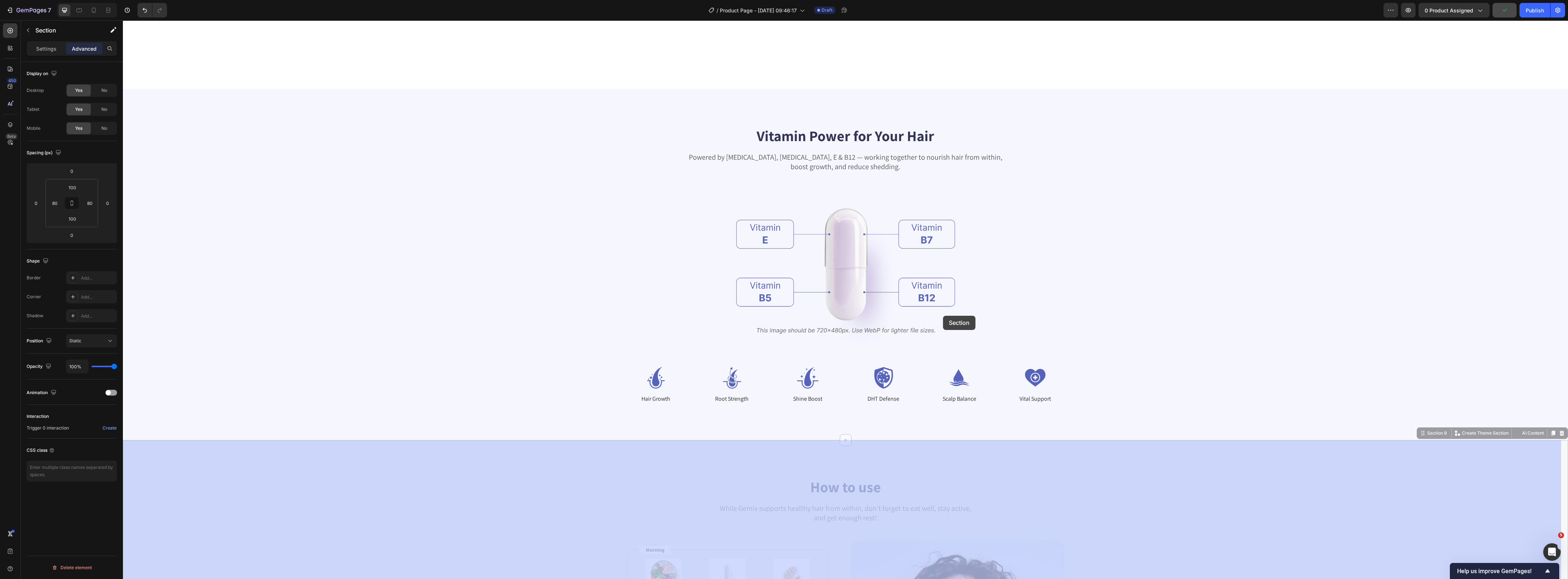
scroll to position [1550, 0]
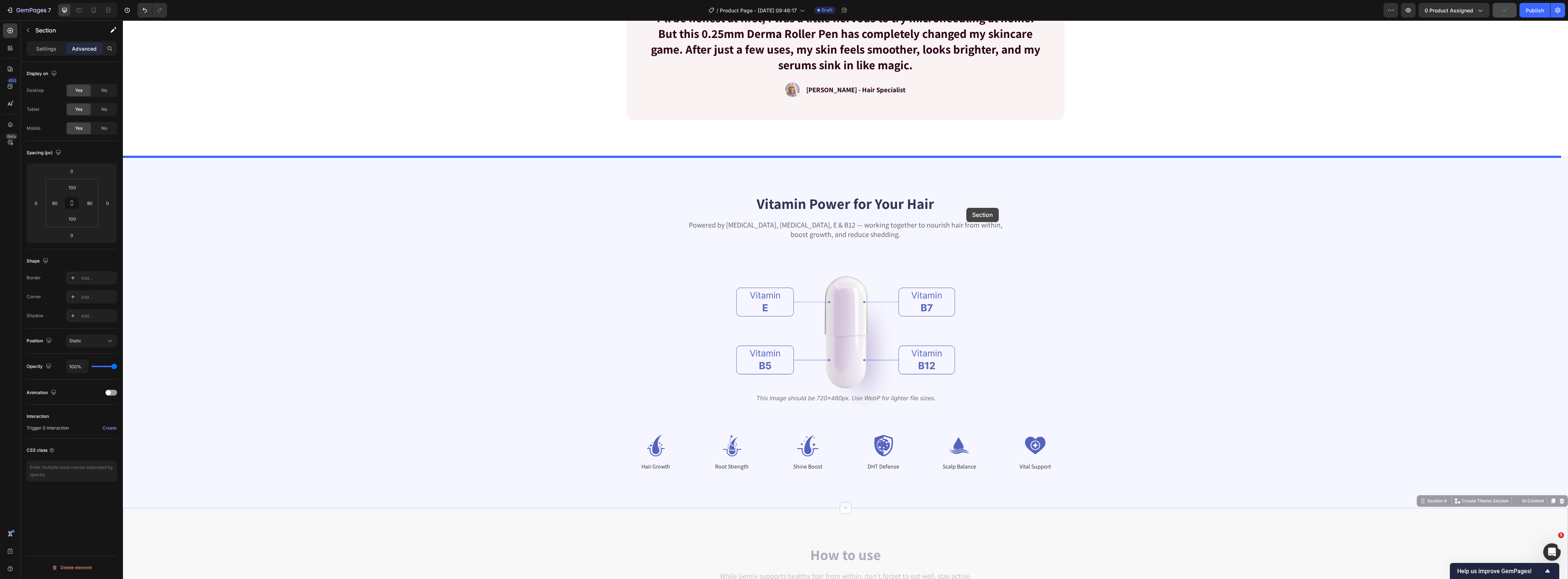
drag, startPoint x: 1416, startPoint y: 230, endPoint x: 967, endPoint y: 194, distance: 450.4
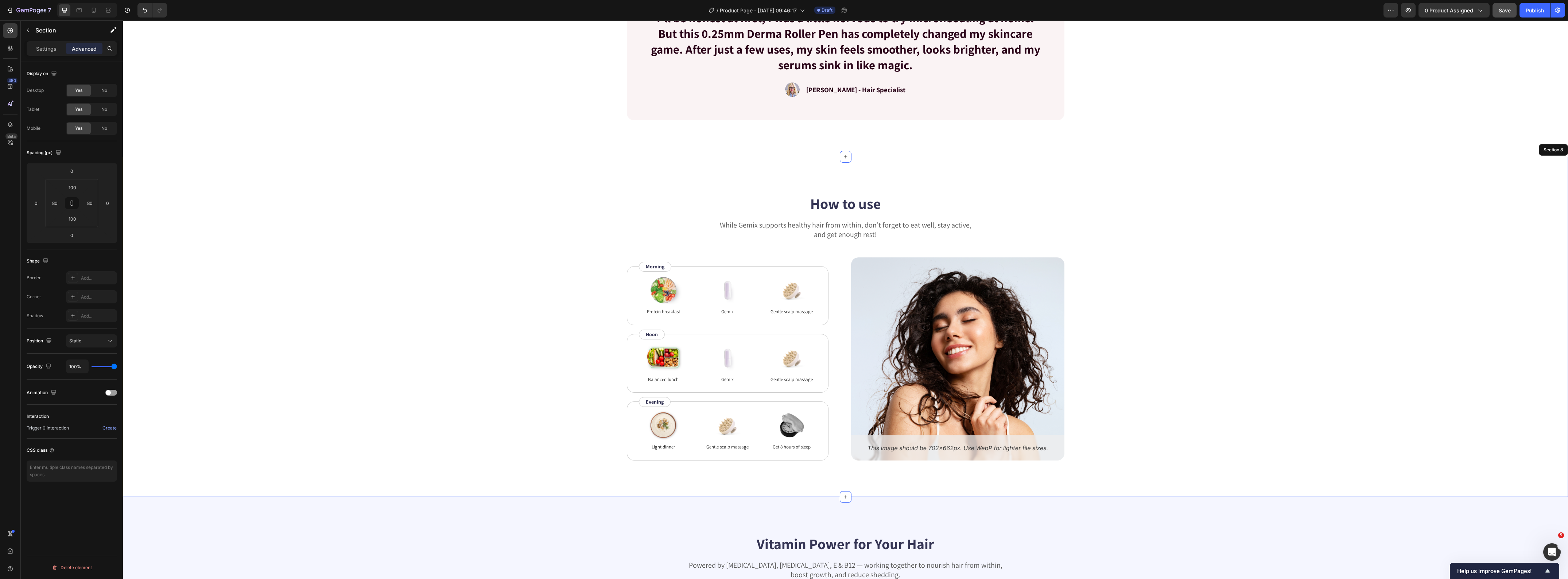
click at [376, 261] on div "How to use Heading While Gemix supports healthy hair from within, don’t forget …" at bounding box center [845, 327] width 1387 height 267
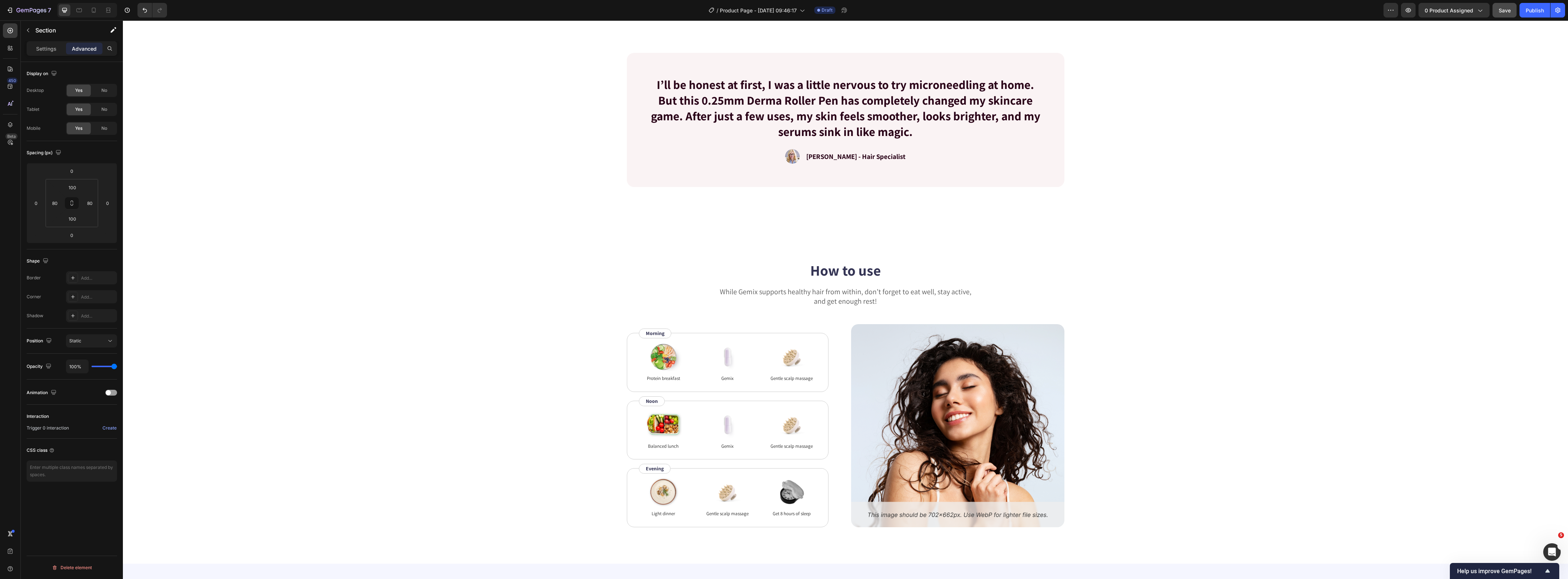
scroll to position [1459, 0]
